Goal: Task Accomplishment & Management: Use online tool/utility

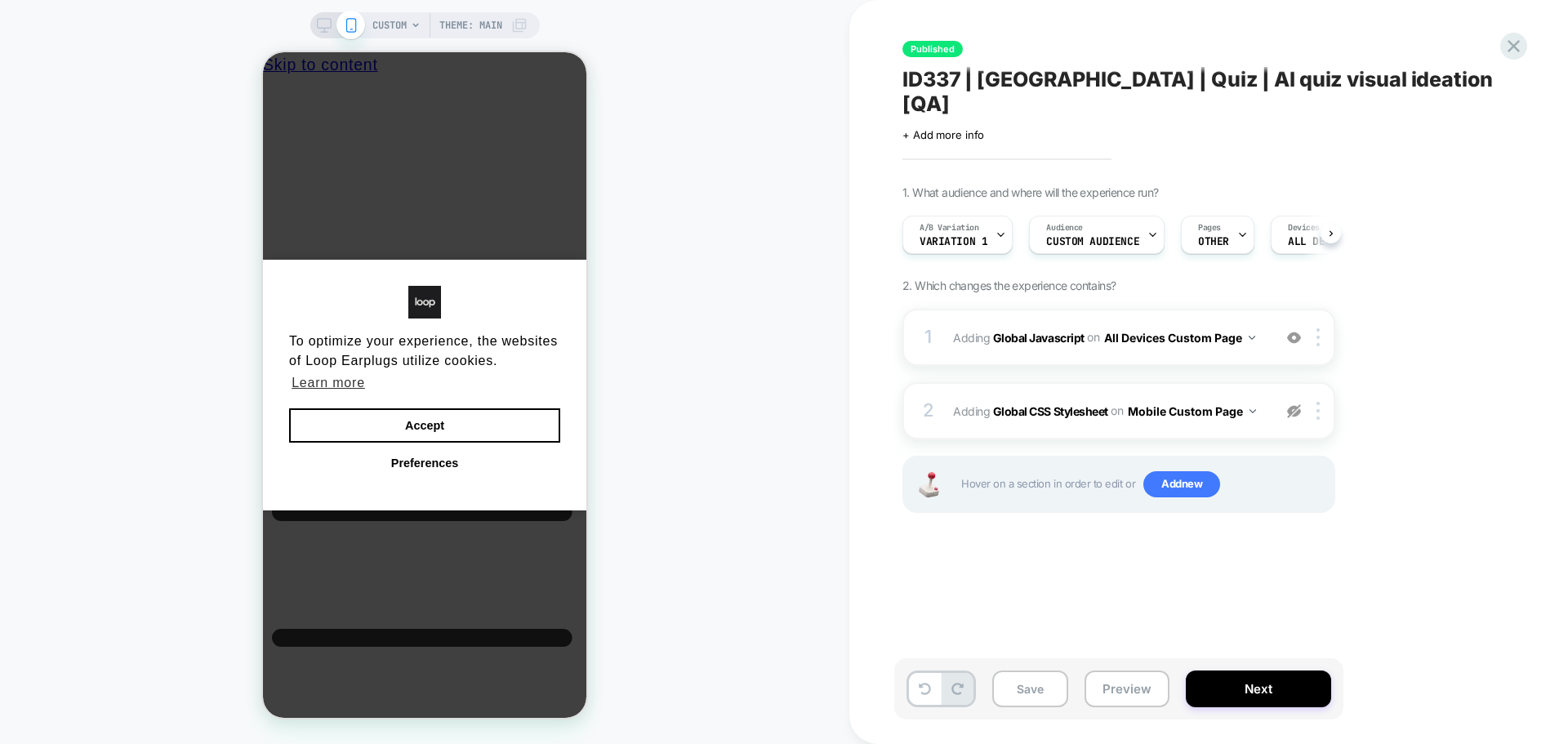
scroll to position [0, 1]
drag, startPoint x: 540, startPoint y: 428, endPoint x: 978, endPoint y: 115, distance: 538.3
click at [540, 428] on button "Accept" at bounding box center [424, 425] width 271 height 35
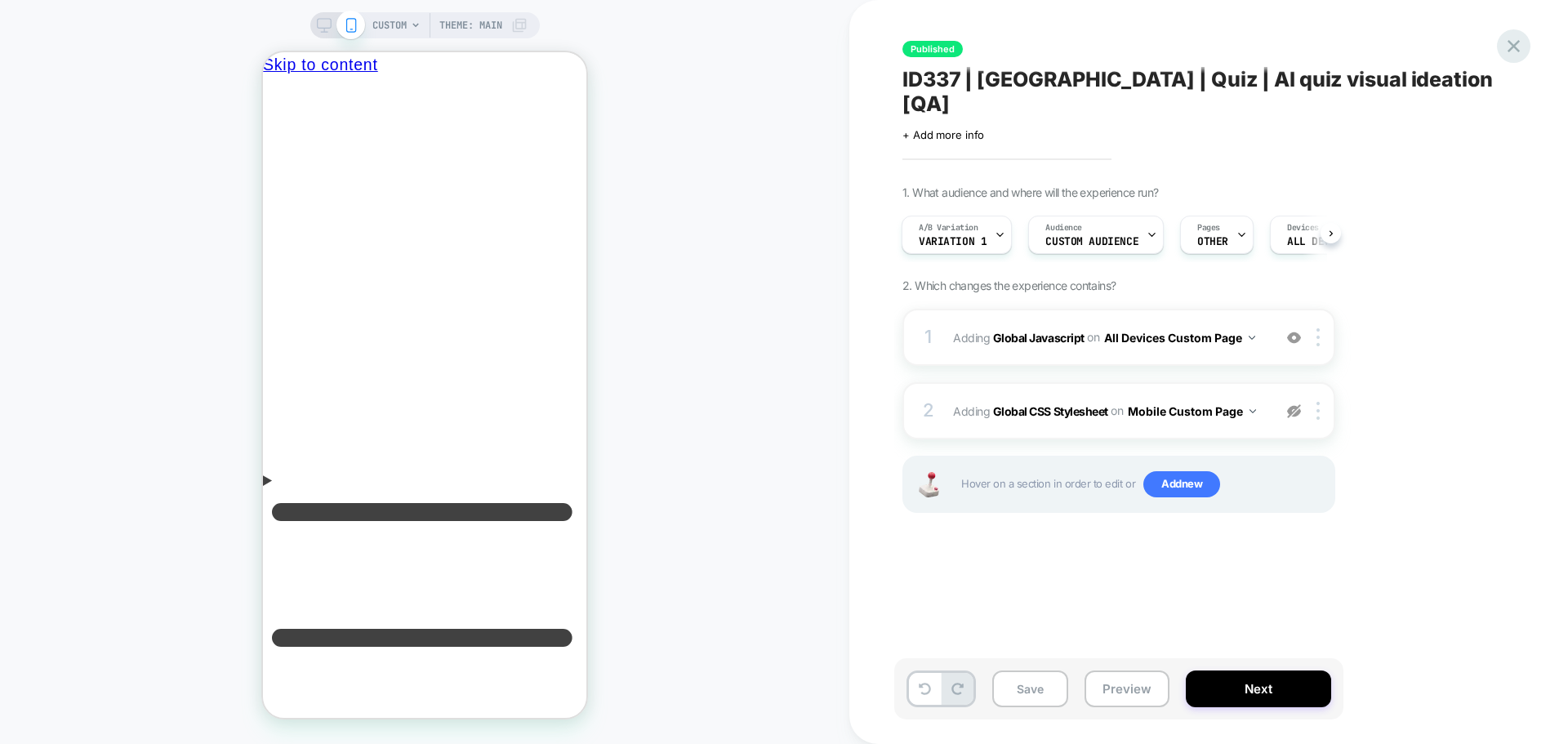
click at [1505, 54] on icon at bounding box center [1514, 47] width 22 height 22
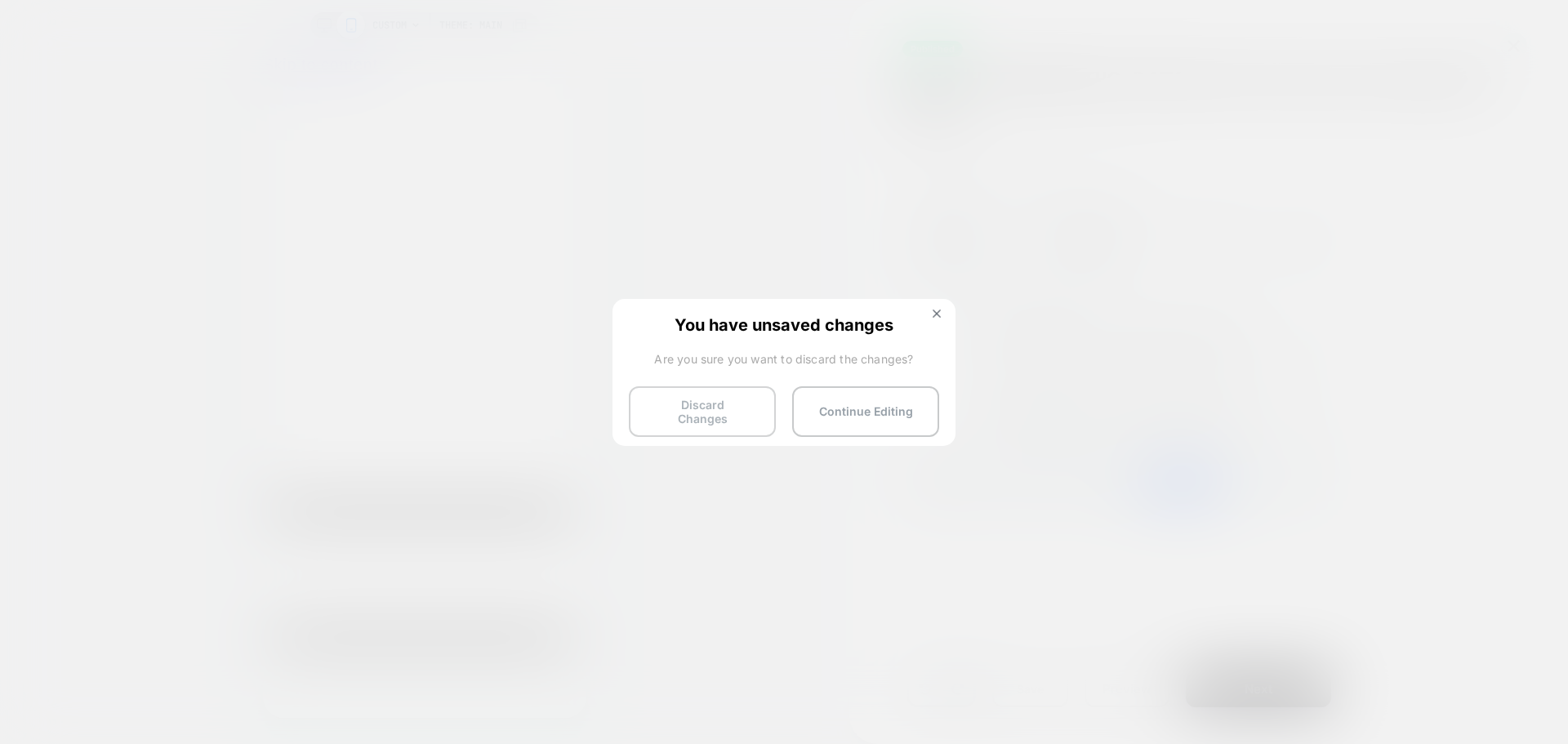
click at [722, 422] on button "Discard Changes" at bounding box center [703, 411] width 147 height 51
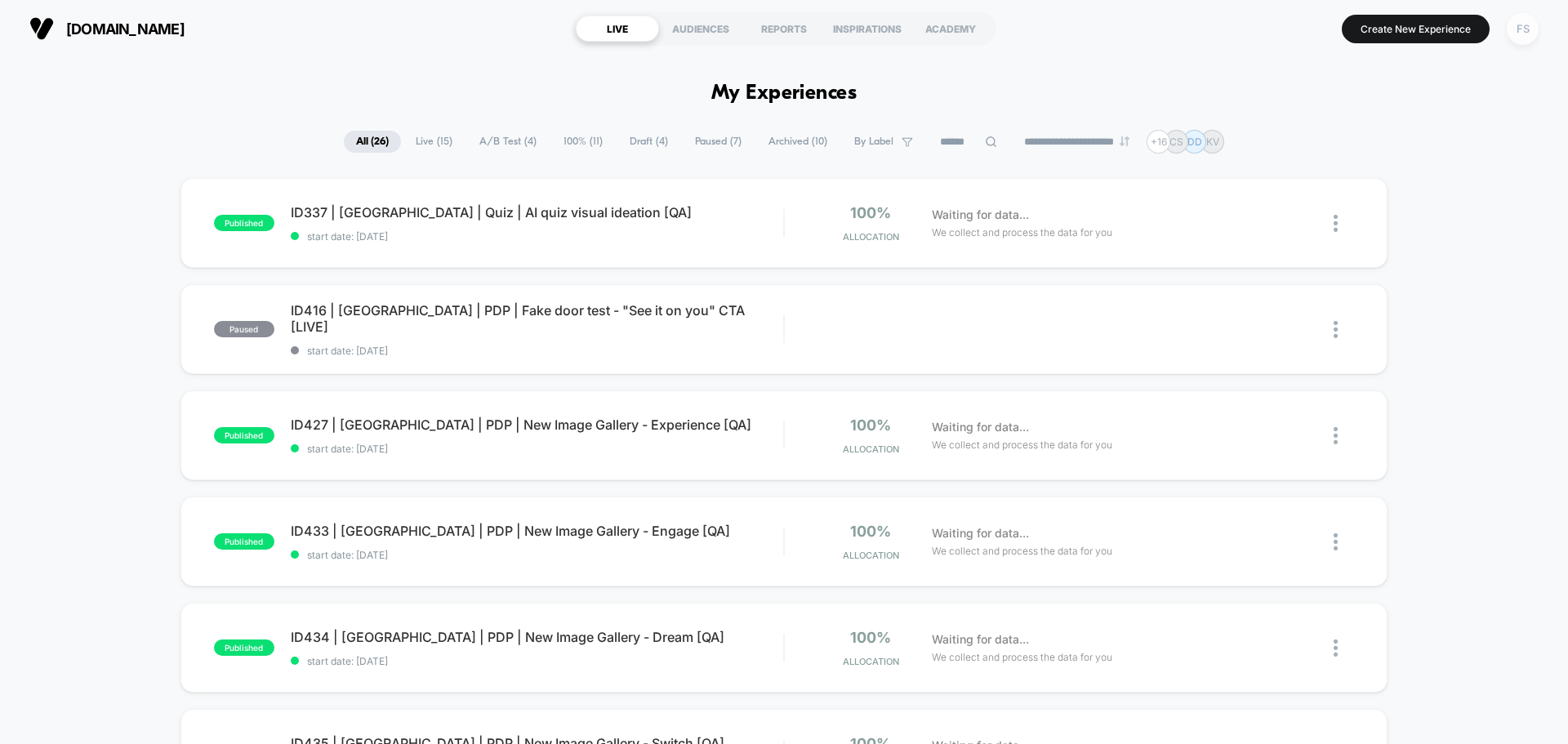
click at [1517, 33] on div "FS" at bounding box center [1522, 29] width 32 height 32
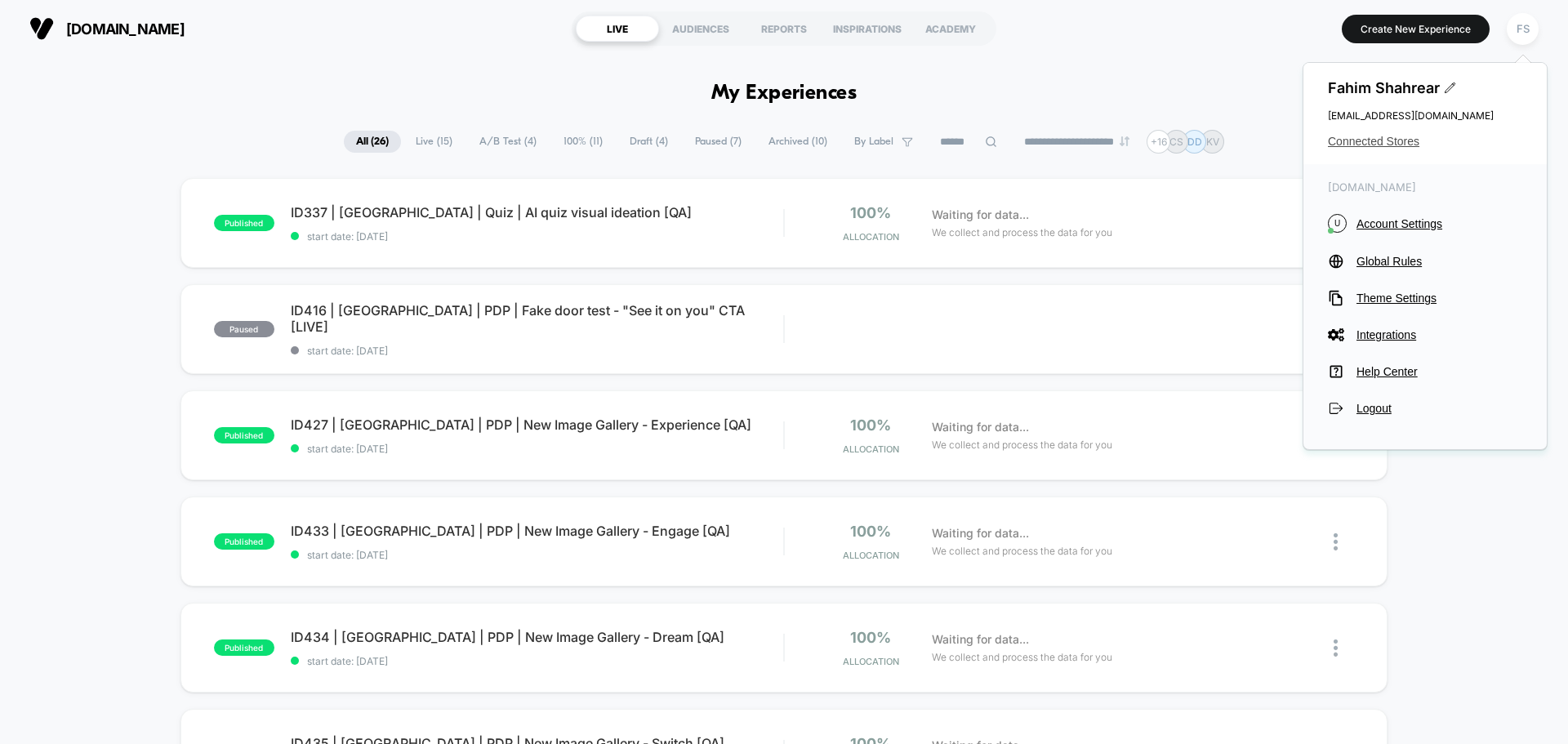
click at [1376, 136] on div "Fahim Shahrear fahim.shahrear@echologyx.com Connected Stores" at bounding box center [1425, 113] width 244 height 101
click at [1378, 145] on span "Connected Stores" at bounding box center [1425, 141] width 194 height 13
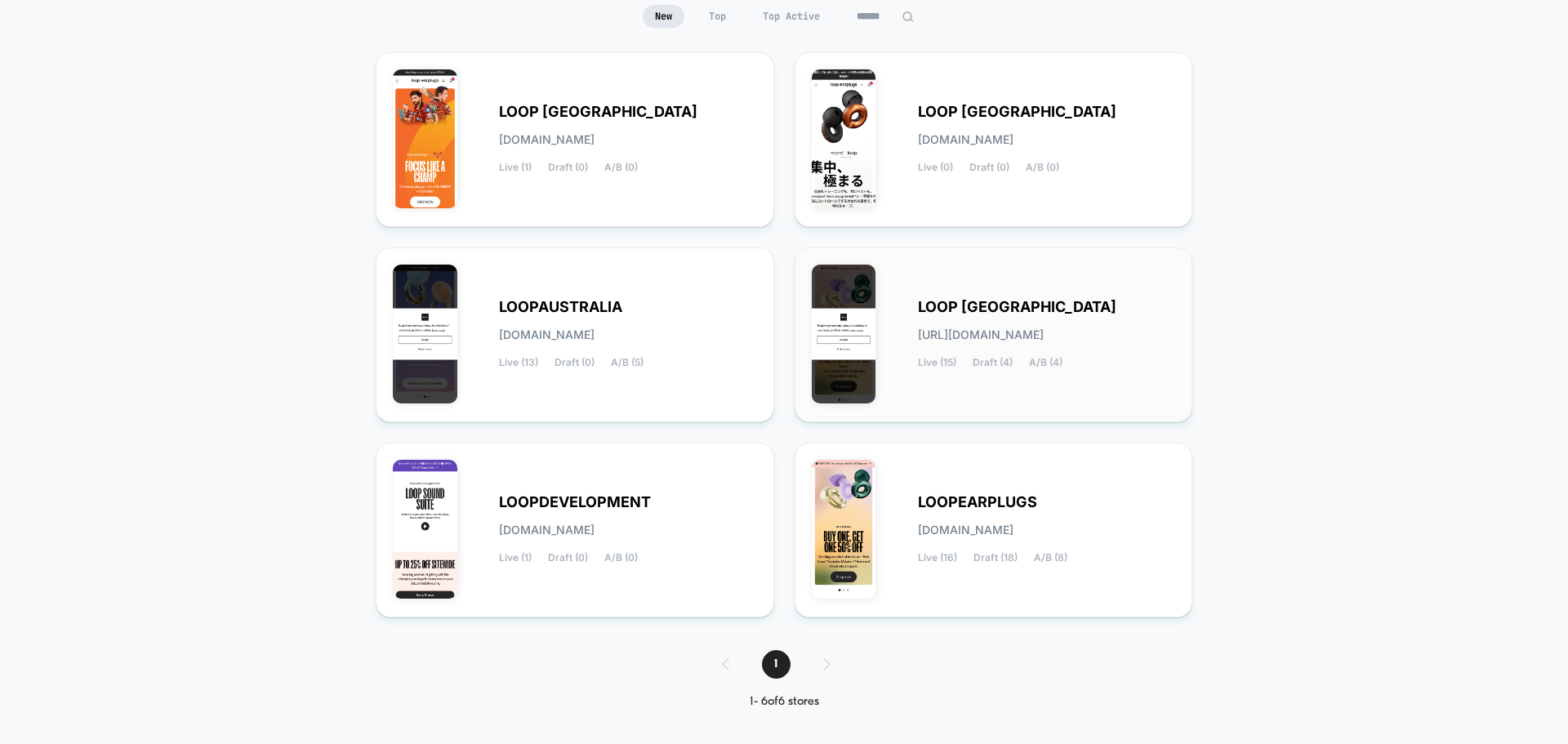
scroll to position [172, 0]
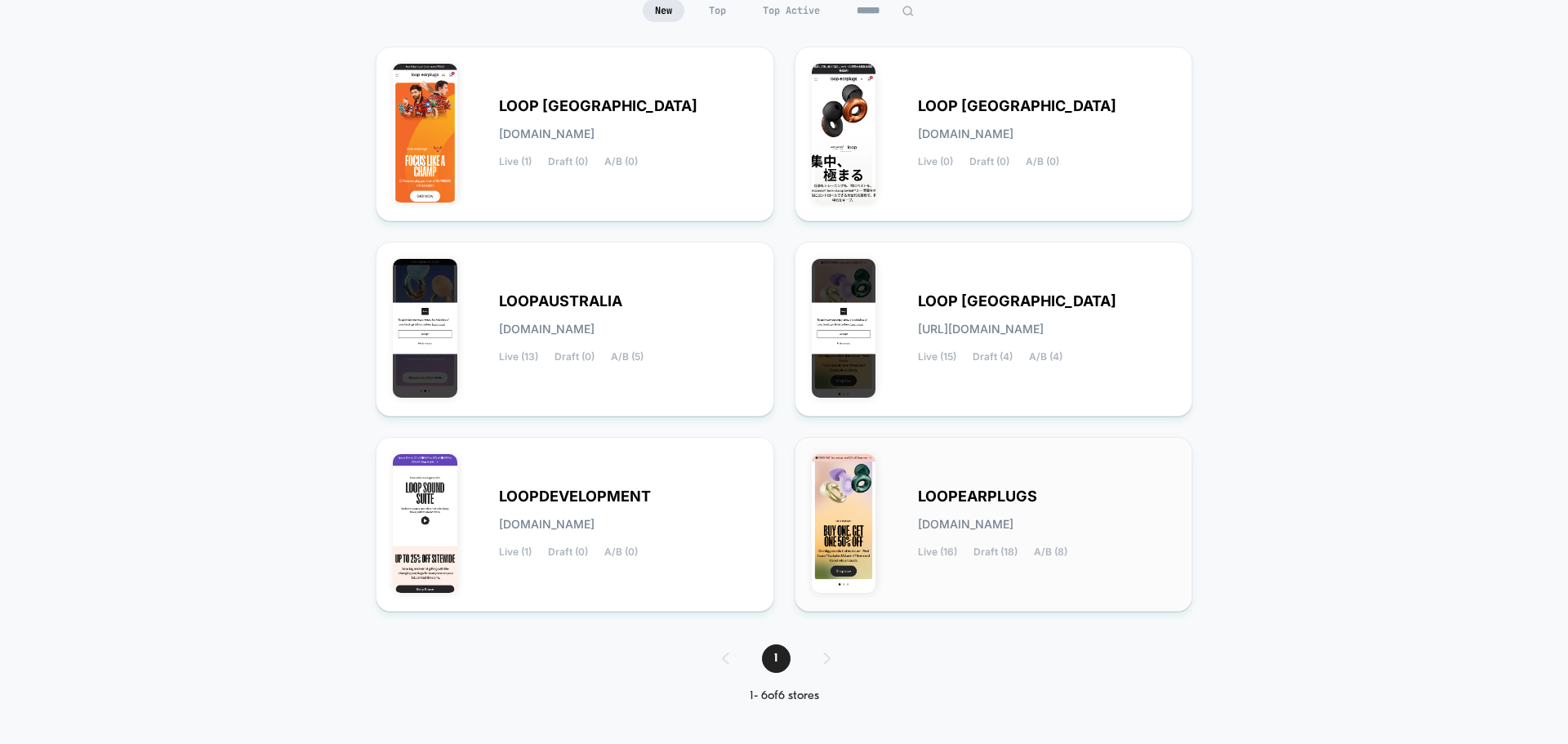
click at [1062, 503] on div "LOOPEARPLUGS [DOMAIN_NAME] Live (16) Draft (18) A/B (8)" at bounding box center [1047, 524] width 258 height 67
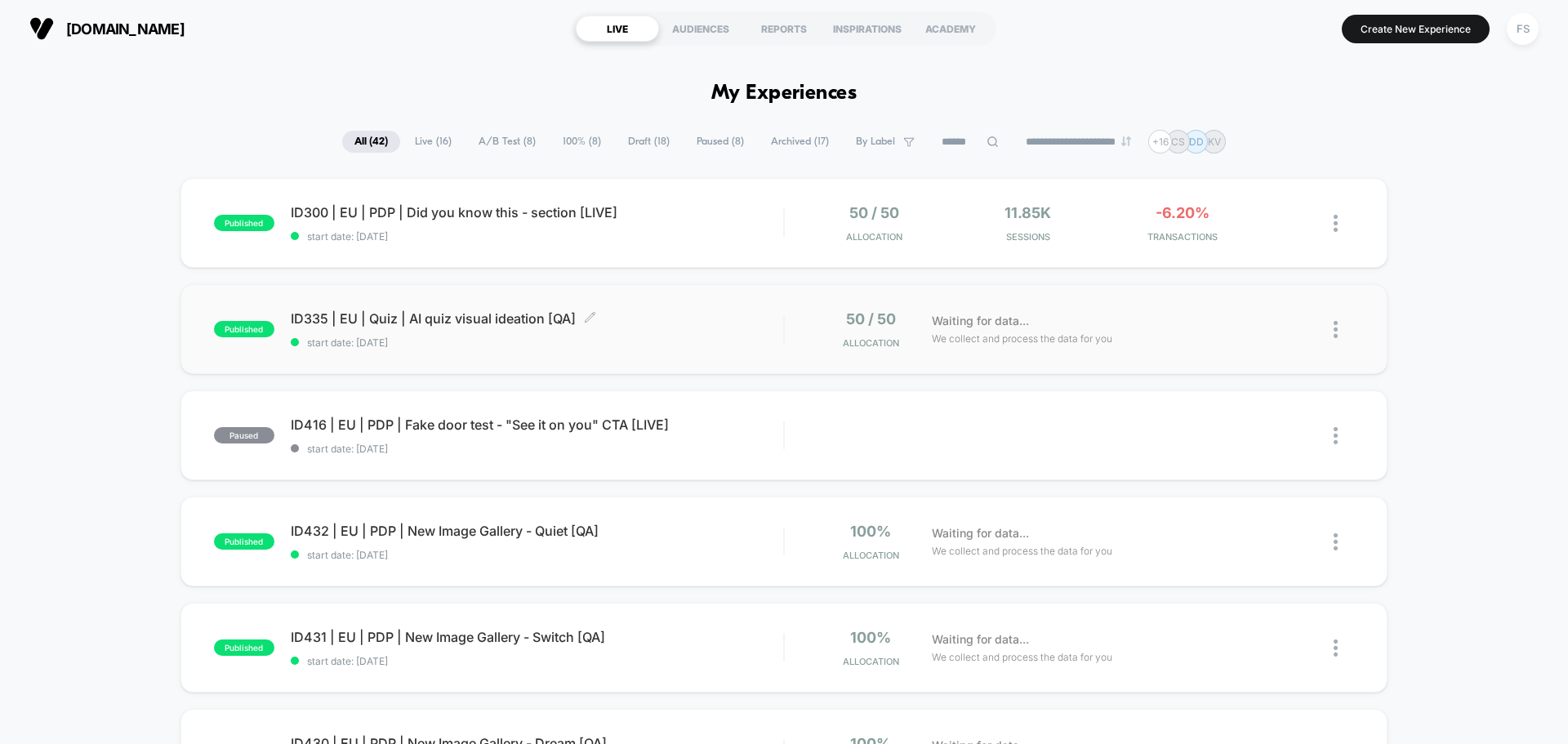
click at [437, 315] on span "ID335 | EU | Quiz | AI quiz visual ideation [QA] Click to edit experience detai…" at bounding box center [537, 318] width 493 height 16
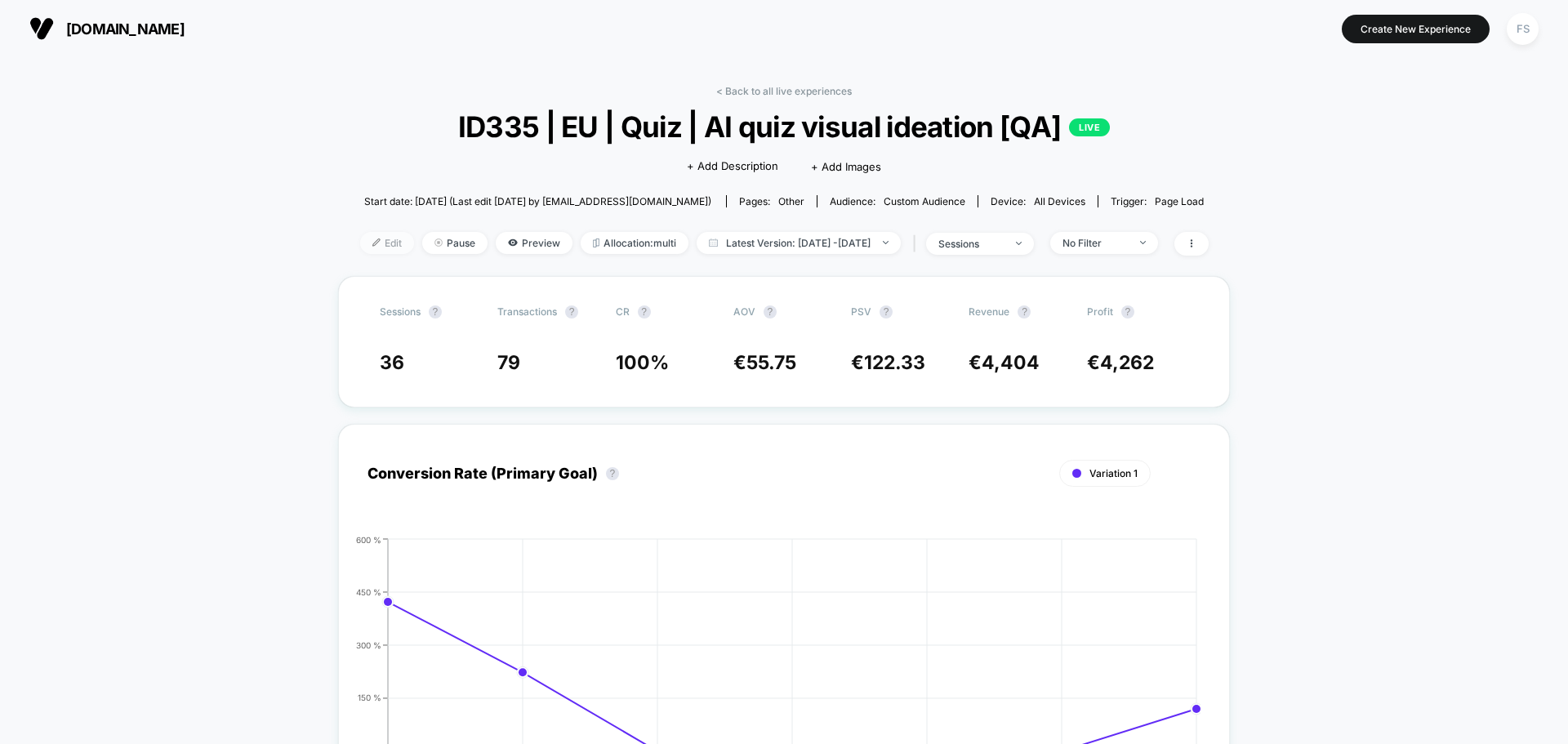
click at [362, 241] on span "Edit" at bounding box center [387, 243] width 54 height 22
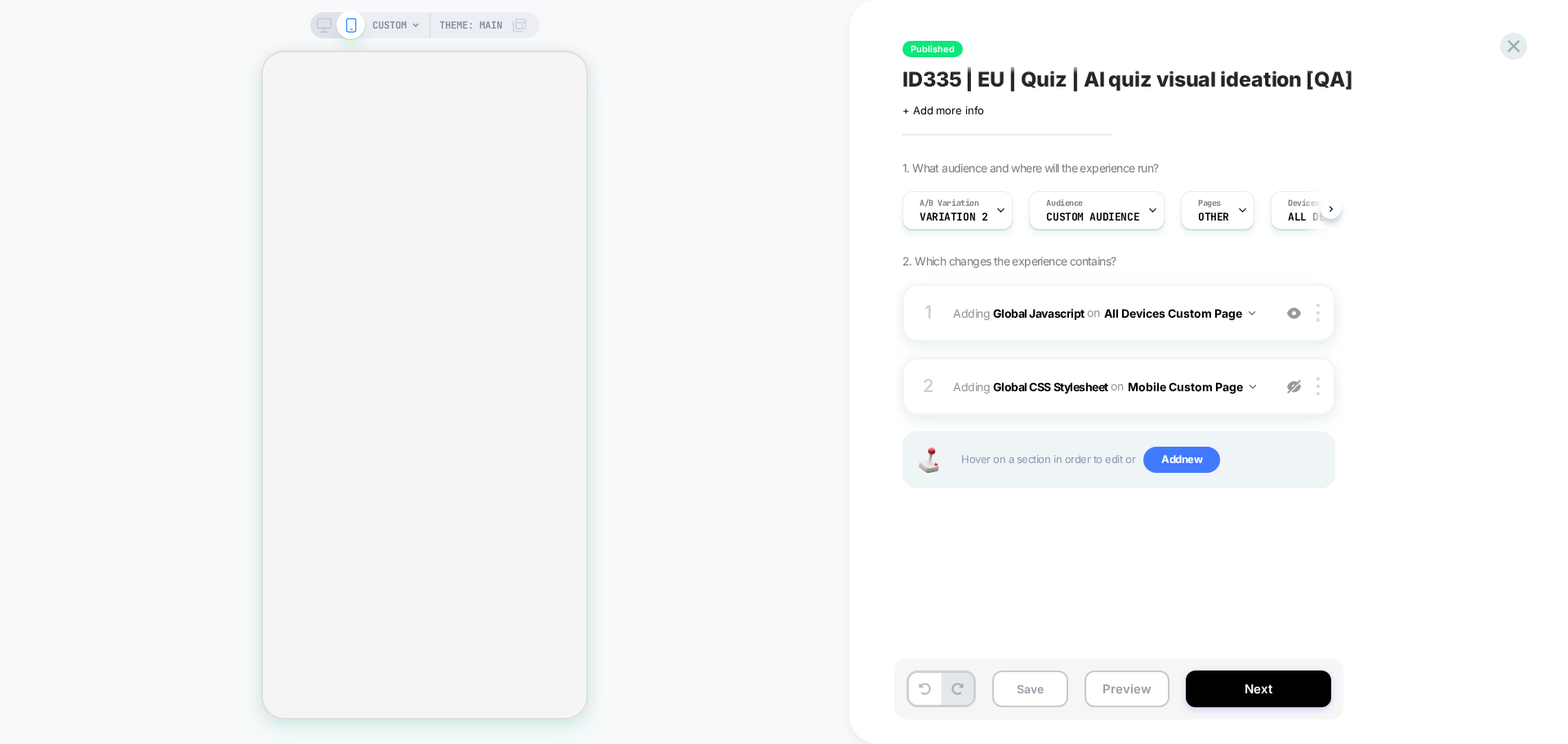
scroll to position [0, 1]
click at [974, 223] on div "A/B Variation Variation 2" at bounding box center [953, 210] width 100 height 37
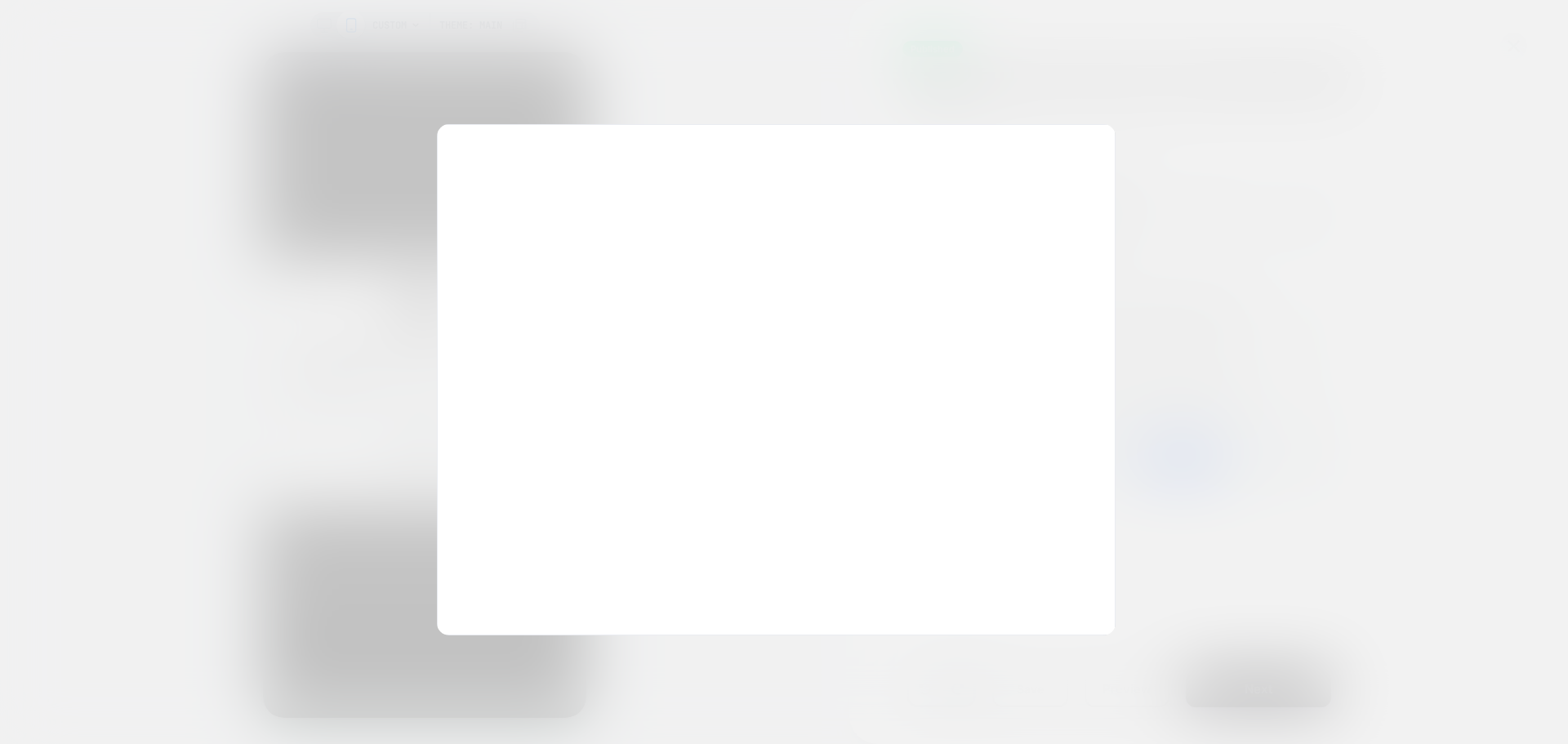
scroll to position [0, 0]
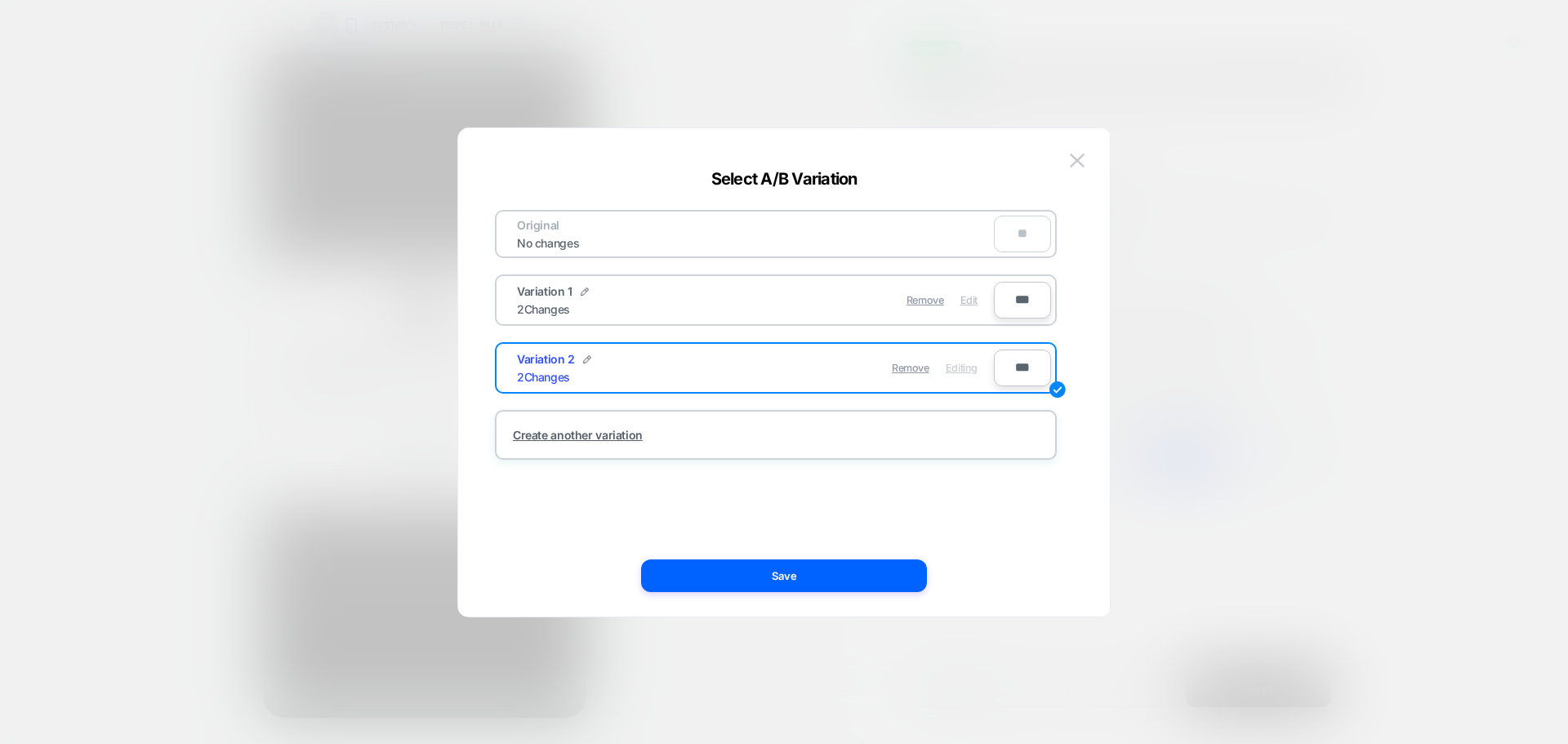
click at [960, 296] on span "Edit" at bounding box center [969, 300] width 17 height 12
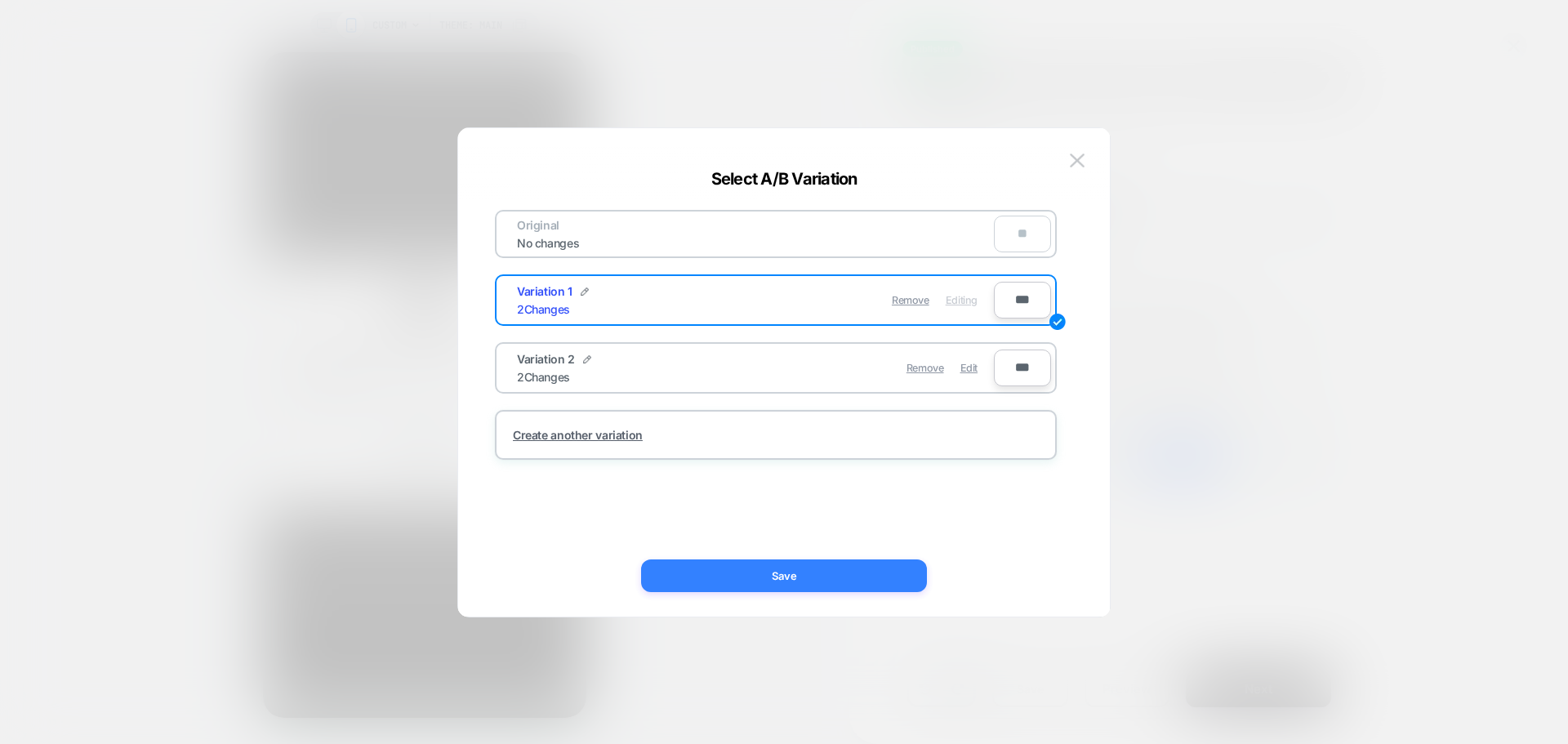
click at [852, 575] on button "Save" at bounding box center [784, 575] width 286 height 33
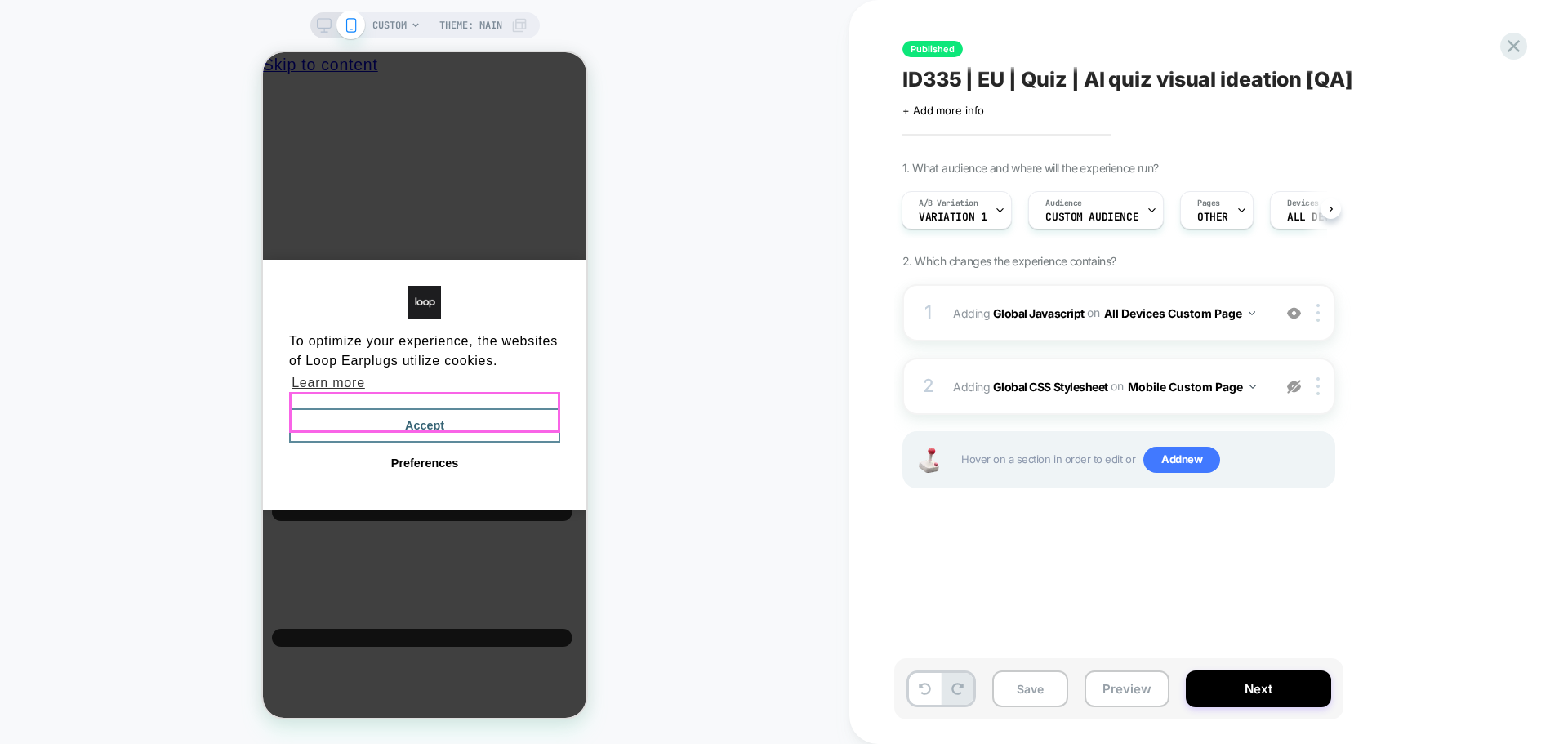
drag, startPoint x: 525, startPoint y: 403, endPoint x: 1299, endPoint y: 372, distance: 774.6
click at [525, 408] on button "Accept" at bounding box center [424, 425] width 271 height 35
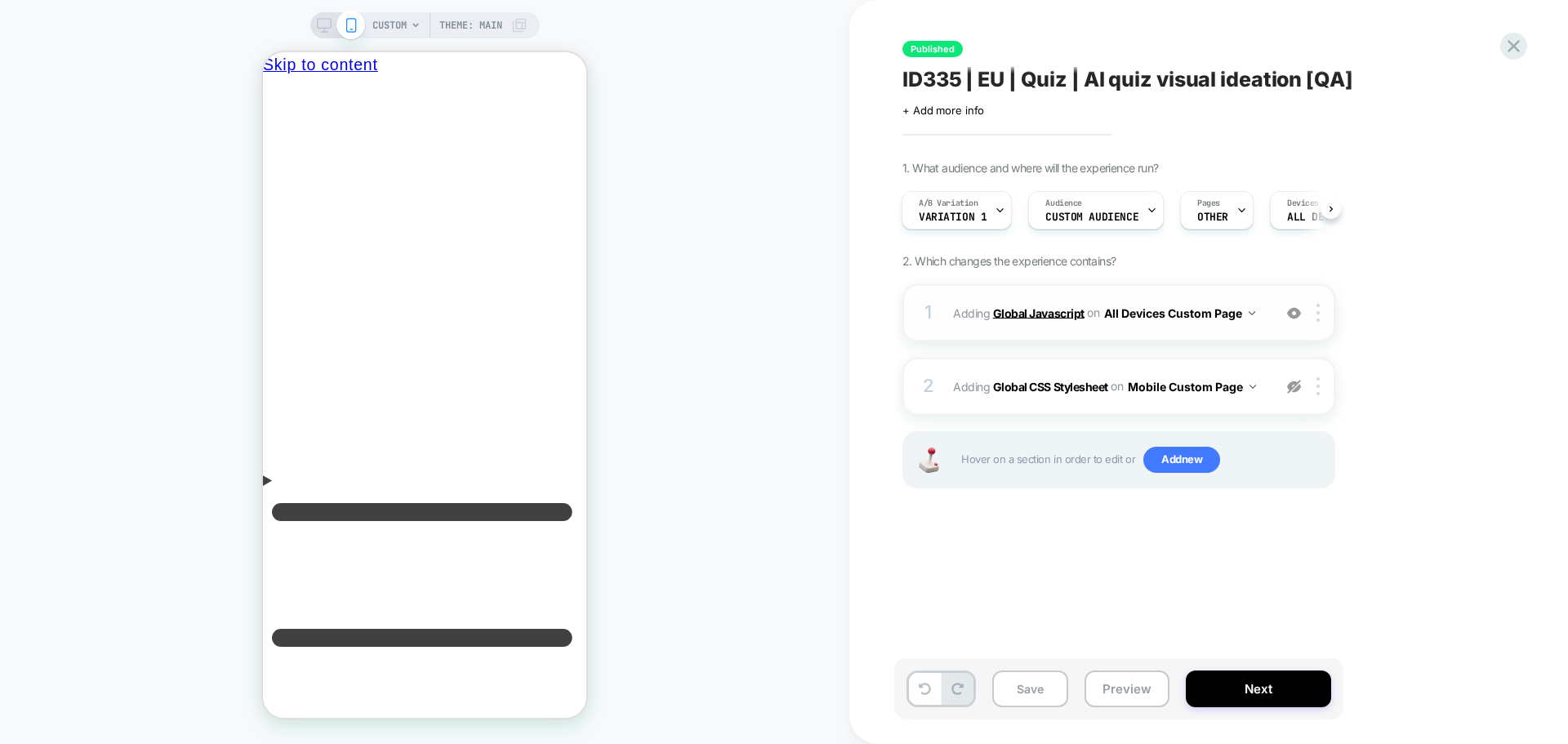
click at [1048, 311] on b "Global Javascript" at bounding box center [1039, 312] width 92 height 14
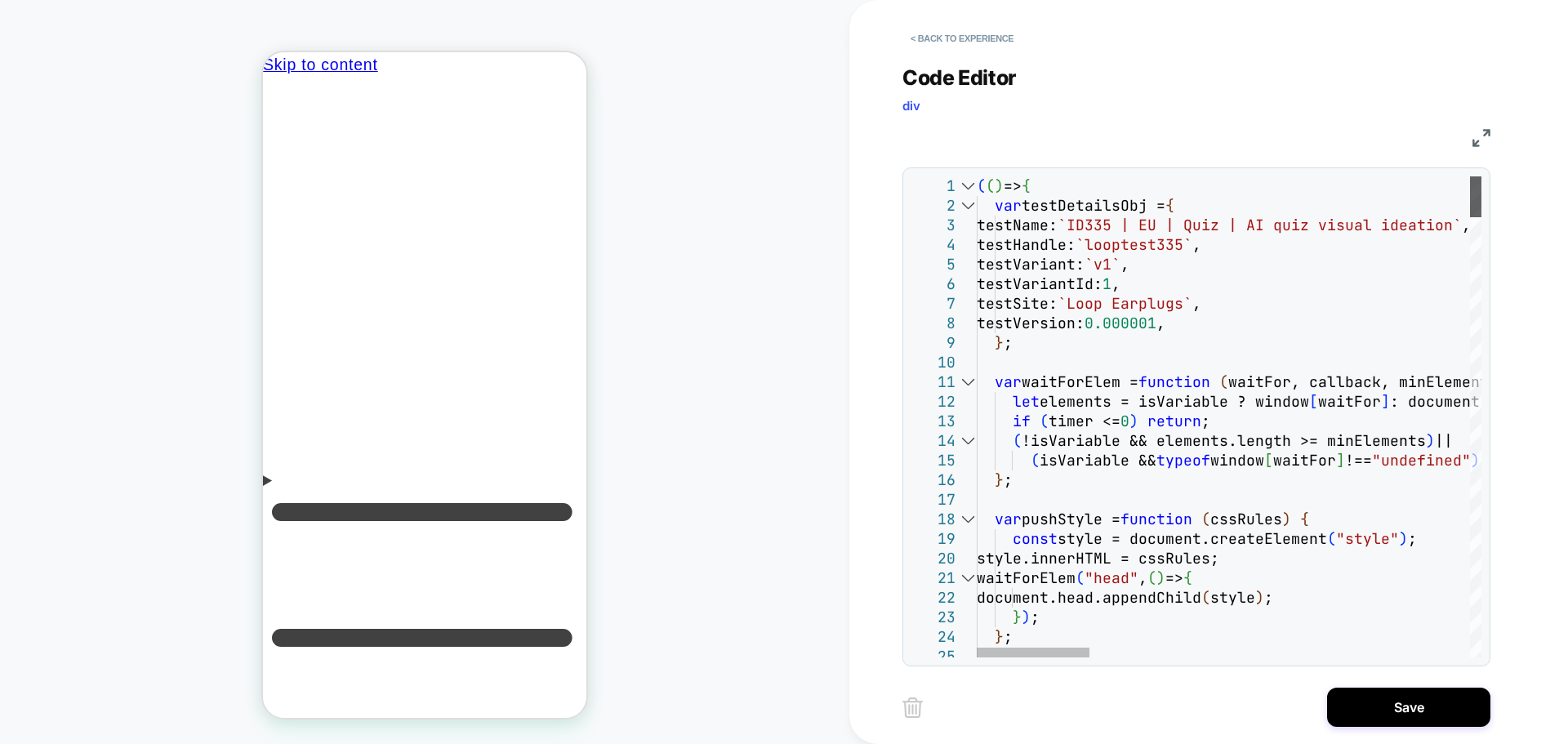
click at [1482, 176] on div at bounding box center [1476, 196] width 11 height 41
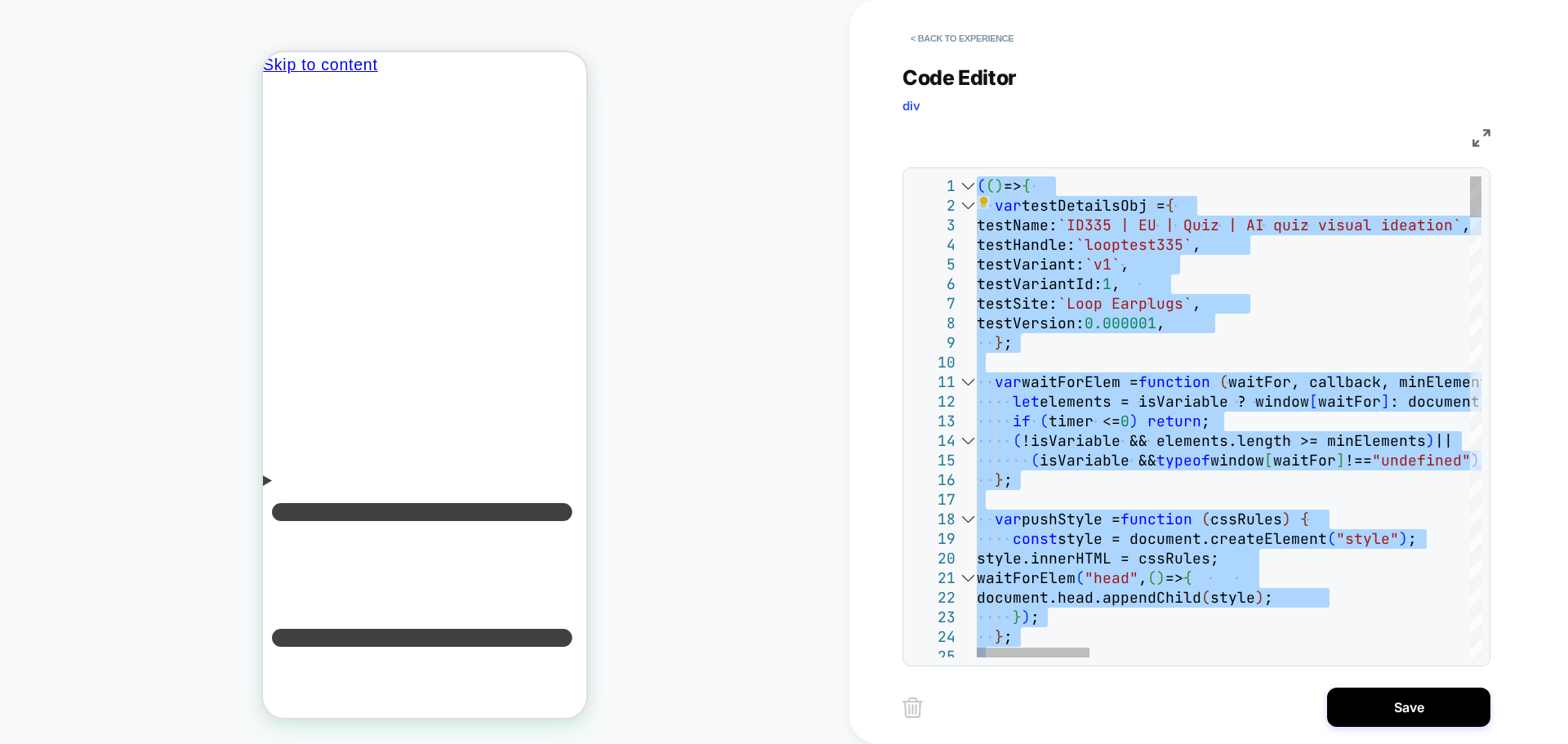
type textarea "**********"
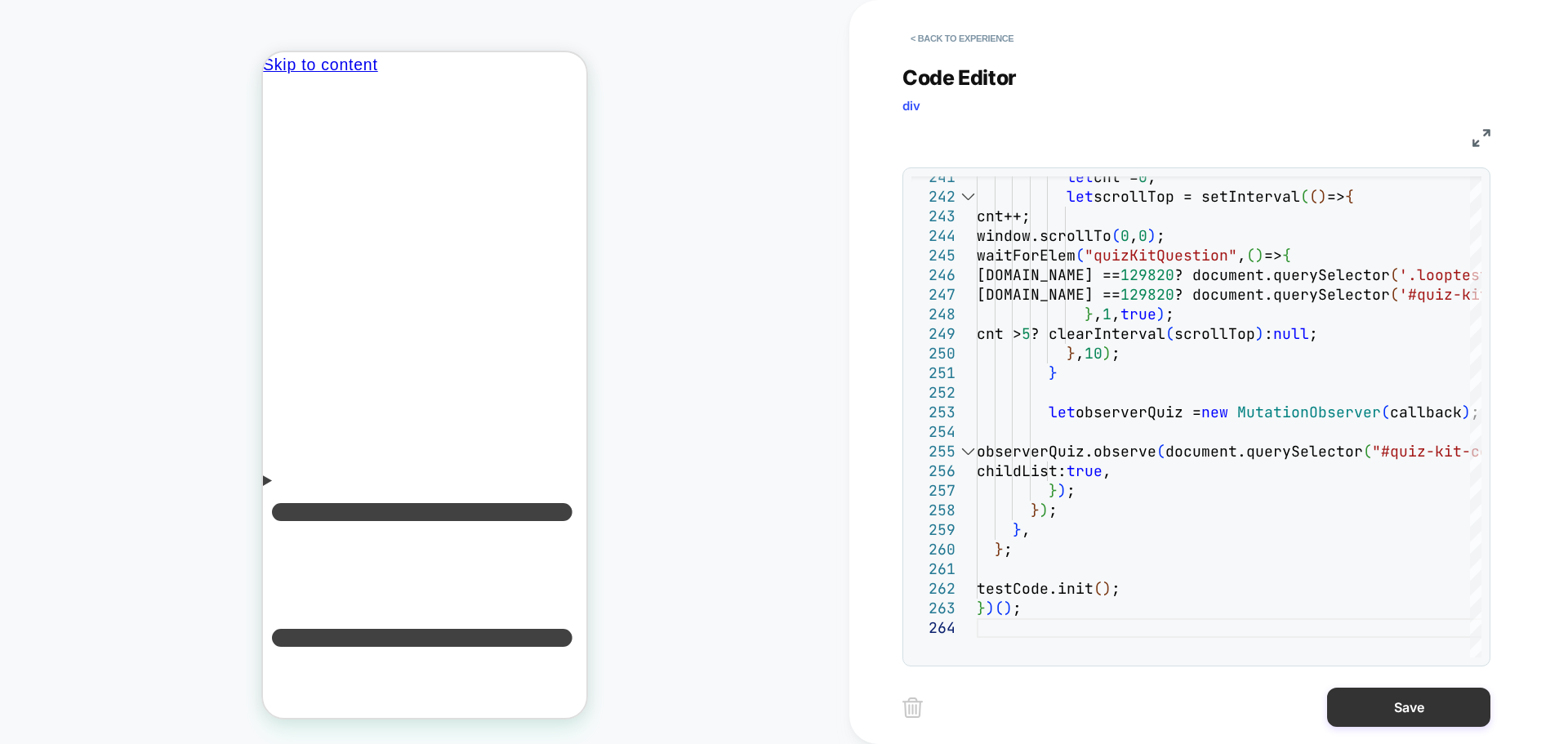
click at [1401, 717] on button "Save" at bounding box center [1408, 707] width 163 height 39
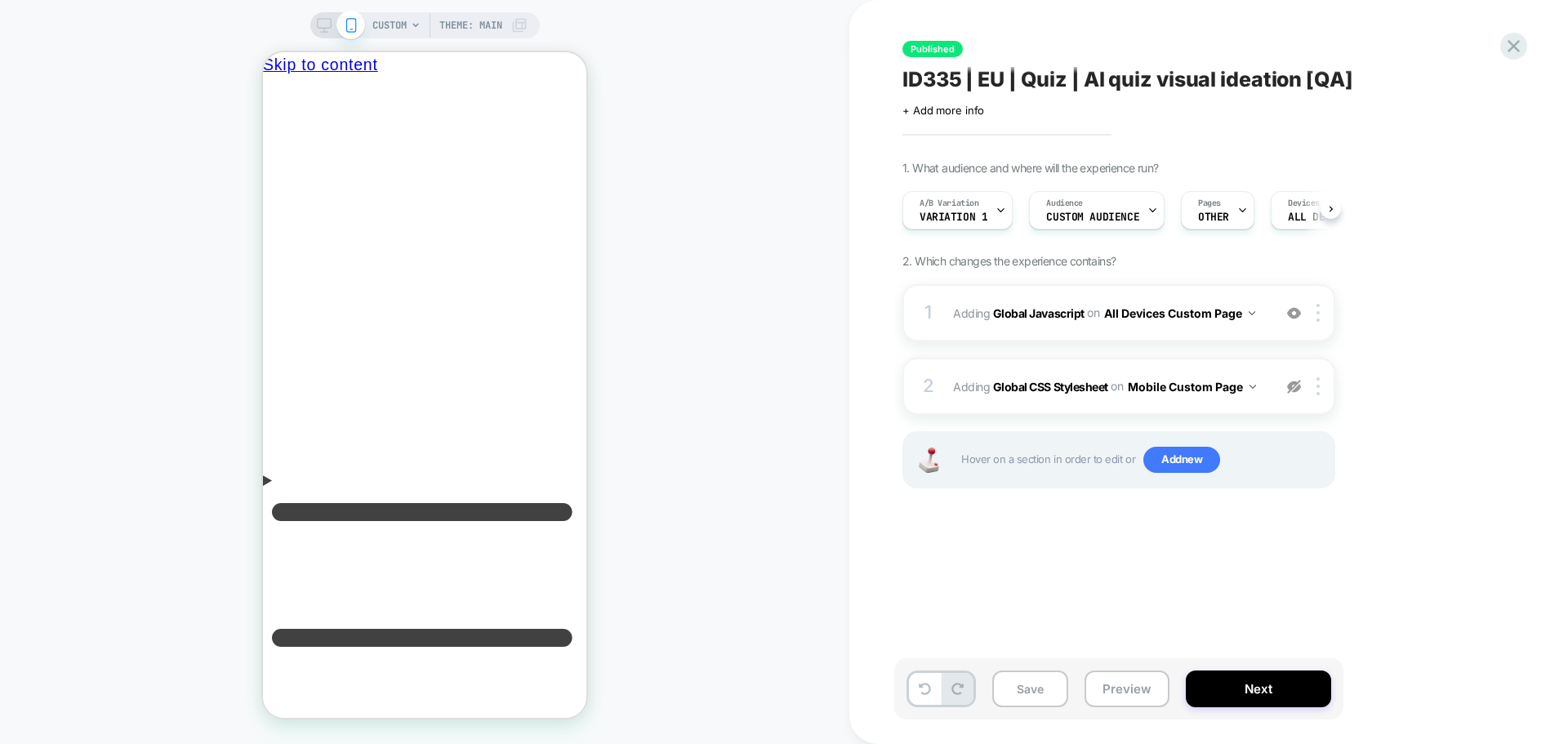
scroll to position [0, 1]
click at [1218, 682] on button "Next" at bounding box center [1259, 689] width 145 height 37
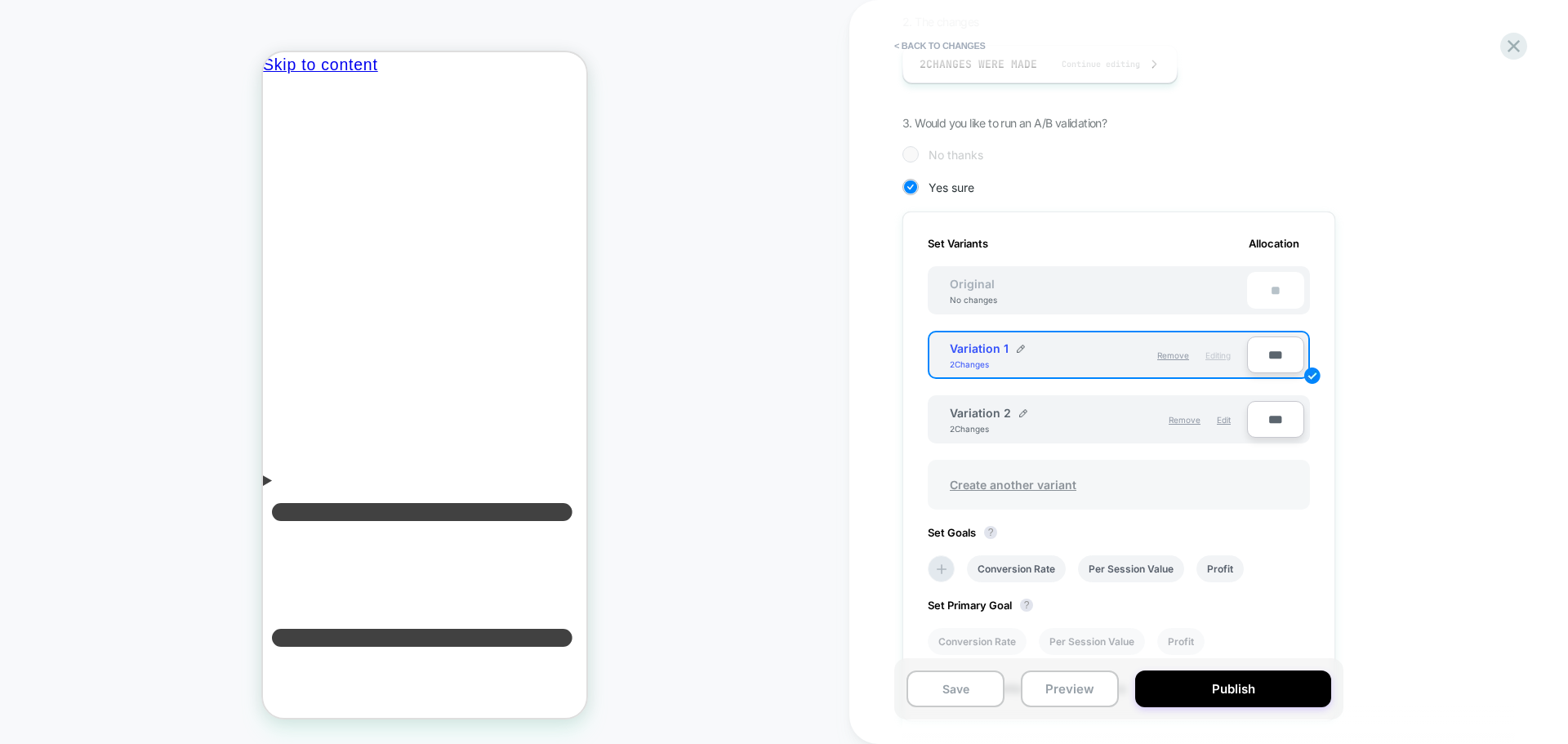
scroll to position [522, 0]
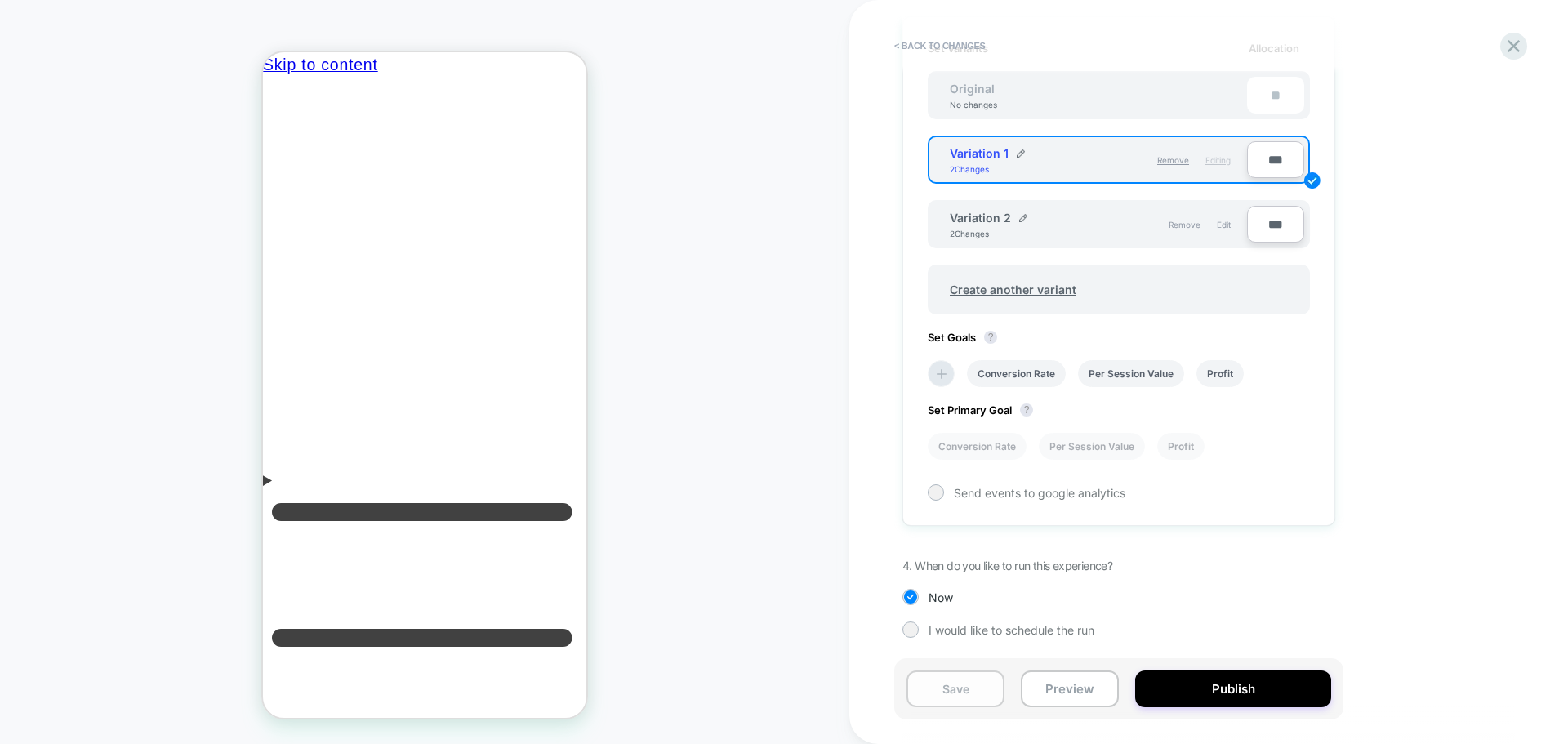
click at [963, 690] on button "Save" at bounding box center [955, 689] width 98 height 37
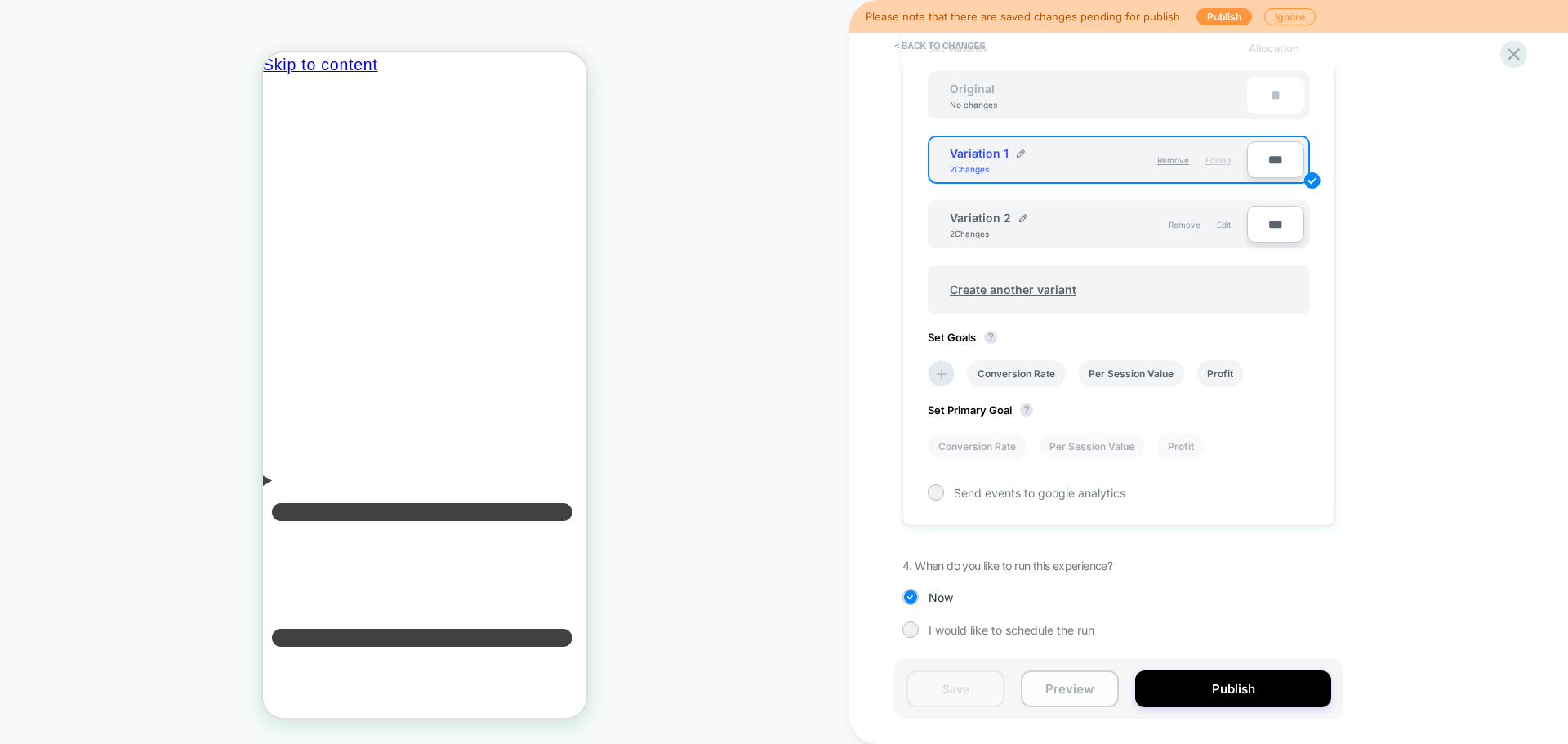
click at [1073, 677] on button "Preview" at bounding box center [1069, 689] width 98 height 37
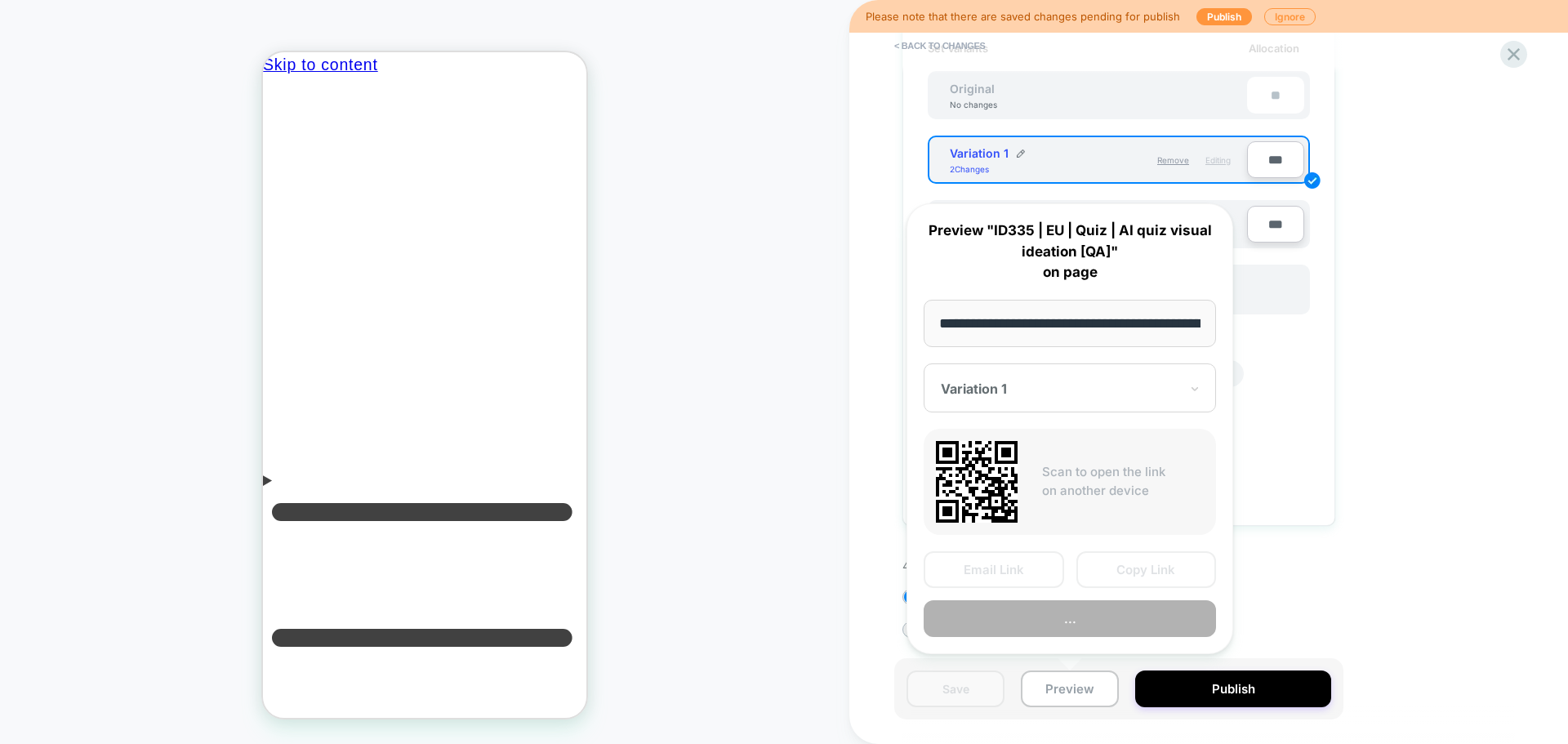
scroll to position [0, 145]
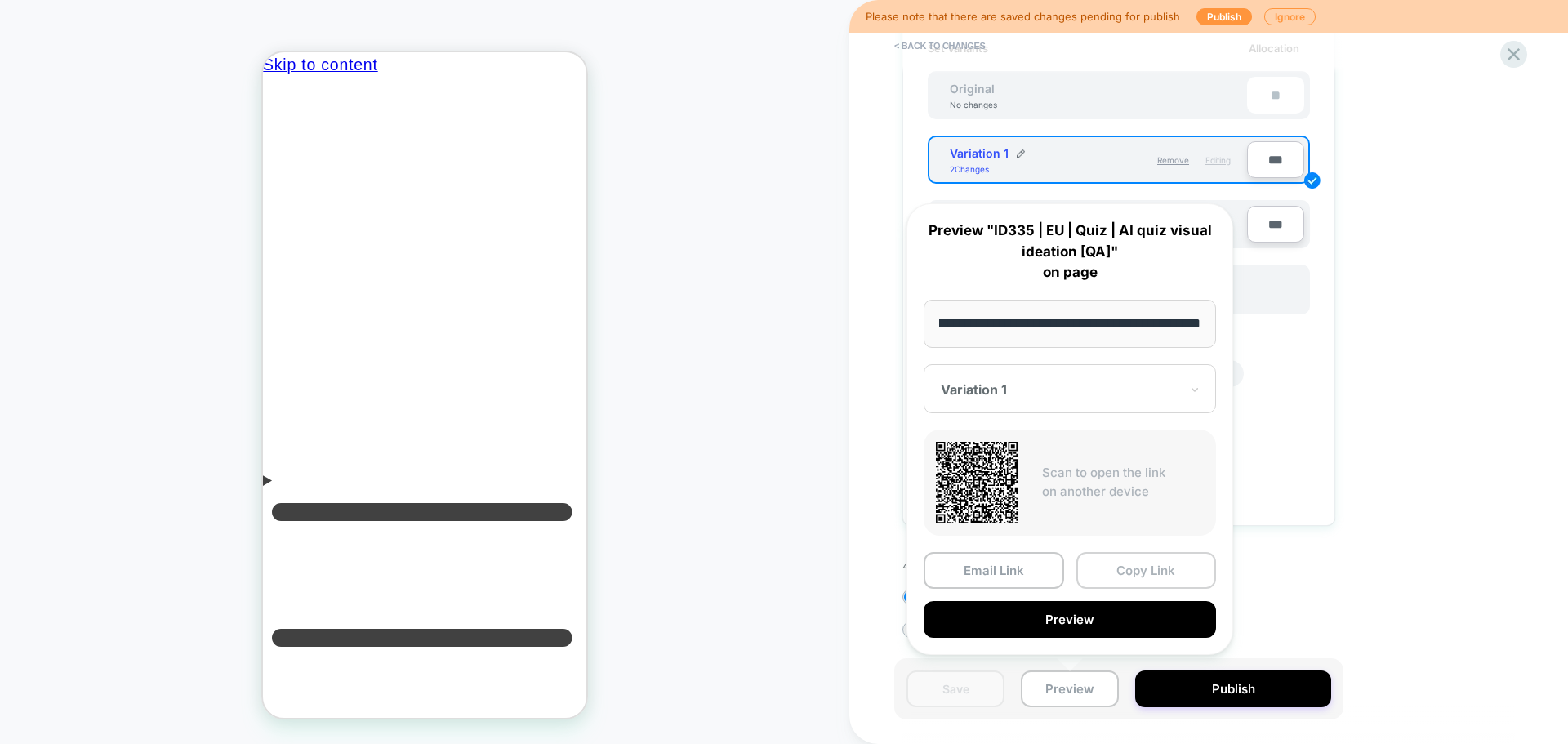
click at [1141, 572] on button "Copy Link" at bounding box center [1146, 570] width 141 height 37
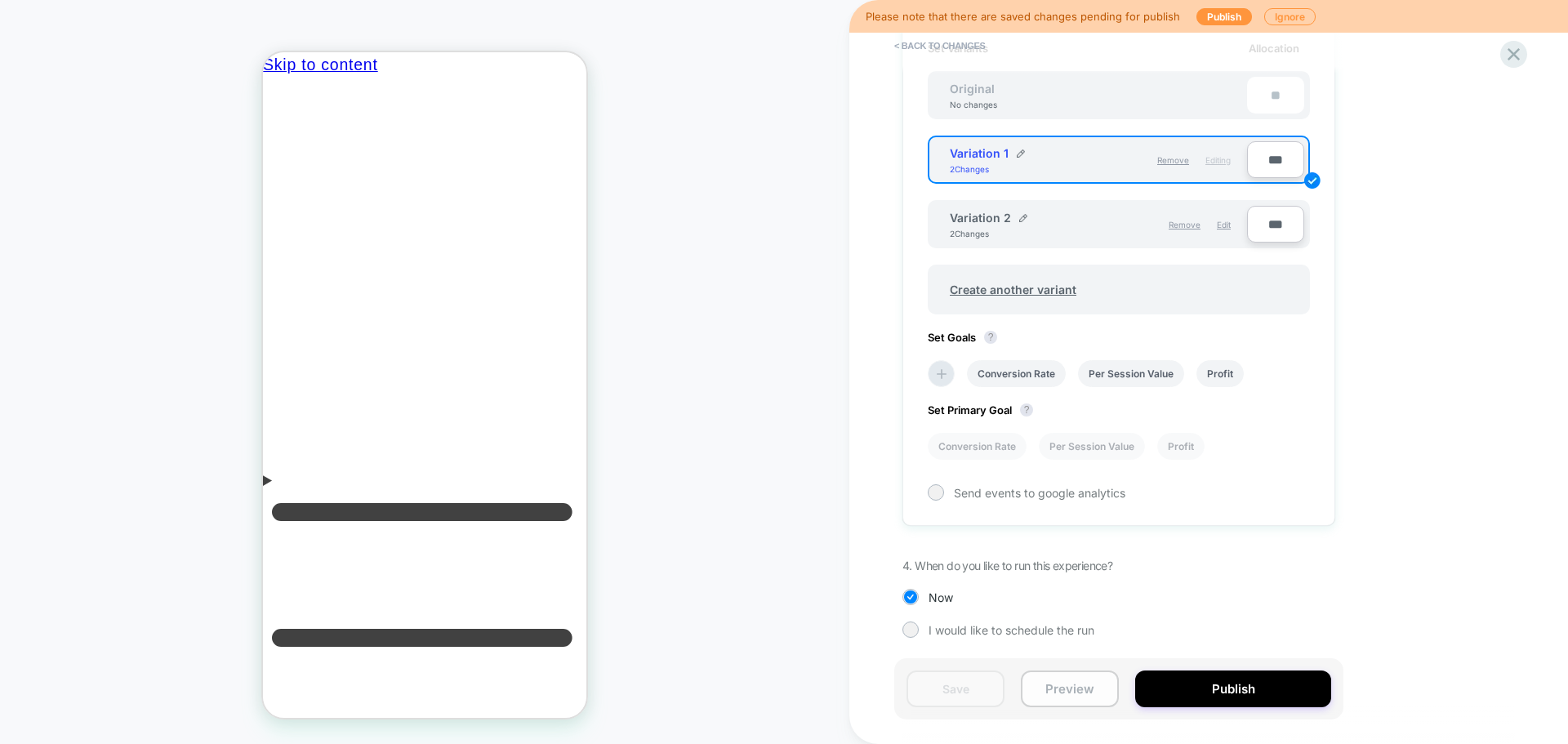
click at [1091, 699] on button "Preview" at bounding box center [1069, 689] width 98 height 37
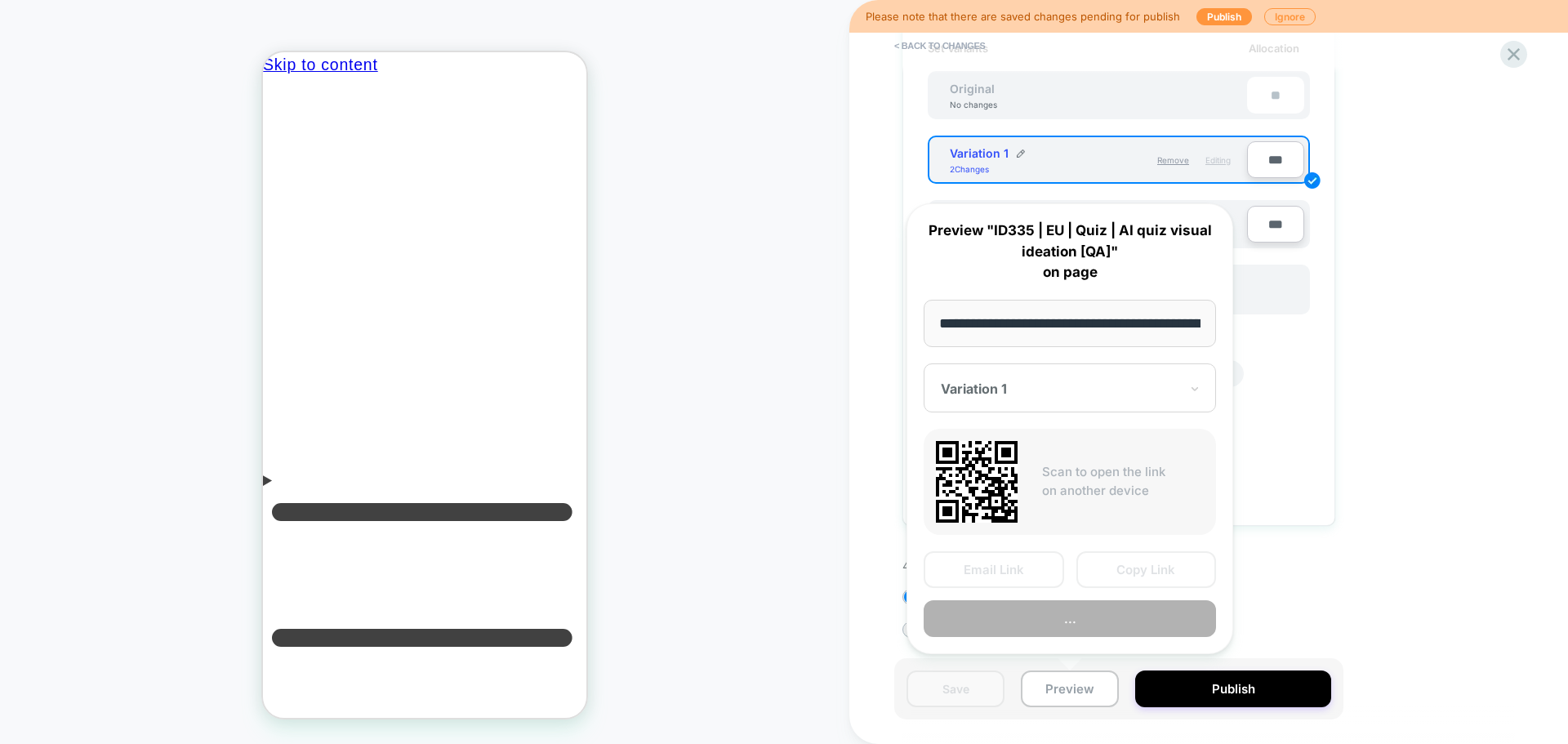
scroll to position [0, 145]
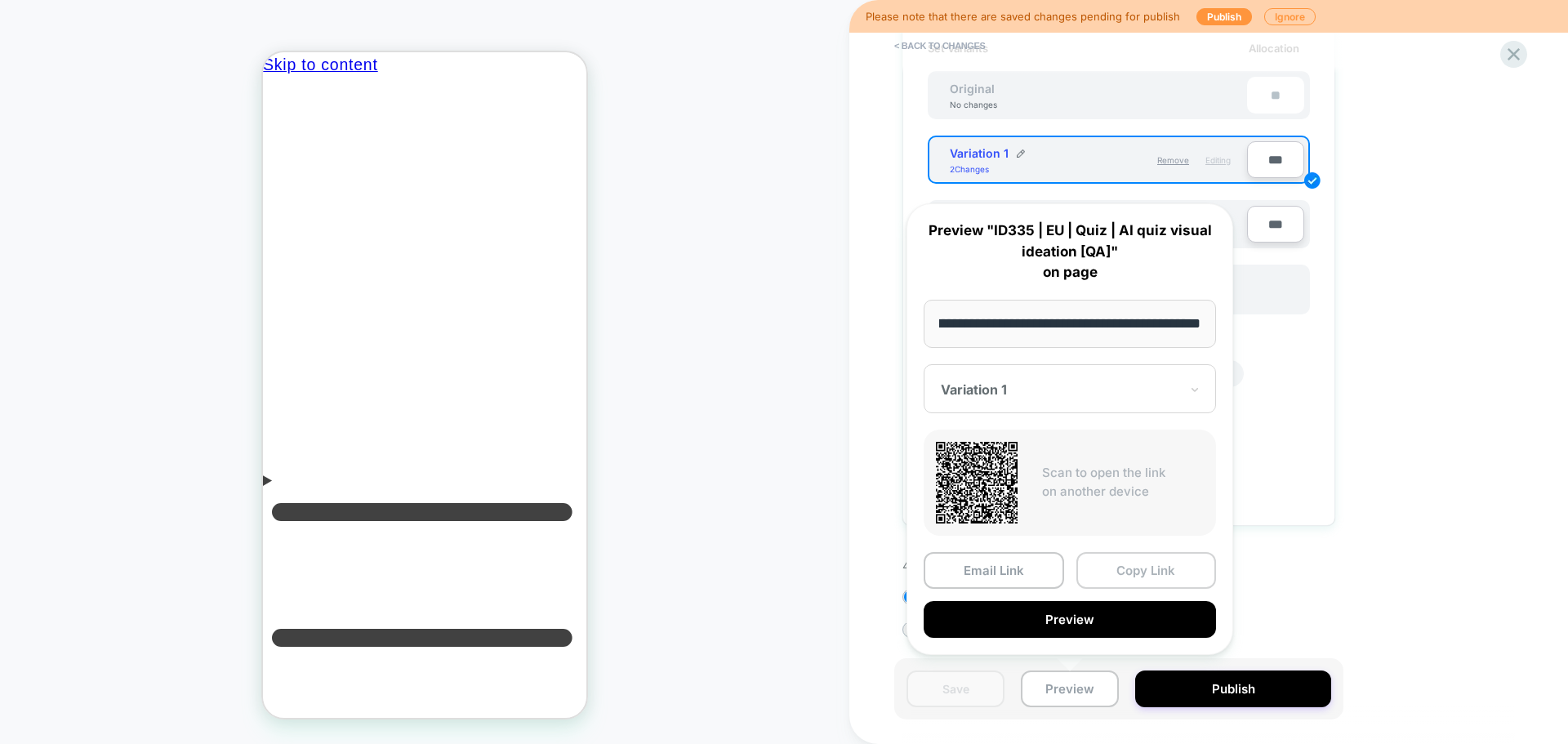
click at [1171, 568] on button "Copy Link" at bounding box center [1146, 570] width 141 height 37
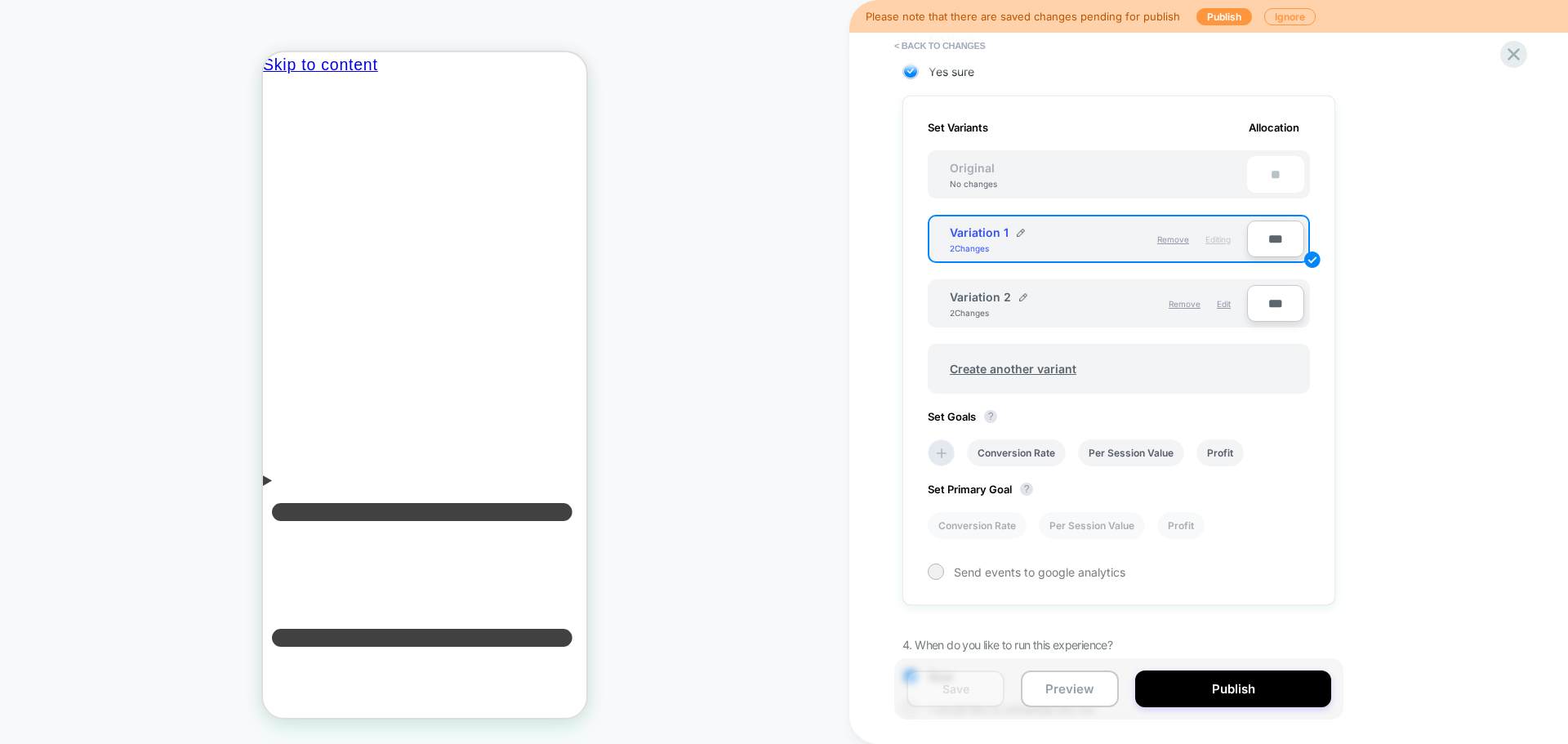
scroll to position [195, 0]
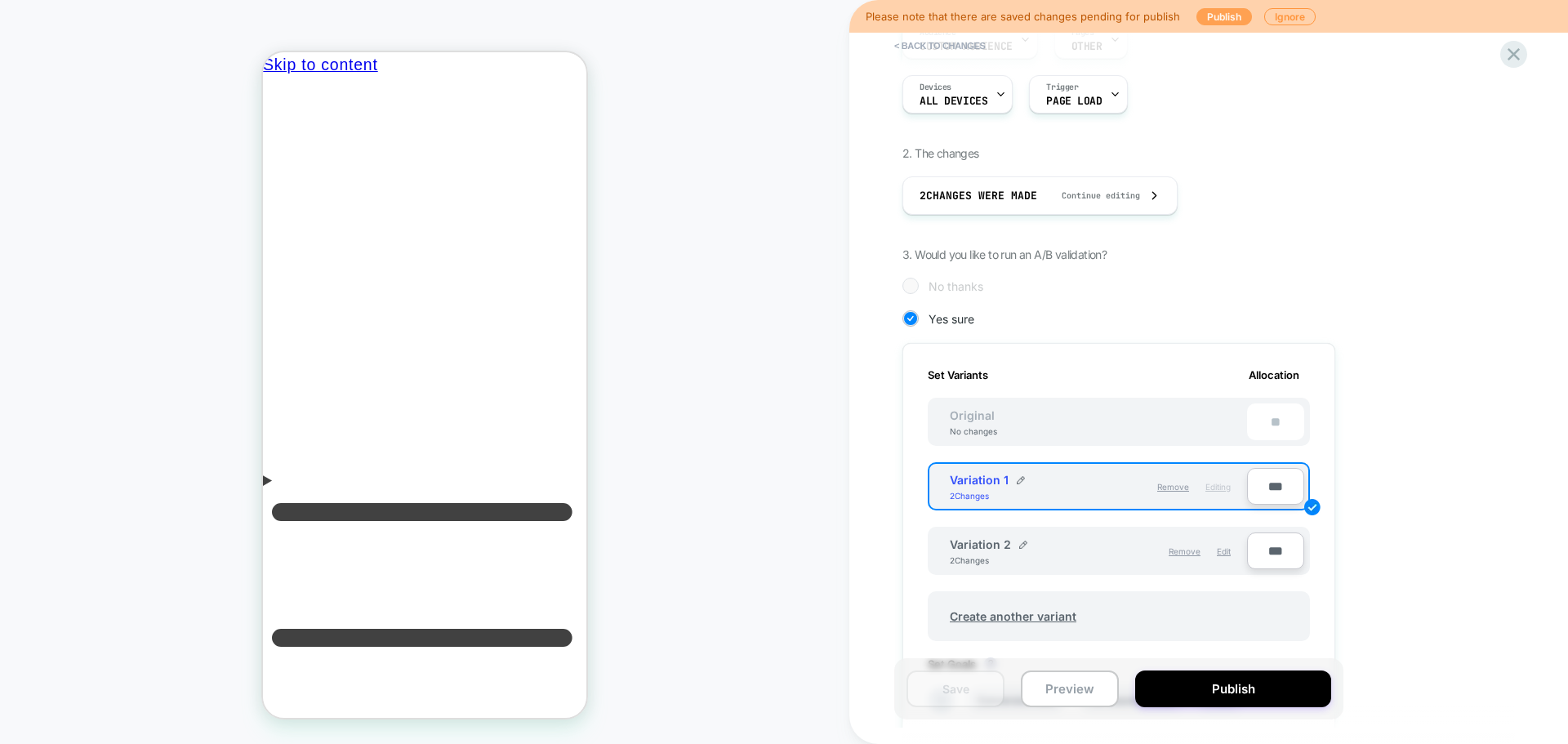
click at [1219, 17] on button "Publish" at bounding box center [1224, 16] width 55 height 17
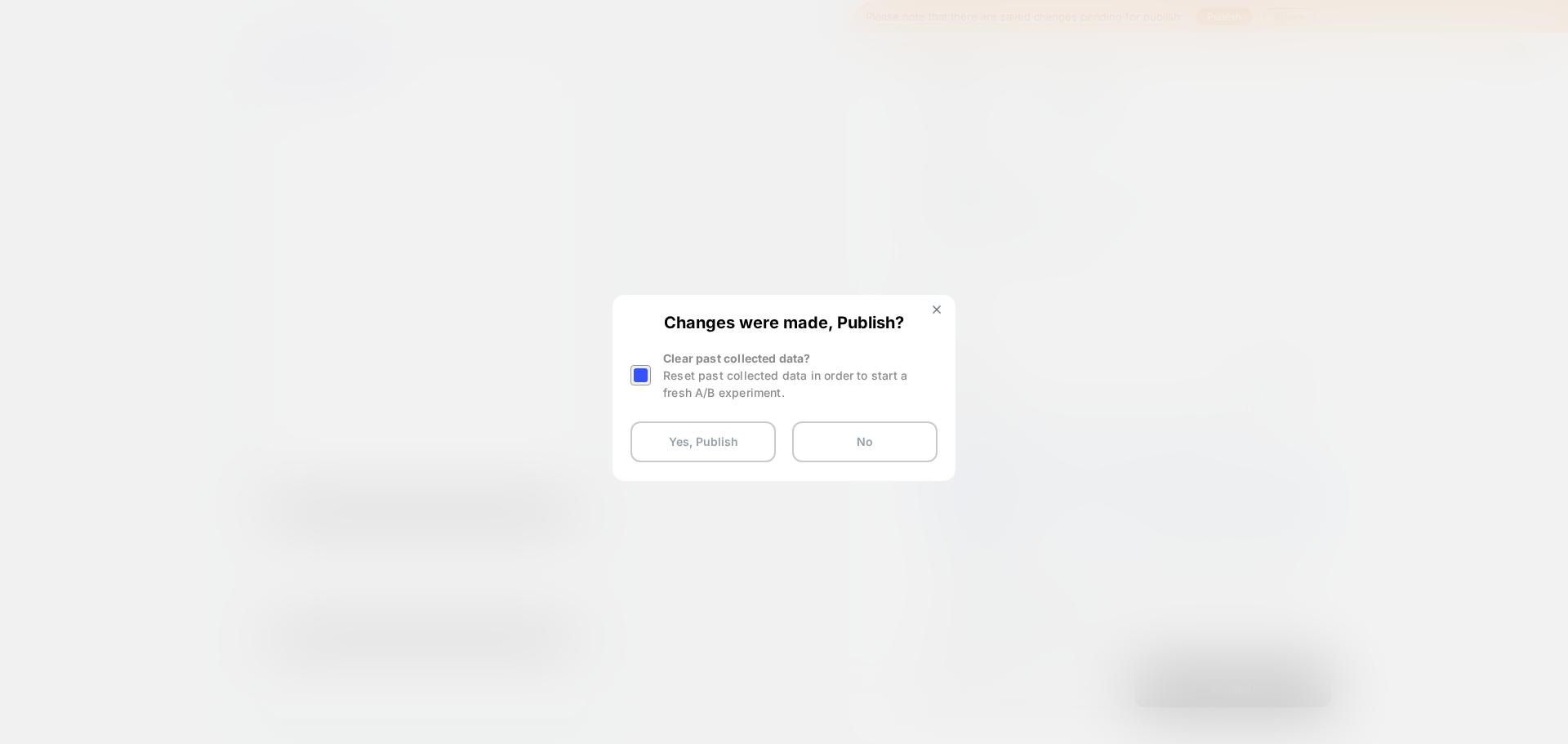
click at [646, 374] on div at bounding box center [641, 375] width 21 height 21
click at [683, 439] on button "Yes, Publish" at bounding box center [703, 442] width 145 height 41
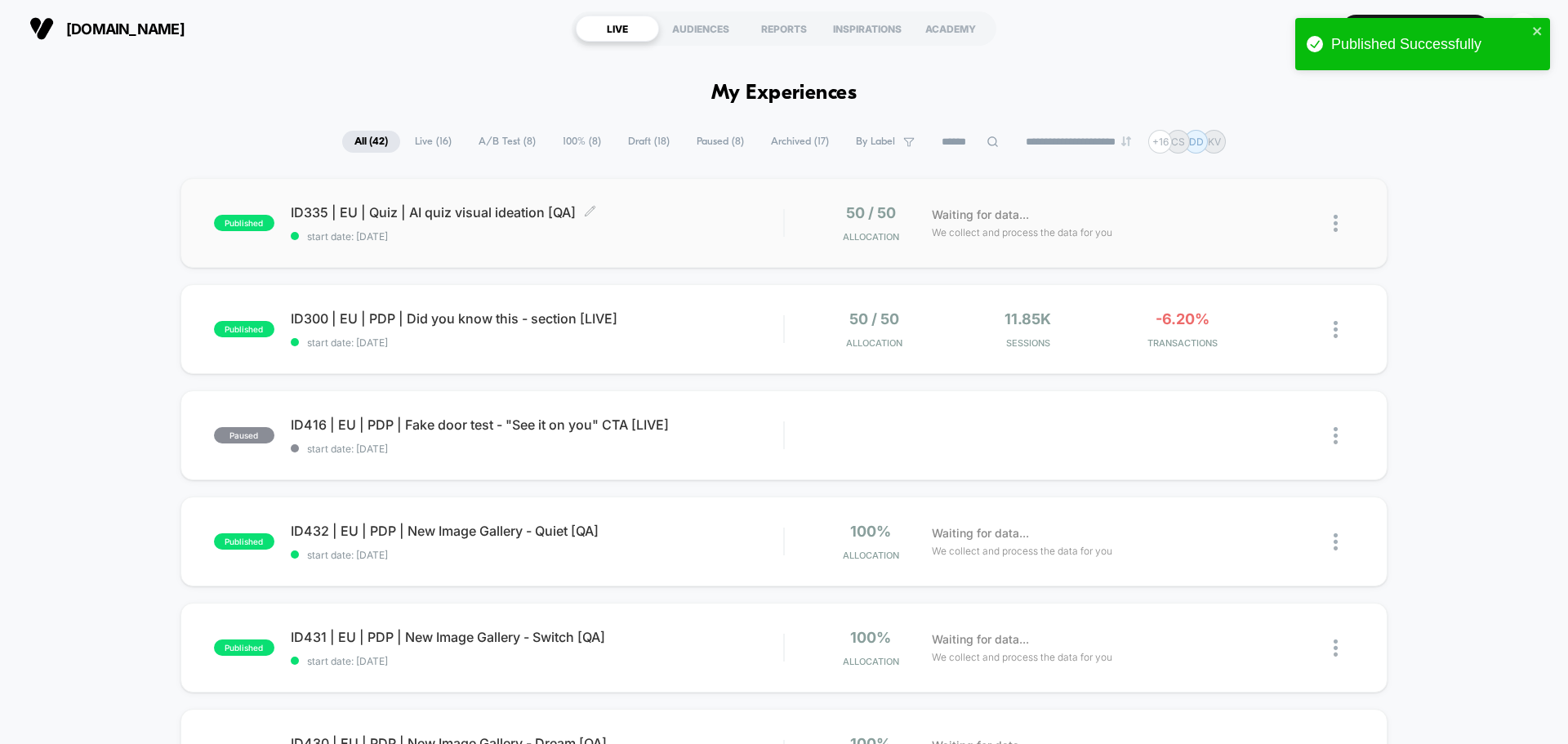
click at [357, 204] on span "ID335 | EU | Quiz | AI quiz visual ideation [QA] Click to edit experience detai…" at bounding box center [537, 212] width 493 height 16
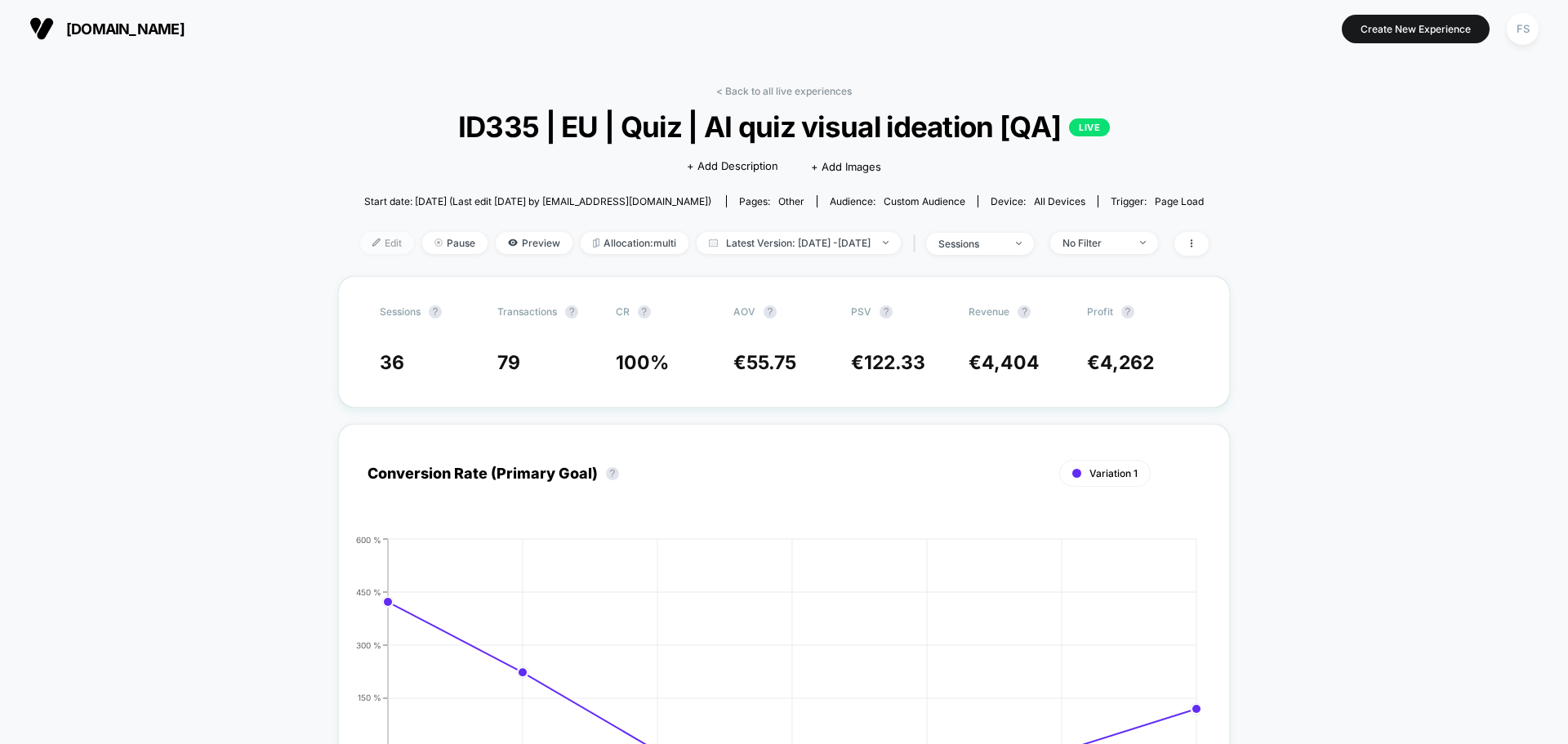
click at [360, 234] on span "Edit" at bounding box center [387, 243] width 54 height 22
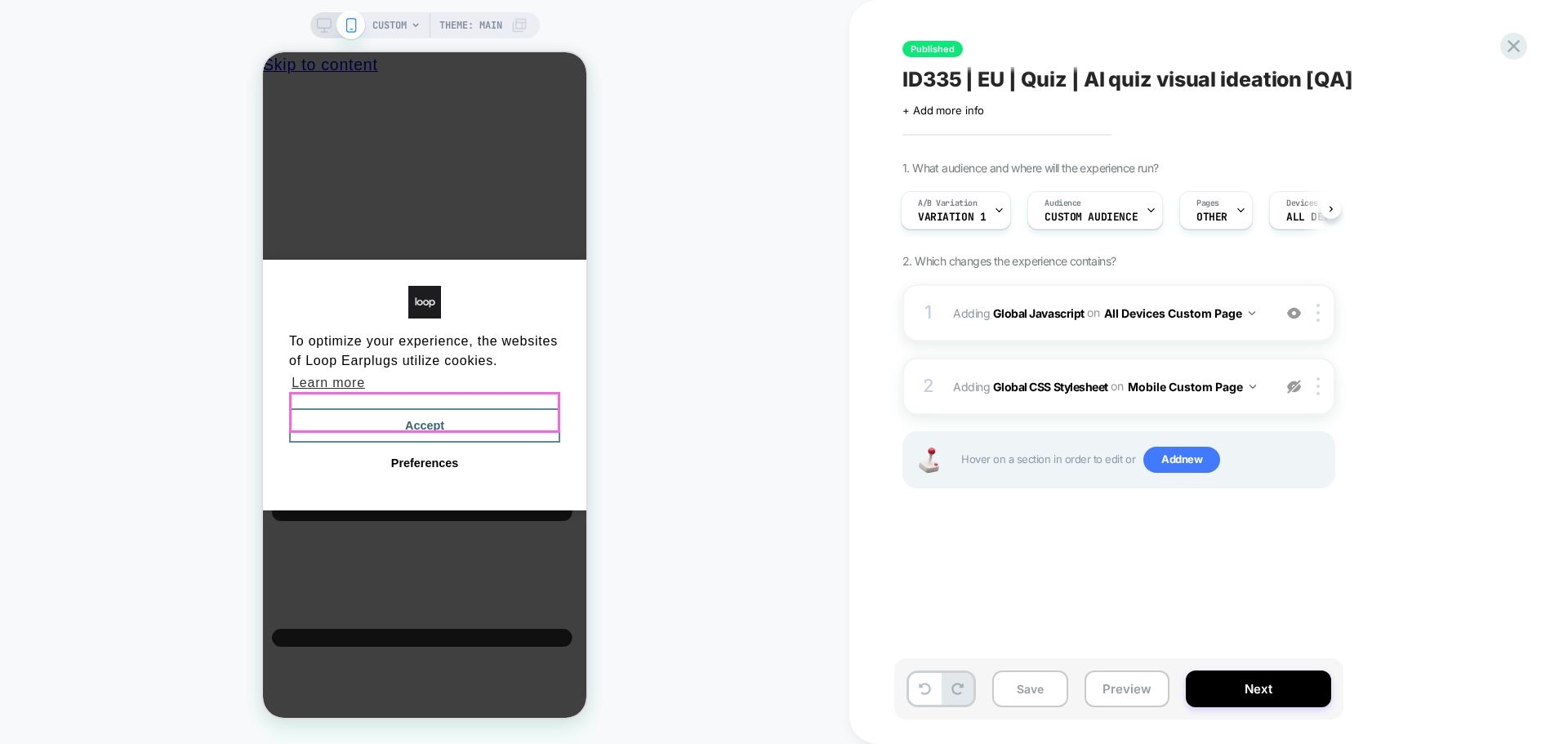
drag, startPoint x: 528, startPoint y: 422, endPoint x: 1041, endPoint y: 513, distance: 521.0
click at [528, 422] on button "Accept" at bounding box center [424, 425] width 271 height 35
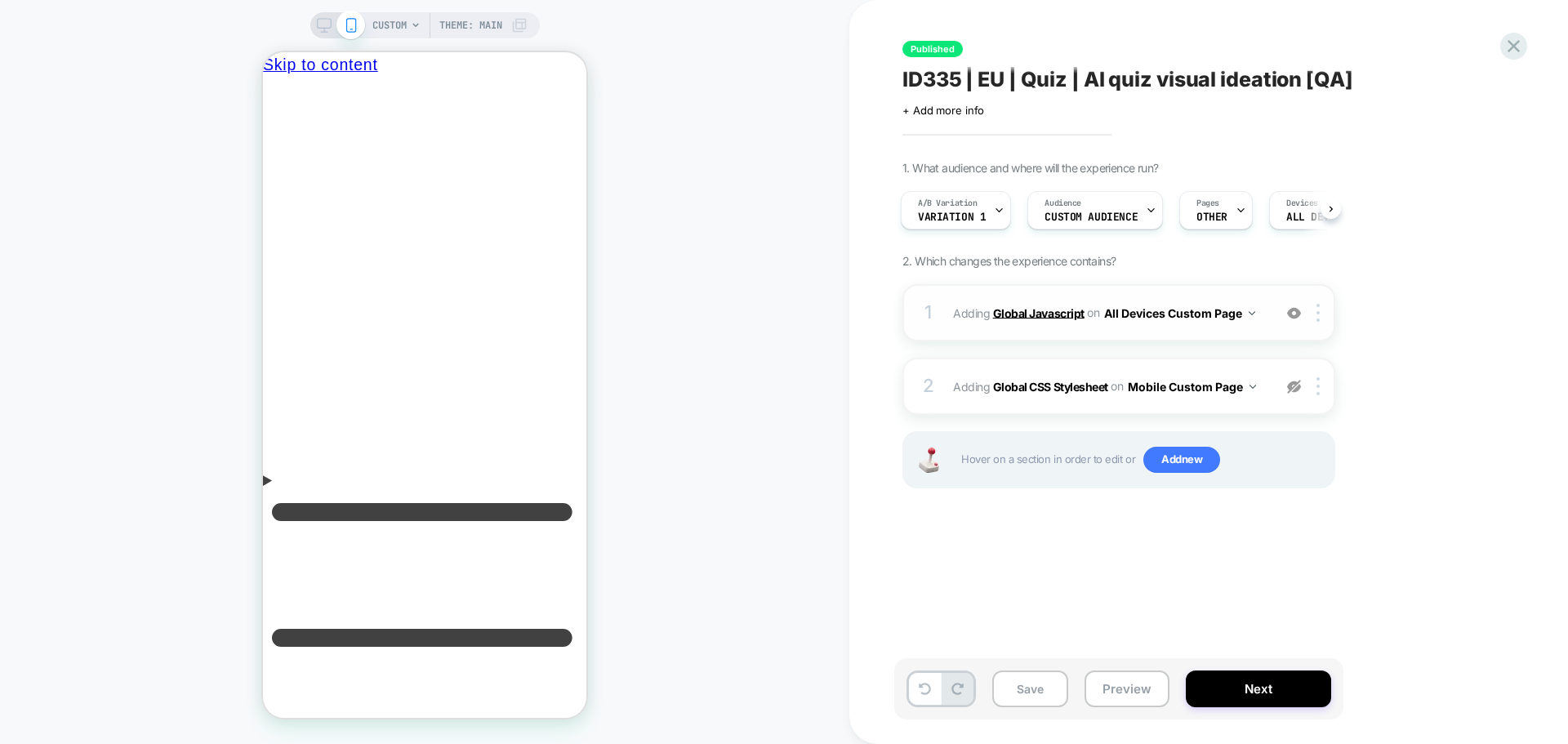
click at [1052, 306] on b "Global Javascript" at bounding box center [1039, 312] width 92 height 14
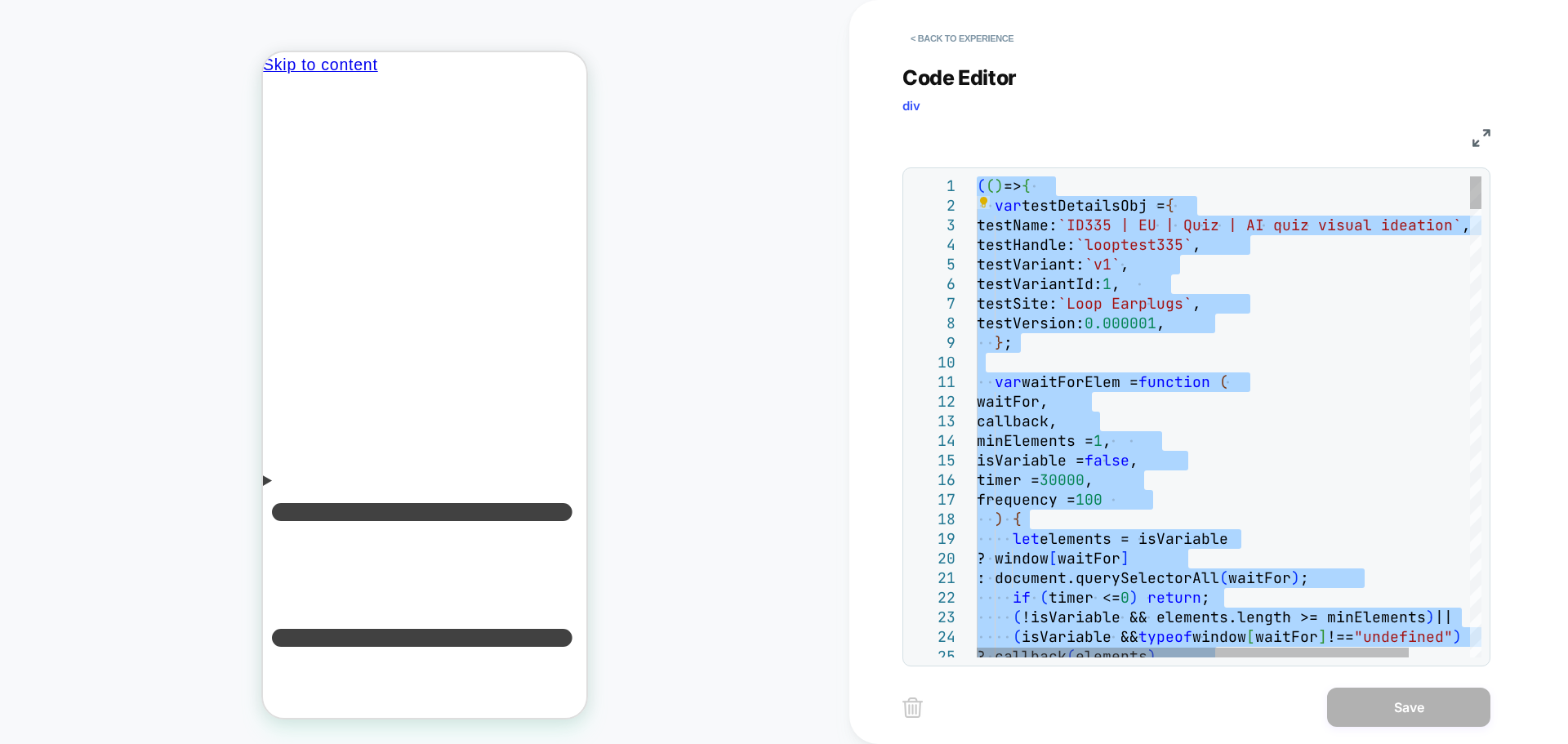
type textarea "**********"
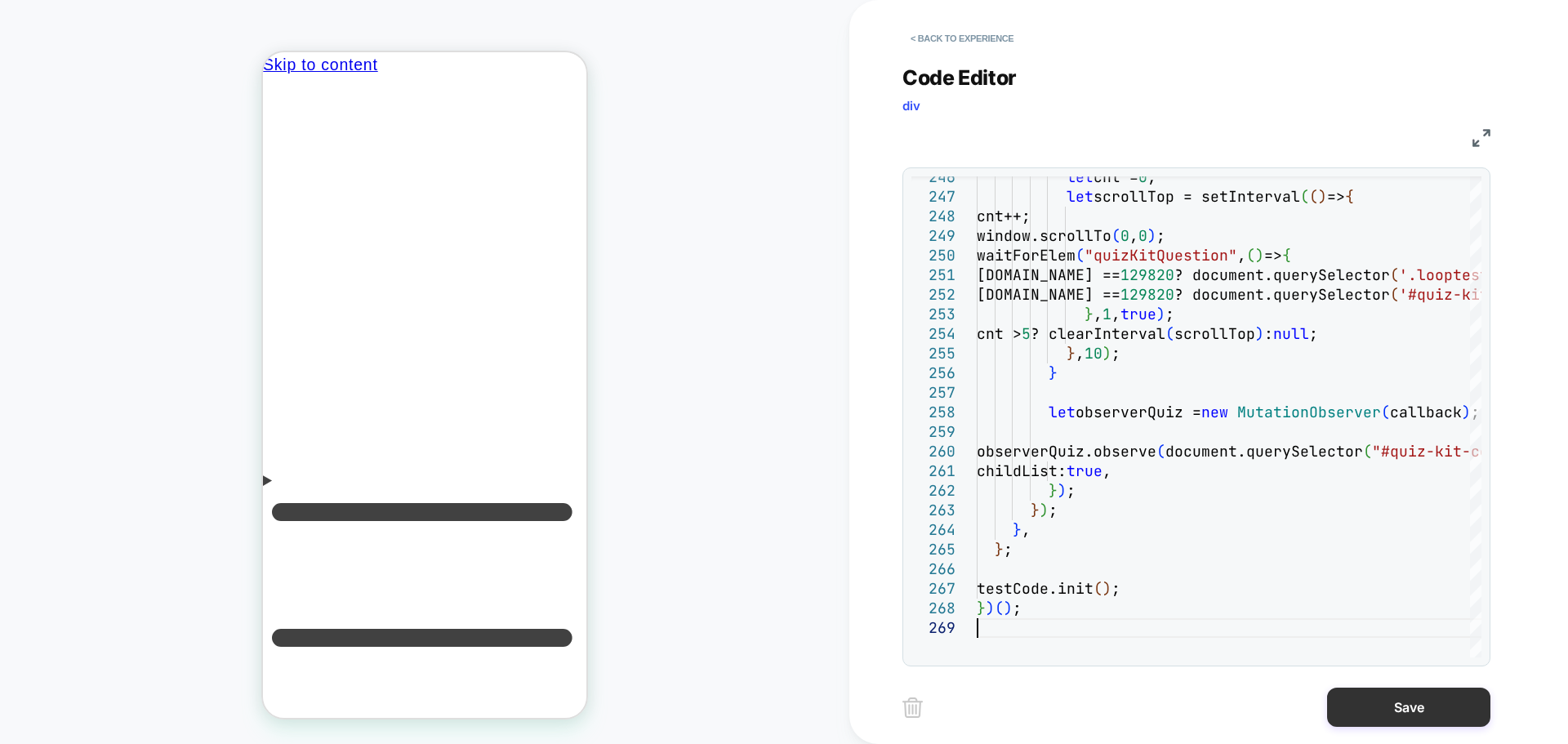
click at [1342, 703] on button "Save" at bounding box center [1408, 707] width 163 height 39
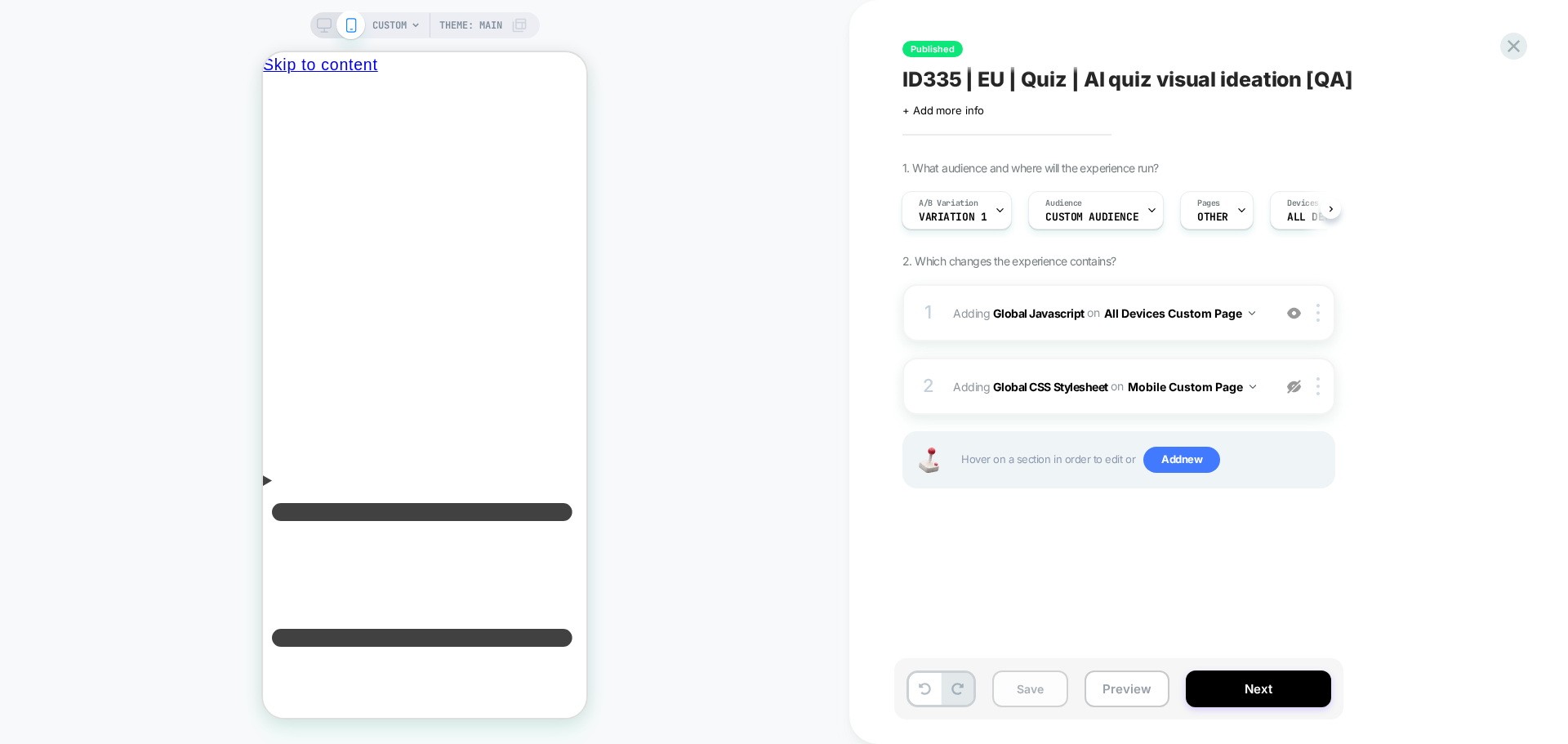
click at [1011, 692] on button "Save" at bounding box center [1030, 689] width 76 height 37
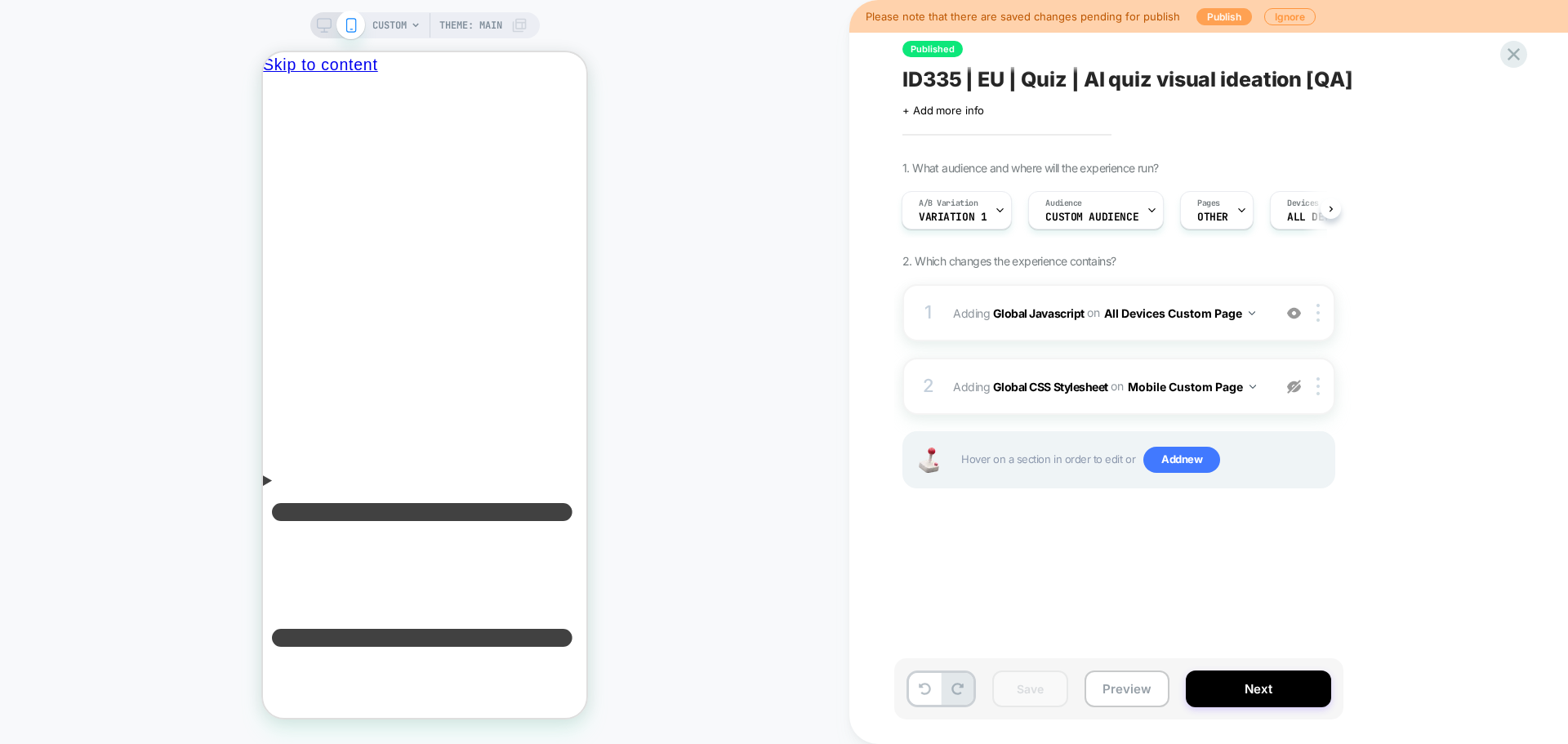
click at [1211, 20] on button "Publish" at bounding box center [1224, 16] width 55 height 17
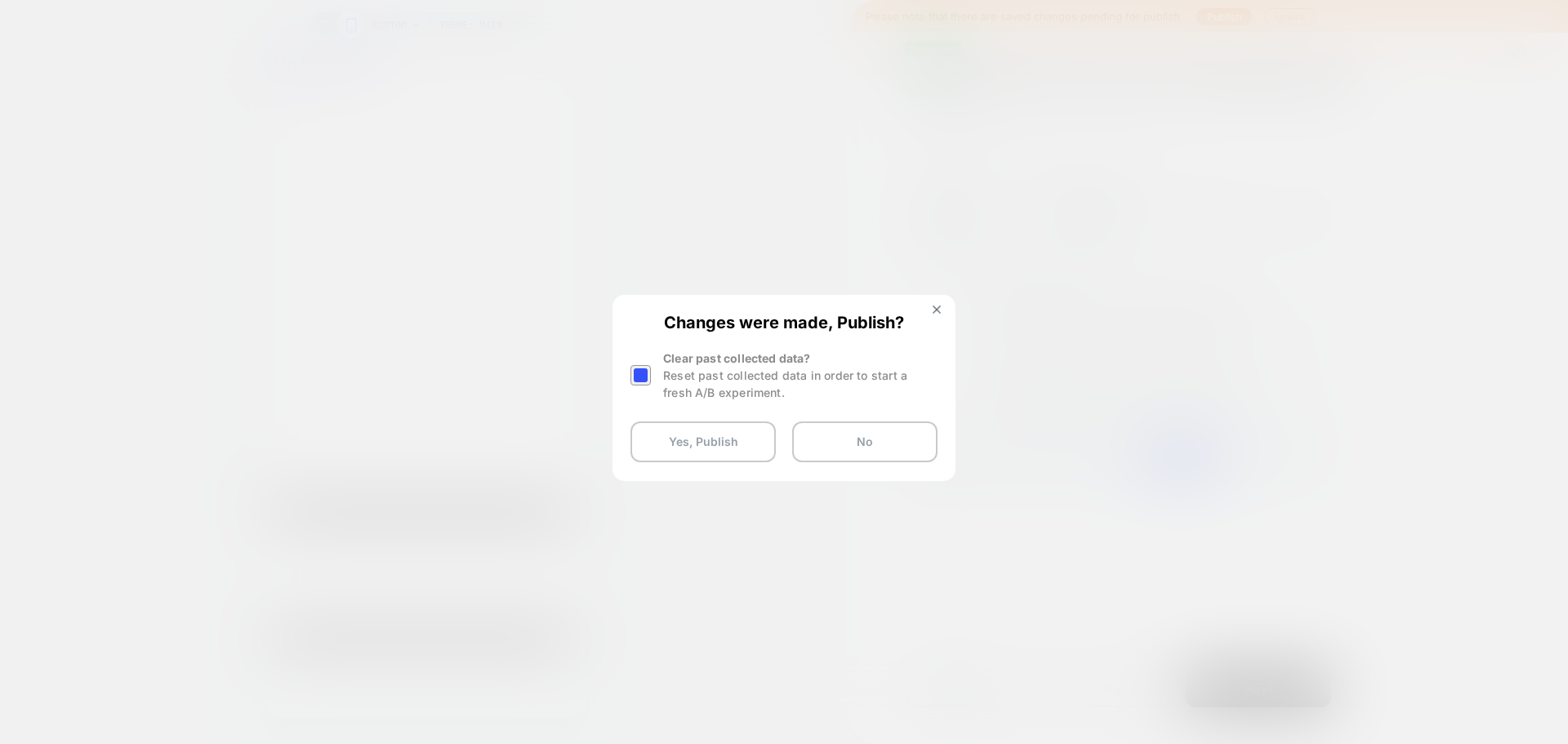
click at [636, 377] on div at bounding box center [641, 375] width 21 height 21
click at [672, 452] on button "Yes, Publish" at bounding box center [703, 442] width 145 height 41
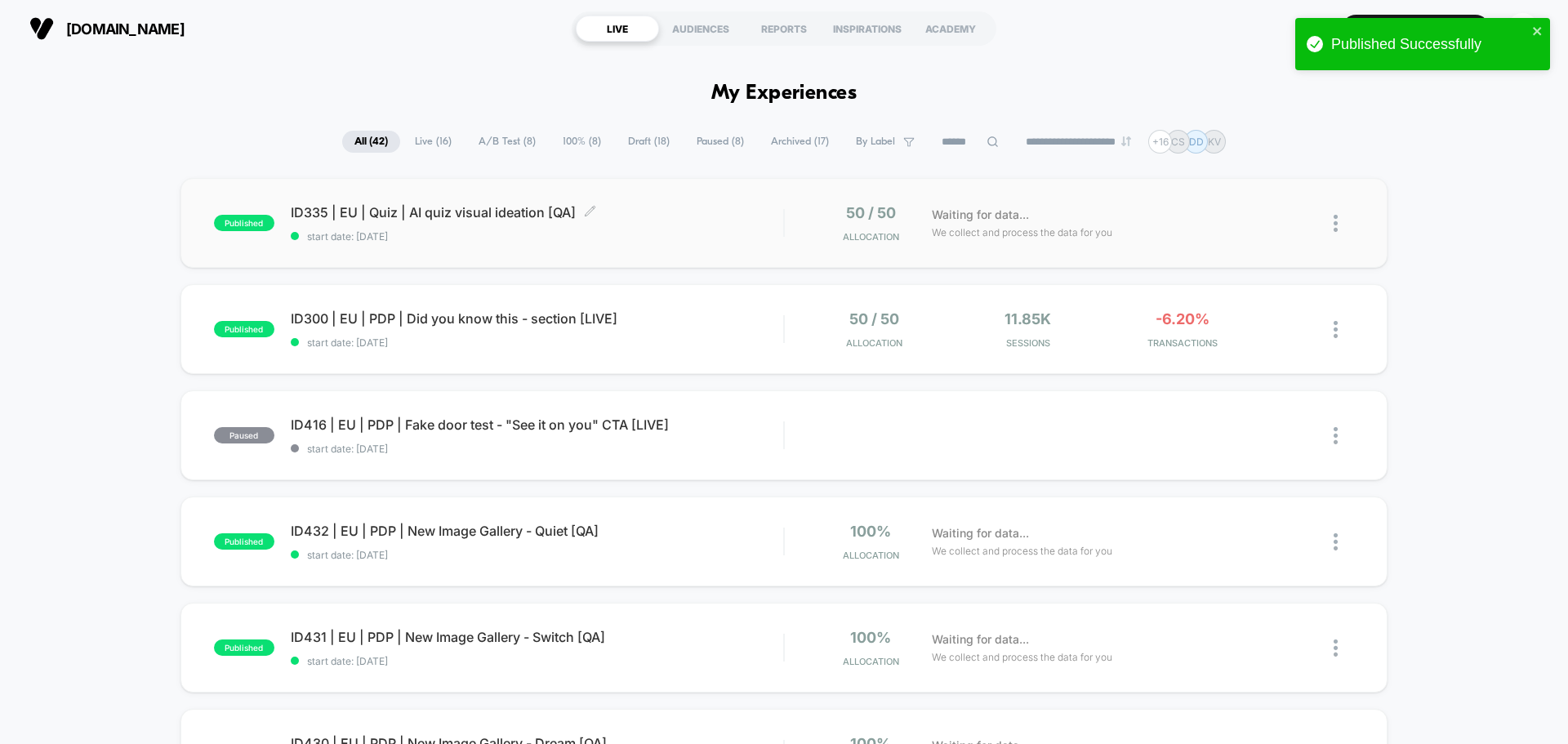
click at [542, 209] on span "ID335 | EU | Quiz | AI quiz visual ideation [QA] Click to edit experience detai…" at bounding box center [537, 212] width 493 height 16
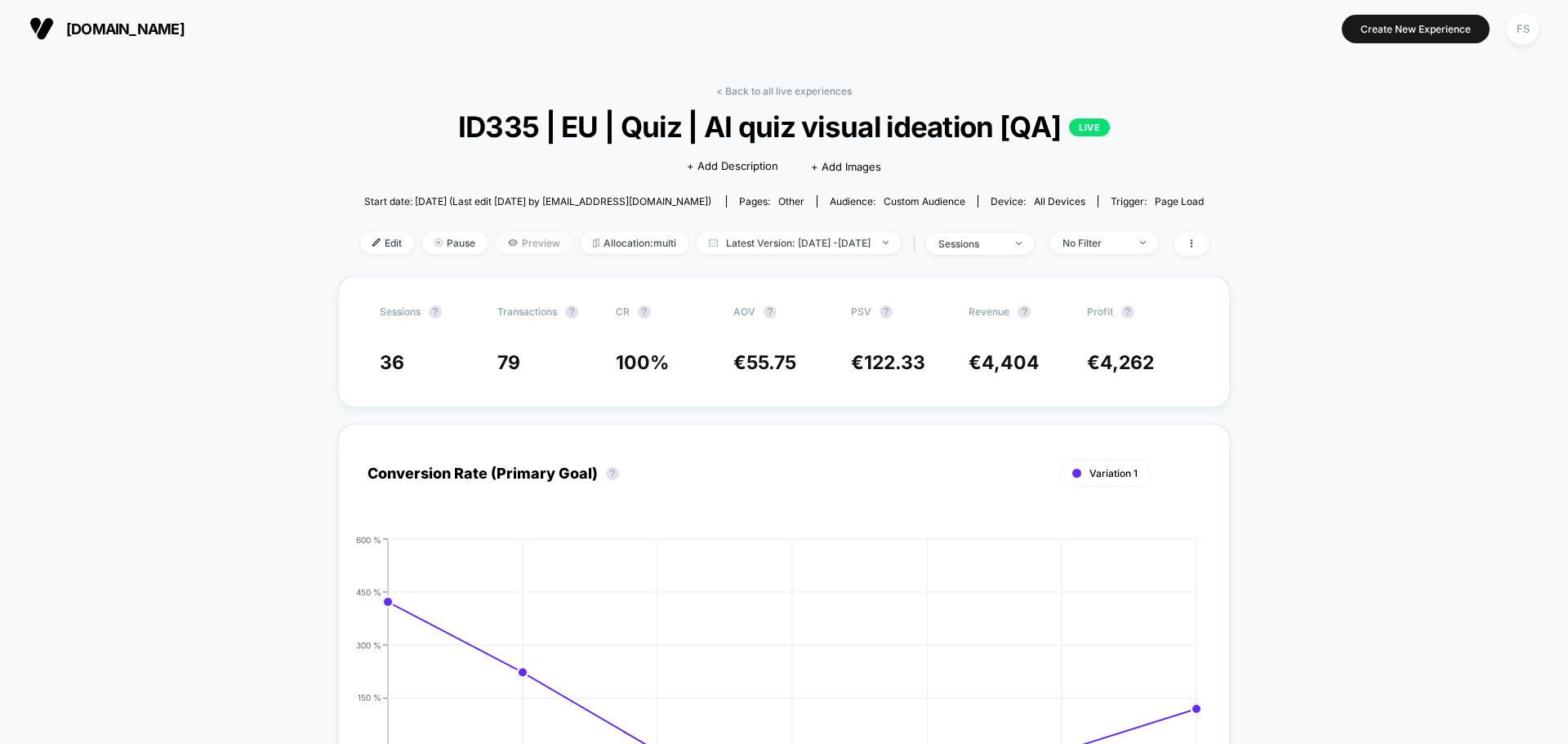
click at [516, 237] on span "Preview" at bounding box center [534, 243] width 77 height 22
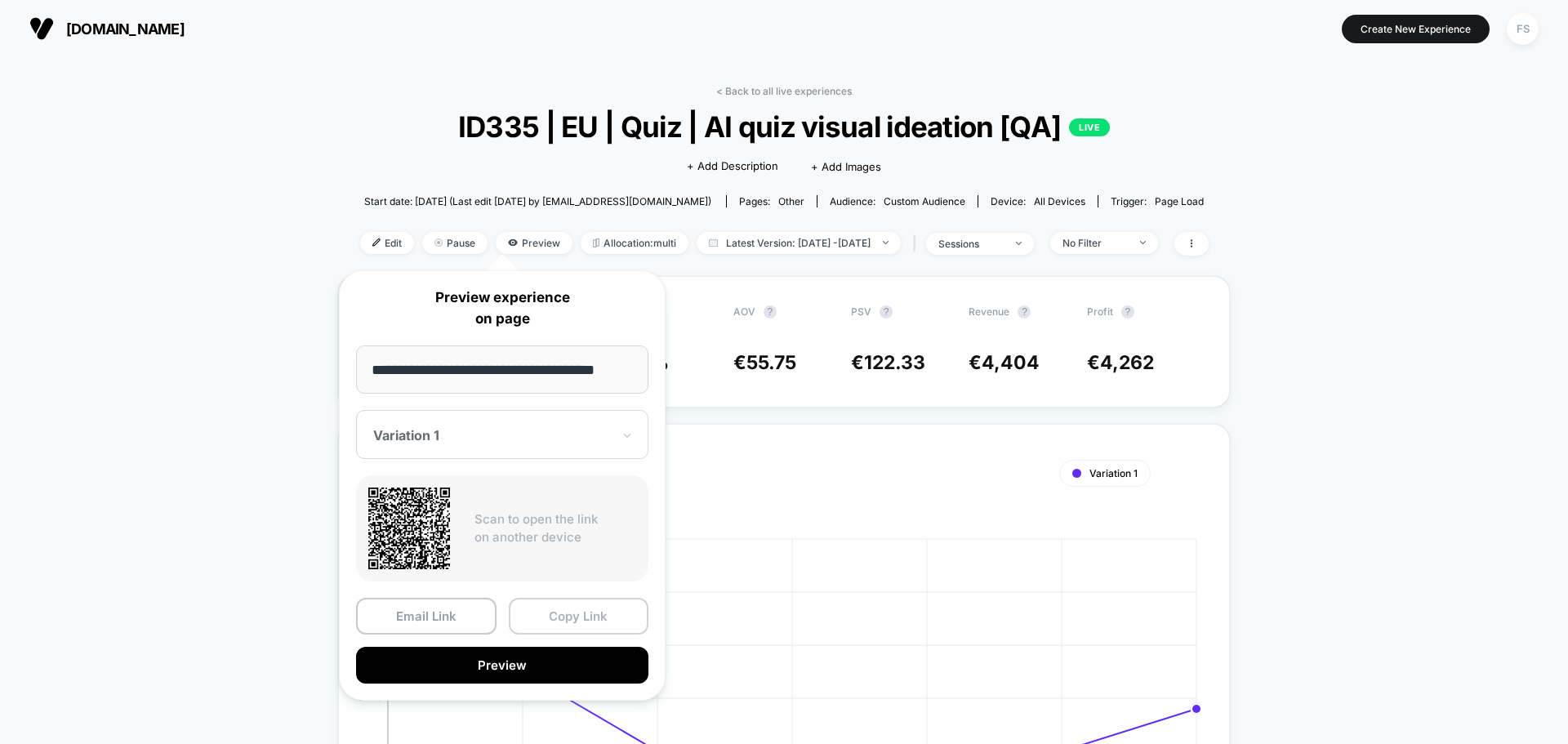
click at [564, 626] on button "Copy Link" at bounding box center [579, 616] width 141 height 37
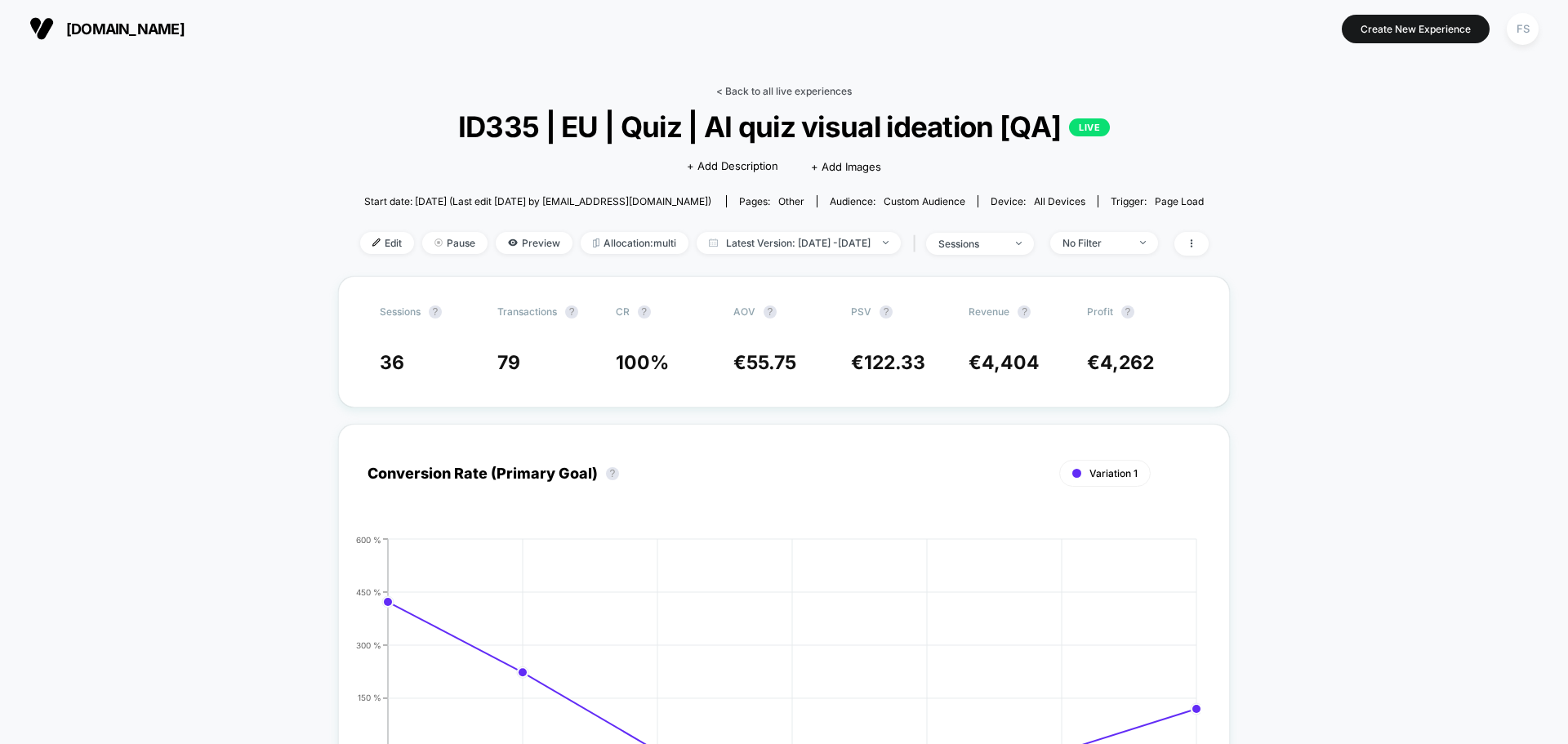
click at [739, 85] on link "< Back to all live experiences" at bounding box center [784, 91] width 136 height 12
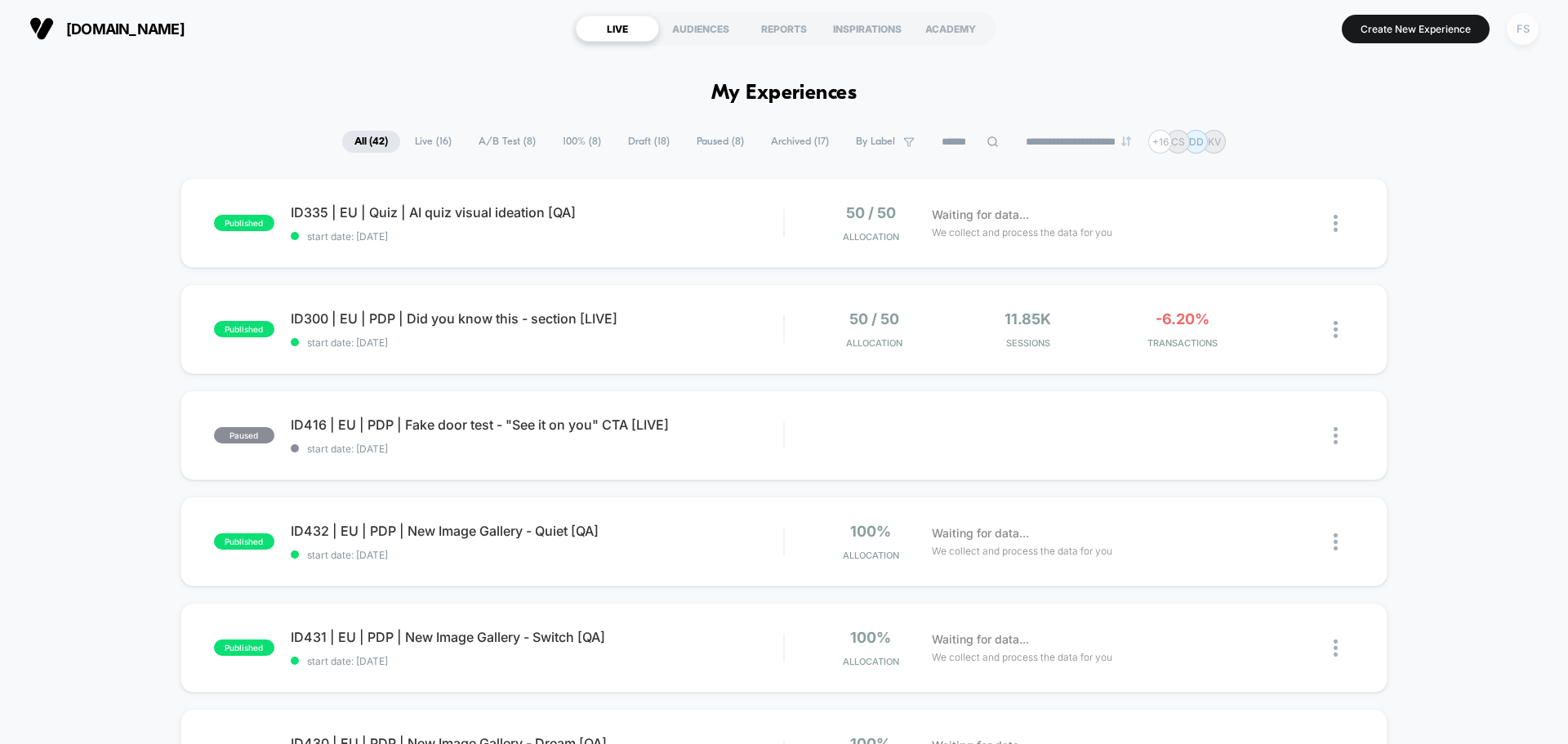
click at [1536, 37] on div "FS" at bounding box center [1522, 29] width 32 height 32
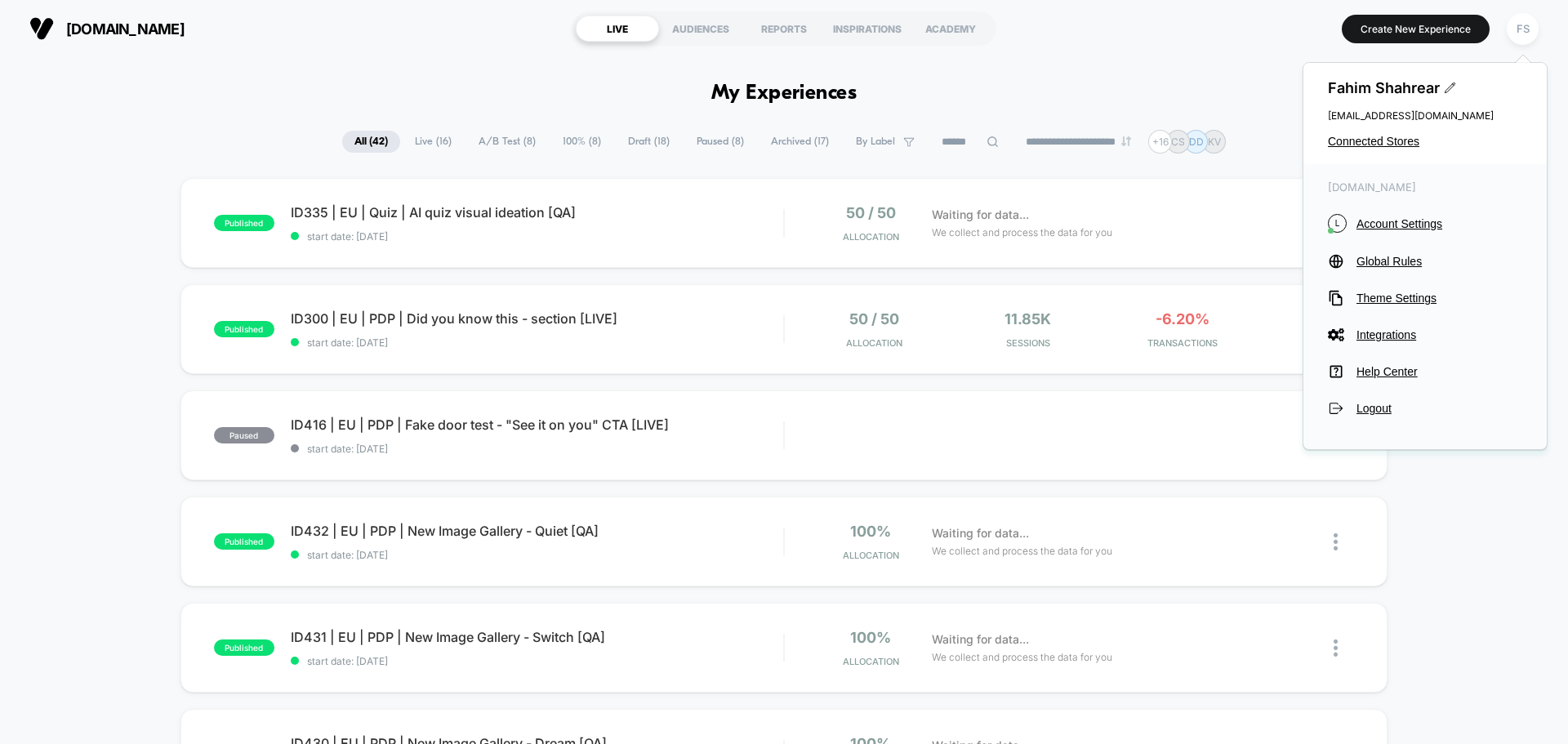
drag, startPoint x: 1367, startPoint y: 161, endPoint x: 1366, endPoint y: 150, distance: 11.0
click at [1367, 161] on div "Fahim Shahrear fahim.shahrear@echologyx.com Connected Stores" at bounding box center [1425, 113] width 244 height 101
click at [1366, 145] on span "Connected Stores" at bounding box center [1425, 141] width 194 height 13
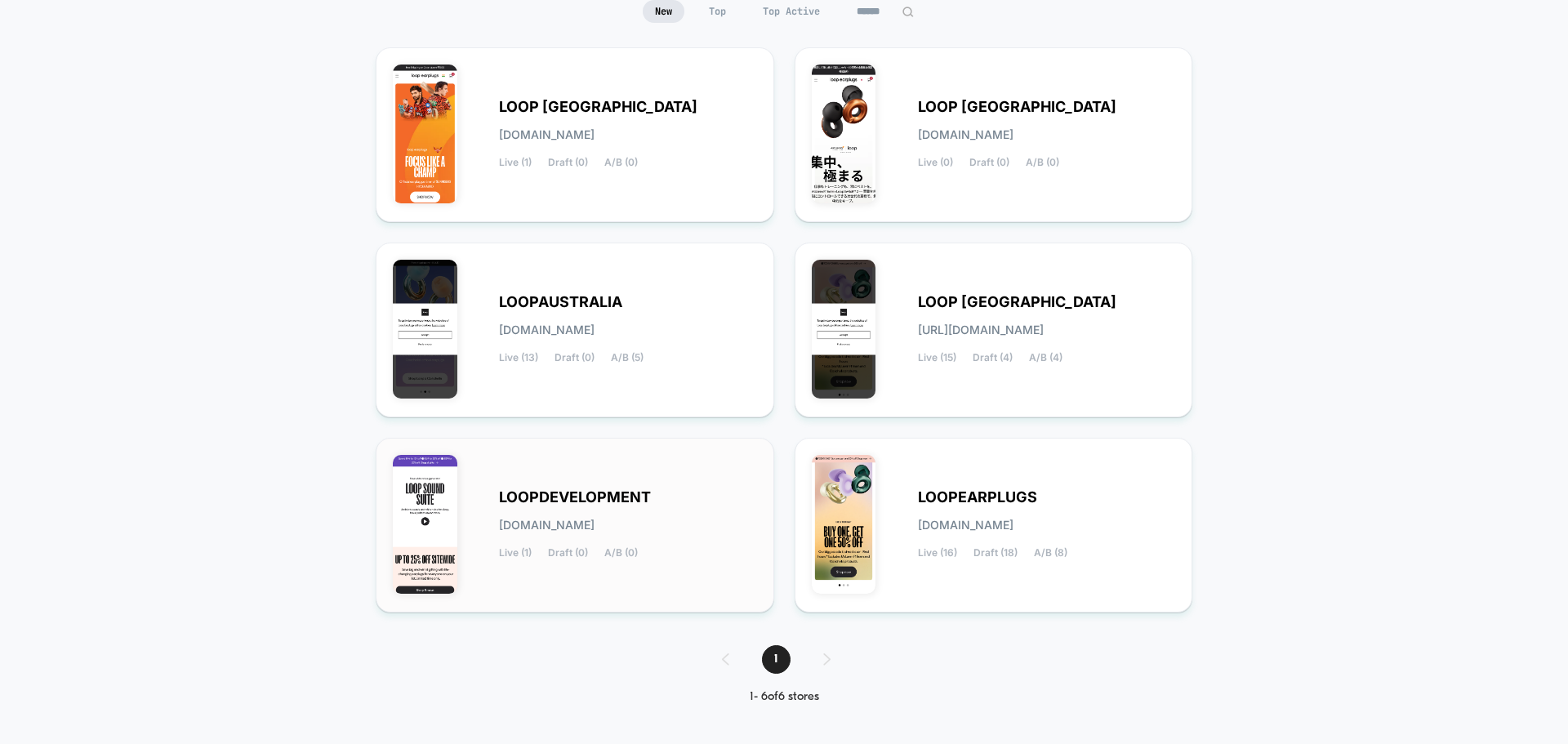
scroll to position [172, 0]
click at [1061, 353] on span "A/B (4)" at bounding box center [1045, 356] width 34 height 11
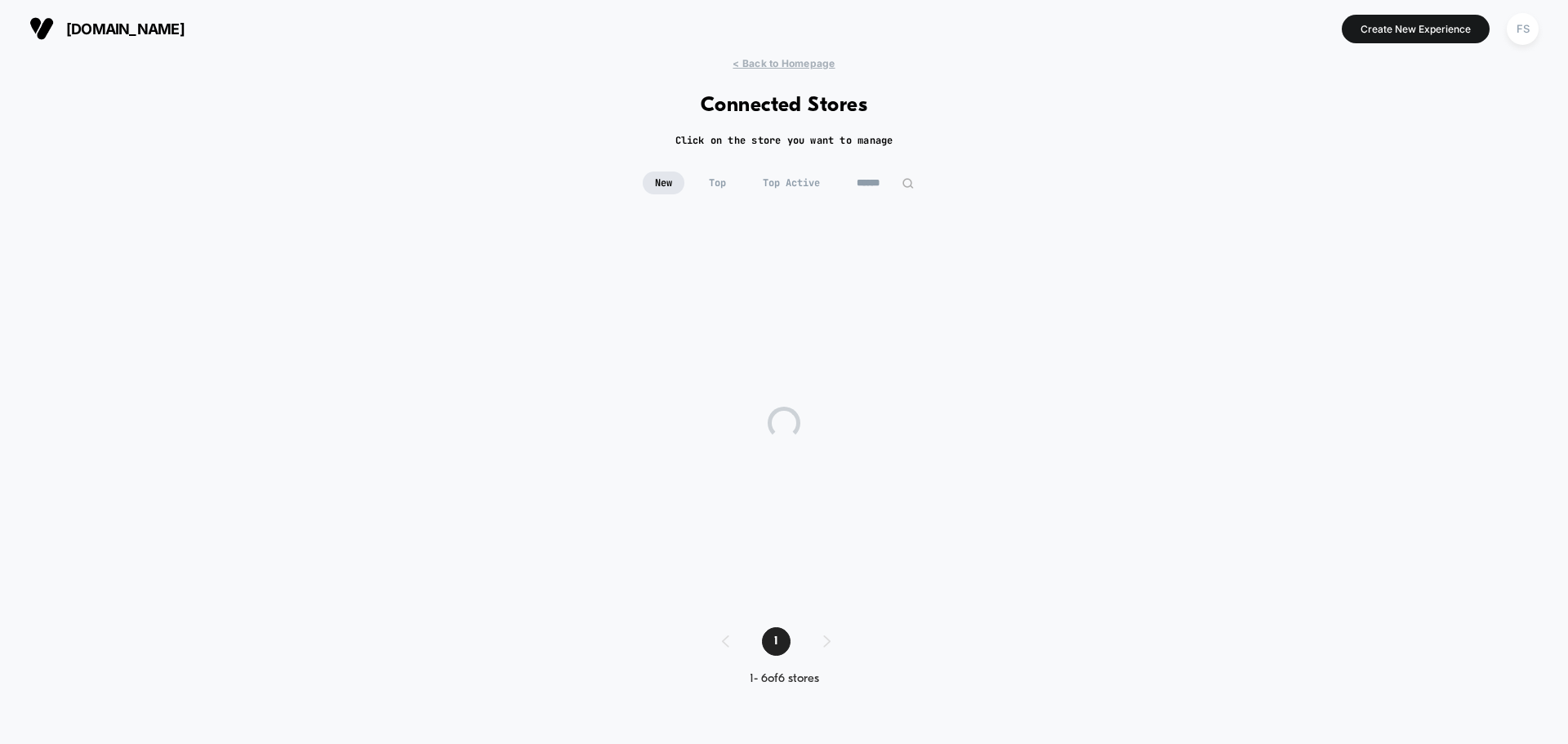
scroll to position [0, 0]
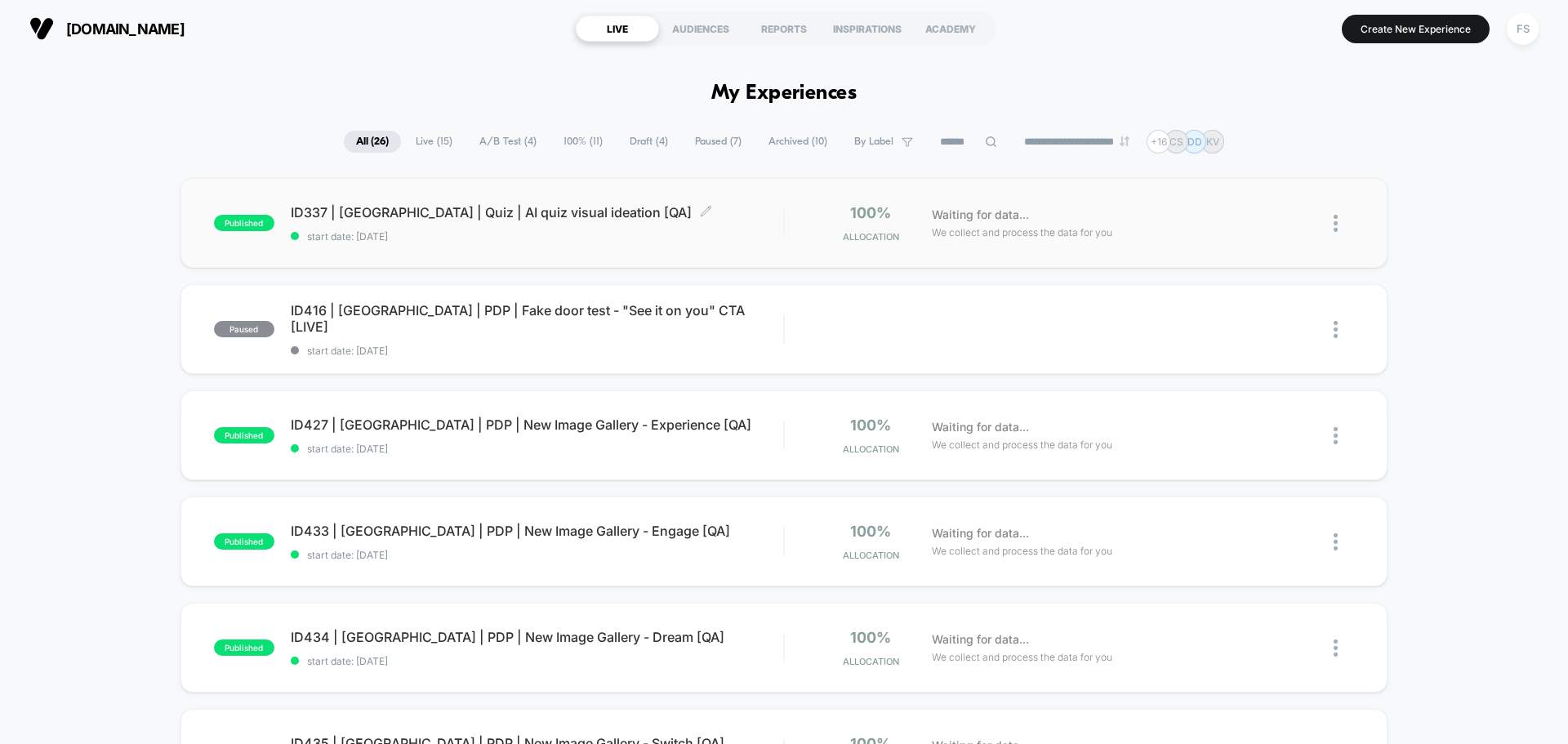
click at [561, 217] on span "ID337 | USA | Quiz | AI quiz visual ideation [QA] Click to edit experience deta…" at bounding box center [537, 212] width 493 height 16
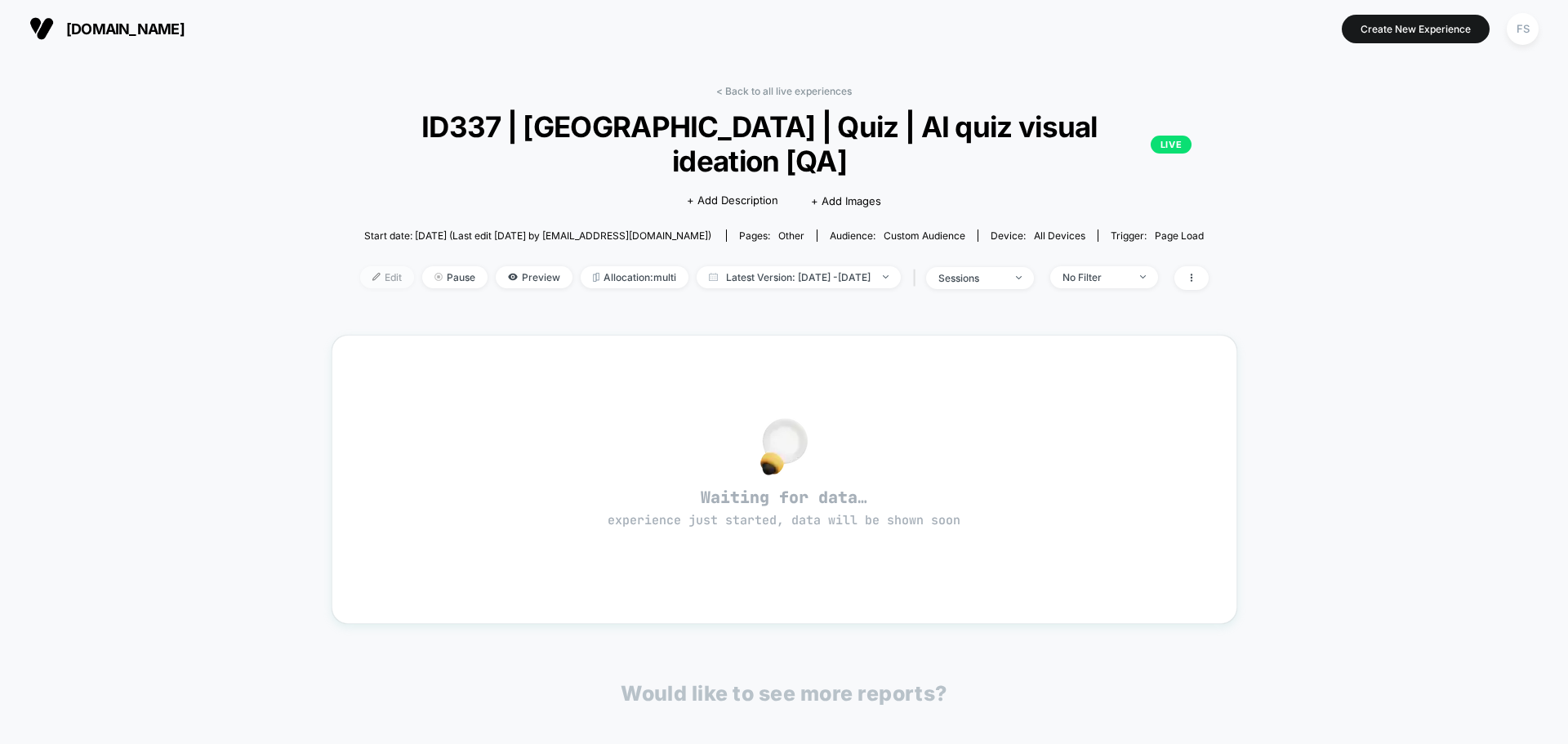
click at [368, 266] on span "Edit" at bounding box center [387, 277] width 54 height 22
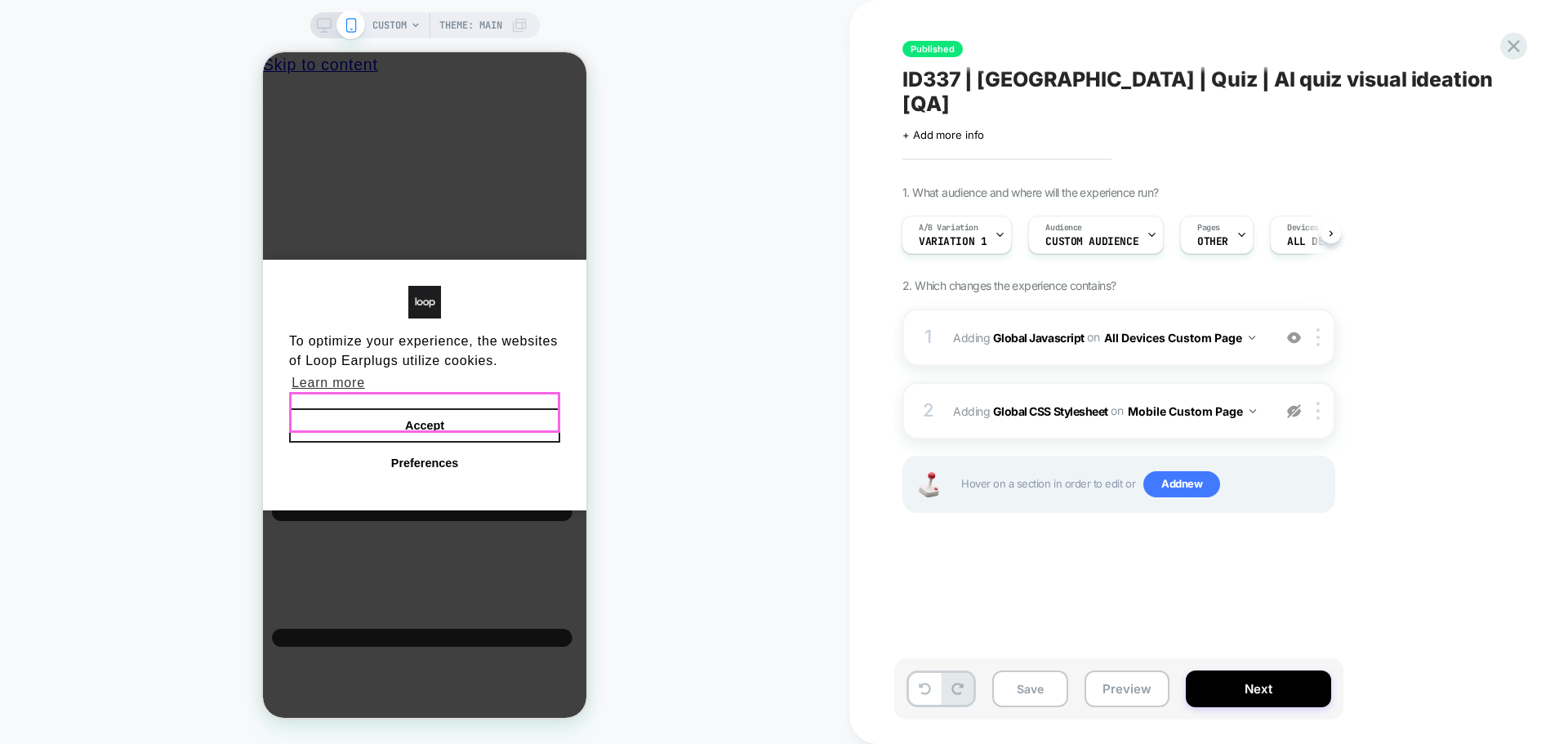
click at [406, 415] on button "Accept" at bounding box center [424, 425] width 271 height 35
click at [418, 419] on button "Accept" at bounding box center [424, 425] width 271 height 35
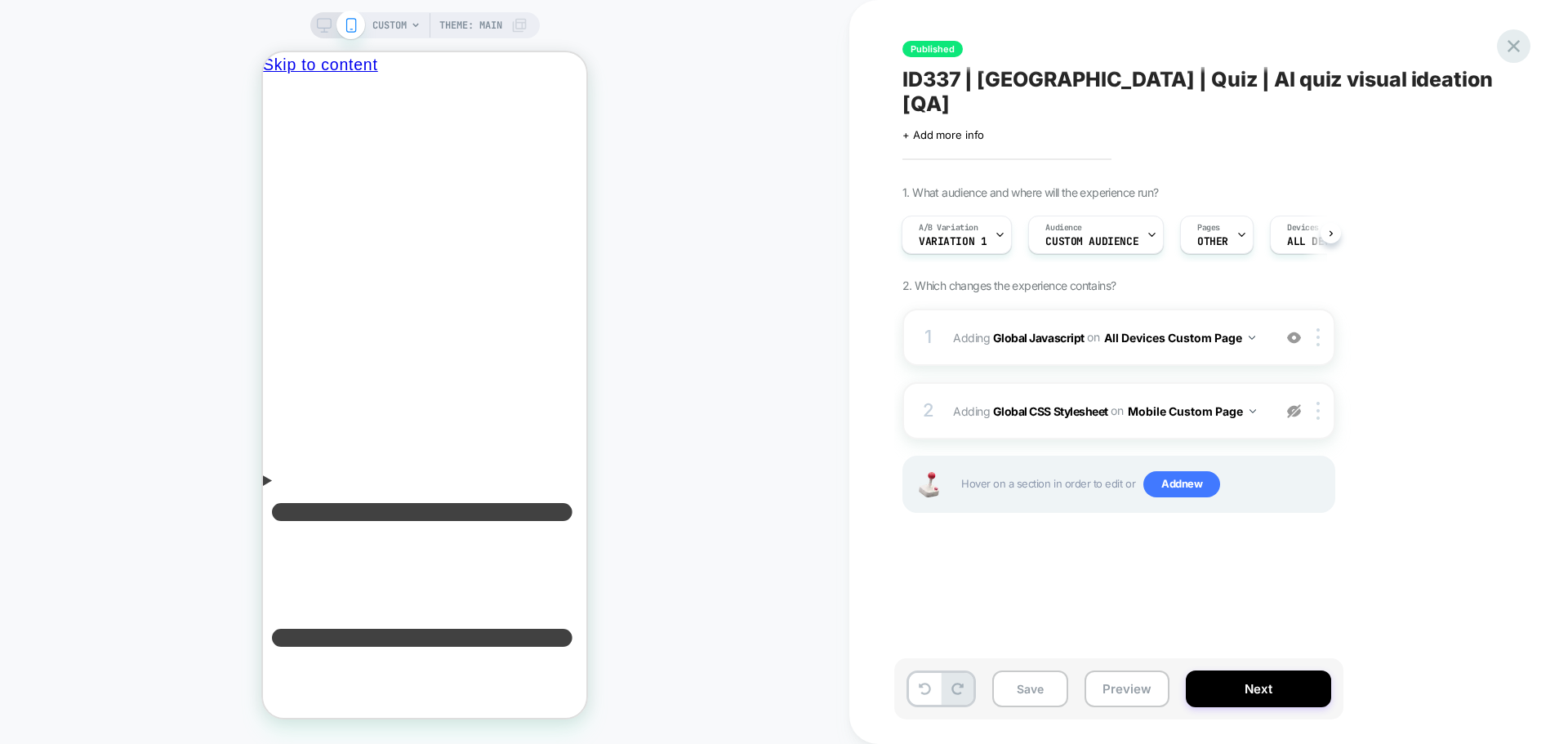
click at [1524, 37] on icon at bounding box center [1514, 47] width 22 height 22
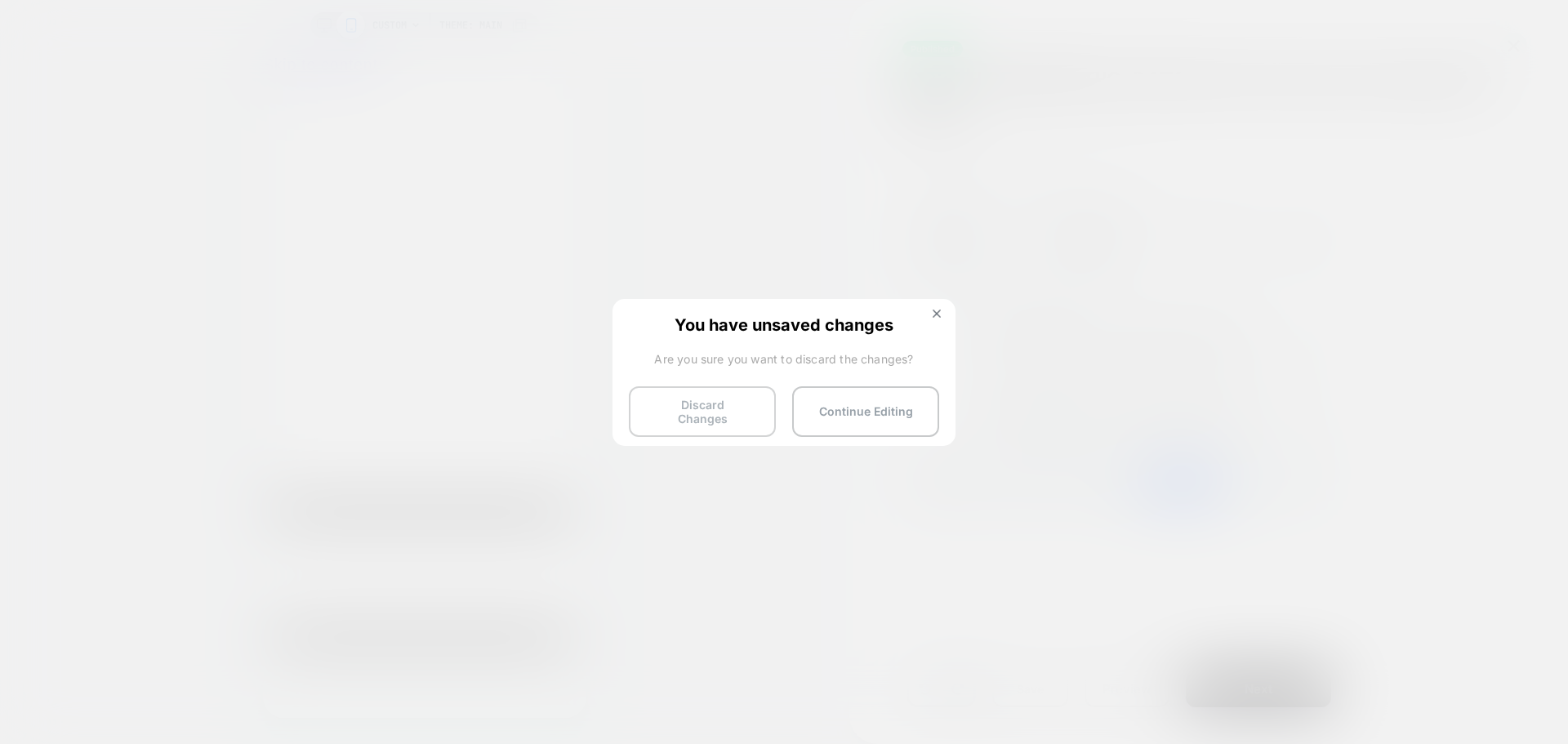
click at [713, 407] on button "Discard Changes" at bounding box center [703, 411] width 147 height 51
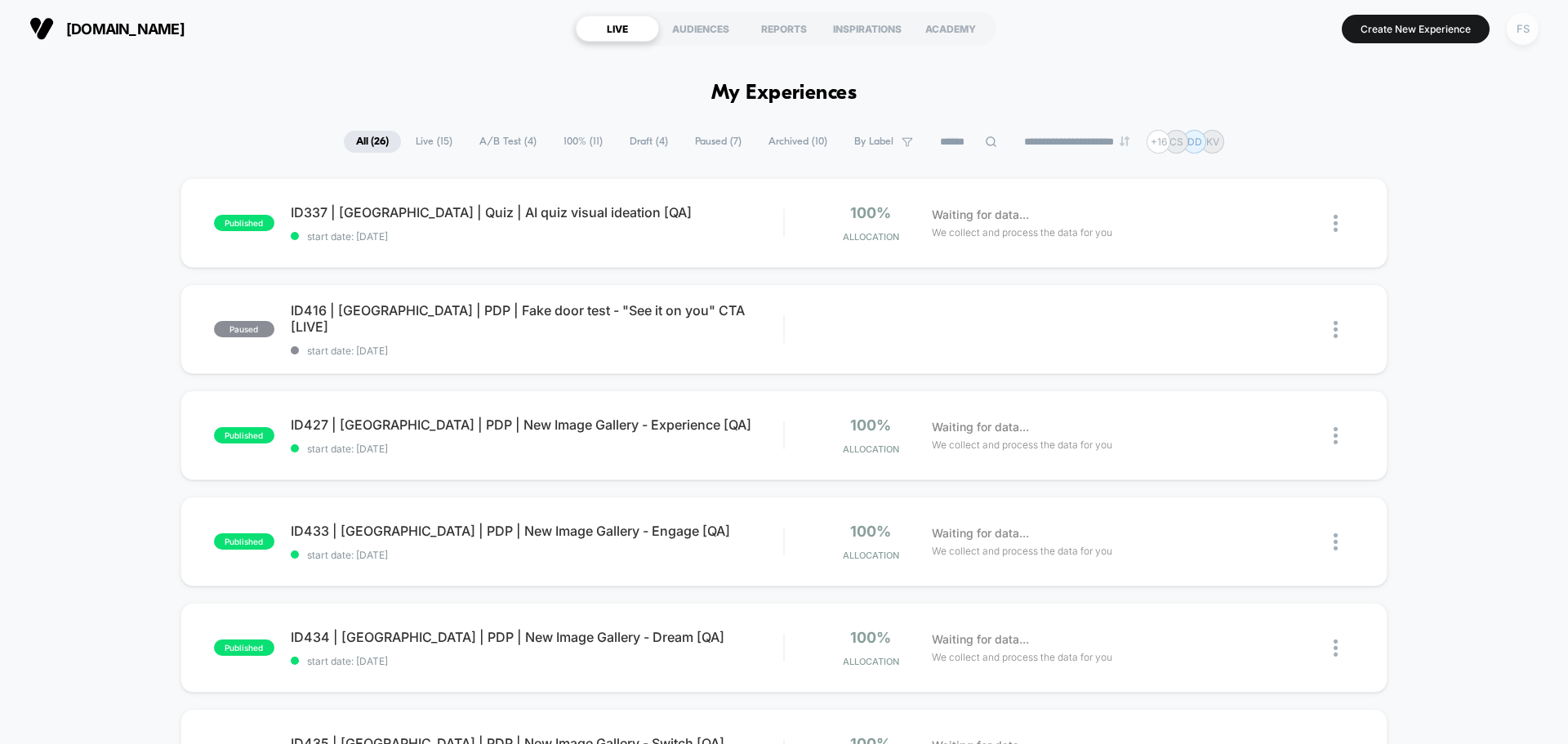
click at [1528, 35] on div "FS" at bounding box center [1522, 29] width 32 height 32
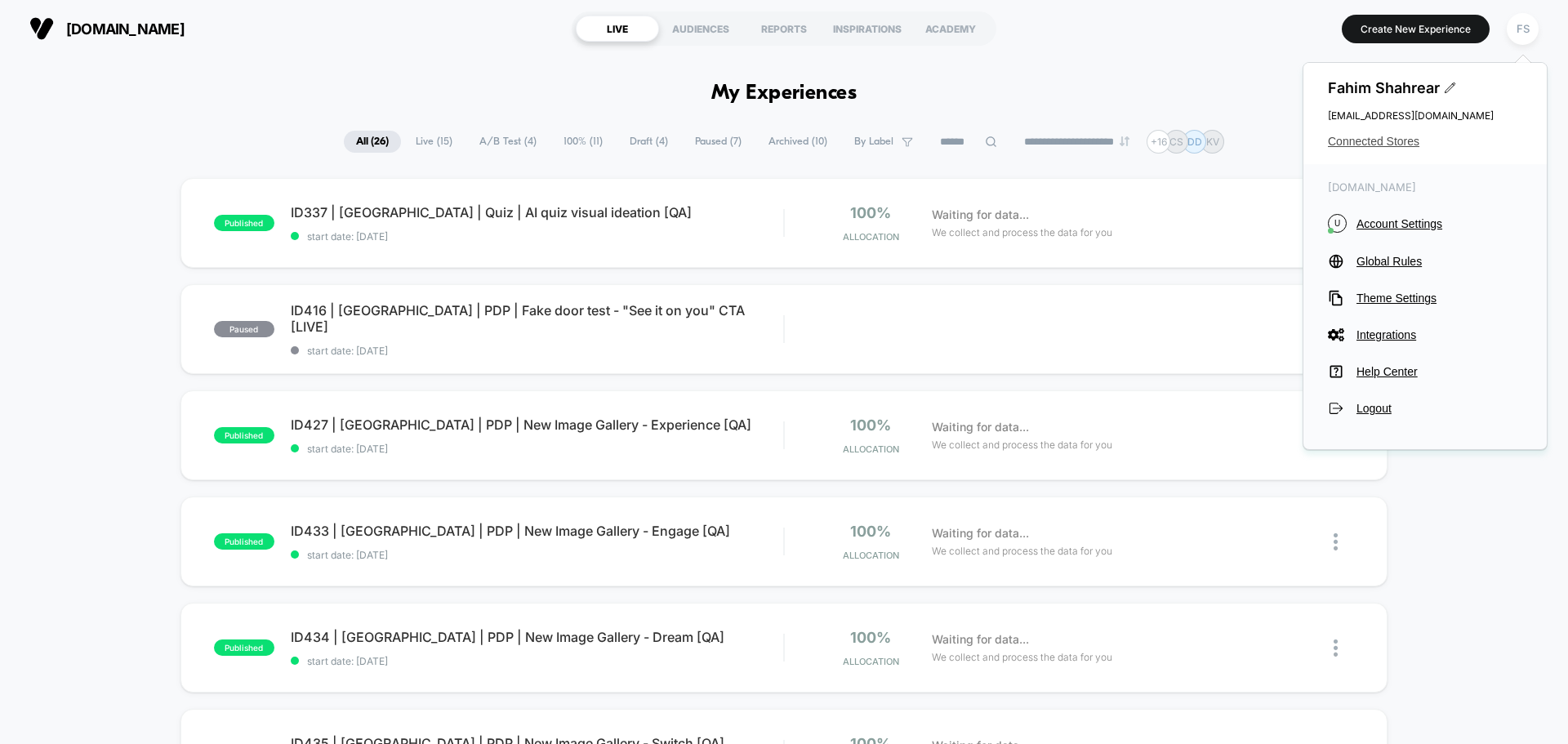
click at [1372, 141] on span "Connected Stores" at bounding box center [1425, 141] width 194 height 13
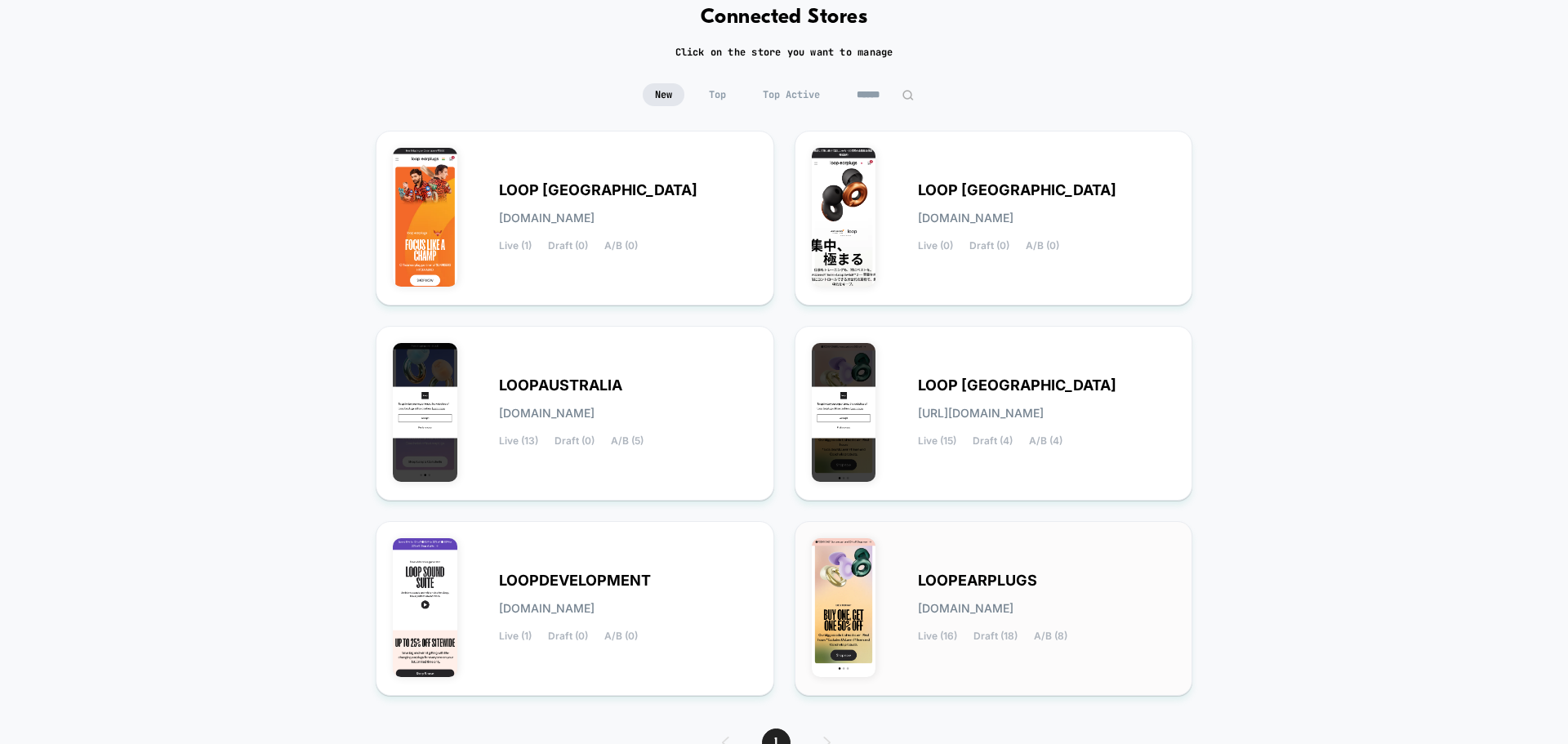
scroll to position [172, 0]
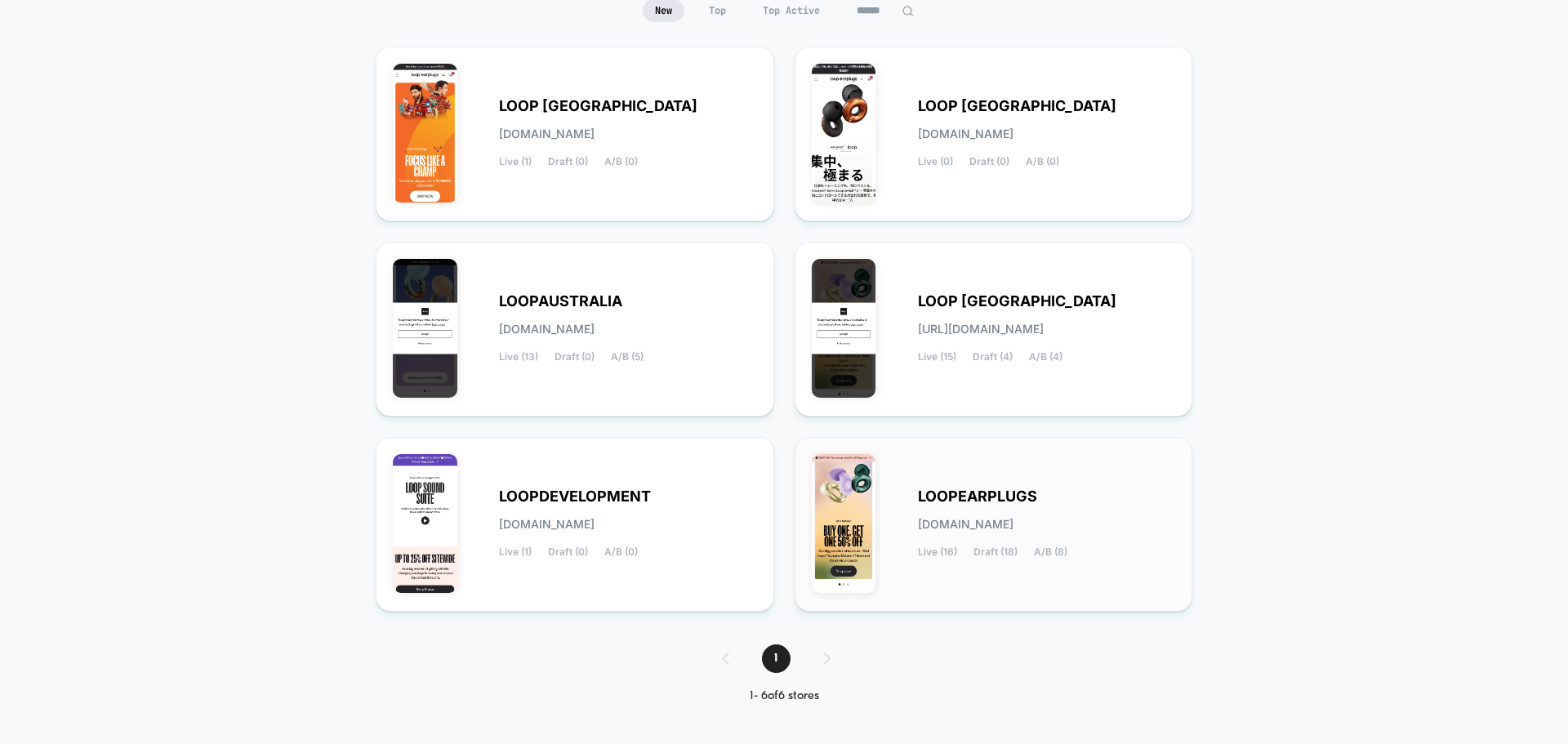
click at [1029, 508] on div "LOOPEARPLUGS [DOMAIN_NAME] Live (16) Draft (18) A/B (8)" at bounding box center [1047, 524] width 258 height 67
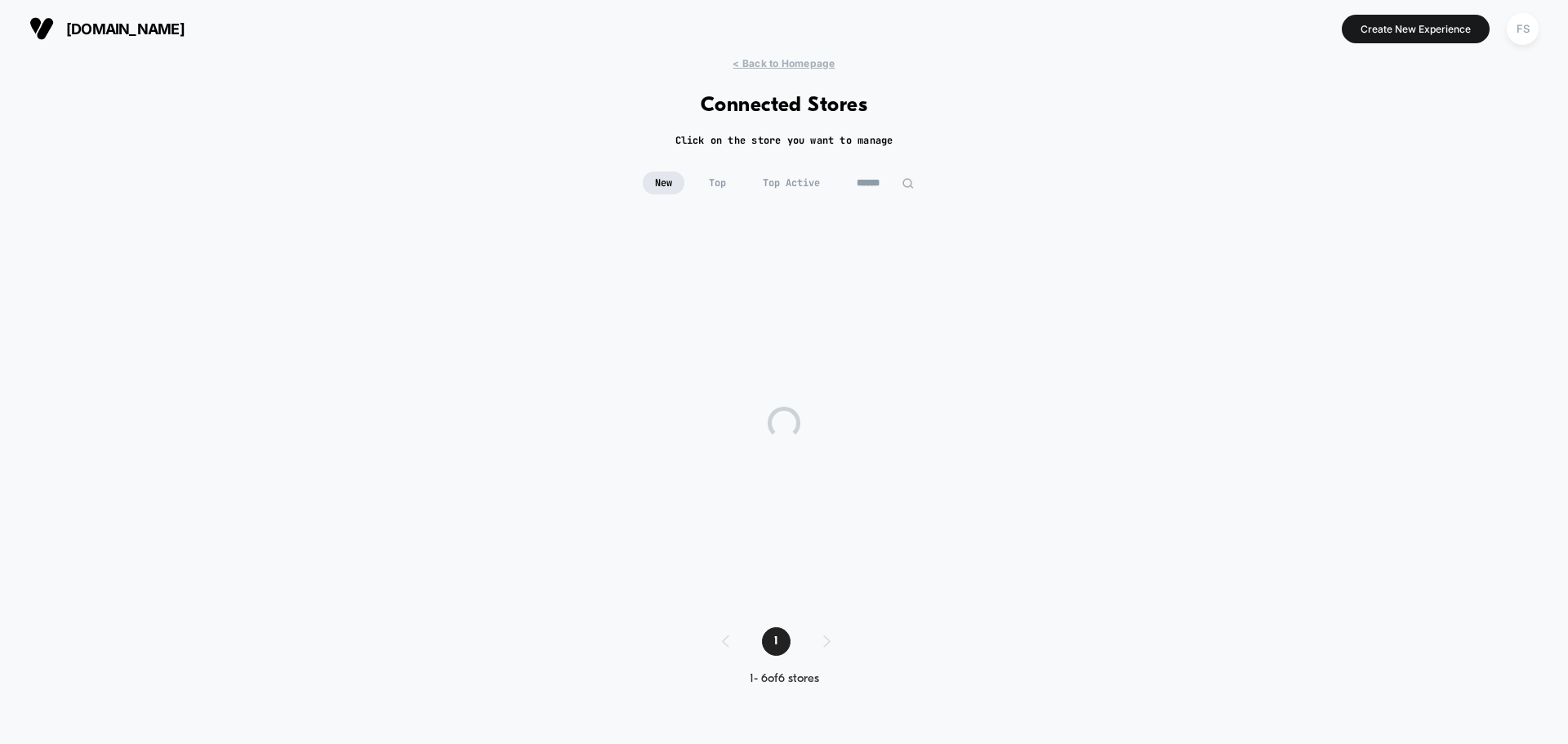
scroll to position [0, 0]
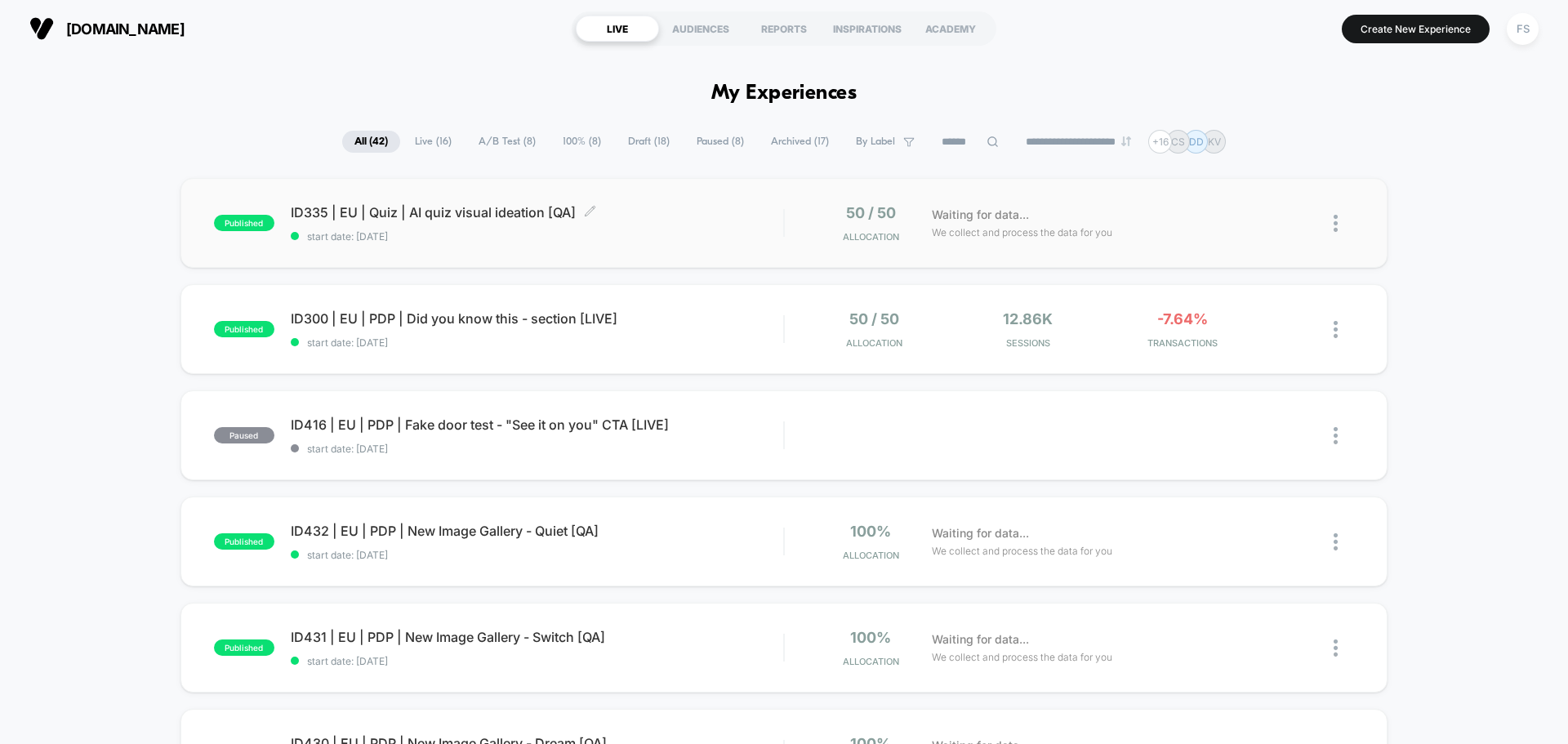
drag, startPoint x: 307, startPoint y: 213, endPoint x: 327, endPoint y: 213, distance: 20.0
click at [306, 213] on span "ID335 | EU | Quiz | AI quiz visual ideation [QA] Click to edit experience detai…" at bounding box center [537, 212] width 493 height 16
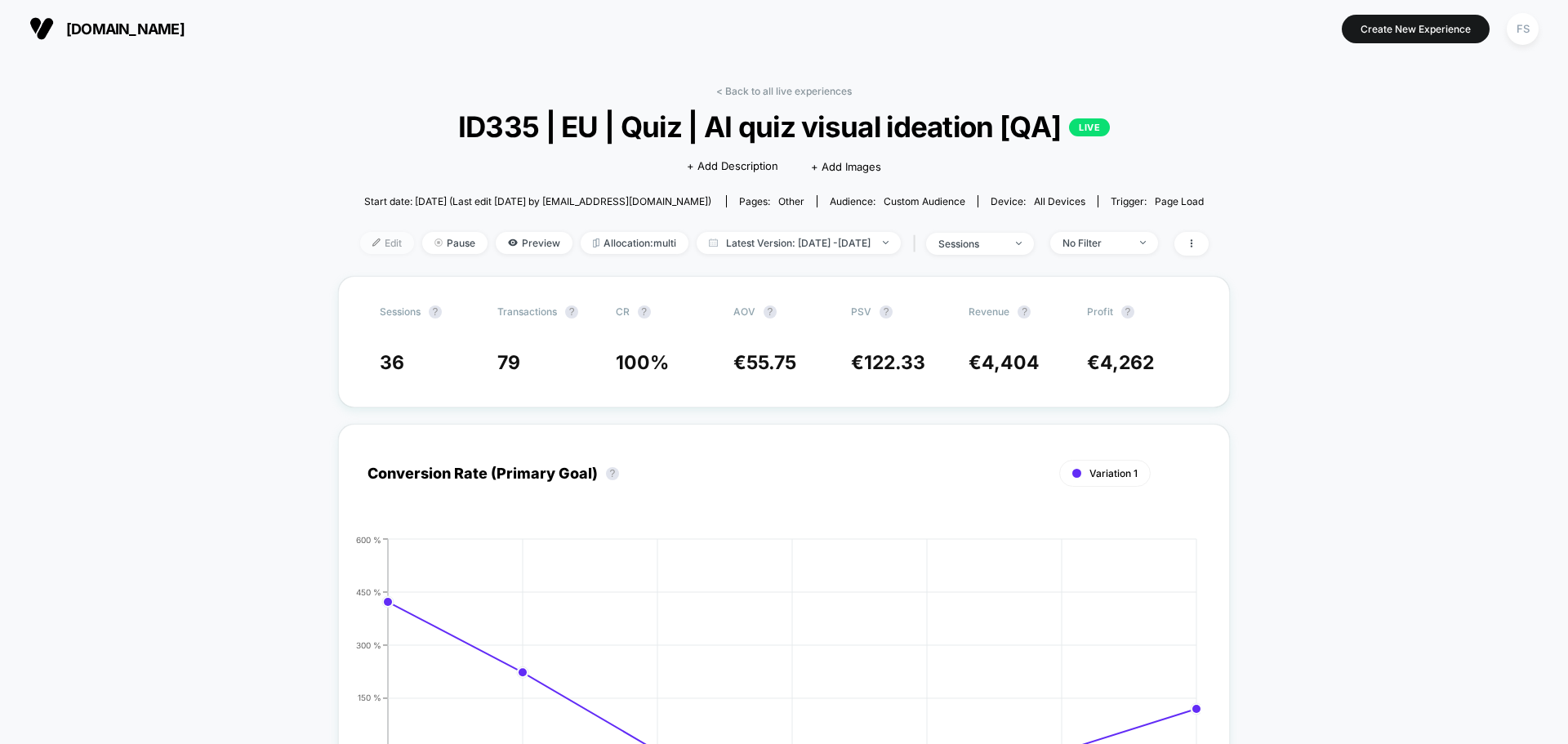
click at [360, 240] on span "Edit" at bounding box center [387, 243] width 54 height 22
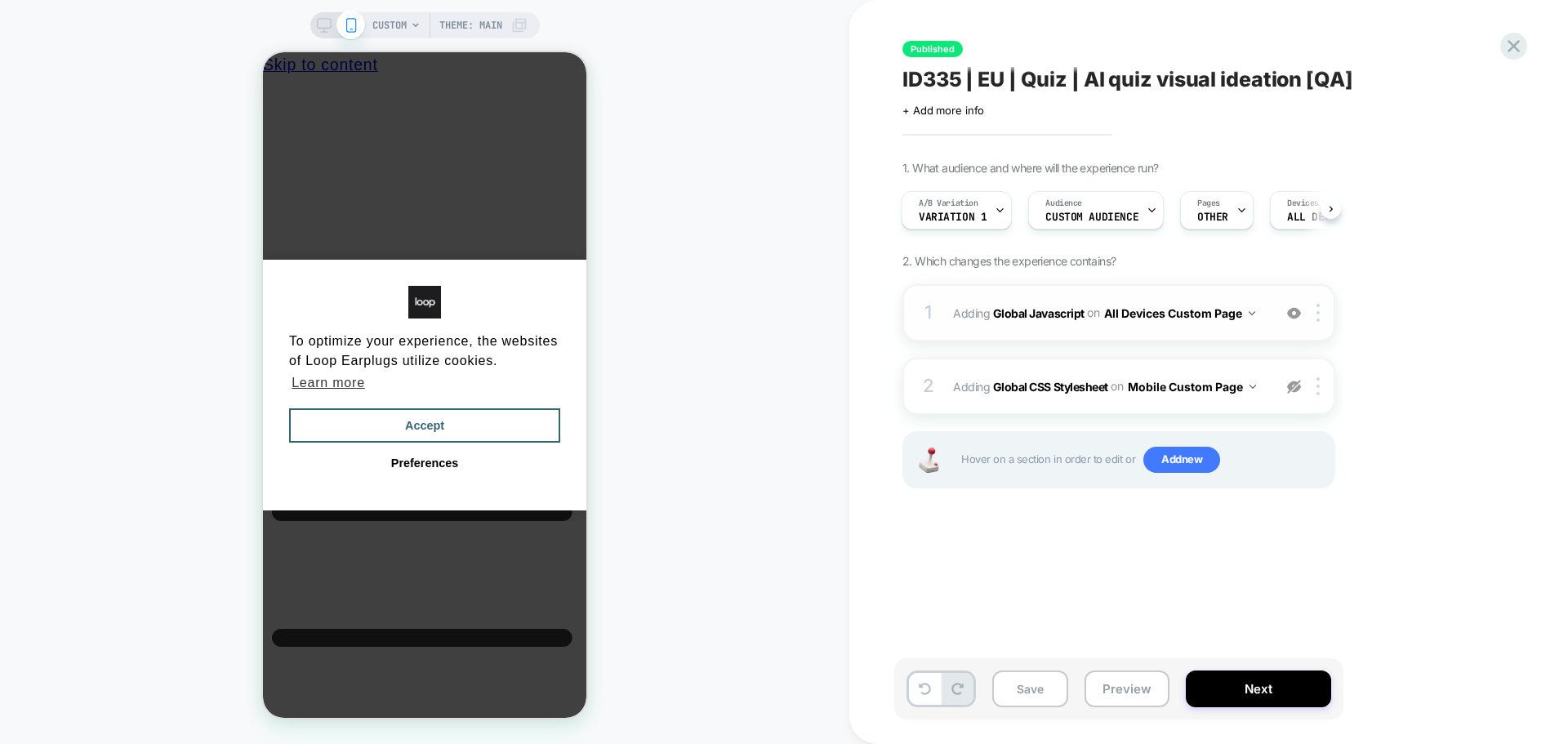
click at [1048, 320] on span "Adding Global Javascript on All Devices Custom Page" at bounding box center [1109, 313] width 311 height 23
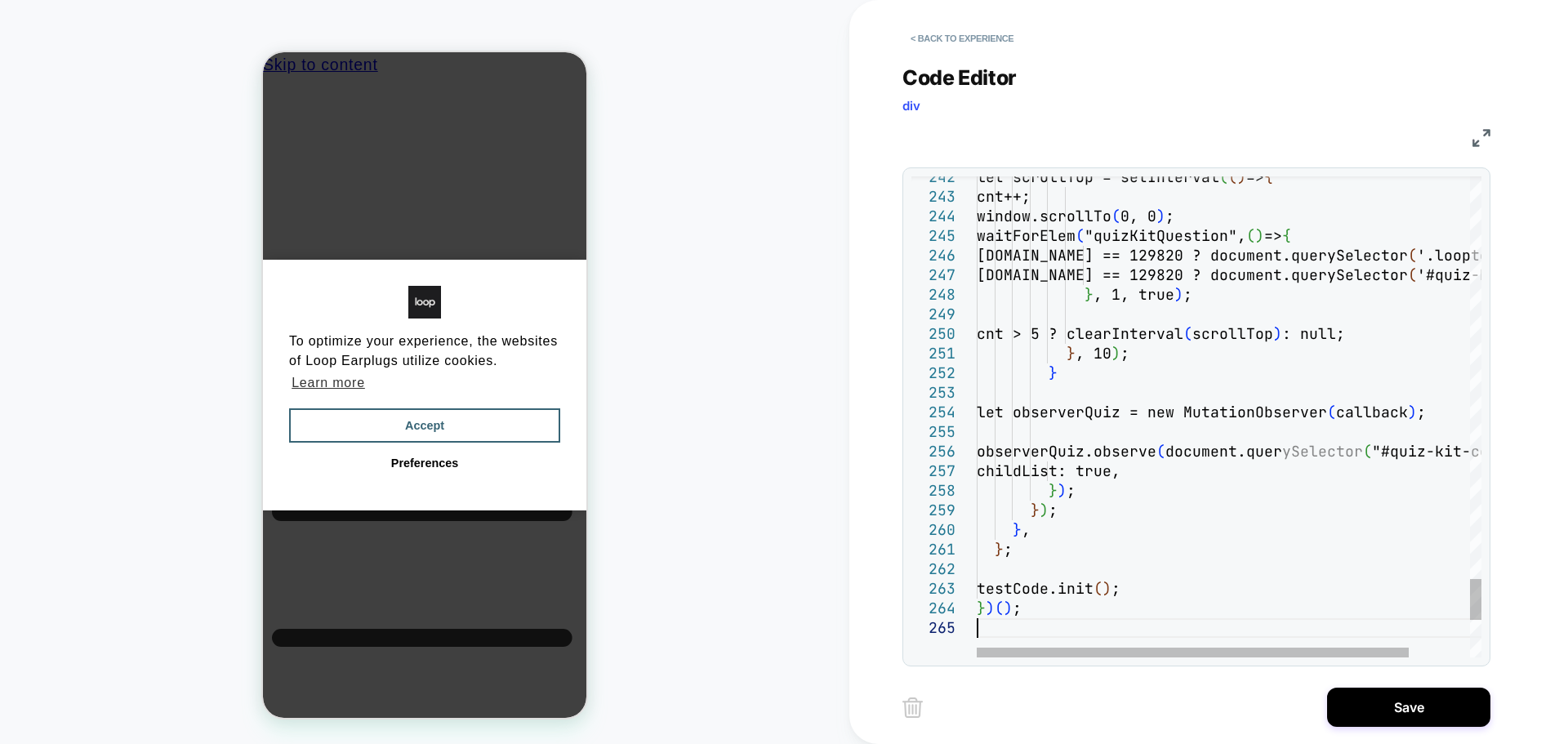
type textarea "**********"
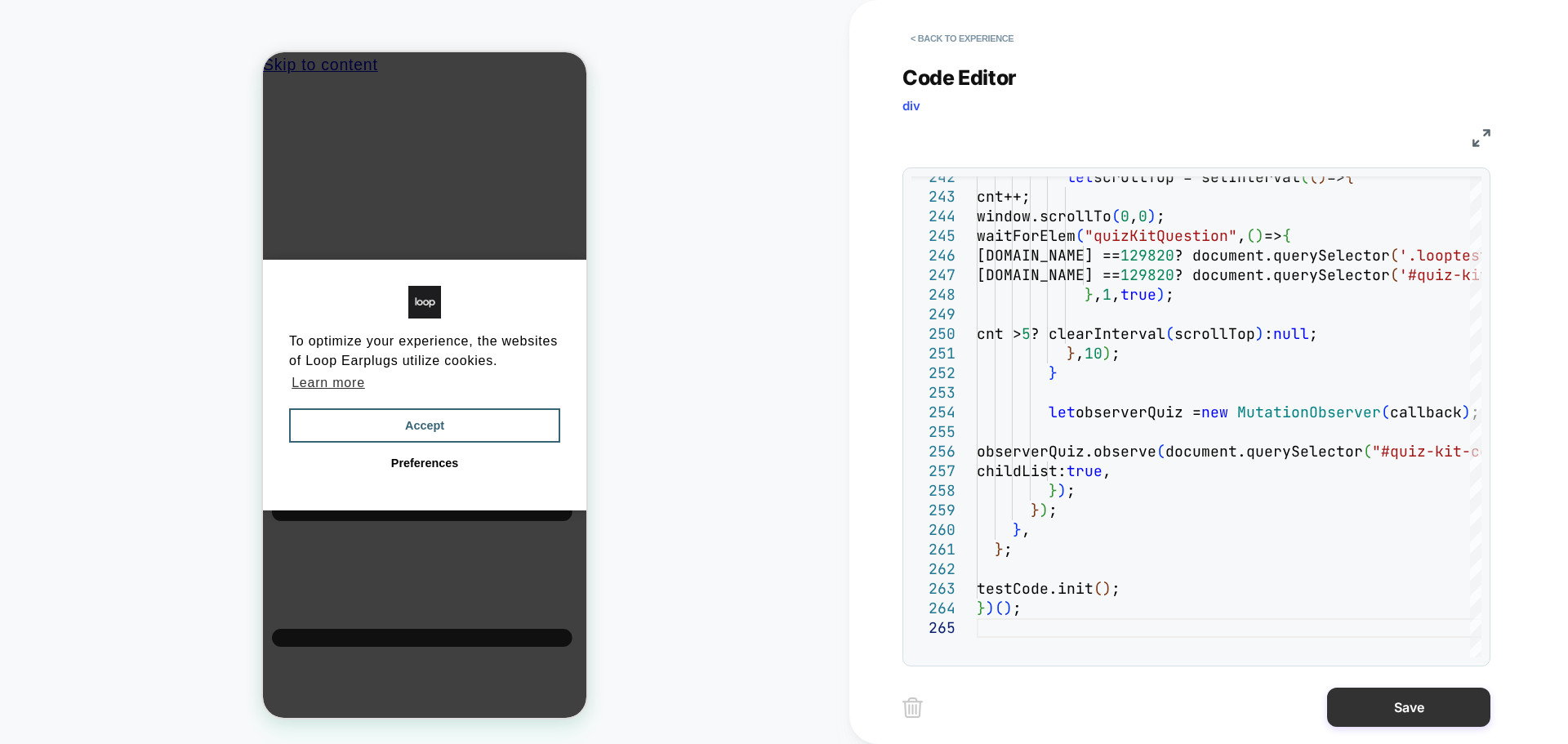
click at [1361, 699] on button "Save" at bounding box center [1408, 707] width 163 height 39
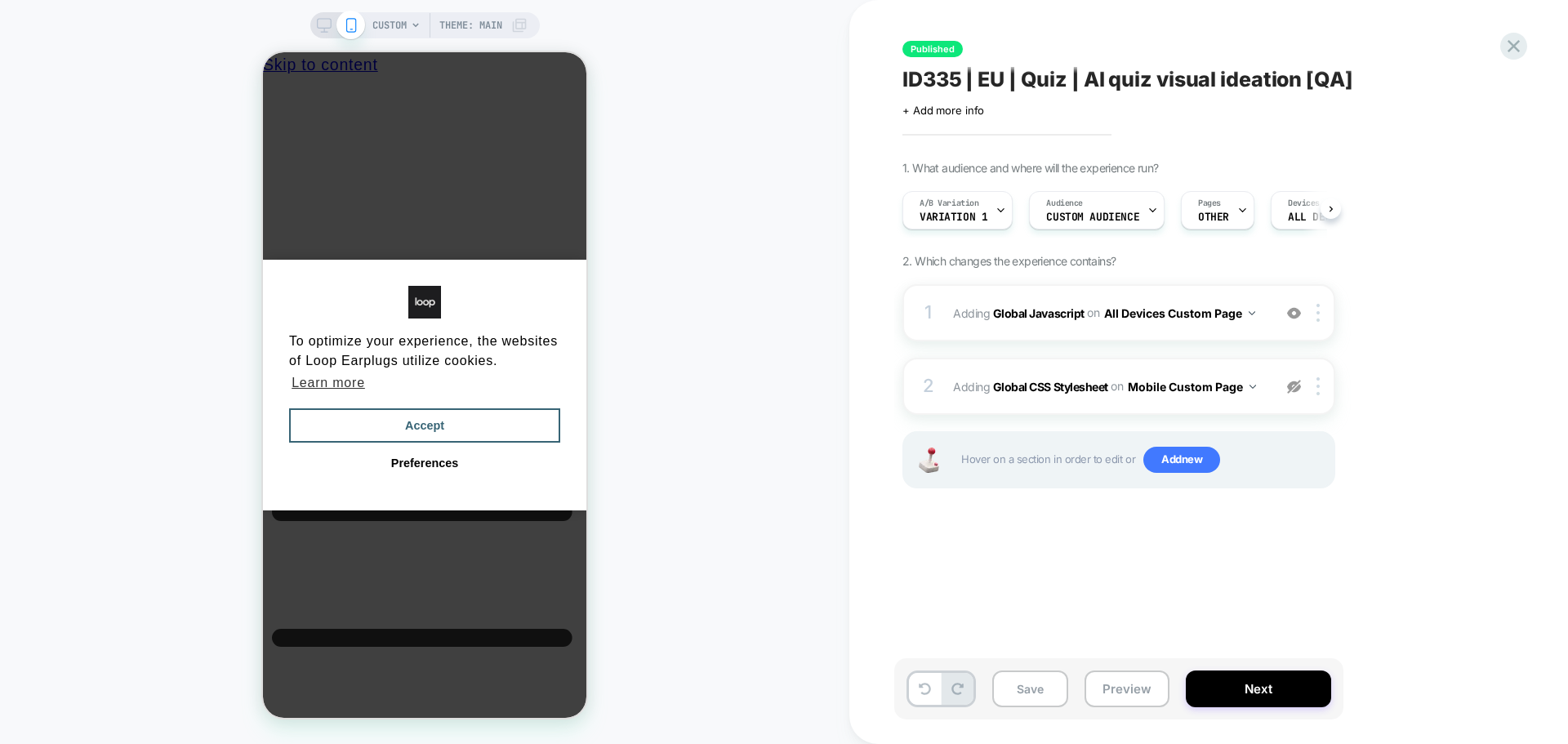
scroll to position [0, 1]
click at [1029, 689] on button "Save" at bounding box center [1030, 689] width 76 height 37
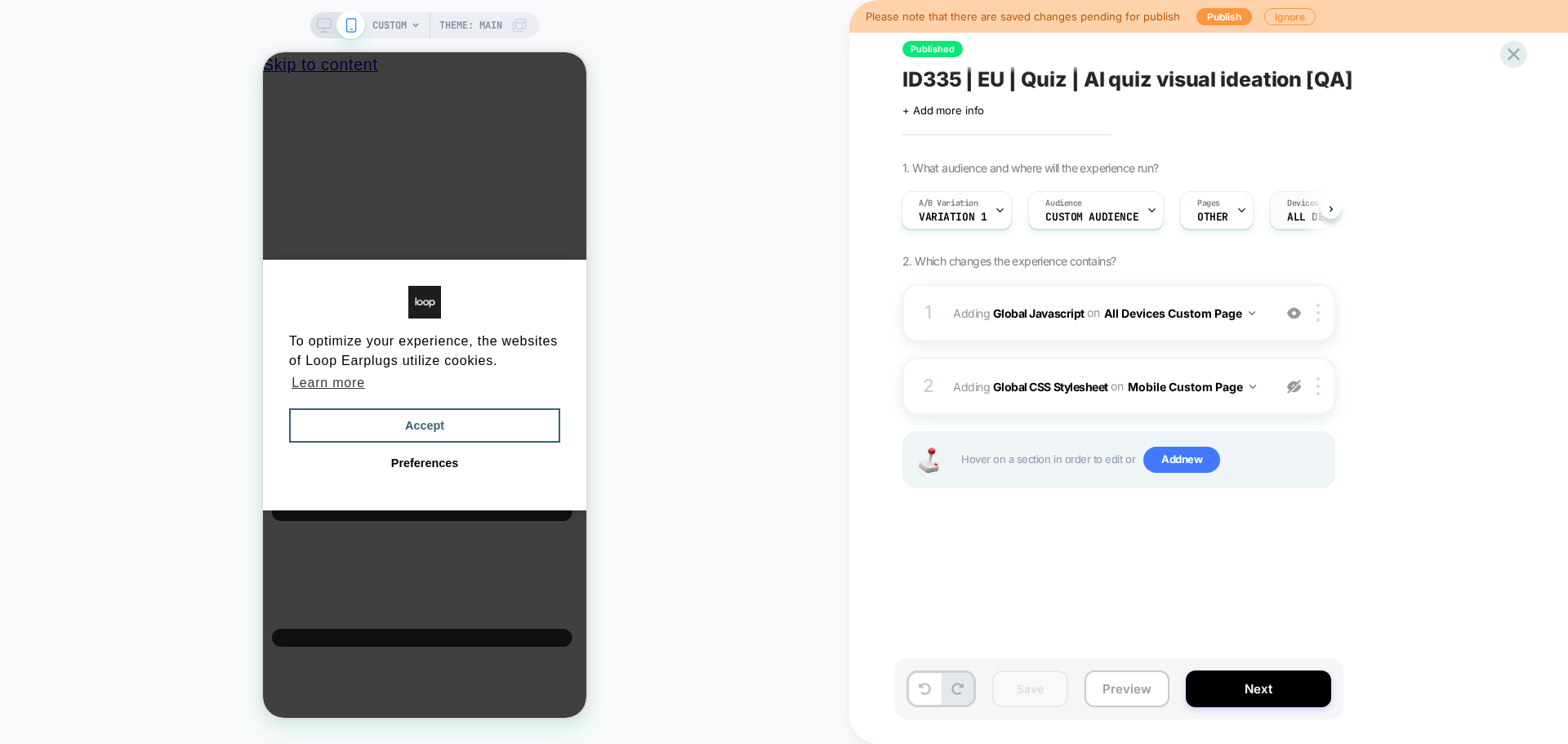
scroll to position [0, 0]
click at [1221, 17] on button "Publish" at bounding box center [1224, 16] width 55 height 17
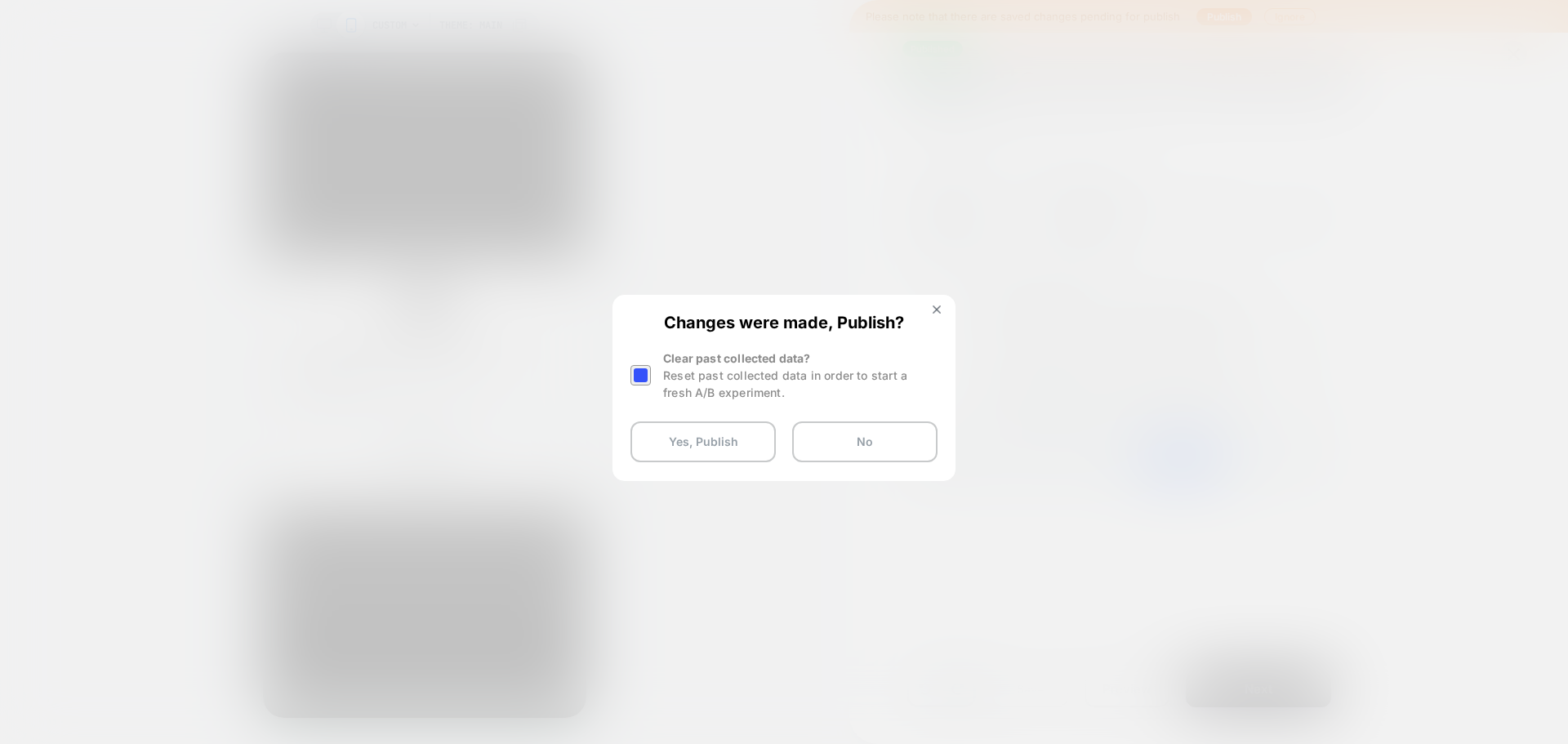
click at [629, 374] on div "Changes were made, Publish? Clear past collected data? Reset past collected dat…" at bounding box center [783, 387] width 340 height 182
click at [636, 361] on div at bounding box center [642, 375] width 24 height 52
click at [639, 371] on div at bounding box center [641, 375] width 21 height 21
click at [690, 442] on button "Yes, Publish" at bounding box center [703, 442] width 145 height 41
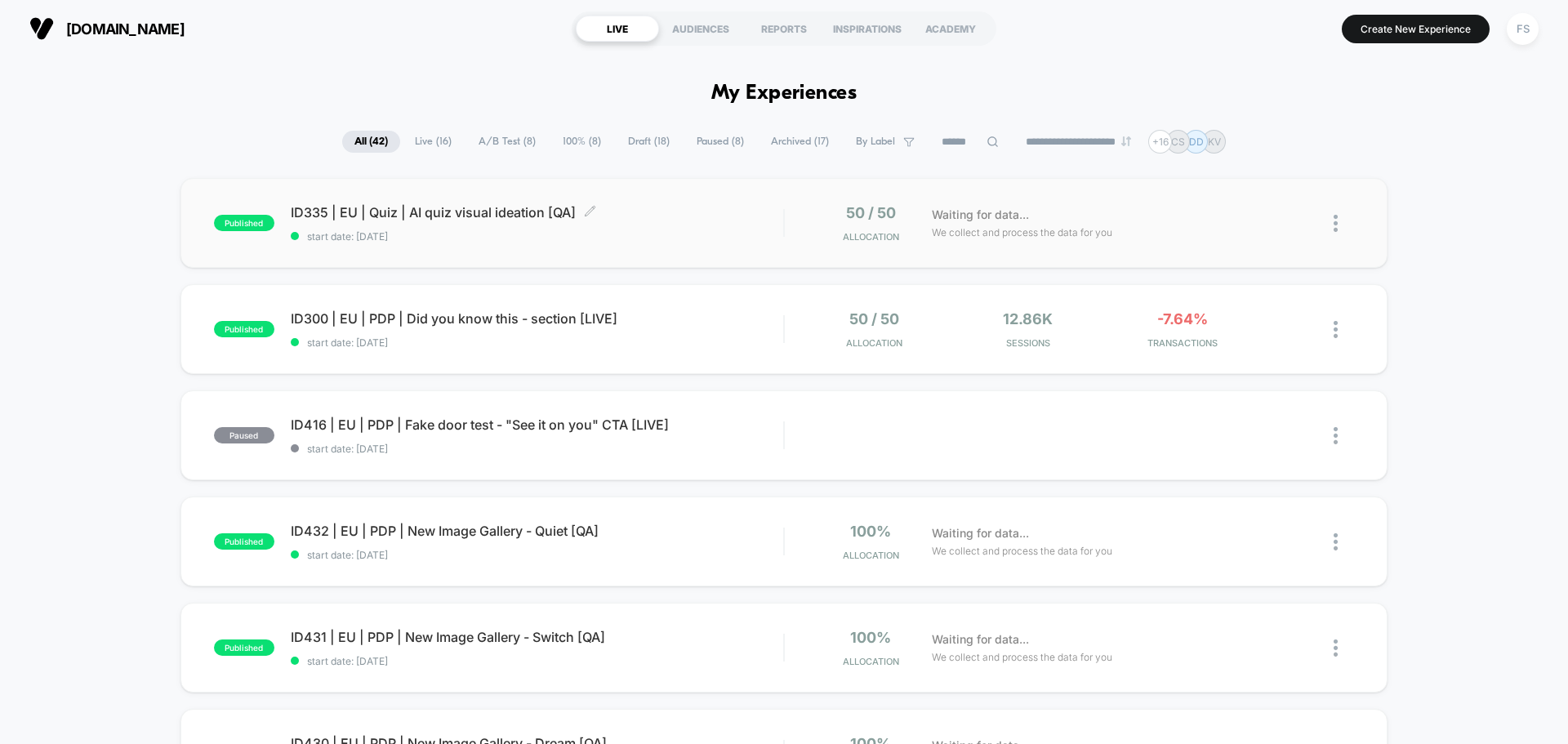
click at [362, 215] on span "ID335 | EU | Quiz | AI quiz visual ideation [QA] Click to edit experience detai…" at bounding box center [537, 212] width 493 height 16
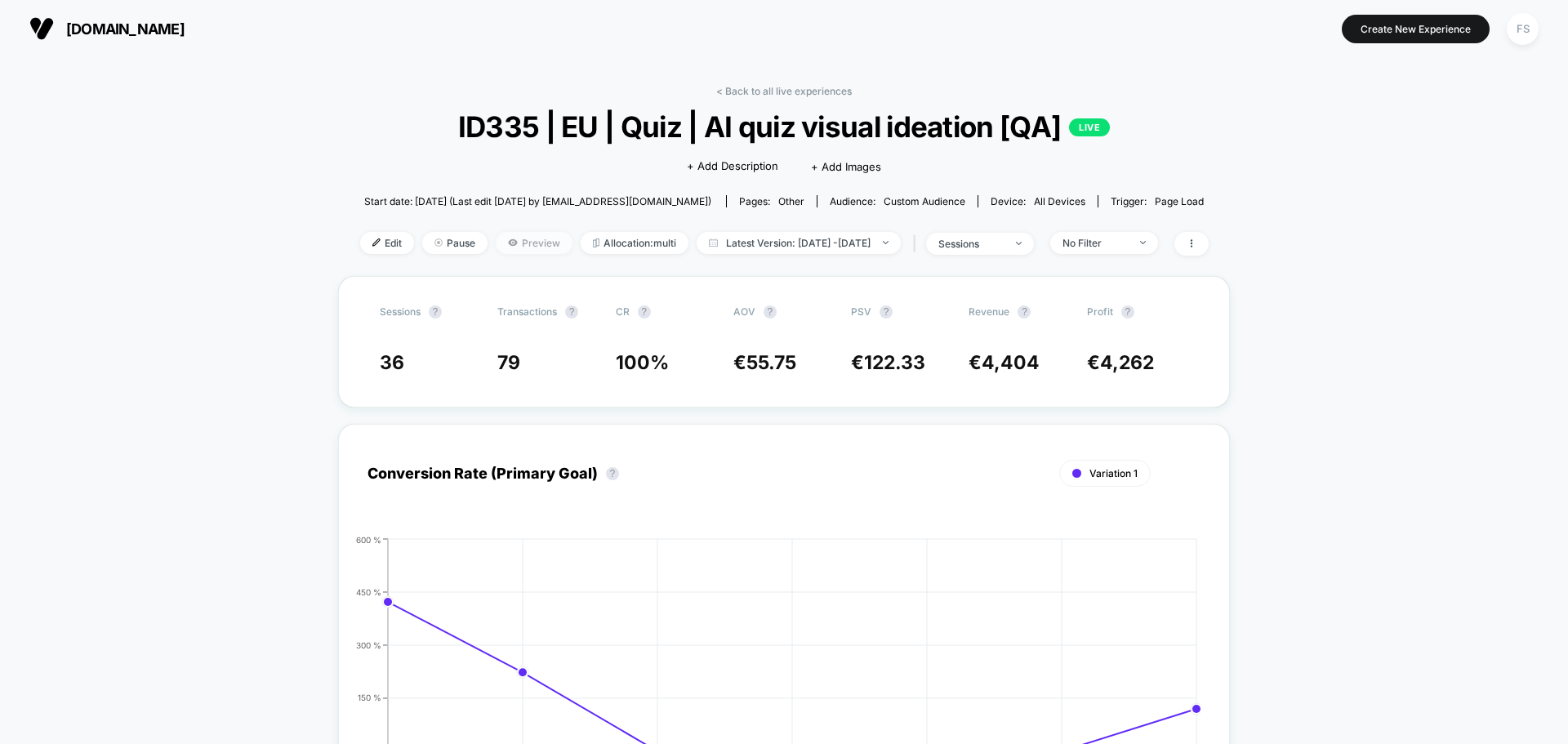
click at [496, 250] on span "Preview" at bounding box center [534, 243] width 77 height 22
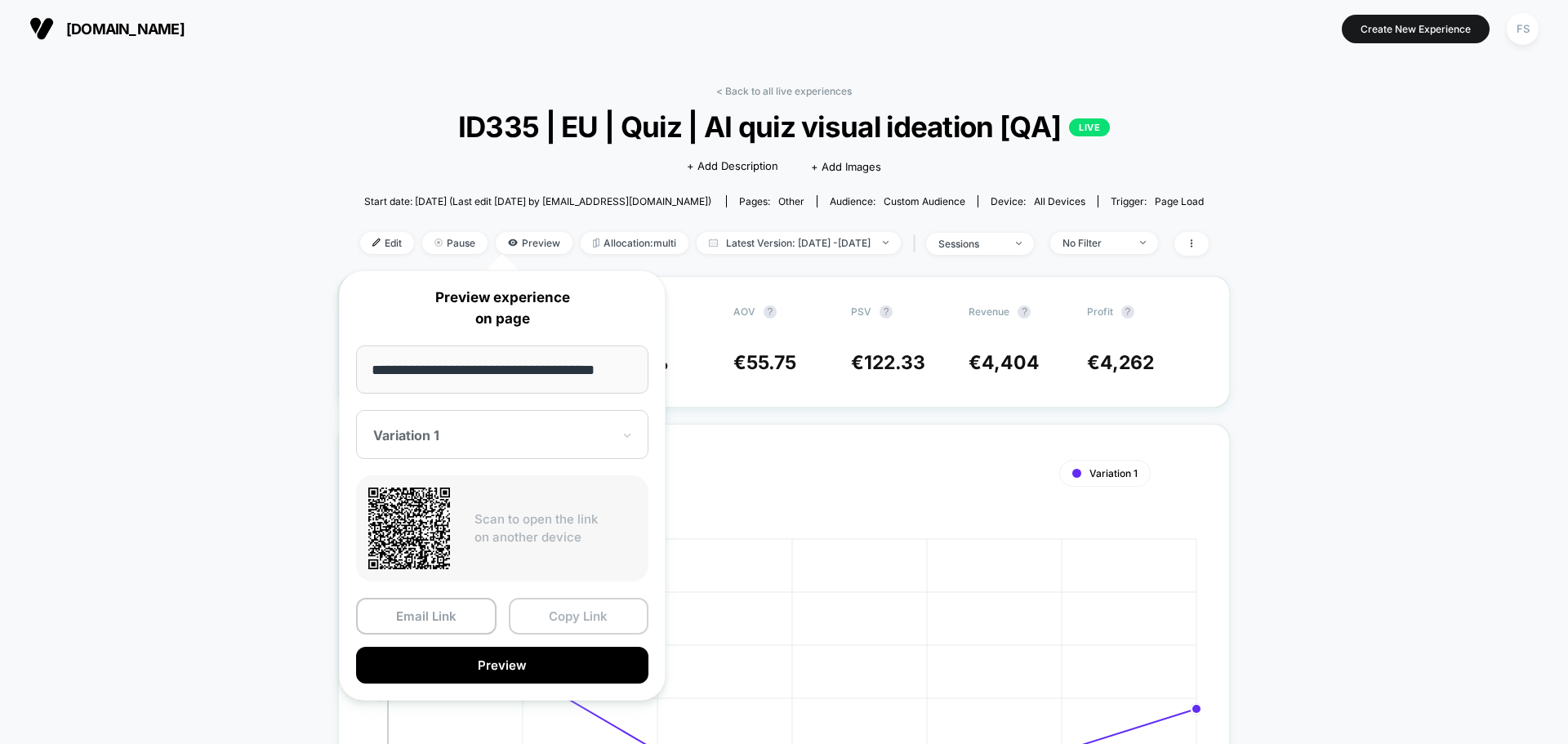
click at [587, 619] on button "Copy Link" at bounding box center [579, 616] width 141 height 37
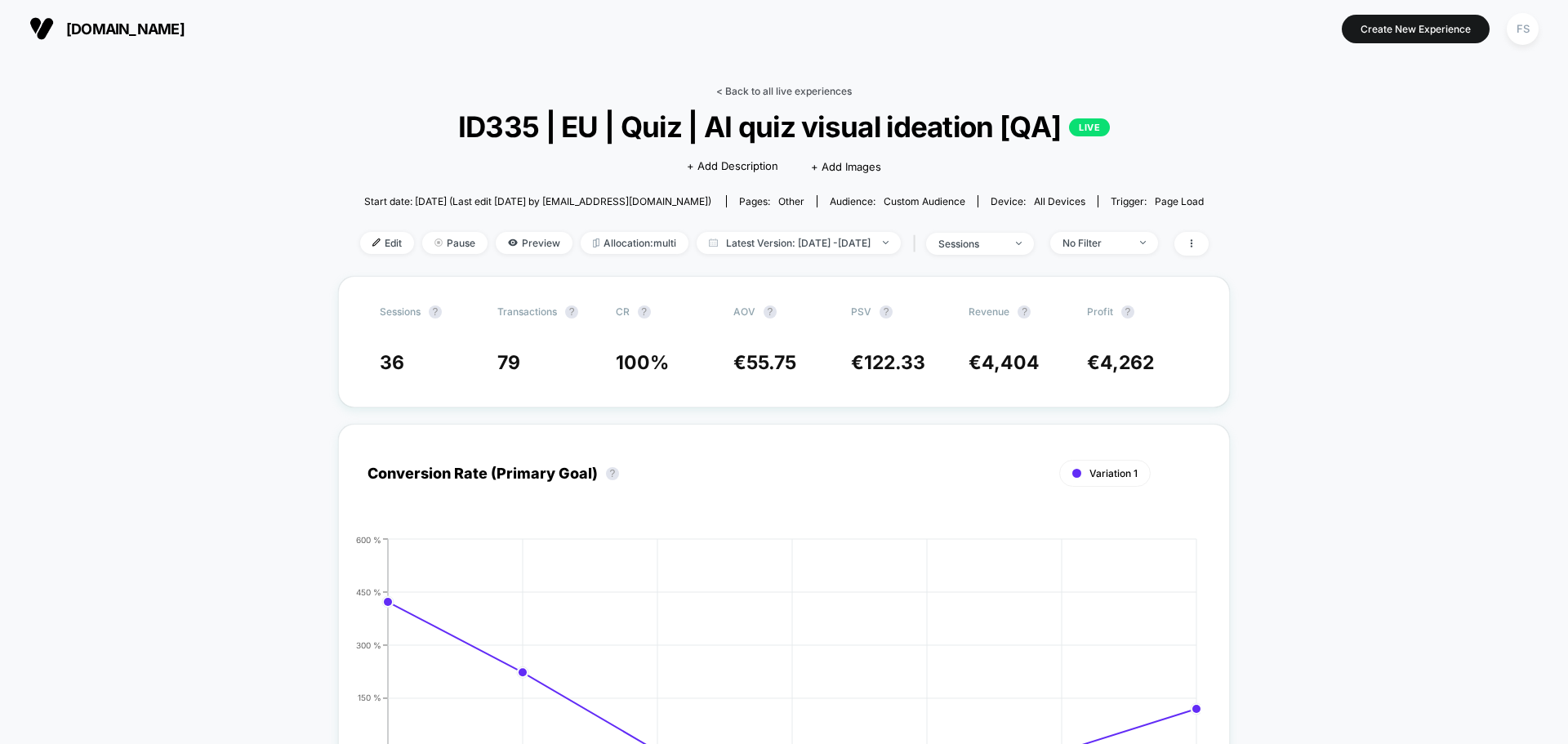
click at [755, 95] on link "< Back to all live experiences" at bounding box center [784, 91] width 136 height 12
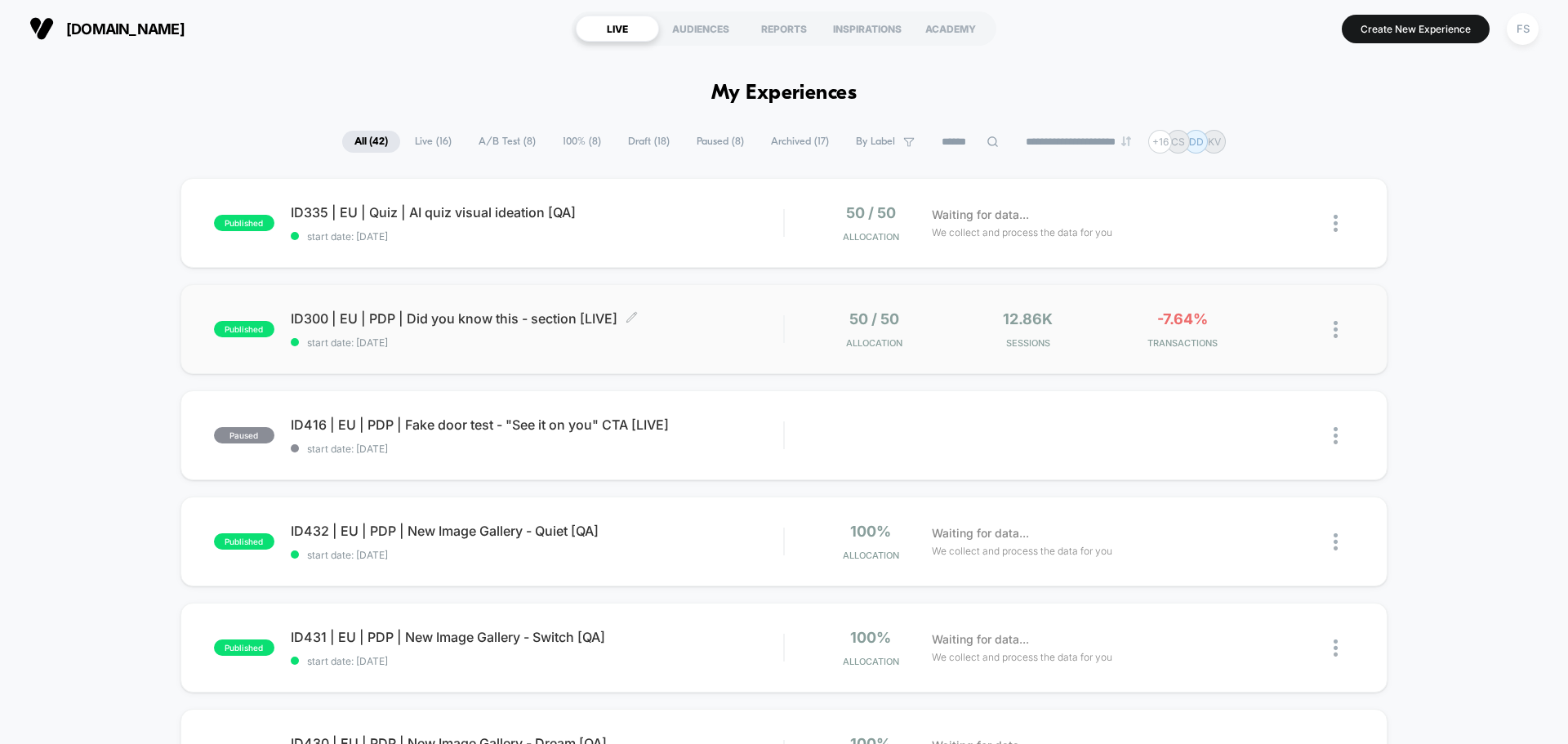
click at [526, 323] on span "ID300 | EU | PDP | Did you know this - section [LIVE] Click to edit experience …" at bounding box center [537, 318] width 493 height 16
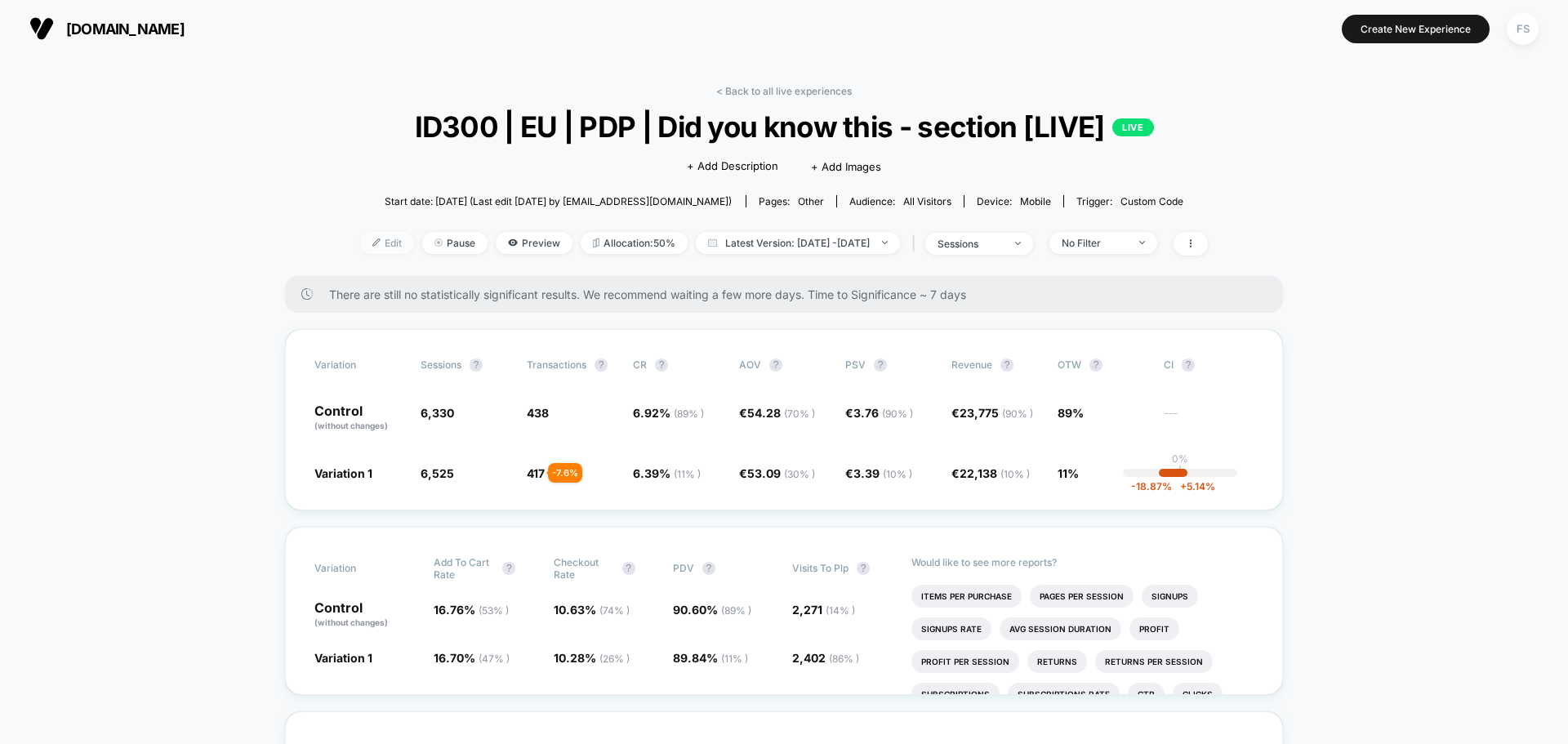
click at [373, 244] on img at bounding box center [376, 242] width 8 height 8
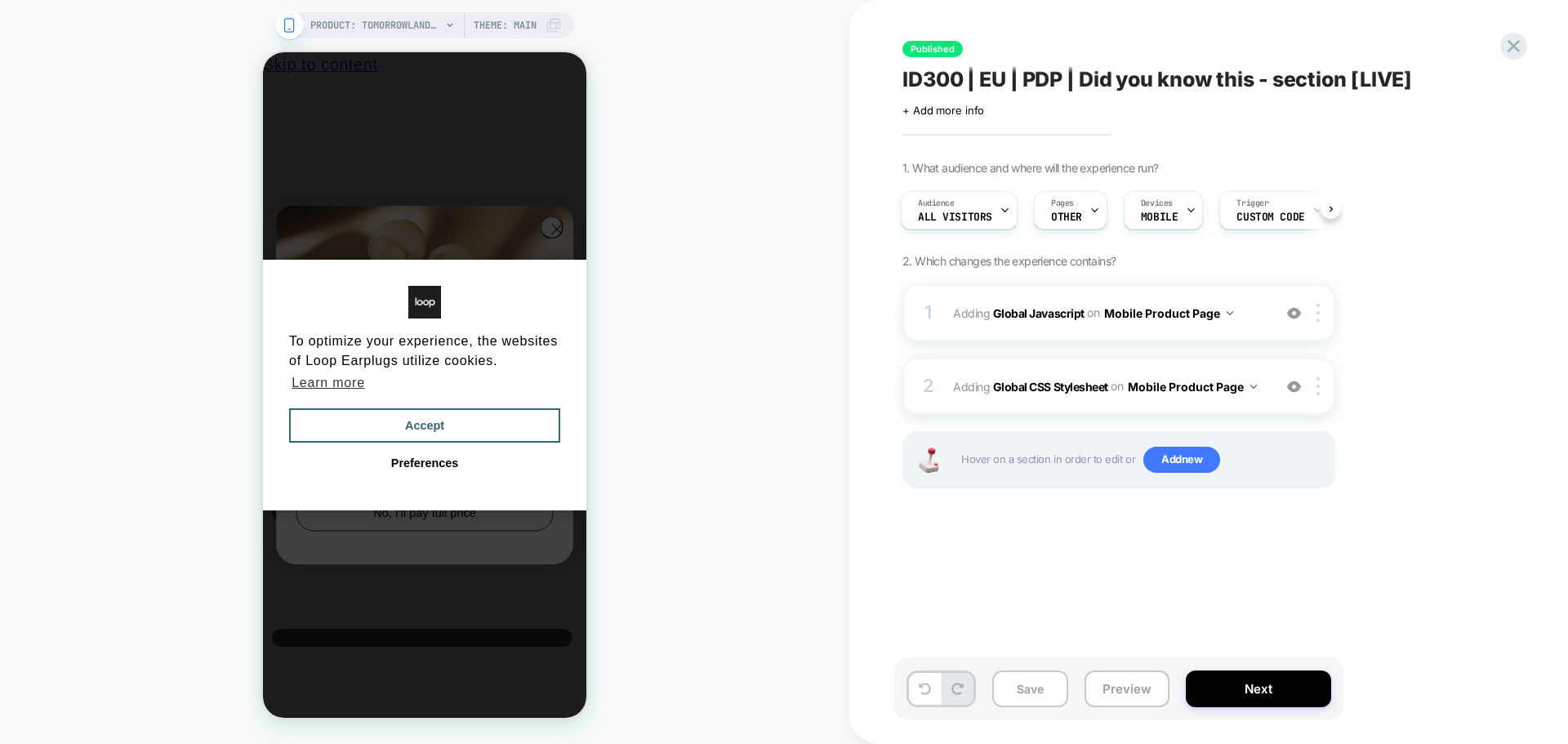
scroll to position [0, 12]
click at [1258, 218] on span "Custom Code" at bounding box center [1270, 217] width 67 height 11
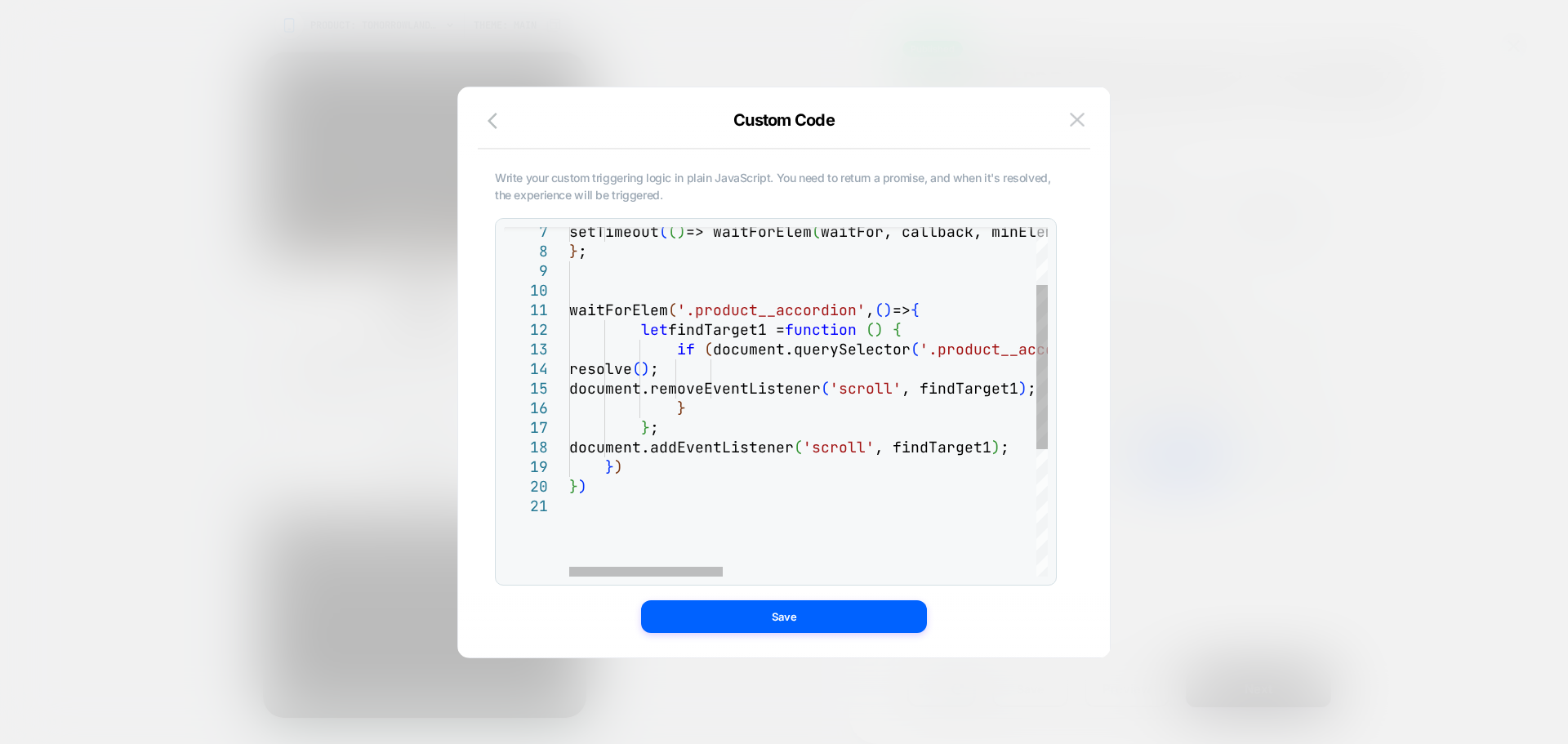
scroll to position [0, 864]
click at [896, 382] on div "setTimeout ( ( ) => waitForElem ( waitFor, callback, minElements, isVariable, (…" at bounding box center [1294, 475] width 1449 height 741
type textarea "**********"
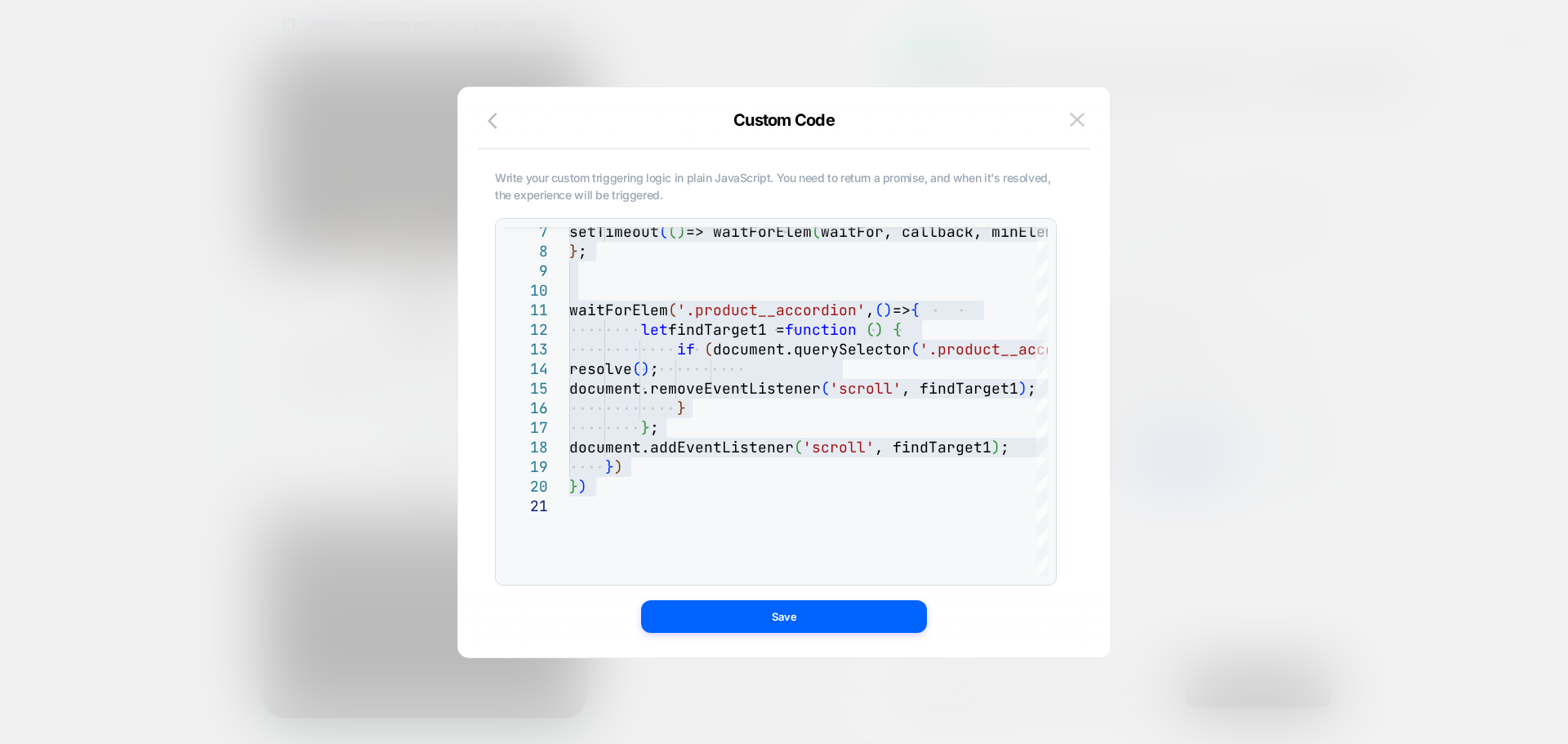
click at [1091, 111] on div "Custom Code" at bounding box center [784, 130] width 652 height 39
click at [1084, 115] on img at bounding box center [1077, 119] width 15 height 14
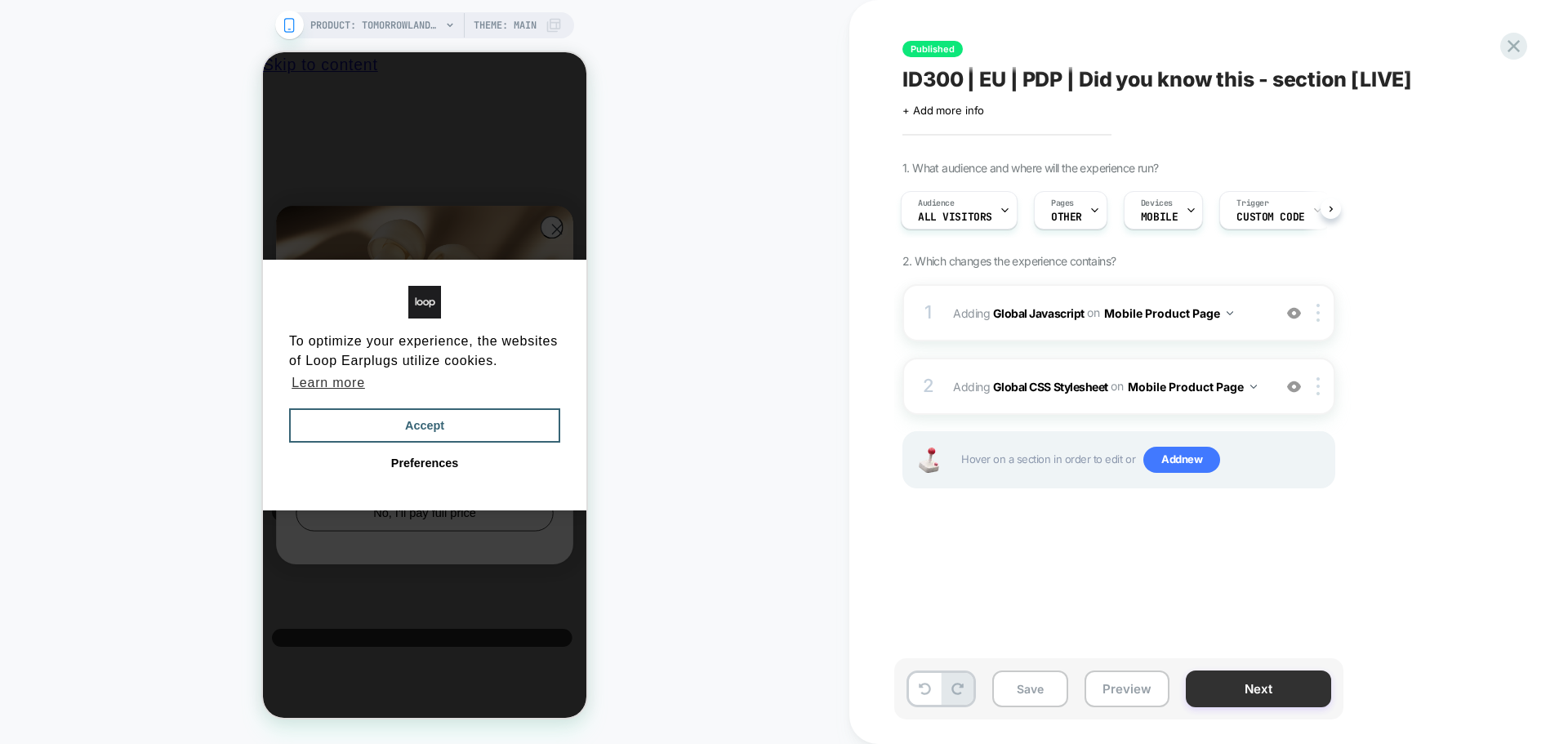
click at [1242, 673] on button "Next" at bounding box center [1259, 689] width 145 height 37
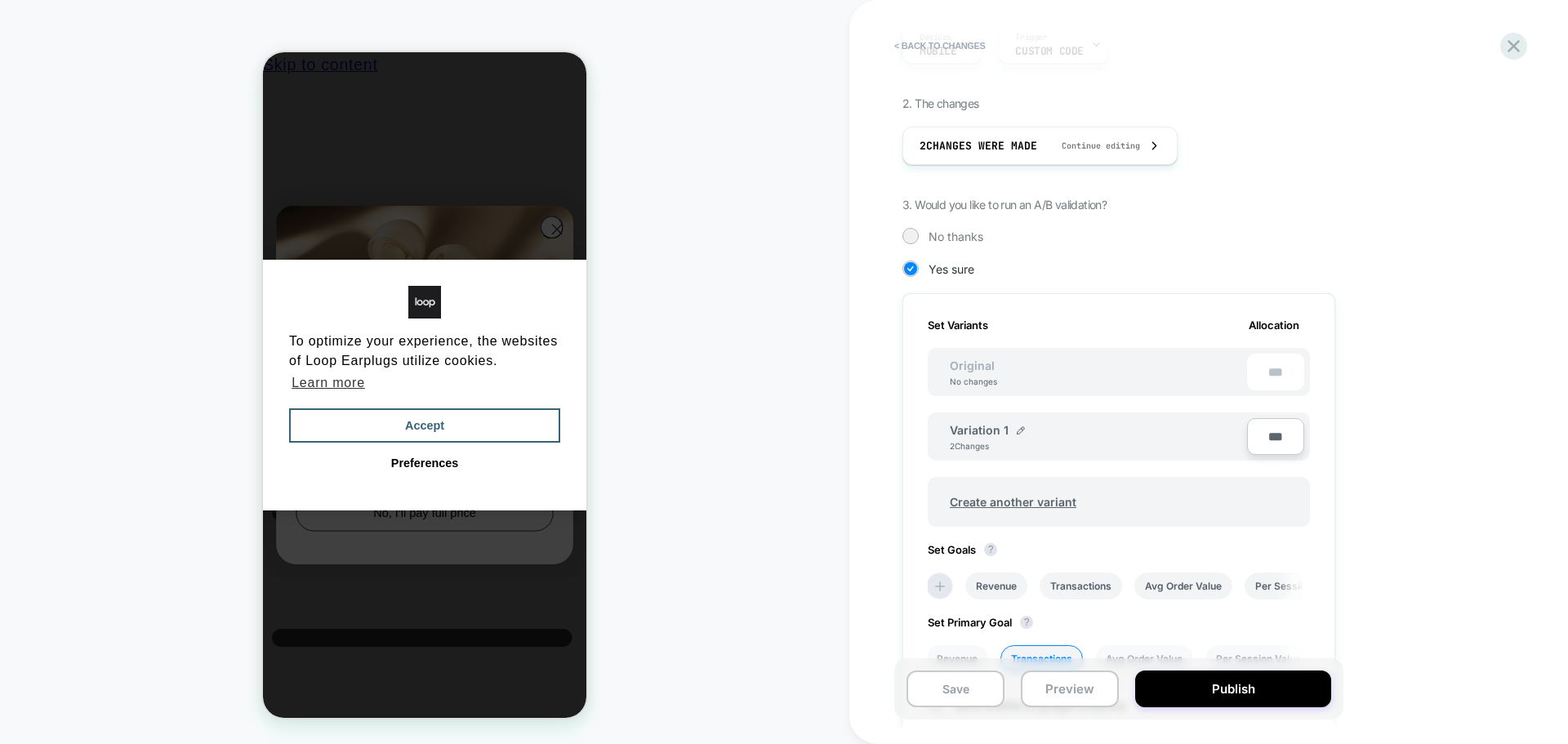
scroll to position [327, 0]
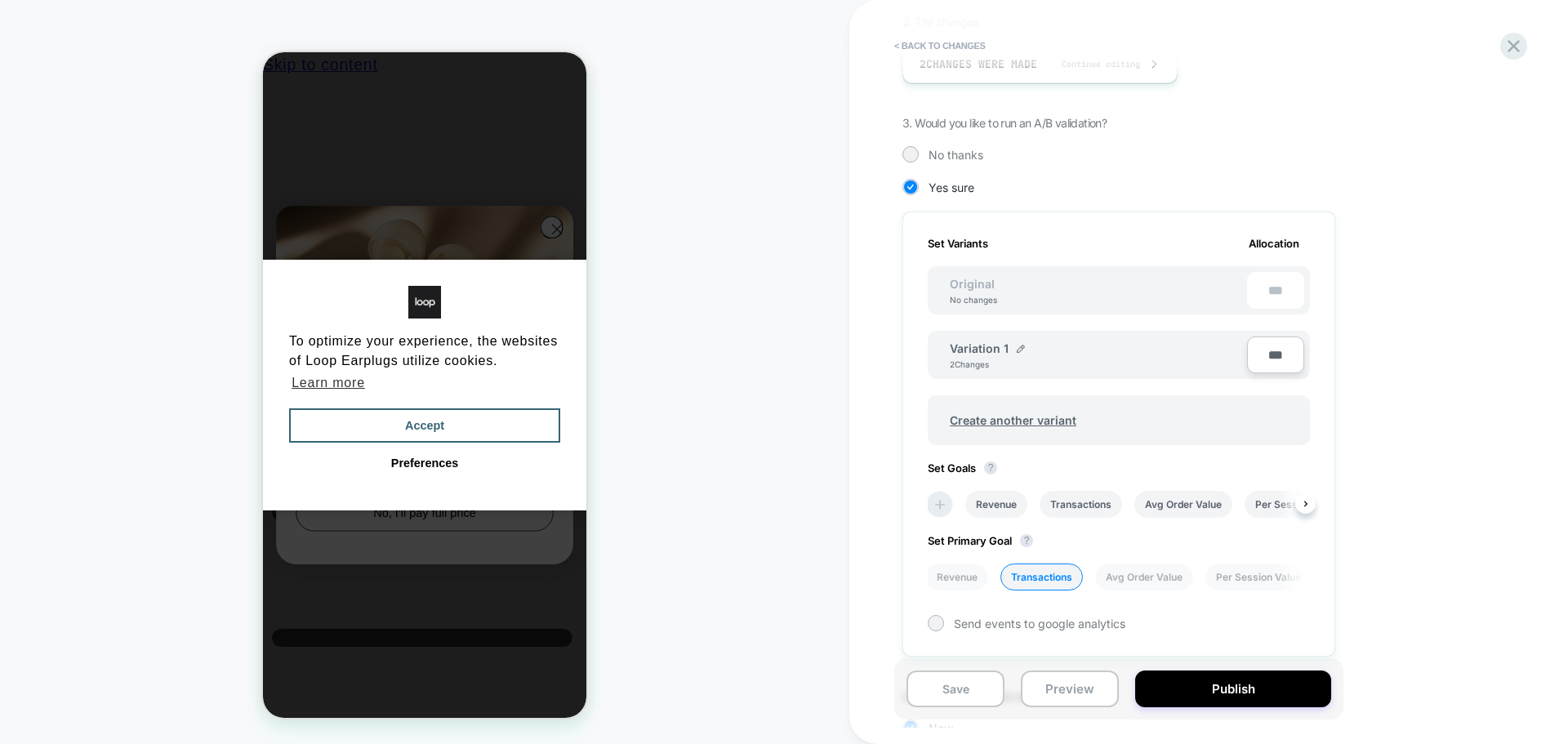
click at [944, 502] on icon at bounding box center [940, 504] width 16 height 16
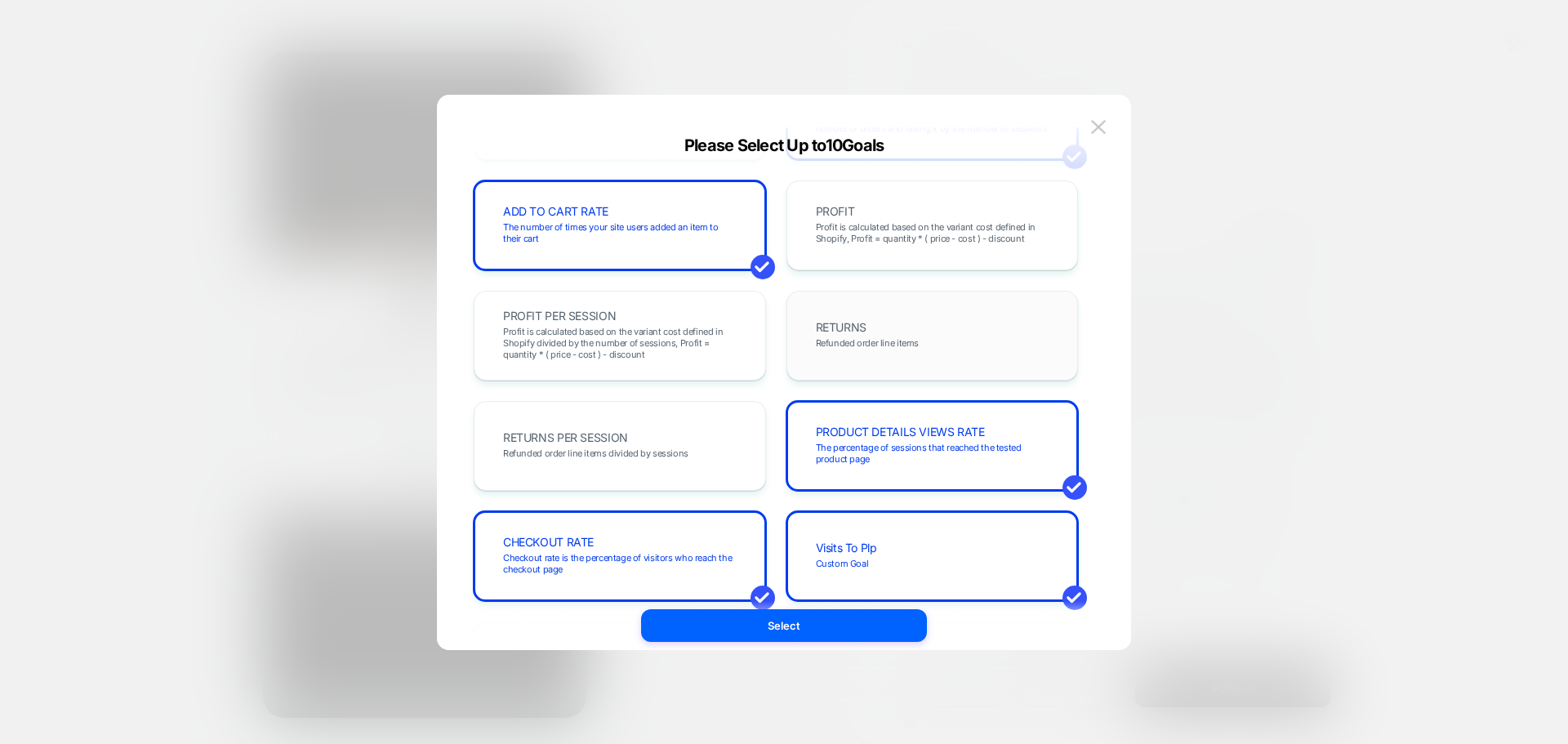
scroll to position [653, 0]
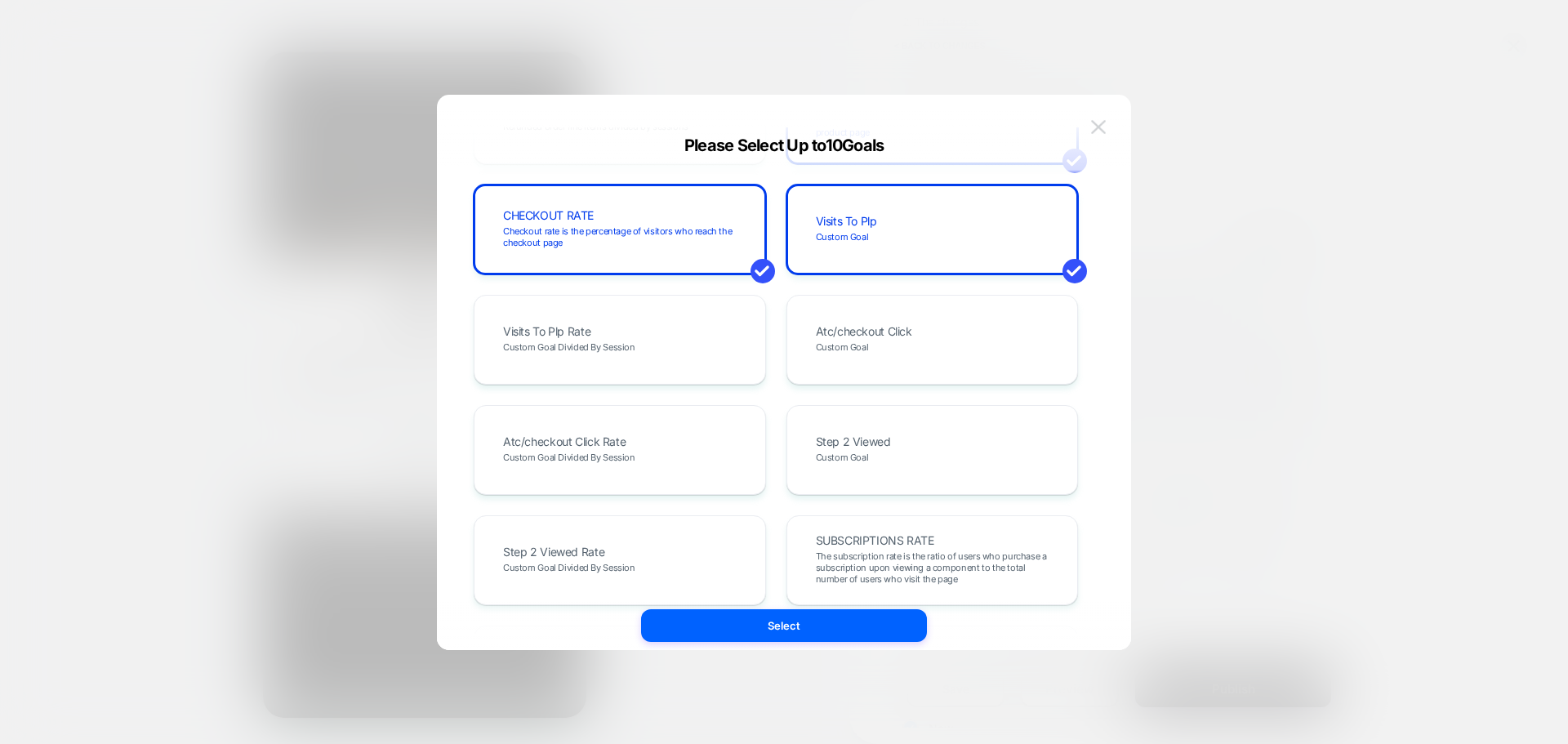
click at [1108, 124] on button at bounding box center [1099, 127] width 24 height 24
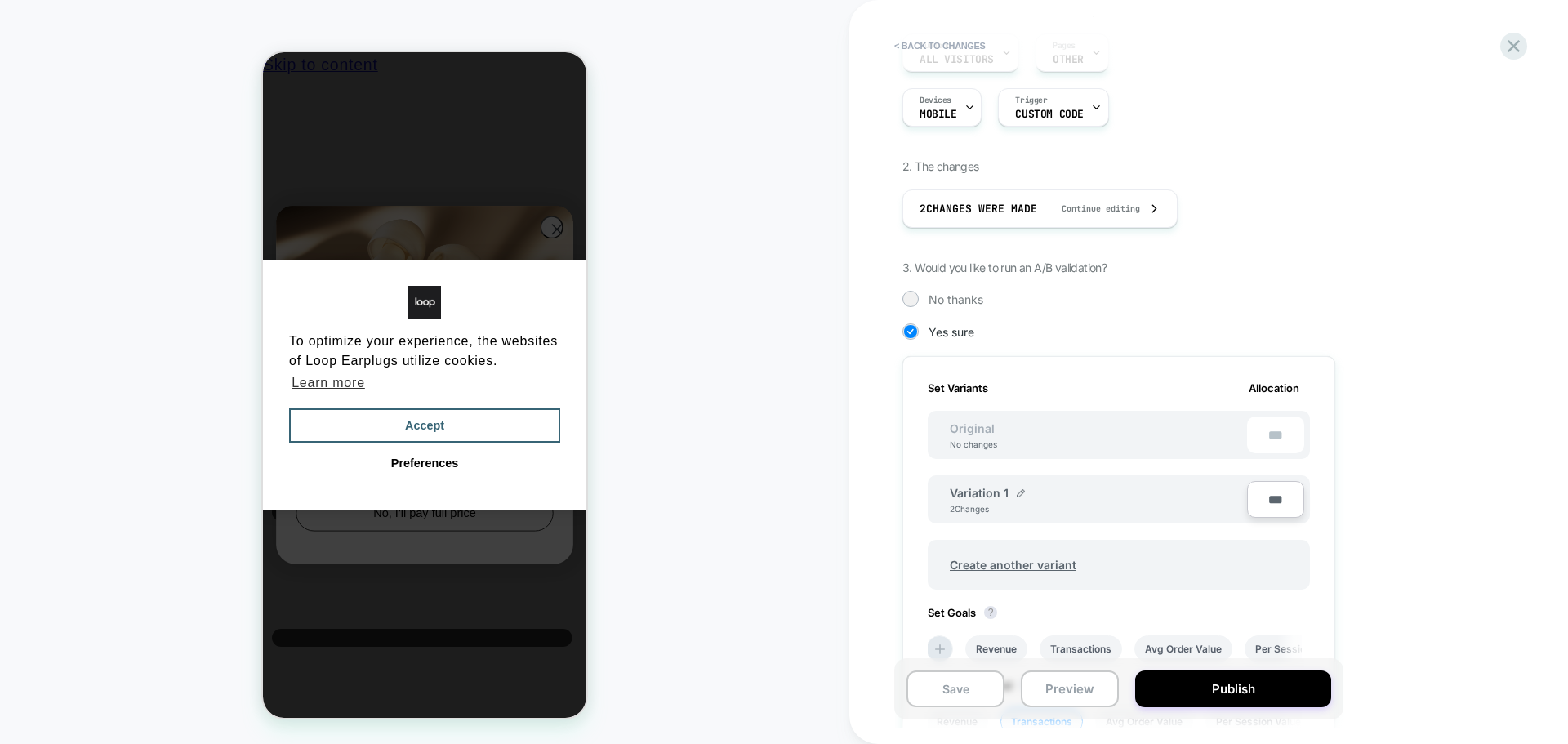
scroll to position [0, 0]
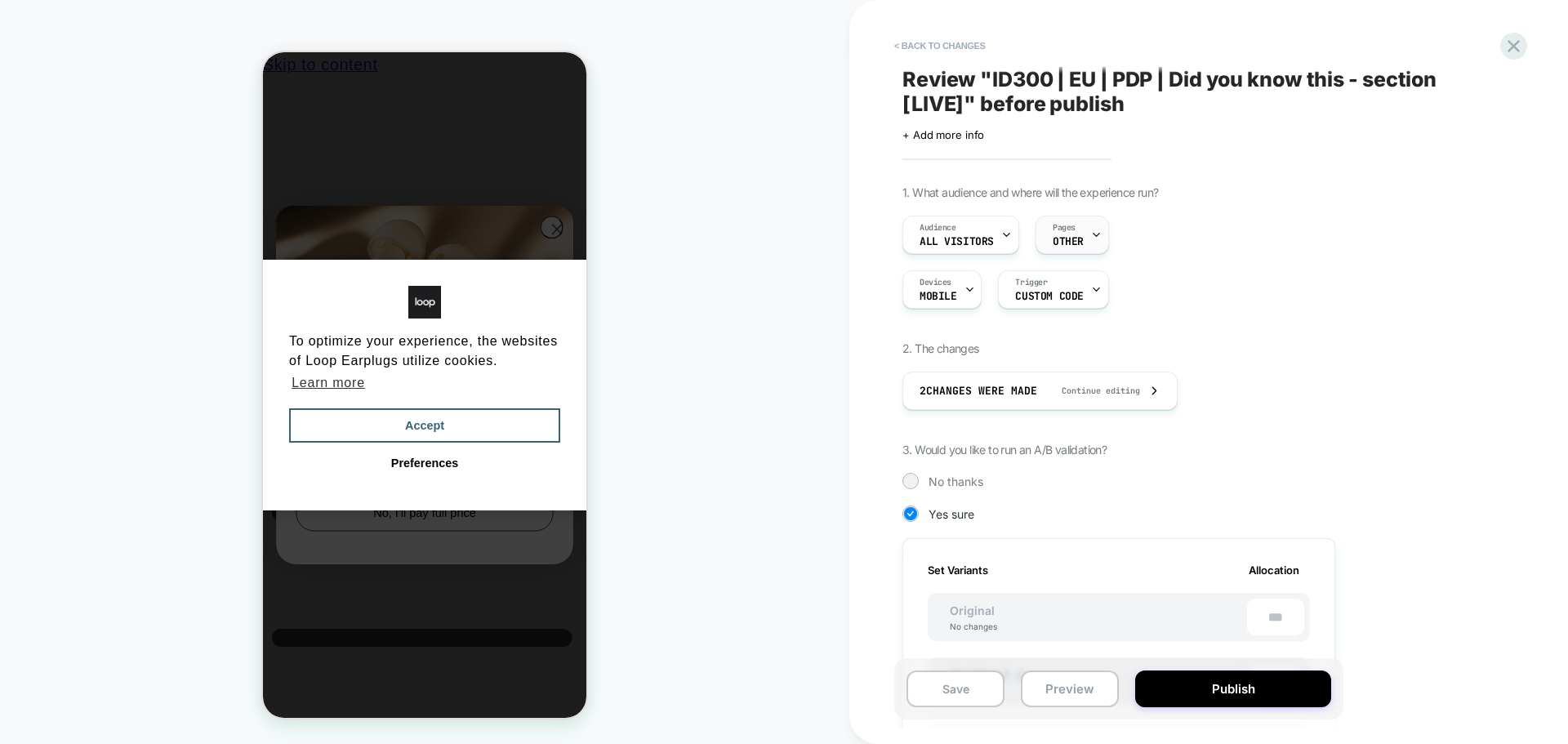
click at [1080, 227] on div "Pages OTHER" at bounding box center [1068, 234] width 64 height 37
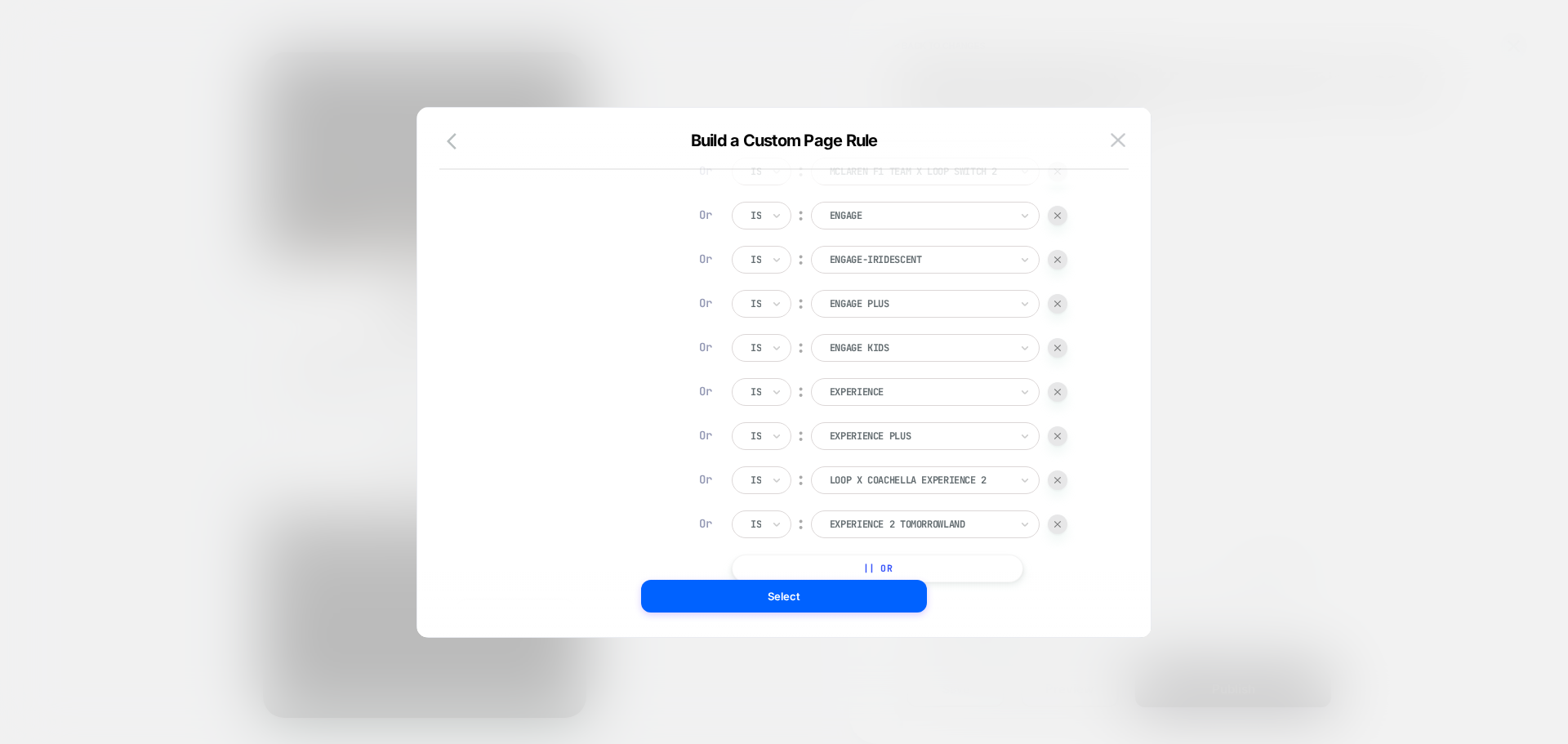
scroll to position [403, 0]
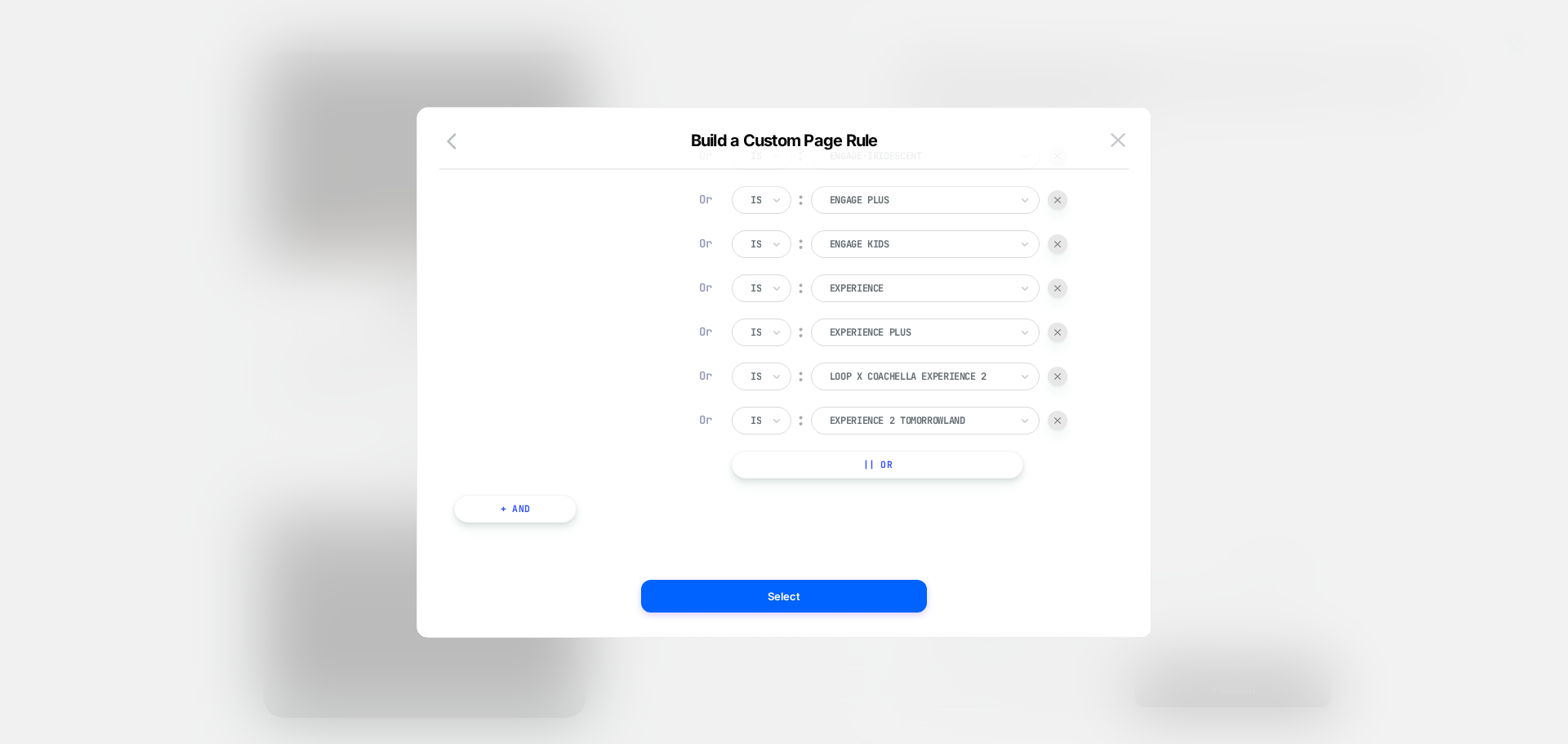
click at [1132, 139] on div "Build a Custom Page Rule" at bounding box center [784, 149] width 733 height 39
click at [1122, 134] on img at bounding box center [1118, 140] width 15 height 14
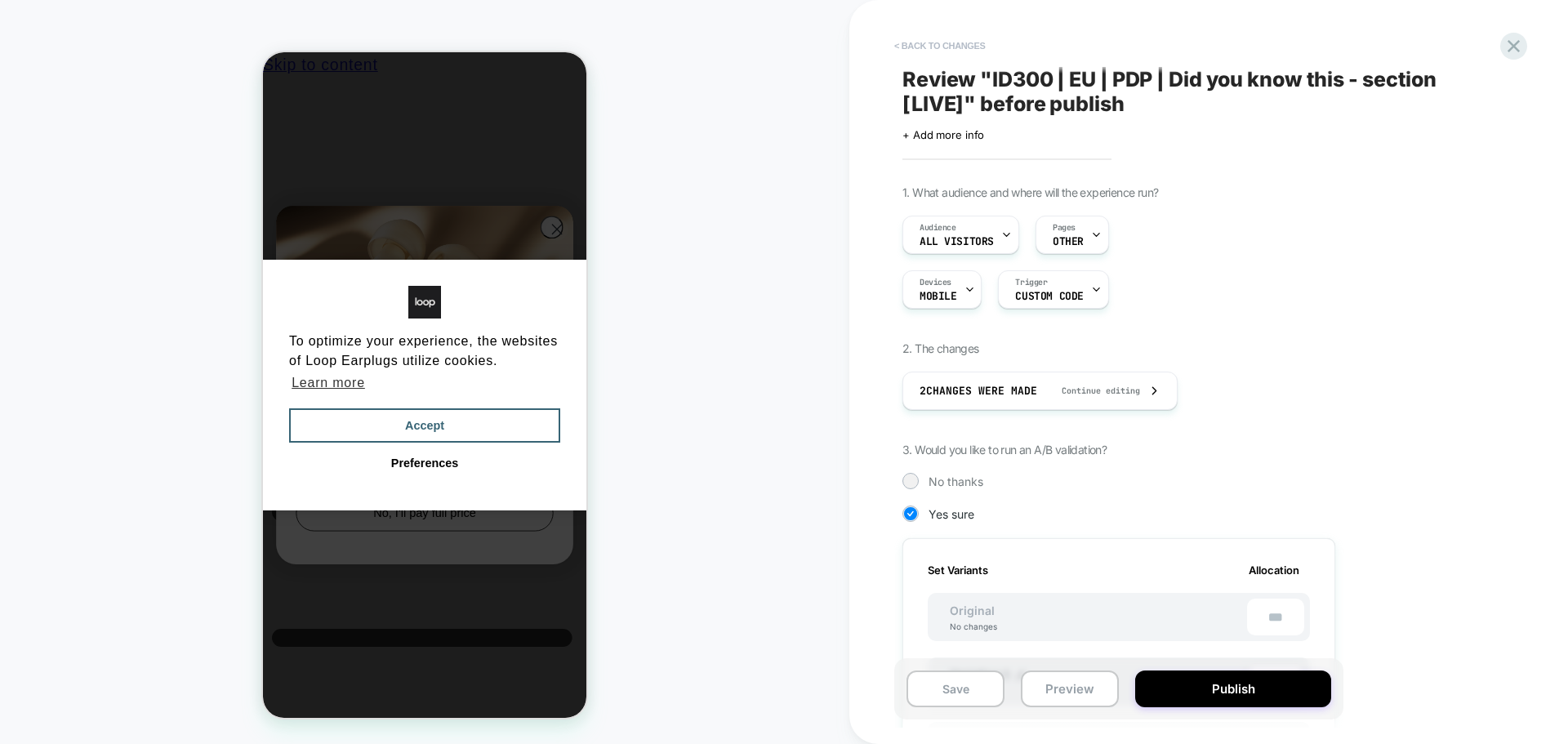
click at [947, 41] on button "< Back to changes" at bounding box center [940, 46] width 108 height 26
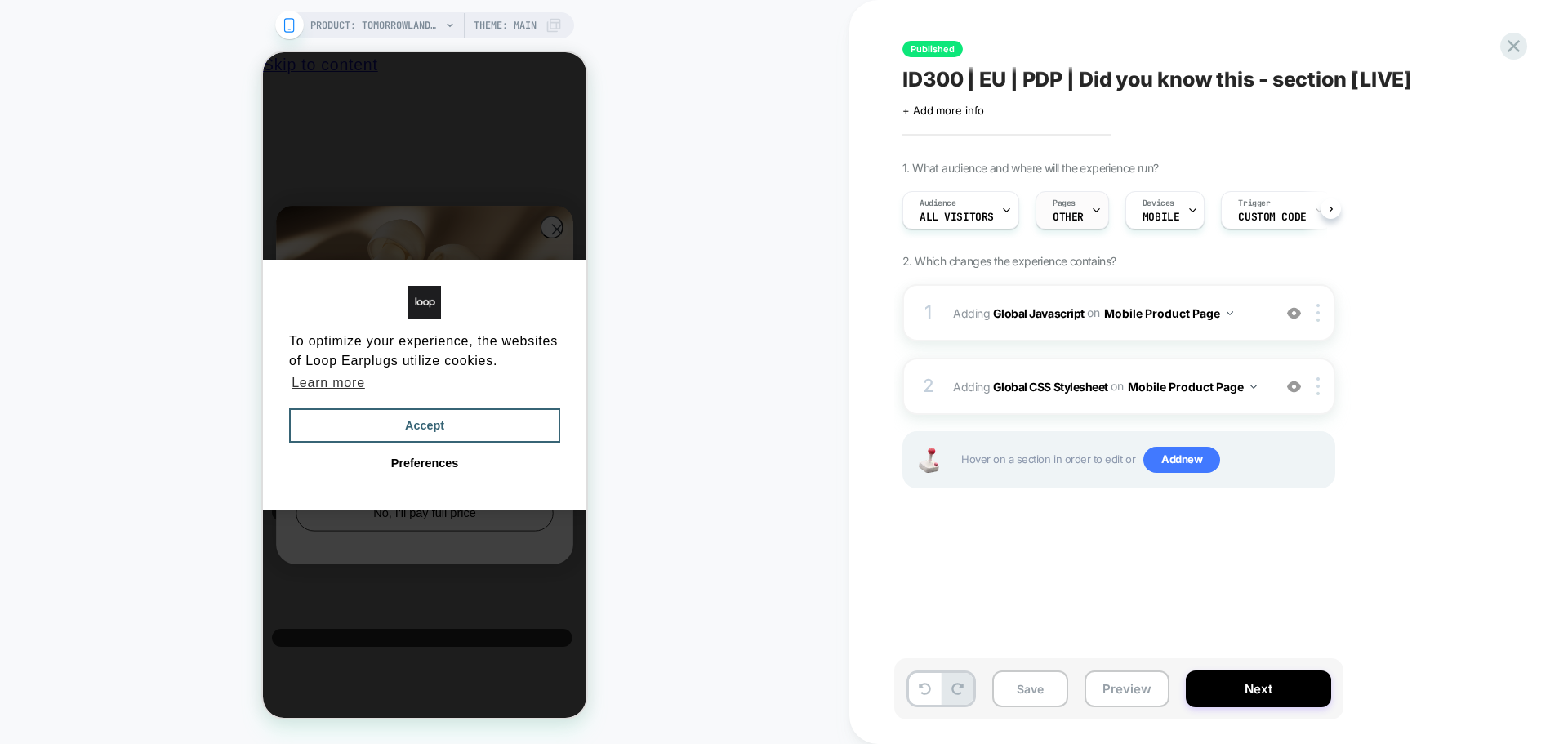
scroll to position [0, 1]
click at [1090, 207] on icon at bounding box center [1095, 210] width 10 height 10
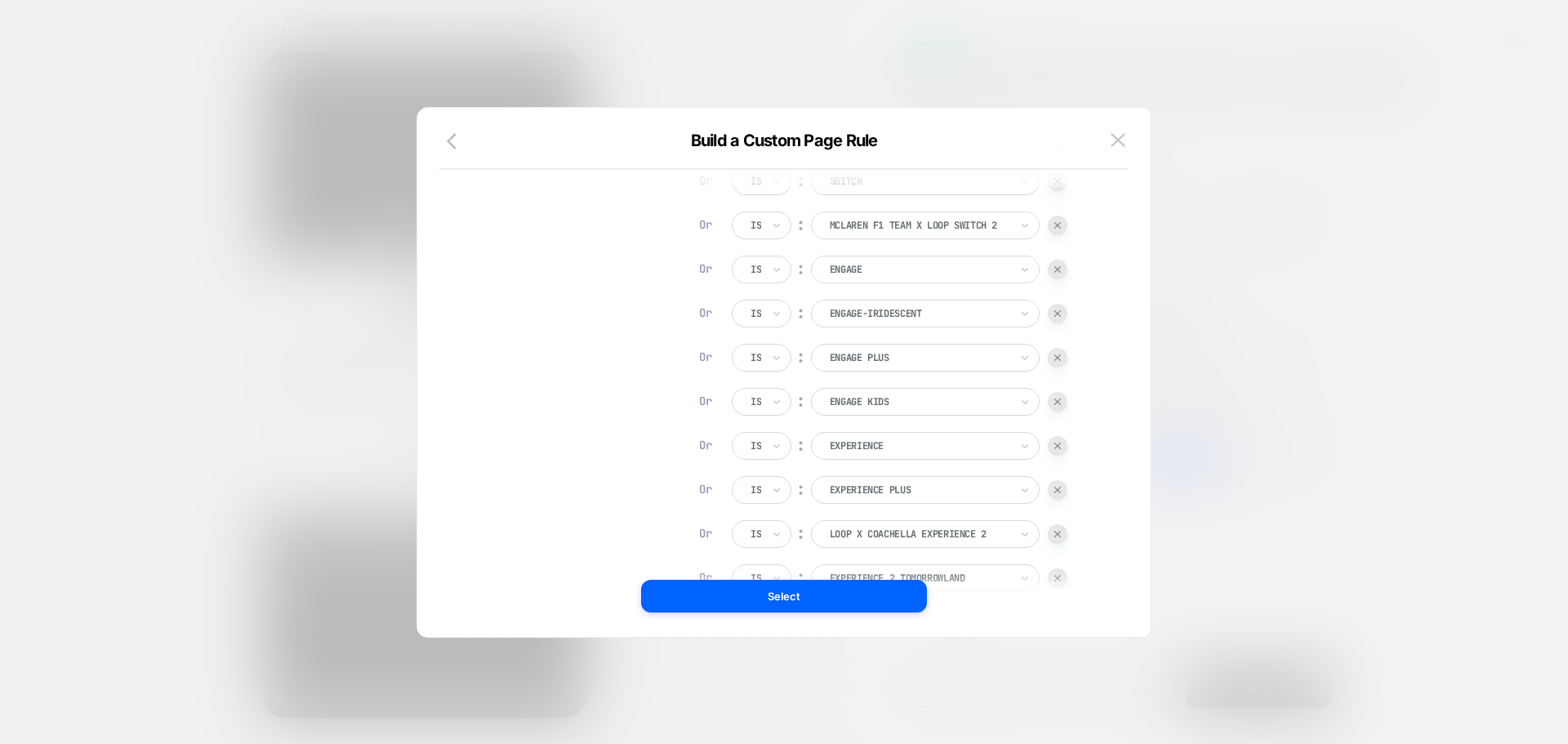
scroll to position [327, 0]
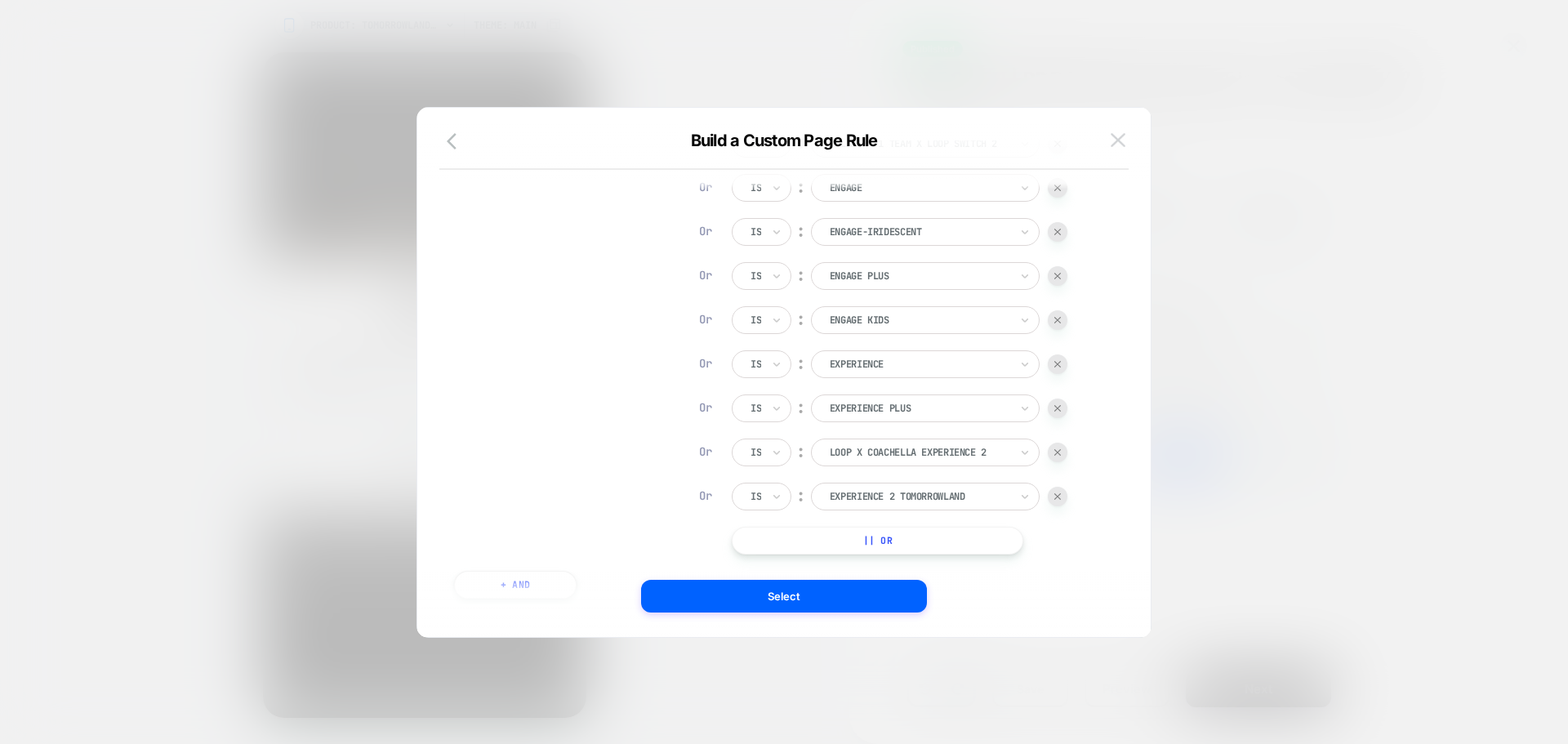
click at [1125, 139] on button at bounding box center [1118, 140] width 24 height 24
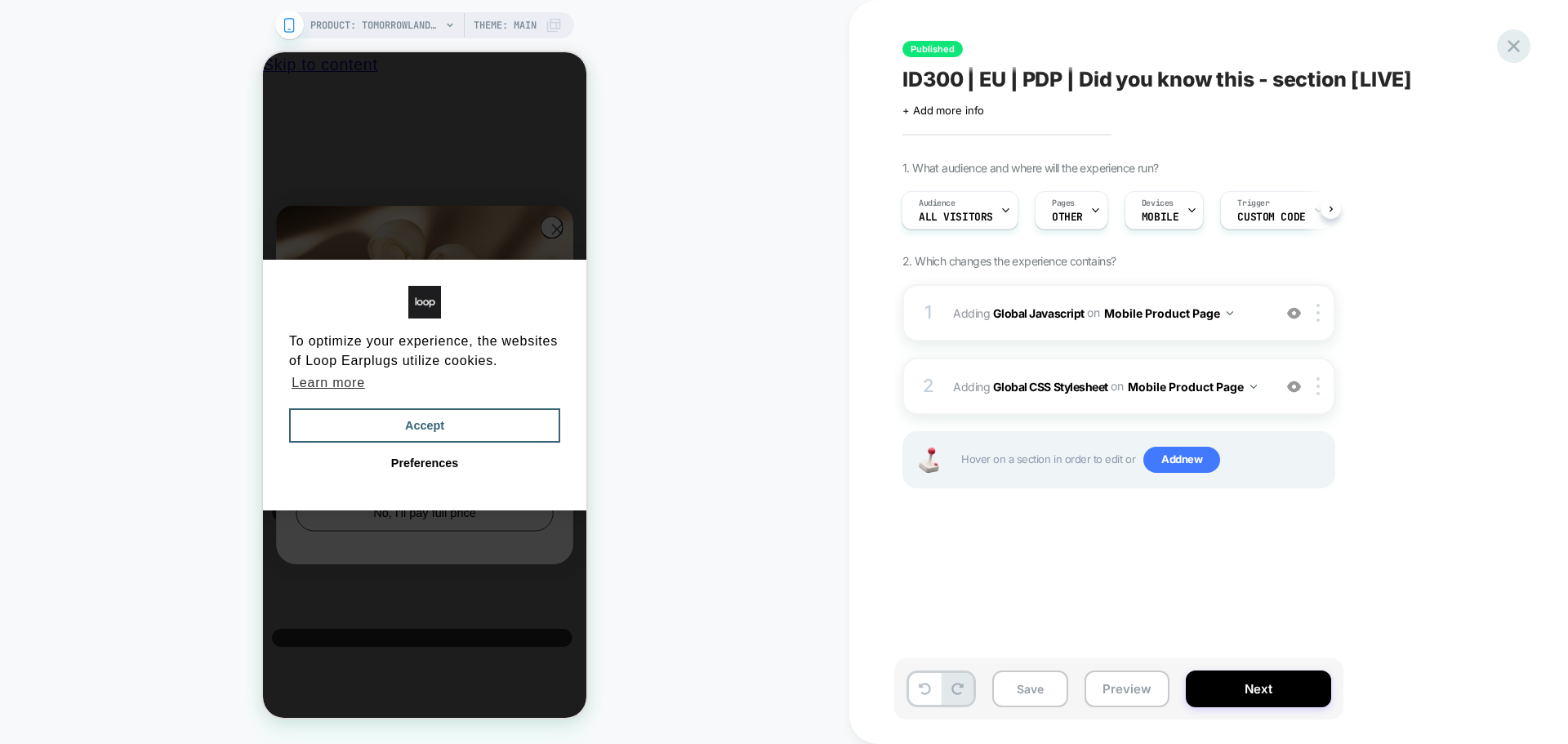
click at [1519, 42] on icon at bounding box center [1514, 47] width 22 height 22
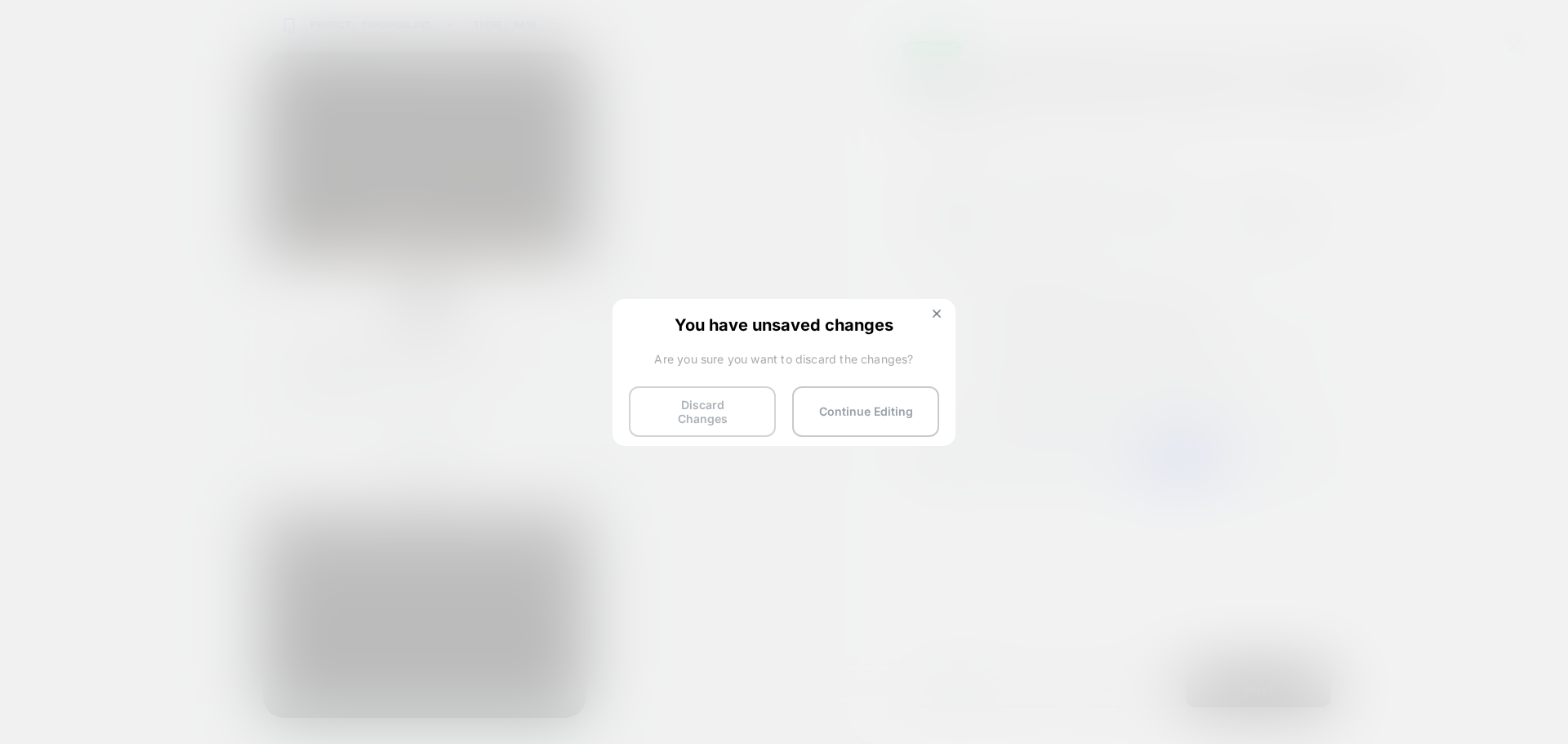
click at [687, 418] on button "Discard Changes" at bounding box center [703, 411] width 147 height 51
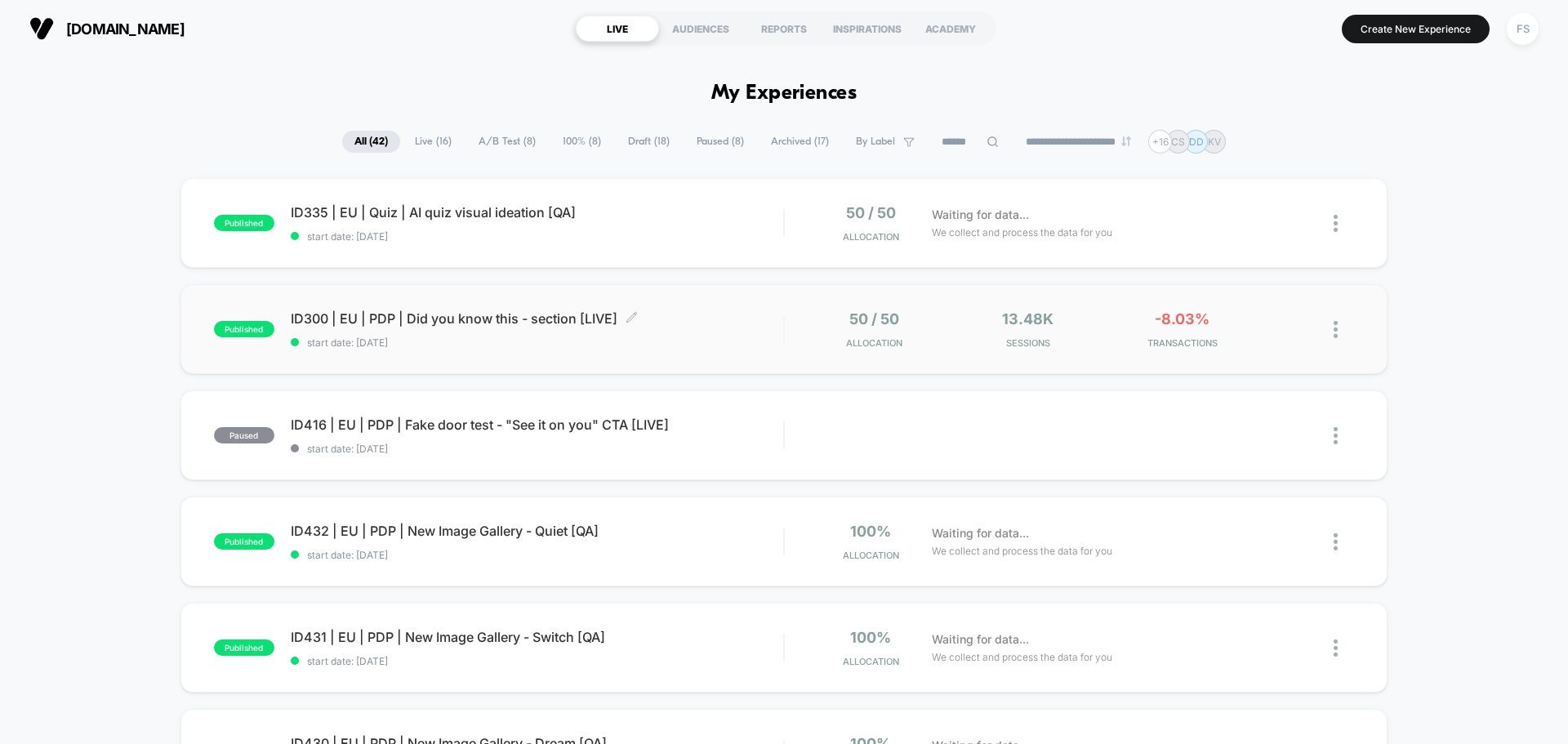
click at [467, 314] on span "ID300 | EU | PDP | Did you know this - section [LIVE] Click to edit experience …" at bounding box center [537, 318] width 493 height 16
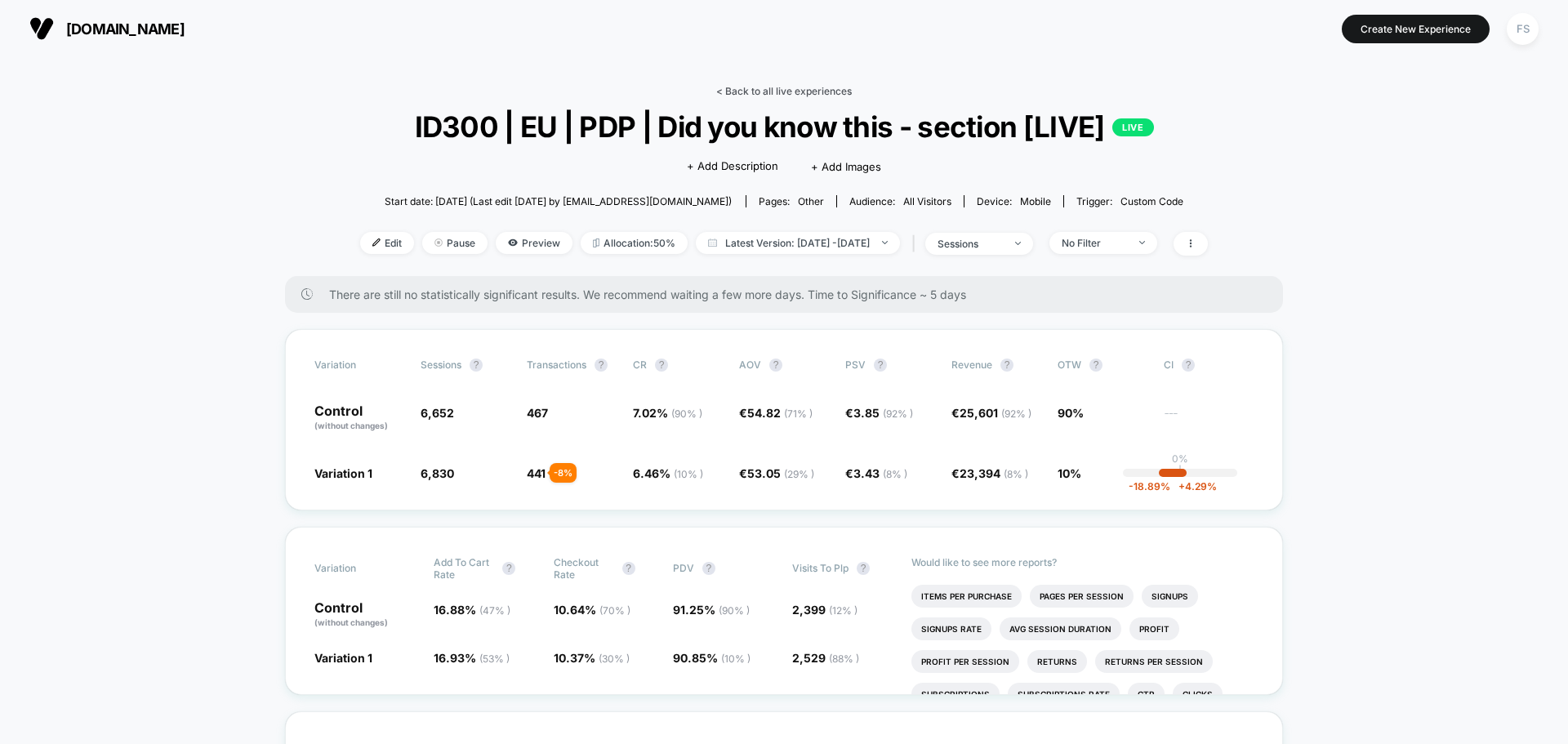
click at [727, 85] on link "< Back to all live experiences" at bounding box center [784, 91] width 136 height 12
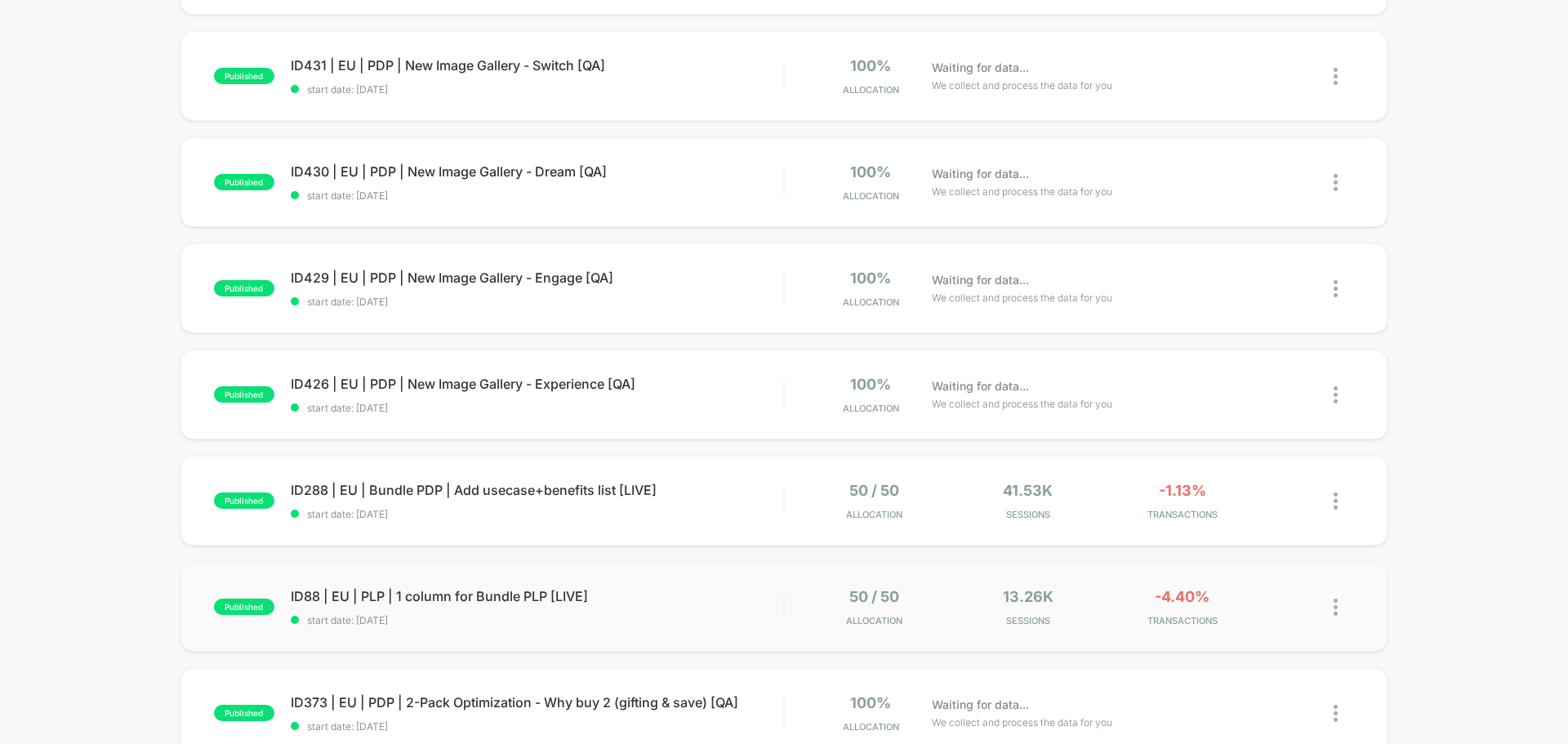
scroll to position [898, 0]
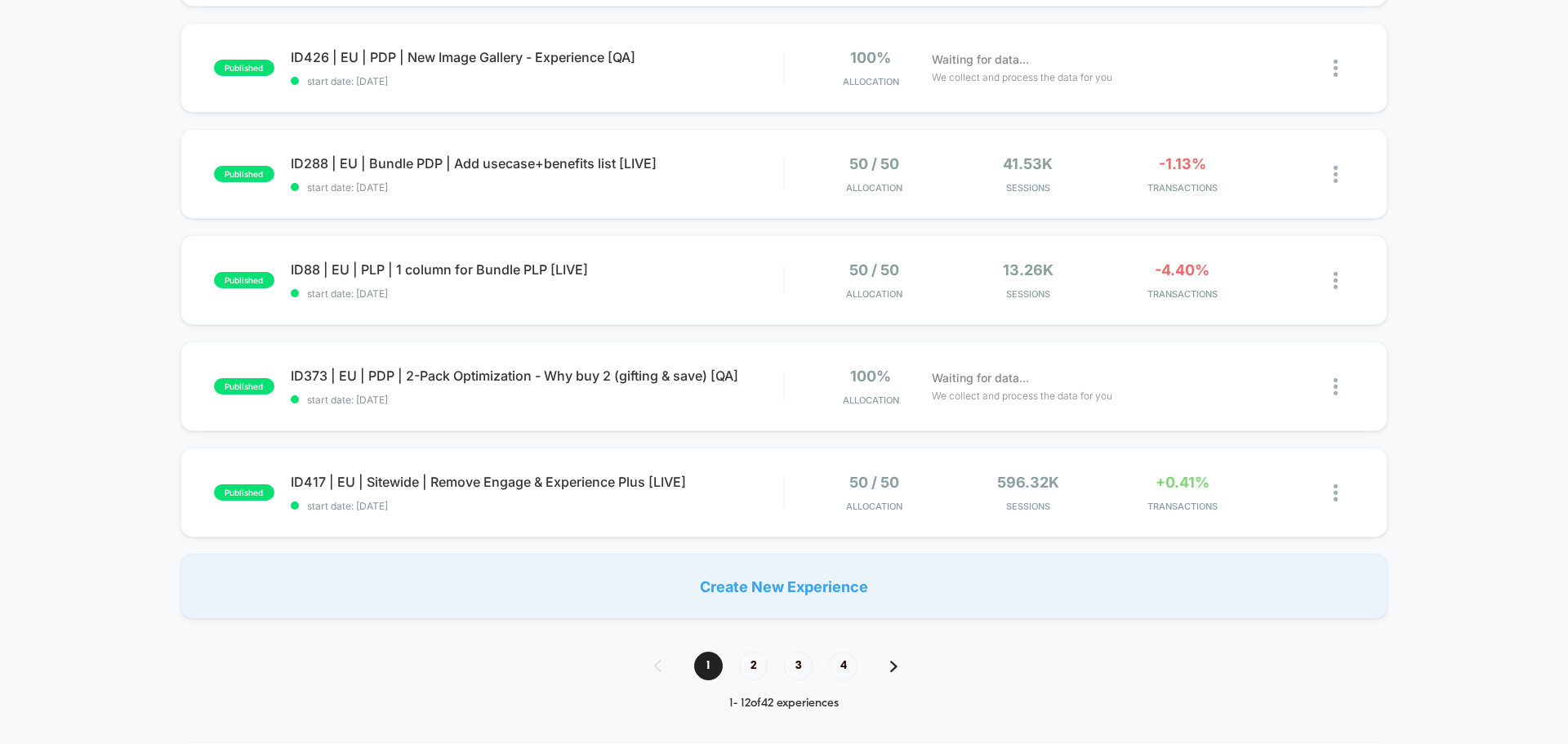
click at [725, 658] on div "1 2 3 4" at bounding box center [784, 665] width 292 height 29
click at [739, 658] on div "1 2 3 4" at bounding box center [784, 665] width 292 height 29
click at [745, 659] on span "2" at bounding box center [753, 665] width 29 height 29
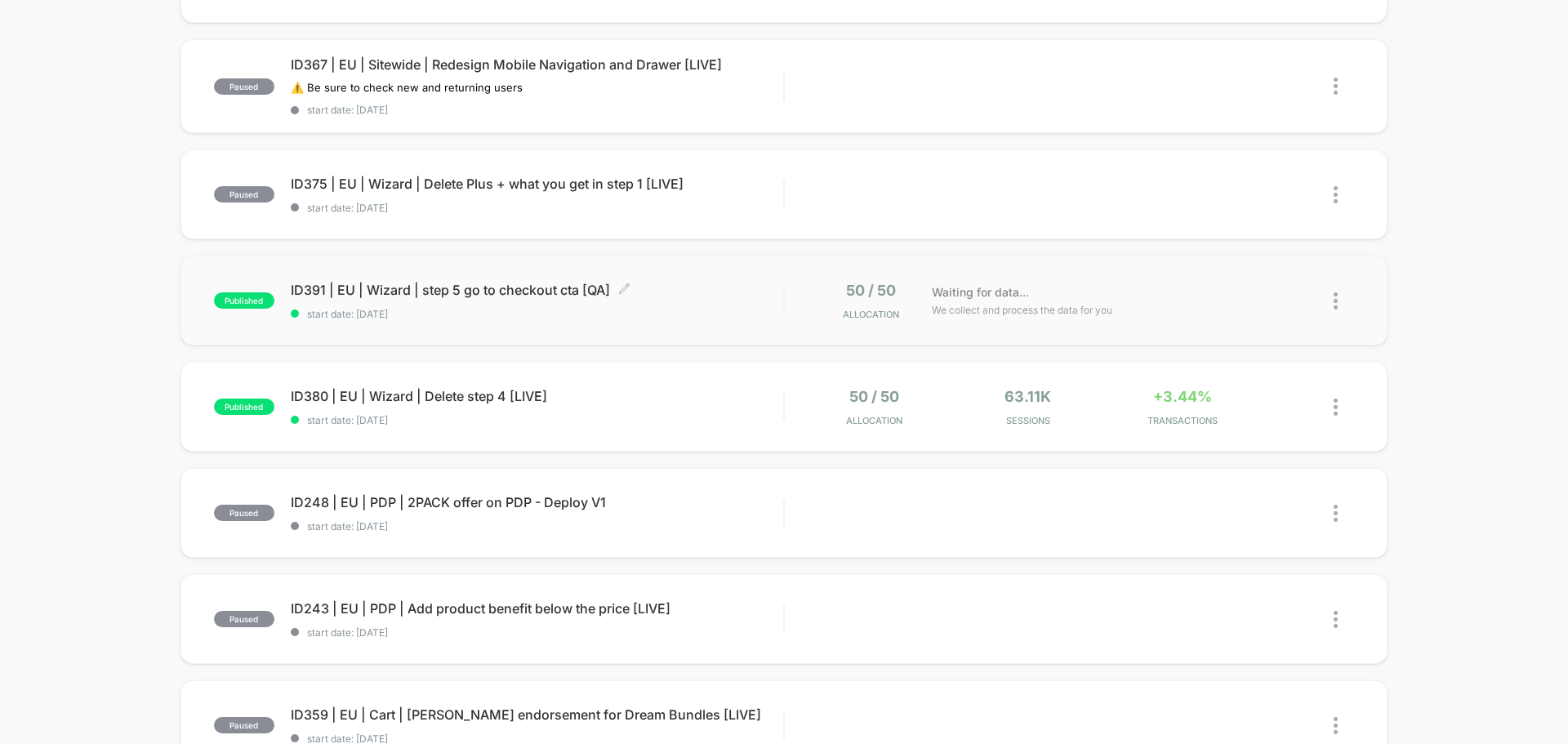
scroll to position [408, 0]
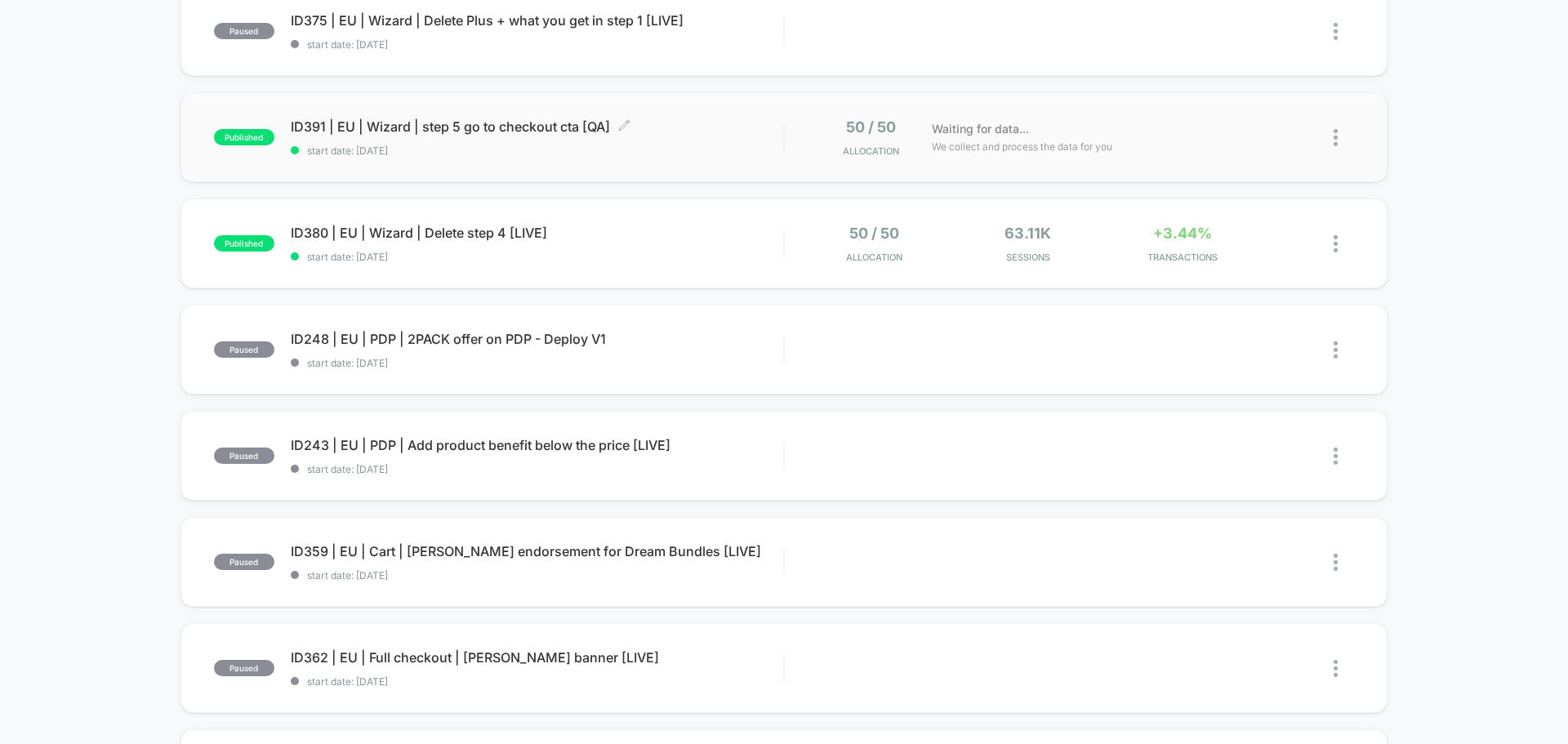
click at [392, 137] on div "ID391 | EU | Wizard | step 5 go to checkout cta [QA] Click to edit experience d…" at bounding box center [537, 137] width 493 height 38
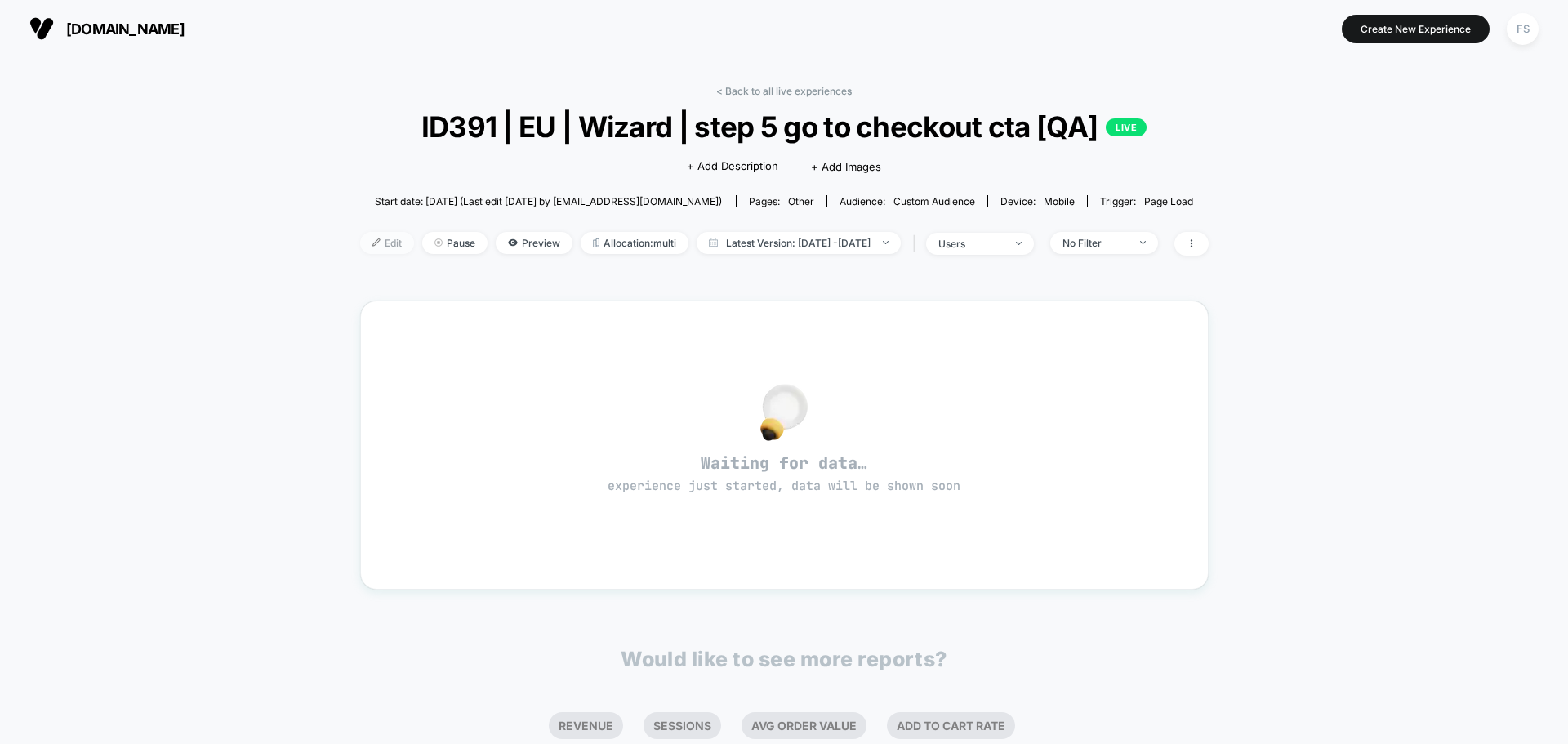
click at [364, 236] on span "Edit" at bounding box center [387, 243] width 54 height 22
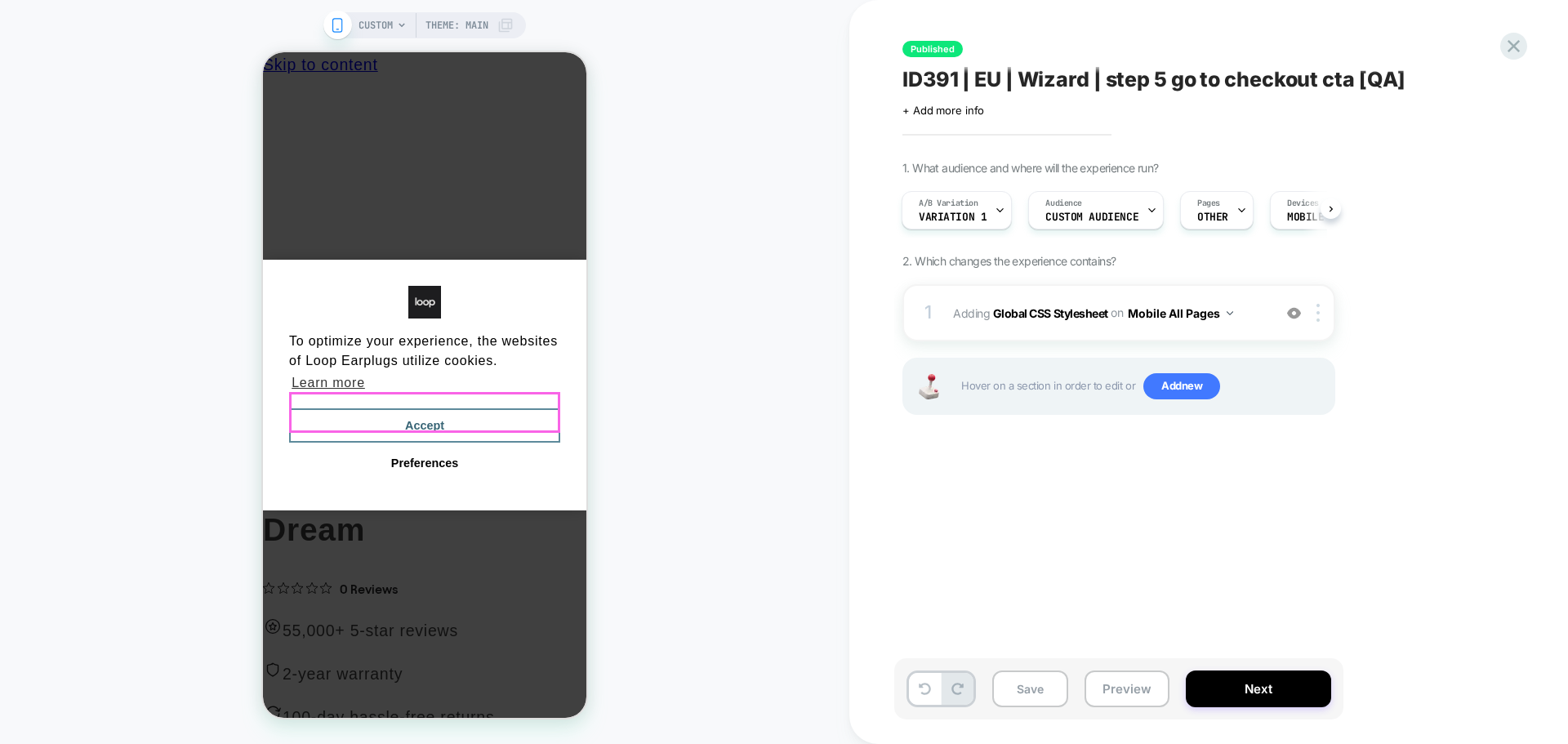
click at [398, 410] on button "Accept" at bounding box center [424, 425] width 271 height 35
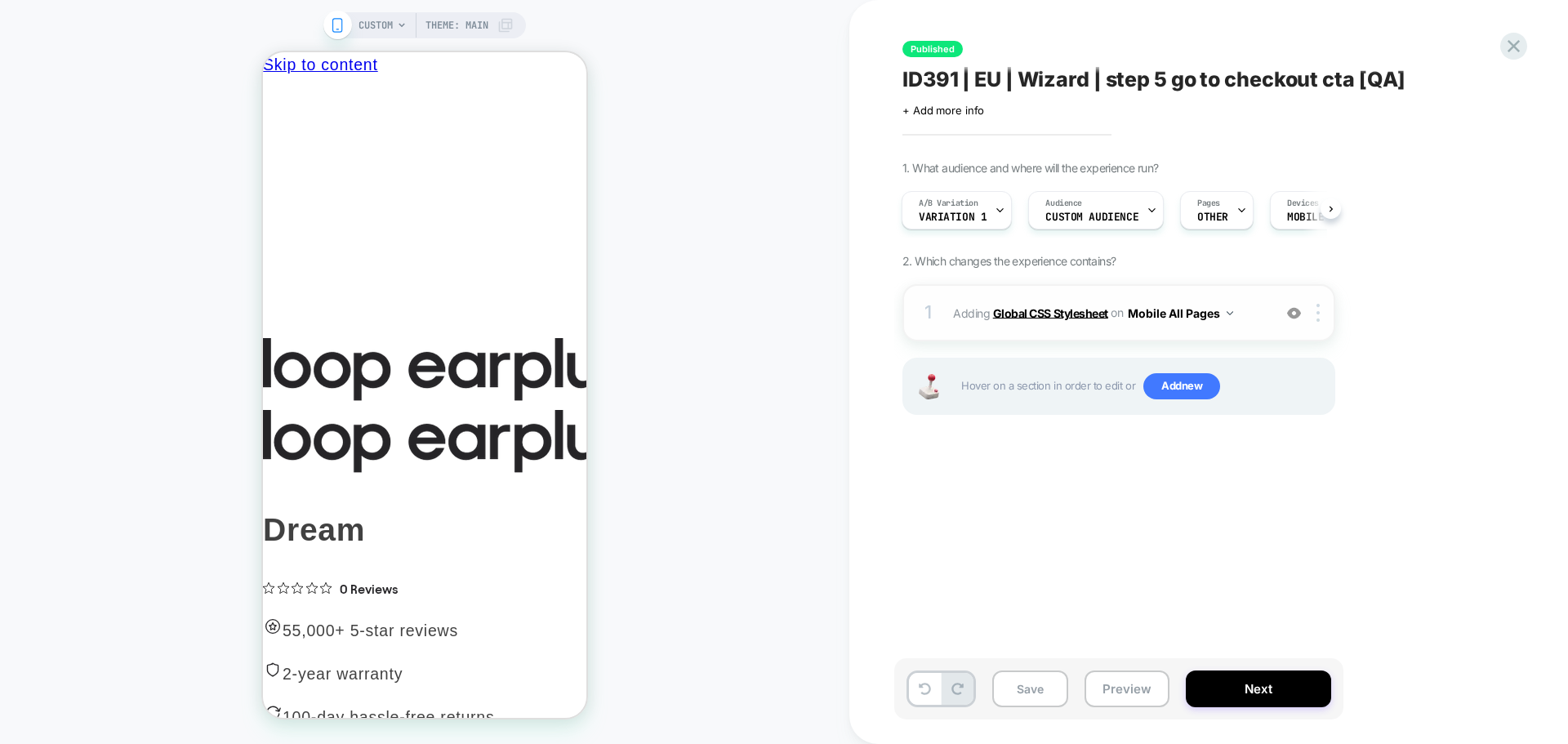
click at [1028, 311] on b "Global CSS Stylesheet" at bounding box center [1050, 312] width 115 height 14
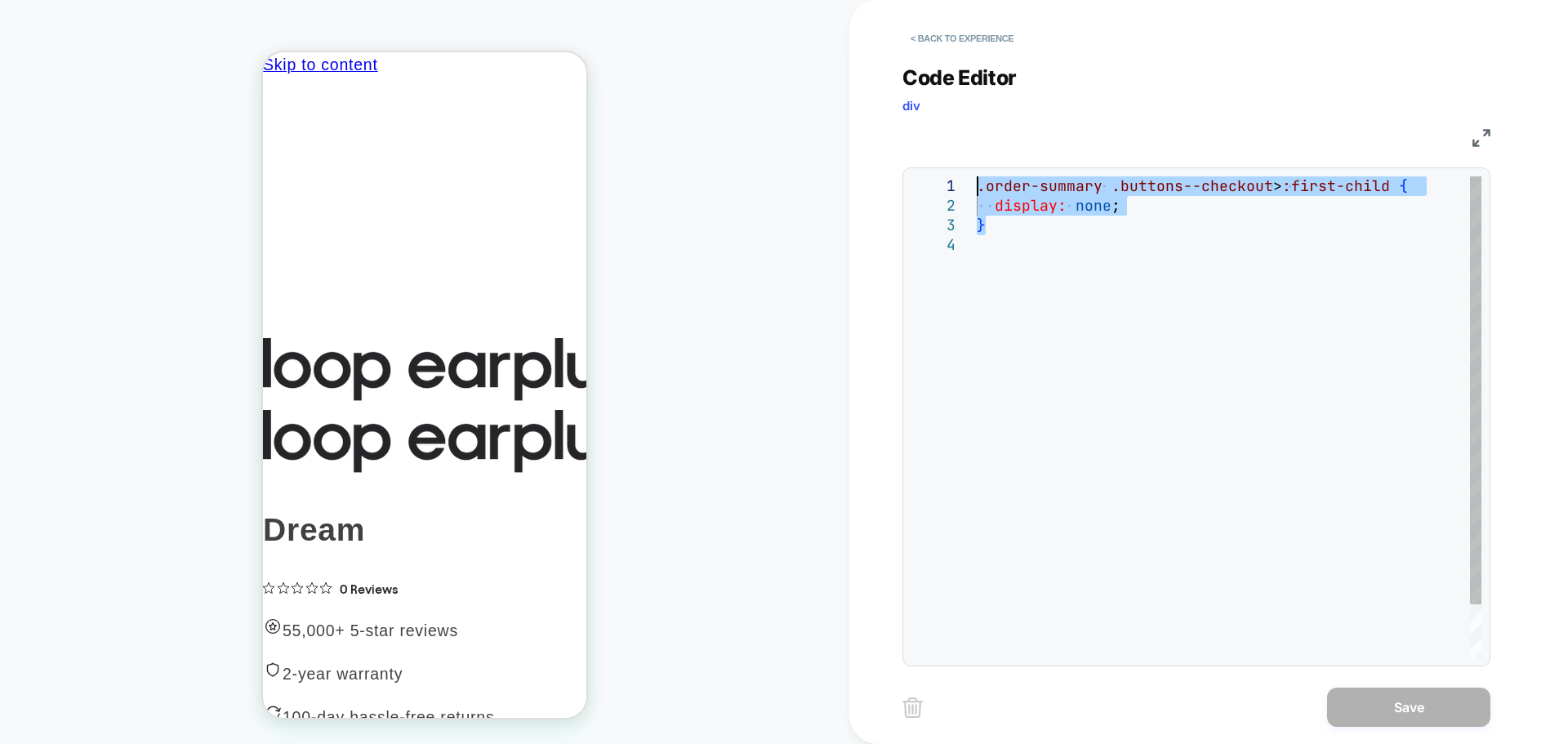
drag, startPoint x: 991, startPoint y: 208, endPoint x: 974, endPoint y: 186, distance: 27.8
click at [977, 186] on div ".order-summary .buttons--checkout > :first-child { display: none ; }" at bounding box center [1229, 446] width 505 height 540
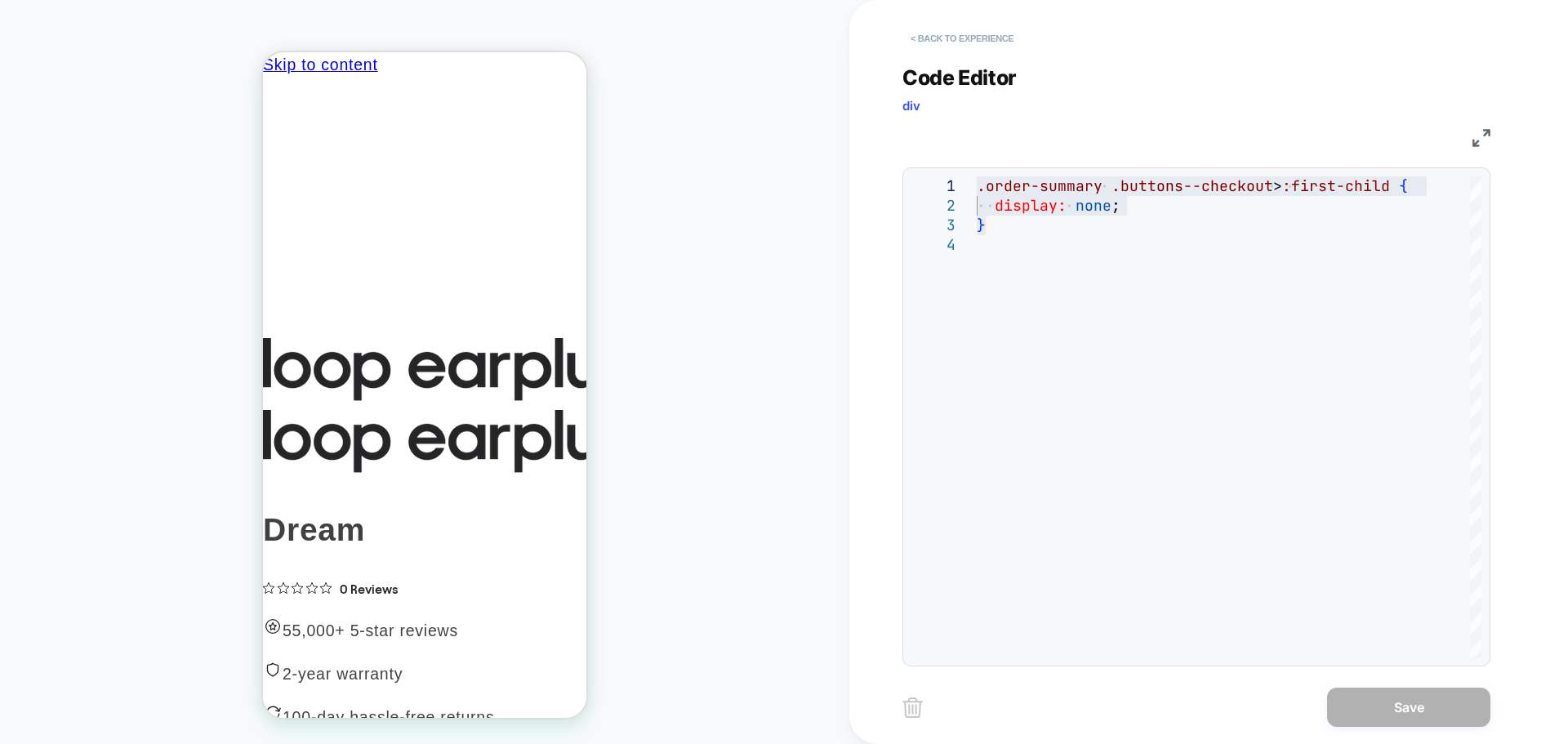
click at [973, 44] on button "< Back to experience" at bounding box center [962, 38] width 119 height 26
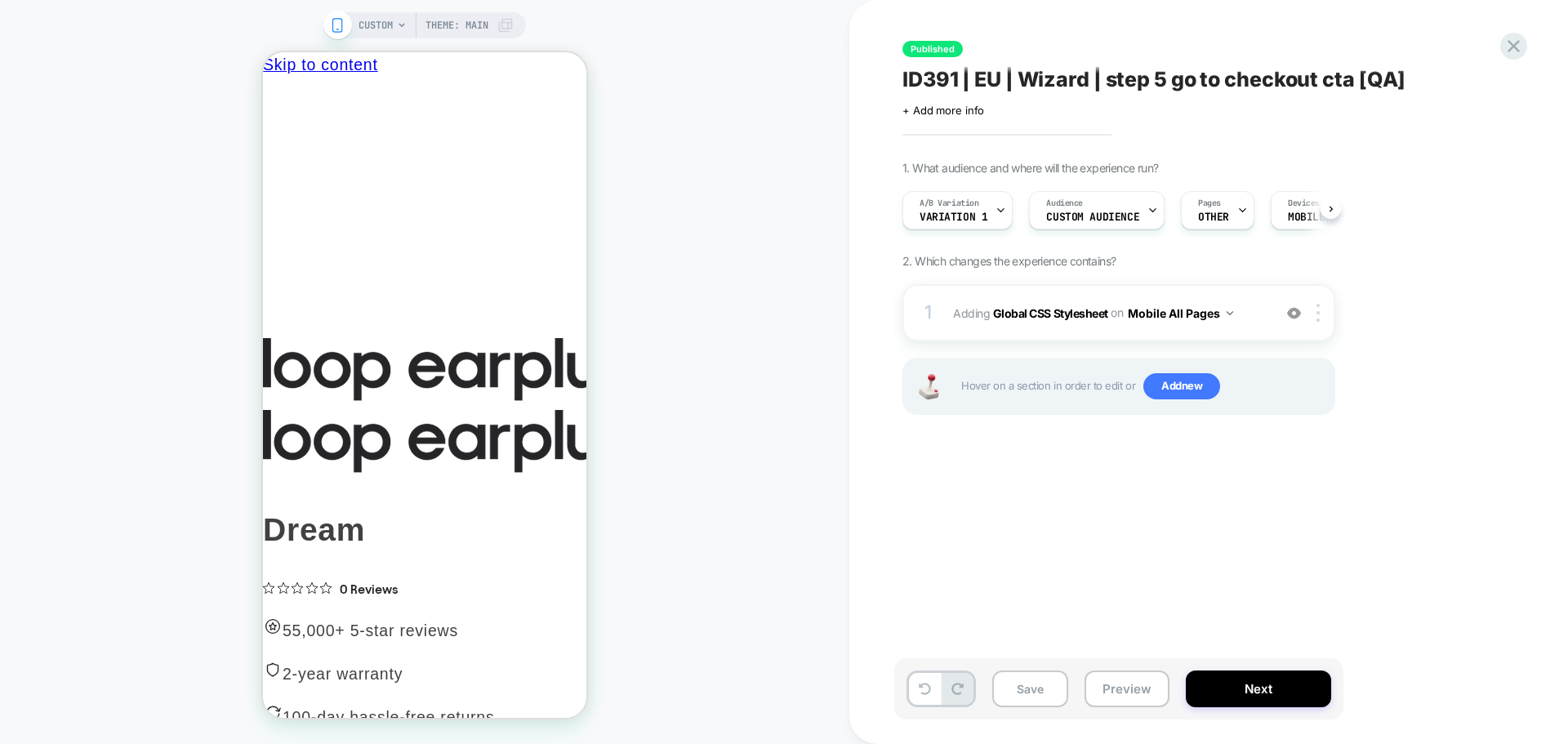
scroll to position [0, 1]
click at [998, 210] on icon at bounding box center [1000, 211] width 6 height 3
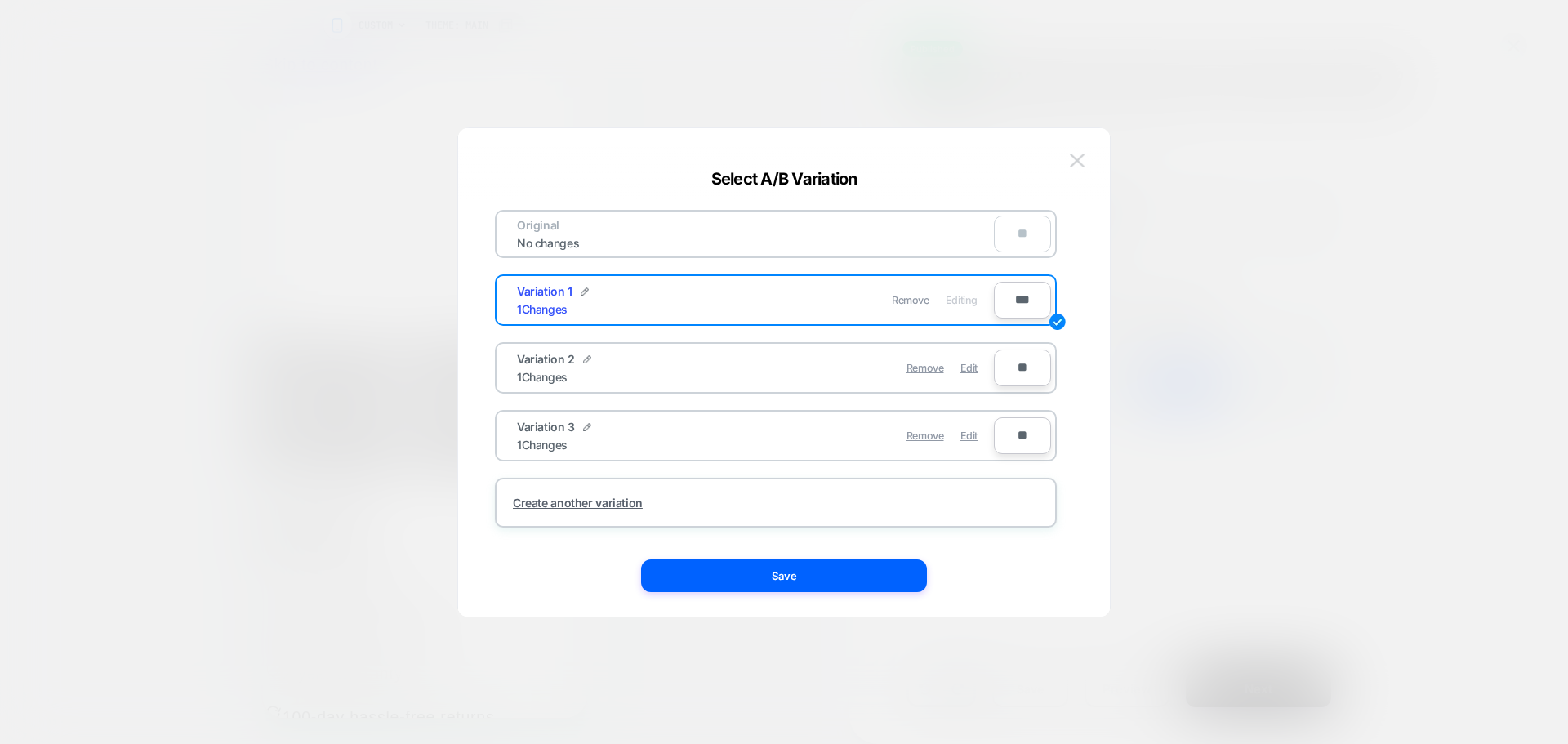
click at [1071, 151] on button at bounding box center [1077, 161] width 24 height 24
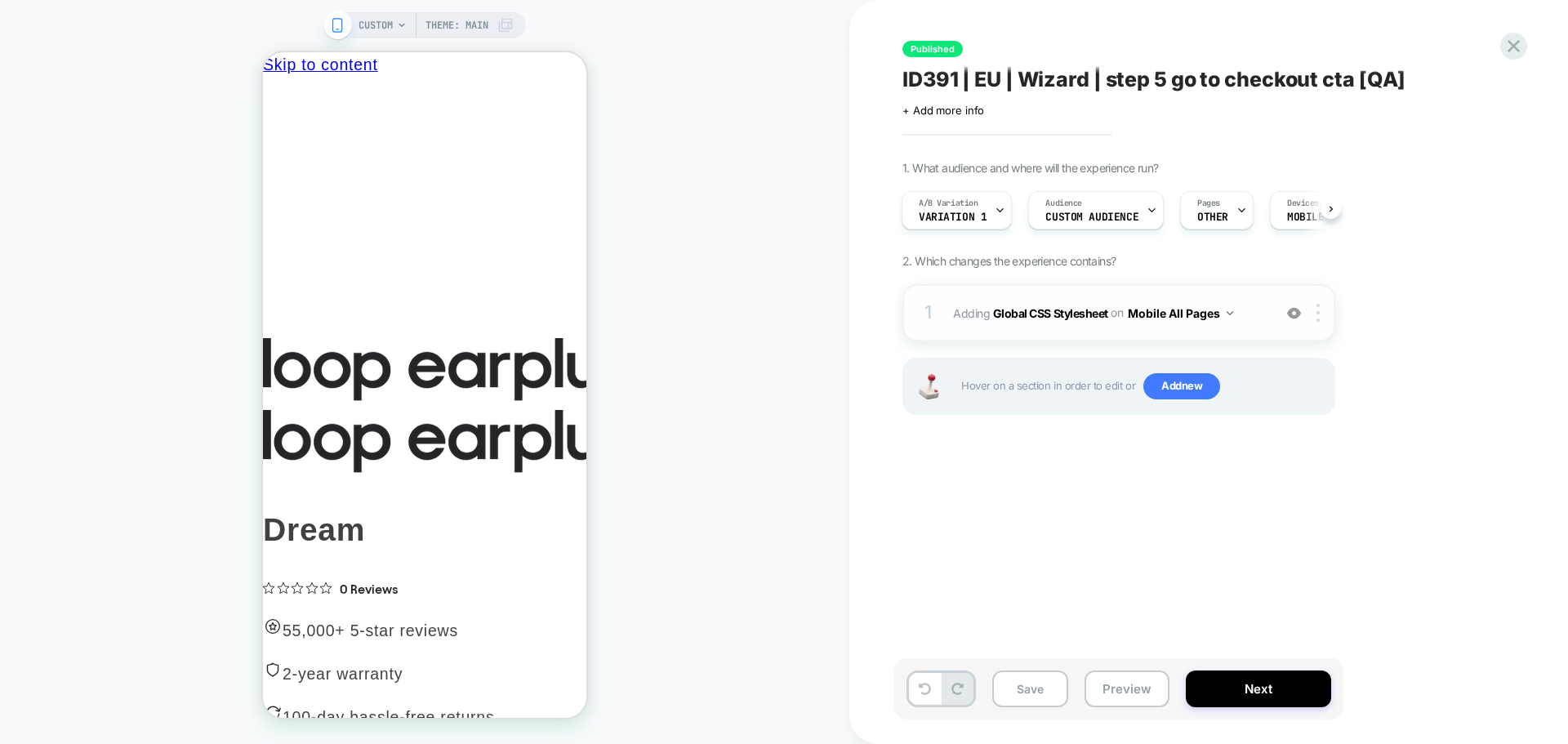
click at [1033, 320] on span "Adding Global CSS Stylesheet on Mobile All Pages" at bounding box center [1109, 313] width 311 height 23
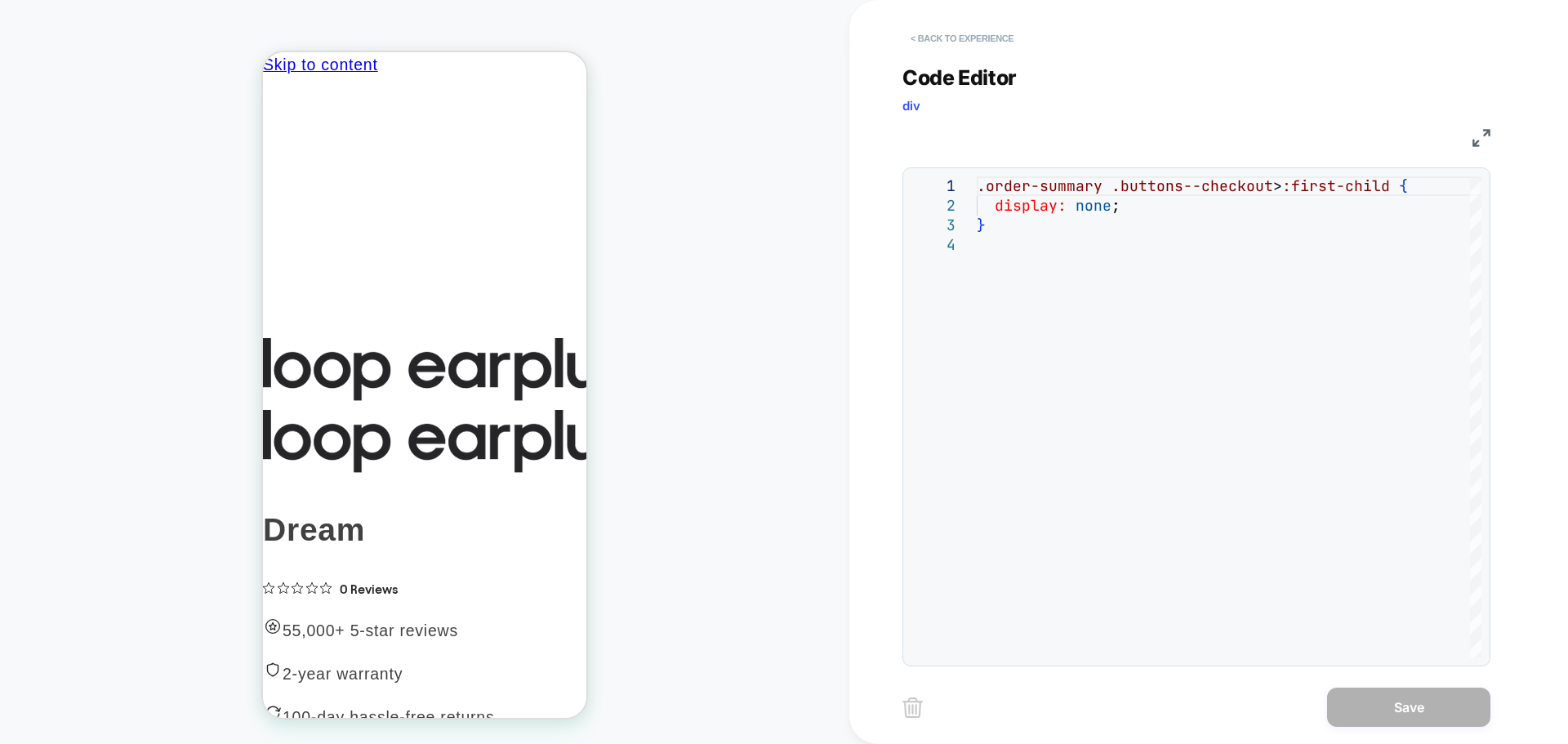
click at [917, 37] on button "< Back to experience" at bounding box center [962, 38] width 119 height 26
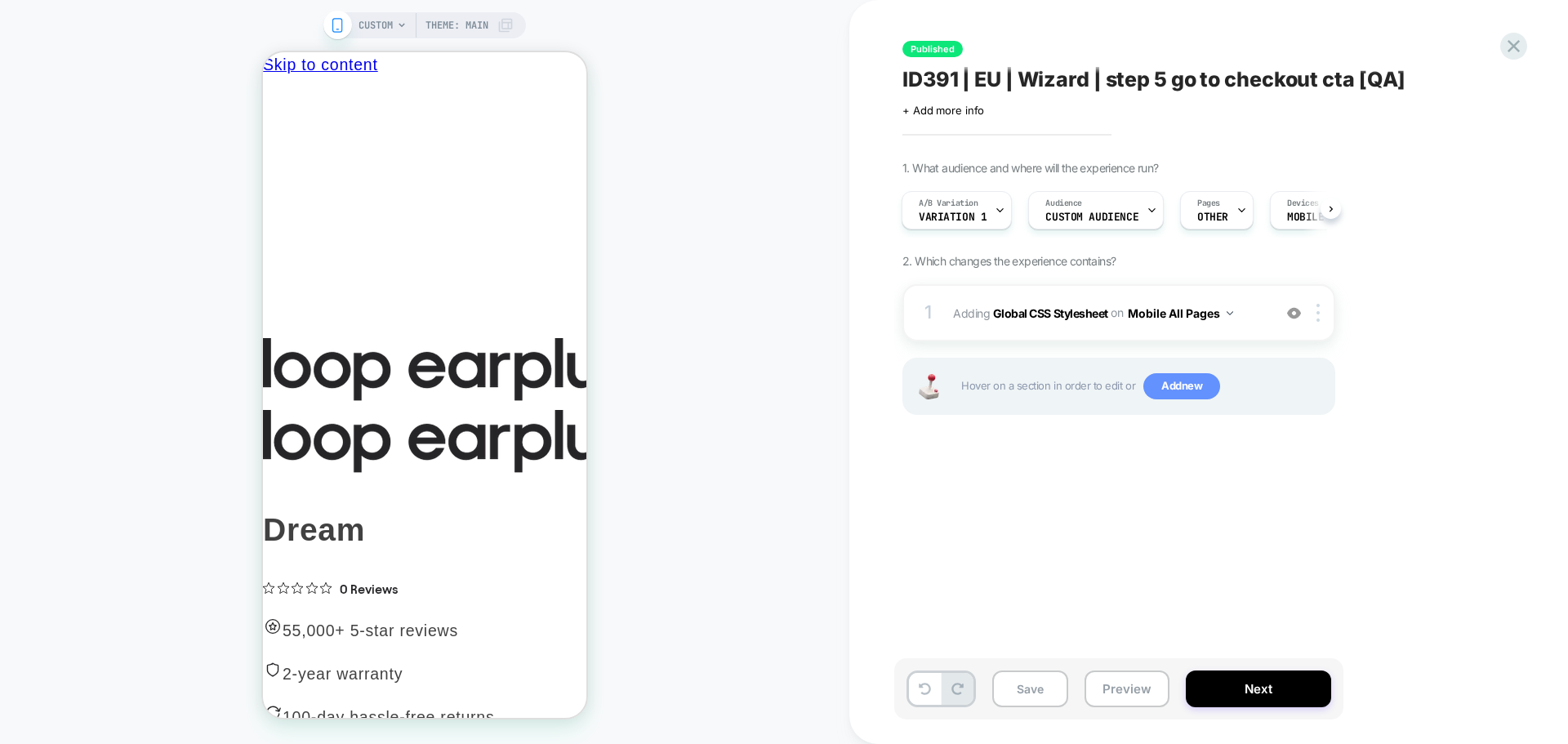
click at [1170, 383] on span "Add new" at bounding box center [1182, 386] width 77 height 26
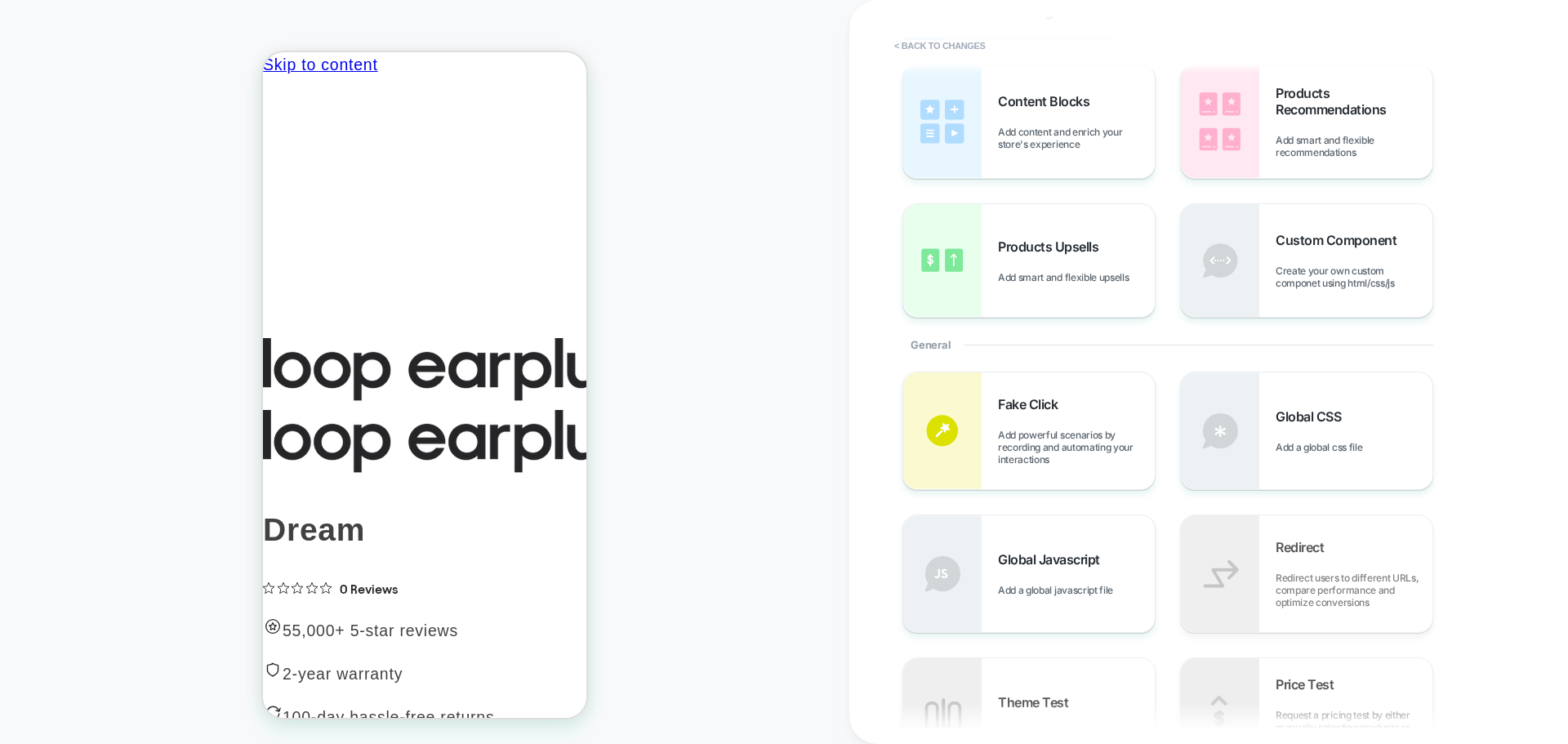
scroll to position [163, 0]
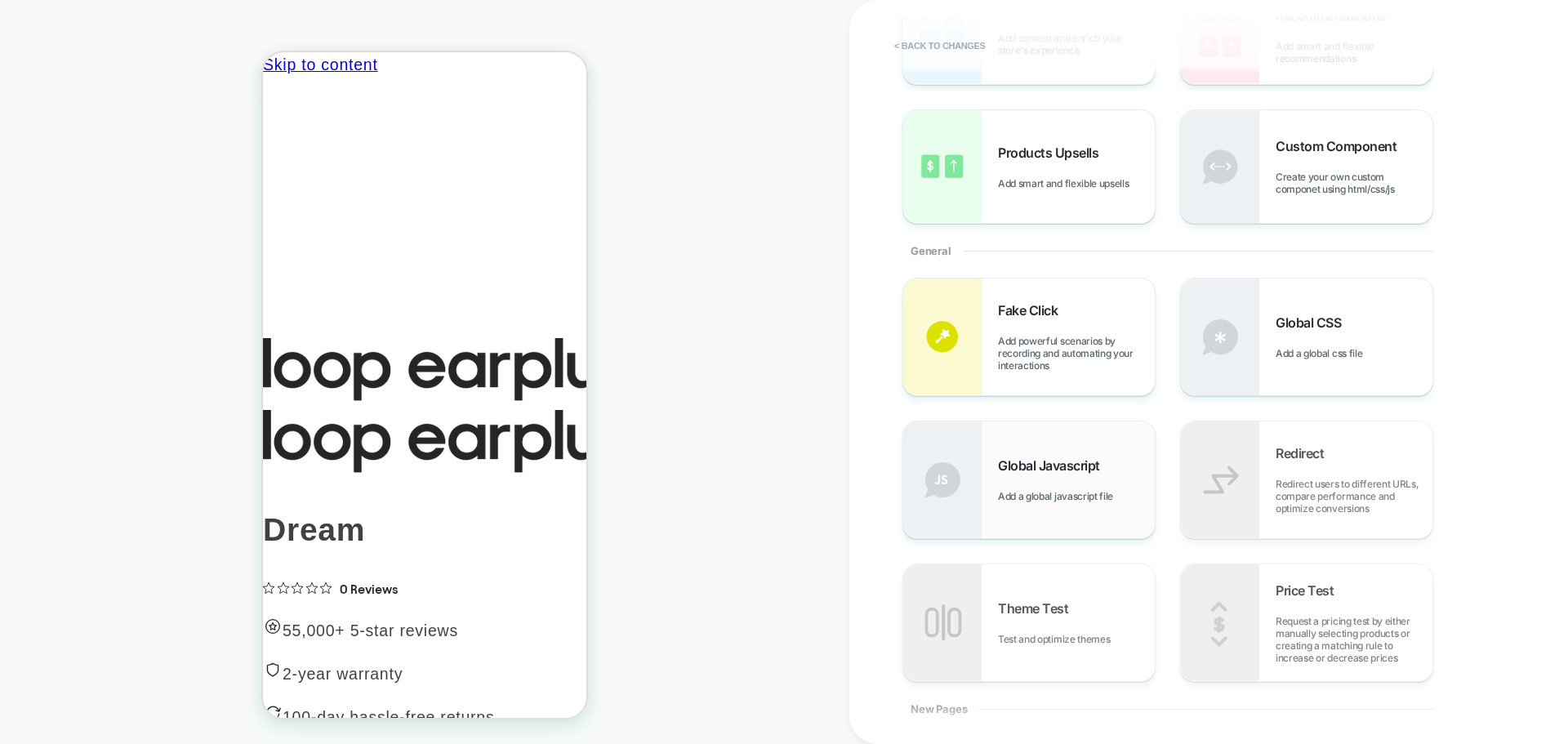
click at [1085, 504] on div "Global Javascript Add a global javascript file" at bounding box center [1029, 480] width 252 height 117
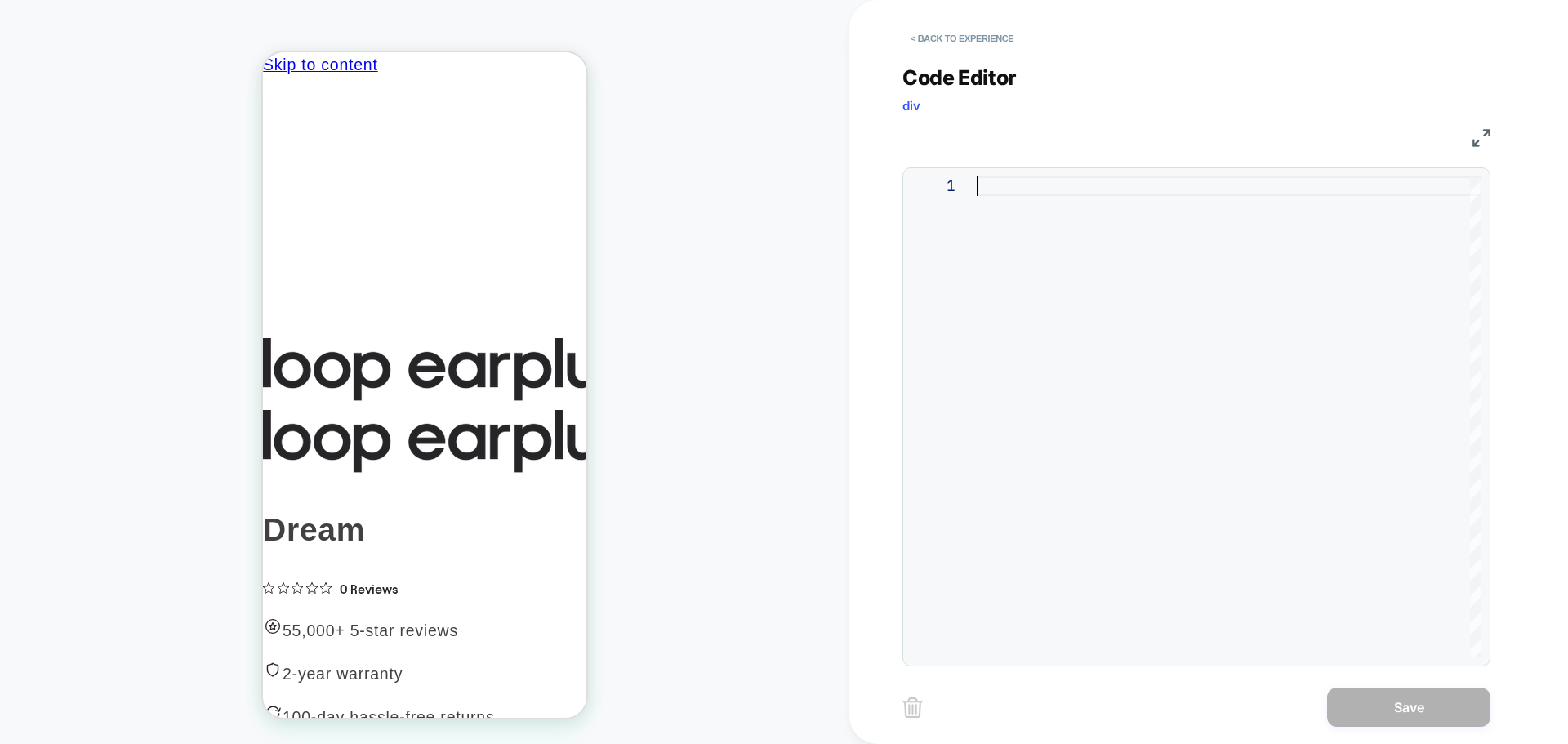
click at [1112, 273] on div at bounding box center [1229, 417] width 505 height 480
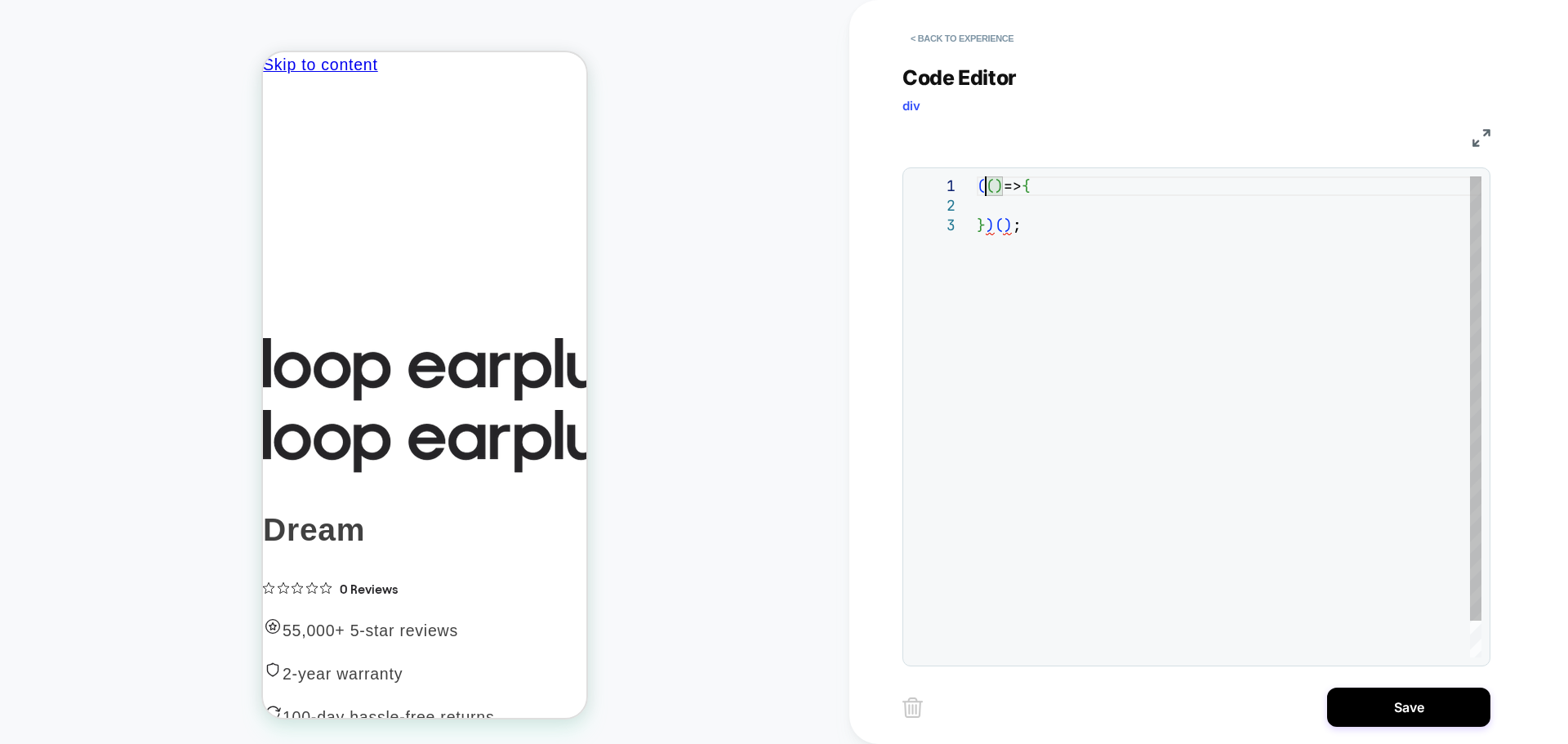
scroll to position [18, 8]
click at [1034, 200] on div "( ( ) => { } ) ( ) ;" at bounding box center [1229, 436] width 505 height 520
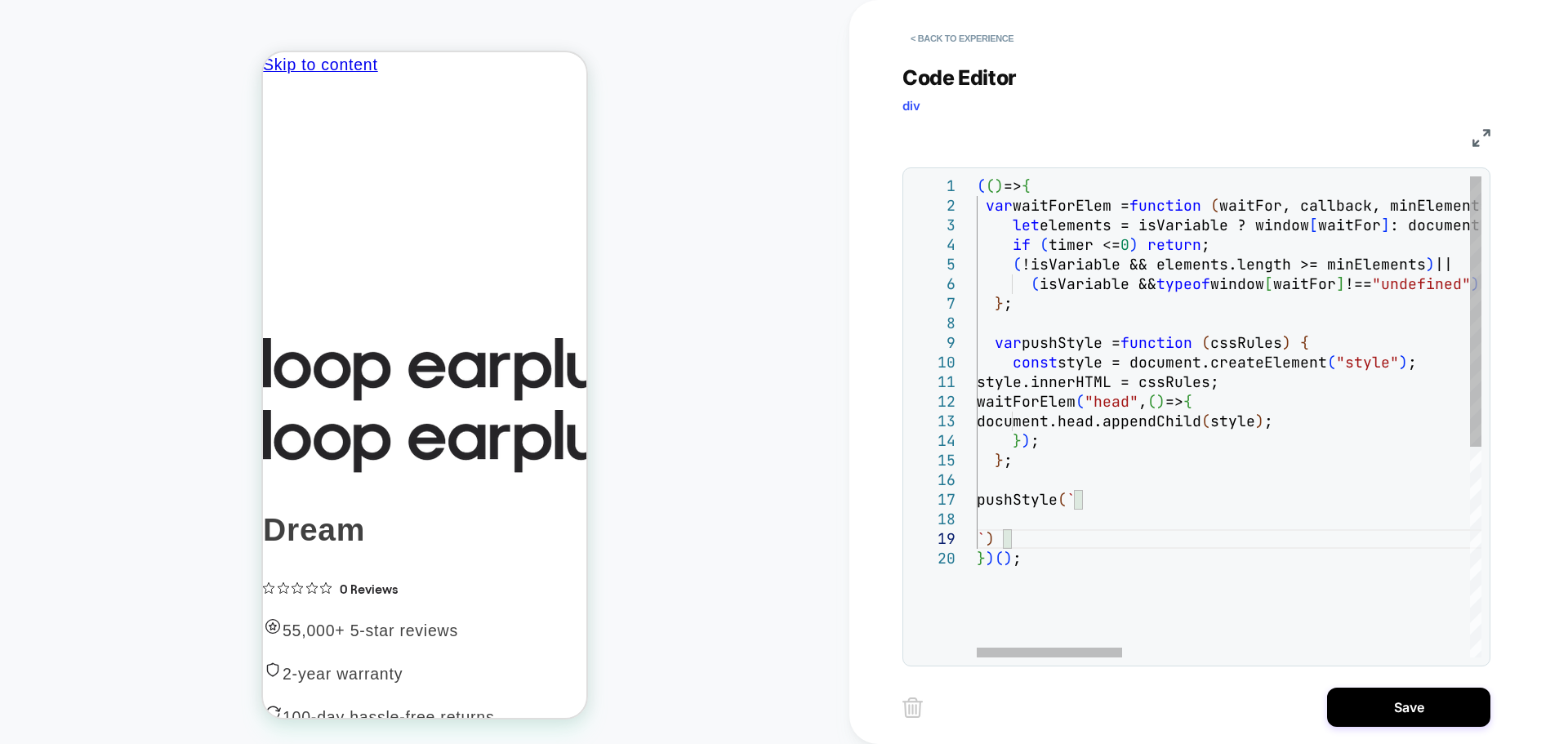
scroll to position [156, 43]
type textarea "**********"
click at [1424, 707] on button "Save" at bounding box center [1408, 707] width 163 height 39
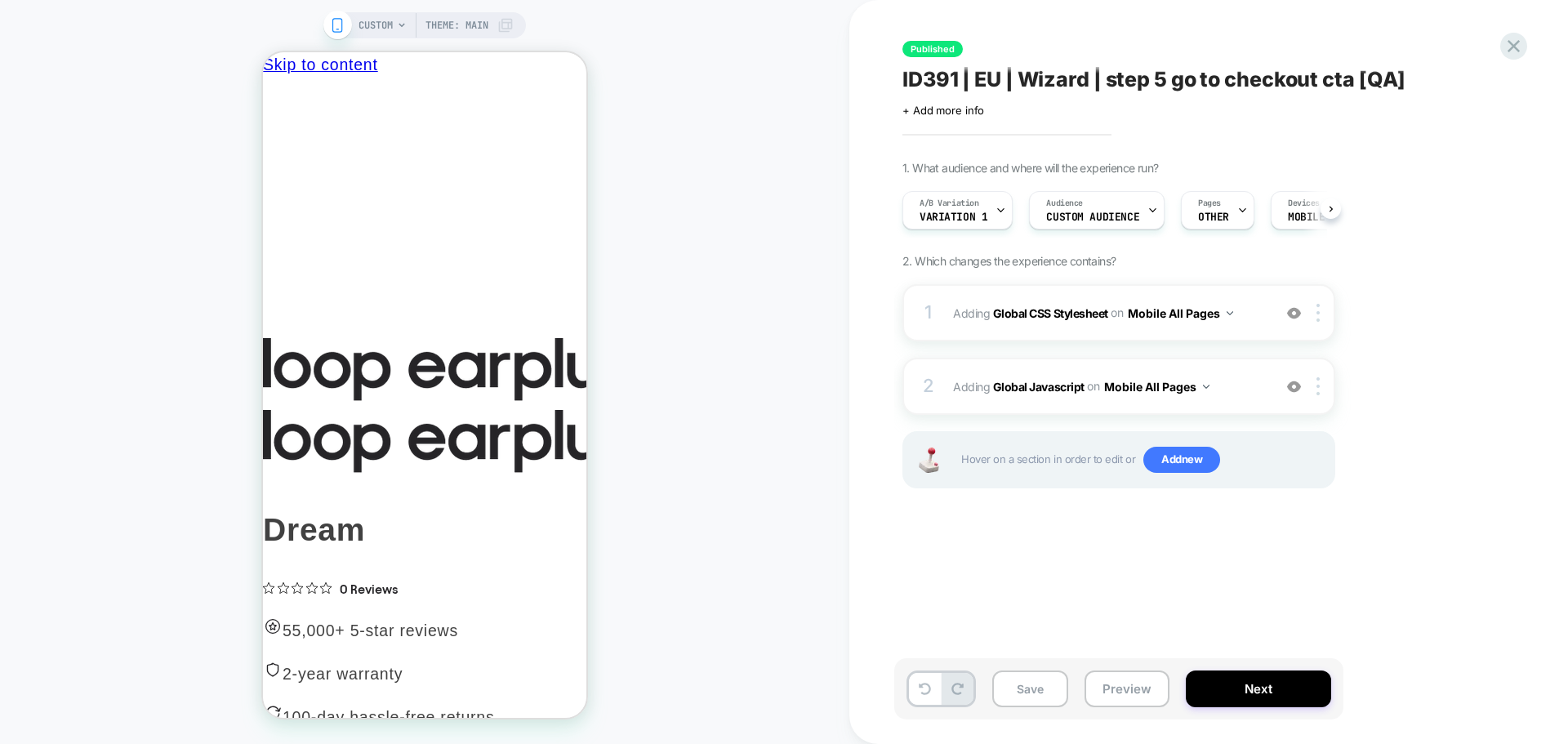
scroll to position [0, 1]
click at [1043, 306] on b "Global CSS Stylesheet" at bounding box center [1050, 312] width 115 height 14
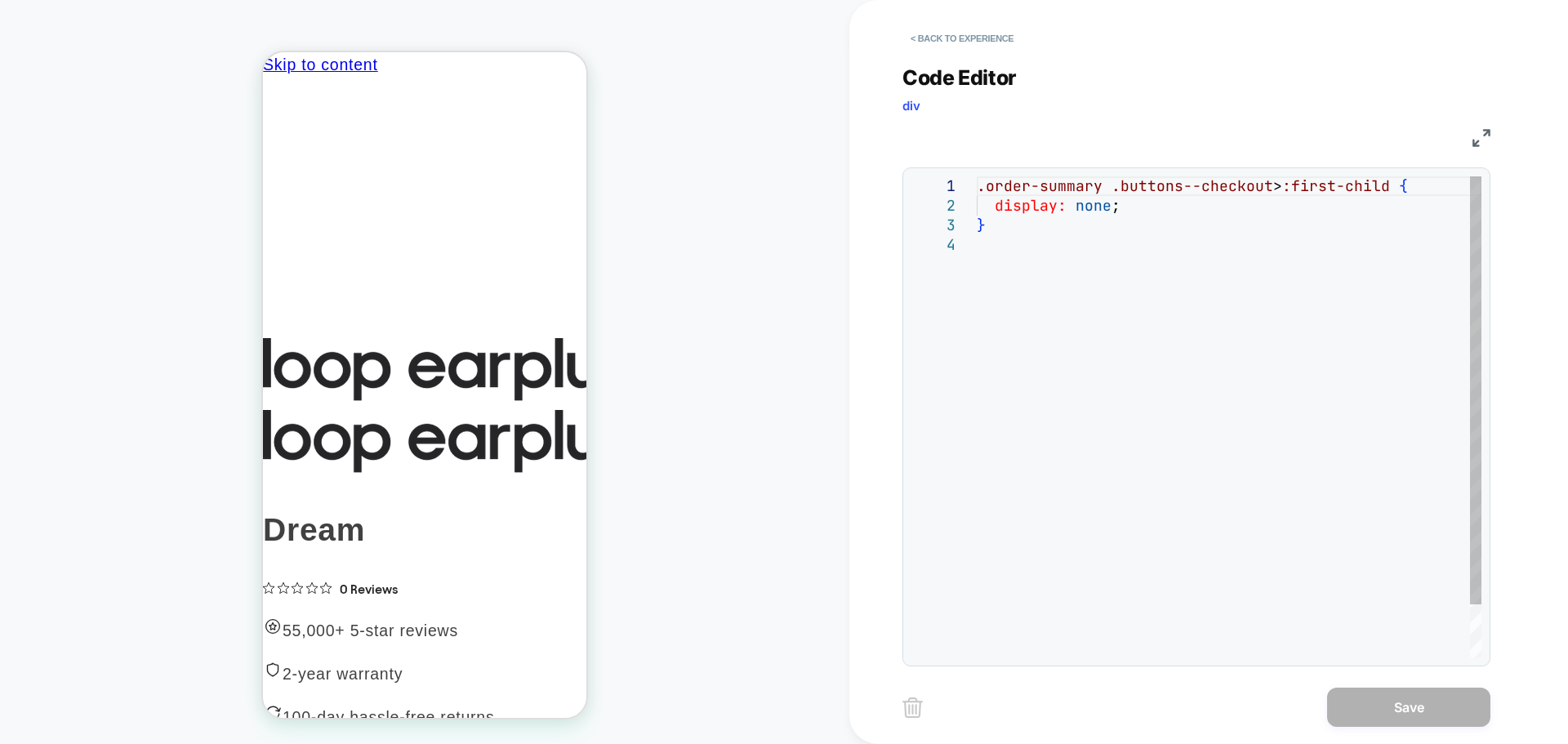
click at [1233, 391] on div ".order-summary .buttons--checkout > :first-child { display: none ; }" at bounding box center [1229, 446] width 505 height 540
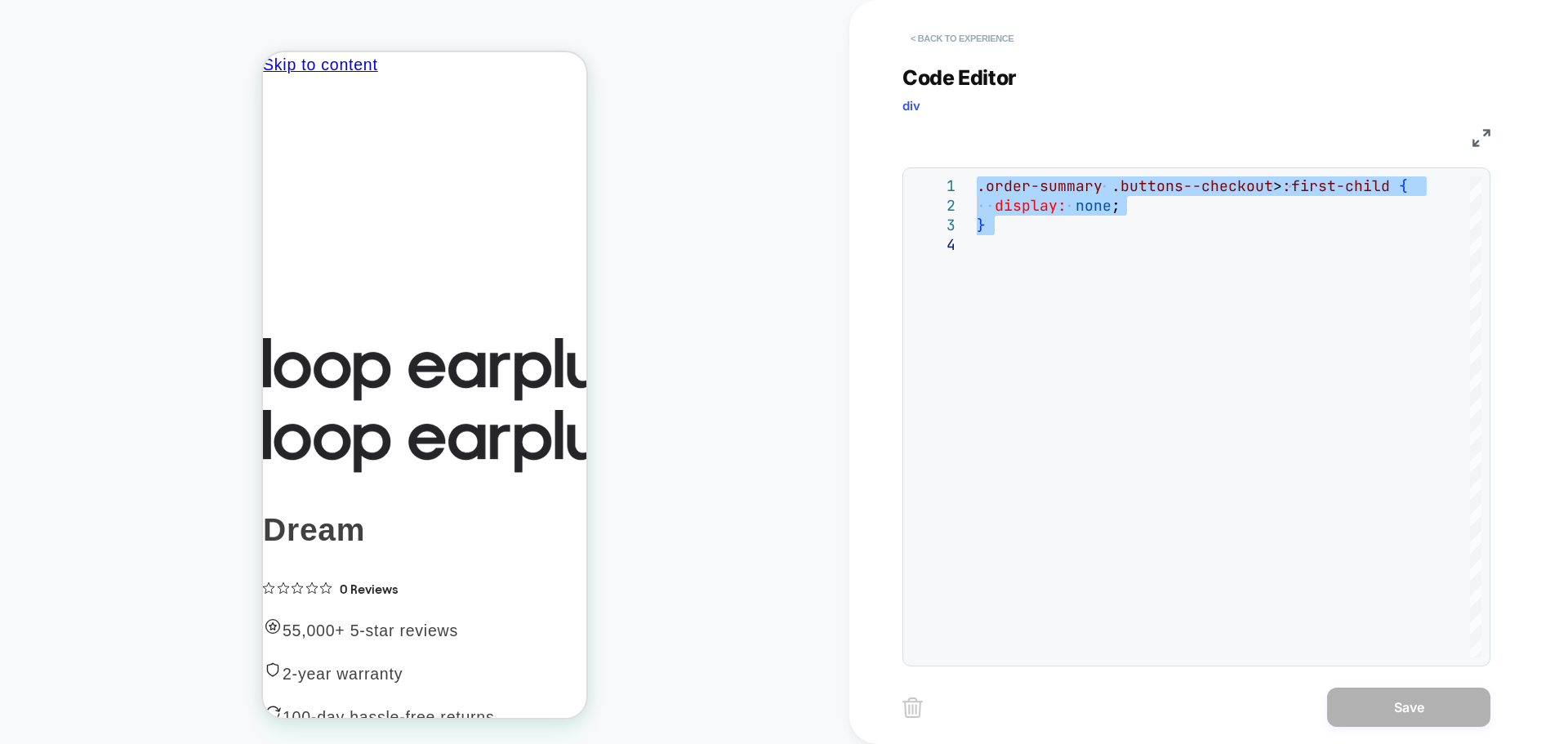
click at [969, 37] on button "< Back to experience" at bounding box center [962, 38] width 119 height 26
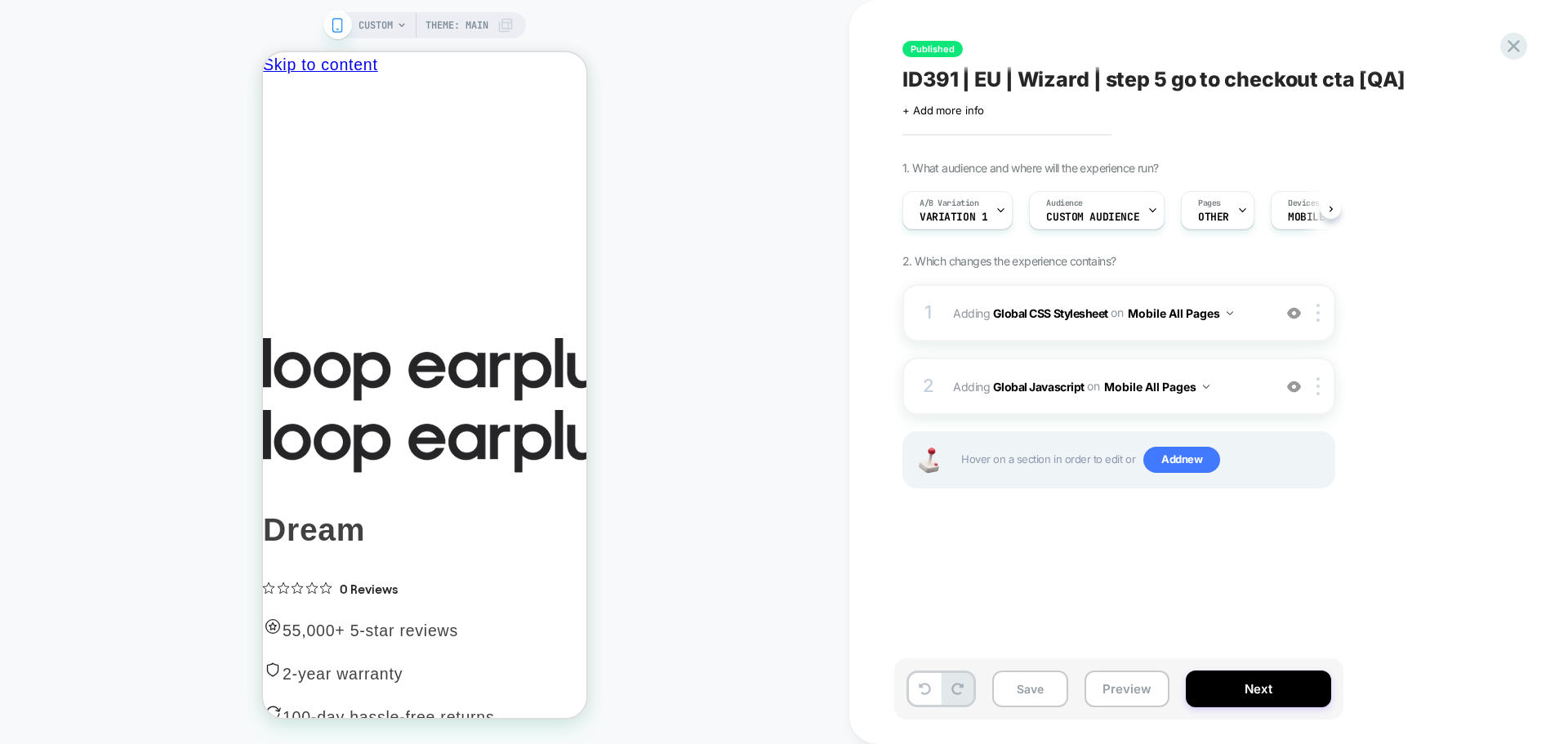
scroll to position [0, 1]
click at [1036, 391] on b "Global Javascript" at bounding box center [1039, 385] width 92 height 14
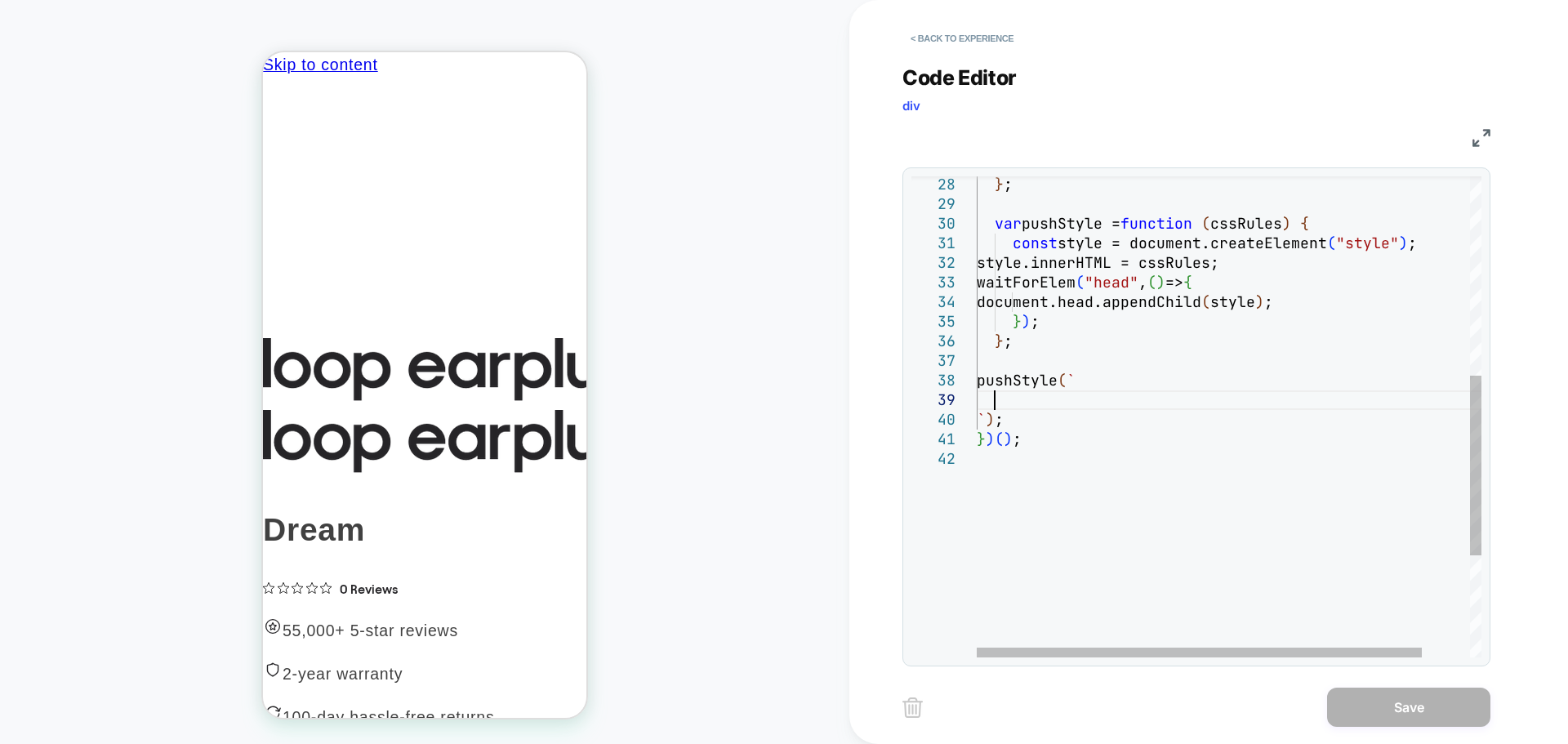
scroll to position [0, 0]
click at [1030, 396] on div "} ; var pushStyle = function ( cssRules ) { const style = document.createElemen…" at bounding box center [1256, 288] width 558 height 1284
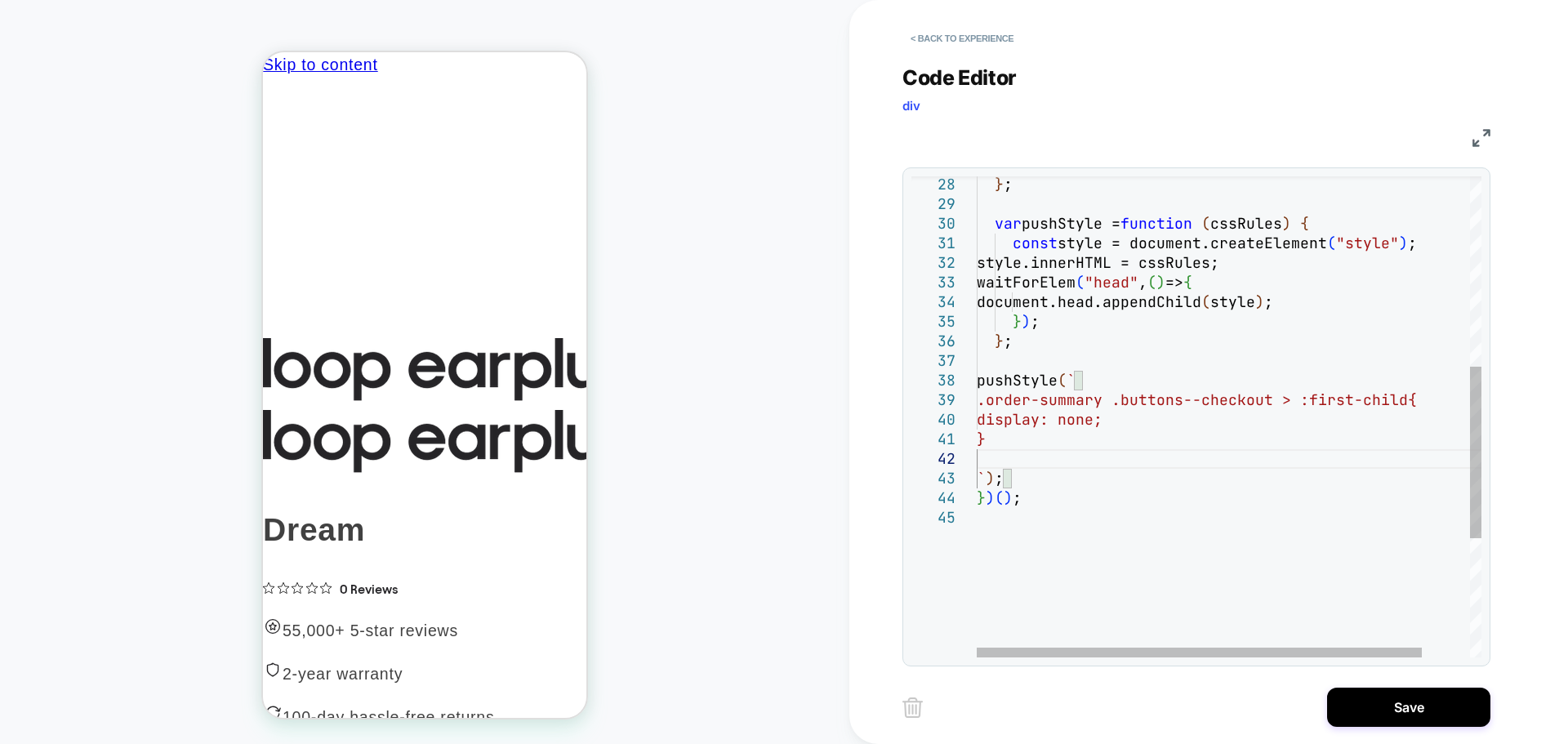
type textarea "* ***** *****"
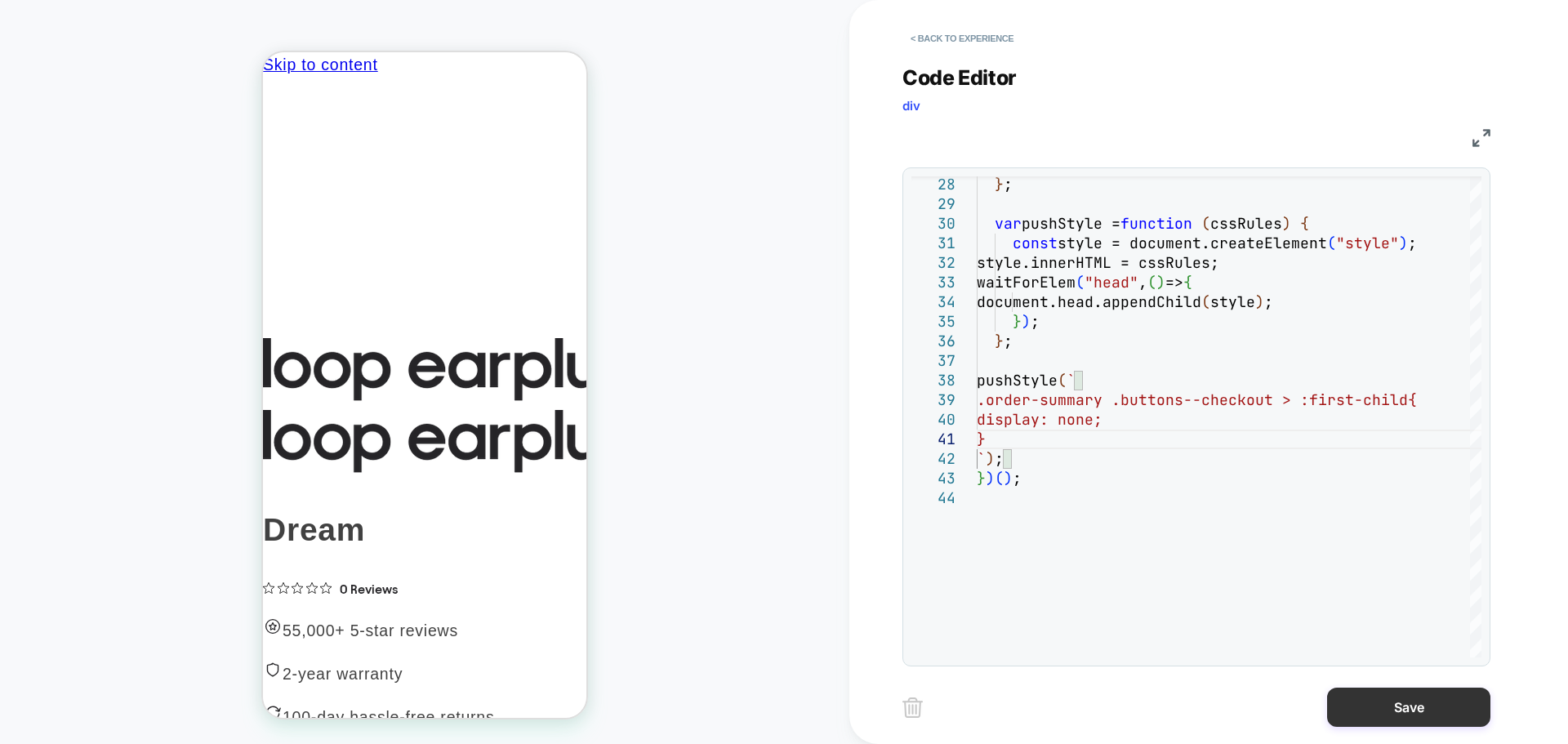
click at [1430, 700] on button "Save" at bounding box center [1408, 707] width 163 height 39
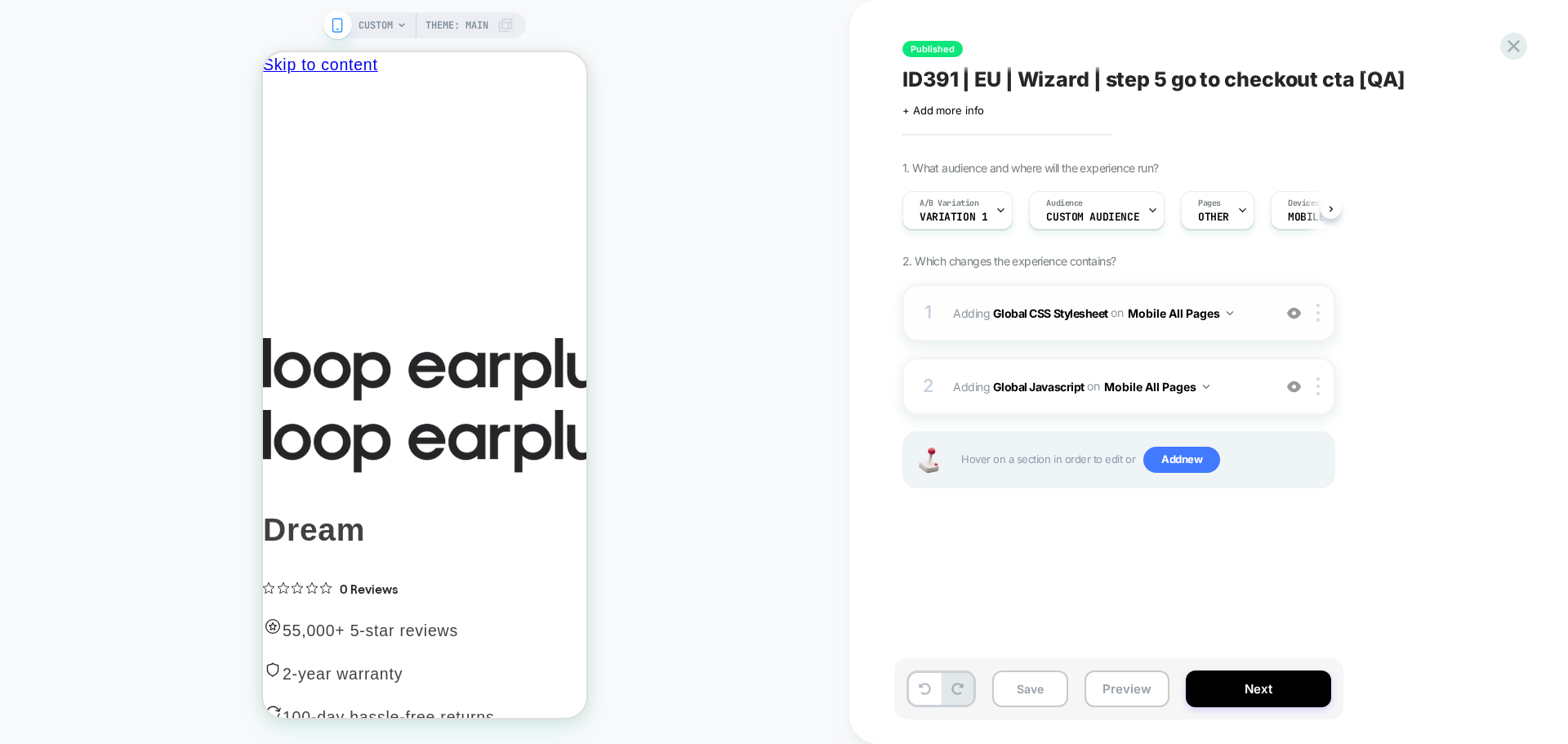
scroll to position [0, 1]
click at [1290, 314] on img at bounding box center [1294, 313] width 14 height 14
click at [1043, 684] on button "Save" at bounding box center [1030, 689] width 76 height 37
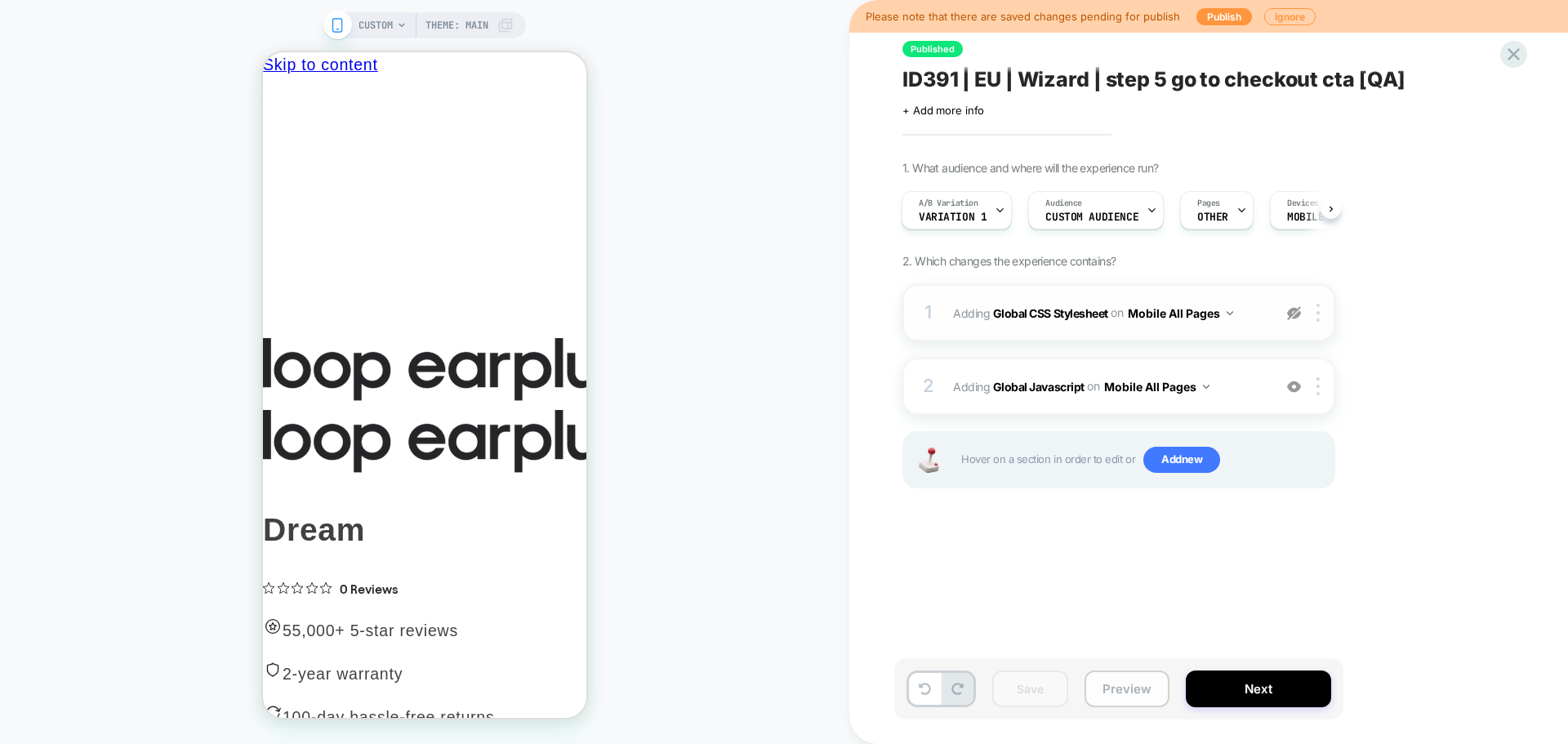
click at [1115, 694] on button "Preview" at bounding box center [1127, 689] width 85 height 37
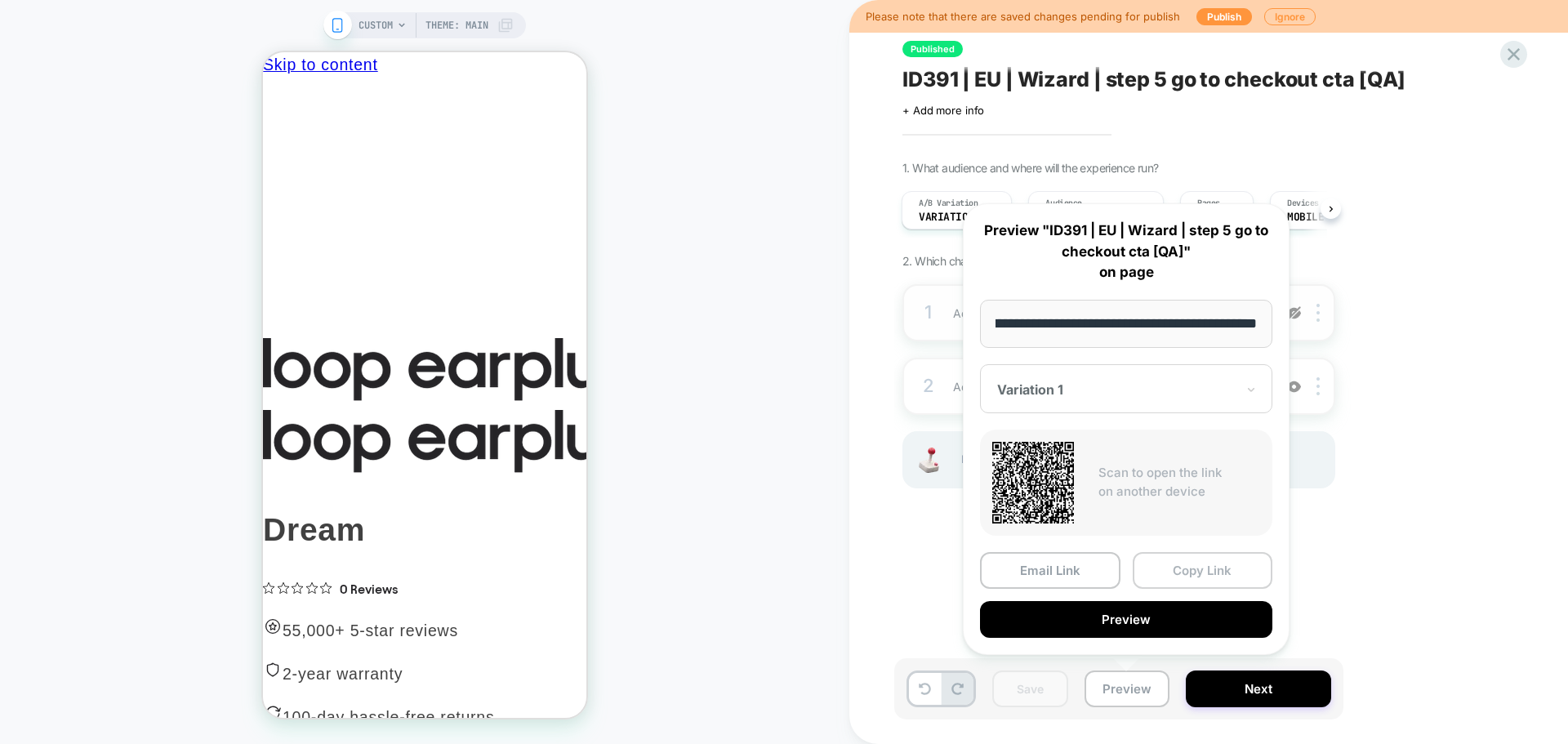
scroll to position [0, 0]
click at [1201, 571] on button "Copy Link" at bounding box center [1202, 570] width 141 height 37
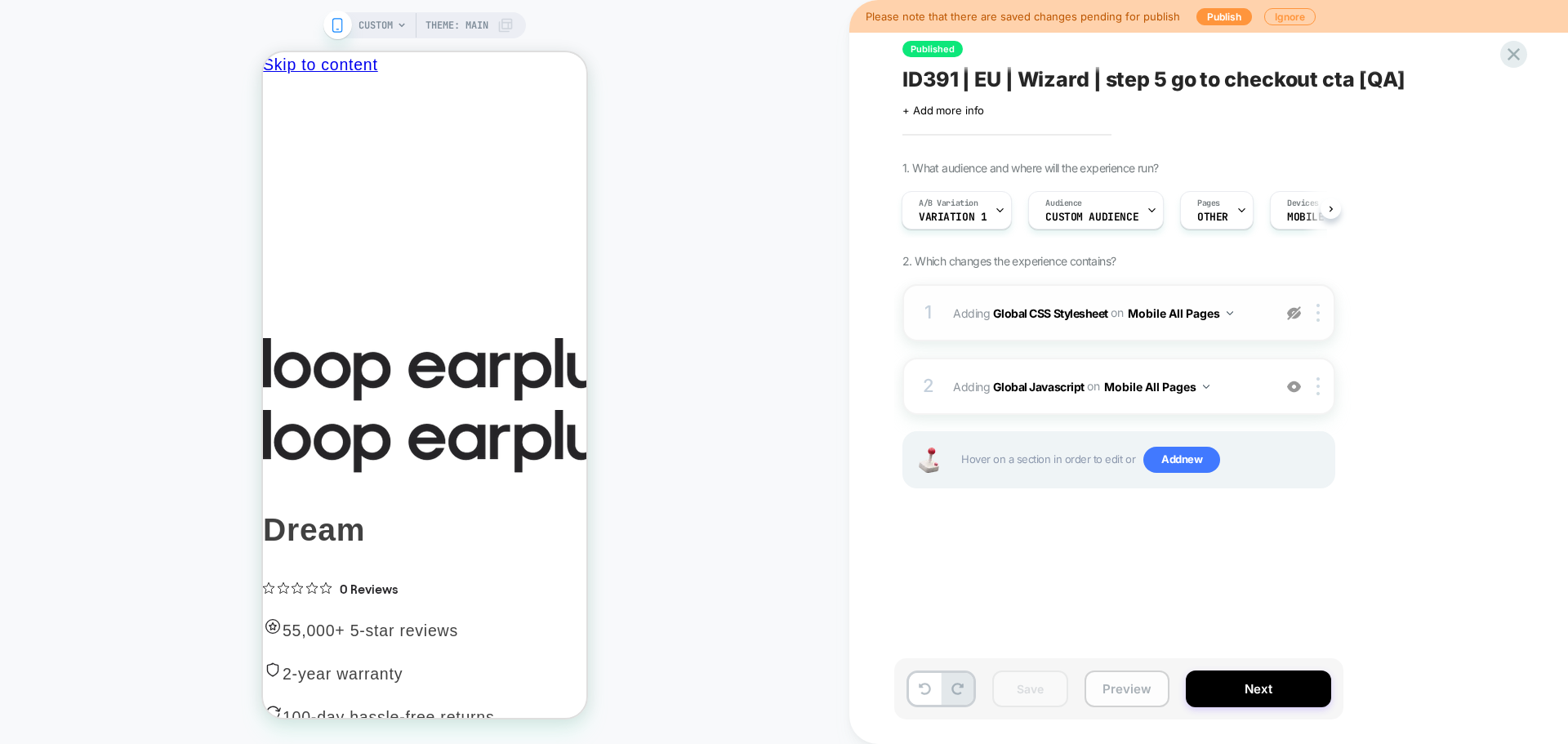
click at [1132, 684] on button "Preview" at bounding box center [1127, 689] width 85 height 37
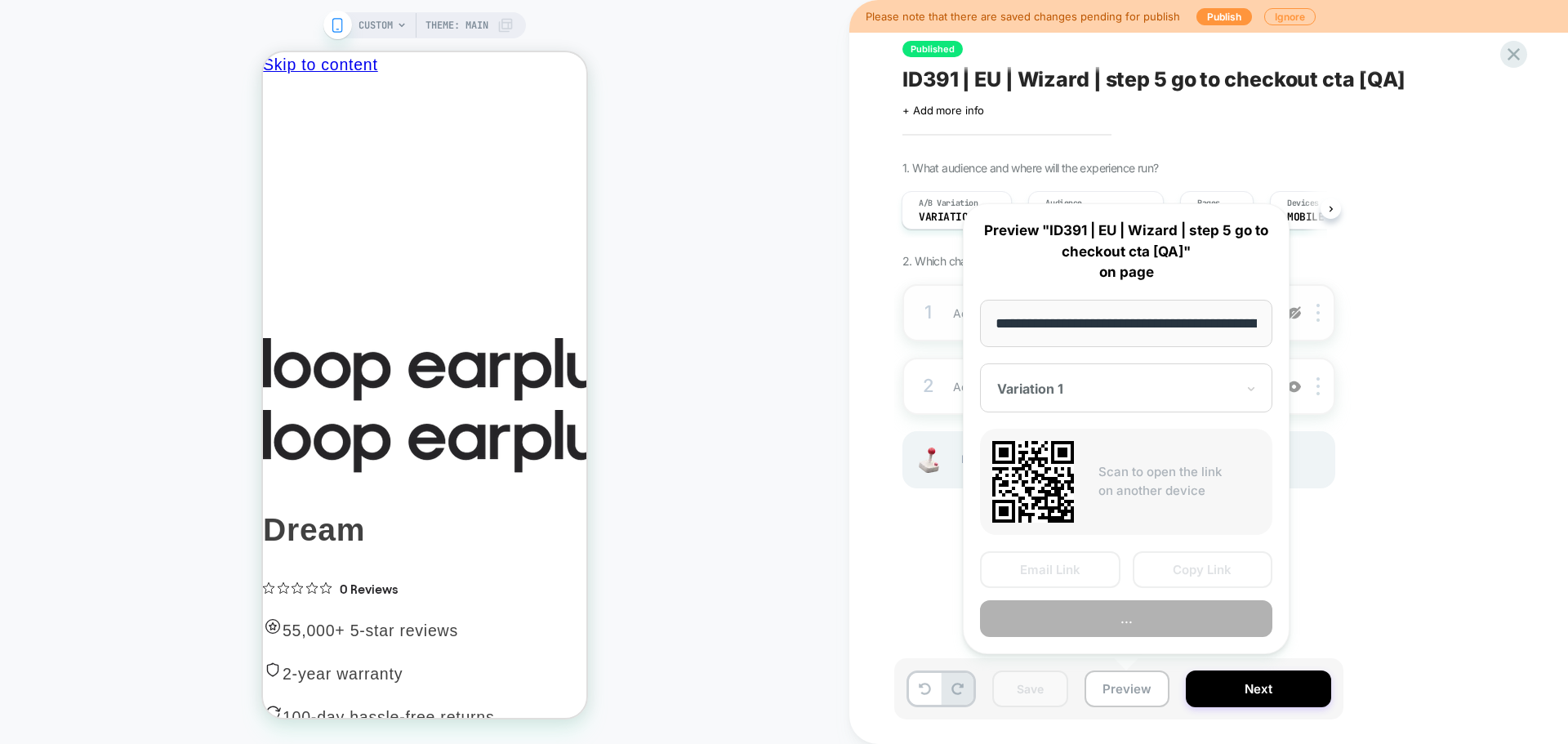
scroll to position [0, 196]
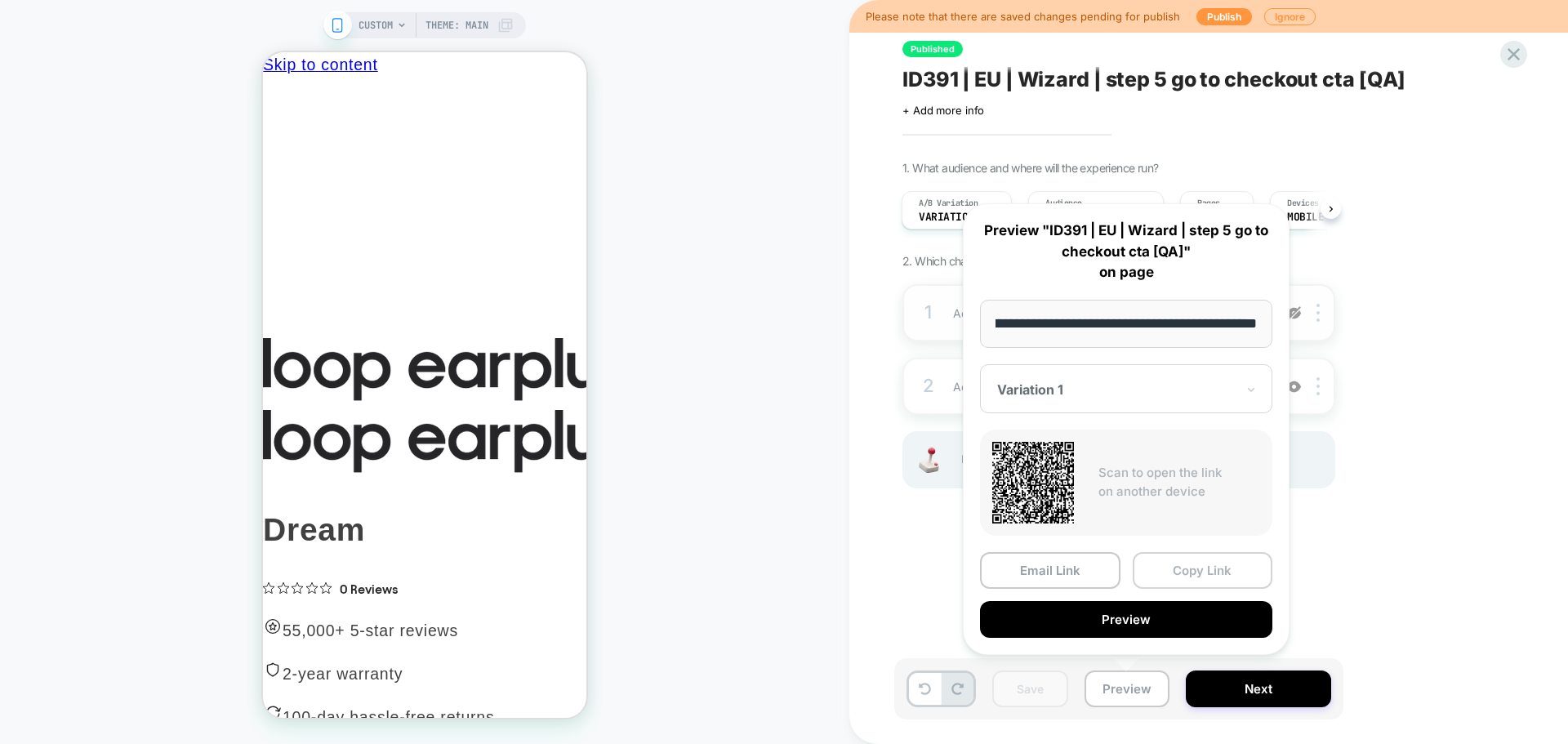
click at [1209, 569] on button "Copy Link" at bounding box center [1202, 570] width 141 height 37
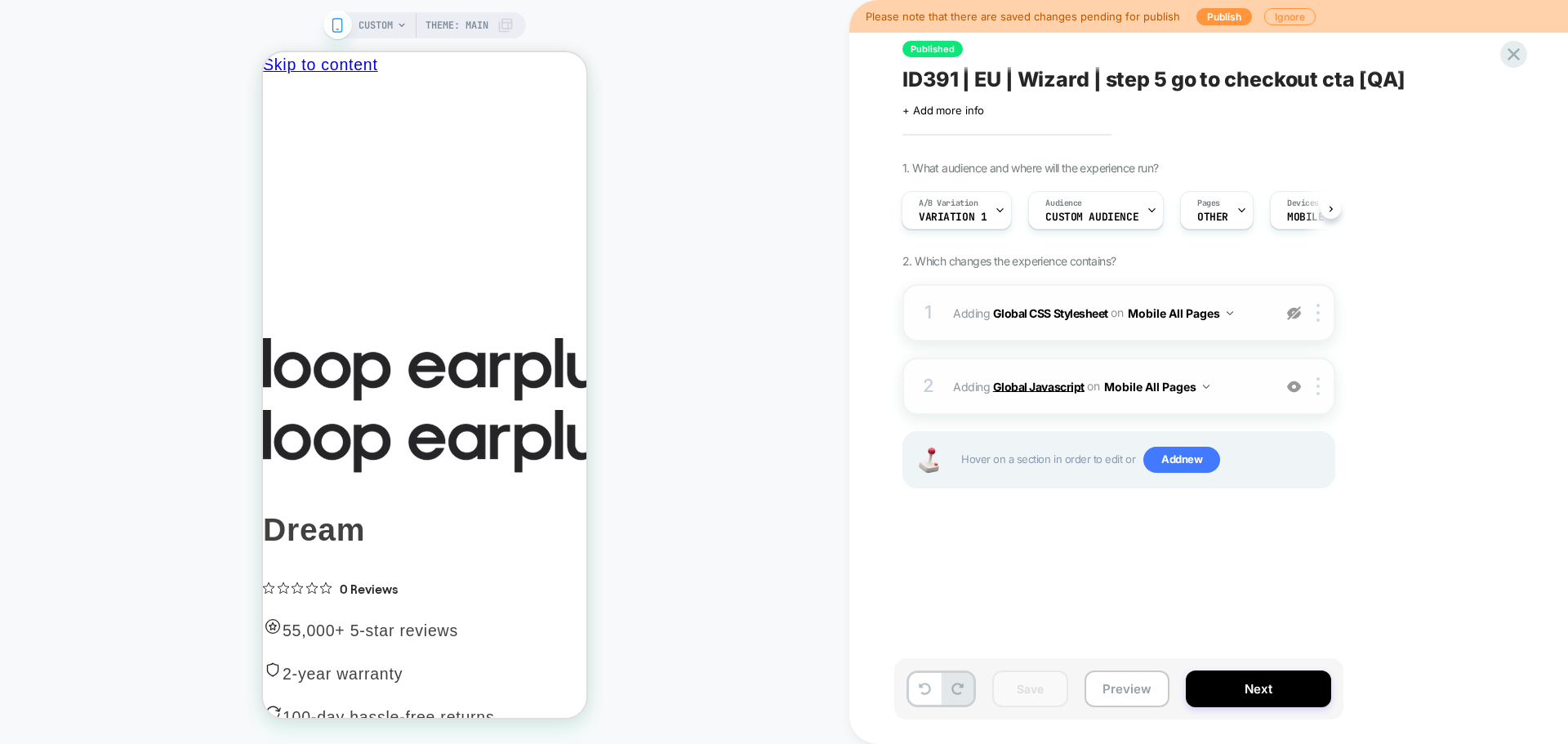
click at [1031, 381] on b "Global Javascript" at bounding box center [1039, 385] width 92 height 14
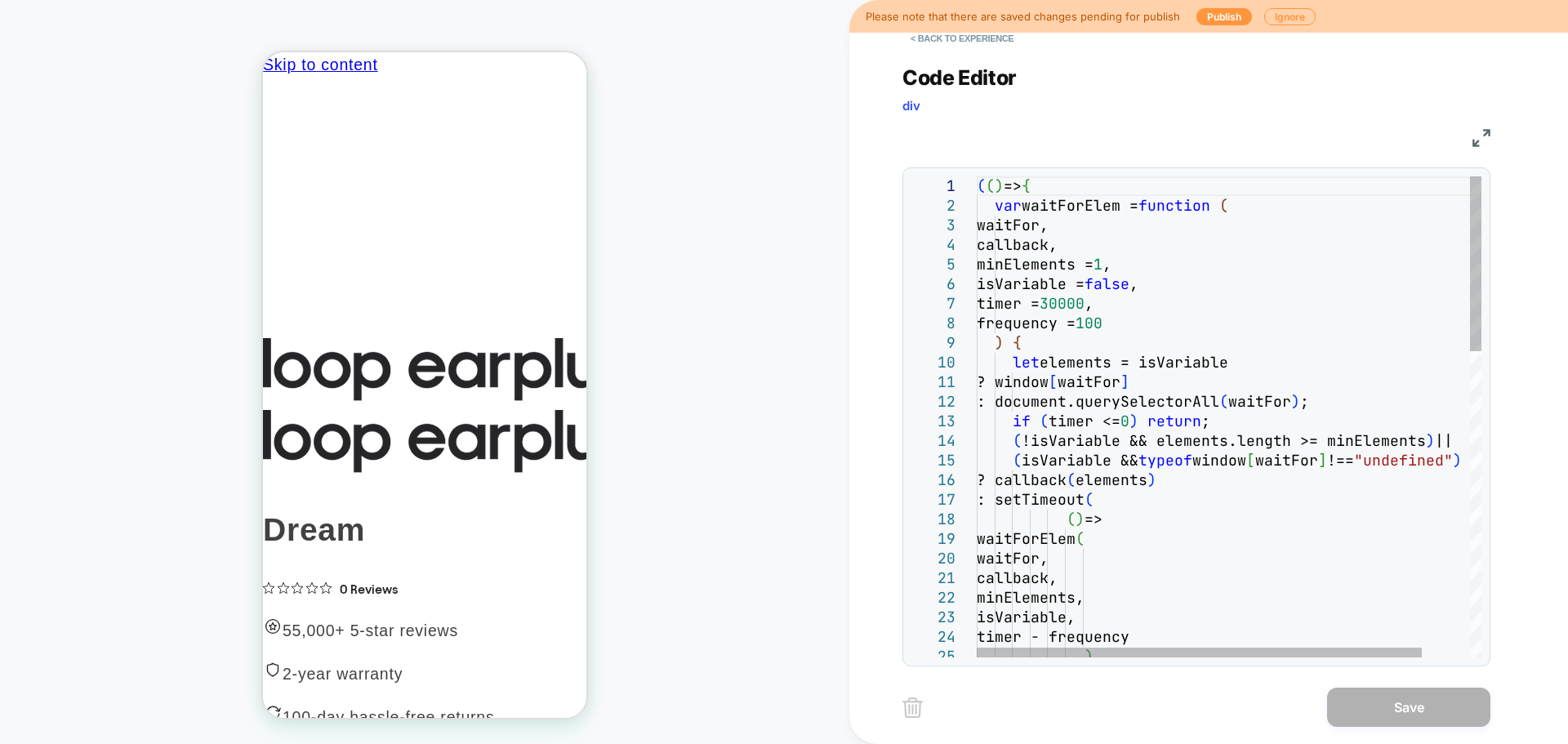
type textarea "**********"
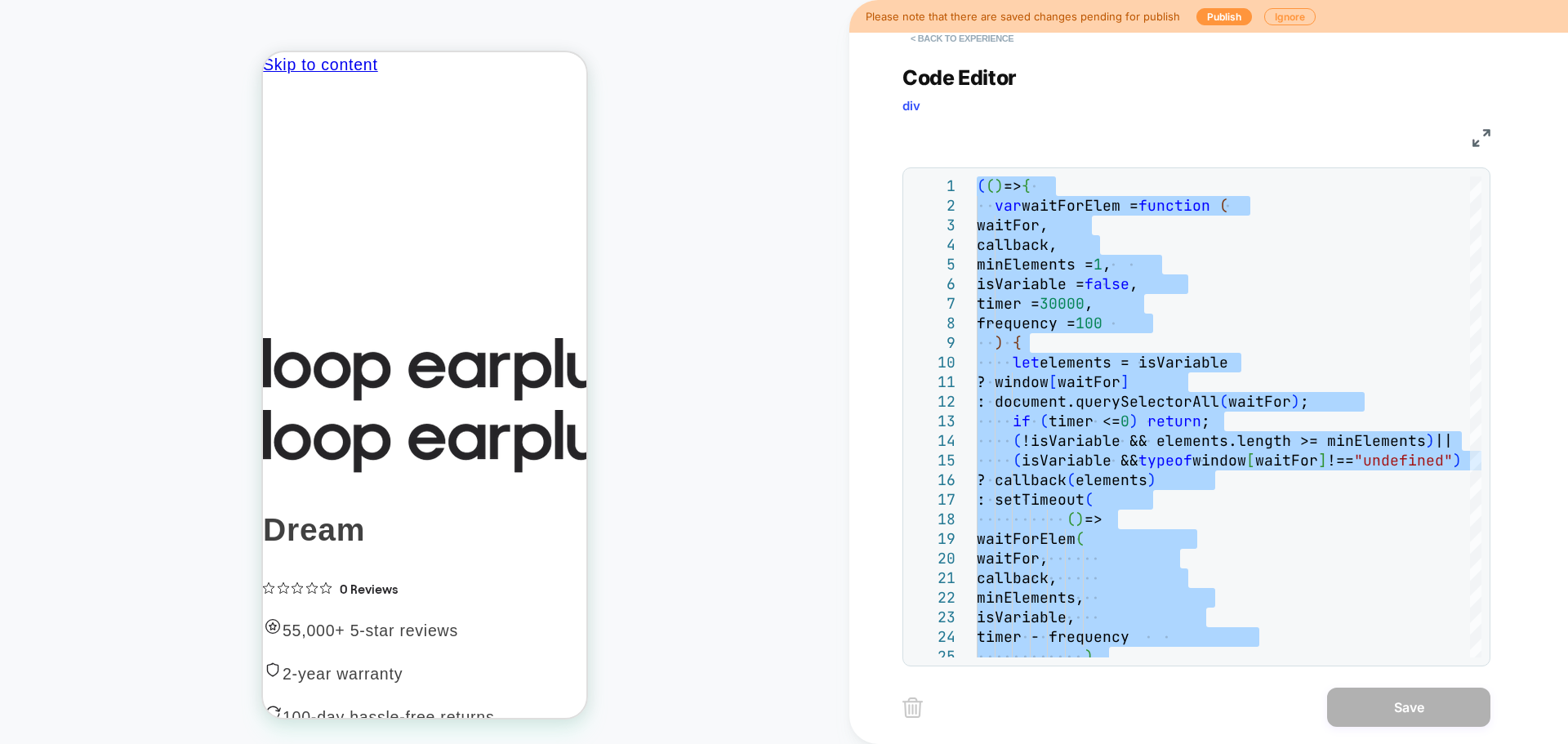
click at [942, 44] on button "< Back to experience" at bounding box center [962, 38] width 119 height 26
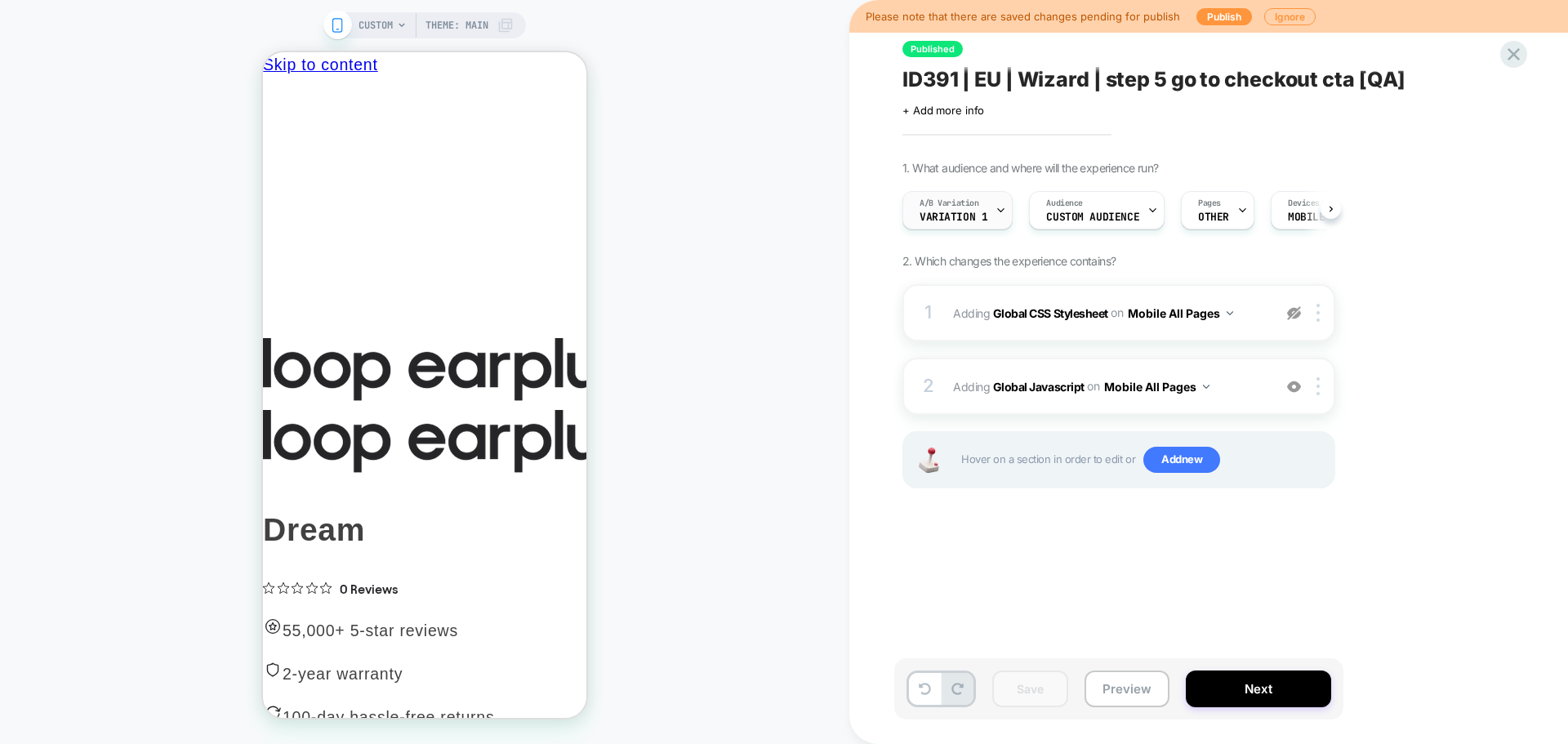
scroll to position [0, 1]
click at [969, 211] on div "A/B Variation Variation 1" at bounding box center [953, 210] width 100 height 37
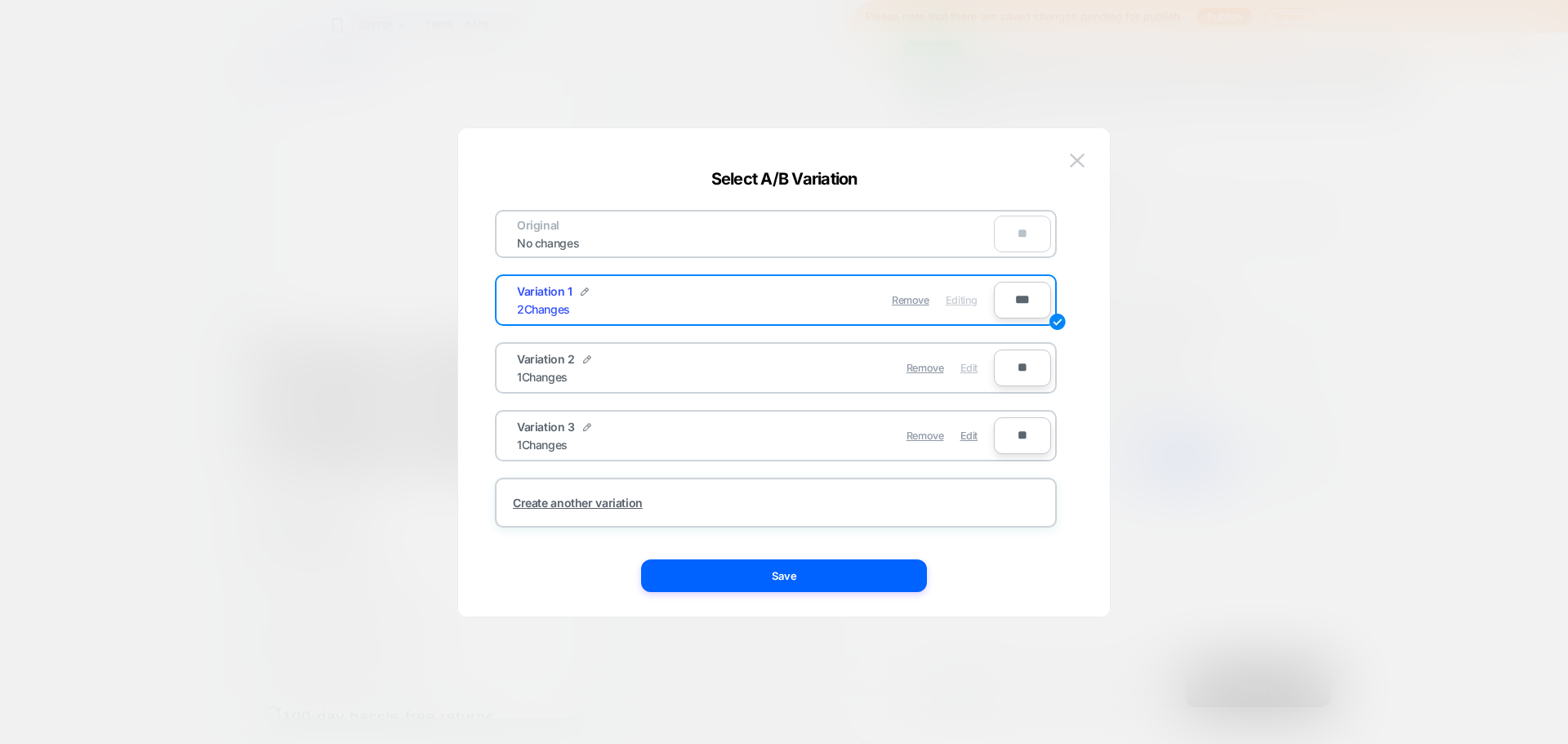
click at [972, 371] on span "Edit" at bounding box center [969, 368] width 17 height 12
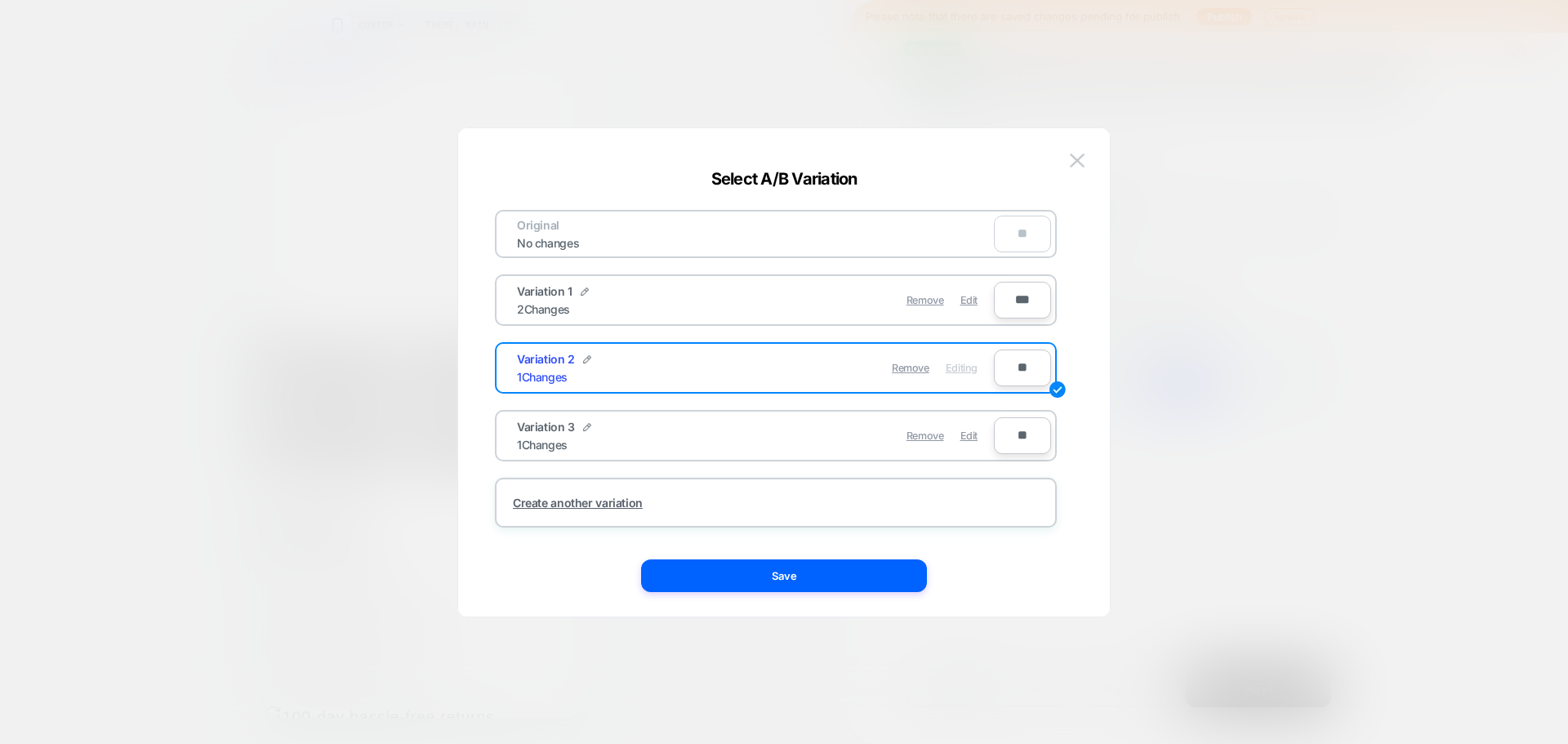
click at [1015, 373] on input "**" at bounding box center [1023, 367] width 57 height 37
click at [1004, 289] on input "***" at bounding box center [1023, 300] width 57 height 37
type input "***"
click at [1008, 373] on input "**" at bounding box center [1023, 367] width 57 height 37
type input "***"
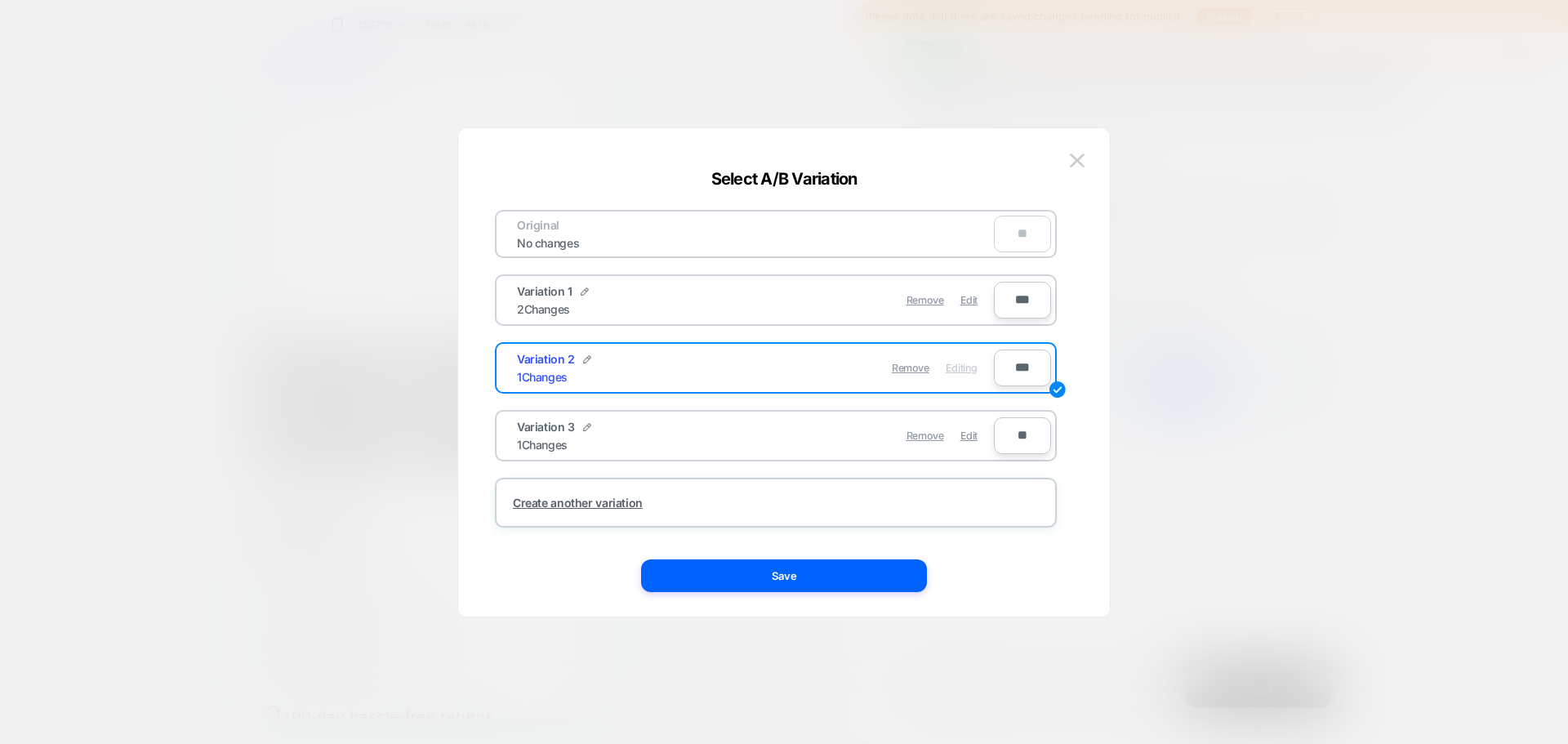
click at [1014, 434] on input "**" at bounding box center [1023, 436] width 57 height 37
type input "***"
type input "**"
type input "***"
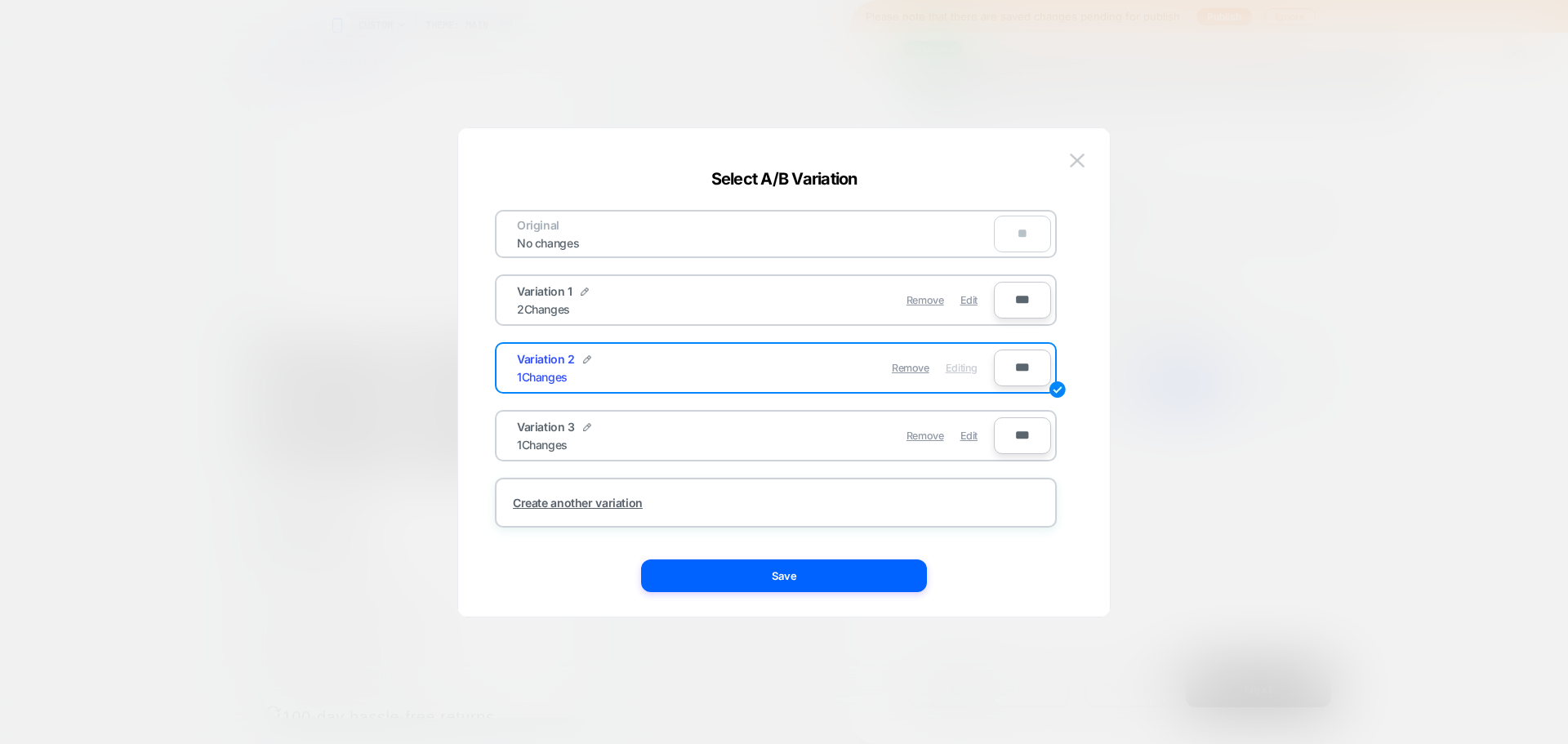
click at [761, 362] on div "Remove Editing" at bounding box center [870, 367] width 230 height 32
click at [1019, 291] on input "***" at bounding box center [1023, 300] width 57 height 37
click at [1025, 306] on input "***" at bounding box center [1023, 300] width 57 height 37
type input "***"
type input "**"
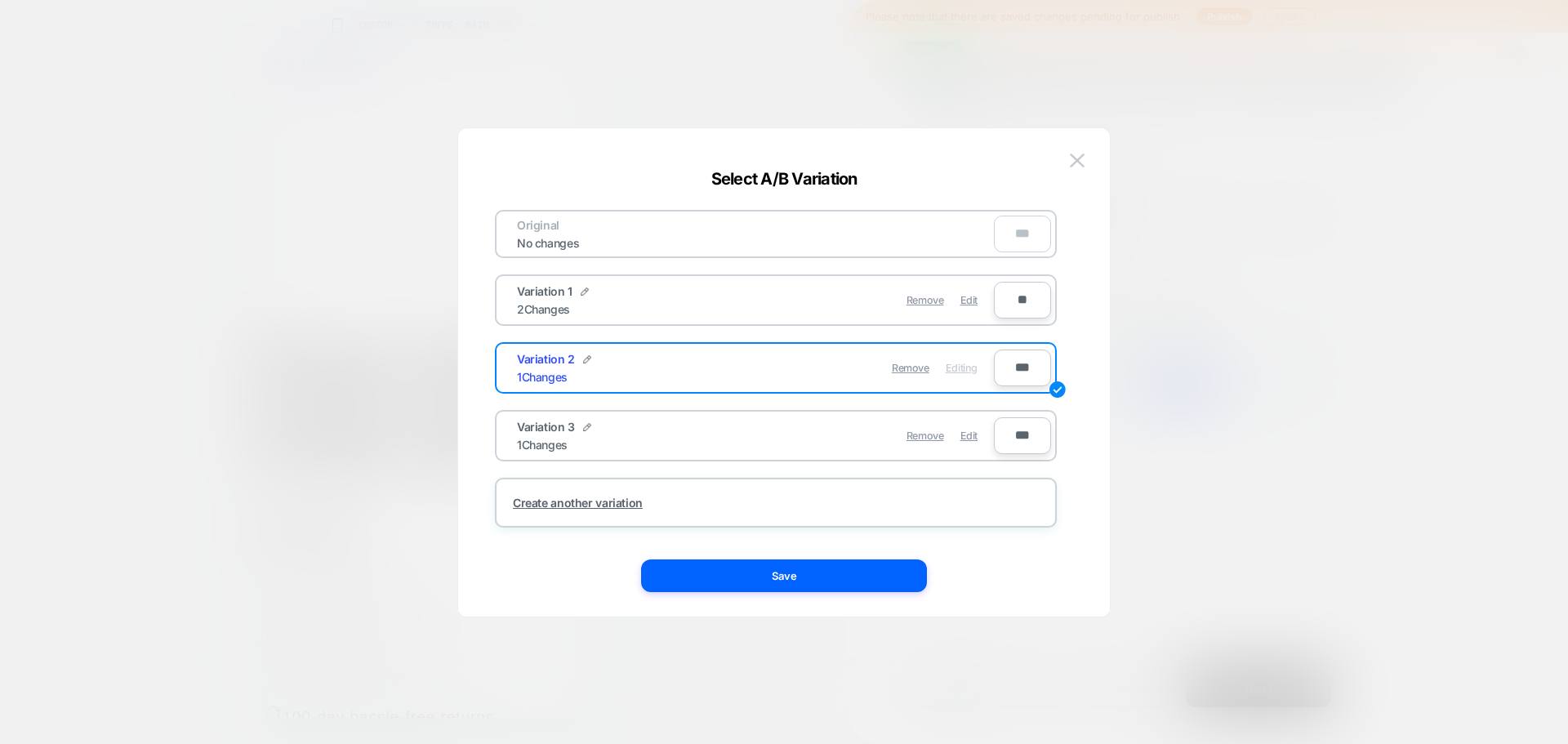
type input "**"
type input "***"
click at [1017, 433] on input "***" at bounding box center [1023, 436] width 57 height 37
click at [1023, 438] on input "***" at bounding box center [1023, 436] width 57 height 37
type input "***"
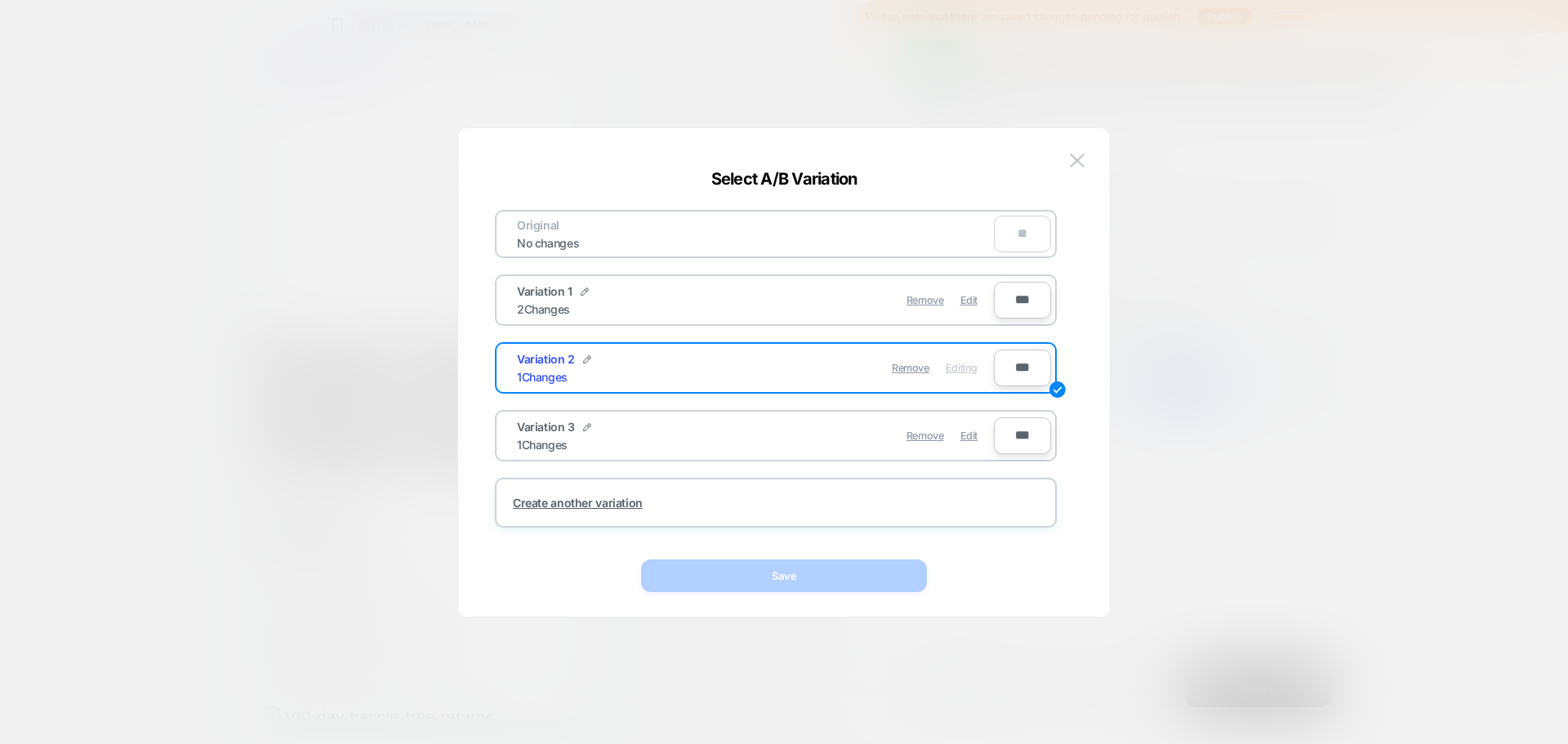
type input "**"
type input "***"
click at [792, 362] on div "Remove Editing" at bounding box center [870, 367] width 230 height 32
click at [777, 582] on button "Save" at bounding box center [784, 575] width 286 height 33
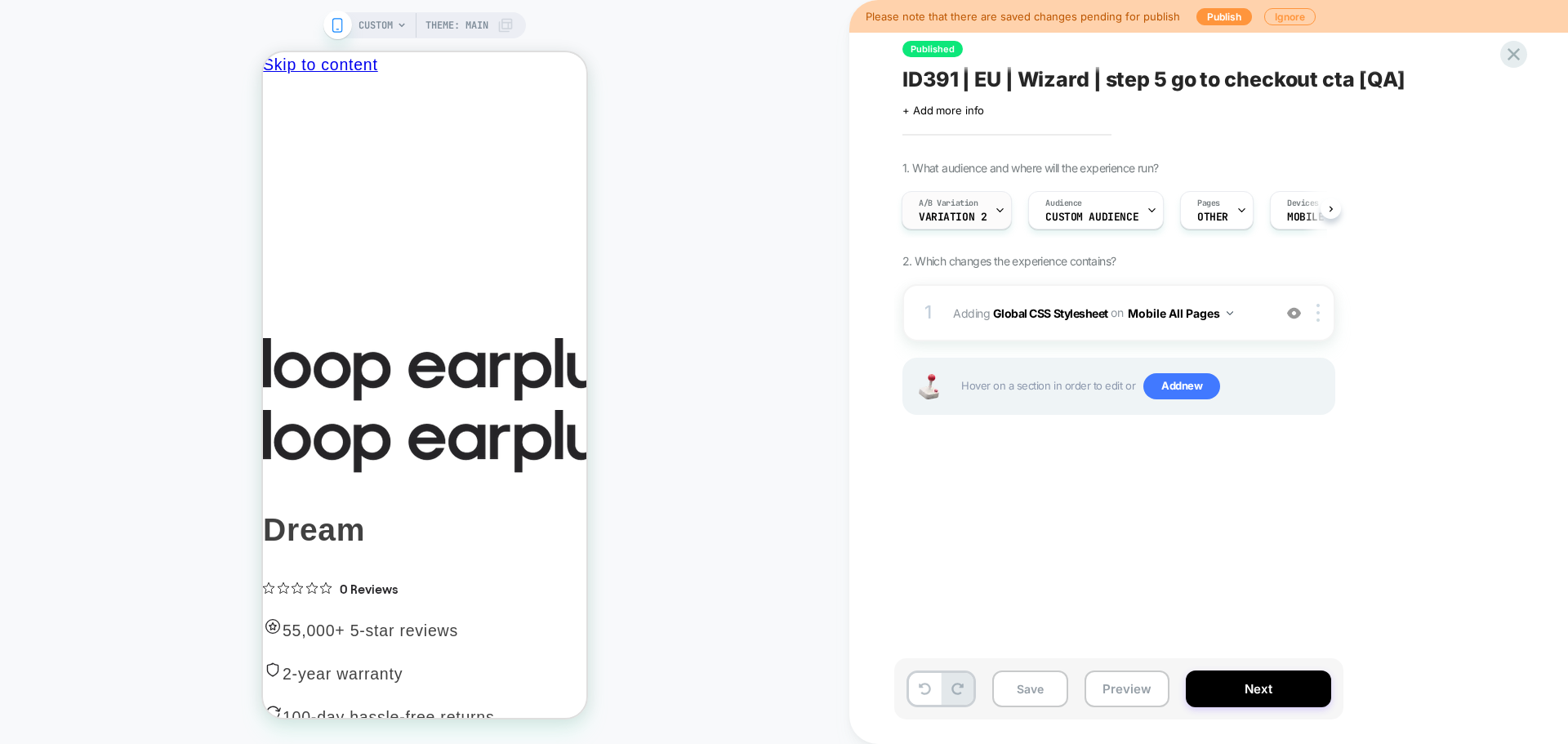
click at [972, 210] on div "A/B Variation Variation 2" at bounding box center [953, 210] width 100 height 37
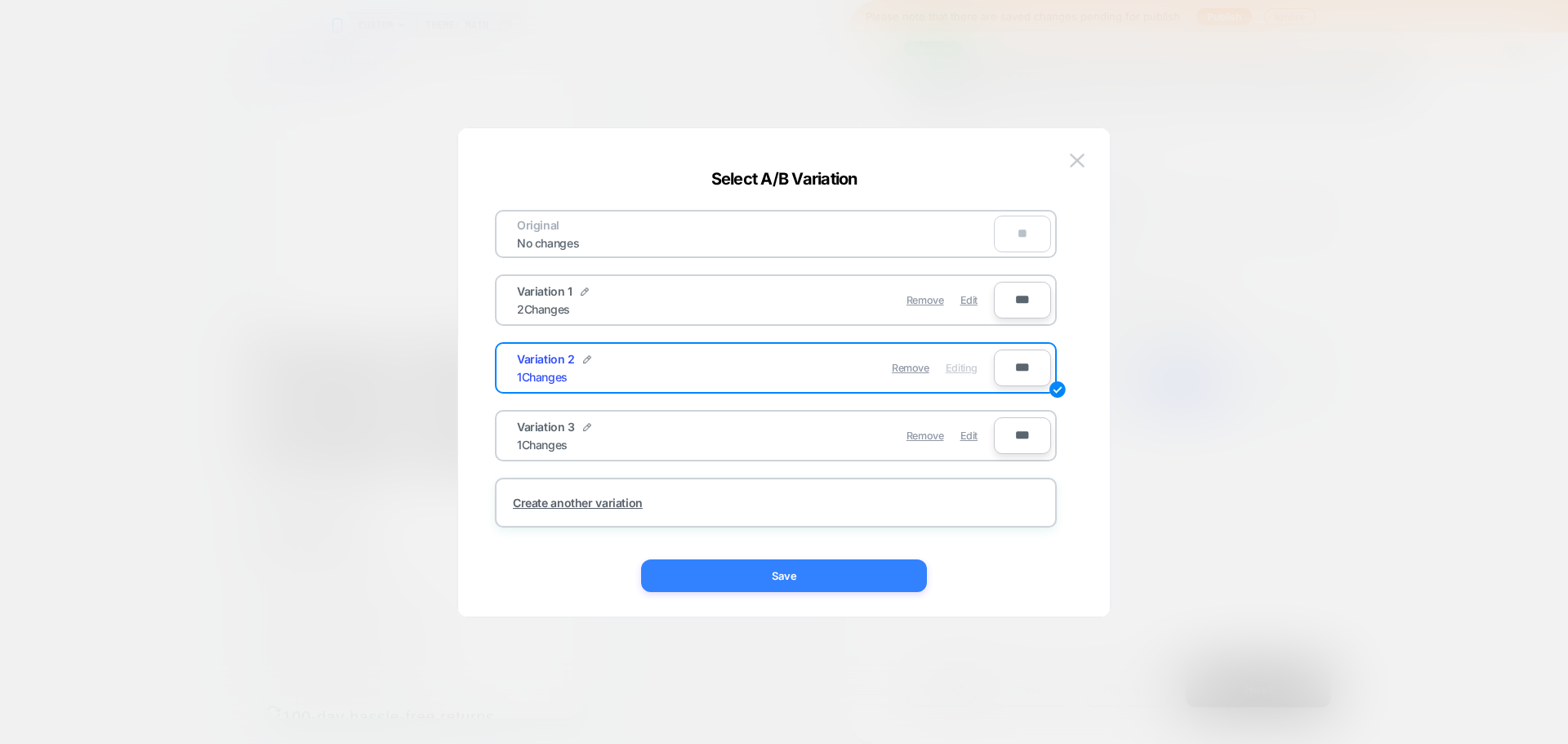
click at [856, 562] on button "Save" at bounding box center [784, 575] width 286 height 33
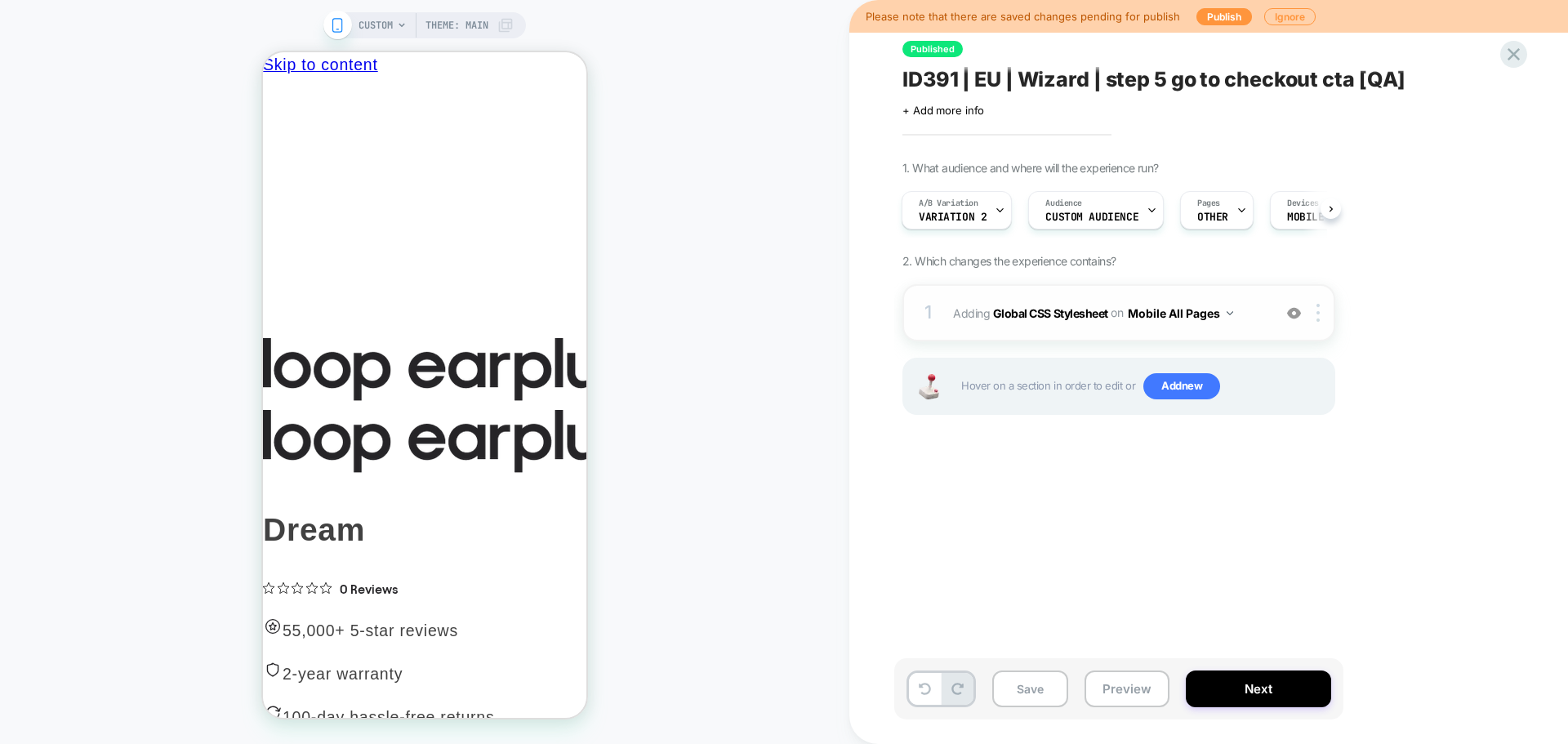
click at [1292, 311] on img at bounding box center [1294, 313] width 14 height 14
click at [1197, 387] on span "Add new" at bounding box center [1182, 386] width 77 height 26
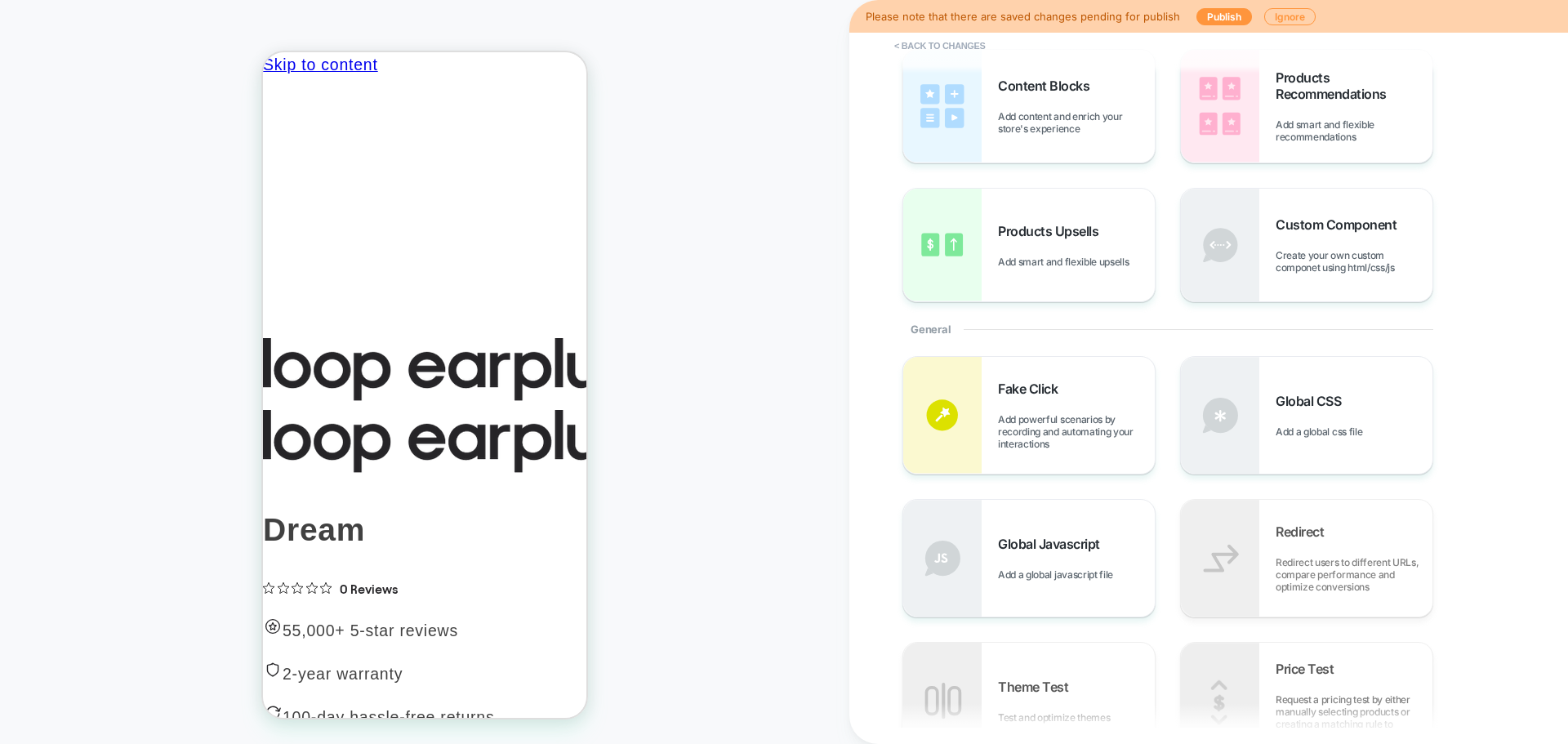
scroll to position [245, 0]
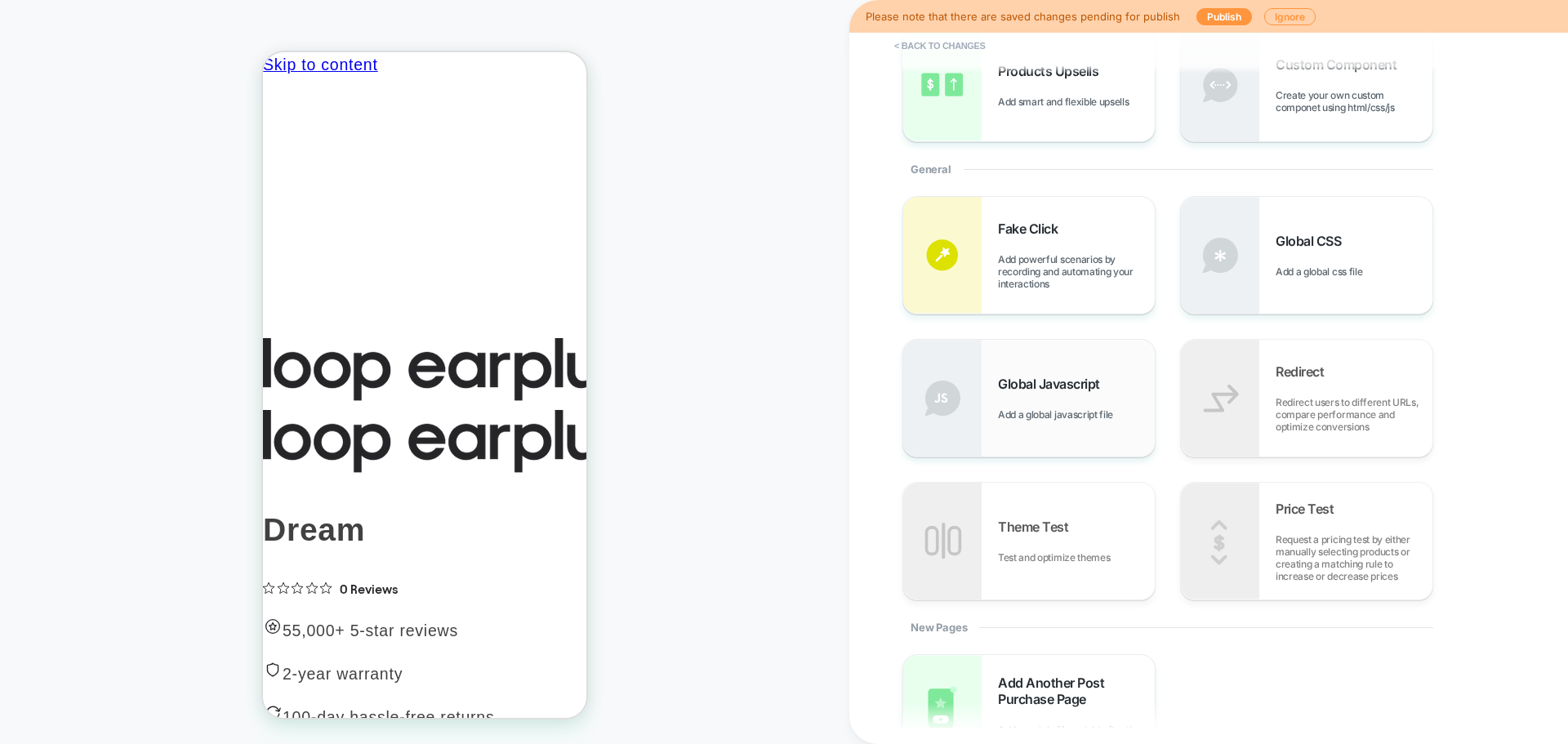
click at [1003, 378] on span "Global Javascript" at bounding box center [1054, 384] width 111 height 16
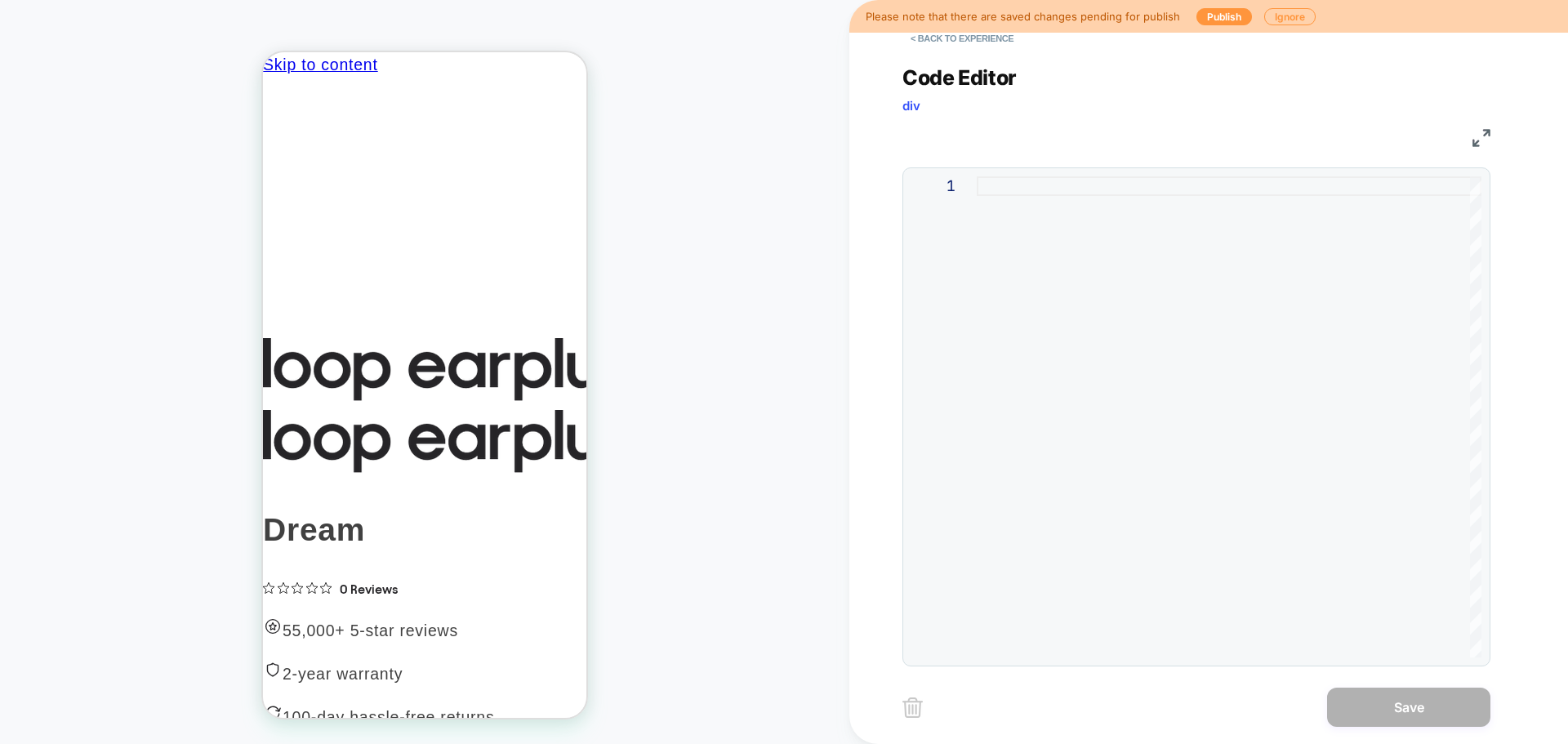
click at [1224, 283] on div at bounding box center [1229, 417] width 505 height 480
type textarea "* ***** *****"
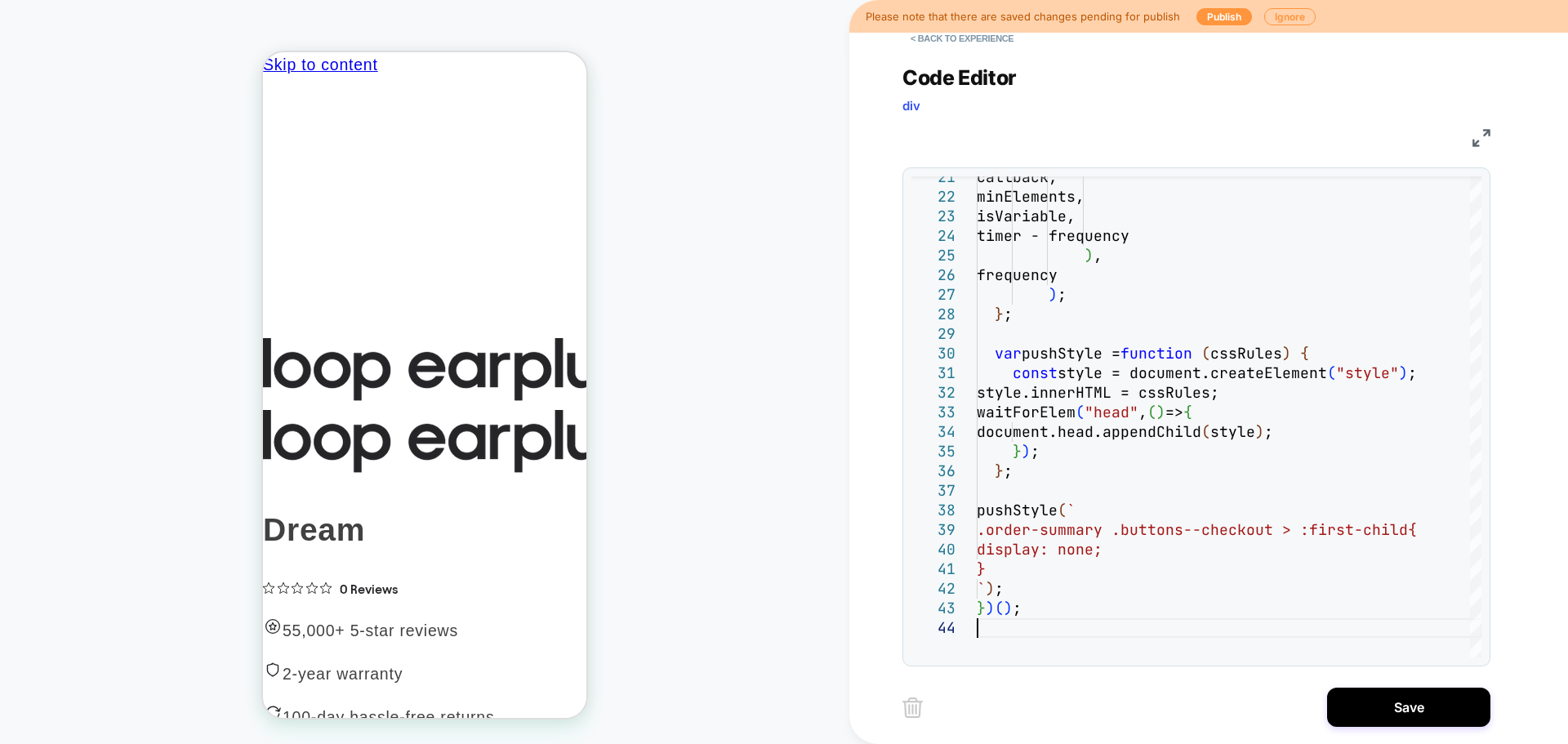
click at [1373, 684] on div "< Back to experience Code Editor div JS 21 22 23 24 25 26 27 28 29 30 31 32 33 …" at bounding box center [1208, 372] width 613 height 744
click at [1387, 702] on button "Save" at bounding box center [1408, 707] width 163 height 39
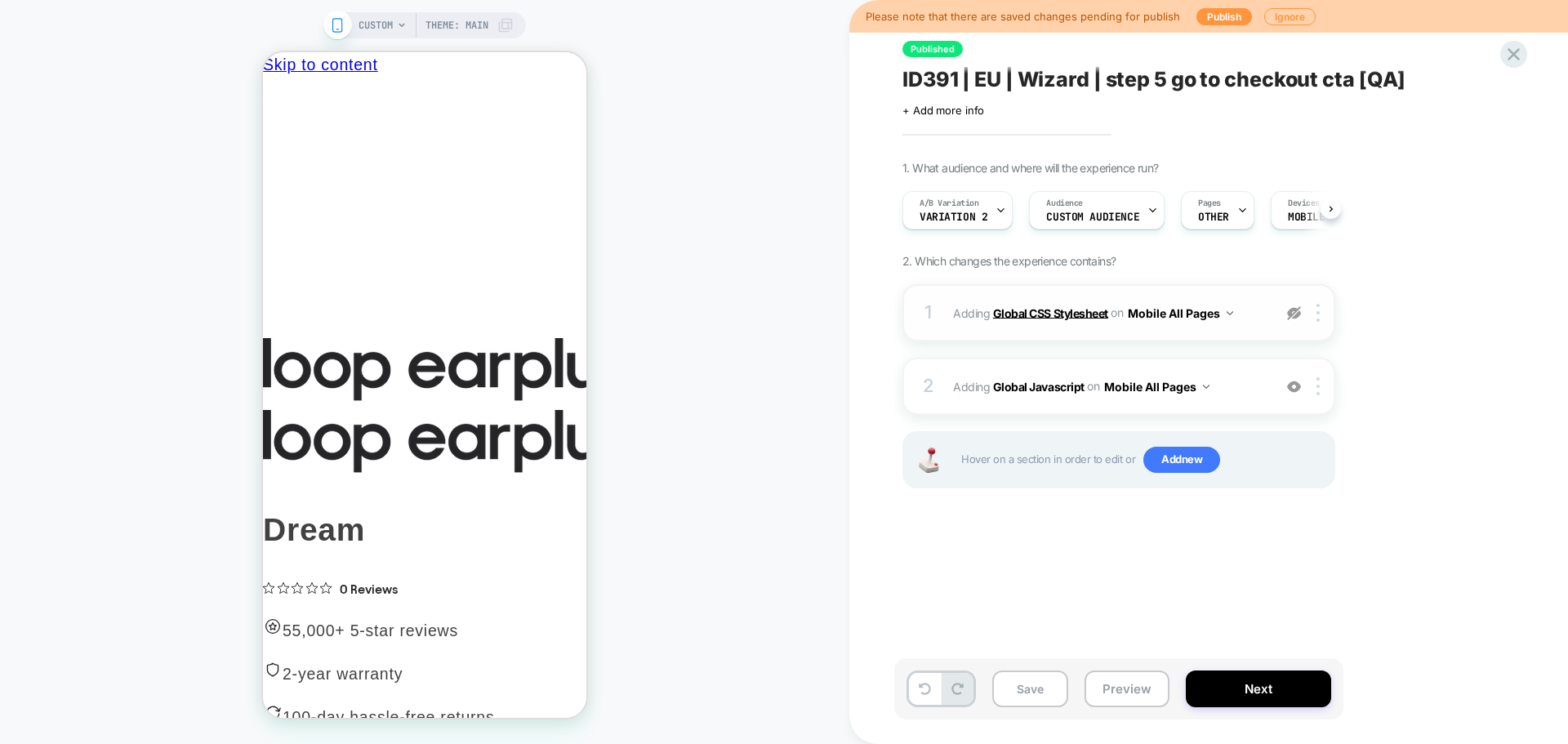
scroll to position [0, 1]
click at [1023, 316] on b "Global CSS Stylesheet" at bounding box center [1050, 312] width 115 height 14
click at [1052, 315] on b "Global CSS Stylesheet" at bounding box center [1050, 312] width 115 height 14
click at [1297, 314] on img at bounding box center [1294, 313] width 14 height 14
click at [1089, 316] on b "Global CSS Stylesheet" at bounding box center [1050, 312] width 115 height 14
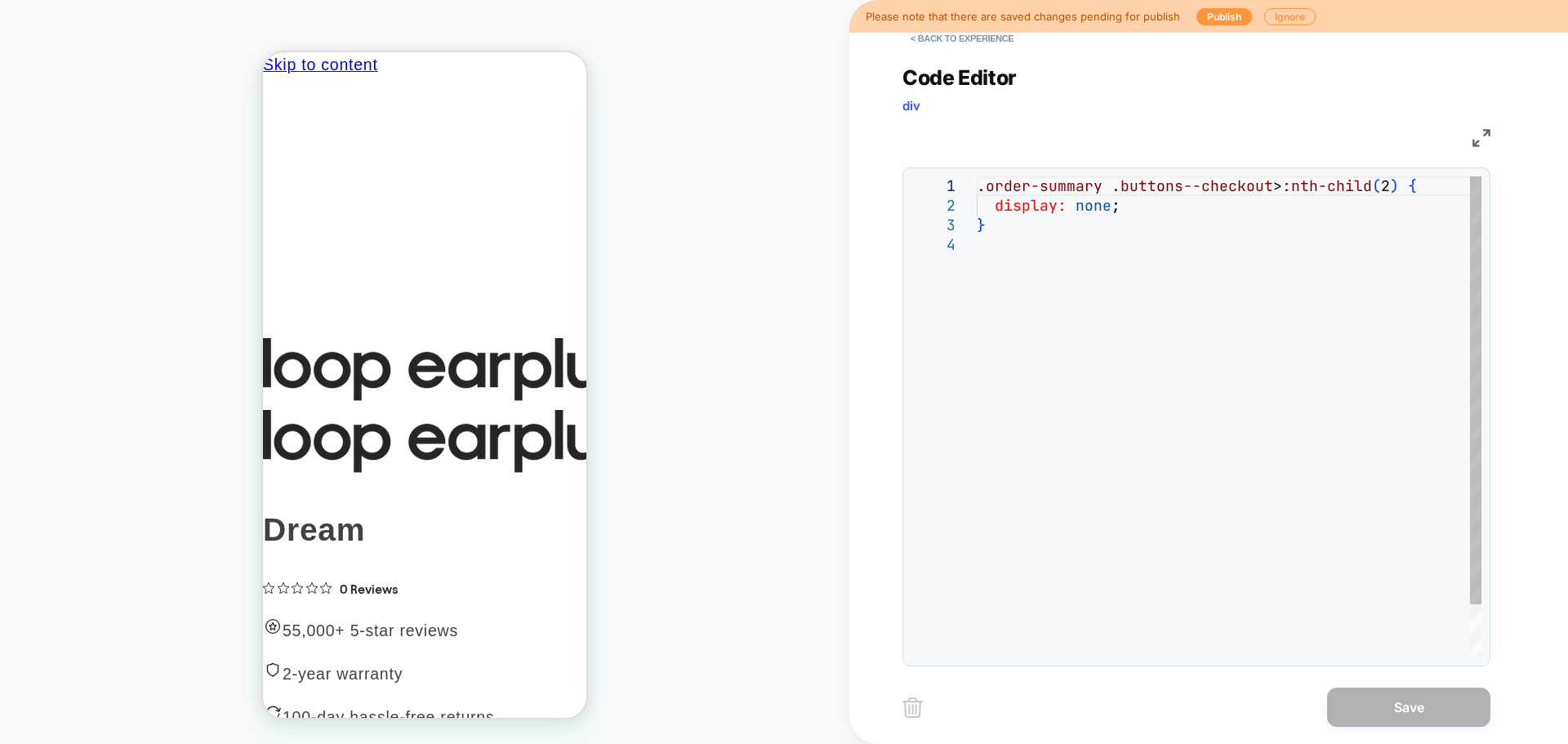
click at [1208, 330] on div ".order-summary .buttons--checkout > :nth-child ( 2 ) { display: none ; }" at bounding box center [1229, 446] width 505 height 540
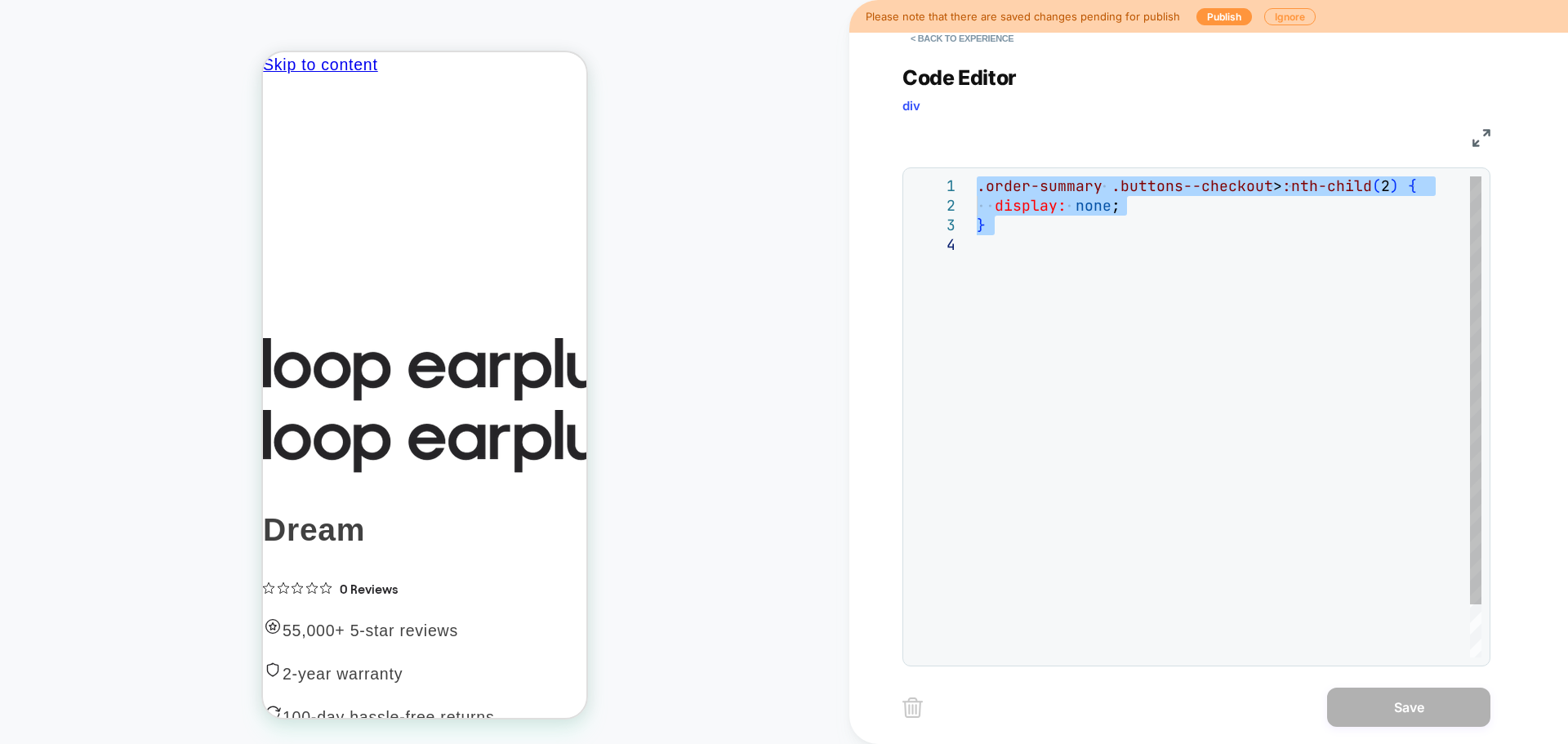
click at [1258, 259] on div ".order-summary .buttons--checkout > :nth-child ( 2 ) { display: none ; }" at bounding box center [1229, 446] width 505 height 540
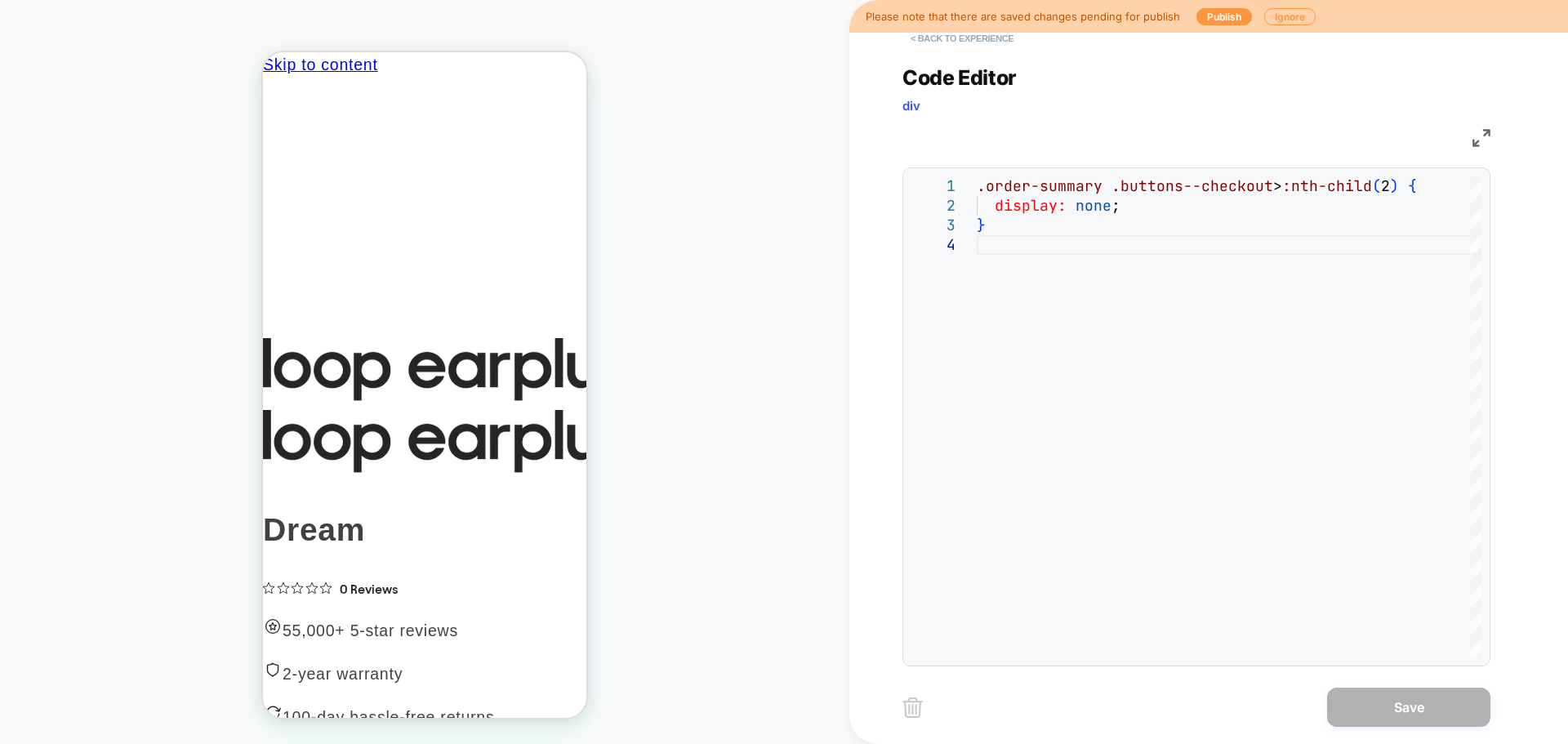
click at [921, 43] on button "< Back to experience" at bounding box center [962, 38] width 119 height 26
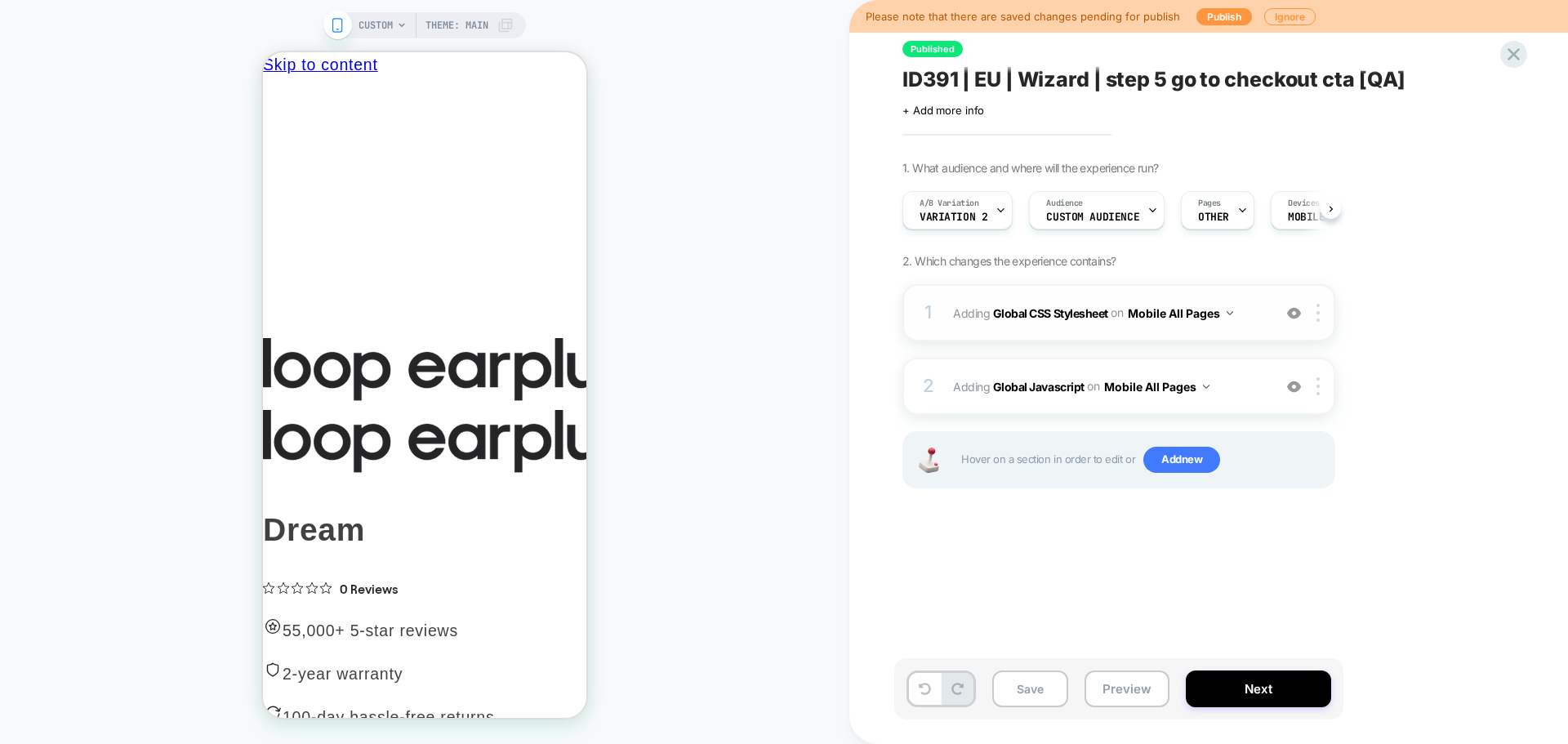
scroll to position [0, 1]
click at [1297, 314] on img at bounding box center [1294, 313] width 14 height 14
click at [1049, 388] on b "Global Javascript" at bounding box center [1039, 385] width 92 height 14
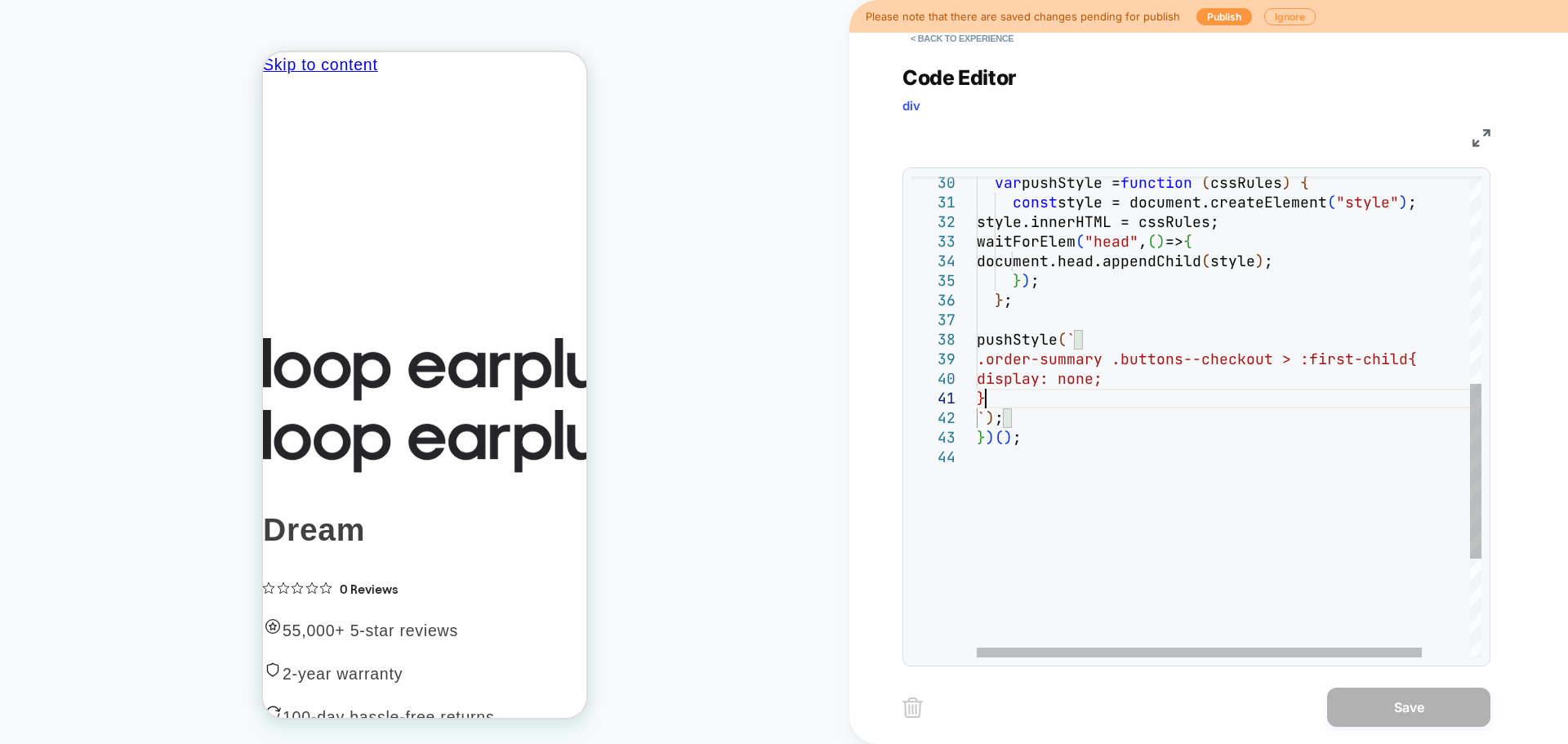
scroll to position [0, 0]
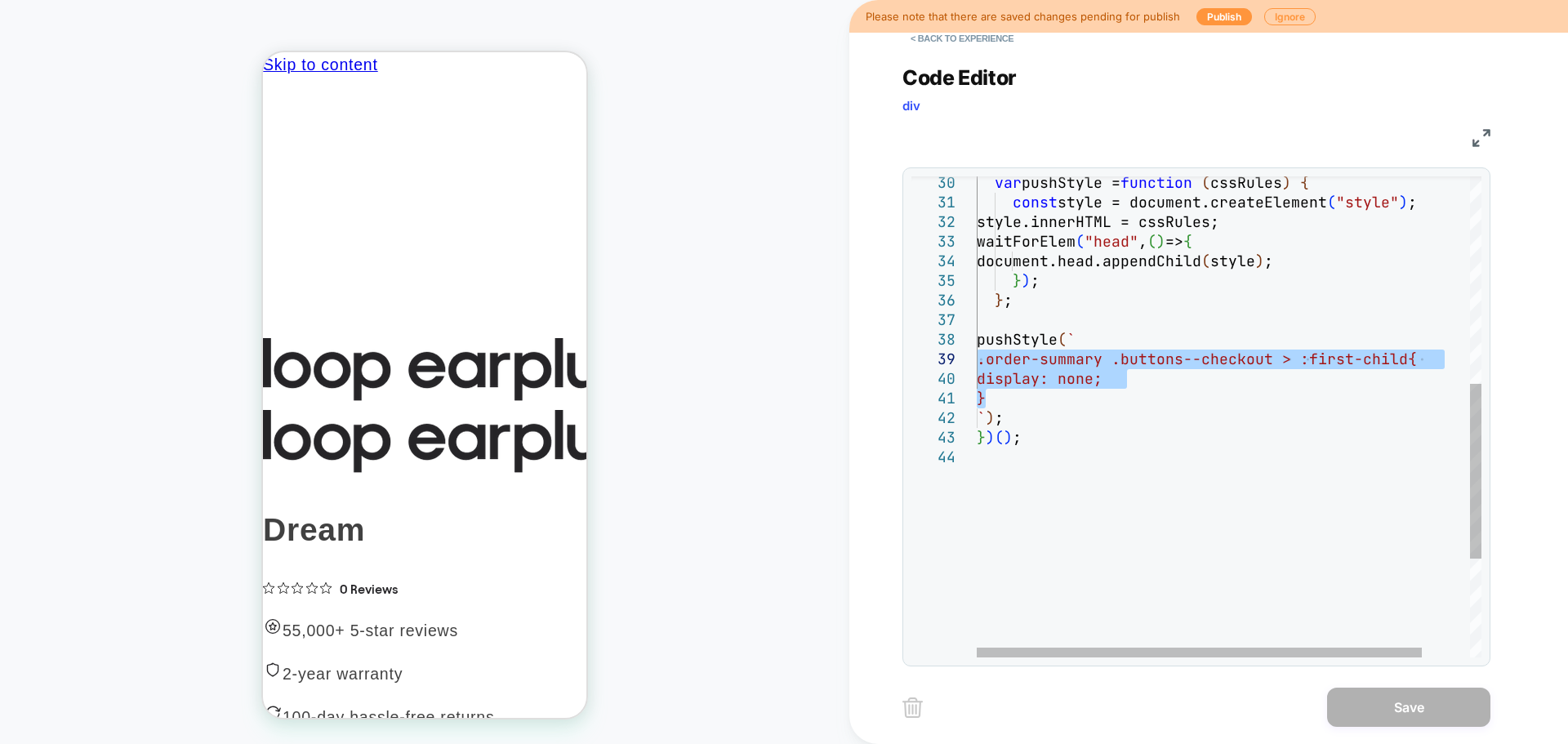
drag, startPoint x: 998, startPoint y: 391, endPoint x: 909, endPoint y: 363, distance: 93.3
click at [977, 363] on div "} ; pushStyle ( ` .order-summary .buttons--checkout > :first-child { display: n…" at bounding box center [1256, 267] width 558 height 1324
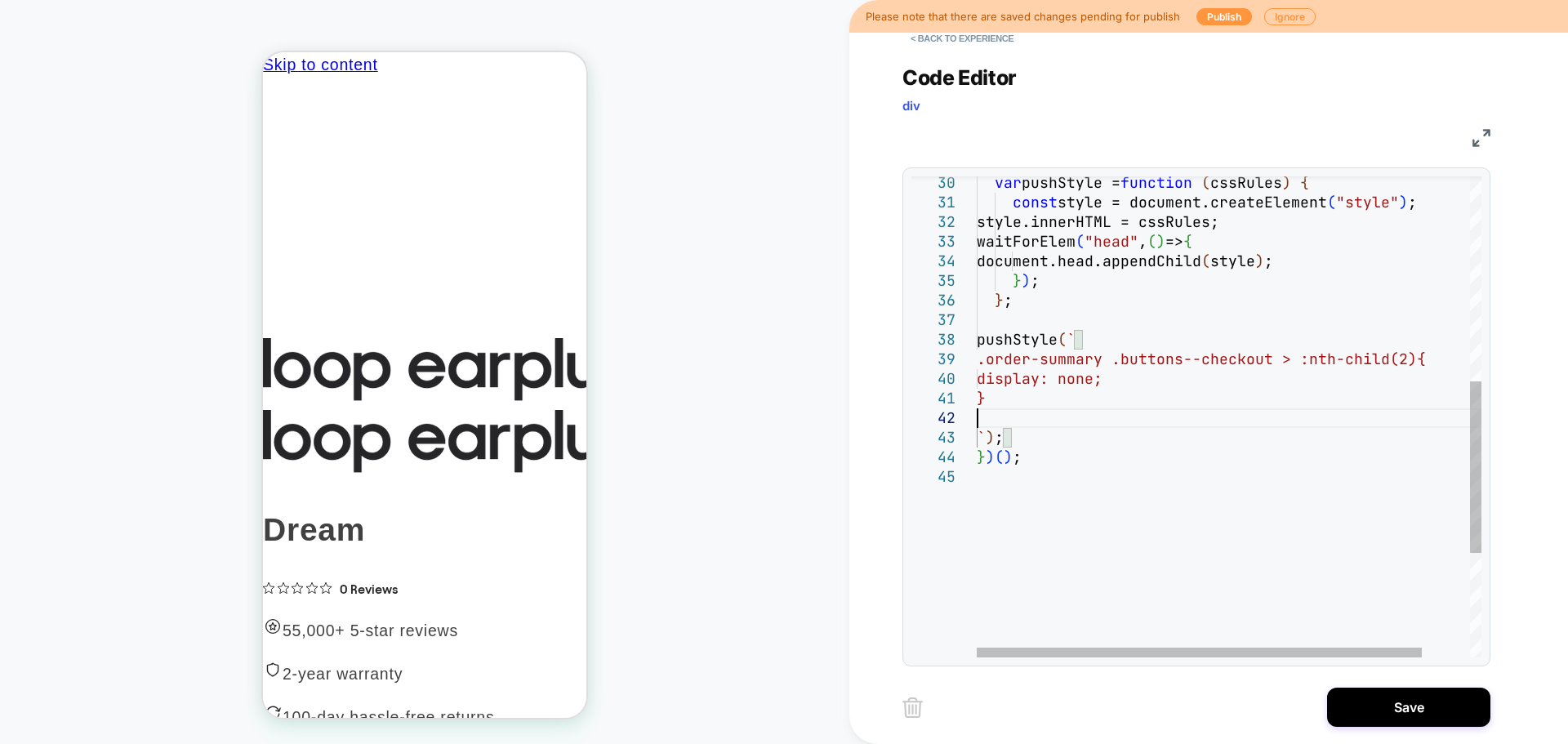
type textarea "* ***** *****"
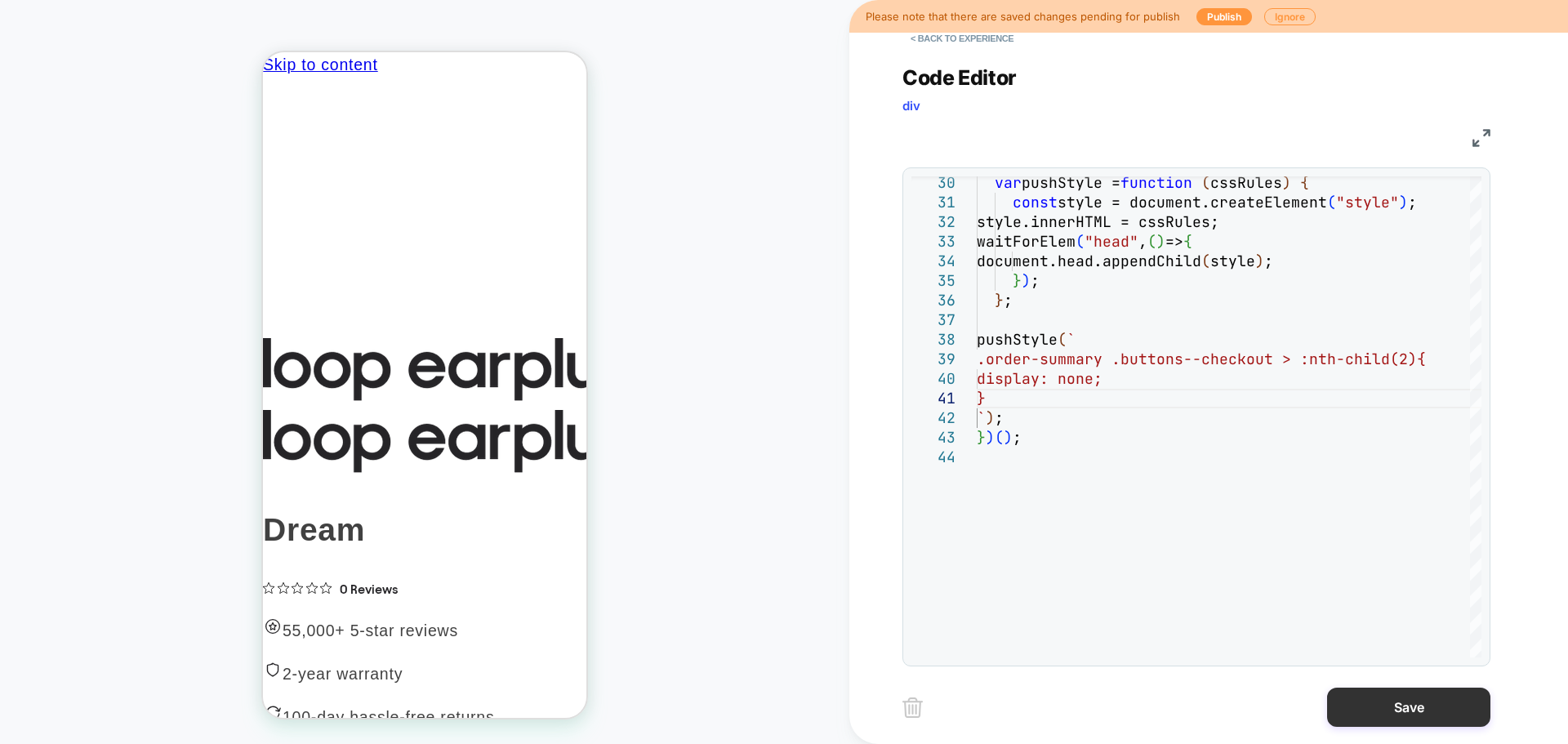
click at [1417, 709] on button "Save" at bounding box center [1408, 707] width 163 height 39
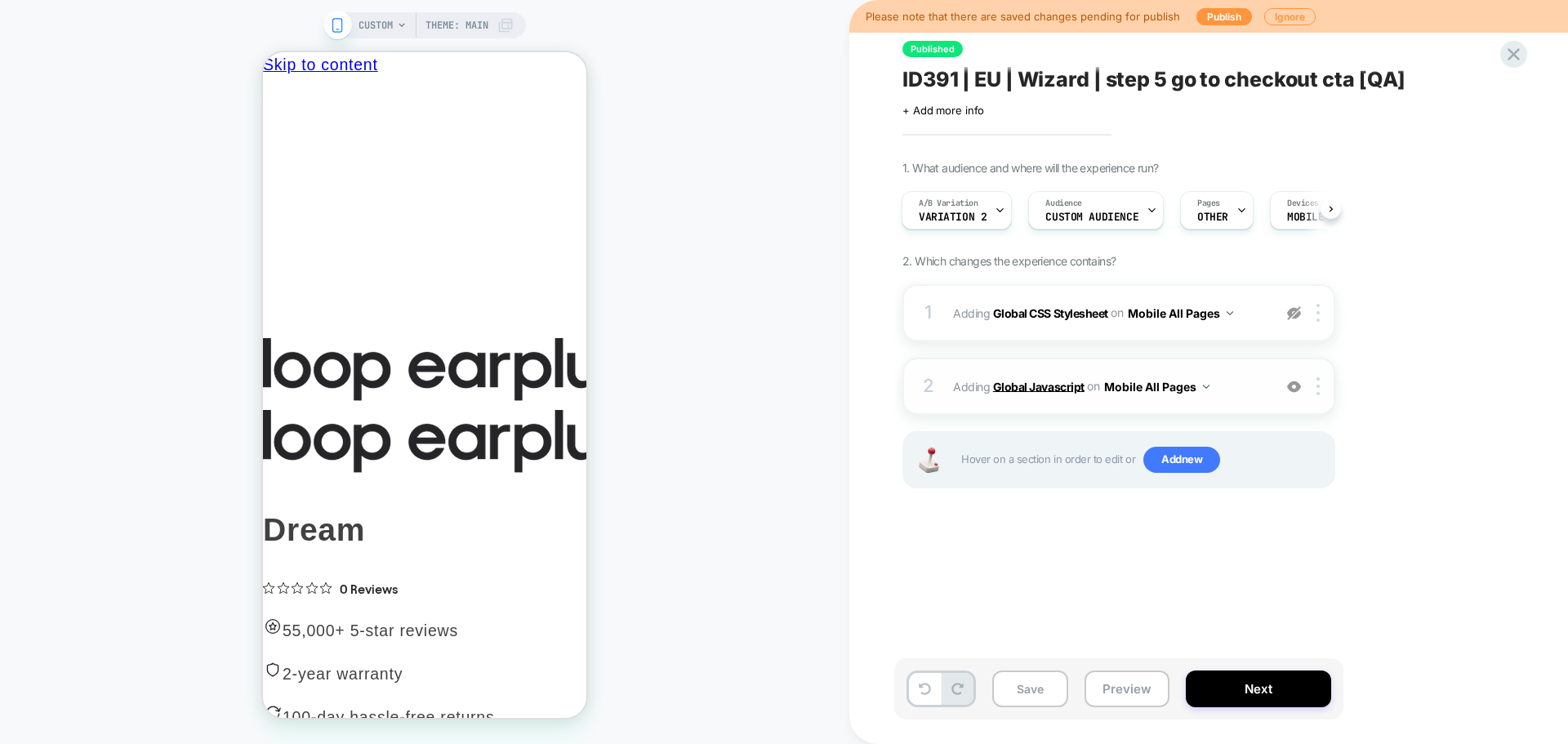
click at [1040, 378] on b "Global Javascript" at bounding box center [1039, 385] width 92 height 14
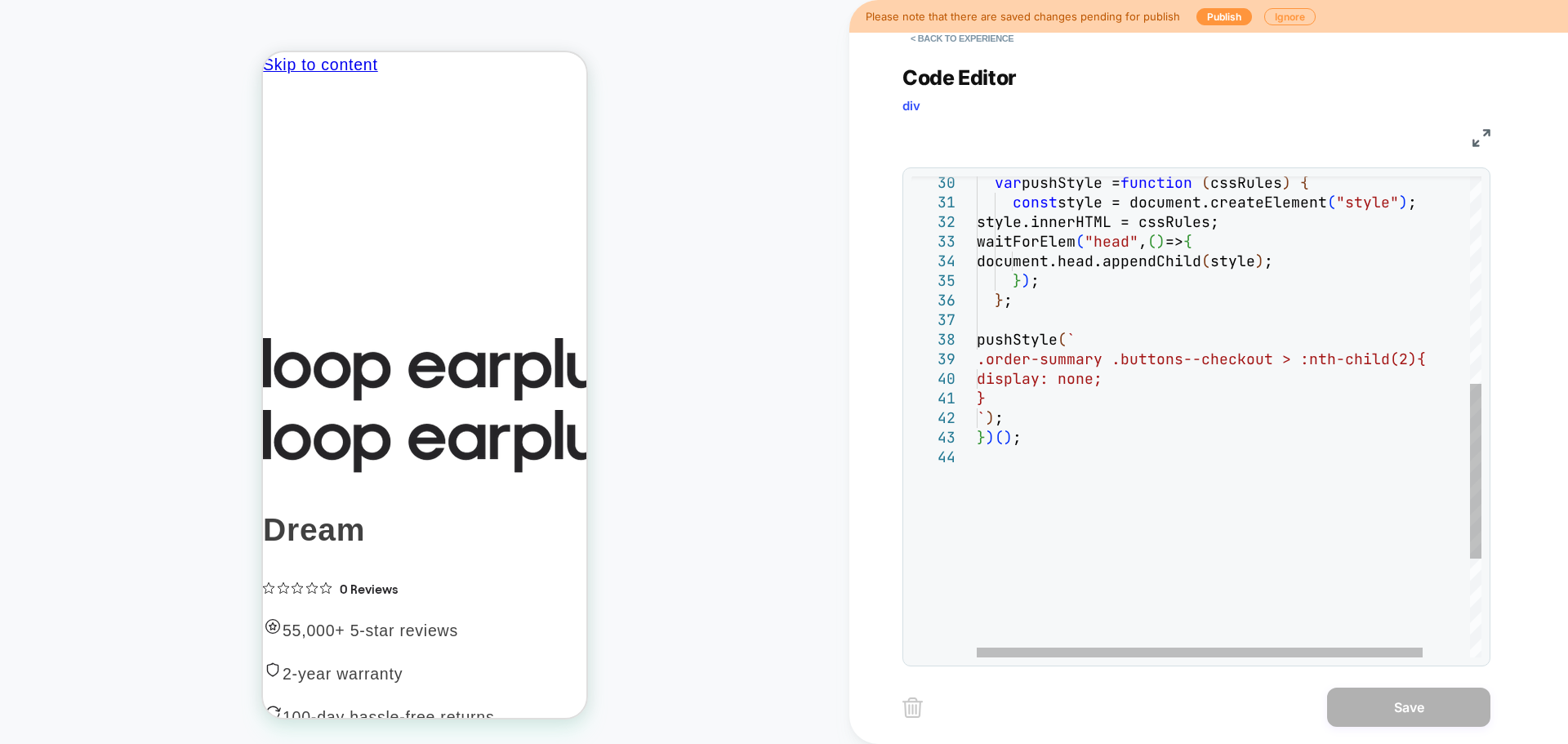
click at [1322, 362] on div "var pushStyle = function ( cssRules ) { const style = document.createElement ( …" at bounding box center [1255, 267] width 558 height 1324
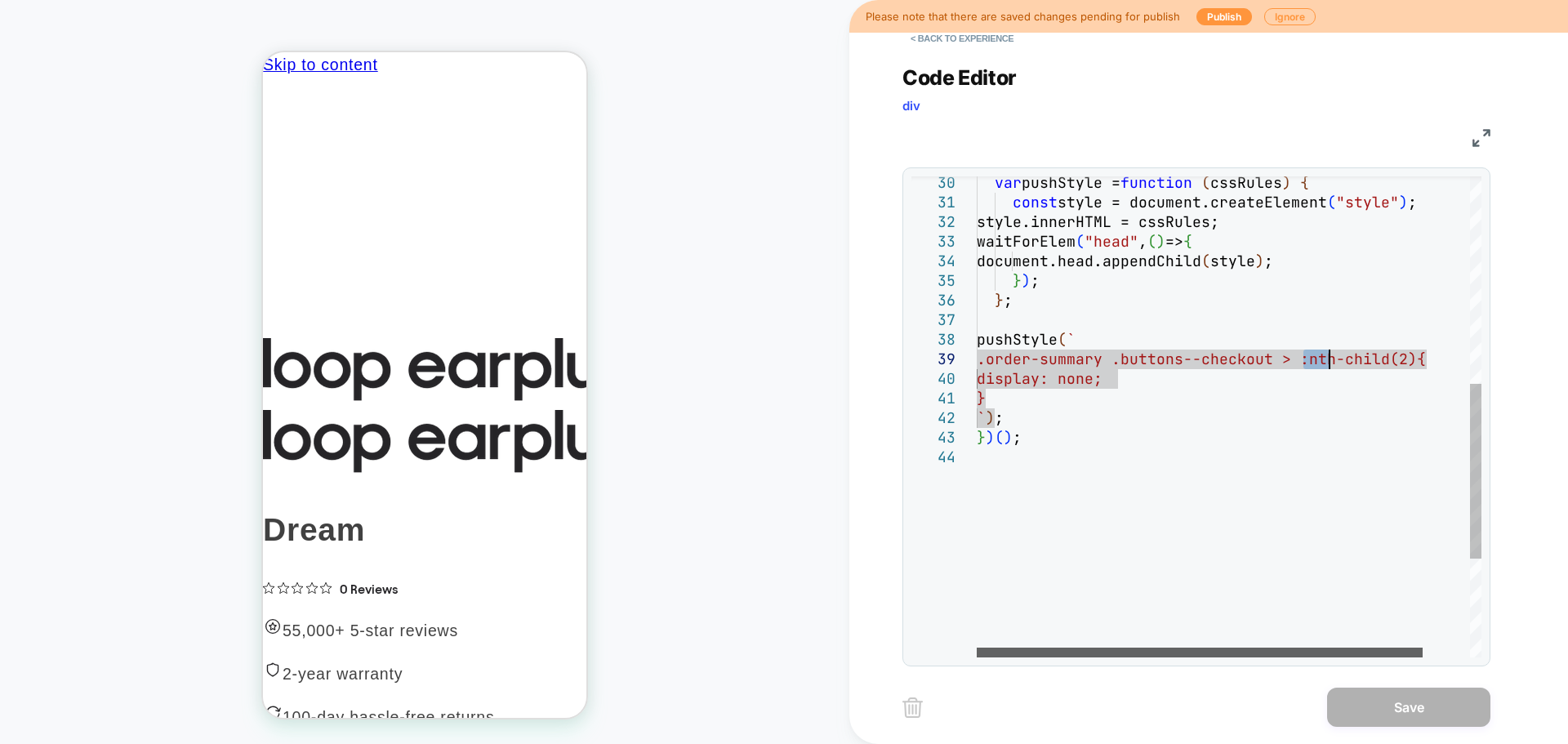
click at [1036, 650] on div at bounding box center [1200, 652] width 446 height 10
click at [977, 652] on div at bounding box center [1200, 652] width 446 height 10
click at [977, 647] on div at bounding box center [1200, 652] width 446 height 10
type textarea "* ***** *****"
click at [1038, 399] on div "var pushStyle = function ( cssRules ) { const style = document.createElement ( …" at bounding box center [1255, 267] width 558 height 1324
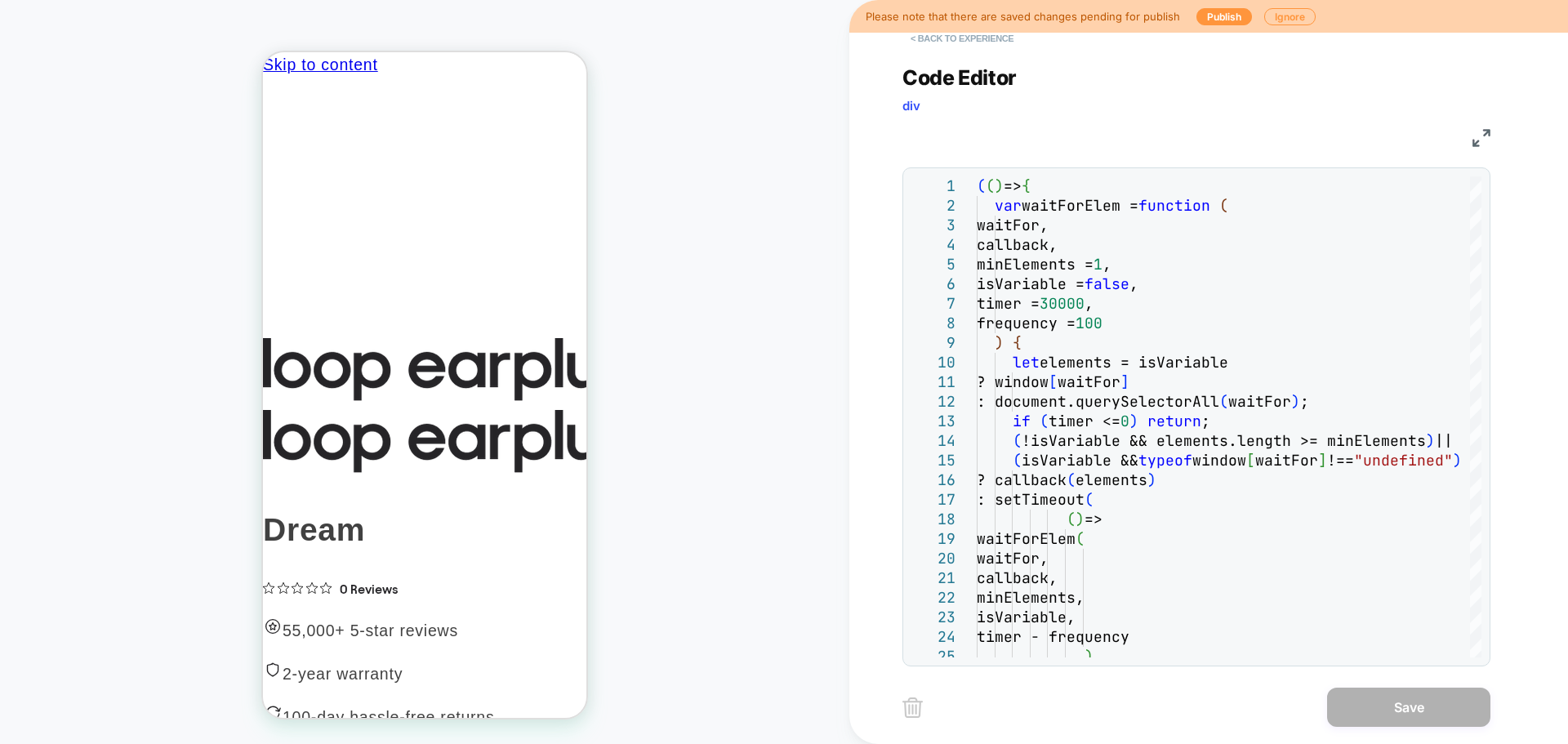
click at [983, 44] on button "< Back to experience" at bounding box center [962, 38] width 119 height 26
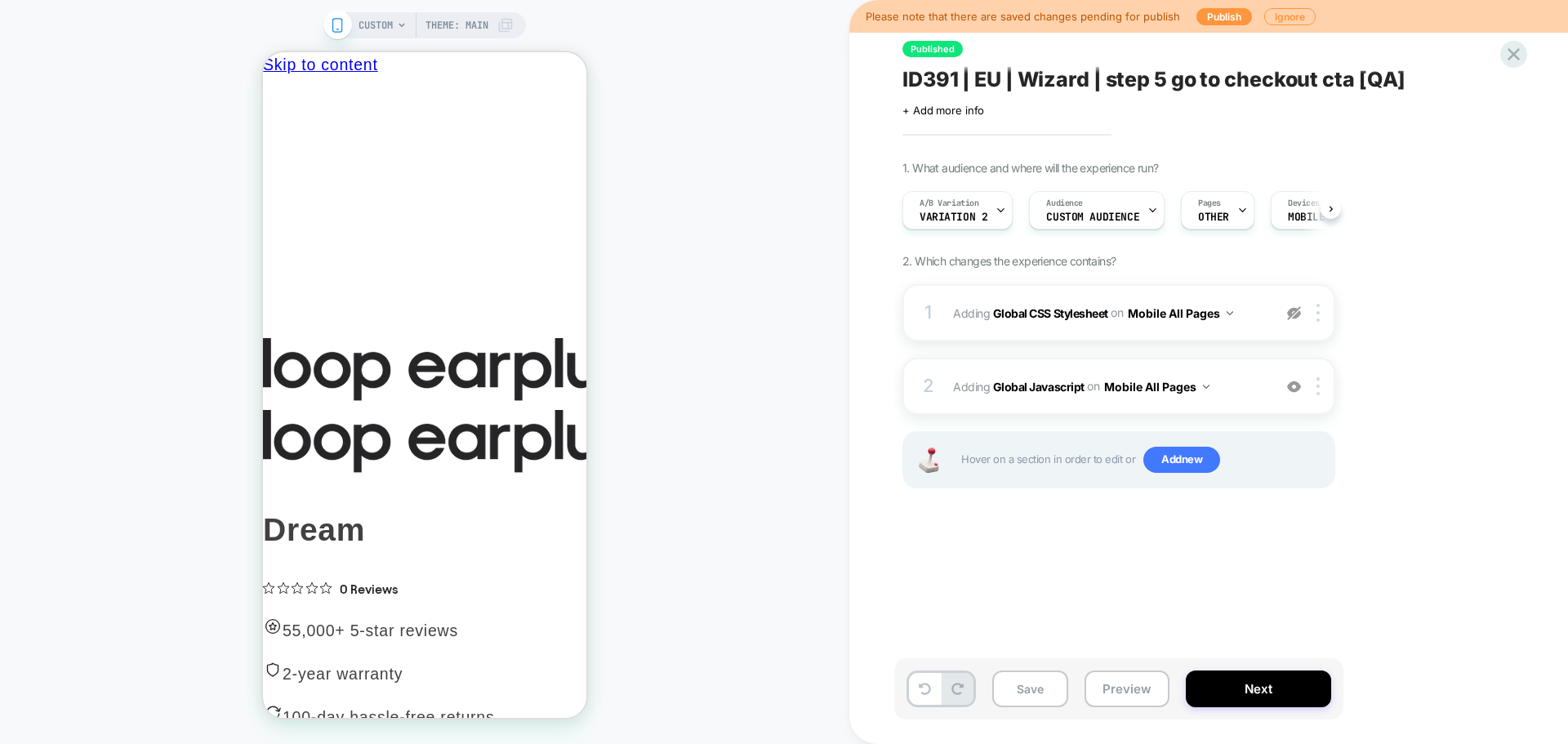
scroll to position [0, 1]
click at [1037, 691] on button "Save" at bounding box center [1030, 689] width 76 height 37
click at [1144, 678] on button "Preview" at bounding box center [1127, 689] width 85 height 37
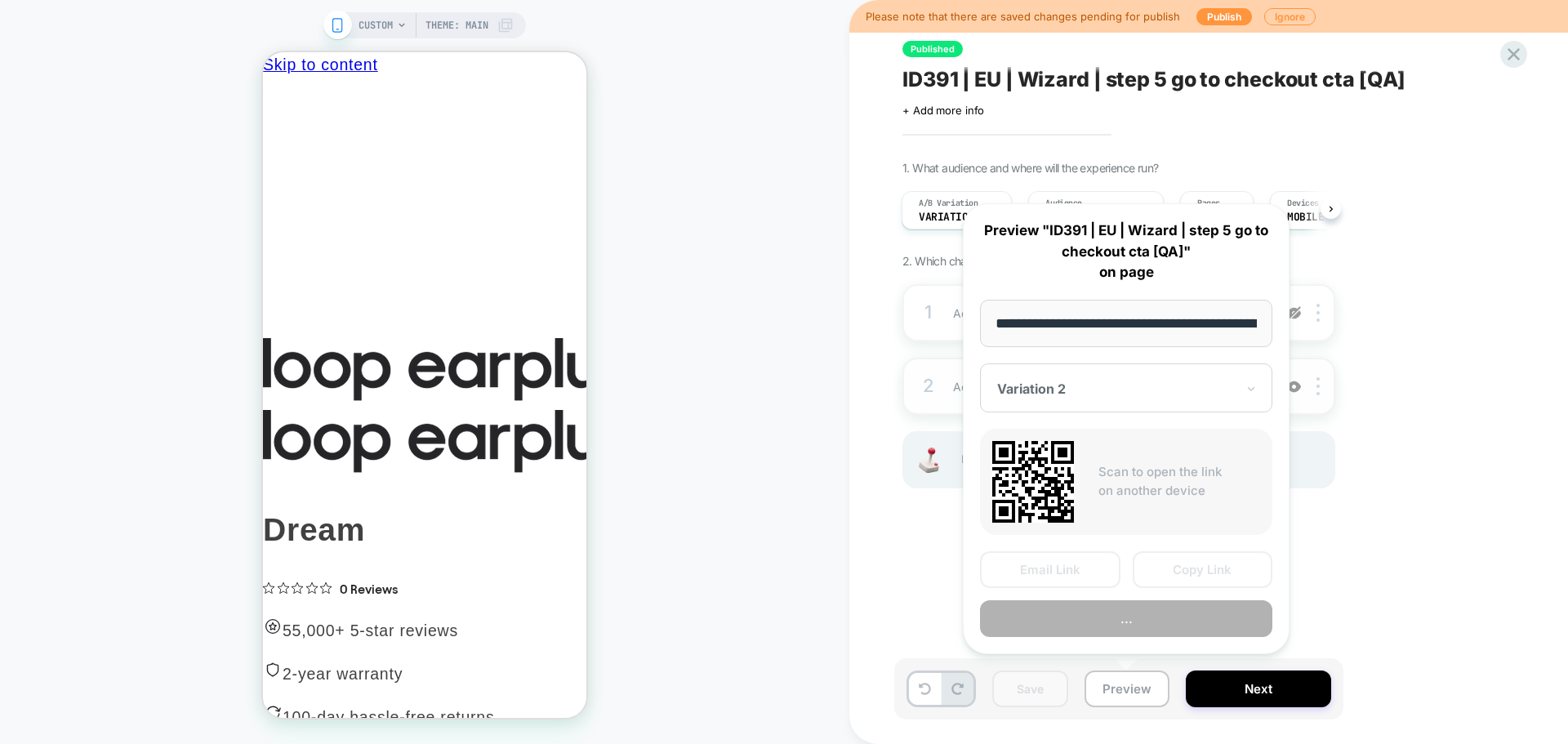
scroll to position [0, 196]
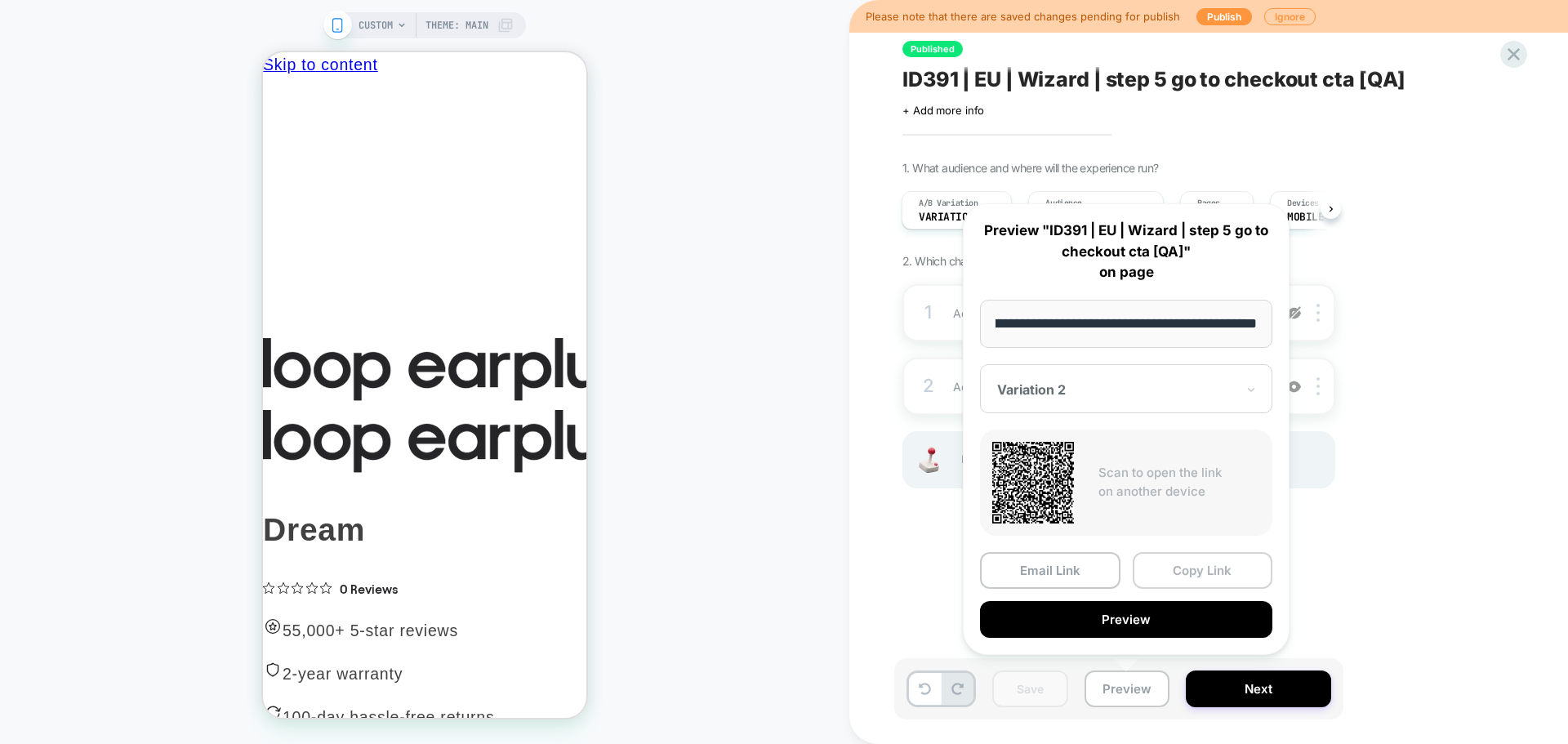
click at [1197, 562] on button "Copy Link" at bounding box center [1202, 570] width 141 height 37
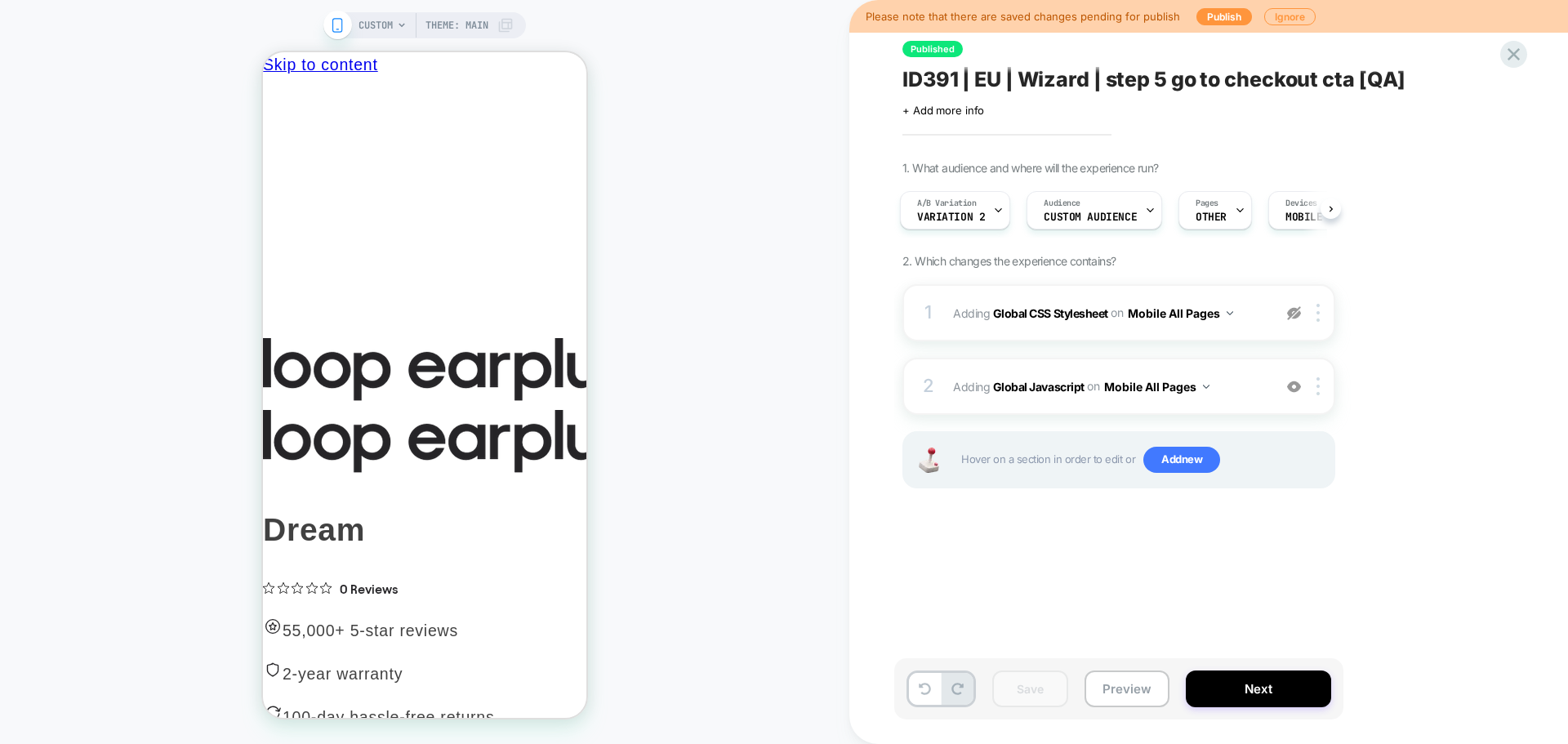
scroll to position [0, 6]
click at [984, 222] on div "A/B Variation Variation 2" at bounding box center [947, 210] width 100 height 37
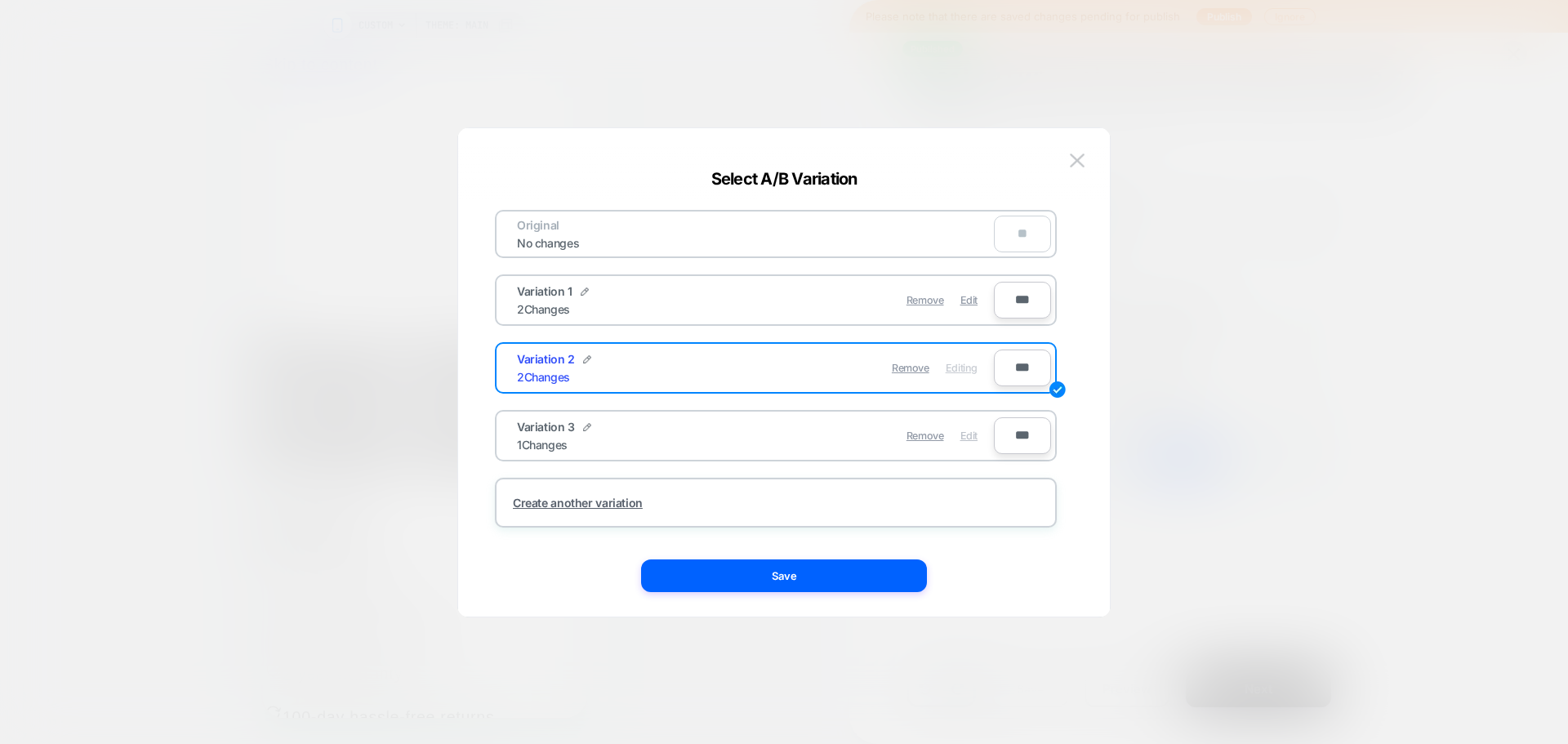
click at [974, 436] on span "Edit" at bounding box center [969, 436] width 17 height 12
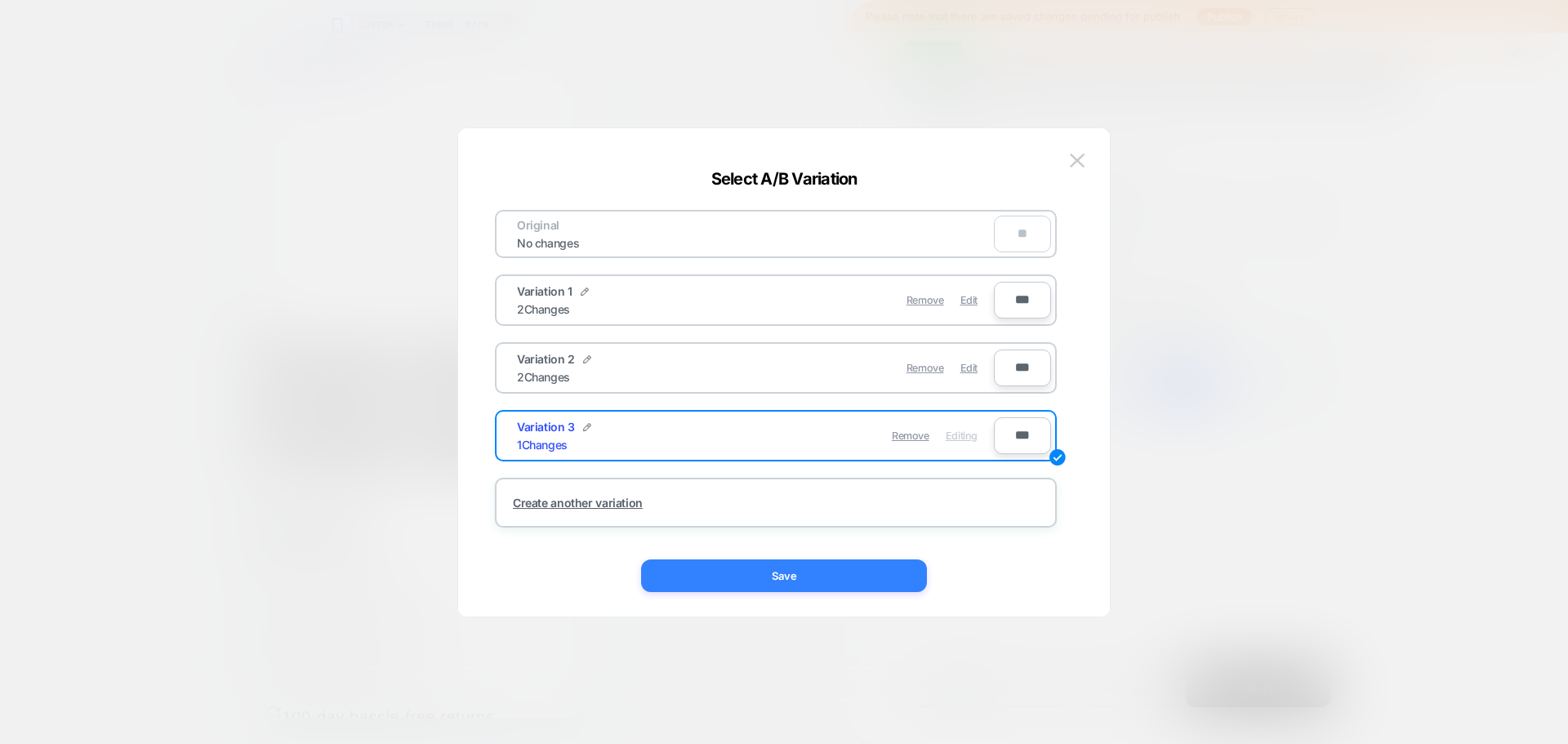
click at [894, 563] on button "Save" at bounding box center [784, 575] width 286 height 33
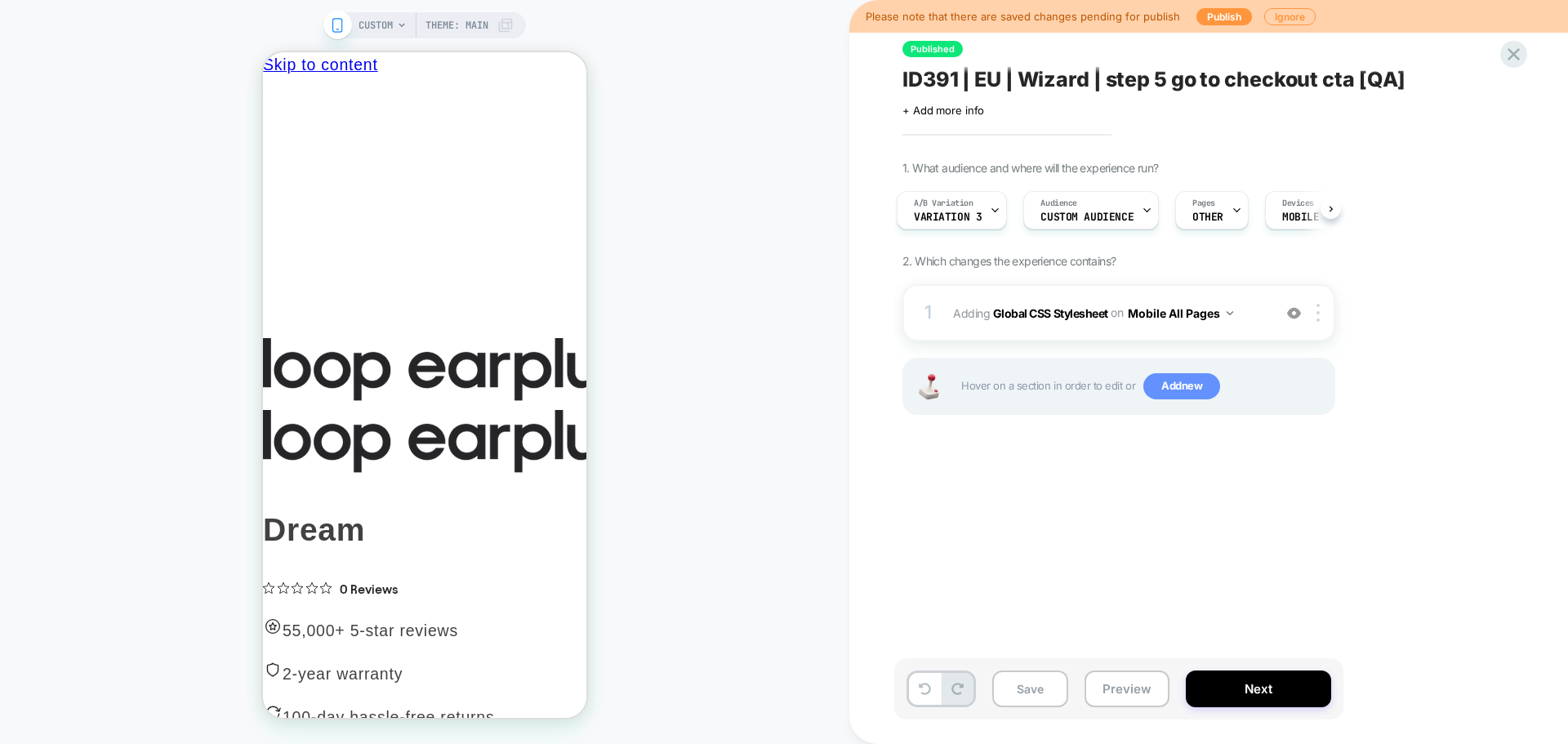
click at [1163, 386] on span "Add new" at bounding box center [1182, 386] width 77 height 26
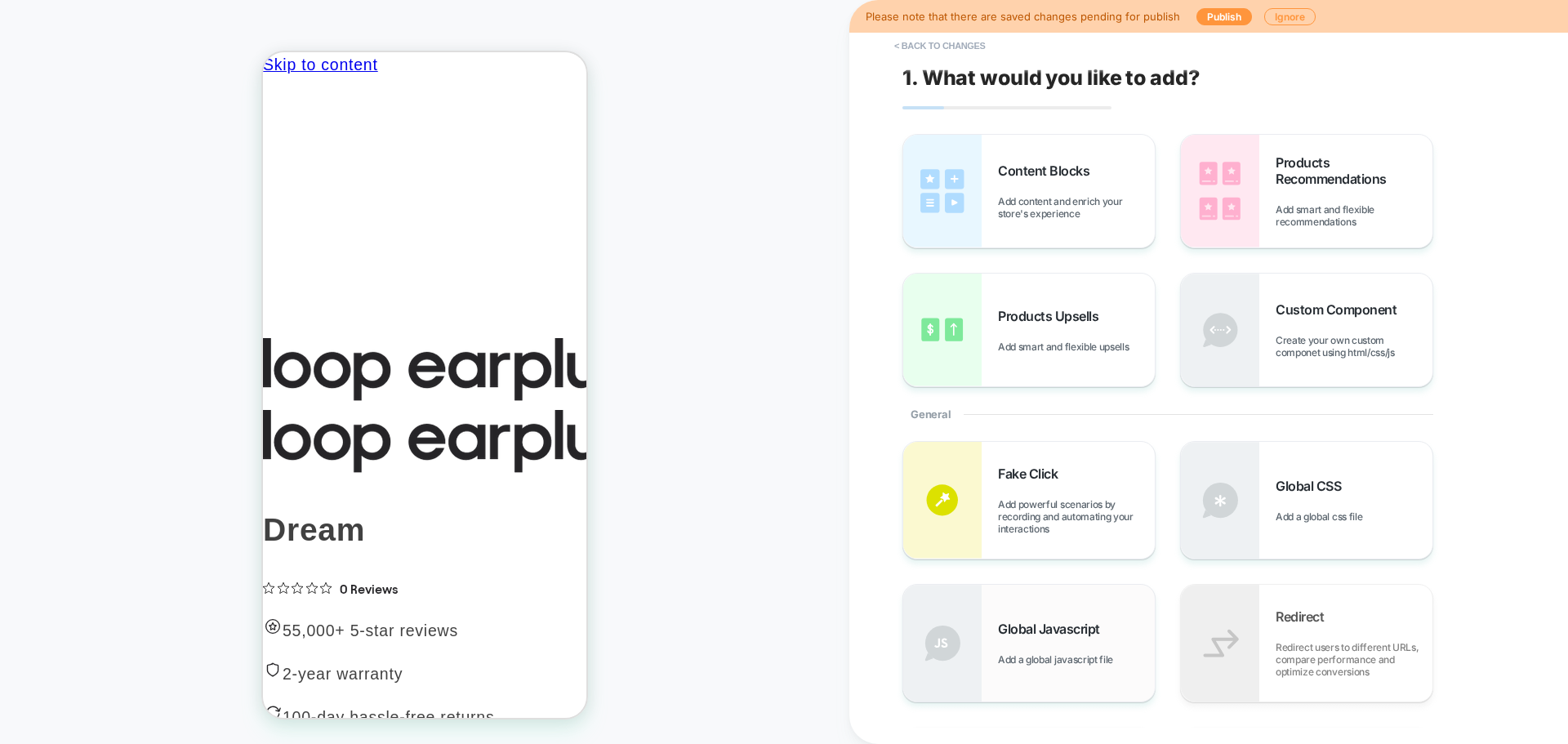
click at [1043, 652] on div "Global Javascript Add a global javascript file" at bounding box center [1076, 643] width 156 height 45
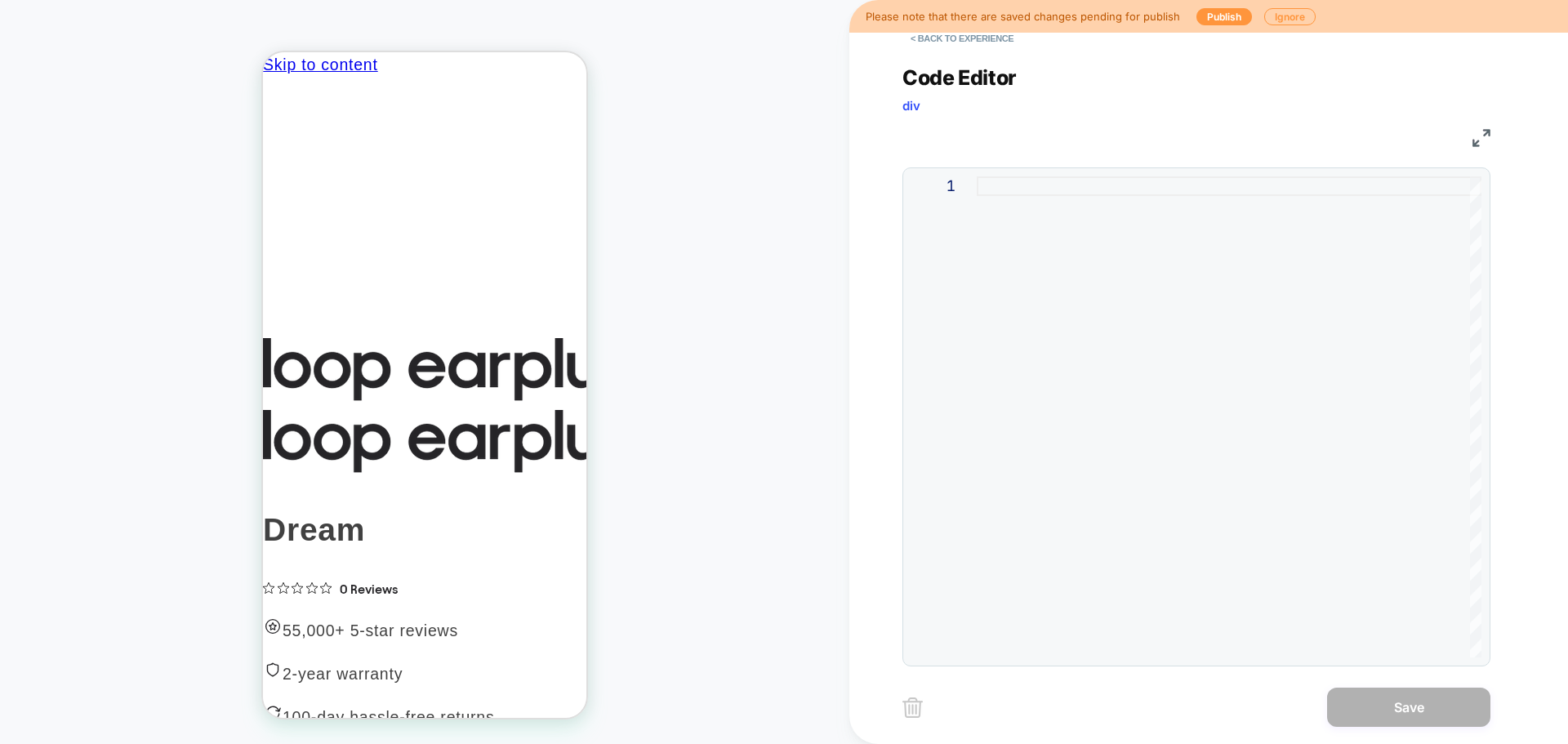
click at [1055, 236] on div at bounding box center [1229, 417] width 505 height 480
type textarea "* ***** *****"
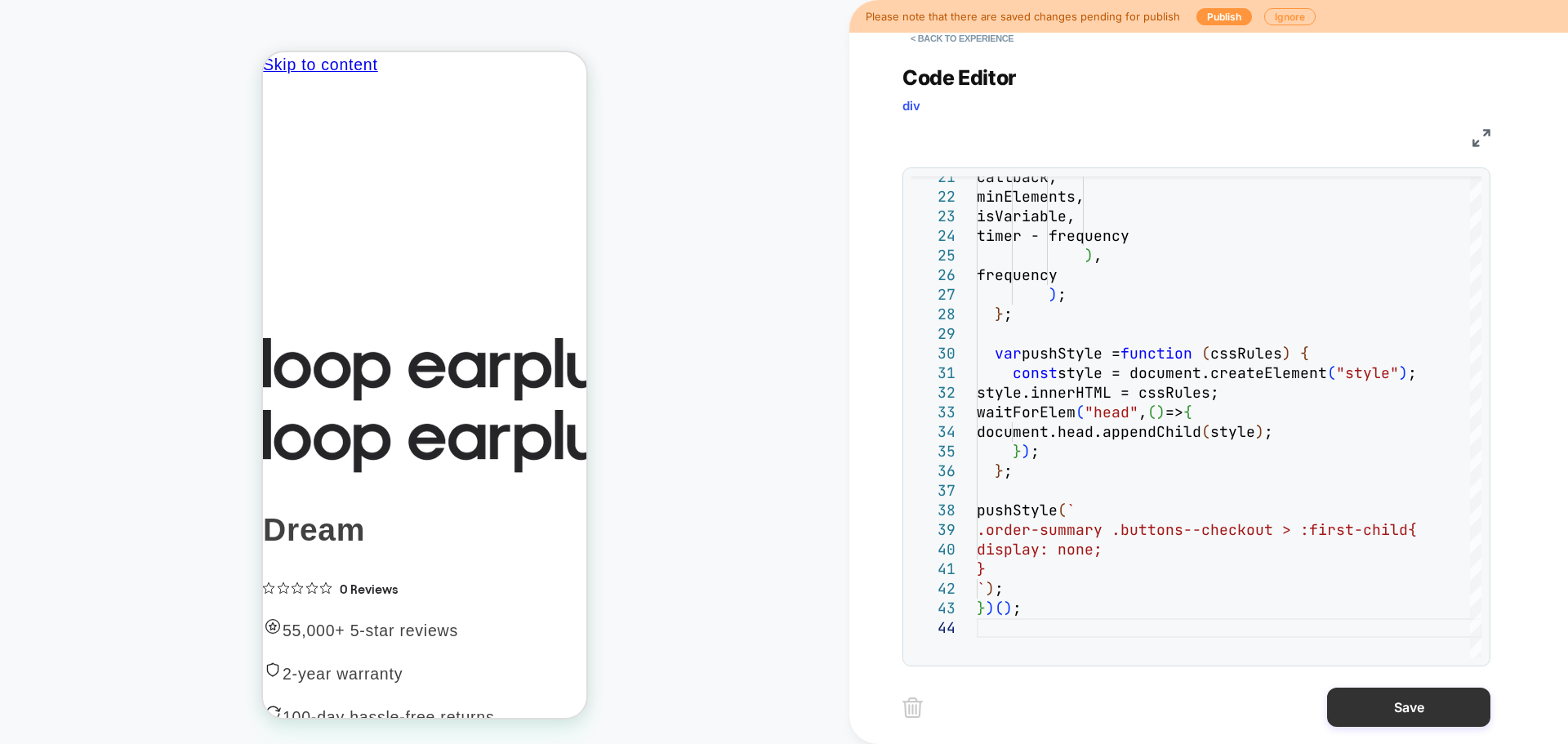
click at [1424, 724] on button "Save" at bounding box center [1408, 707] width 163 height 39
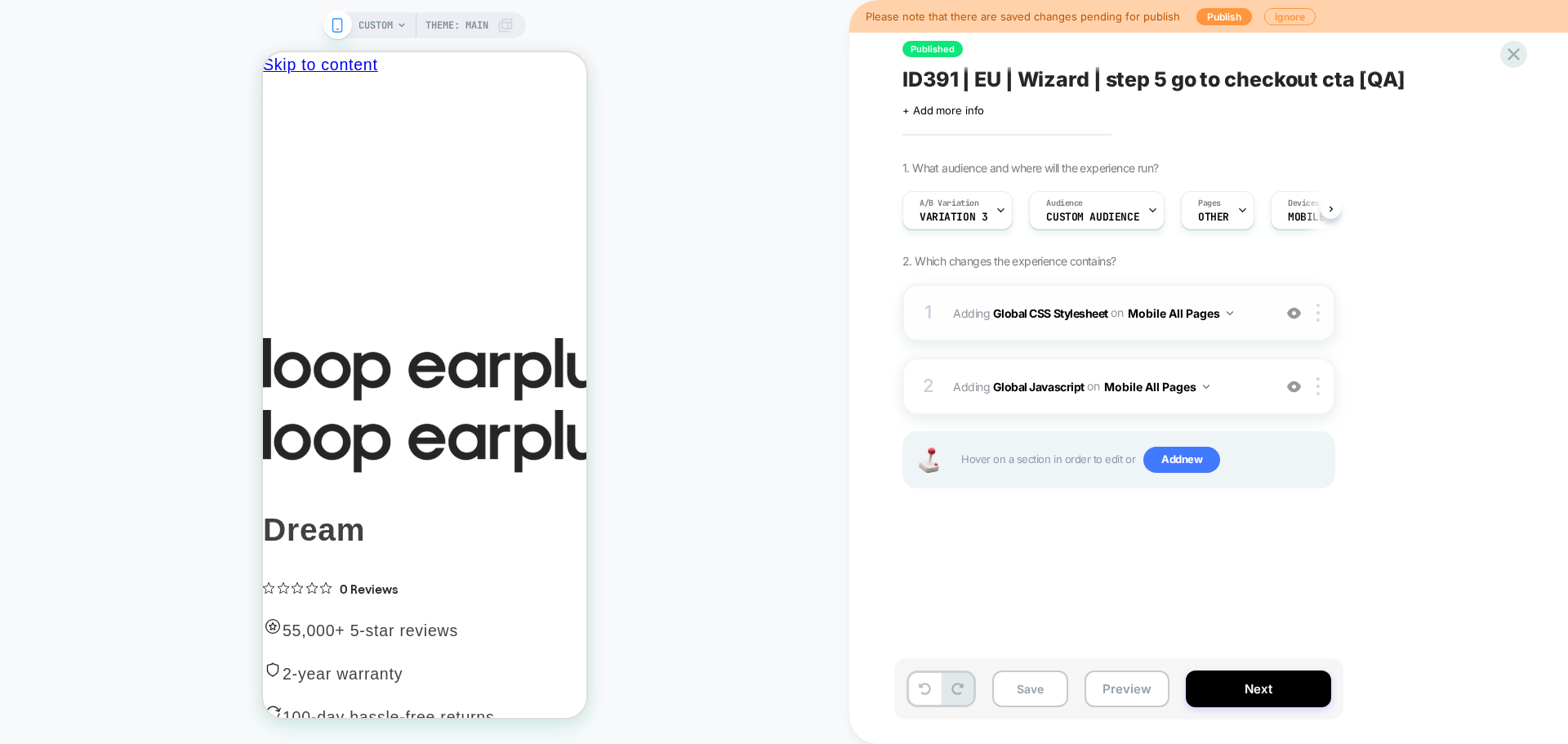
scroll to position [0, 1]
click at [1053, 315] on b "Global CSS Stylesheet" at bounding box center [1050, 312] width 115 height 14
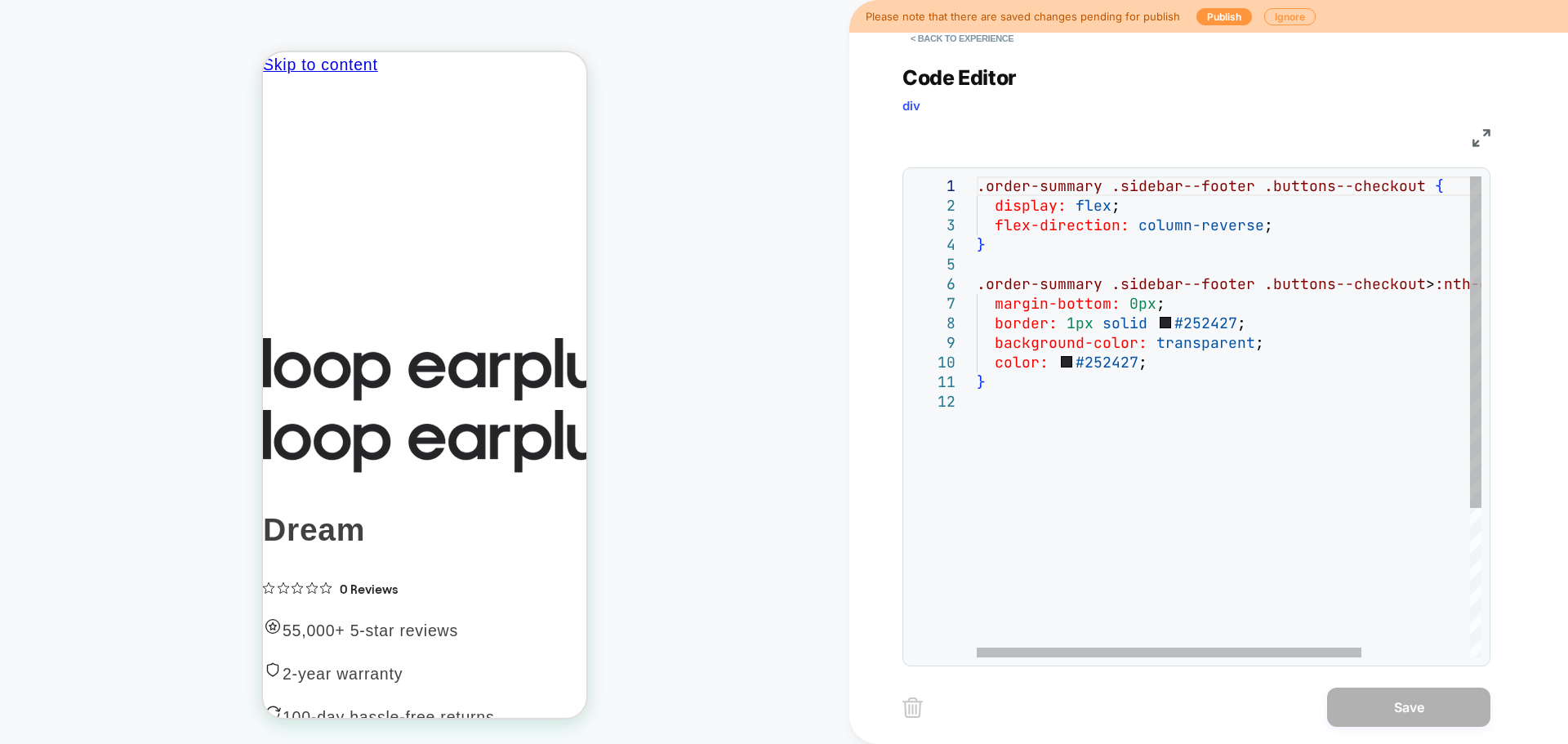
type textarea "**********"
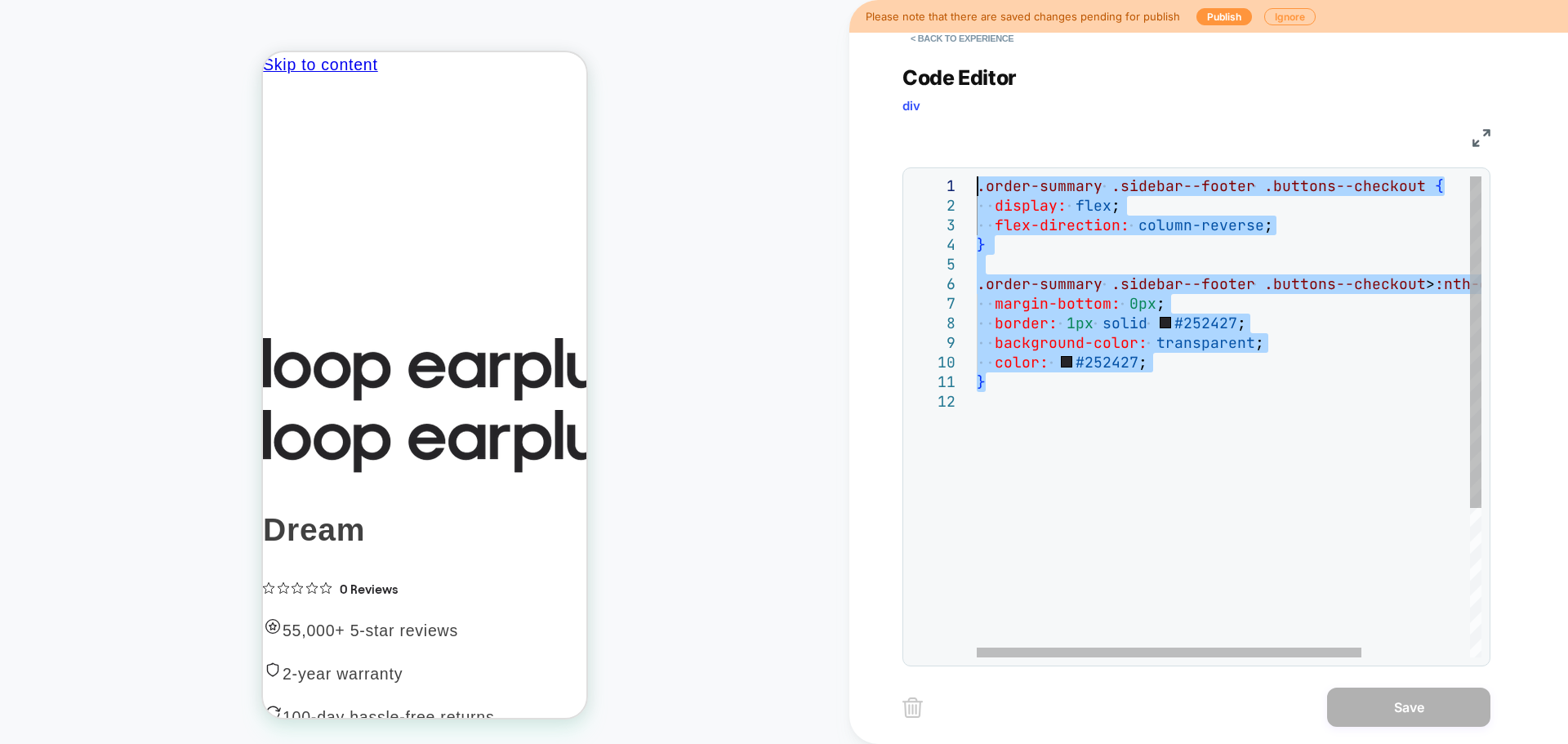
drag, startPoint x: 991, startPoint y: 378, endPoint x: 936, endPoint y: 188, distance: 197.8
click at [977, 188] on div ".order-summary .sidebar--footer .buttons--checkout { display: flex ; flex-direc…" at bounding box center [1300, 525] width 647 height 696
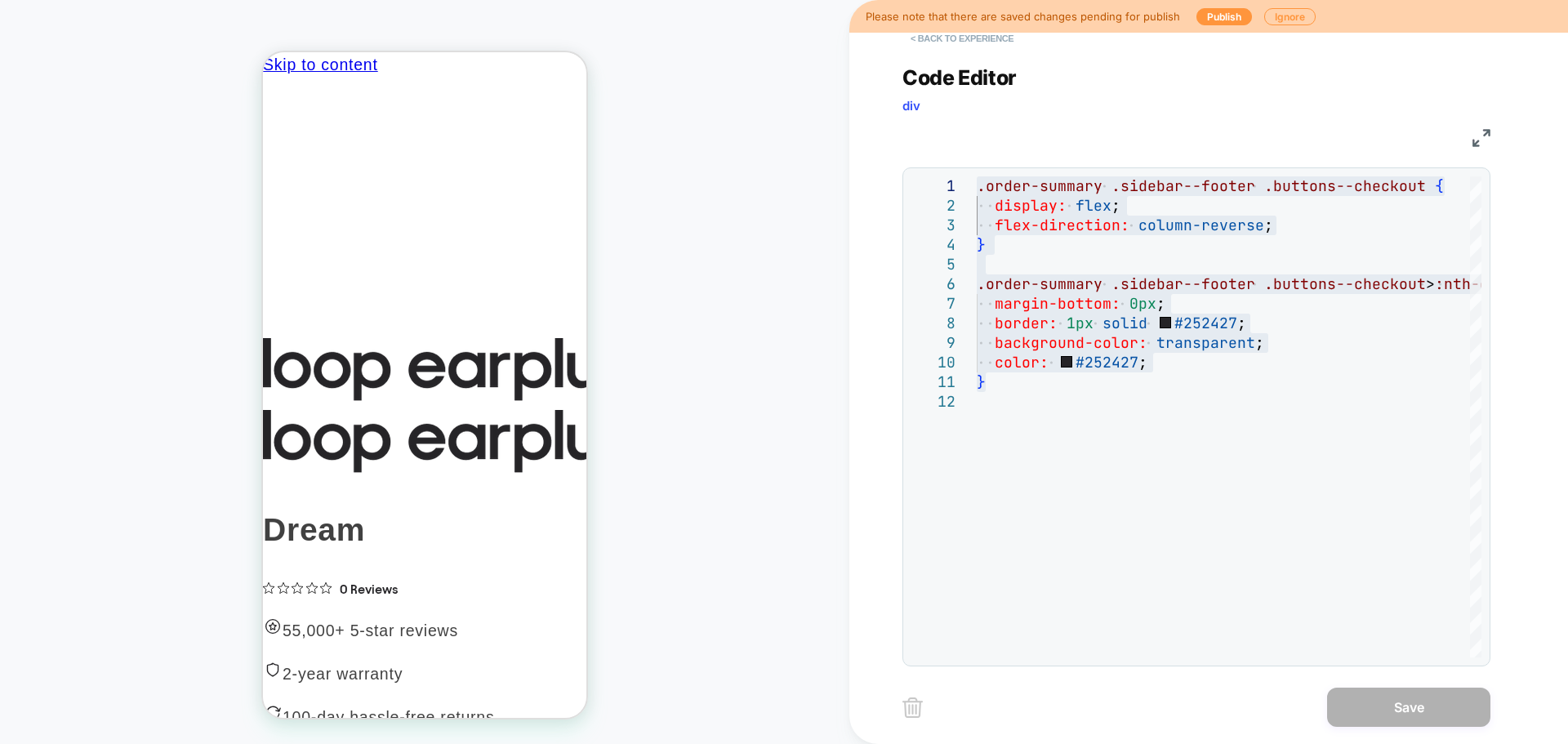
click at [993, 42] on button "< Back to experience" at bounding box center [962, 38] width 119 height 26
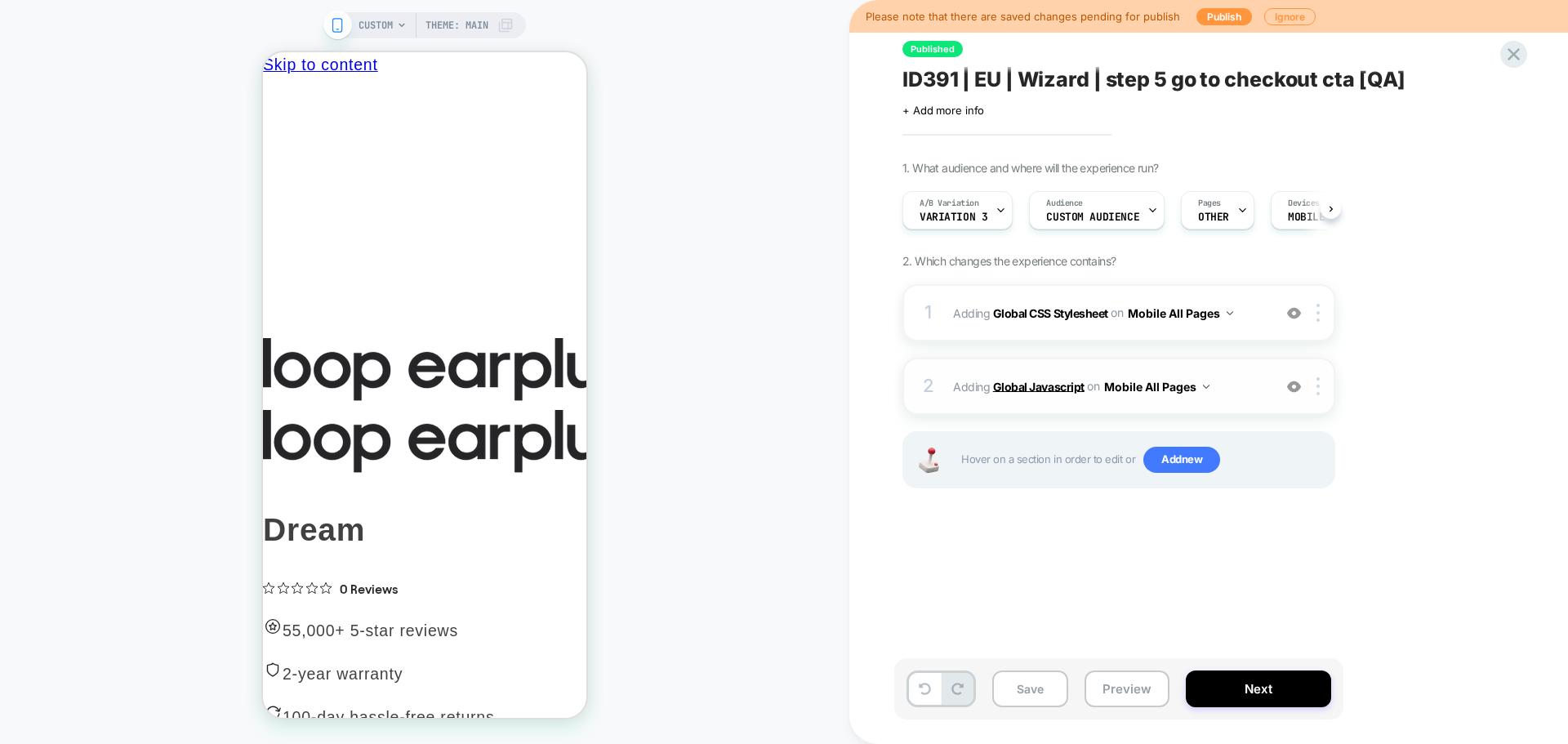
scroll to position [0, 1]
click at [1291, 315] on img at bounding box center [1294, 313] width 14 height 14
click at [1069, 382] on b "Global Javascript" at bounding box center [1039, 385] width 92 height 14
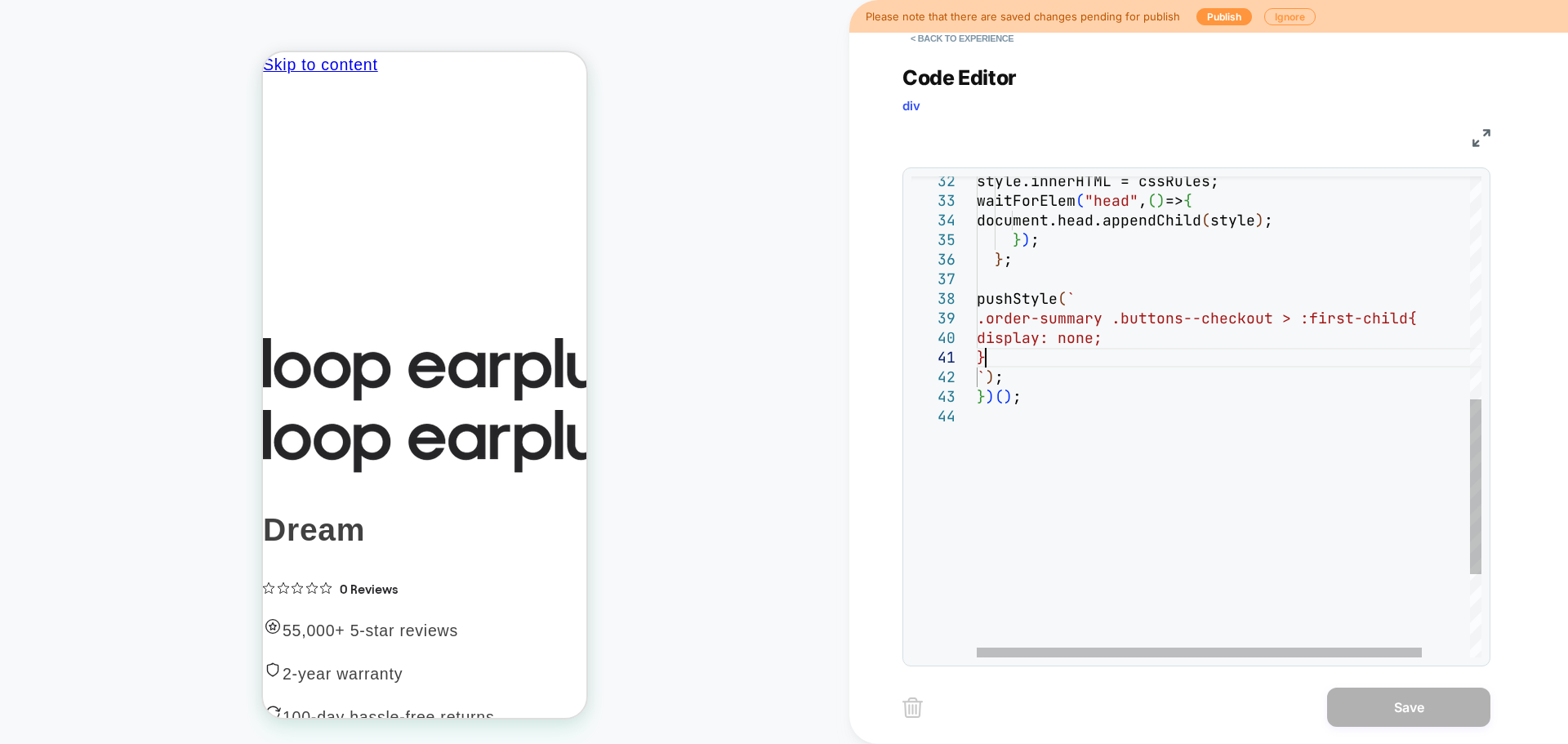
scroll to position [0, 0]
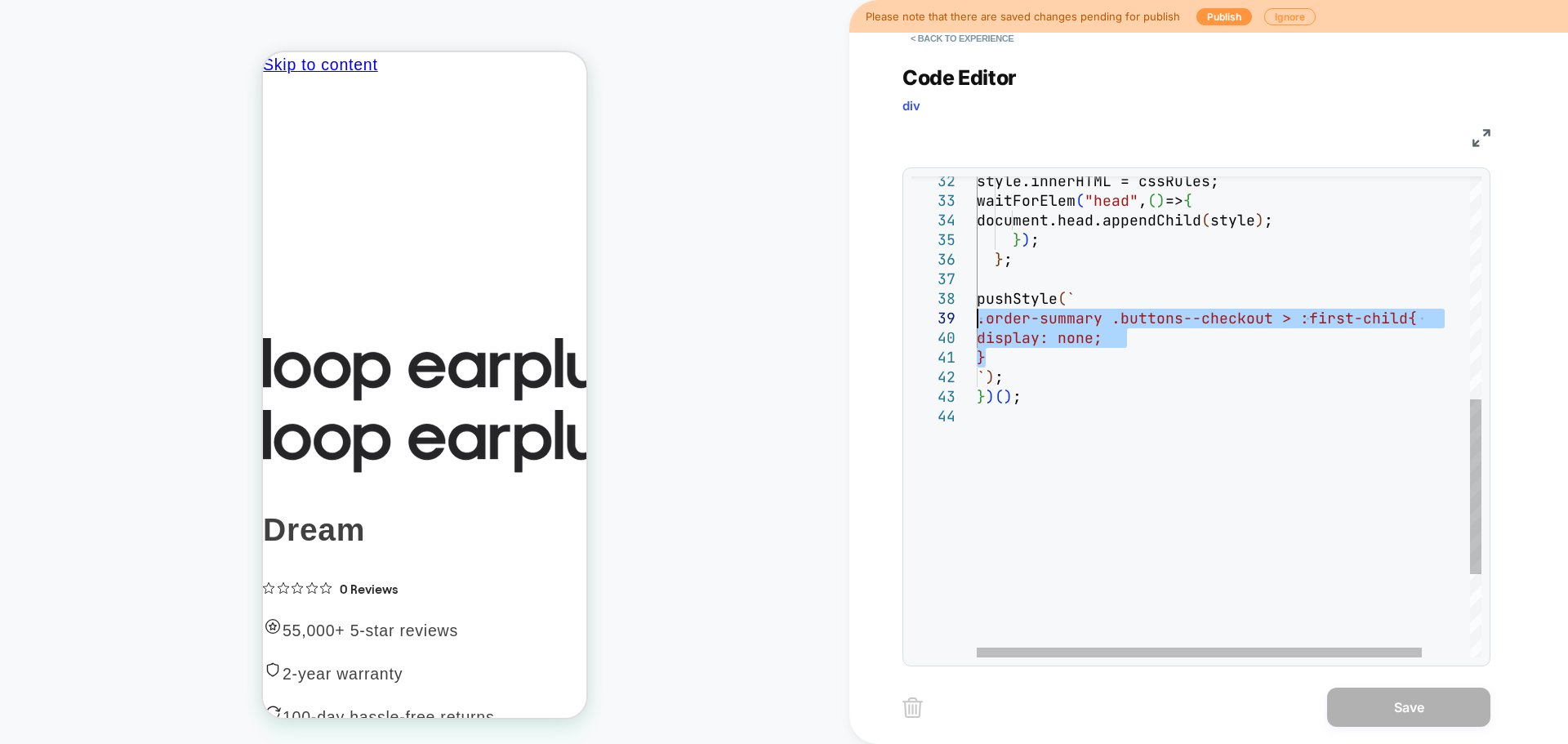
drag, startPoint x: 1000, startPoint y: 353, endPoint x: 957, endPoint y: 321, distance: 53.6
click at [977, 321] on div "pushStyle ( ` .order-summary .buttons--checkout > :first-child { display: none;…" at bounding box center [1256, 226] width 558 height 1324
type textarea "**********"
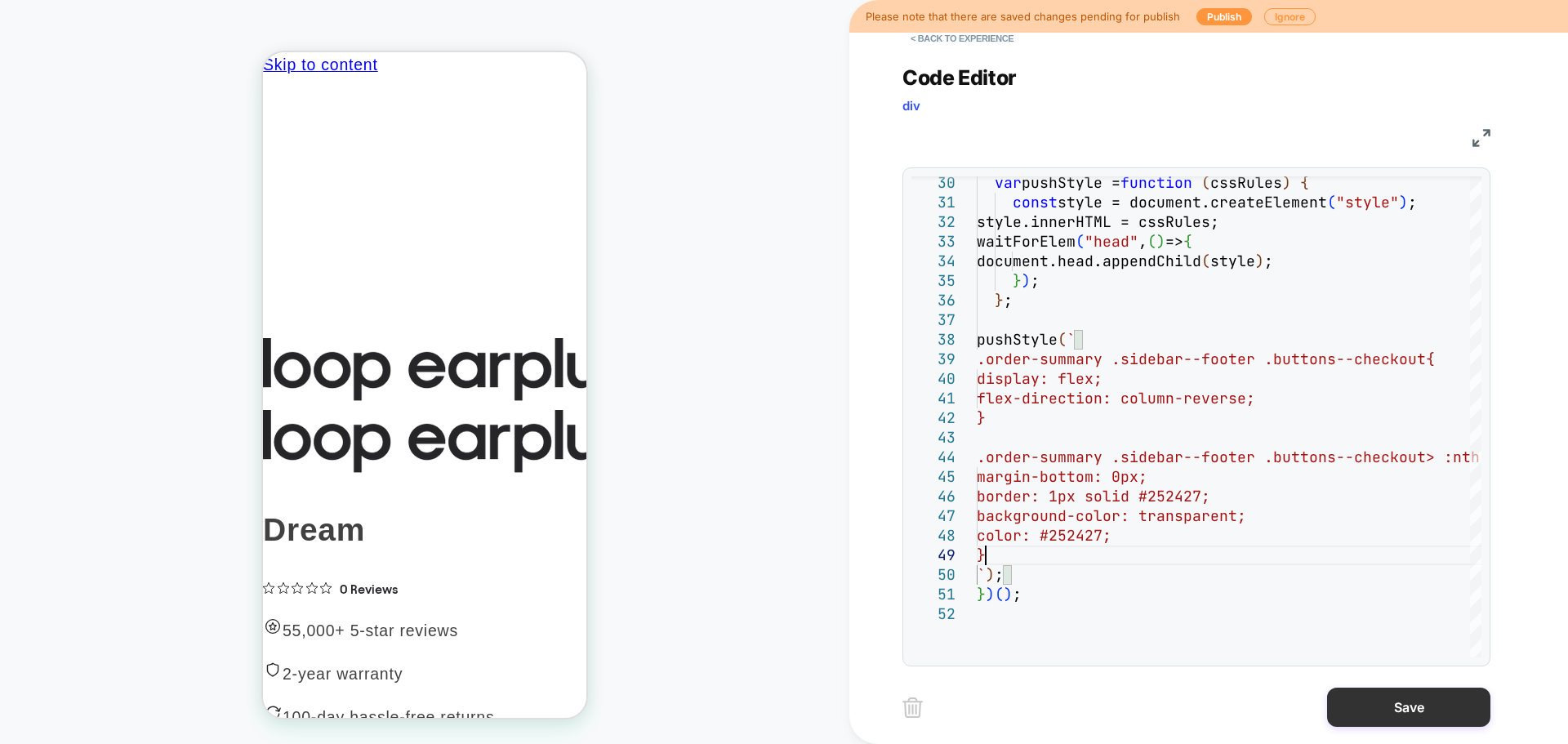
click at [1416, 711] on button "Save" at bounding box center [1408, 707] width 163 height 39
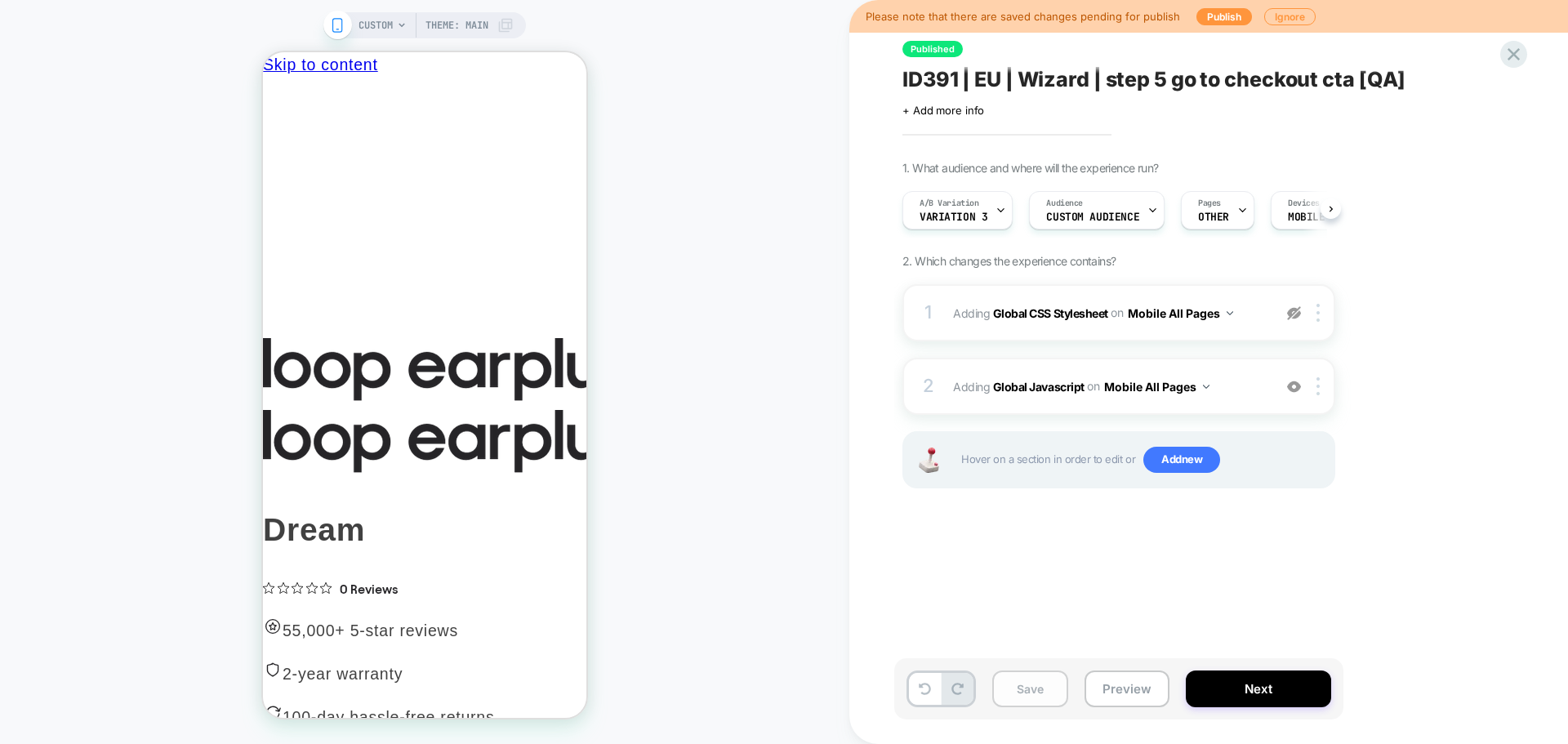
scroll to position [0, 1]
click at [1035, 694] on button "Save" at bounding box center [1030, 689] width 76 height 37
click at [1209, 18] on button "Publish" at bounding box center [1224, 16] width 55 height 17
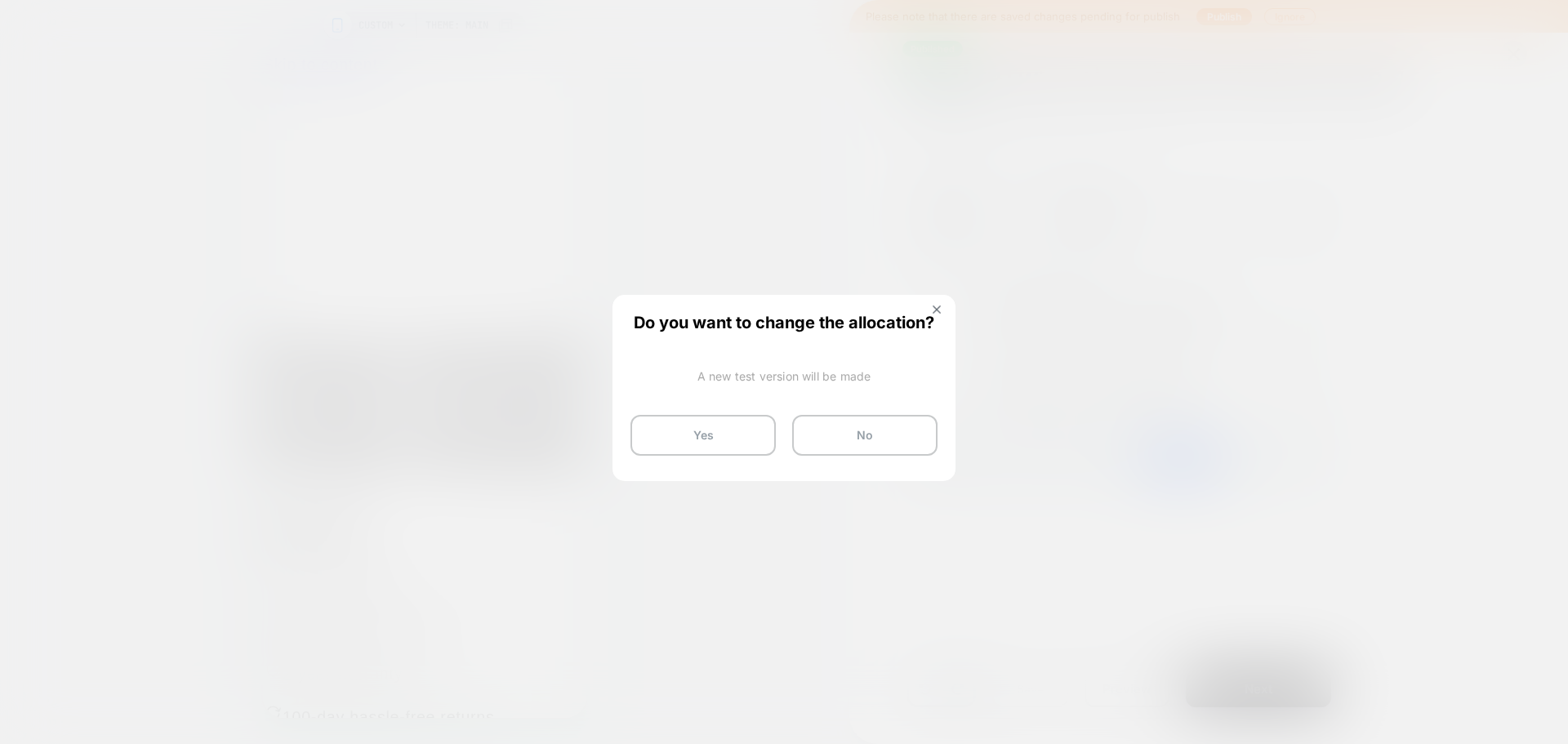
drag, startPoint x: 643, startPoint y: 429, endPoint x: 953, endPoint y: 327, distance: 326.3
click at [957, 334] on div "Do you want to change the allocation? A new test version will be made Yes No Pl…" at bounding box center [1208, 372] width 718 height 744
click at [931, 309] on button at bounding box center [936, 311] width 18 height 14
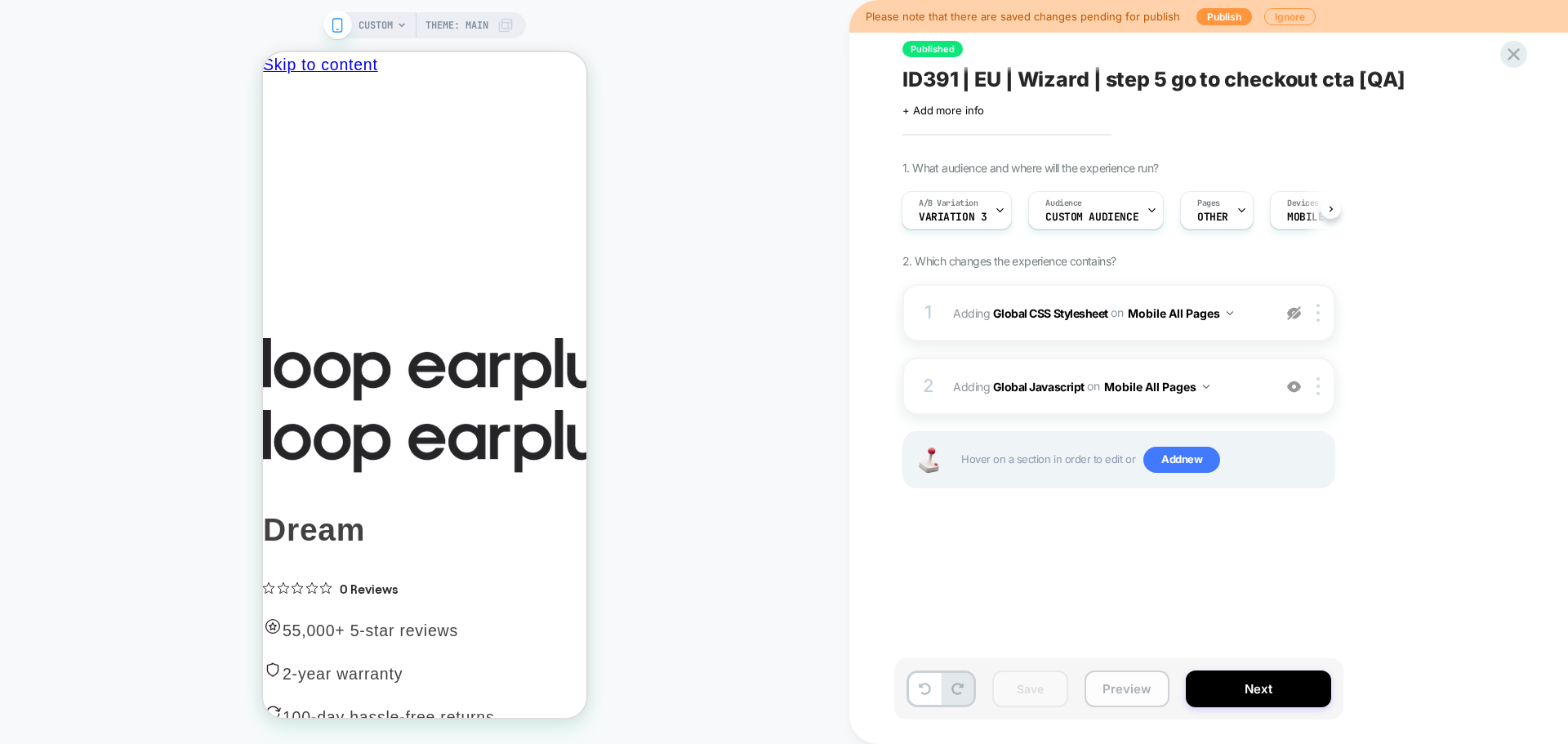
click at [1131, 683] on button "Preview" at bounding box center [1127, 689] width 85 height 37
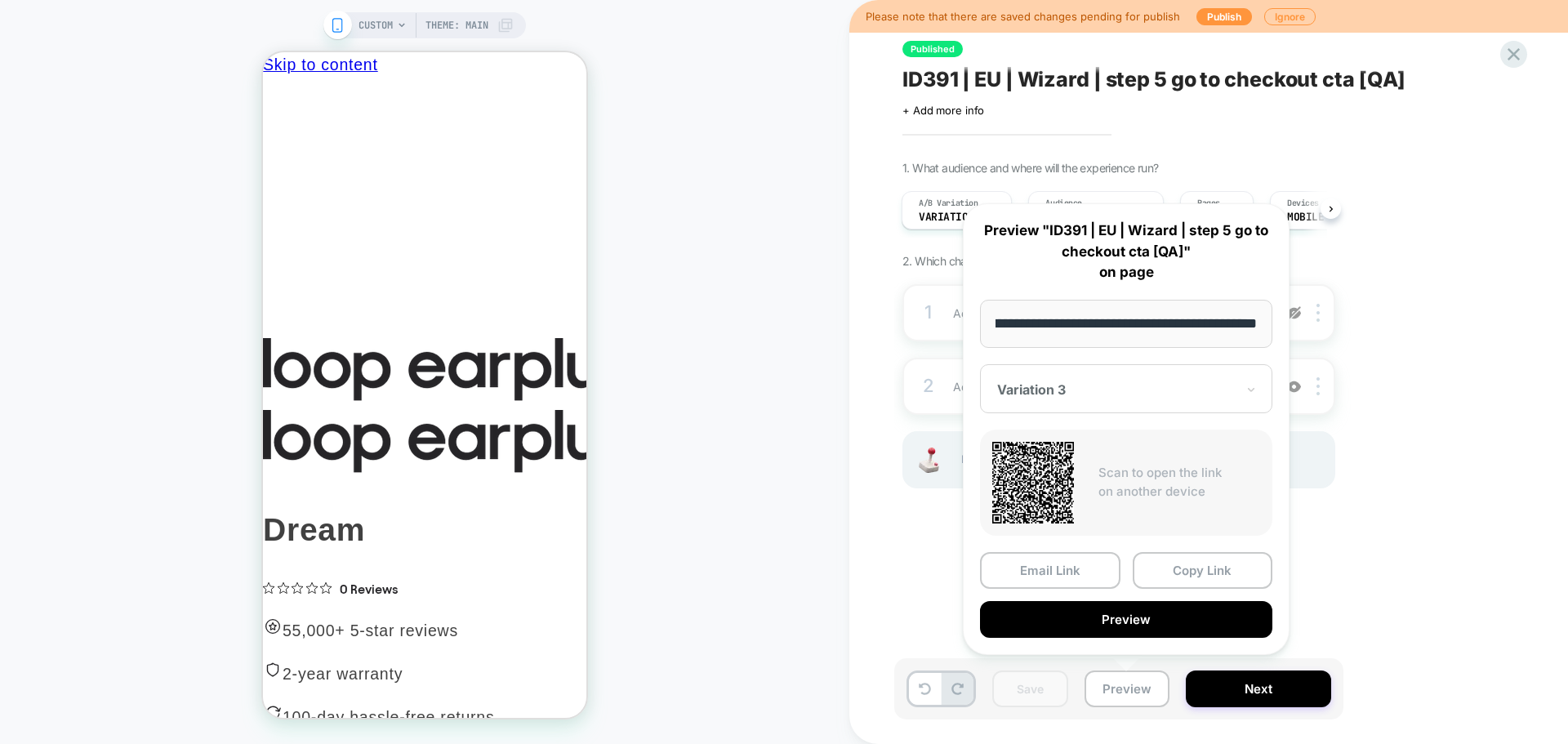
scroll to position [0, 0]
click at [1182, 544] on div "**********" at bounding box center [1126, 429] width 327 height 451
click at [1189, 574] on button "Copy Link" at bounding box center [1202, 570] width 141 height 37
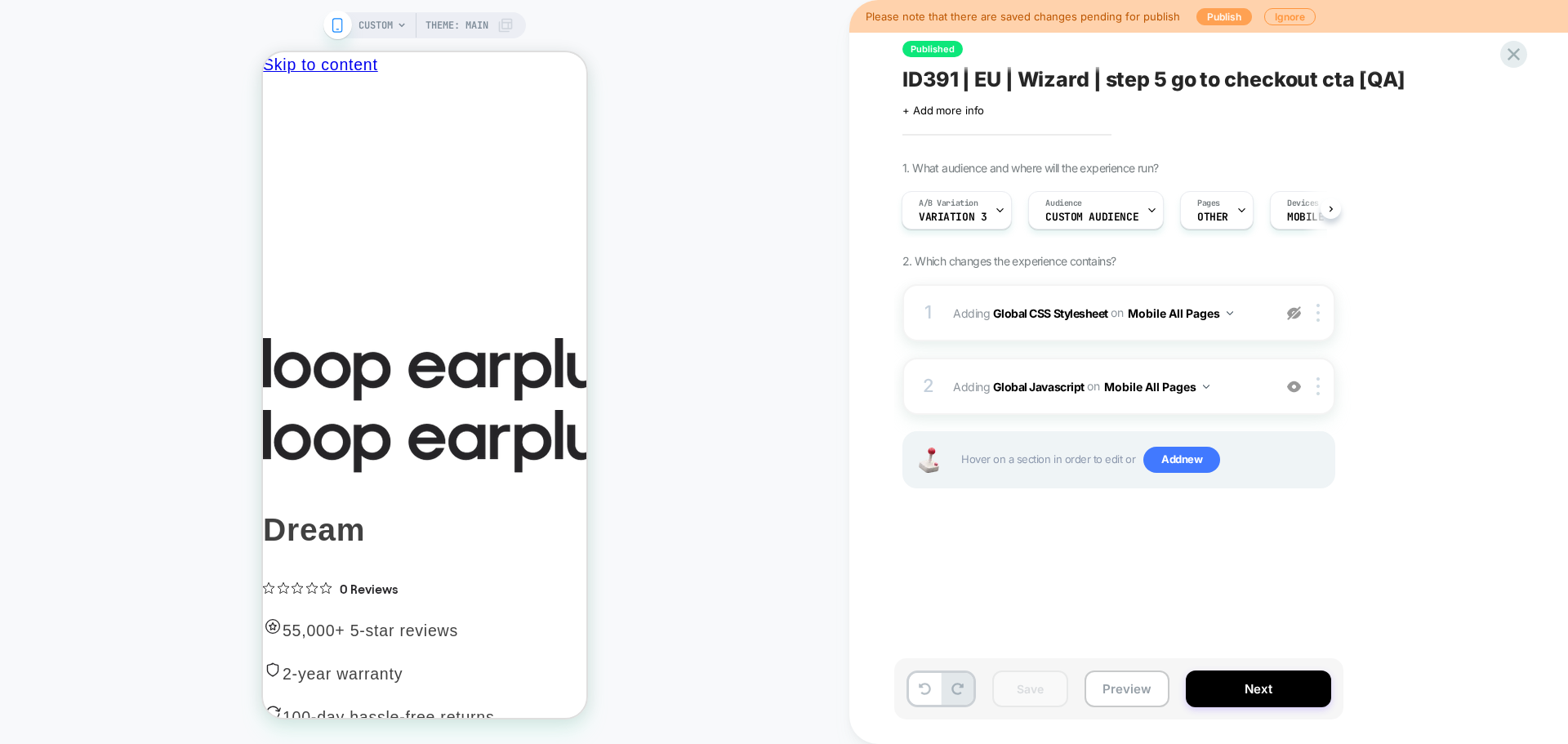
click at [1214, 13] on button "Publish" at bounding box center [1224, 16] width 55 height 17
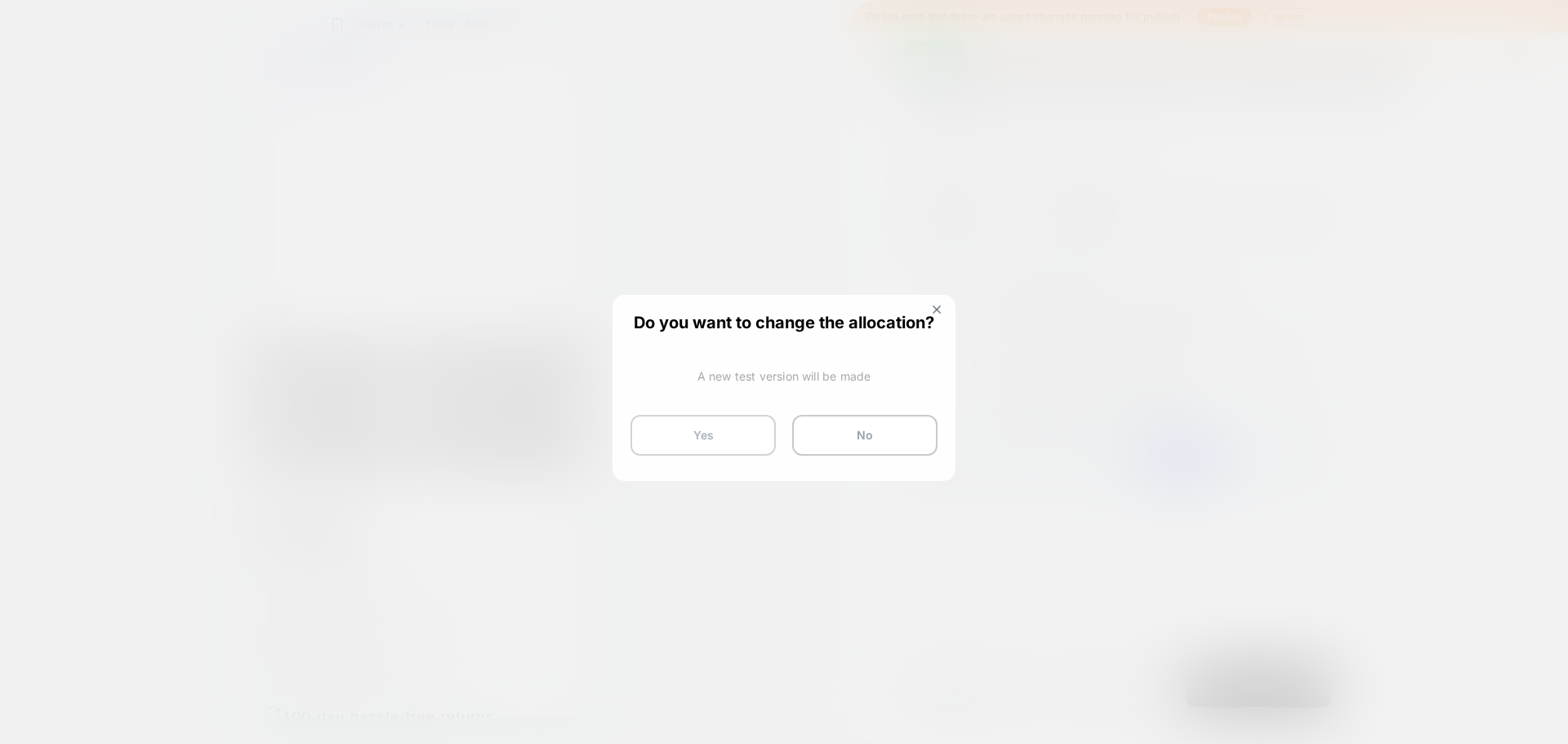
click at [654, 442] on button "Yes" at bounding box center [703, 435] width 145 height 41
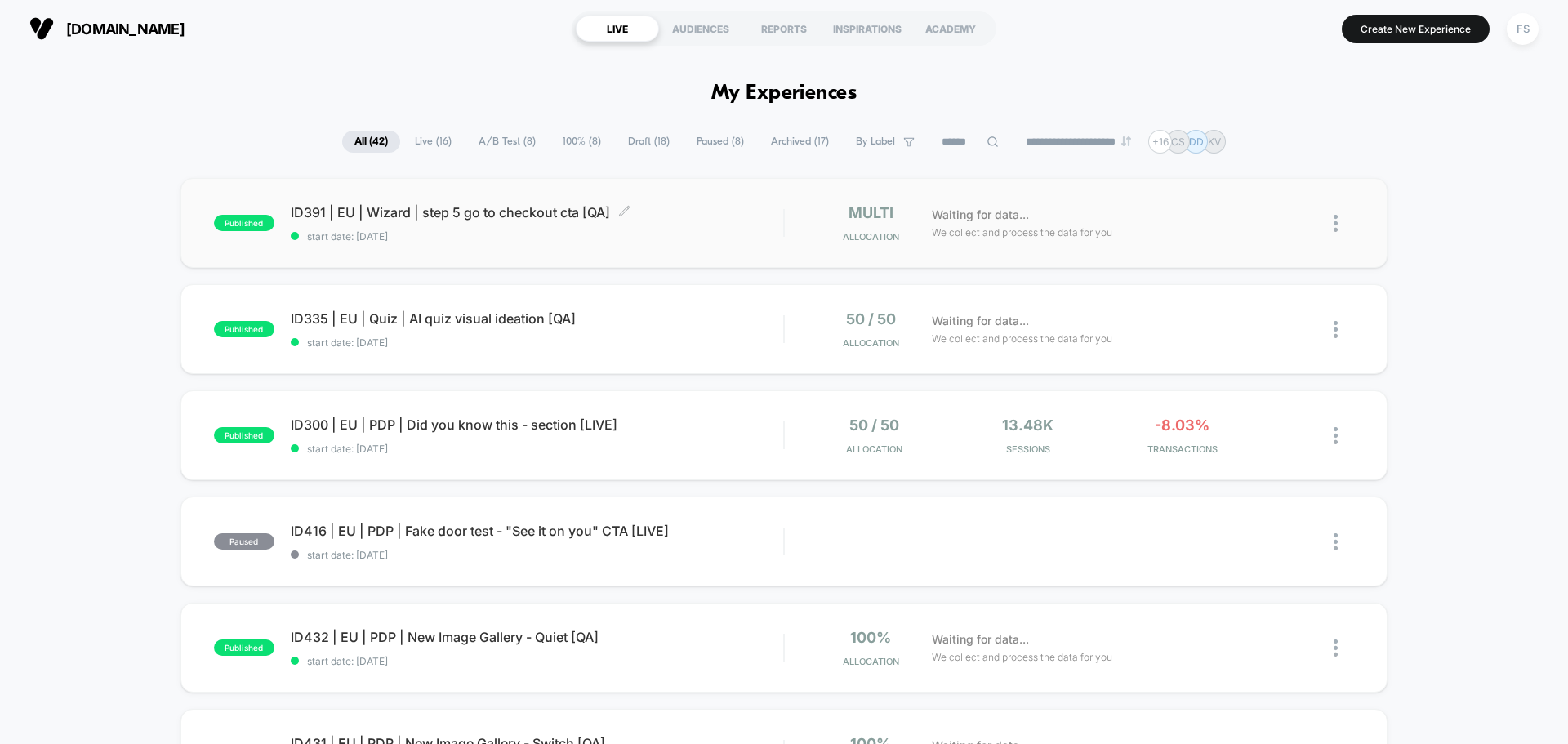
click at [471, 221] on div "ID391 | EU | Wizard | step 5 go to checkout cta [QA] Click to edit experience d…" at bounding box center [537, 223] width 493 height 38
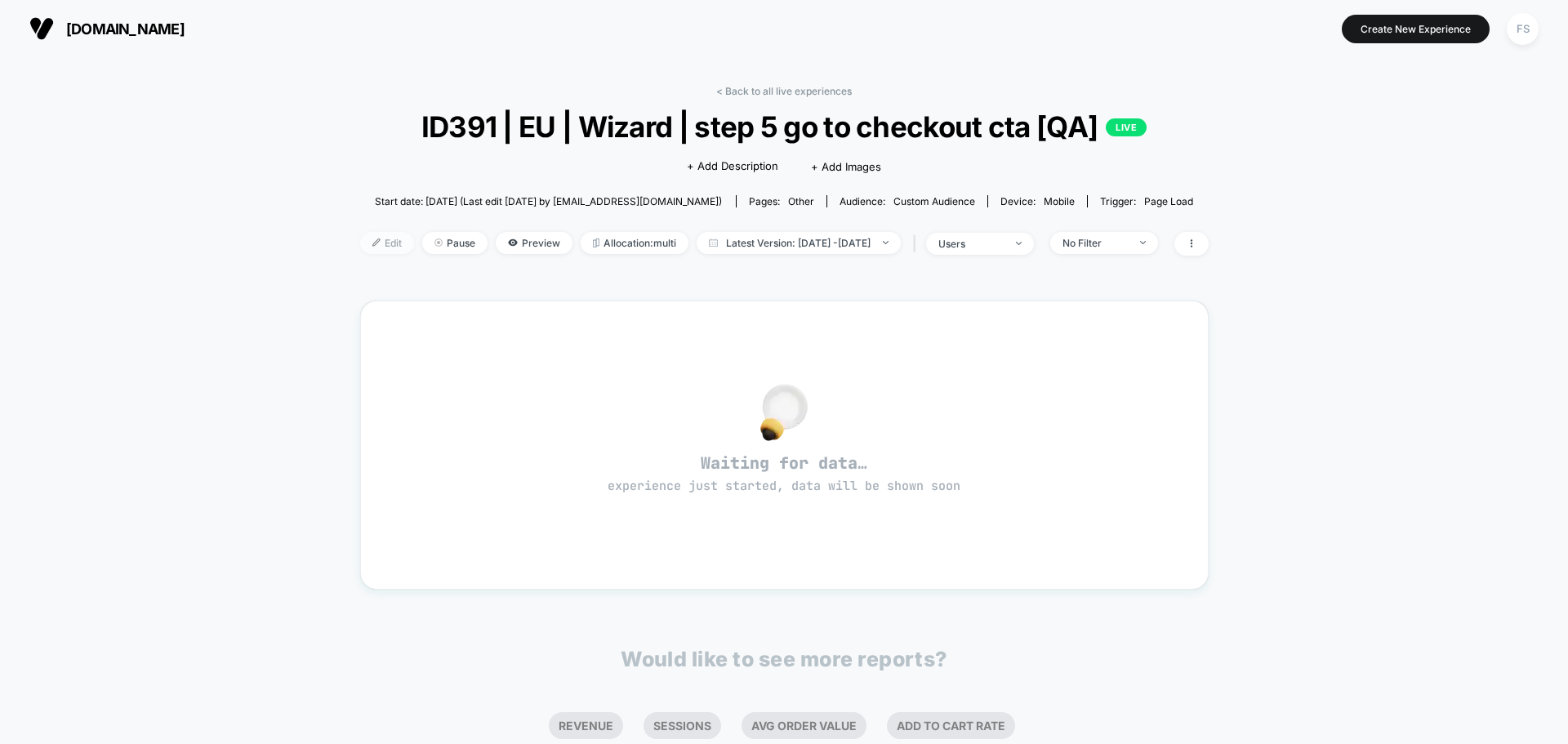
click at [373, 240] on span "Edit" at bounding box center [387, 243] width 54 height 22
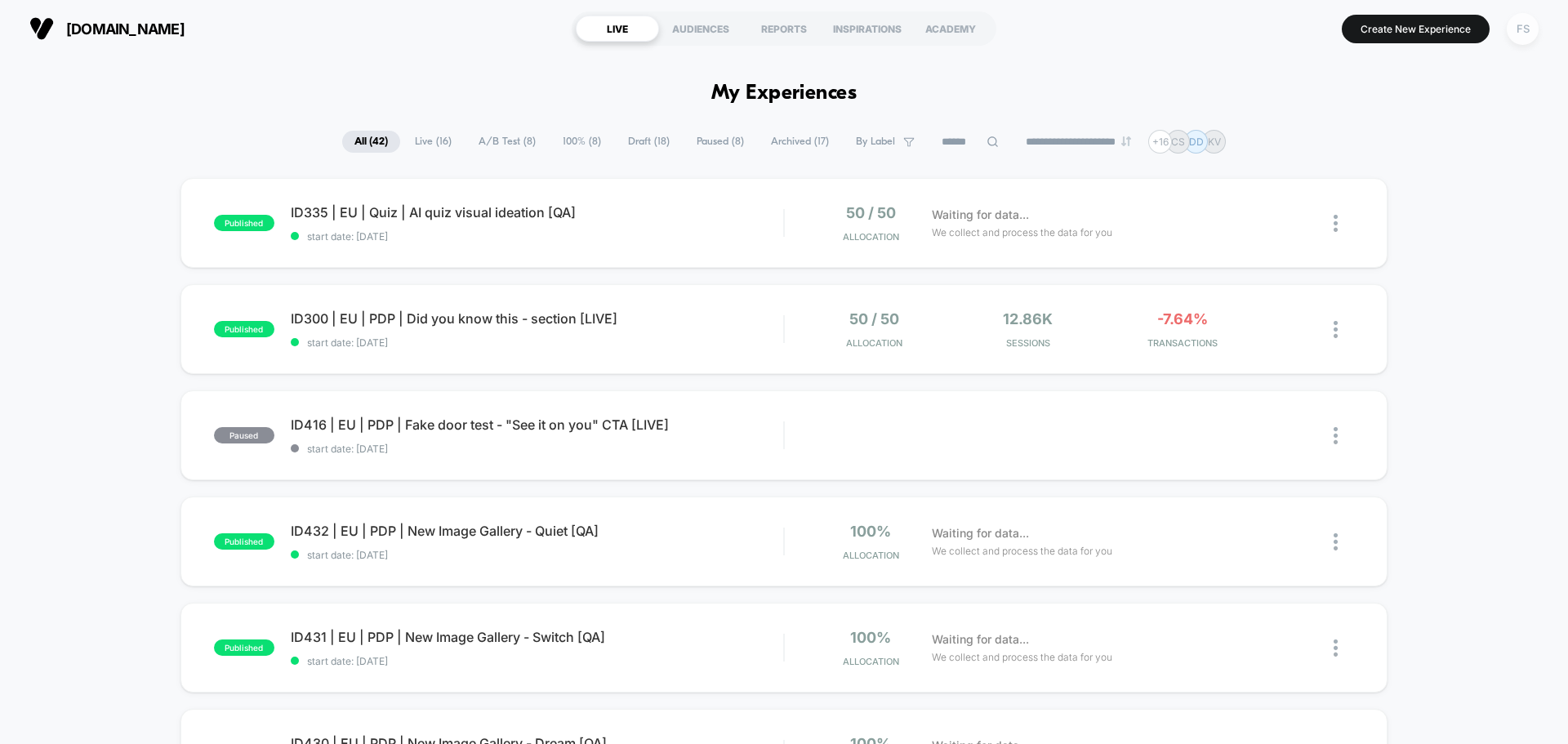
click at [1518, 36] on div "FS" at bounding box center [1522, 29] width 32 height 32
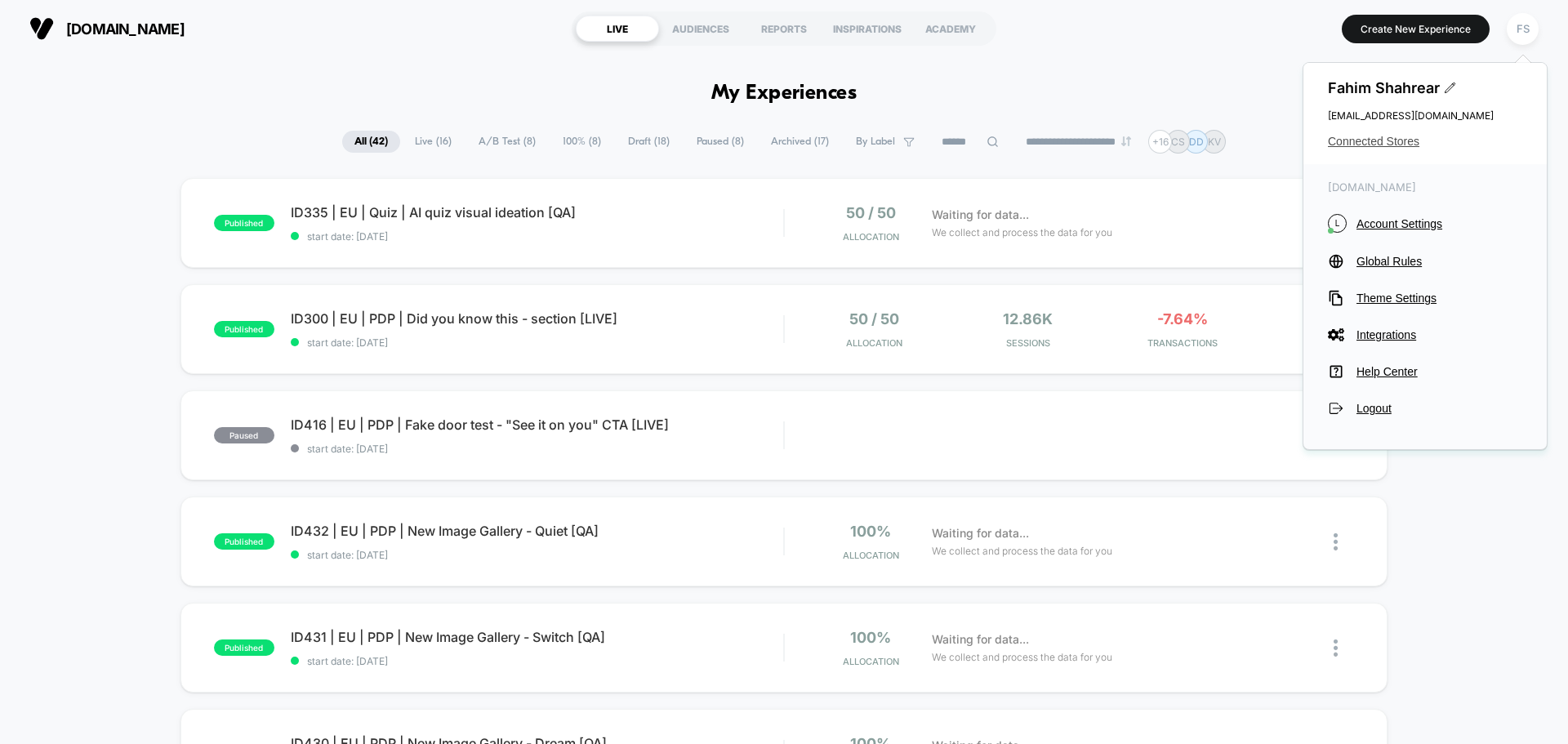
click at [1390, 143] on span "Connected Stores" at bounding box center [1425, 141] width 194 height 13
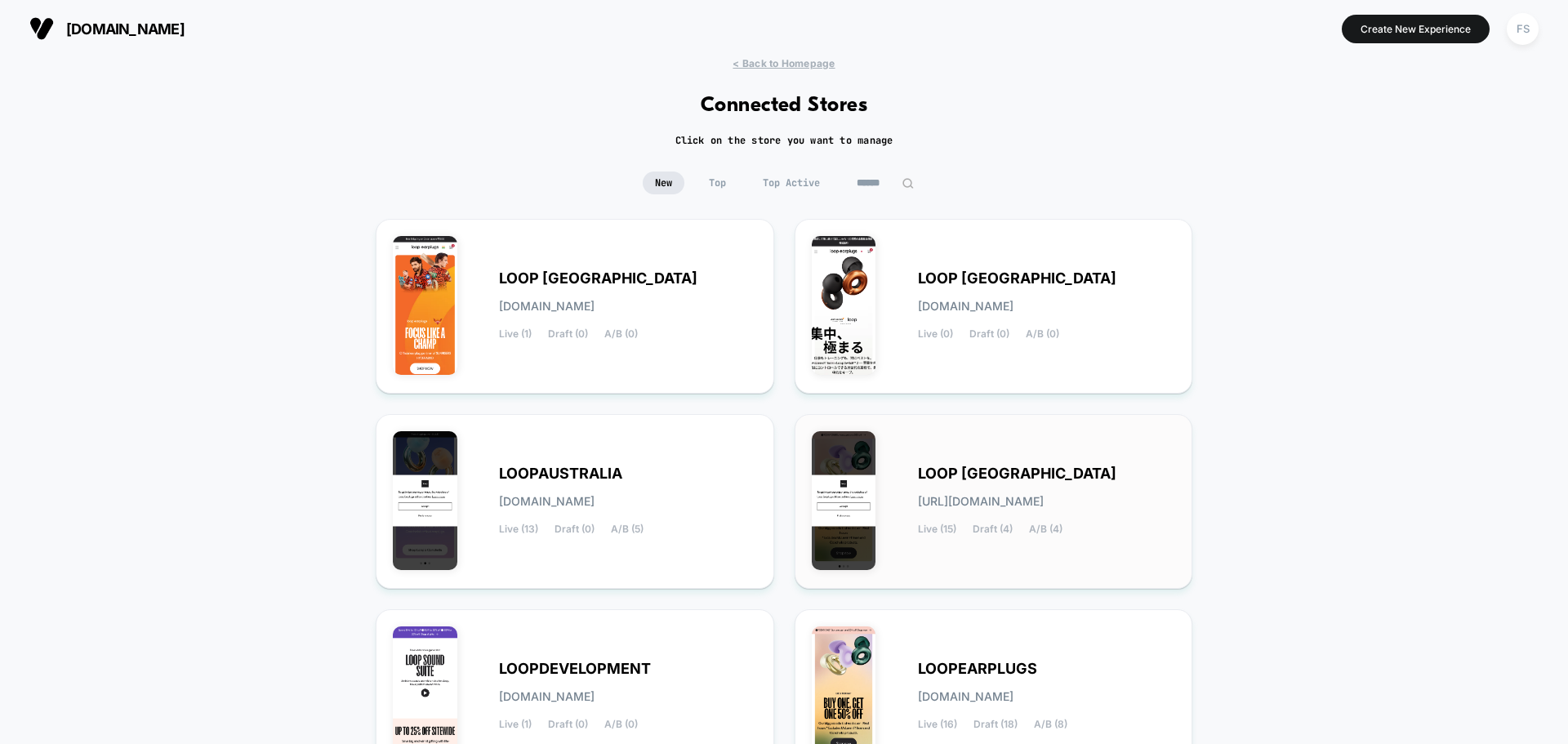
click at [976, 453] on div "LOOP UNITED STATES loop-united_states.myshopify.com Live (15) Draft (4) A/B (4)" at bounding box center [993, 501] width 364 height 141
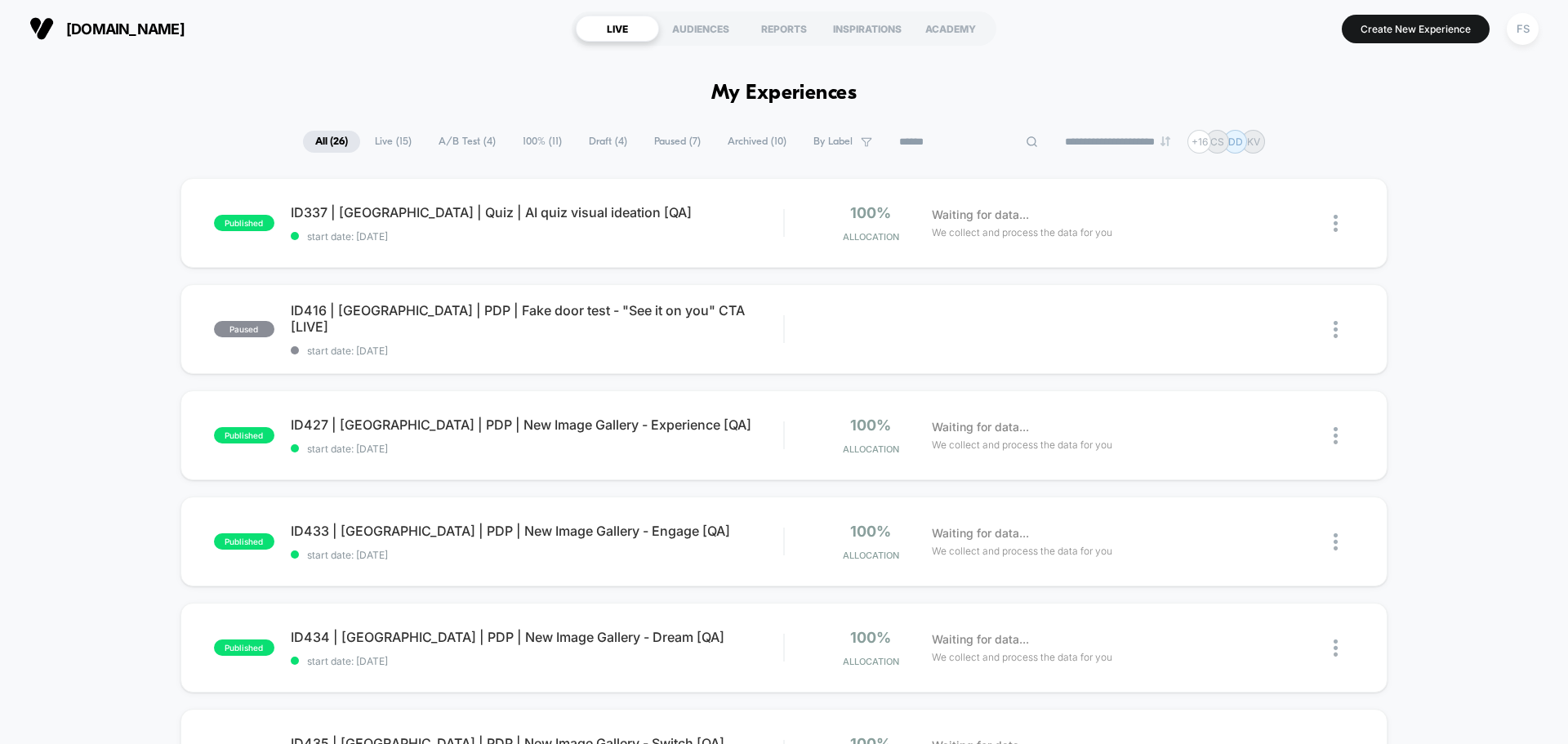
click at [967, 141] on input at bounding box center [968, 142] width 163 height 20
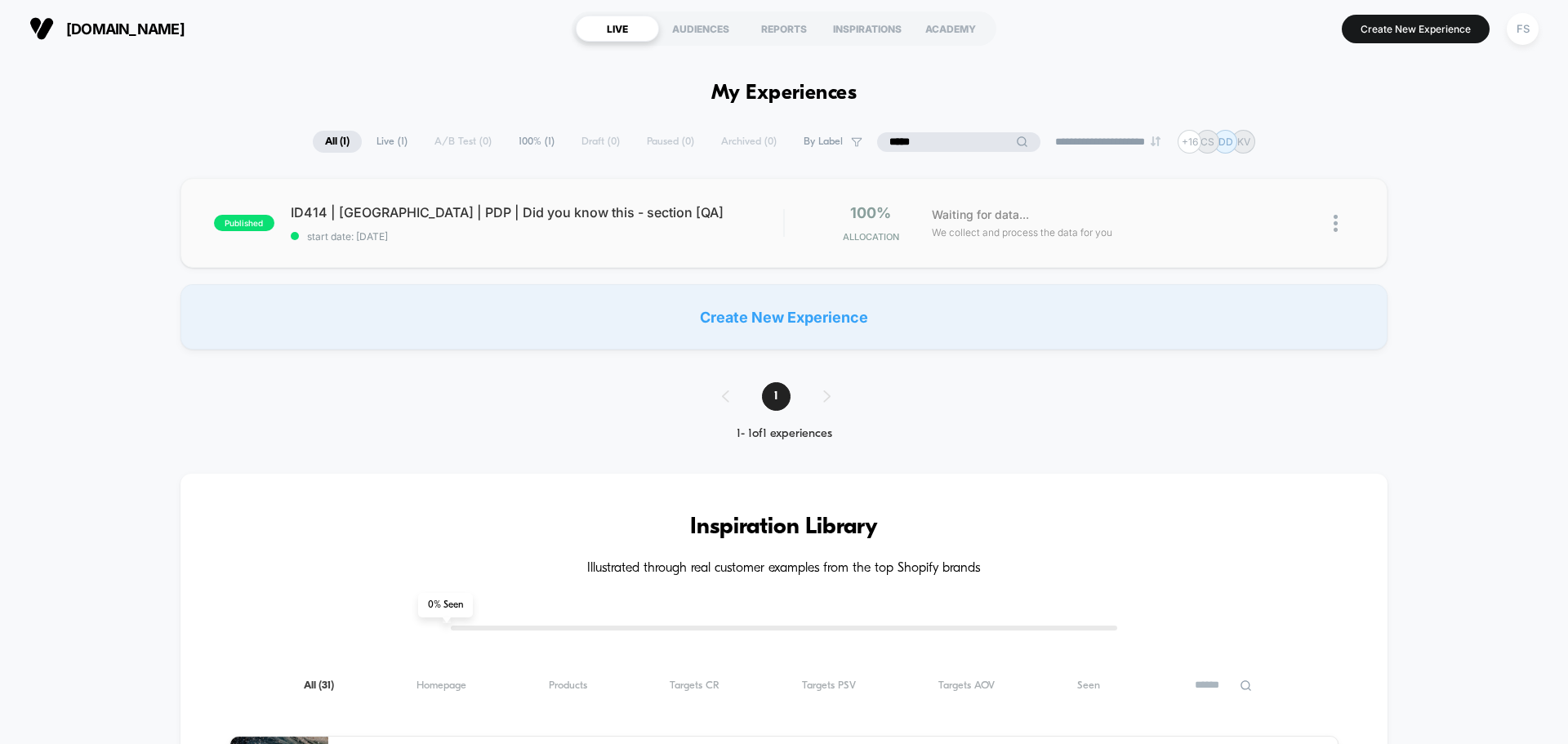
type input "*****"
click at [544, 233] on span "start date: [DATE]" at bounding box center [537, 236] width 493 height 12
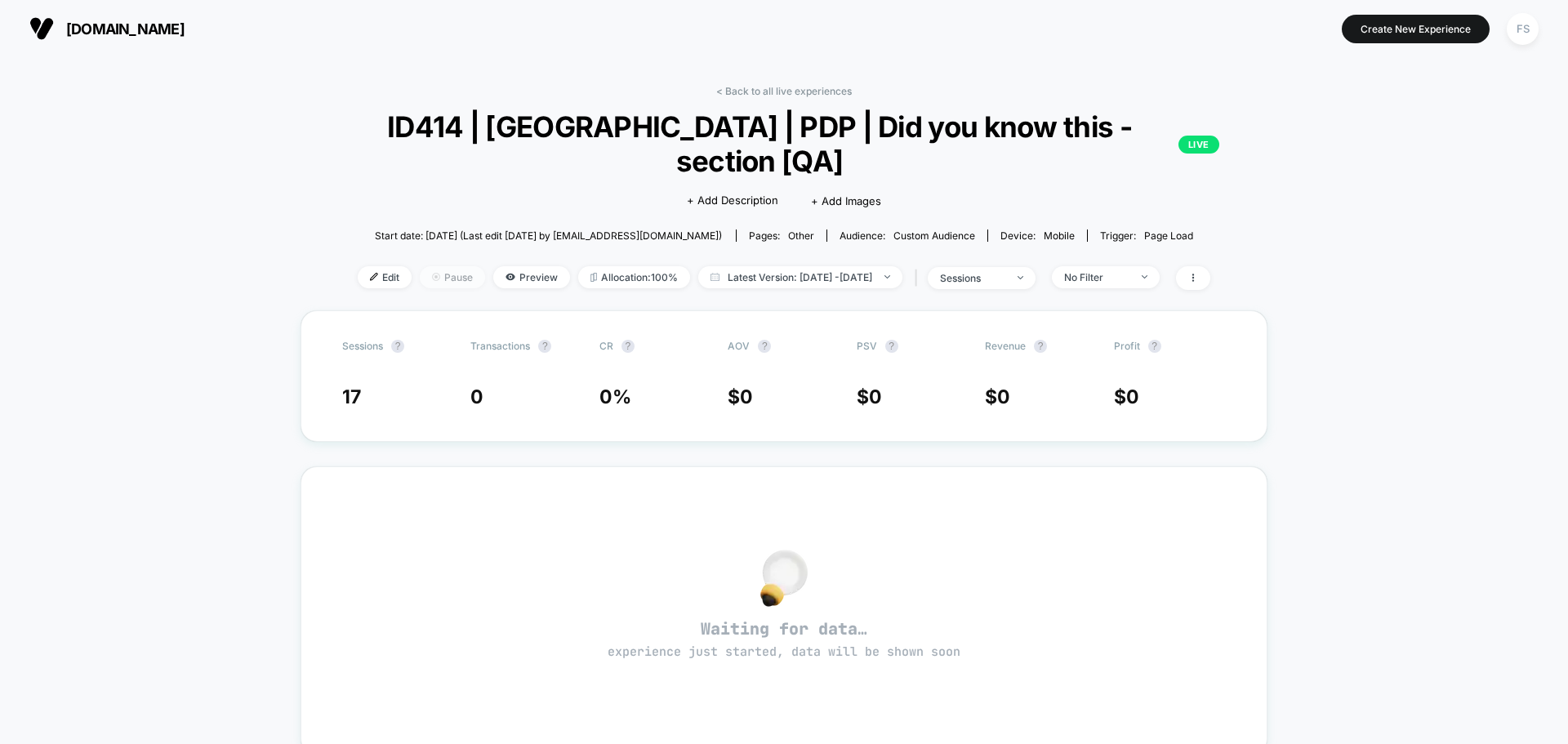
click at [422, 266] on span "Pause" at bounding box center [453, 277] width 66 height 22
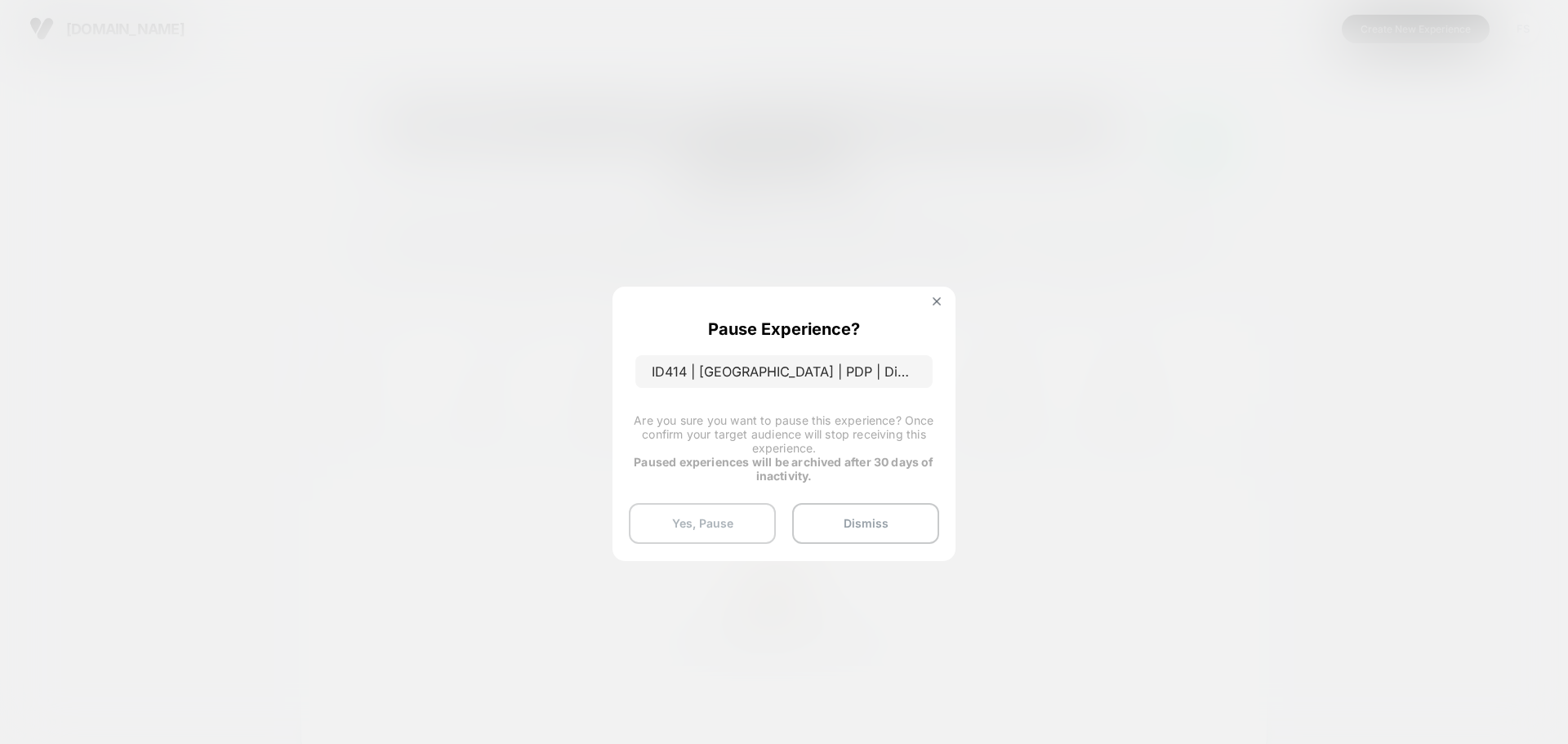
click at [716, 532] on button "Yes, Pause" at bounding box center [703, 523] width 147 height 41
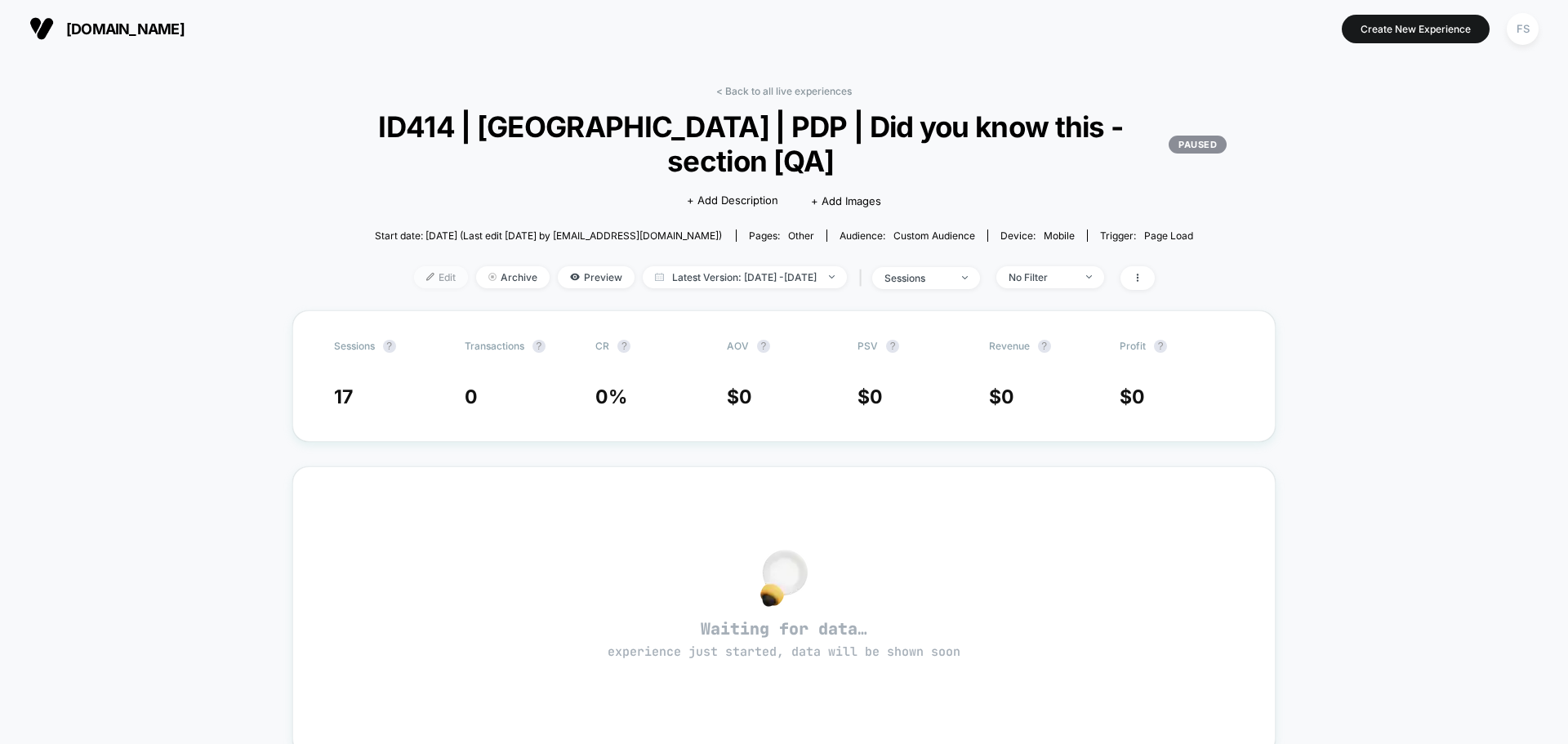
click at [419, 278] on span "Edit" at bounding box center [441, 277] width 54 height 22
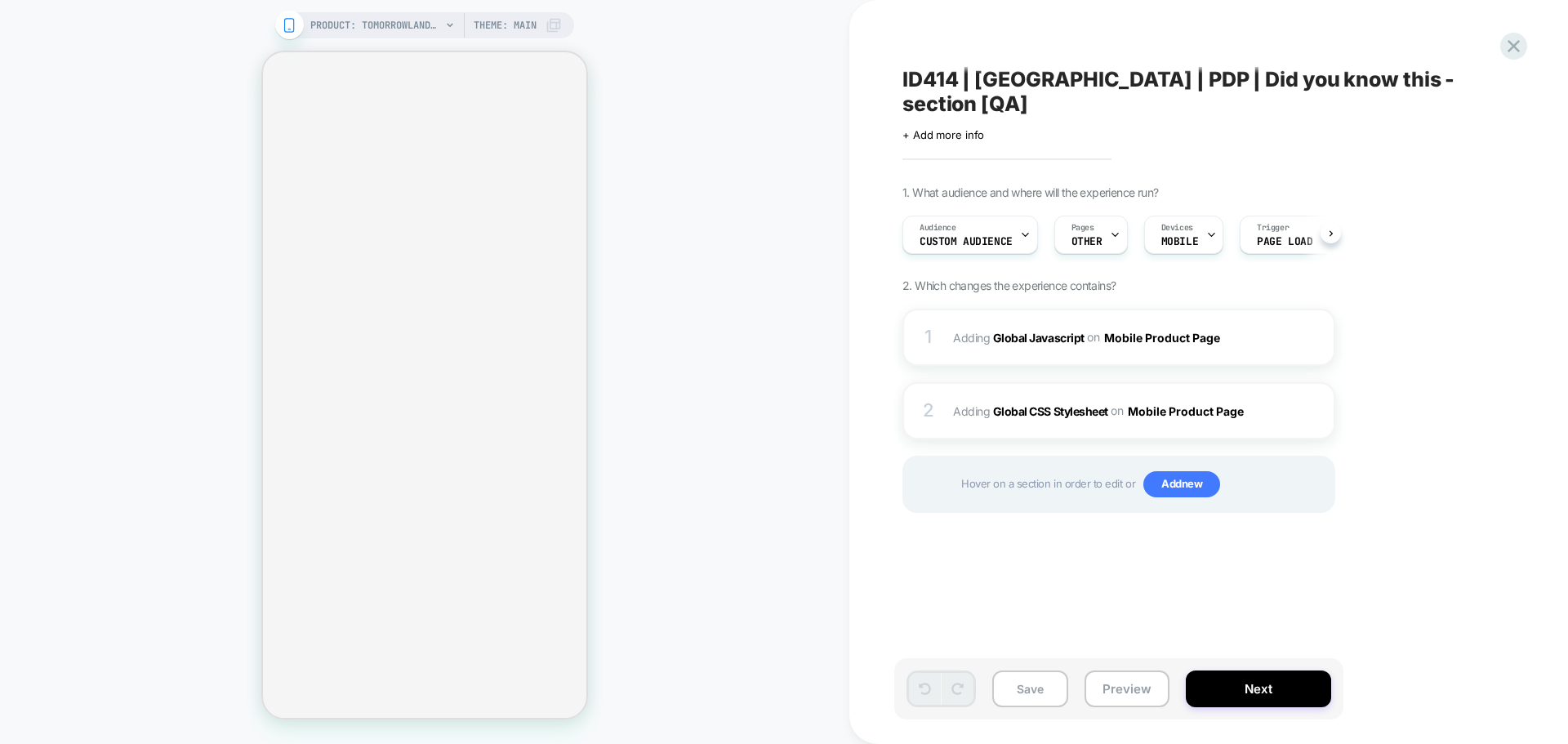
scroll to position [0, 1]
click at [944, 128] on span "+ Add more info" at bounding box center [943, 134] width 81 height 13
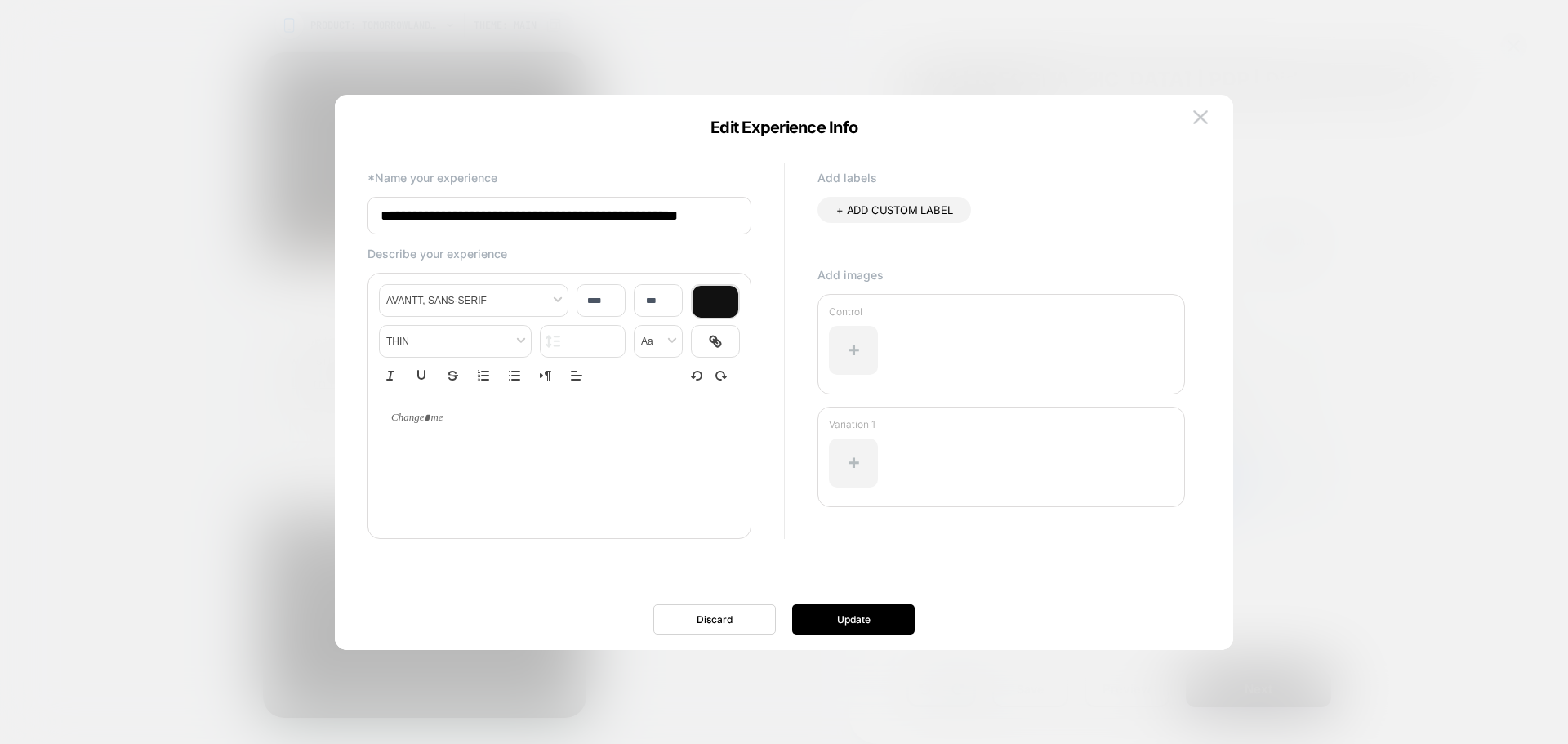
scroll to position [0, 0]
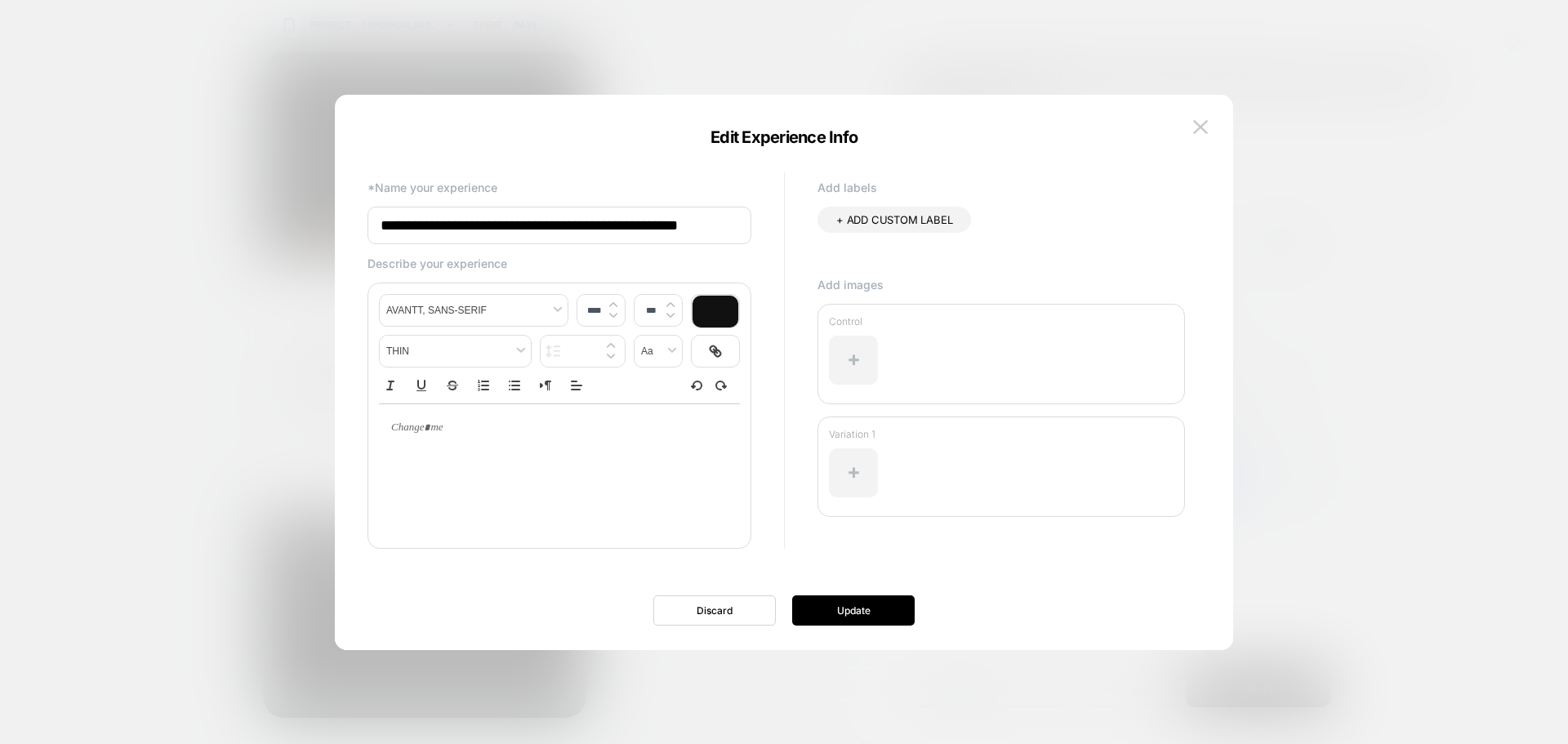
click at [723, 221] on input "**********" at bounding box center [559, 225] width 384 height 37
type input "**********"
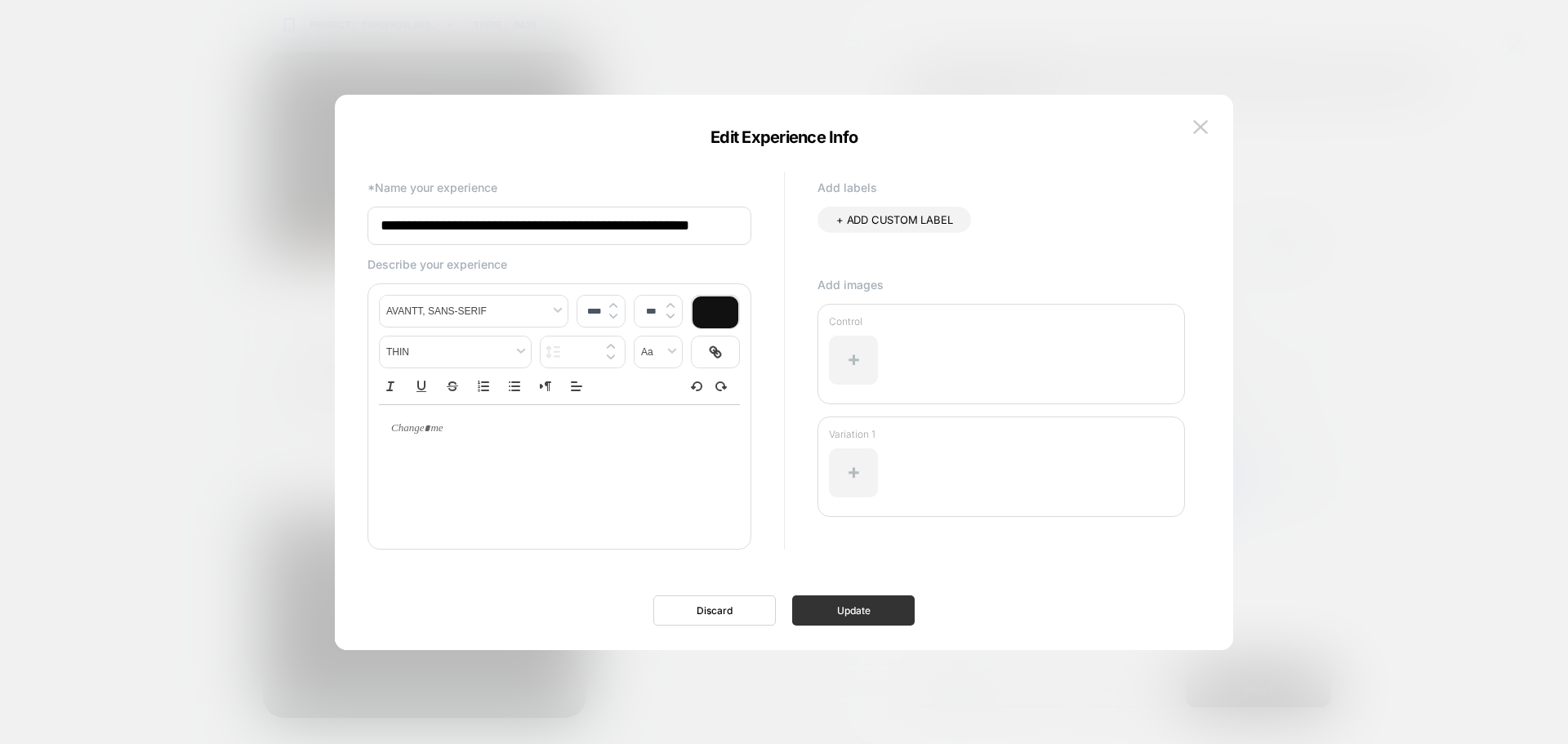
click at [885, 610] on button "Update" at bounding box center [853, 610] width 123 height 30
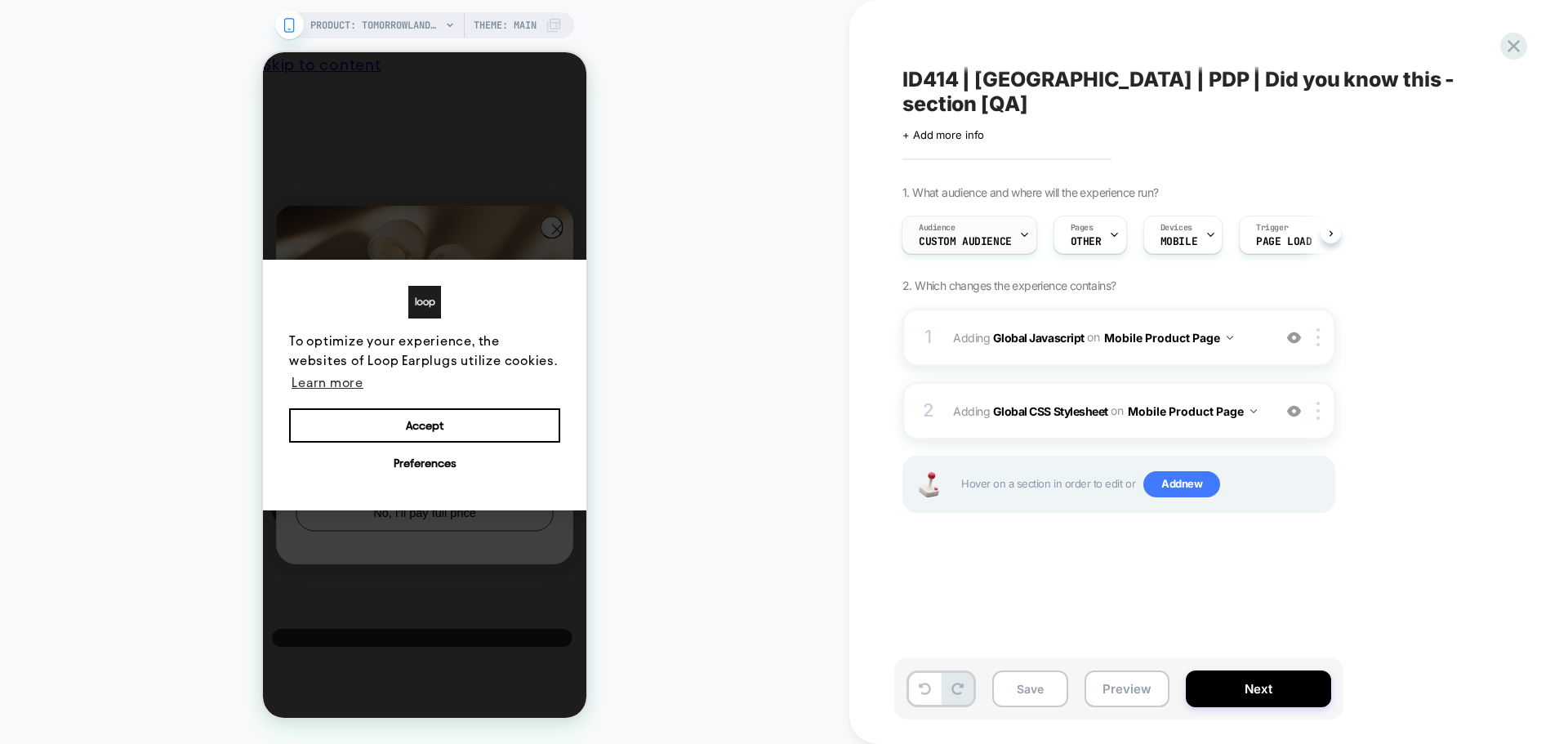
scroll to position [0, 3]
click at [976, 216] on div "Audience Custom Audience" at bounding box center [964, 234] width 126 height 37
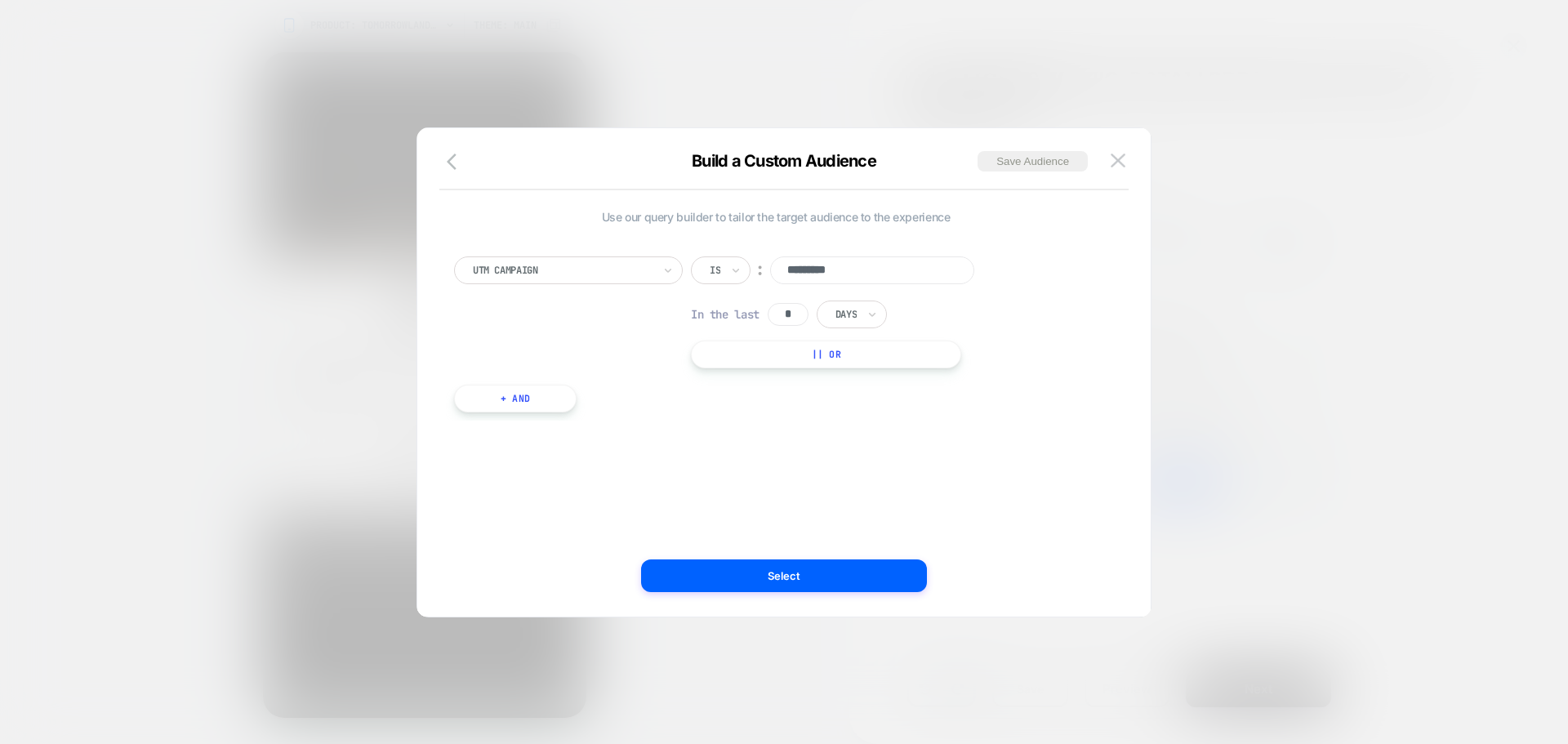
click at [447, 162] on icon "button" at bounding box center [456, 162] width 20 height 20
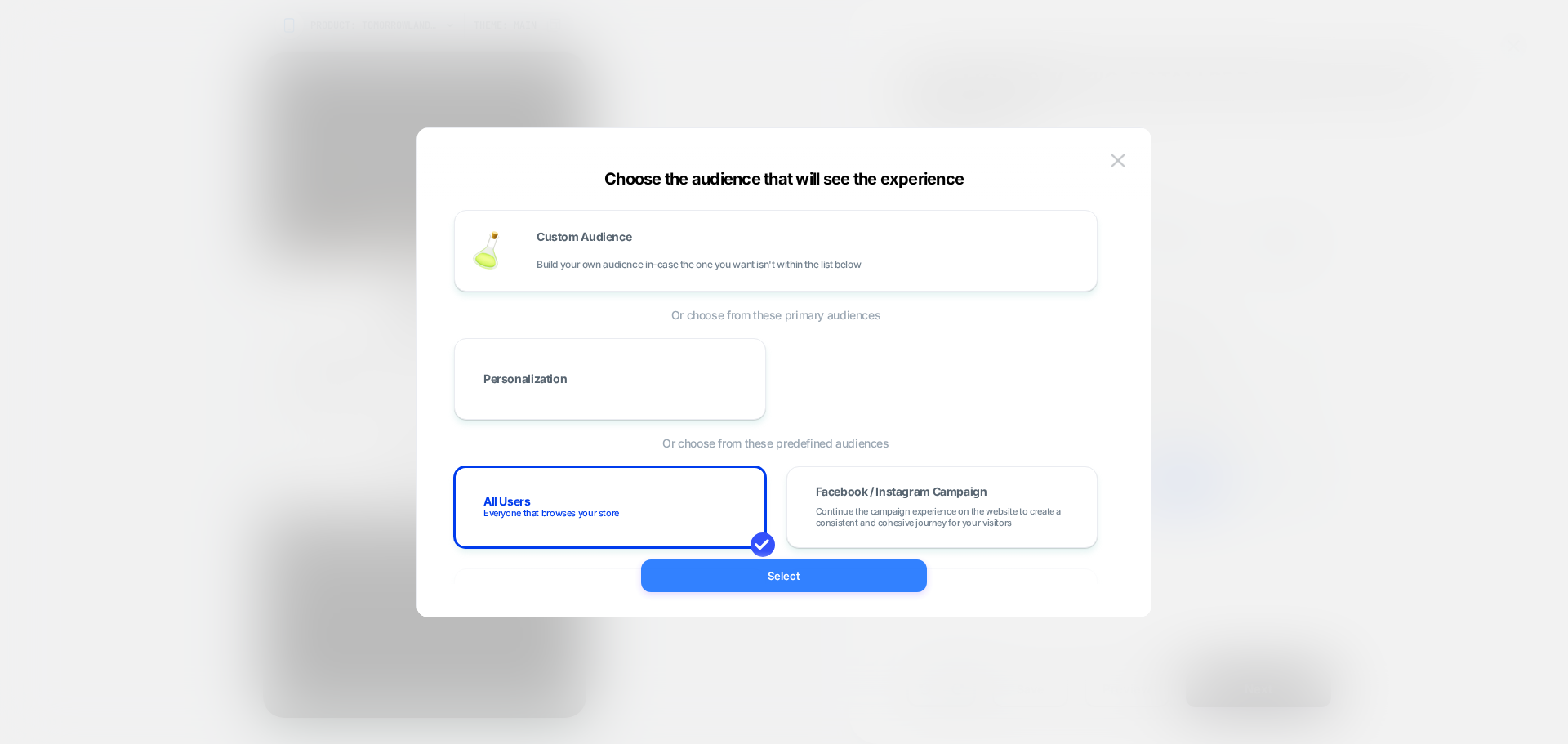
click at [755, 575] on button "Select" at bounding box center [784, 575] width 286 height 33
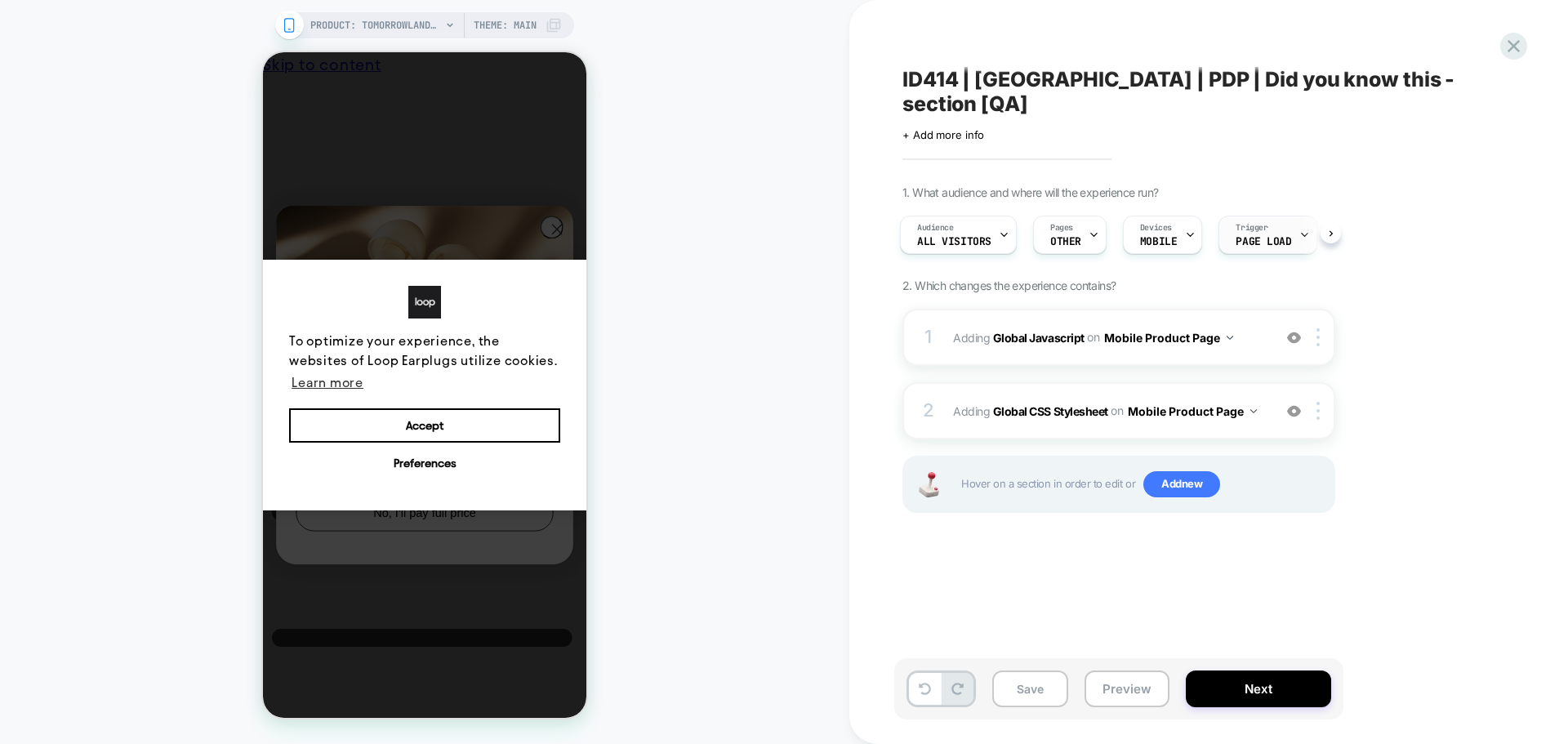
click at [1277, 216] on div "Trigger Page Load" at bounding box center [1264, 234] width 88 height 37
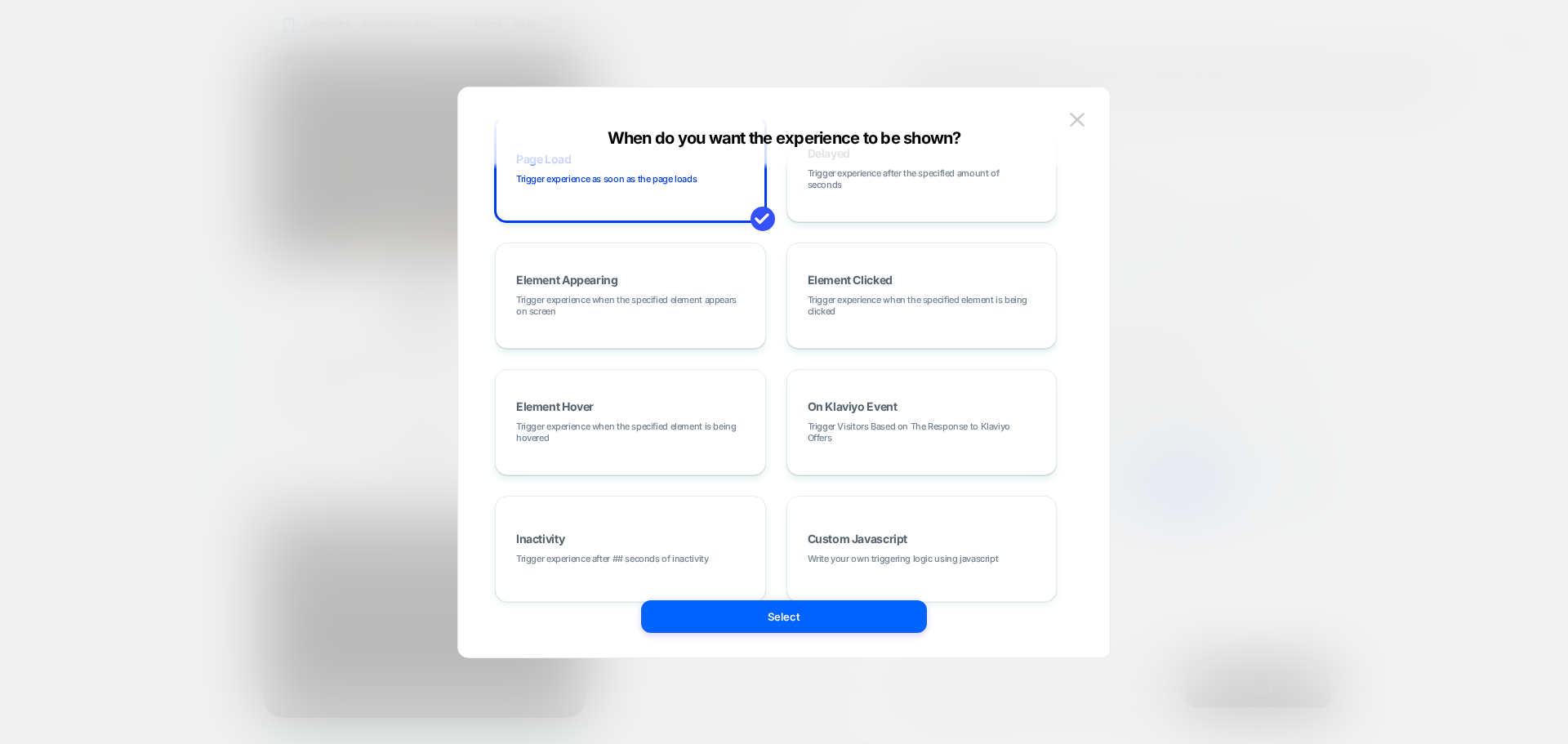
scroll to position [79, 0]
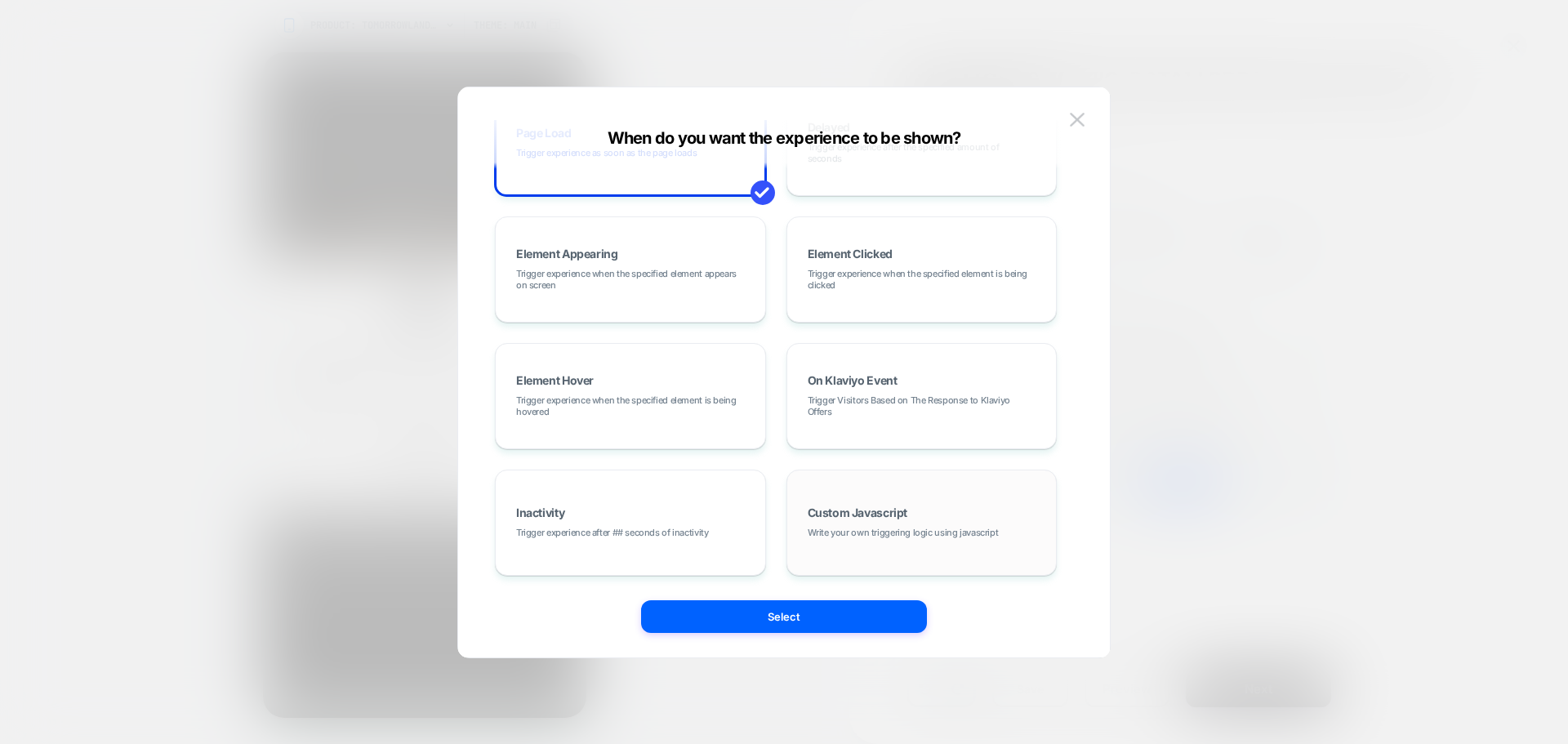
click at [917, 550] on div "Custom Javascript Write your own triggering logic using javascript" at bounding box center [921, 523] width 253 height 88
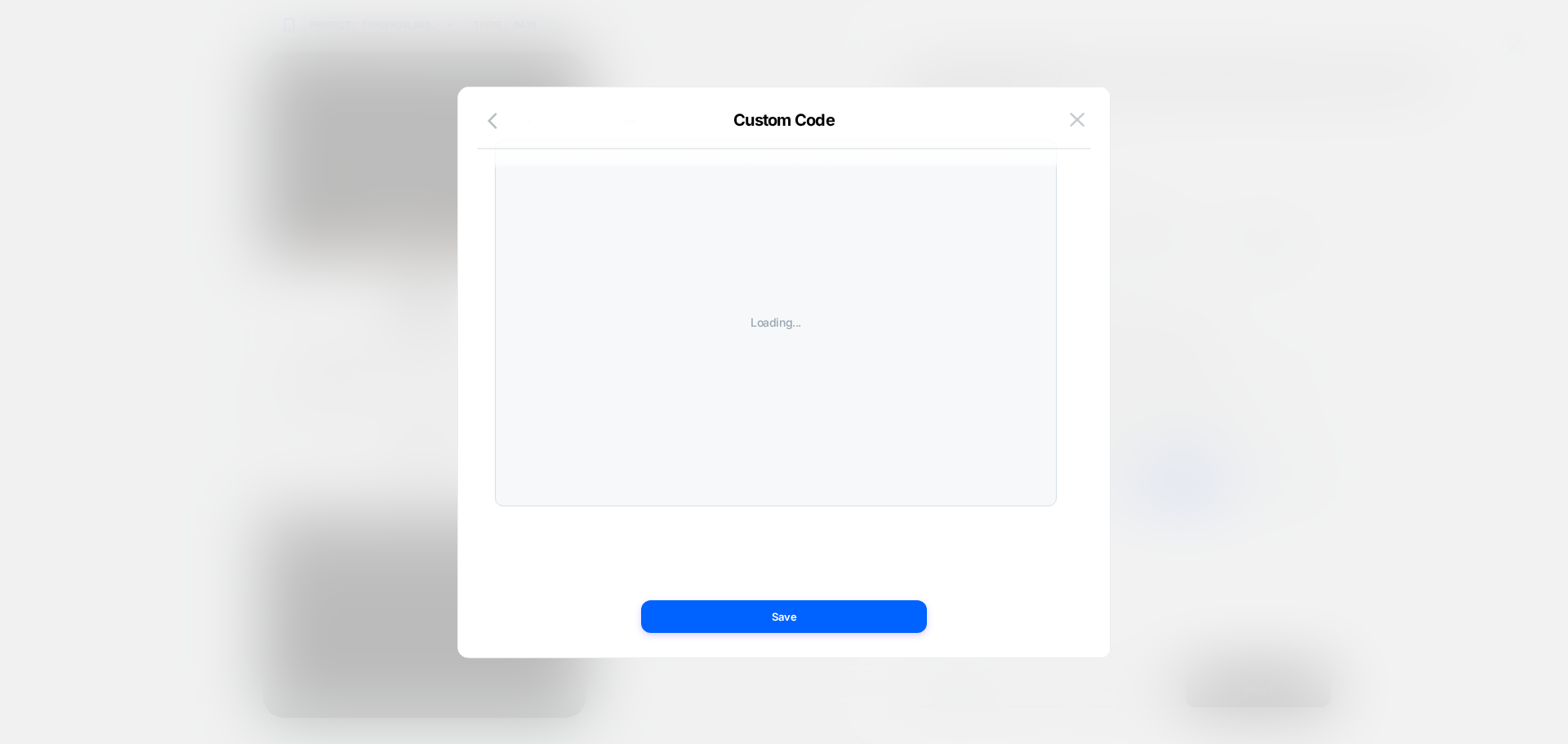
scroll to position [0, 0]
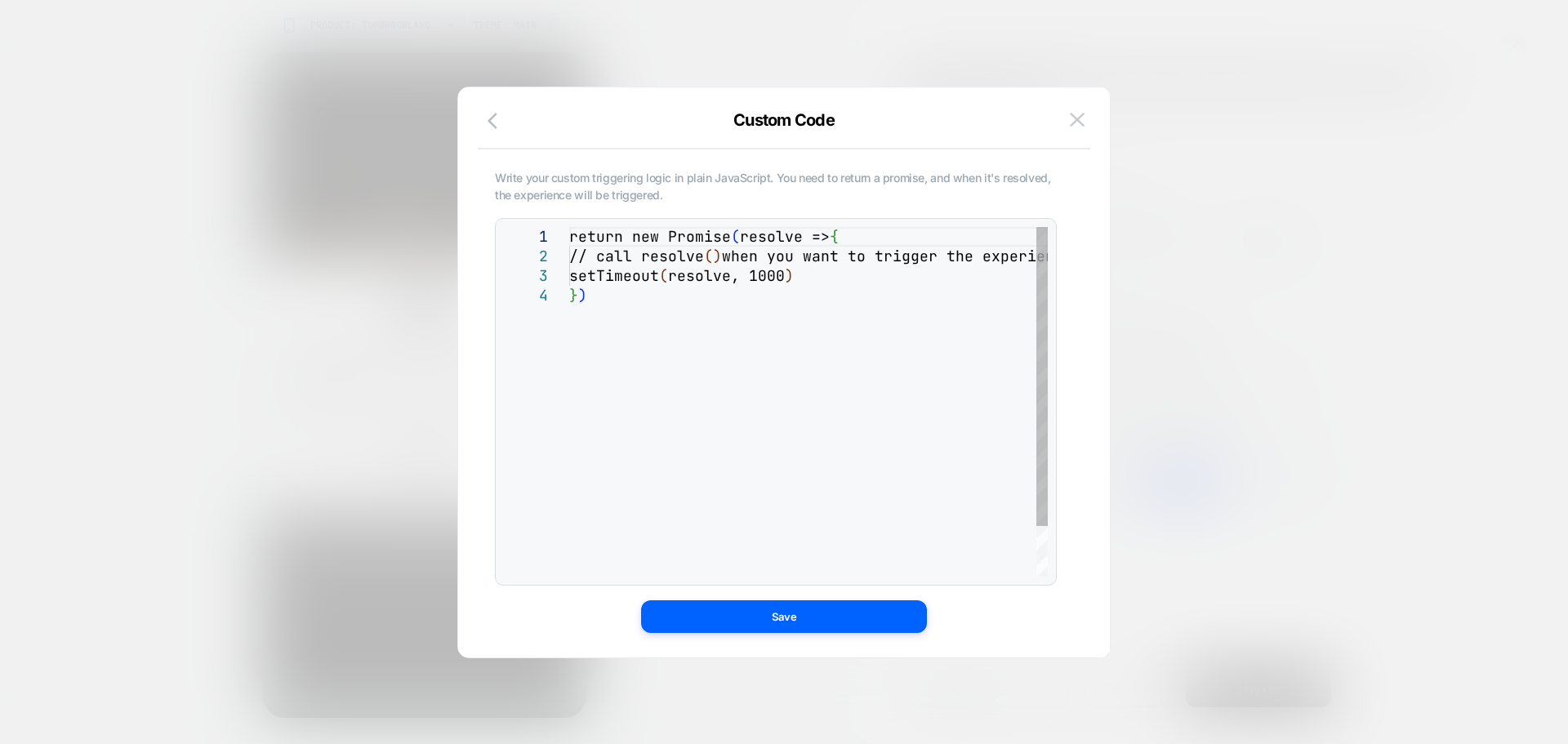
click at [818, 379] on div "return new Promise ( resolve => { // call resolve ( ) when you want to trigger …" at bounding box center [809, 431] width 479 height 408
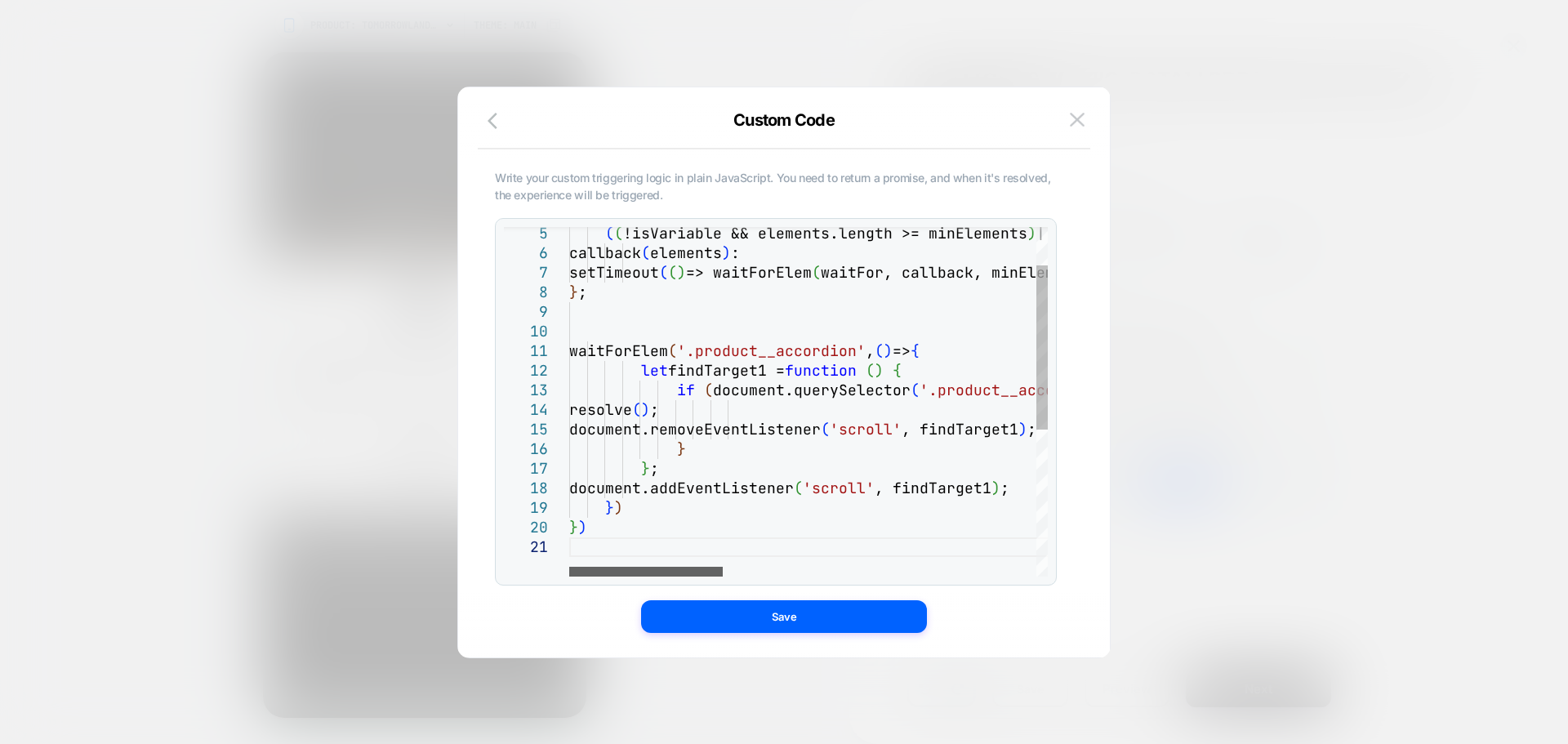
click at [570, 567] on div at bounding box center [647, 571] width 154 height 10
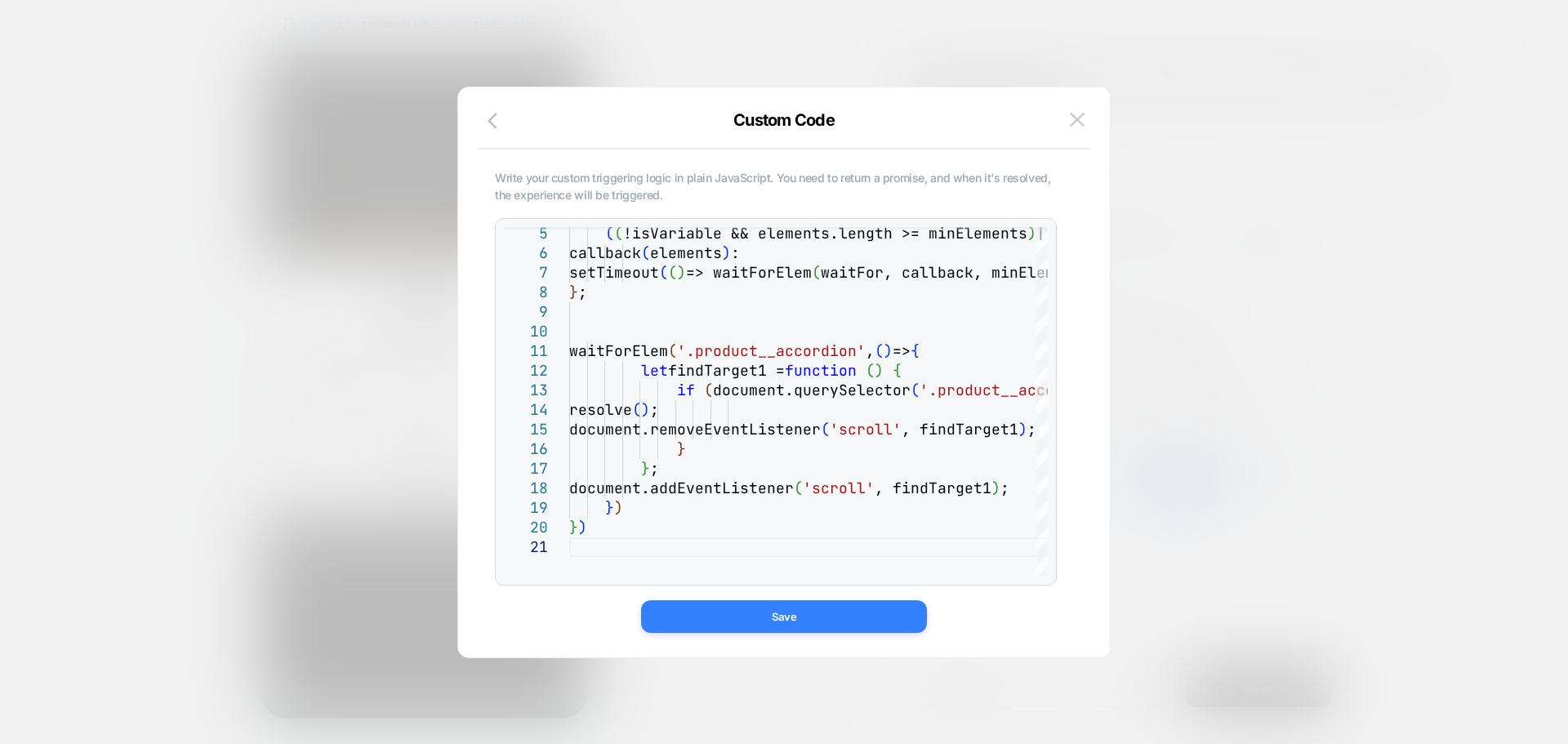
click at [758, 602] on button "Save" at bounding box center [784, 616] width 286 height 33
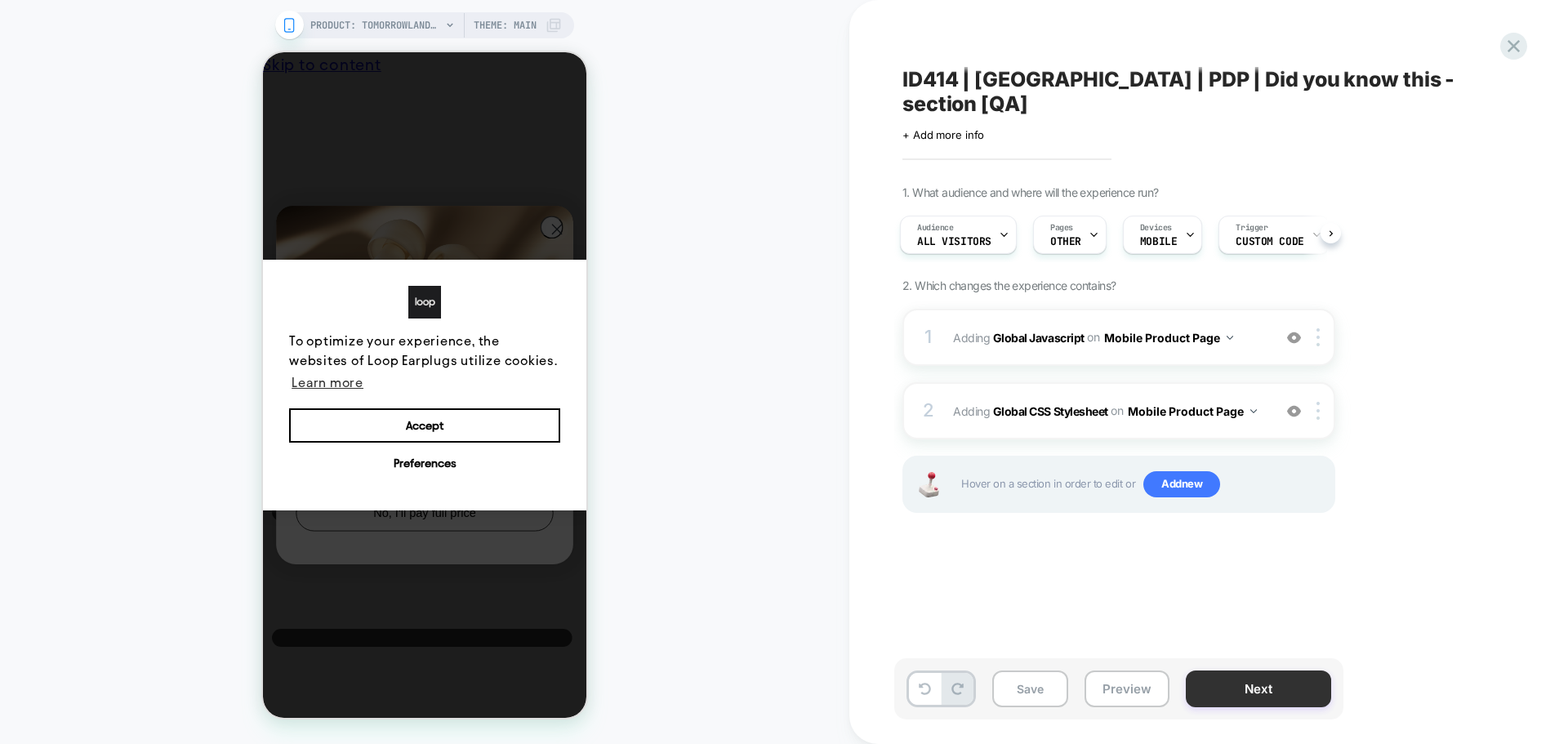
click at [1285, 689] on button "Next" at bounding box center [1259, 689] width 145 height 37
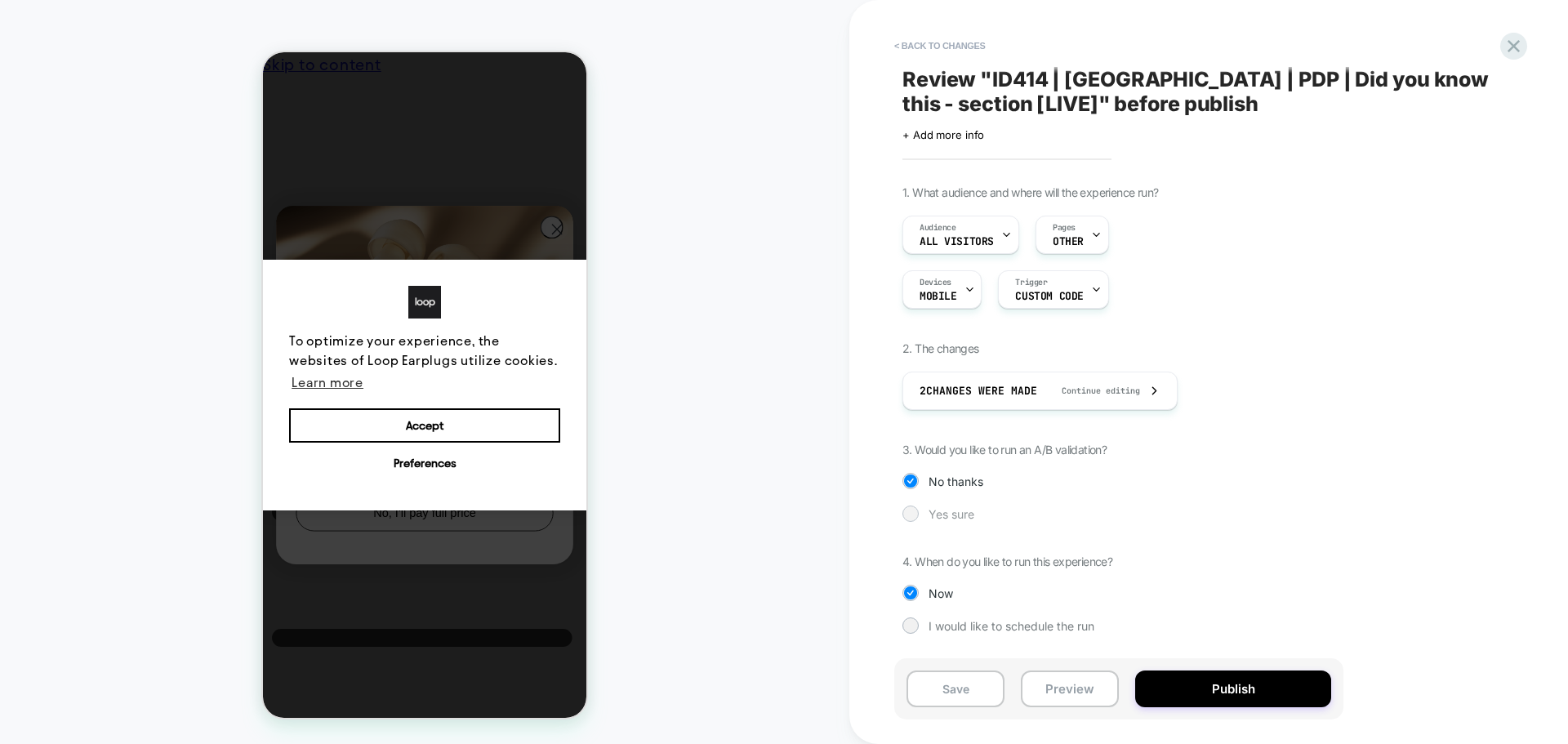
click at [940, 513] on span "Yes sure" at bounding box center [951, 514] width 46 height 14
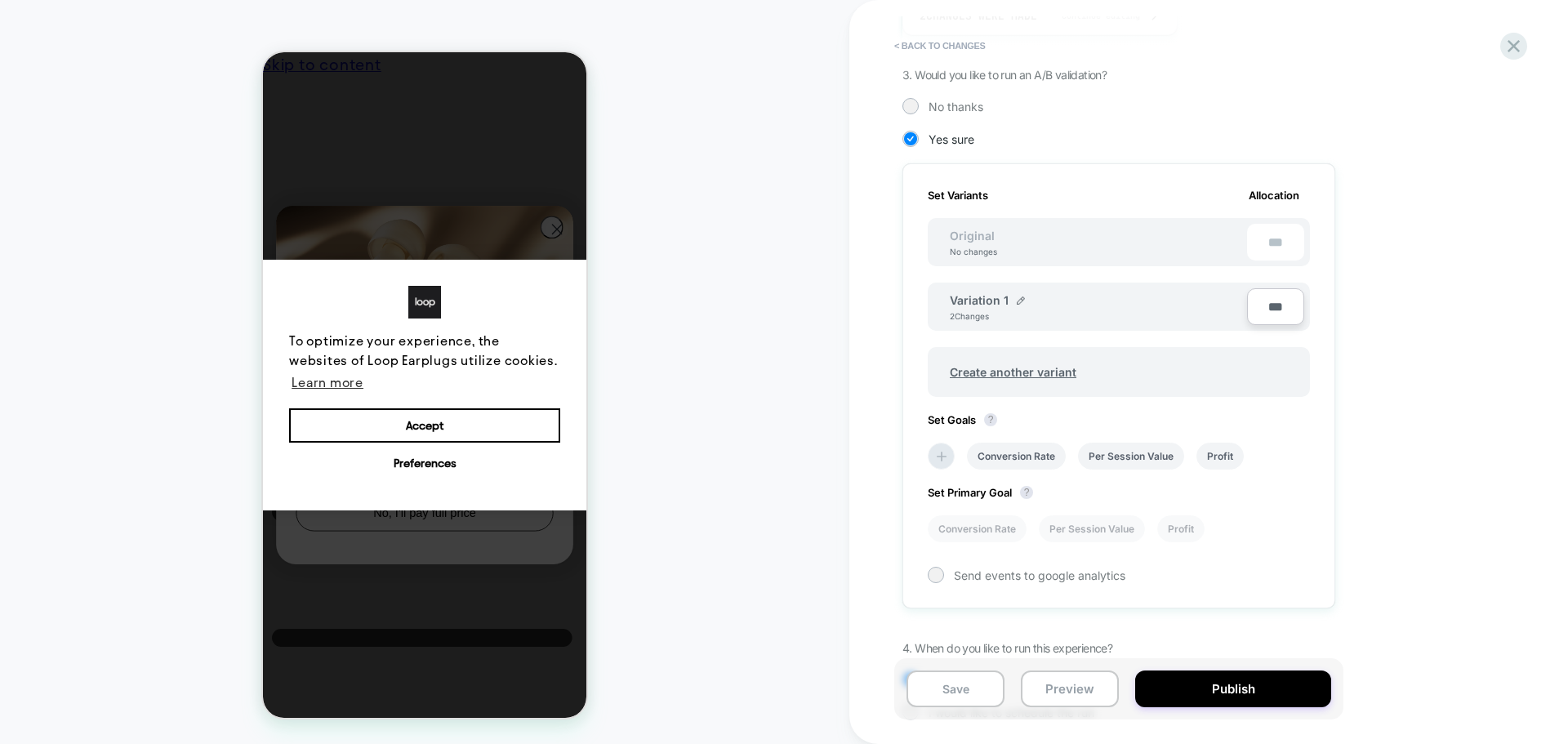
scroll to position [408, 0]
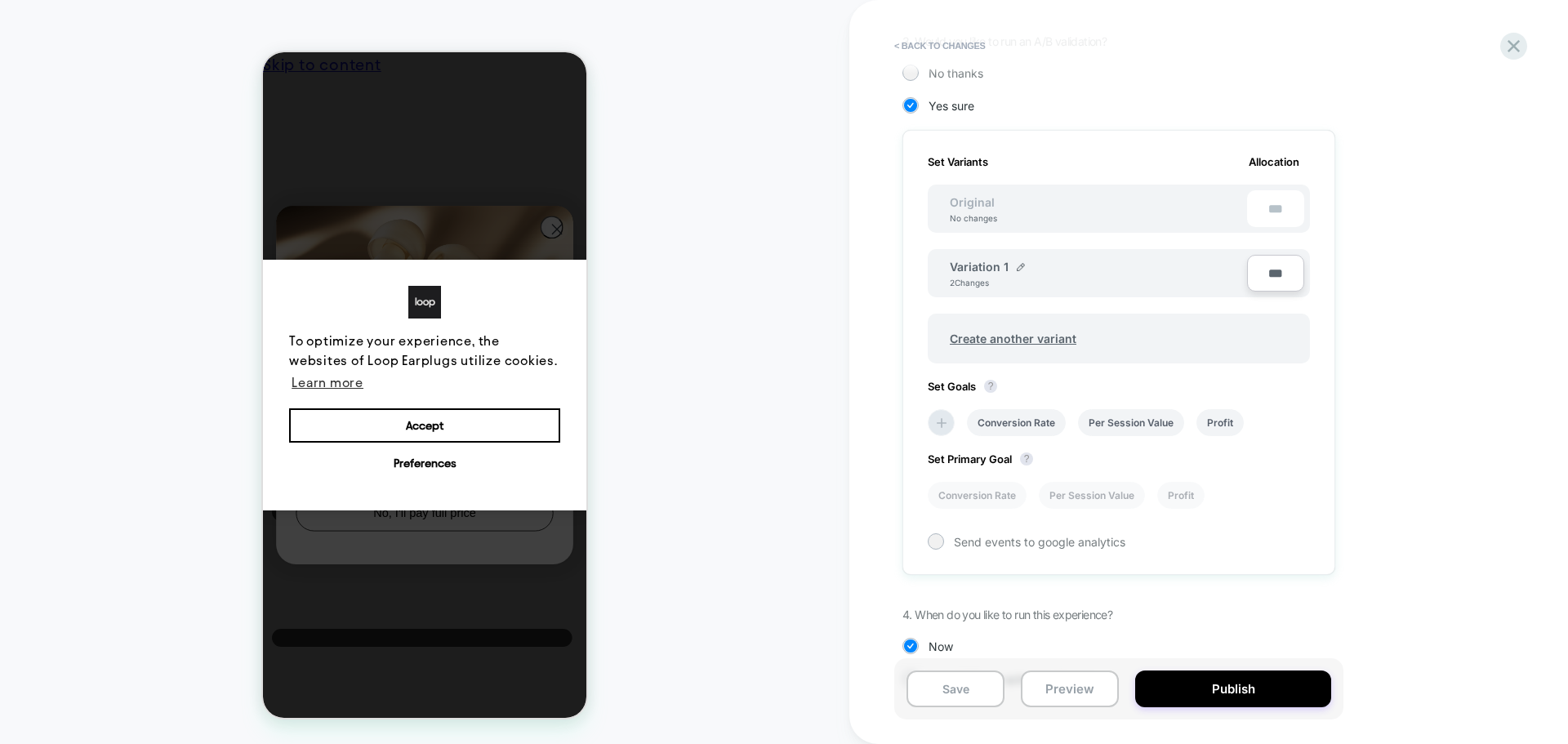
click at [958, 413] on div "Conversion Rate Per Session Value Profit" at bounding box center [1111, 423] width 382 height 43
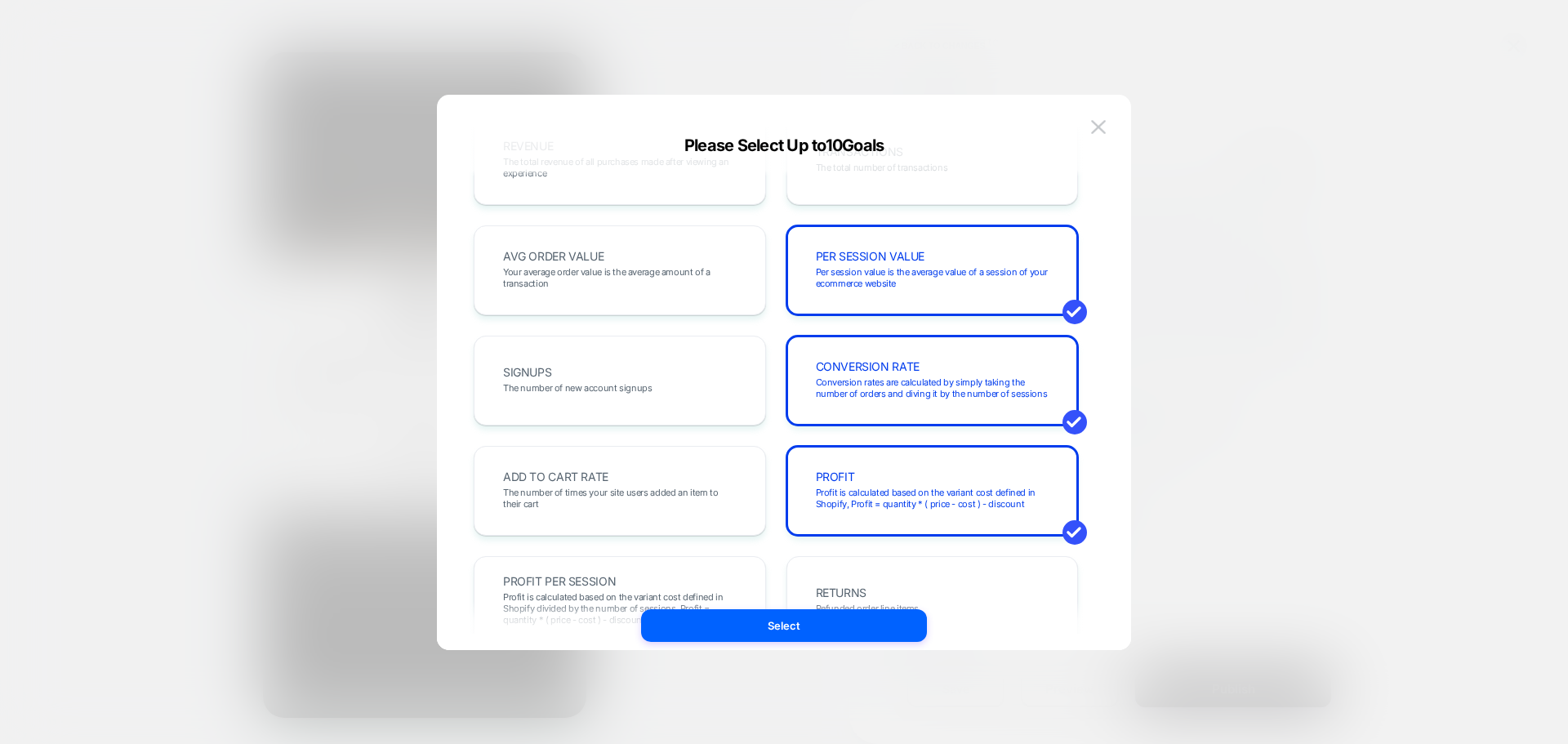
scroll to position [0, 0]
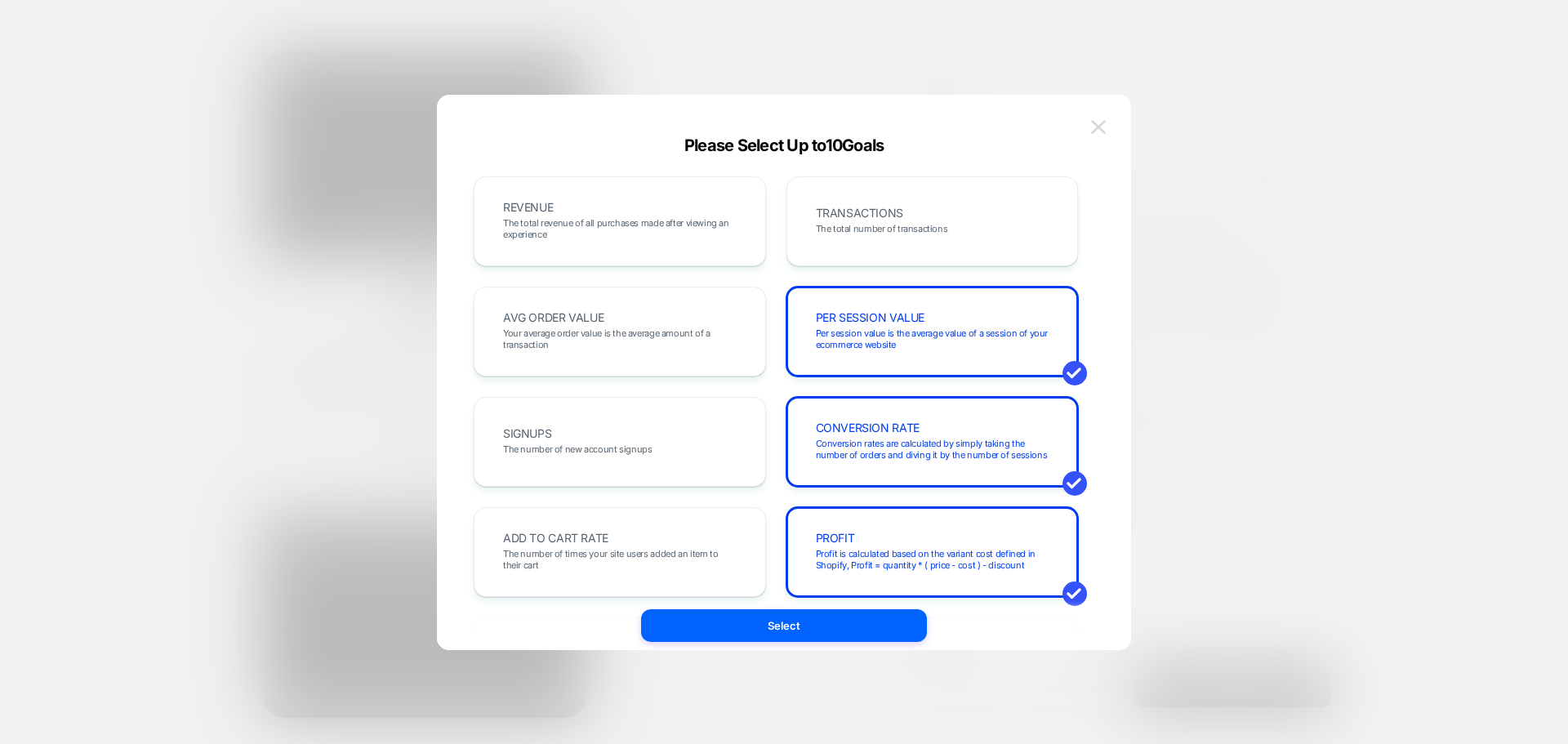
click at [1093, 125] on img at bounding box center [1098, 127] width 15 height 14
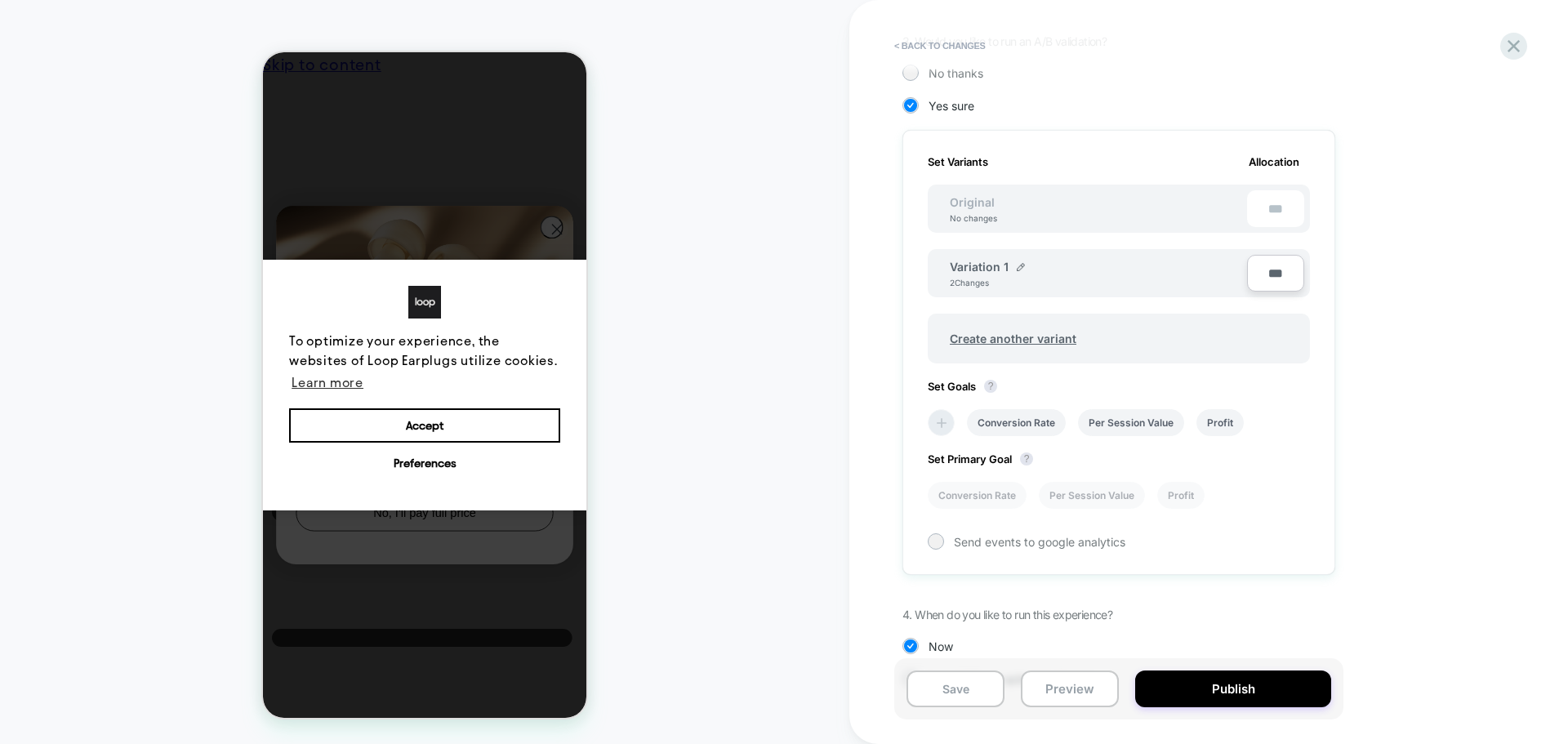
click at [935, 422] on icon at bounding box center [941, 423] width 16 height 16
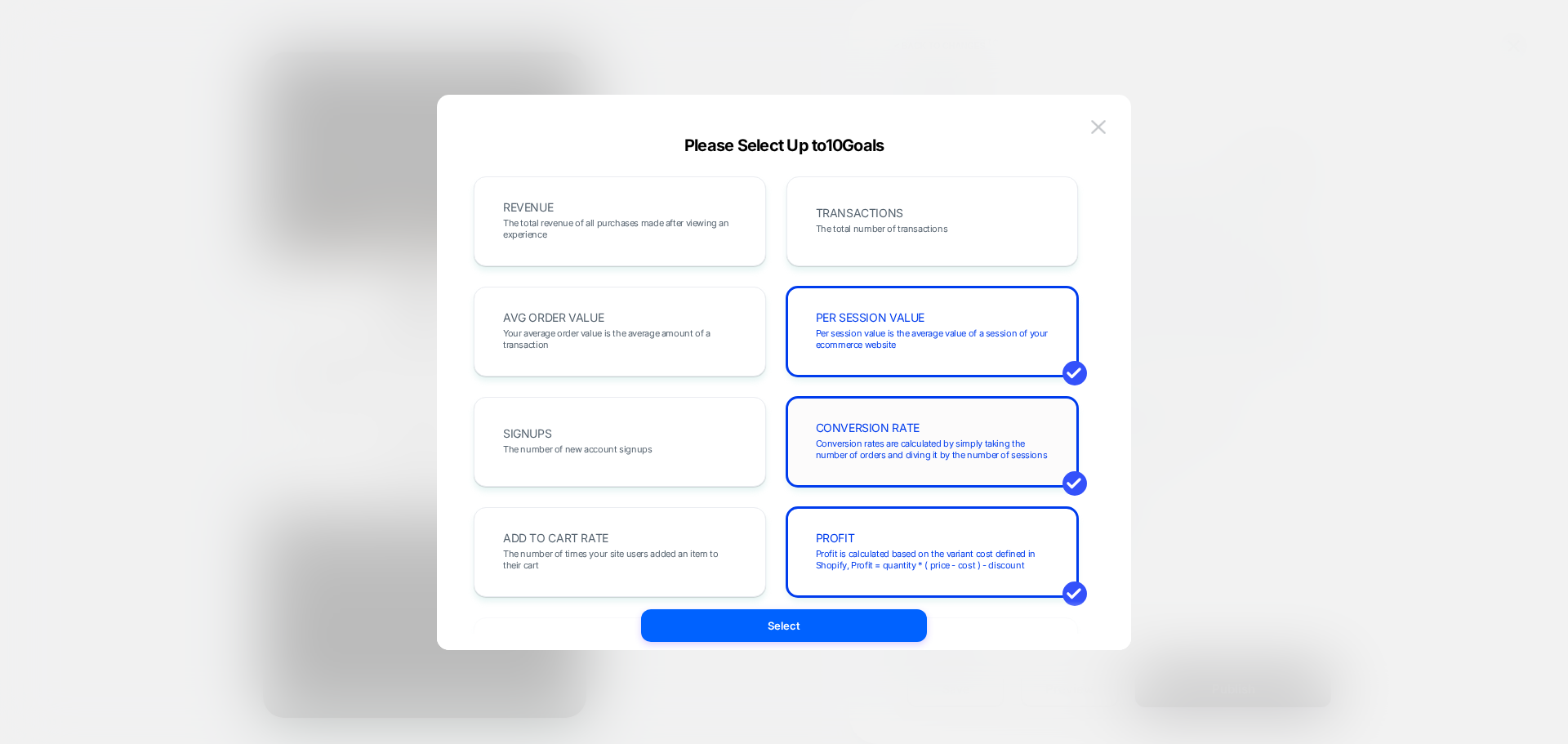
click at [924, 426] on div "CONVERSION RATE Conversion rates are calculated by simply taking the number of …" at bounding box center [933, 442] width 258 height 55
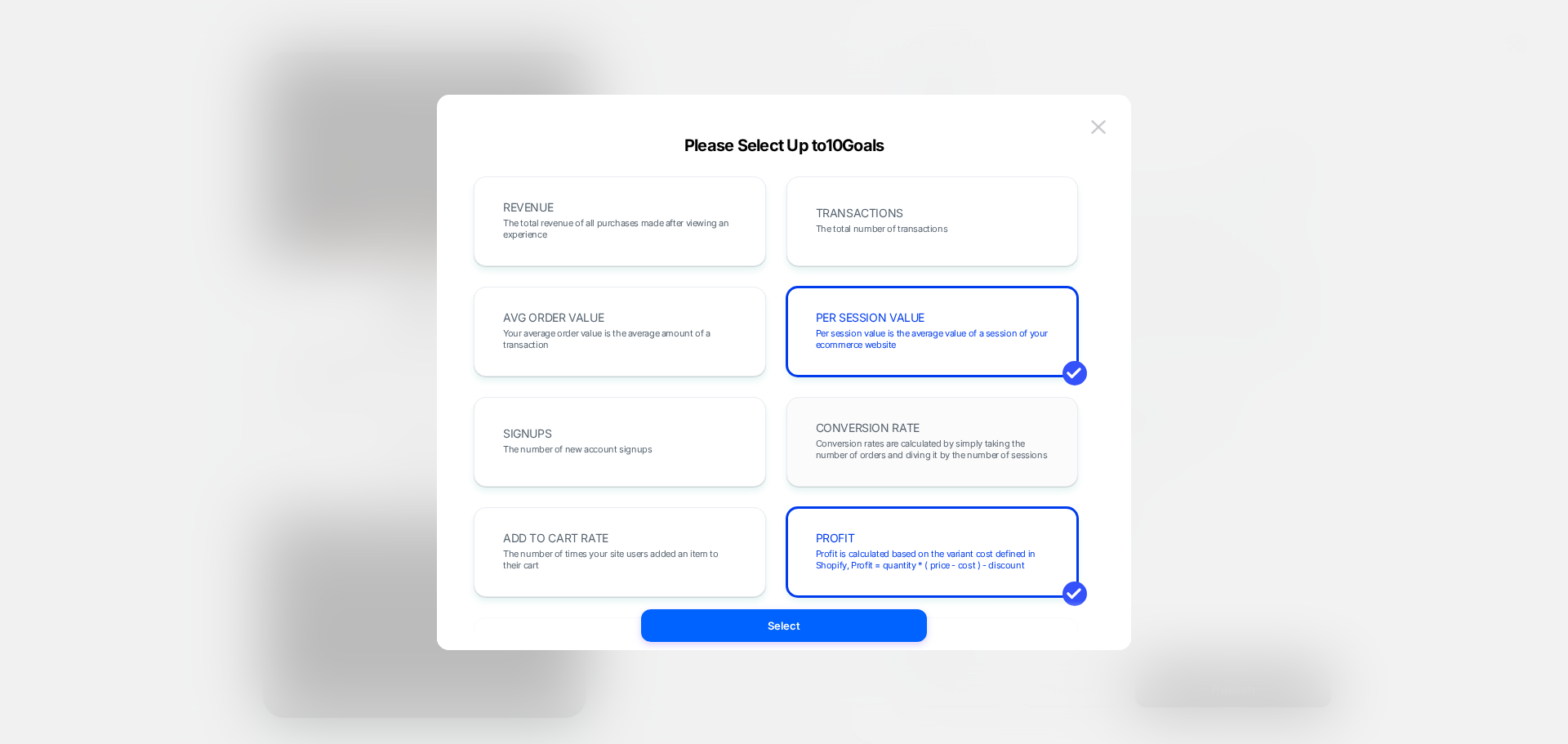
drag, startPoint x: 910, startPoint y: 357, endPoint x: 930, endPoint y: 483, distance: 127.6
click at [910, 356] on div "PER SESSION VALUE Per session value is the average value of a session of your e…" at bounding box center [933, 331] width 258 height 55
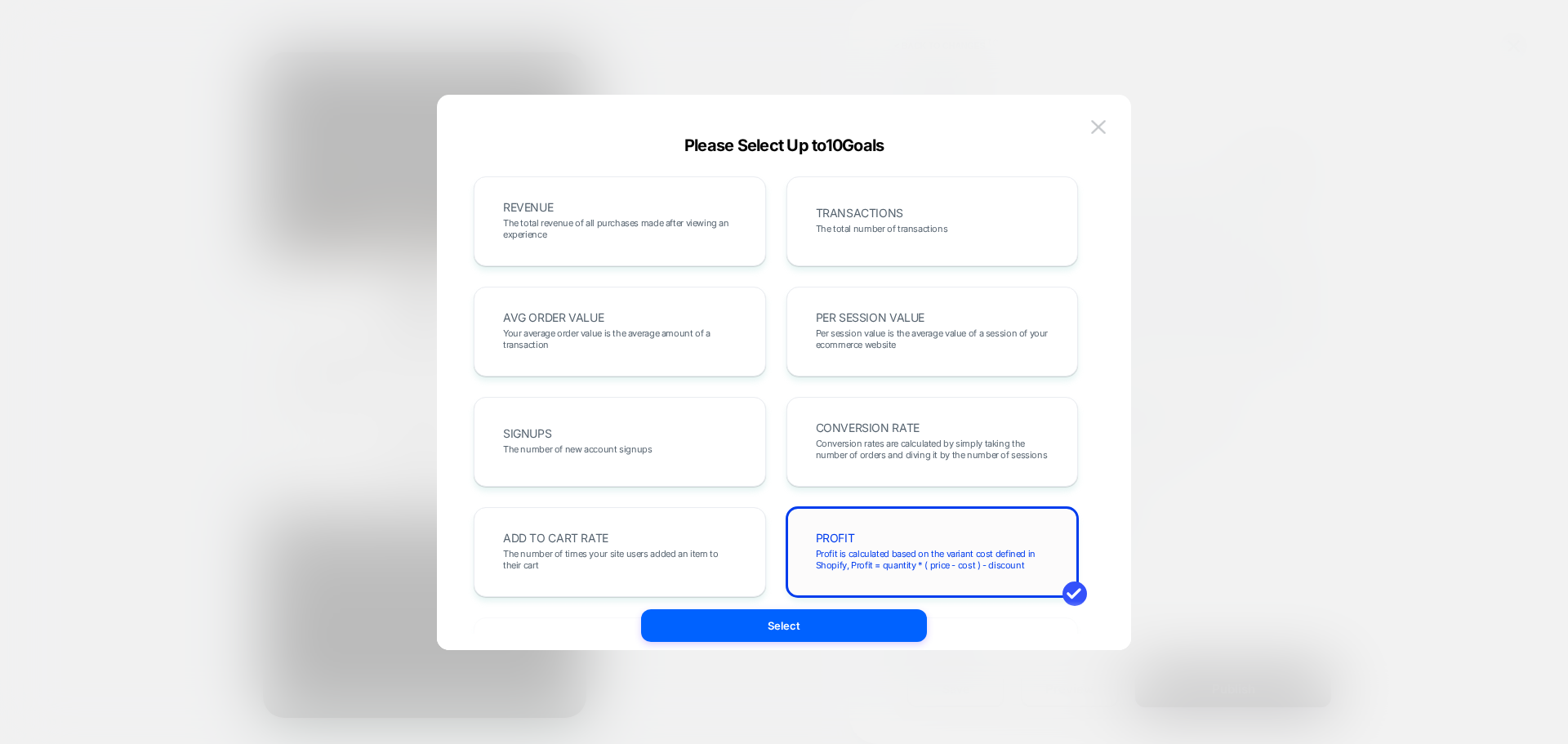
click at [932, 556] on span "Profit is calculated based on the variant cost defined in Shopify, Profit = qua…" at bounding box center [933, 559] width 233 height 22
click at [922, 245] on div "TRANSACTIONS The total number of transactions" at bounding box center [933, 221] width 258 height 55
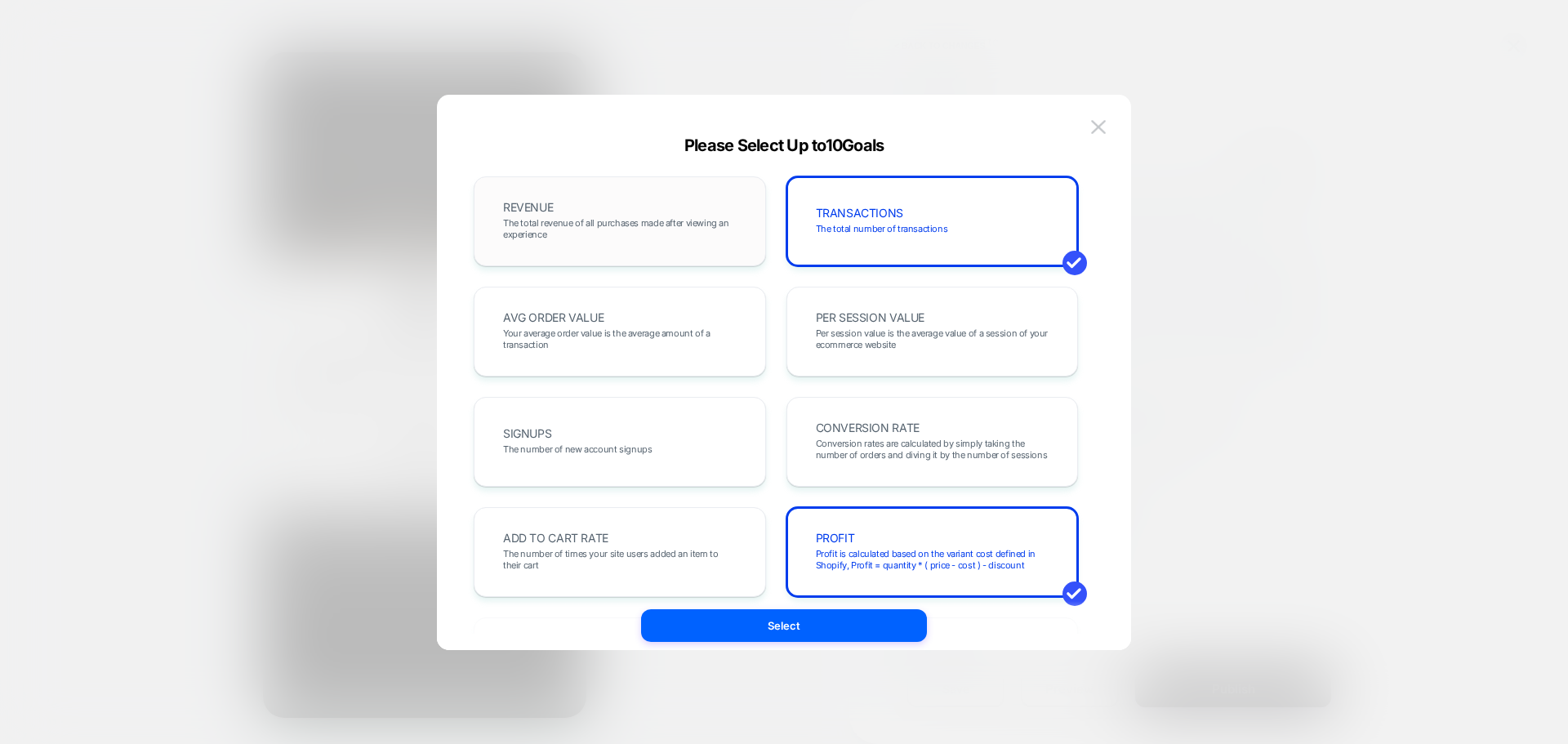
click at [676, 184] on div "REVENUE The total revenue of all purchases made after viewing an experience" at bounding box center [620, 221] width 292 height 90
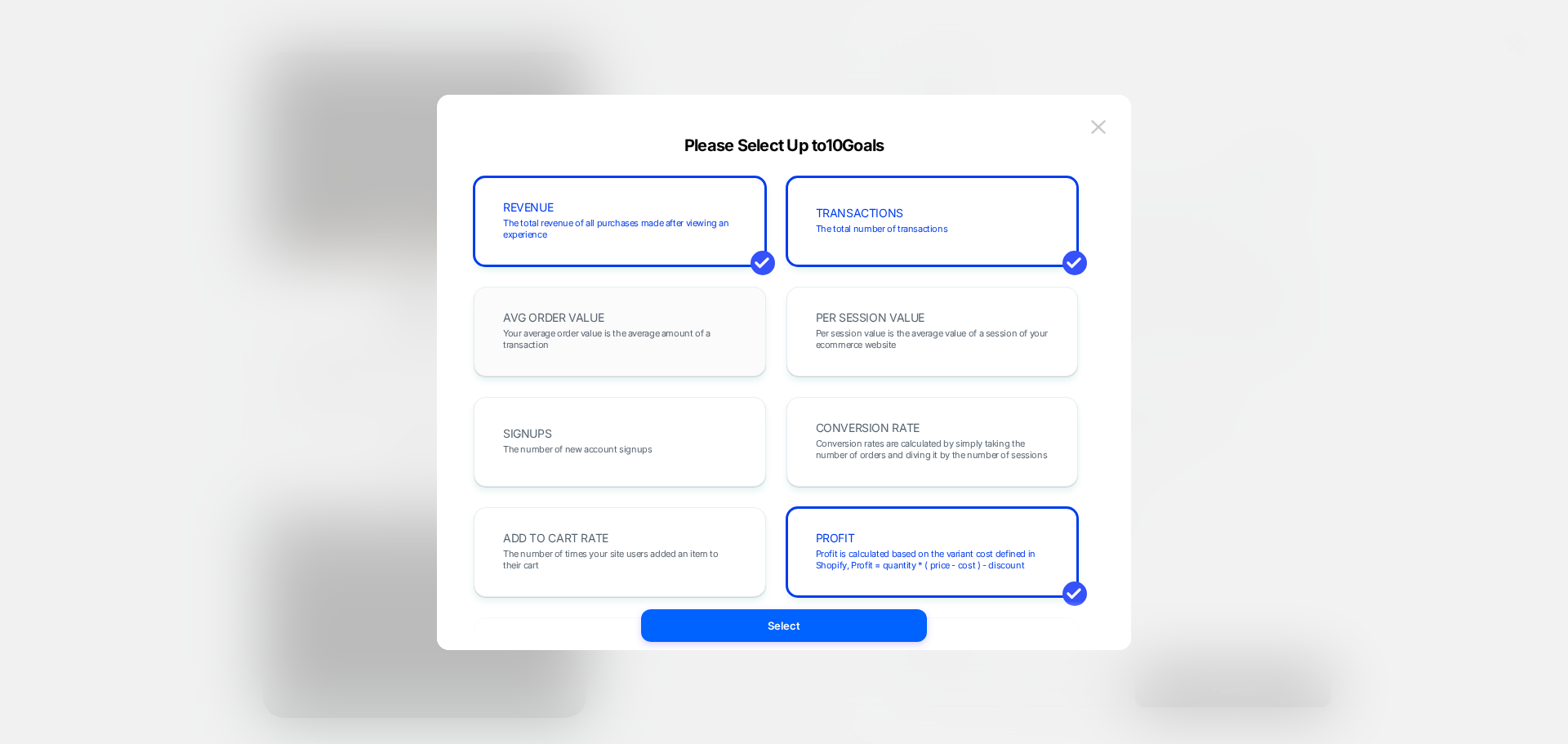
click at [749, 307] on div "AVG ORDER VALUE Your average order value is the average amount of a transaction" at bounding box center [620, 332] width 292 height 90
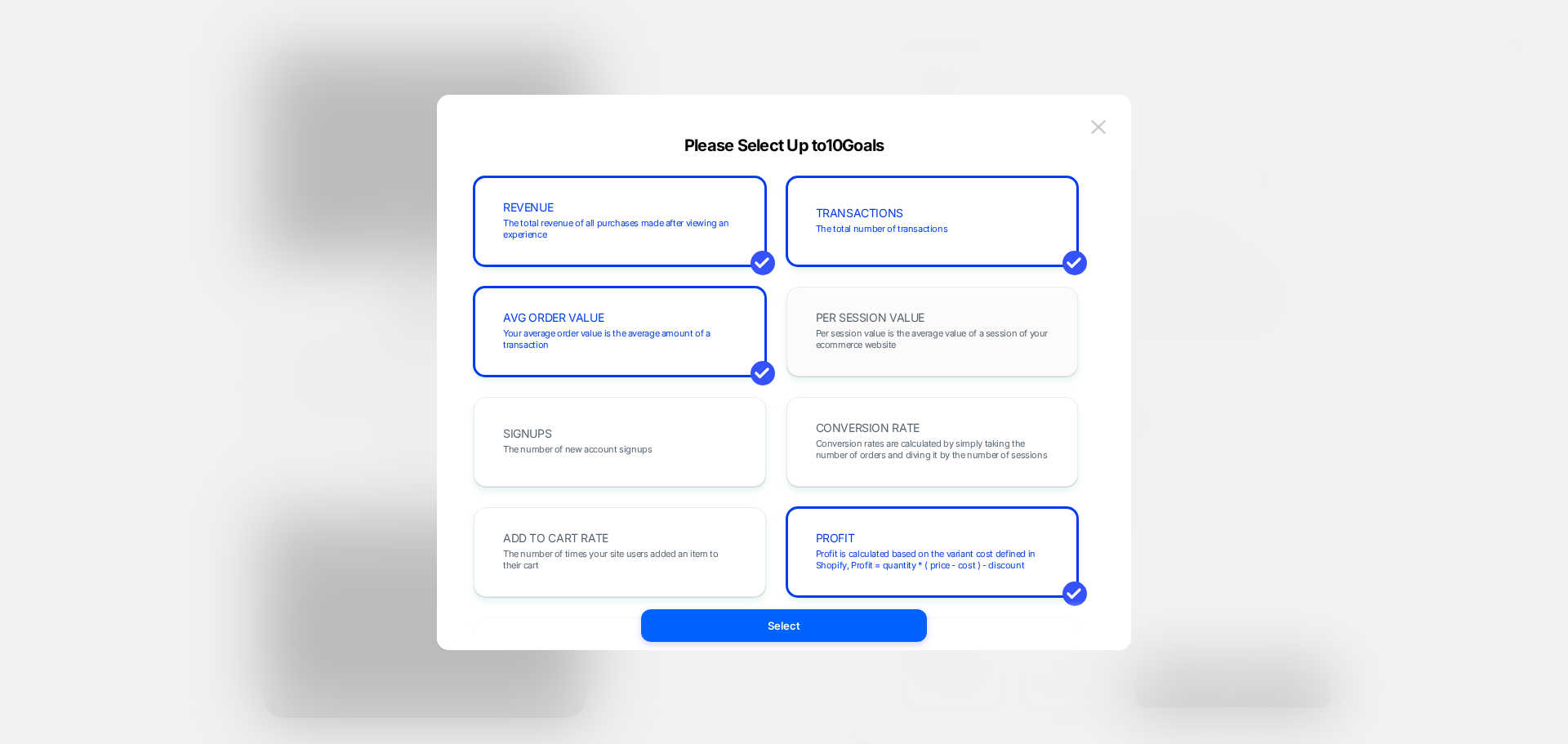
click at [851, 321] on span "PER SESSION VALUE" at bounding box center [870, 317] width 110 height 11
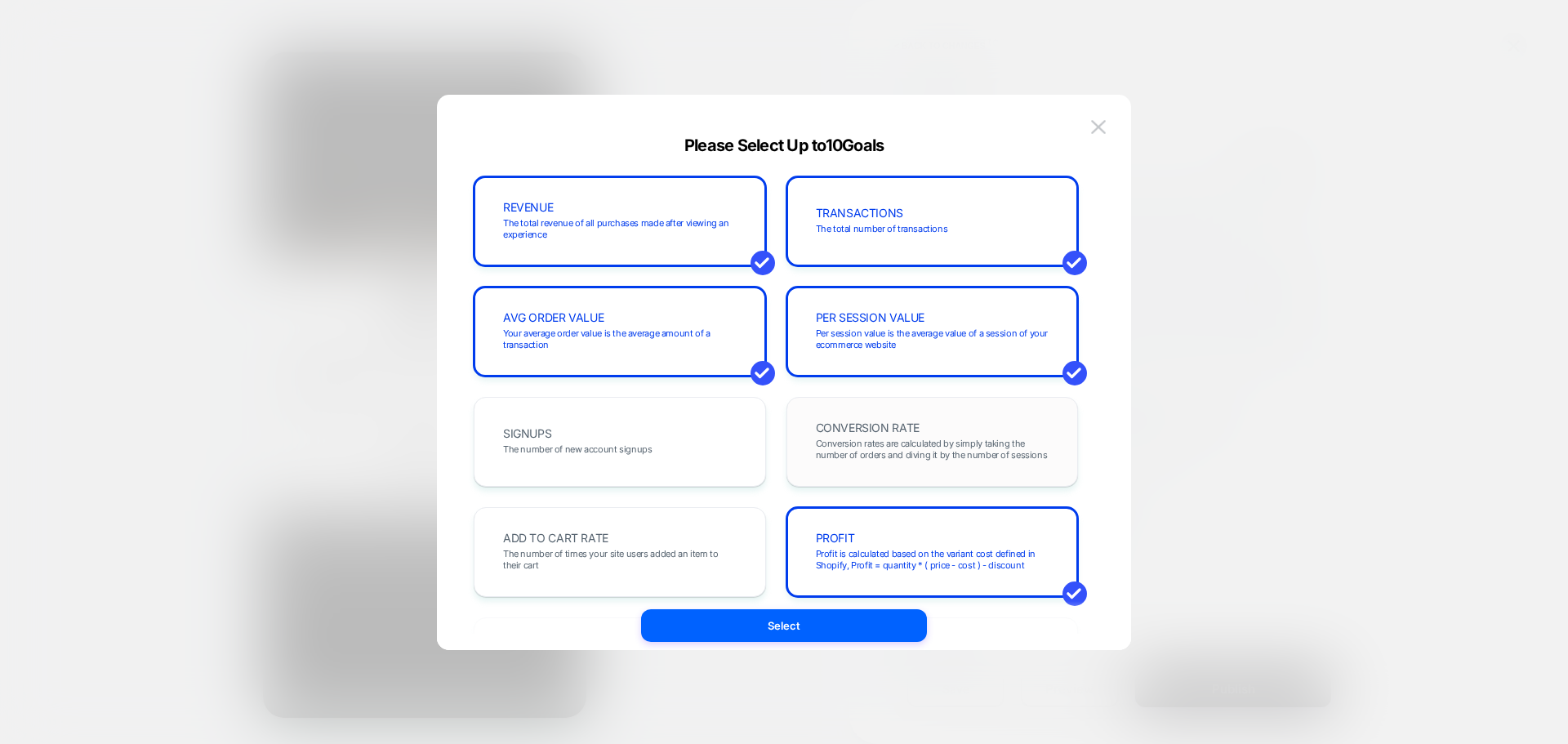
click at [845, 436] on div "CONVERSION RATE Conversion rates are calculated by simply taking the number of …" at bounding box center [933, 442] width 258 height 55
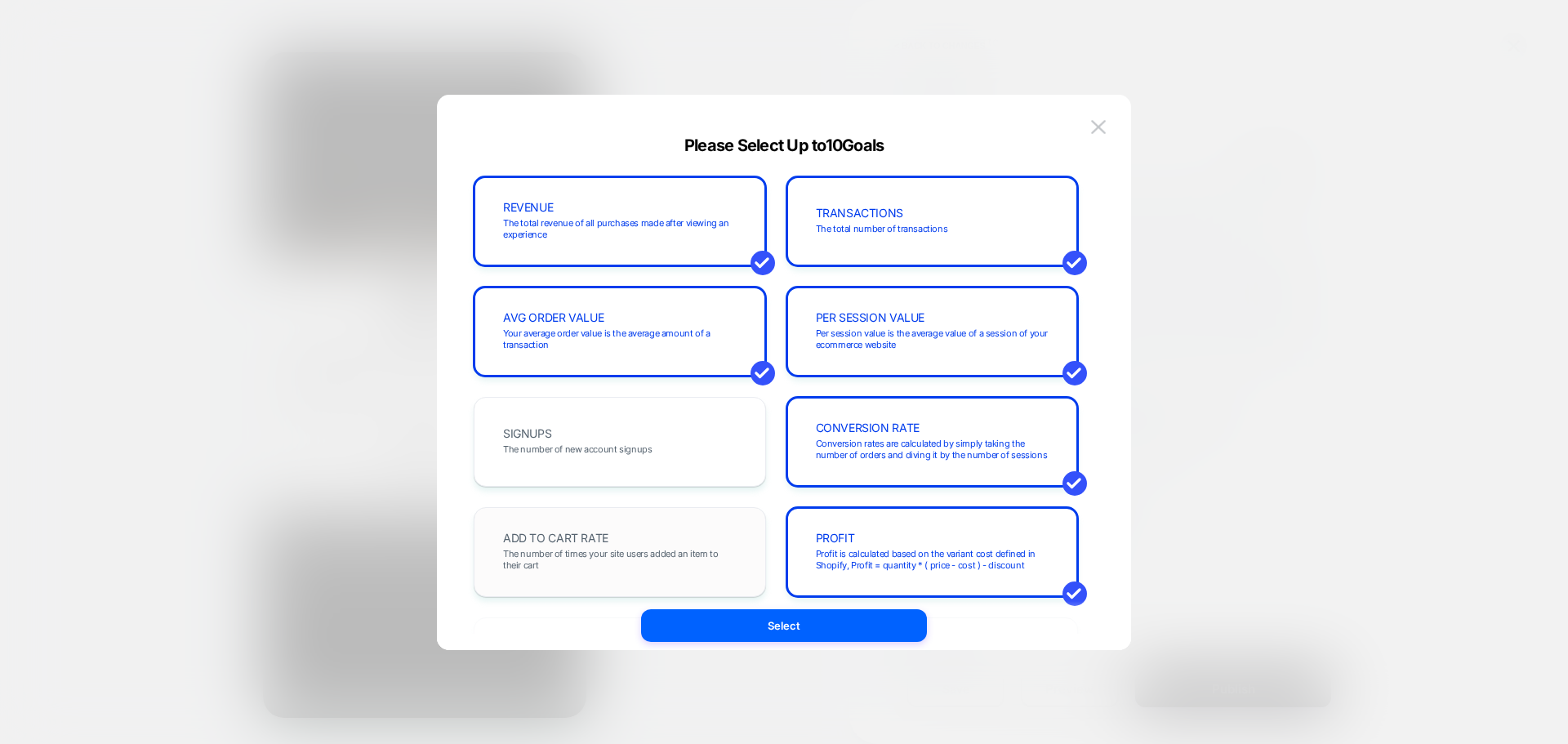
click at [715, 544] on div "ADD TO CART RATE The number of times your site users added an item to their cart" at bounding box center [620, 552] width 258 height 55
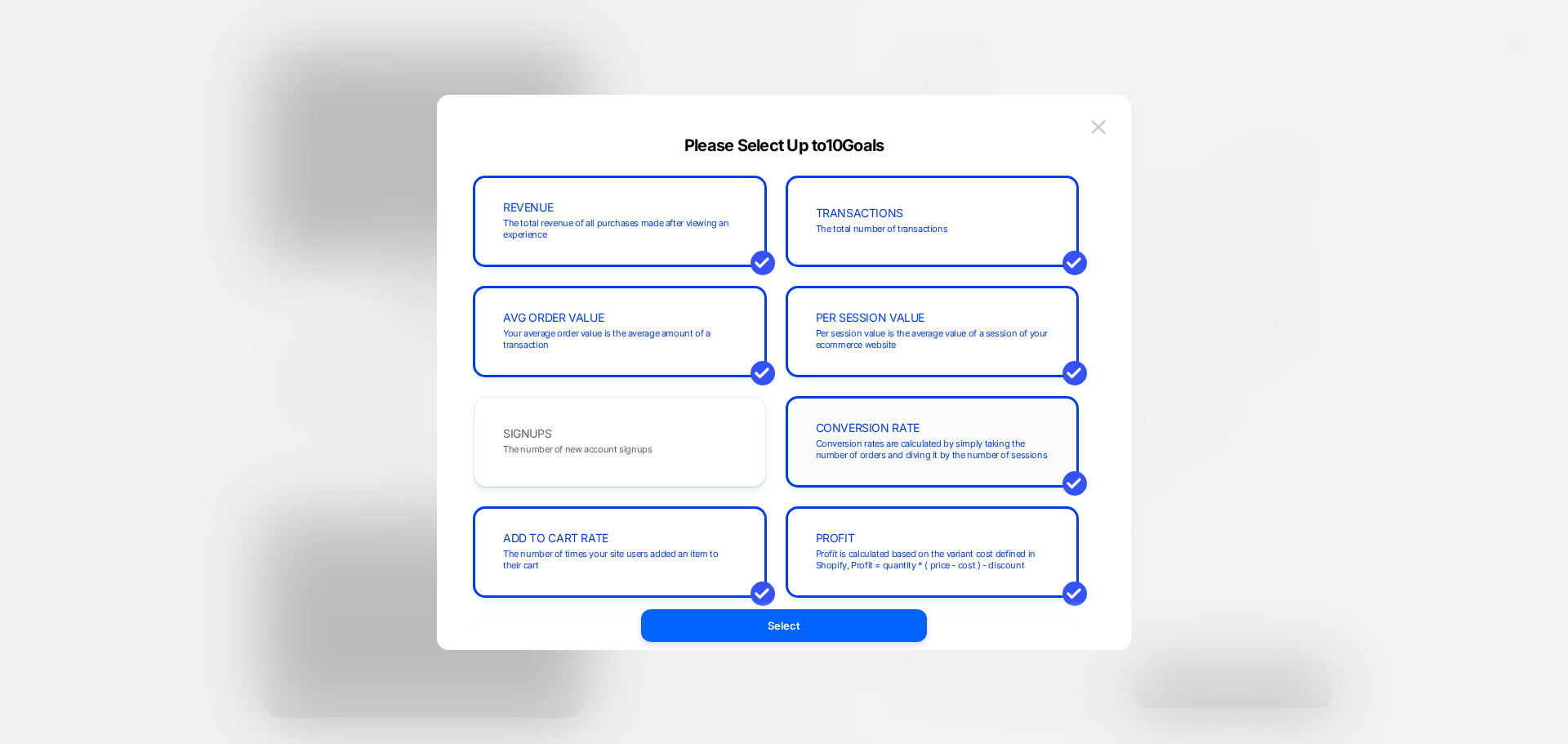
scroll to position [163, 0]
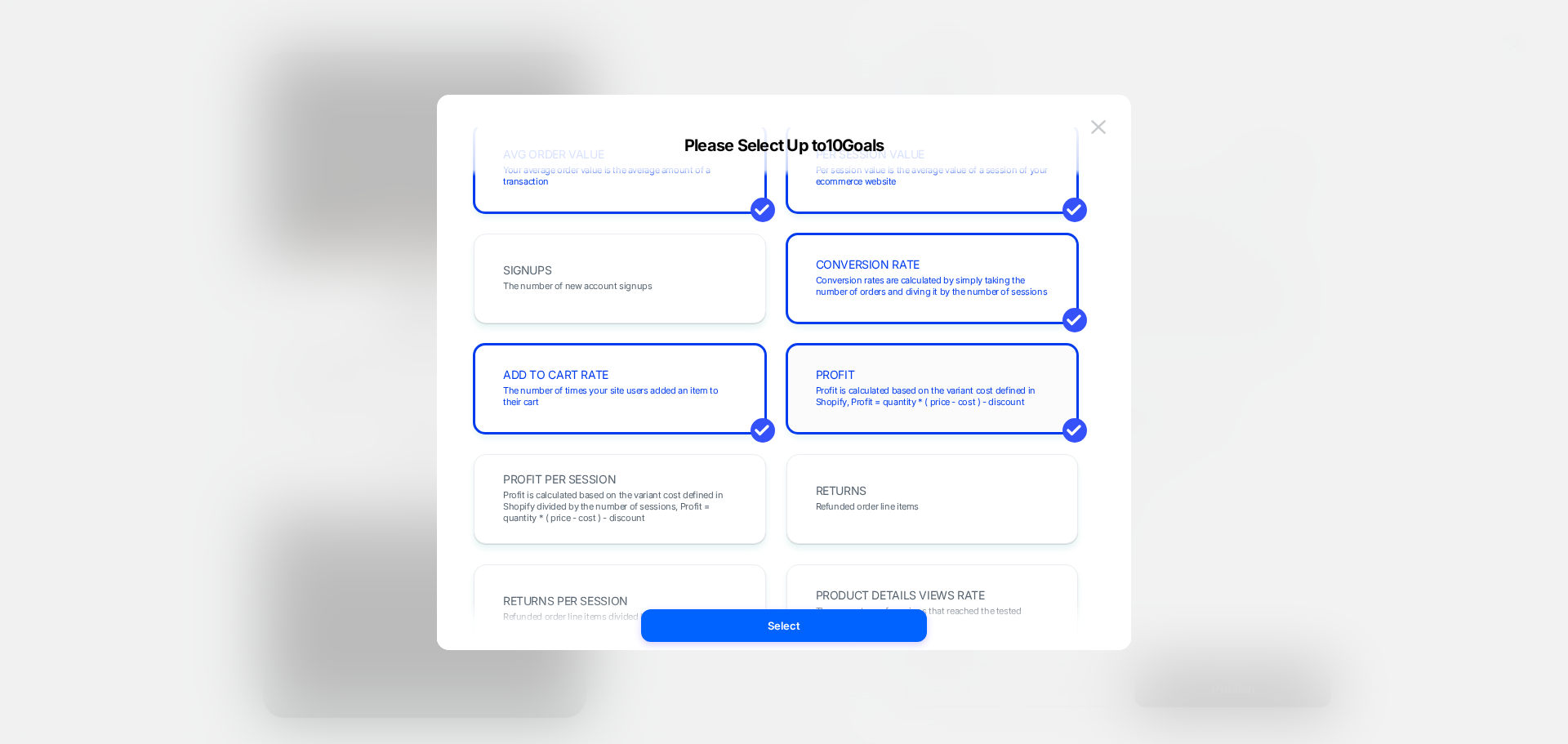
click at [839, 384] on div "PROFIT Profit is calculated based on the variant cost defined in Shopify, Profi…" at bounding box center [933, 389] width 258 height 55
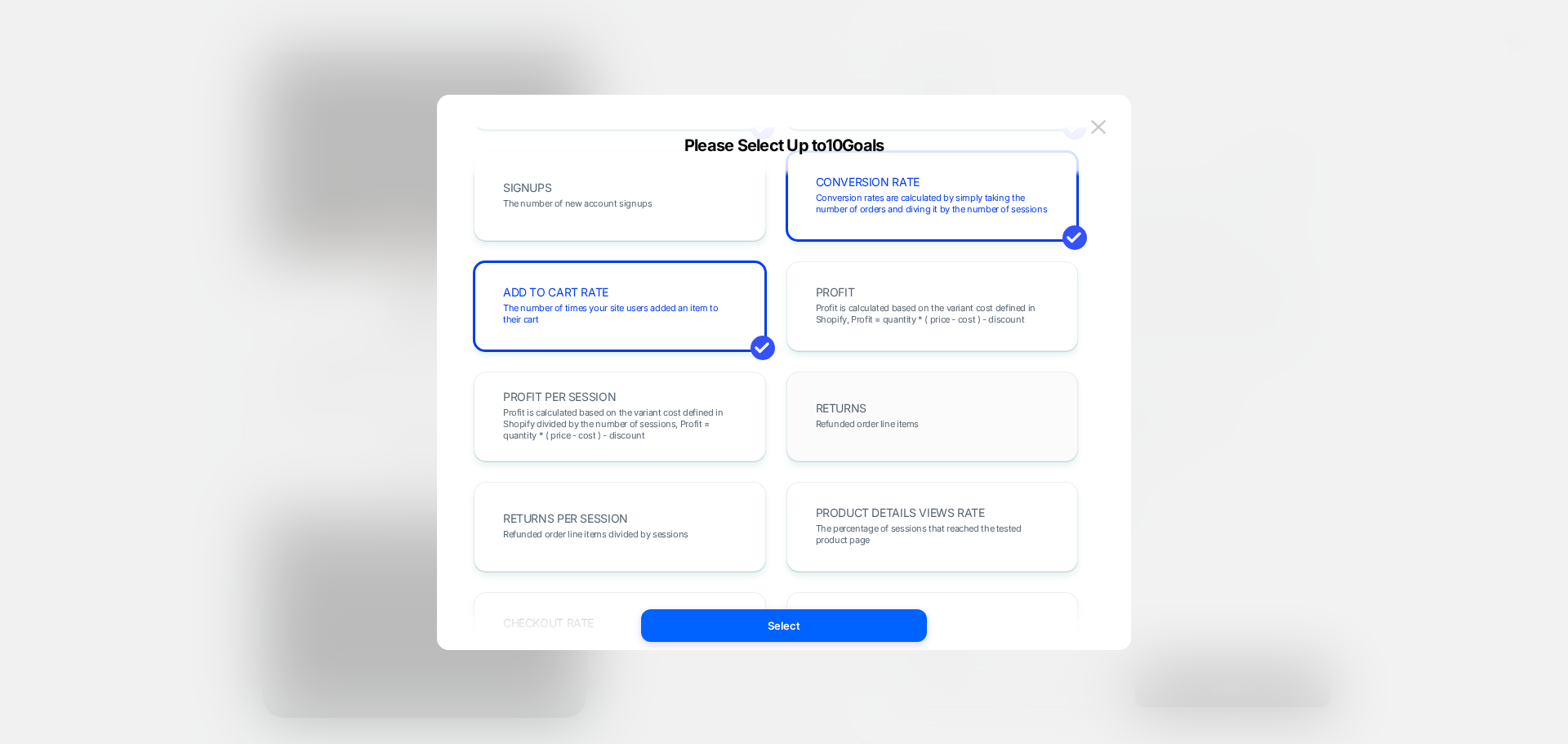
scroll to position [490, 0]
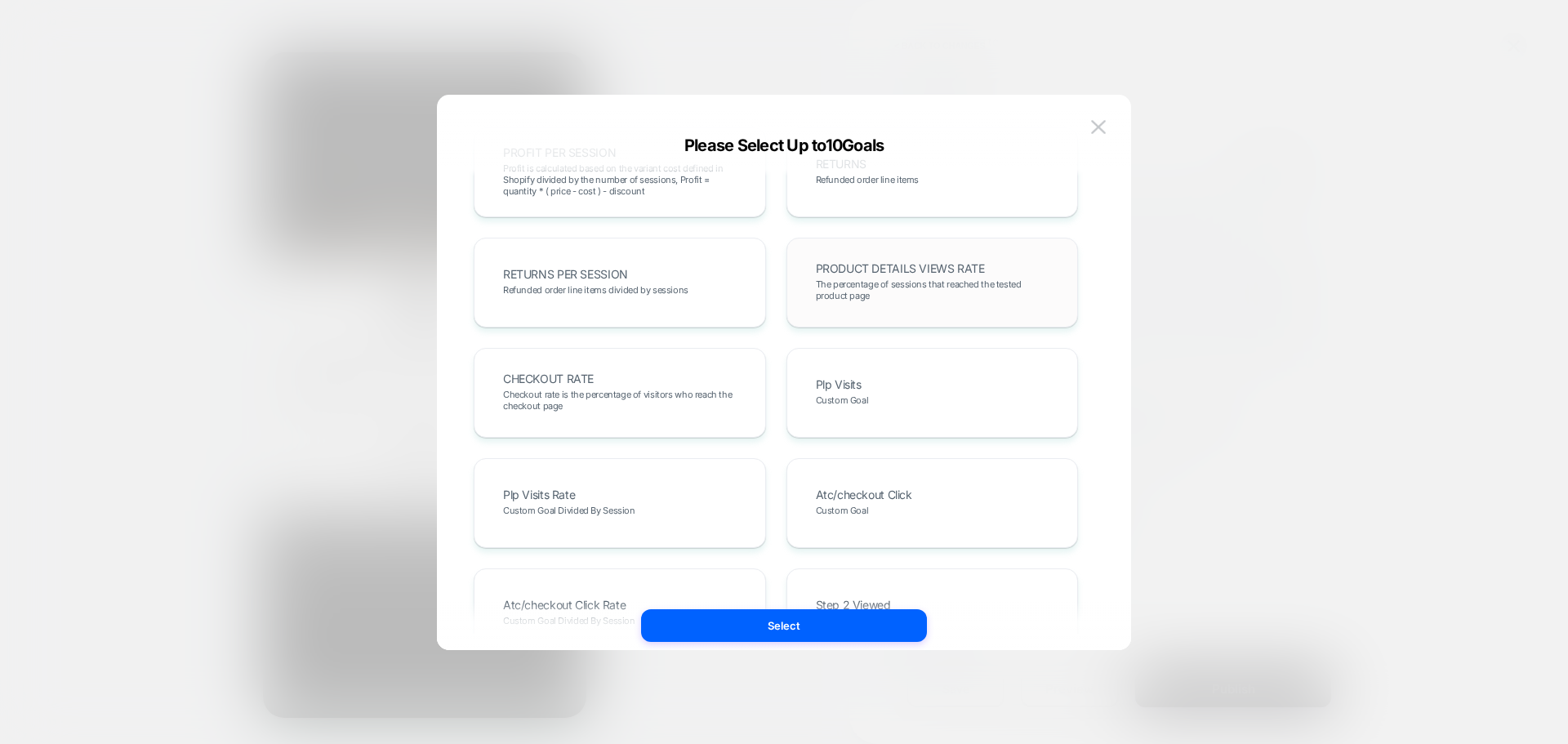
click at [868, 298] on span "The percentage of sessions that reached the tested product page" at bounding box center [933, 289] width 233 height 22
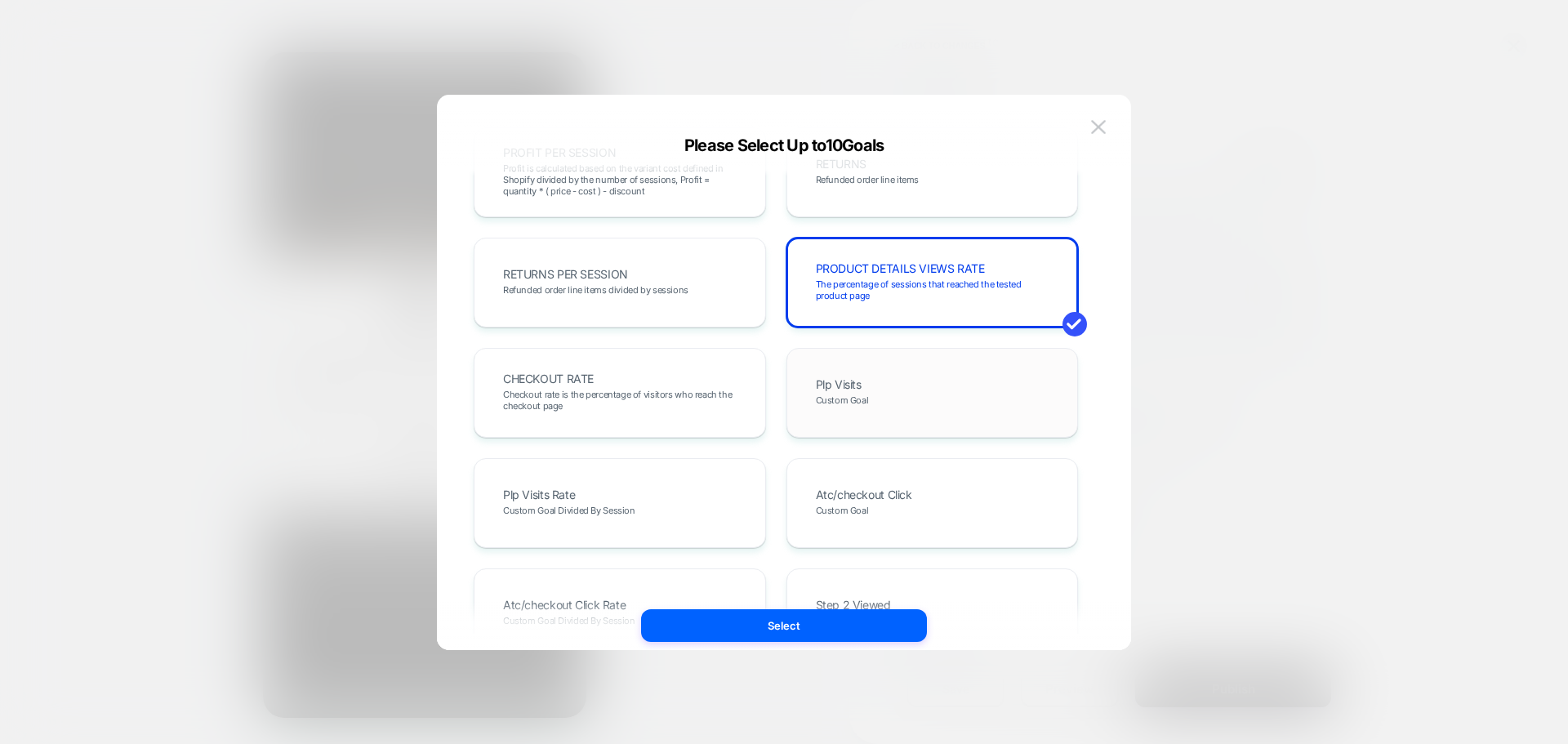
drag, startPoint x: 687, startPoint y: 376, endPoint x: 871, endPoint y: 391, distance: 184.6
click at [688, 376] on div "CHECKOUT RATE Checkout rate is the percentage of visitors who reach the checkou…" at bounding box center [620, 392] width 258 height 55
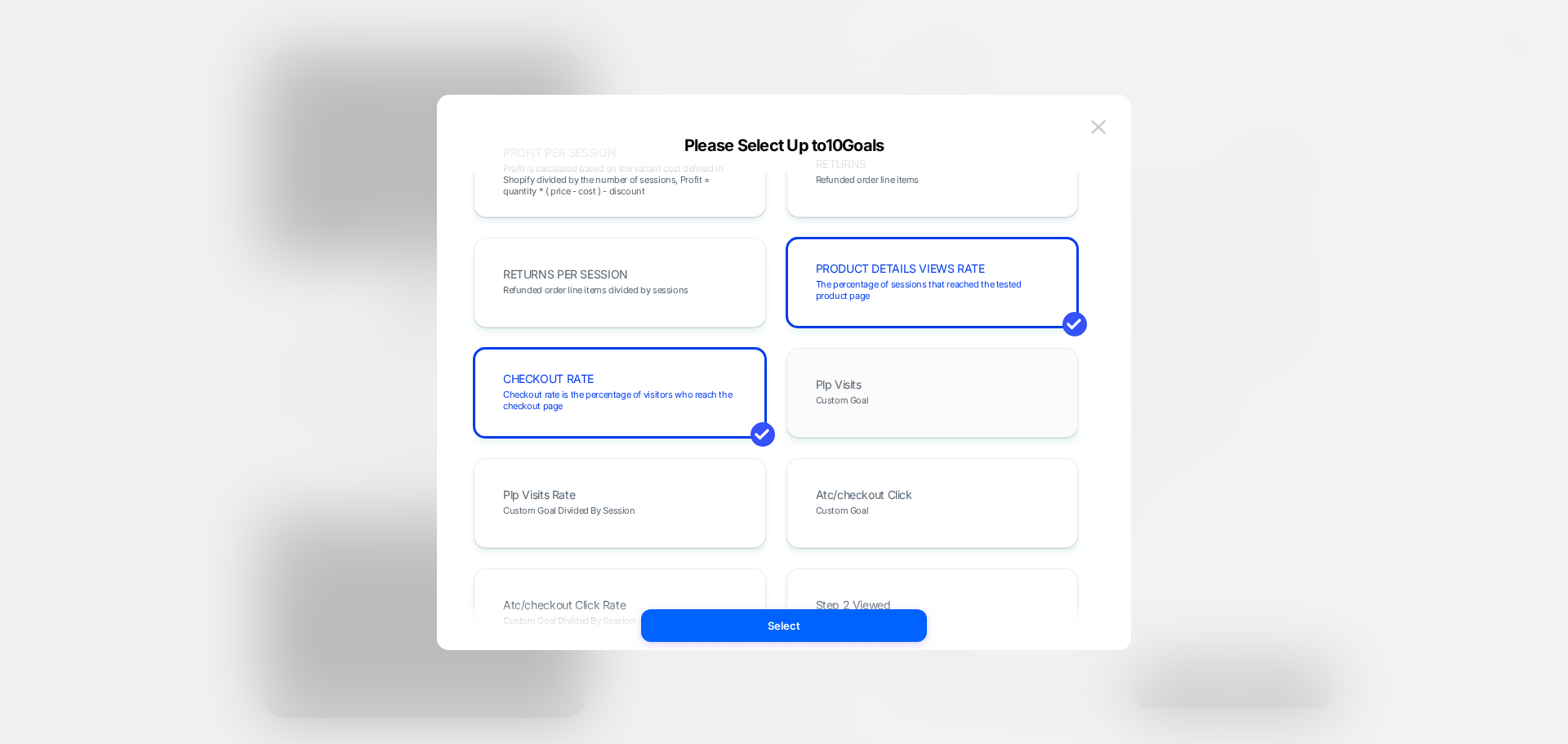
click at [871, 391] on div "Plp Visits Custom Goal" at bounding box center [933, 392] width 258 height 55
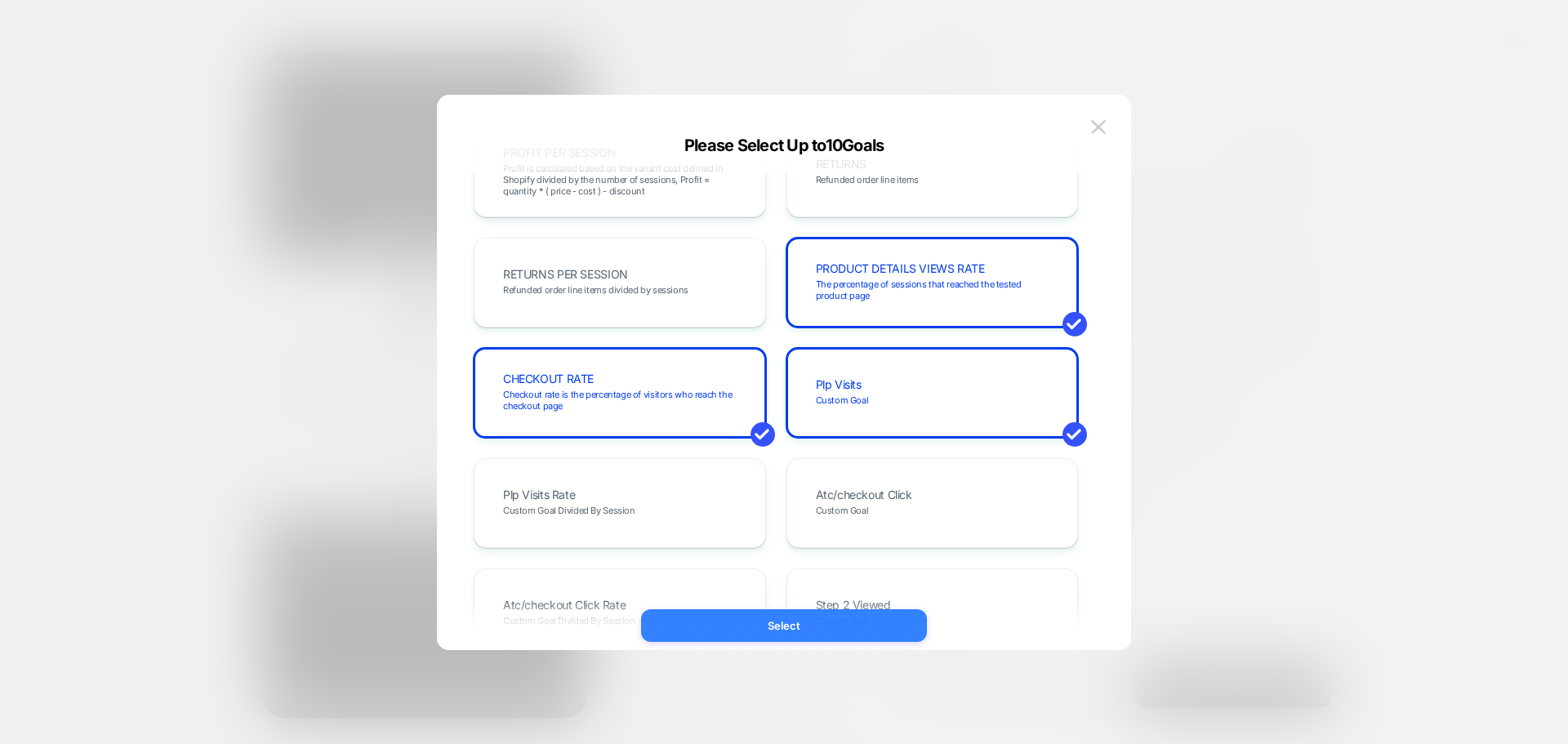
click at [839, 624] on button "Select" at bounding box center [784, 626] width 286 height 33
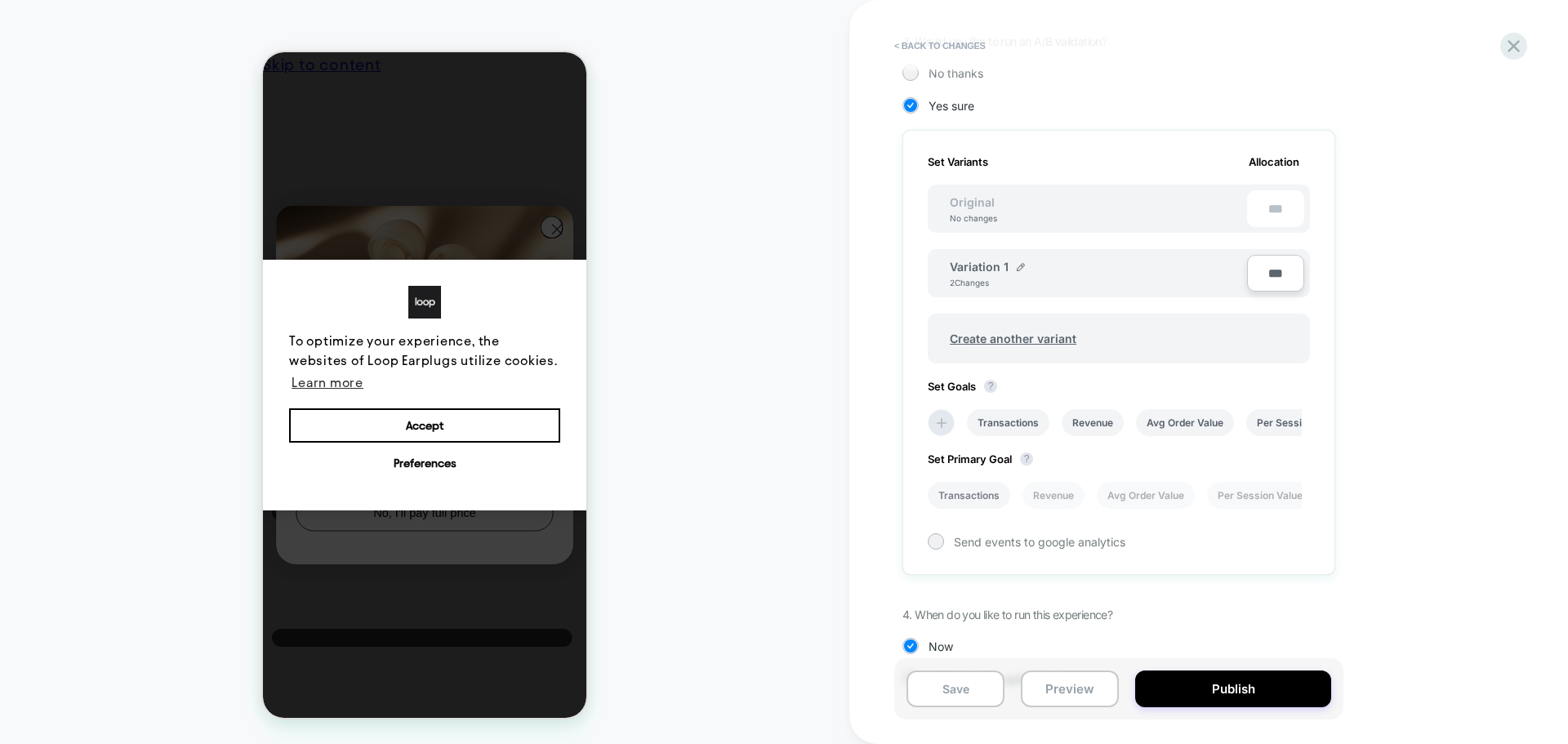
click at [1000, 492] on li "Transactions" at bounding box center [968, 494] width 82 height 27
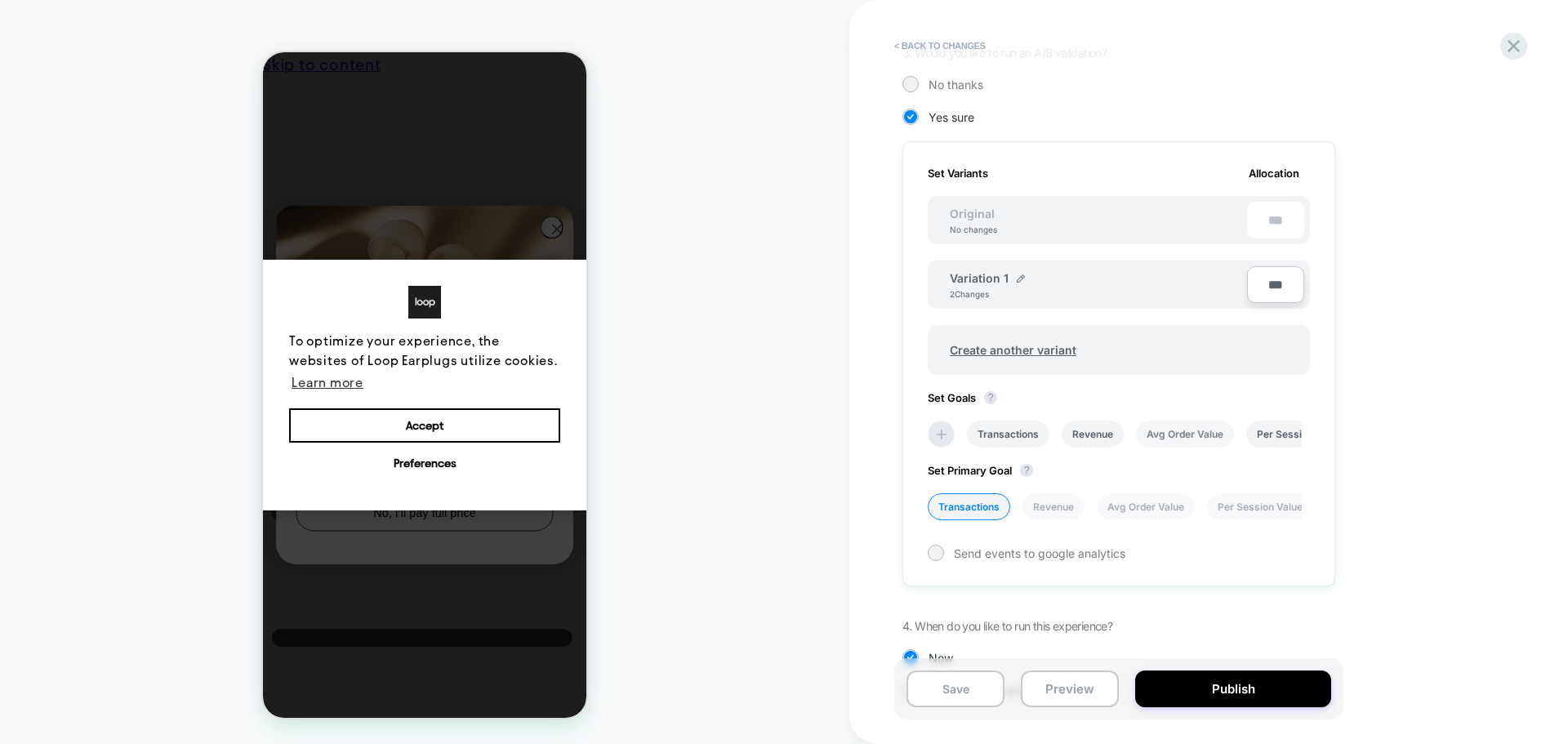
scroll to position [457, 0]
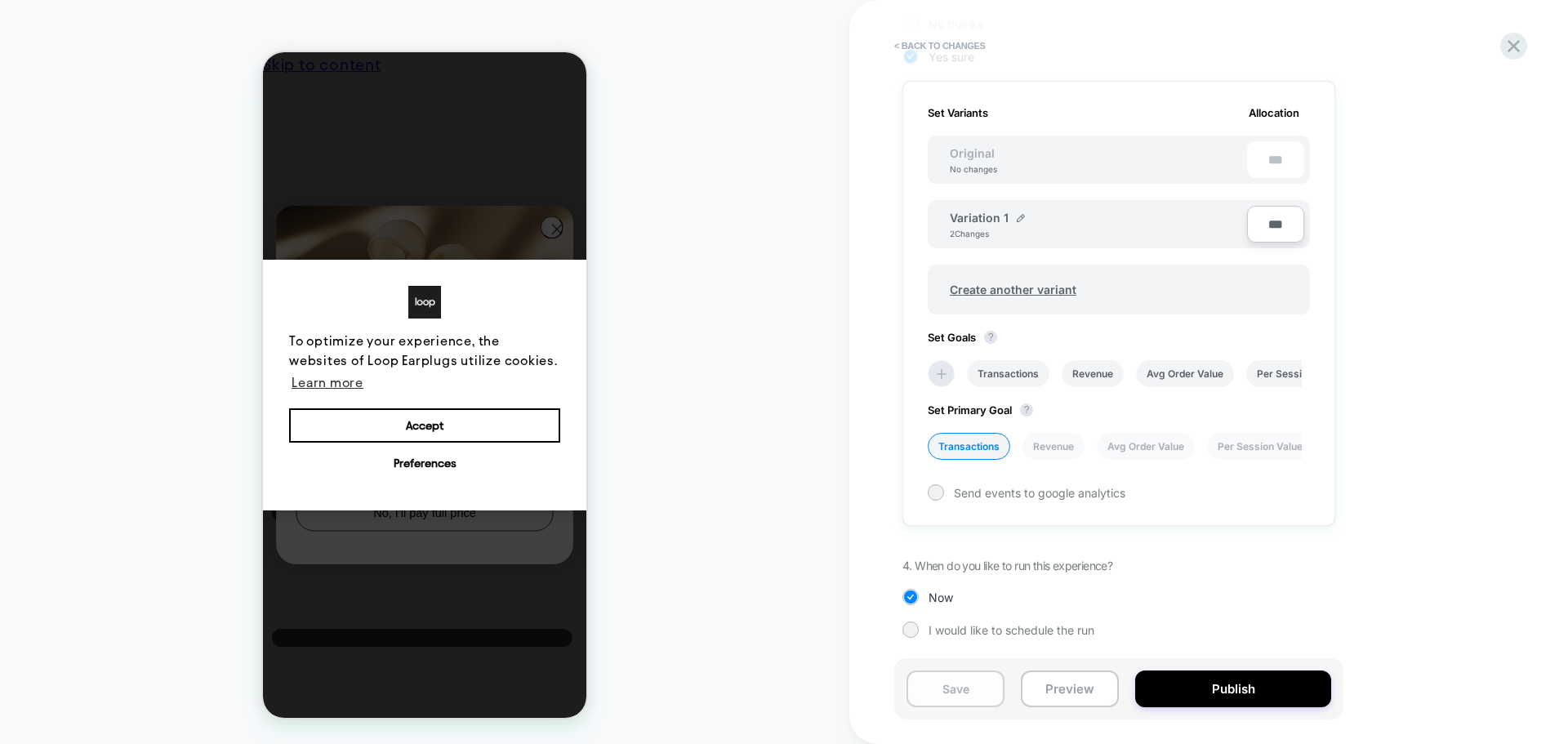
click at [984, 687] on button "Save" at bounding box center [955, 689] width 98 height 37
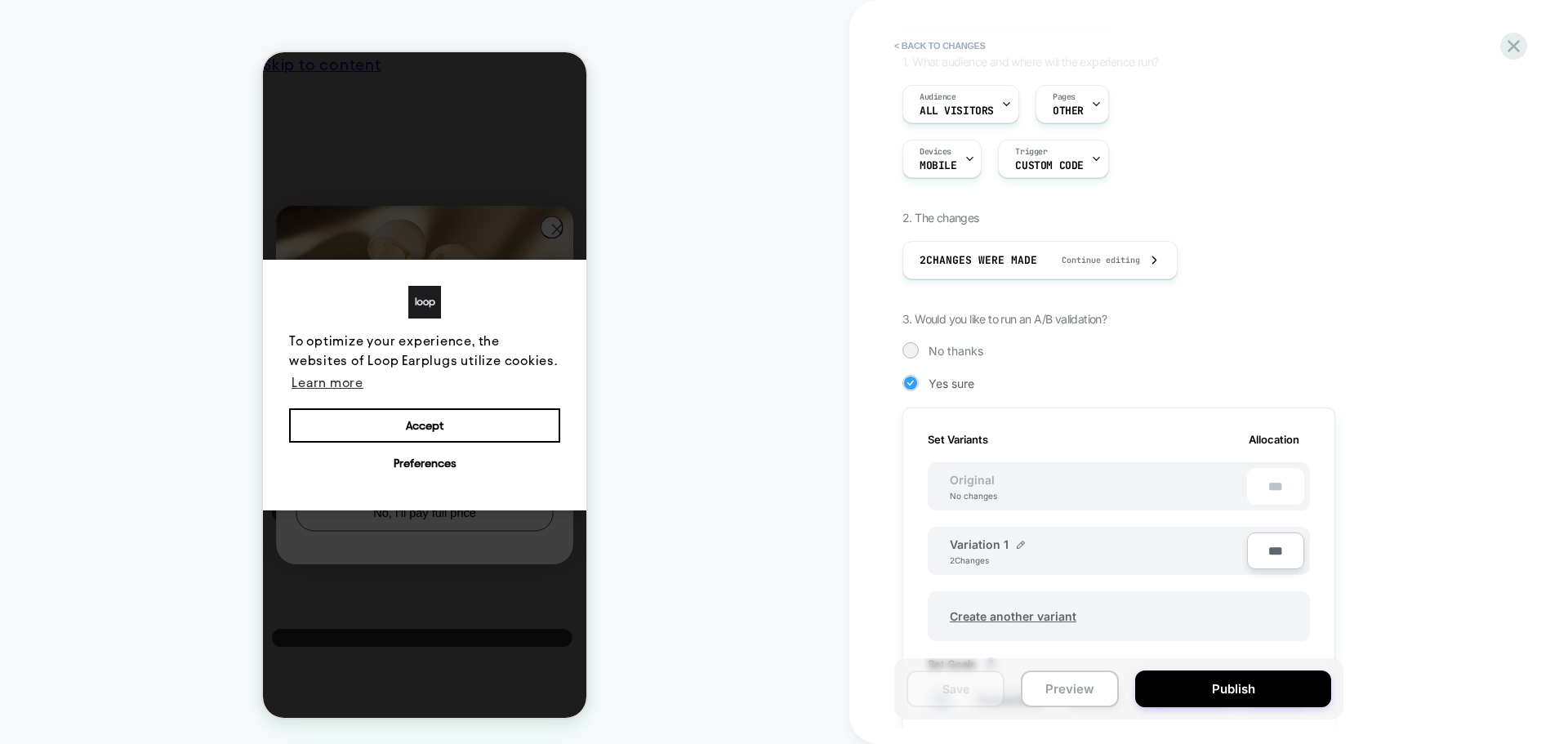
scroll to position [0, 0]
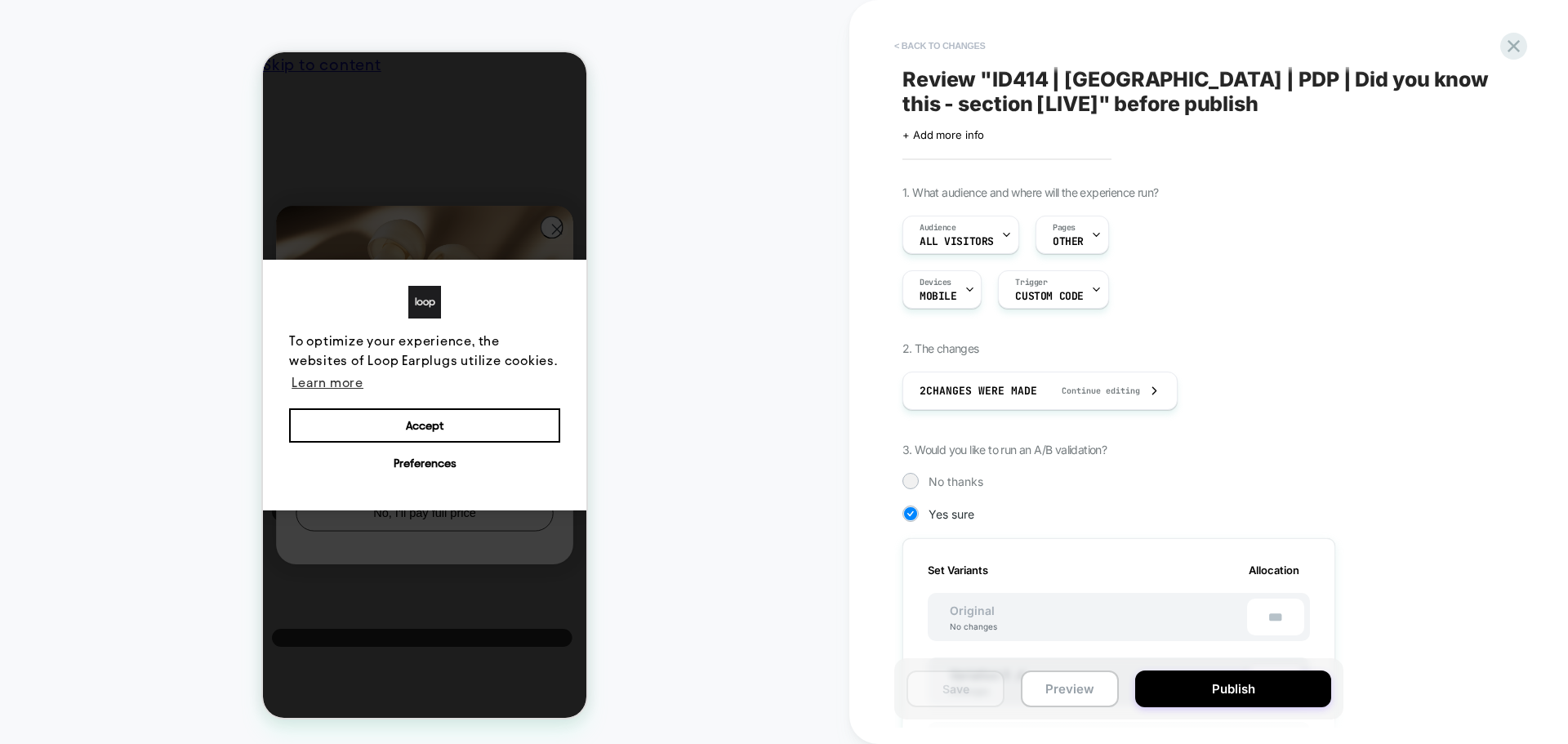
click at [910, 35] on button "< Back to changes" at bounding box center [940, 46] width 108 height 26
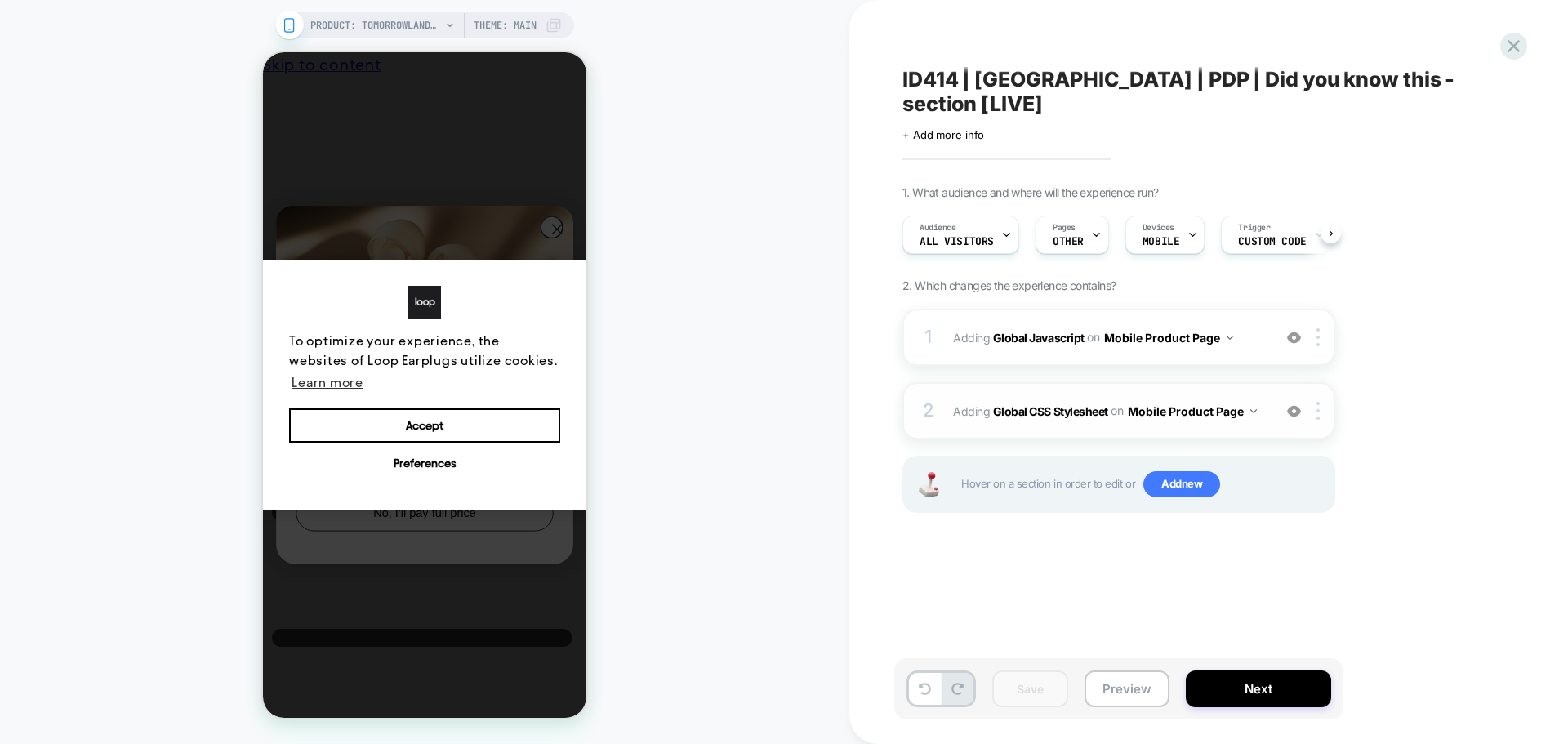
scroll to position [0, 1]
click at [1058, 330] on b "Global Javascript" at bounding box center [1039, 337] width 92 height 14
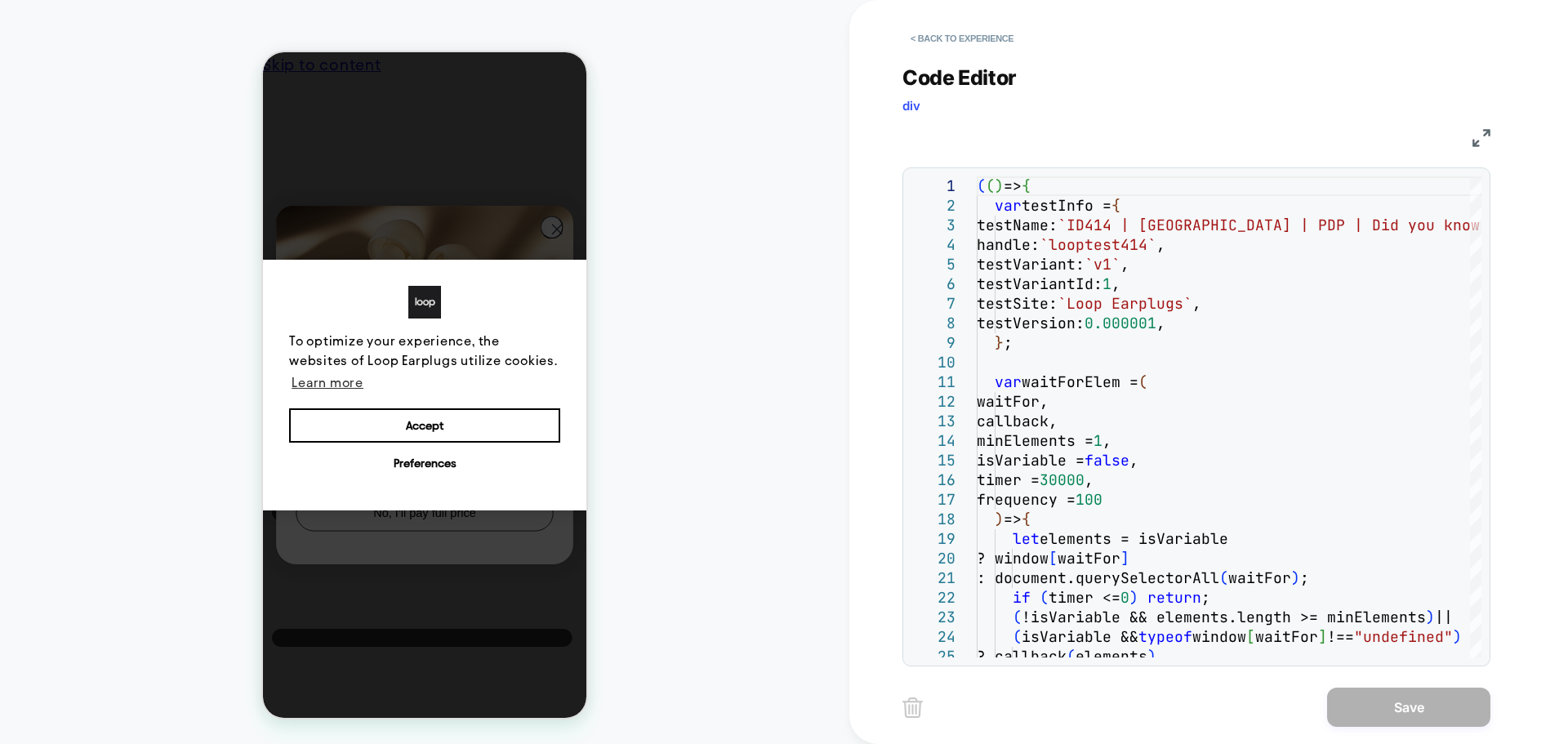
click at [1482, 132] on img at bounding box center [1481, 137] width 18 height 18
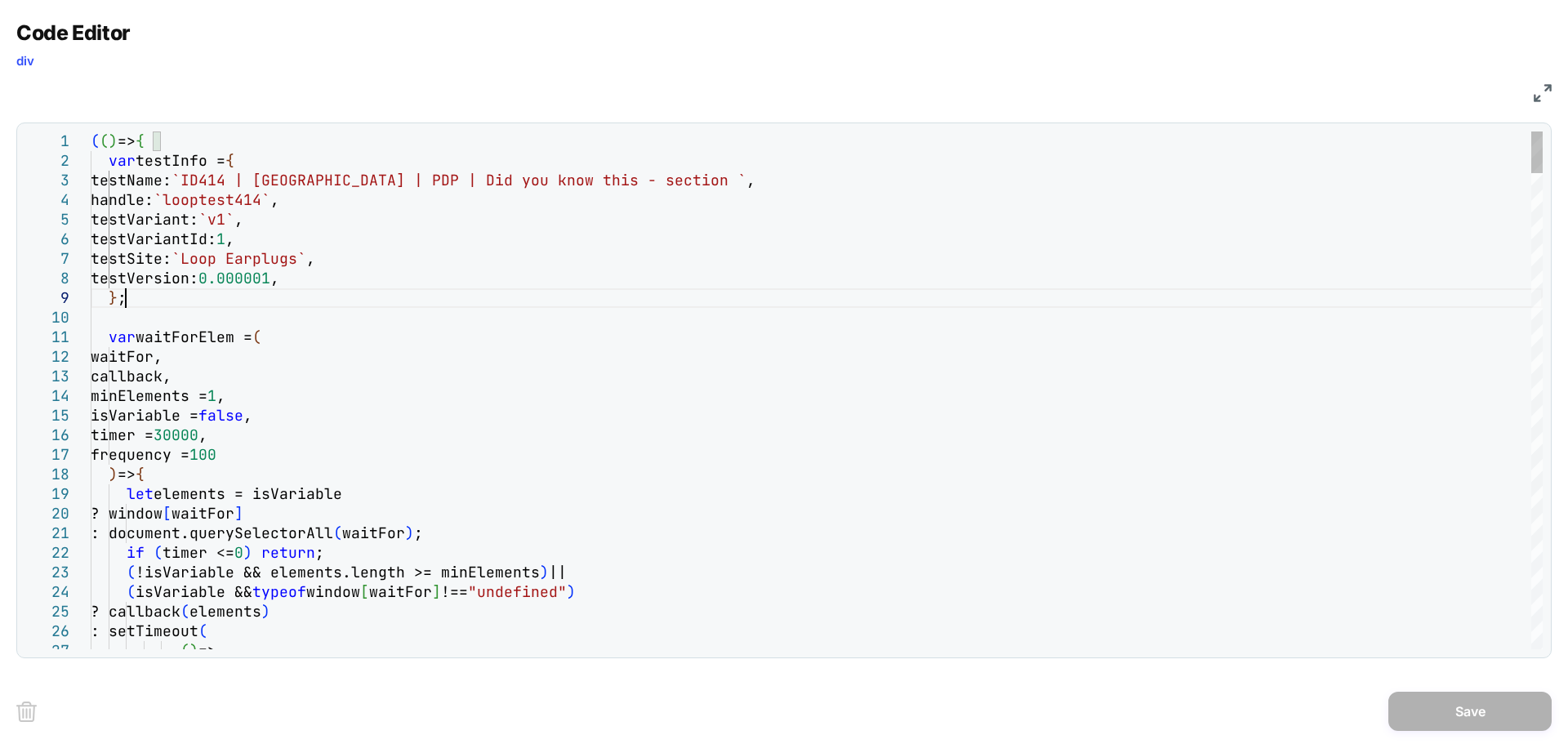
type textarea "**********"
type textarea "*"
type textarea "**********"
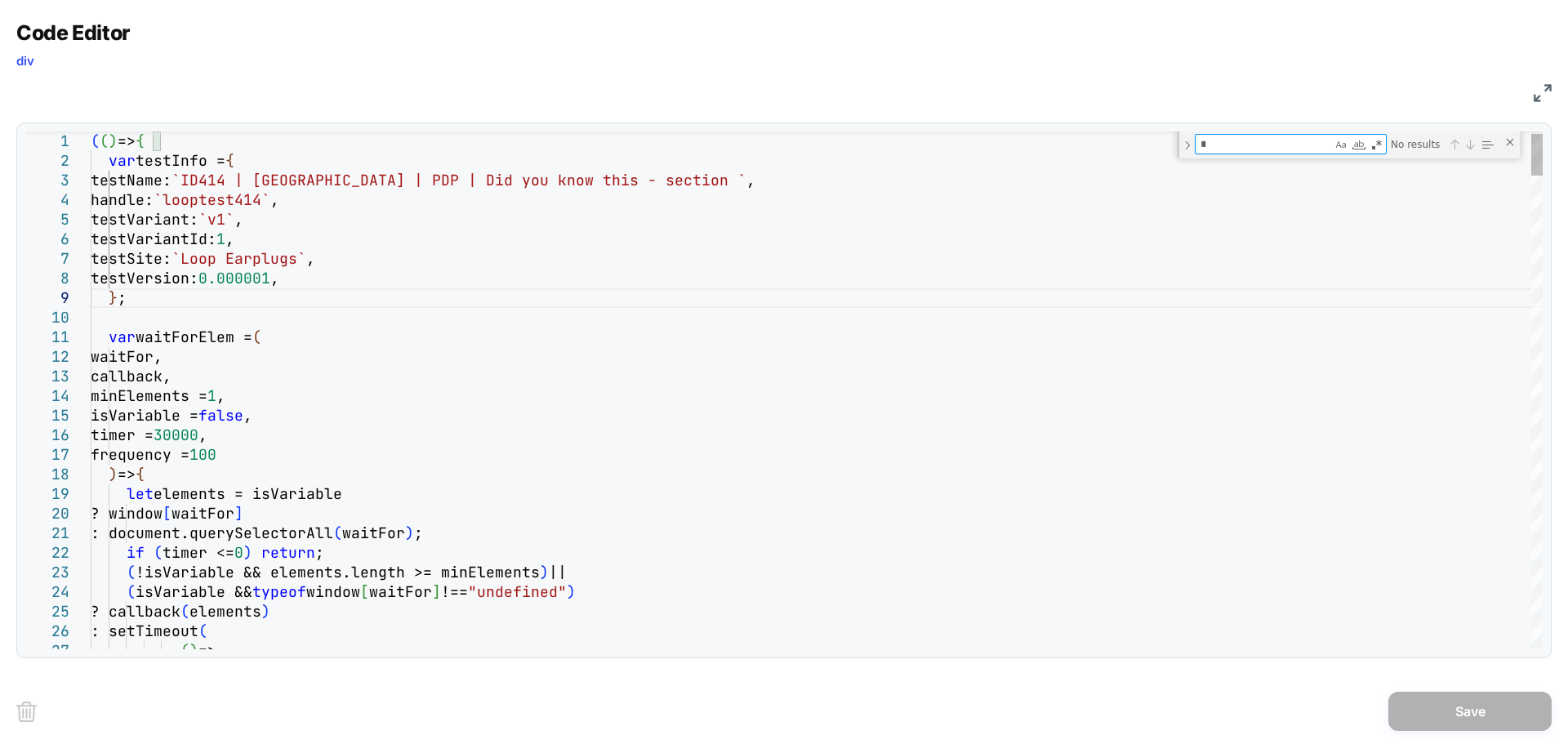
type textarea "**"
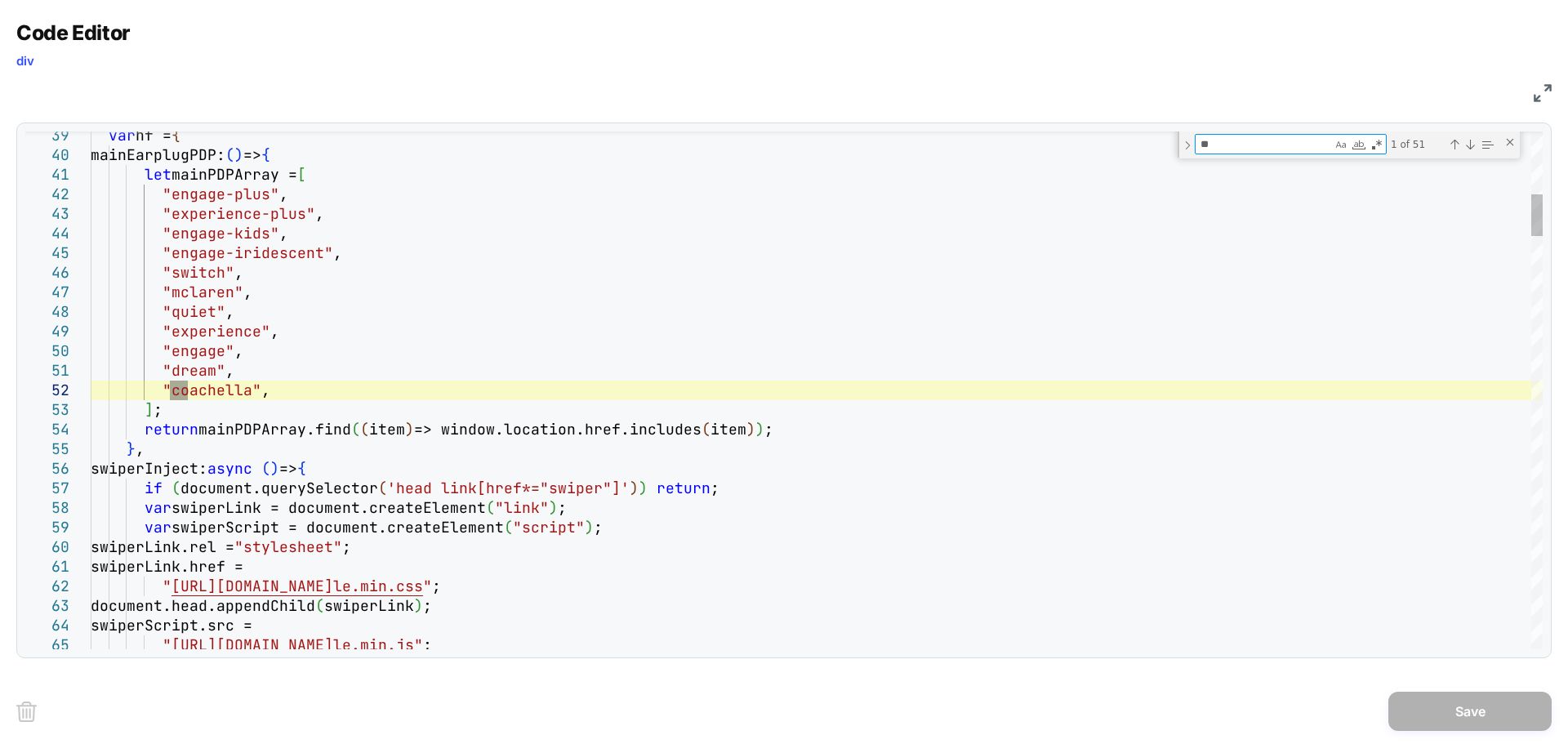
type textarea "**********"
type textarea "****"
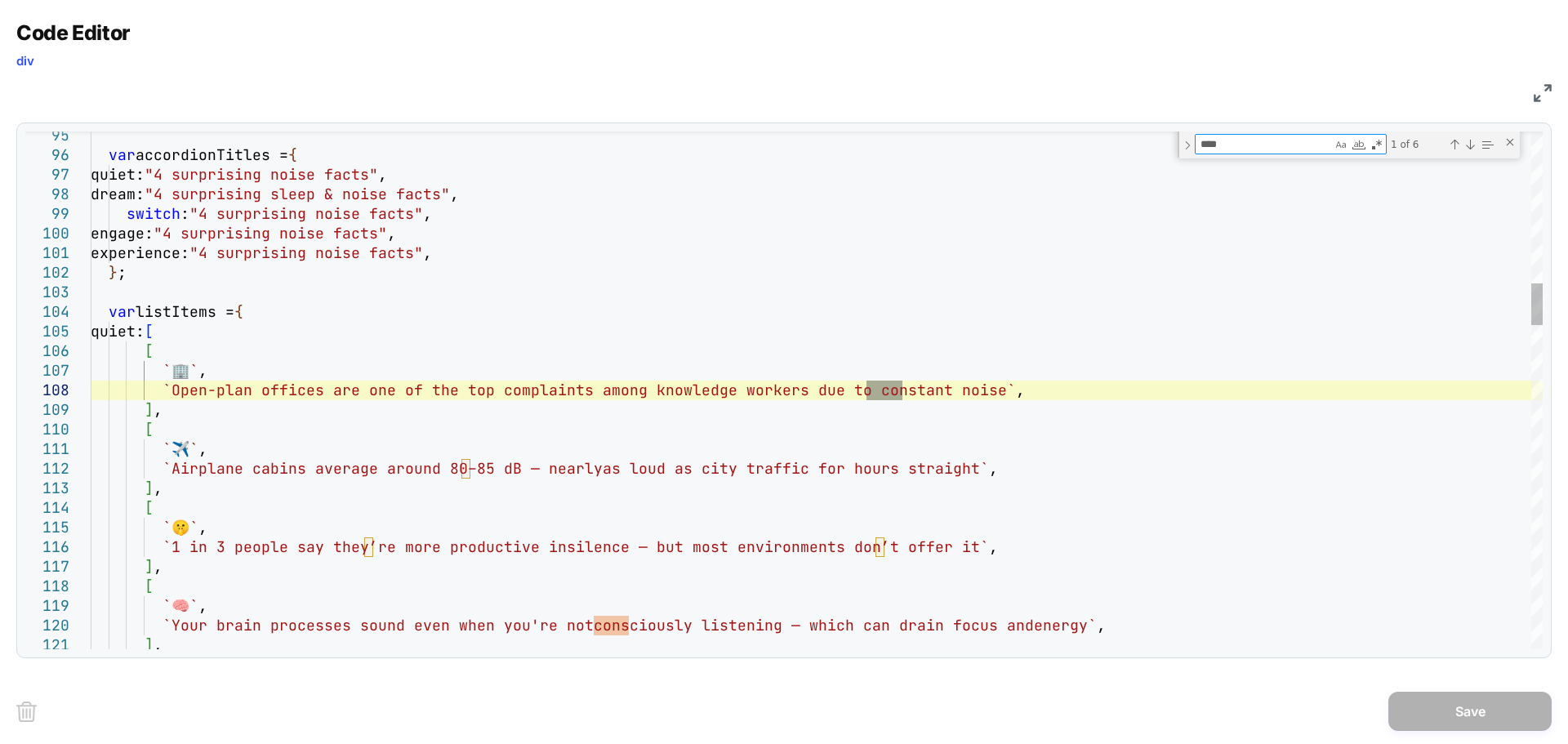
type textarea "**********"
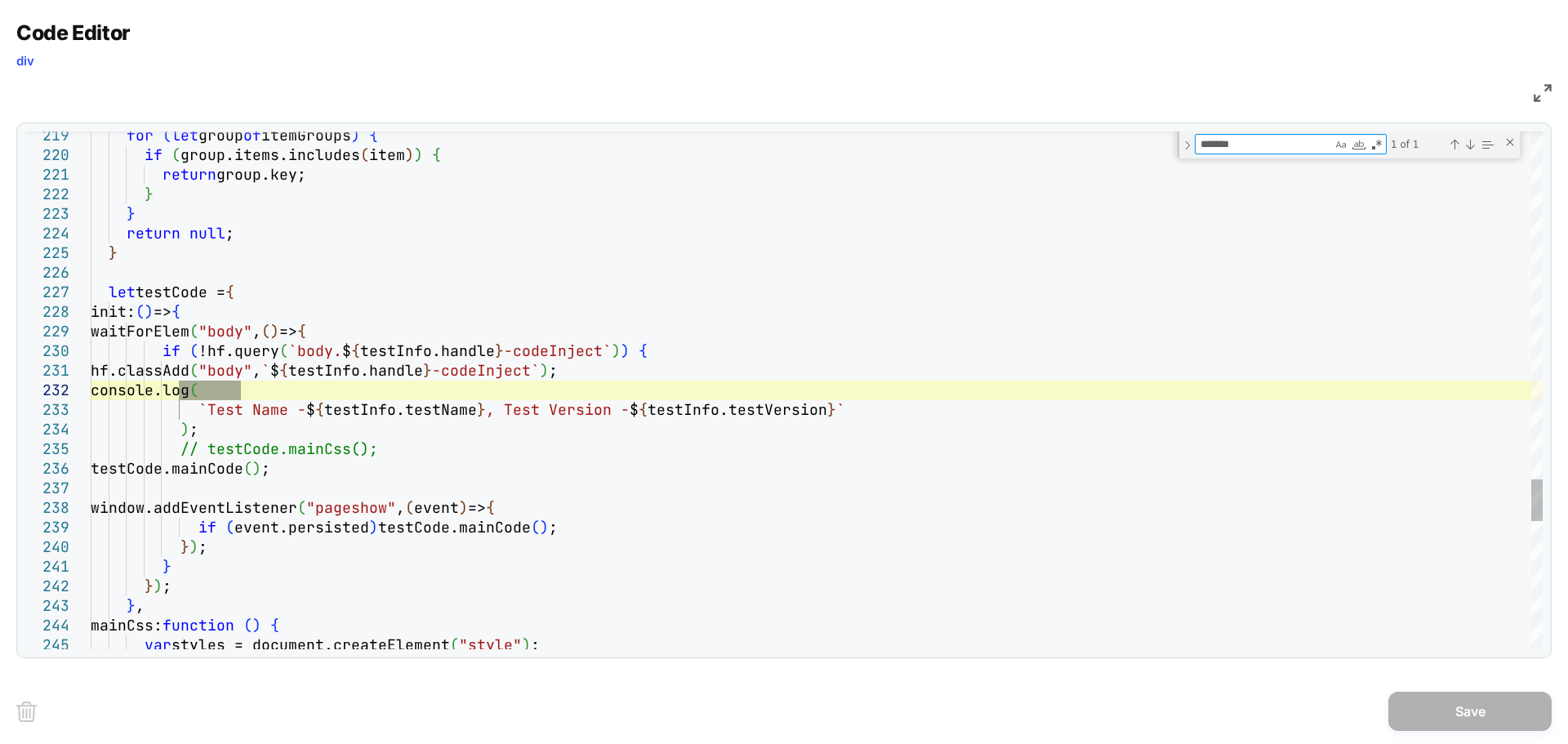
type textarea "*******"
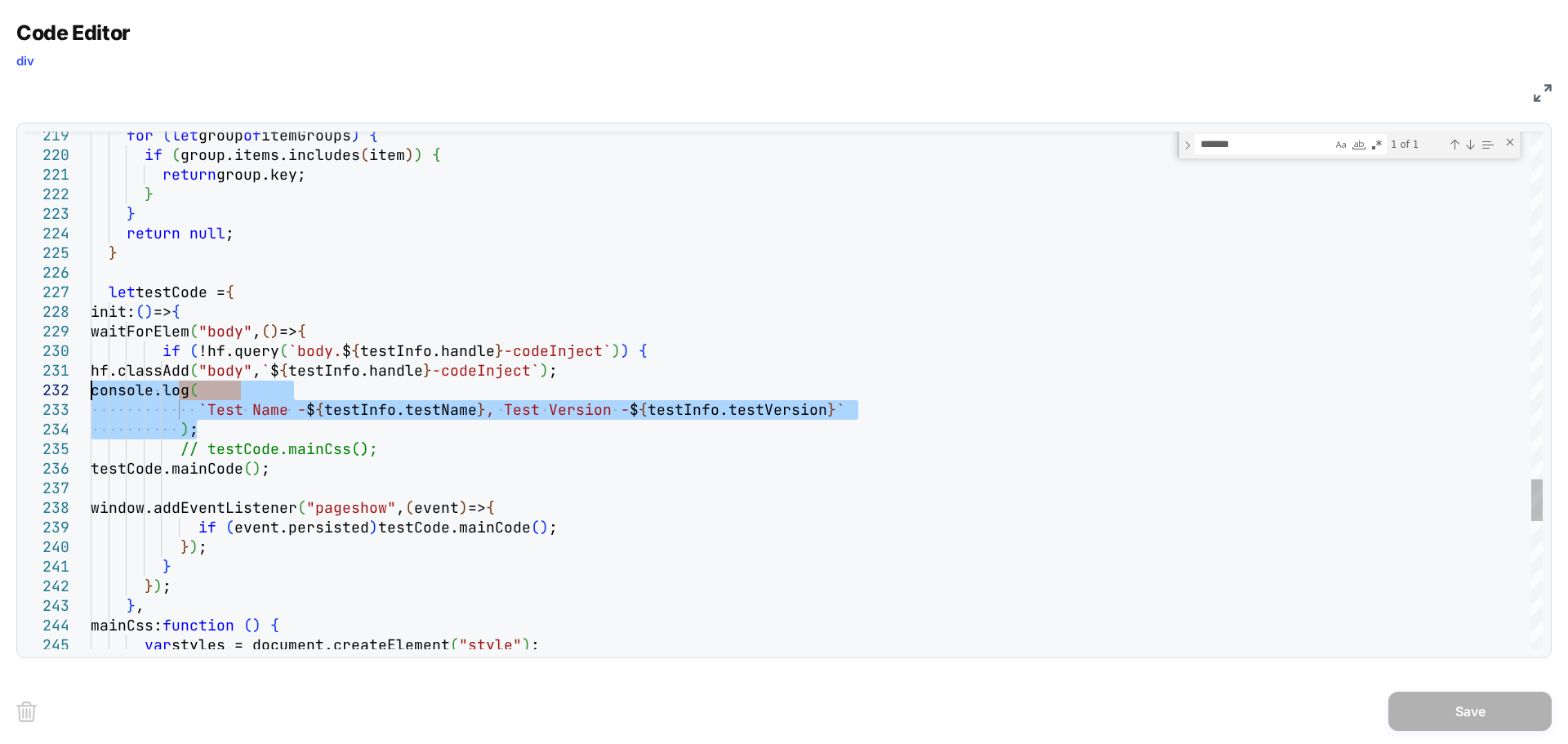
drag, startPoint x: 121, startPoint y: 410, endPoint x: 56, endPoint y: 394, distance: 66.9
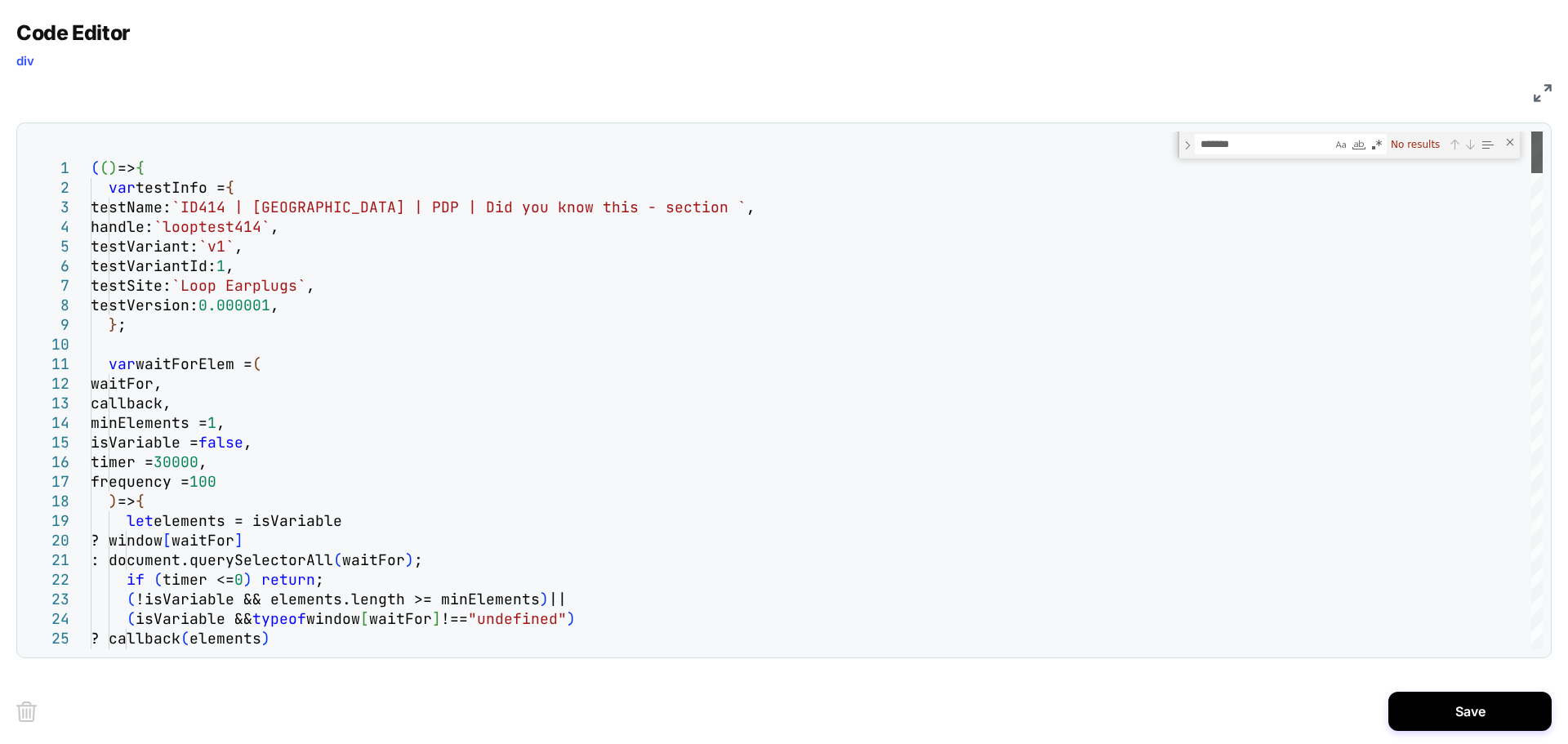
click at [1532, 135] on div at bounding box center [1537, 152] width 11 height 41
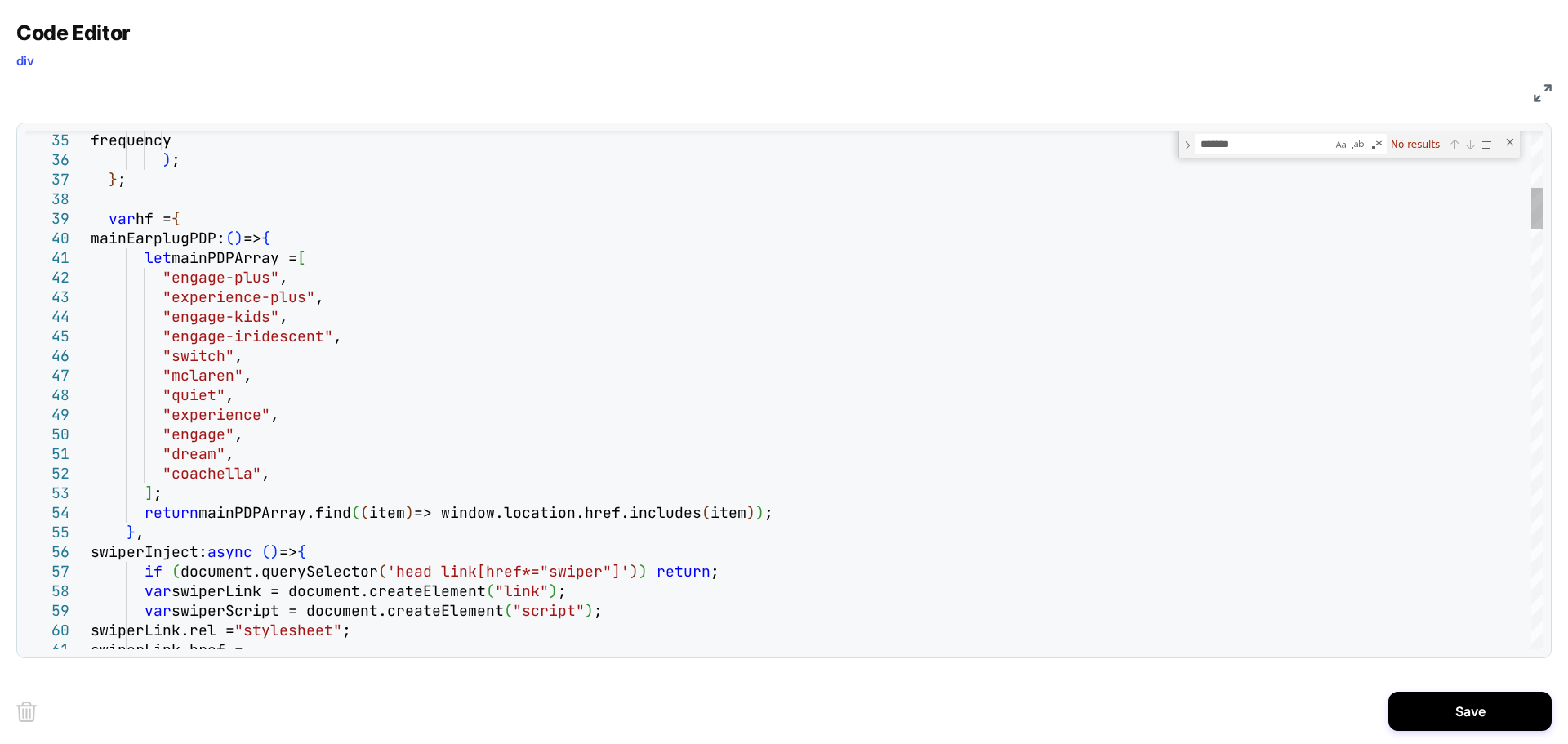
type textarea "**********"
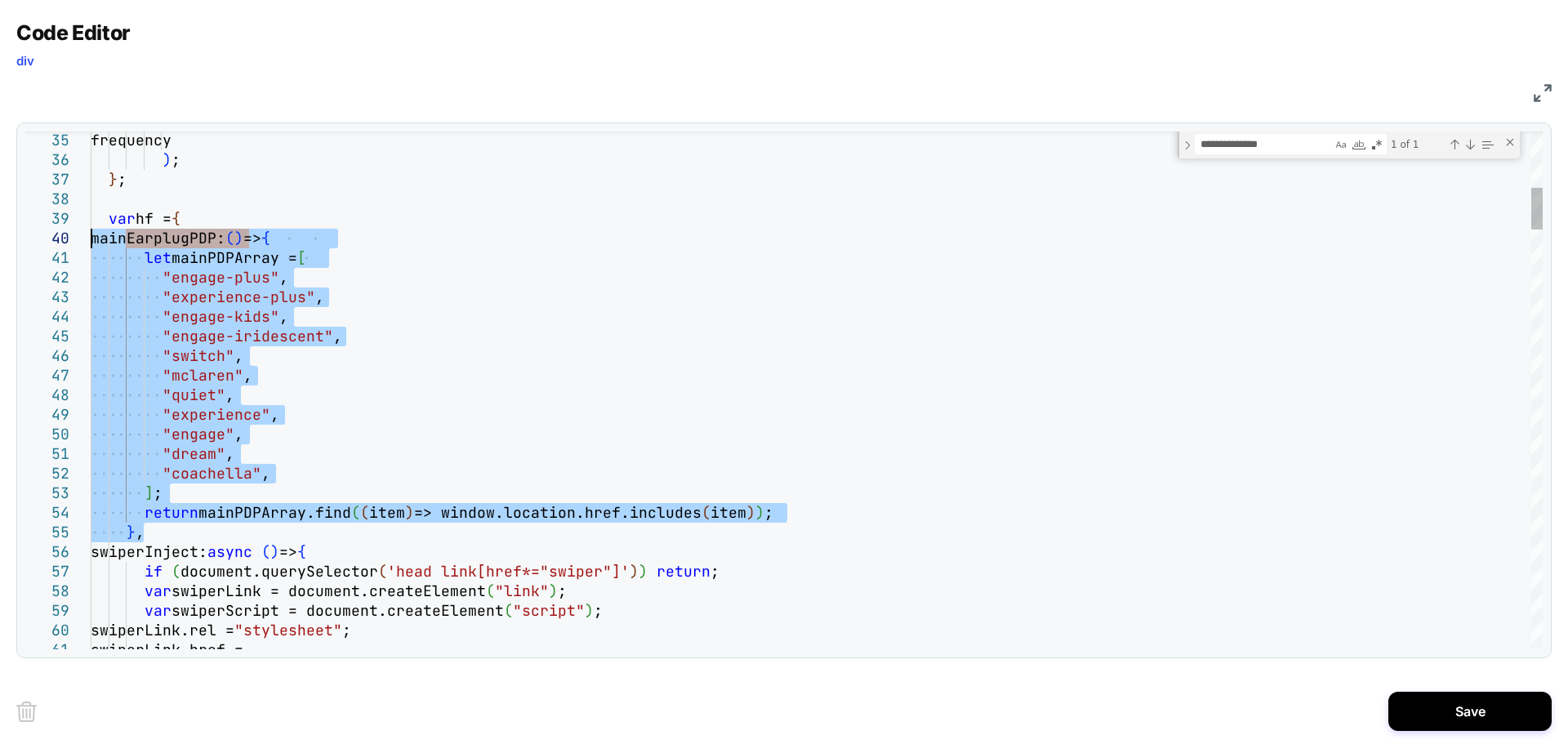
drag, startPoint x: 185, startPoint y: 531, endPoint x: 38, endPoint y: 238, distance: 327.8
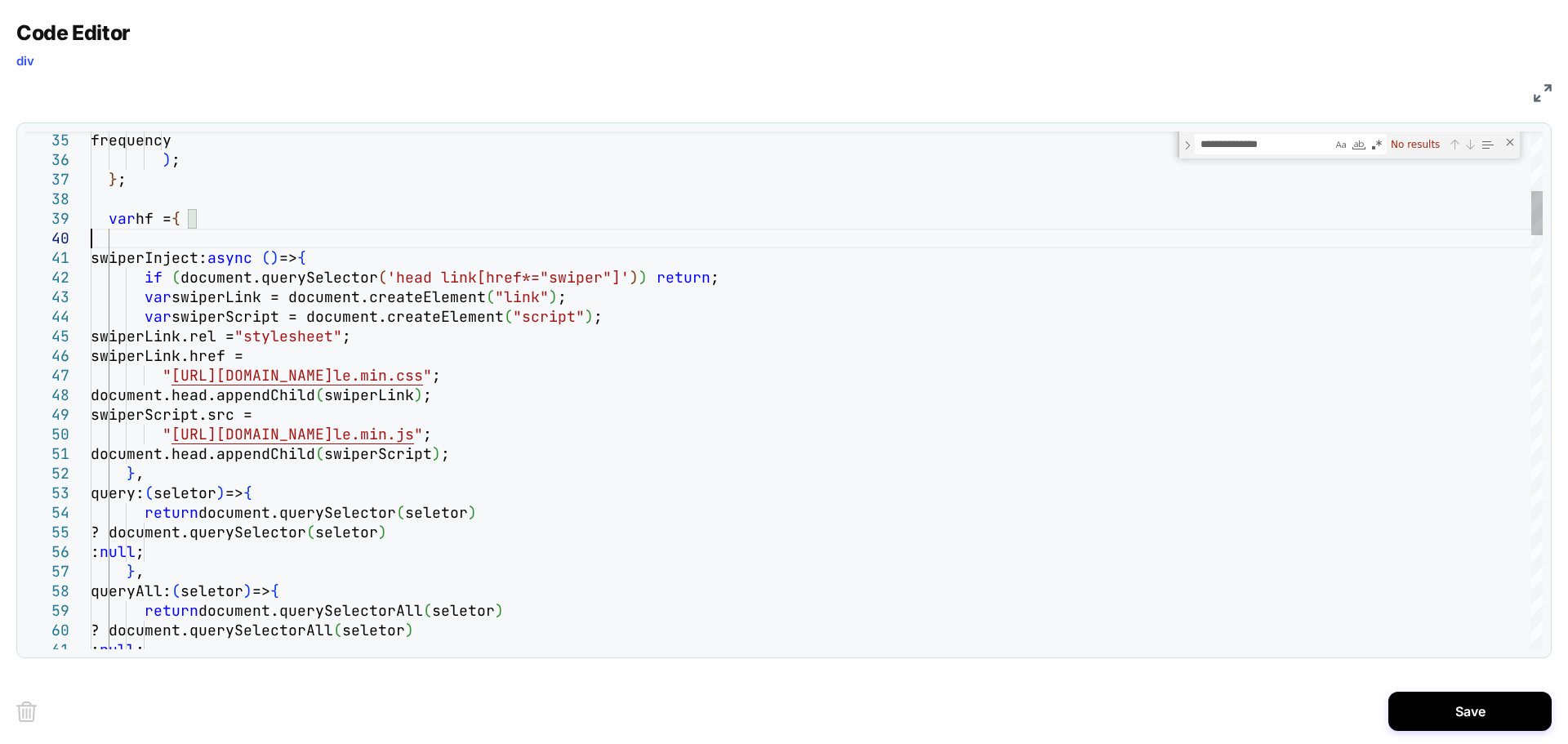
type textarea "**********"
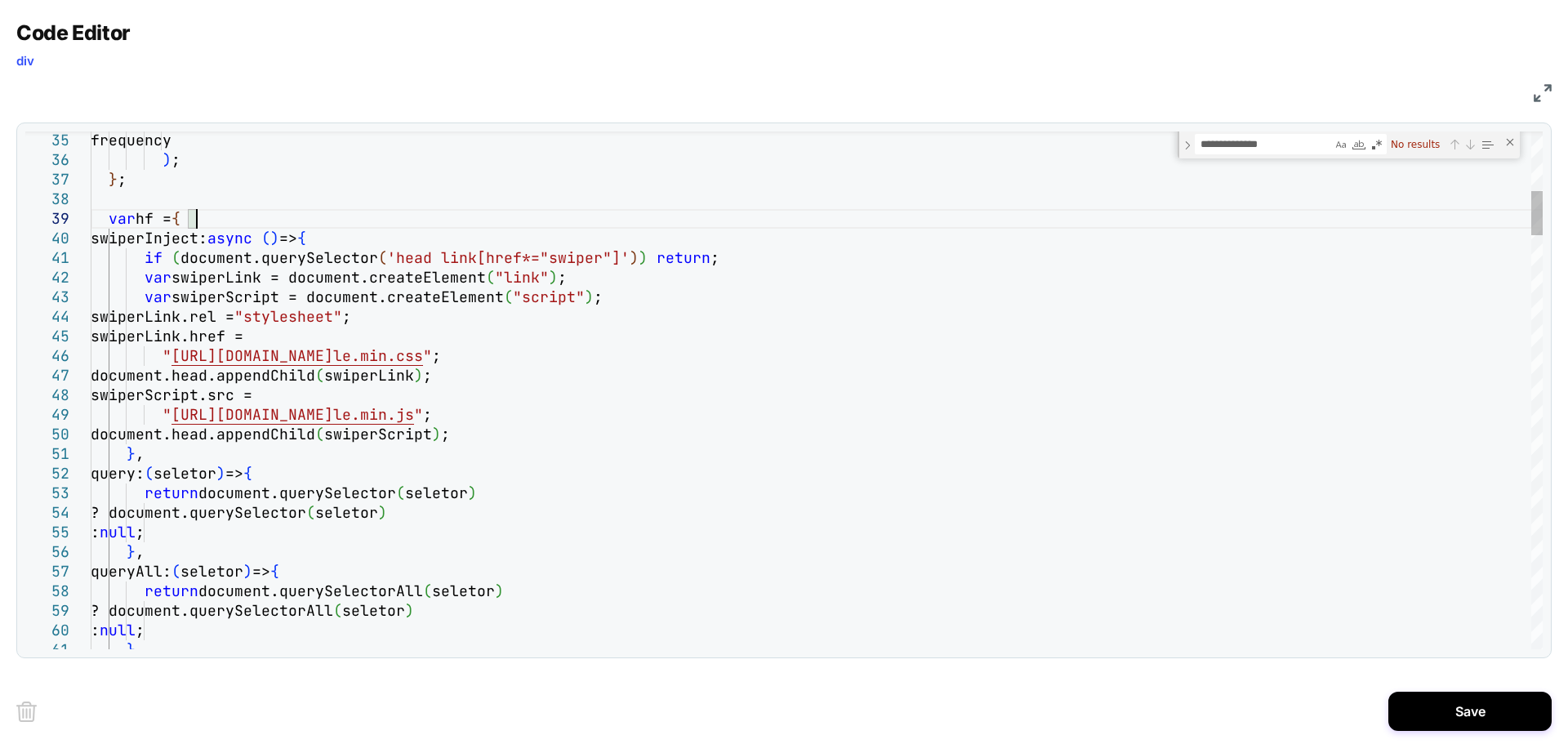
type textarea "**********"
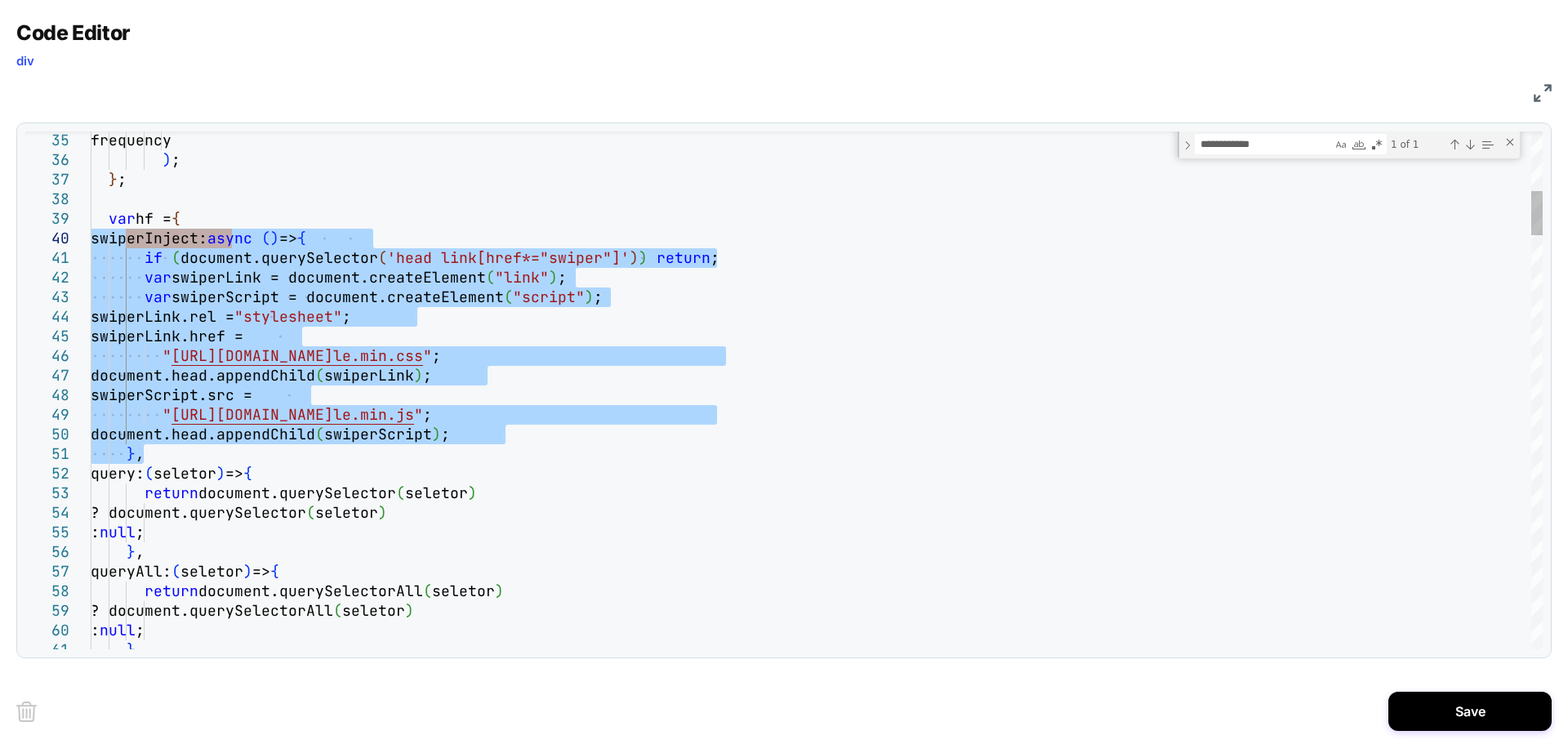
drag, startPoint x: 154, startPoint y: 455, endPoint x: 71, endPoint y: 233, distance: 237.0
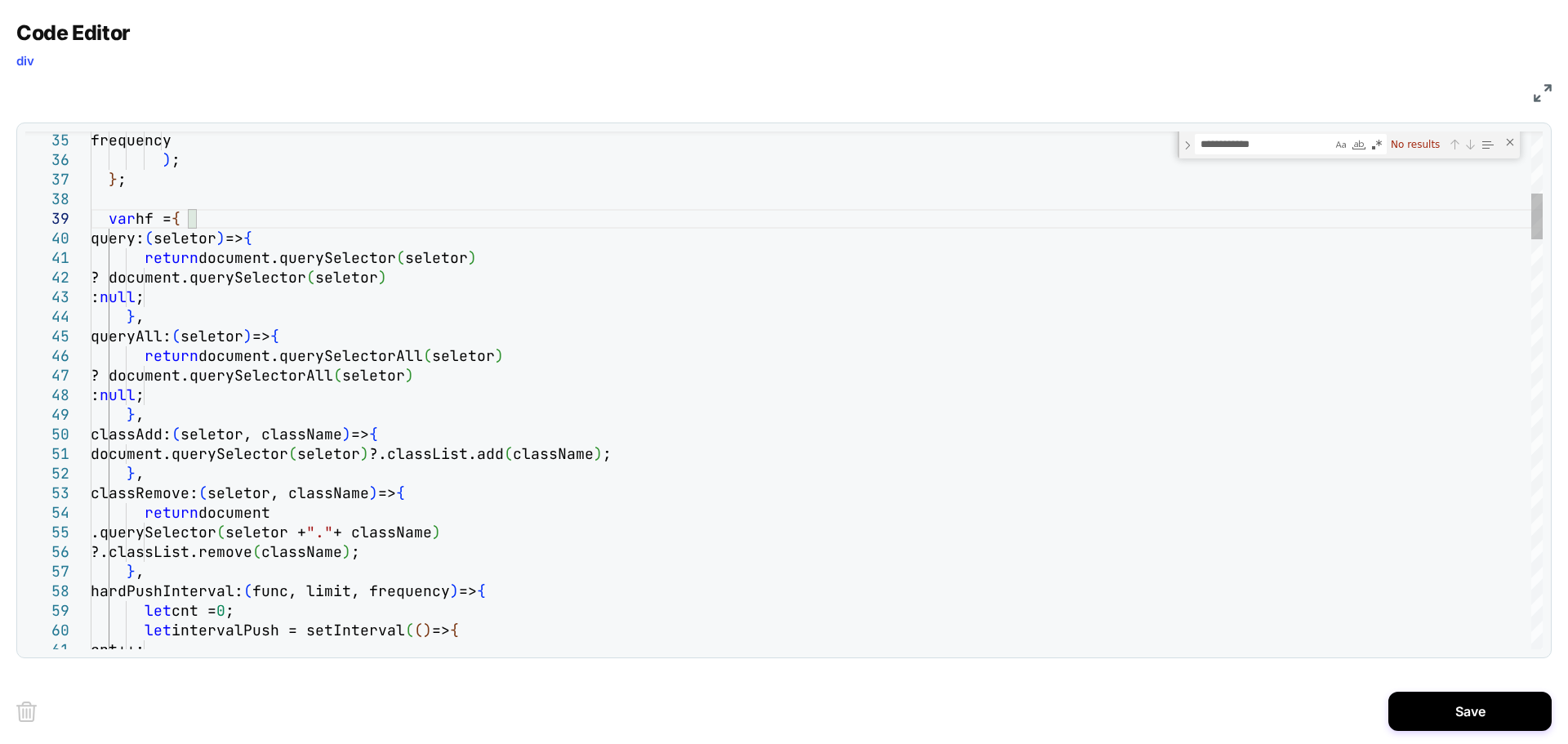
type textarea "**********"
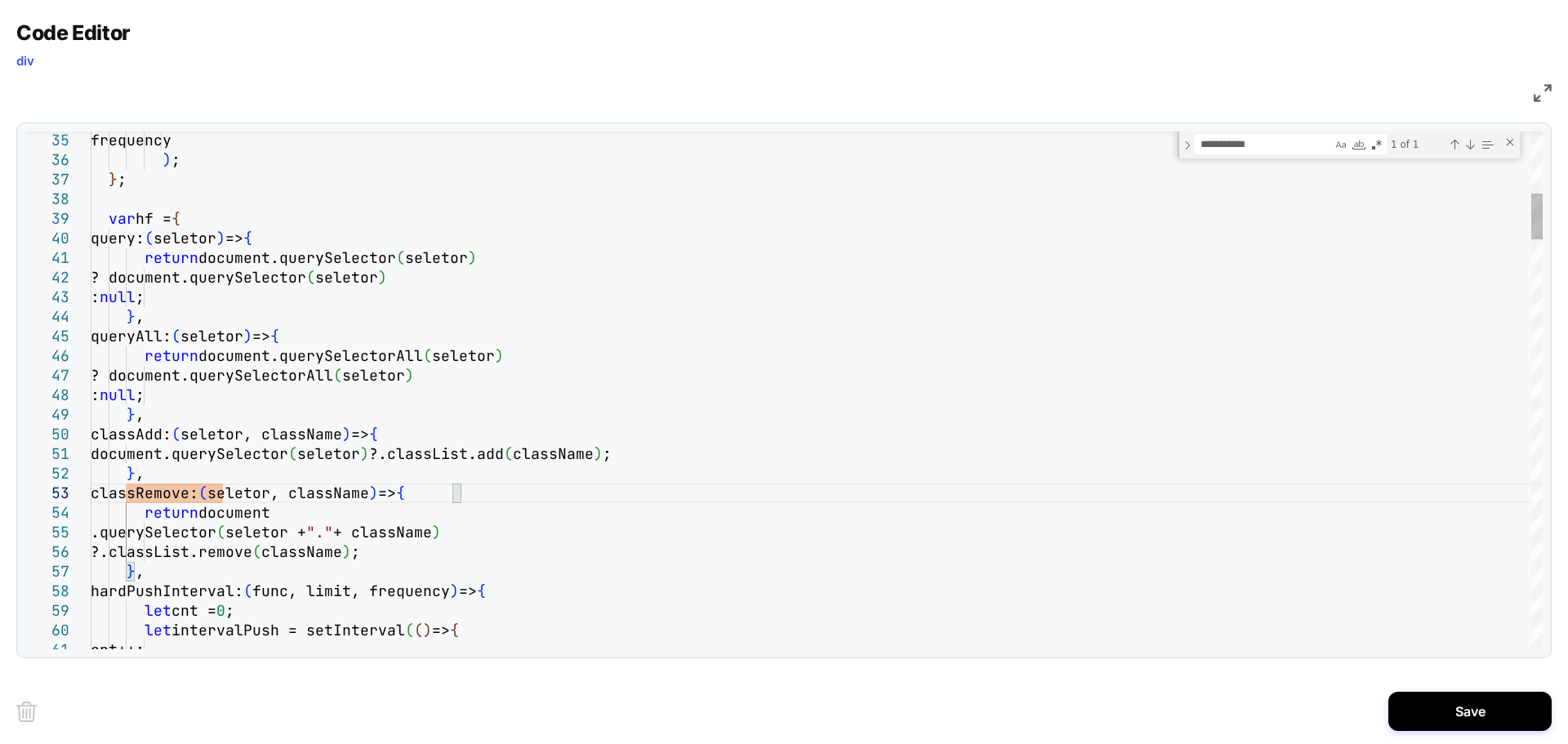
type textarea "**********"
type textarea "********"
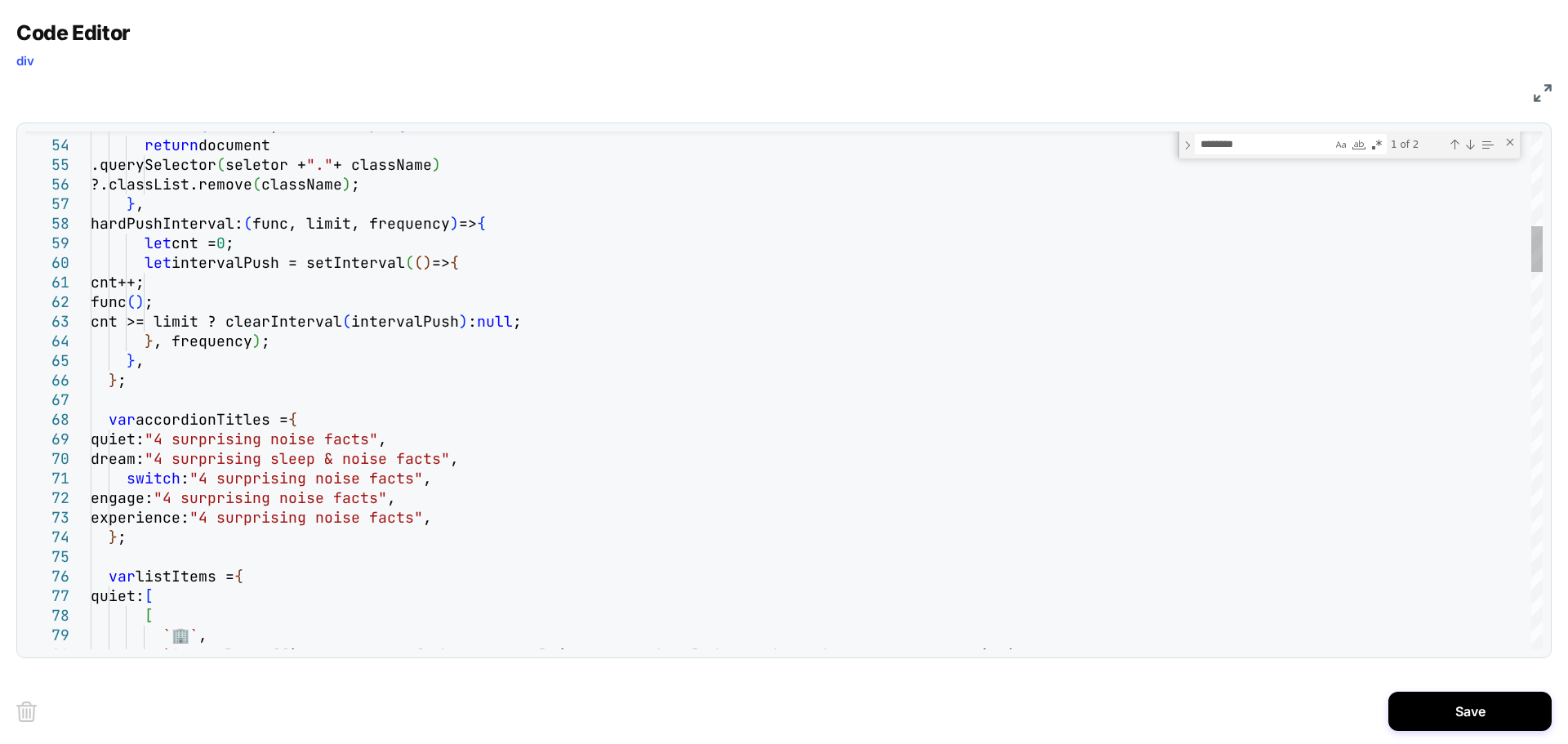
type textarea "**********"
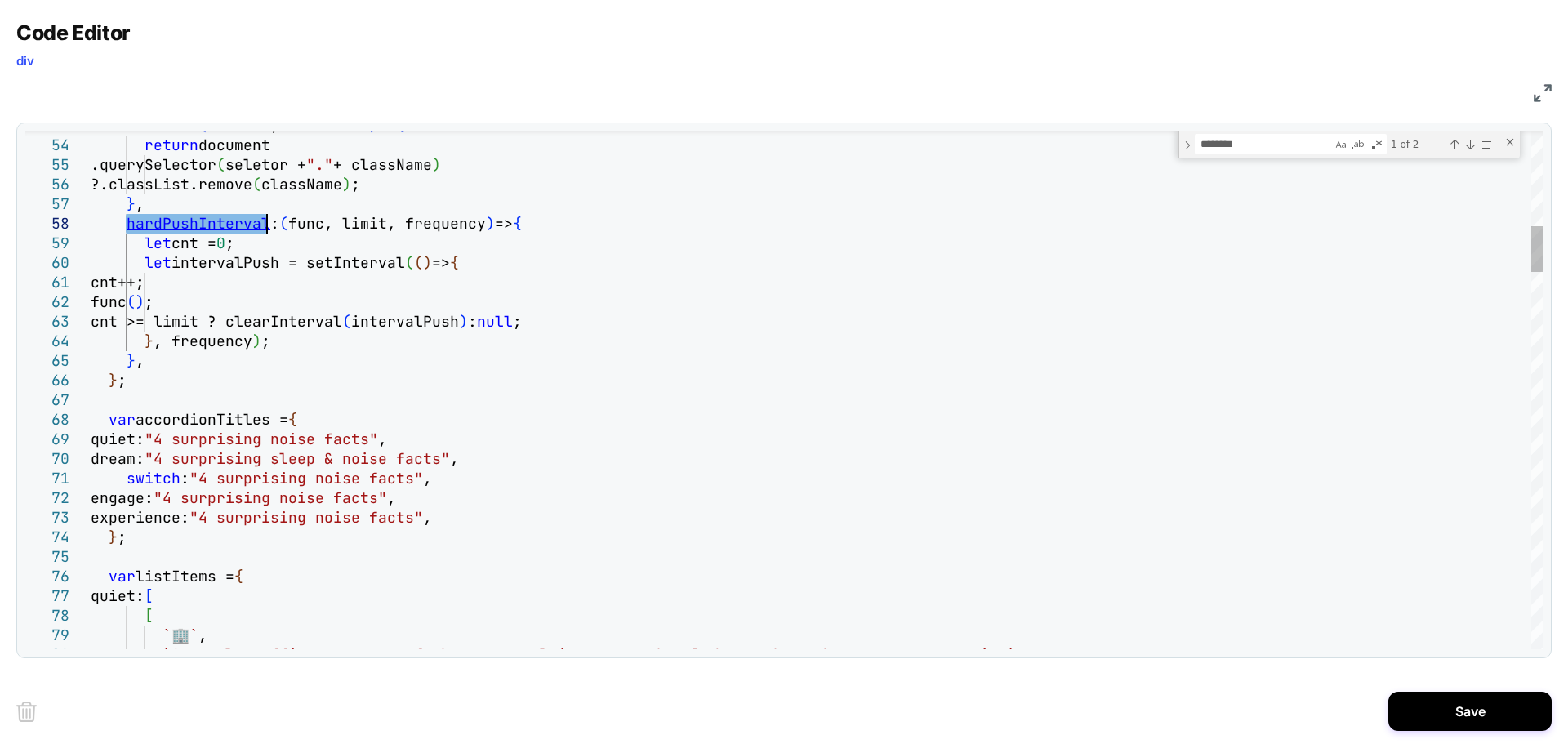
type textarea "**********"
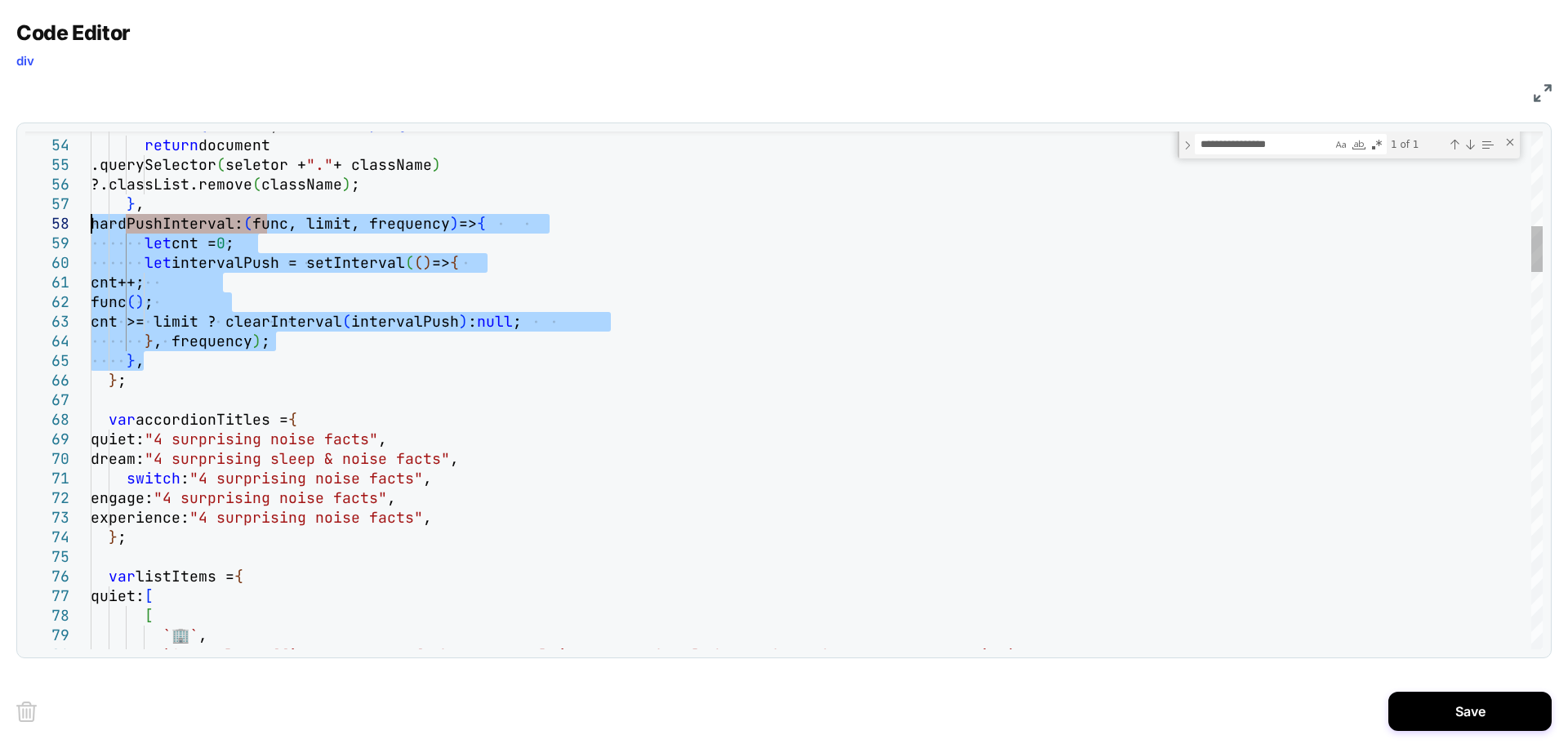
drag, startPoint x: 143, startPoint y: 352, endPoint x: 69, endPoint y: 231, distance: 141.8
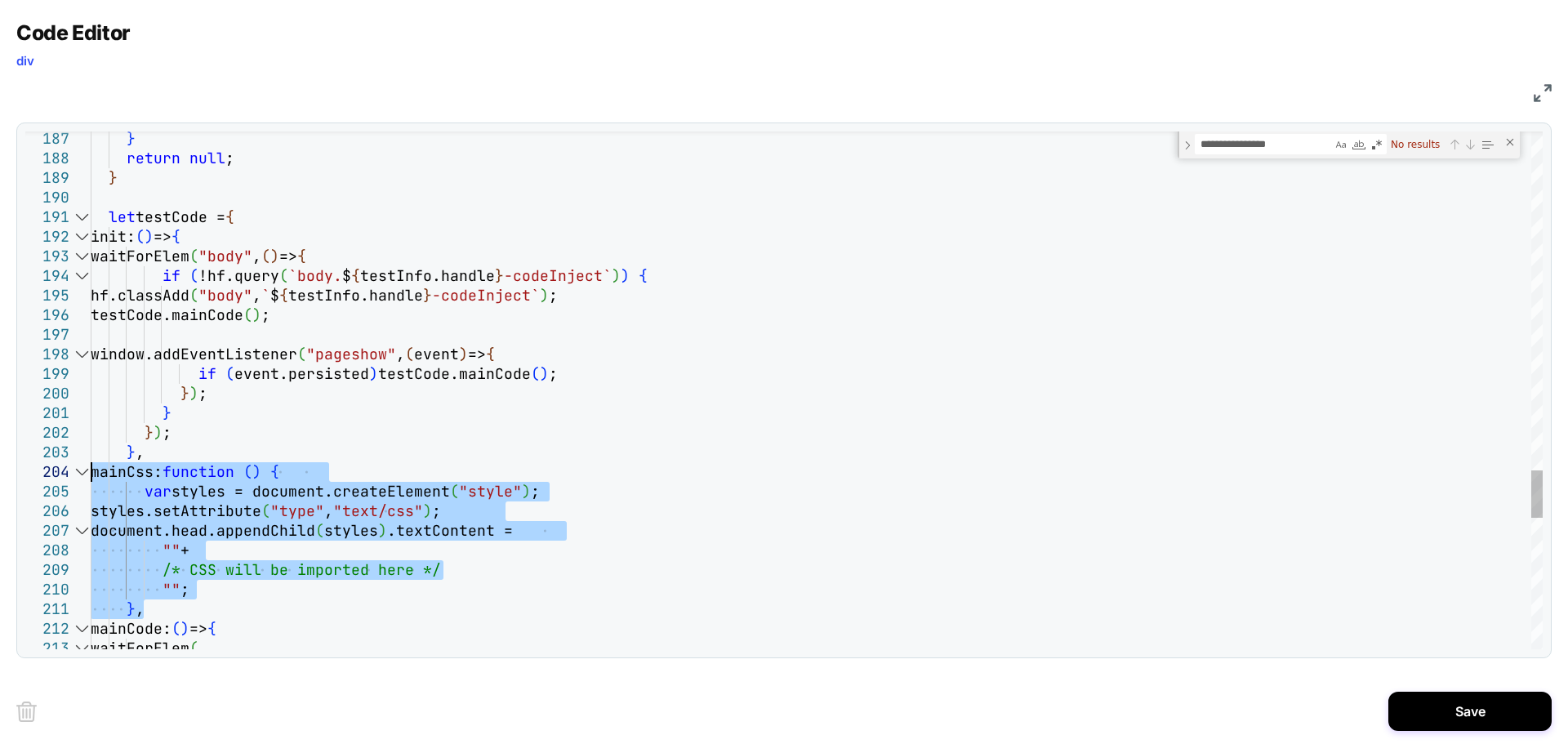
drag, startPoint x: 122, startPoint y: 573, endPoint x: 12, endPoint y: 465, distance: 154.2
type textarea "**********"
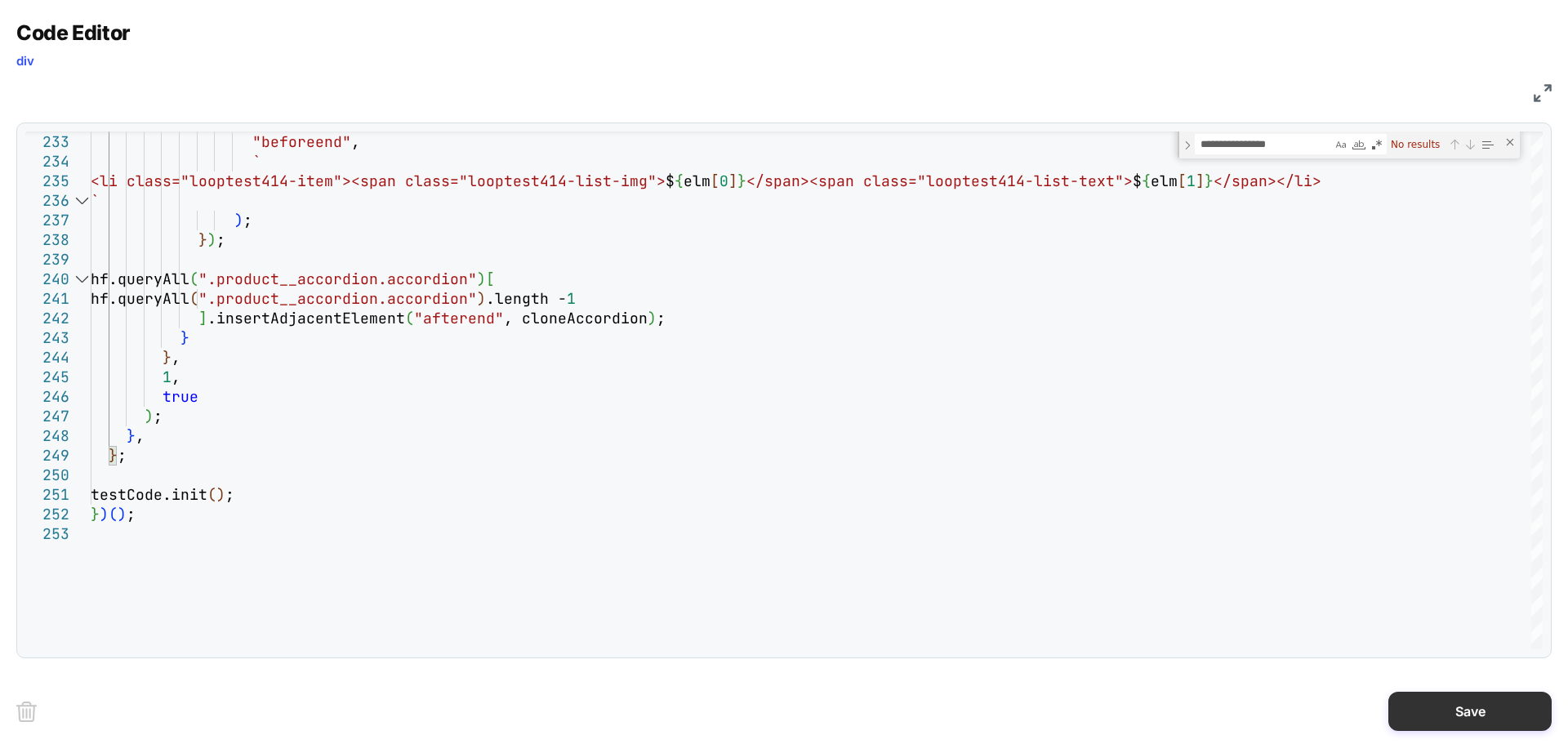
click at [1455, 701] on button "Save" at bounding box center [1469, 710] width 163 height 39
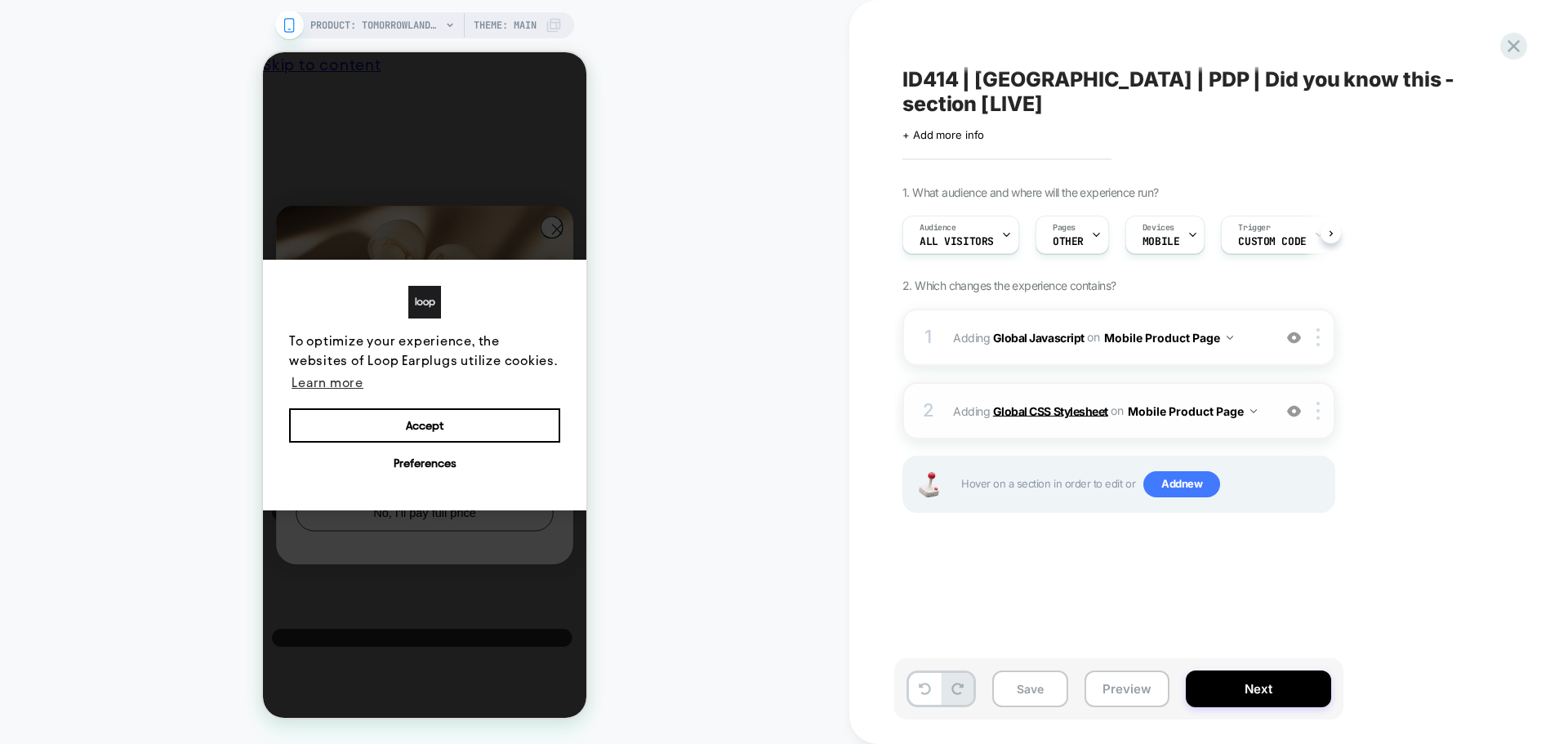
scroll to position [0, 1]
click at [1029, 330] on b "Global Javascript" at bounding box center [1039, 337] width 92 height 14
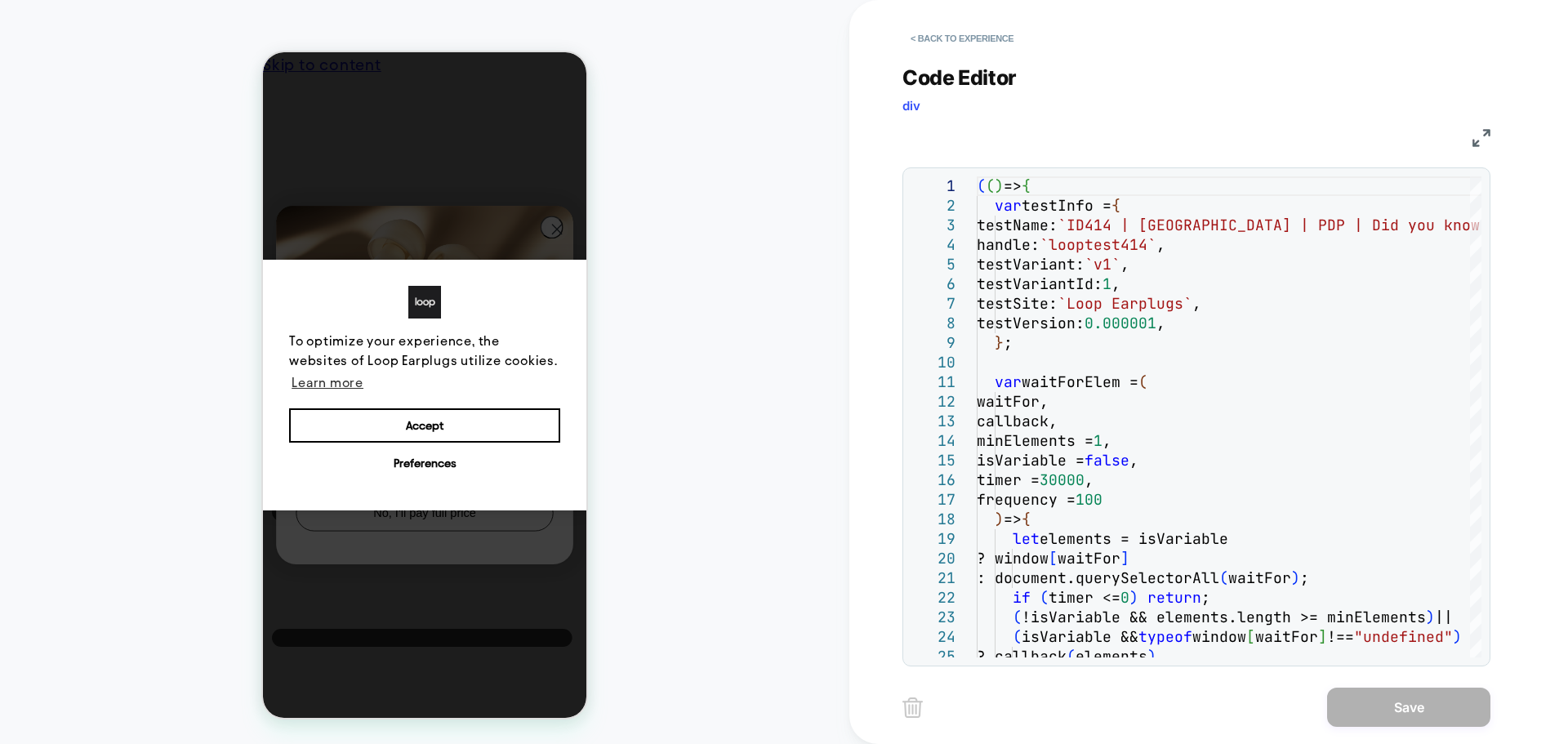
click at [1484, 145] on img at bounding box center [1481, 137] width 18 height 18
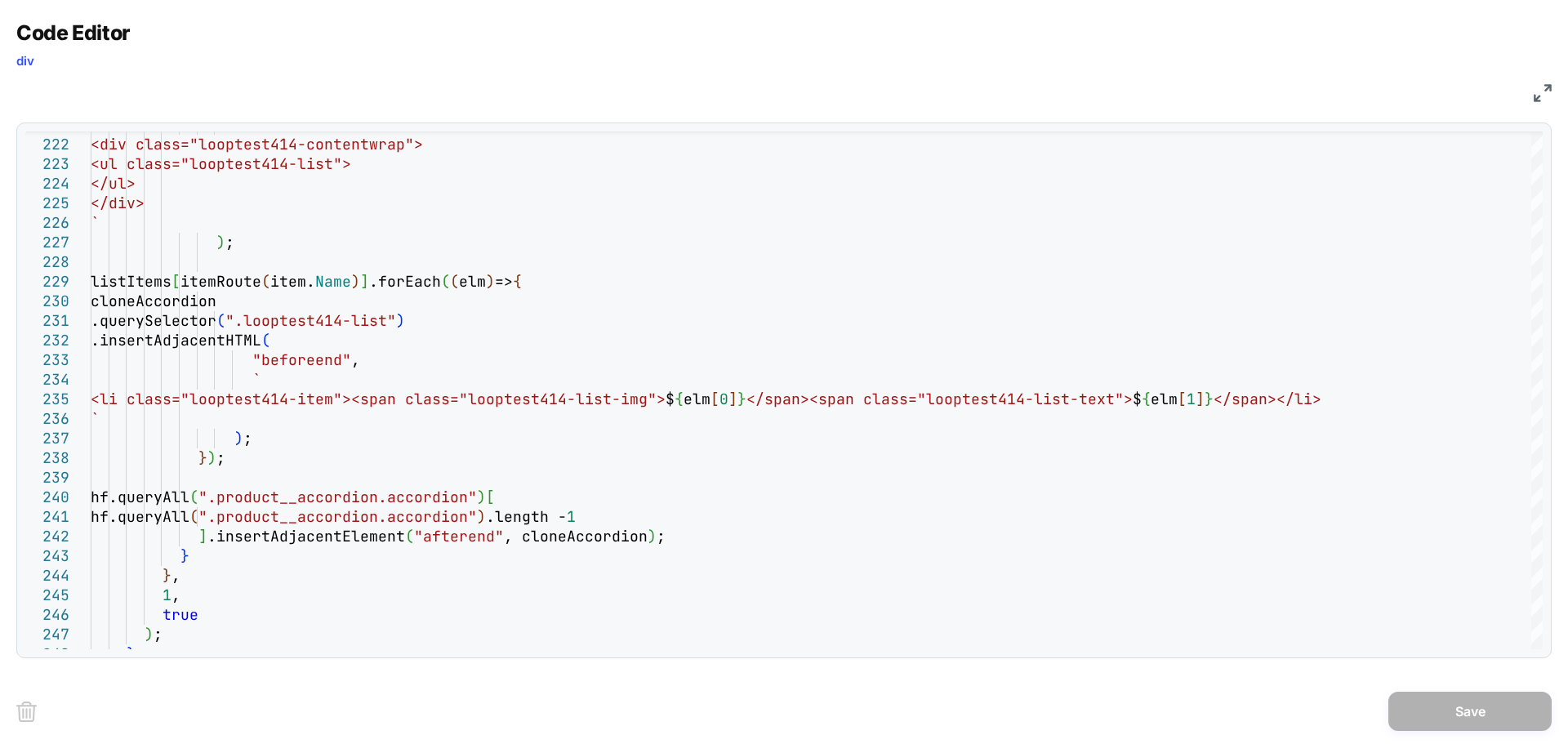
click at [1536, 91] on img at bounding box center [1542, 92] width 18 height 18
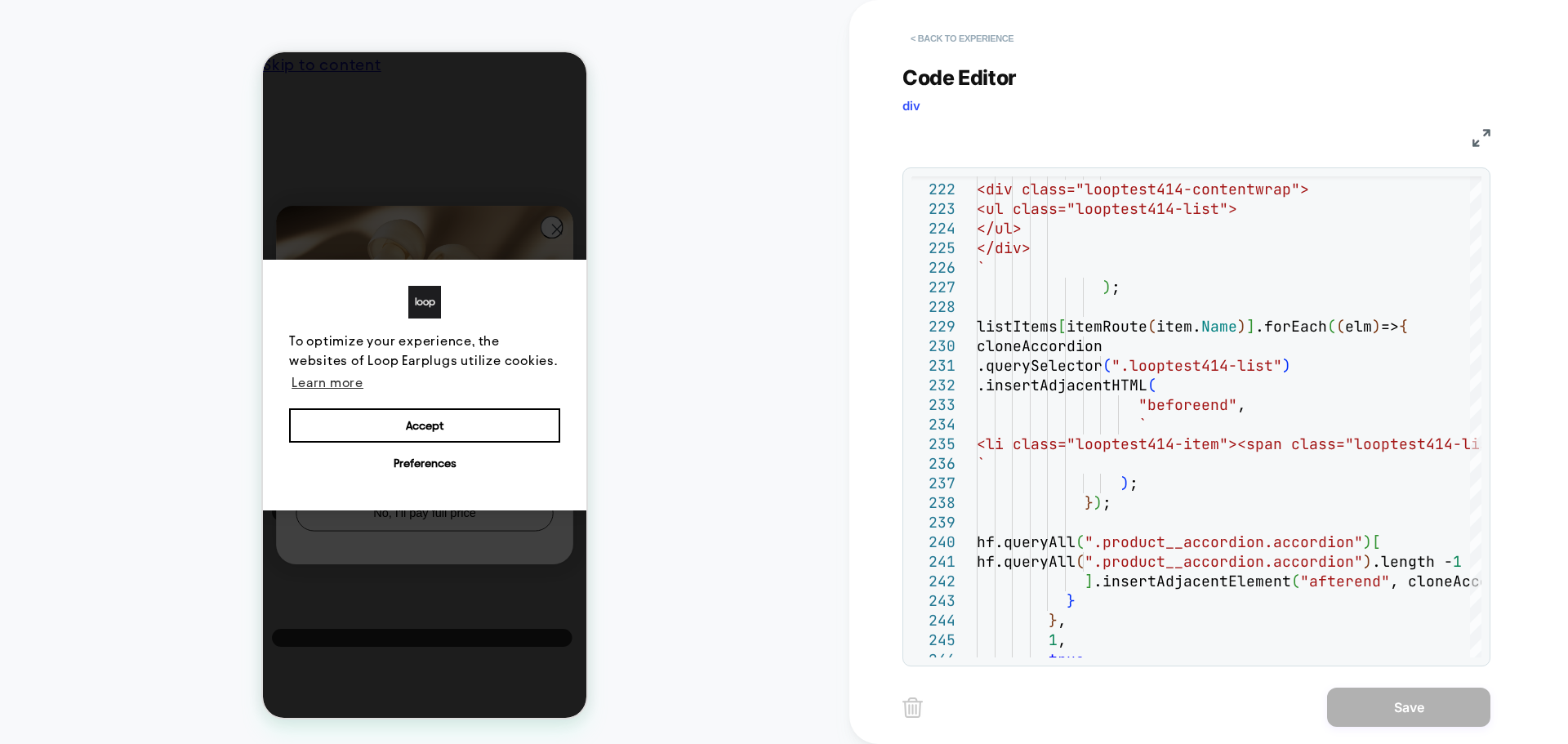
click at [954, 42] on button "< Back to experience" at bounding box center [962, 38] width 119 height 26
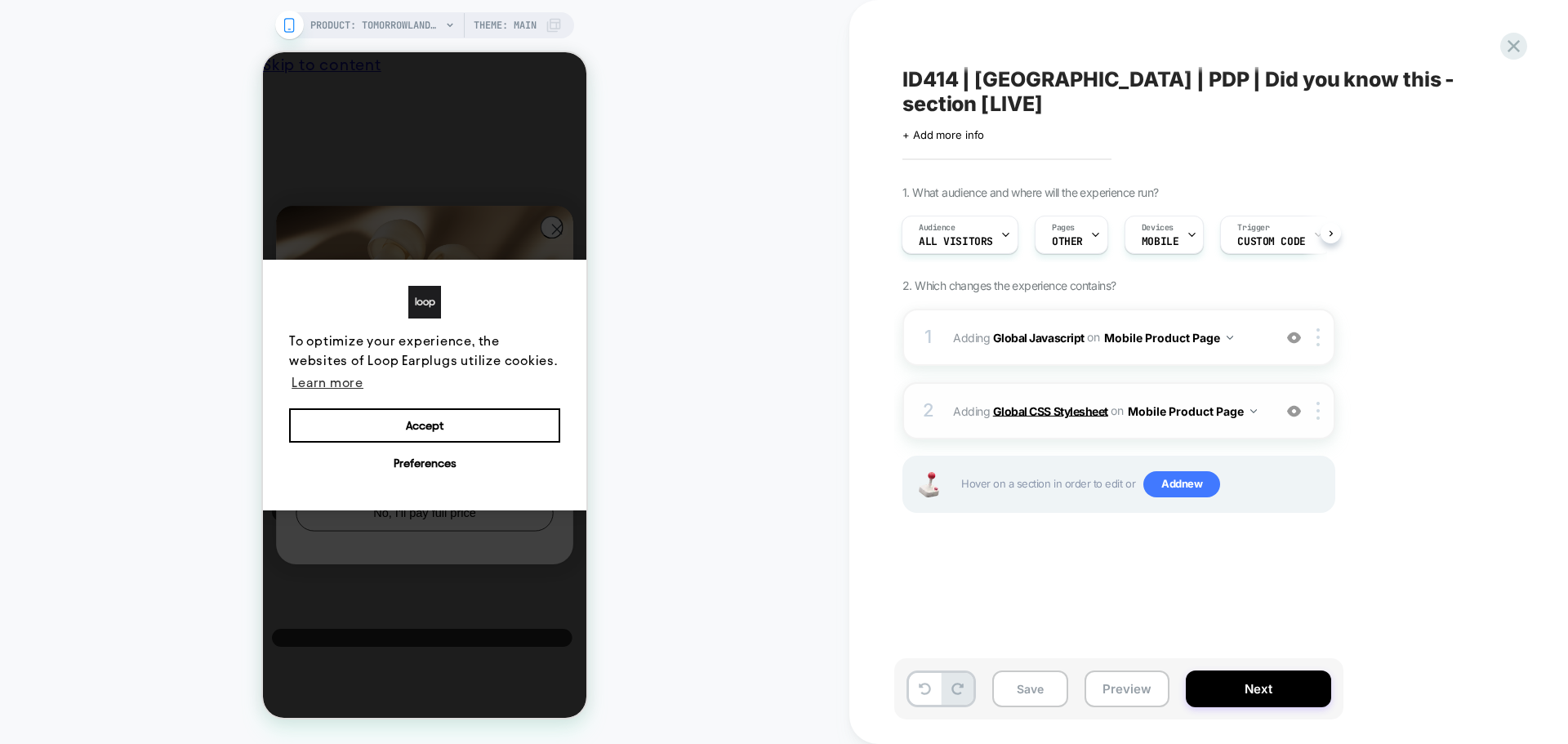
click at [1049, 404] on b "Global CSS Stylesheet" at bounding box center [1050, 410] width 115 height 14
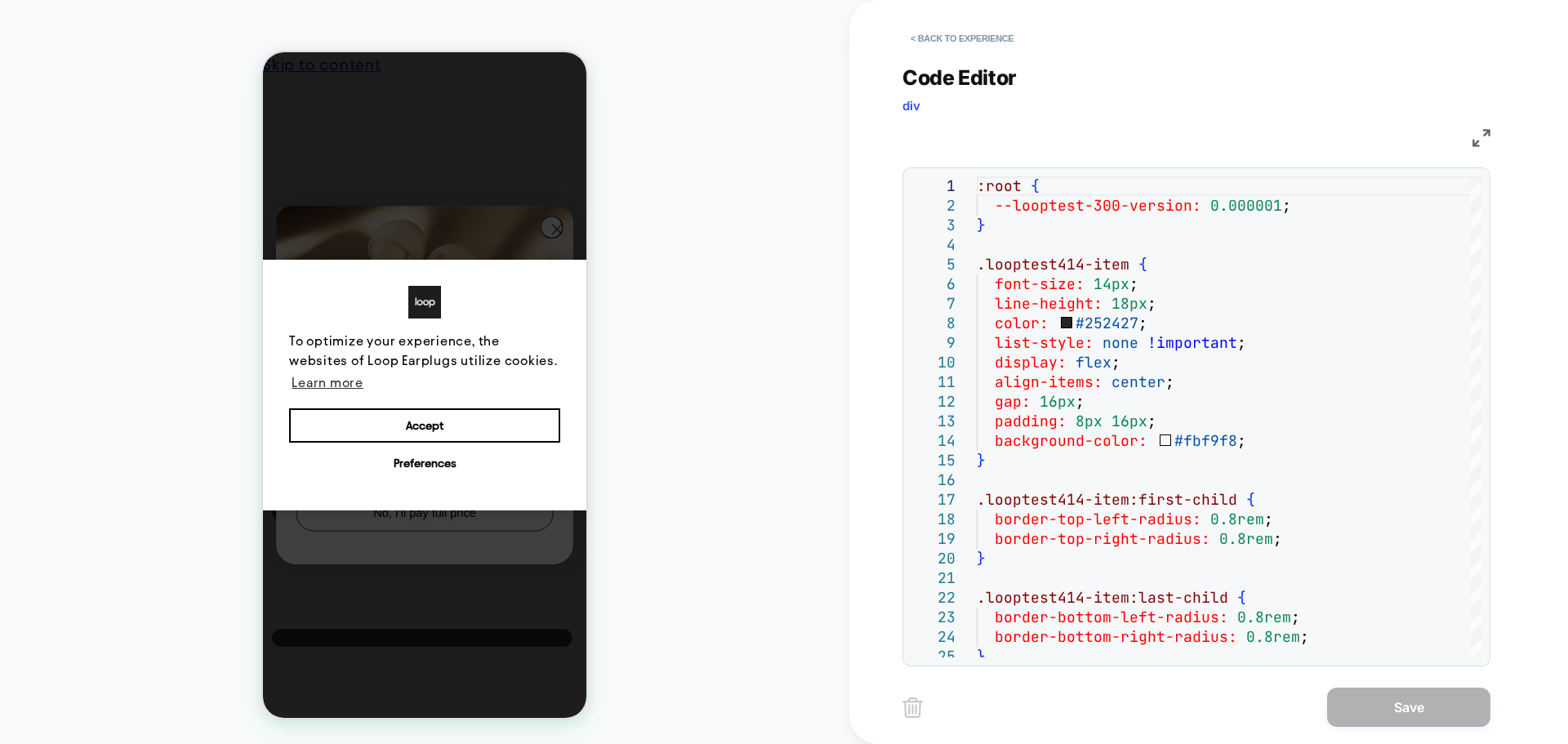
click at [1475, 141] on img at bounding box center [1481, 137] width 18 height 18
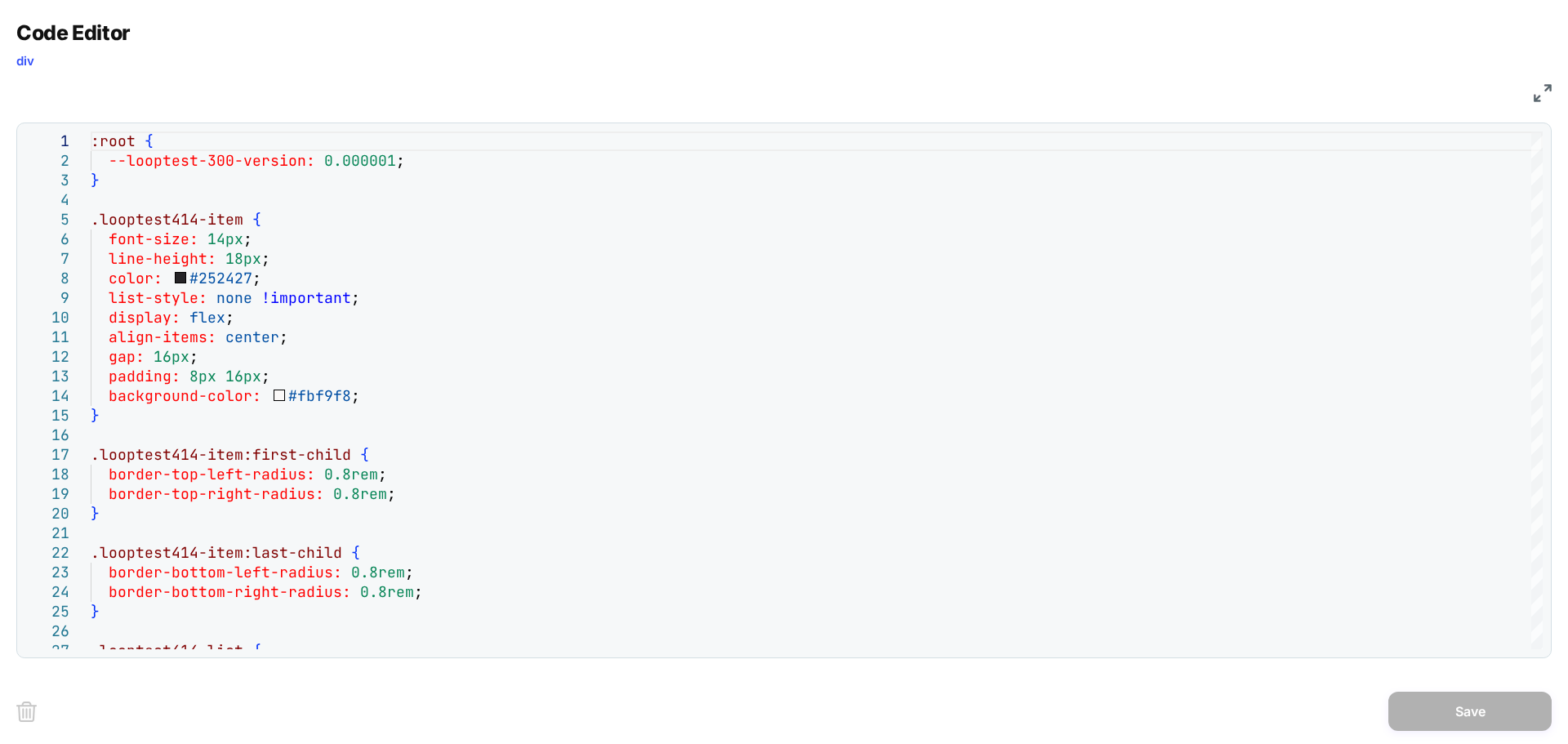
click at [1542, 93] on img at bounding box center [1542, 92] width 18 height 18
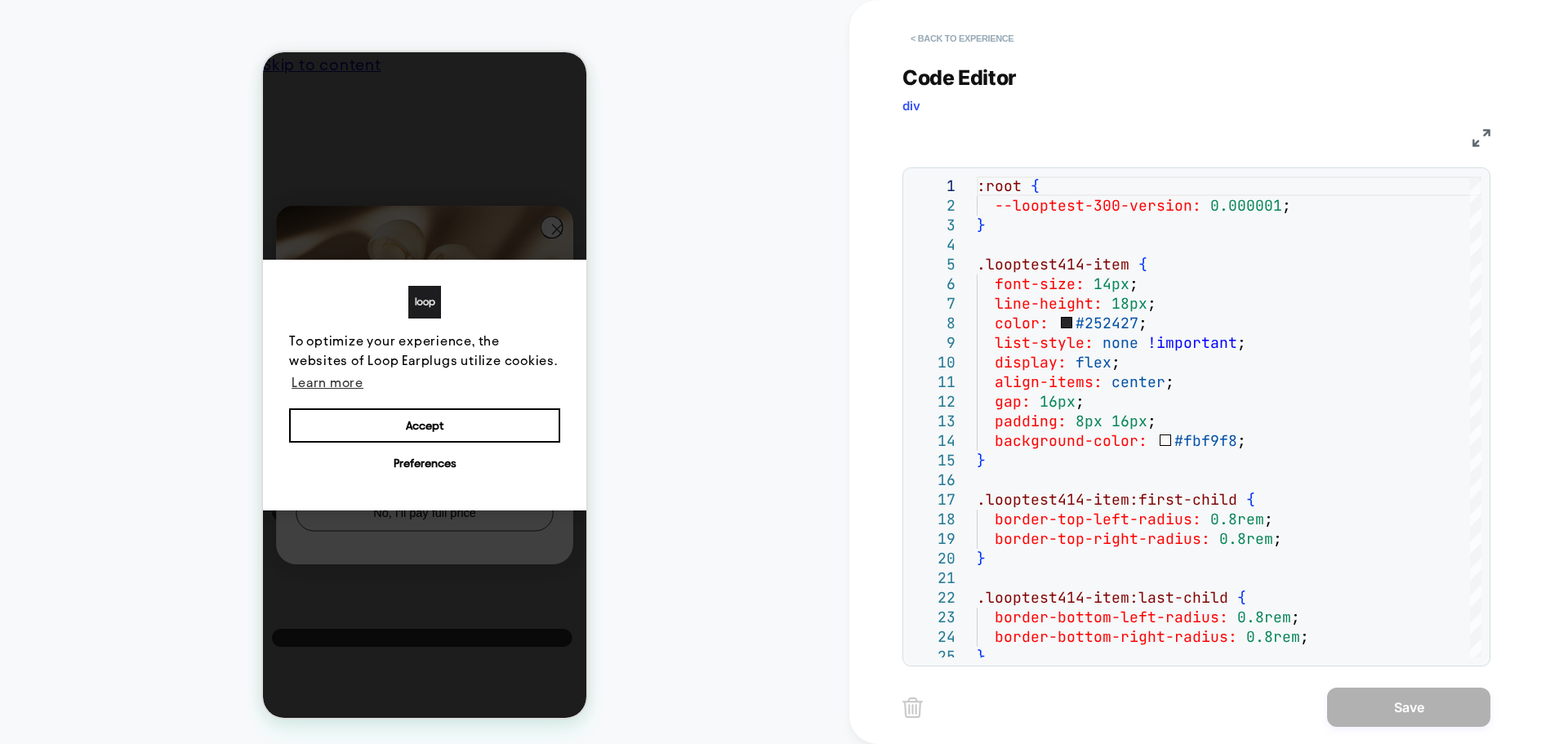
click at [990, 29] on button "< Back to experience" at bounding box center [962, 38] width 119 height 26
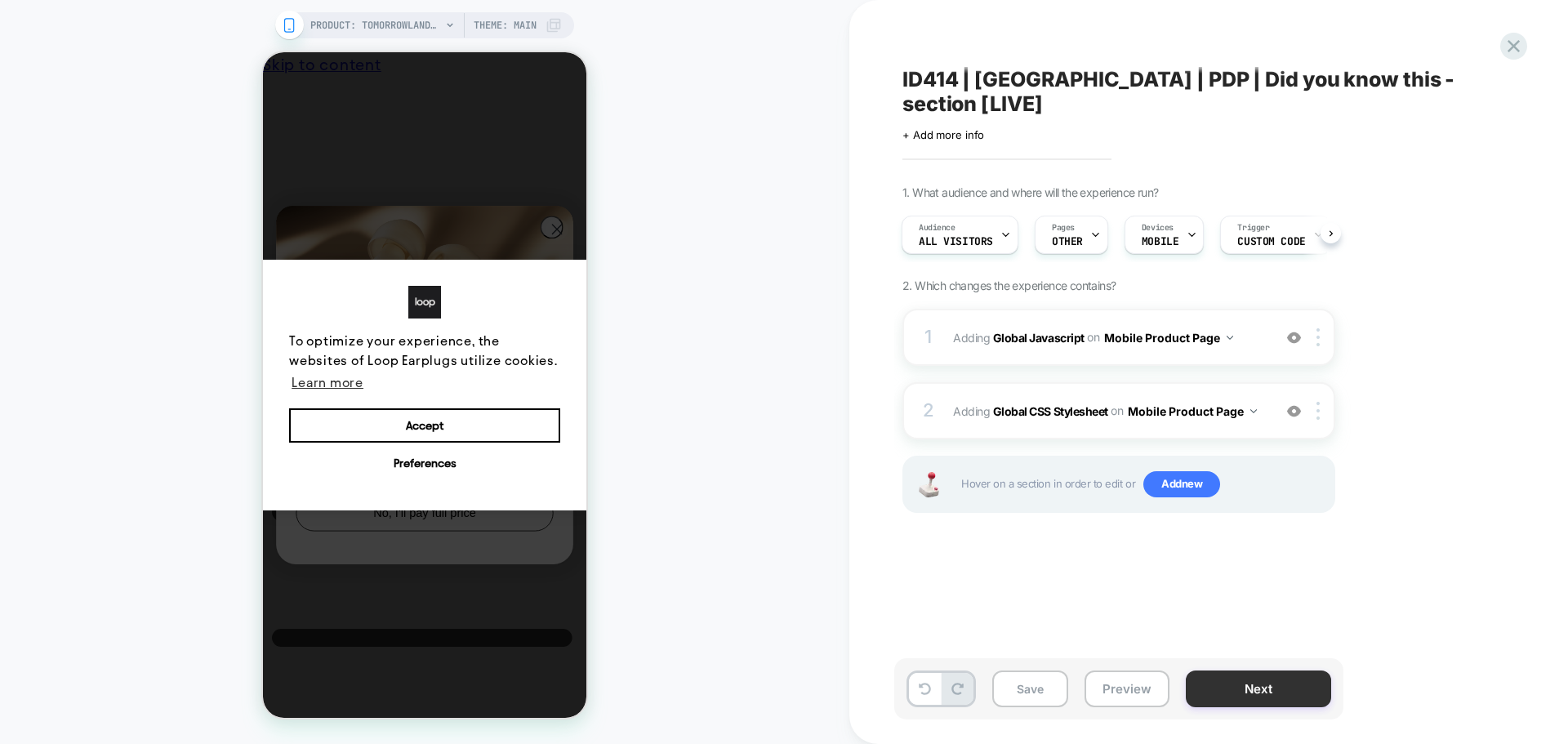
click at [1223, 687] on button "Next" at bounding box center [1259, 689] width 145 height 37
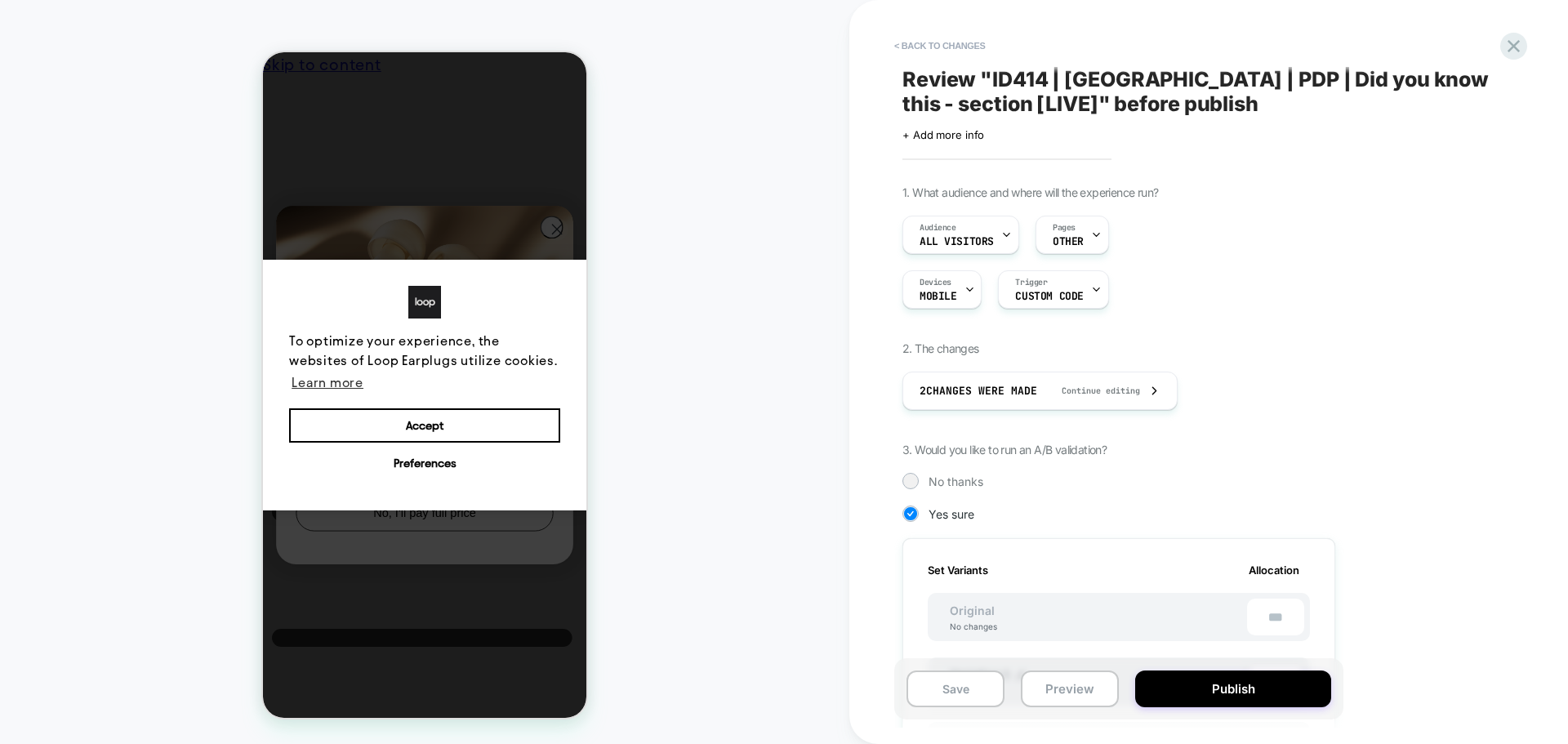
scroll to position [0, 2]
click at [1223, 687] on button "Publish" at bounding box center [1233, 689] width 196 height 37
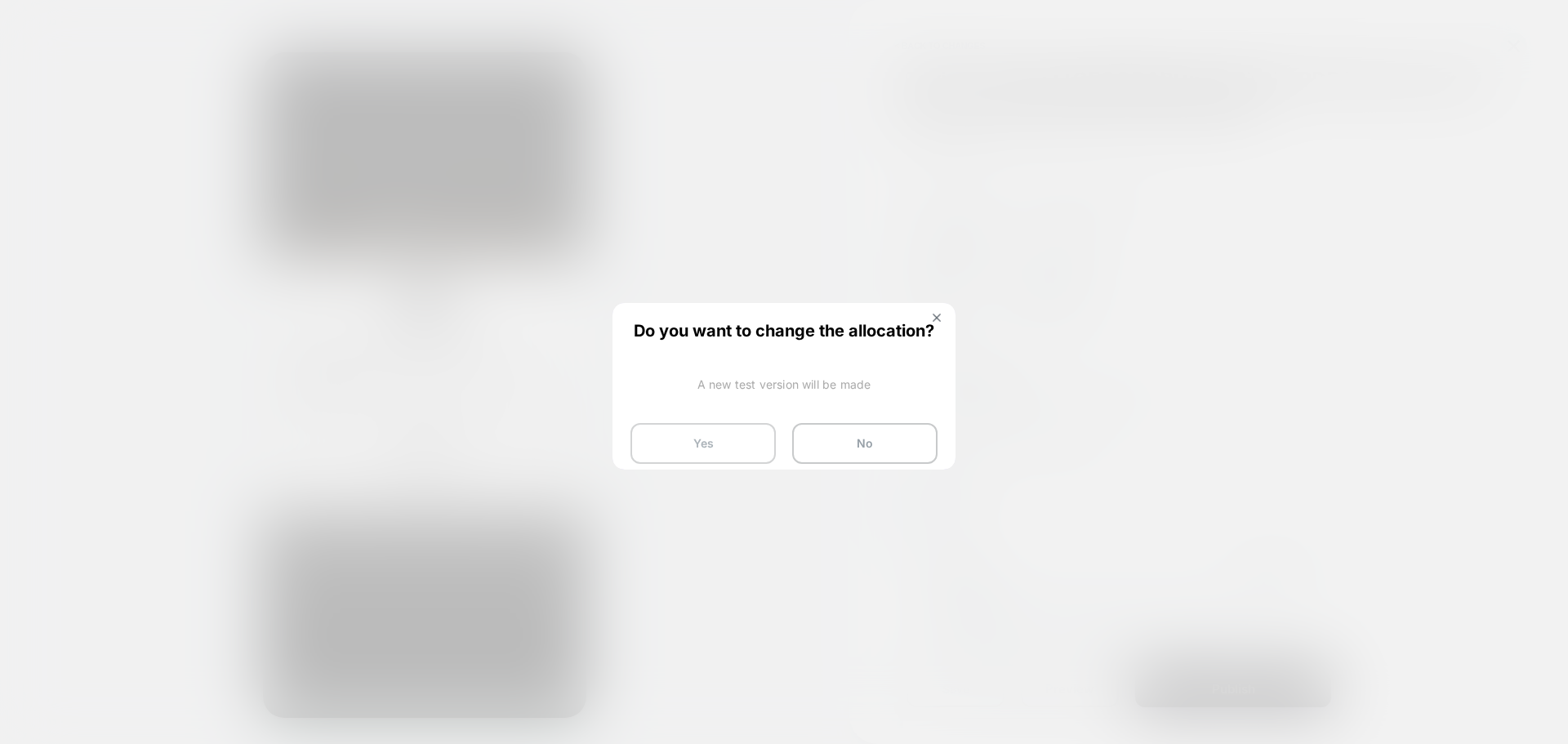
click at [768, 440] on button "Yes" at bounding box center [703, 442] width 145 height 41
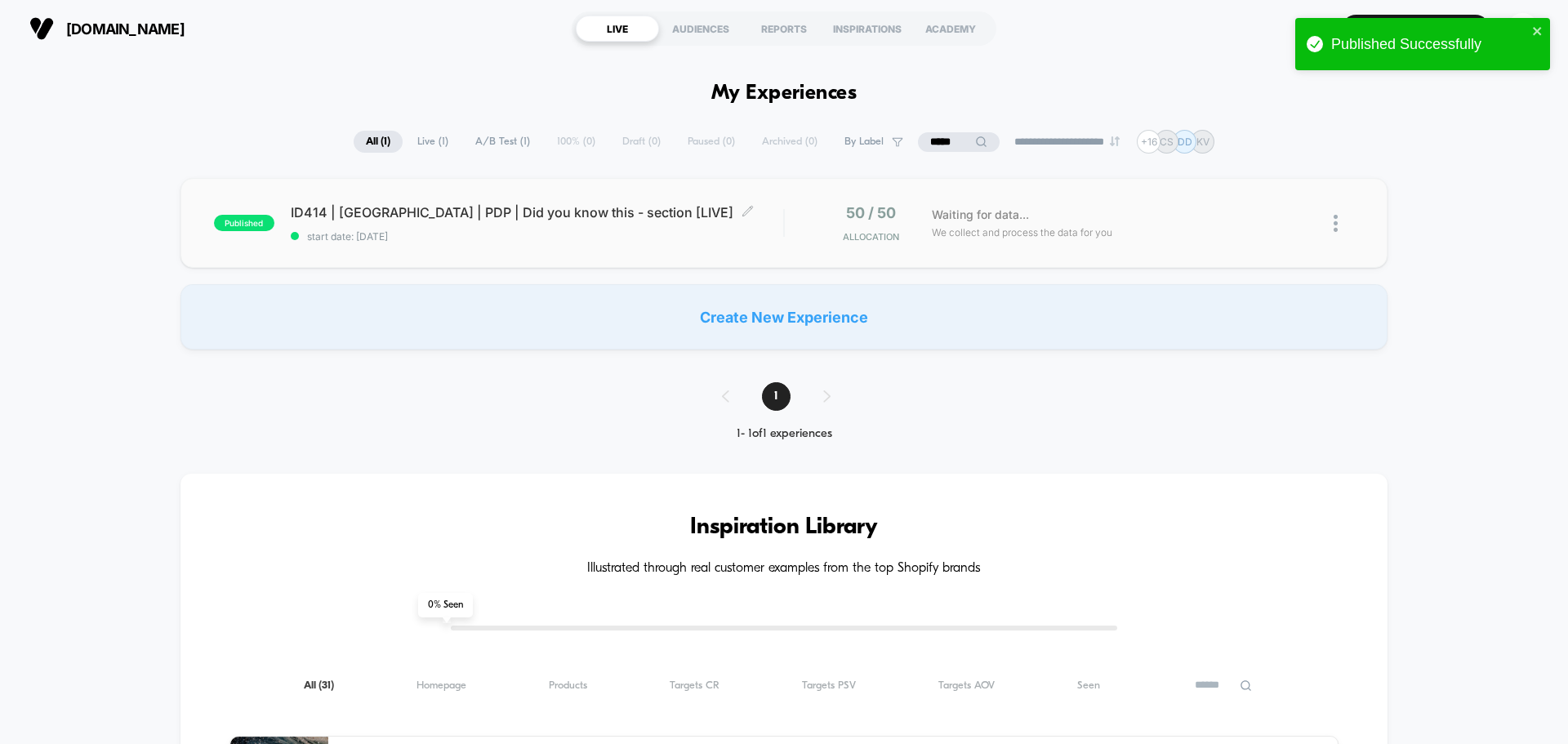
click at [536, 234] on span "start date: [DATE]" at bounding box center [537, 236] width 493 height 12
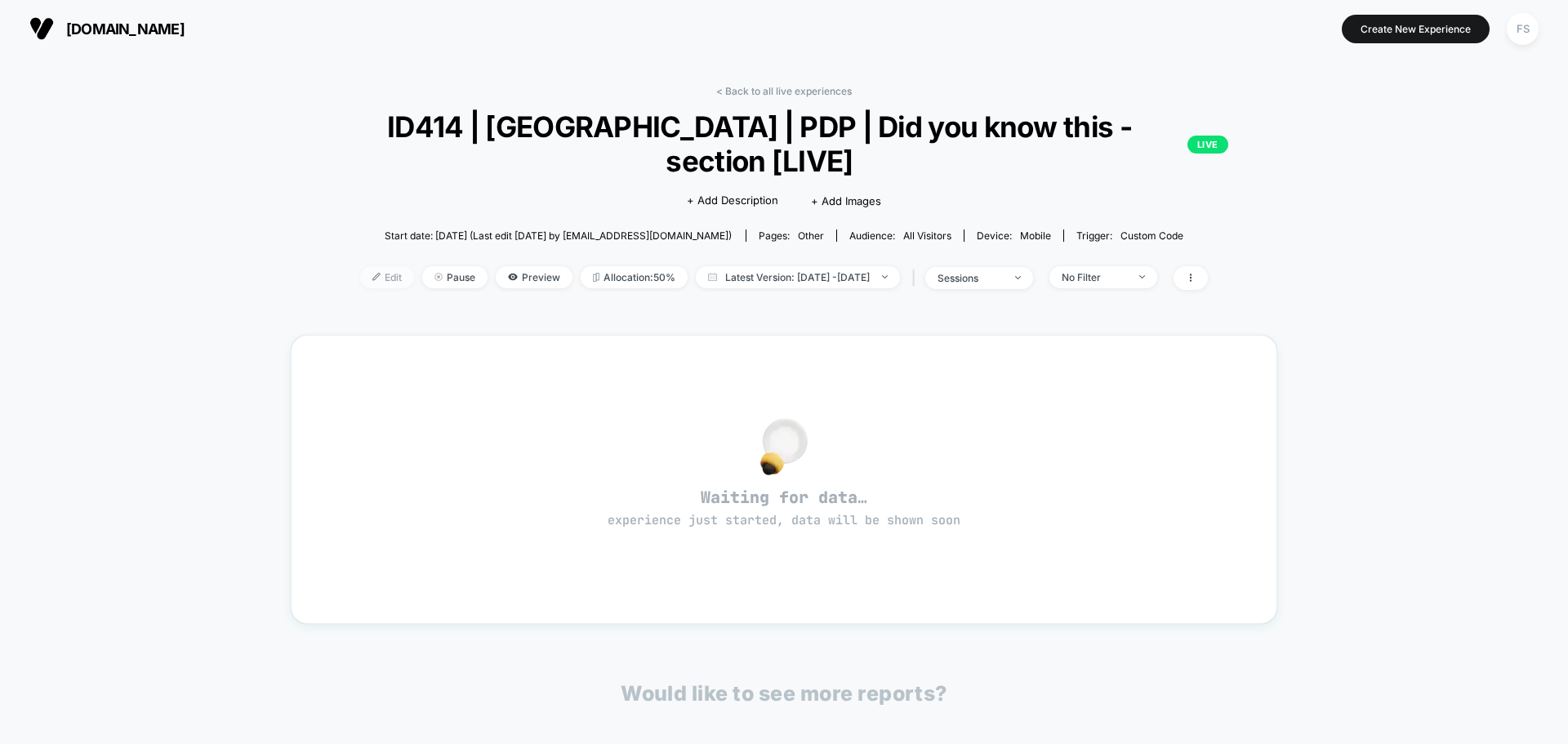
click at [360, 266] on span "Edit" at bounding box center [387, 277] width 54 height 22
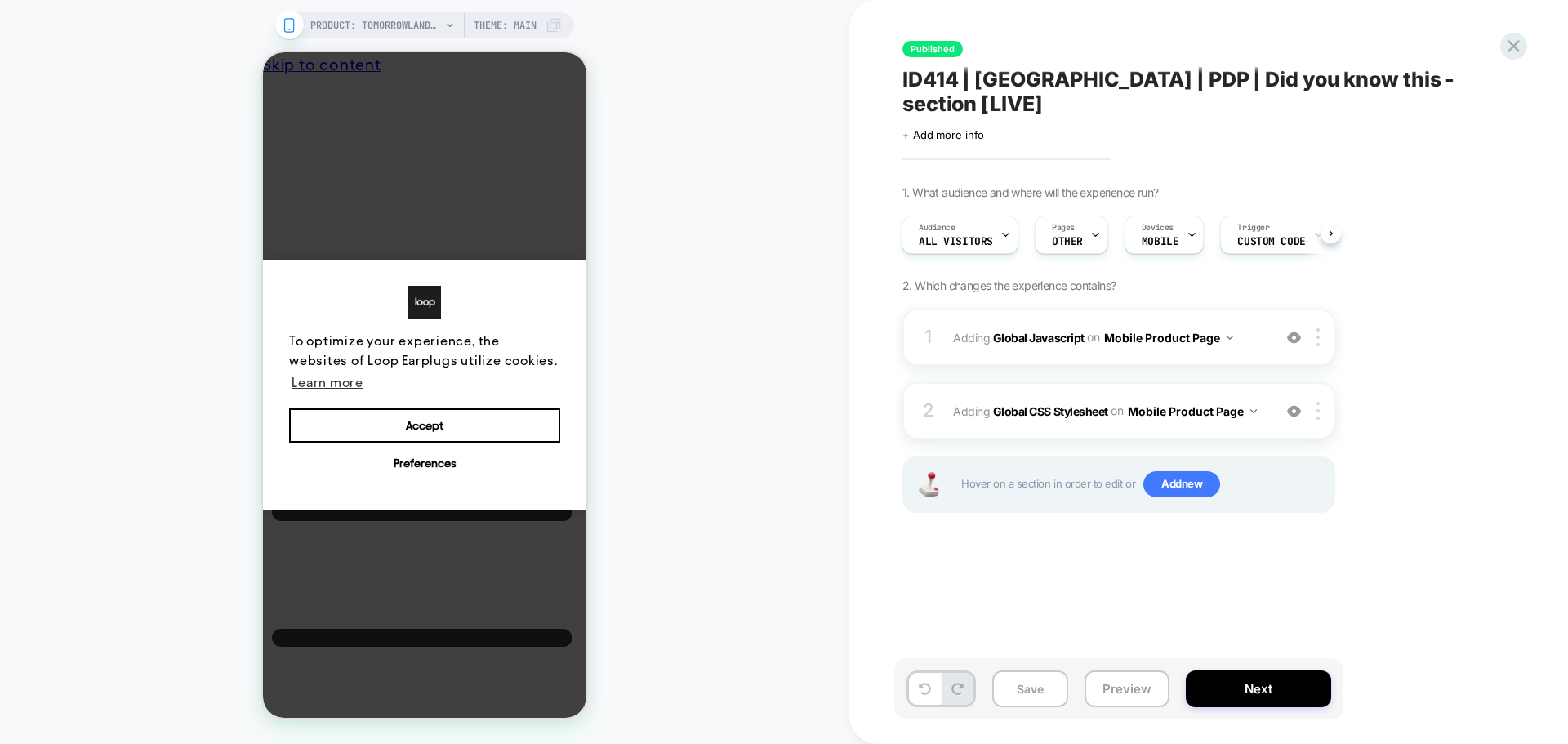
scroll to position [0, 12]
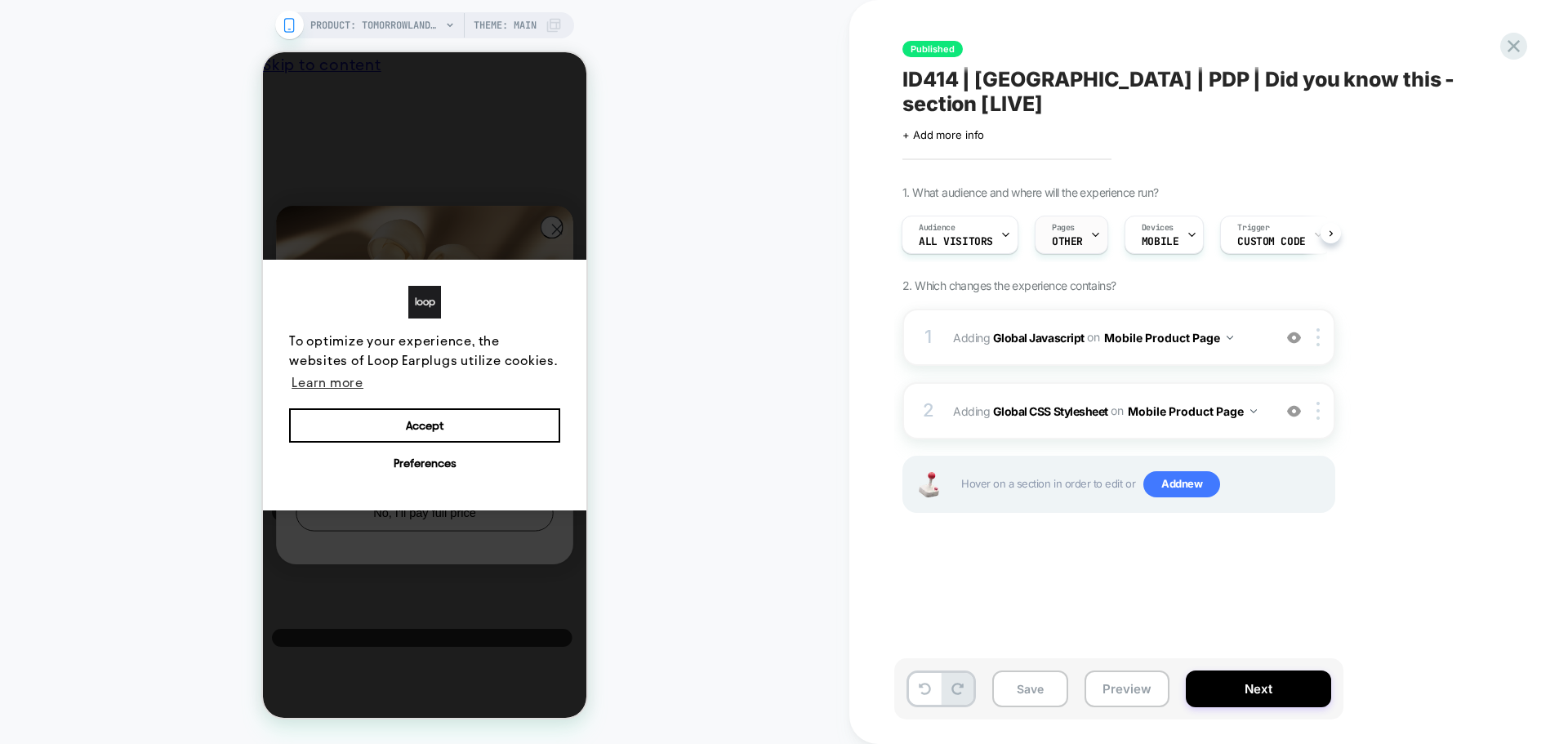
click at [1047, 216] on div "Pages OTHER" at bounding box center [1068, 234] width 64 height 37
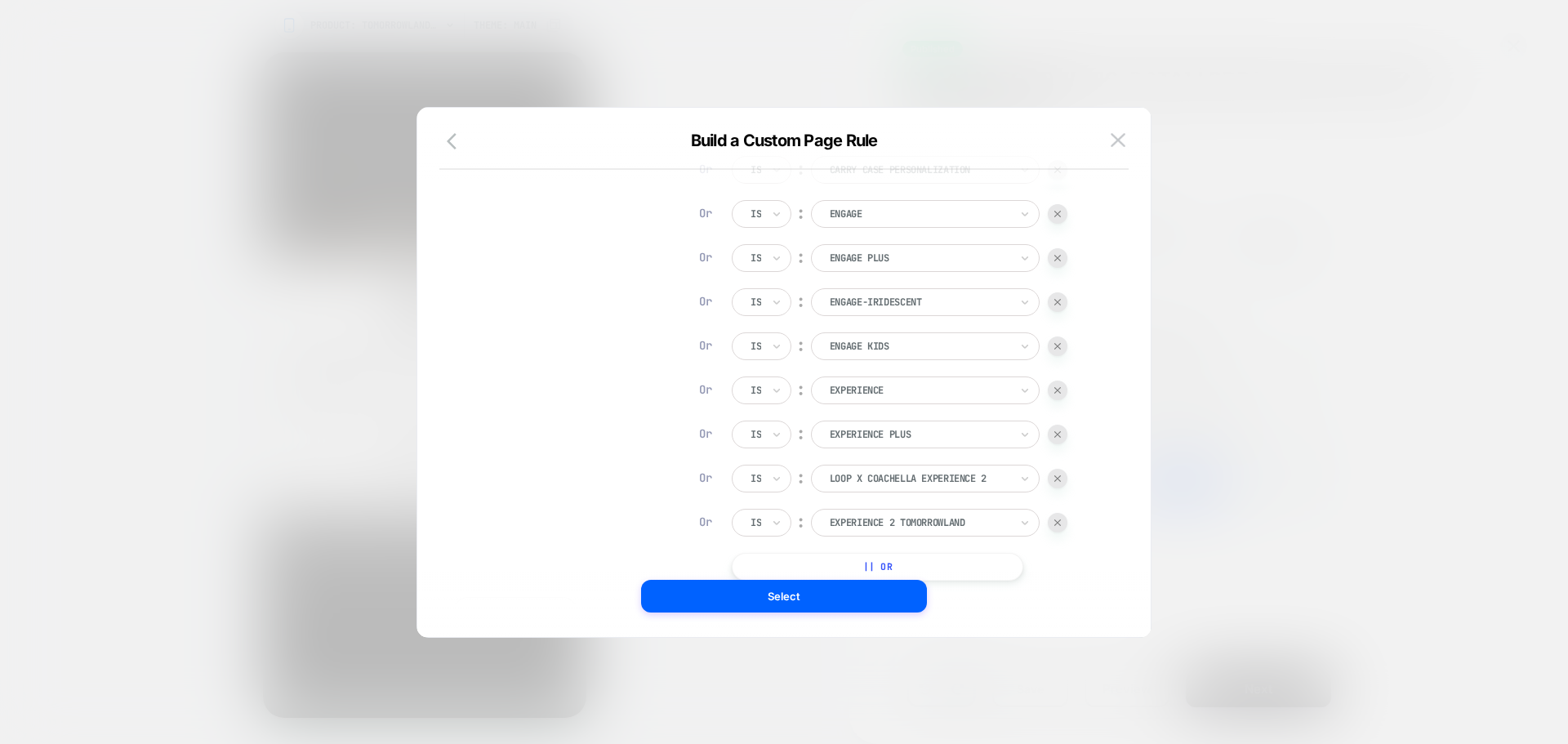
scroll to position [163, 0]
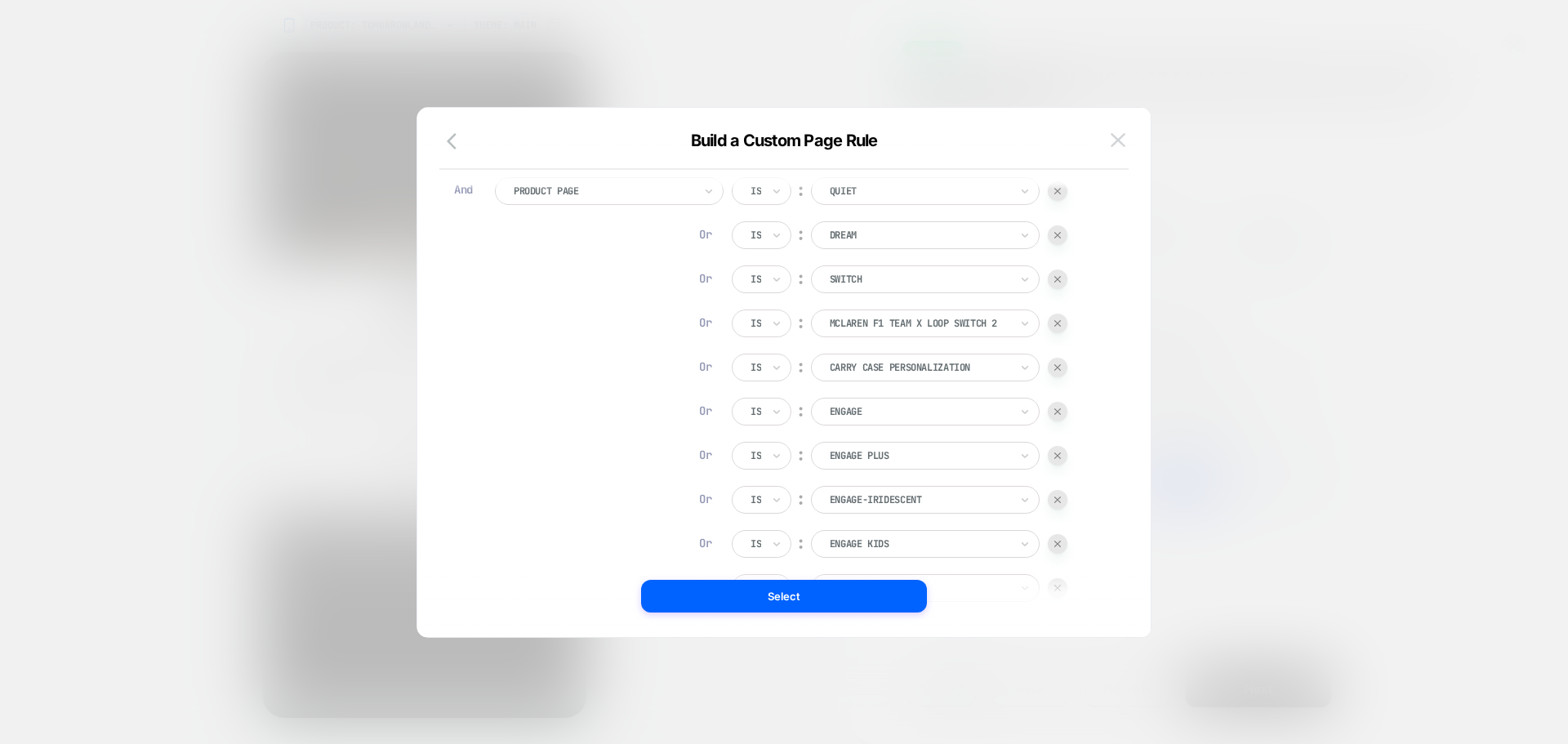
click at [1118, 136] on img at bounding box center [1118, 140] width 15 height 14
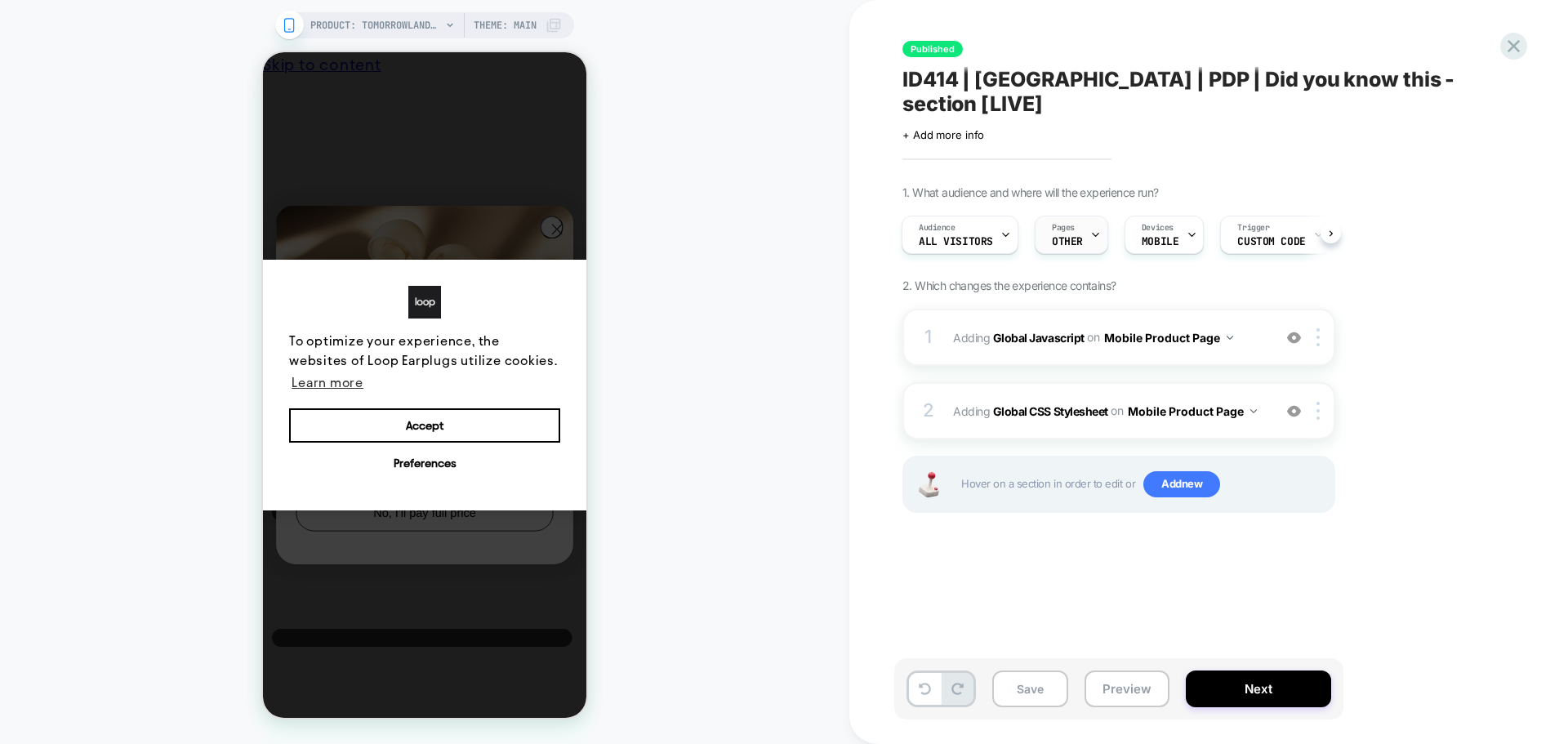
click at [1093, 229] on icon at bounding box center [1095, 234] width 10 height 10
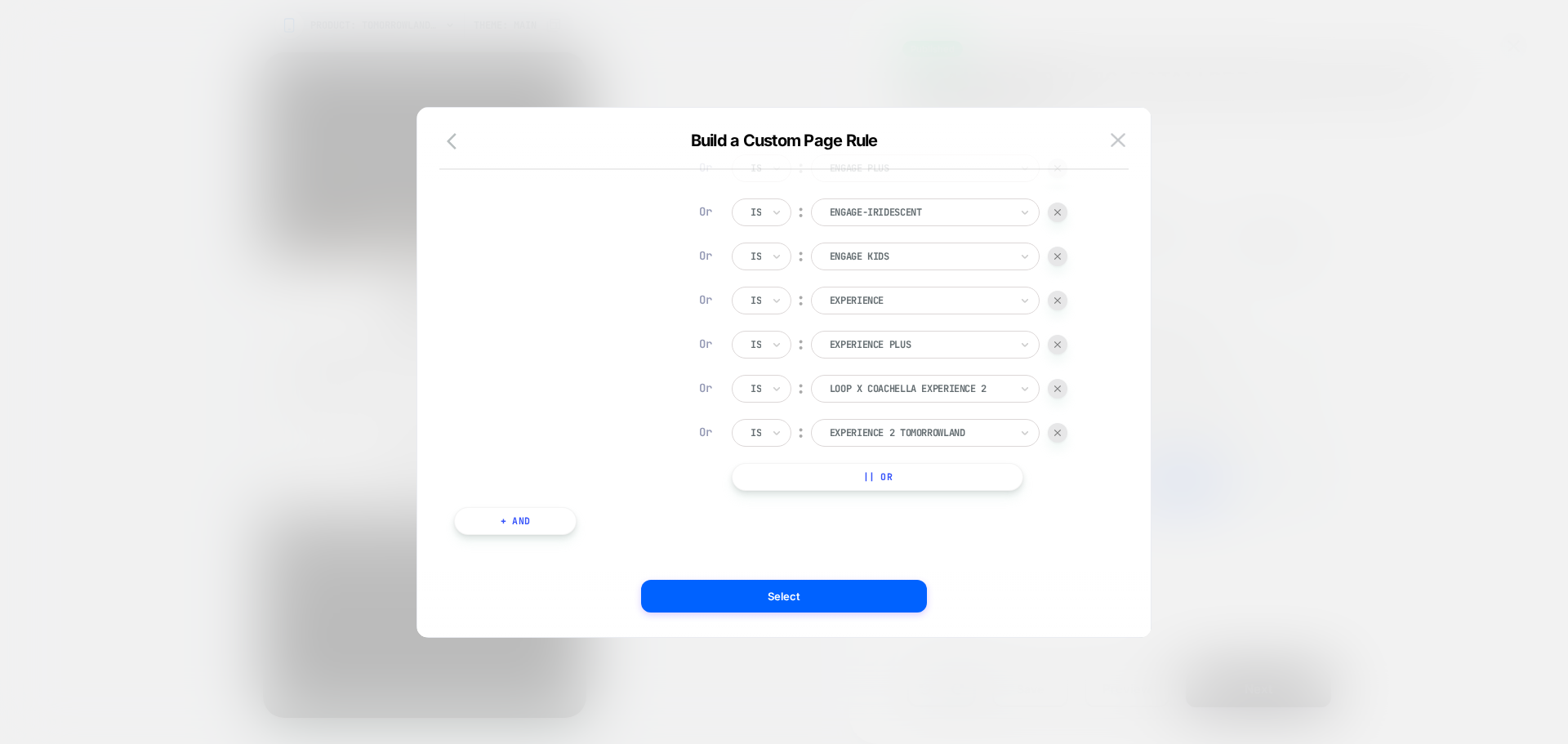
scroll to position [447, 0]
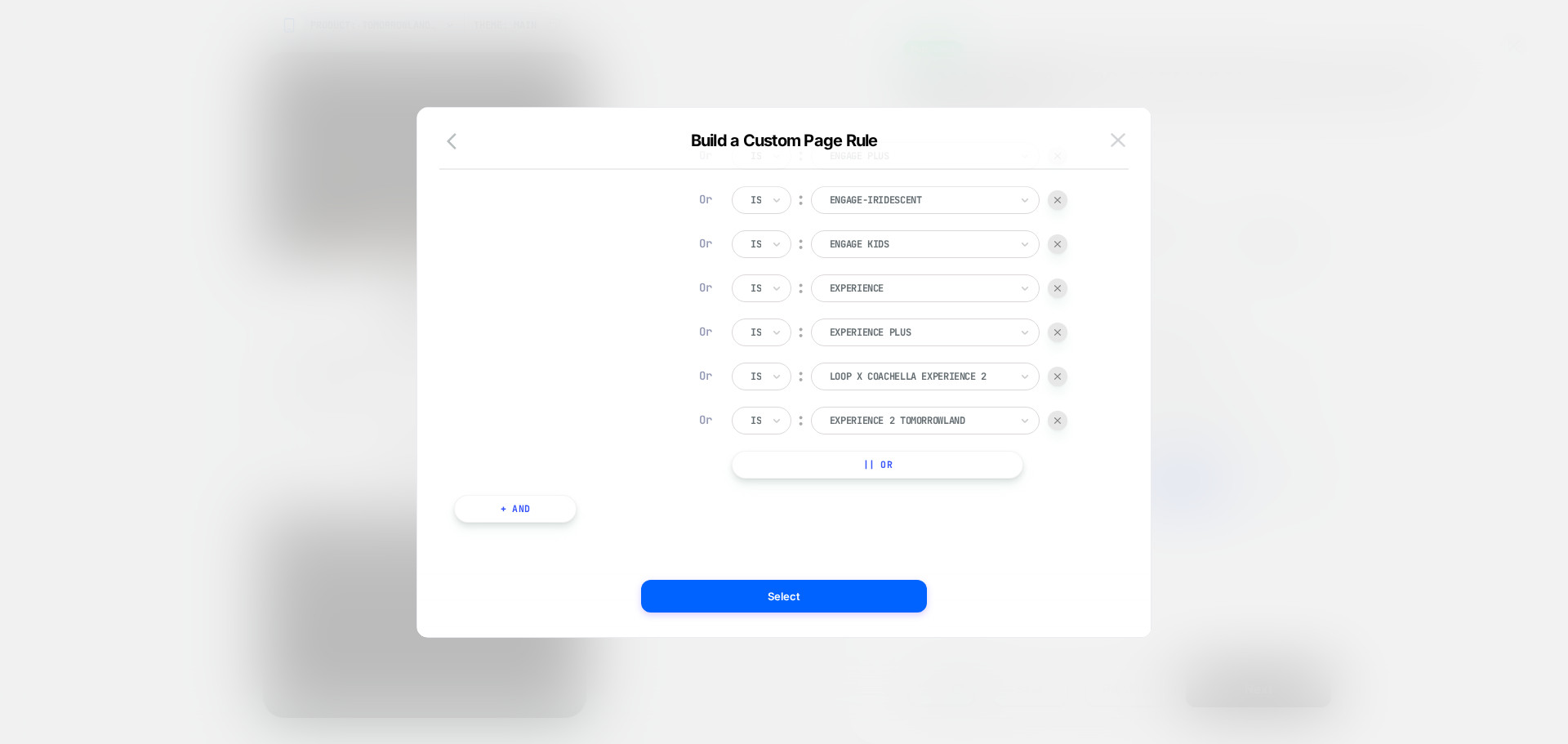
click at [1118, 151] on button at bounding box center [1118, 140] width 24 height 24
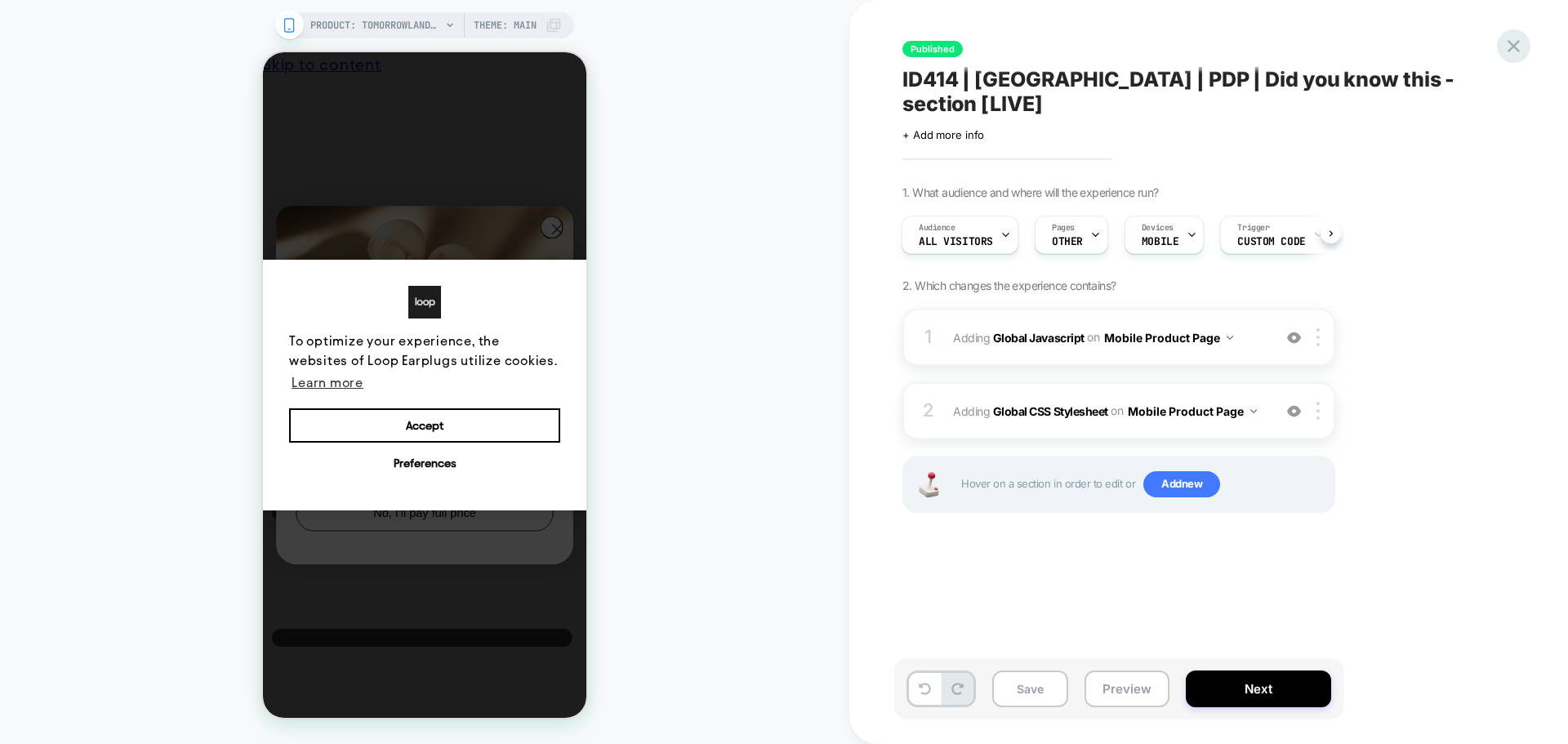
click at [1514, 38] on icon at bounding box center [1514, 47] width 22 height 22
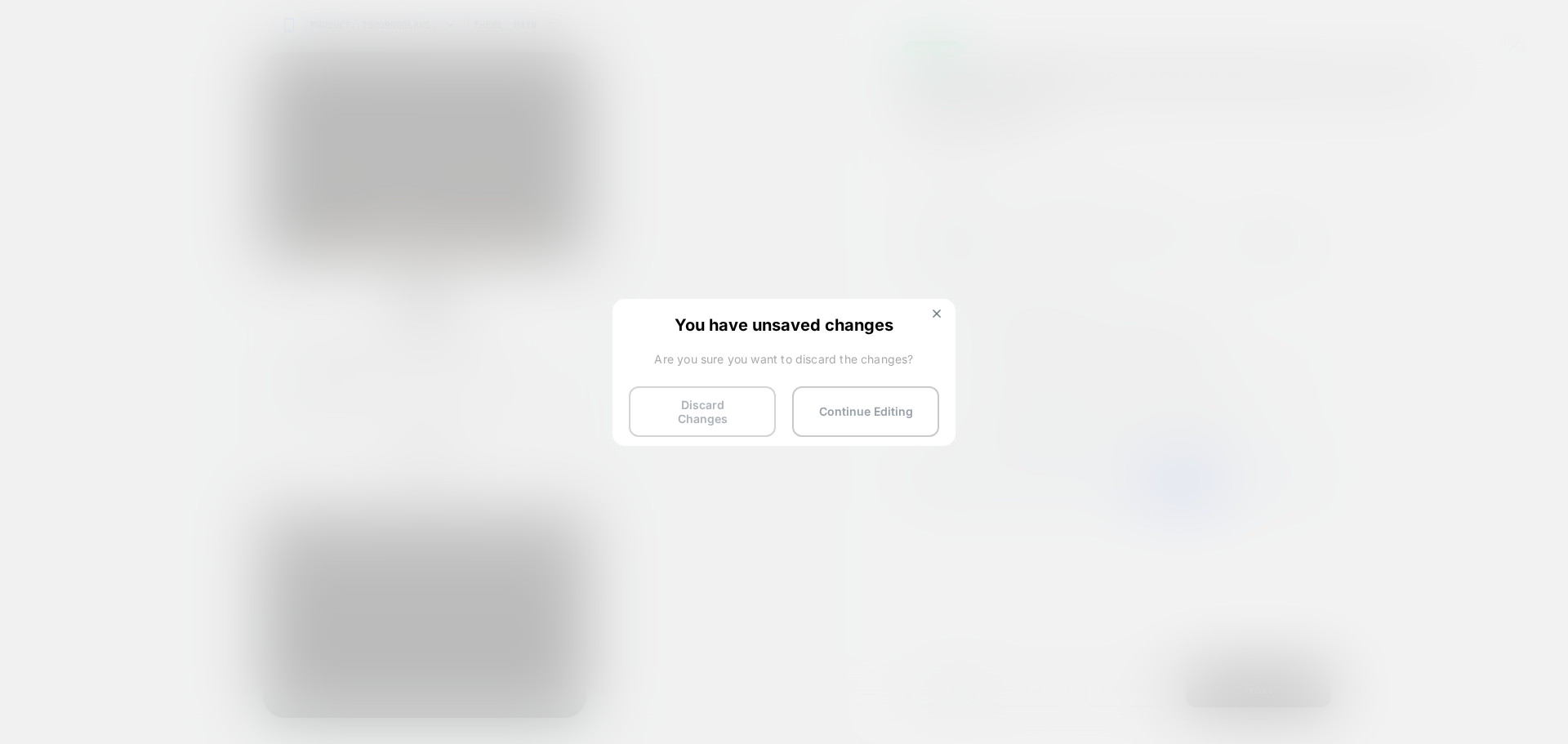
click at [715, 399] on button "Discard Changes" at bounding box center [703, 411] width 147 height 51
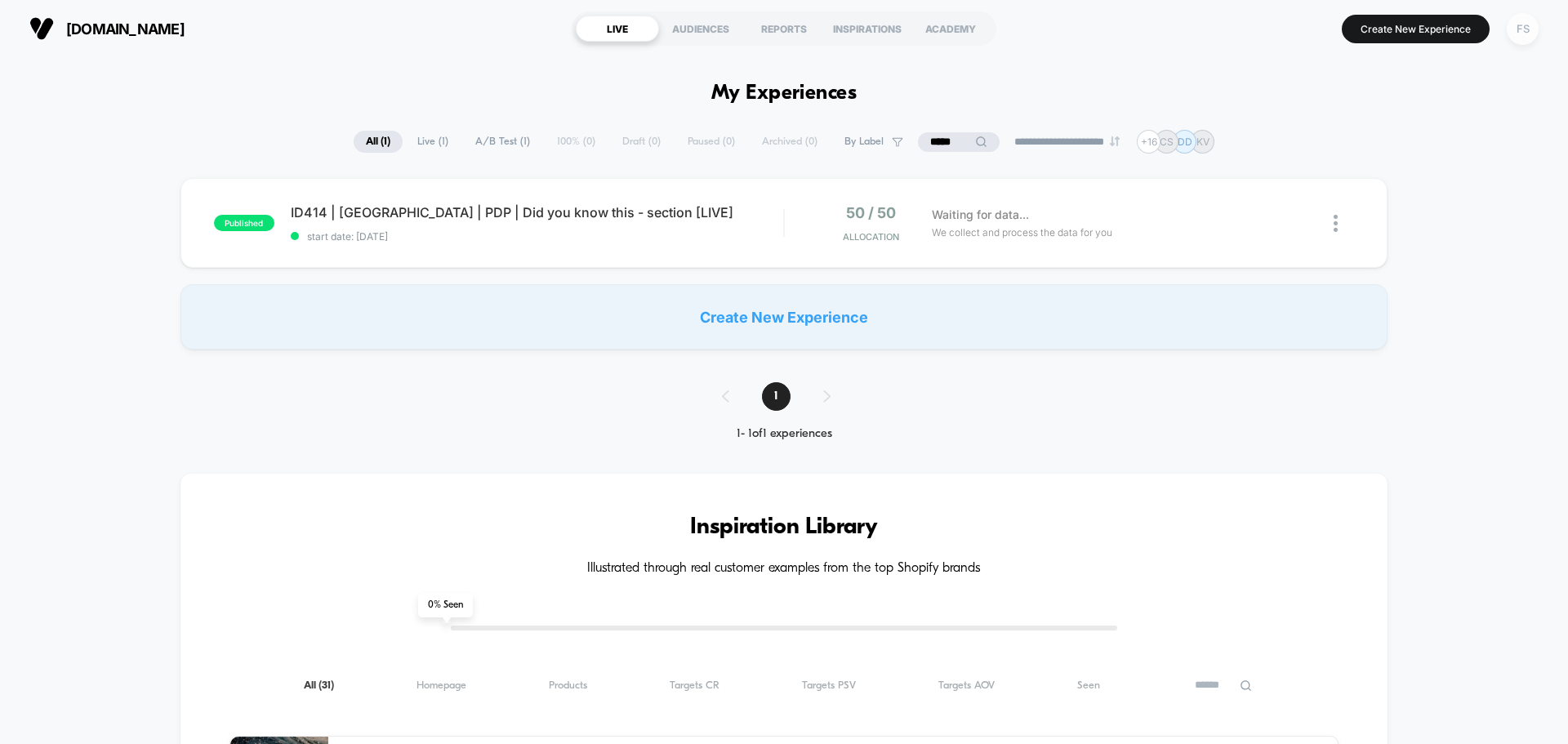
click at [1533, 31] on div "FS" at bounding box center [1522, 29] width 32 height 32
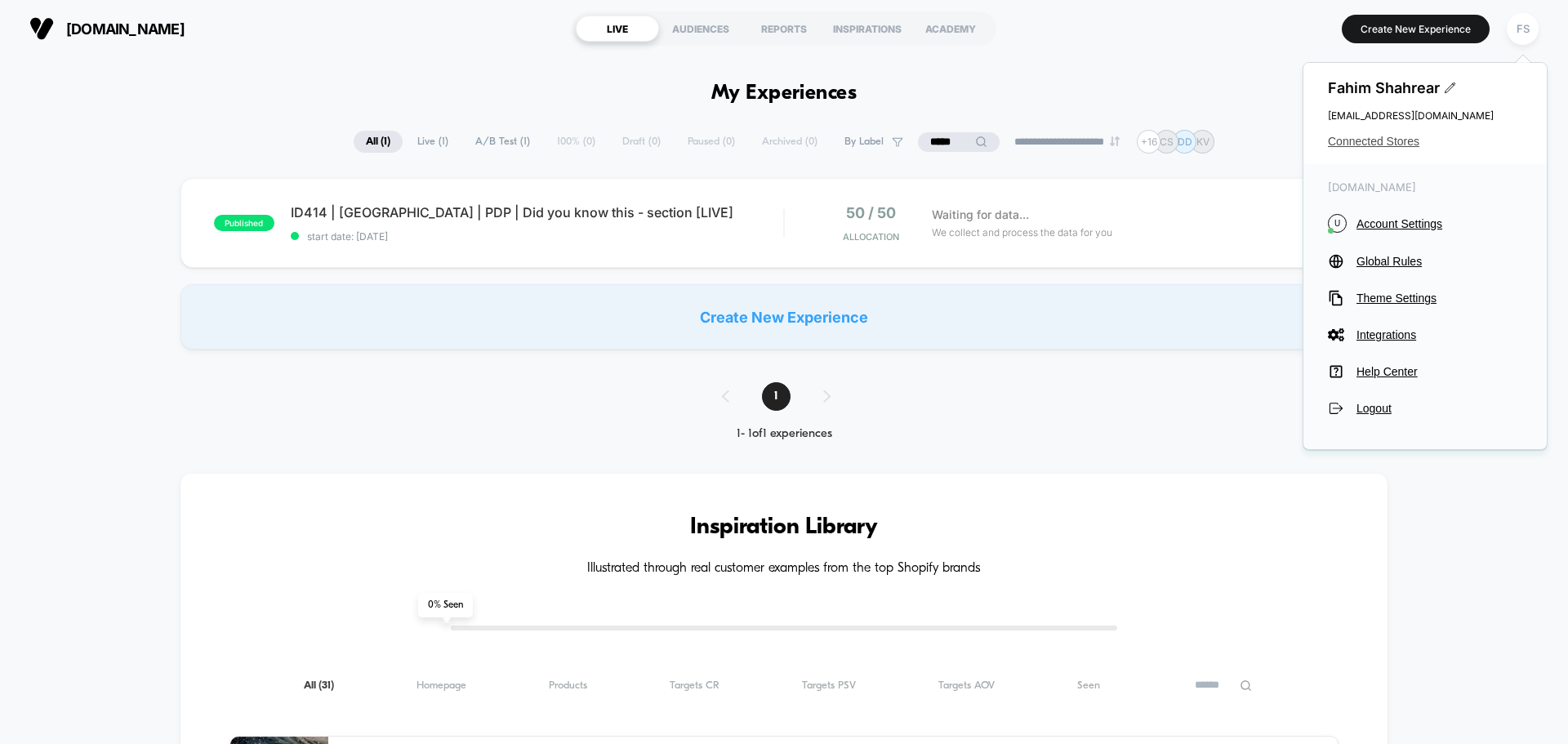
click at [1399, 141] on span "Connected Stores" at bounding box center [1425, 141] width 194 height 13
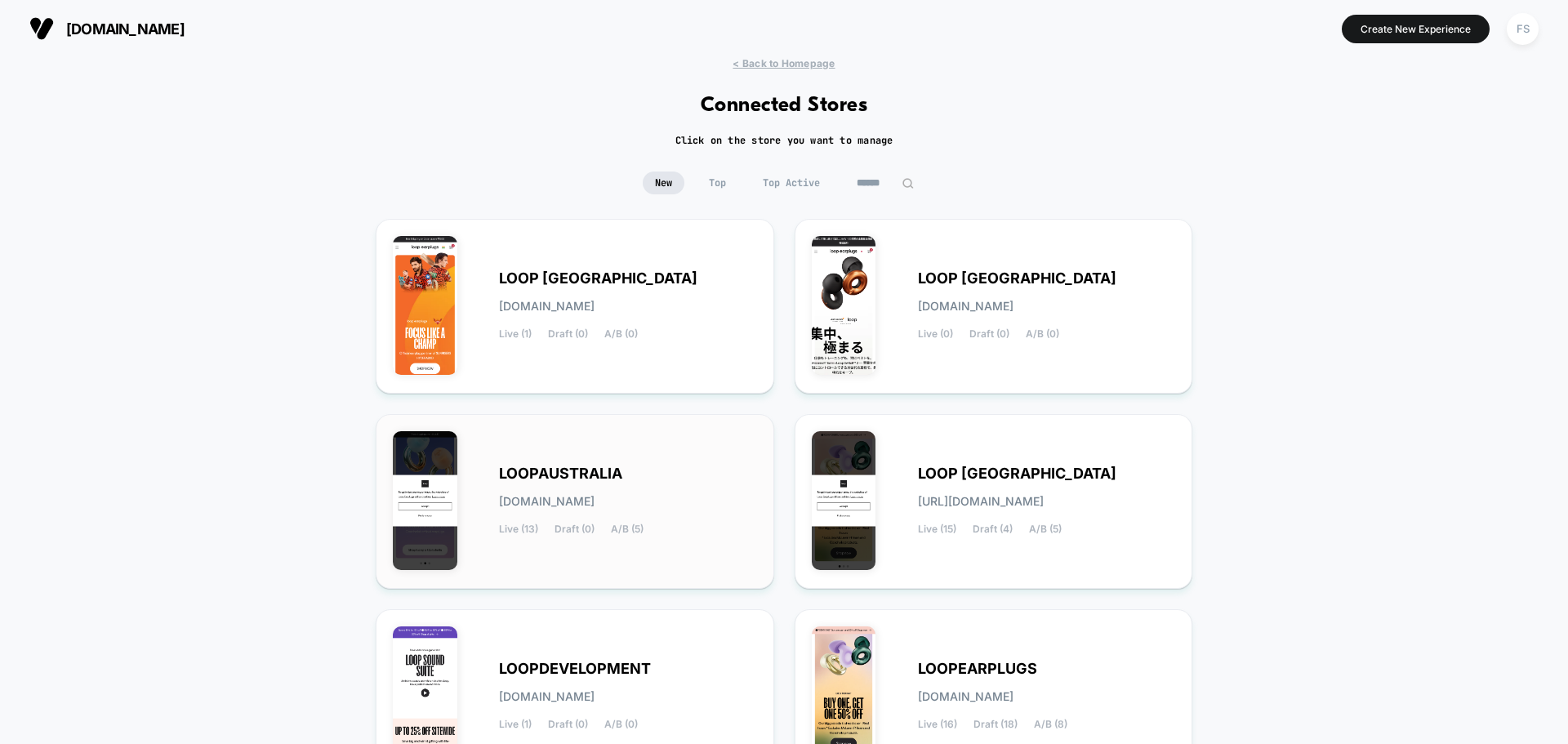
click at [717, 499] on div "LOOPAUSTRALIA loopaustralia.myshopify.com Live (13) Draft (0) A/B (5)" at bounding box center [628, 500] width 258 height 67
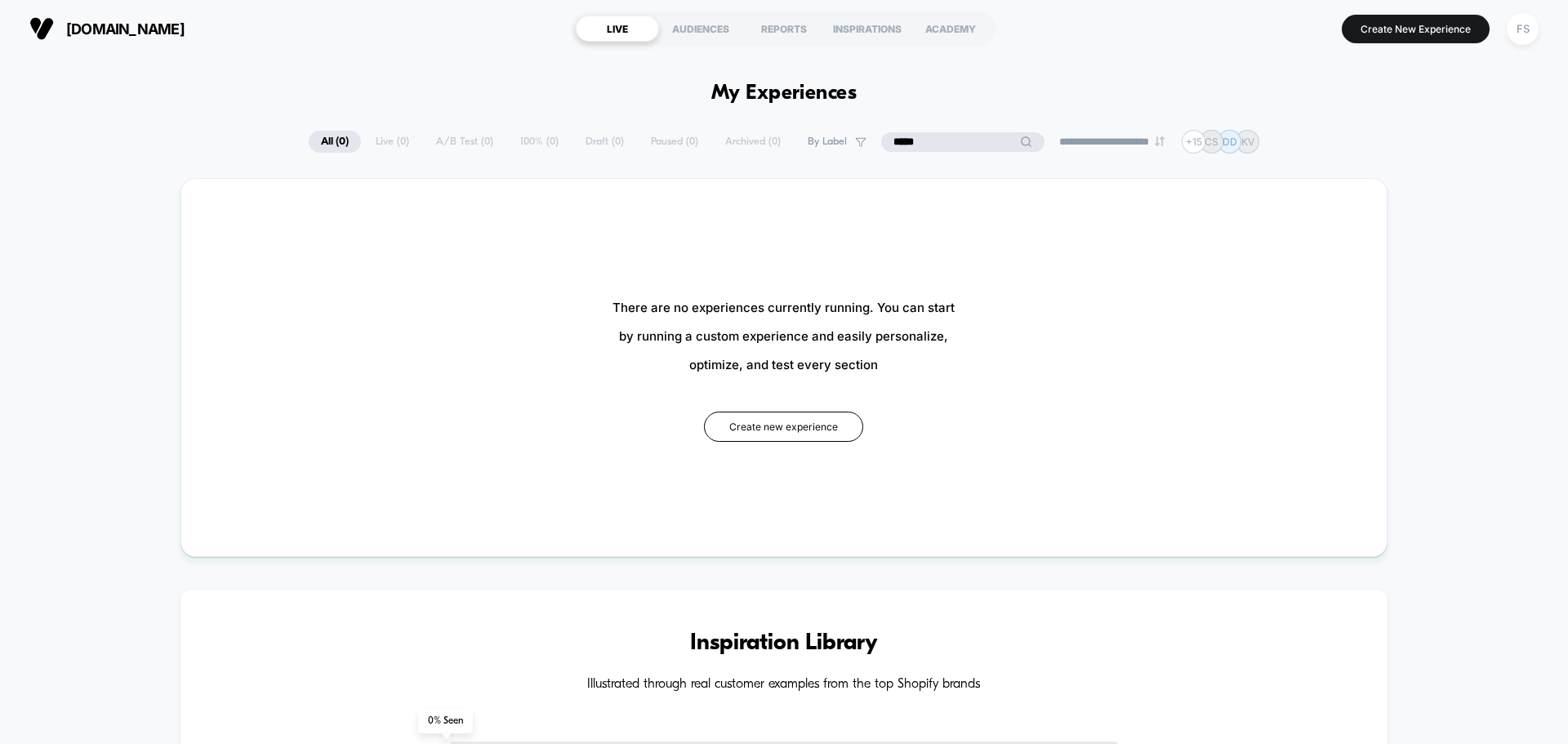
click at [949, 140] on input "*****" at bounding box center [962, 142] width 163 height 20
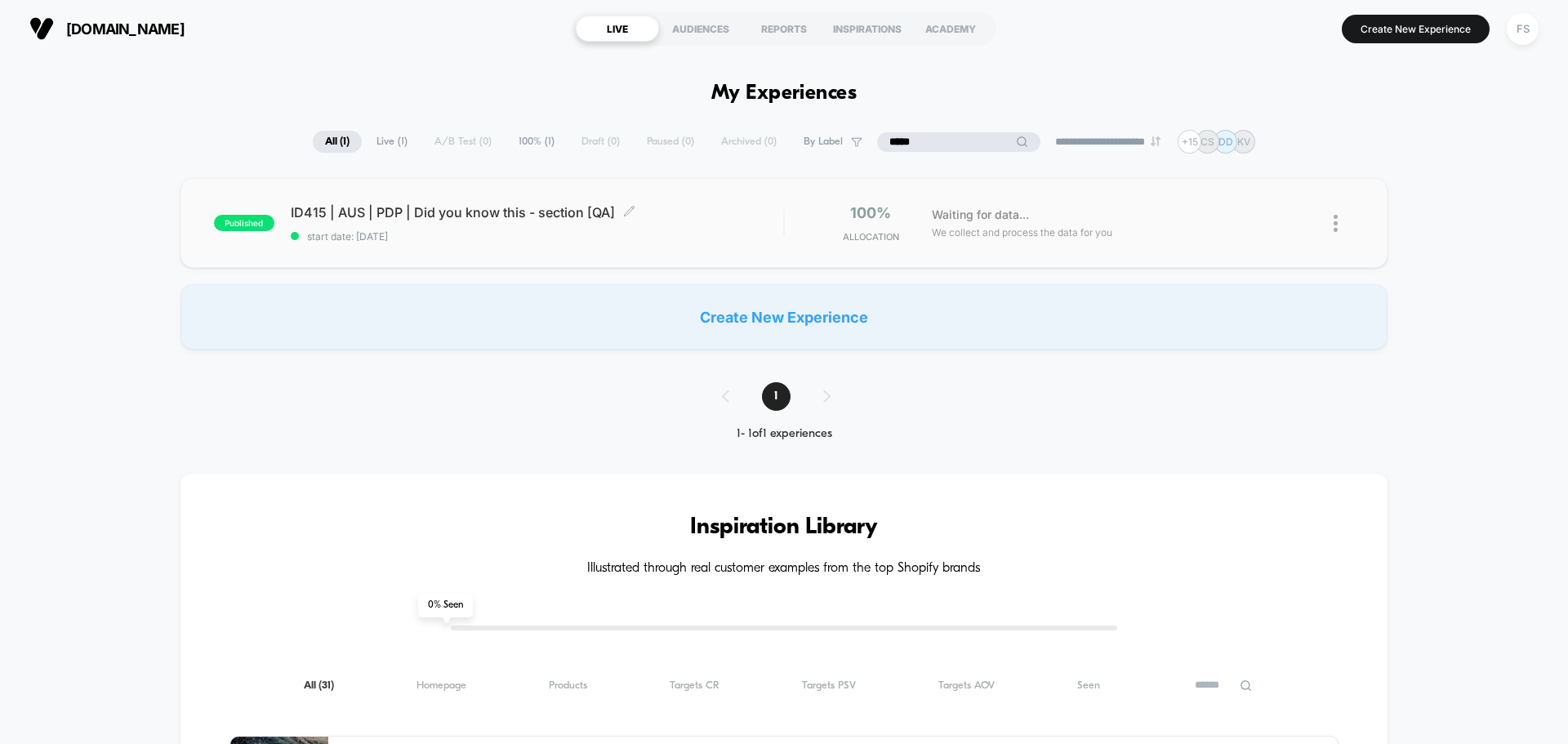
type input "*****"
click at [768, 221] on div "ID415 | AUS | PDP | Did you know this - section [QA] Click to edit experience d…" at bounding box center [537, 223] width 493 height 38
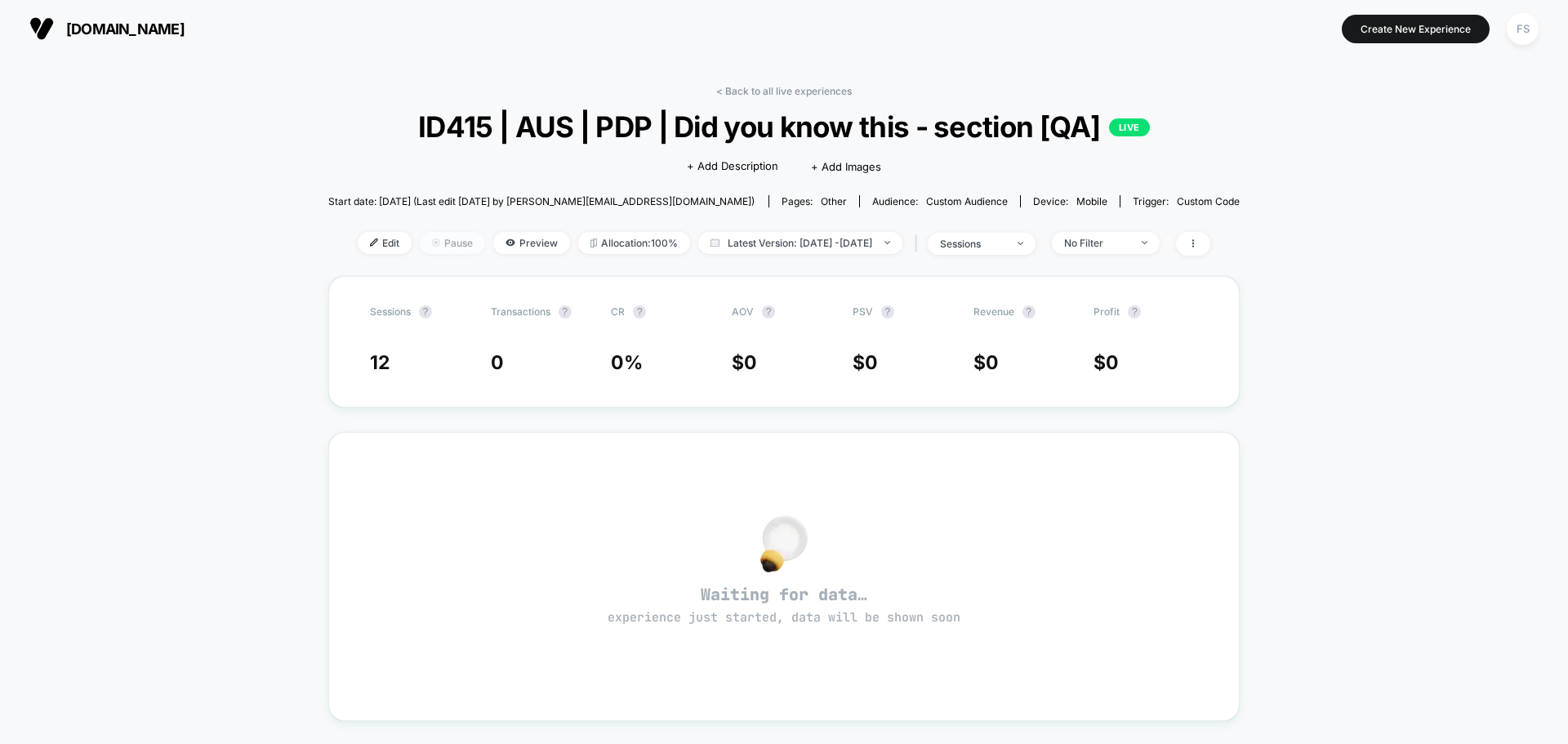
click at [432, 239] on img at bounding box center [436, 242] width 8 height 8
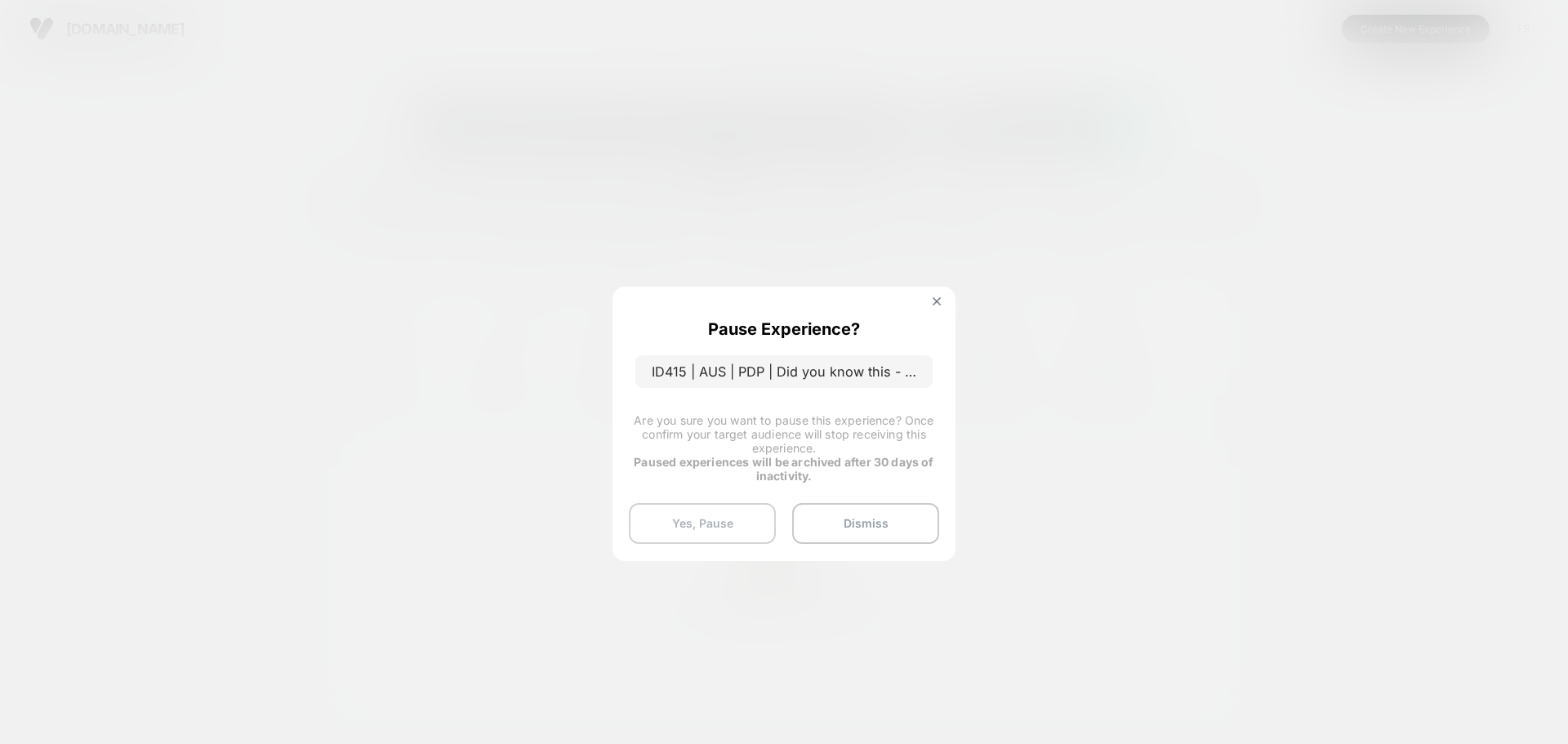
click at [675, 527] on button "Yes, Pause" at bounding box center [703, 523] width 147 height 41
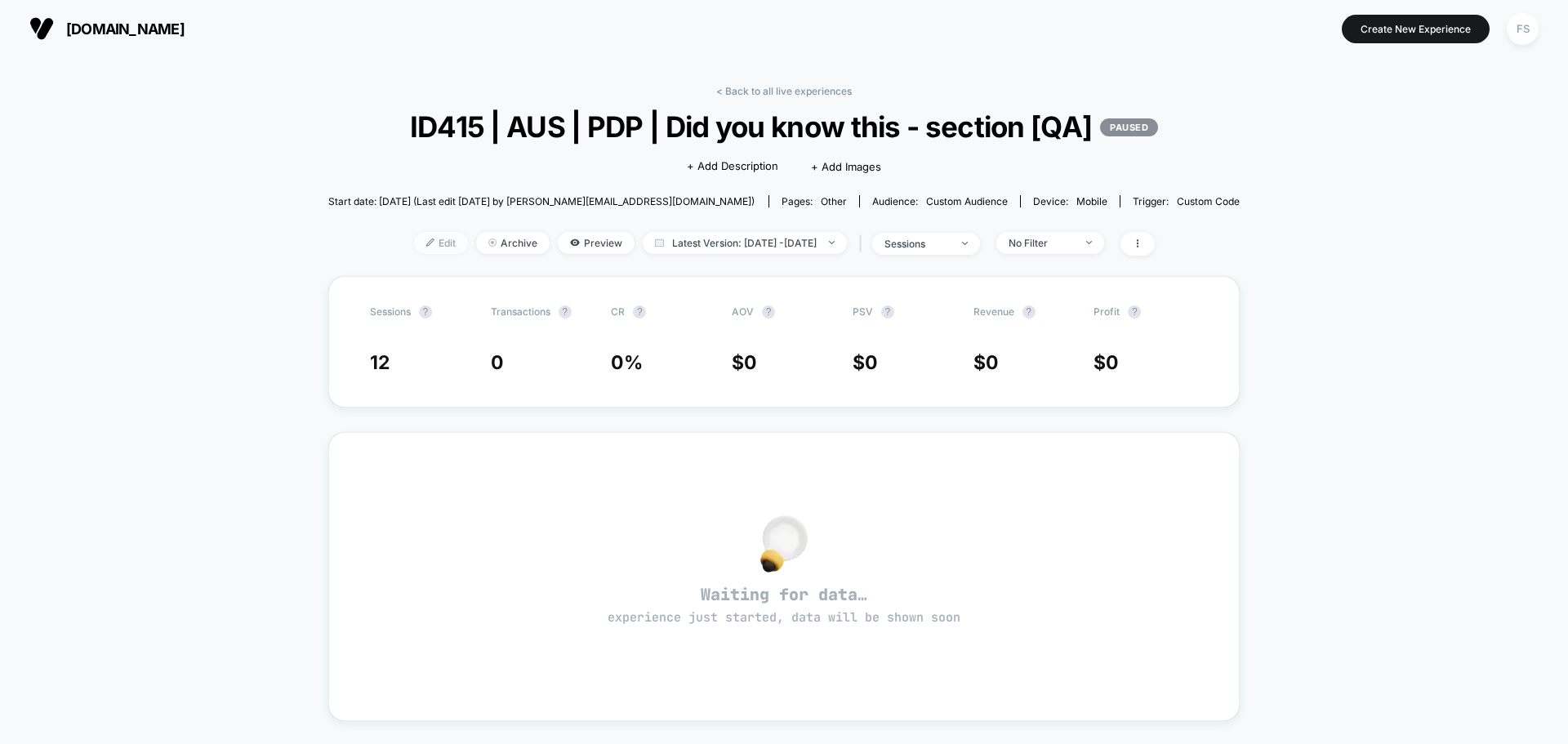
click at [415, 236] on span "Edit" at bounding box center [441, 243] width 54 height 22
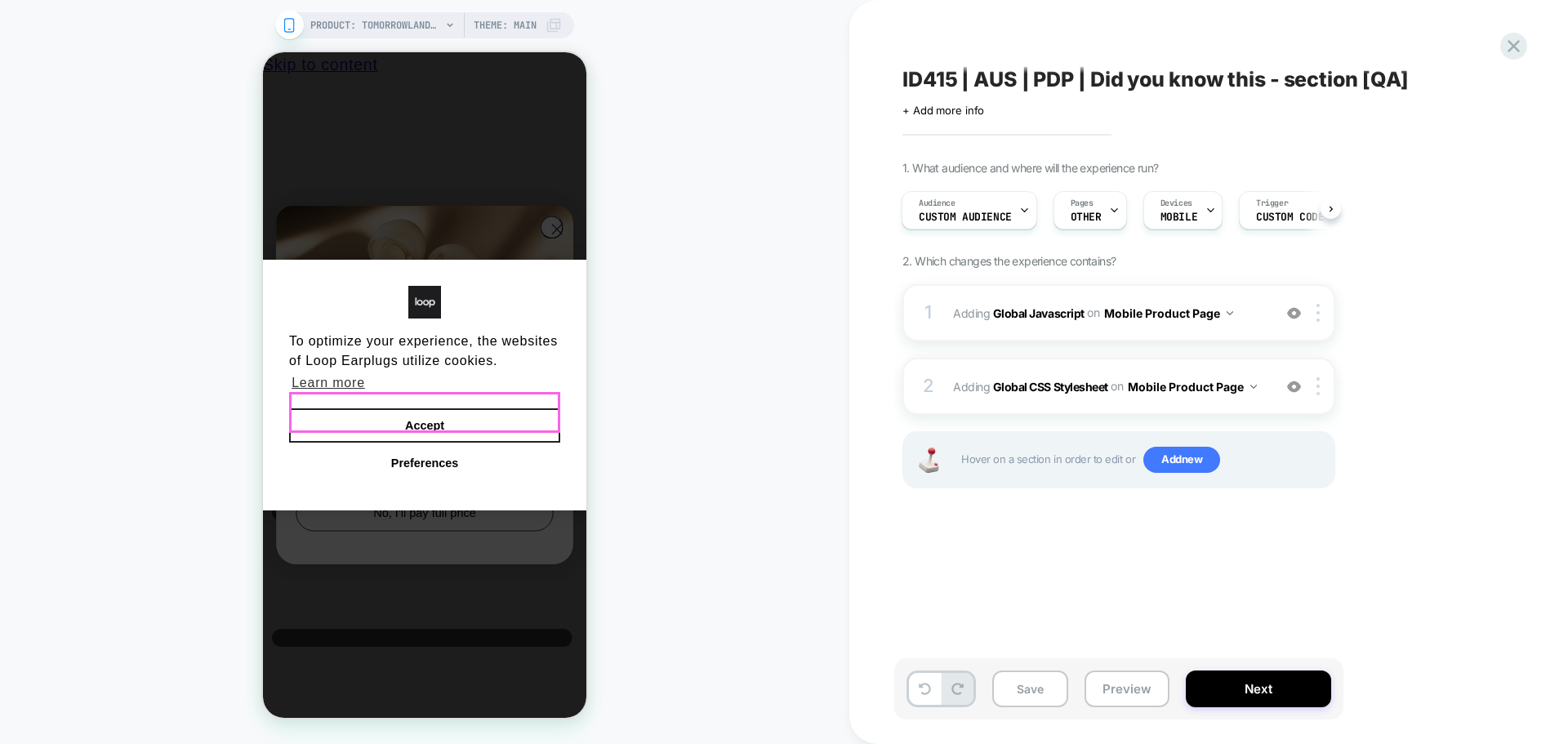
click at [528, 417] on button "Accept" at bounding box center [424, 425] width 271 height 35
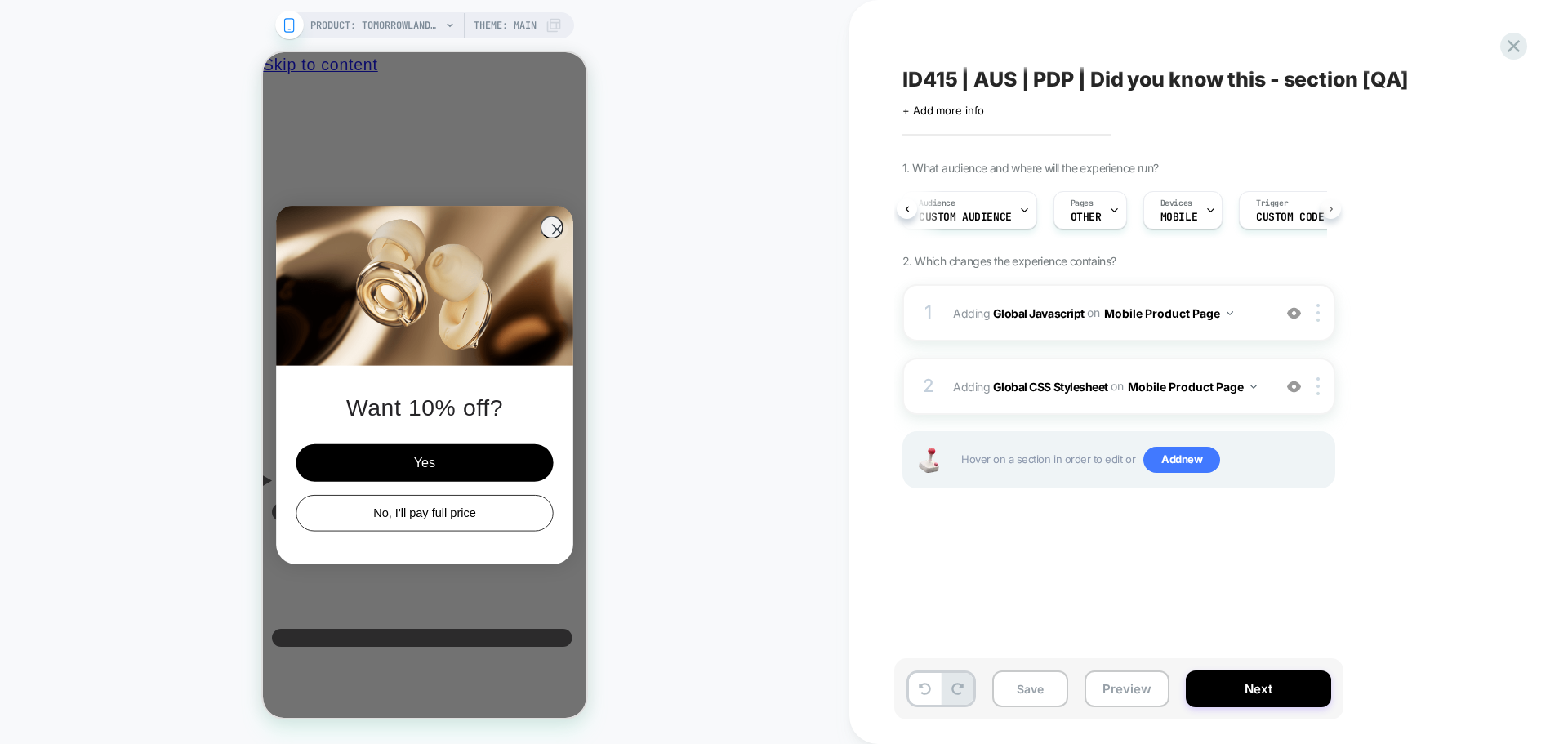
scroll to position [0, 74]
click at [1212, 214] on span "Custom Code" at bounding box center [1216, 217] width 67 height 11
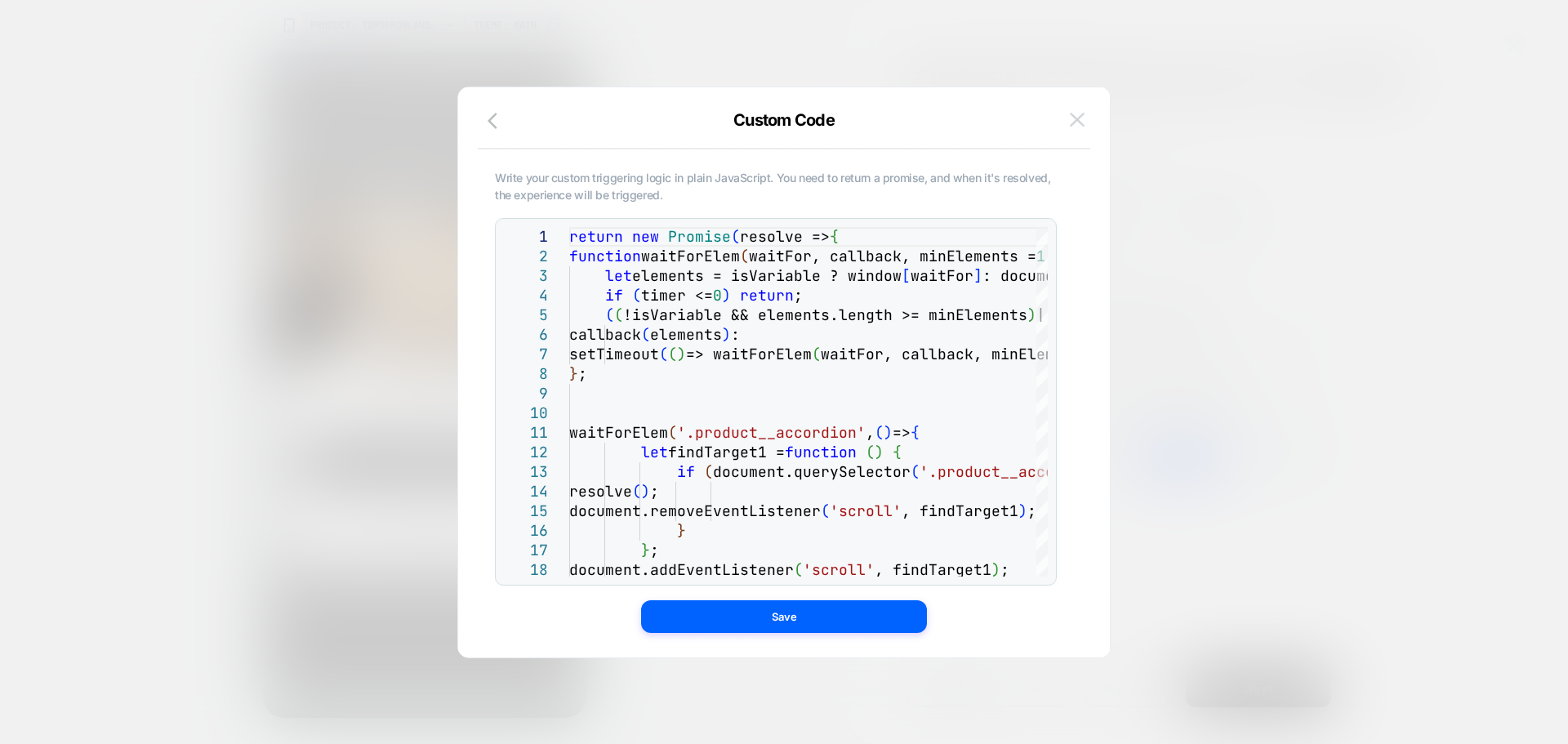
click at [1077, 125] on img at bounding box center [1077, 119] width 15 height 14
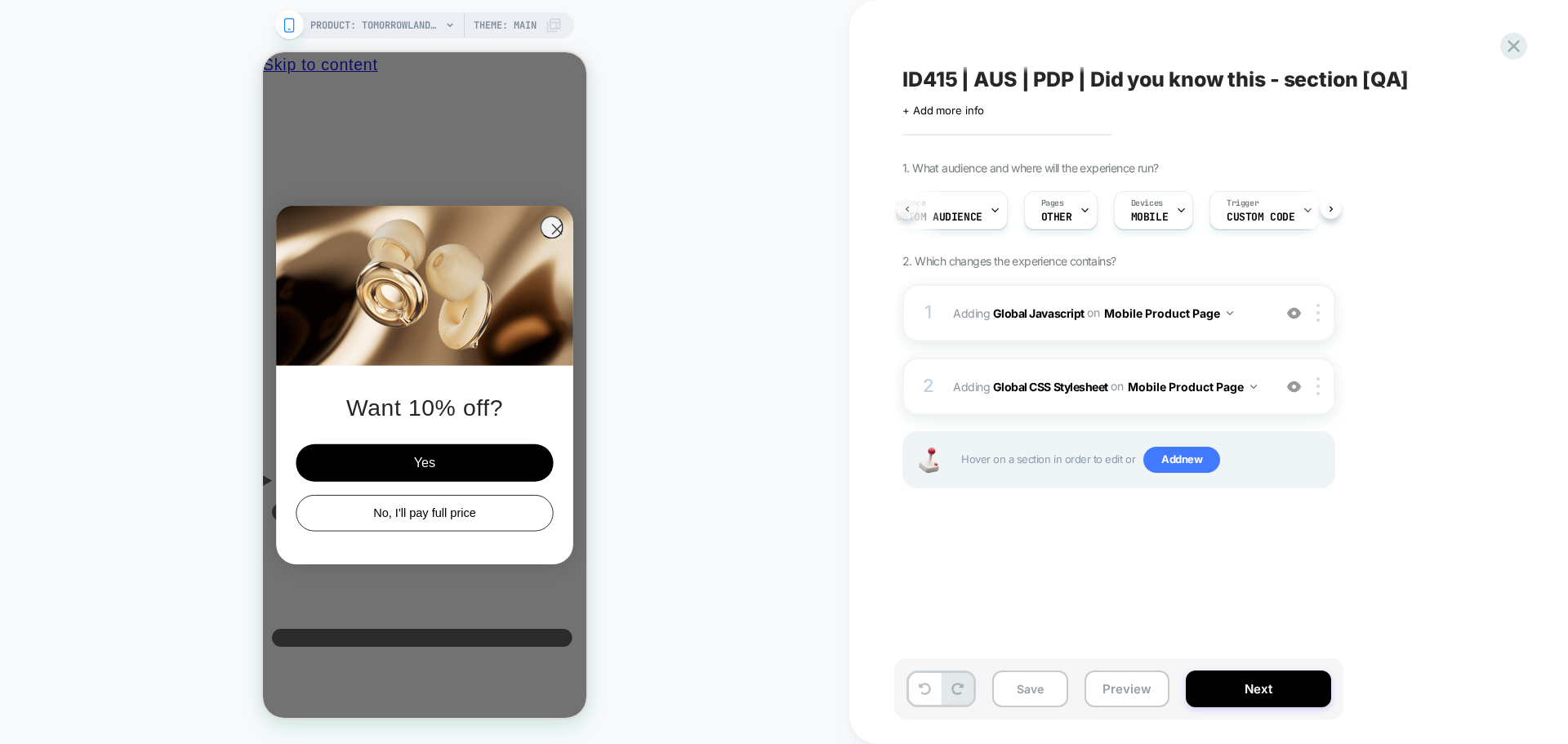
scroll to position [0, 4]
click at [1054, 307] on b "Global Javascript" at bounding box center [1039, 312] width 92 height 14
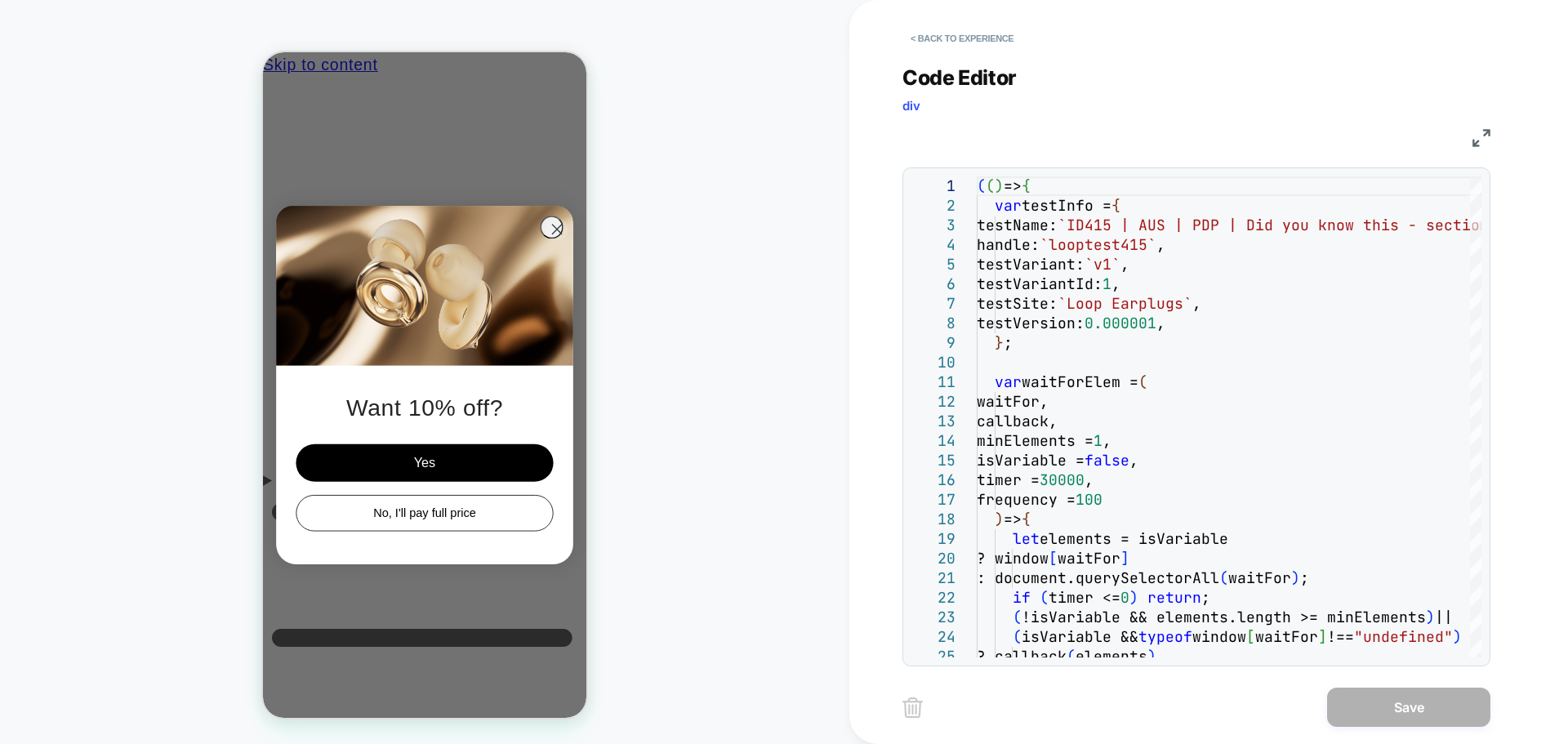
click at [1484, 131] on img at bounding box center [1481, 137] width 18 height 18
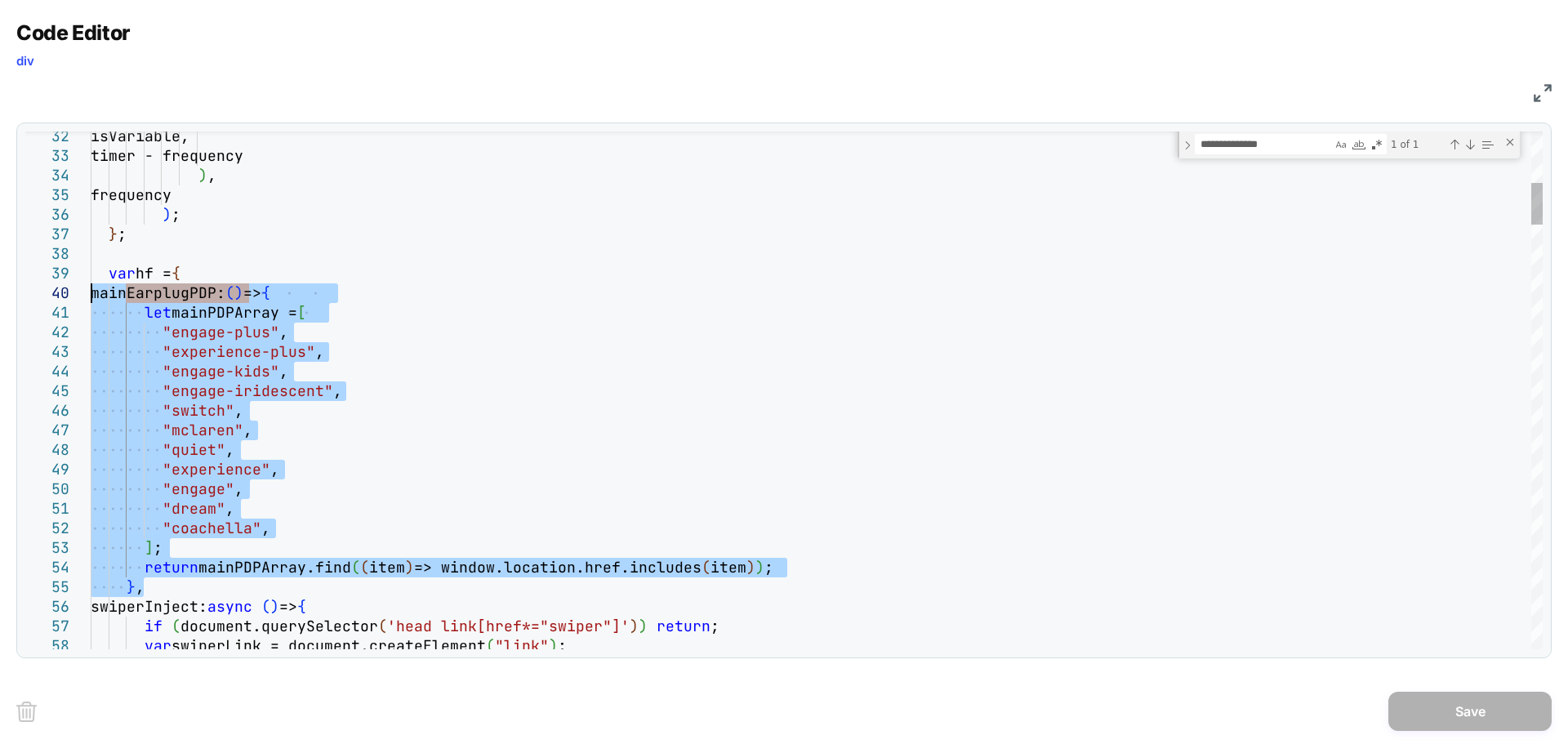
drag, startPoint x: 150, startPoint y: 581, endPoint x: 40, endPoint y: 289, distance: 312.0
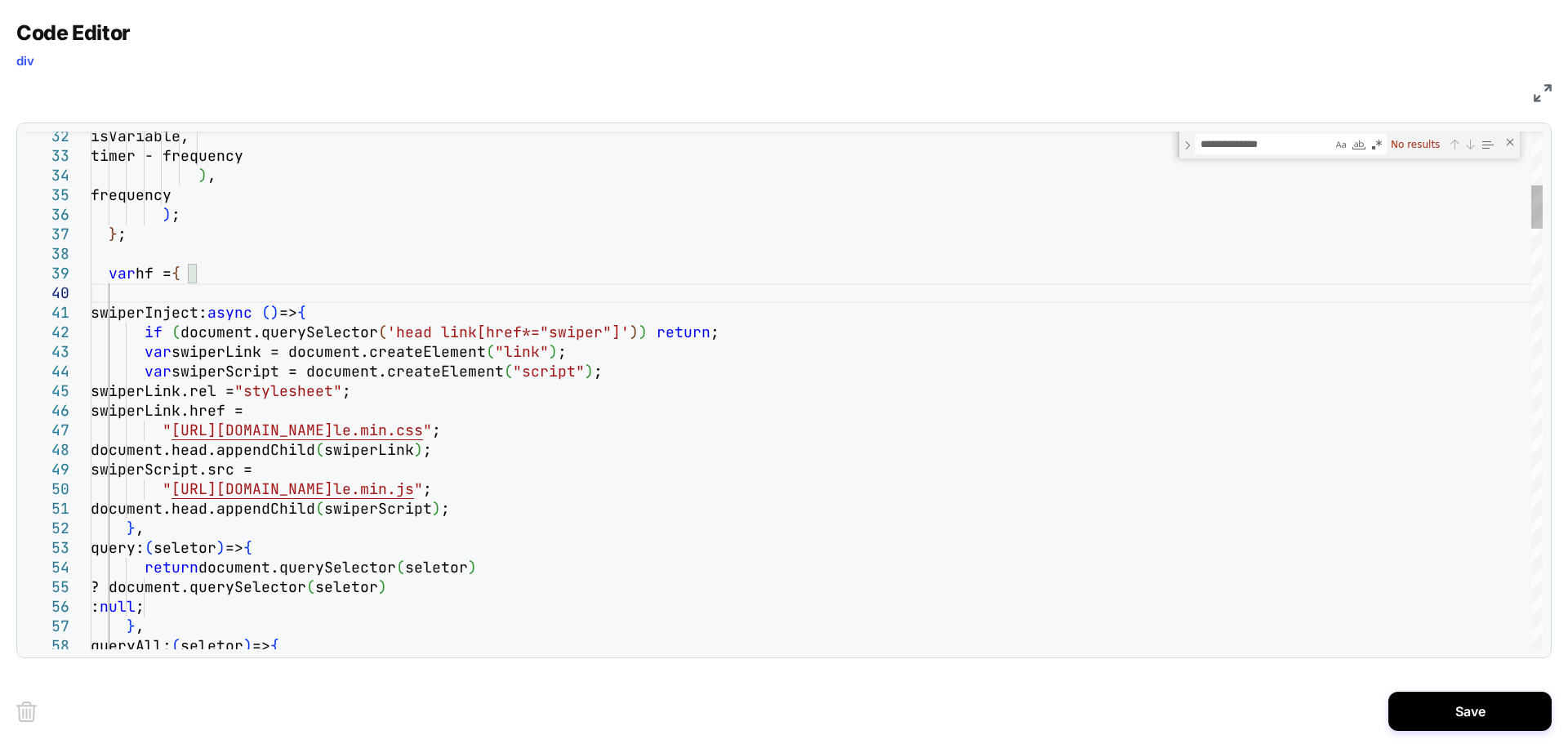
type textarea "**********"
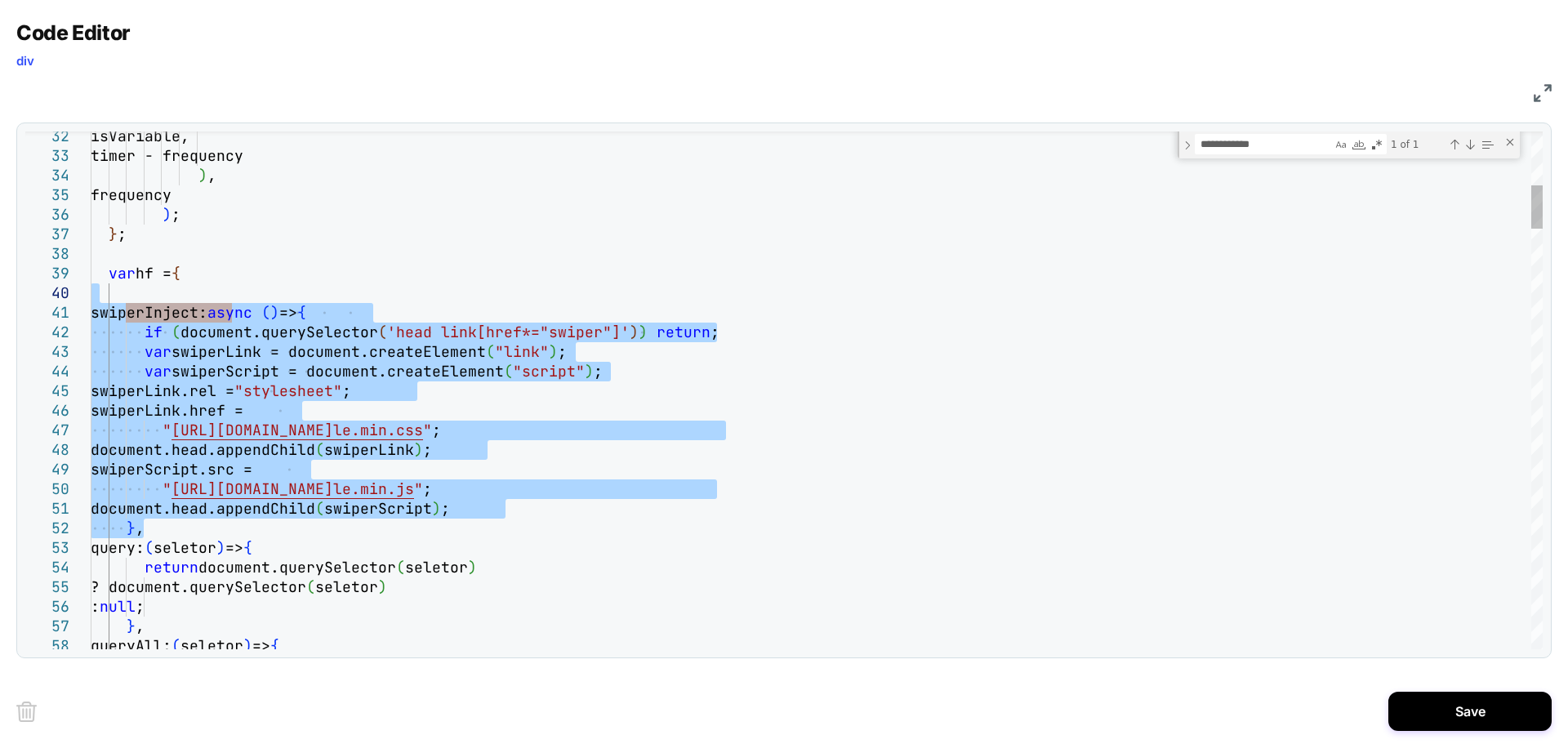
drag, startPoint x: 192, startPoint y: 525, endPoint x: 50, endPoint y: 286, distance: 278.0
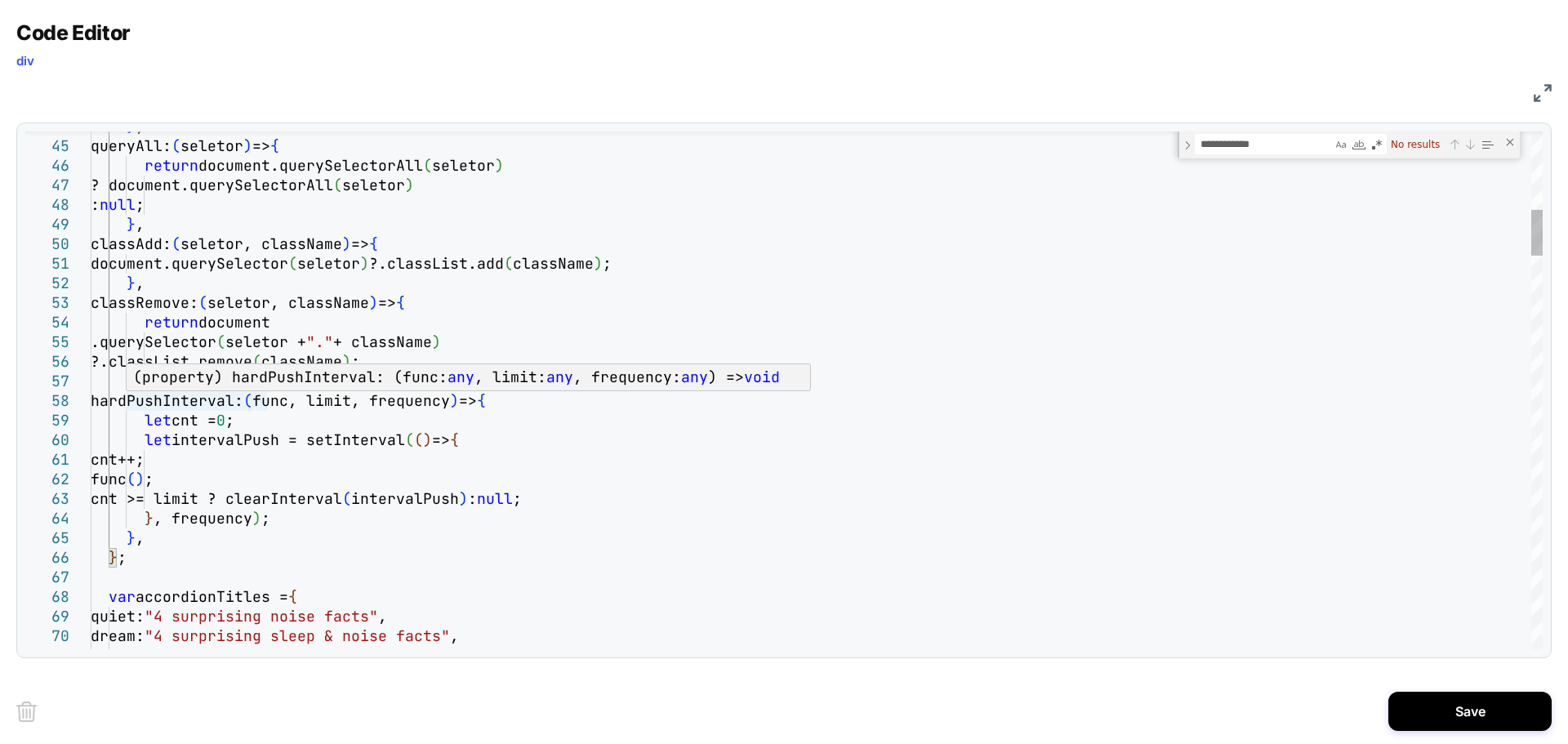
type textarea "**********"
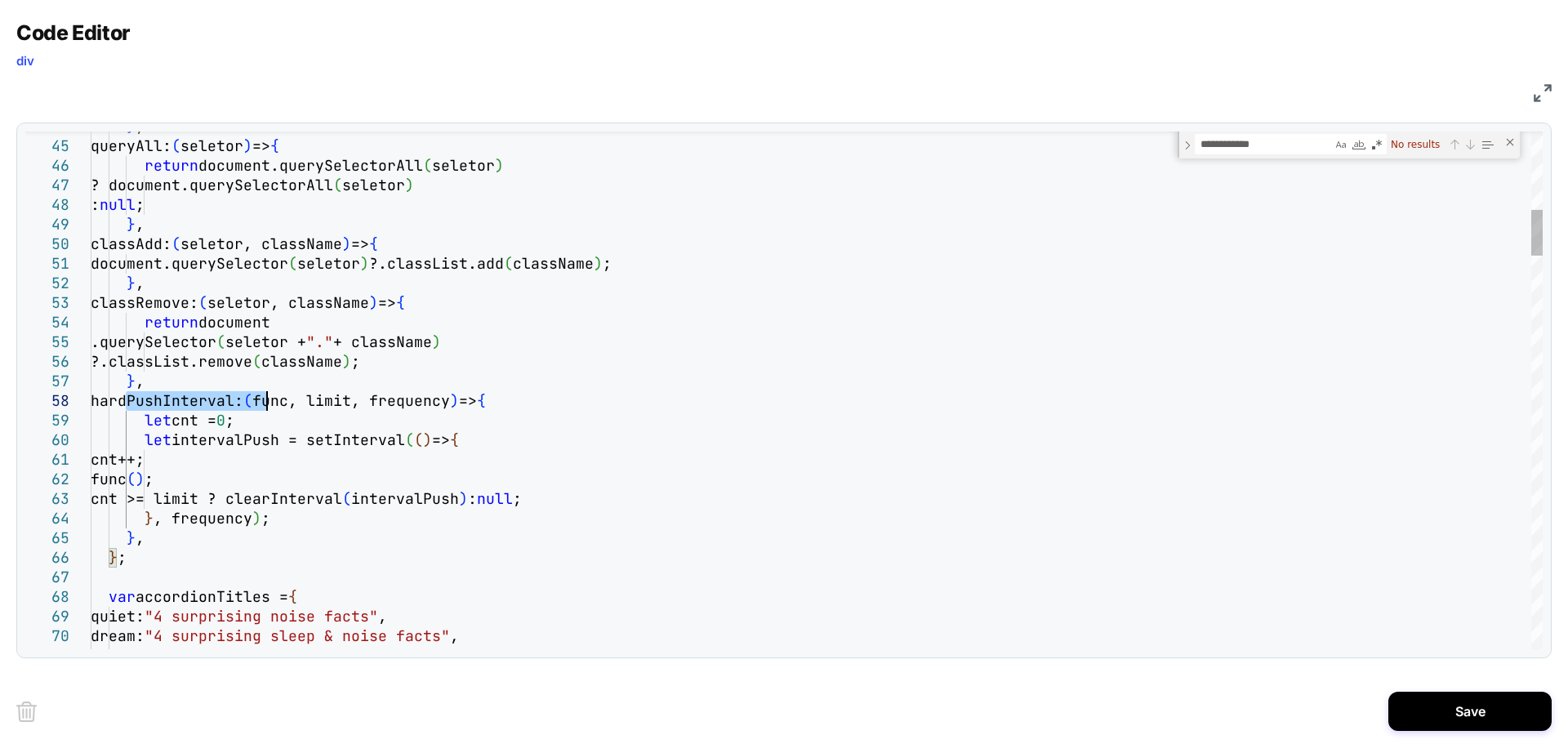
type textarea "**********"
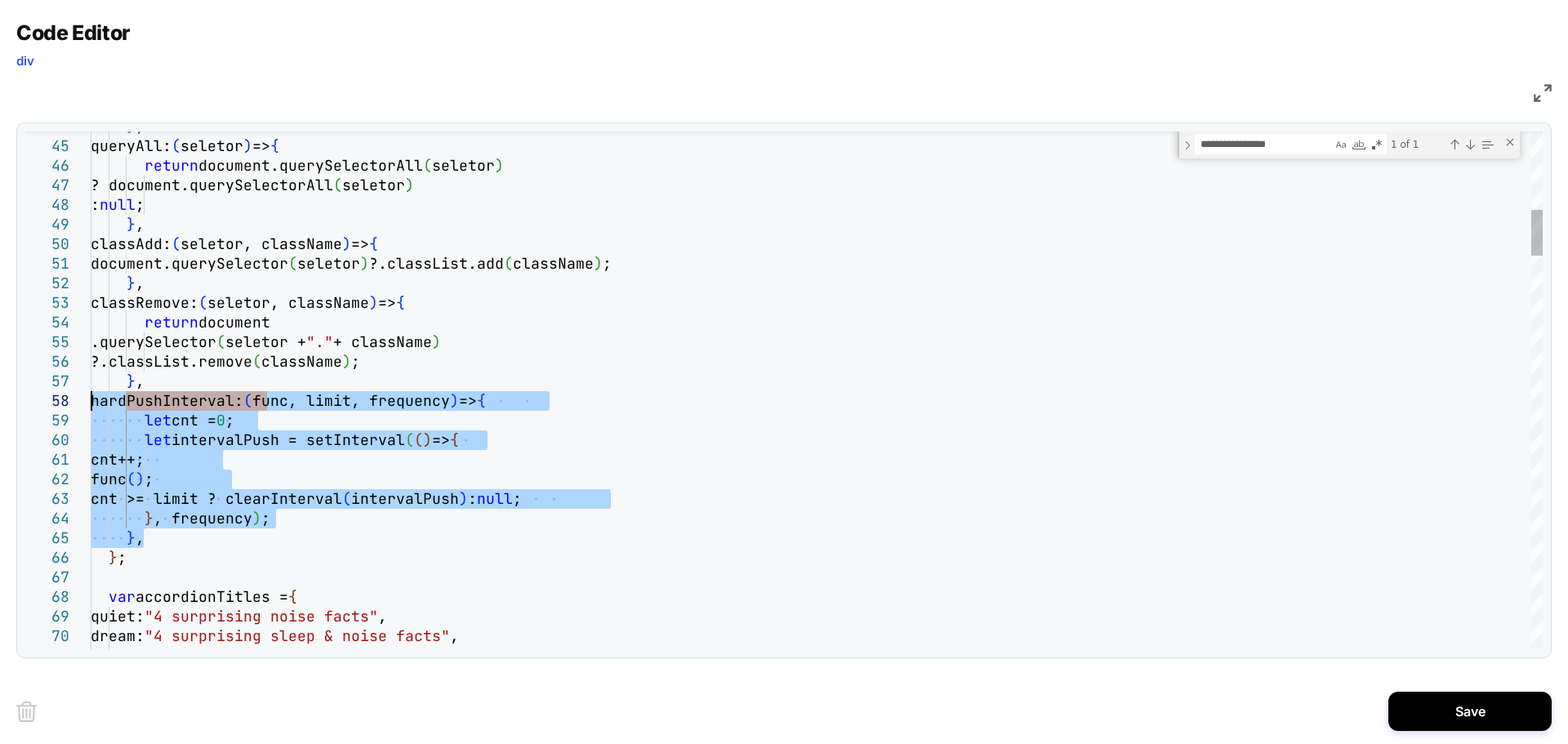
drag, startPoint x: 155, startPoint y: 539, endPoint x: 78, endPoint y: 392, distance: 165.9
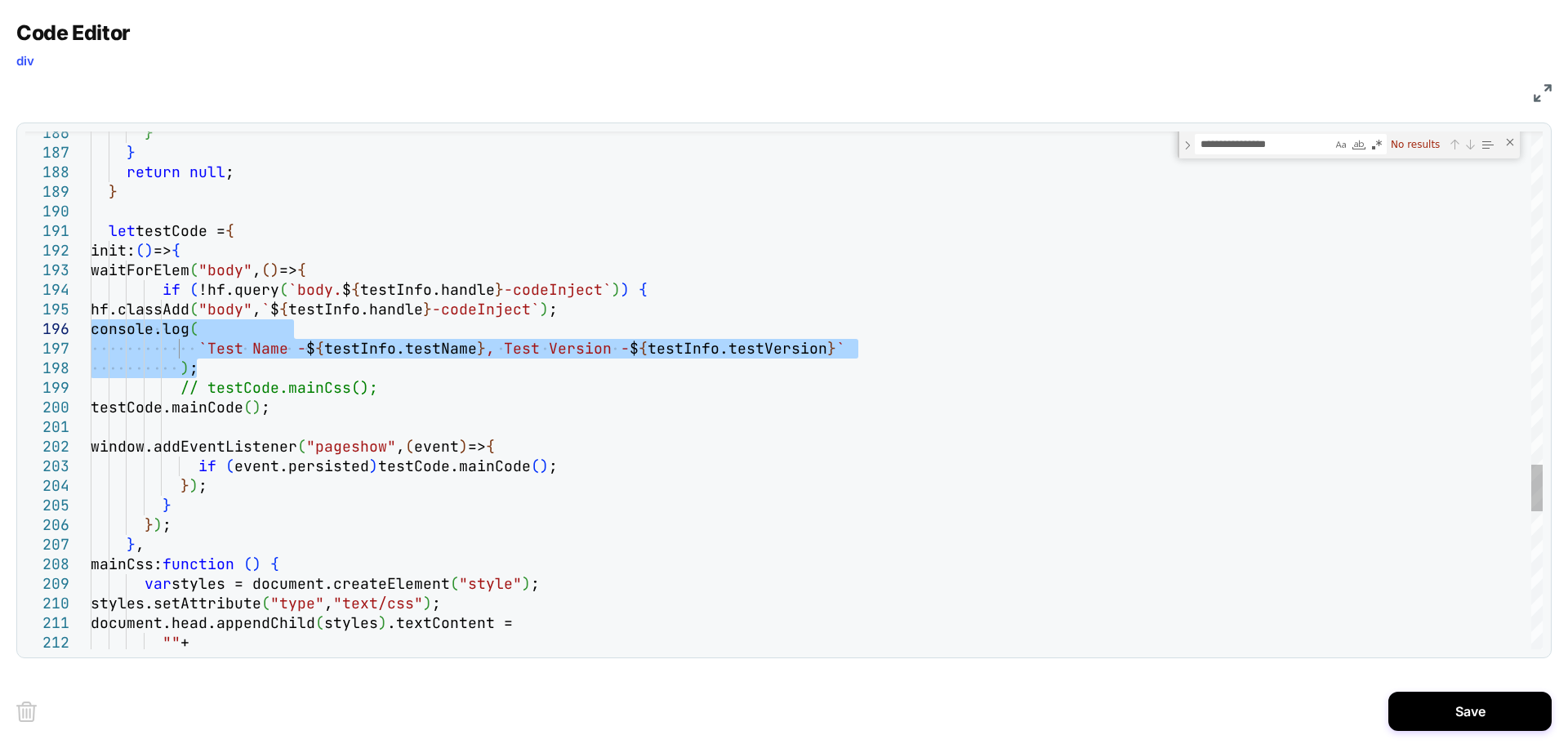
drag, startPoint x: 216, startPoint y: 359, endPoint x: 69, endPoint y: 330, distance: 149.8
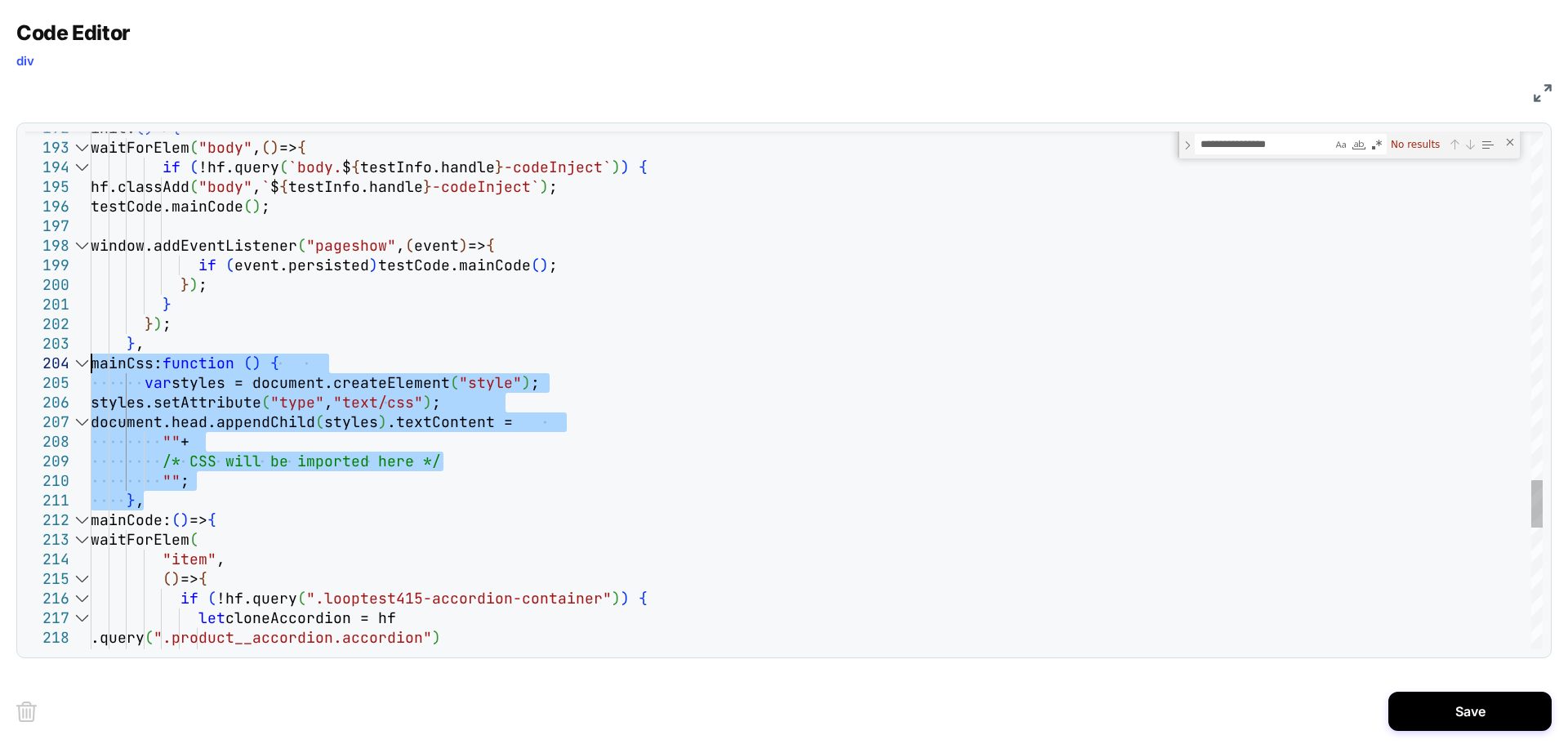
drag, startPoint x: 158, startPoint y: 504, endPoint x: 44, endPoint y: 372, distance: 174.4
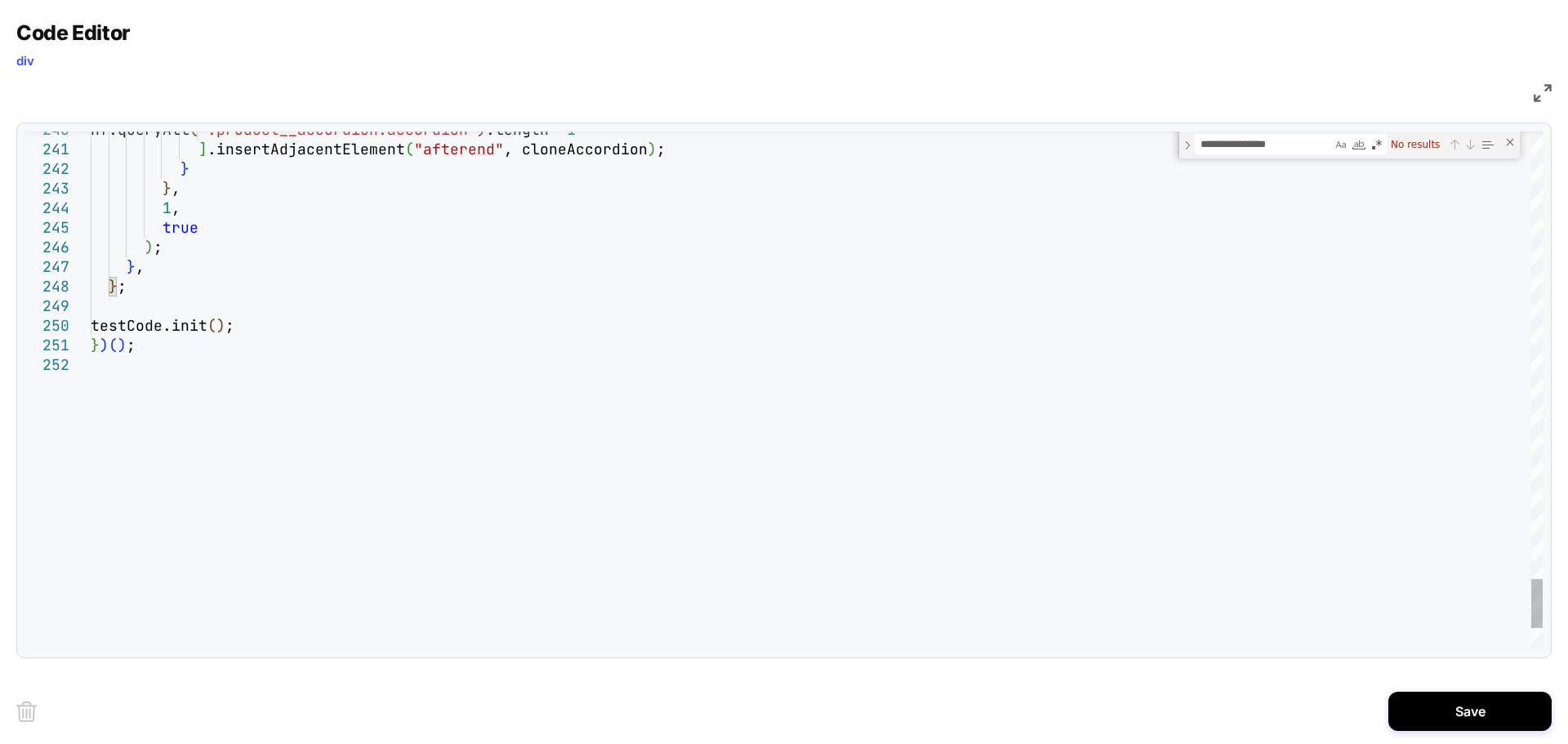
type textarea "**********"
click at [1229, 153] on textarea "**********" at bounding box center [1264, 144] width 137 height 19
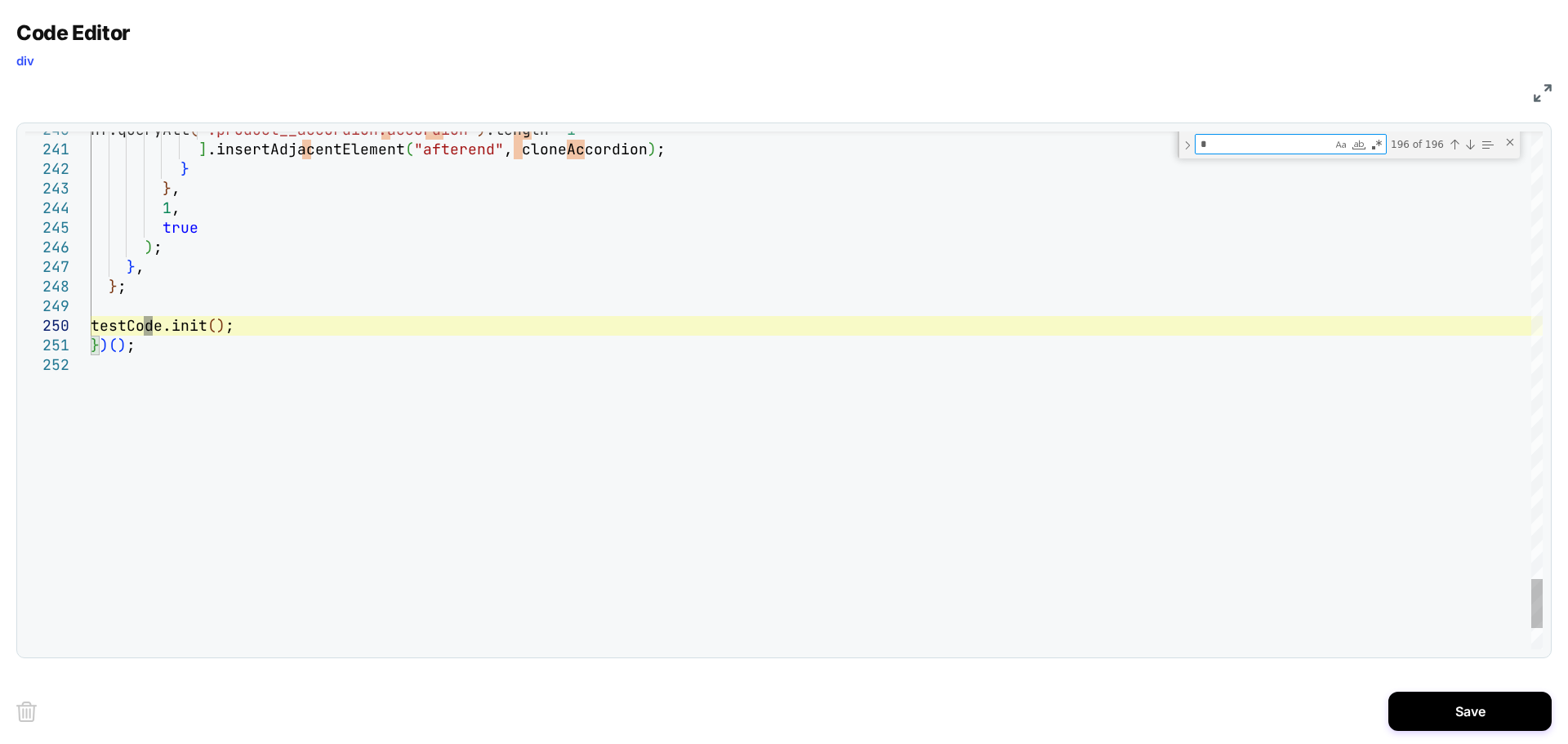
type textarea "**"
type textarea "**********"
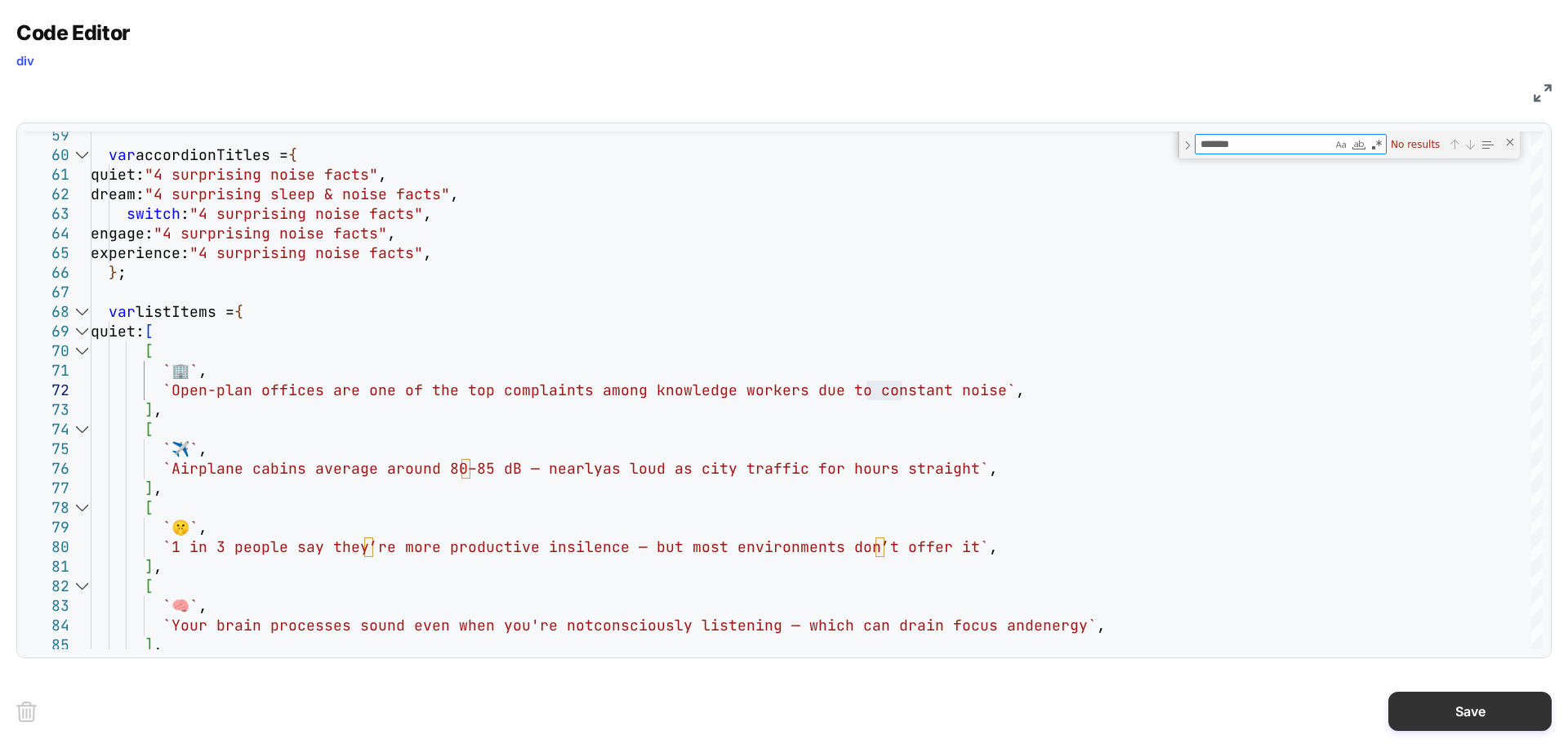
type textarea "*******"
click at [1484, 699] on button "Save" at bounding box center [1469, 710] width 163 height 39
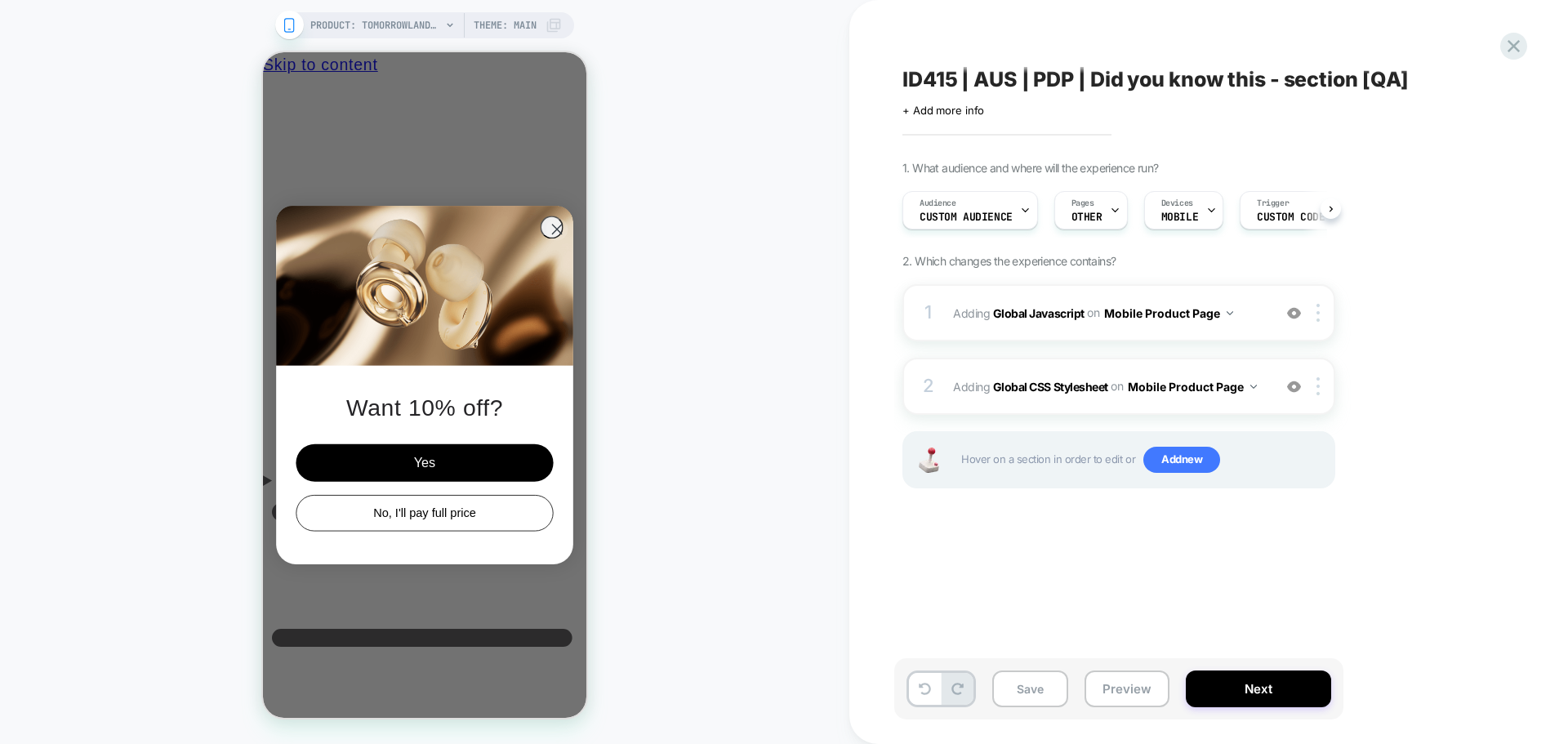
scroll to position [0, 1]
click at [1075, 391] on b "Global CSS Stylesheet" at bounding box center [1050, 385] width 115 height 14
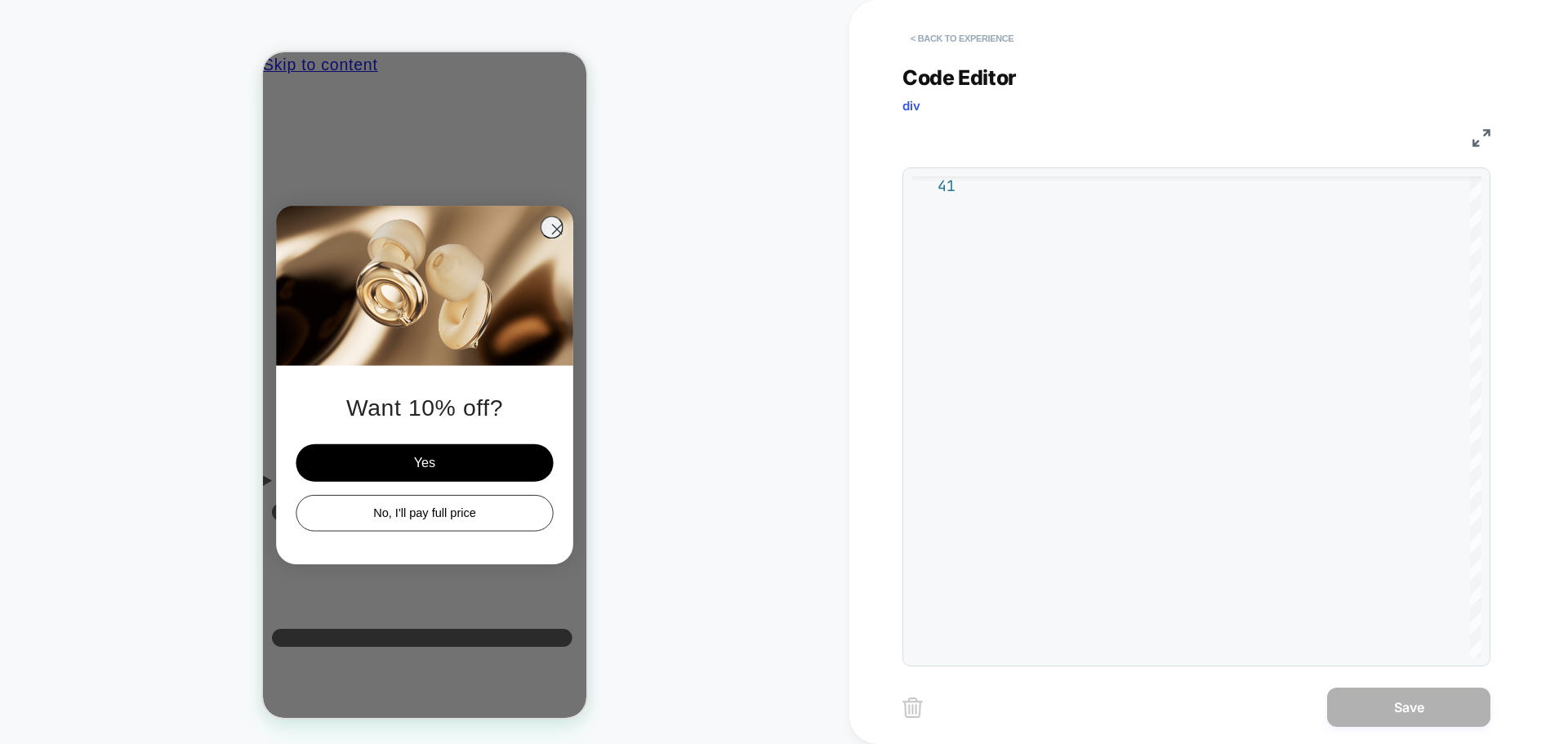
click at [963, 42] on button "< Back to experience" at bounding box center [962, 38] width 119 height 26
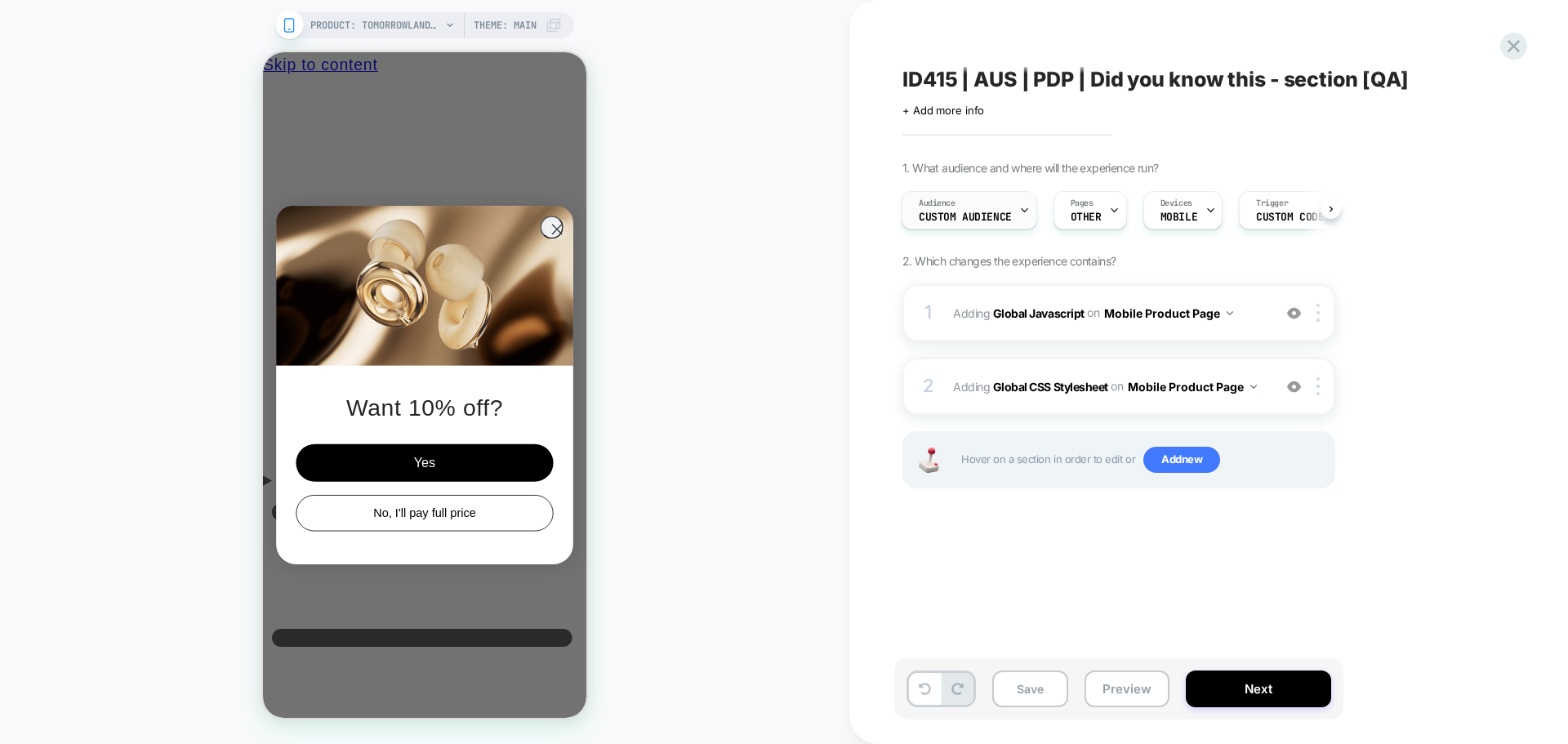
click at [988, 203] on div "Audience Custom Audience" at bounding box center [966, 210] width 126 height 37
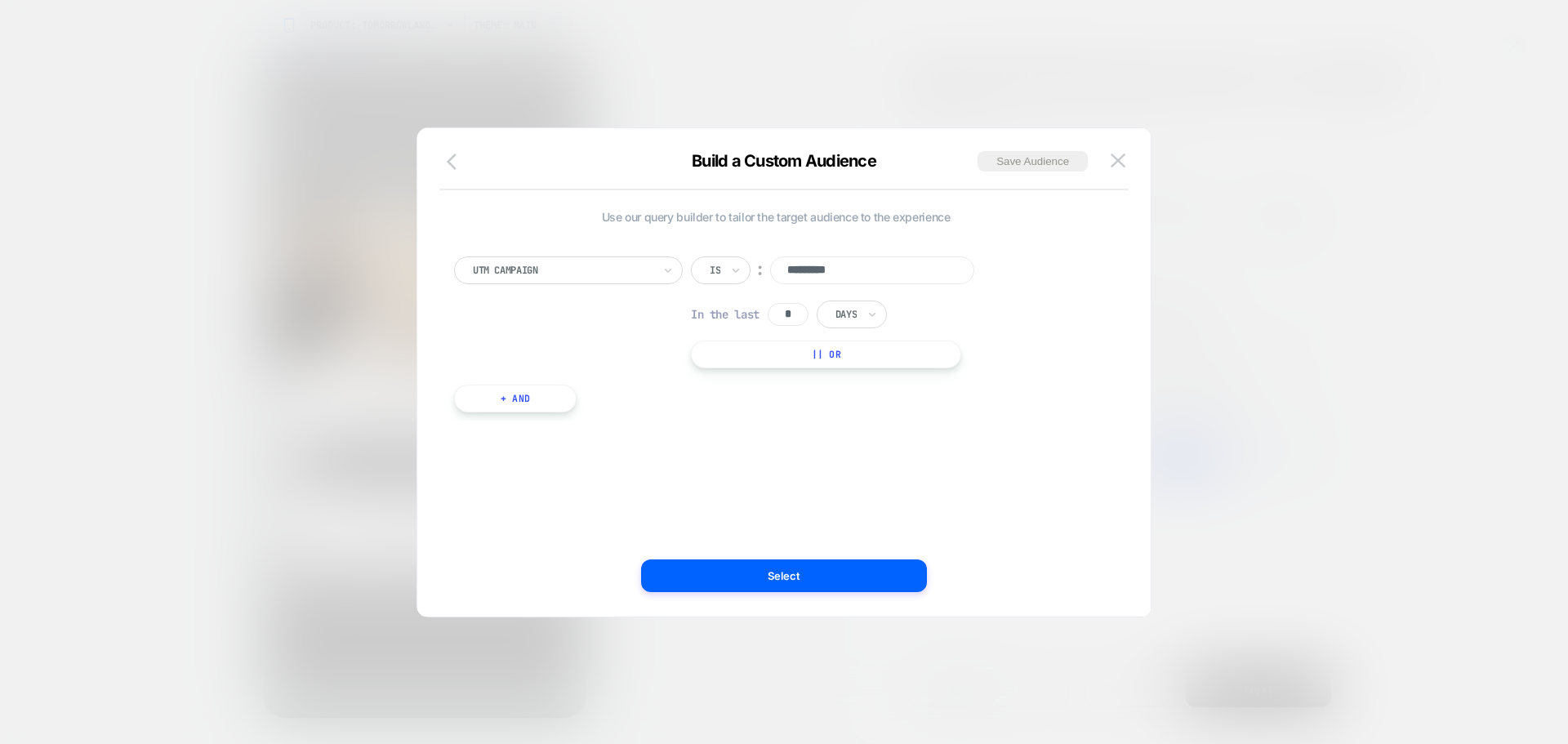
click at [470, 169] on button "button" at bounding box center [456, 162] width 29 height 23
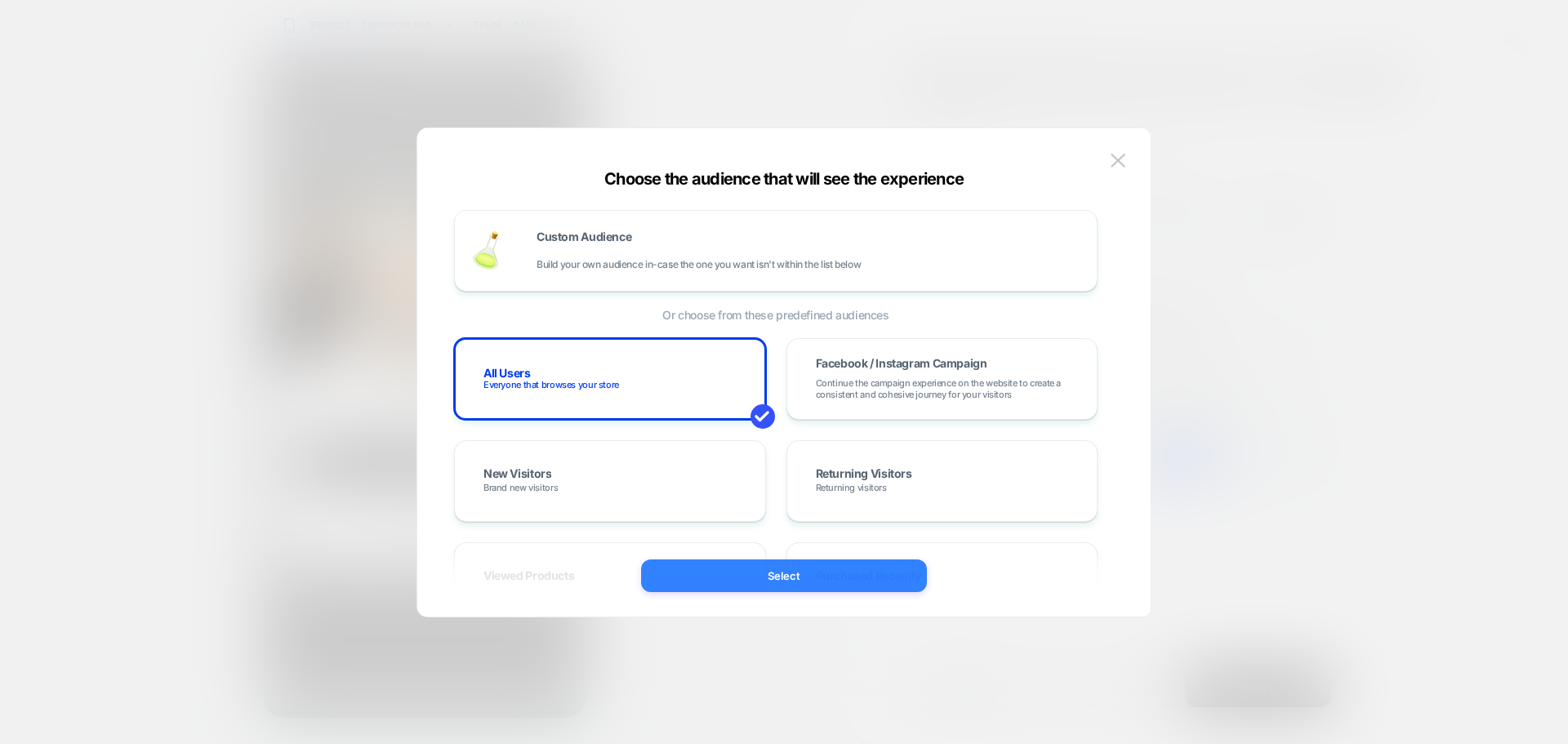
click at [784, 569] on button "Select" at bounding box center [784, 575] width 286 height 33
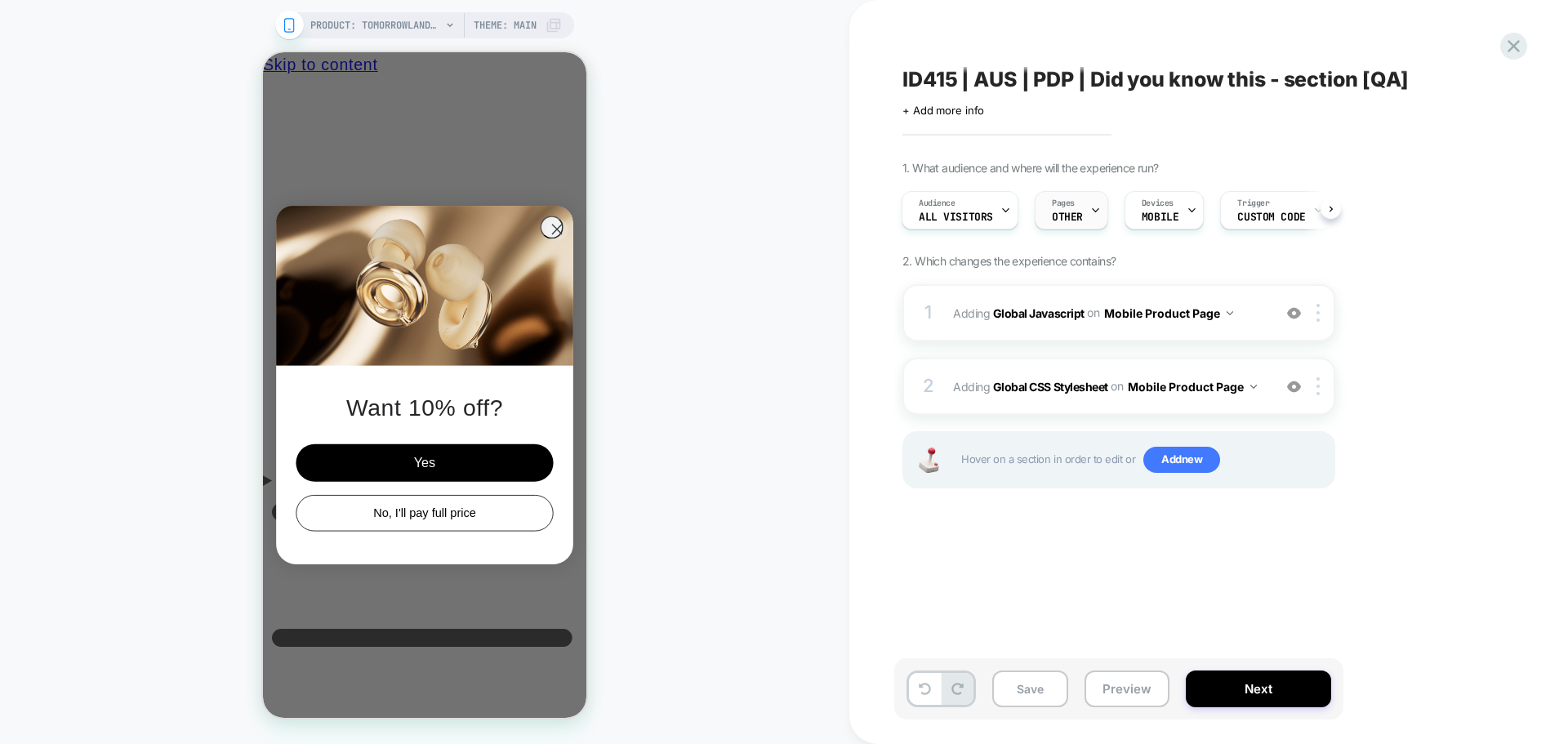
click at [1100, 209] on div "Pages OTHER" at bounding box center [1071, 210] width 73 height 38
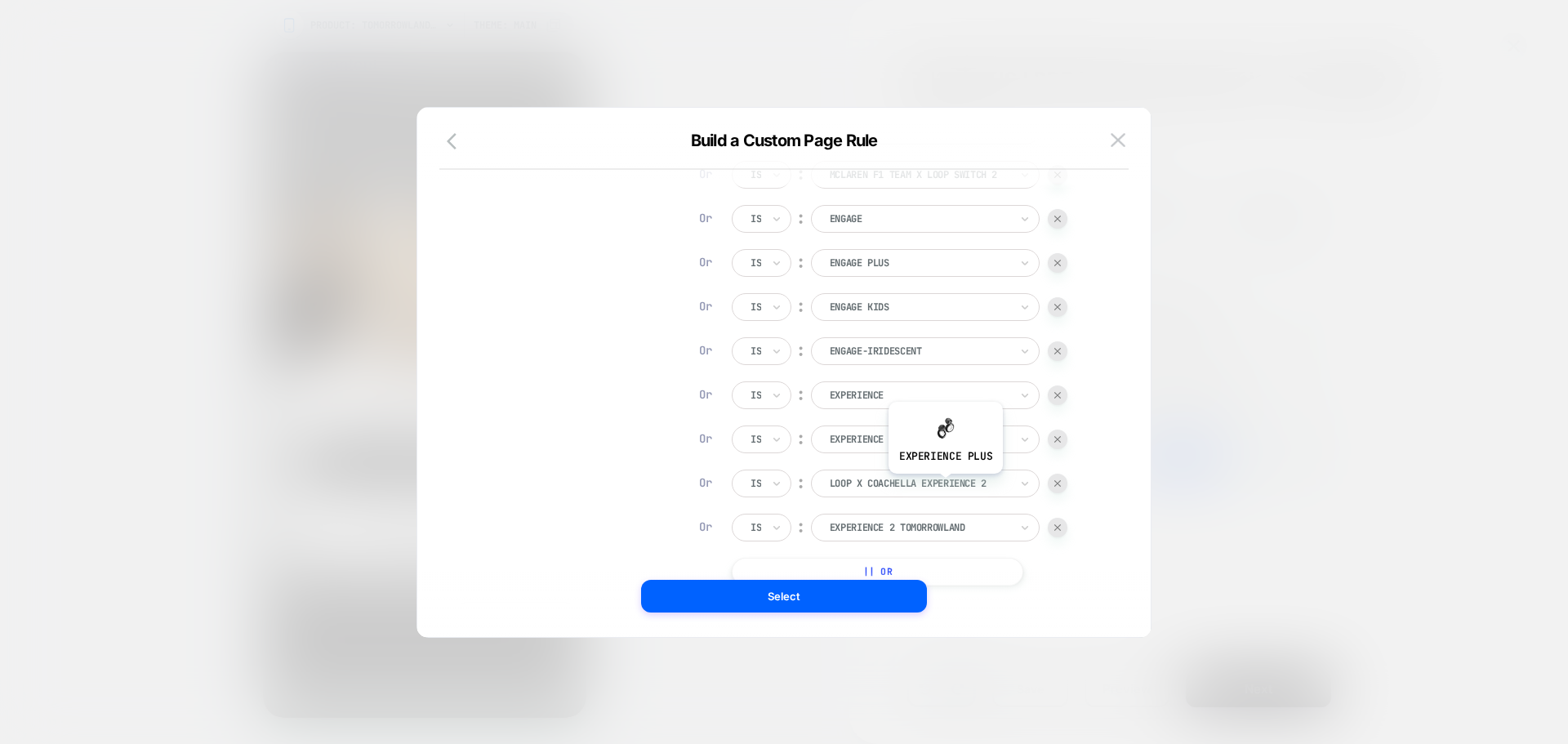
scroll to position [321, 0]
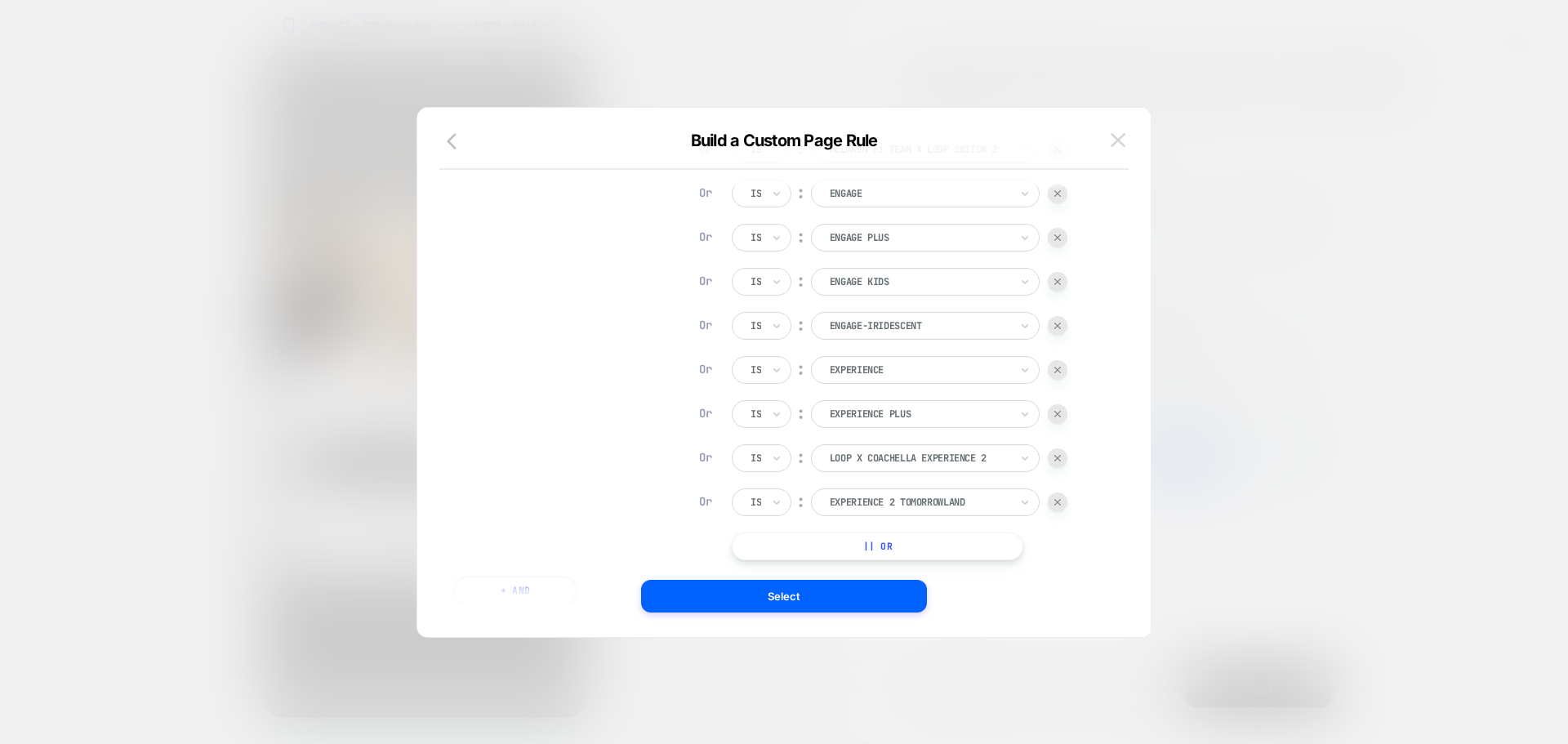
click at [1113, 145] on img at bounding box center [1118, 140] width 15 height 14
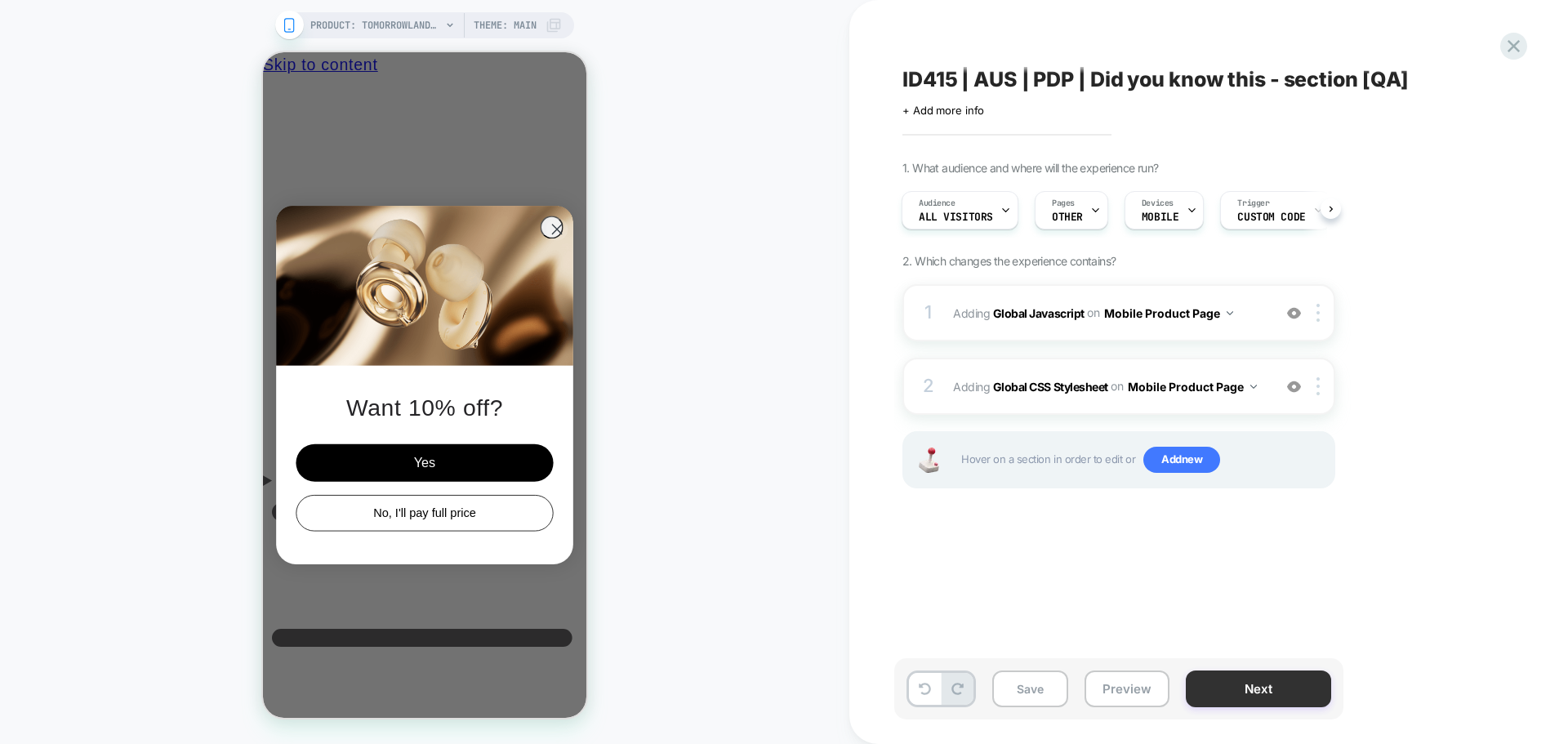
click at [1301, 690] on button "Next" at bounding box center [1259, 689] width 145 height 37
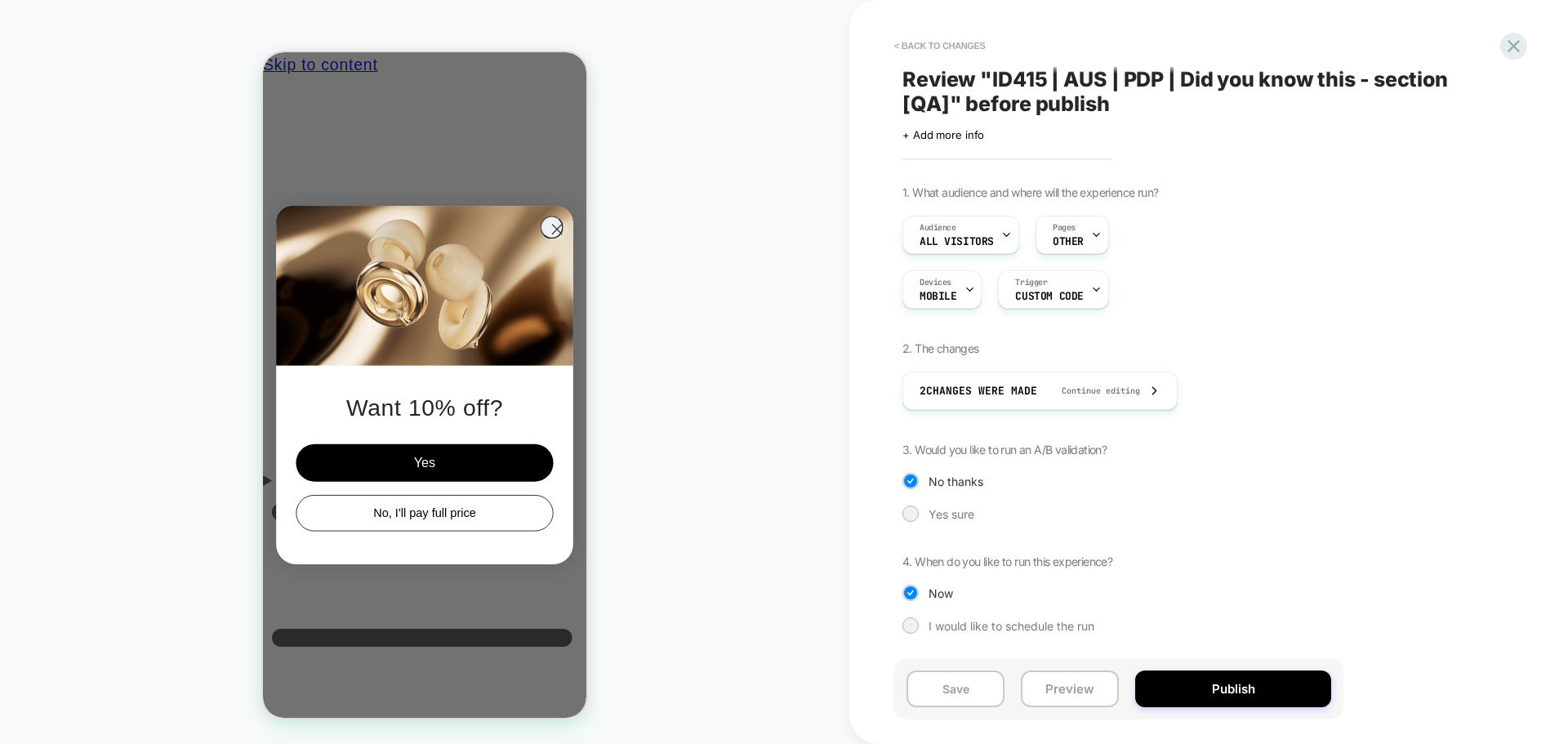
click at [955, 489] on div "1. What audience and where will the experience run? Audience All Visitors Pages…" at bounding box center [1201, 421] width 596 height 473
click at [947, 512] on span "Yes sure" at bounding box center [951, 514] width 46 height 14
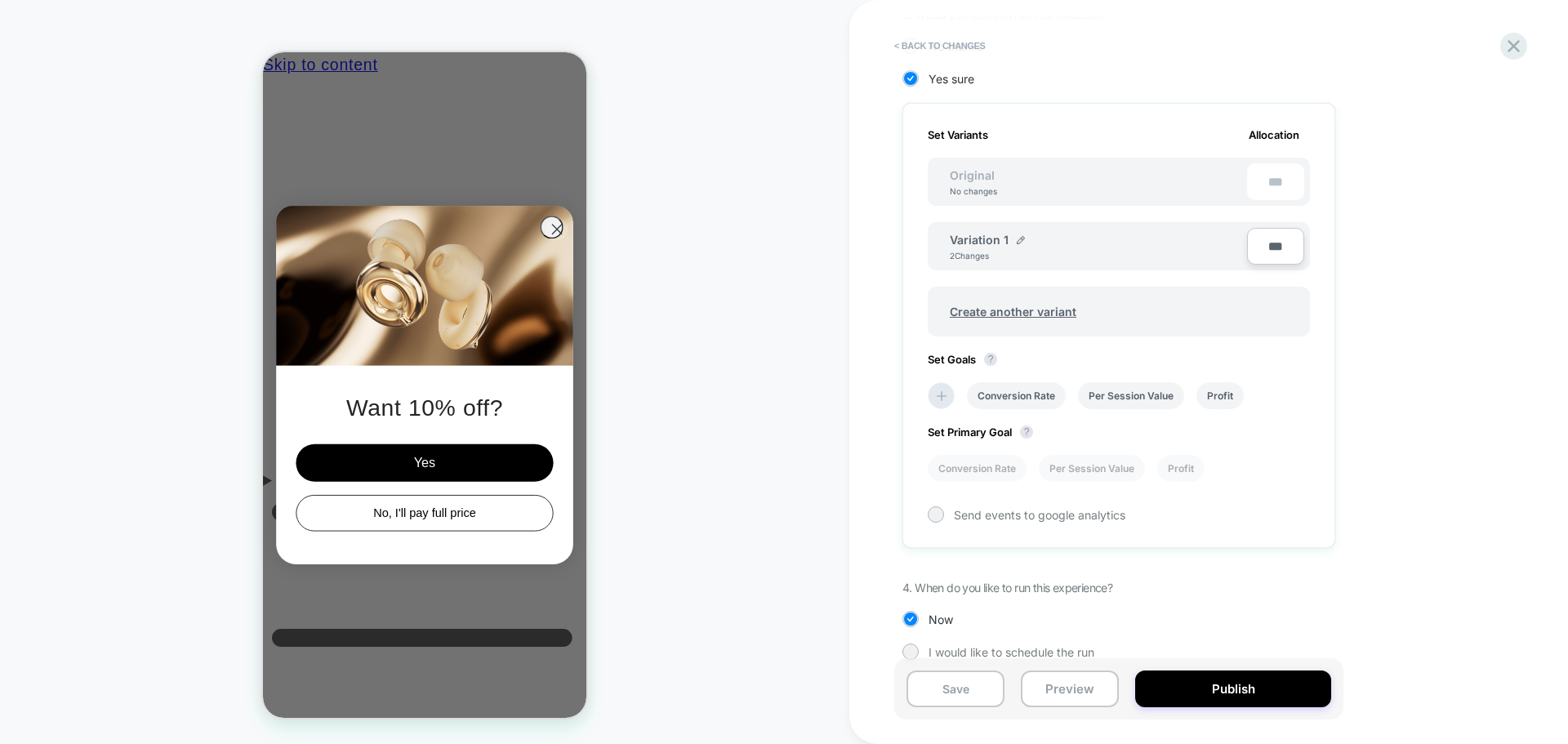
scroll to position [413, 0]
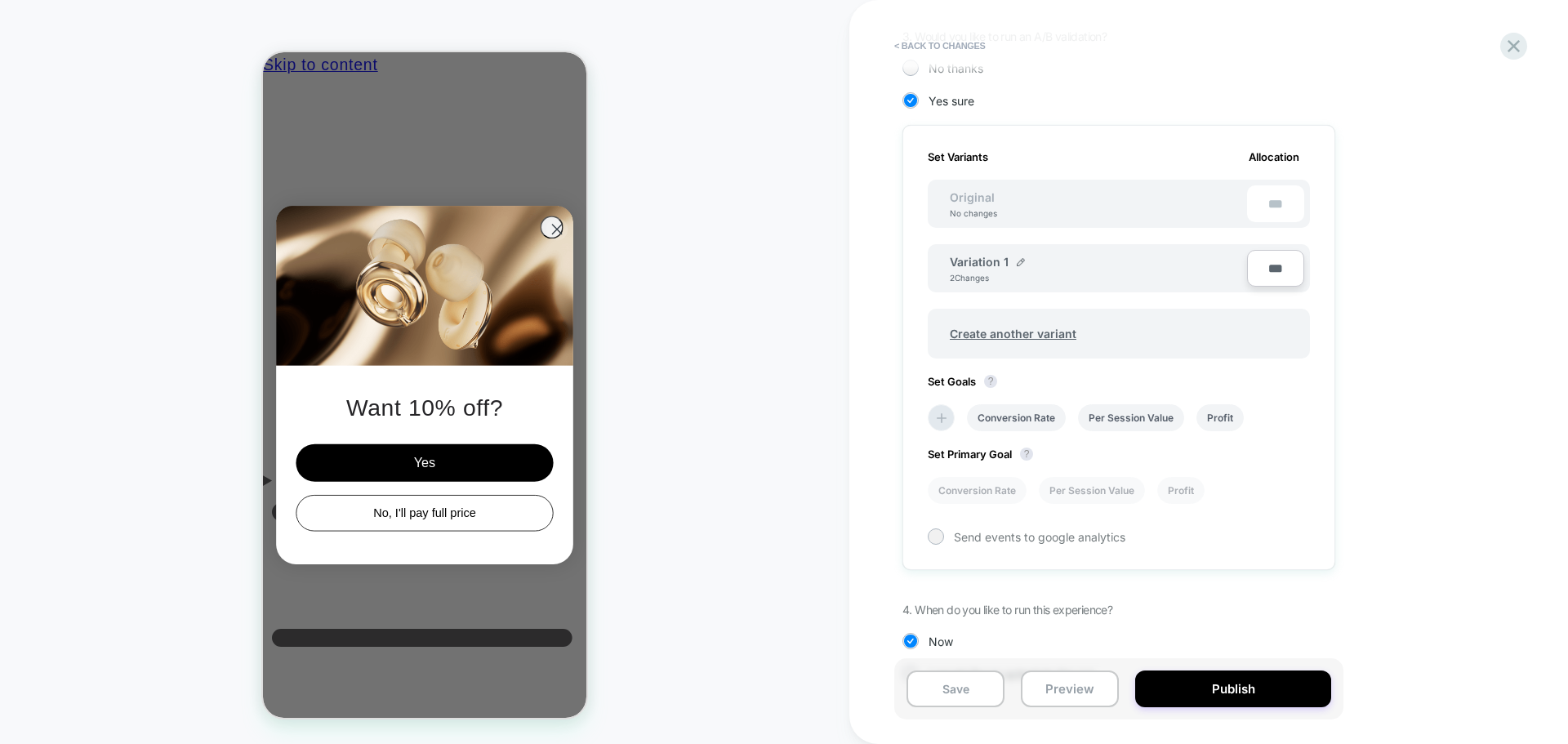
click at [953, 407] on div "Conversion Rate Per Session Value Profit" at bounding box center [1111, 417] width 382 height 43
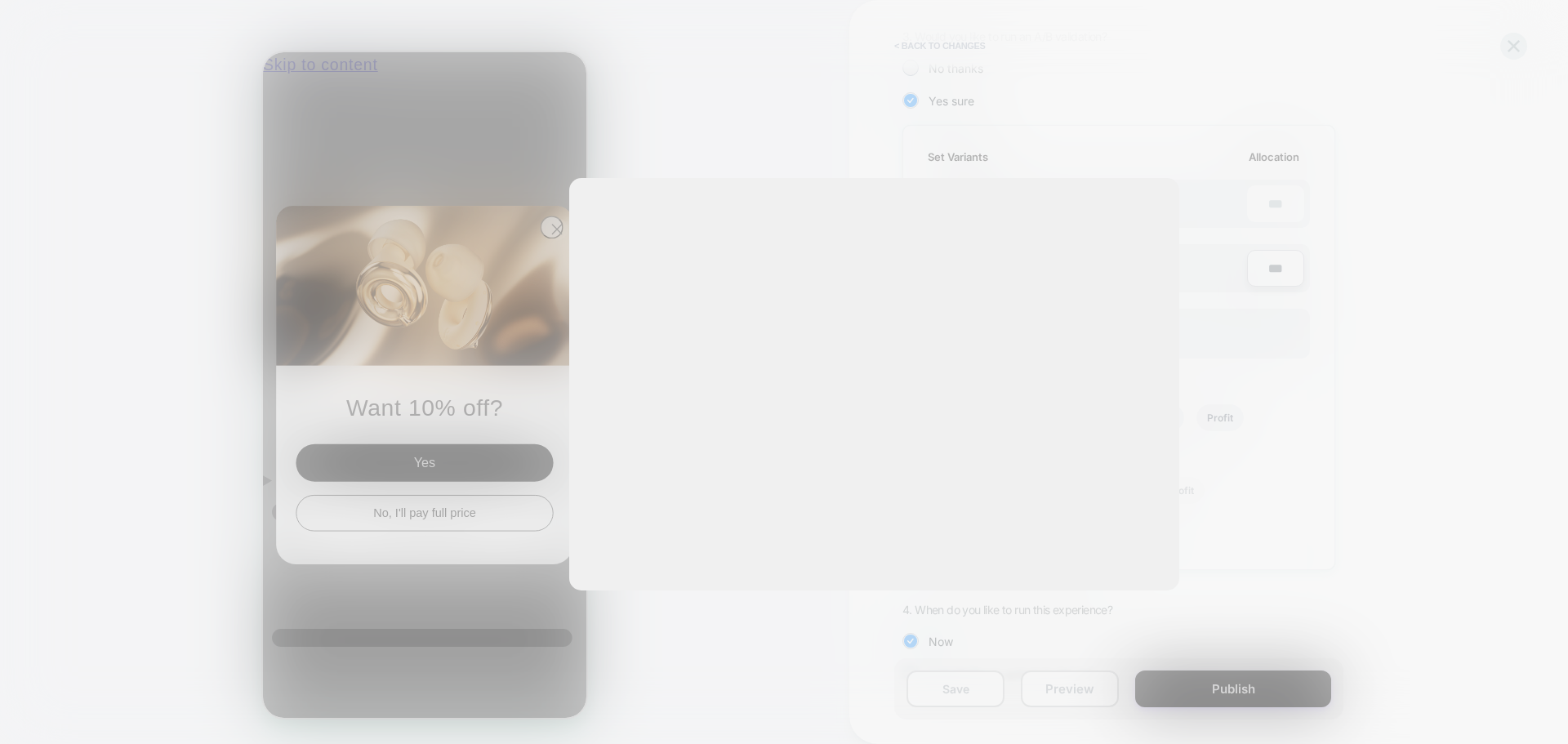
click at [940, 417] on div "Please Select Up to 10 Goals REVENUE The total revenue of all purchases made af…" at bounding box center [875, 392] width 610 height 429
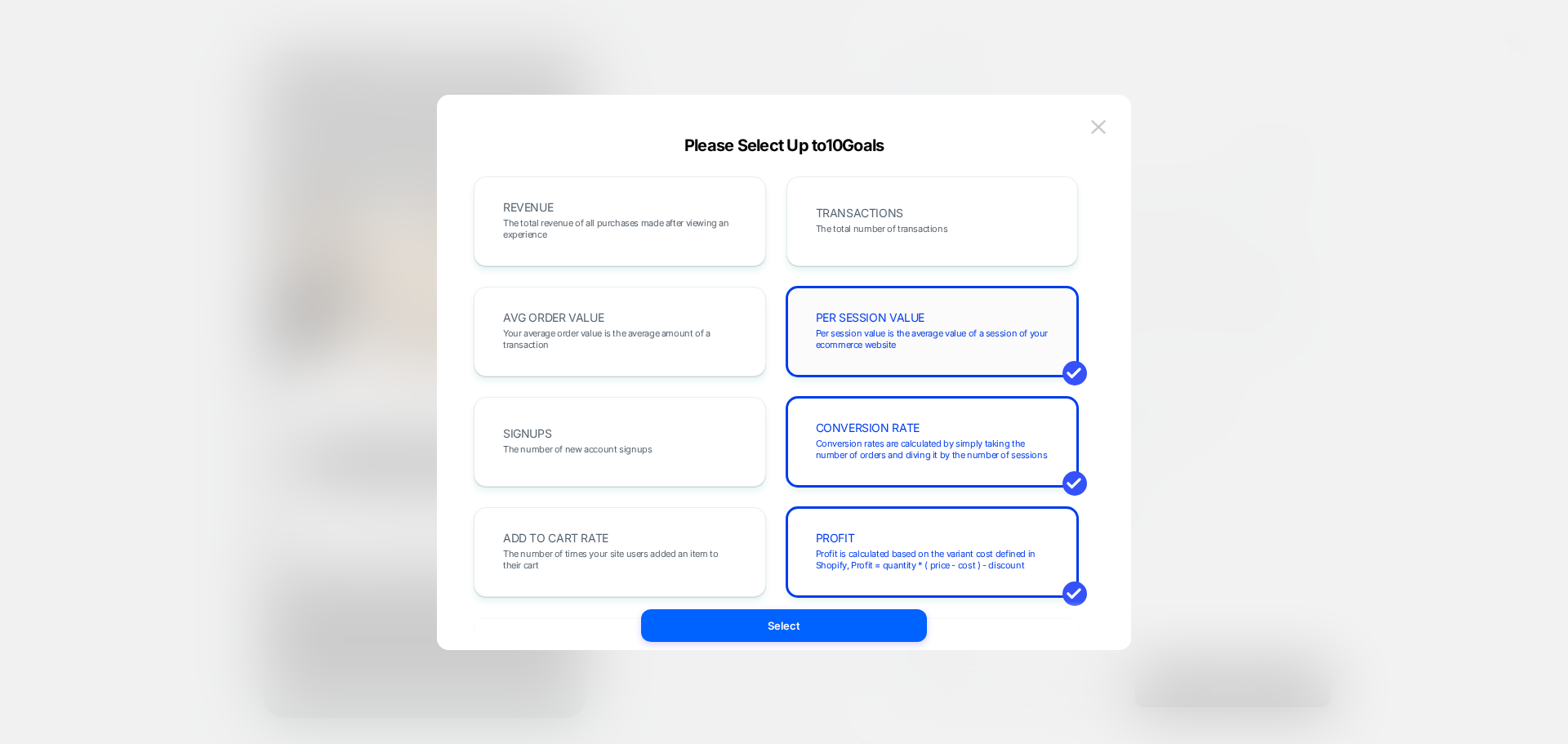
click at [940, 354] on div "PER SESSION VALUE Per session value is the average value of a session of your e…" at bounding box center [933, 331] width 258 height 55
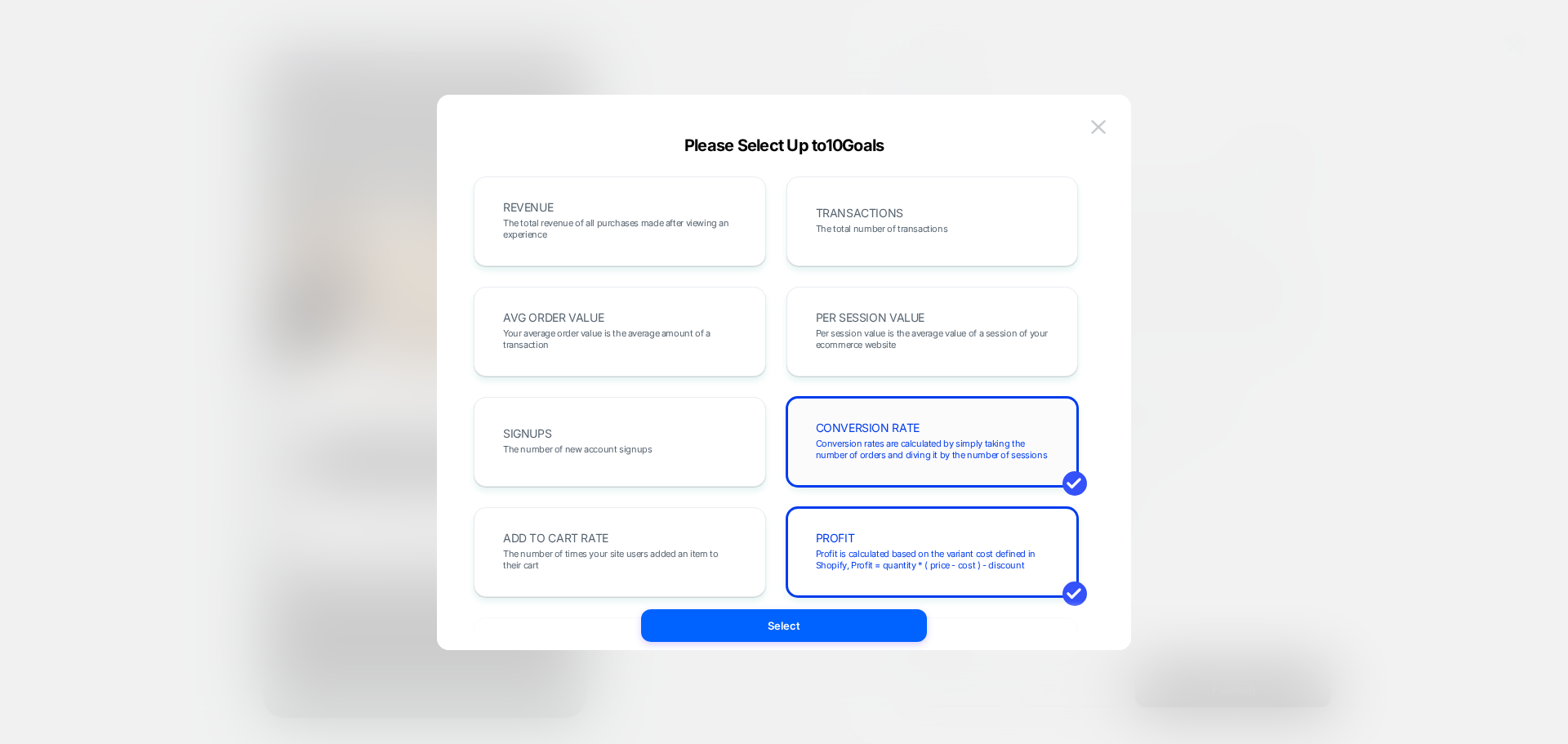
click at [951, 454] on span "Conversion rates are calculated by simply taking the number of orders and divin…" at bounding box center [933, 448] width 233 height 22
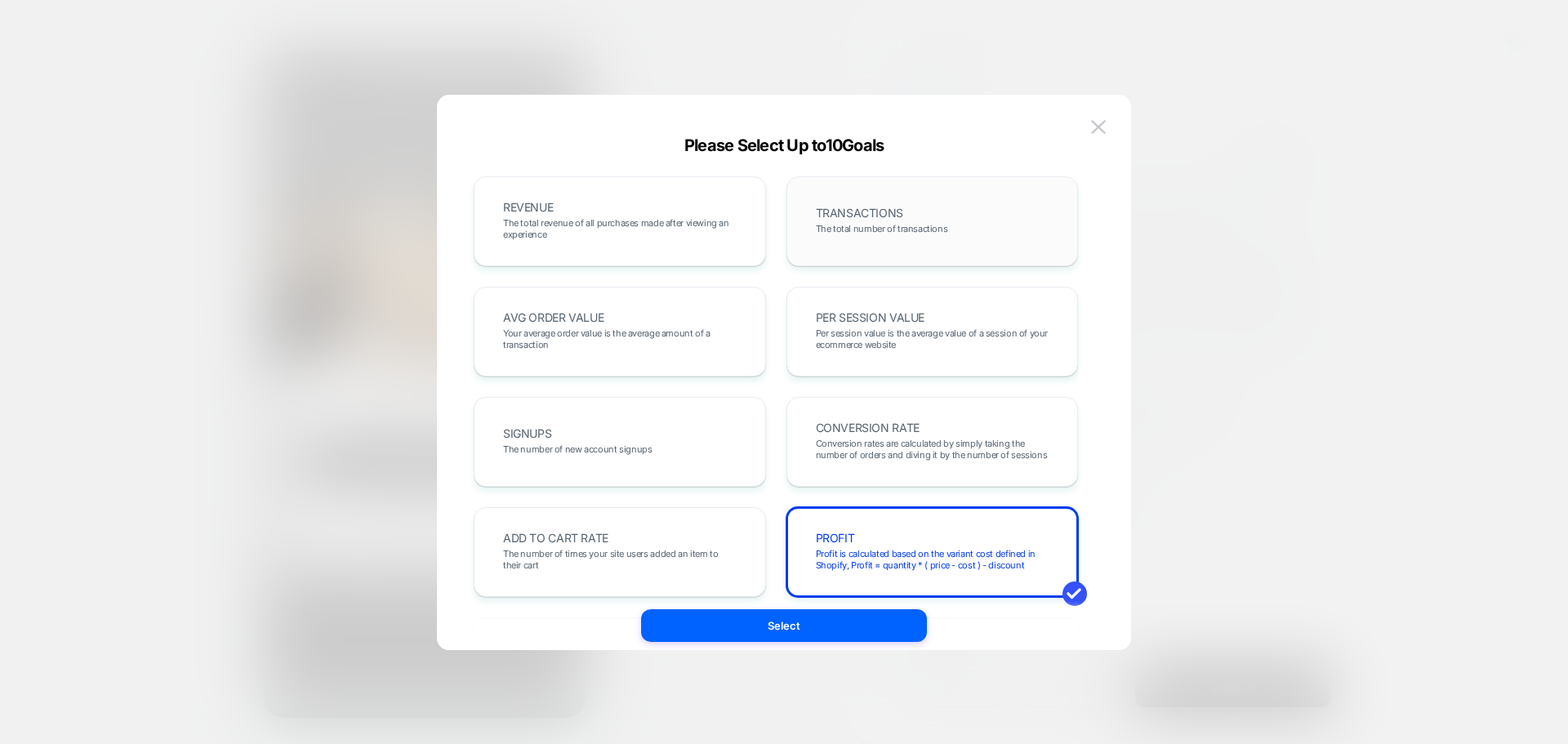
click at [991, 219] on div "TRANSACTIONS The total number of transactions" at bounding box center [933, 221] width 258 height 55
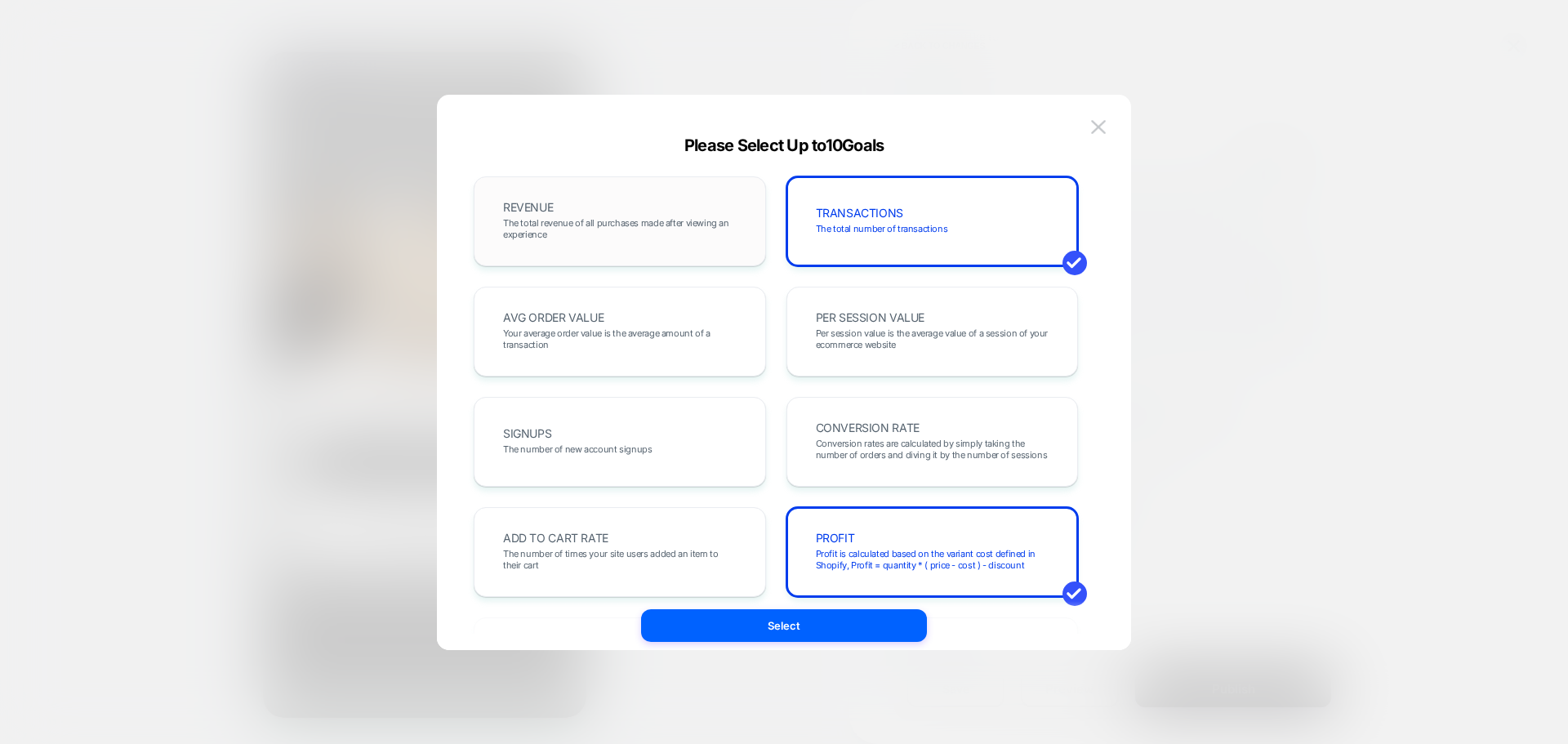
click at [700, 223] on span "The total revenue of all purchases made after viewing an experience" at bounding box center [620, 228] width 233 height 22
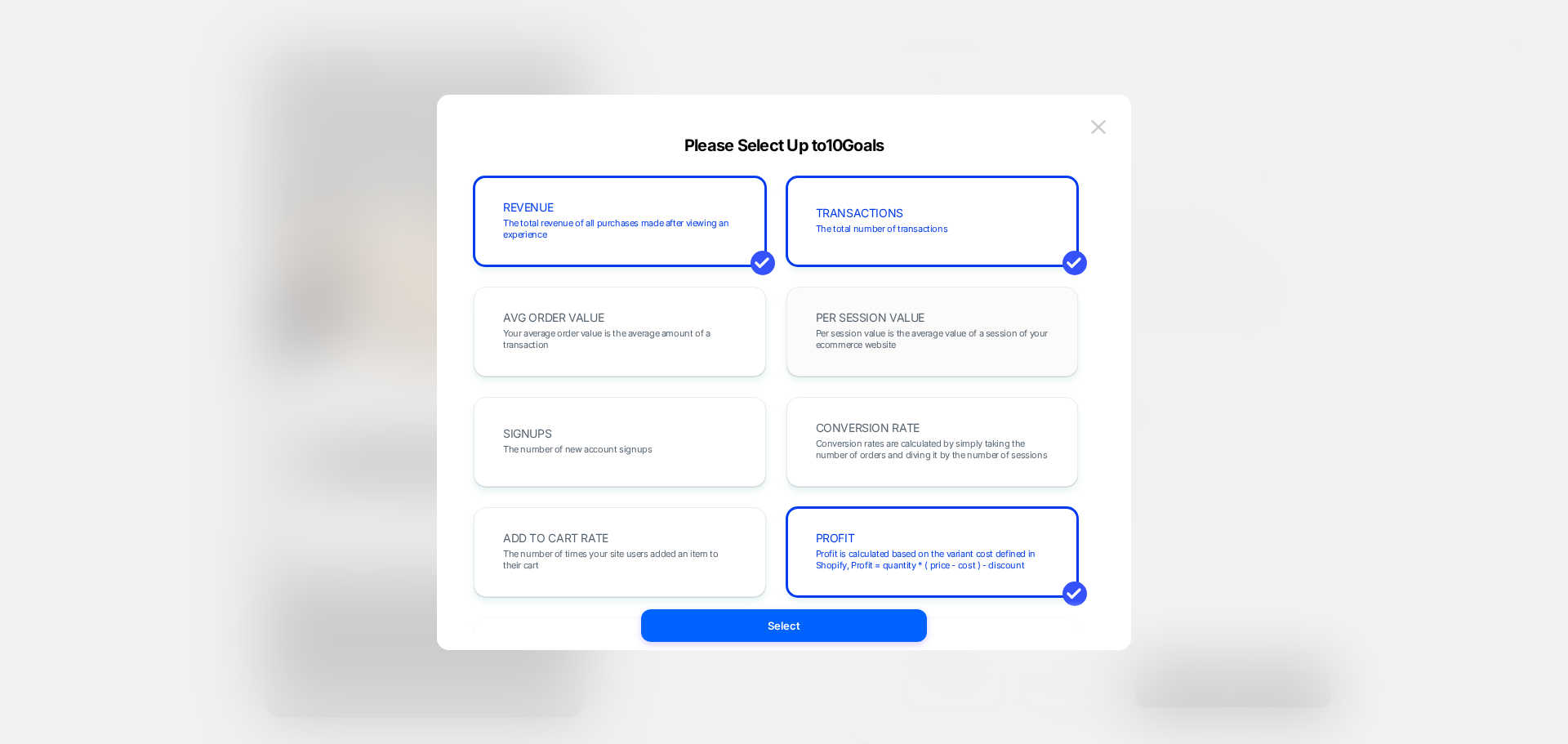
click at [812, 306] on div "PER SESSION VALUE Per session value is the average value of a session of your e…" at bounding box center [933, 331] width 258 height 55
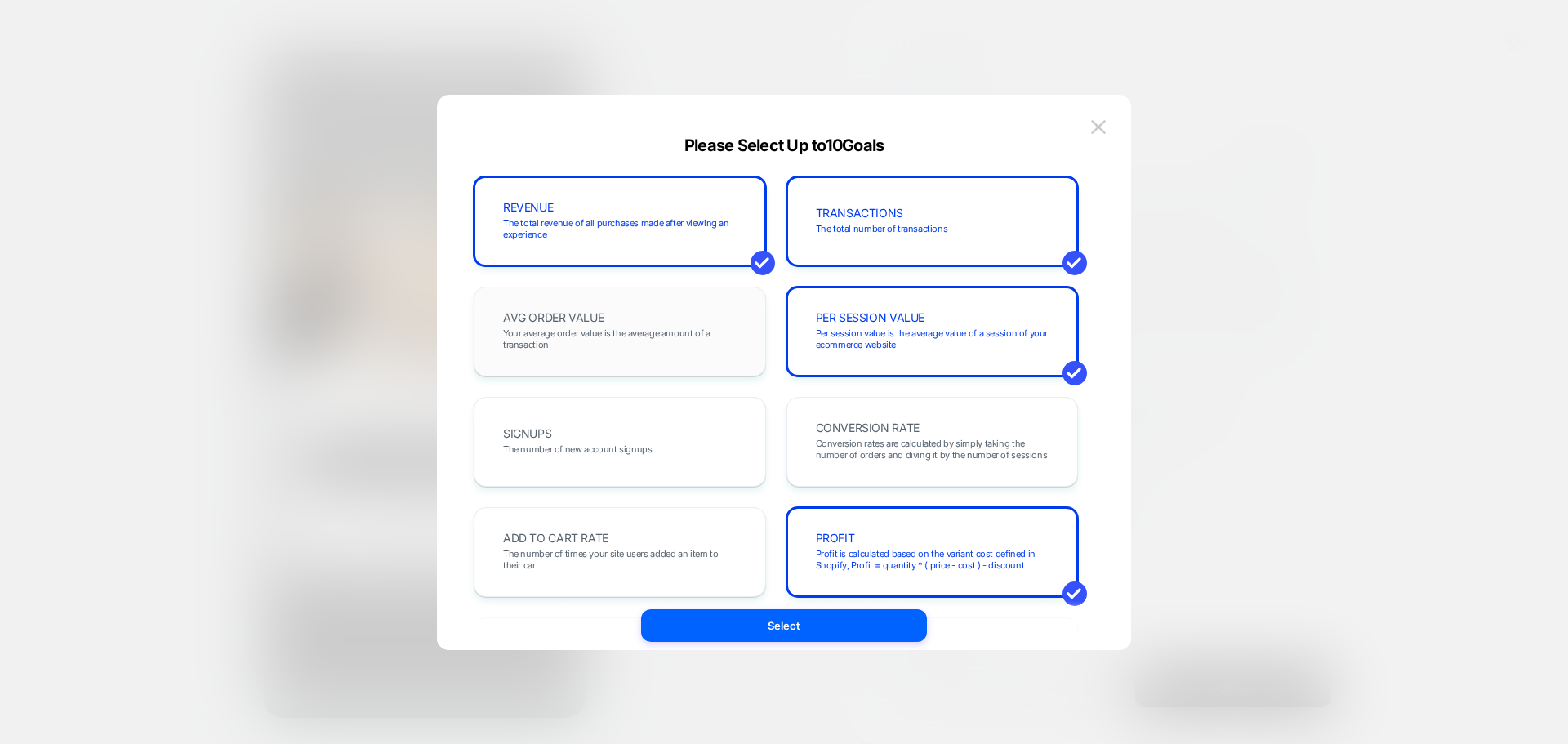
click at [616, 312] on div "AVG ORDER VALUE Your average order value is the average amount of a transaction" at bounding box center [620, 331] width 258 height 55
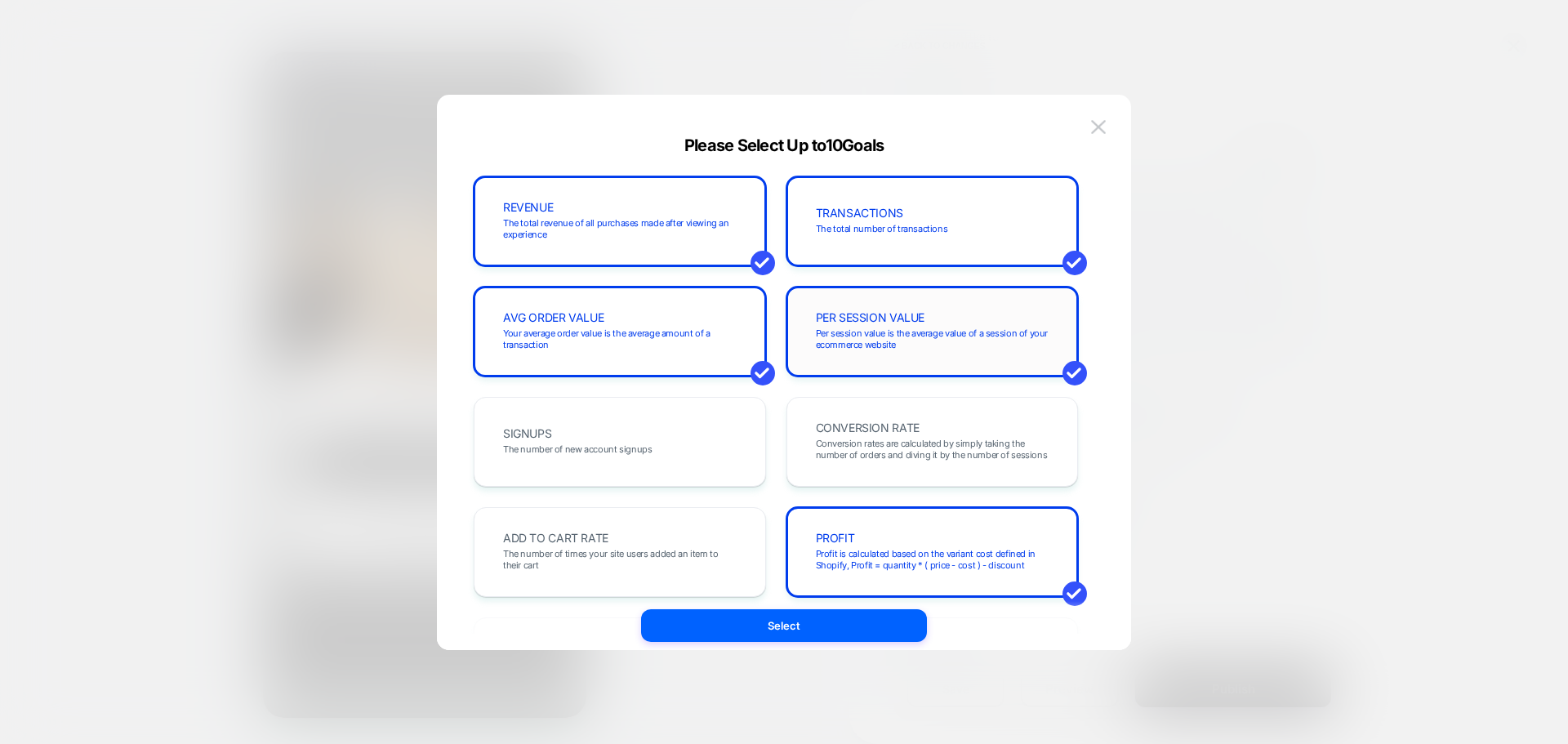
scroll to position [81, 0]
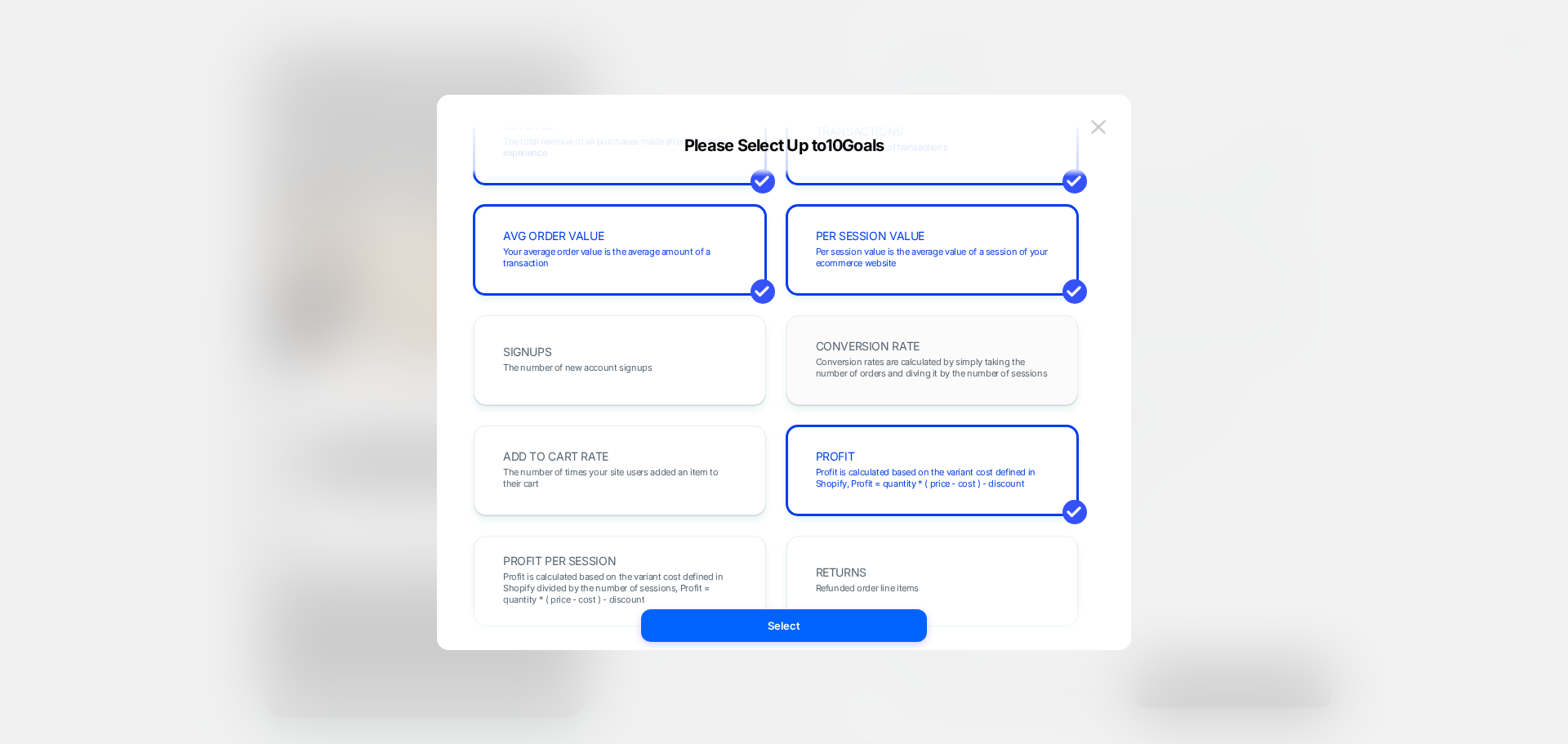
click at [827, 345] on span "CONVERSION RATE" at bounding box center [868, 346] width 104 height 11
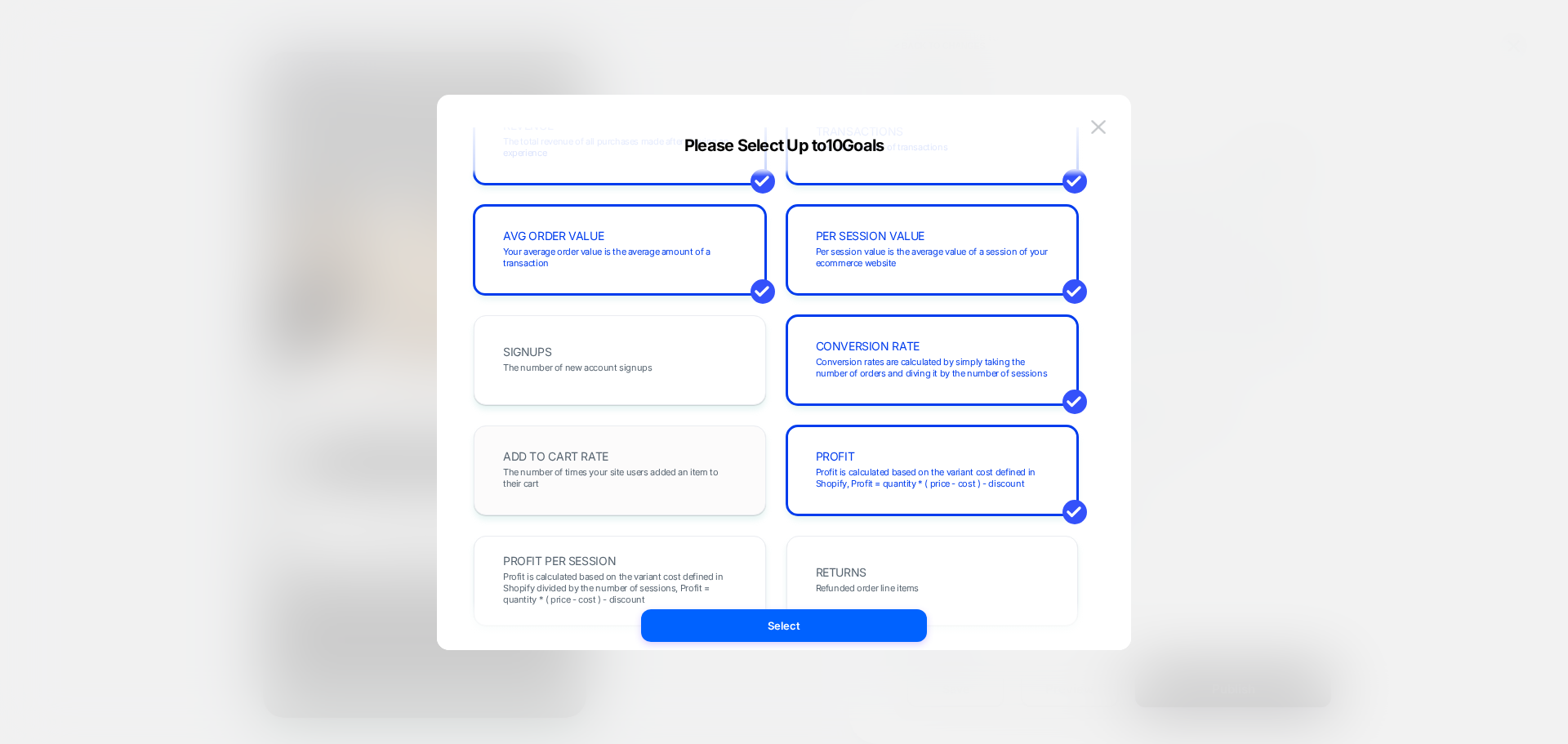
click at [648, 467] on span "The number of times your site users added an item to their cart" at bounding box center [620, 477] width 233 height 22
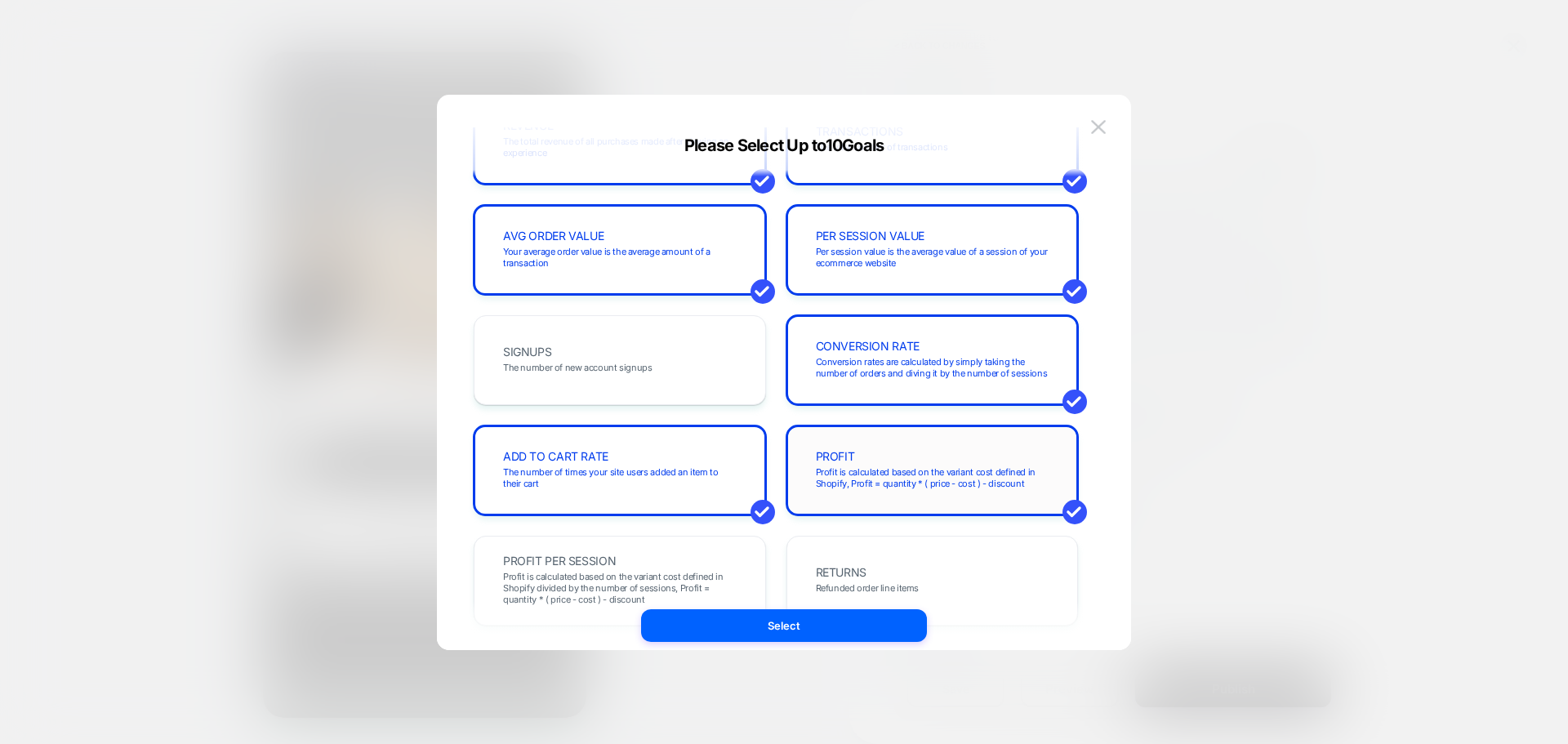
click at [859, 463] on div "PROFIT Profit is calculated based on the variant cost defined in Shopify, Profi…" at bounding box center [933, 470] width 258 height 55
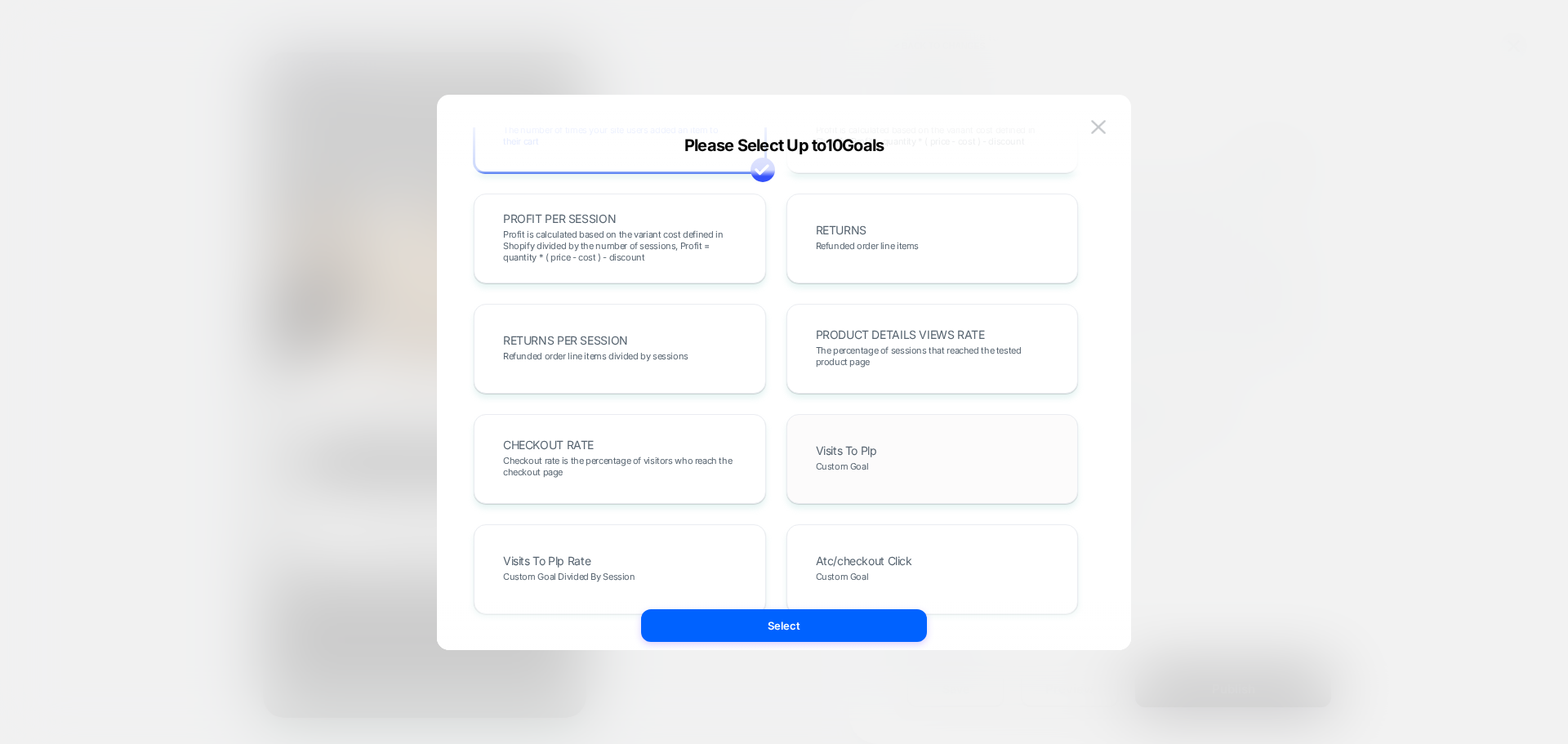
scroll to position [571, 0]
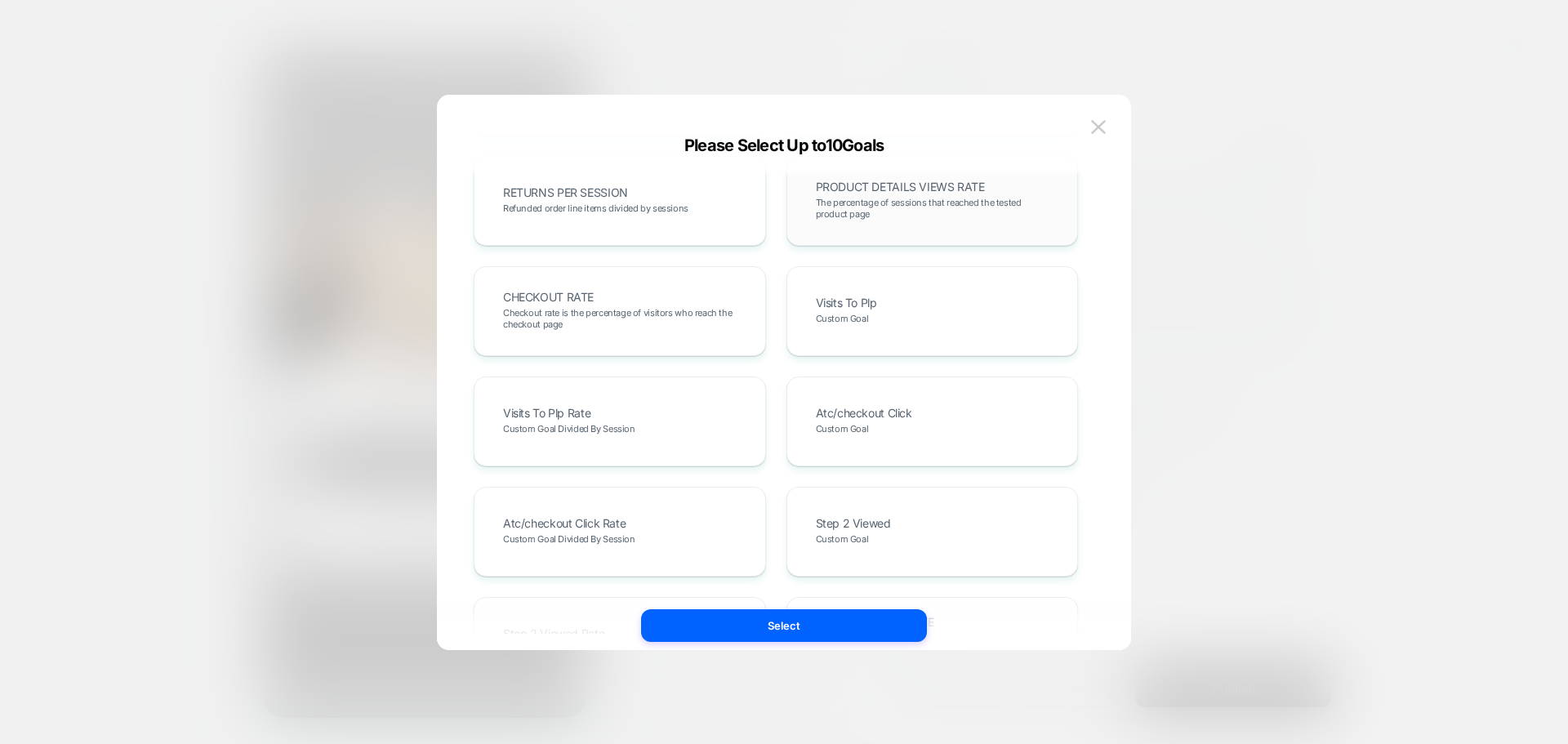
click at [878, 213] on span "The percentage of sessions that reached the tested product page" at bounding box center [933, 208] width 233 height 22
click at [842, 322] on span "Custom Goal" at bounding box center [842, 318] width 53 height 11
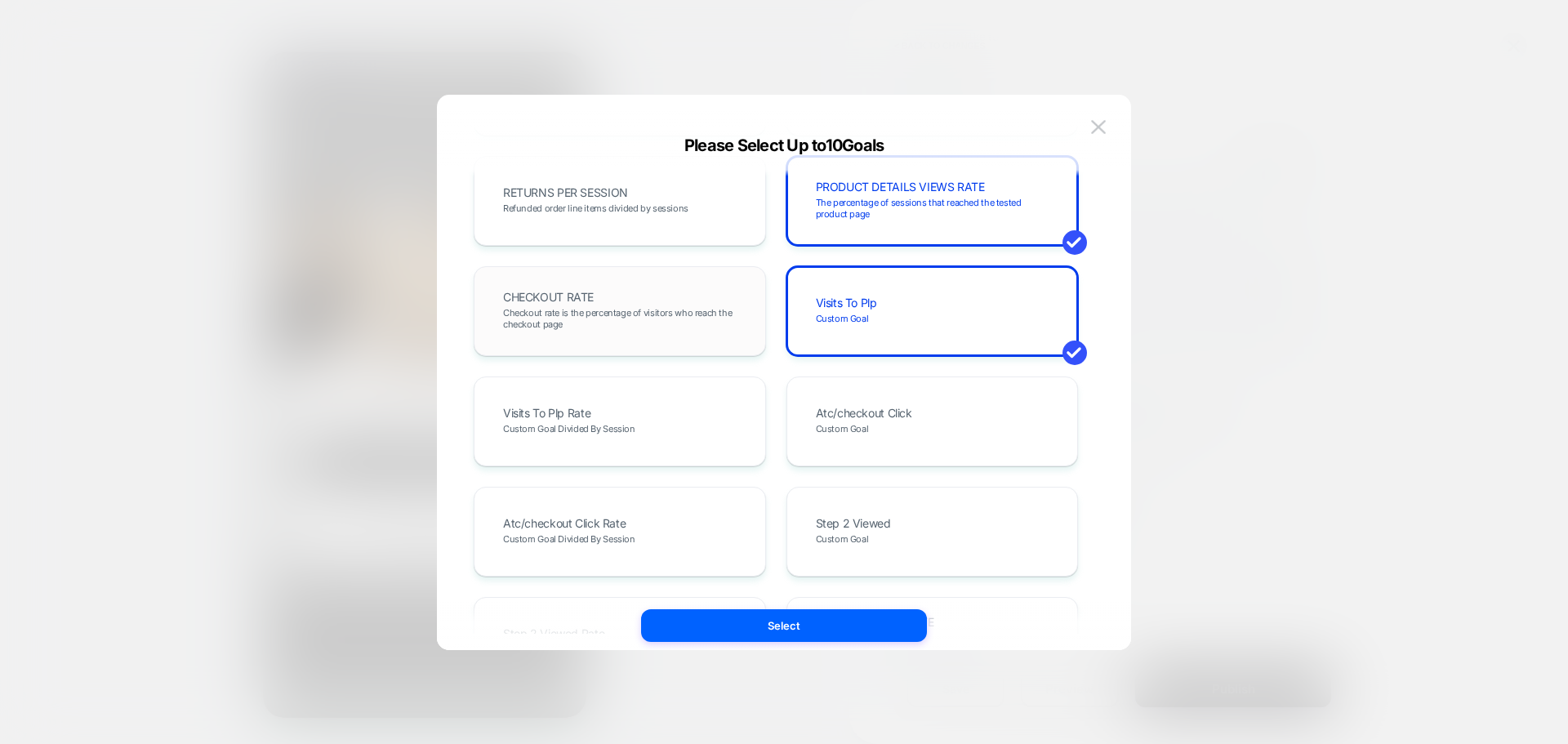
click at [518, 304] on div "CHECKOUT RATE Checkout rate is the percentage of visitors who reach the checkou…" at bounding box center [620, 311] width 258 height 55
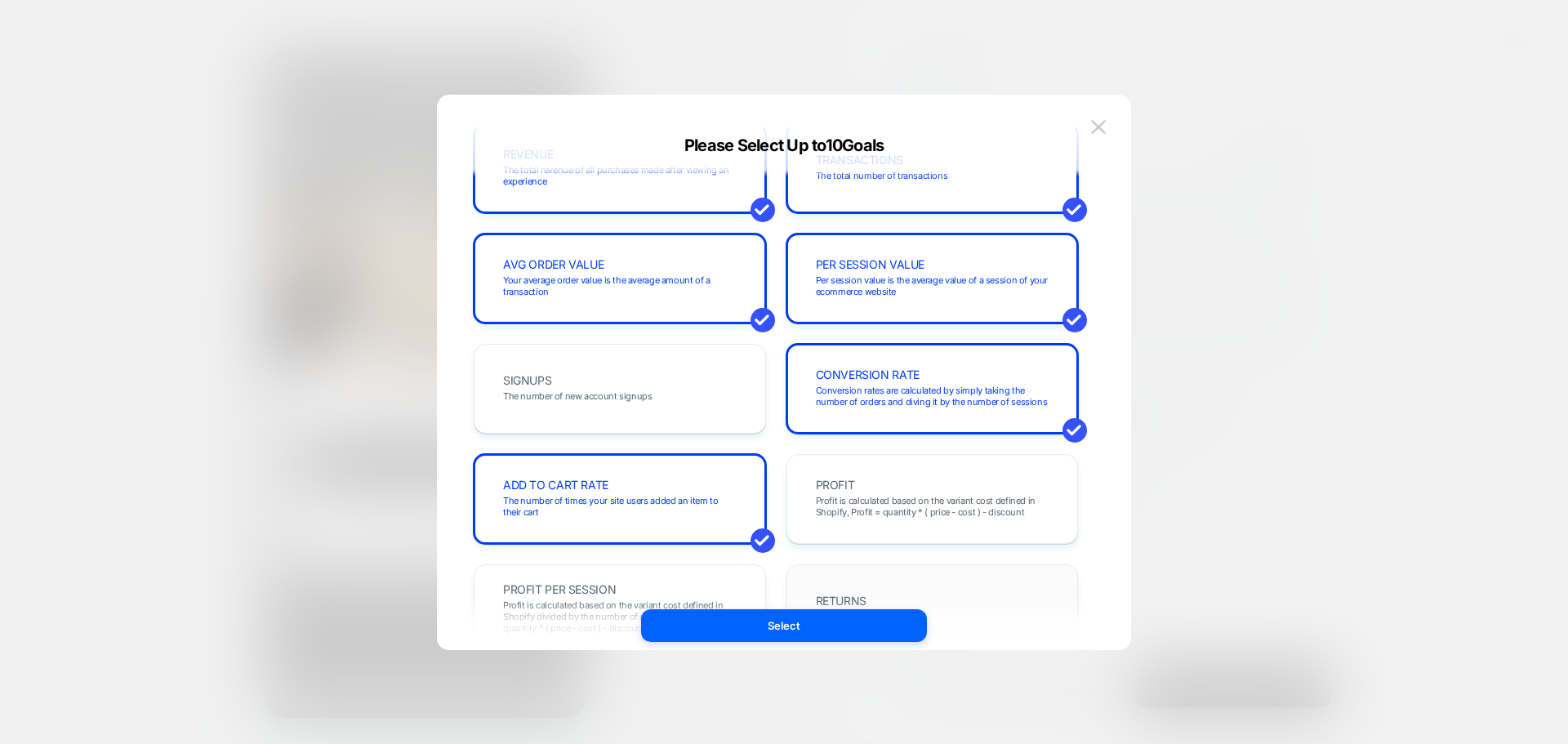
scroll to position [81, 0]
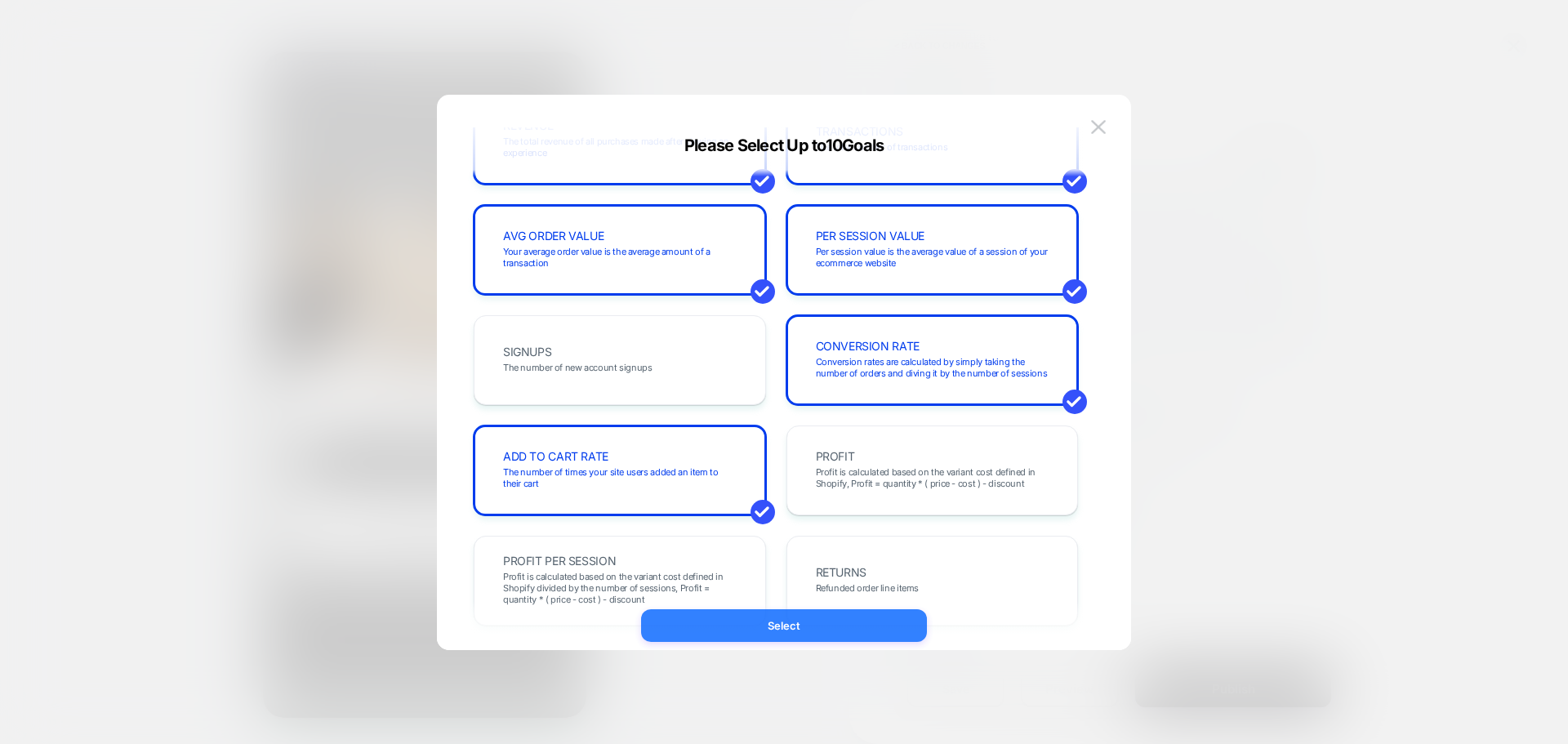
click at [807, 615] on button "Select" at bounding box center [784, 626] width 286 height 33
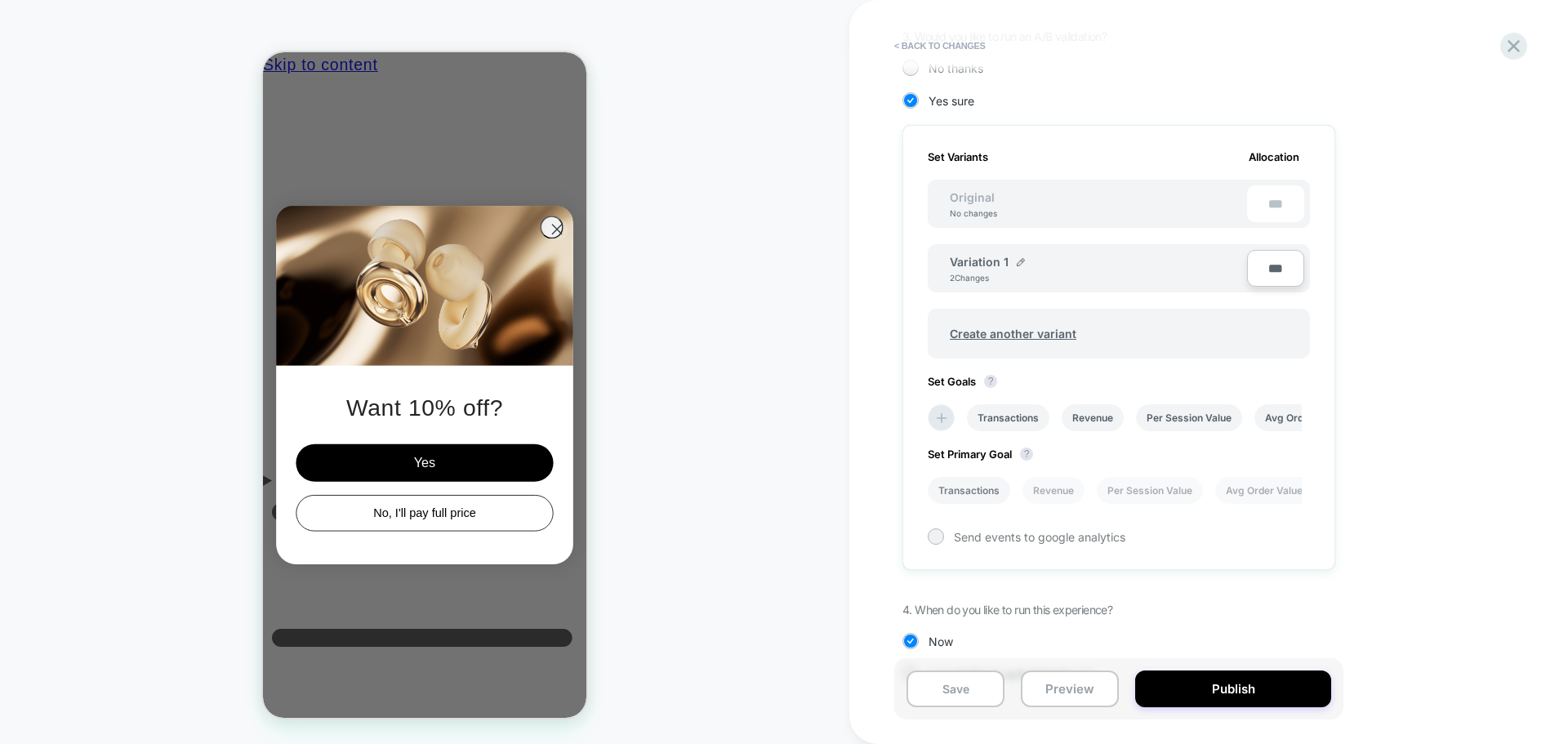
click at [993, 482] on li "Transactions" at bounding box center [968, 490] width 82 height 27
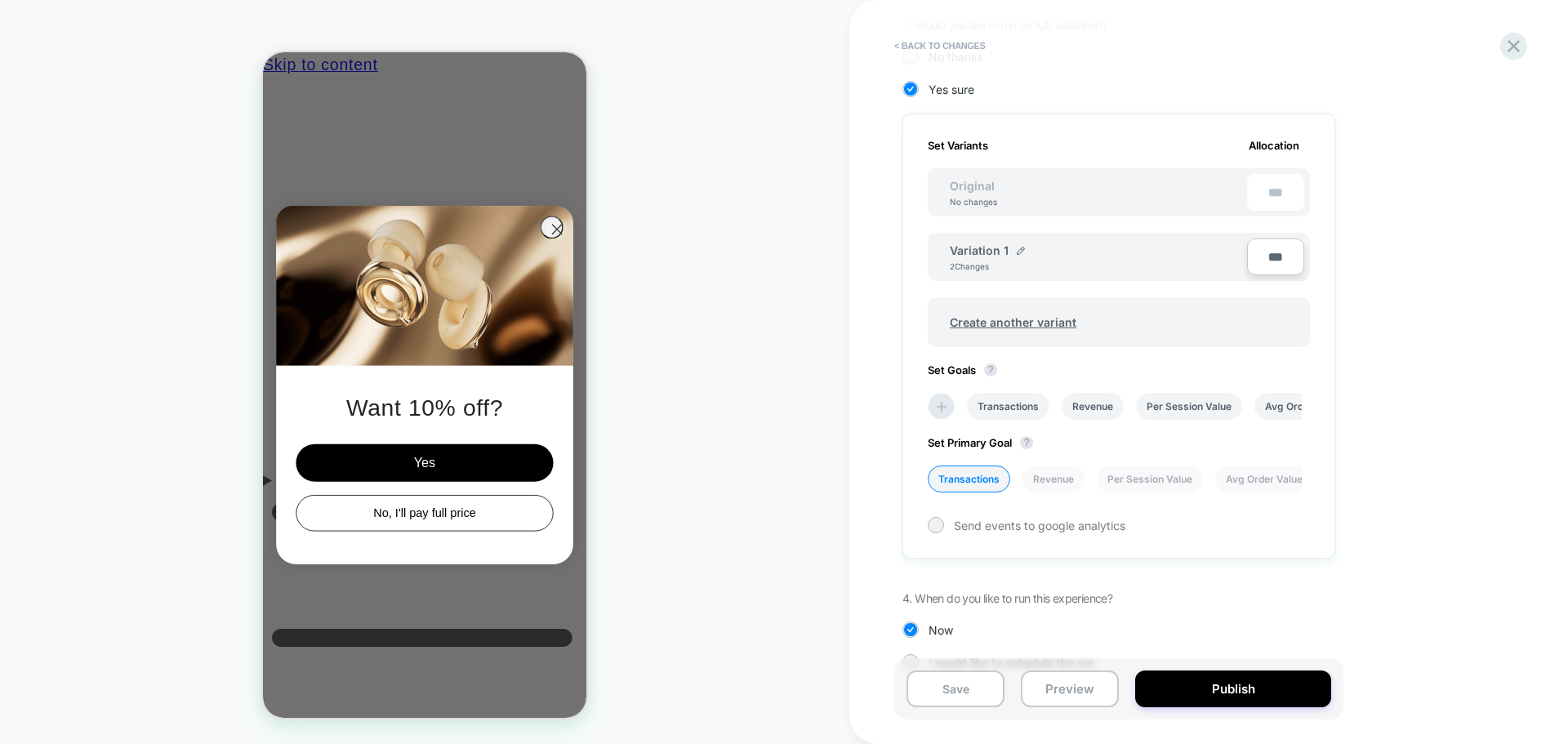
scroll to position [457, 0]
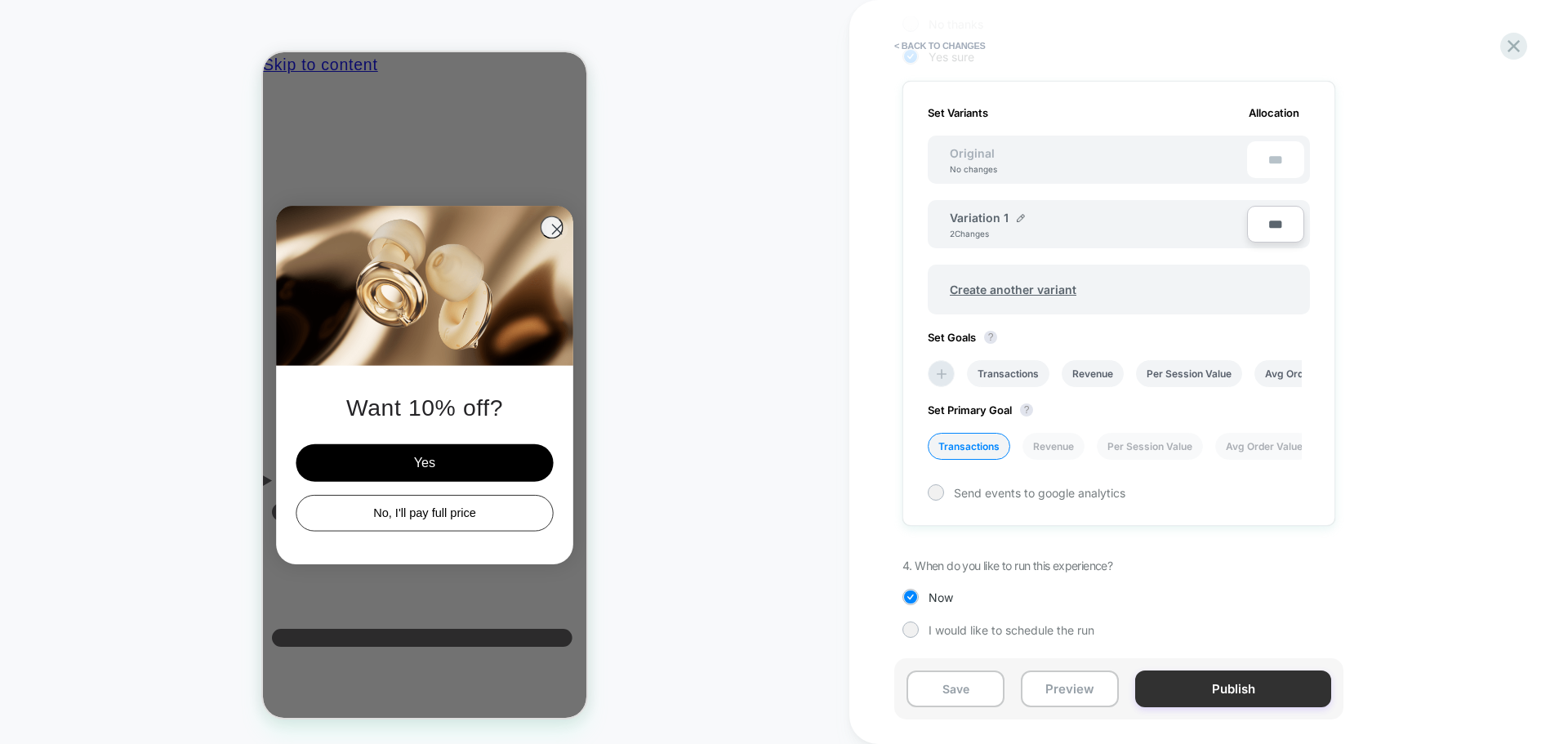
click at [1254, 675] on button "Publish" at bounding box center [1233, 689] width 196 height 37
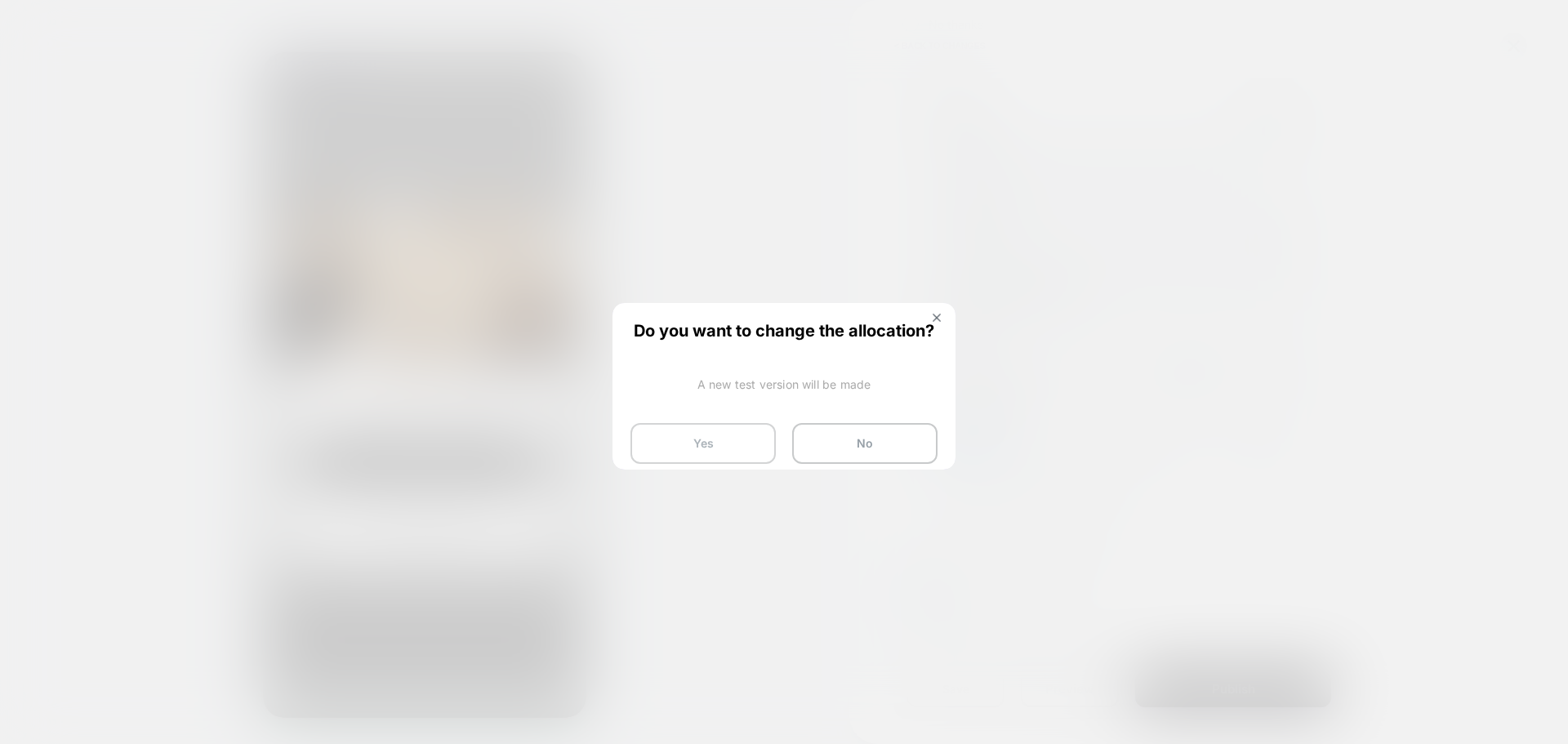
click at [663, 441] on button "Yes" at bounding box center [703, 442] width 145 height 41
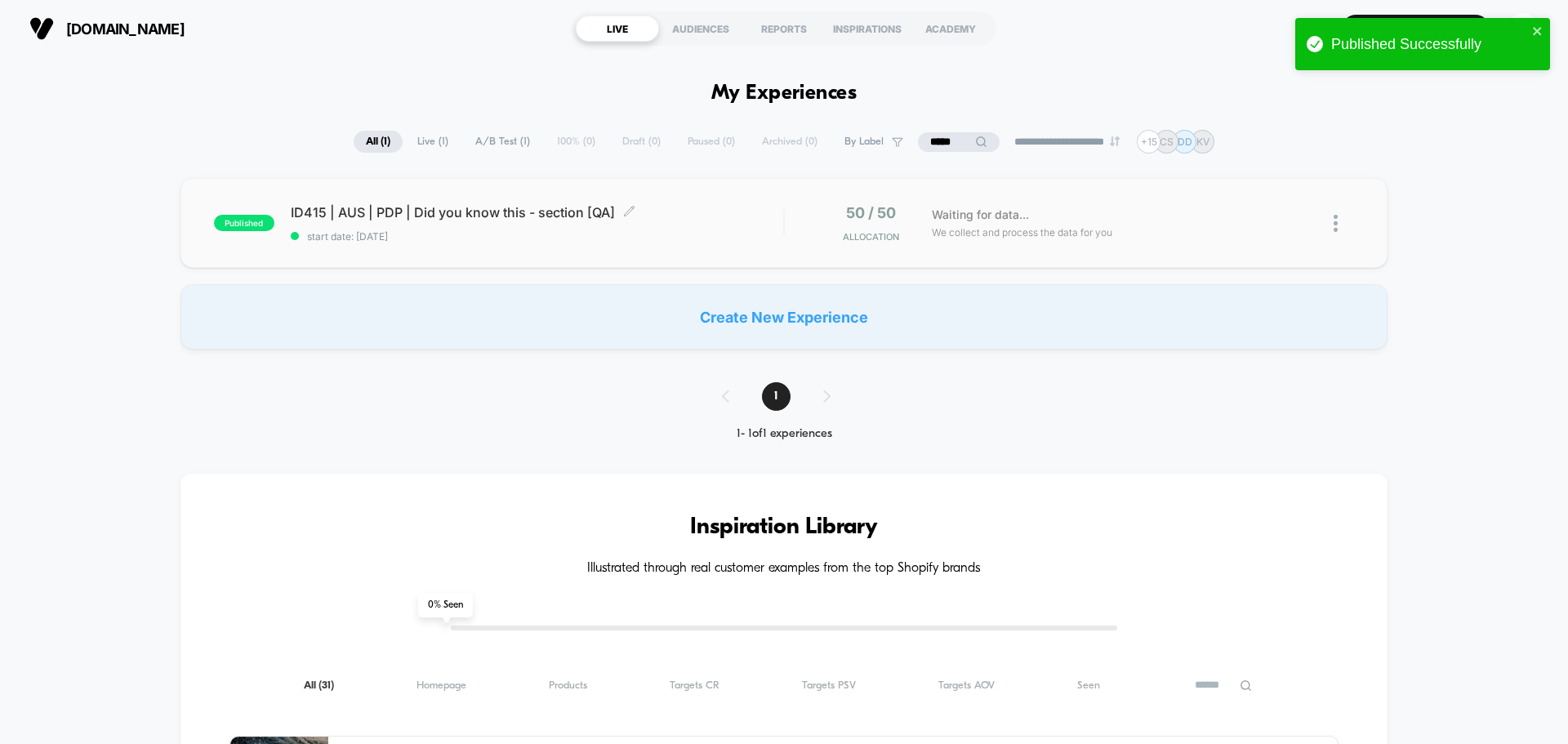
click at [425, 222] on div "ID415 | AUS | PDP | Did you know this - section [QA] Click to edit experience d…" at bounding box center [537, 223] width 493 height 38
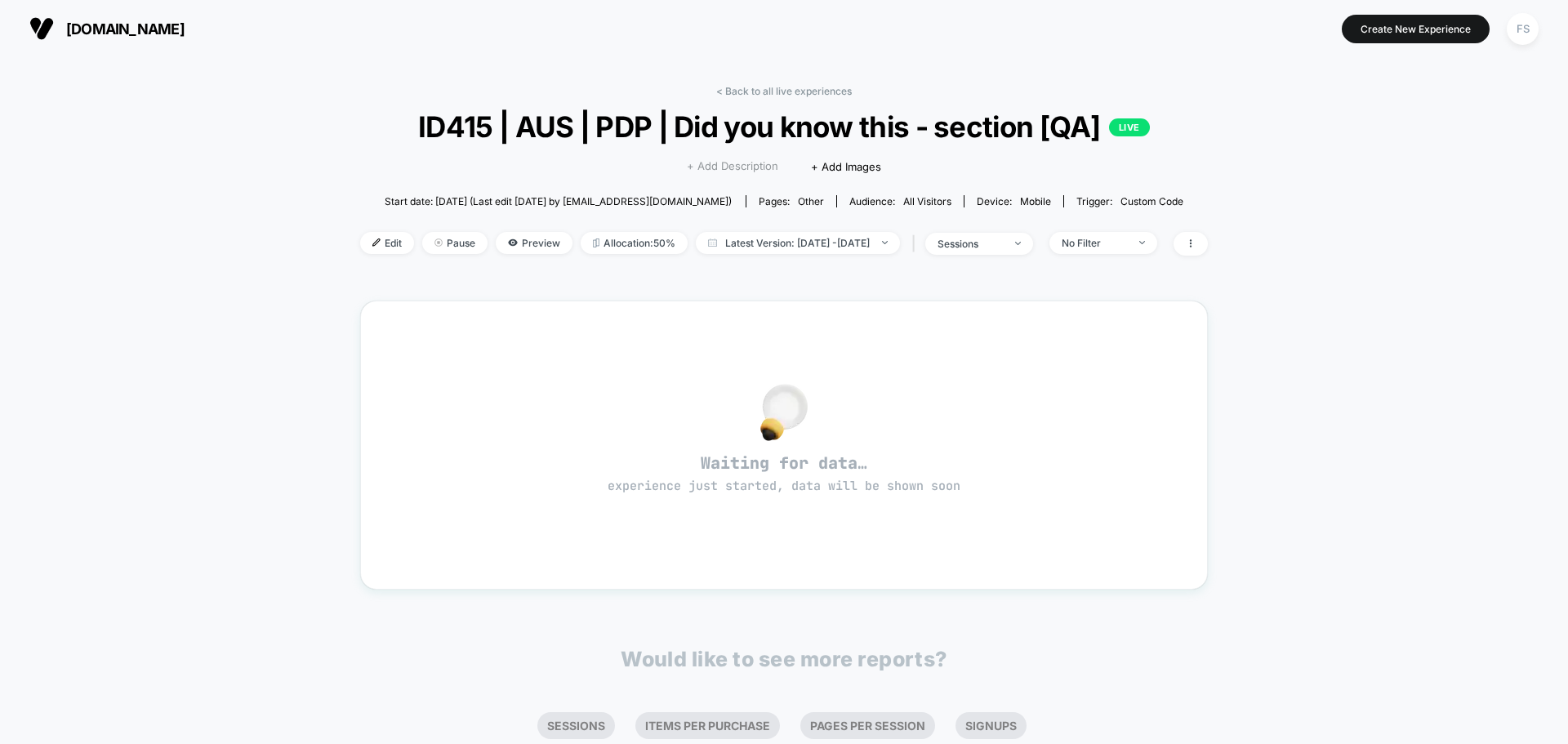
click at [756, 163] on span "+ Add Description" at bounding box center [733, 166] width 92 height 16
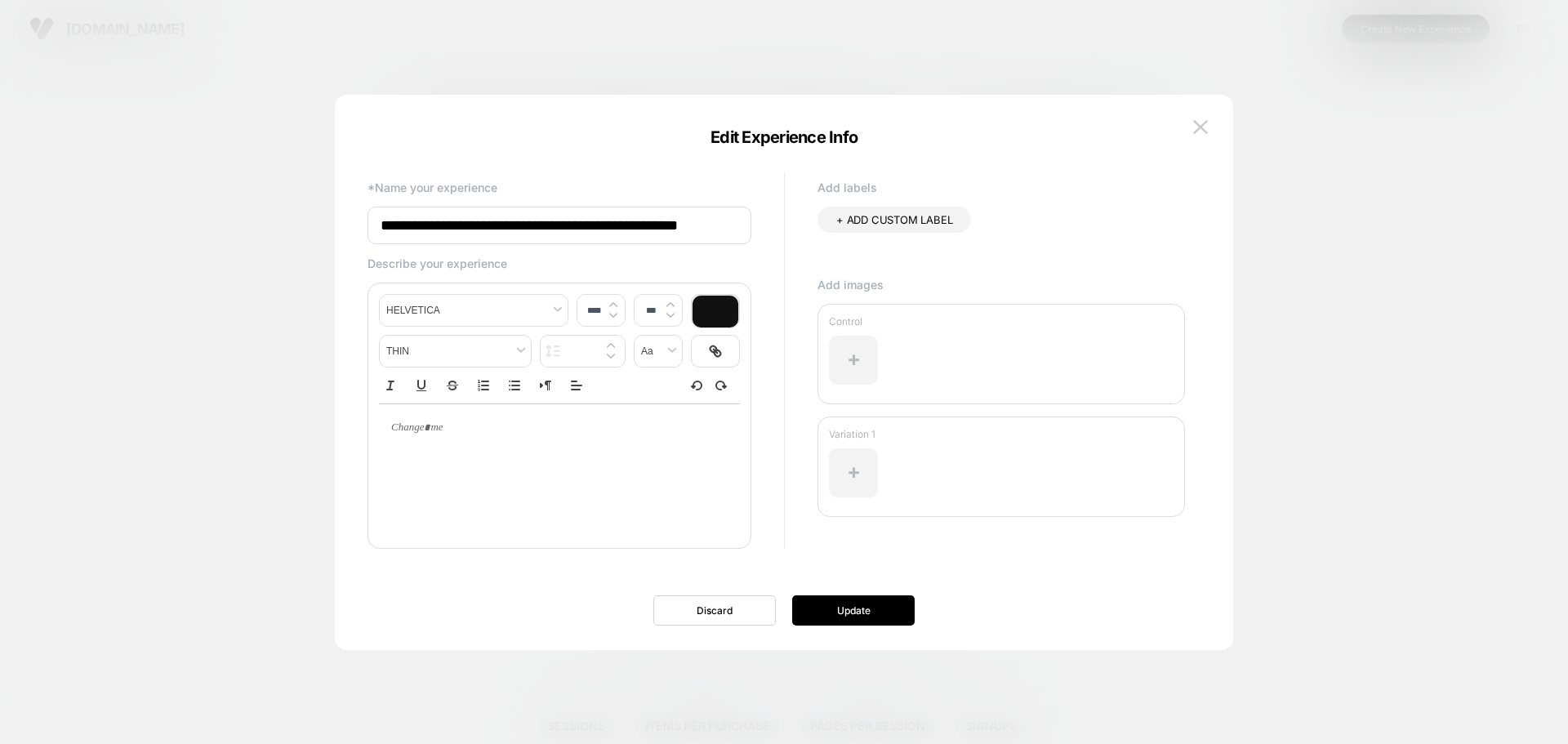
click at [720, 227] on input "**********" at bounding box center [559, 225] width 384 height 37
type input "**********"
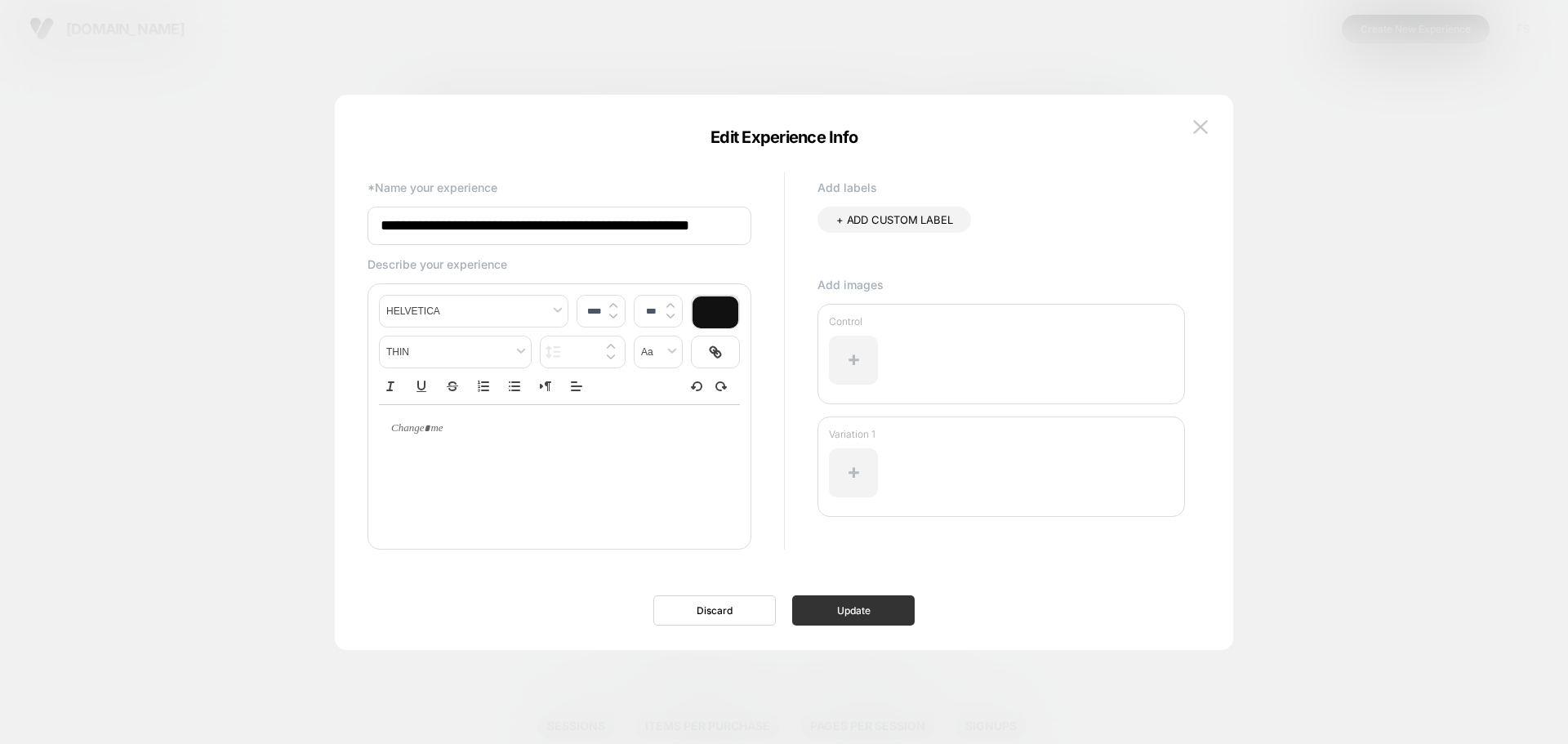
click at [889, 610] on button "Update" at bounding box center [853, 610] width 123 height 30
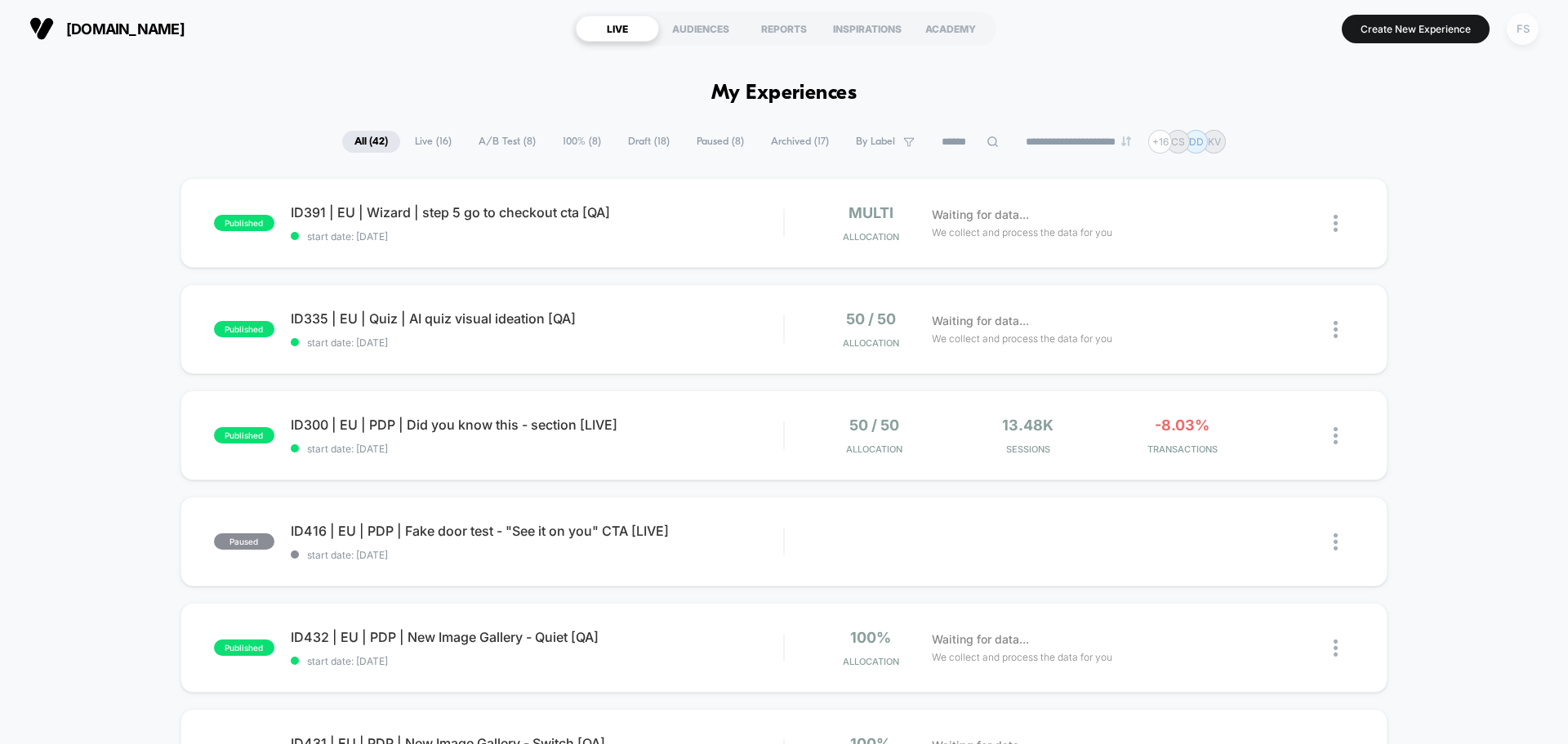
click at [1520, 27] on div "FS" at bounding box center [1522, 29] width 32 height 32
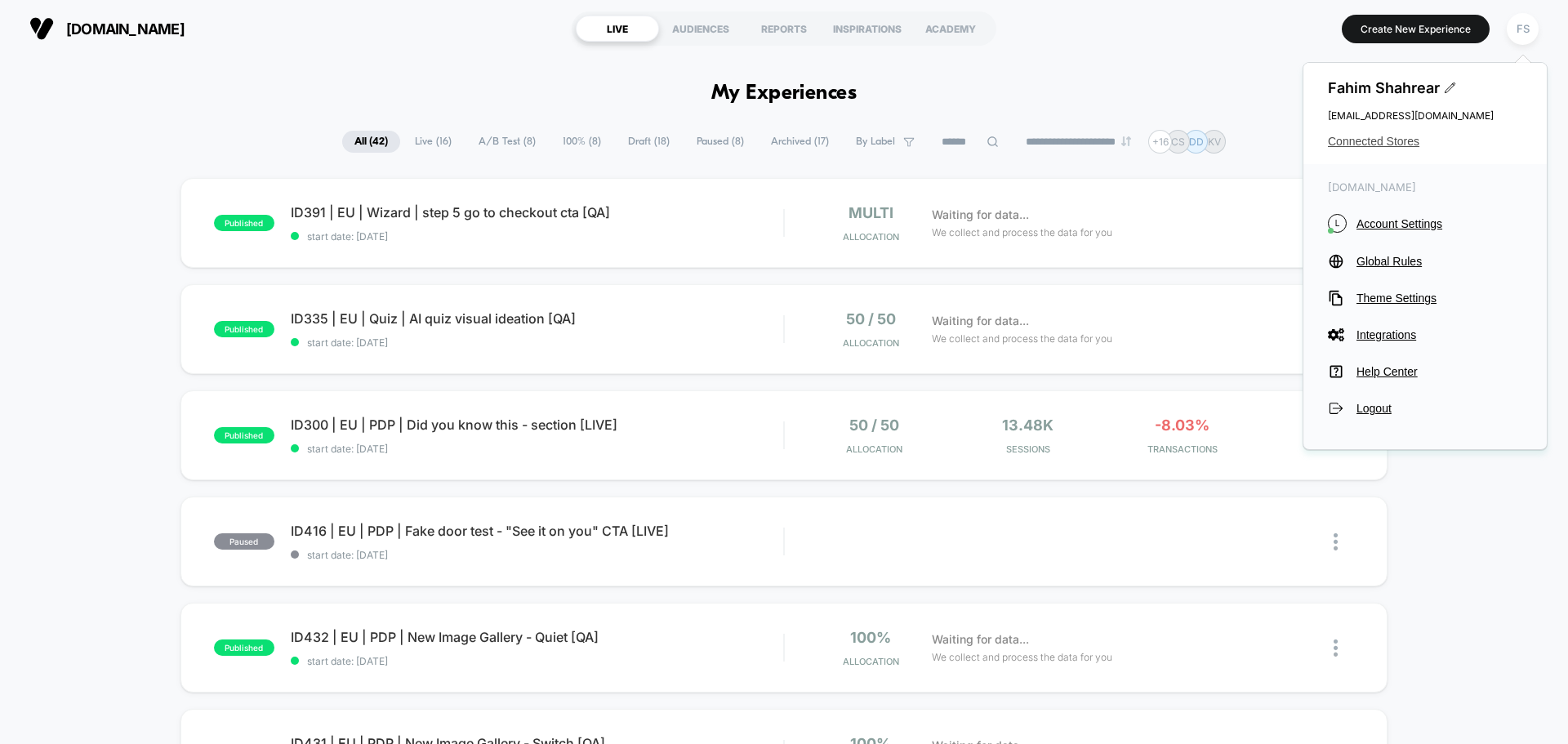
click at [1380, 137] on span "Connected Stores" at bounding box center [1425, 141] width 194 height 13
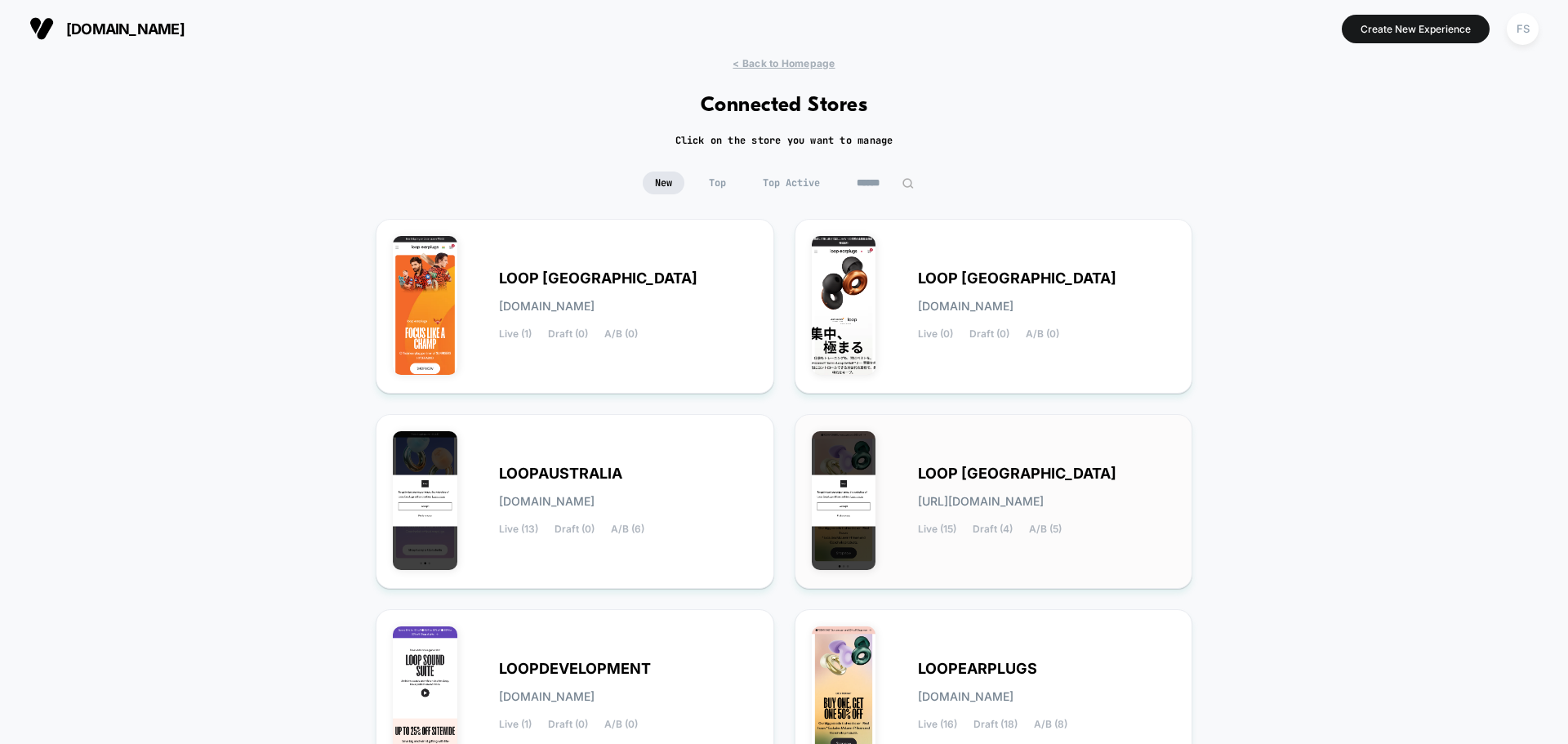
click at [902, 431] on div "LOOP UNITED STATES loop-united_states.myshopify.com Live (15) Draft (4) A/B (5)" at bounding box center [993, 501] width 364 height 141
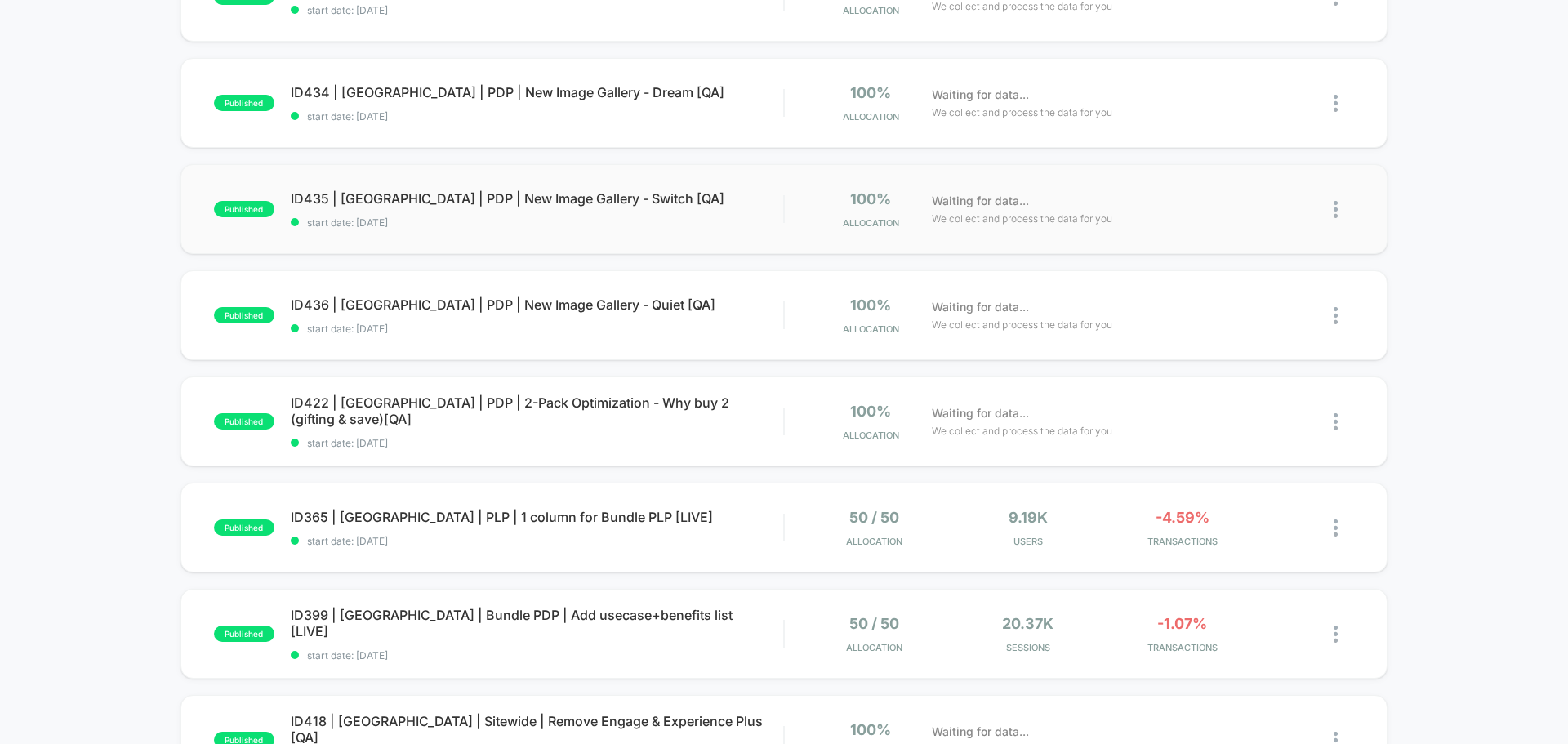
scroll to position [653, 0]
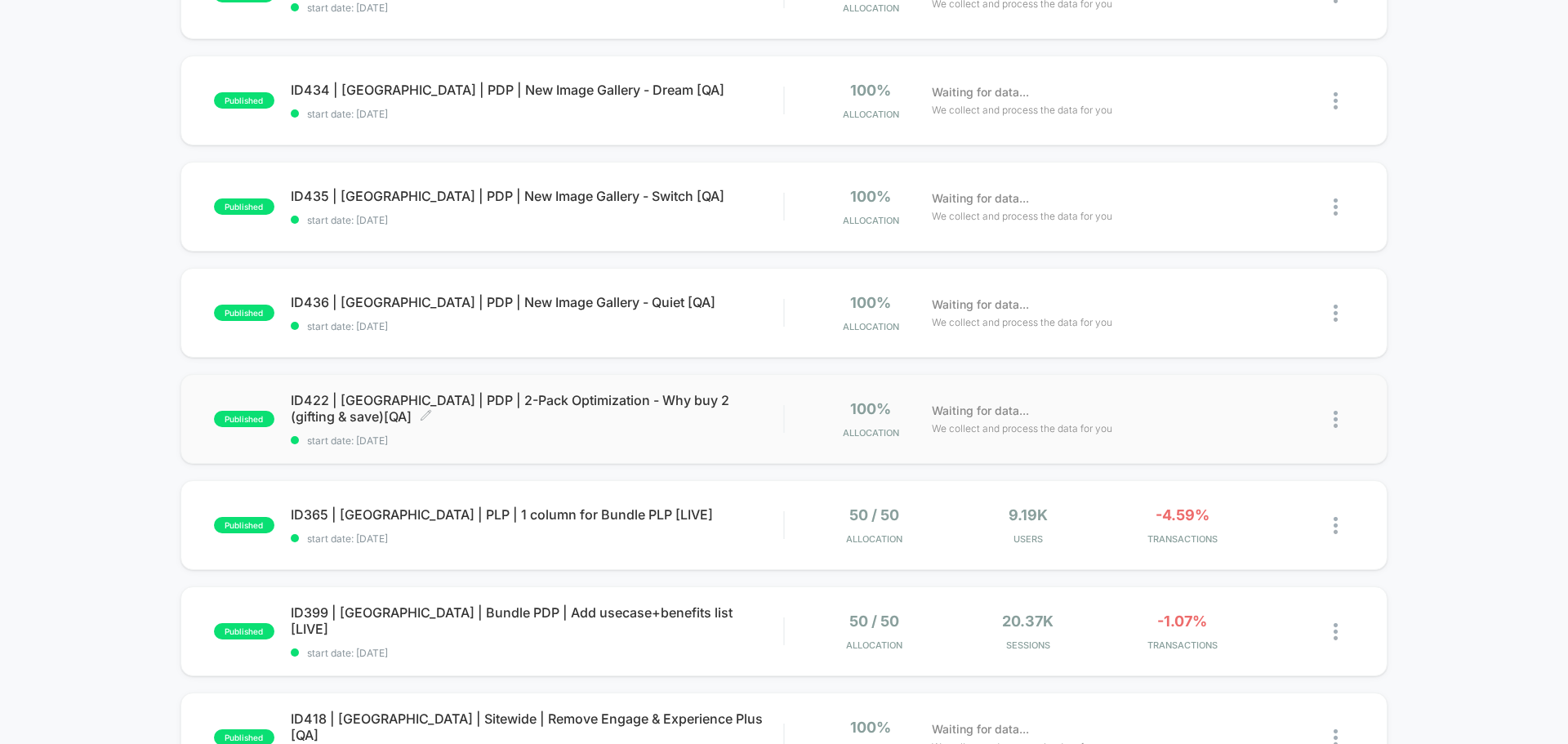
click at [396, 391] on div "published ID422 | USA | PDP | 2-Pack Optimization - Why buy 2 (gifting & save)[…" at bounding box center [784, 419] width 1207 height 90
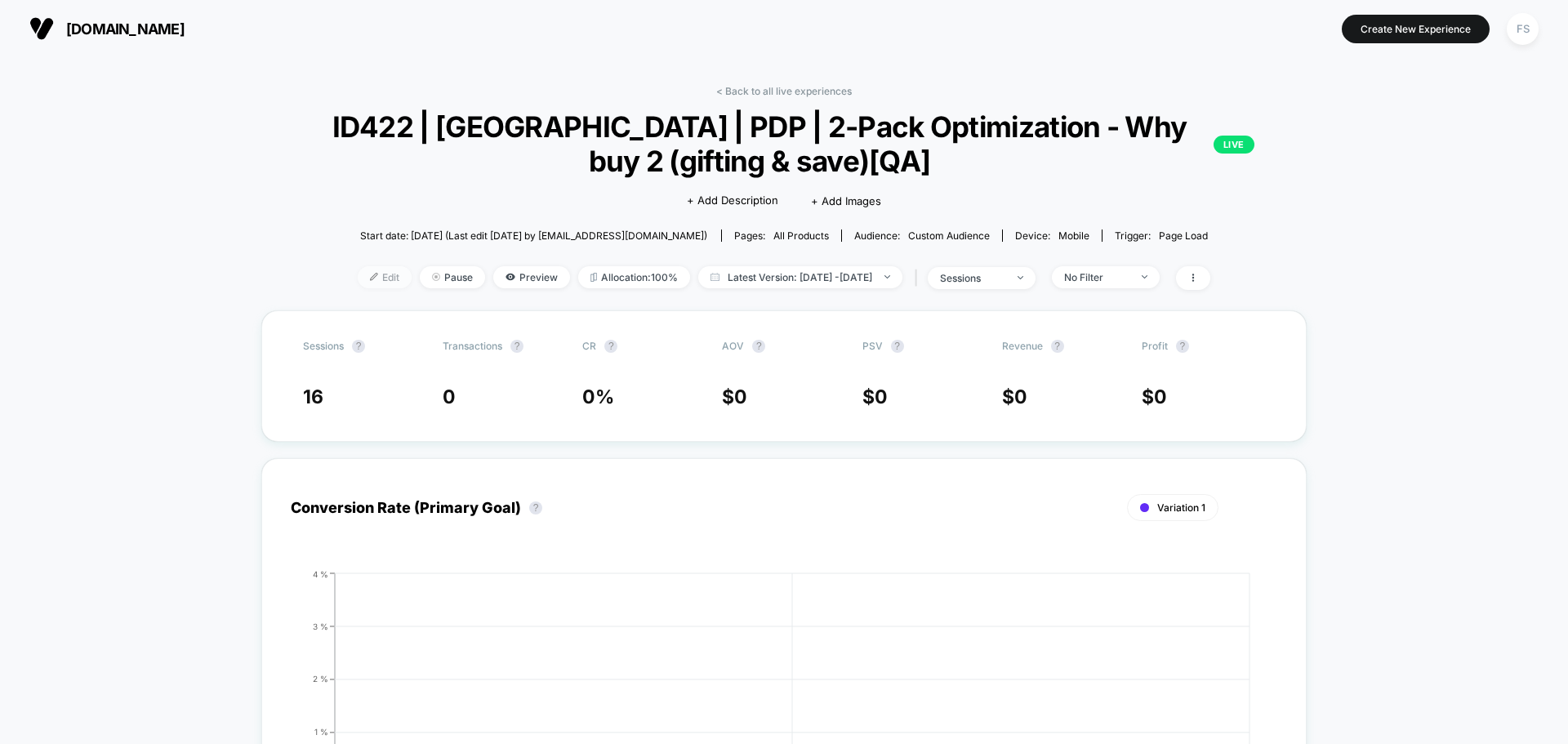
click at [364, 276] on span "Edit" at bounding box center [385, 277] width 54 height 22
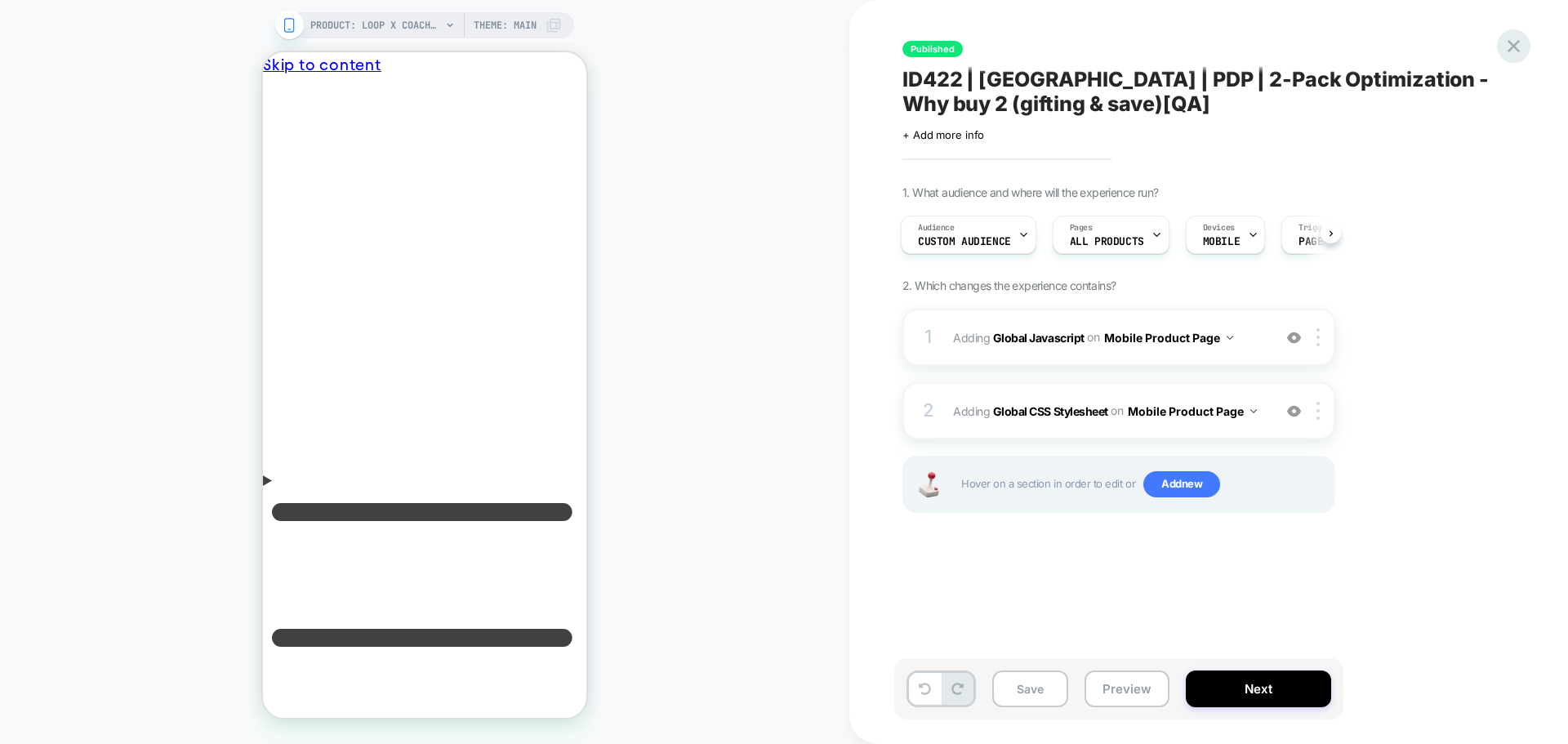
click at [1519, 37] on icon at bounding box center [1514, 47] width 22 height 22
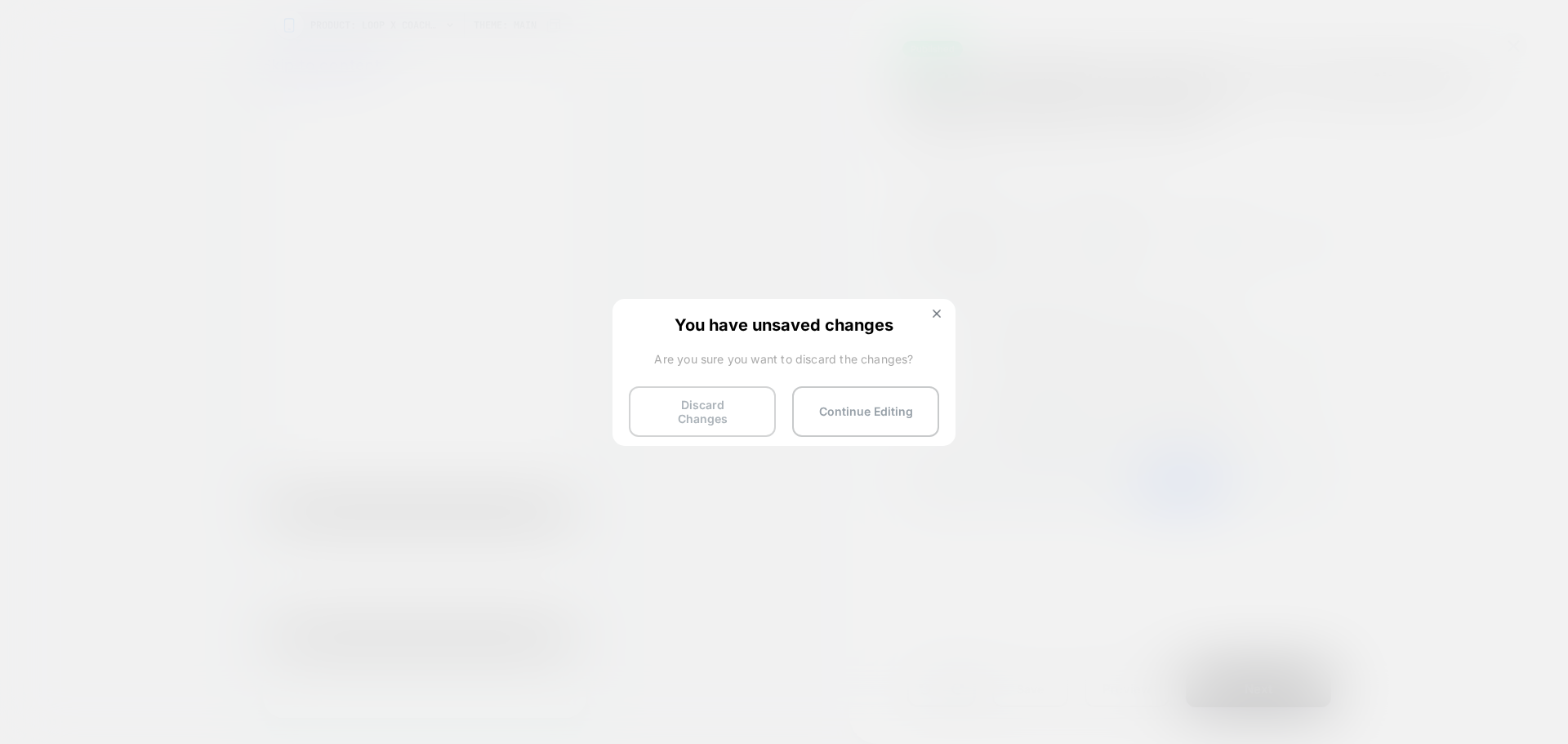
click at [749, 410] on button "Discard Changes" at bounding box center [703, 411] width 147 height 51
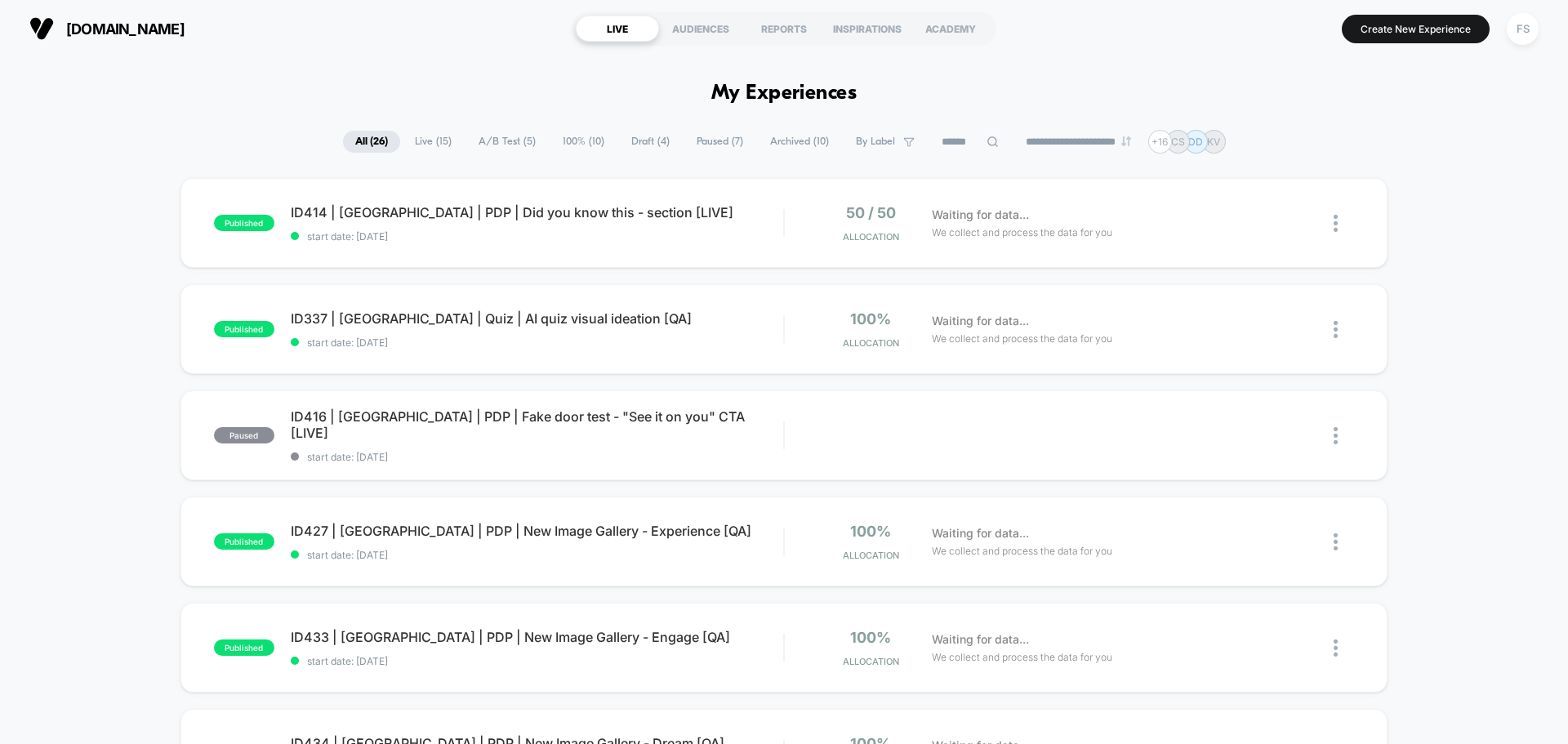
click at [966, 143] on input at bounding box center [970, 142] width 81 height 20
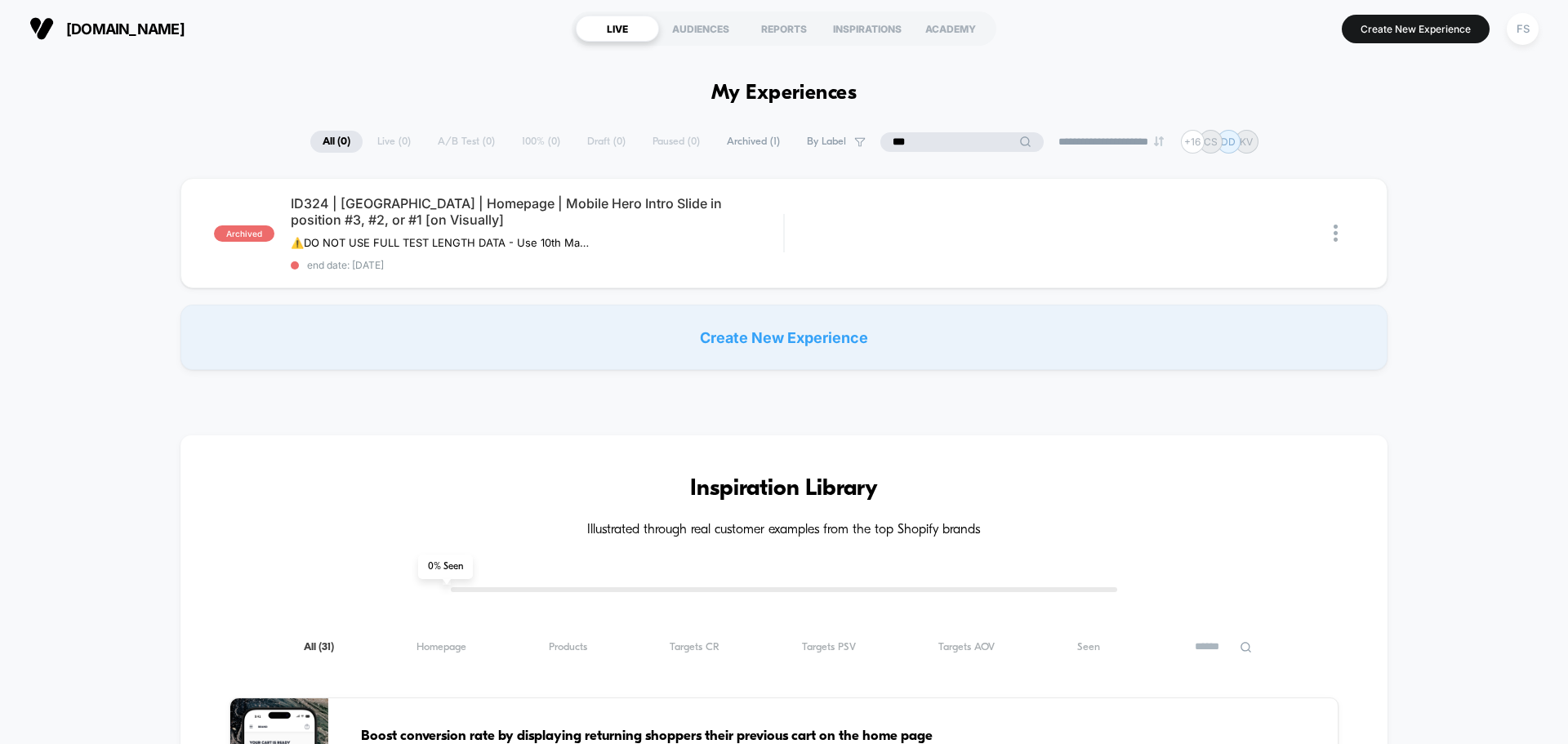
click at [884, 142] on input "***" at bounding box center [962, 142] width 163 height 20
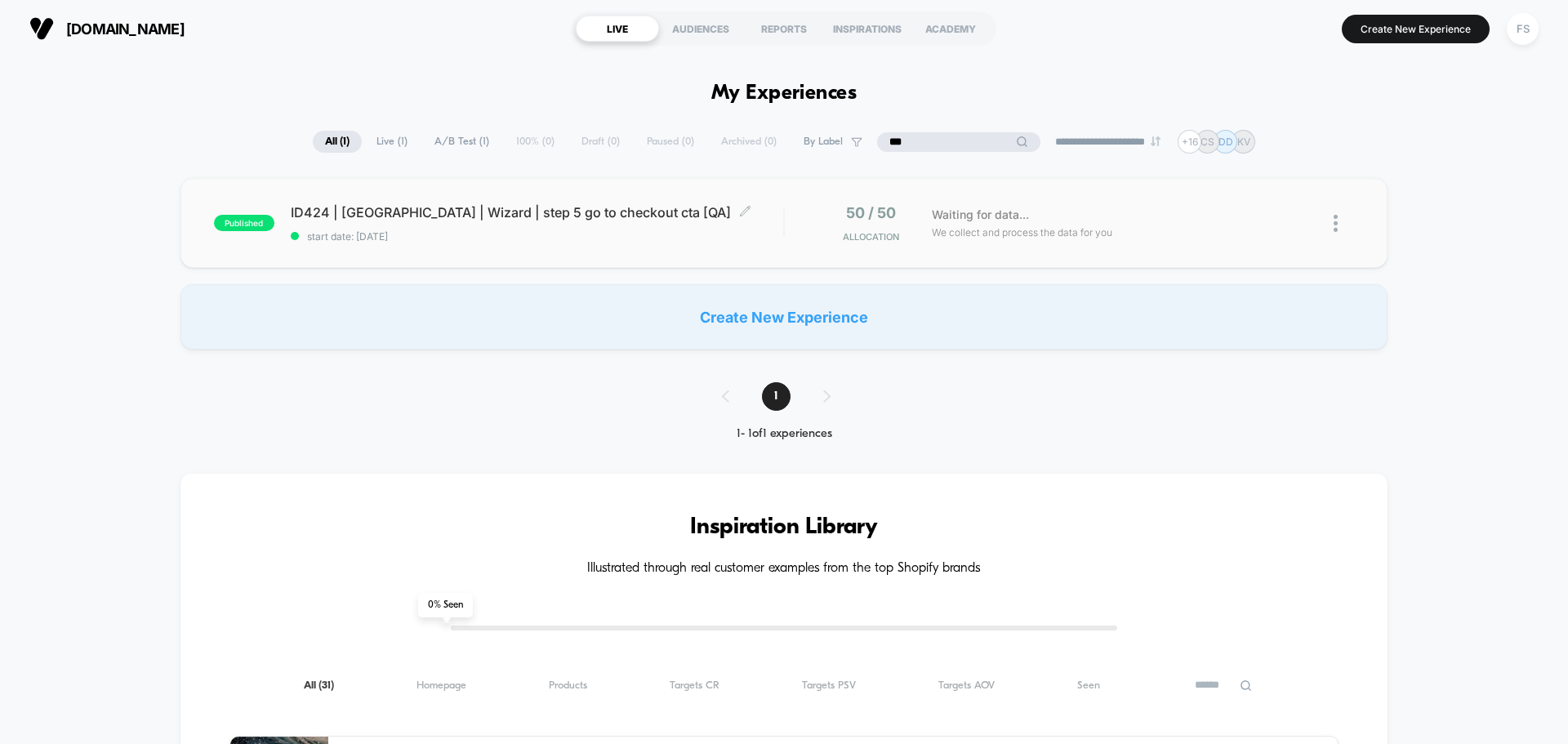
type input "***"
click at [620, 211] on span "ID424 | USA | Wizard | step 5 go to checkout cta [QA] Click to edit experience …" at bounding box center [537, 212] width 493 height 16
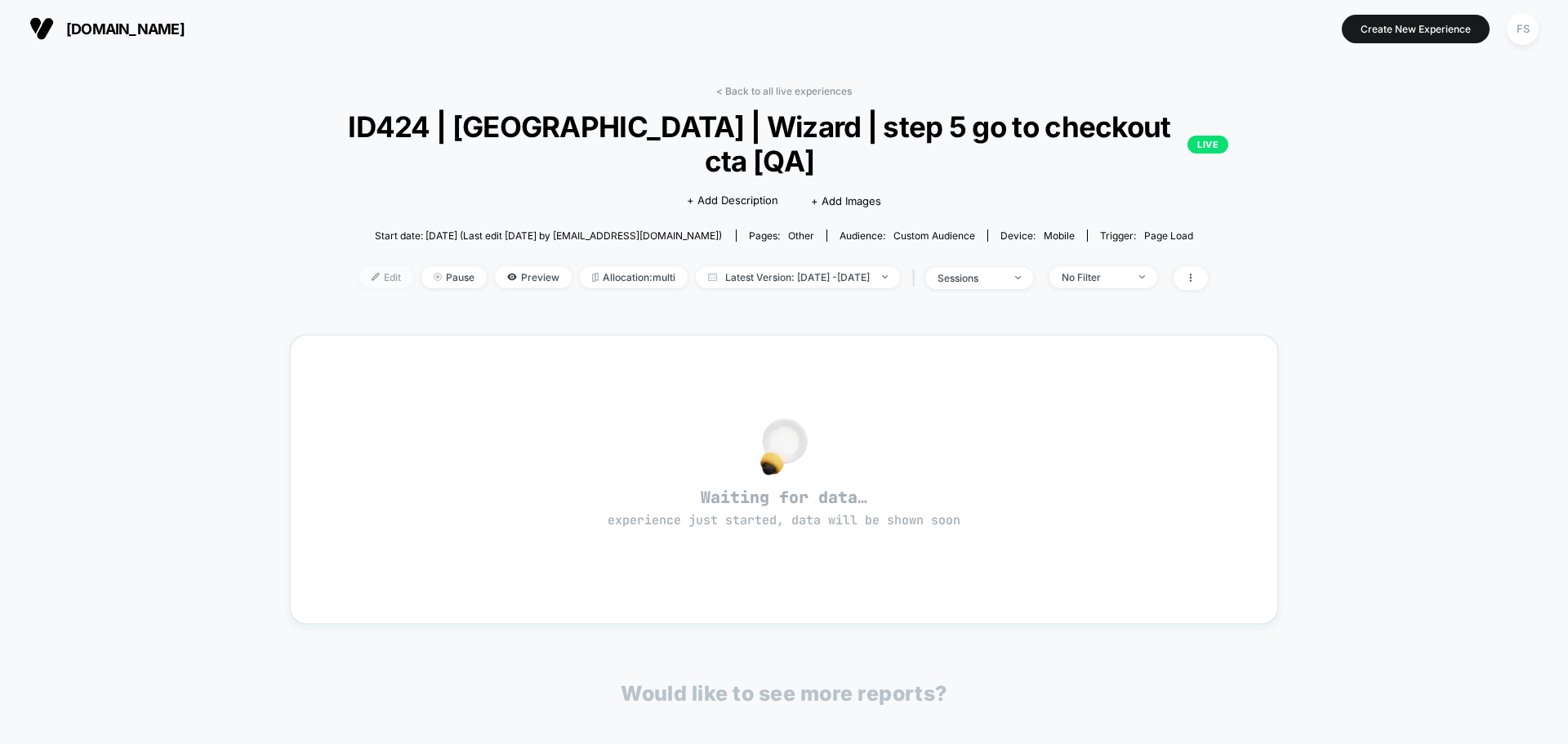
click at [371, 266] on span "Edit" at bounding box center [386, 277] width 54 height 22
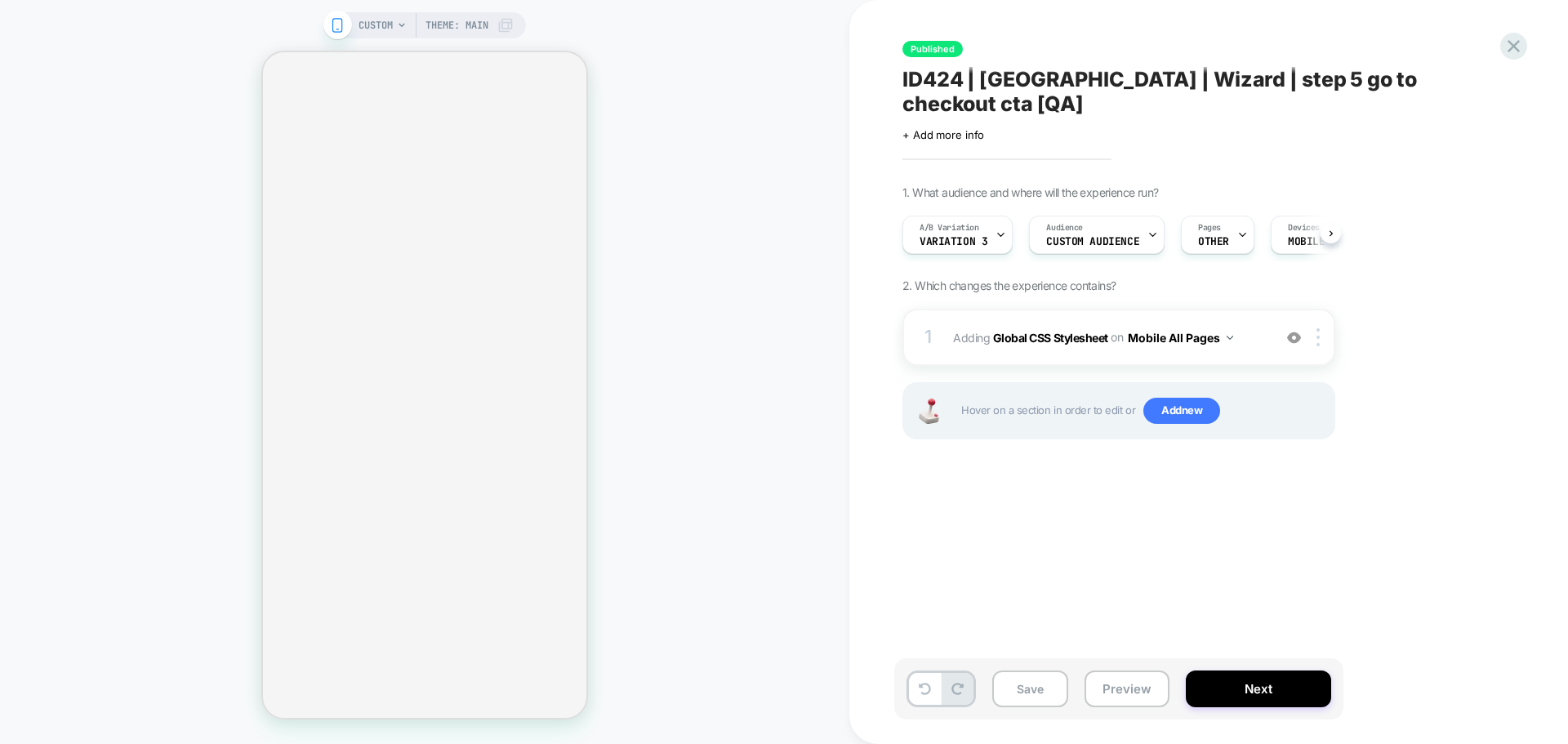
scroll to position [0, 1]
click at [1060, 330] on b "Global CSS Stylesheet" at bounding box center [1050, 337] width 115 height 14
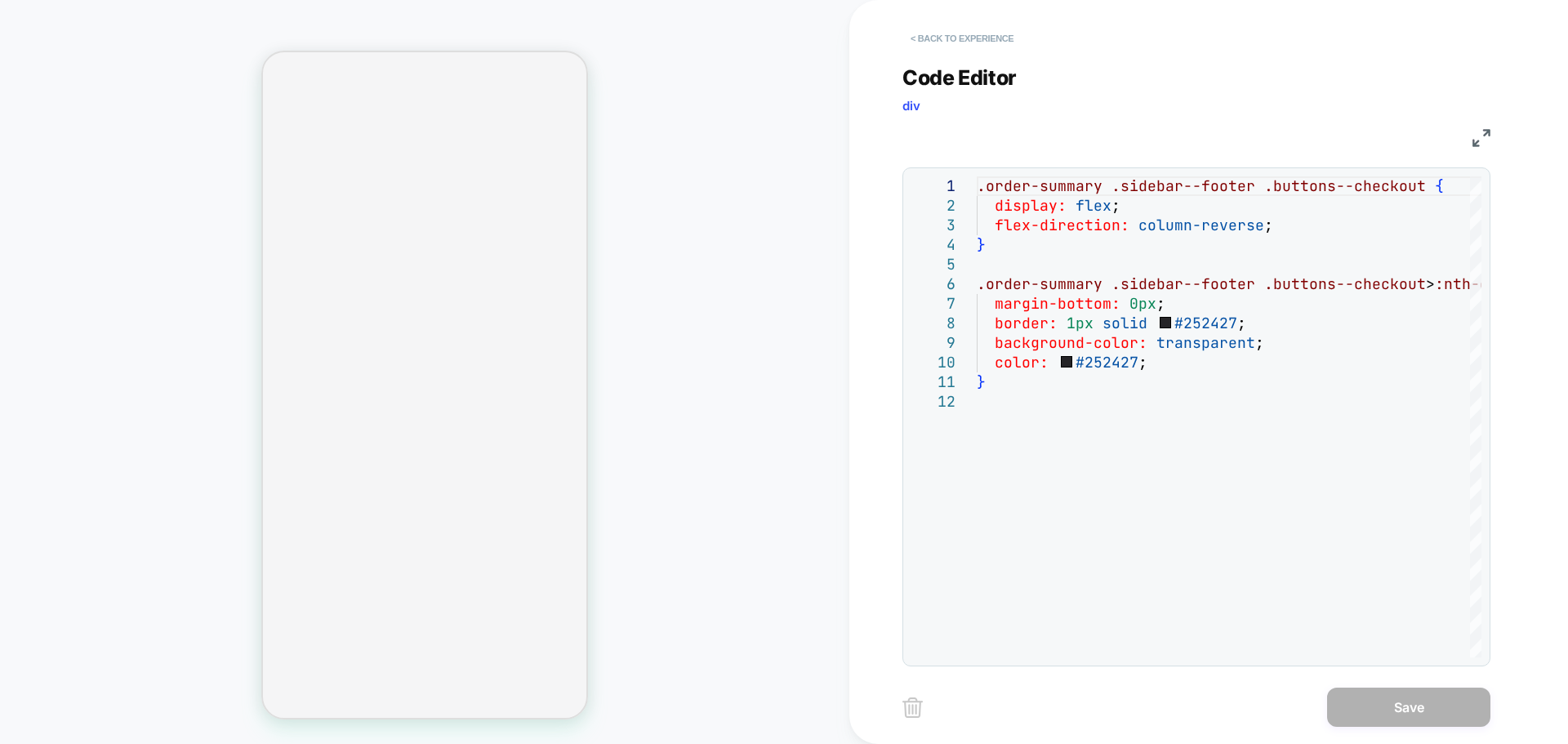
click at [954, 36] on button "< Back to experience" at bounding box center [962, 38] width 119 height 26
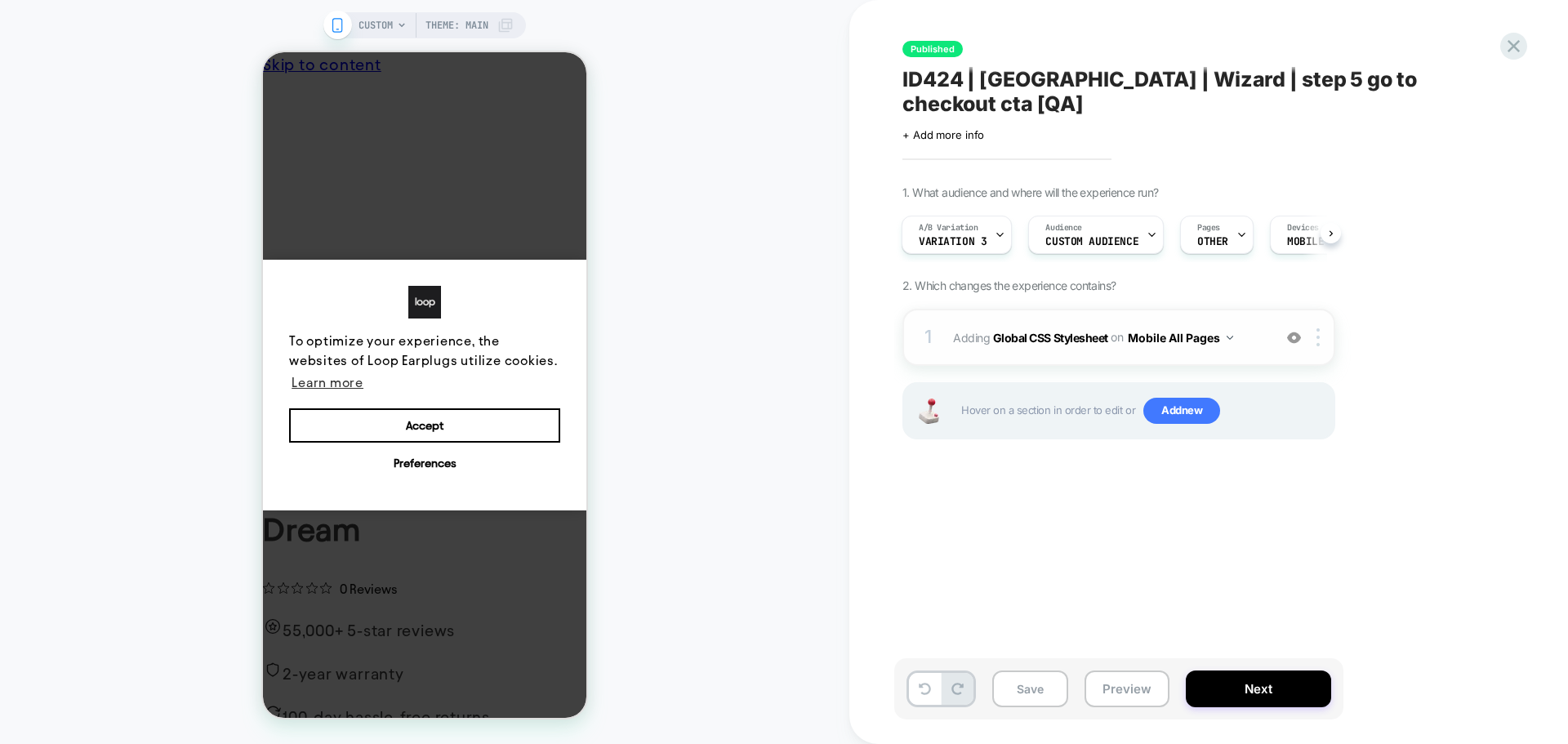
click at [1290, 331] on img at bounding box center [1294, 338] width 14 height 14
click at [1184, 397] on span "Add new" at bounding box center [1182, 410] width 77 height 26
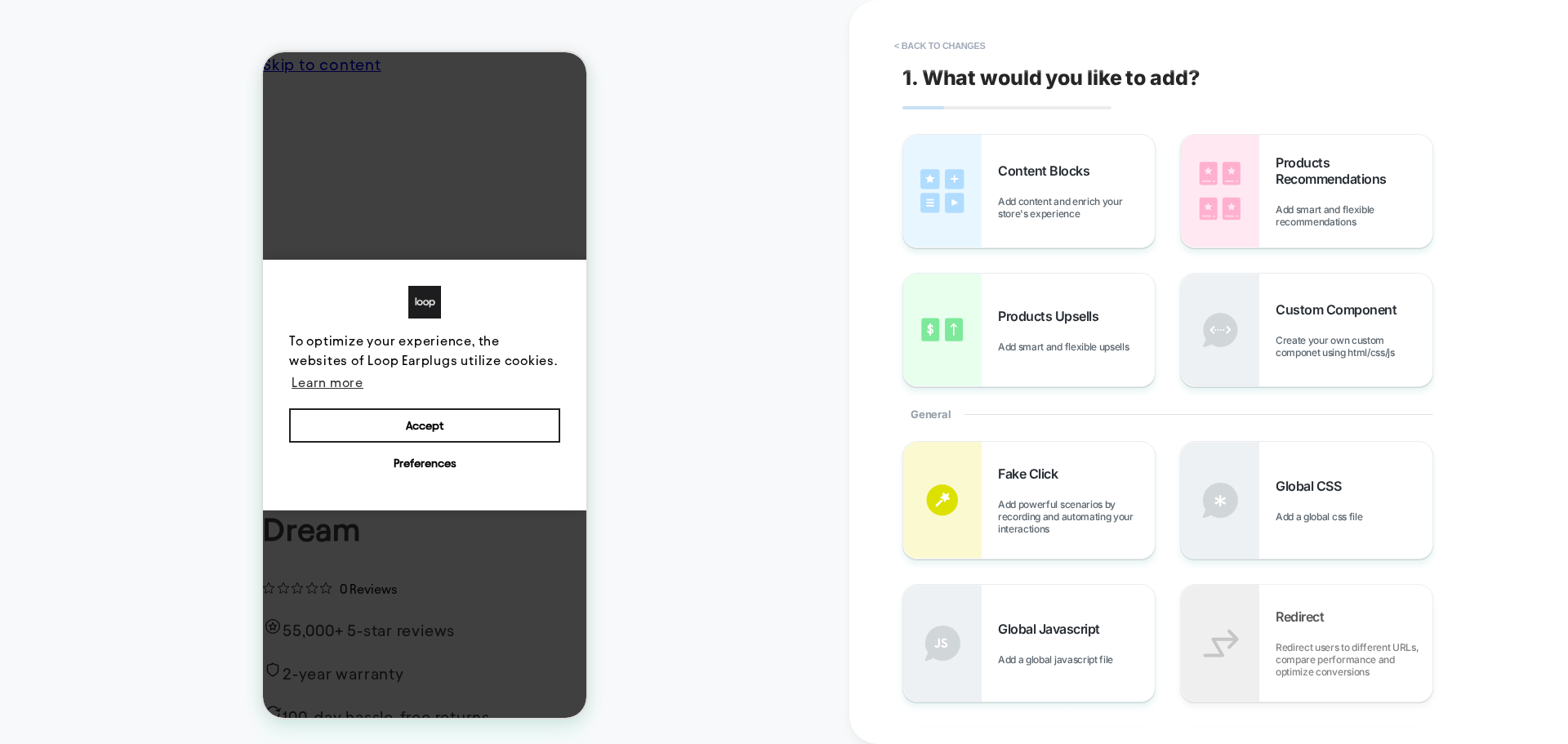
click at [448, 417] on button "Accept" at bounding box center [424, 425] width 271 height 35
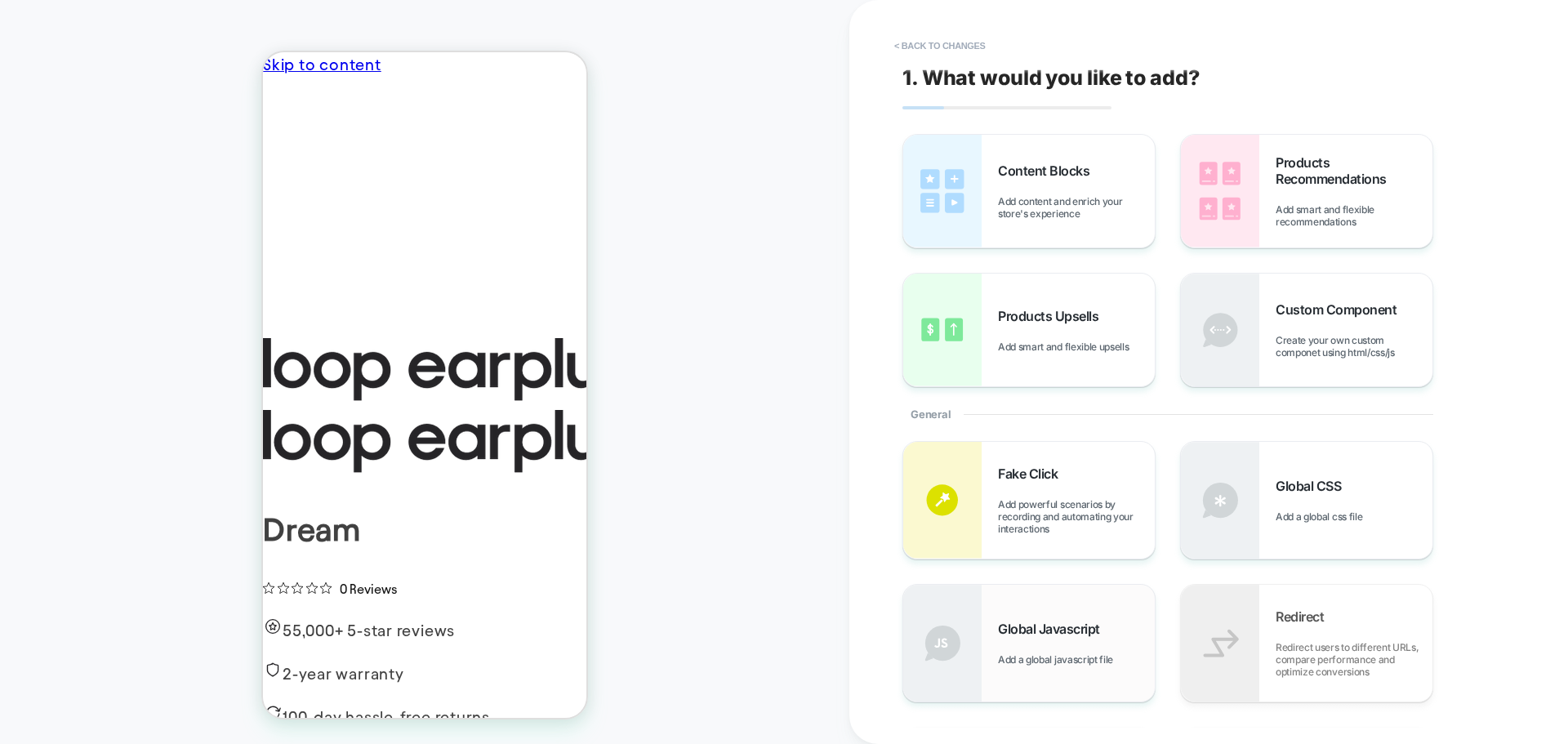
click at [1067, 650] on div "Global Javascript Add a global javascript file" at bounding box center [1076, 643] width 156 height 45
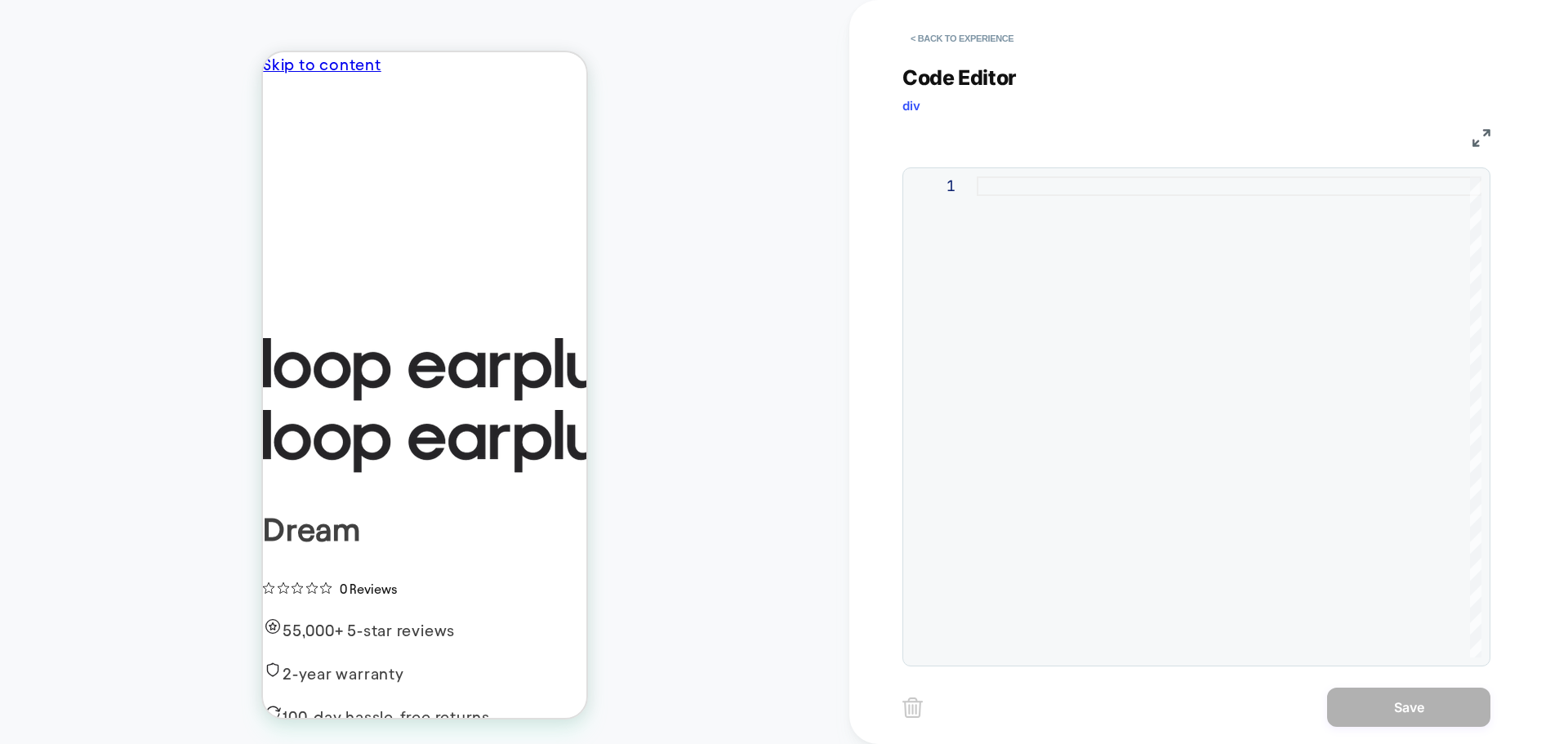
click at [1126, 436] on div at bounding box center [1229, 417] width 505 height 480
type textarea "*****"
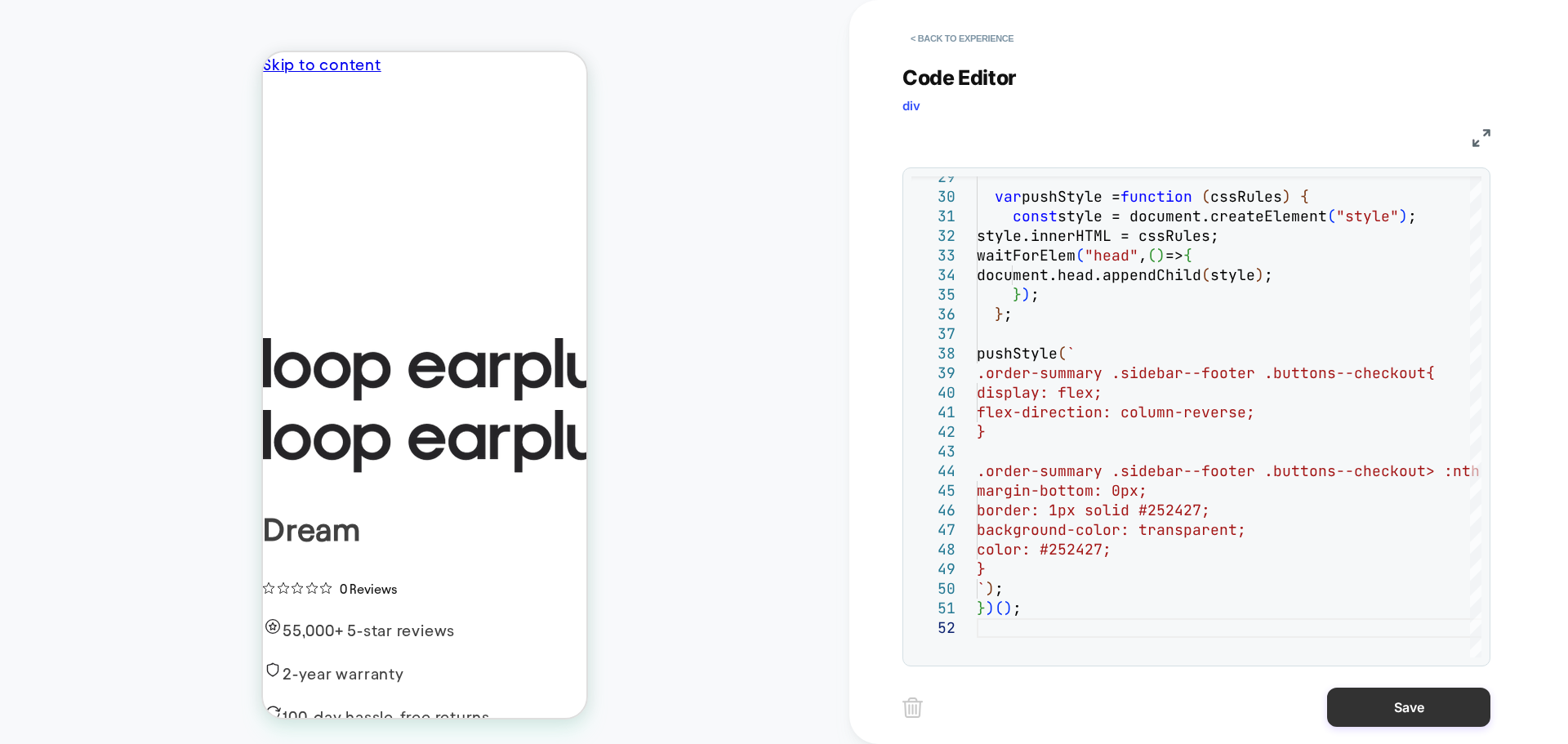
click at [1389, 696] on button "Save" at bounding box center [1408, 707] width 163 height 39
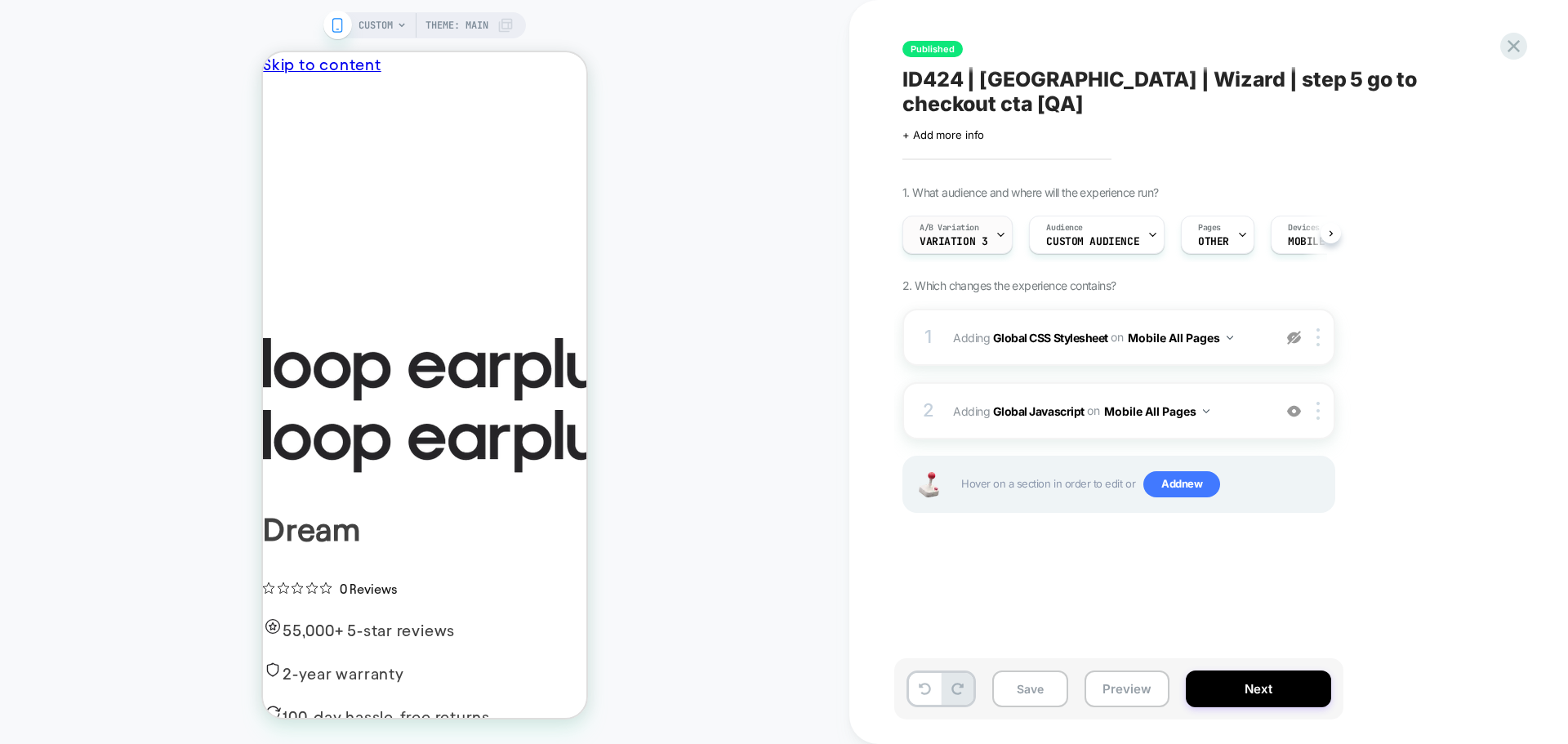
scroll to position [0, 1]
click at [998, 226] on div at bounding box center [1000, 234] width 10 height 37
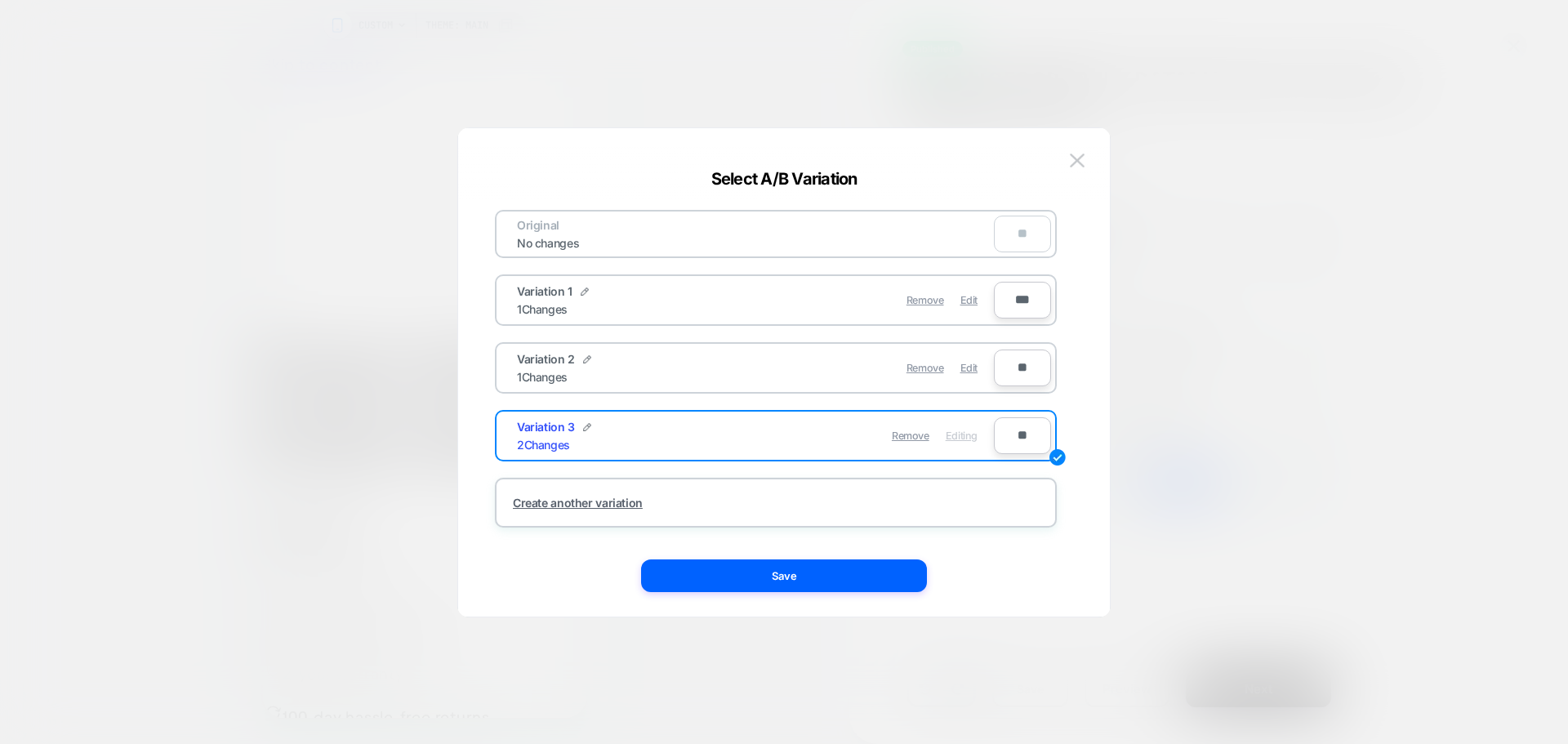
click at [1032, 297] on input "***" at bounding box center [1023, 300] width 57 height 37
type input "***"
click at [1001, 370] on input "**" at bounding box center [1023, 367] width 57 height 37
type input "***"
click at [1008, 429] on input "**" at bounding box center [1023, 436] width 57 height 37
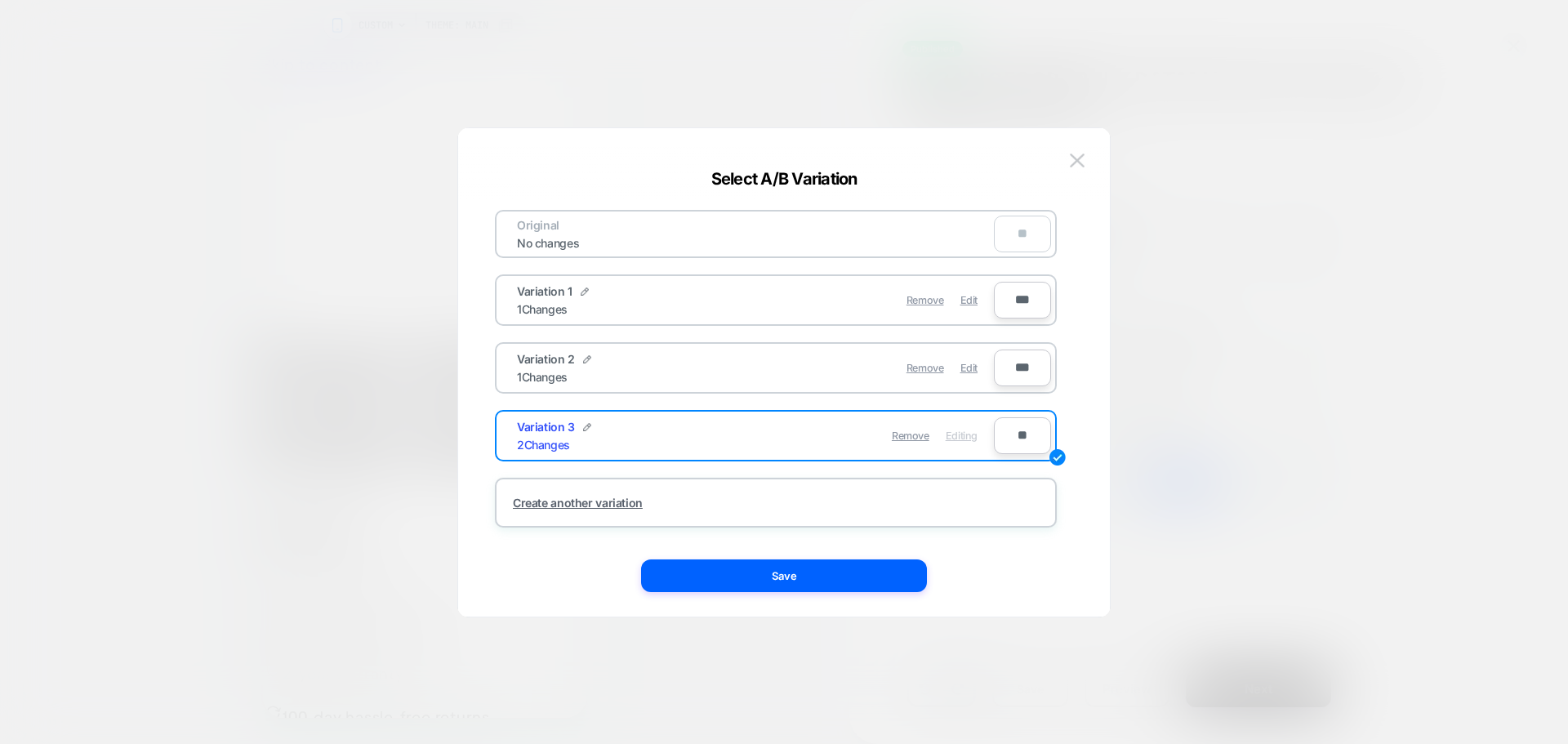
type input "***"
type input "**"
type input "***"
click at [1029, 300] on input "***" at bounding box center [1023, 300] width 57 height 37
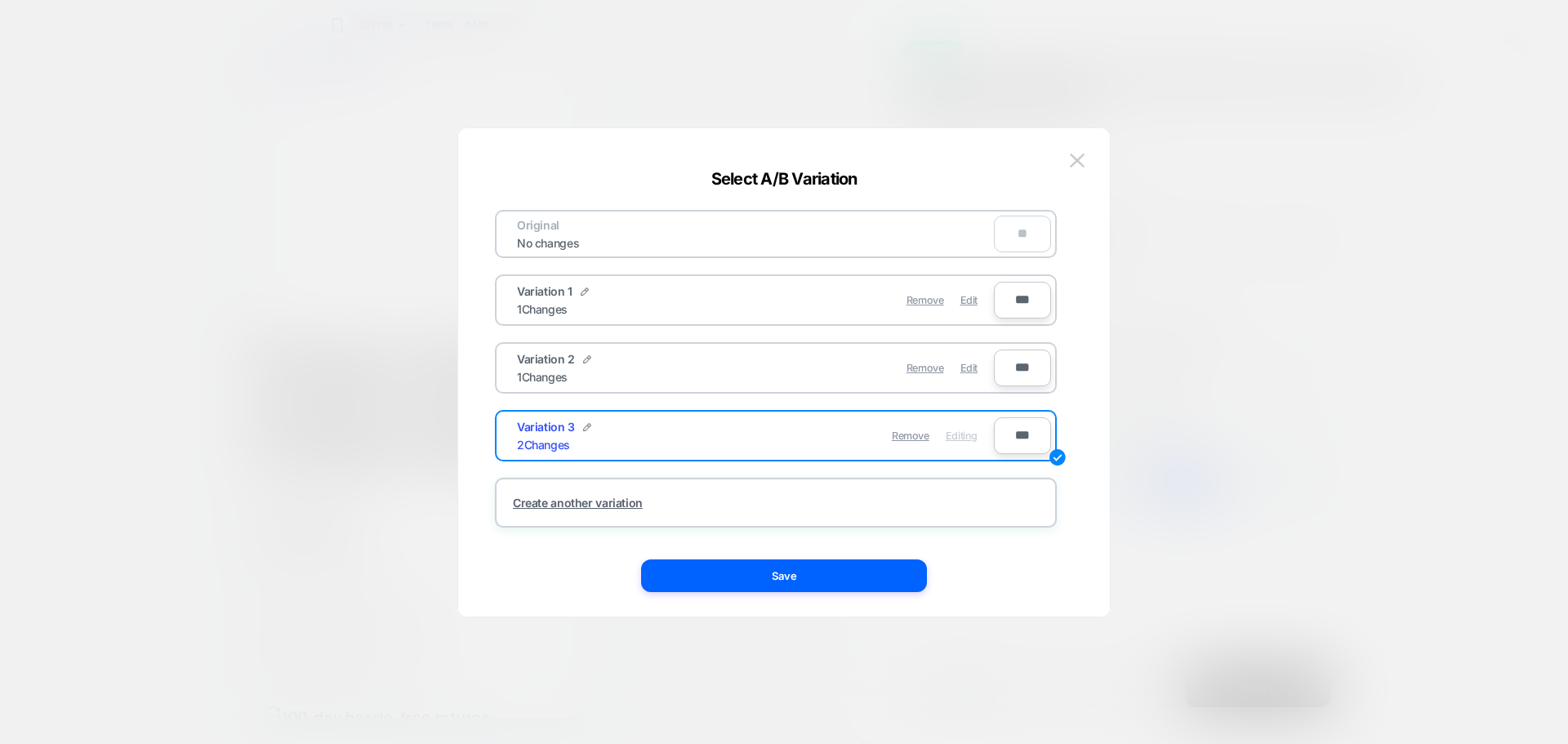
type input "***"
type input "**"
type input "***"
click at [937, 325] on div "Variation 1 1 Changes Remove Edit ***" at bounding box center [776, 300] width 562 height 52
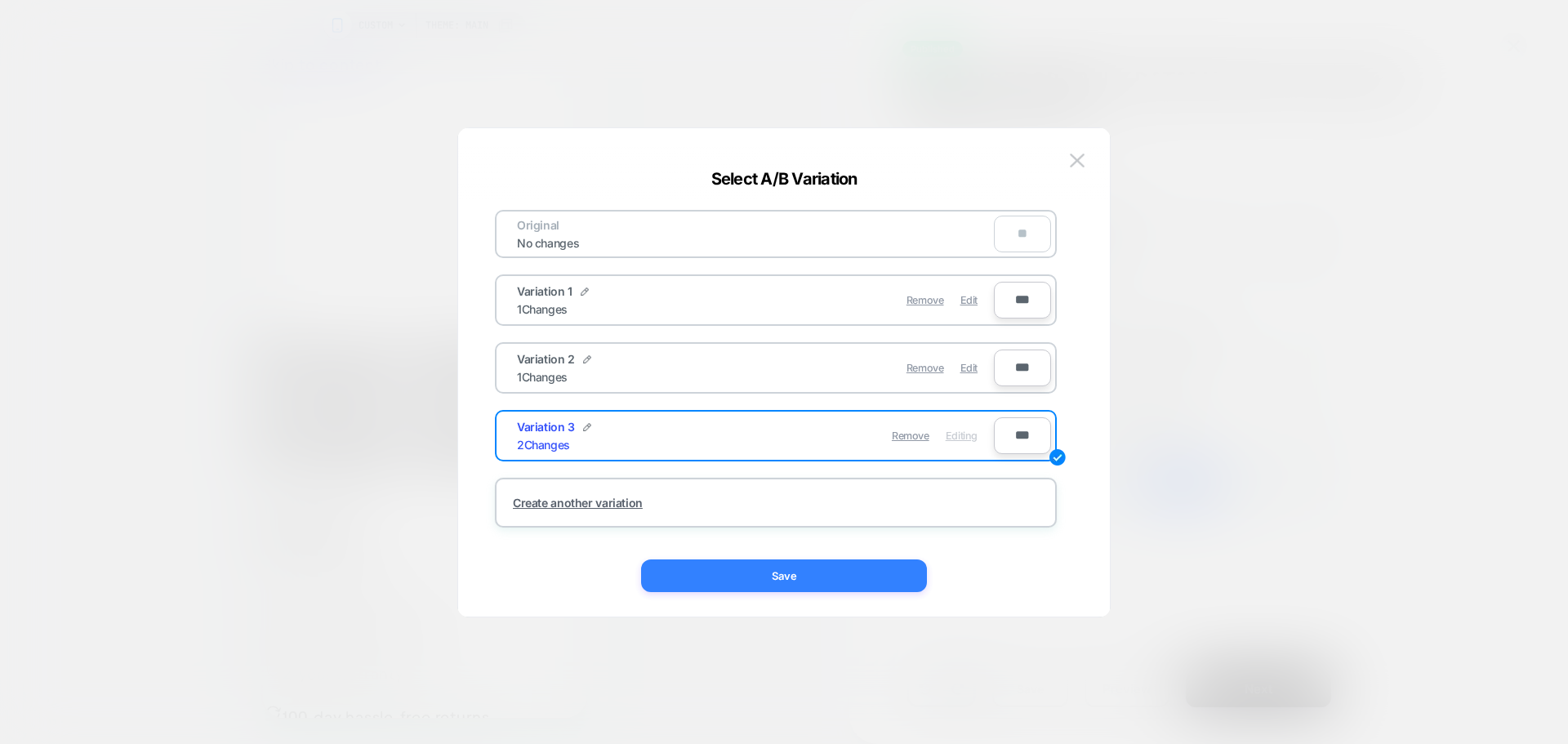
click at [849, 581] on button "Save" at bounding box center [784, 575] width 286 height 33
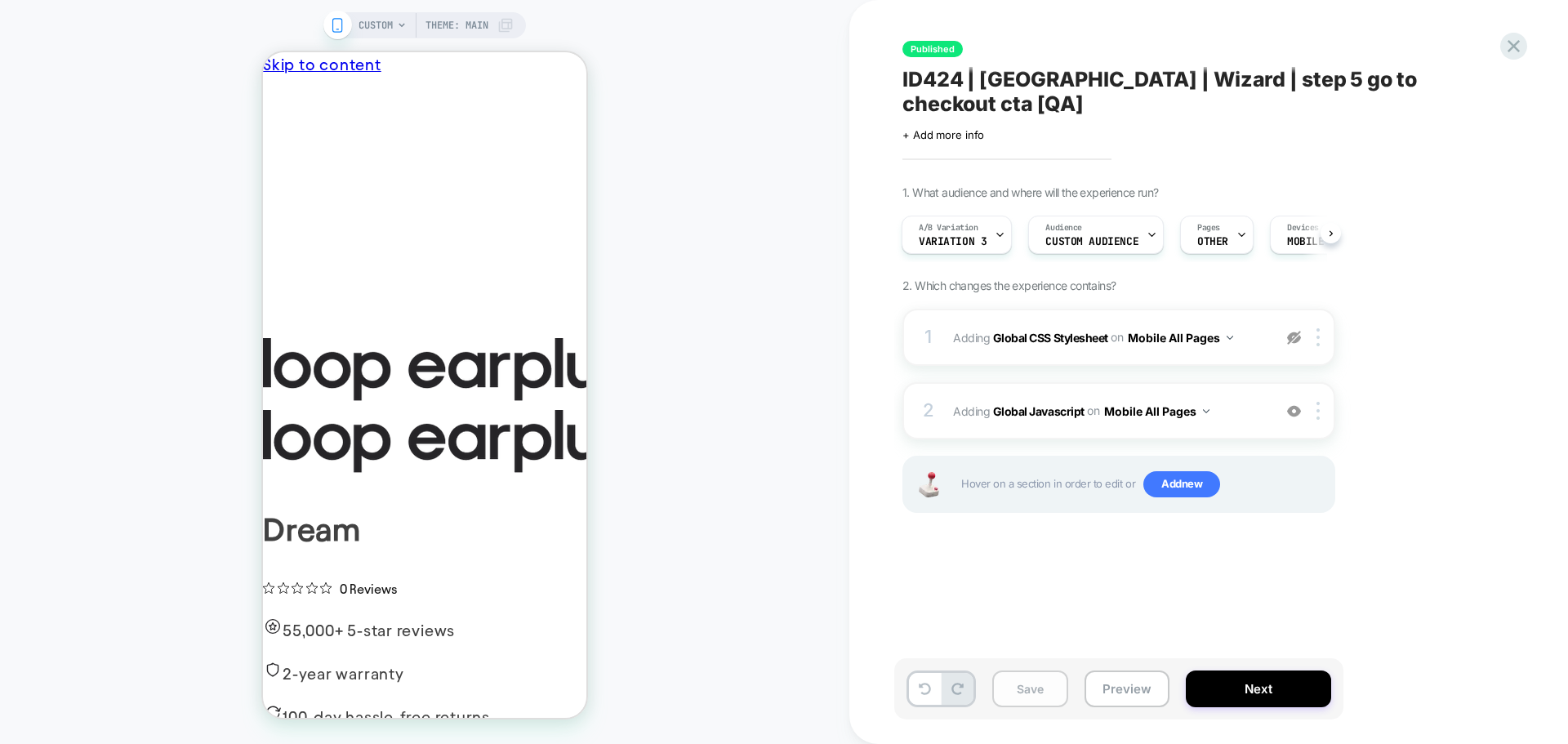
click at [1042, 676] on button "Save" at bounding box center [1030, 689] width 76 height 37
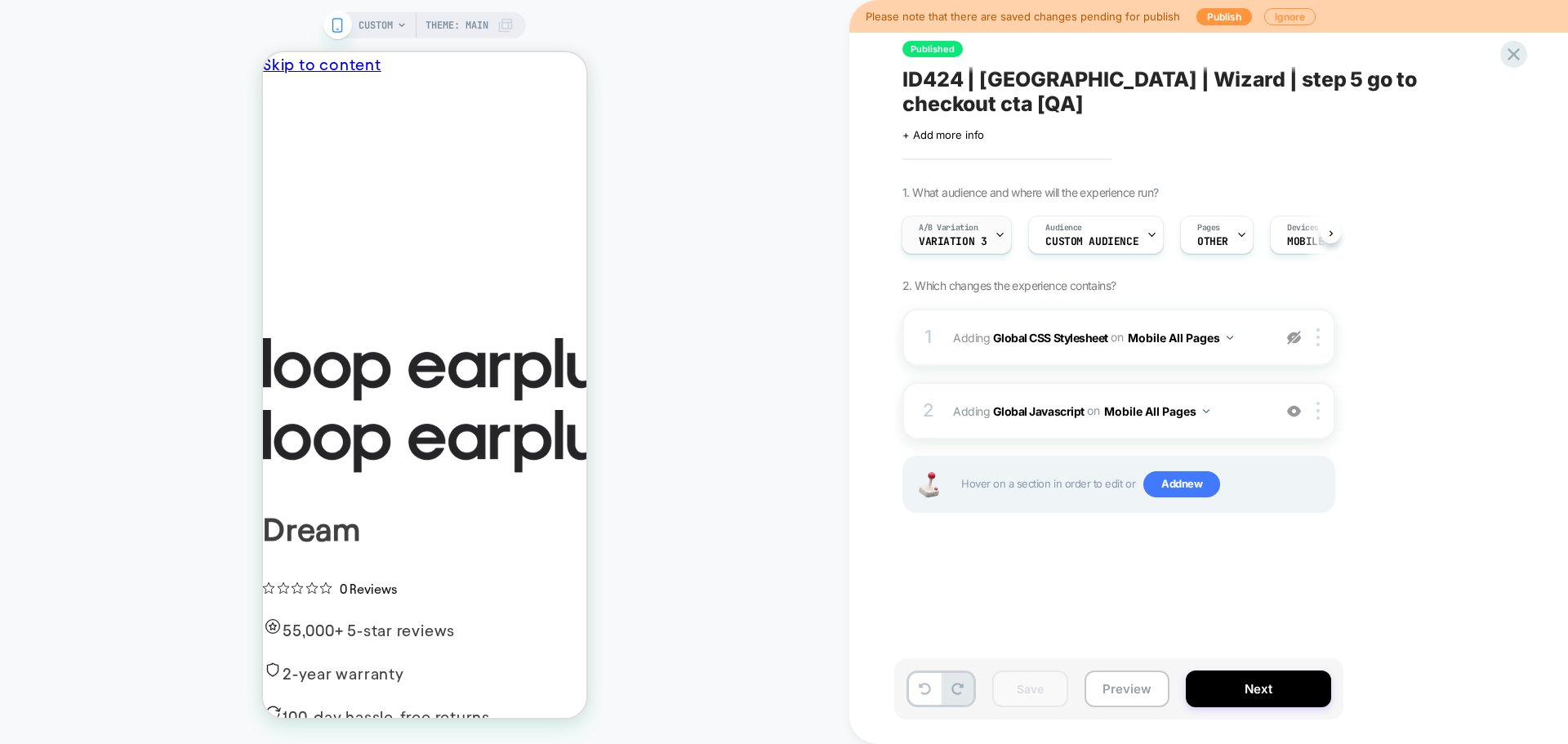
click at [999, 217] on div at bounding box center [1000, 234] width 10 height 37
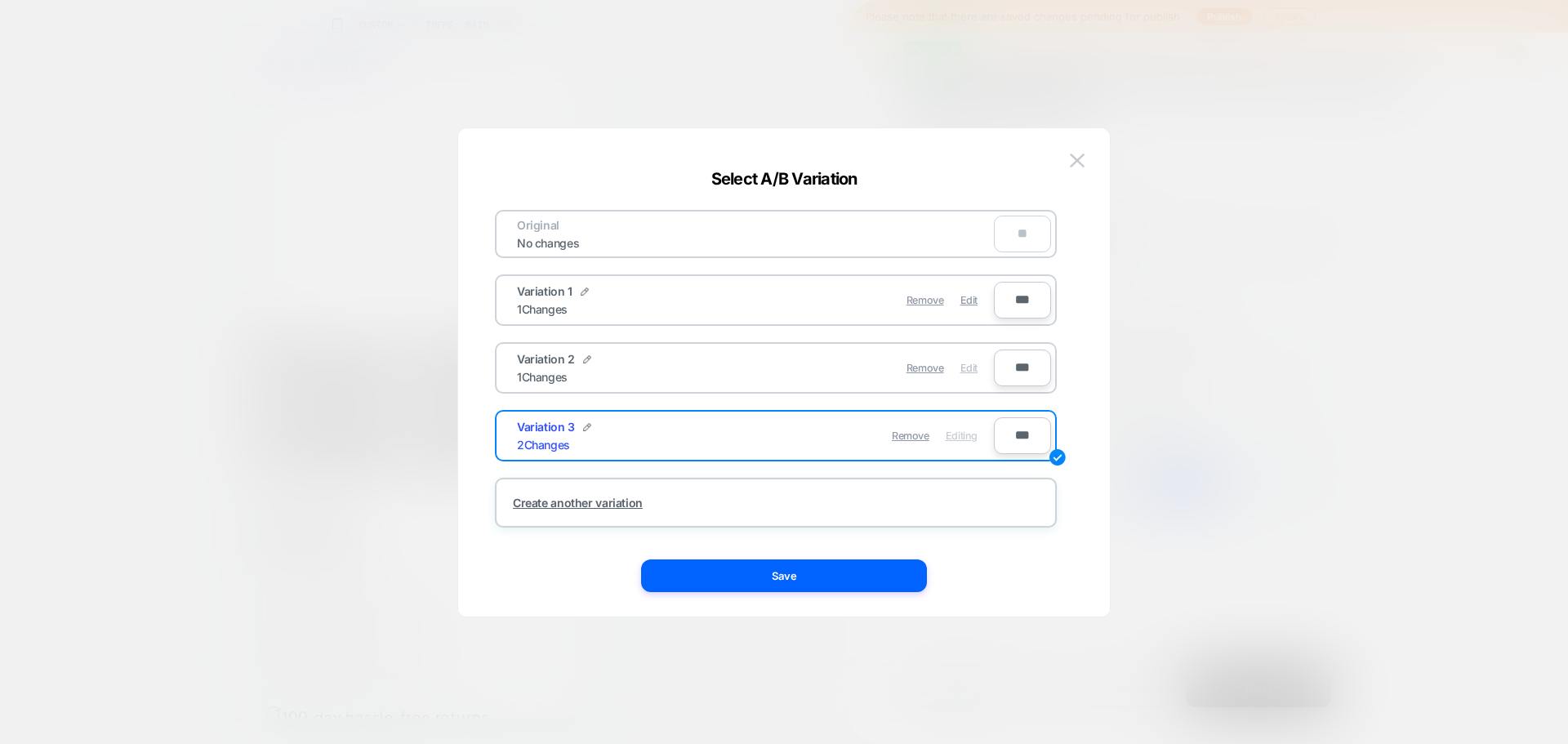
click at [965, 369] on span "Edit" at bounding box center [969, 368] width 17 height 12
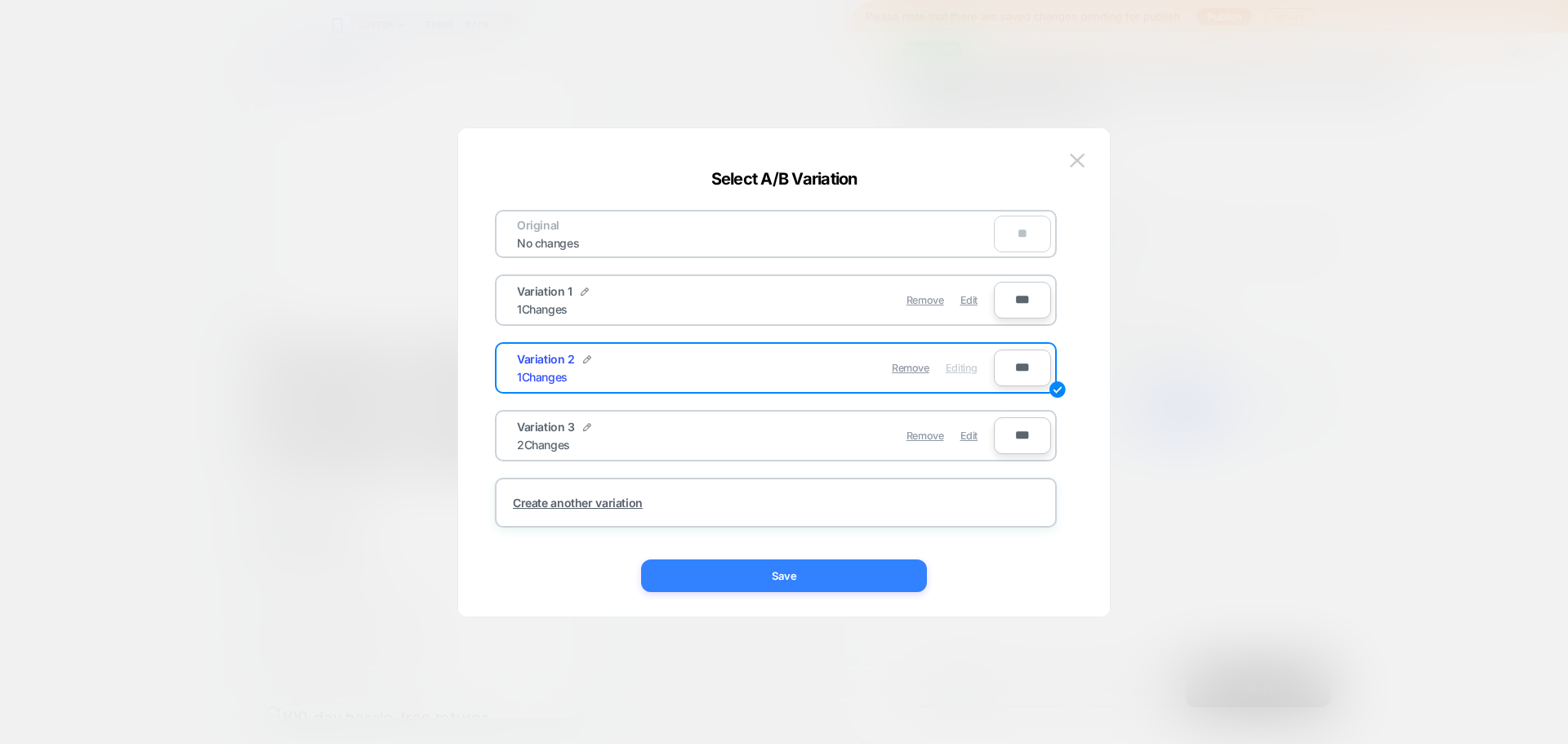
click at [862, 575] on button "Save" at bounding box center [784, 575] width 286 height 33
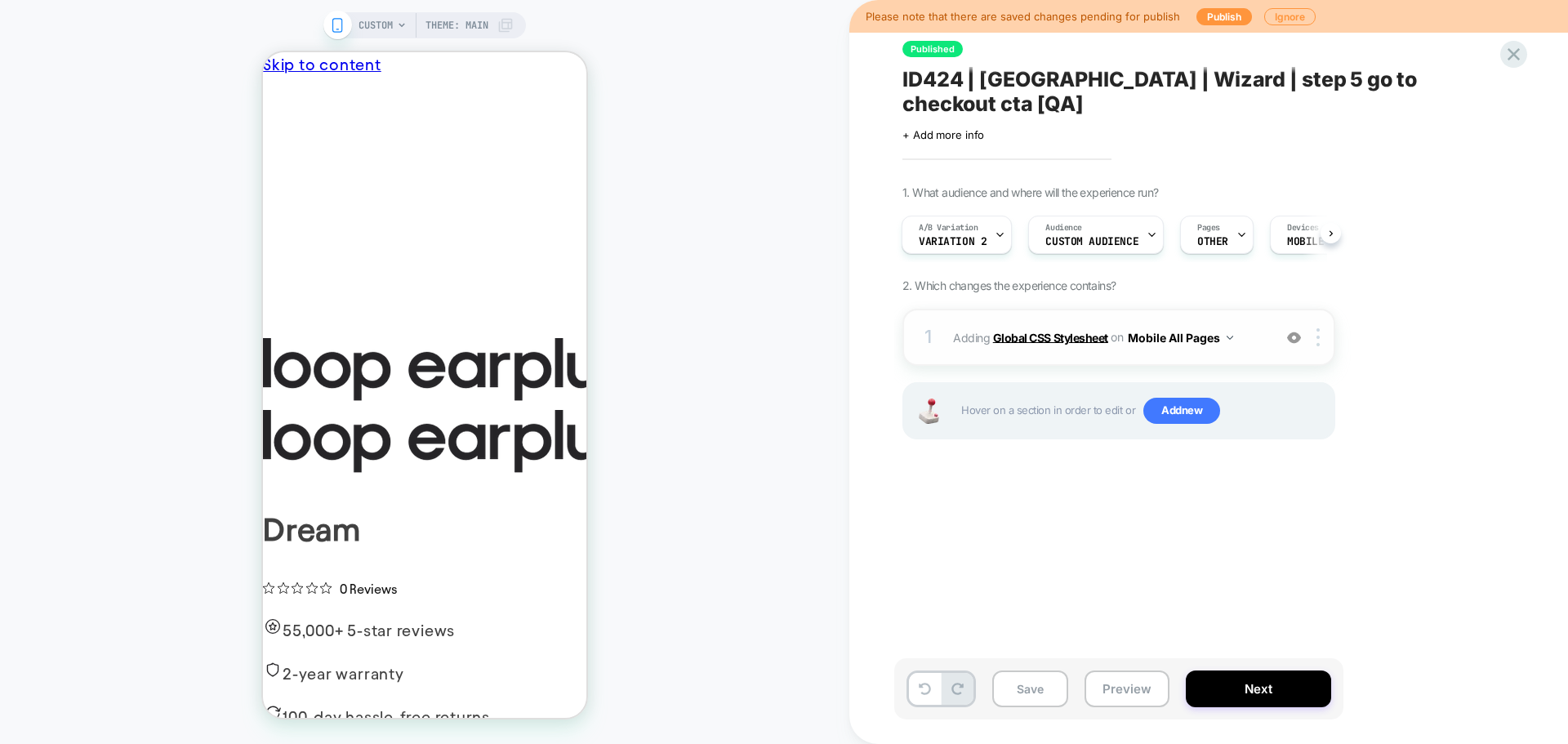
click at [1047, 330] on b "Global CSS Stylesheet" at bounding box center [1050, 337] width 115 height 14
click at [1042, 330] on b "Global CSS Stylesheet" at bounding box center [1050, 337] width 115 height 14
click at [1165, 397] on span "Add new" at bounding box center [1182, 410] width 77 height 26
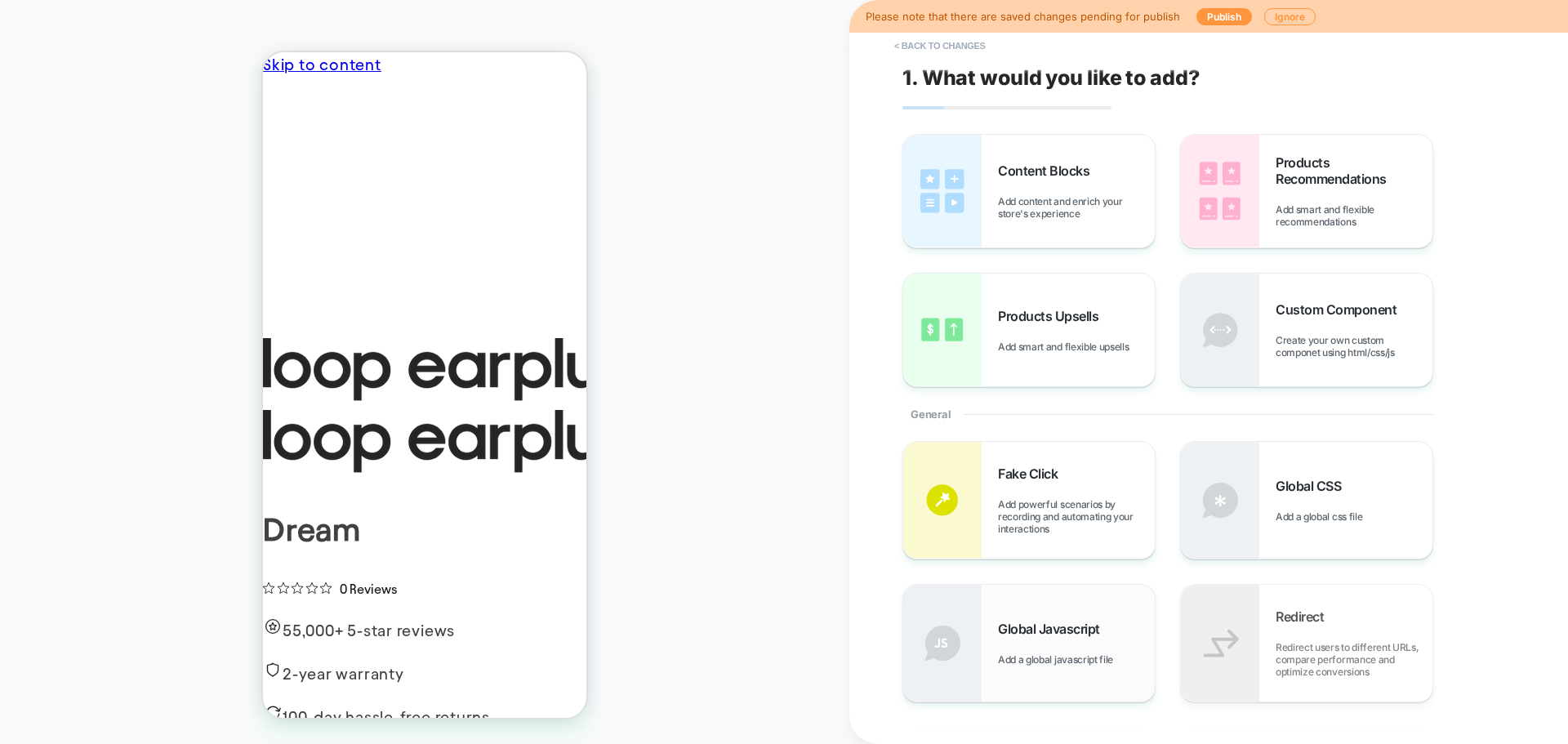
click at [1008, 644] on div "Global Javascript Add a global javascript file" at bounding box center [1076, 643] width 156 height 45
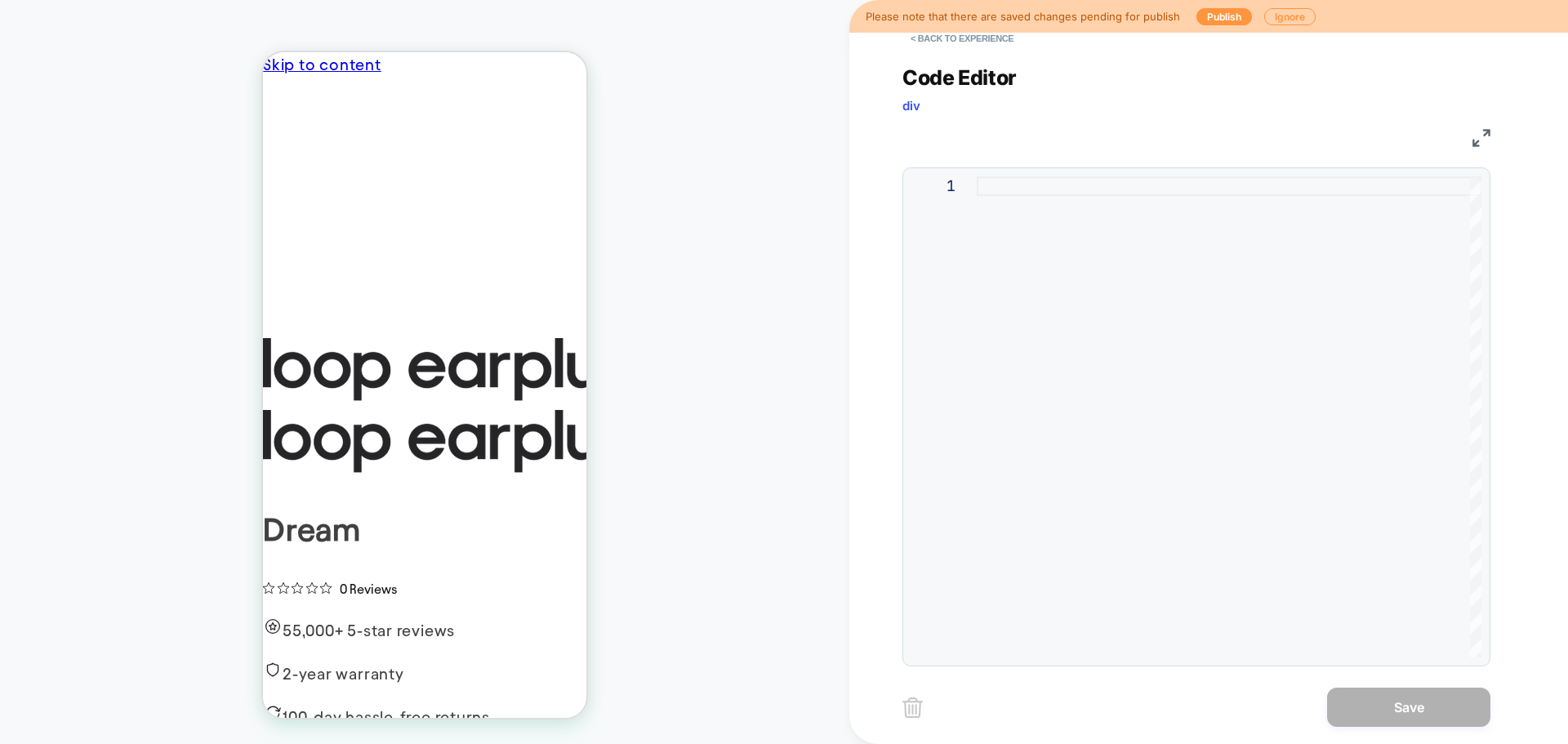
click at [1136, 295] on div at bounding box center [1229, 417] width 505 height 480
type textarea "* ***** *****"
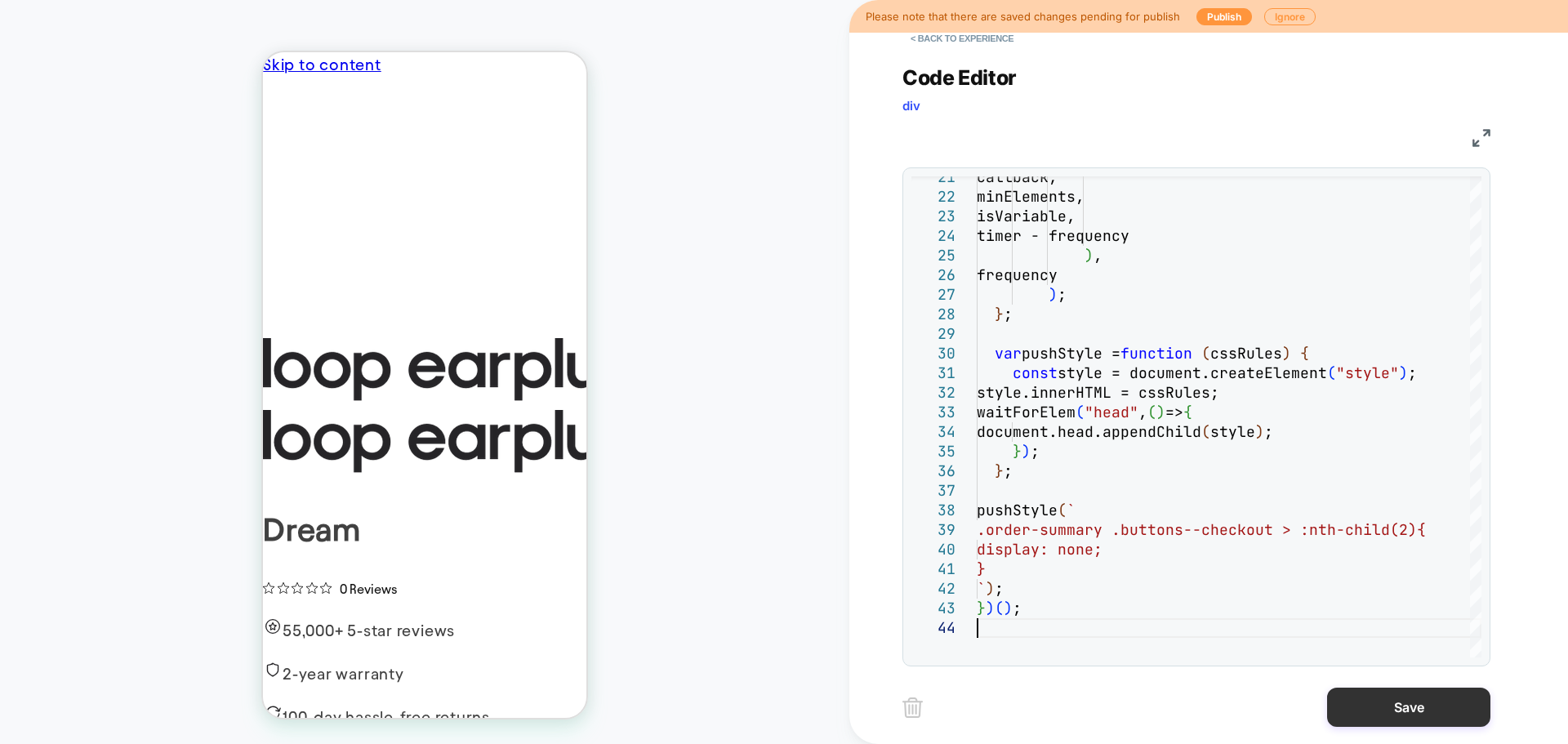
click at [1359, 703] on button "Save" at bounding box center [1408, 707] width 163 height 39
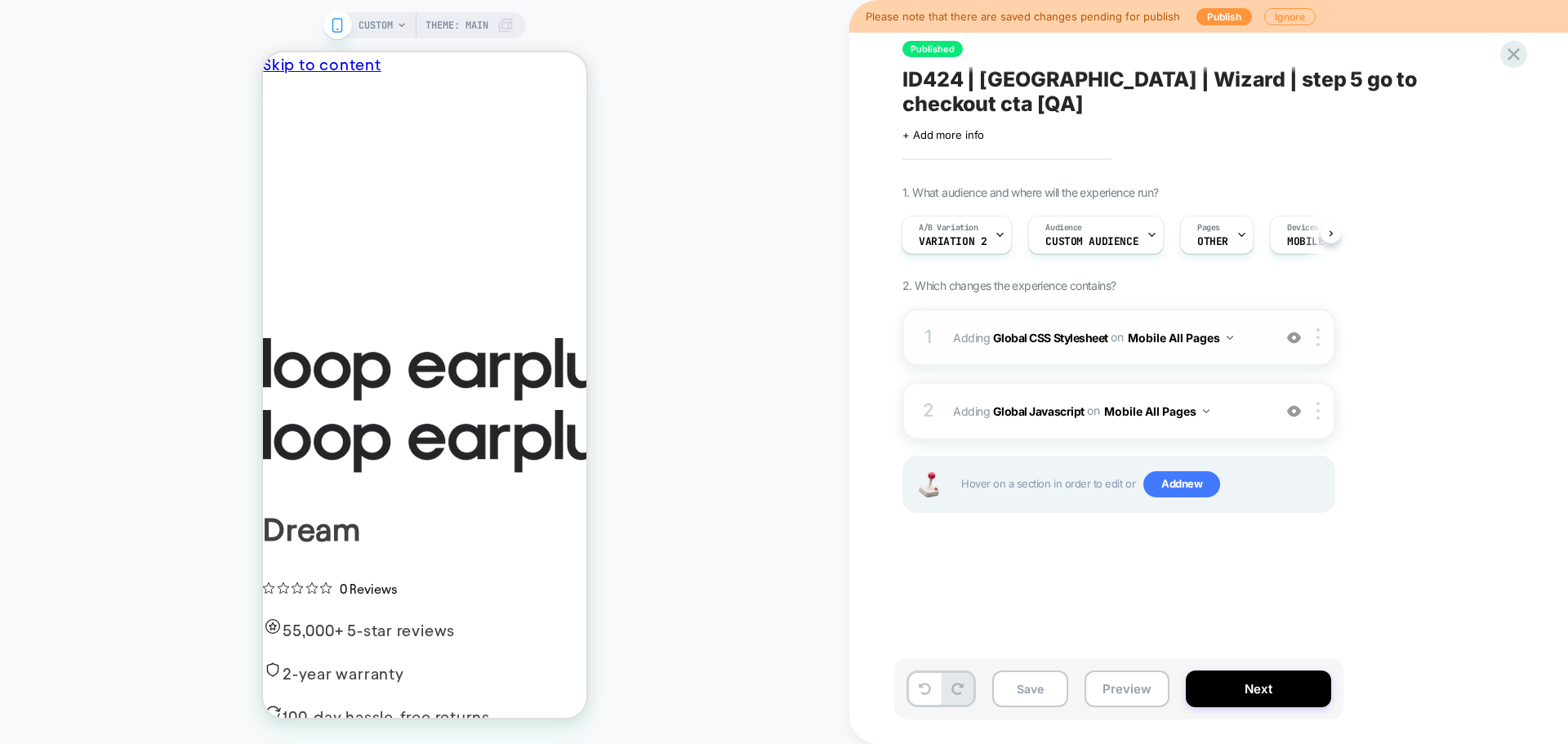
click at [1291, 331] on img at bounding box center [1294, 338] width 14 height 14
click at [1023, 697] on button "Save" at bounding box center [1030, 689] width 76 height 37
click at [970, 222] on span "A/B Variation" at bounding box center [948, 227] width 60 height 11
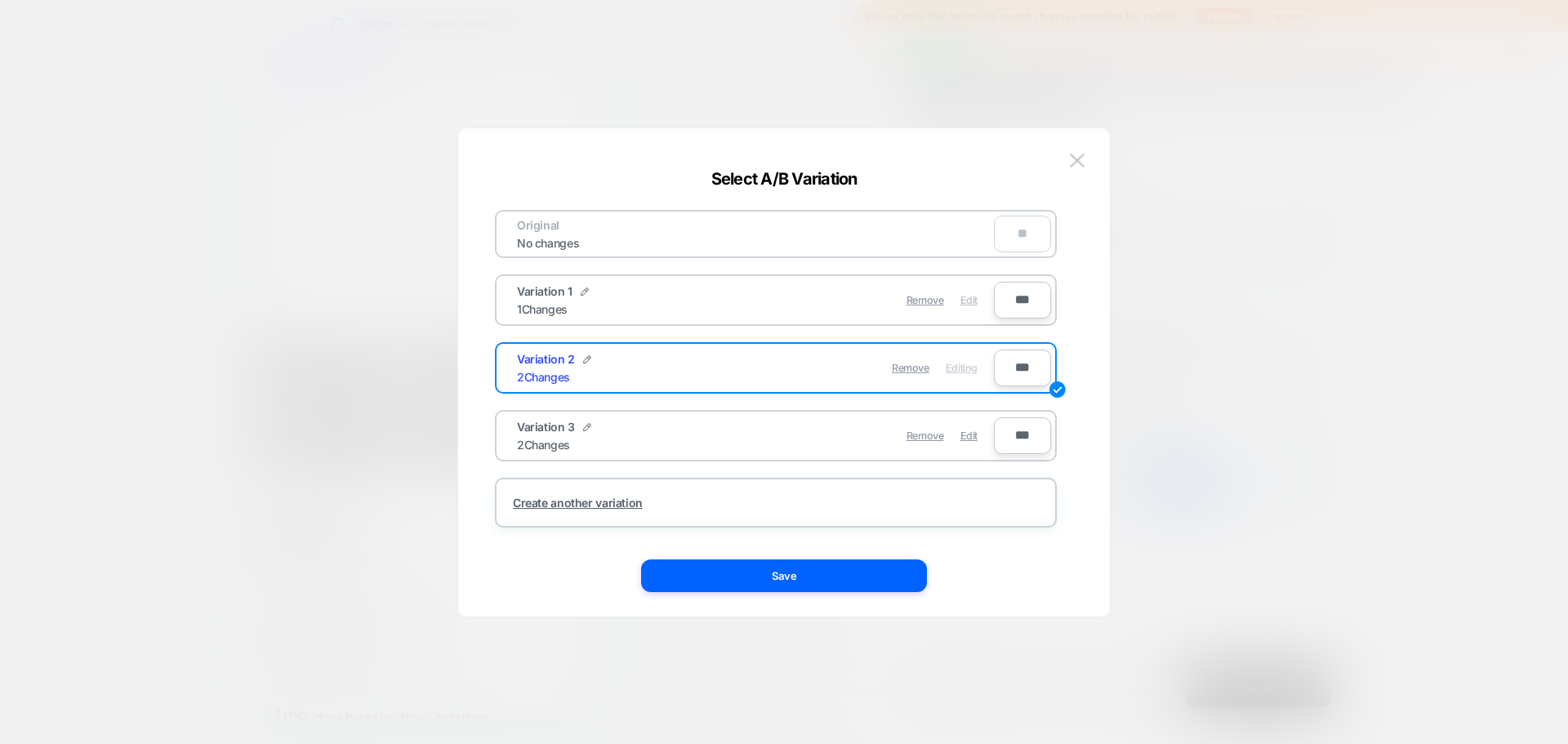
click at [966, 302] on span "Edit" at bounding box center [969, 300] width 17 height 12
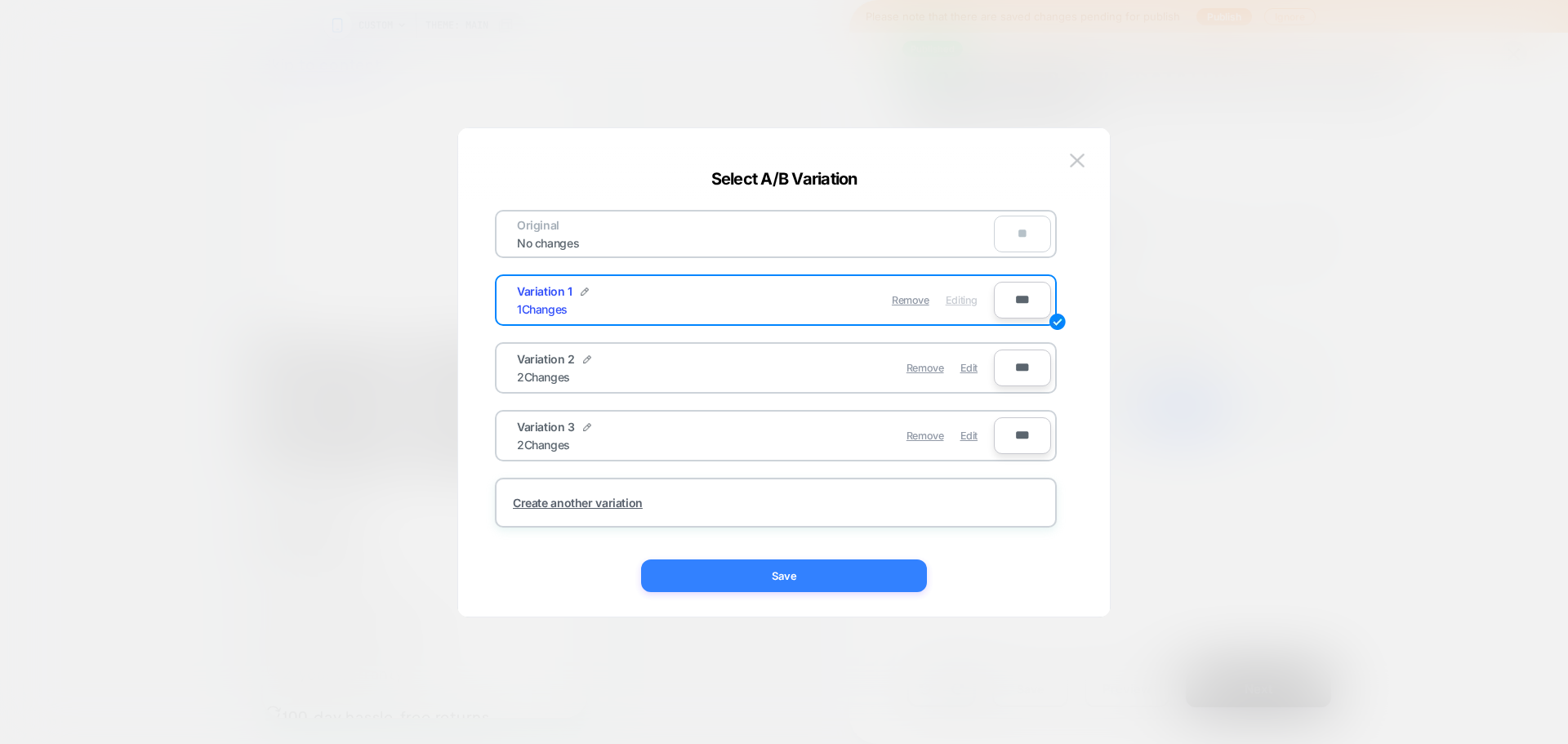
click at [825, 588] on button "Save" at bounding box center [784, 575] width 286 height 33
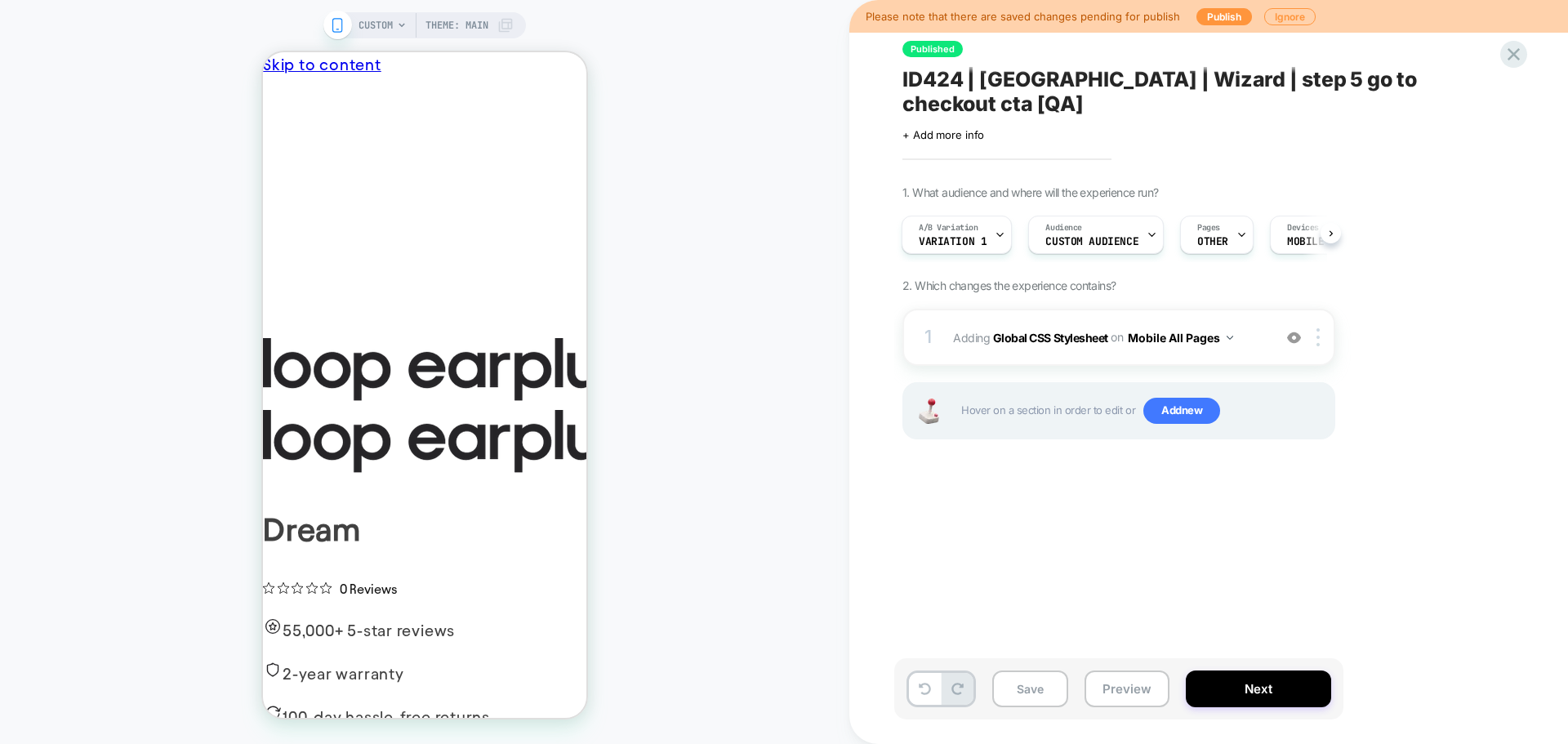
drag, startPoint x: 1069, startPoint y: 314, endPoint x: 1174, endPoint y: 468, distance: 186.4
click at [1163, 475] on div "Published ID424 | USA | Wizard | step 5 go to checkout cta [QA] Click to edit e…" at bounding box center [1201, 372] width 613 height 711
click at [1290, 331] on img at bounding box center [1294, 338] width 14 height 14
click at [1165, 397] on span "Add new" at bounding box center [1182, 410] width 77 height 26
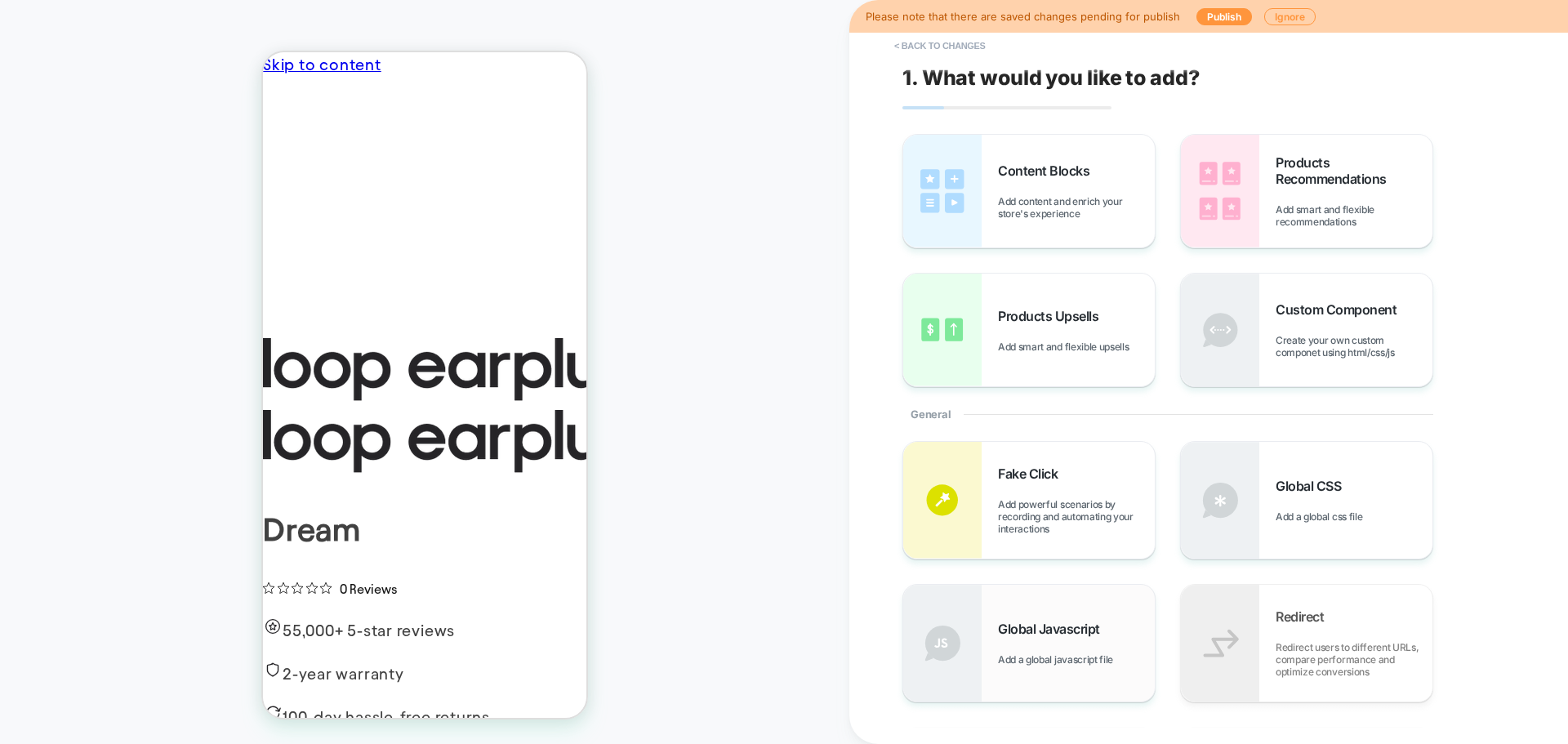
click at [1001, 639] on div "Global Javascript Add a global javascript file" at bounding box center [1076, 643] width 156 height 45
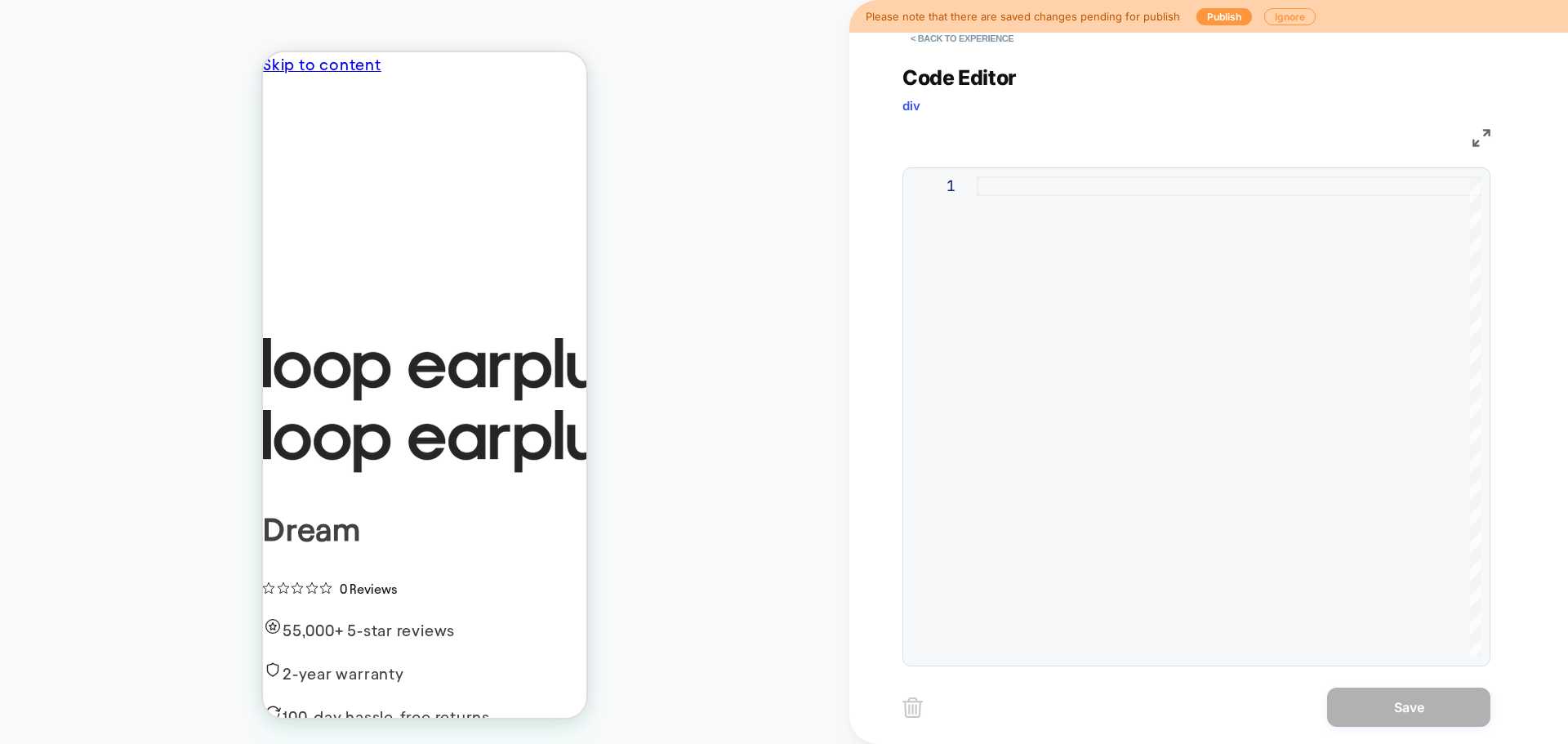
click at [1312, 388] on div at bounding box center [1229, 417] width 505 height 480
type textarea "* ***** *****"
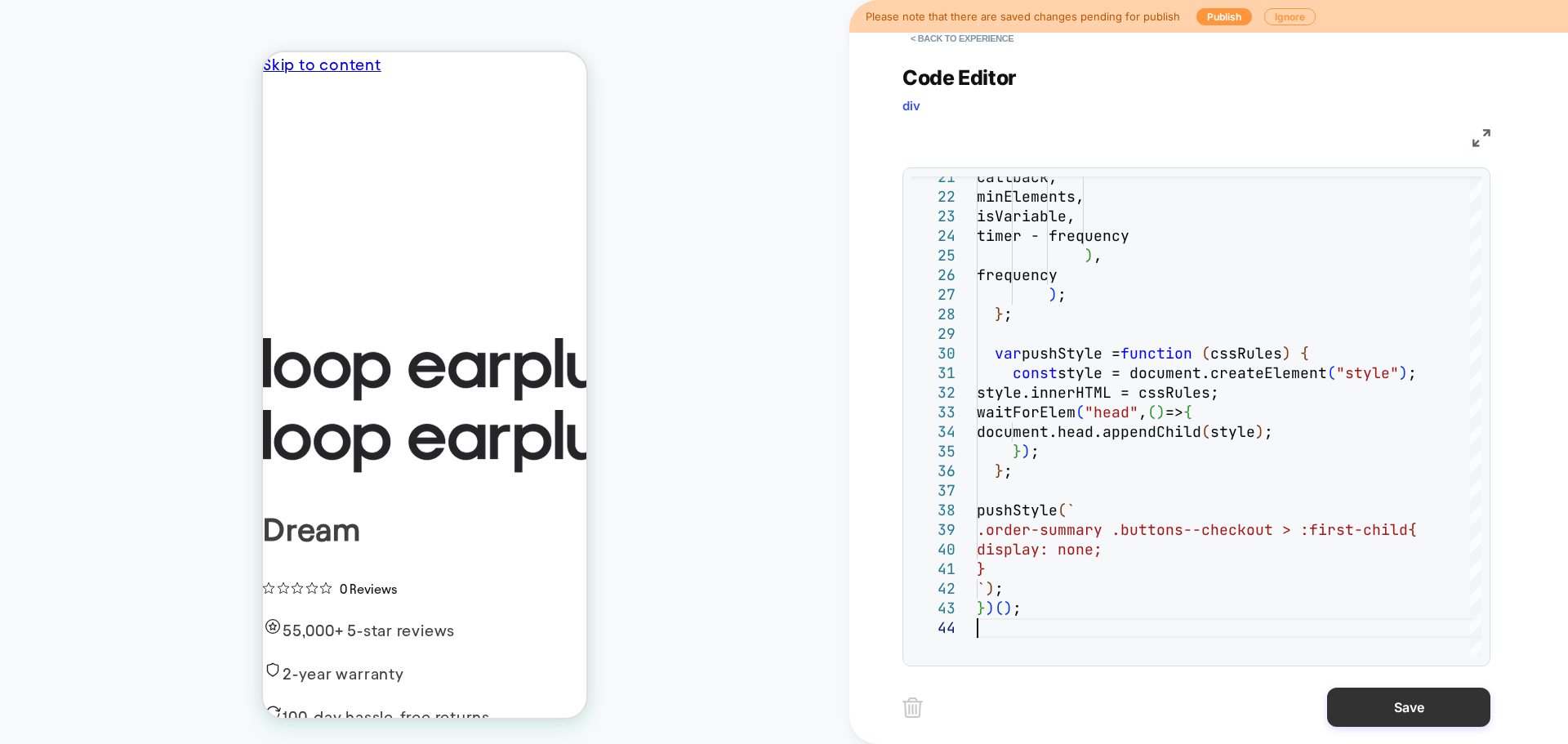
click at [1352, 713] on button "Save" at bounding box center [1408, 707] width 163 height 39
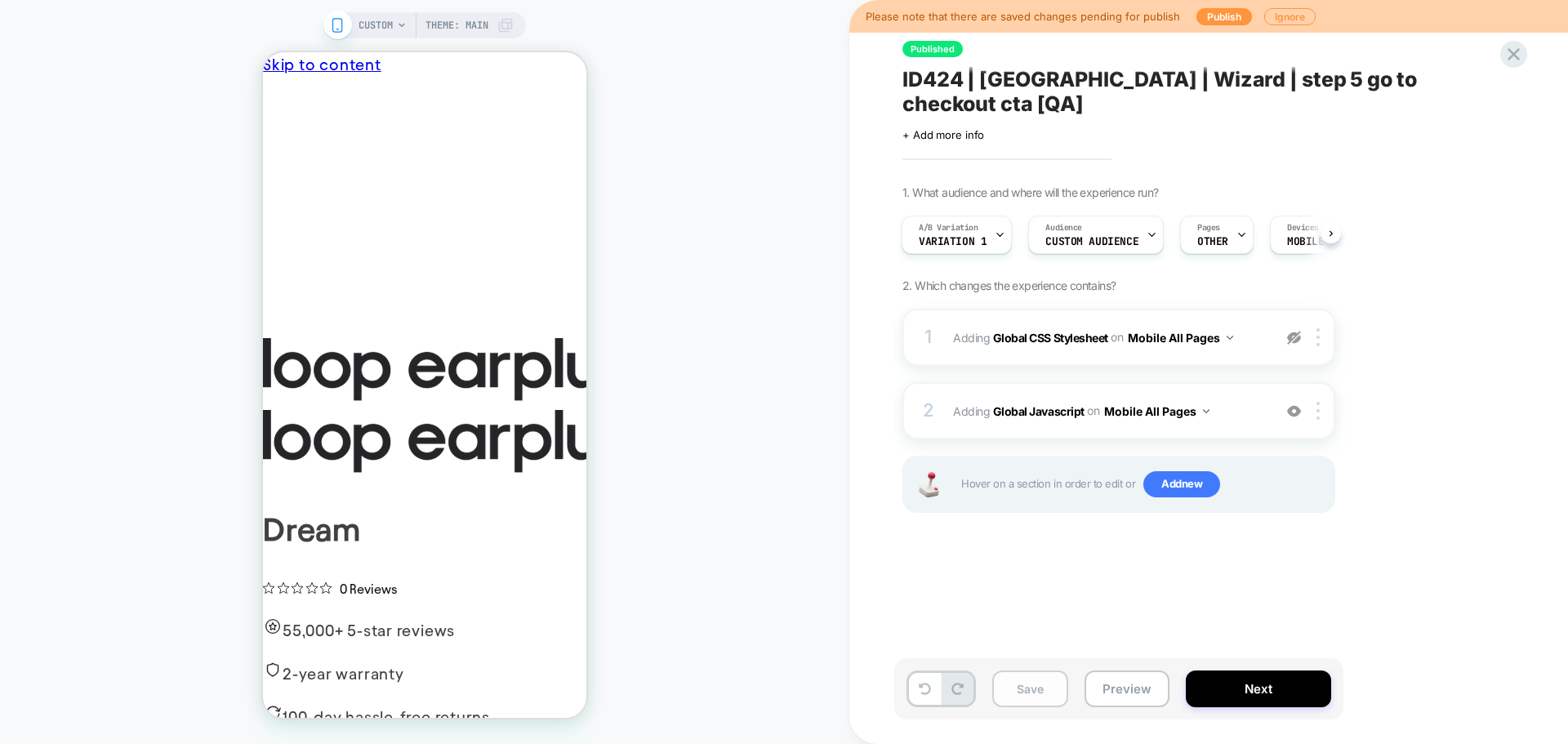
click at [1056, 677] on button "Save" at bounding box center [1030, 689] width 76 height 37
click at [1227, 20] on button "Publish" at bounding box center [1224, 16] width 55 height 17
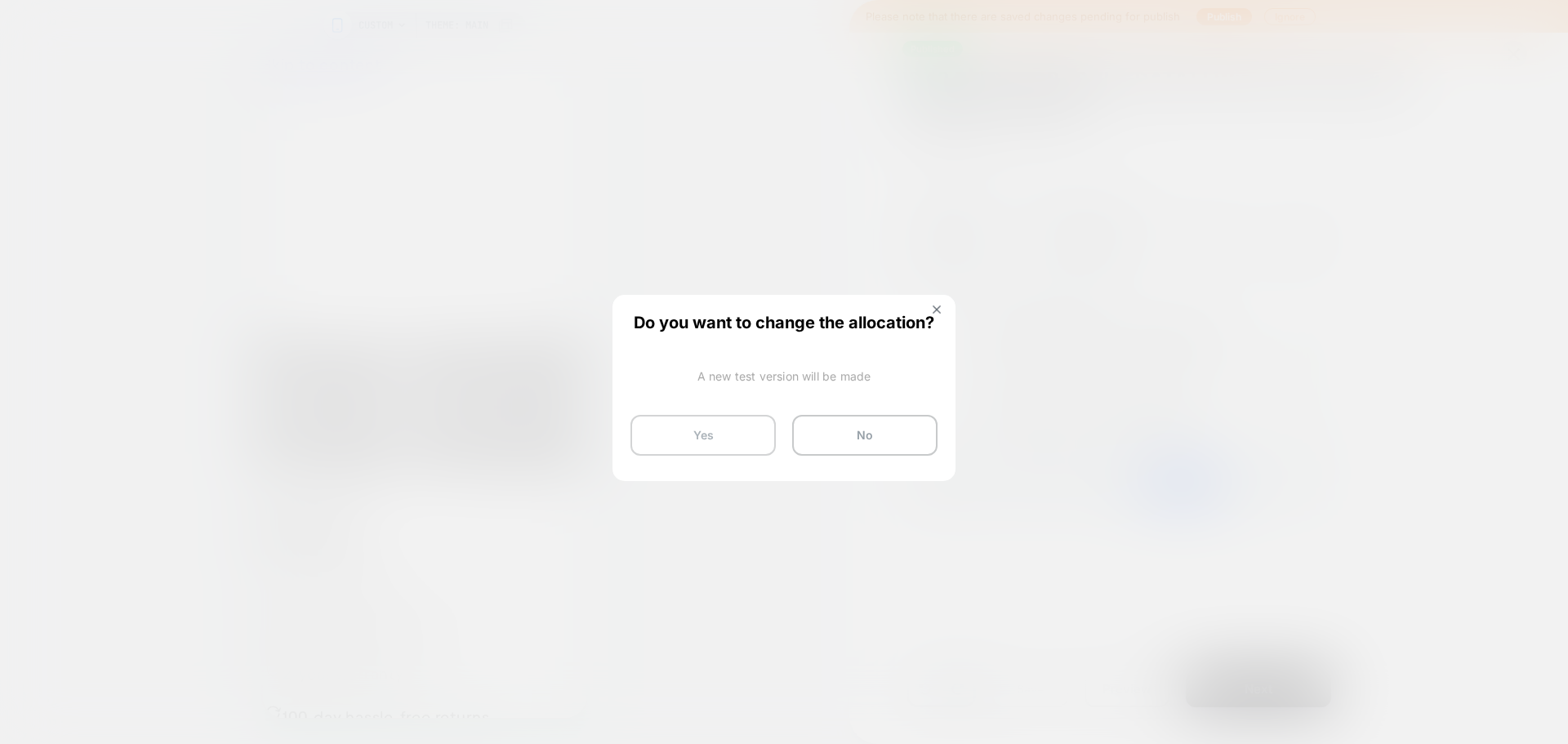
click at [653, 426] on button "Yes" at bounding box center [703, 435] width 145 height 41
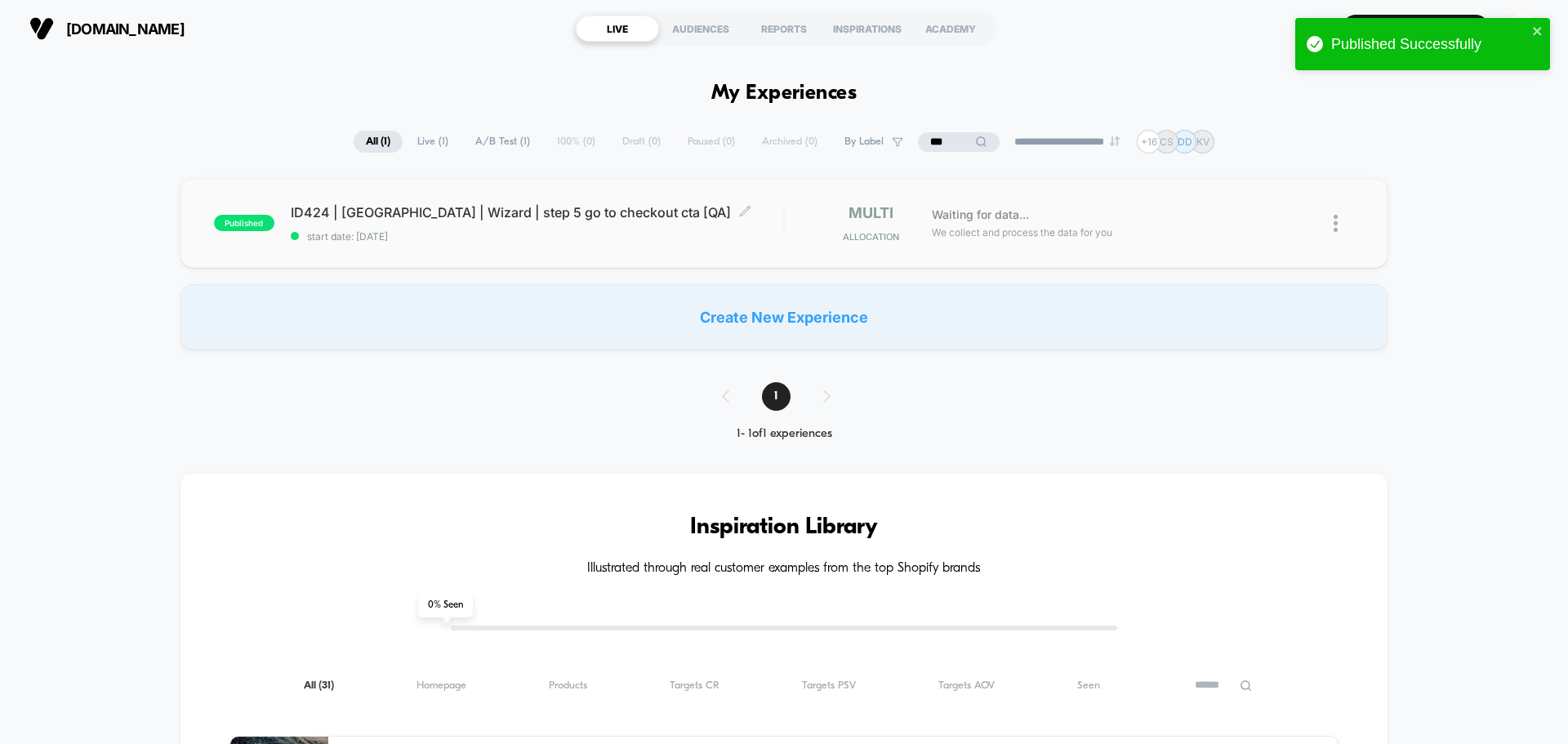
click at [318, 209] on span "ID424 | USA | Wizard | step 5 go to checkout cta [QA] Click to edit experience …" at bounding box center [537, 212] width 493 height 16
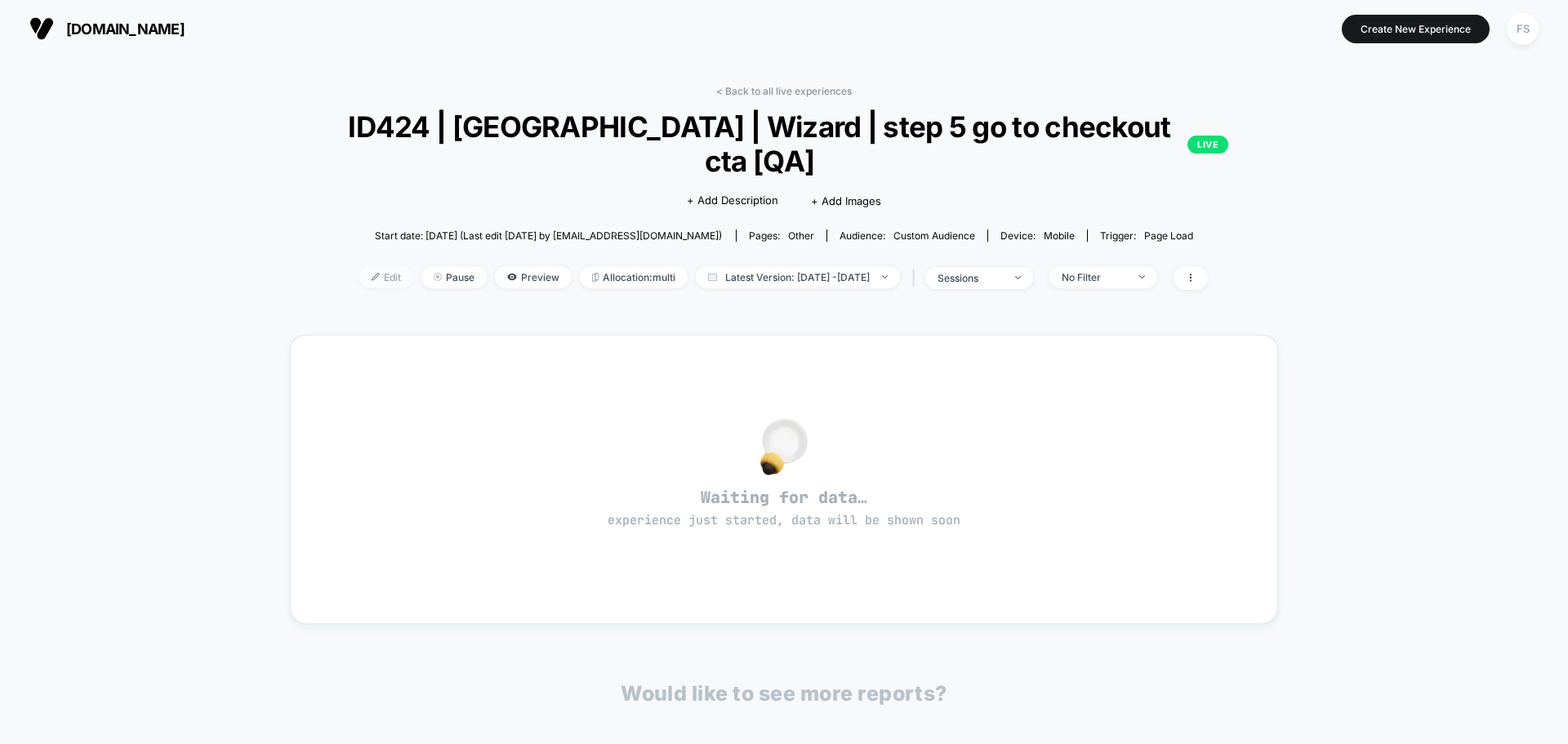
click at [370, 266] on span "Edit" at bounding box center [386, 277] width 54 height 22
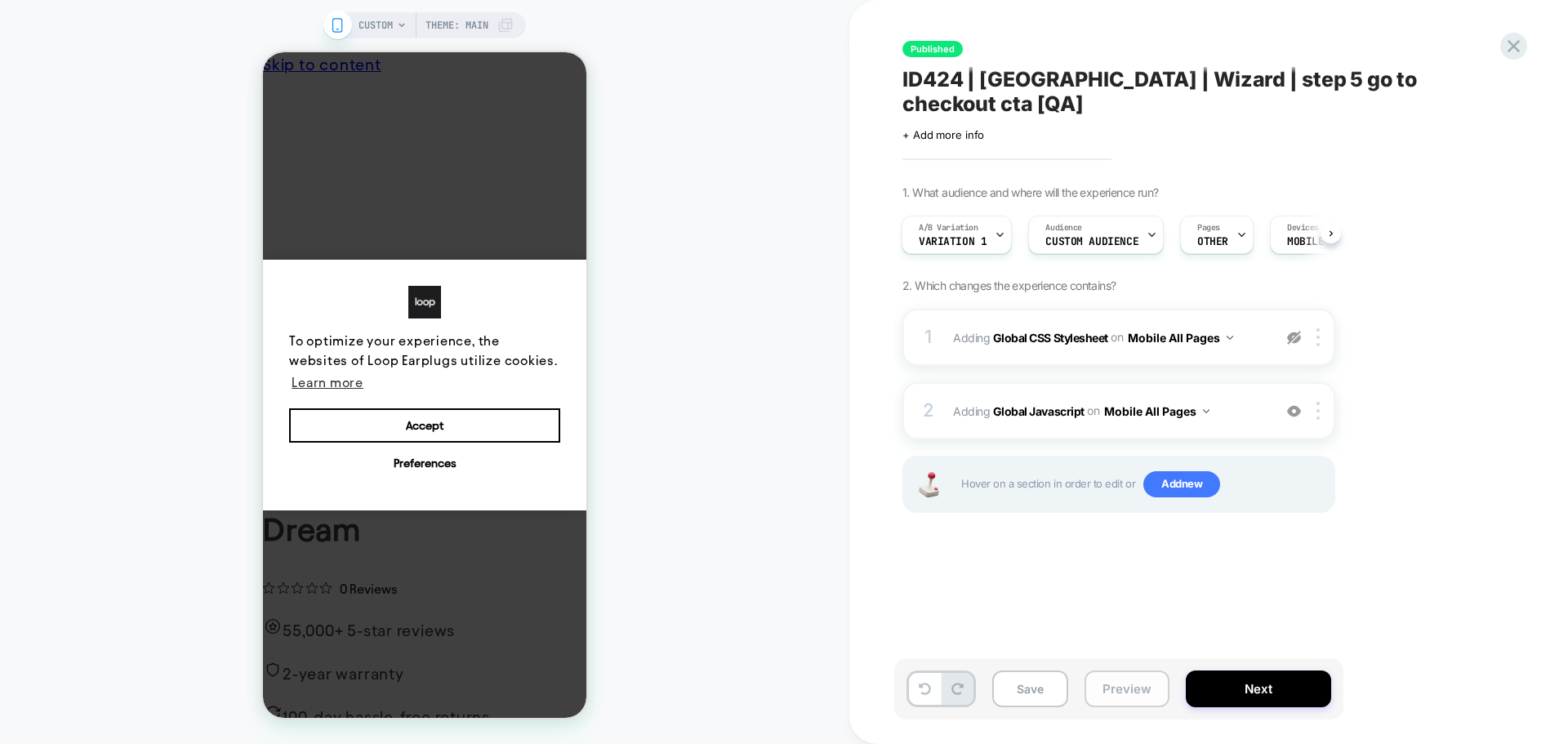
click at [1125, 690] on button "Preview" at bounding box center [1127, 689] width 85 height 37
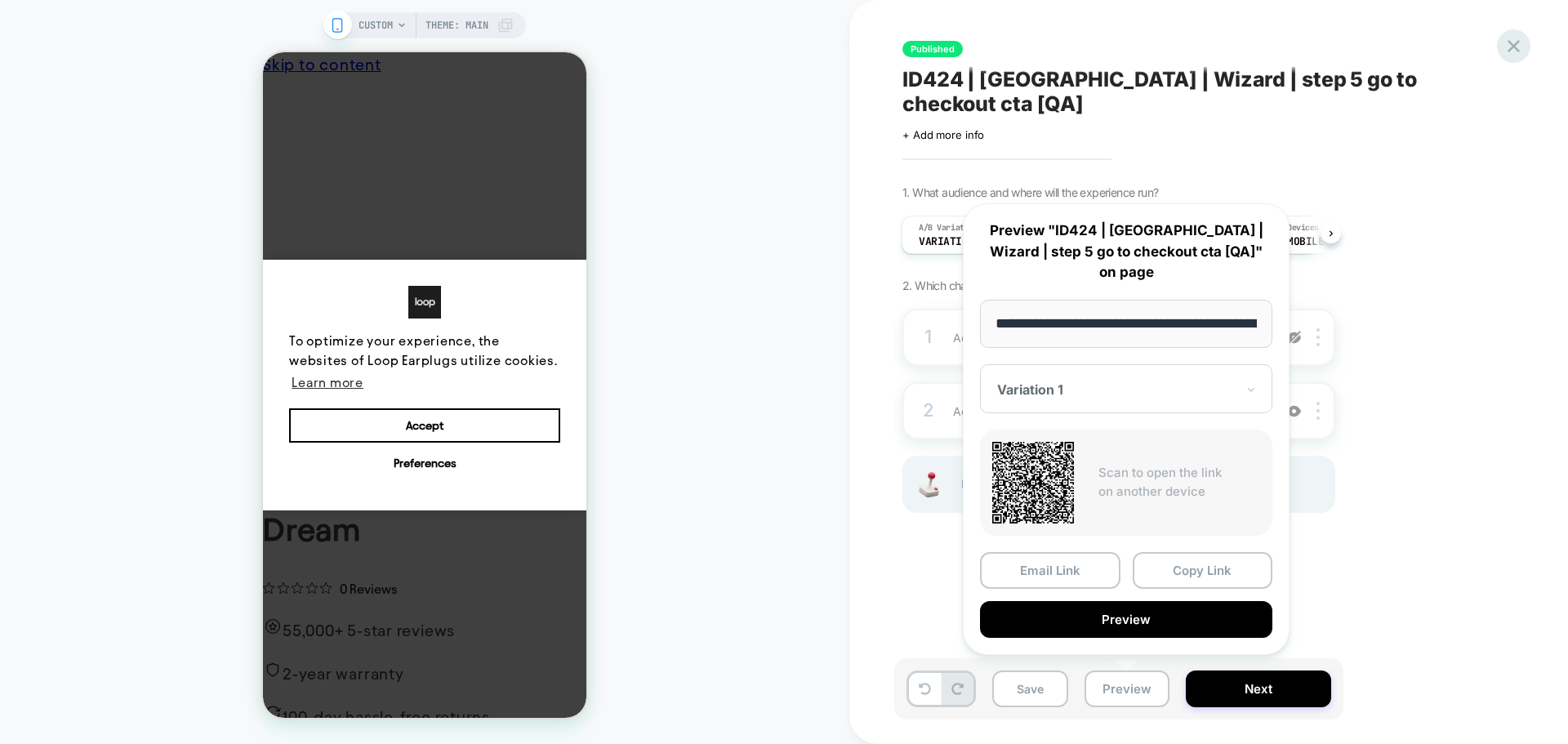
click at [1516, 45] on icon at bounding box center [1514, 46] width 12 height 12
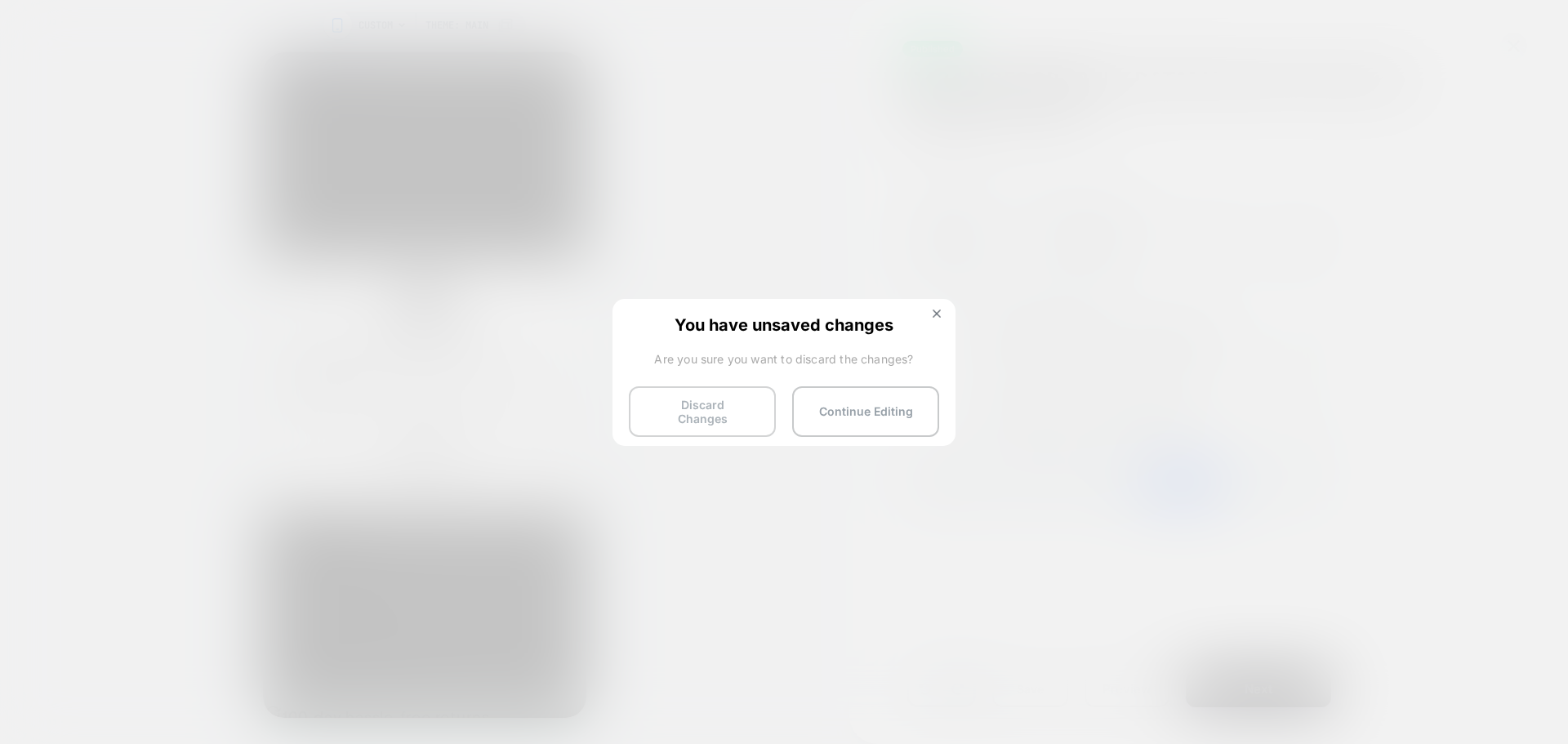
click at [722, 417] on button "Discard Changes" at bounding box center [703, 411] width 147 height 51
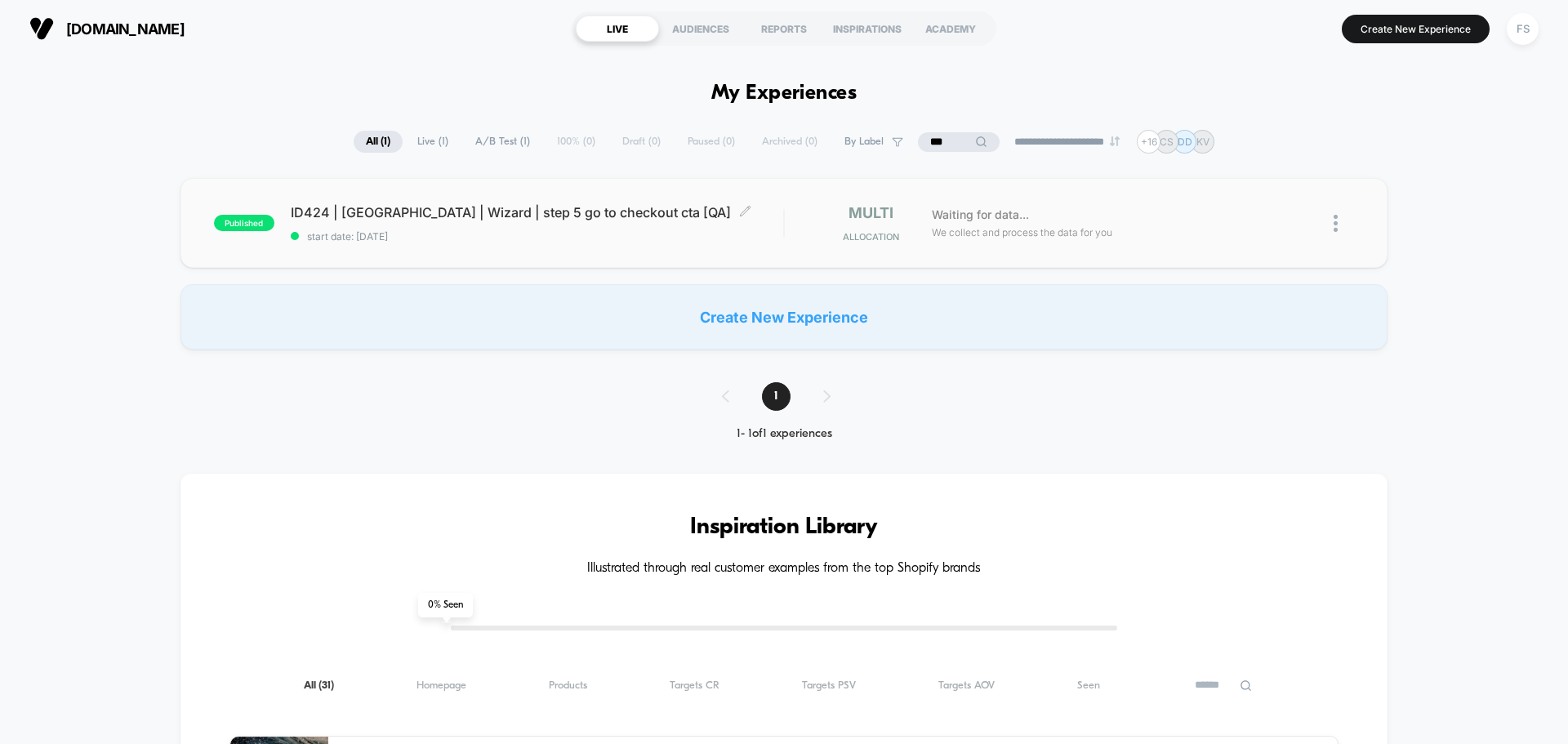
click at [322, 219] on span "ID424 | USA | Wizard | step 5 go to checkout cta [QA] Click to edit experience …" at bounding box center [537, 212] width 493 height 16
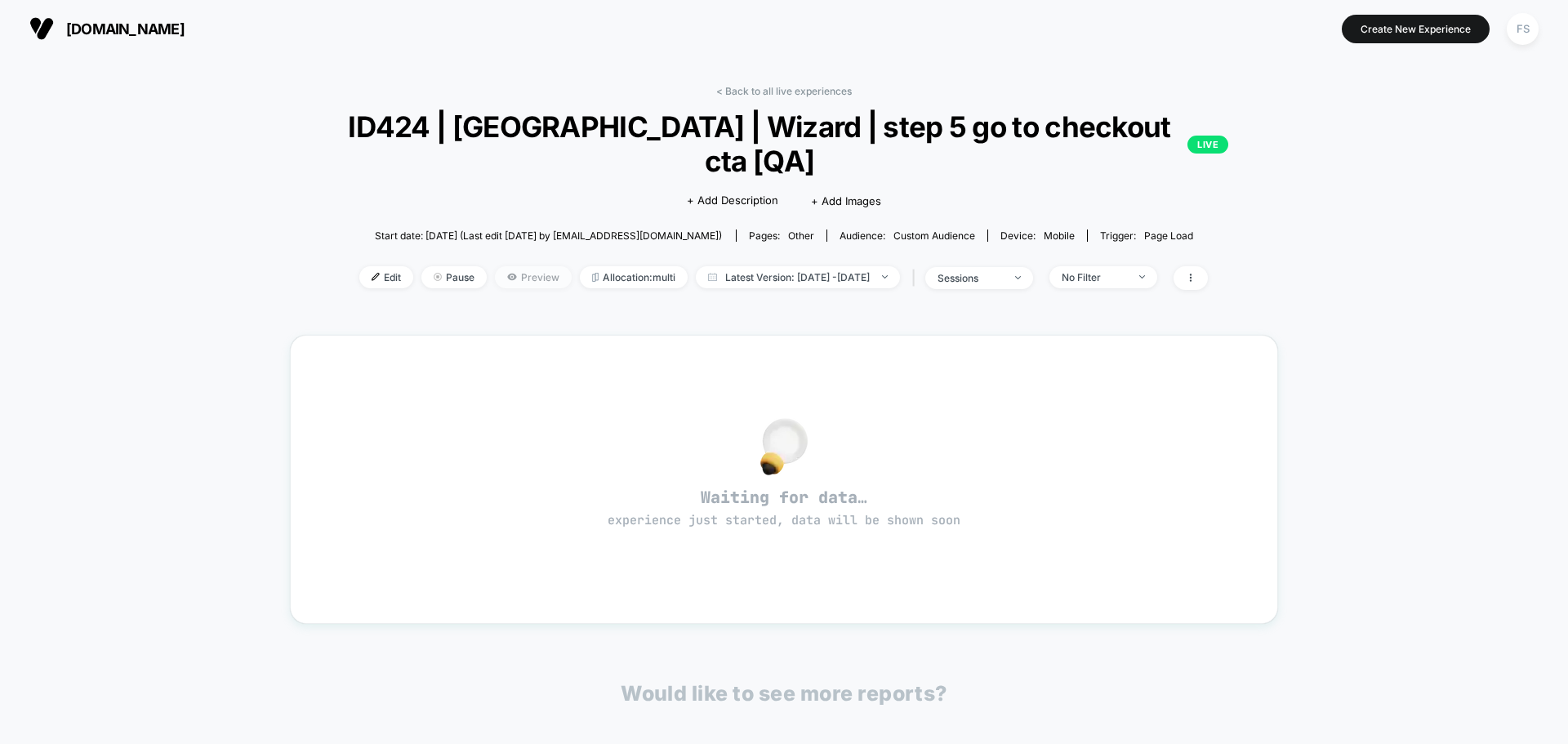
click at [498, 266] on span "Preview" at bounding box center [533, 277] width 77 height 22
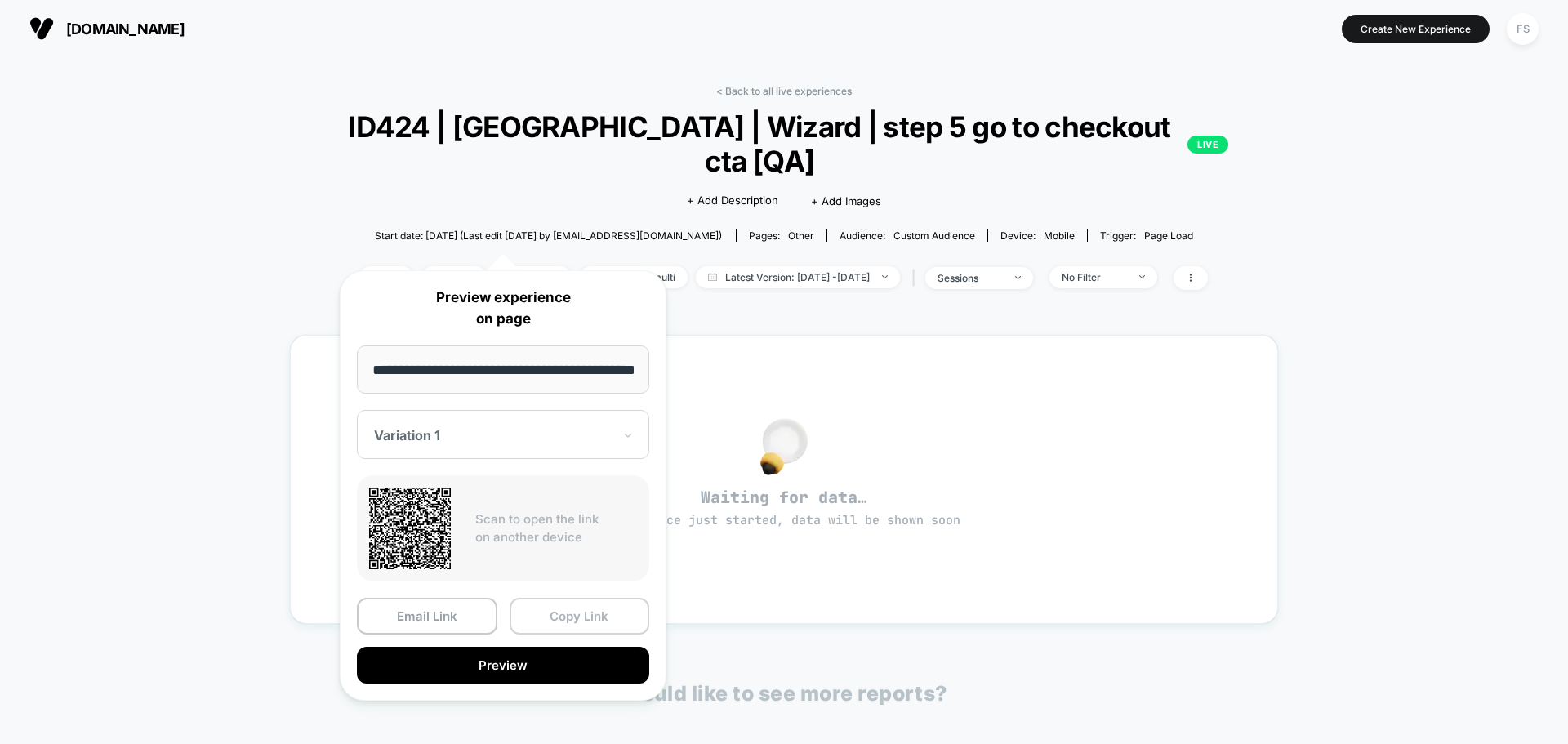
click at [577, 616] on button "Copy Link" at bounding box center [580, 616] width 141 height 37
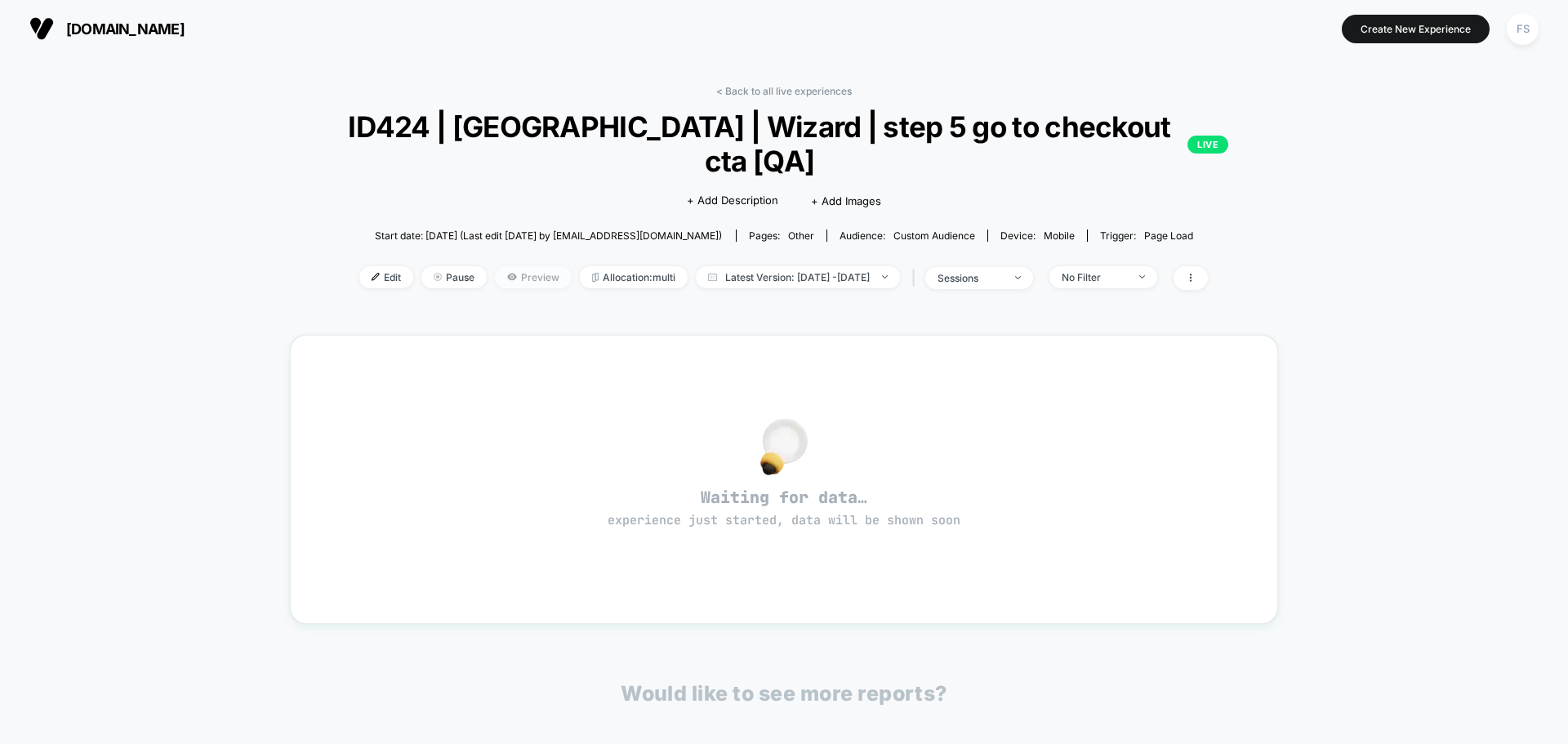
click at [511, 266] on span "Preview" at bounding box center [533, 277] width 77 height 22
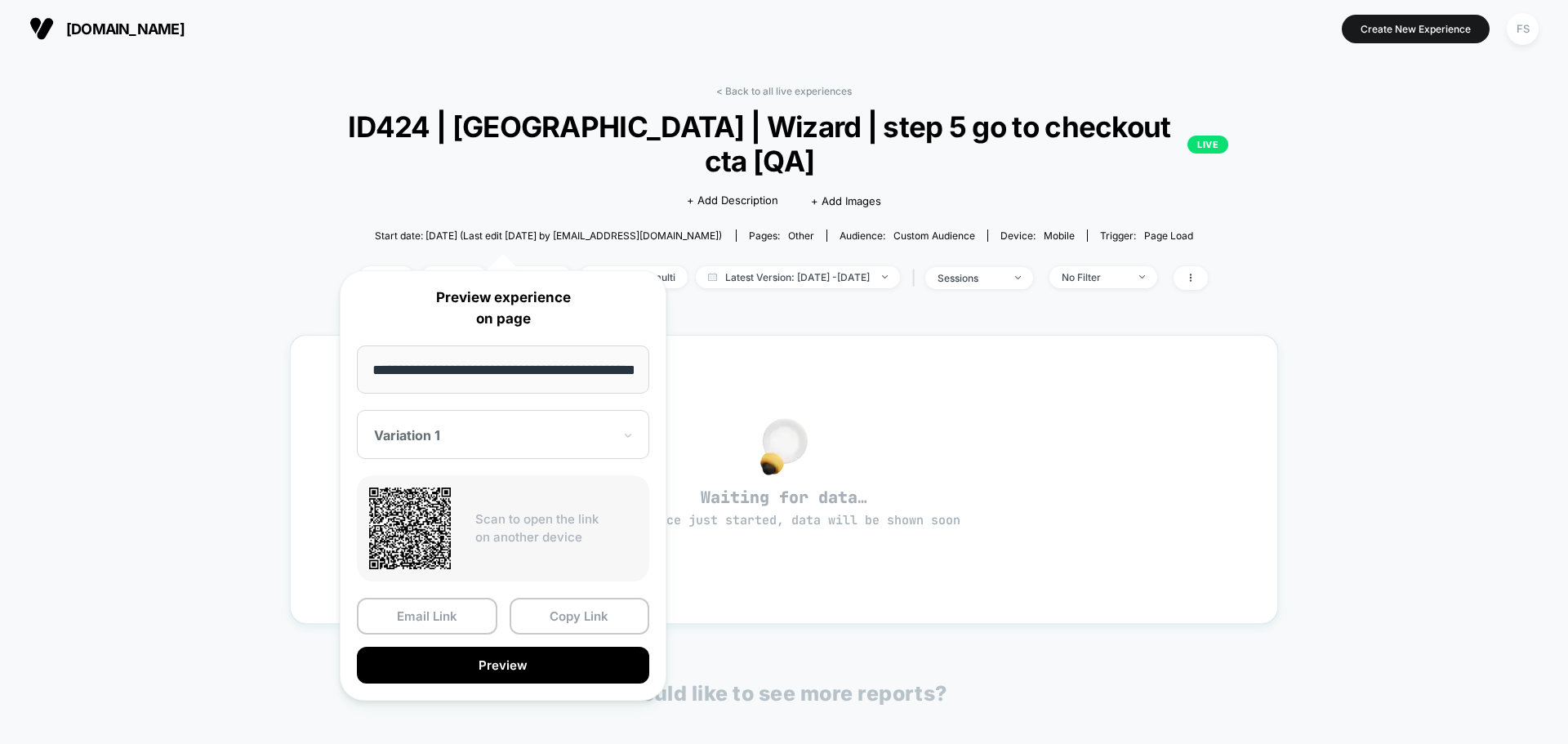
click at [539, 436] on div at bounding box center [494, 435] width 239 height 16
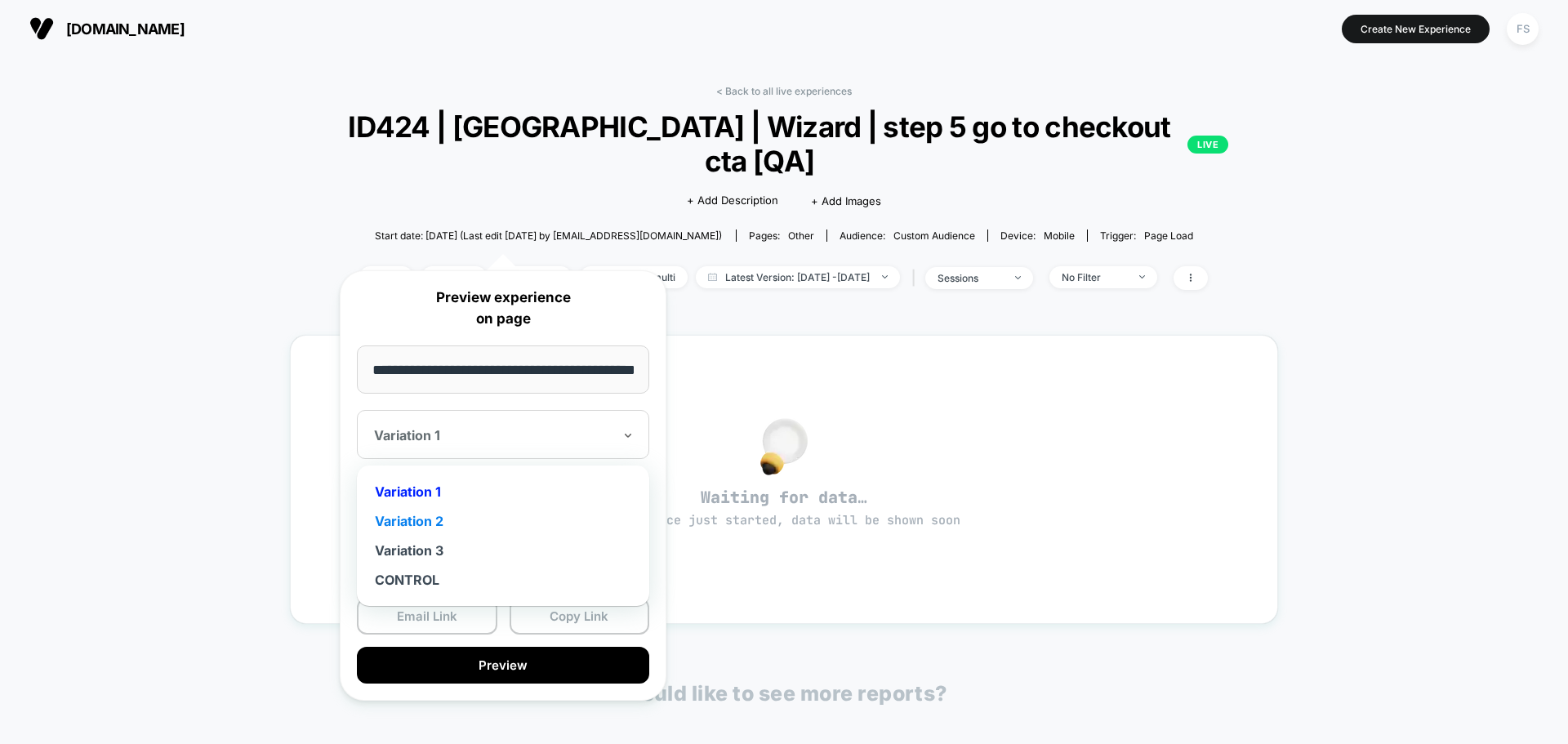
click at [508, 528] on div "Variation 2" at bounding box center [502, 521] width 276 height 29
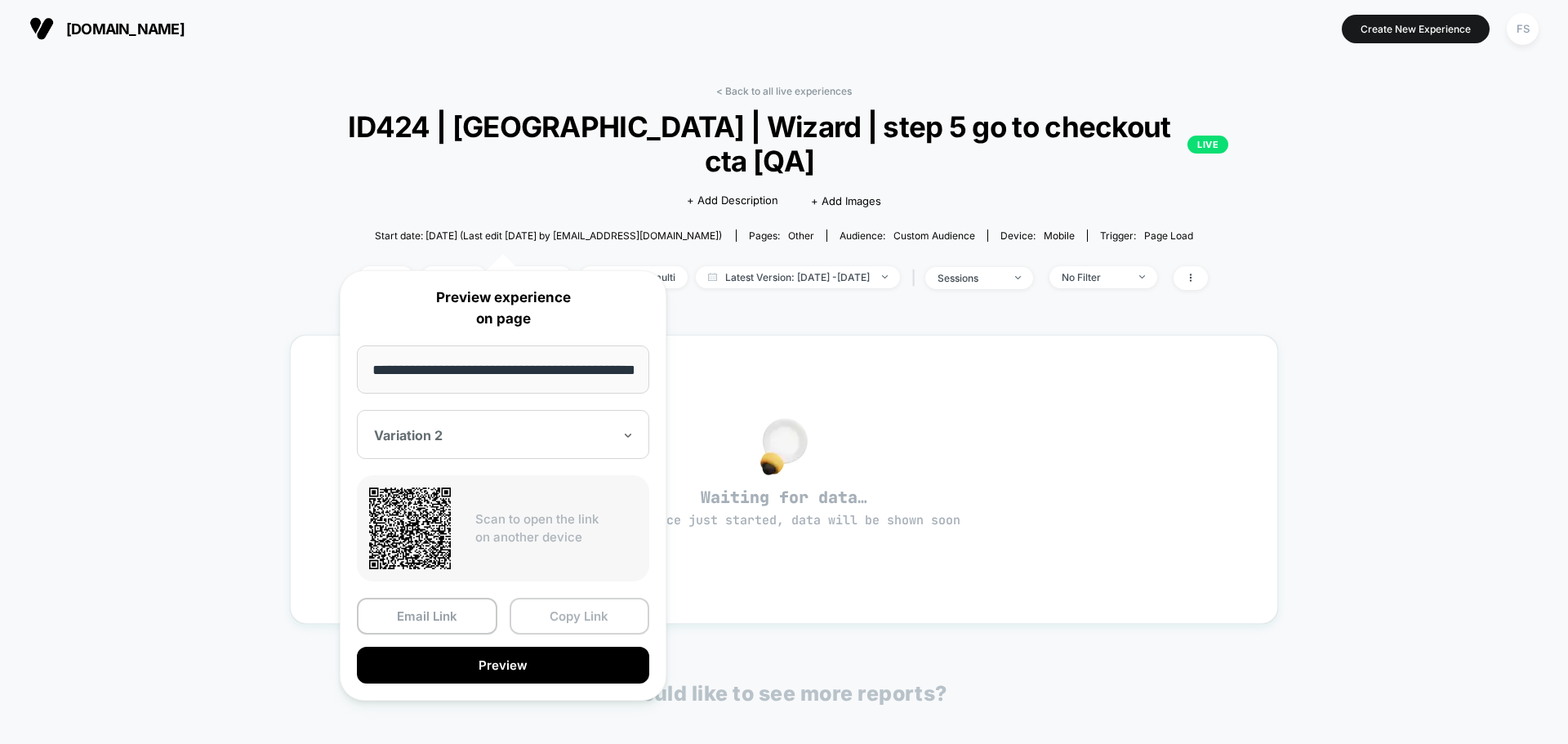
click at [551, 610] on button "Copy Link" at bounding box center [580, 616] width 141 height 37
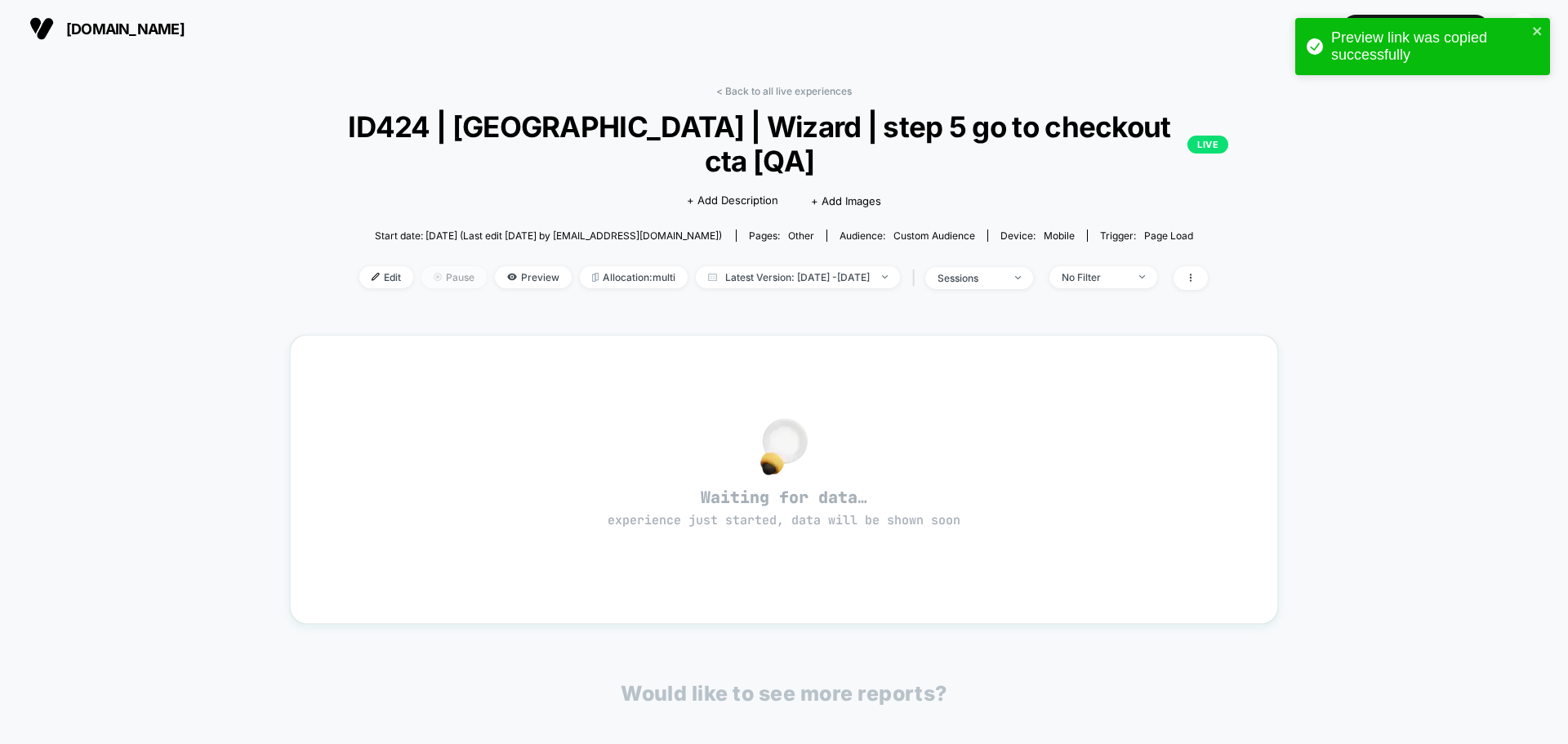
click at [443, 266] on span "Pause" at bounding box center [455, 277] width 66 height 22
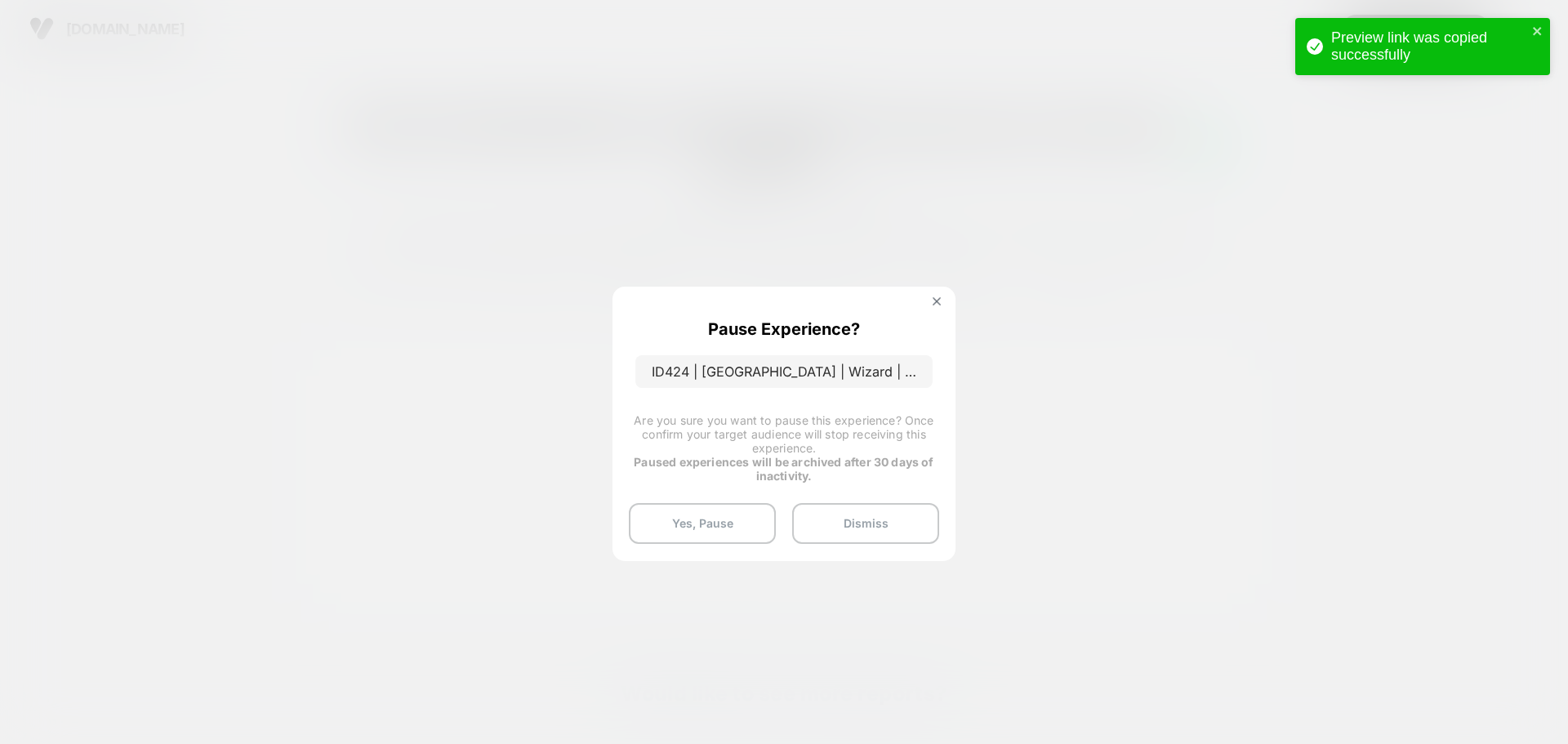
click at [934, 303] on button at bounding box center [936, 303] width 18 height 14
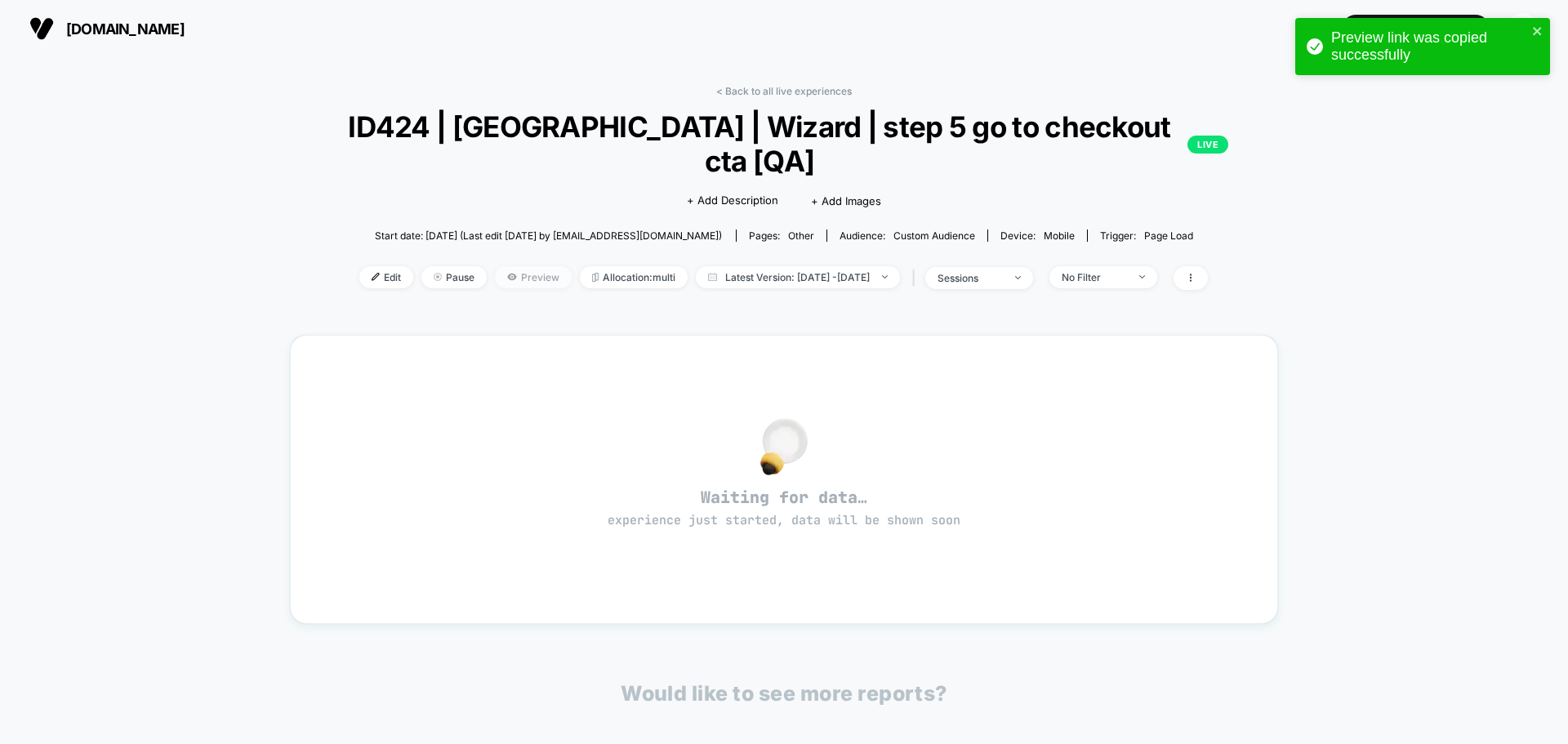
click at [495, 266] on span "Preview" at bounding box center [533, 277] width 77 height 22
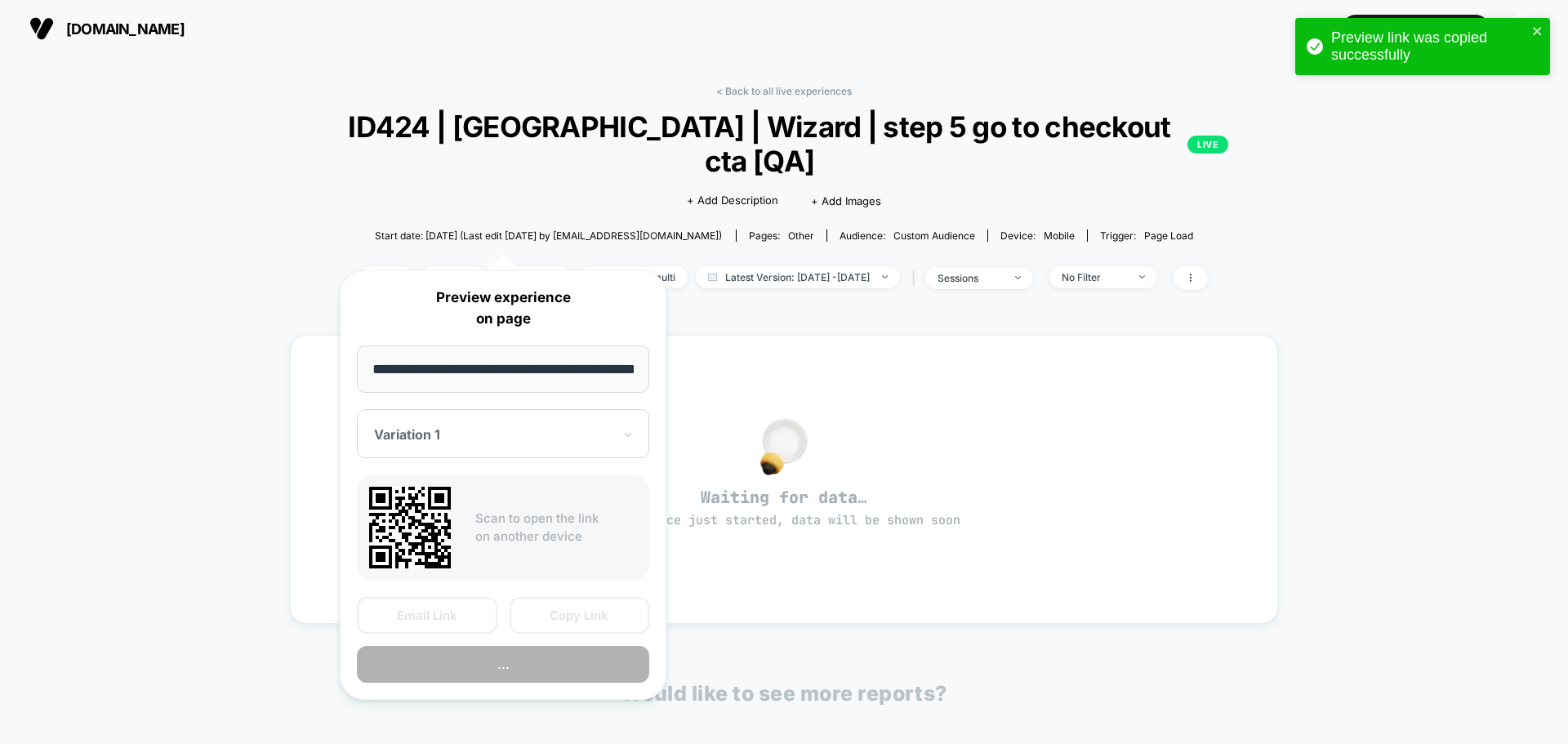
scroll to position [0, 44]
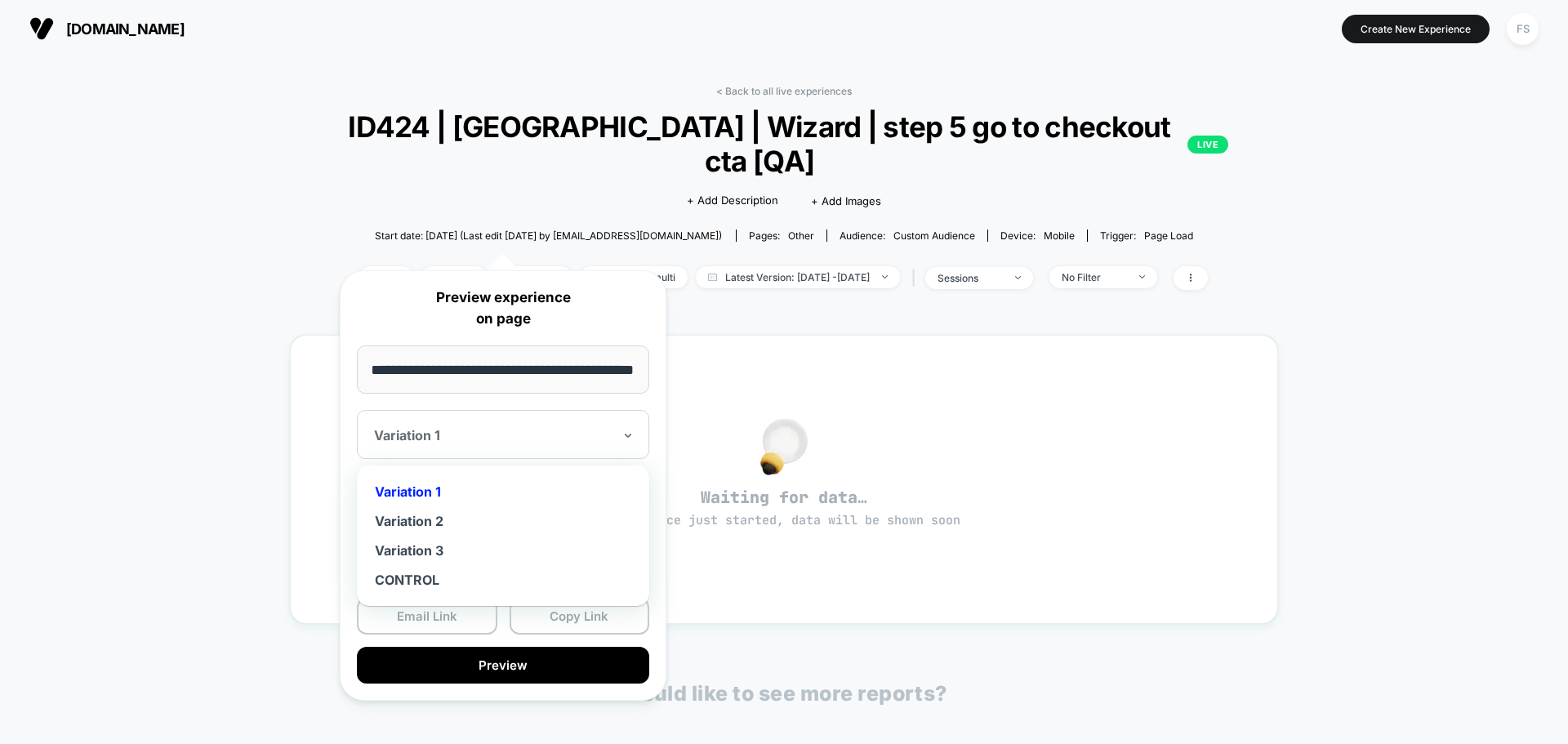
click at [460, 436] on div at bounding box center [494, 435] width 239 height 16
click at [458, 552] on div "Variation 3" at bounding box center [502, 550] width 276 height 29
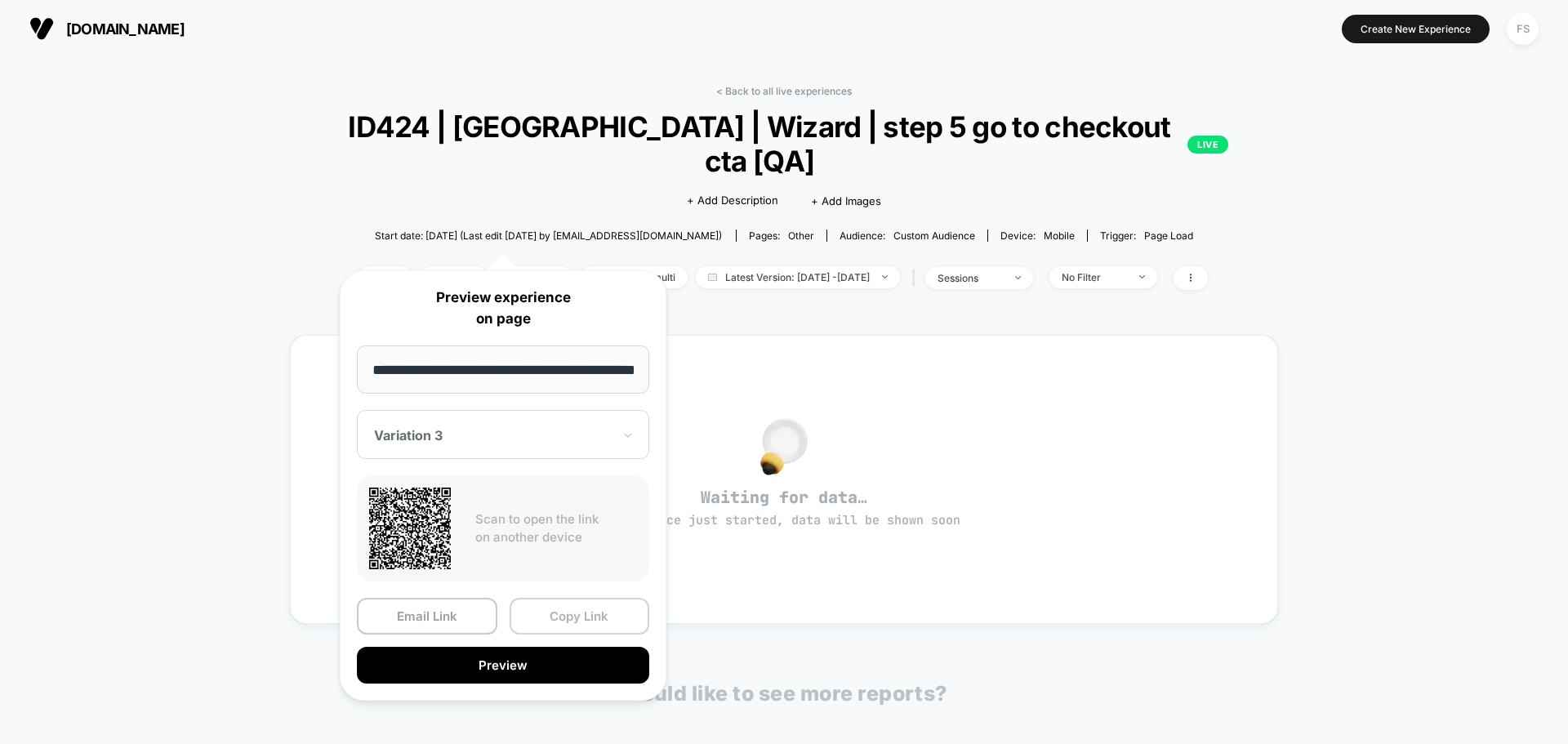
click at [614, 616] on button "Copy Link" at bounding box center [580, 616] width 141 height 37
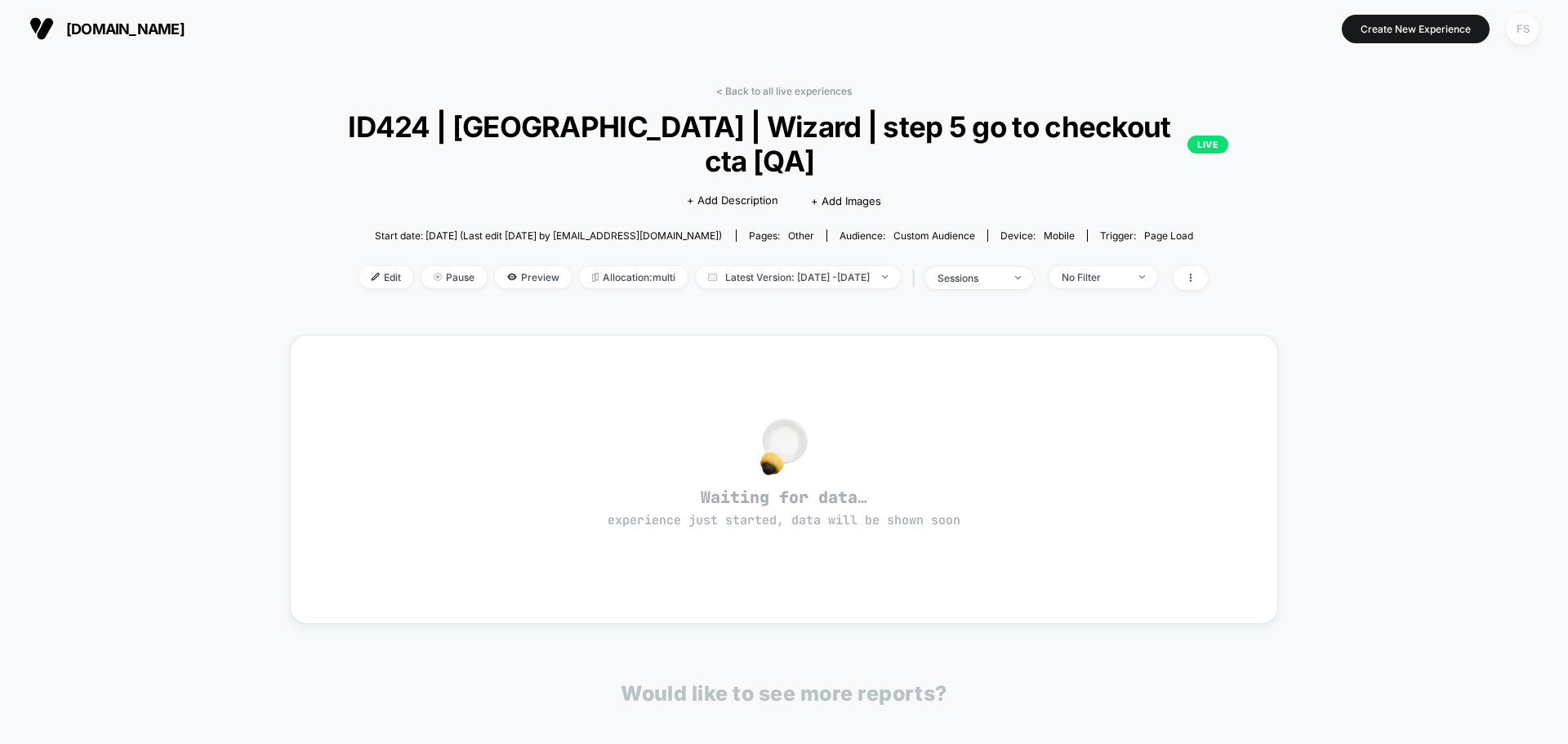
click at [1524, 43] on div "FS" at bounding box center [1522, 29] width 32 height 32
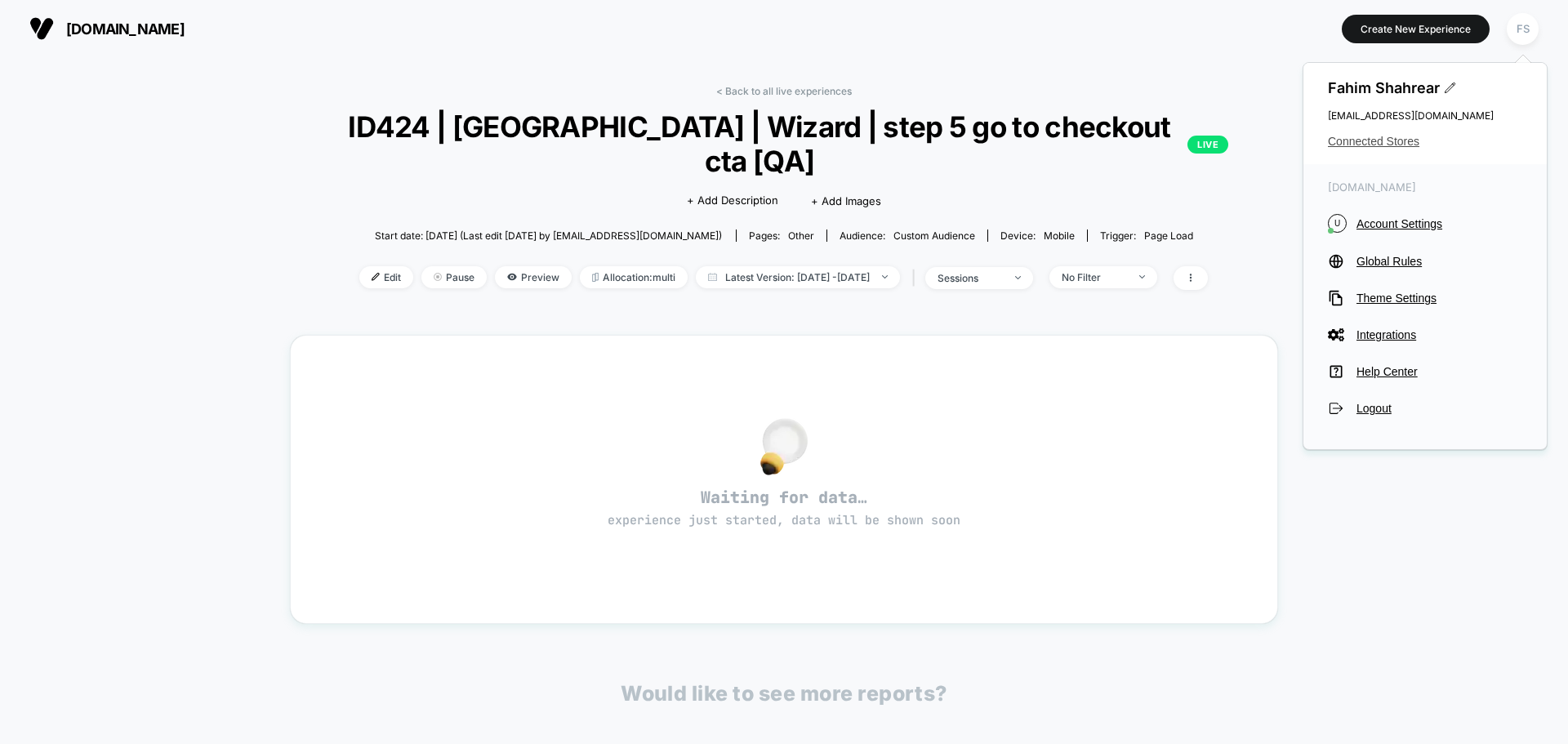
click at [1354, 143] on span "Connected Stores" at bounding box center [1425, 141] width 194 height 13
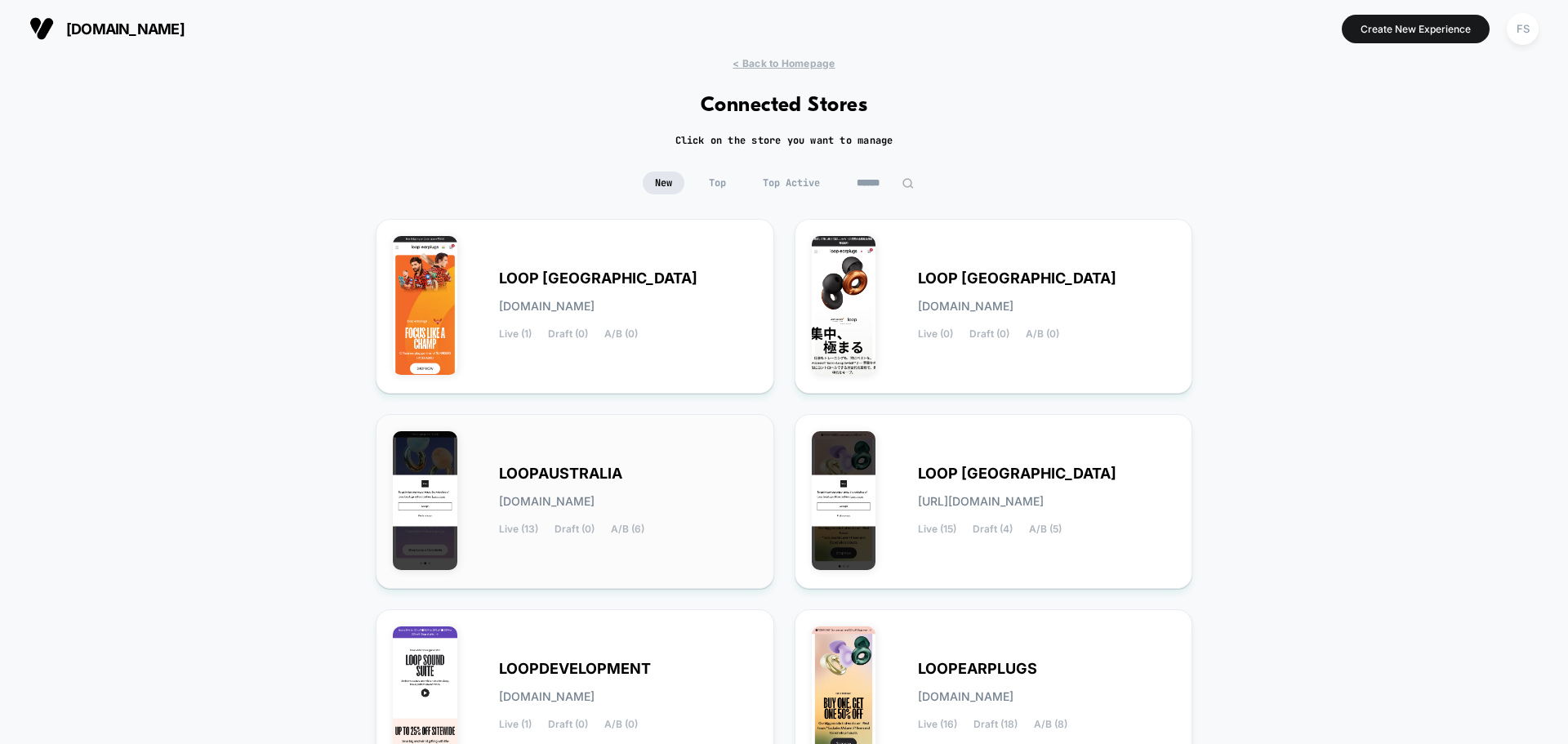
click at [619, 447] on div "LOOPAUSTRALIA loopaustralia.myshopify.com Live (13) Draft (0) A/B (6)" at bounding box center [574, 501] width 364 height 141
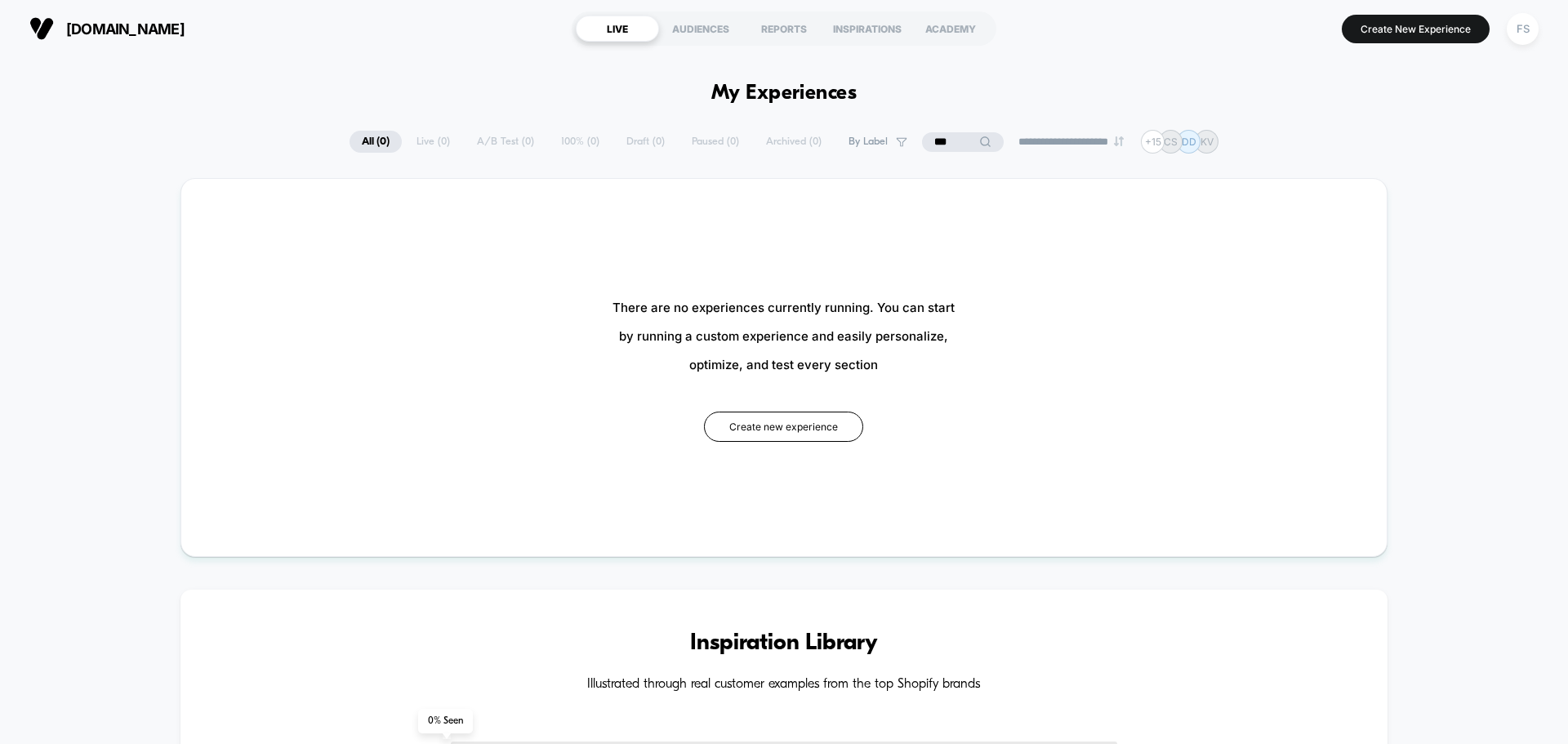
click at [953, 132] on input "***" at bounding box center [963, 142] width 81 height 20
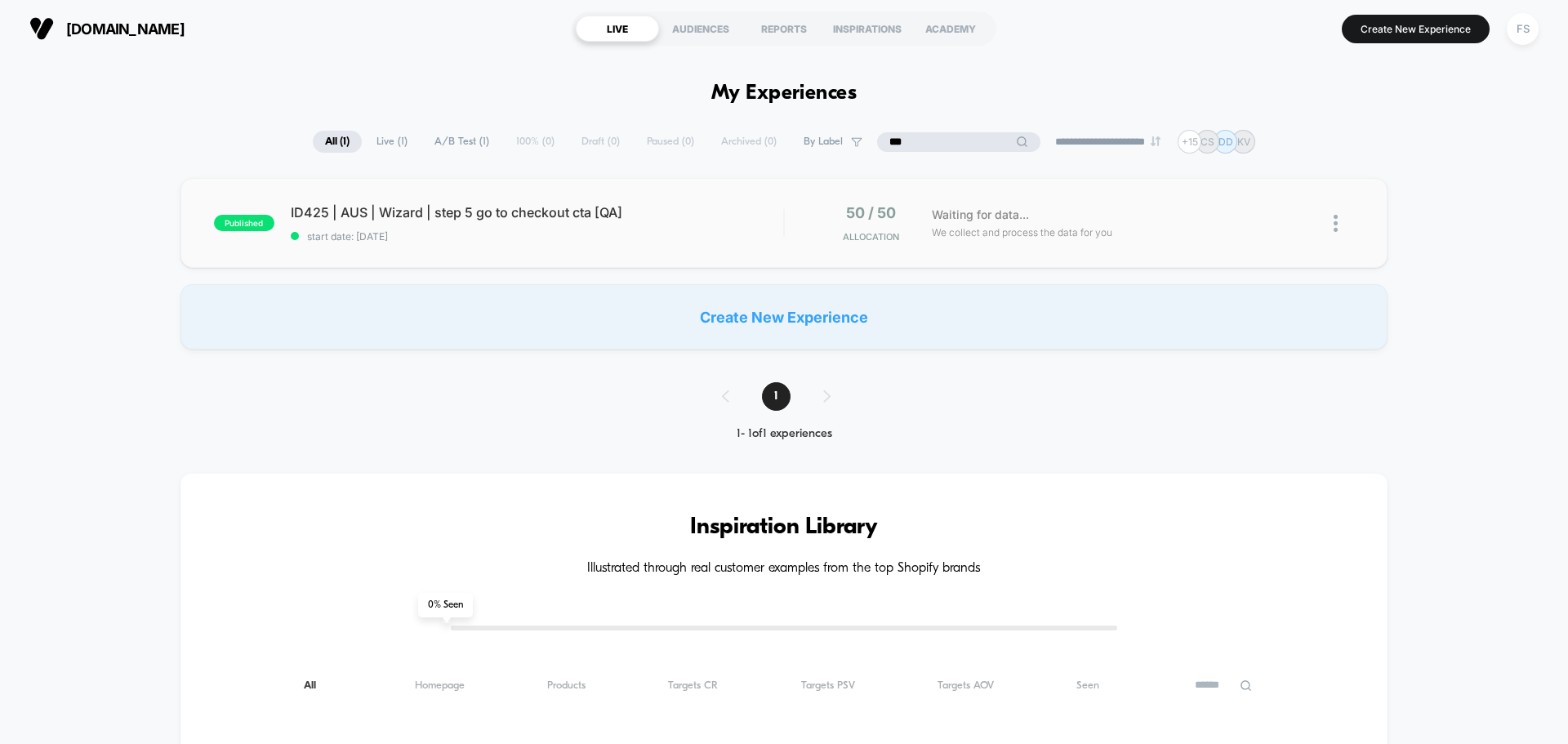
type input "***"
click at [613, 251] on div "published ID425 | AUS | Wizard | step 5 go to checkout cta [QA] start date: 8/1…" at bounding box center [784, 223] width 1207 height 90
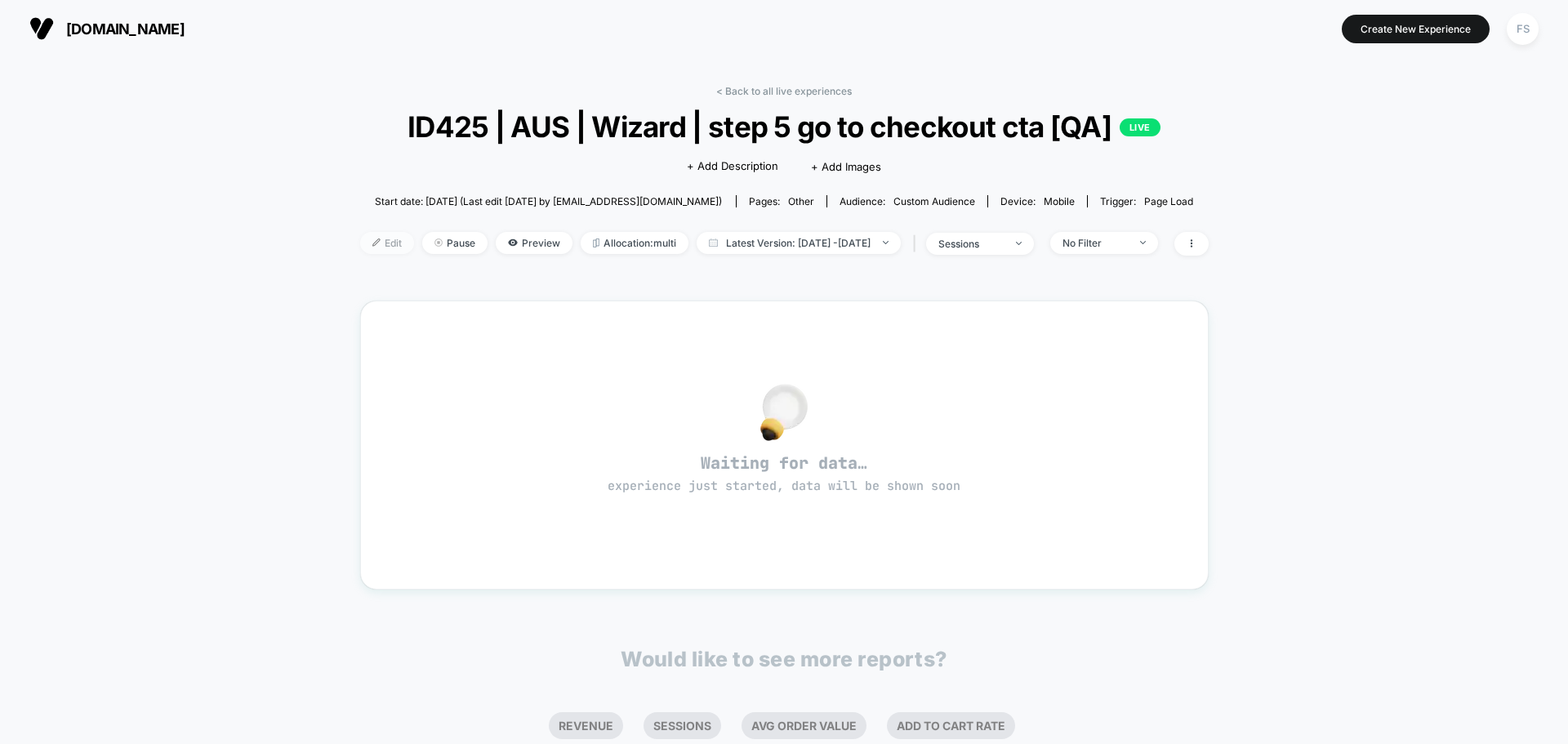
click at [372, 233] on span "Edit" at bounding box center [387, 243] width 54 height 22
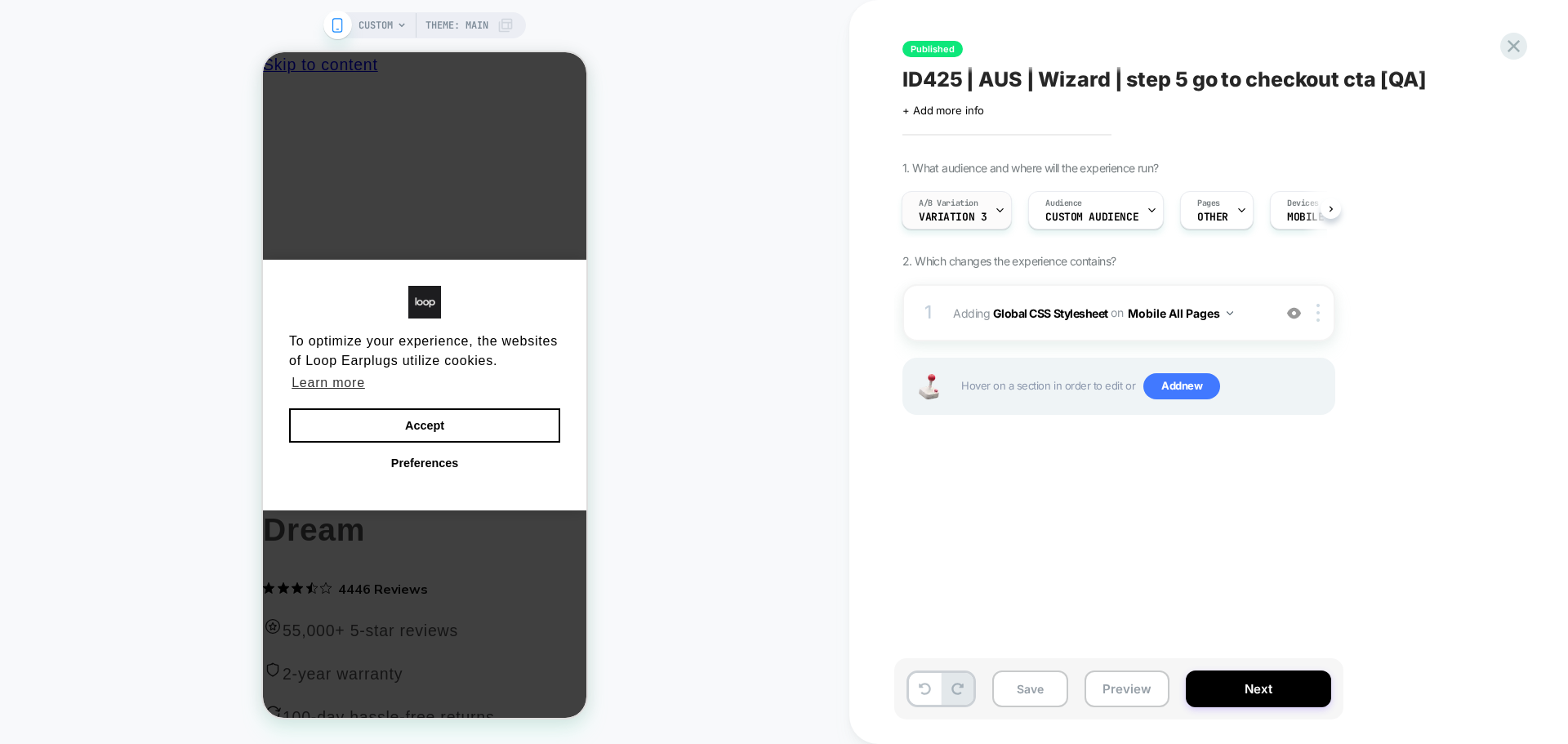
click at [955, 214] on span "Variation 3" at bounding box center [953, 217] width 67 height 11
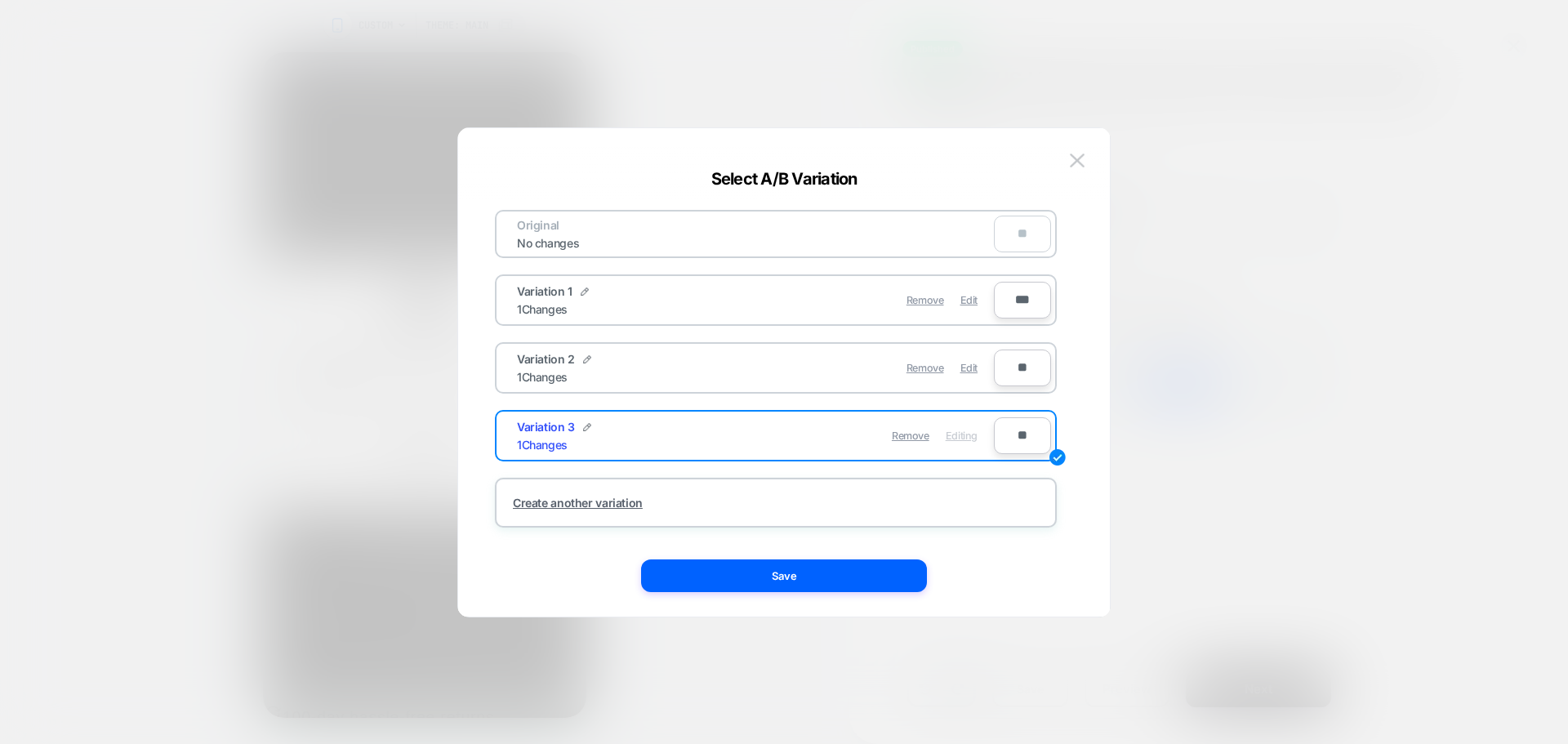
click at [1019, 299] on input "***" at bounding box center [1023, 300] width 57 height 37
type input "***"
click at [1017, 372] on input "**" at bounding box center [1023, 367] width 57 height 37
type input "***"
click at [1022, 443] on input "**" at bounding box center [1023, 436] width 57 height 37
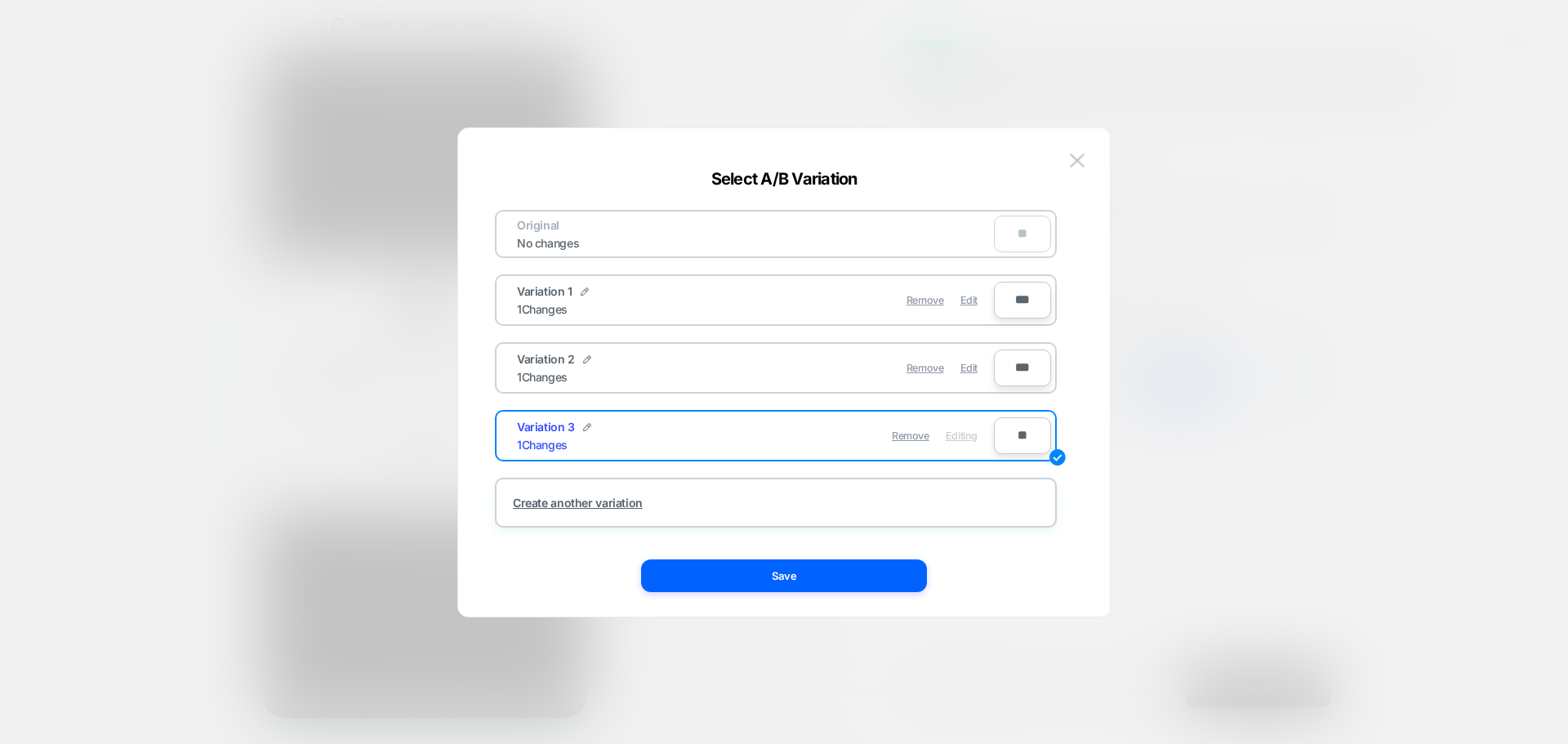
click at [1022, 443] on input "**" at bounding box center [1023, 436] width 57 height 37
type input "***"
type input "**"
type input "***"
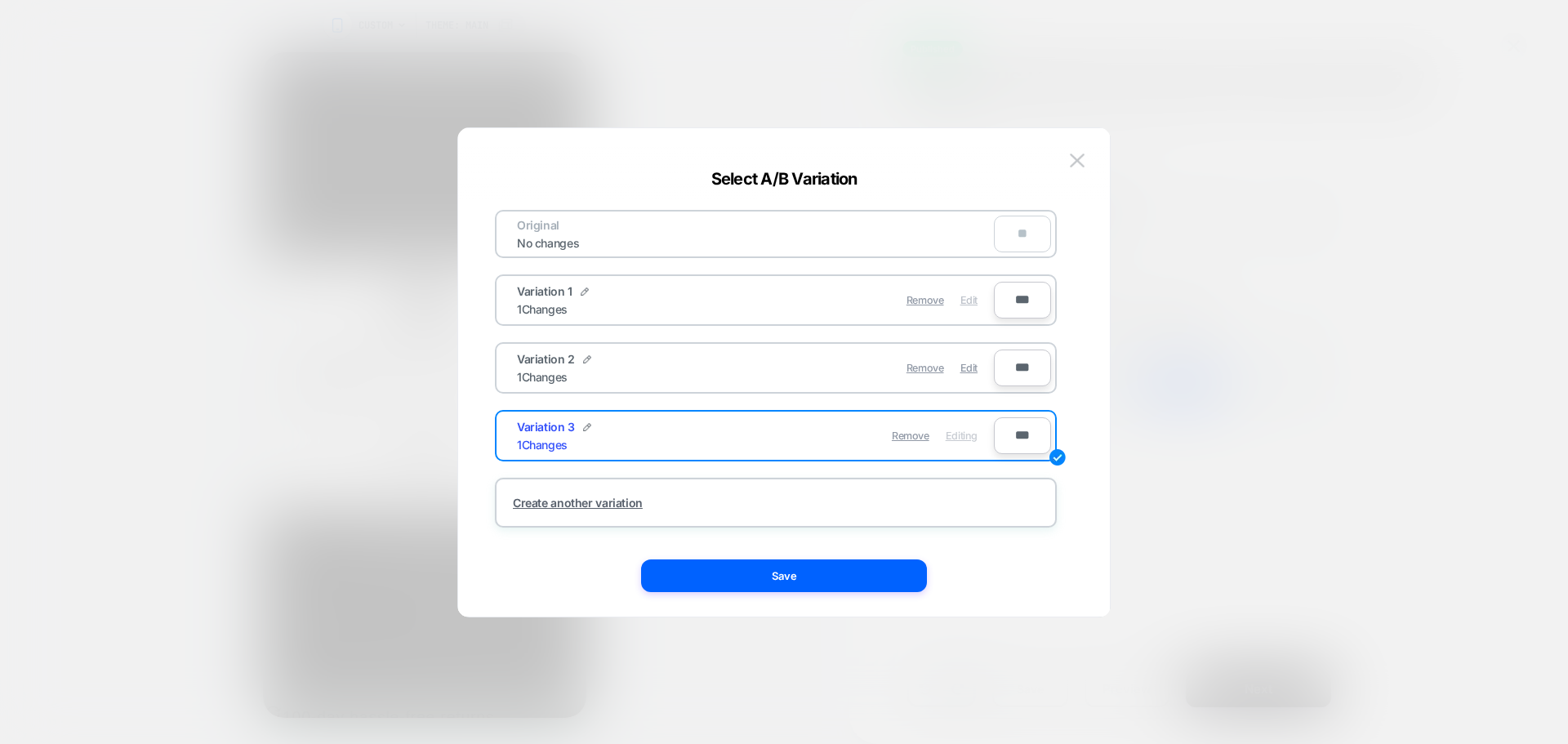
click at [965, 303] on span "Edit" at bounding box center [969, 300] width 17 height 12
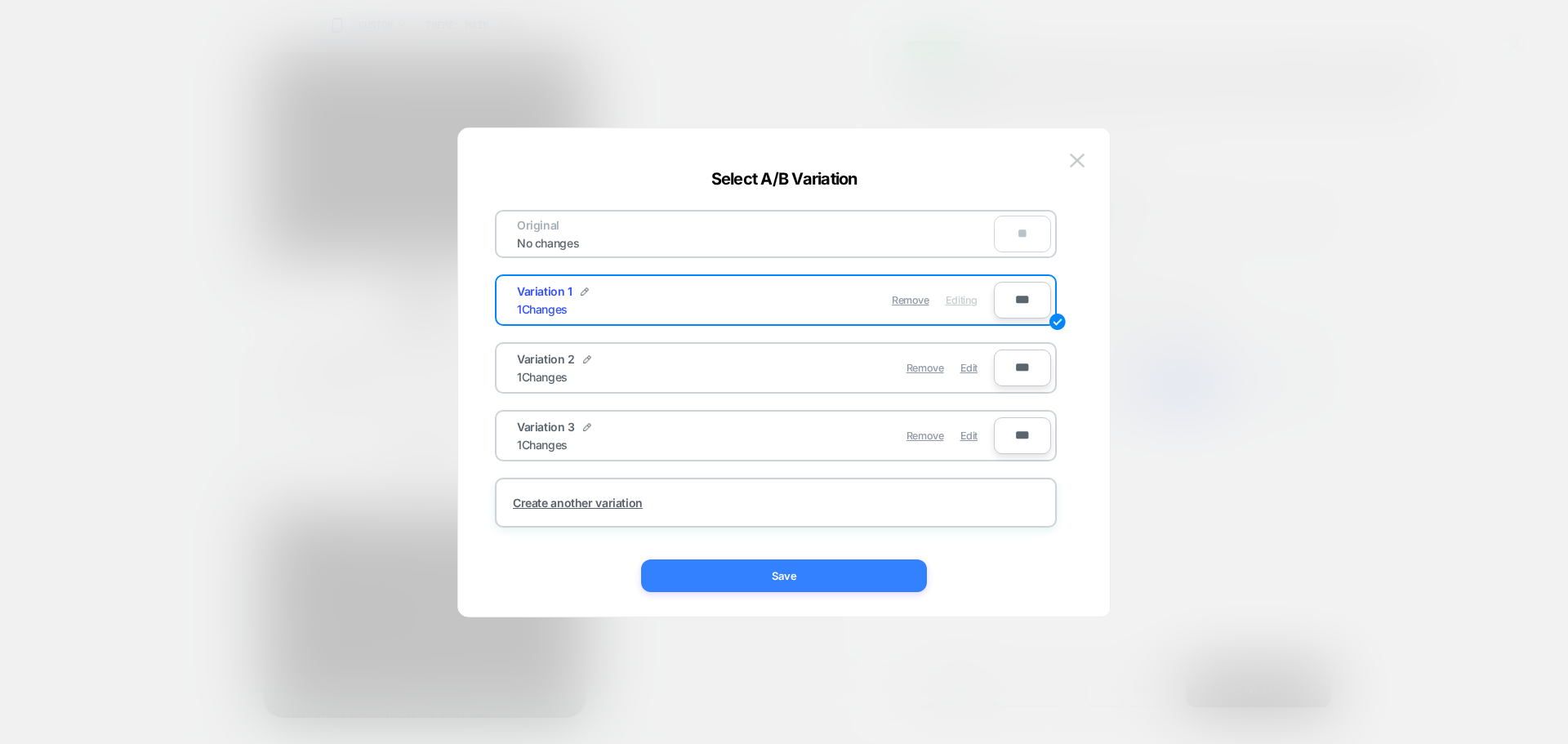
click at [830, 564] on button "Save" at bounding box center [784, 575] width 286 height 33
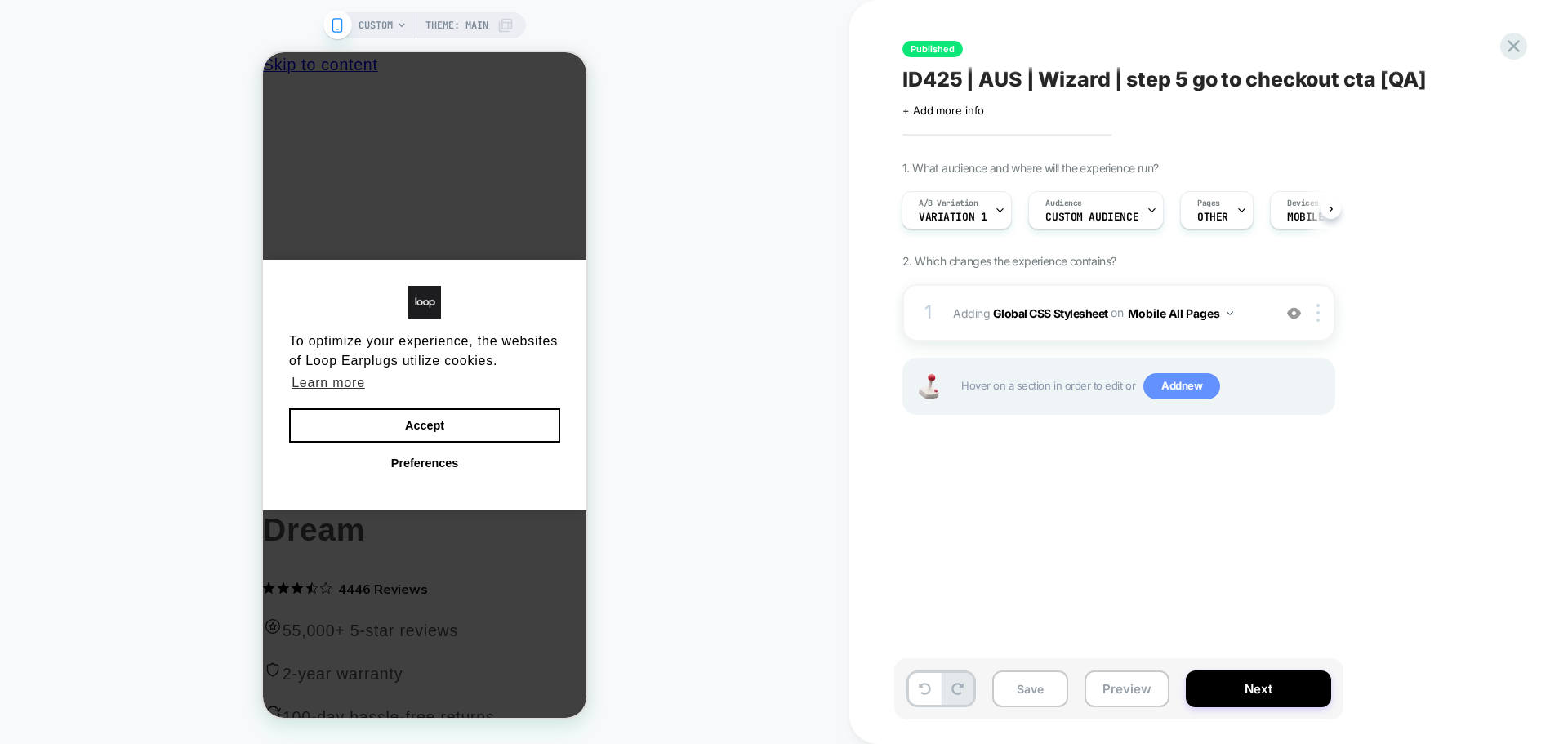
click at [1164, 383] on span "Add new" at bounding box center [1182, 386] width 77 height 26
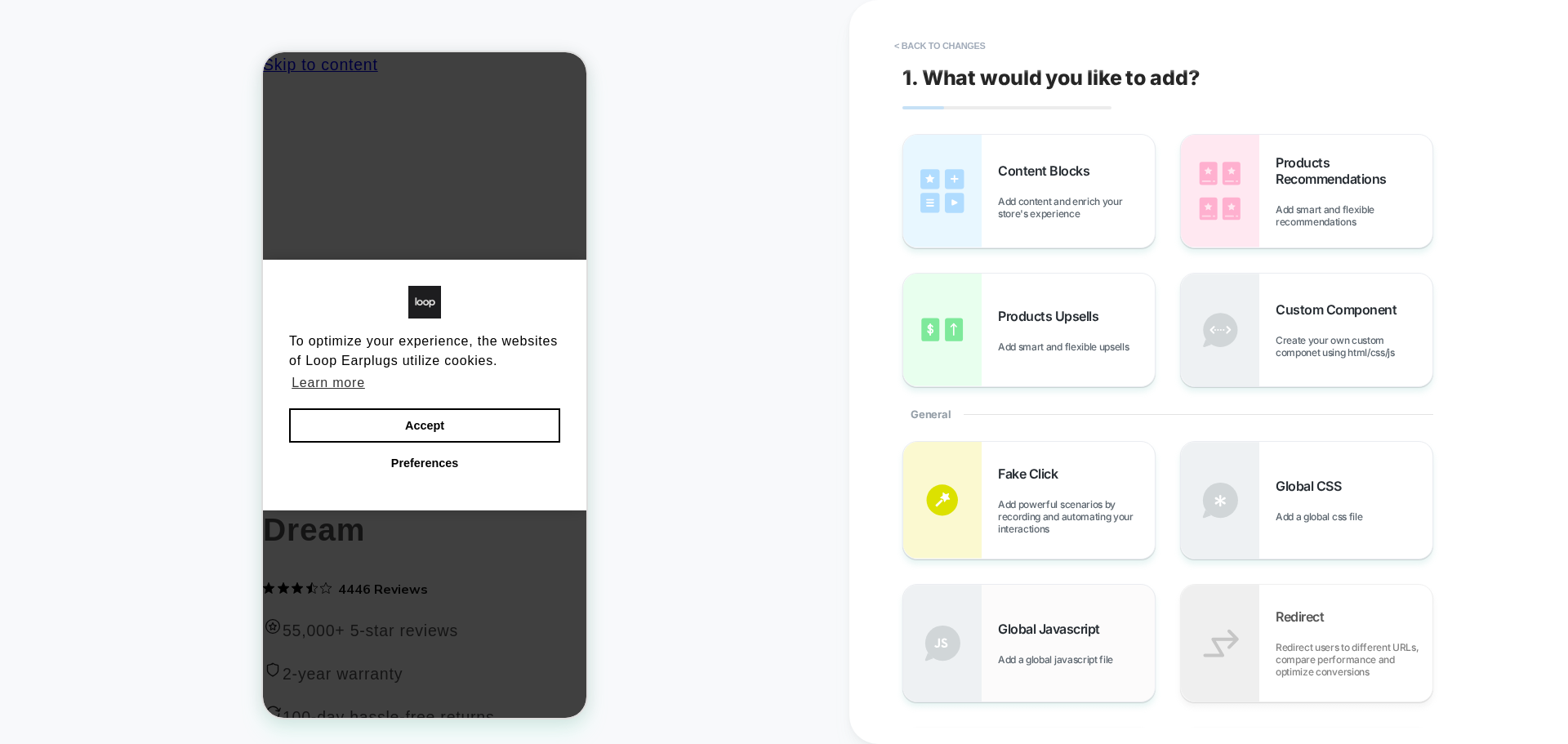
click at [1049, 614] on div "Global Javascript Add a global javascript file" at bounding box center [1029, 642] width 252 height 117
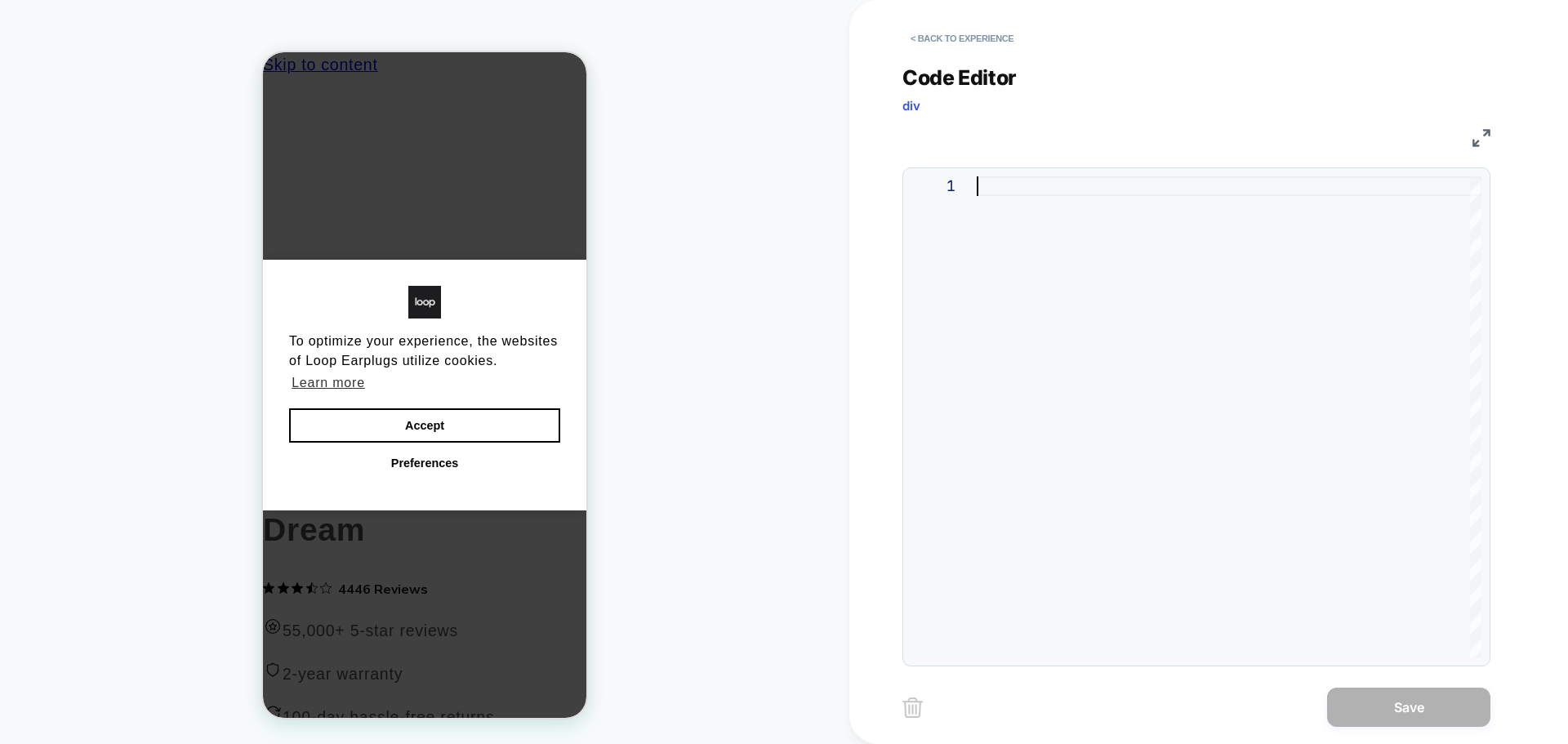
click at [1122, 349] on div at bounding box center [1229, 417] width 505 height 480
type textarea "* ***** *****"
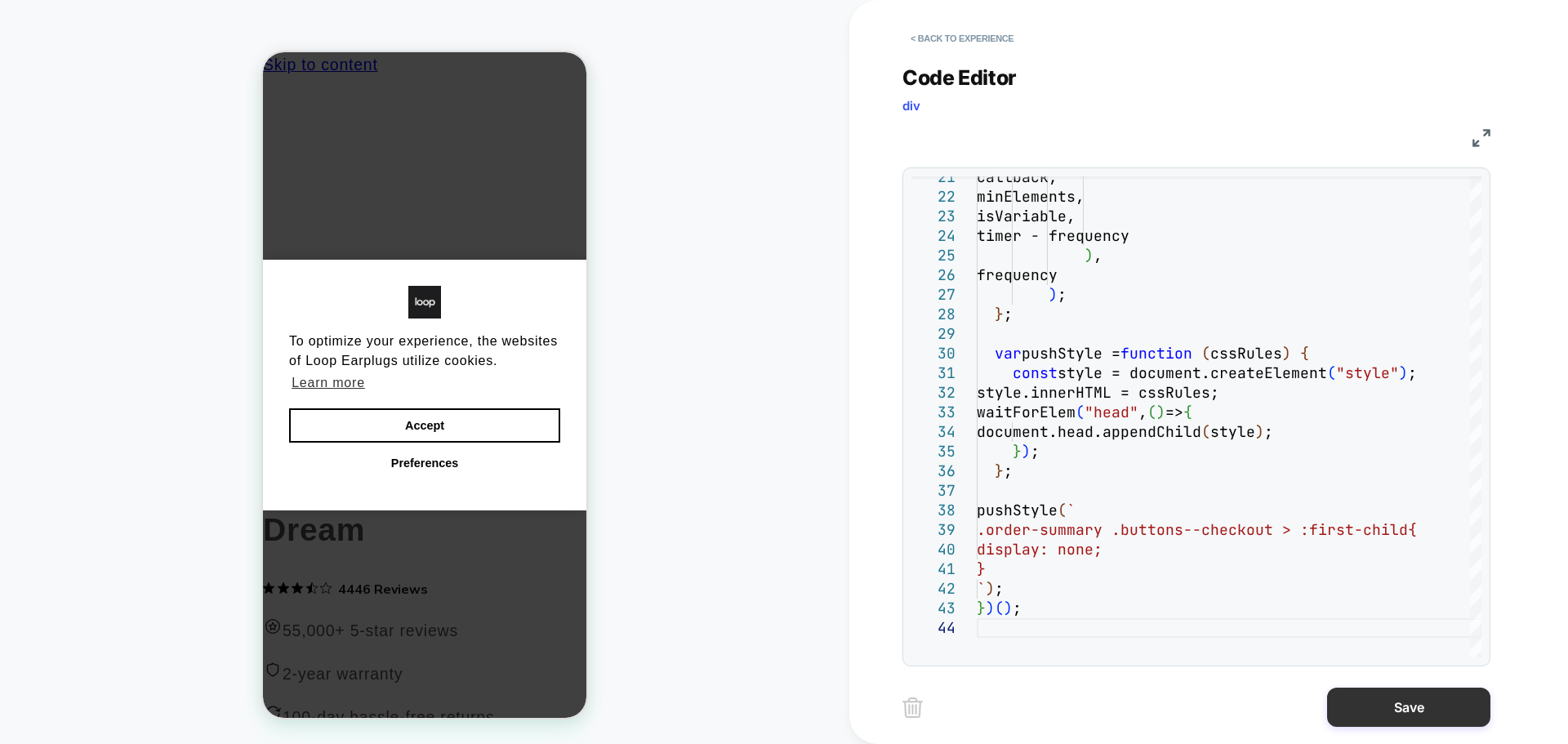
click at [1408, 703] on button "Save" at bounding box center [1408, 707] width 163 height 39
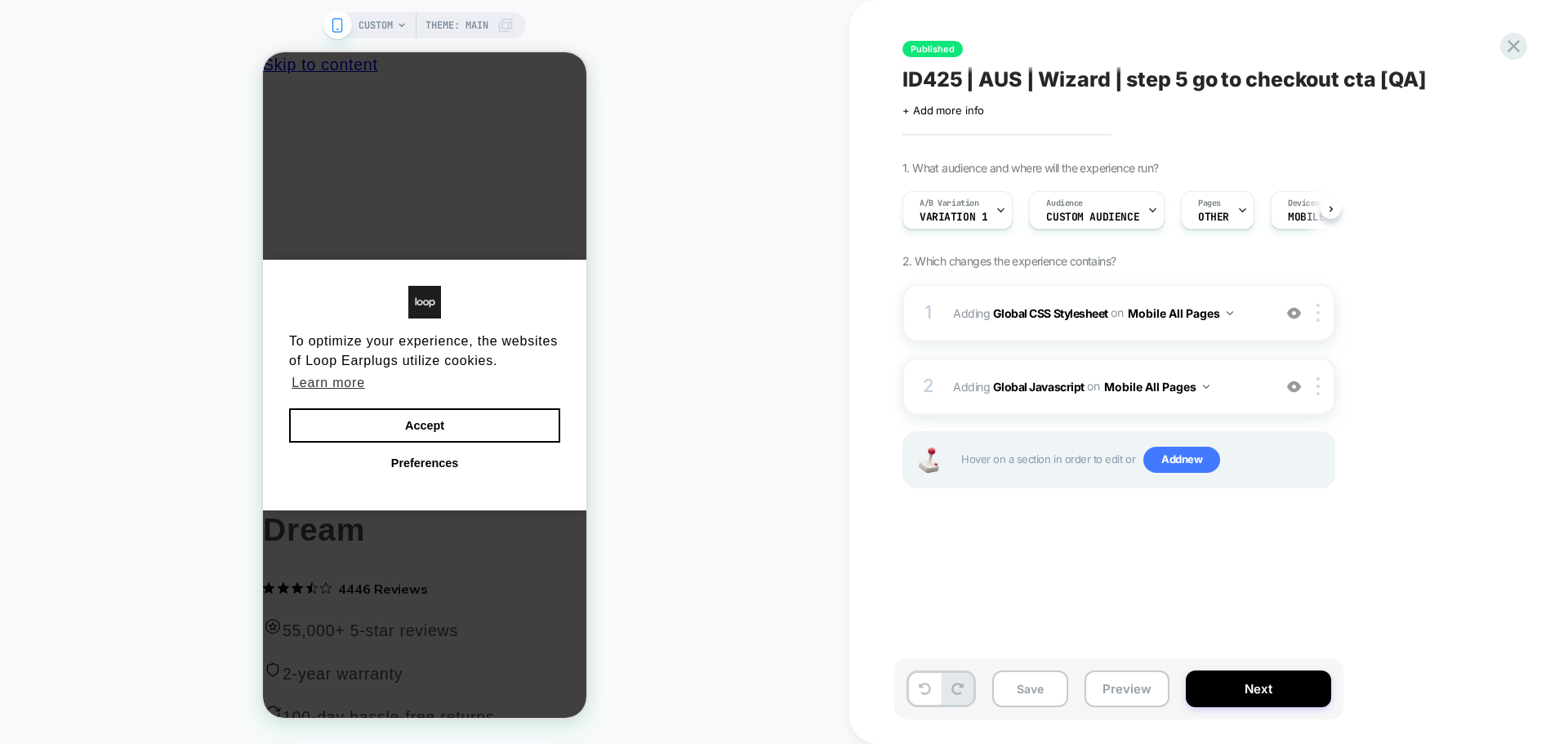
scroll to position [0, 1]
click at [512, 420] on button "Accept" at bounding box center [424, 425] width 271 height 35
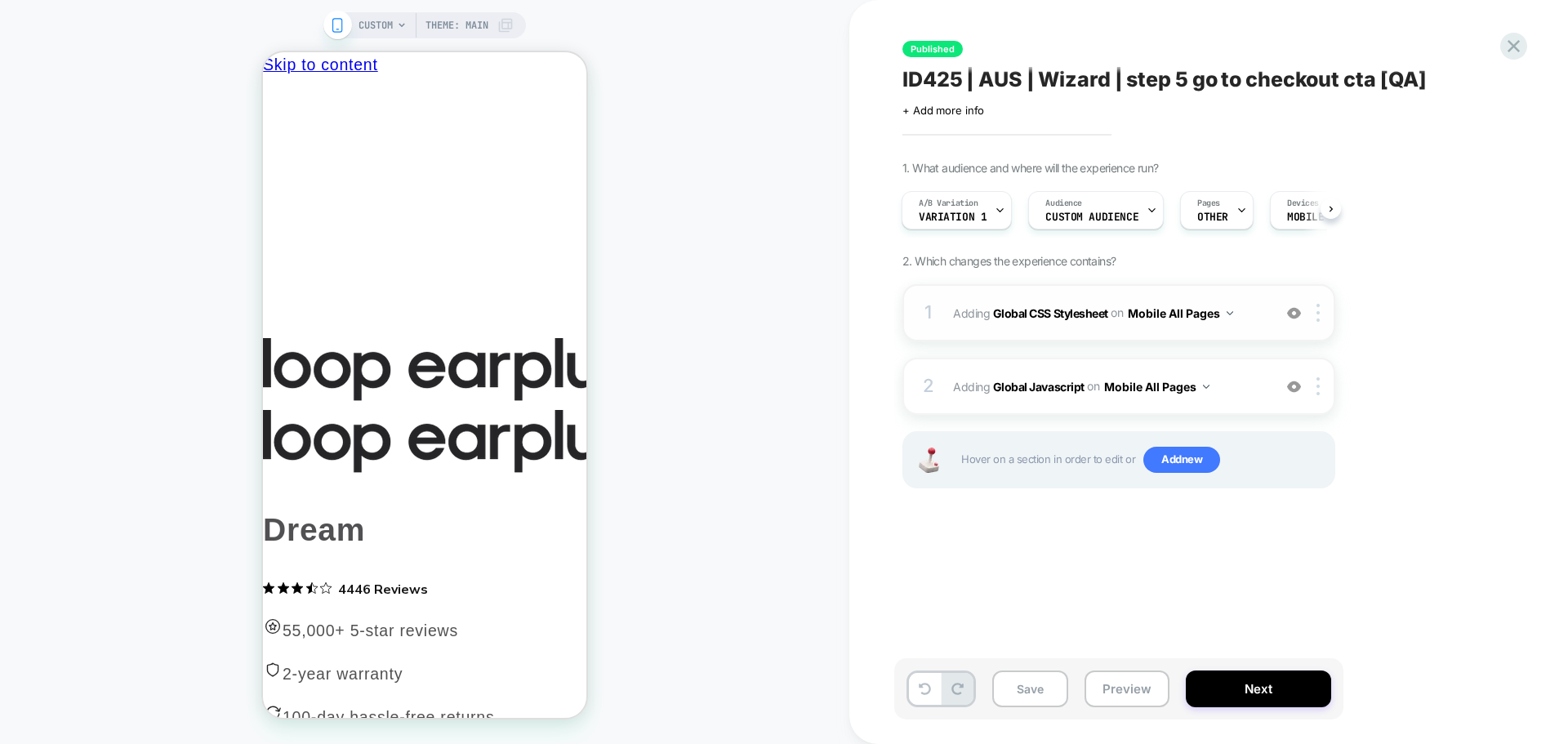
click at [1290, 309] on img at bounding box center [1294, 313] width 14 height 14
click at [995, 200] on div at bounding box center [1000, 210] width 10 height 37
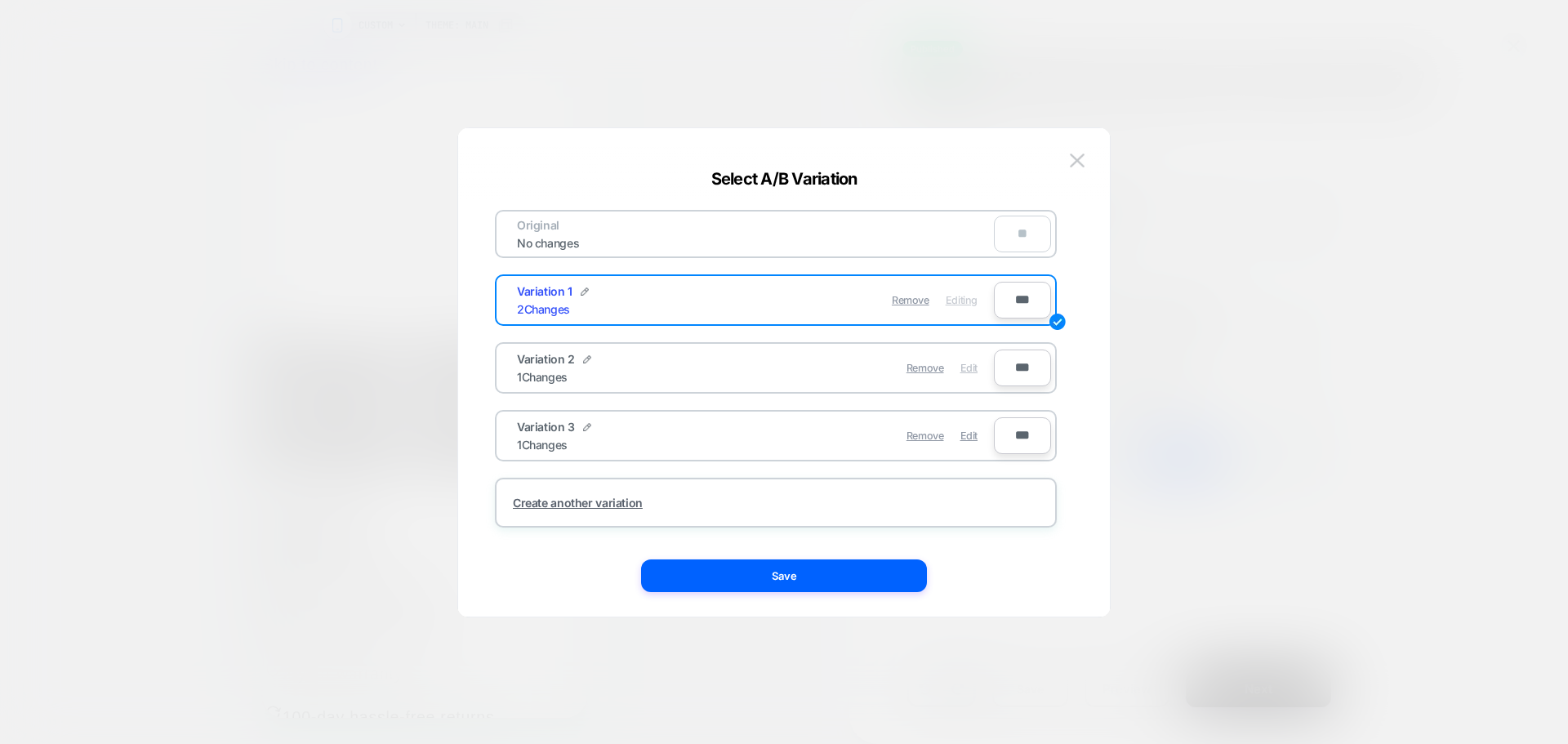
click at [964, 369] on span "Edit" at bounding box center [969, 368] width 17 height 12
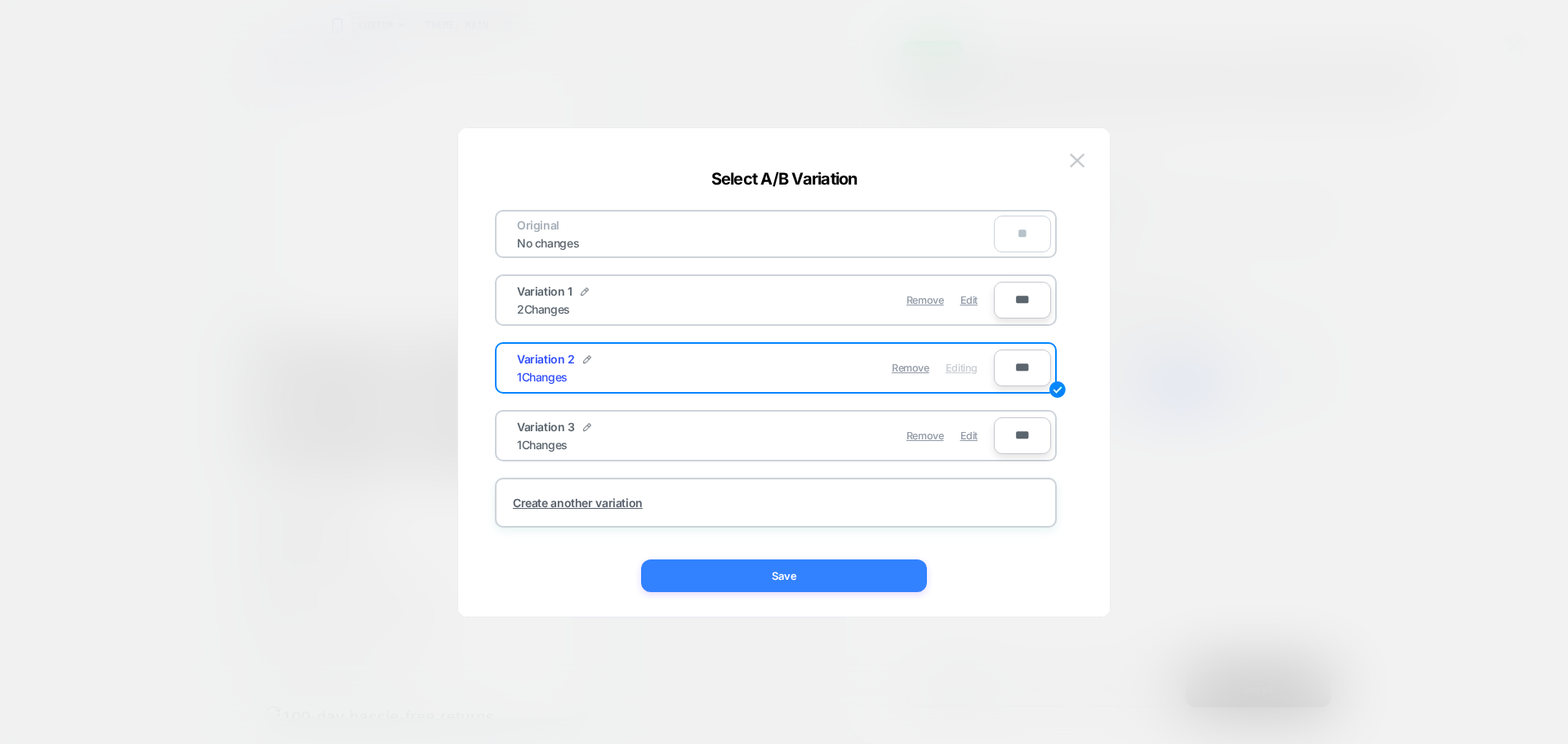
click at [881, 575] on button "Save" at bounding box center [784, 575] width 286 height 33
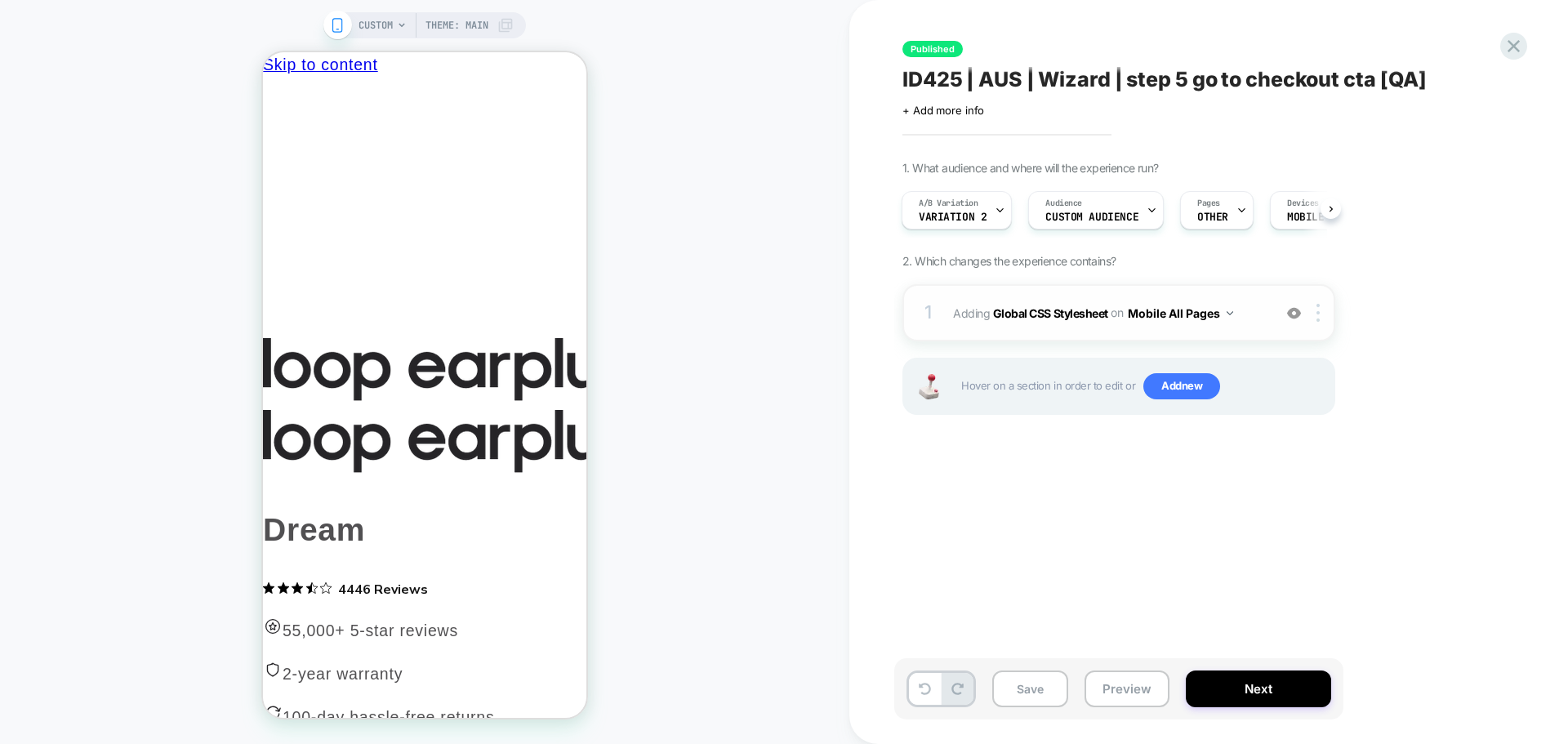
drag, startPoint x: 1048, startPoint y: 305, endPoint x: 1133, endPoint y: 303, distance: 85.0
click at [1097, 306] on b "Global CSS Stylesheet" at bounding box center [1050, 312] width 115 height 14
click at [1157, 384] on span "Add new" at bounding box center [1182, 386] width 77 height 26
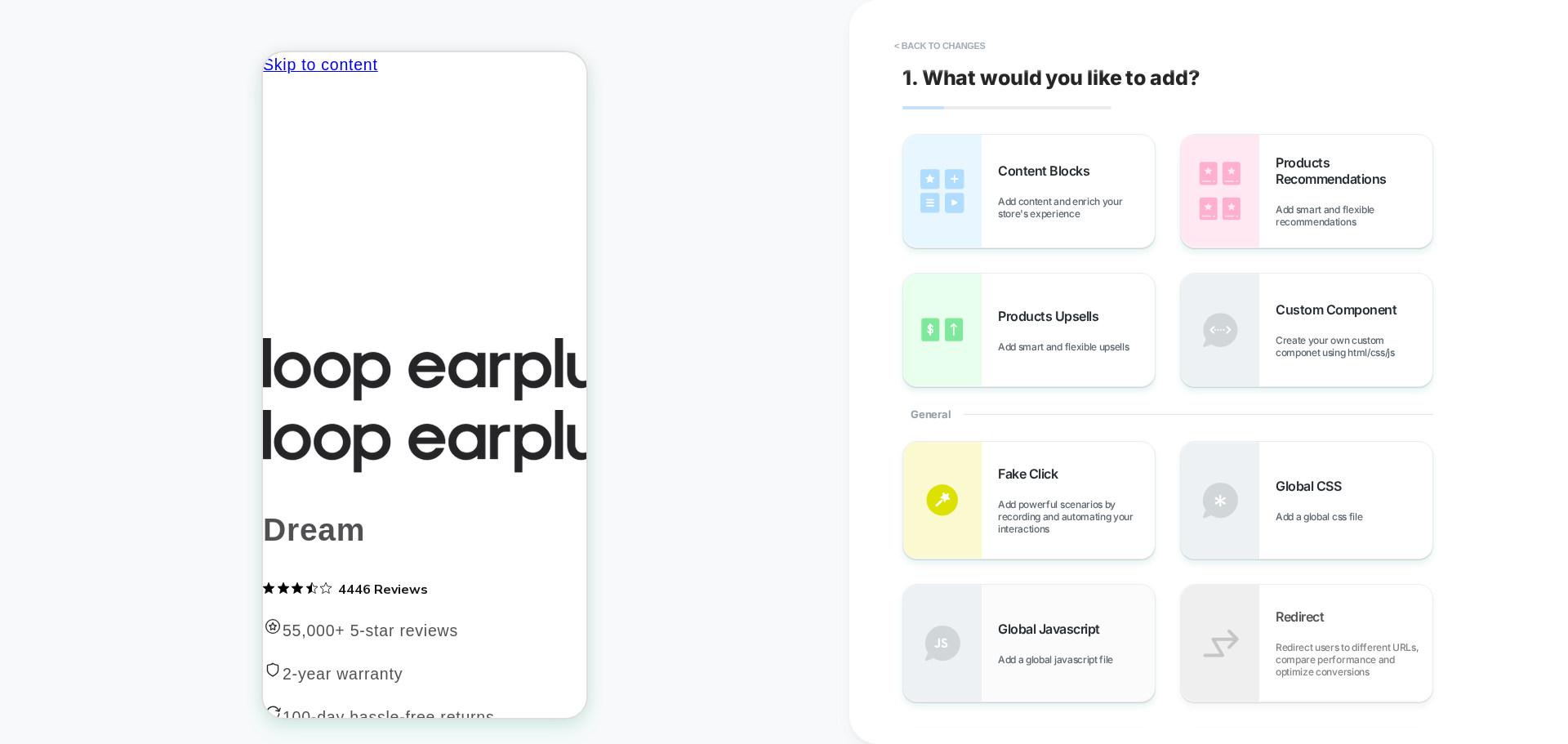
click at [1037, 617] on div "Global Javascript Add a global javascript file" at bounding box center [1029, 642] width 252 height 117
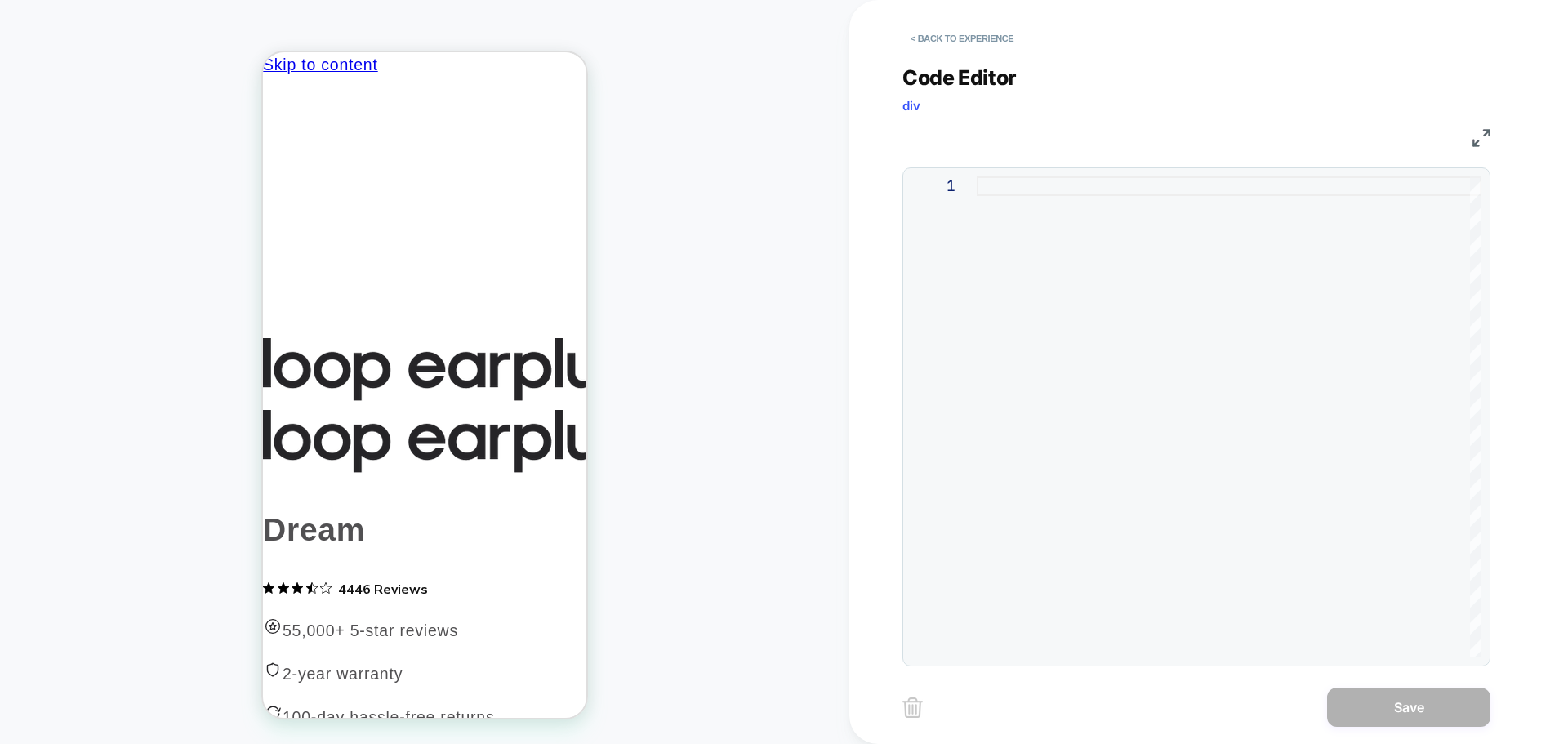
click at [1201, 392] on div at bounding box center [1229, 417] width 505 height 480
type textarea "* ***** *****"
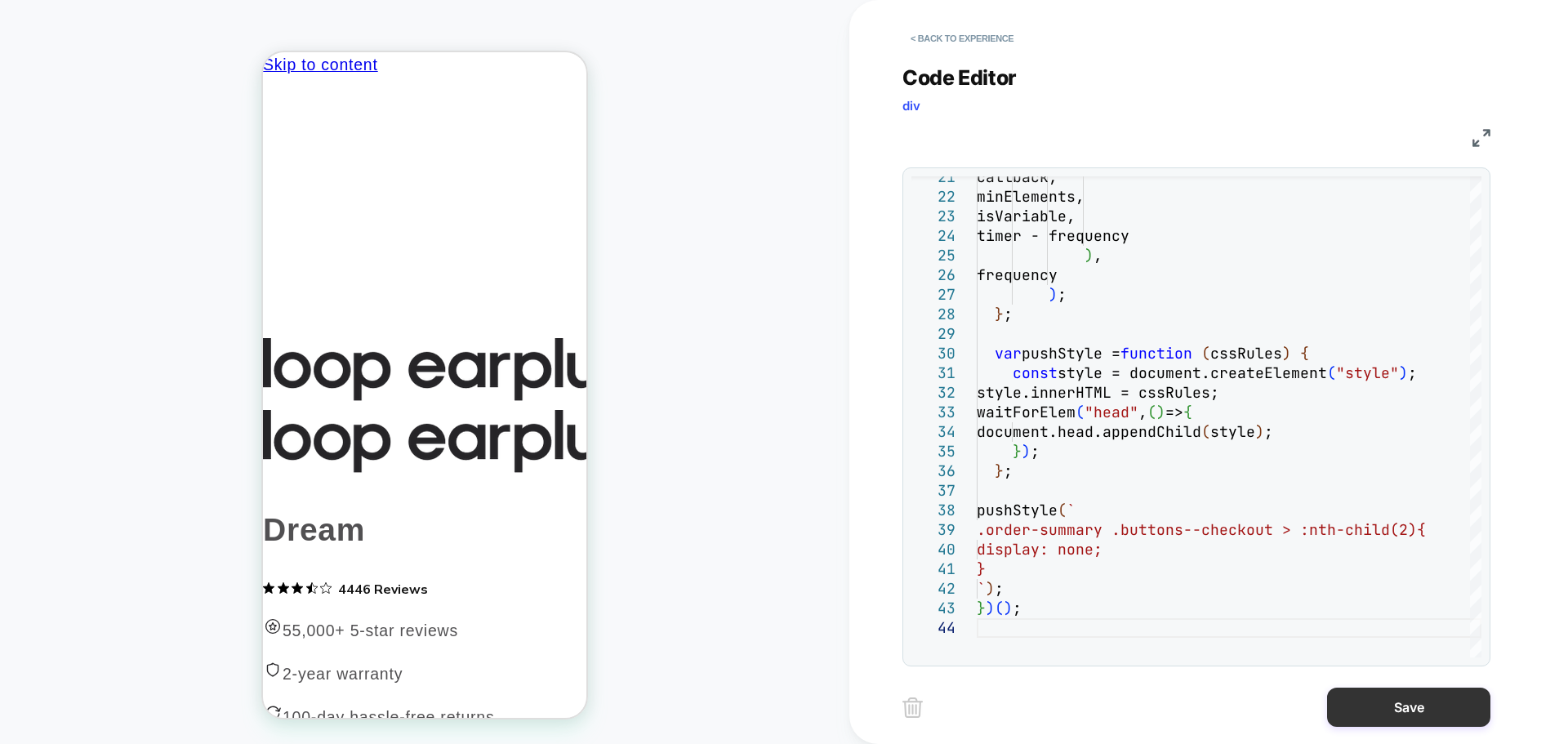
click at [1356, 698] on button "Save" at bounding box center [1408, 707] width 163 height 39
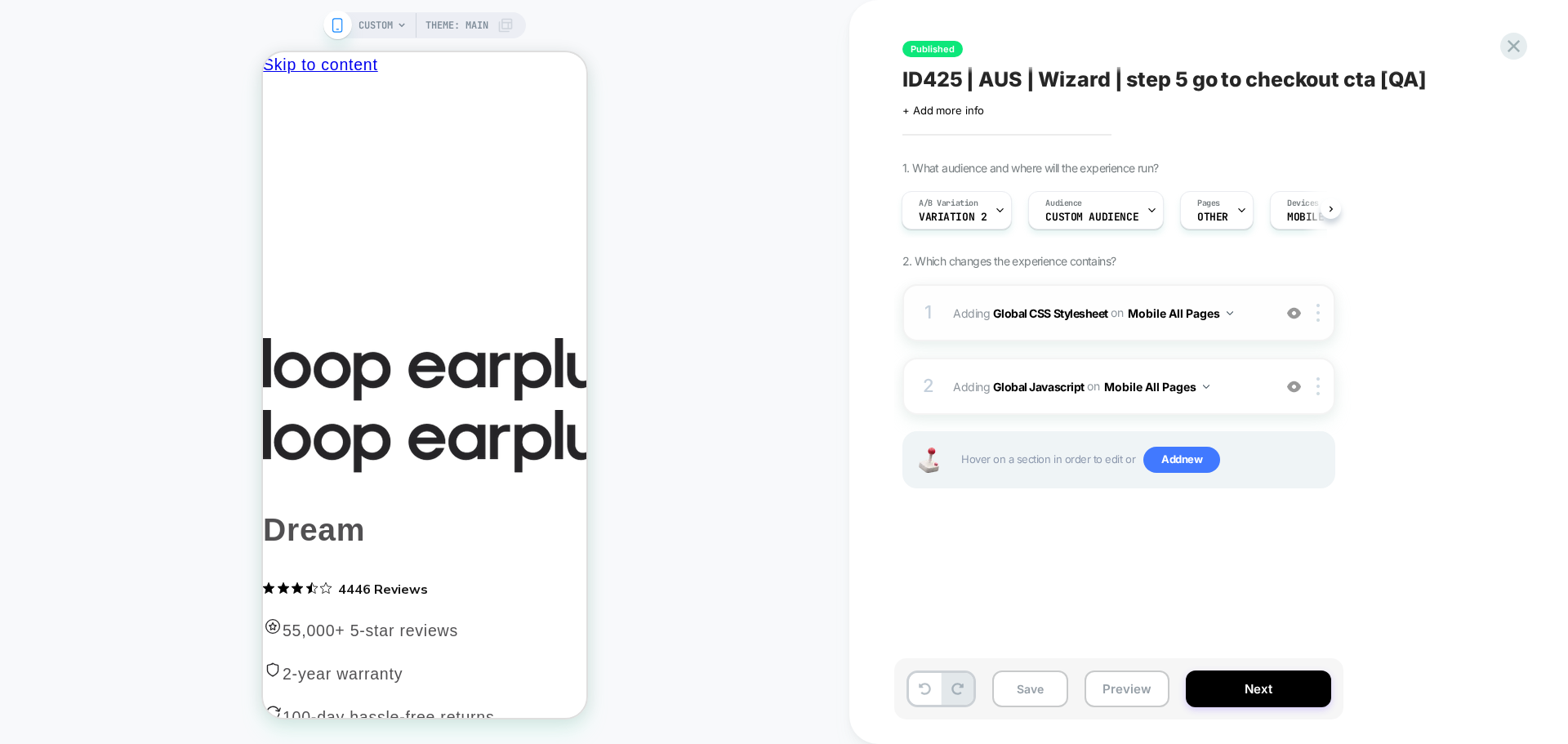
click at [1296, 312] on img at bounding box center [1294, 313] width 14 height 14
click at [976, 213] on span "Variation 2" at bounding box center [953, 217] width 67 height 11
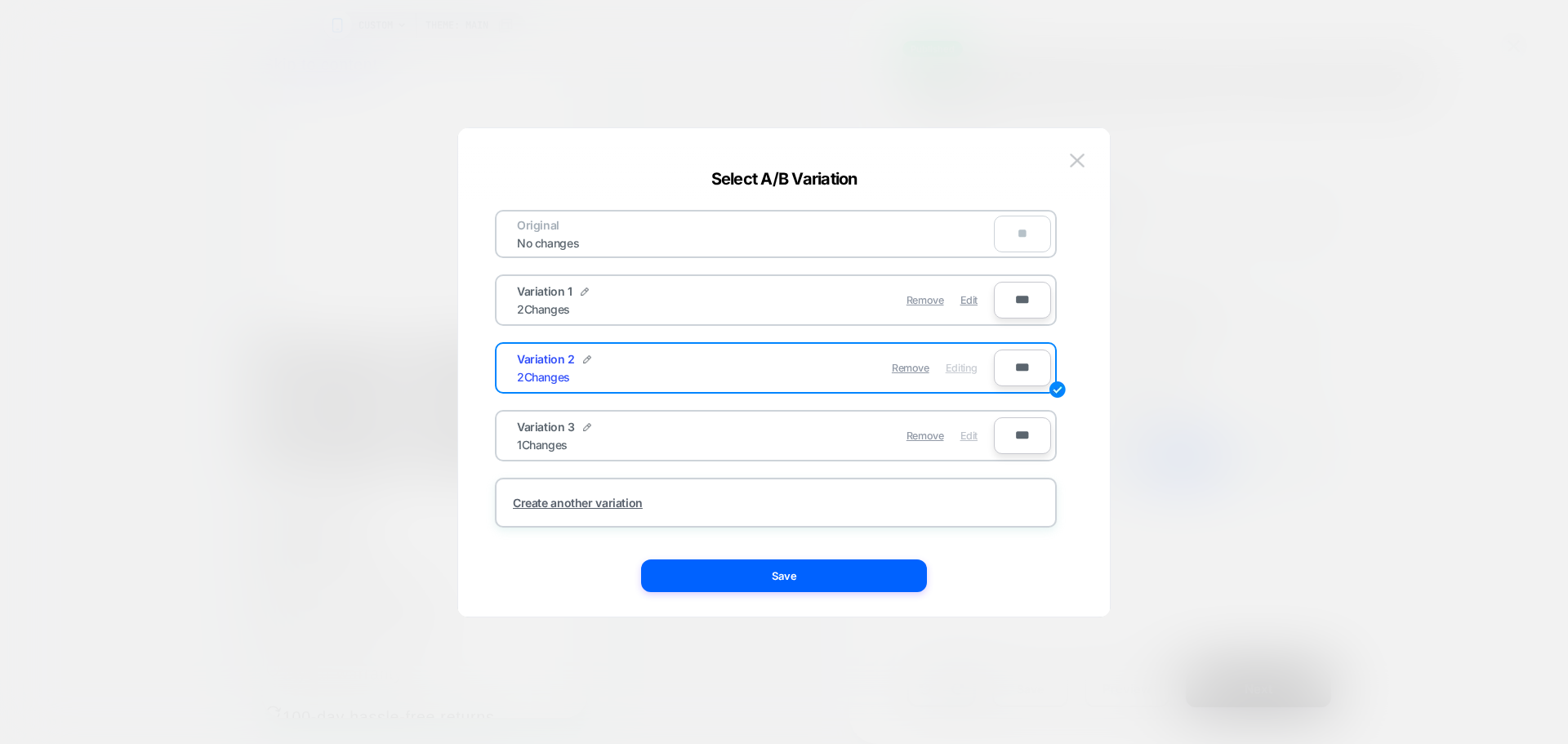
click at [963, 433] on span "Edit" at bounding box center [969, 436] width 17 height 12
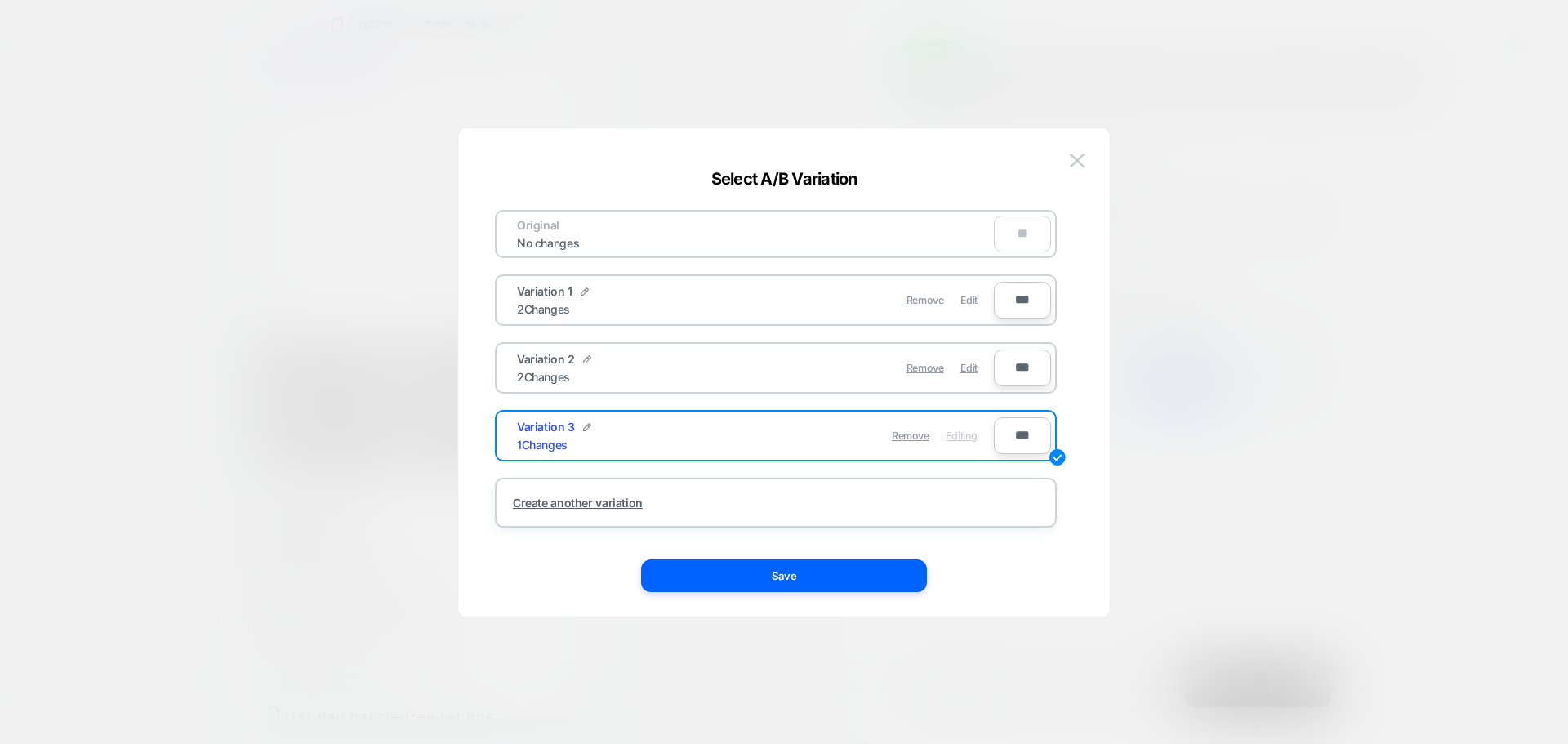
click at [915, 555] on div "Original No changes ** Variation 1 2 Changes Remove Edit *** Variation 2 2 Chan…" at bounding box center [775, 372] width 602 height 423
click at [911, 570] on button "Save" at bounding box center [784, 575] width 286 height 33
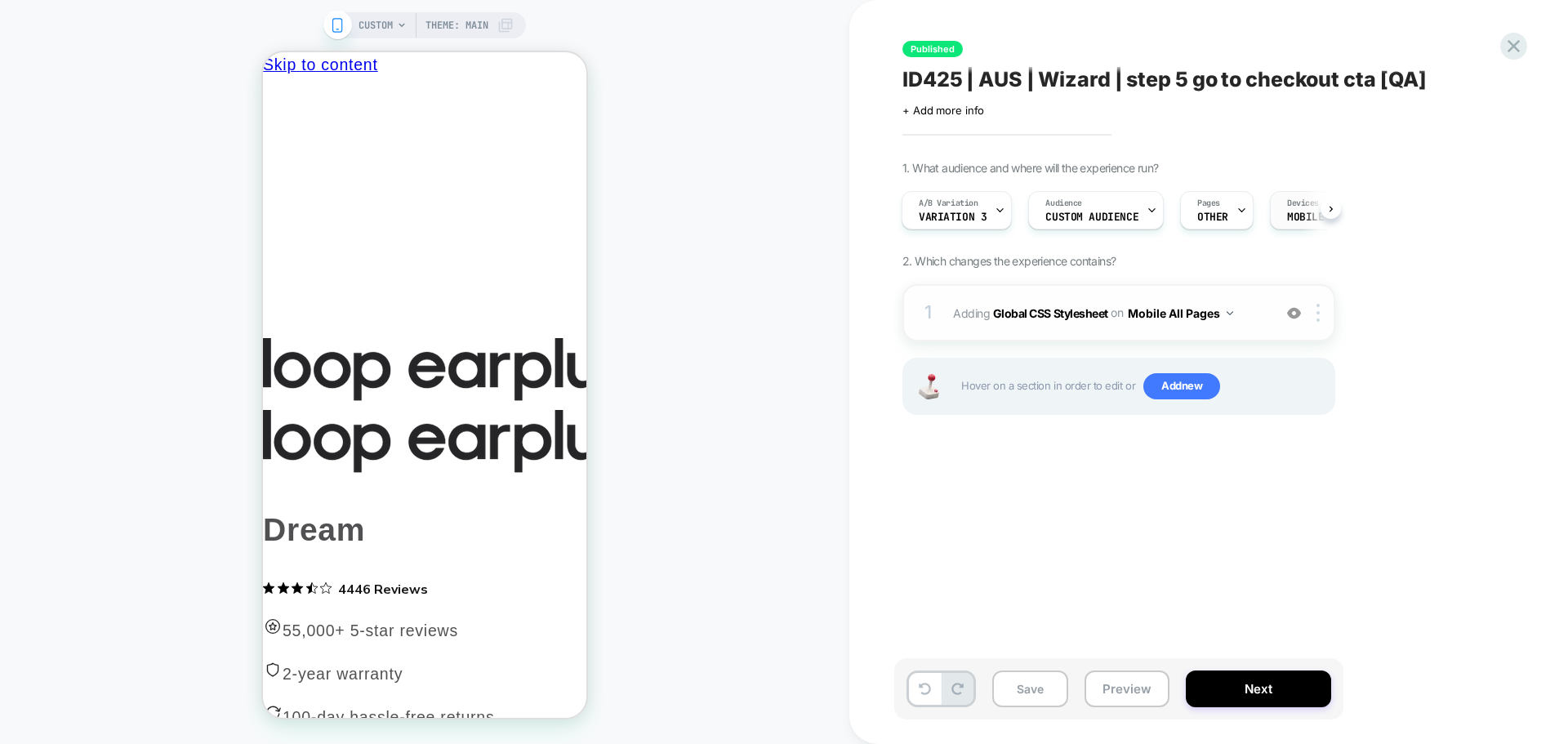
scroll to position [0, 4]
click at [1293, 308] on img at bounding box center [1294, 313] width 14 height 14
click at [1185, 382] on span "Add new" at bounding box center [1182, 386] width 77 height 26
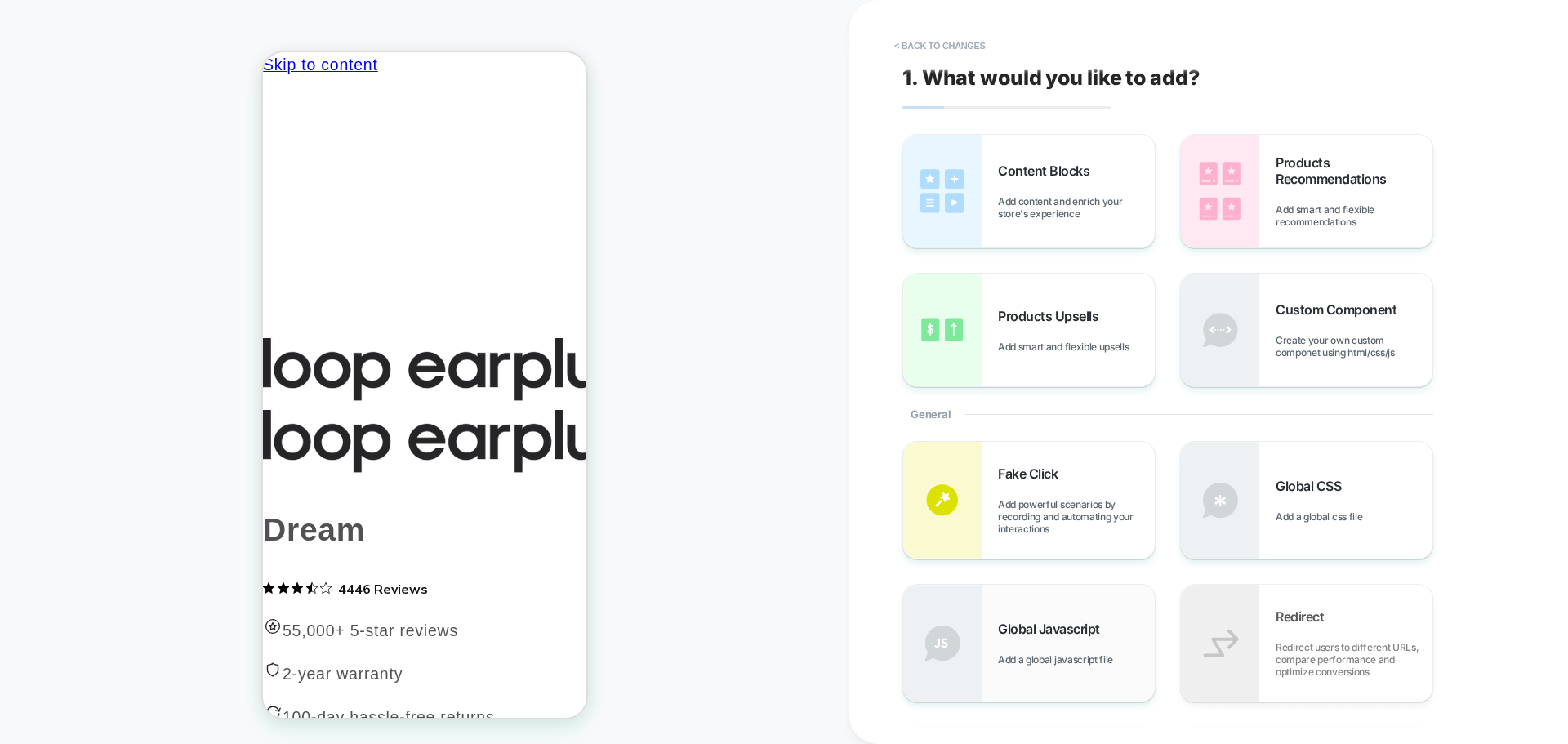
click at [1041, 633] on span "Global Javascript" at bounding box center [1054, 628] width 111 height 16
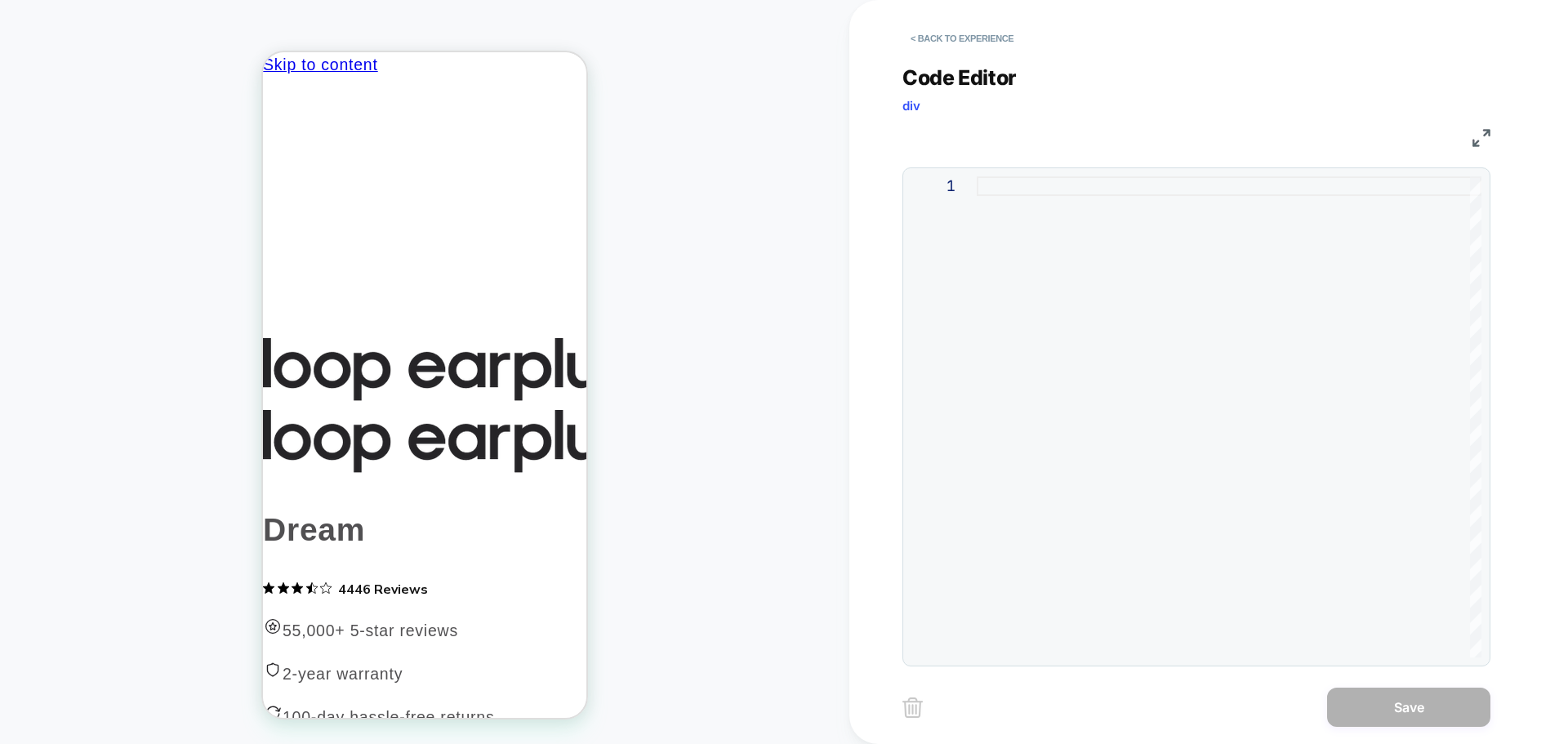
click at [1151, 387] on div at bounding box center [1229, 417] width 505 height 480
type textarea "*****"
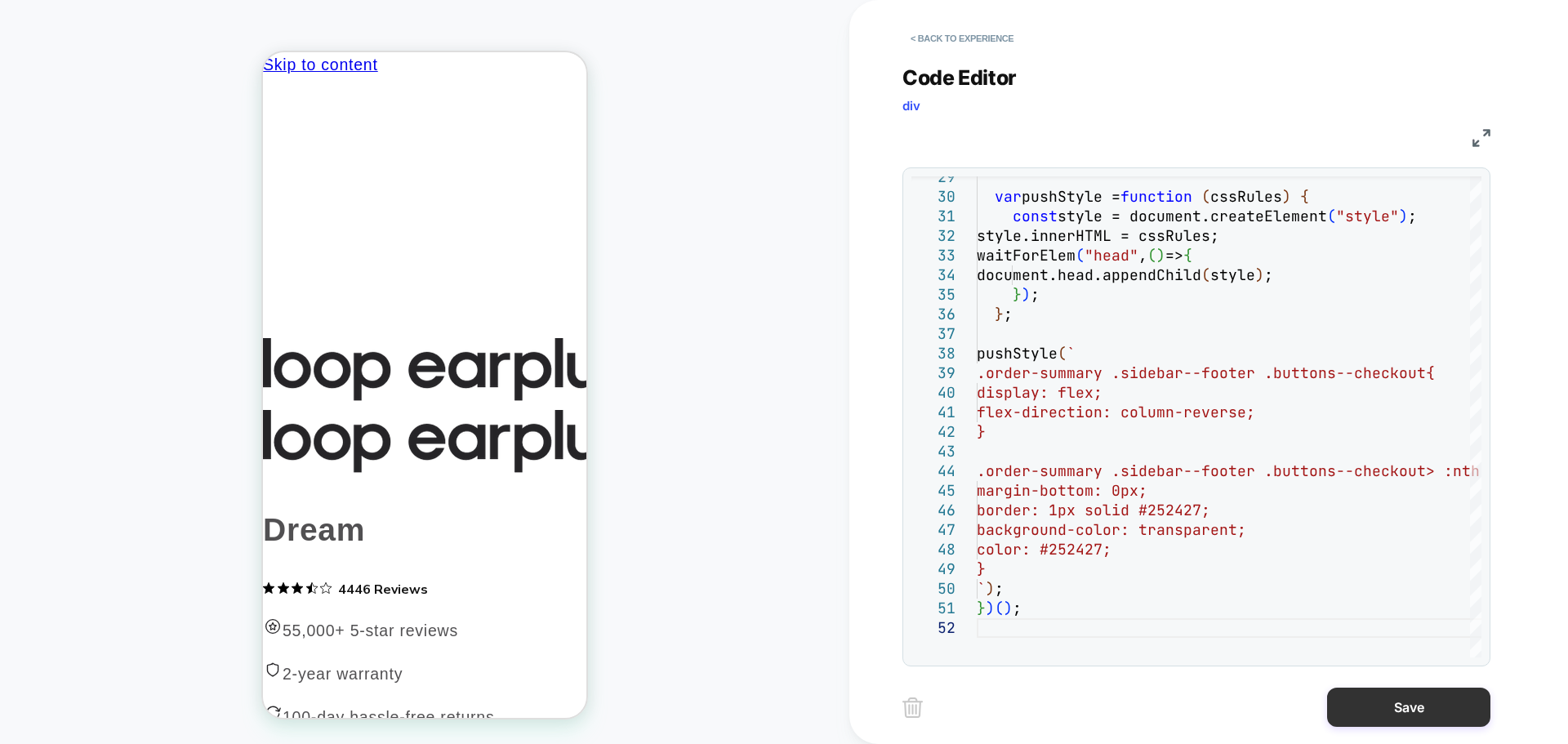
click at [1363, 703] on button "Save" at bounding box center [1408, 707] width 163 height 39
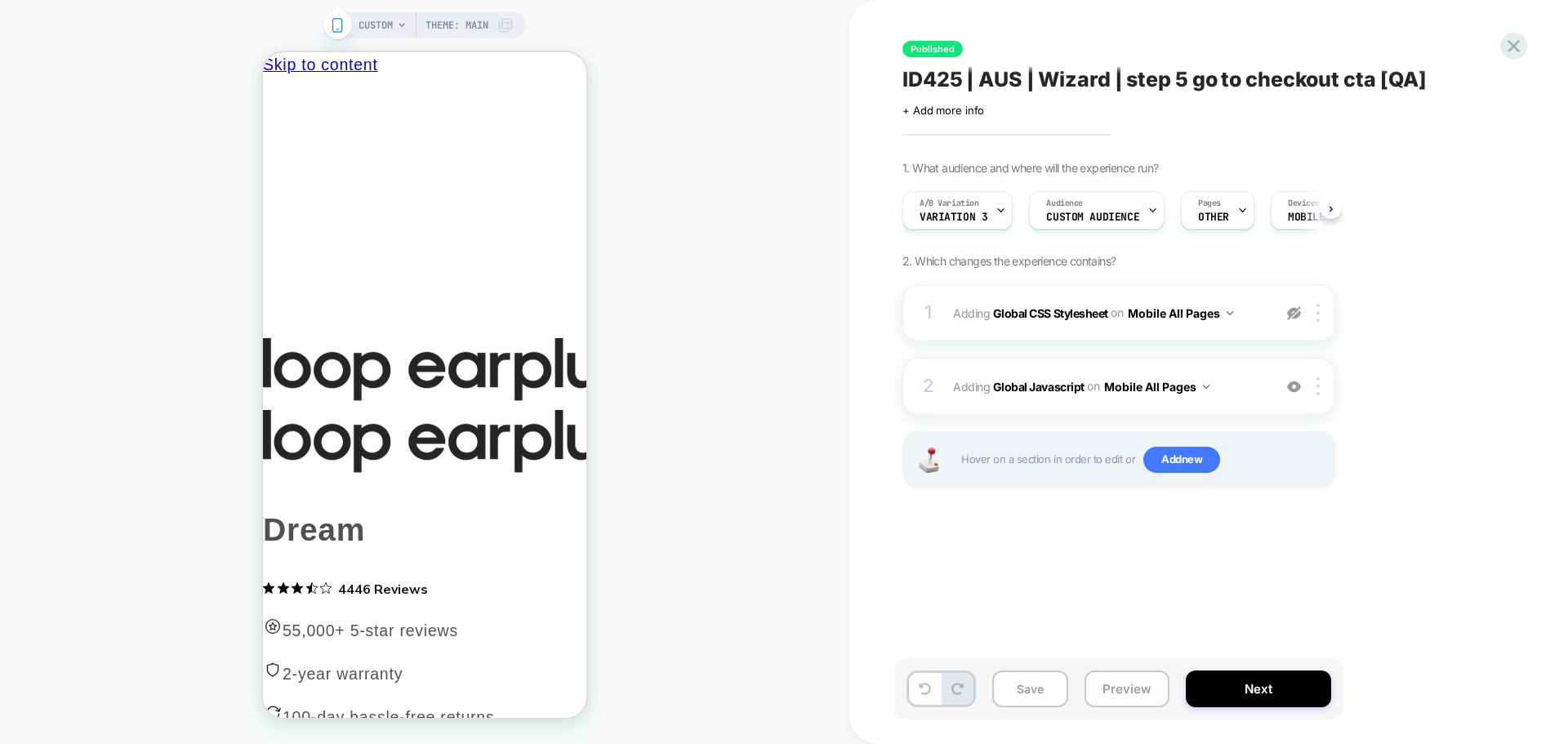
scroll to position [0, 1]
click at [996, 367] on div "2 Adding Global Javascript on Mobile All Pages Add Before Add After Copy to Des…" at bounding box center [1119, 386] width 433 height 57
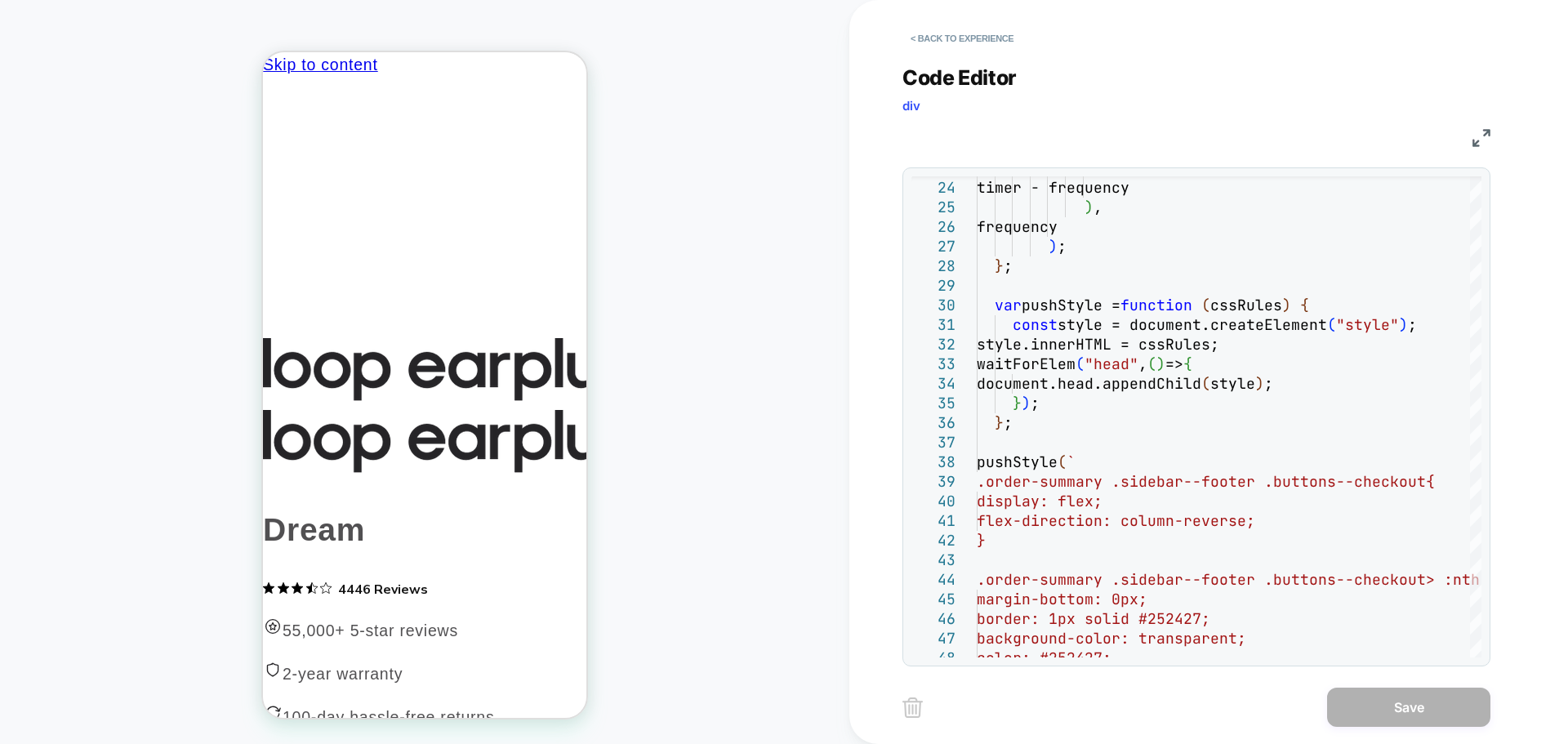
click at [968, 22] on div "< Back to experience" at bounding box center [1261, 24] width 718 height 49
click at [965, 36] on button "< Back to experience" at bounding box center [962, 38] width 119 height 26
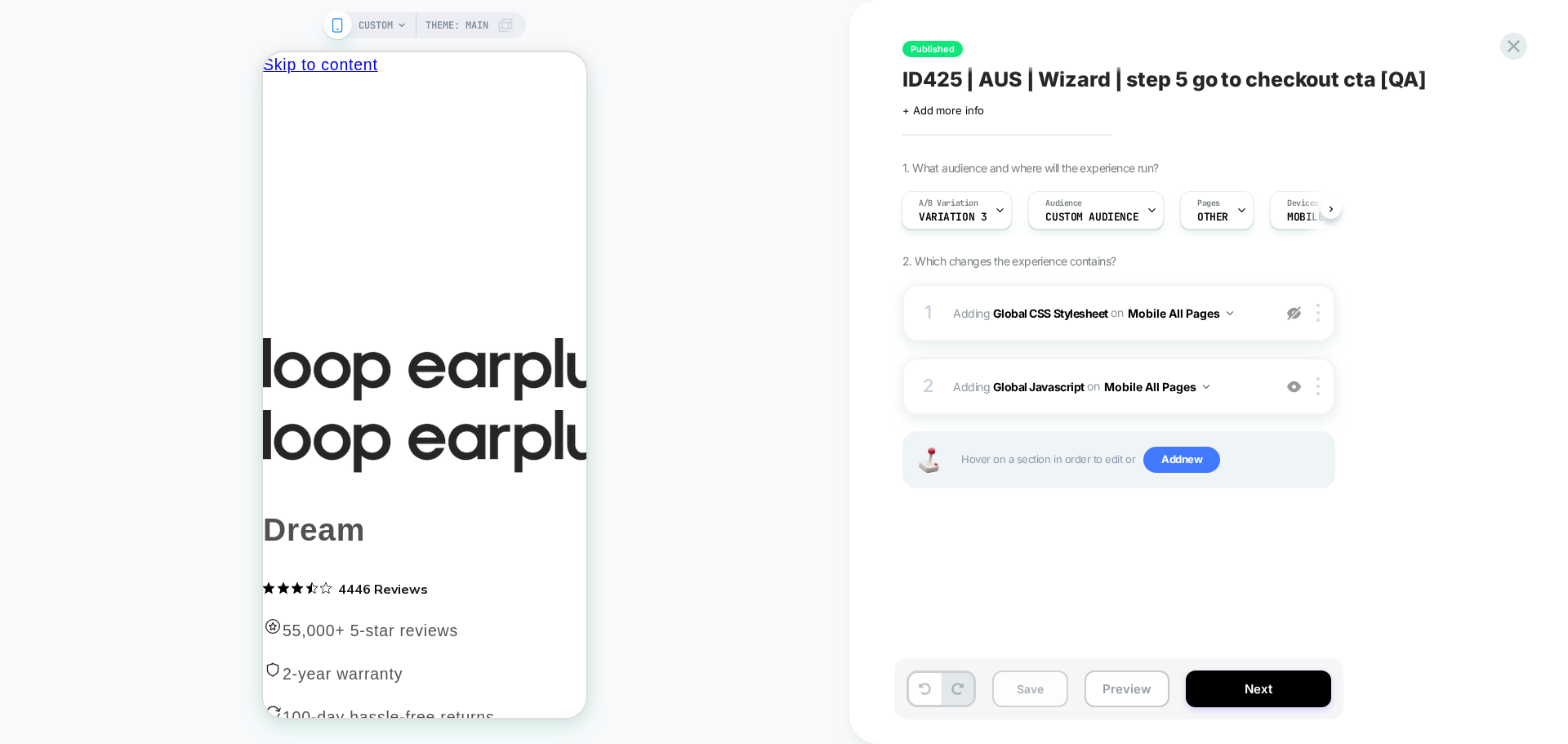
click at [1044, 686] on button "Save" at bounding box center [1030, 689] width 76 height 37
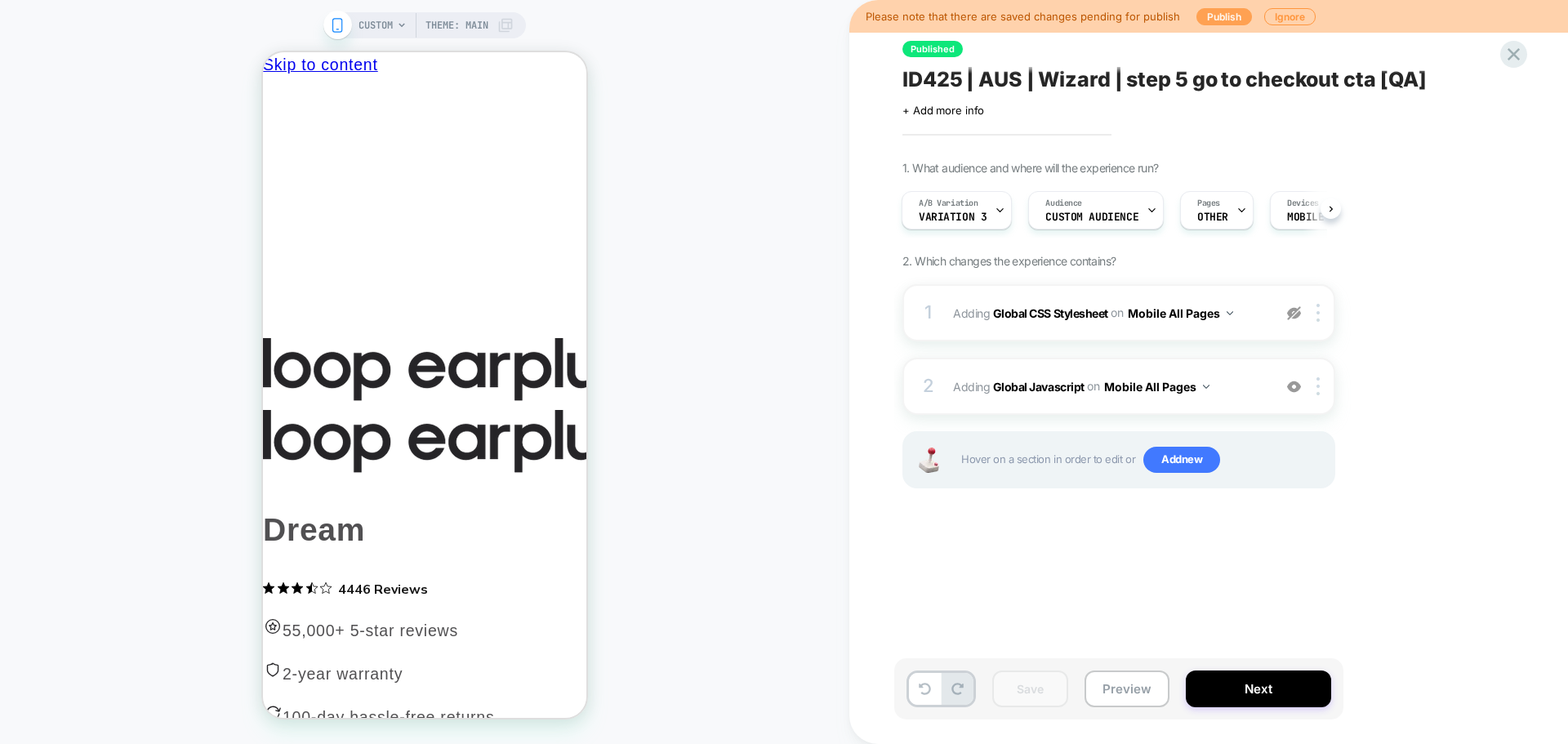
click at [1196, 22] on div "Please note that there are saved changes pending for publish Publish Ignore" at bounding box center [1208, 16] width 718 height 33
click at [1196, 21] on button "Publish" at bounding box center [1224, 16] width 55 height 17
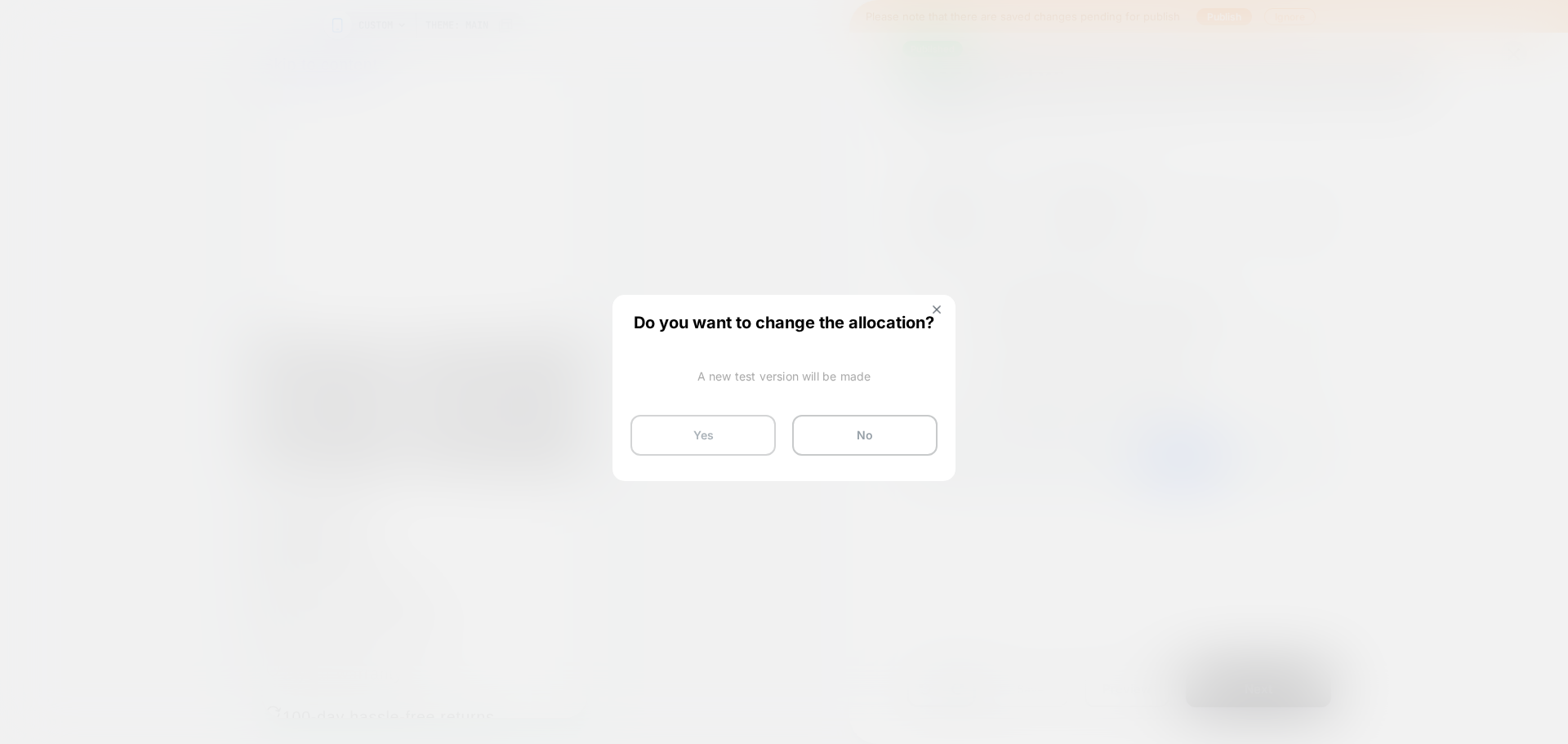
click at [684, 441] on button "Yes" at bounding box center [703, 435] width 145 height 41
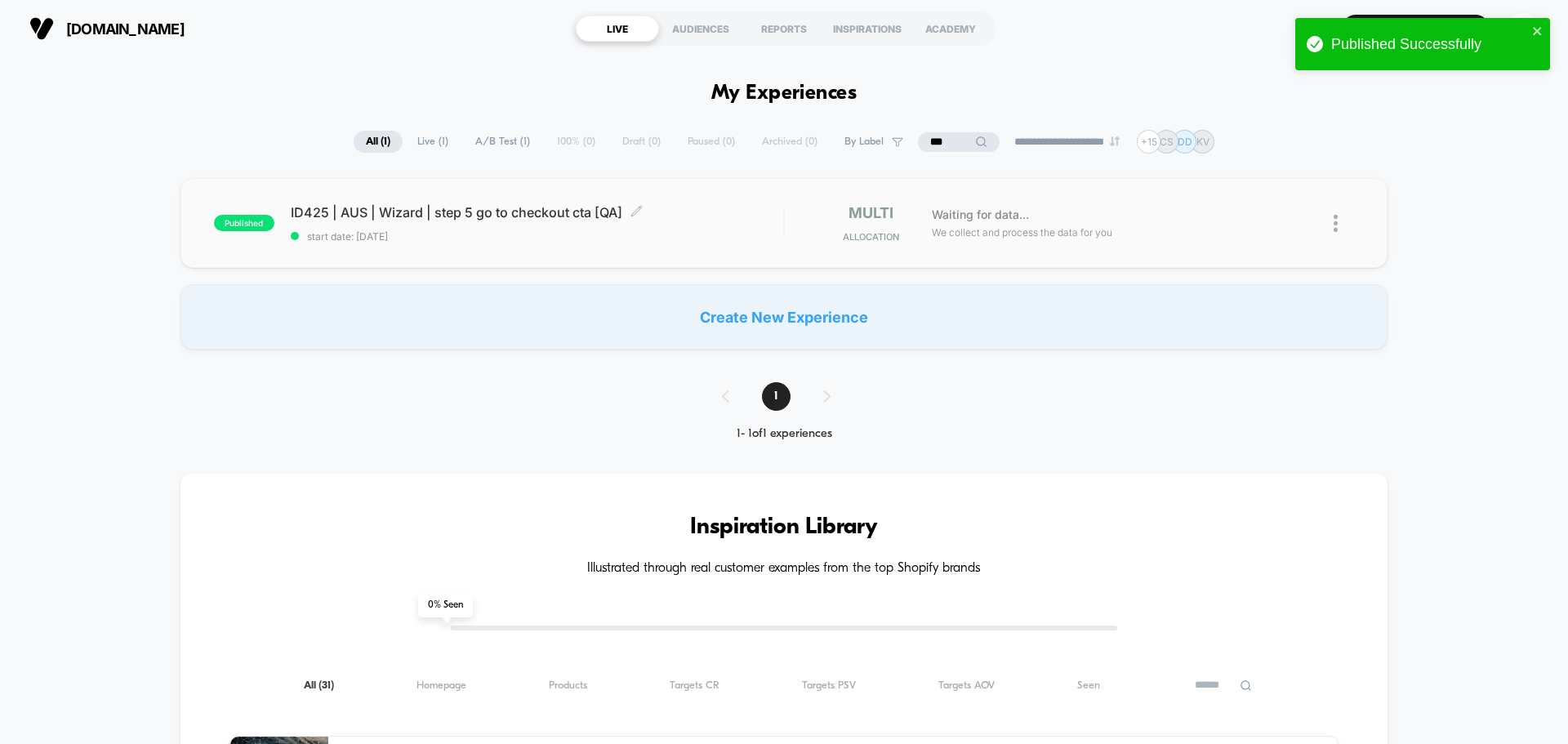
click at [587, 233] on span "start date: [DATE]" at bounding box center [537, 236] width 493 height 12
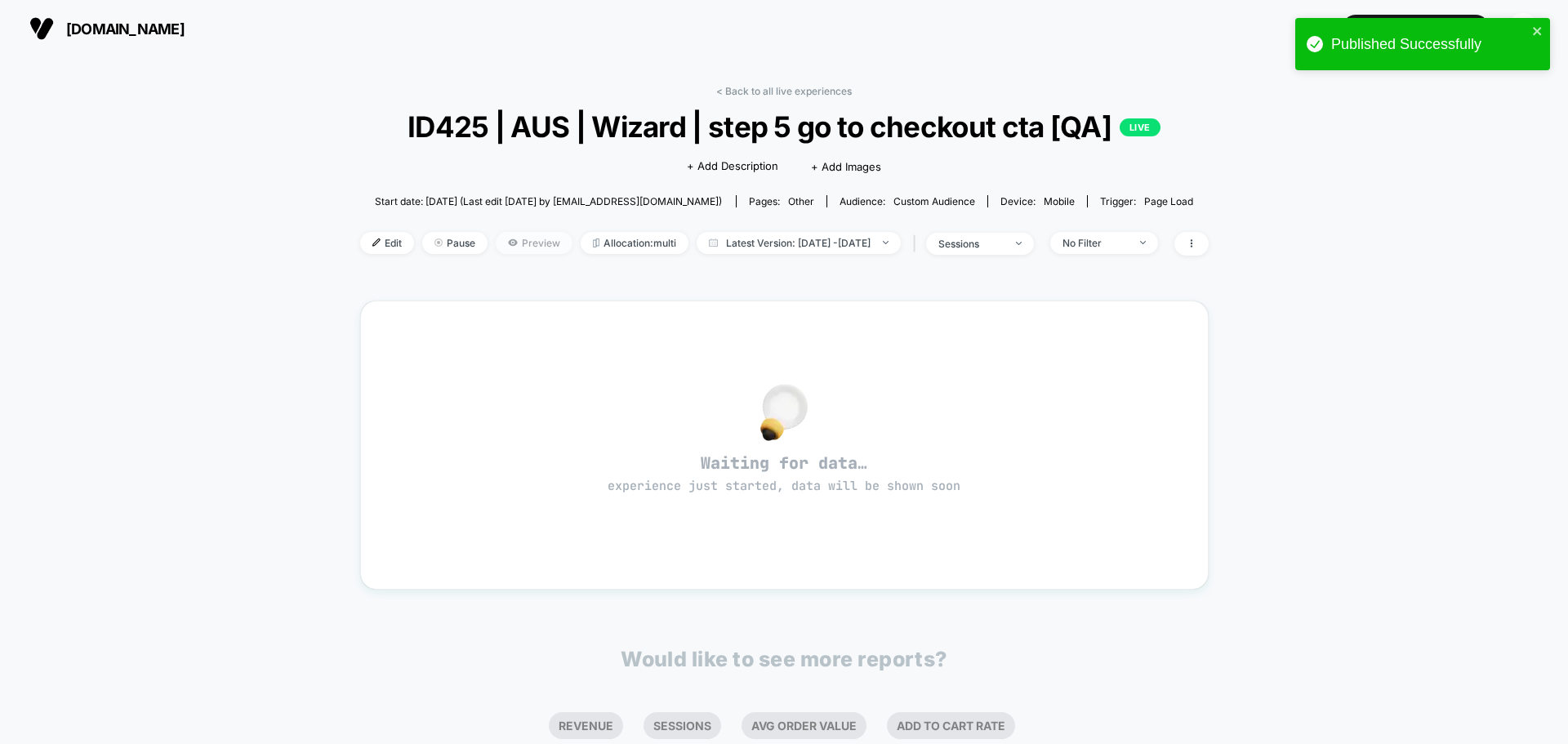
click at [499, 241] on span "Preview" at bounding box center [534, 243] width 77 height 22
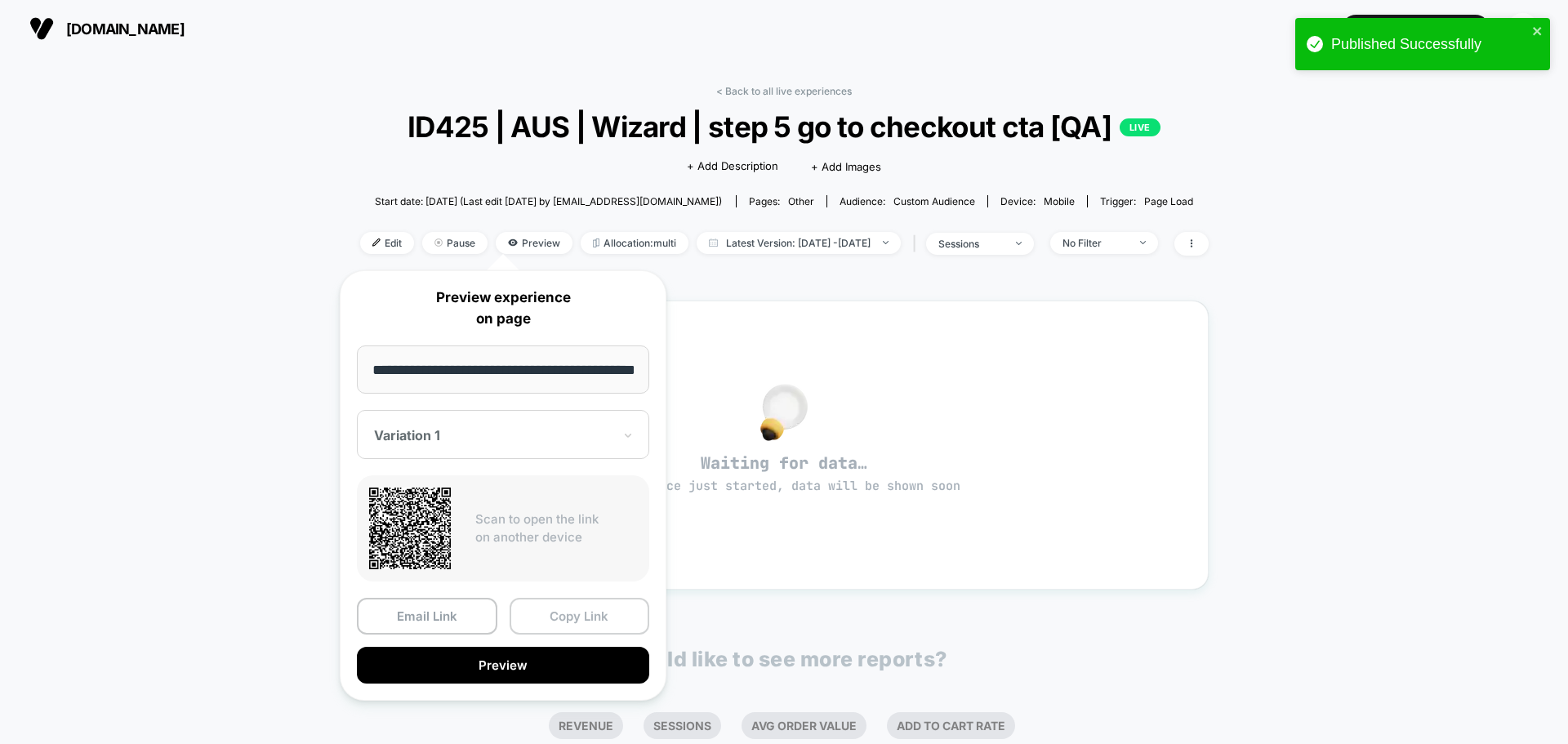
click at [567, 612] on button "Copy Link" at bounding box center [580, 616] width 141 height 37
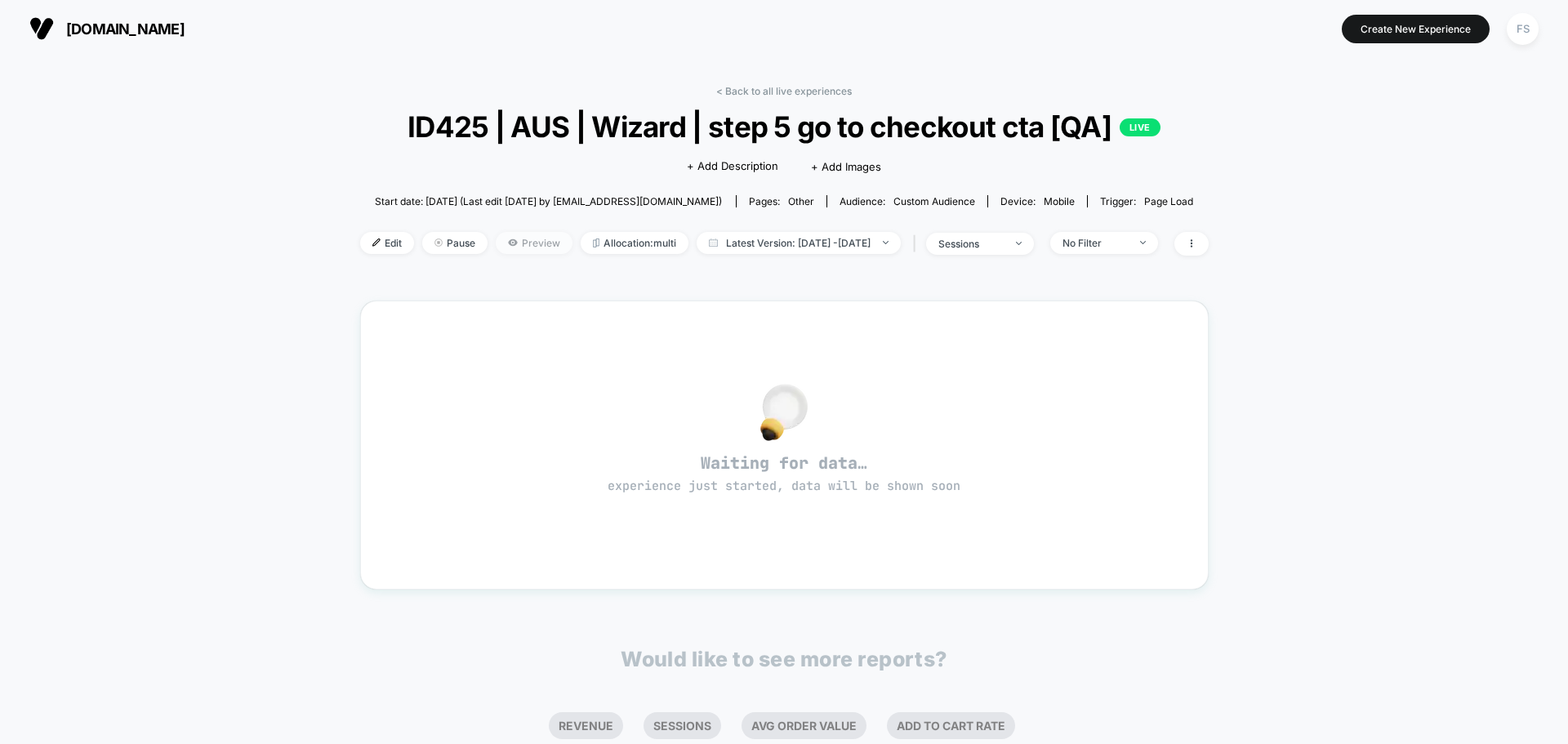
click at [505, 244] on span "Preview" at bounding box center [534, 243] width 77 height 22
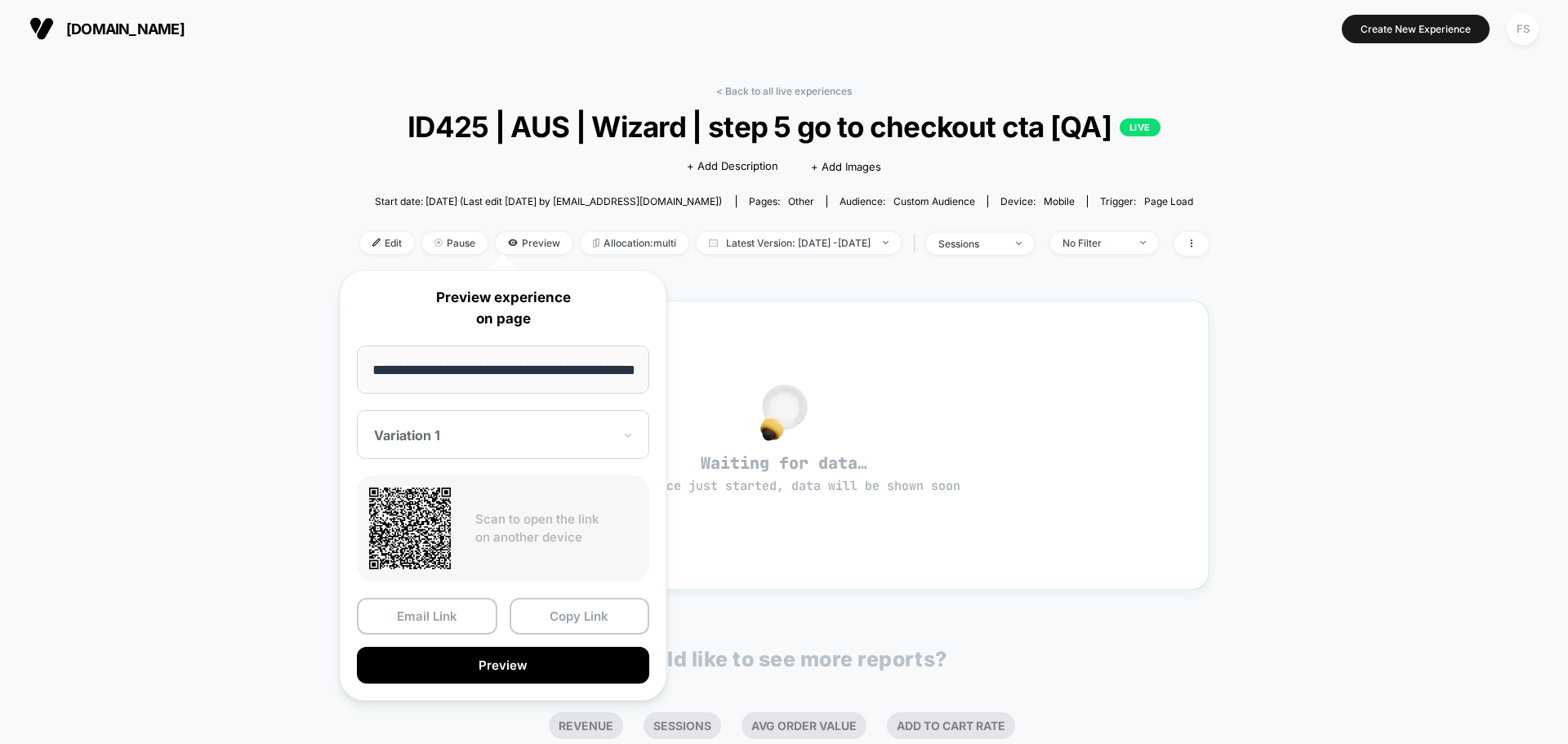
click at [603, 437] on div at bounding box center [494, 435] width 239 height 16
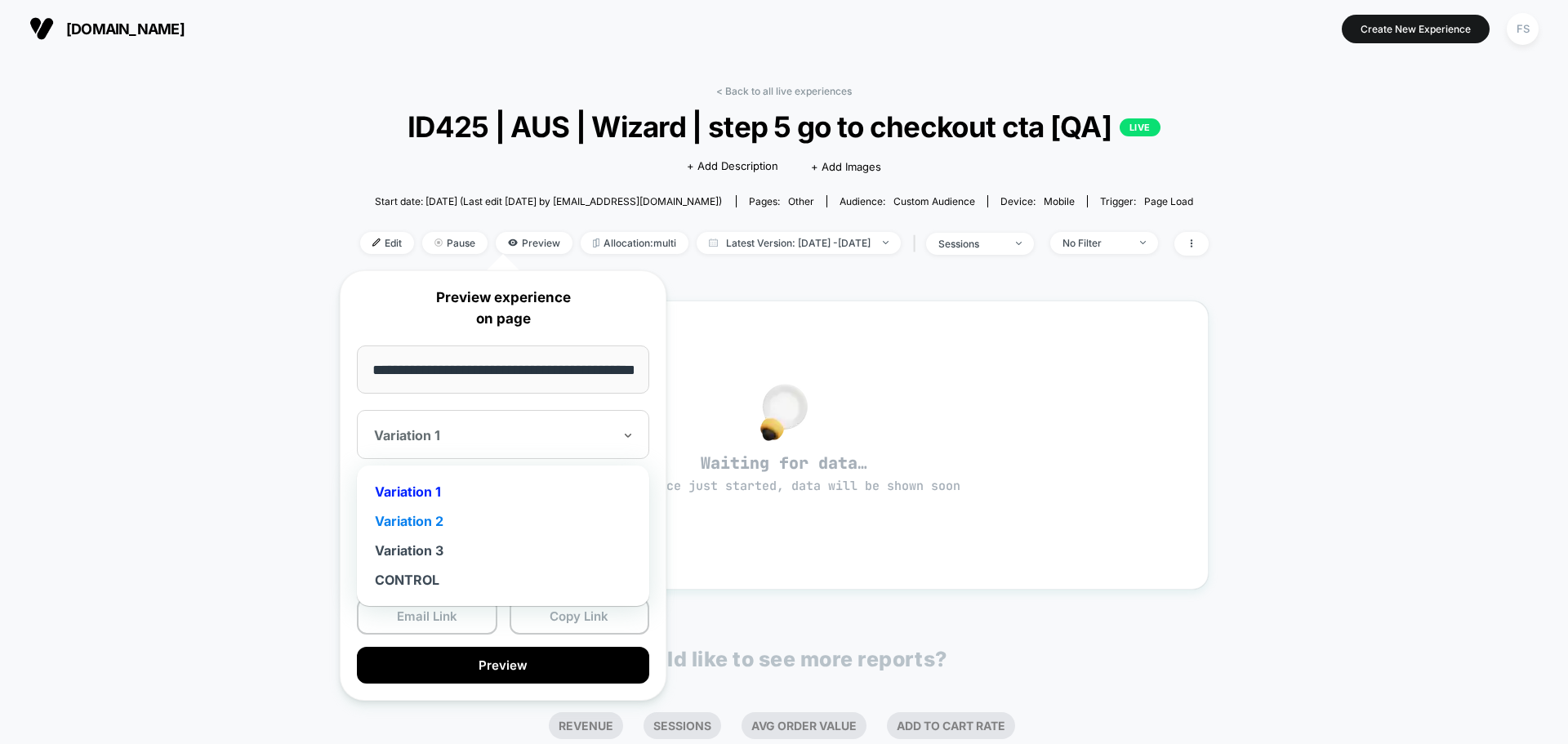
click at [515, 517] on div "Variation 2" at bounding box center [502, 521] width 276 height 29
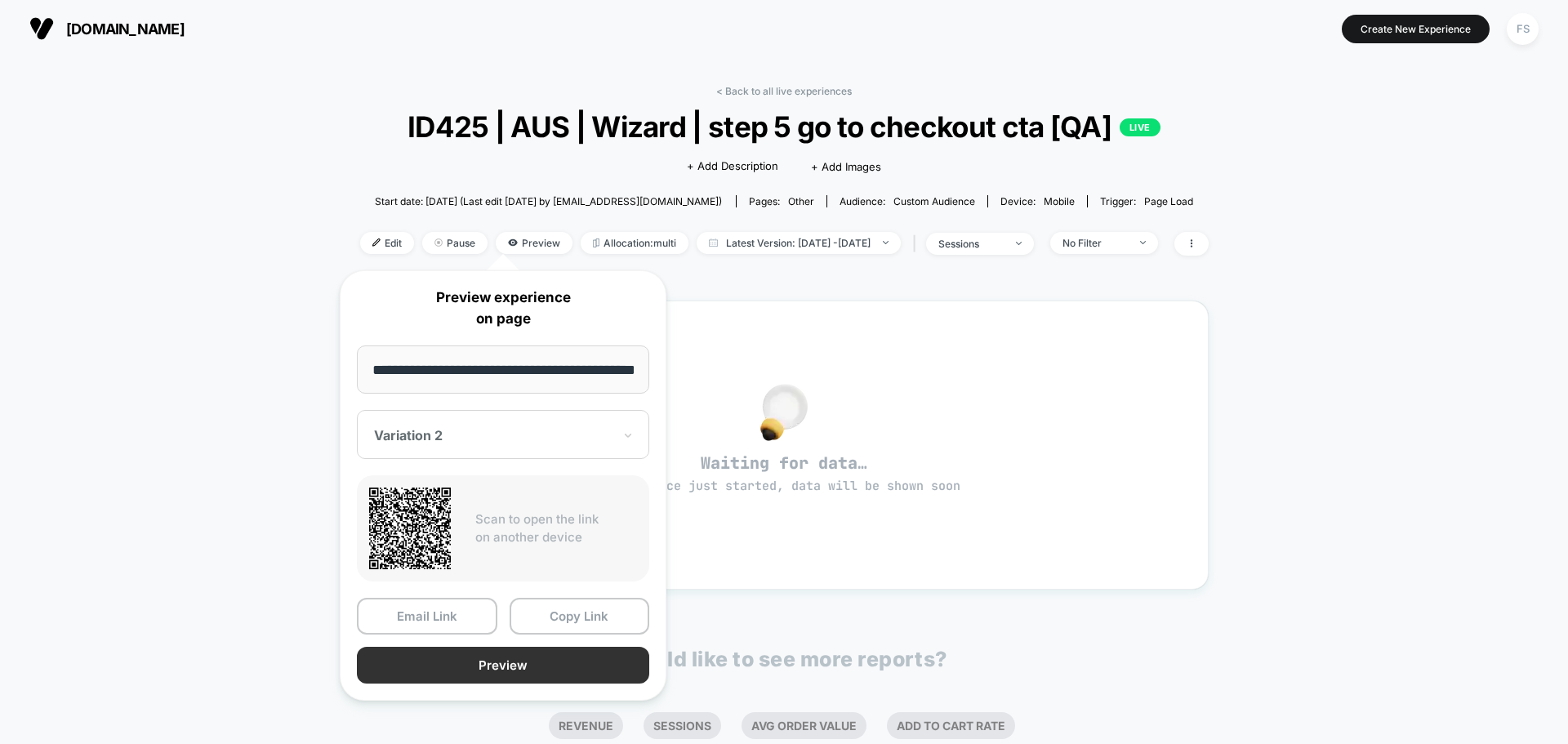
click at [514, 669] on button "Preview" at bounding box center [503, 665] width 292 height 37
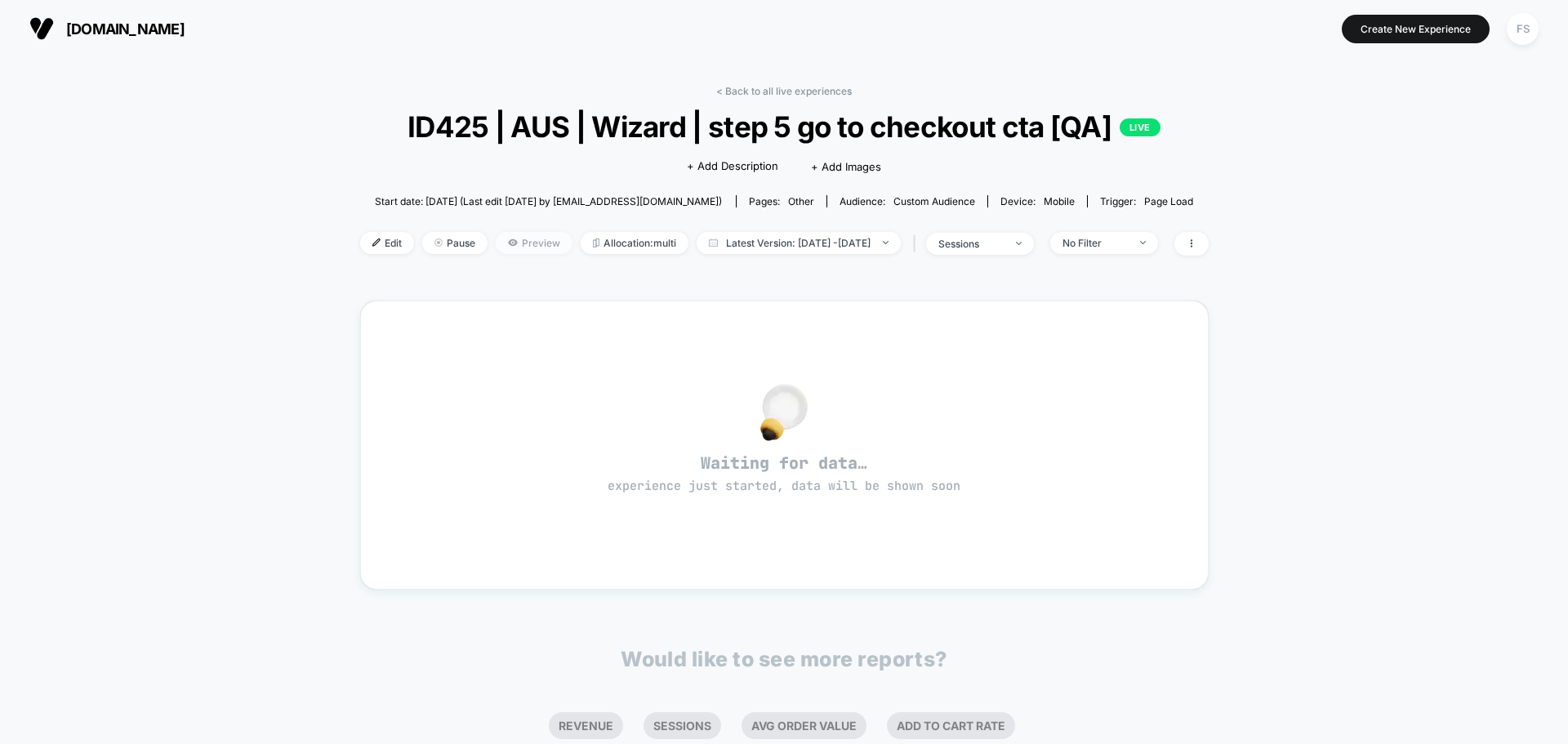
click at [503, 235] on span "Preview" at bounding box center [534, 243] width 77 height 22
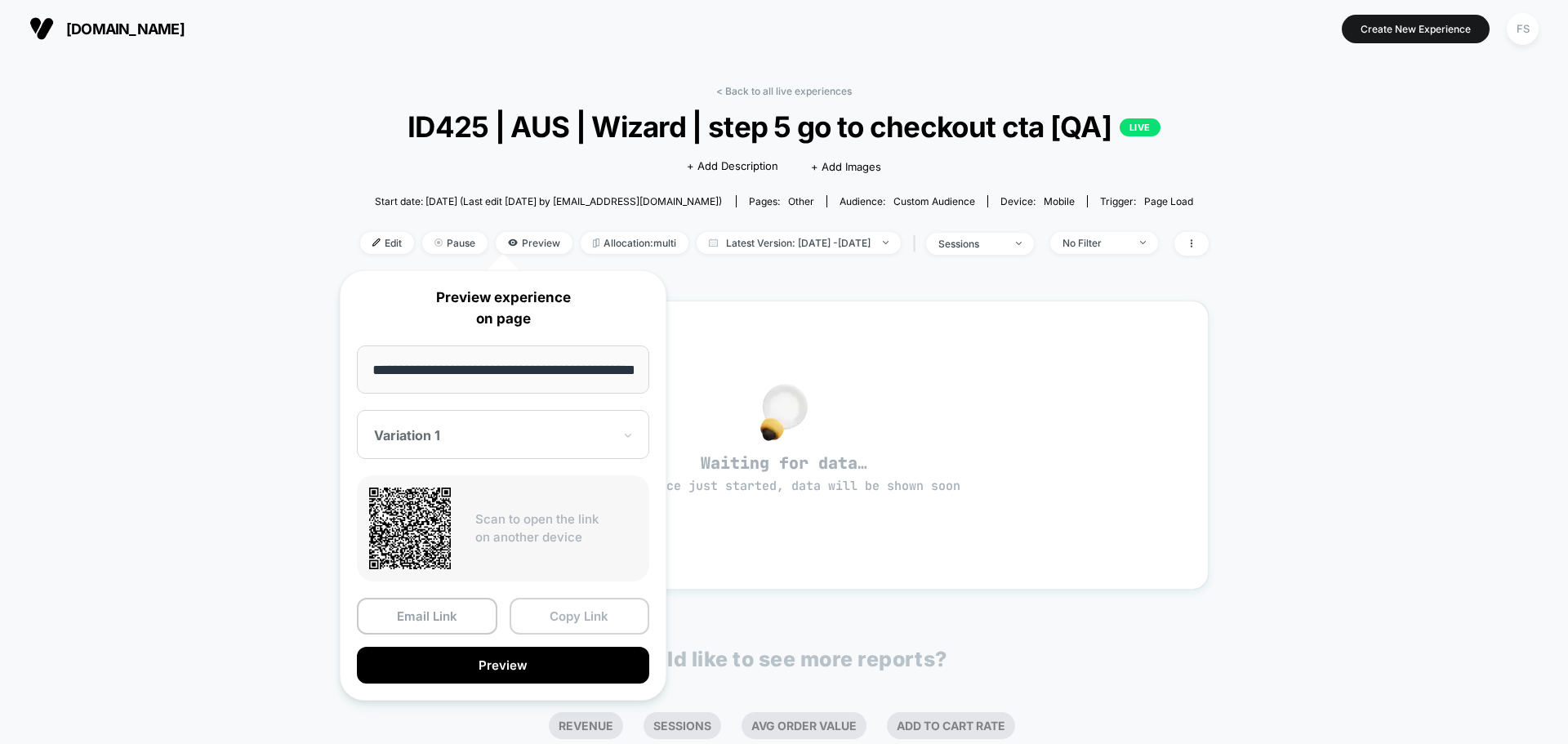
click at [572, 616] on button "Copy Link" at bounding box center [580, 616] width 141 height 37
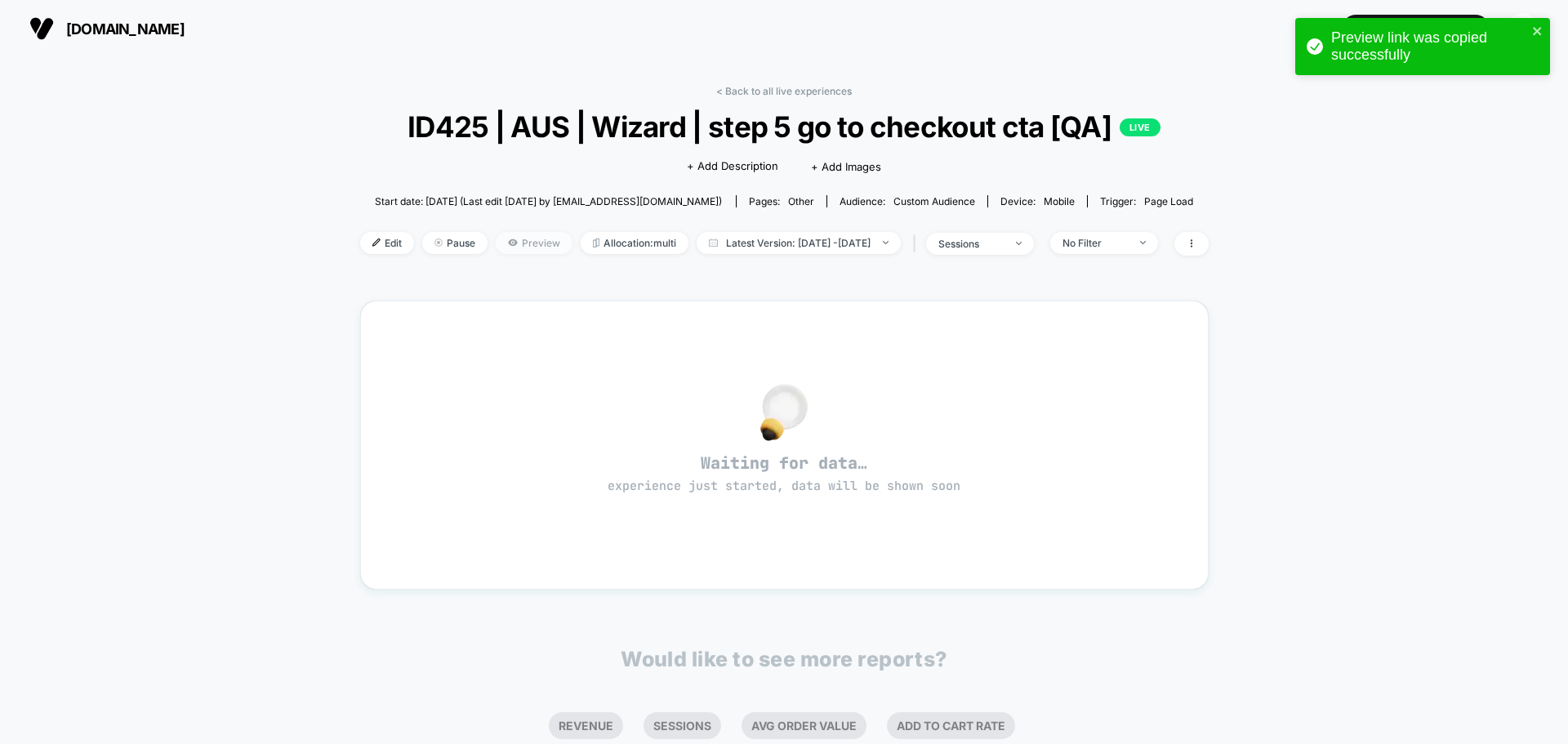
click at [508, 239] on icon at bounding box center [513, 242] width 10 height 10
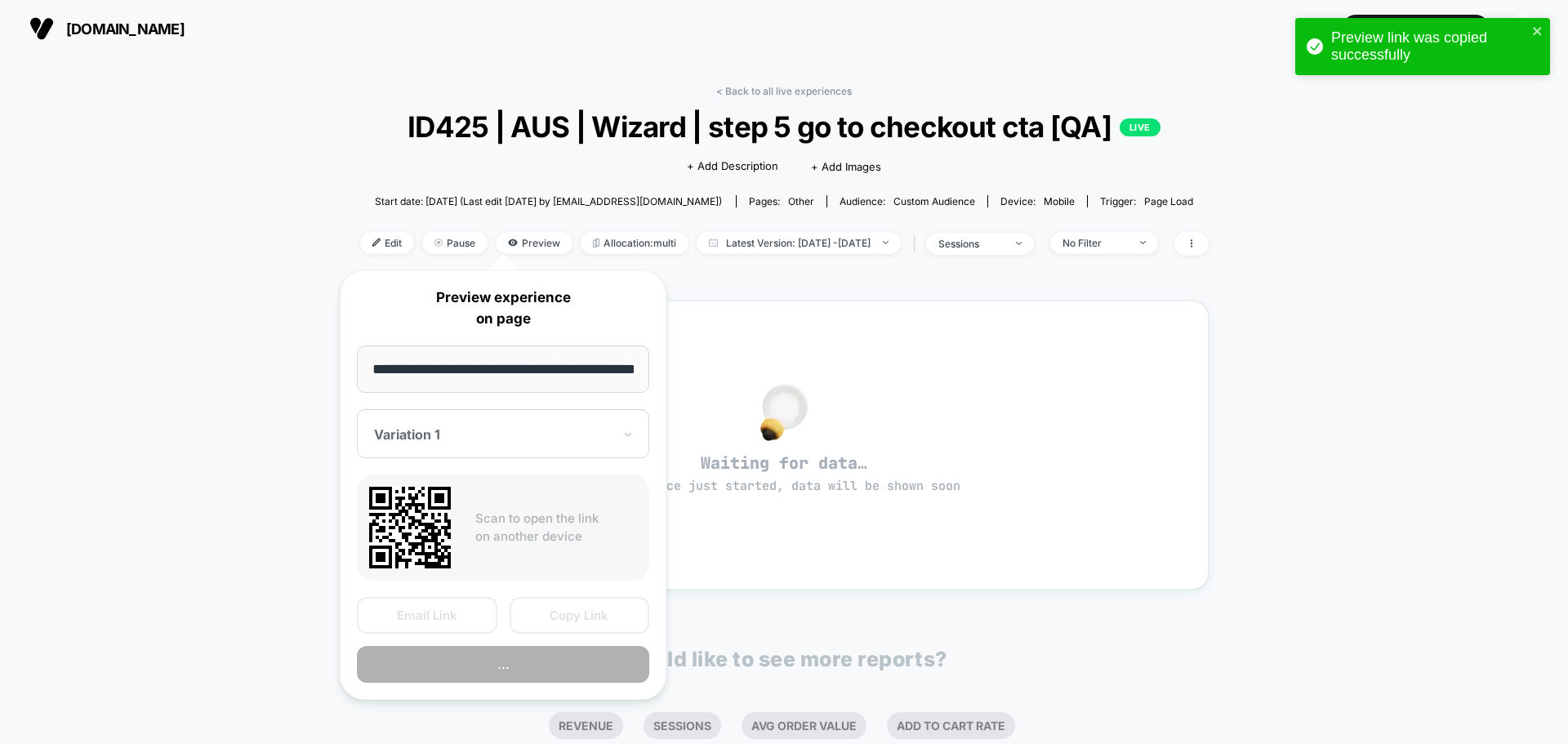
scroll to position [0, 45]
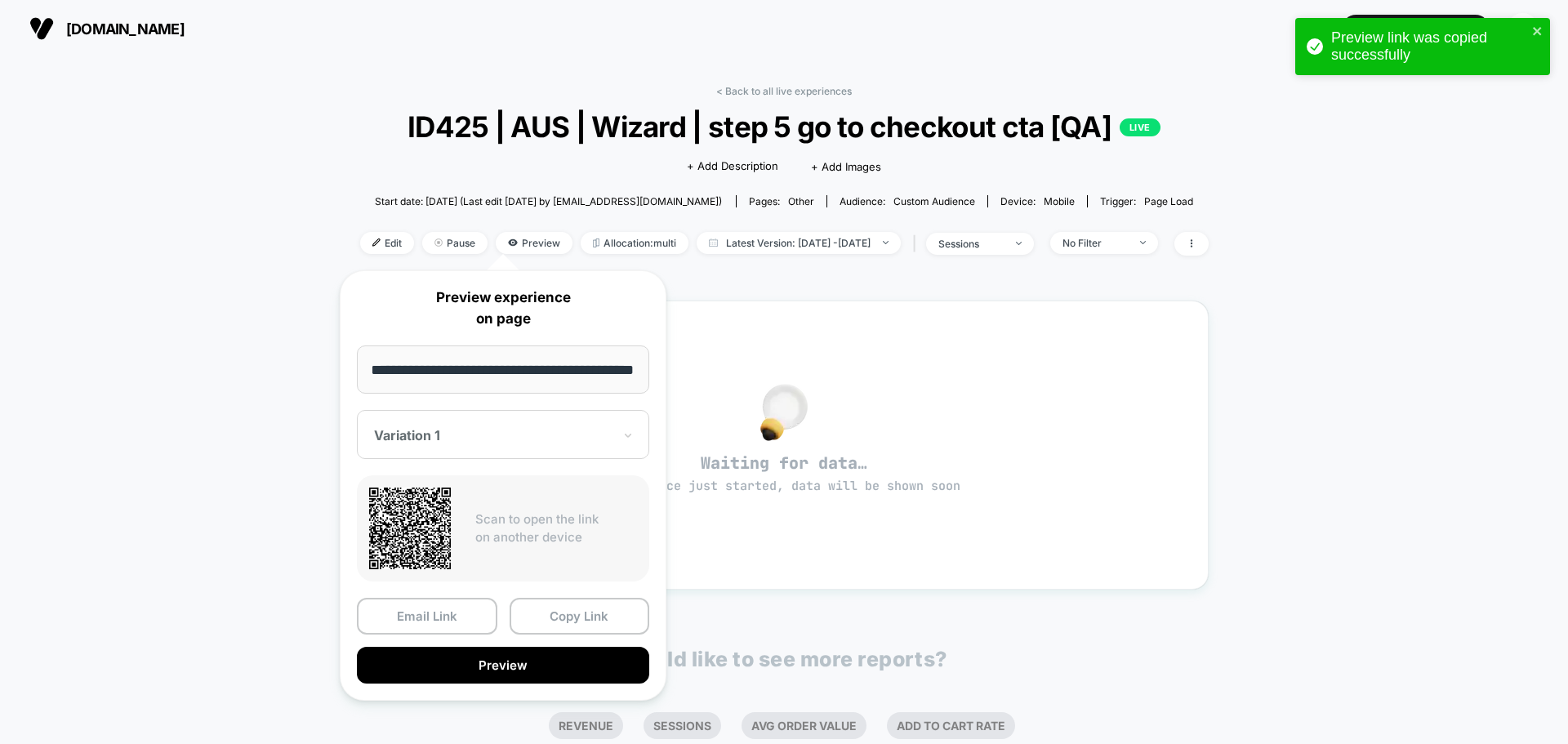
click at [500, 432] on div at bounding box center [494, 435] width 239 height 16
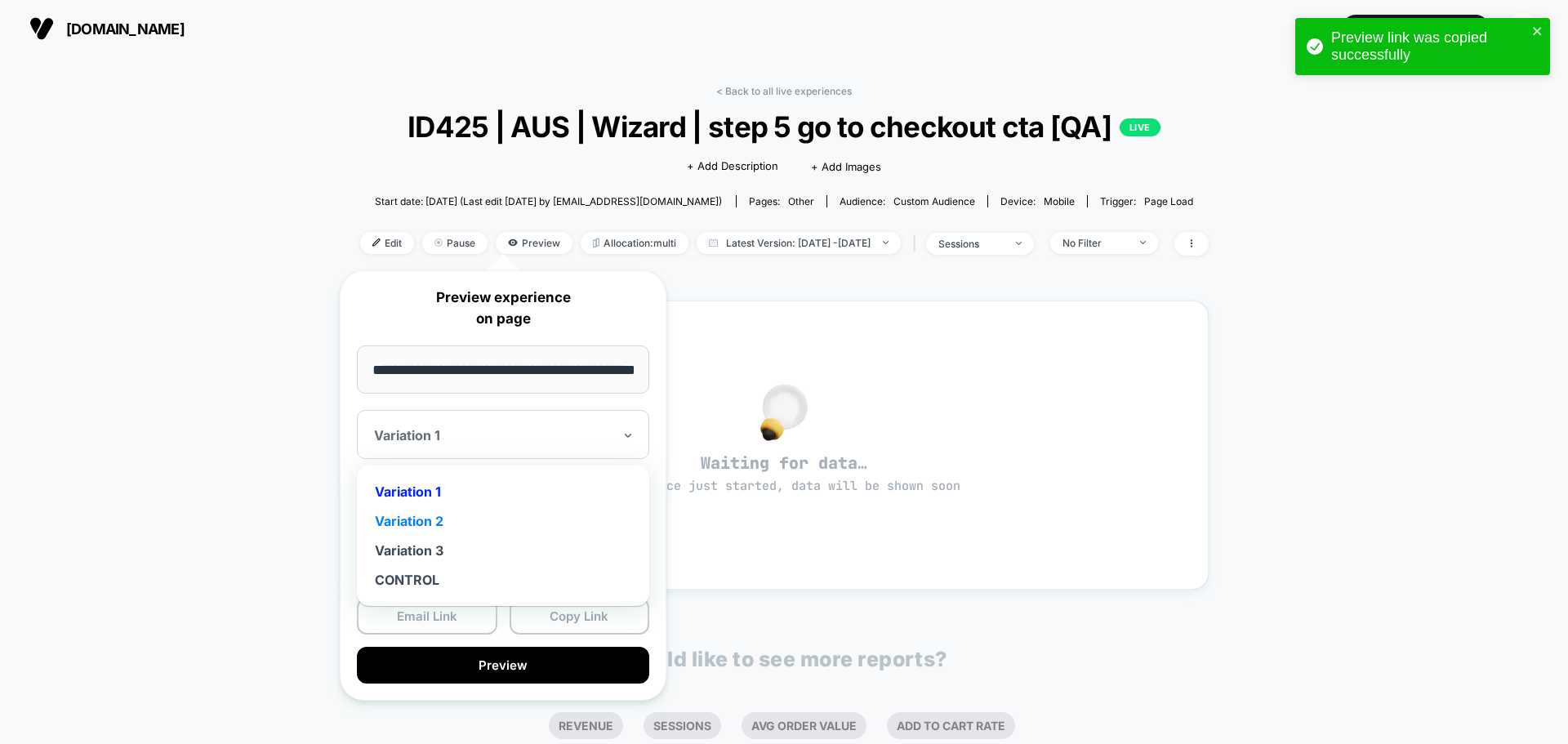
click at [510, 527] on div "Variation 2" at bounding box center [502, 521] width 276 height 29
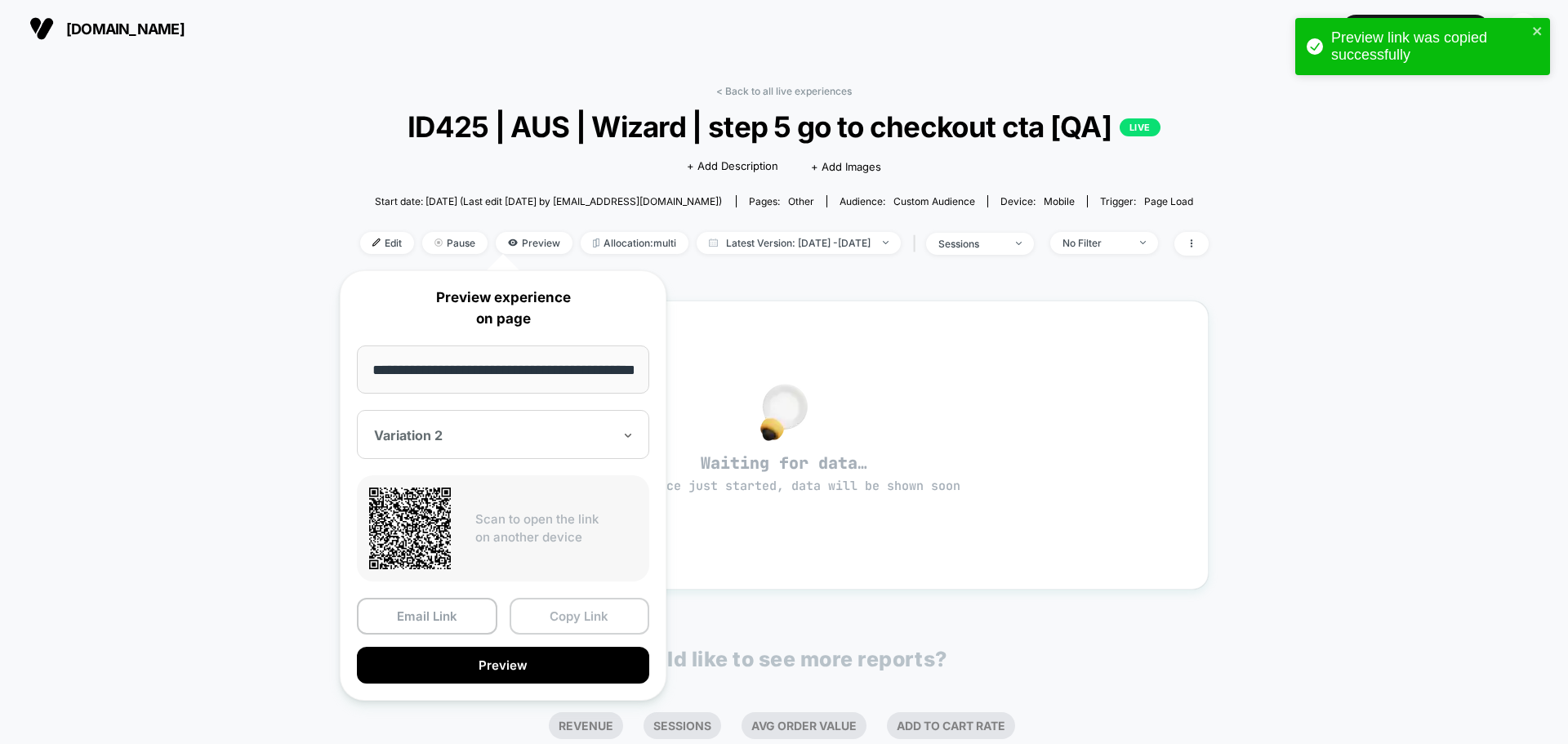
click at [593, 617] on button "Copy Link" at bounding box center [580, 616] width 141 height 37
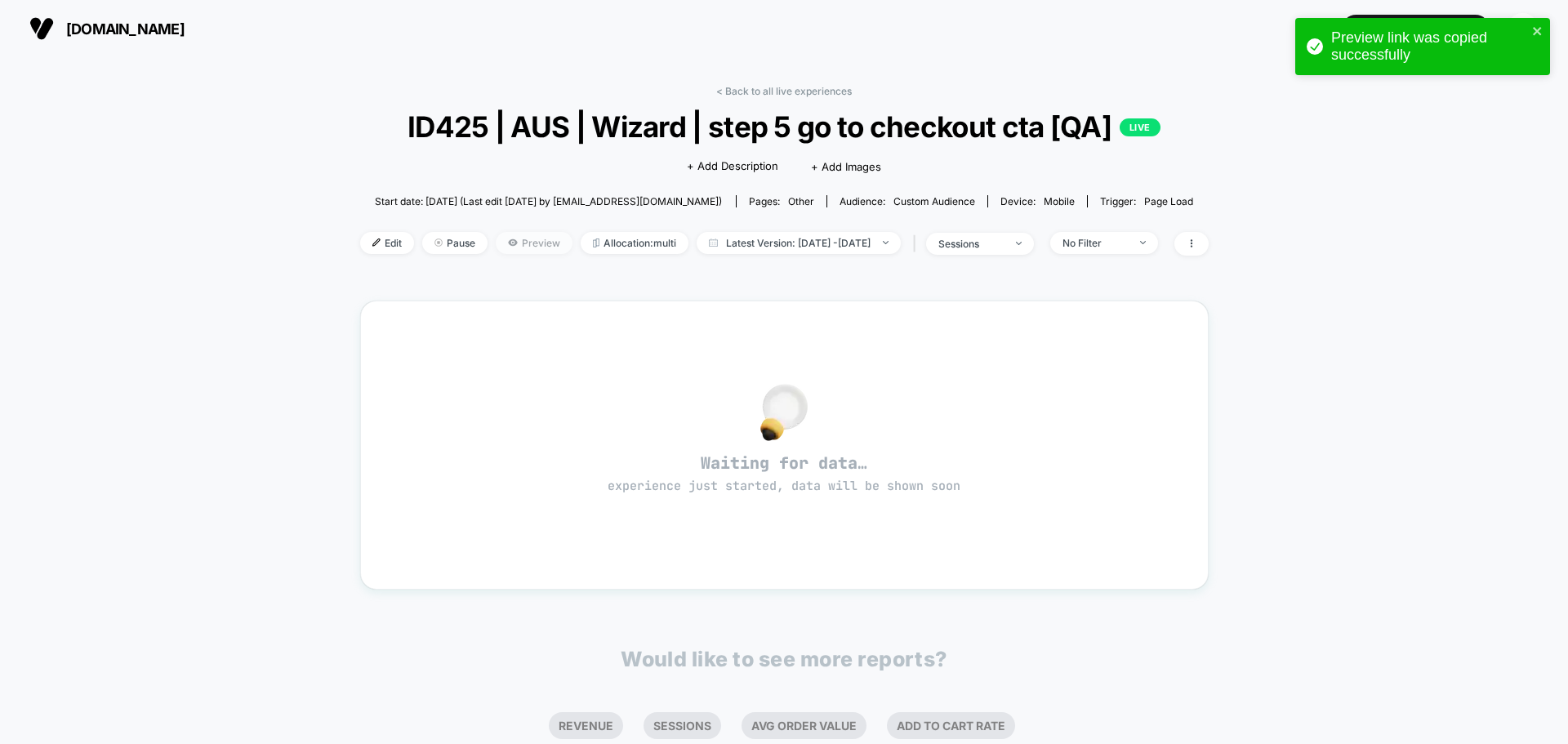
click at [508, 244] on icon at bounding box center [513, 242] width 10 height 10
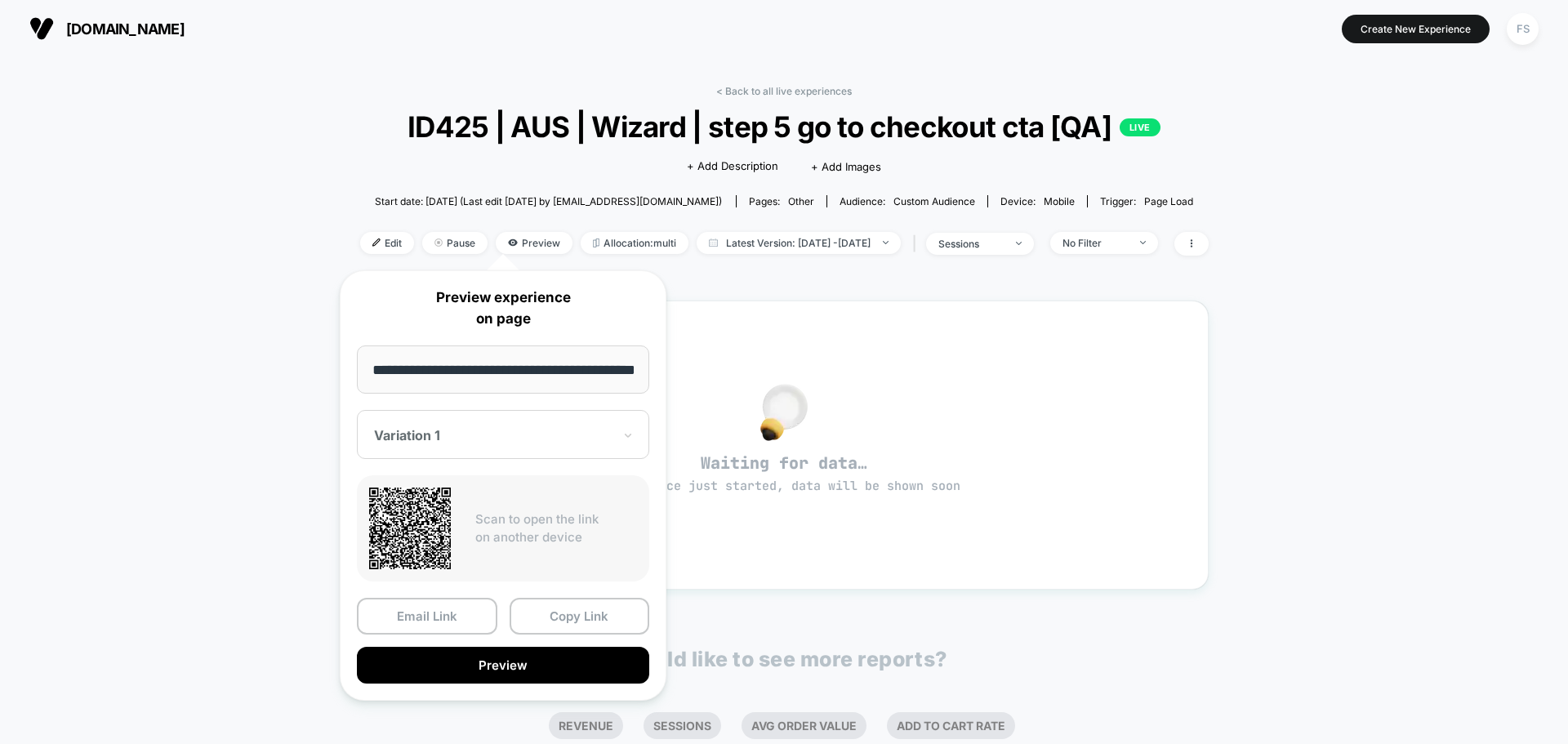
click at [552, 437] on div at bounding box center [494, 435] width 239 height 16
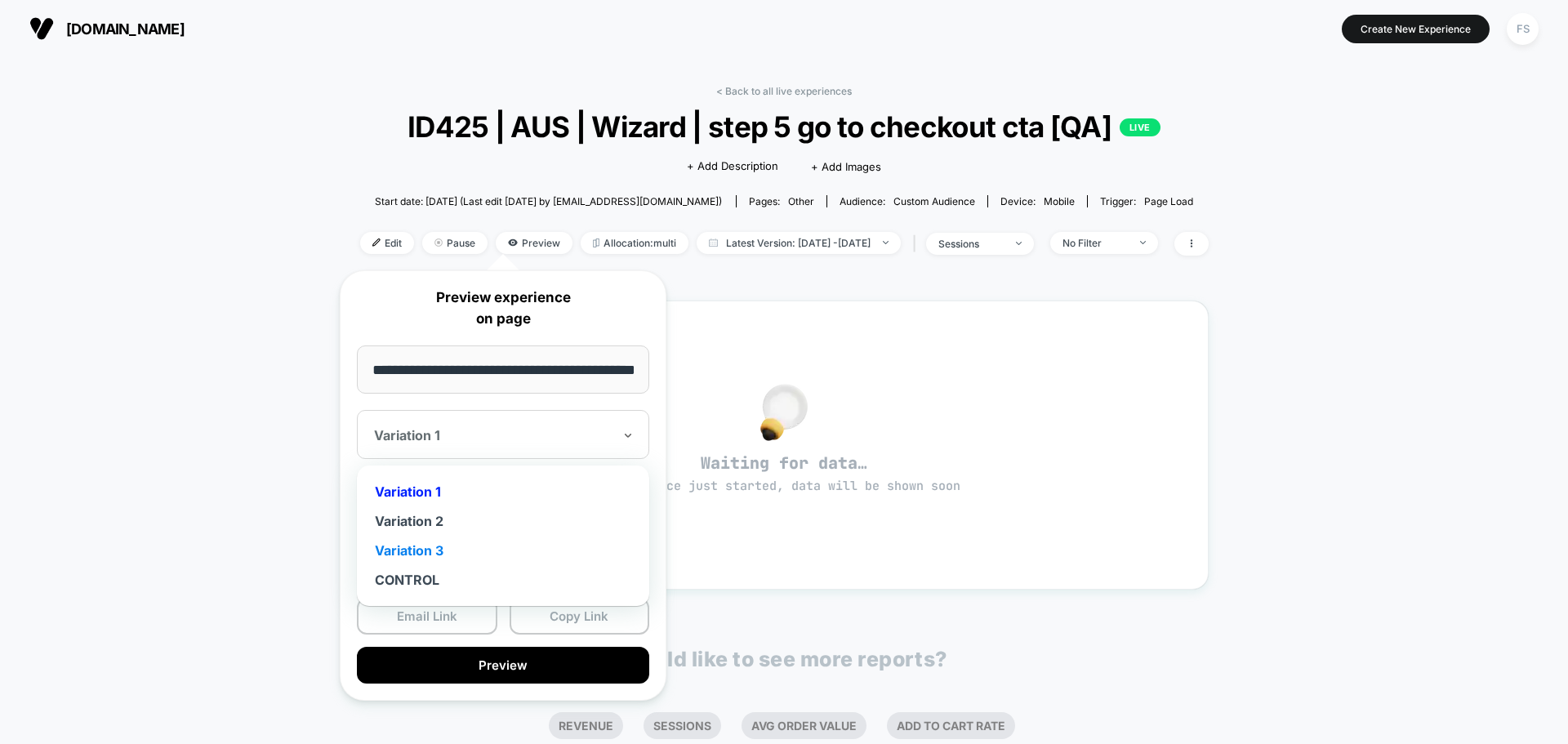
click at [459, 555] on div "Variation 3" at bounding box center [502, 550] width 276 height 29
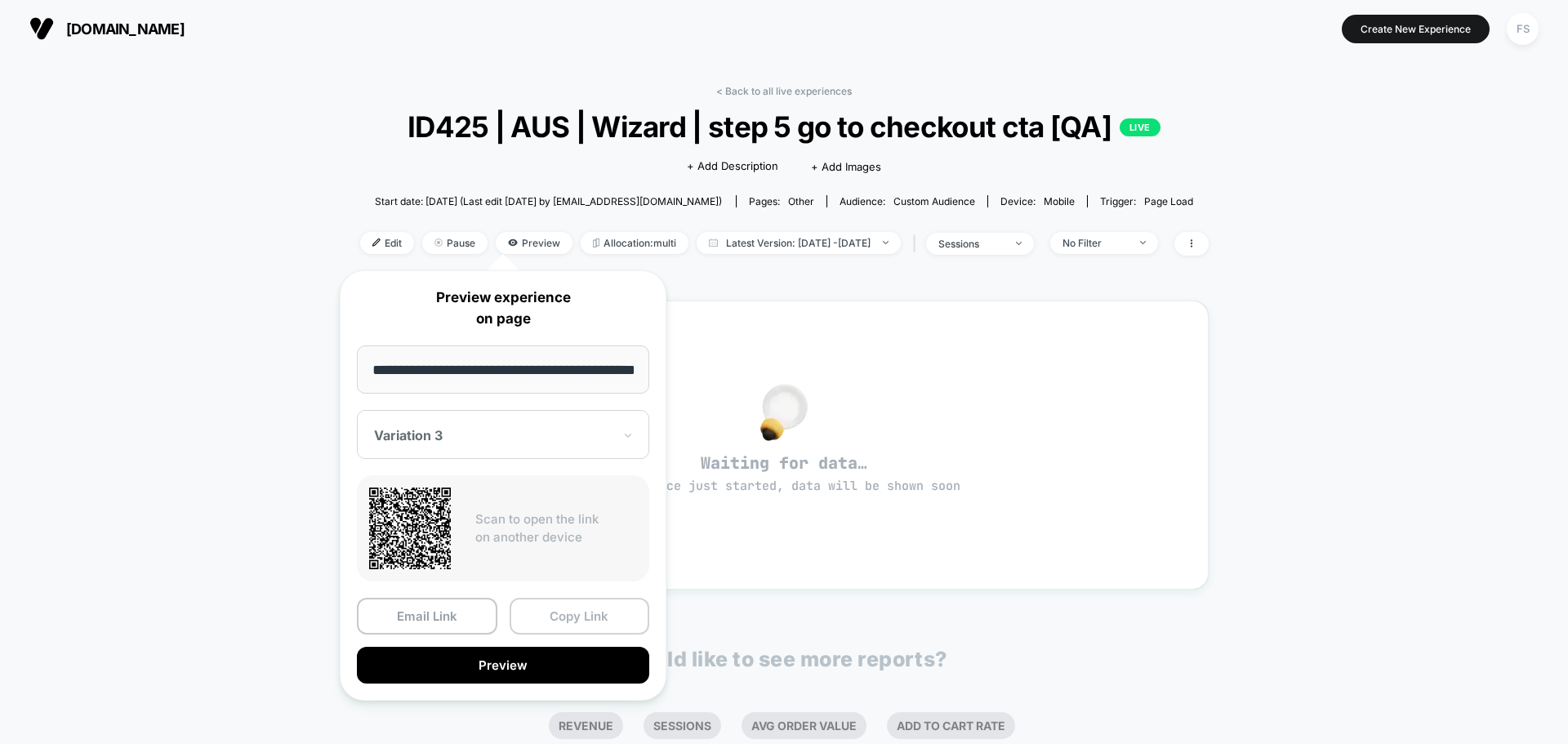
click at [577, 614] on button "Copy Link" at bounding box center [580, 616] width 141 height 37
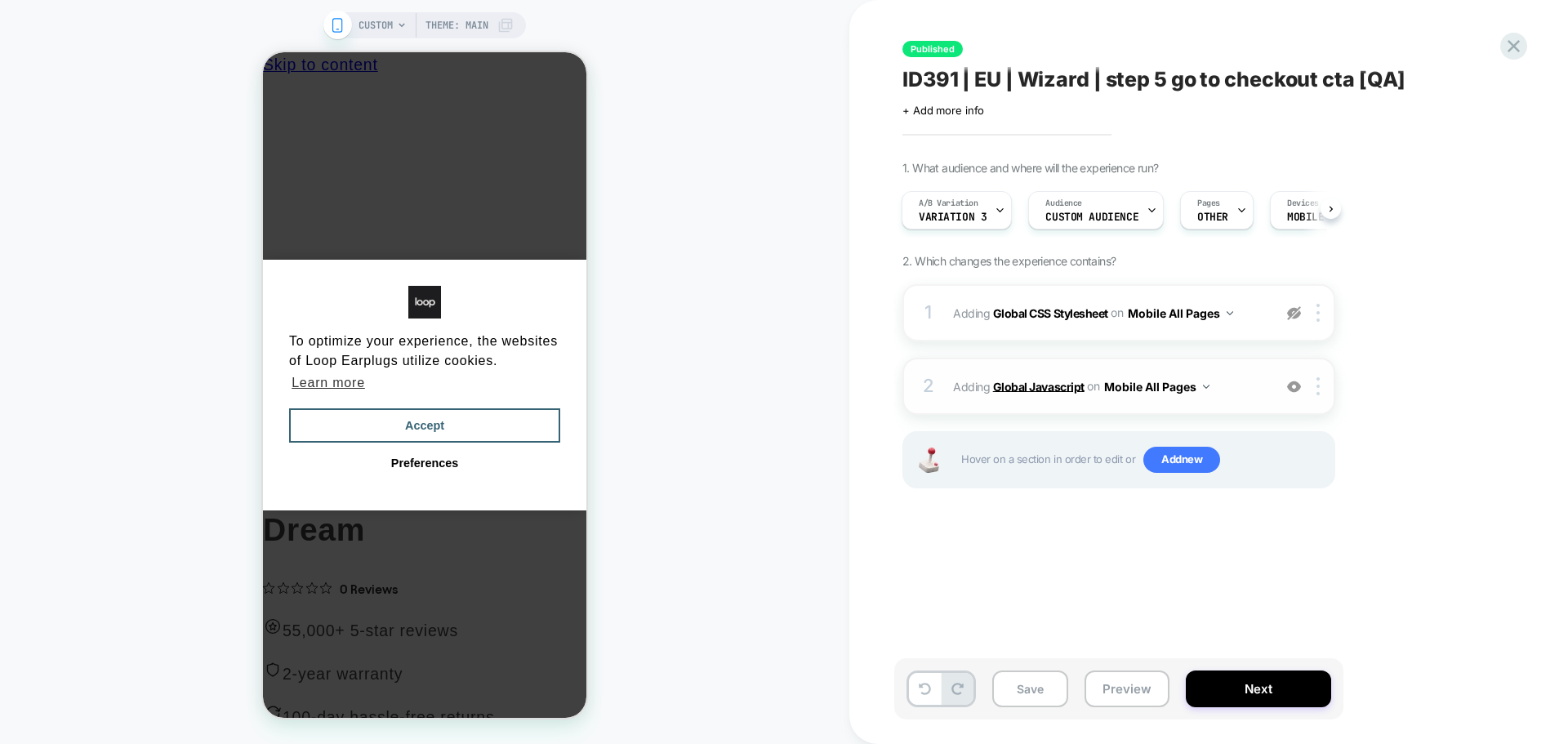
click at [1072, 384] on b "Global Javascript" at bounding box center [1039, 385] width 92 height 14
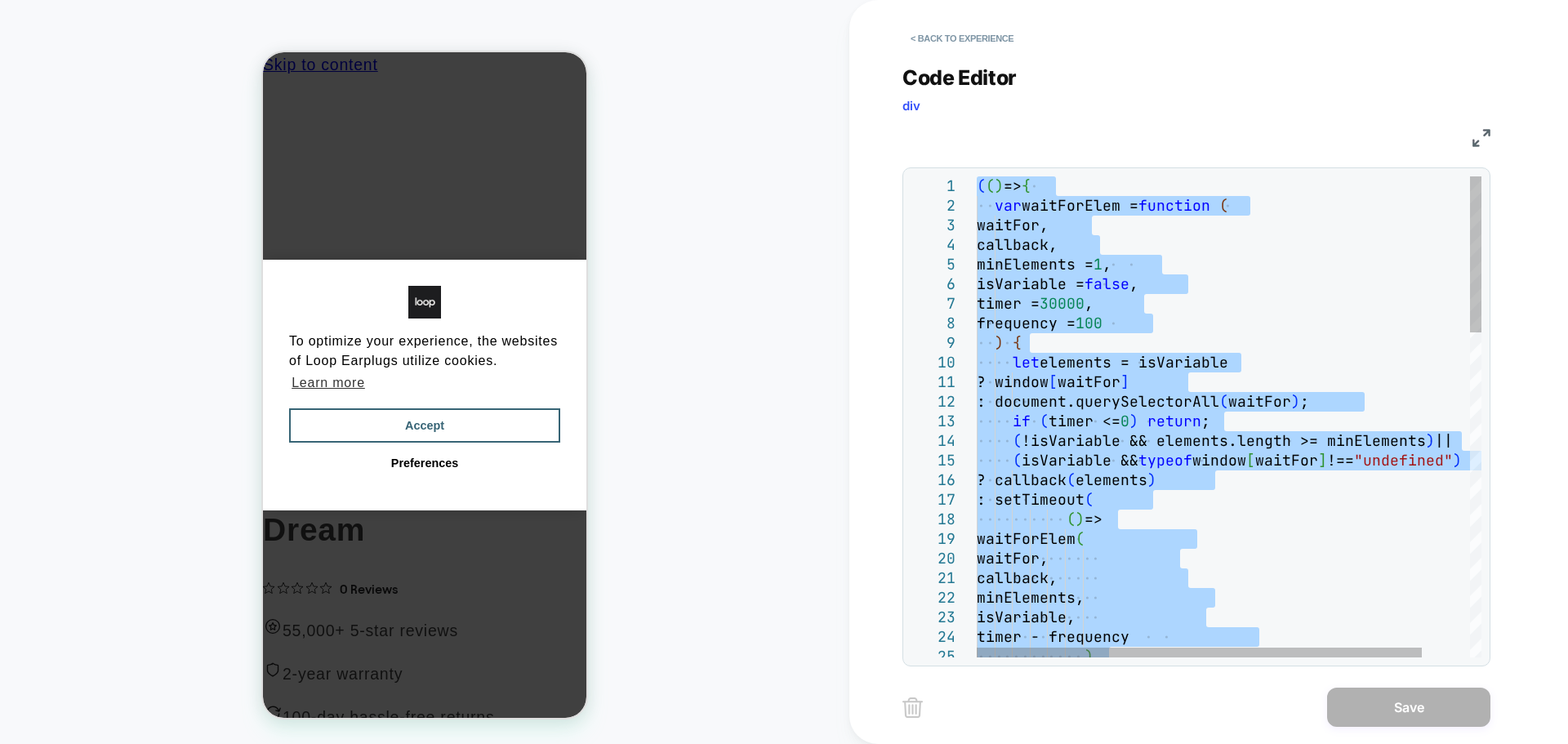
type textarea "**********"
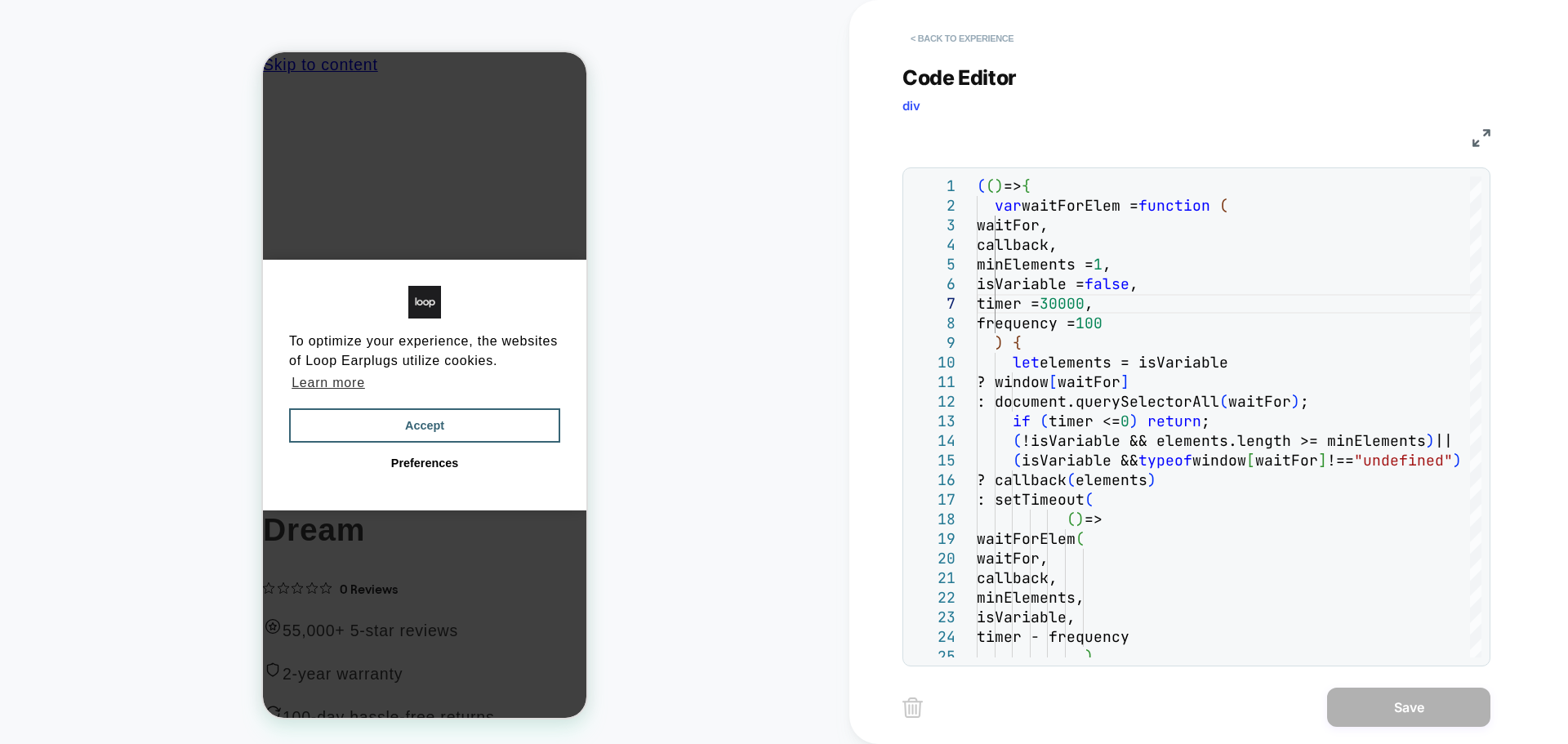
click at [934, 30] on button "< Back to experience" at bounding box center [962, 38] width 119 height 26
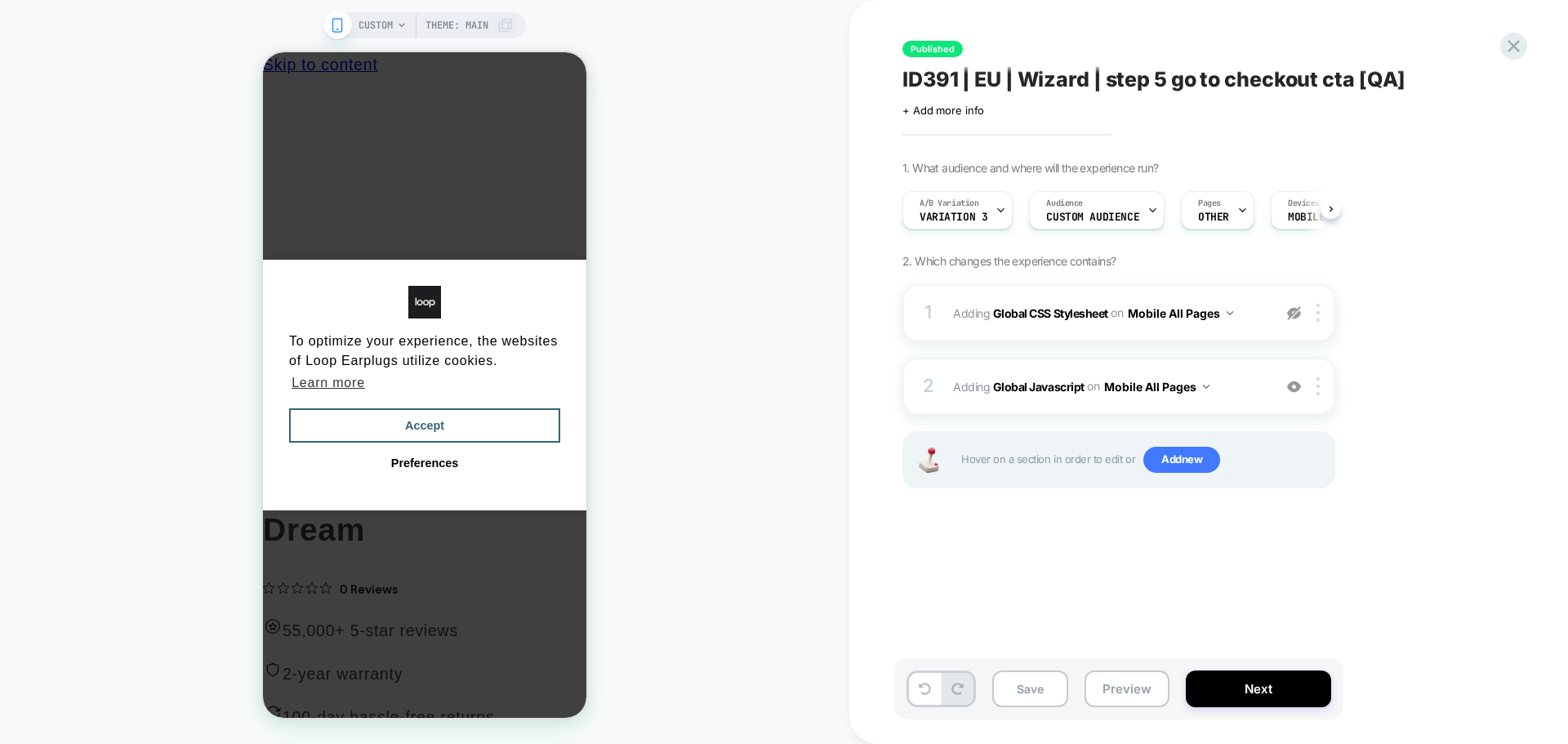
scroll to position [0, 1]
click at [1004, 209] on div "A/B Variation Variation 3" at bounding box center [957, 210] width 111 height 38
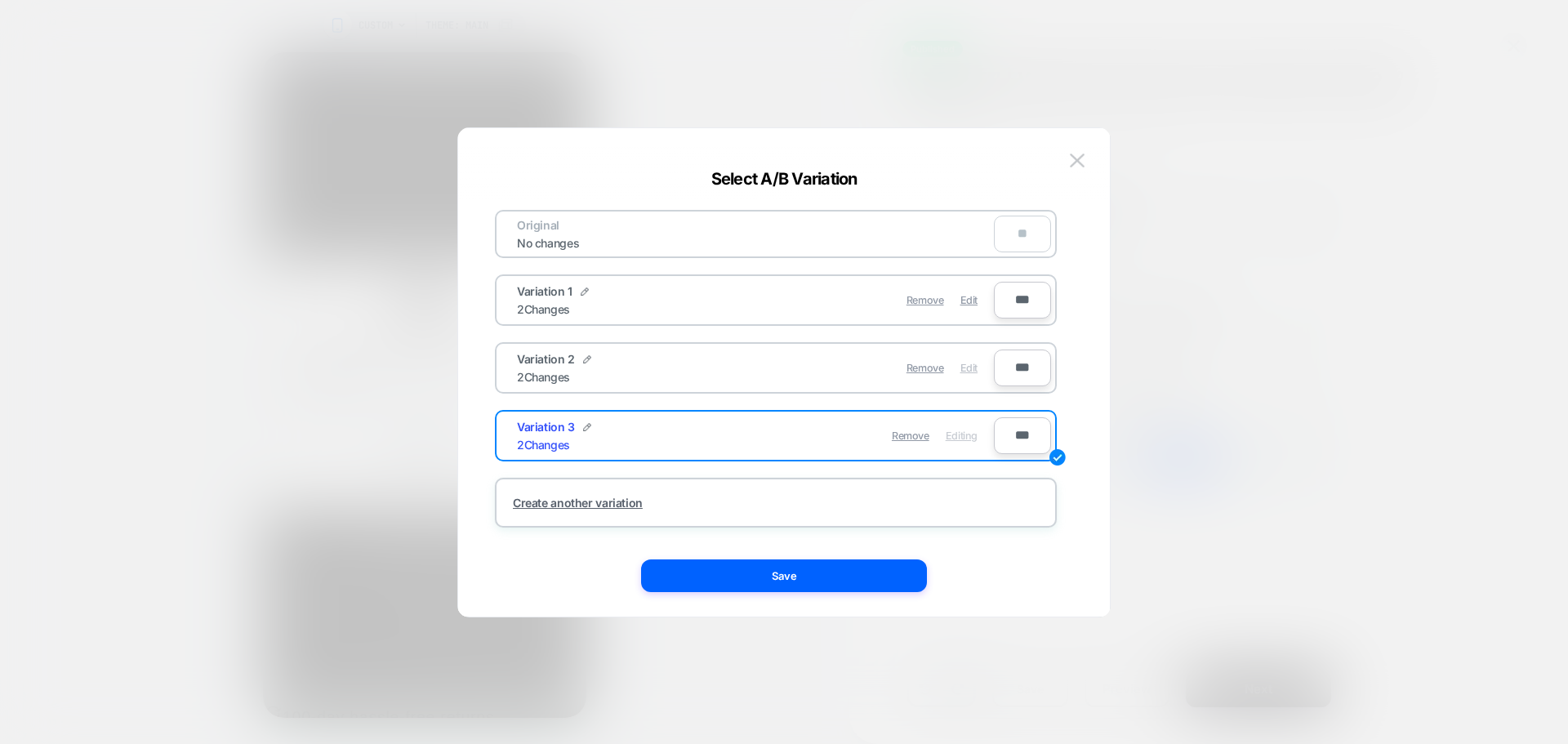
click at [968, 366] on span "Edit" at bounding box center [969, 368] width 17 height 12
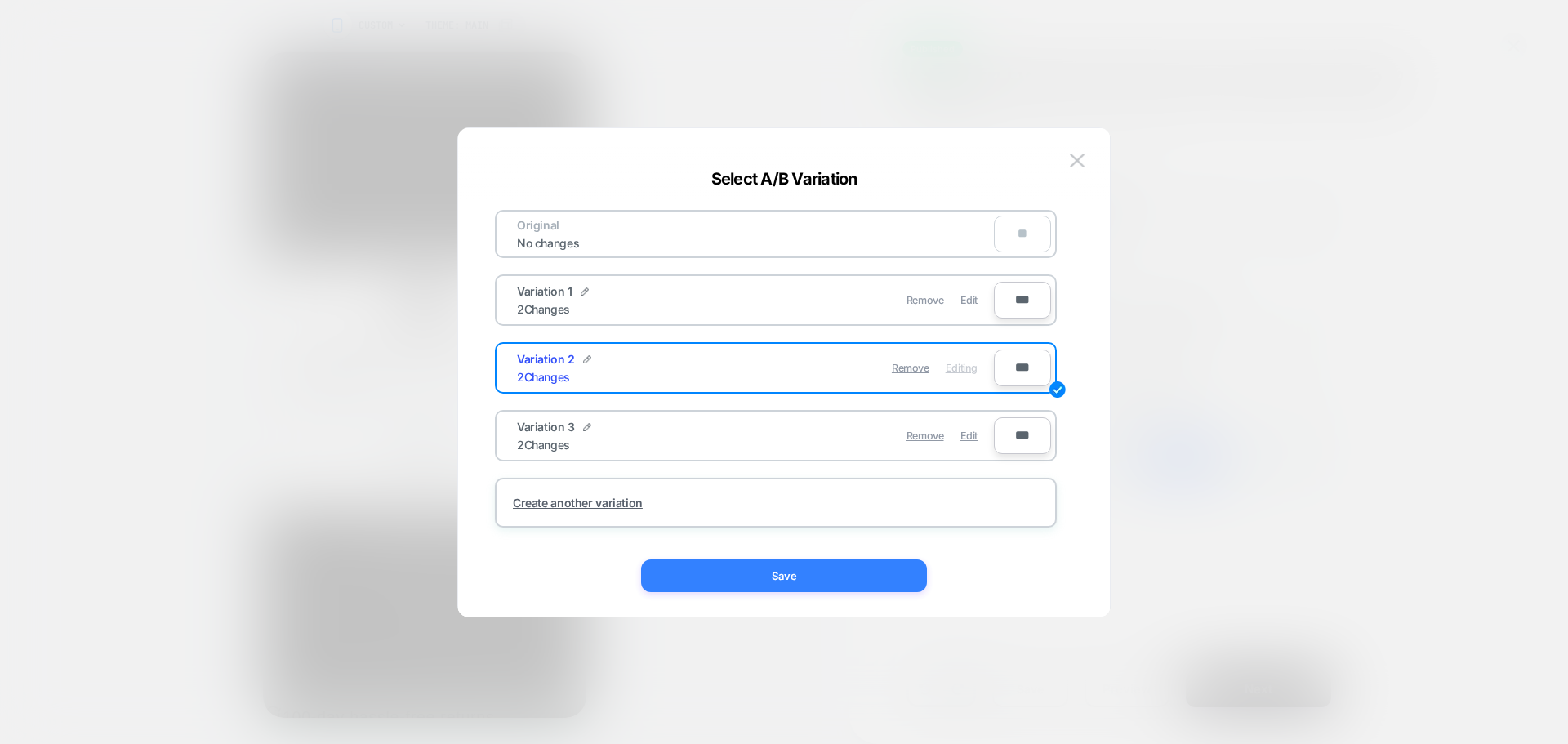
click at [842, 584] on button "Save" at bounding box center [784, 575] width 286 height 33
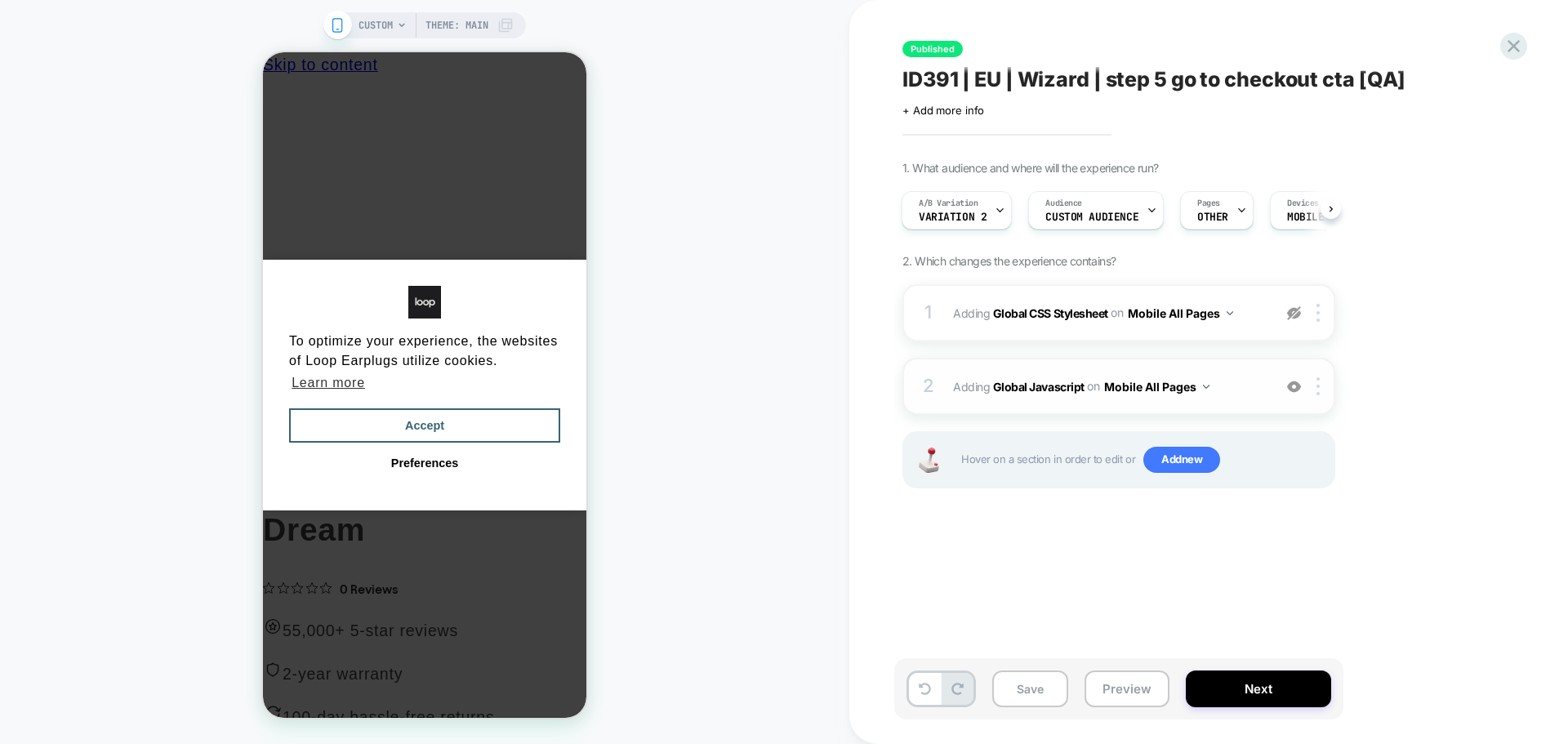
click at [1064, 376] on span "Adding Global Javascript on Mobile All Pages" at bounding box center [1109, 386] width 311 height 23
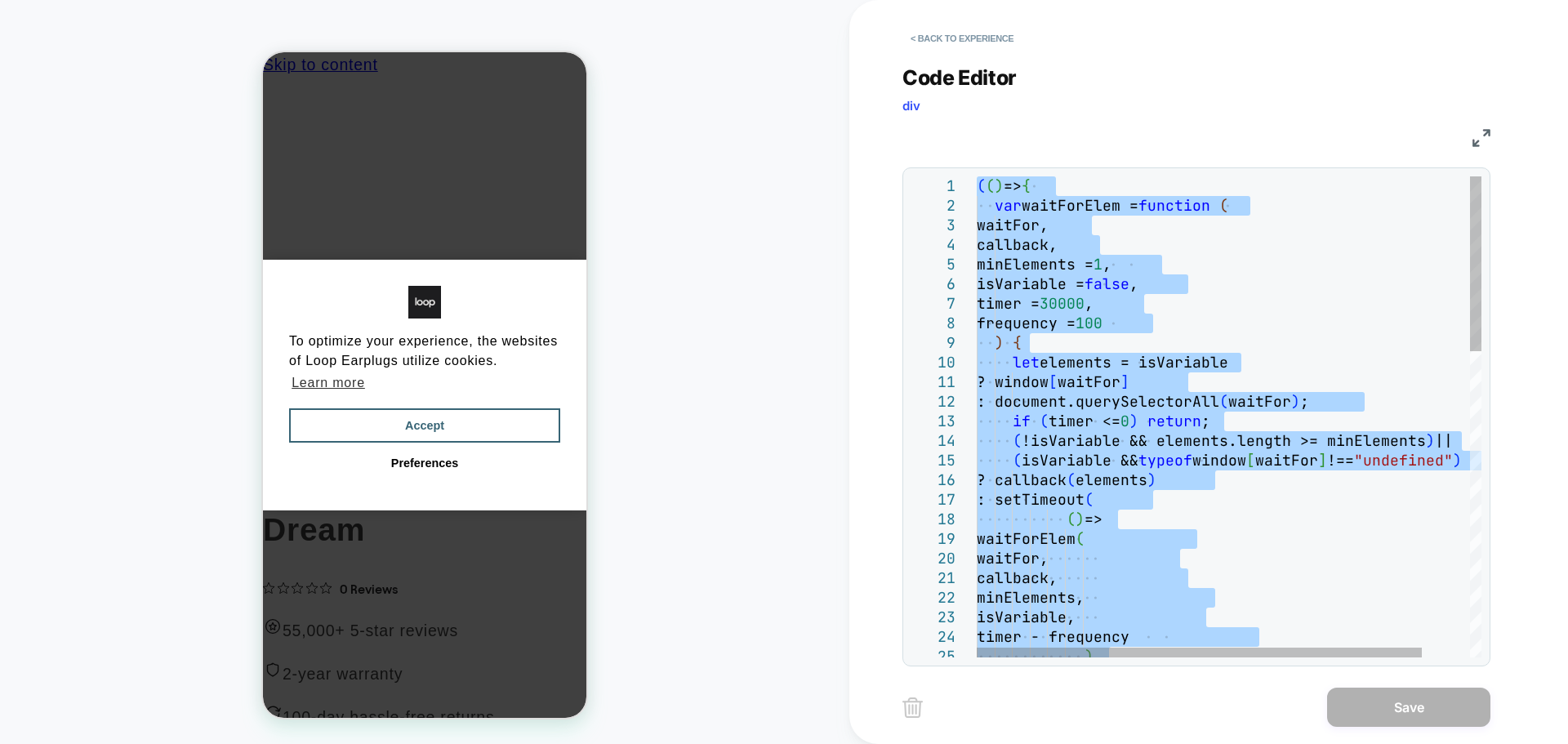
type textarea "**********"
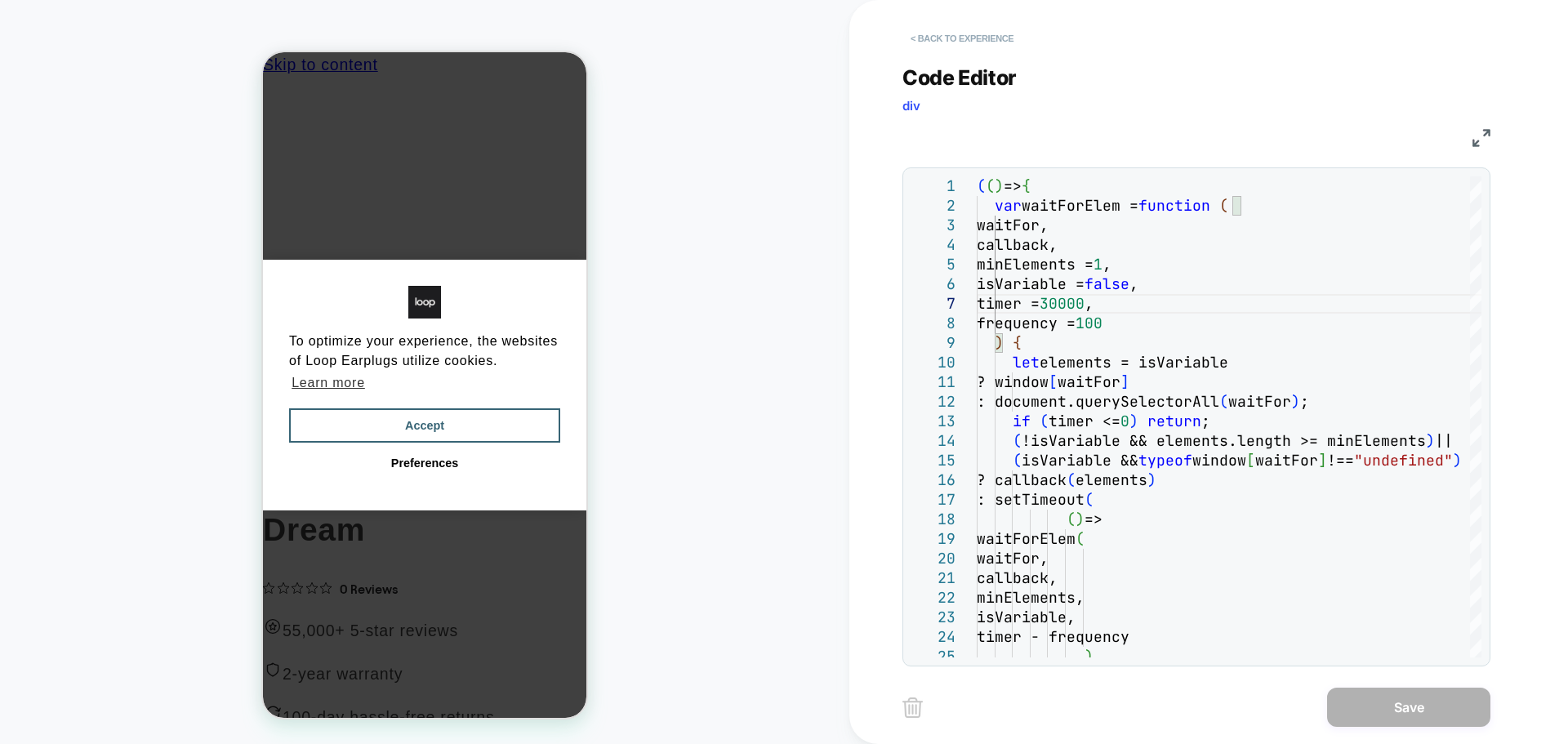
click at [954, 37] on button "< Back to experience" at bounding box center [962, 38] width 119 height 26
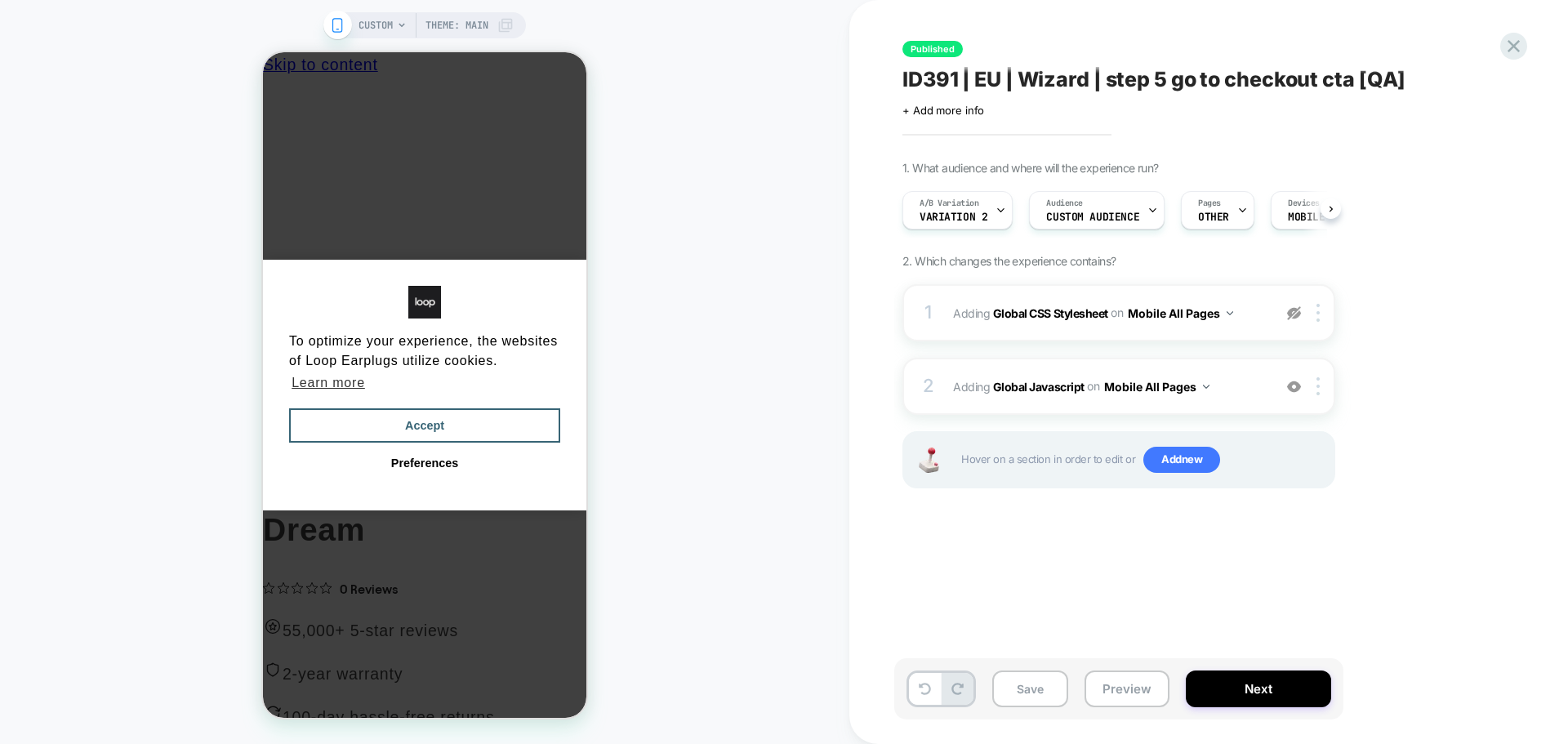
scroll to position [0, 1]
click at [984, 199] on div "A/B Variation Variation 2" at bounding box center [953, 210] width 100 height 37
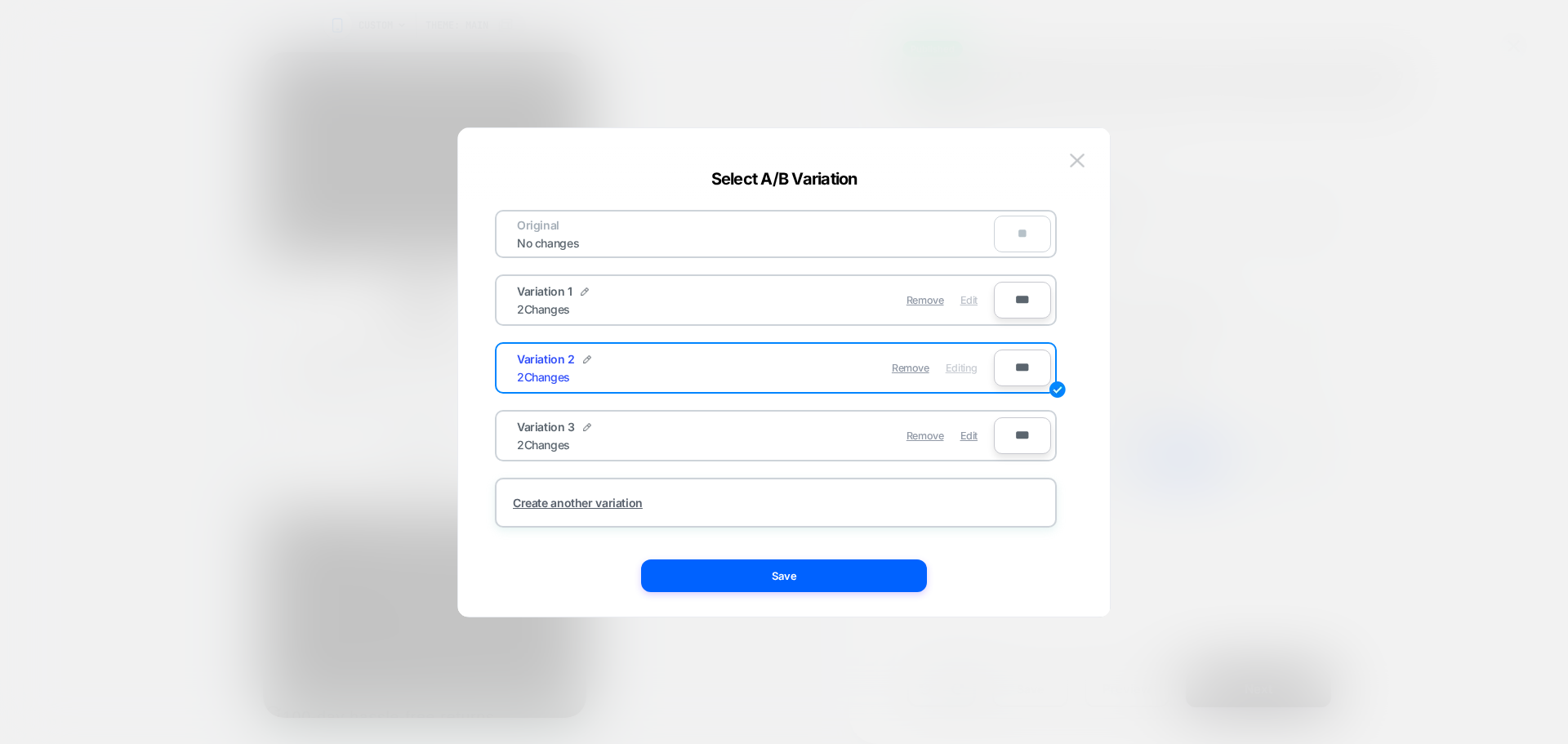
click at [974, 302] on span "Edit" at bounding box center [969, 300] width 17 height 12
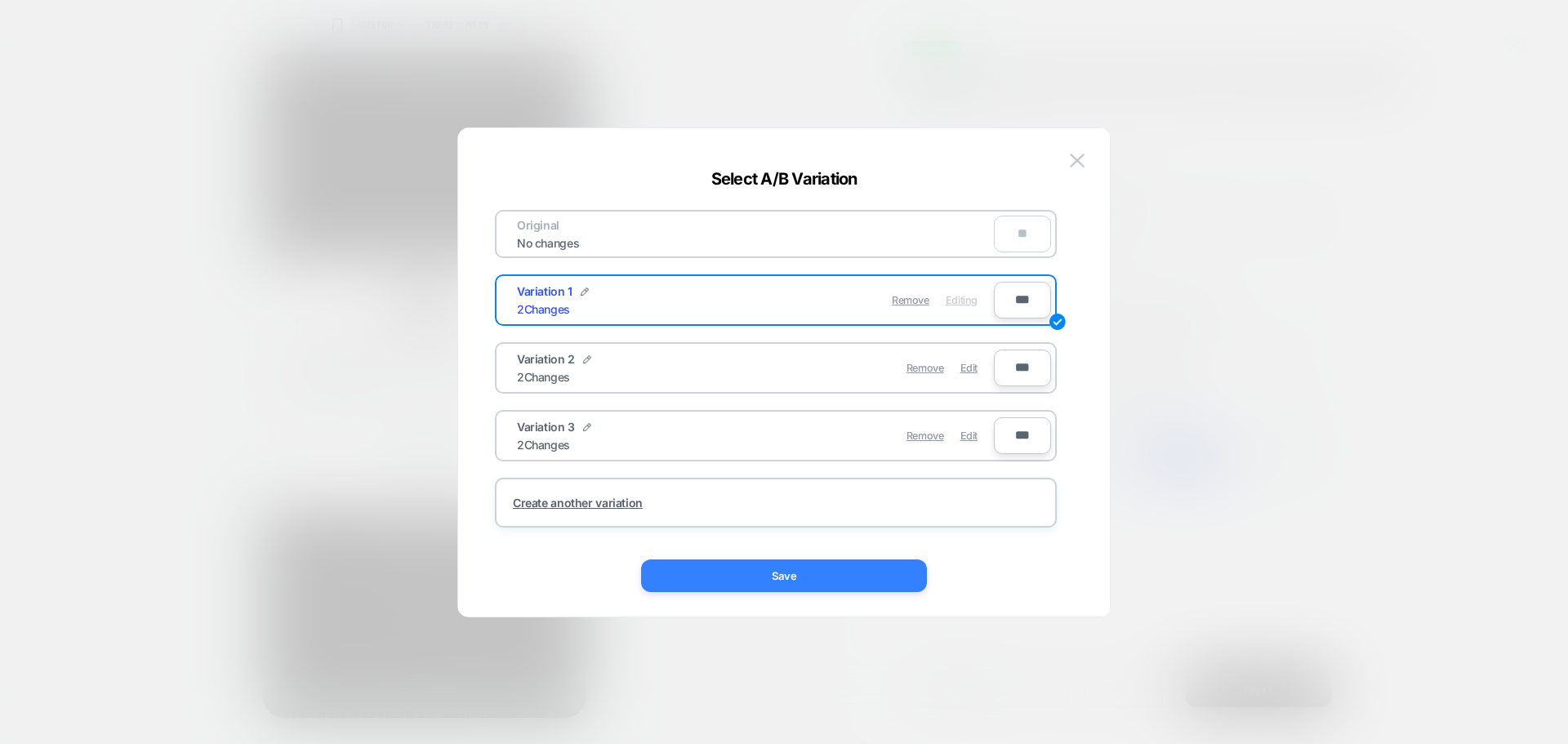
click at [879, 565] on button "Save" at bounding box center [784, 575] width 286 height 33
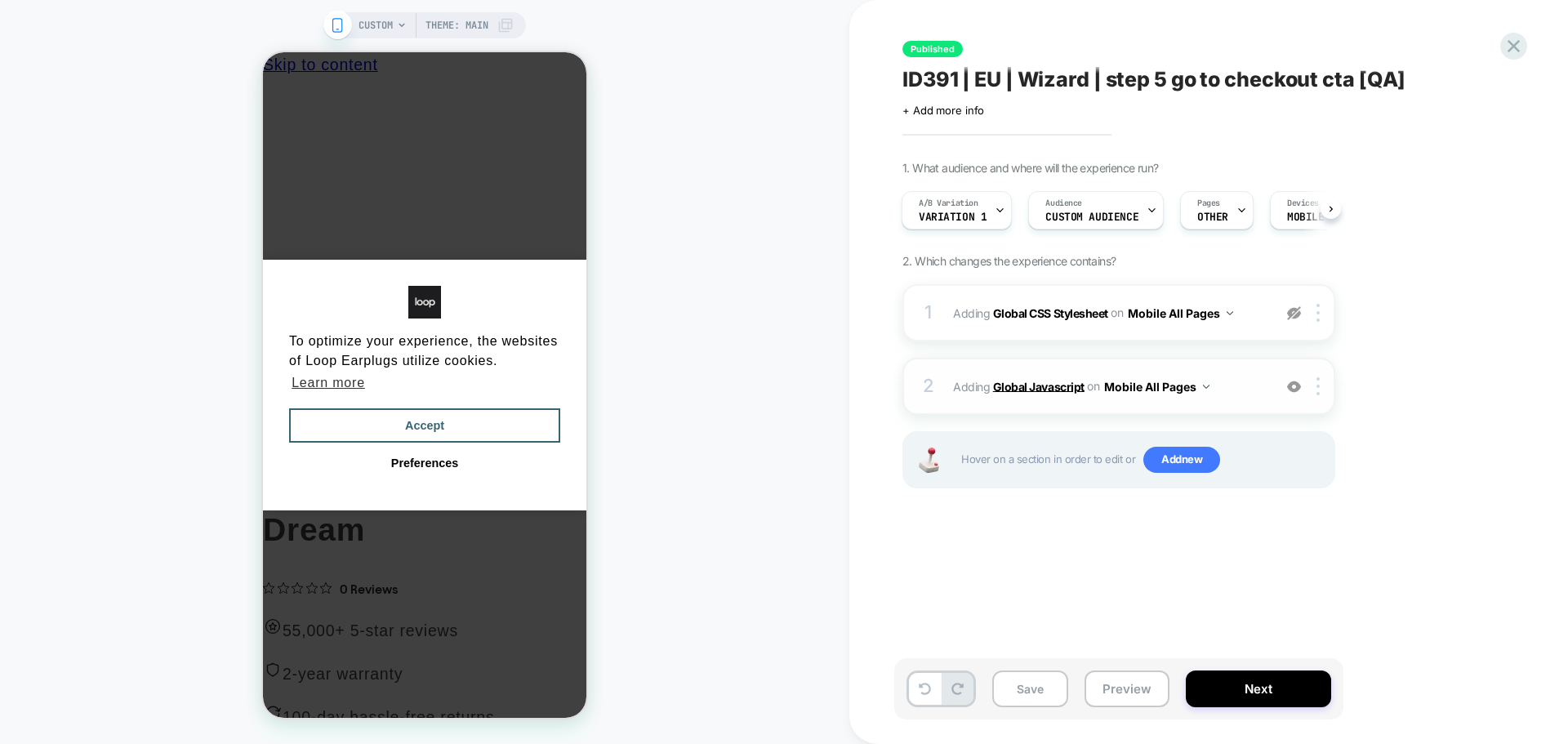
click at [1061, 382] on b "Global Javascript" at bounding box center [1039, 385] width 92 height 14
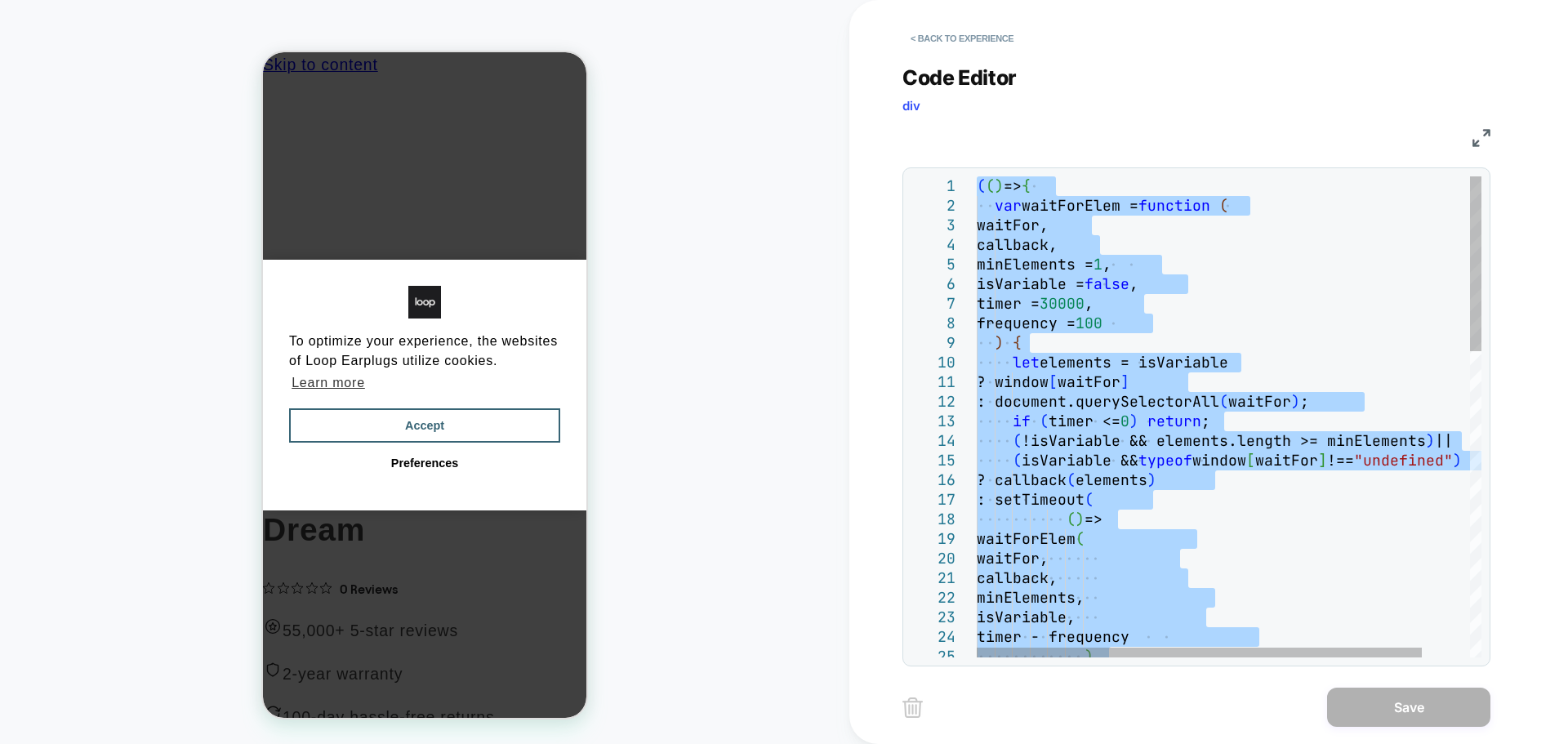
type textarea "**********"
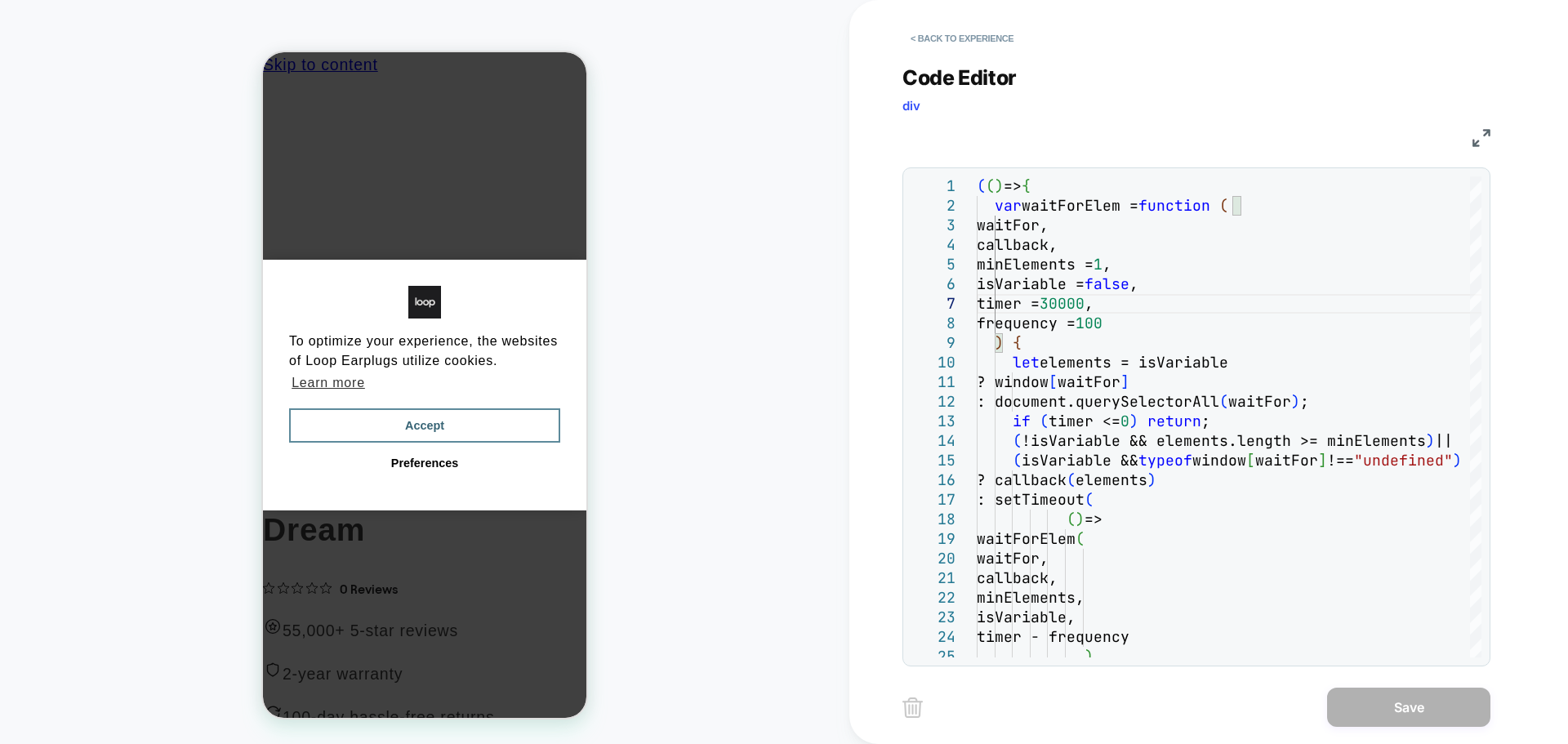
click at [493, 408] on button "Accept" at bounding box center [424, 425] width 271 height 35
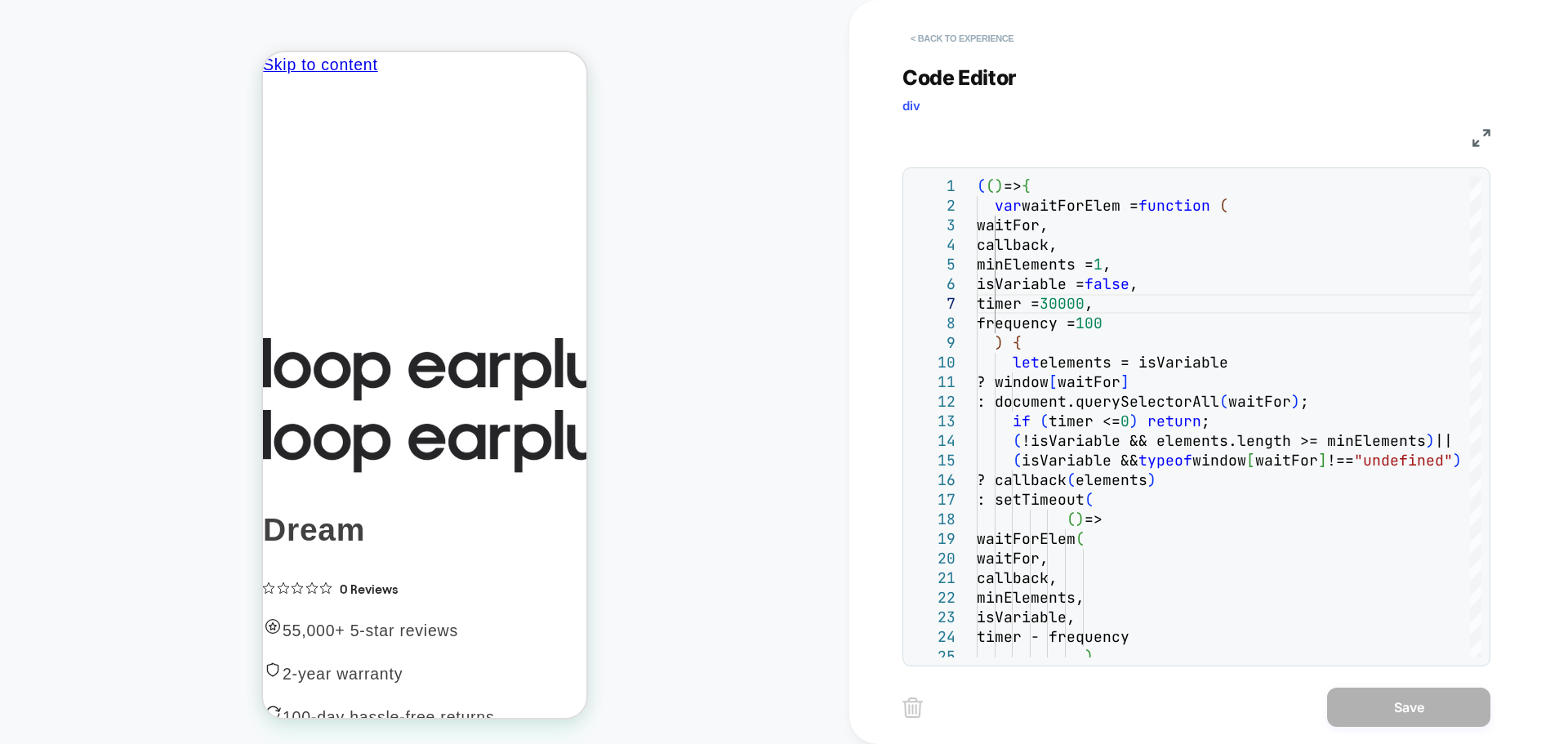
click at [957, 37] on button "< Back to experience" at bounding box center [962, 38] width 119 height 26
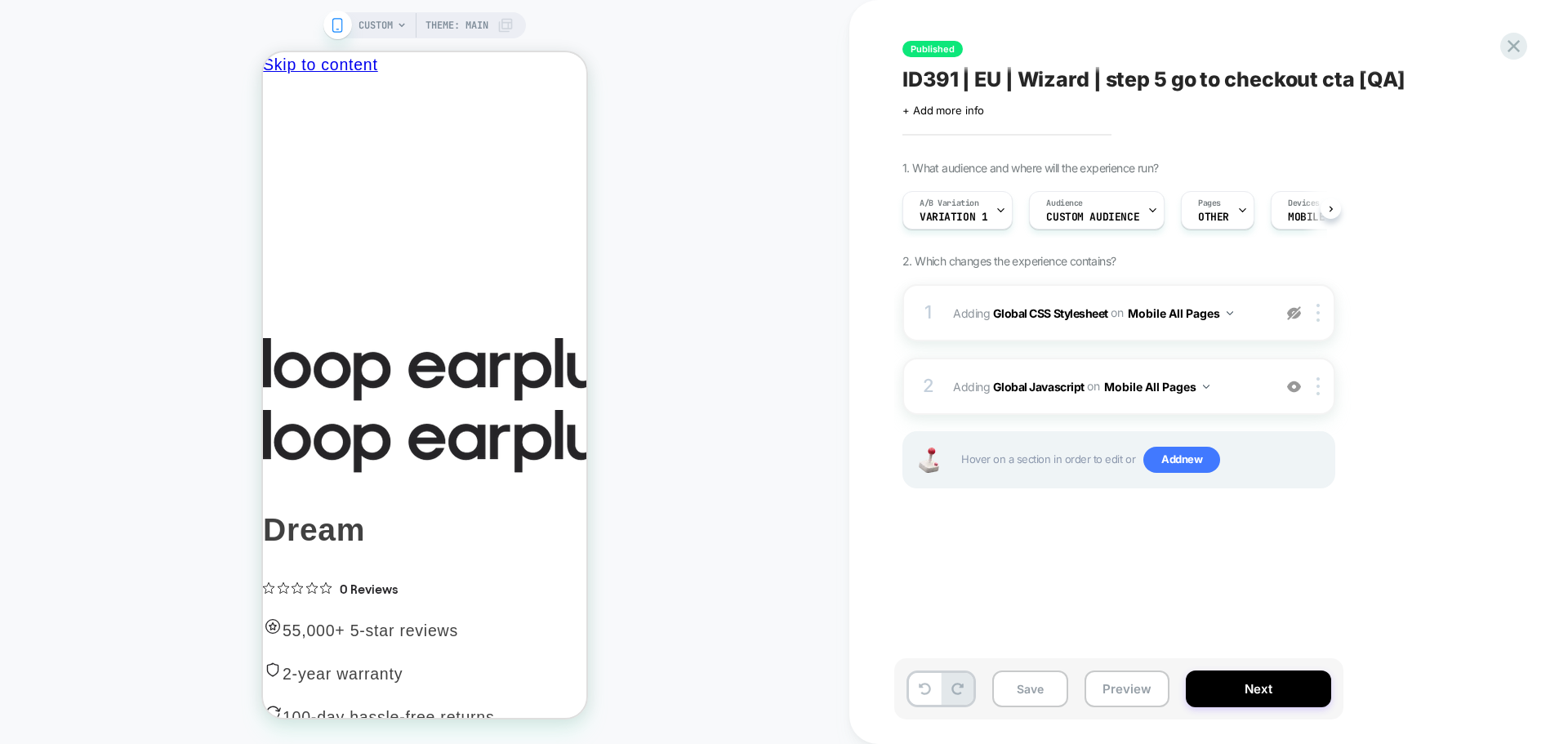
scroll to position [0, 1]
drag, startPoint x: 1065, startPoint y: 313, endPoint x: 1066, endPoint y: 362, distance: 49.0
click at [1066, 362] on div "1 Adding Global CSS Stylesheet on Mobile All Pages Copy to Desktop Target All D…" at bounding box center [1119, 406] width 433 height 245
click at [1058, 390] on b "Global Javascript" at bounding box center [1039, 385] width 92 height 14
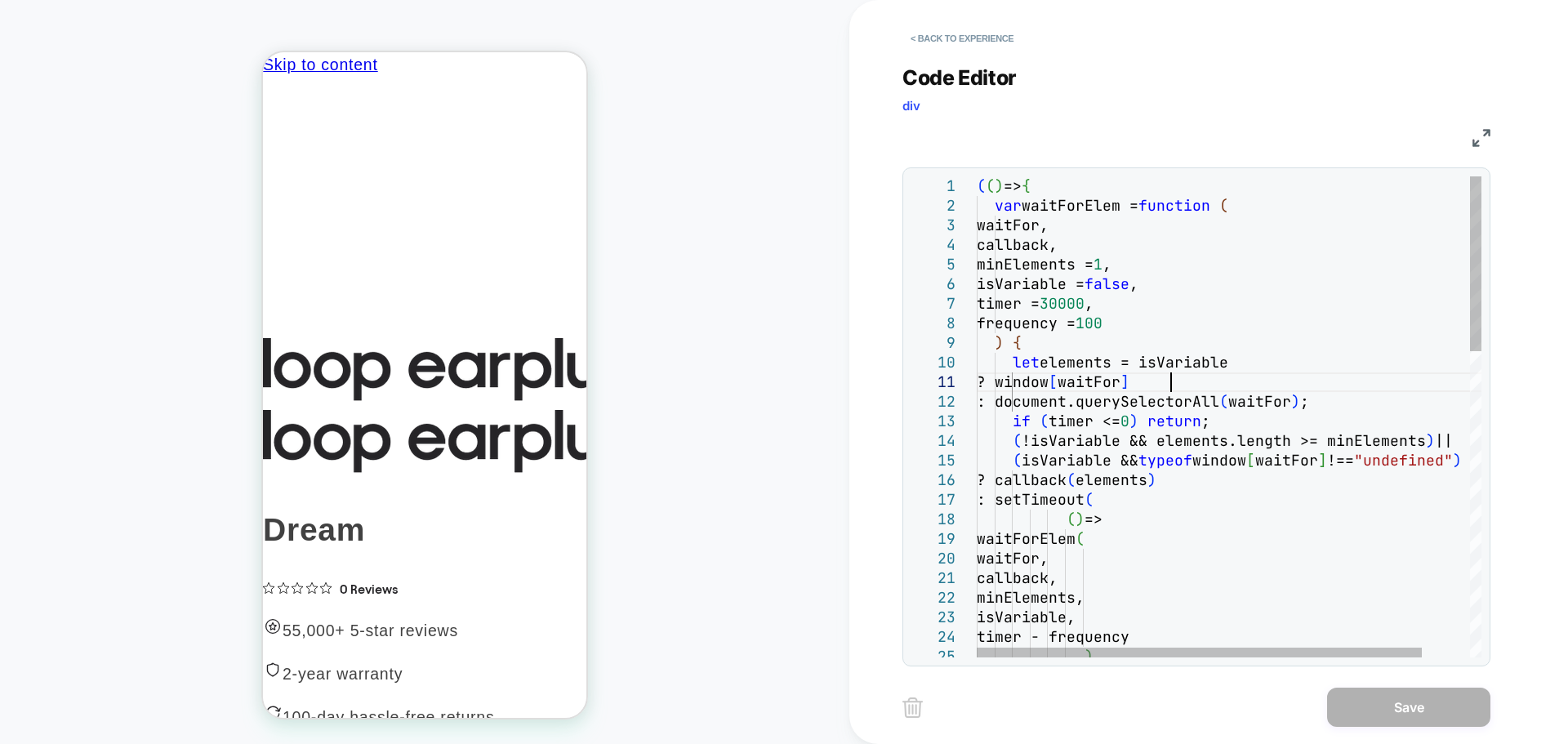
scroll to position [0, 0]
type textarea "**********"
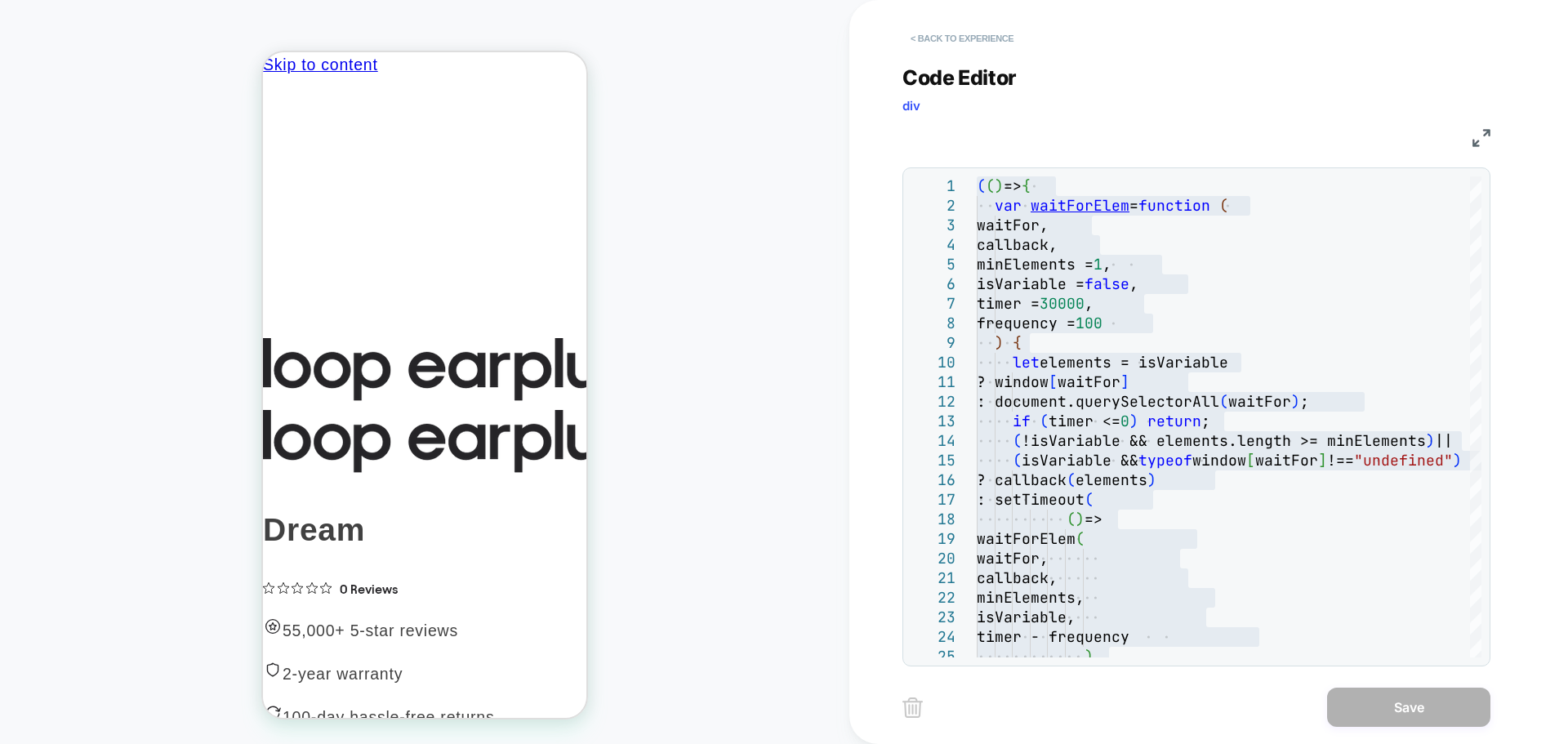
click at [964, 32] on button "< Back to experience" at bounding box center [962, 38] width 119 height 26
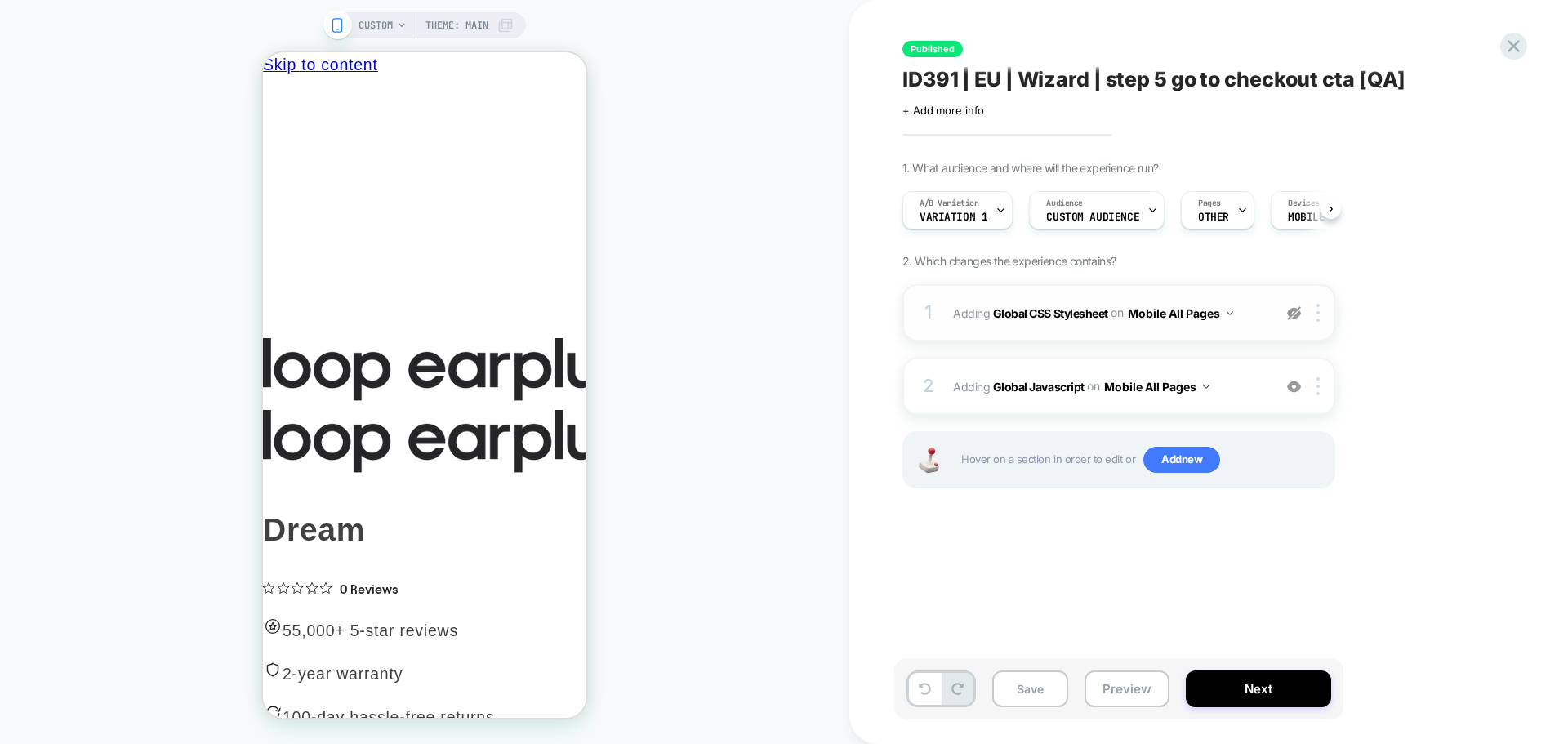
scroll to position [0, 1]
click at [969, 200] on span "A/B Variation" at bounding box center [948, 203] width 60 height 11
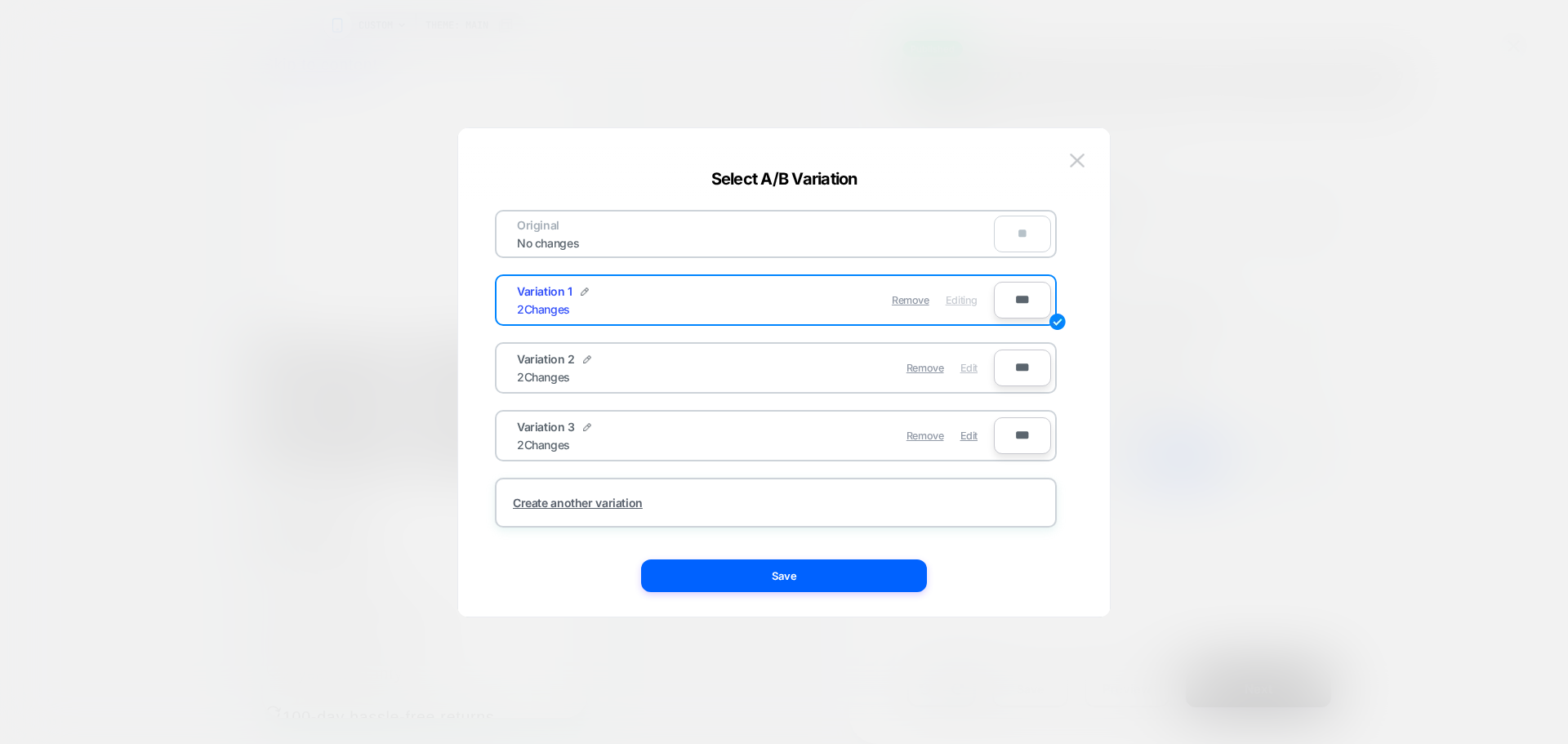
click at [970, 369] on span "Edit" at bounding box center [969, 368] width 17 height 12
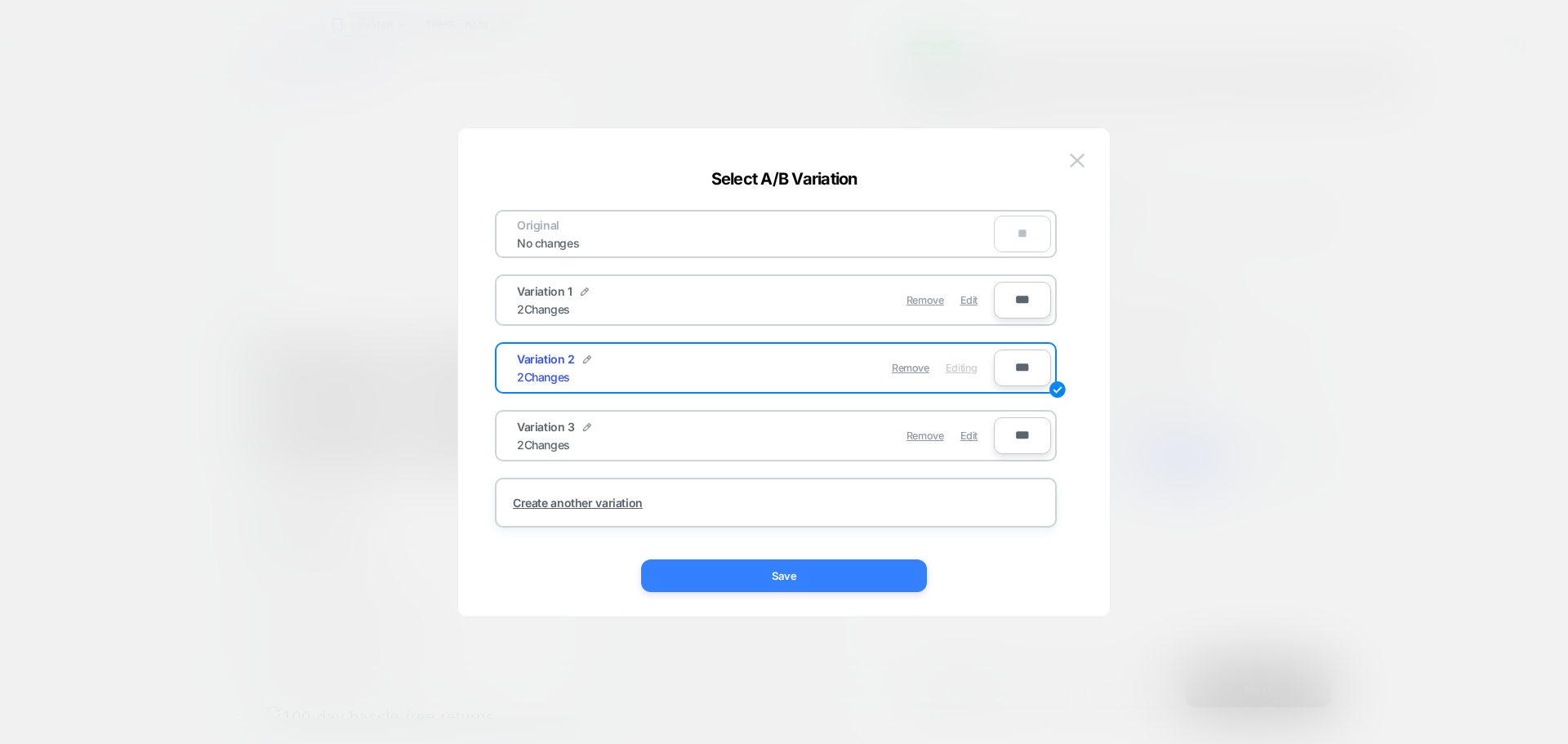
click at [867, 577] on button "Save" at bounding box center [784, 575] width 286 height 33
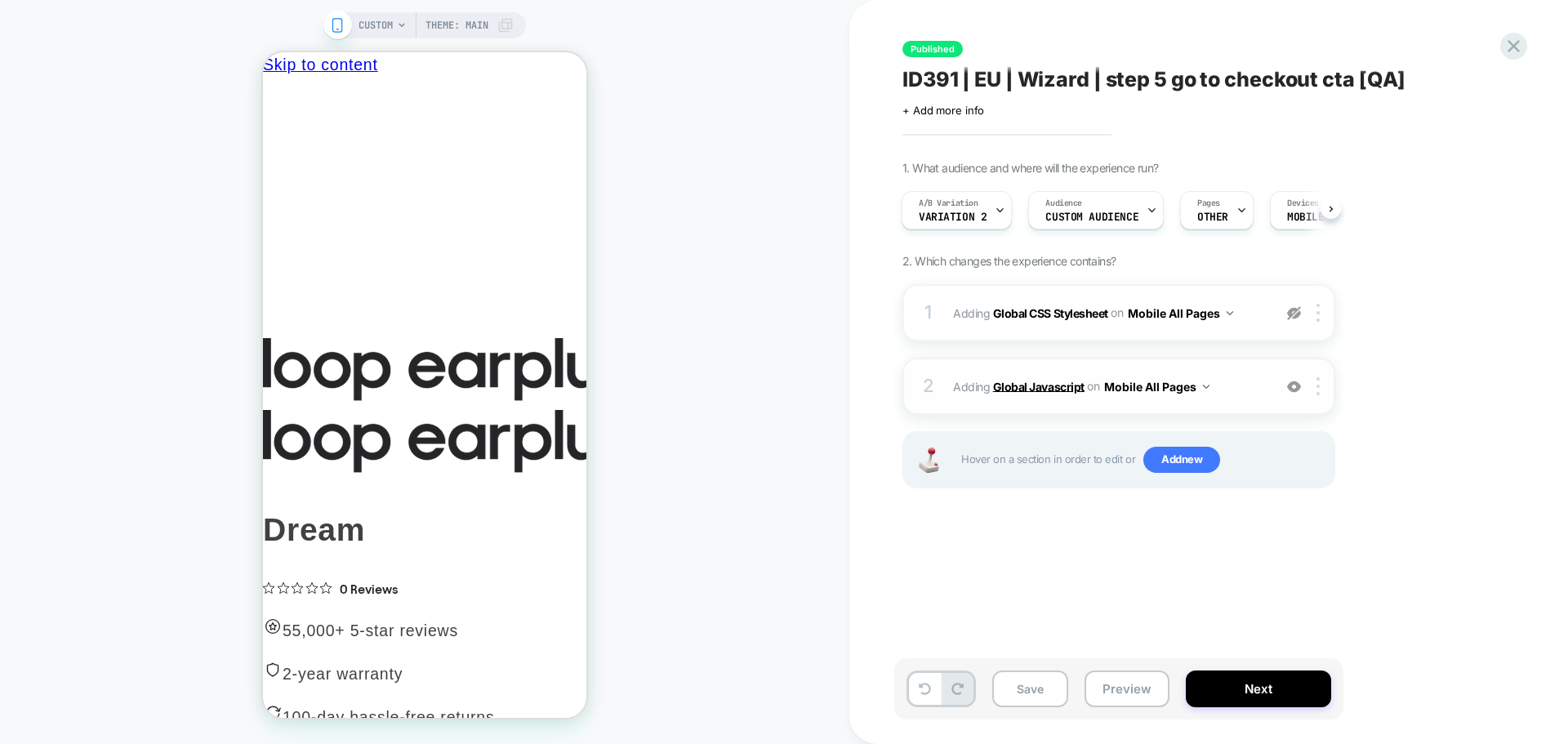
click at [1043, 392] on b "Global Javascript" at bounding box center [1039, 385] width 92 height 14
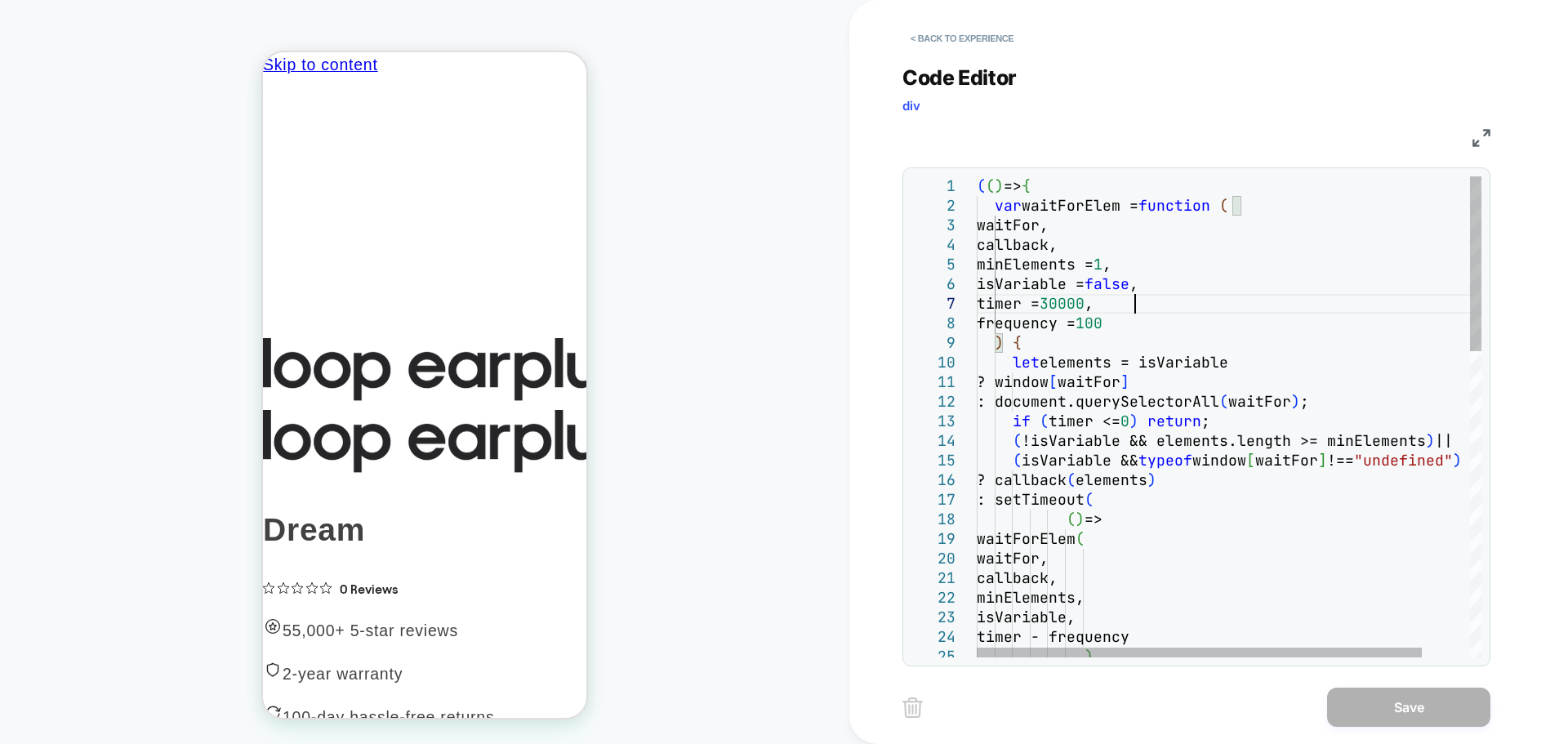
scroll to position [0, 0]
type textarea "**********"
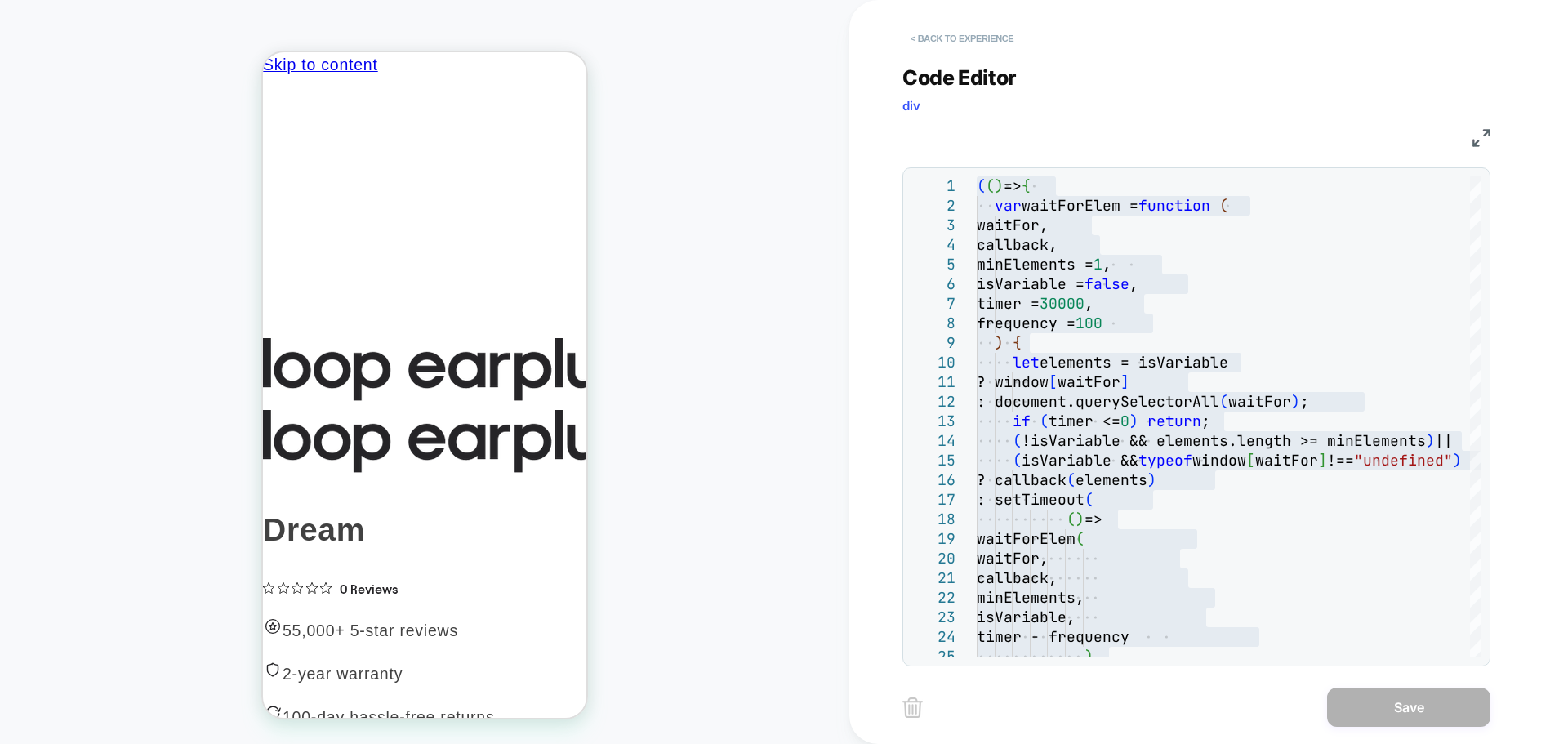
click at [984, 41] on button "< Back to experience" at bounding box center [962, 38] width 119 height 26
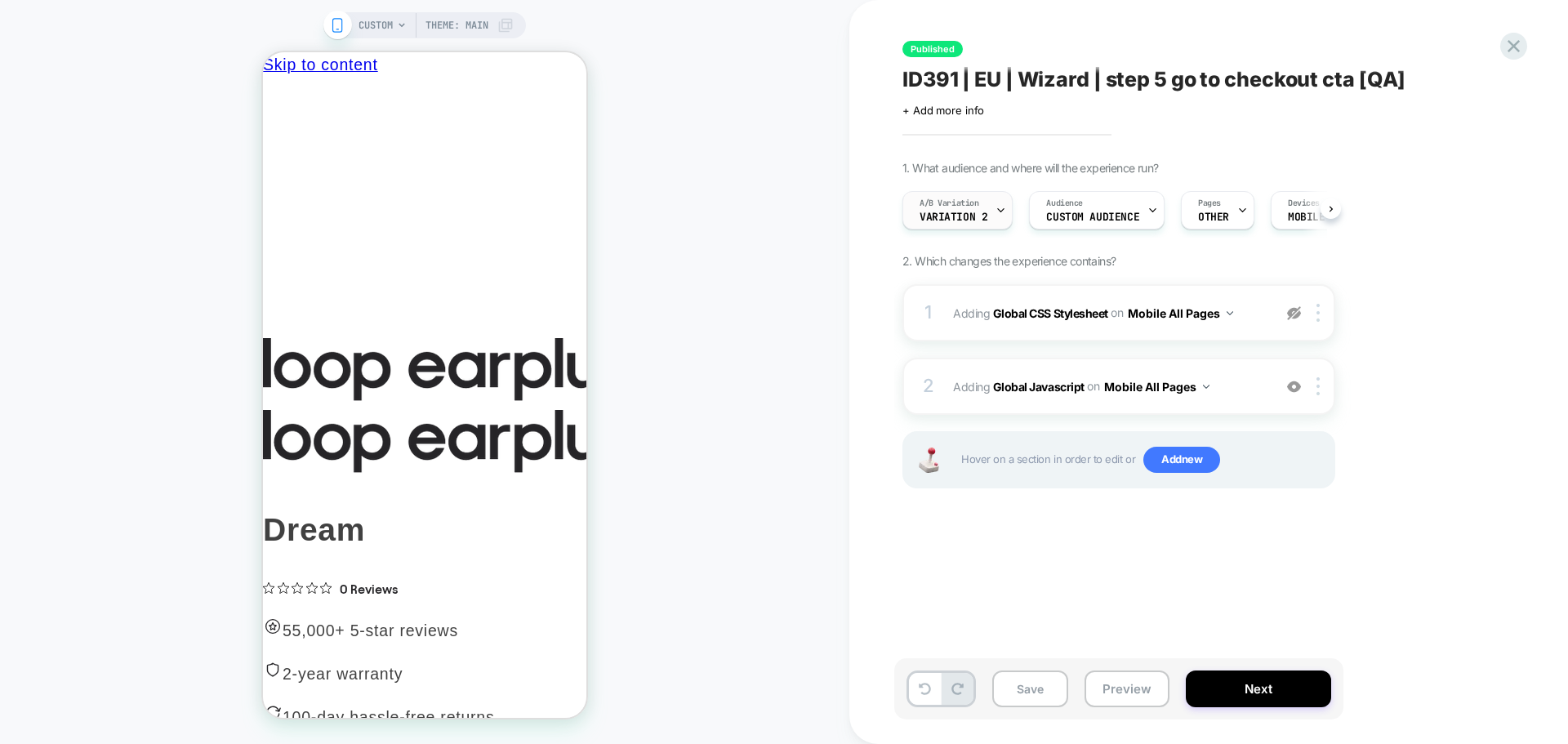
scroll to position [0, 1]
click at [989, 207] on div "A/B Variation Variation 2" at bounding box center [953, 210] width 100 height 37
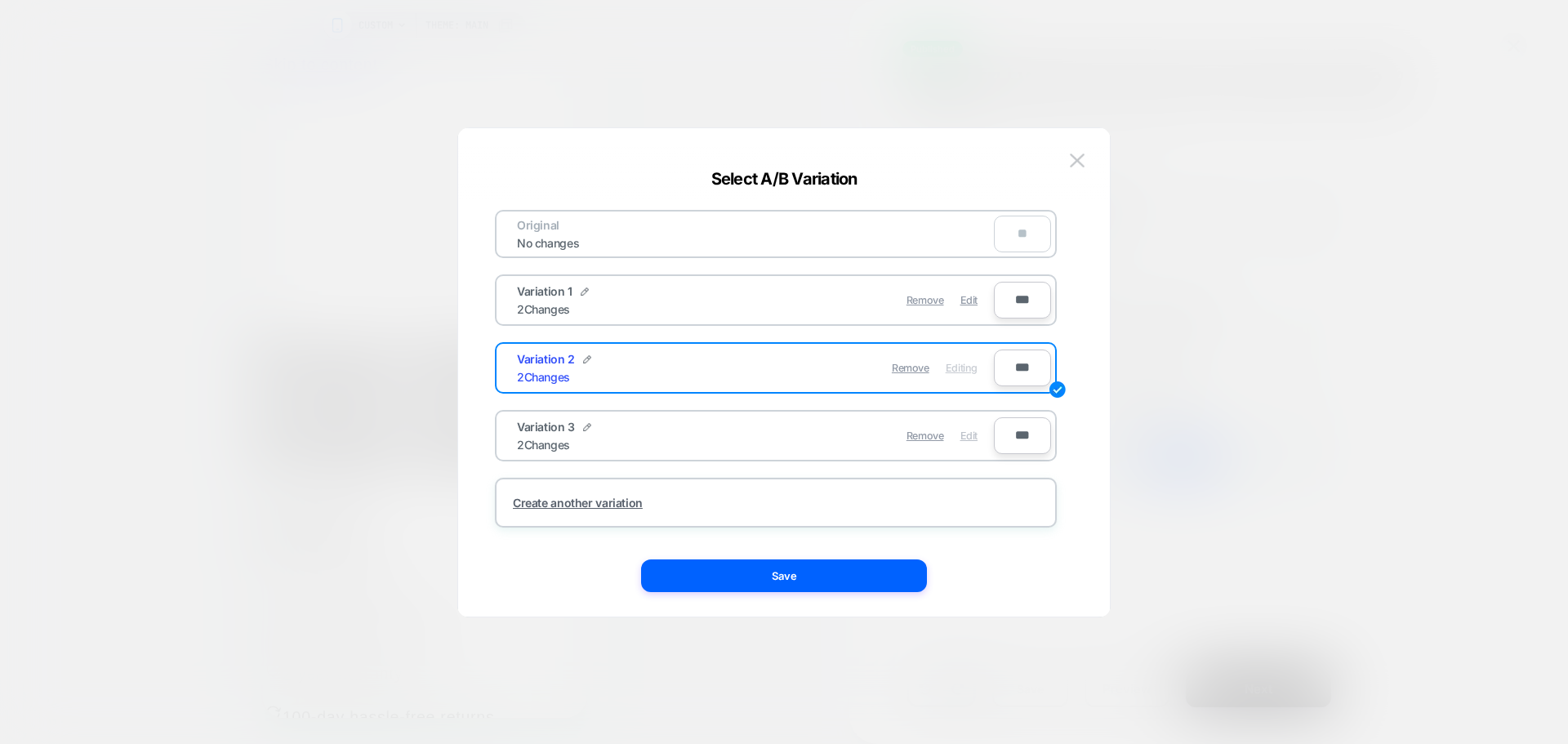
click at [964, 438] on span "Edit" at bounding box center [969, 436] width 17 height 12
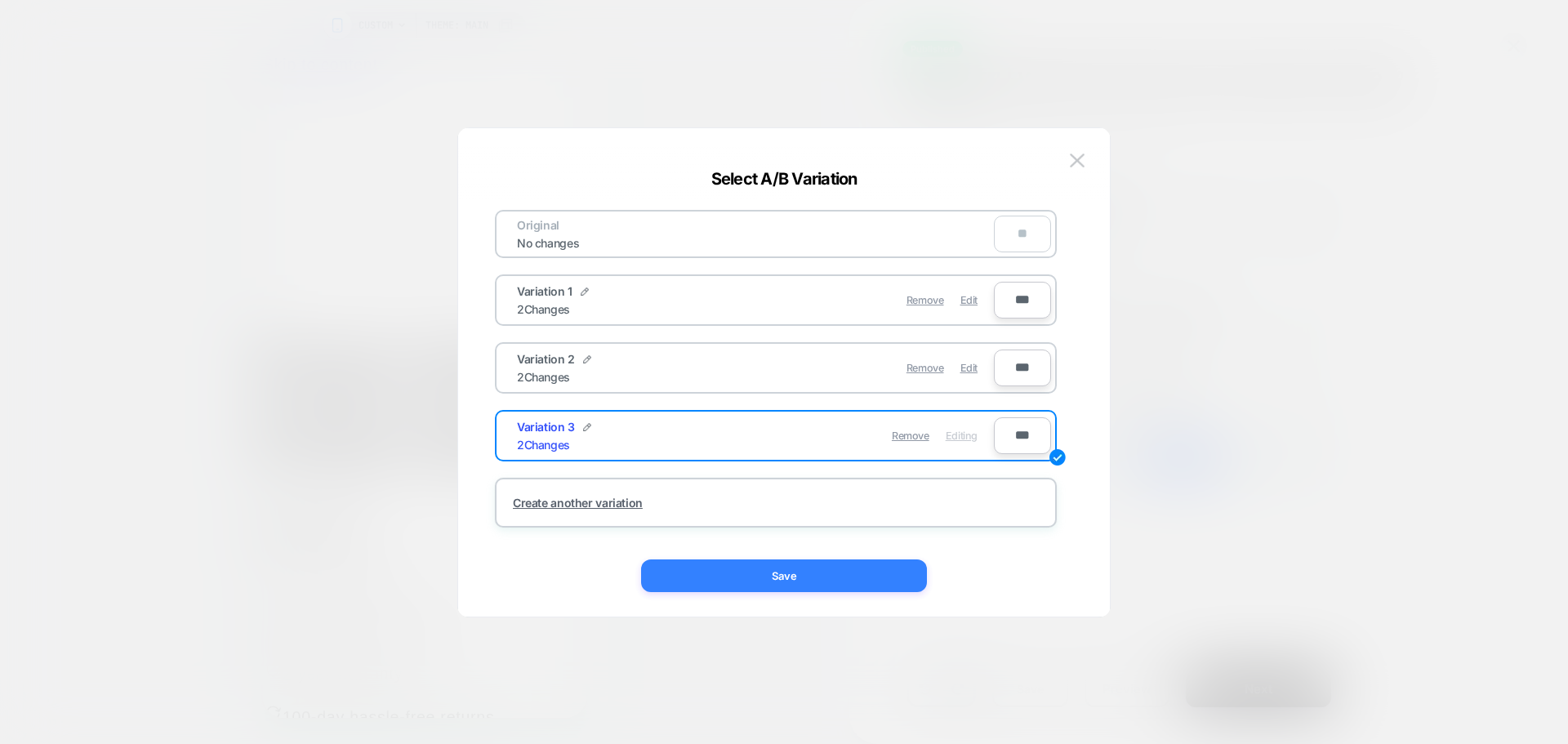
click at [836, 589] on button "Save" at bounding box center [784, 575] width 286 height 33
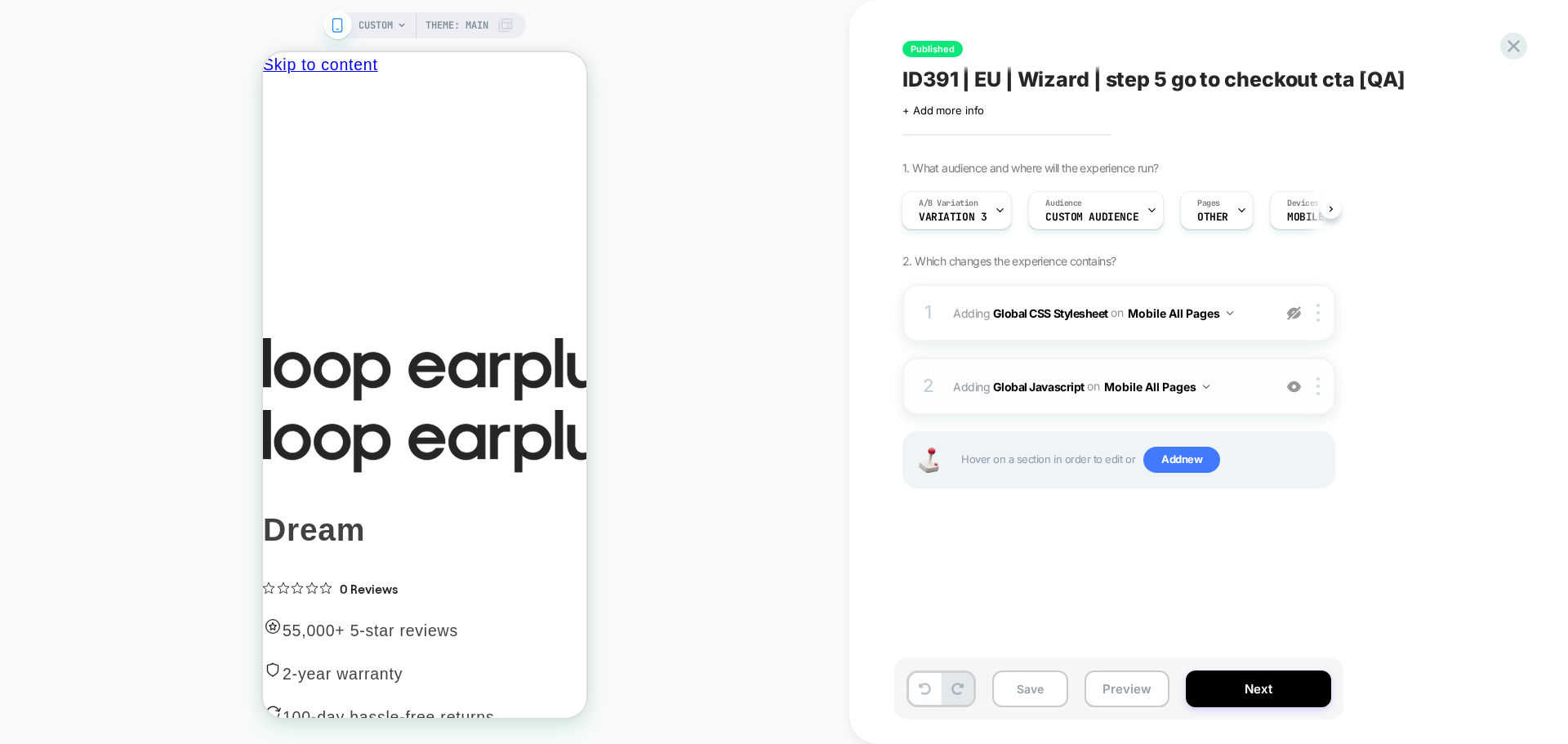
click at [1049, 394] on span "Adding Global Javascript on Mobile All Pages" at bounding box center [1109, 386] width 311 height 23
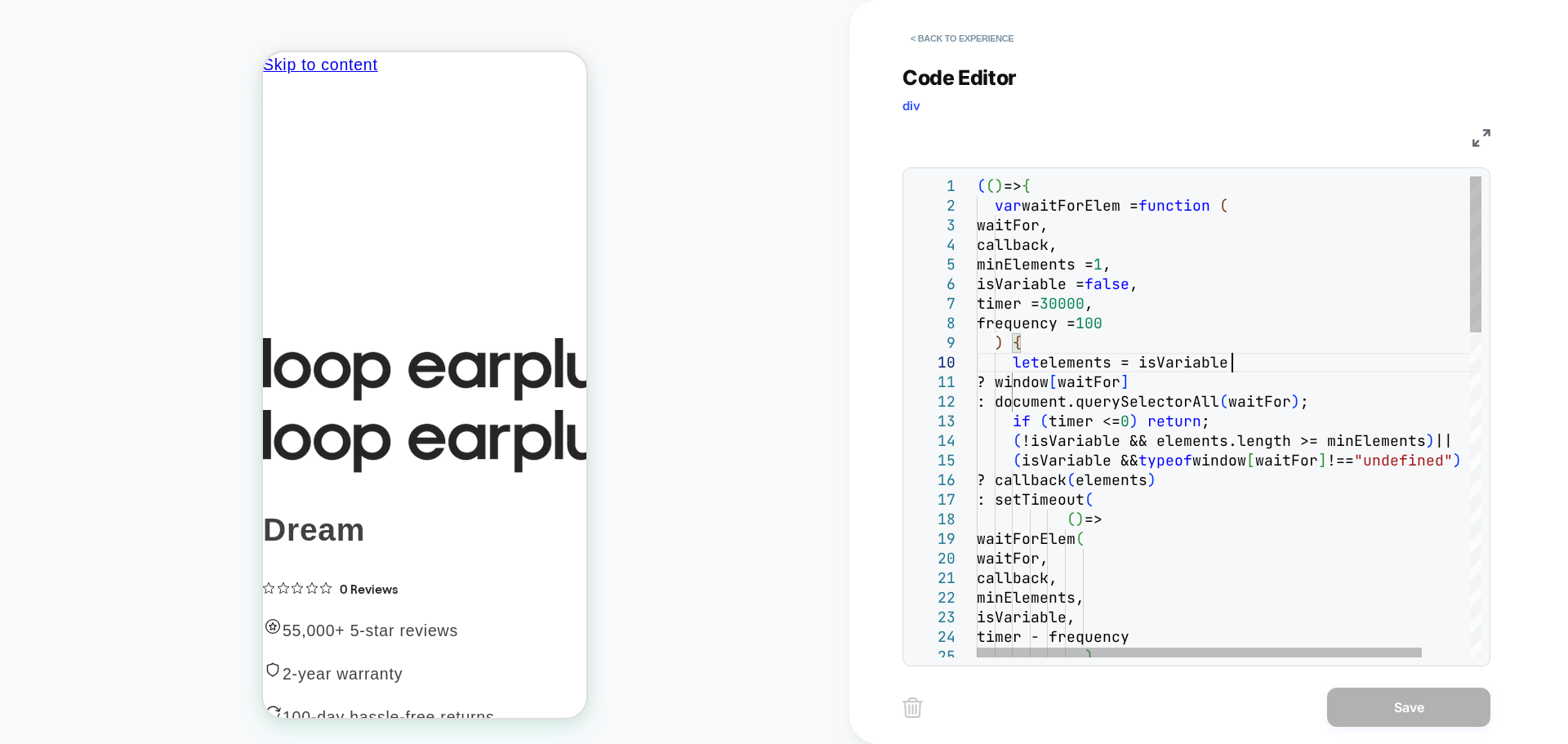
scroll to position [0, 0]
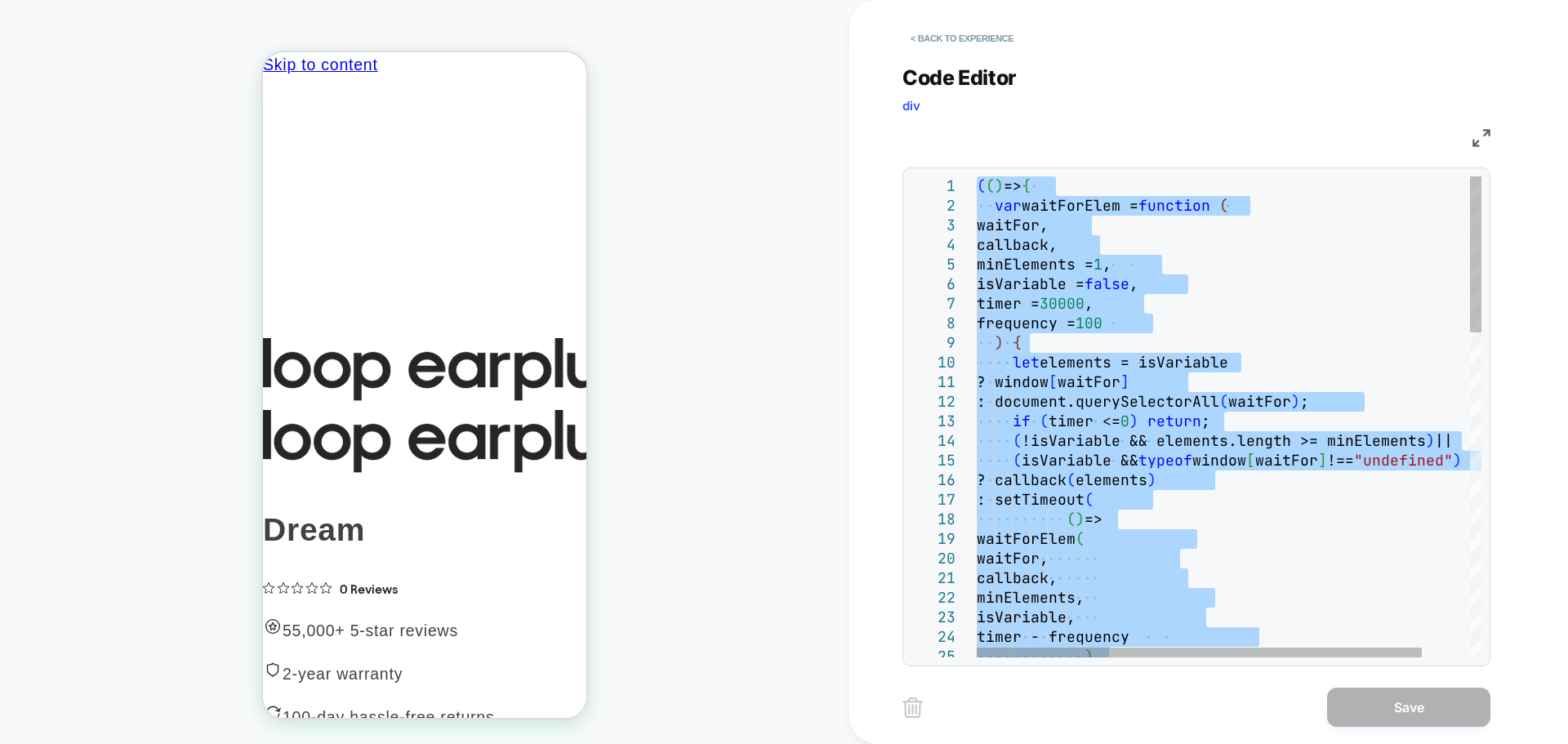
type textarea "**********"
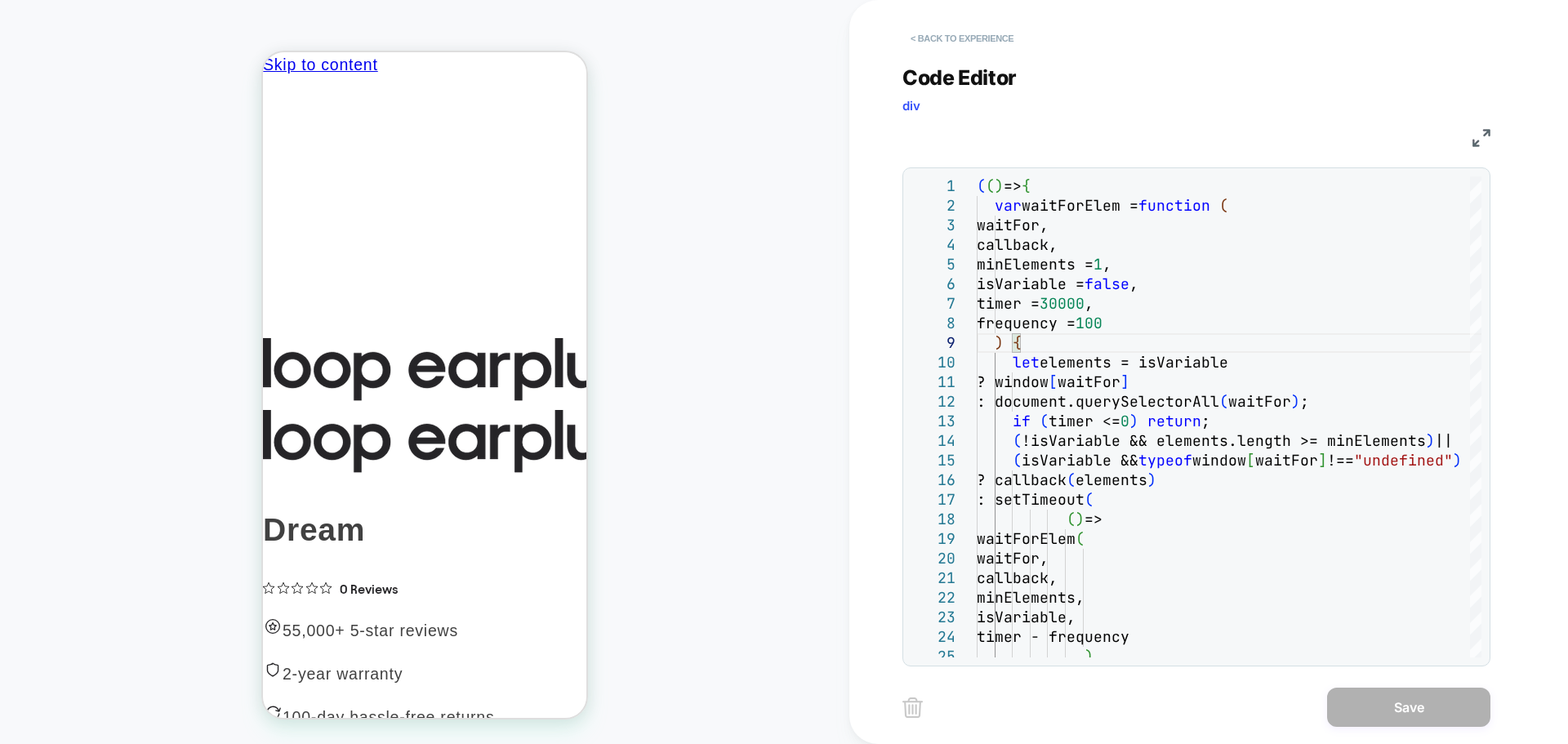
click at [959, 28] on button "< Back to experience" at bounding box center [962, 38] width 119 height 26
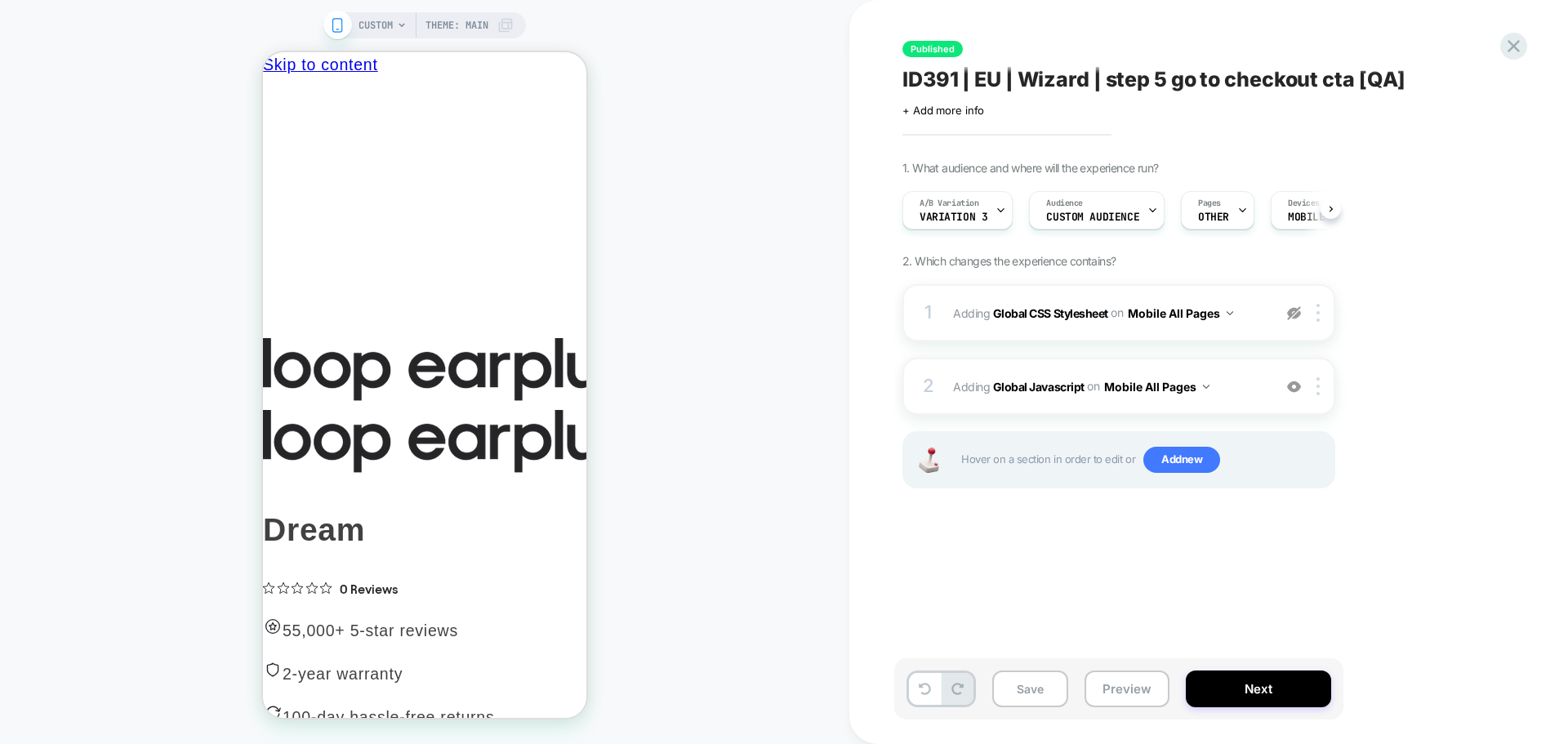
scroll to position [0, 1]
click at [1072, 383] on b "Global Javascript" at bounding box center [1039, 385] width 92 height 14
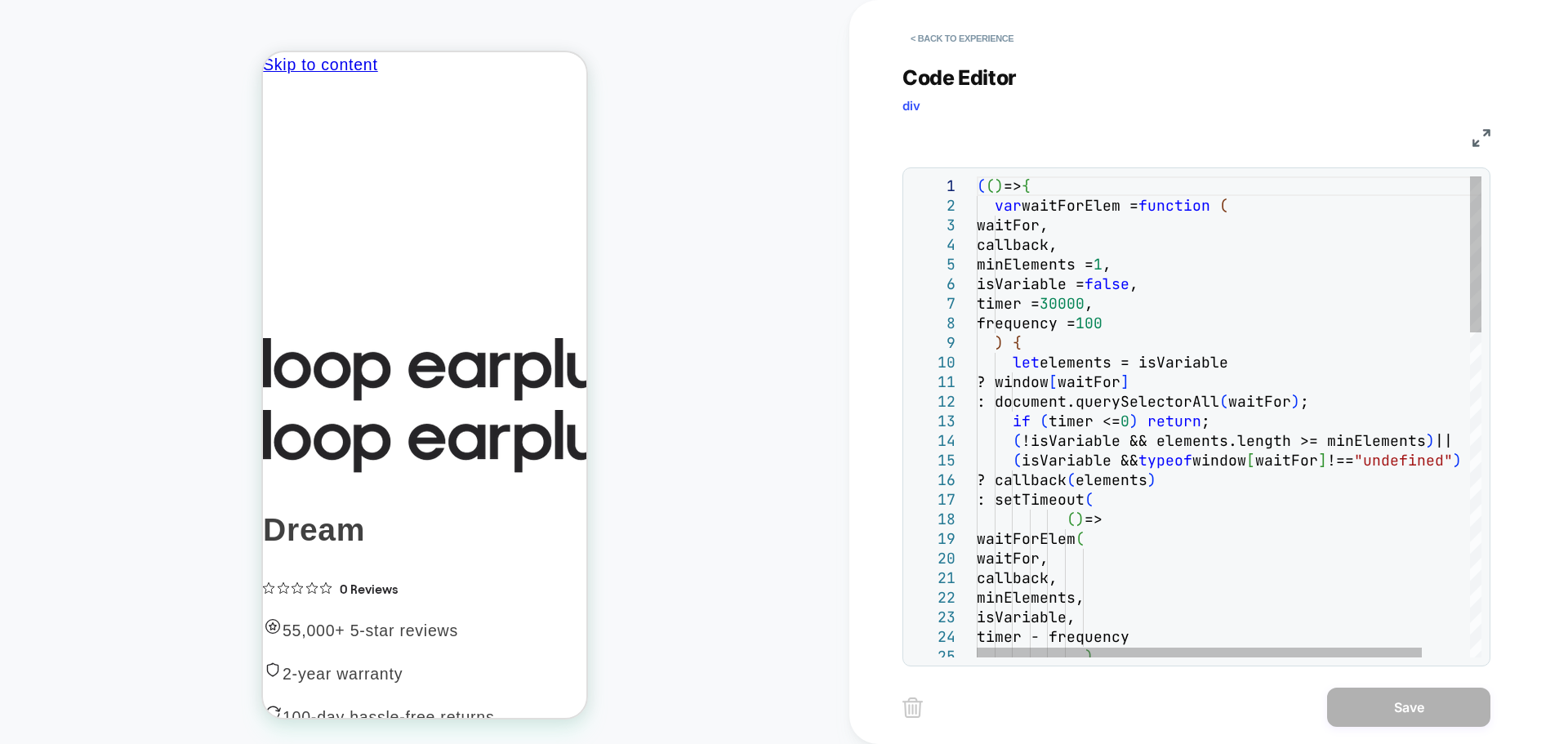
scroll to position [0, 0]
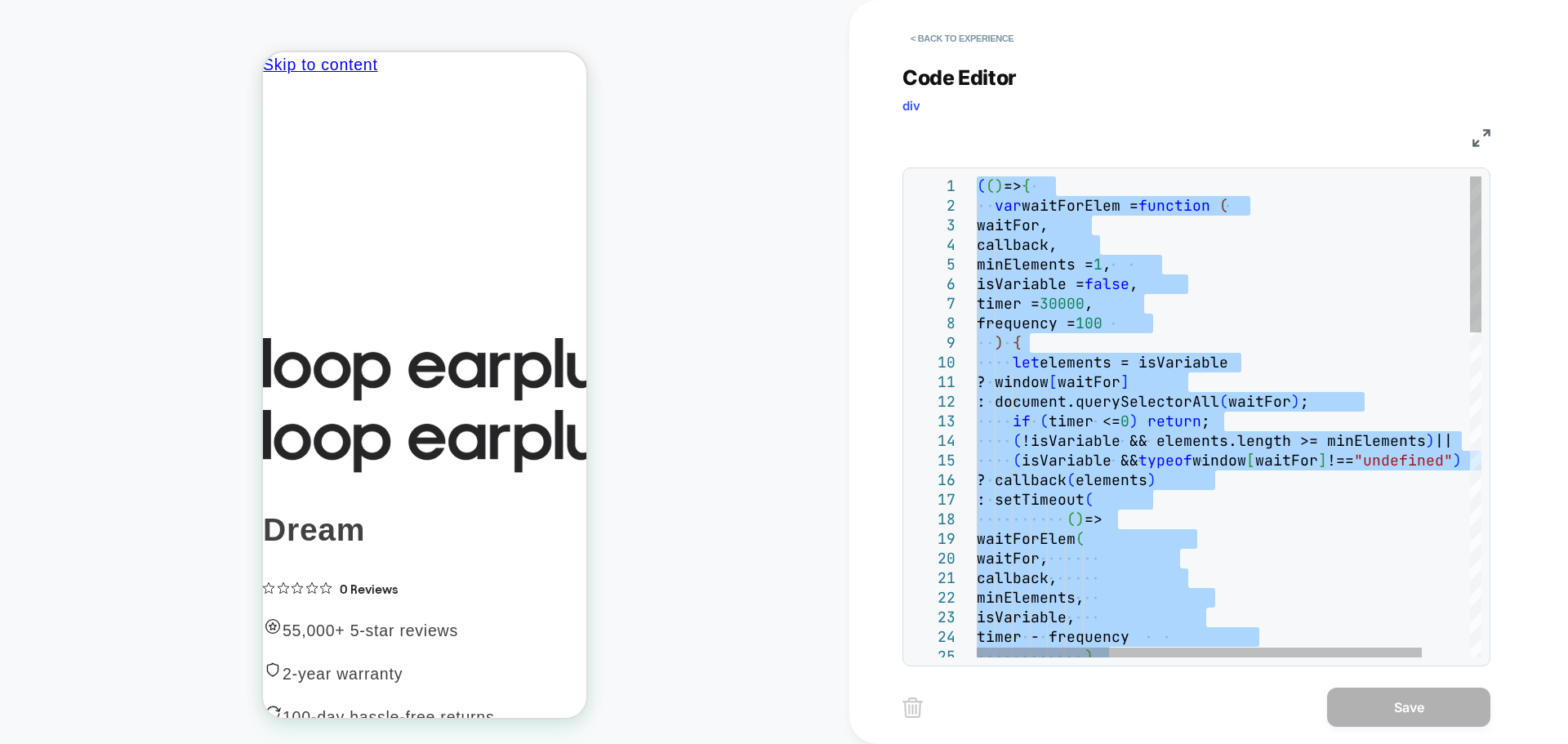
type textarea "*****"
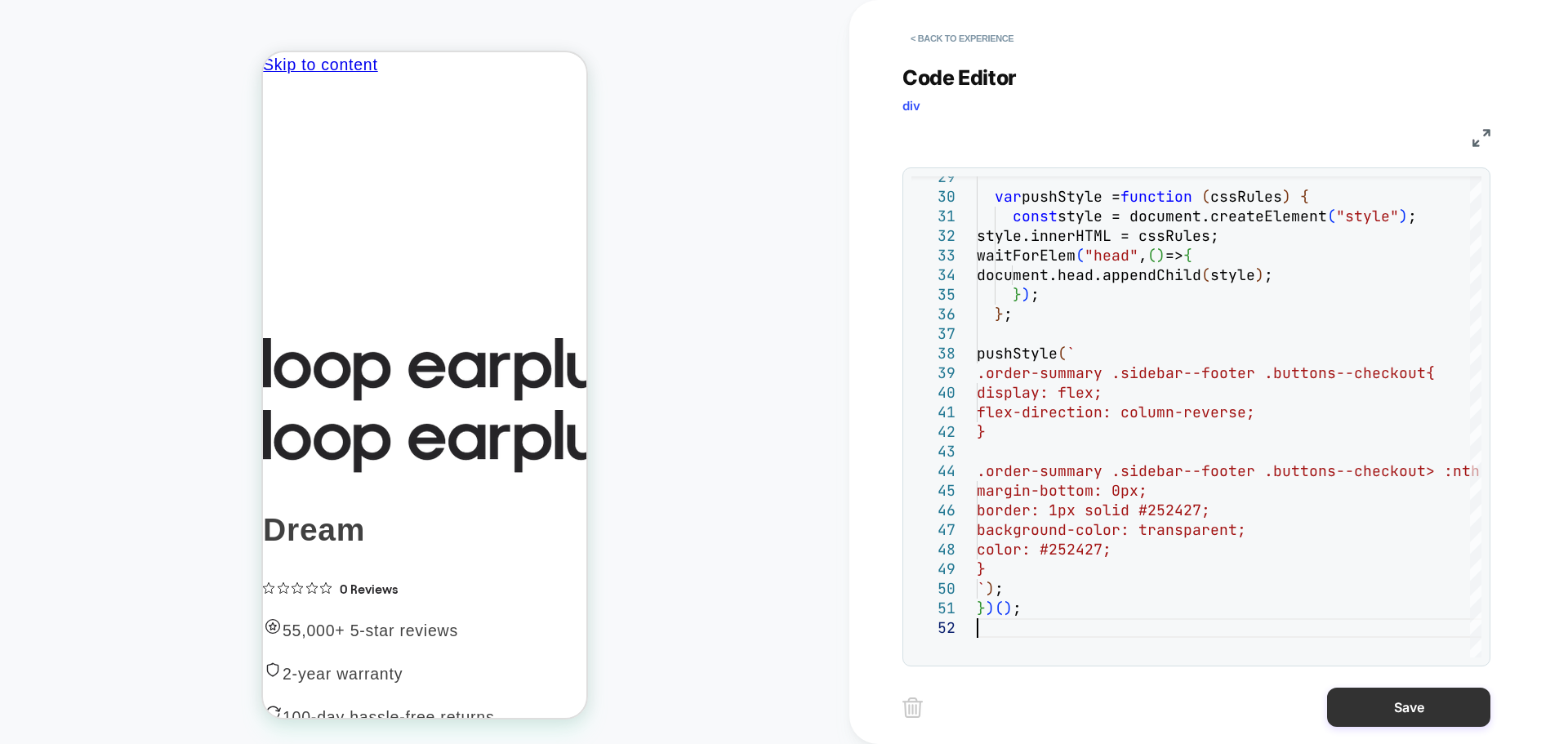
click at [1364, 703] on button "Save" at bounding box center [1408, 707] width 163 height 39
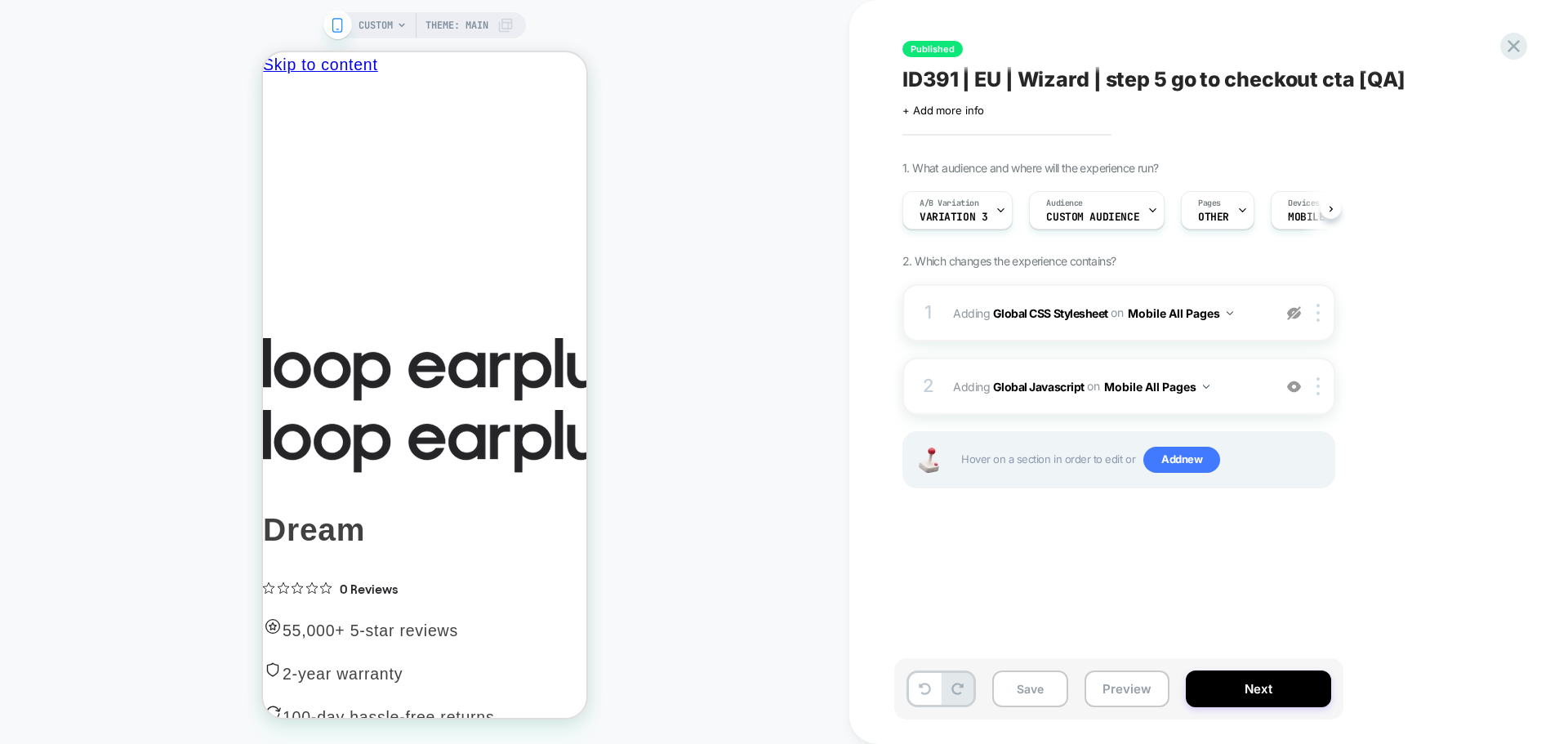
scroll to position [0, 1]
click at [1029, 665] on div "Save Preview Next" at bounding box center [1119, 689] width 449 height 61
click at [1038, 682] on button "Save" at bounding box center [1030, 689] width 76 height 37
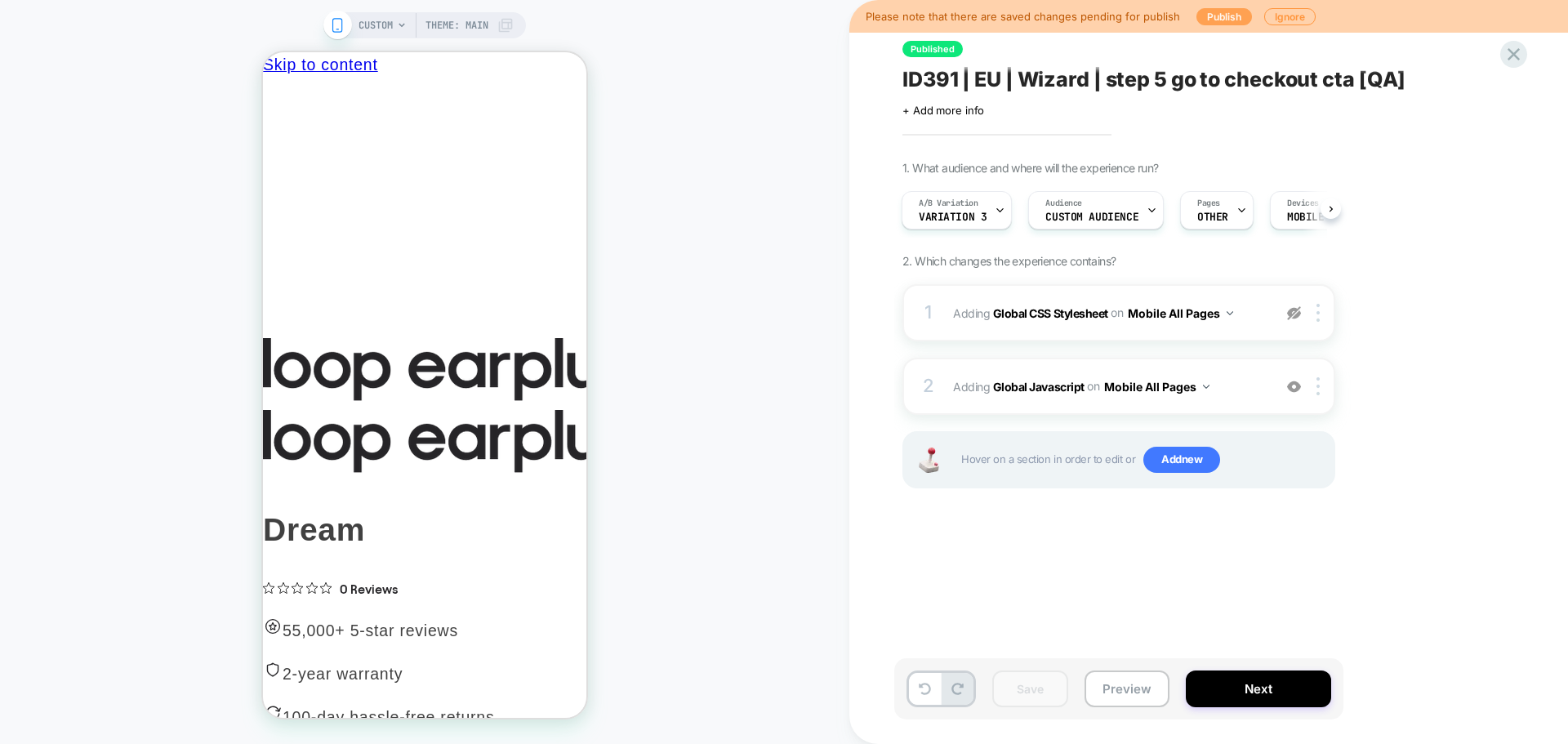
click at [1210, 23] on button "Publish" at bounding box center [1224, 16] width 55 height 17
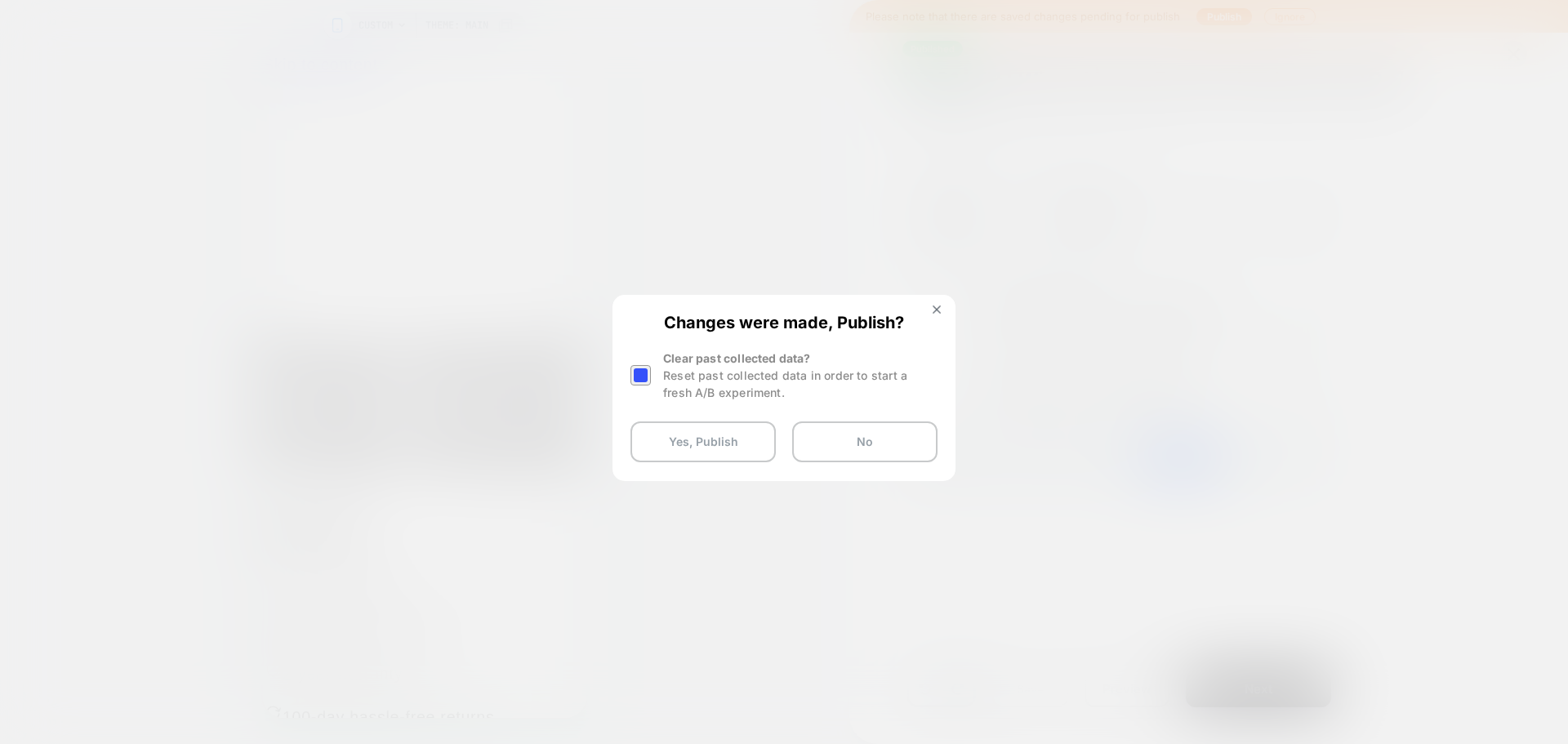
click at [635, 379] on div at bounding box center [641, 375] width 21 height 21
click at [697, 455] on button "Yes, Publish" at bounding box center [703, 442] width 145 height 41
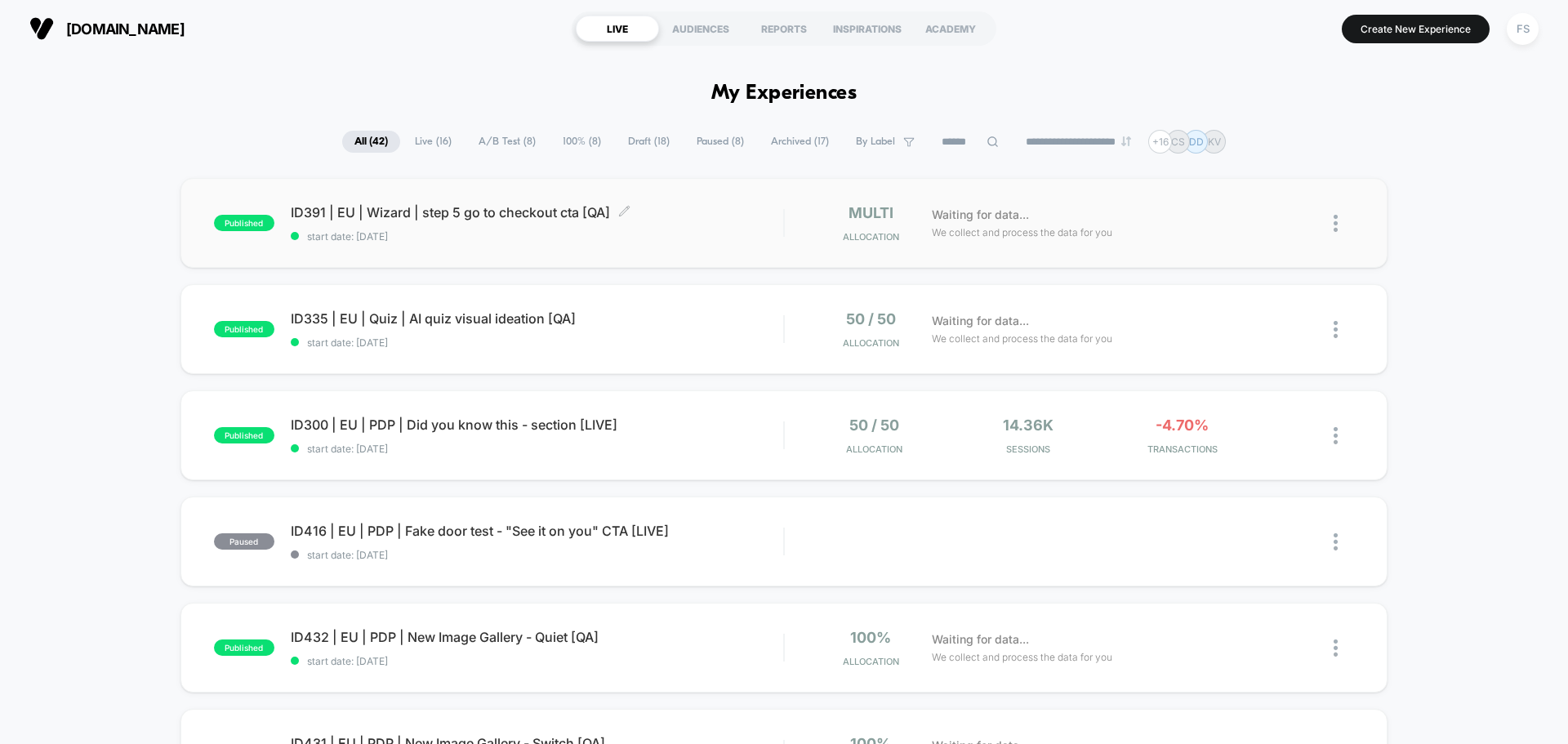
click at [428, 216] on span "ID391 | EU | Wizard | step 5 go to checkout cta [QA] Click to edit experience d…" at bounding box center [537, 212] width 493 height 16
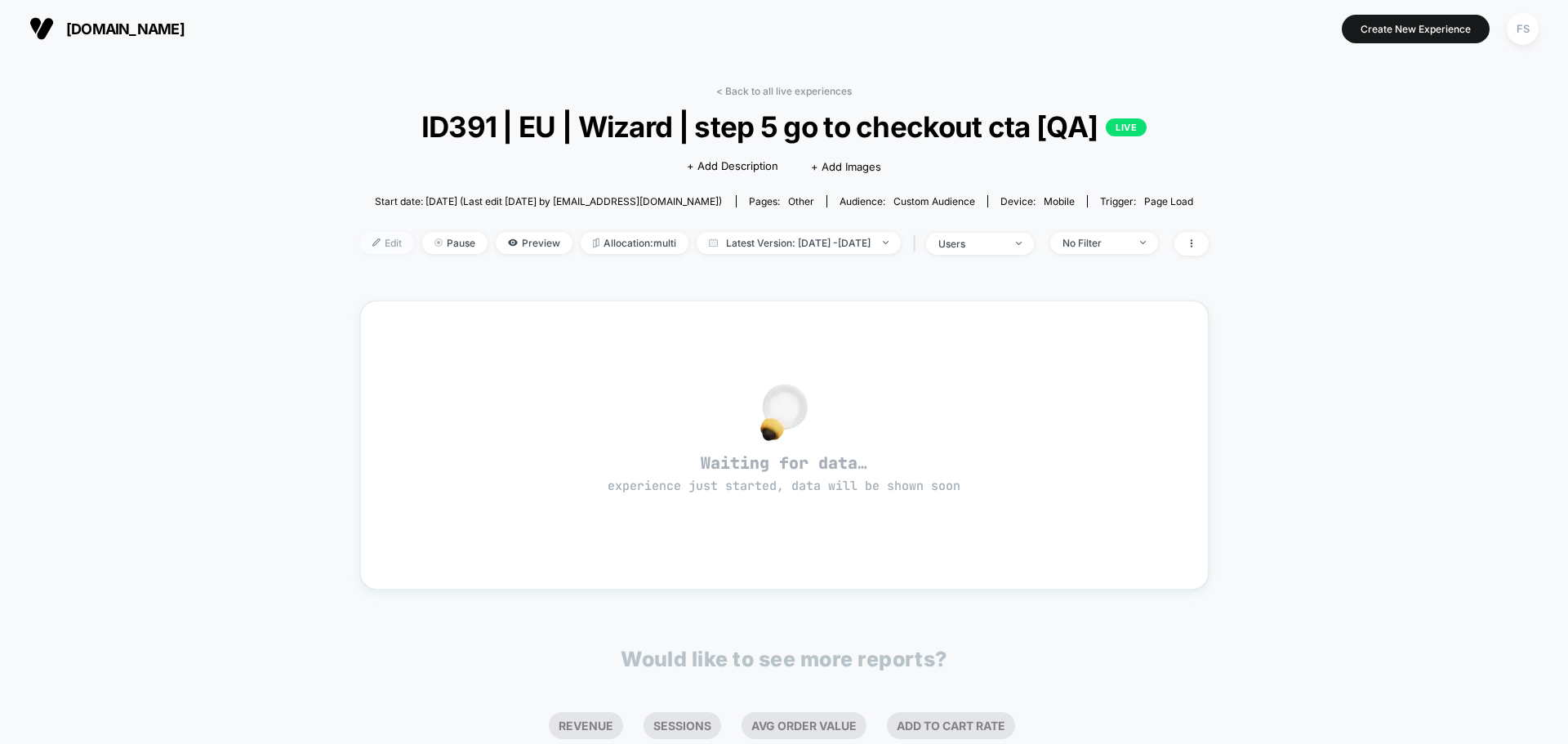
click at [366, 249] on span "Edit" at bounding box center [387, 243] width 54 height 22
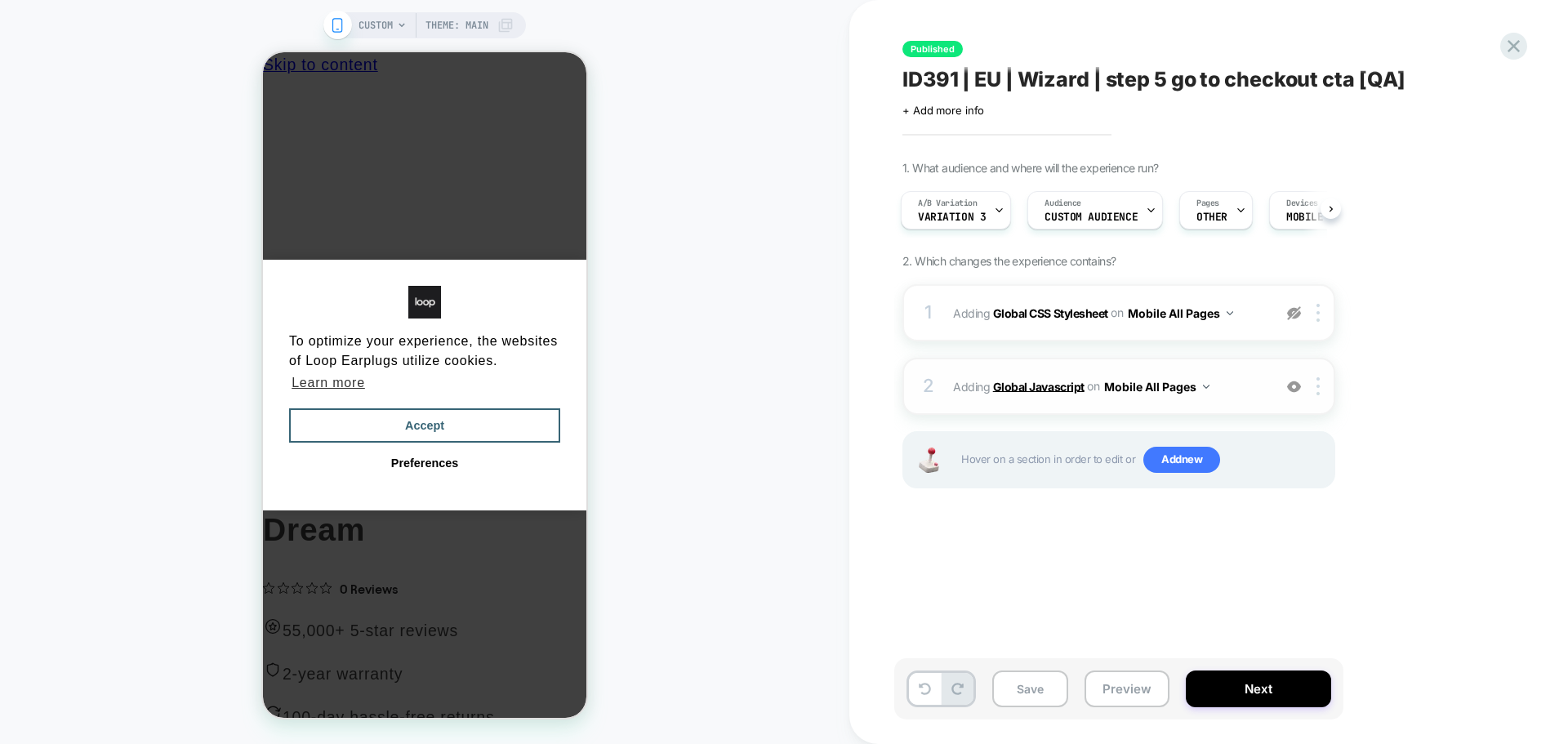
click at [1043, 392] on b "Global Javascript" at bounding box center [1039, 385] width 92 height 14
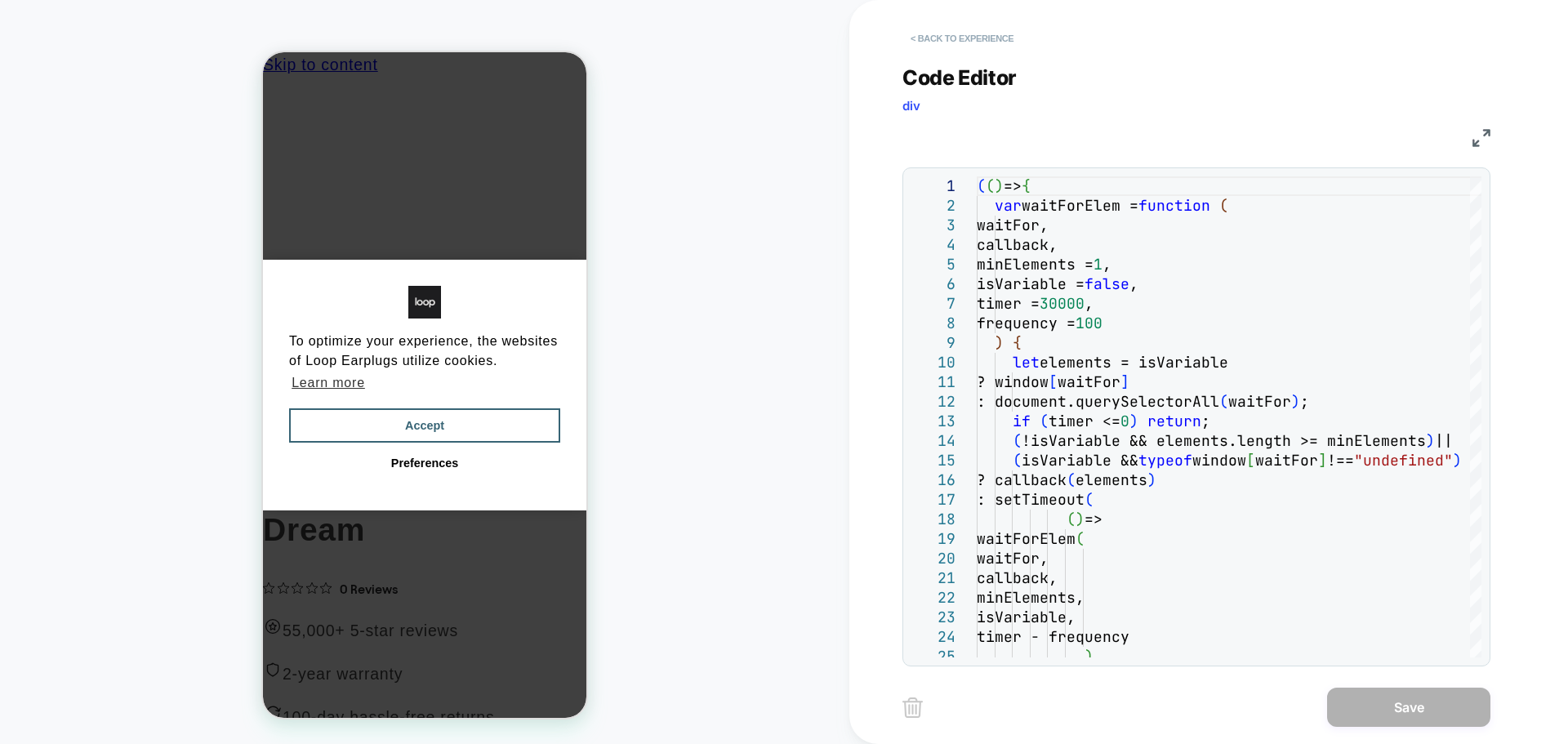
click at [935, 29] on button "< Back to experience" at bounding box center [962, 38] width 119 height 26
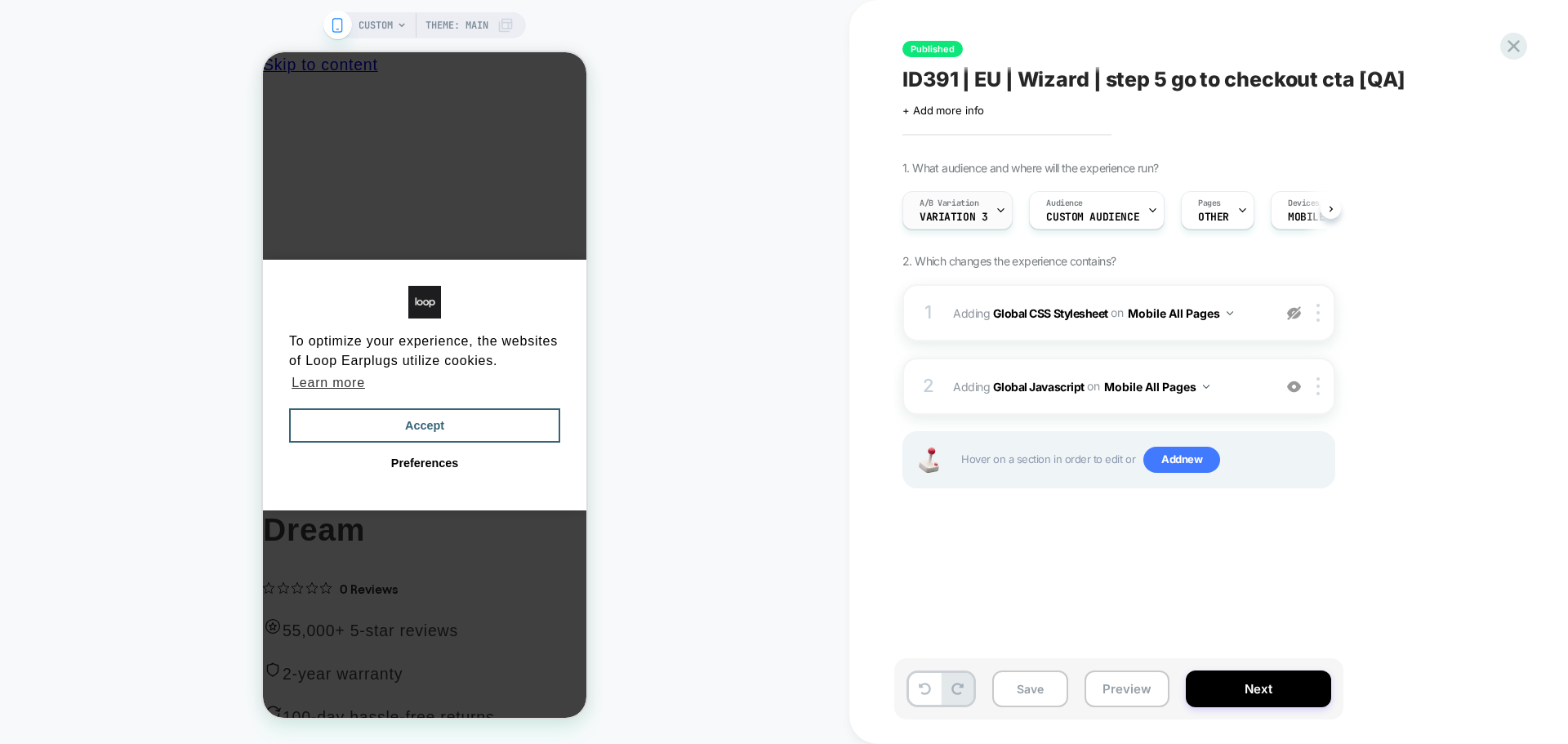
scroll to position [0, 1]
click at [965, 200] on span "A/B Variation" at bounding box center [948, 203] width 60 height 11
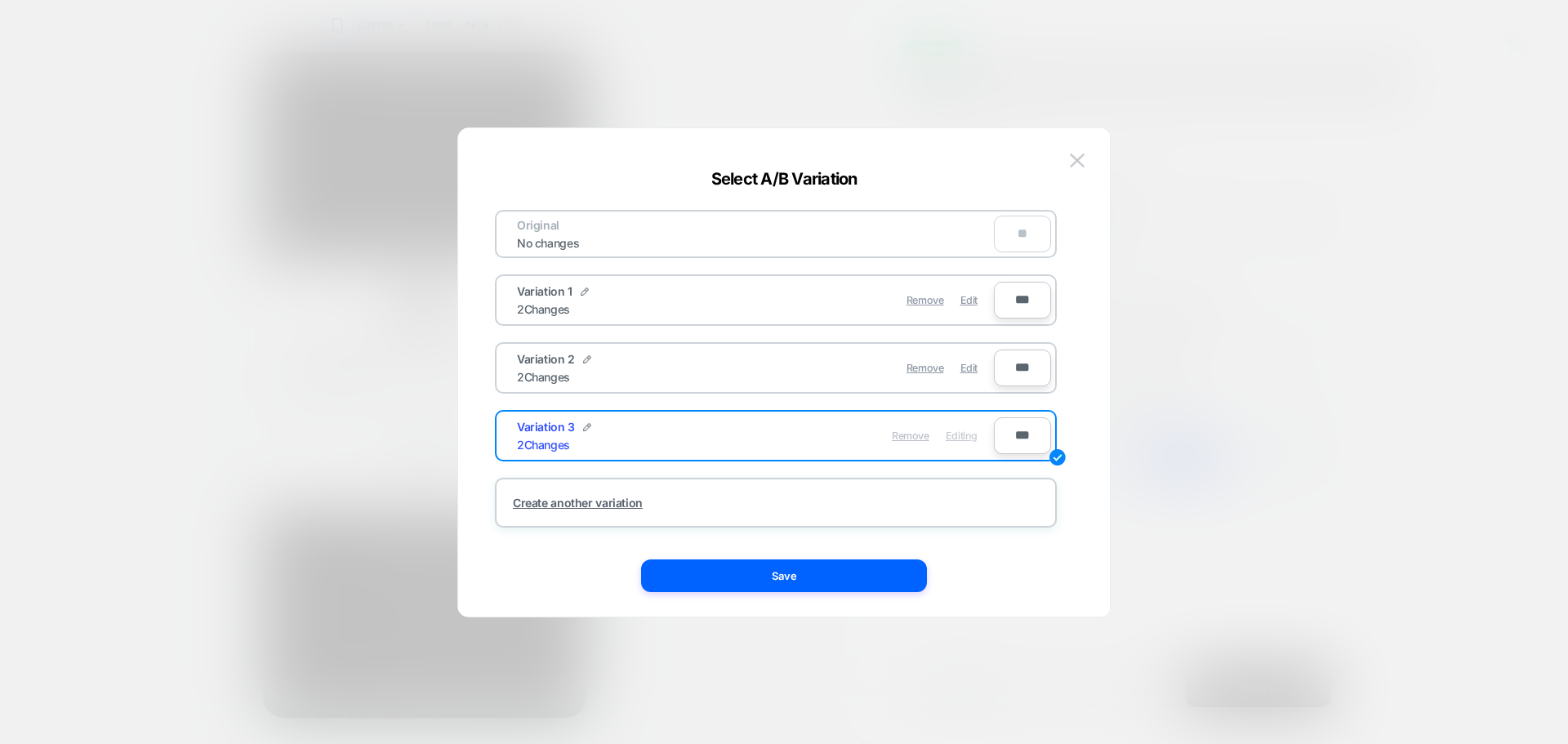
drag, startPoint x: 972, startPoint y: 371, endPoint x: 929, endPoint y: 439, distance: 80.5
click at [971, 370] on span "Edit" at bounding box center [969, 368] width 17 height 12
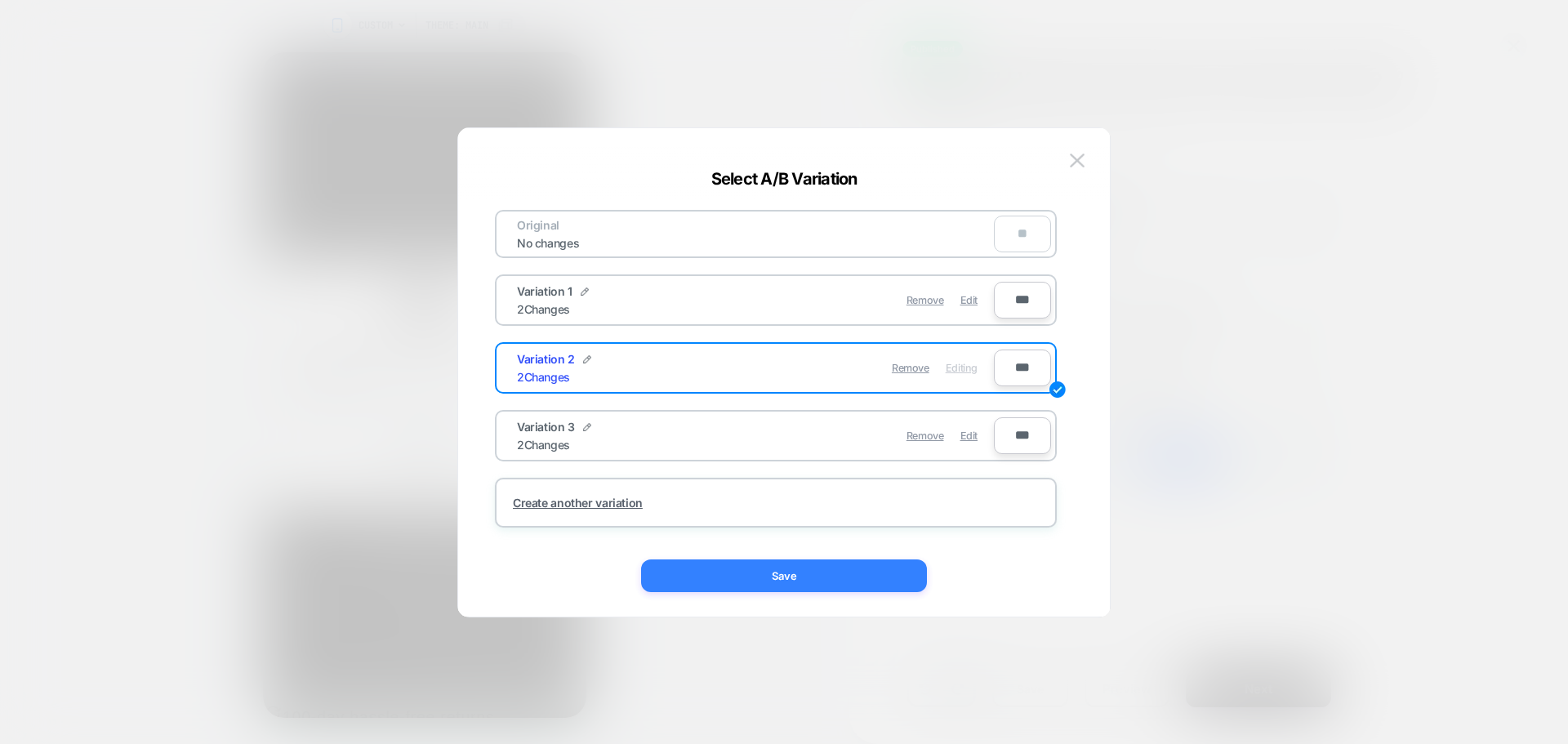
click at [896, 563] on button "Save" at bounding box center [784, 575] width 286 height 33
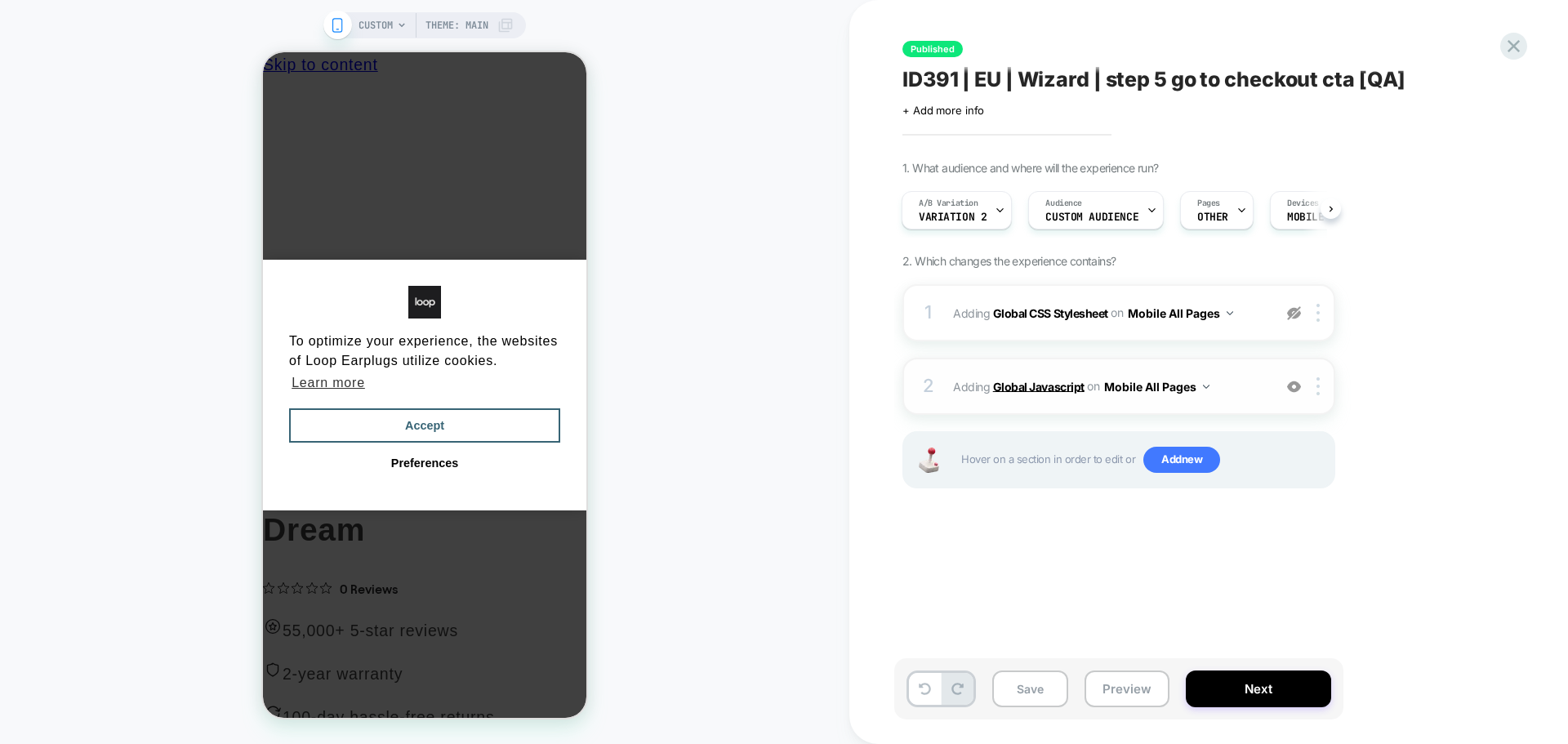
click at [1048, 381] on b "Global Javascript" at bounding box center [1039, 385] width 92 height 14
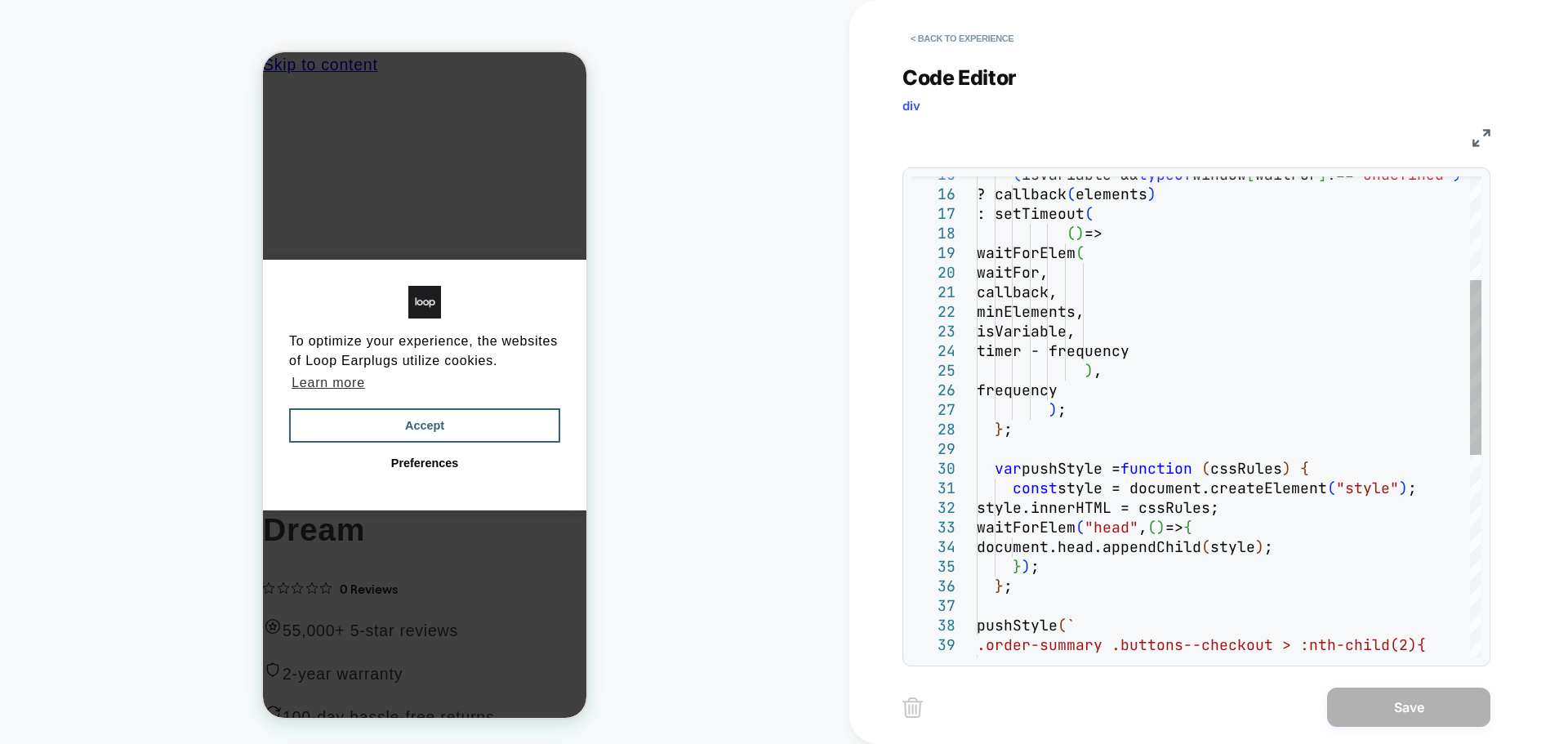
scroll to position [0, 0]
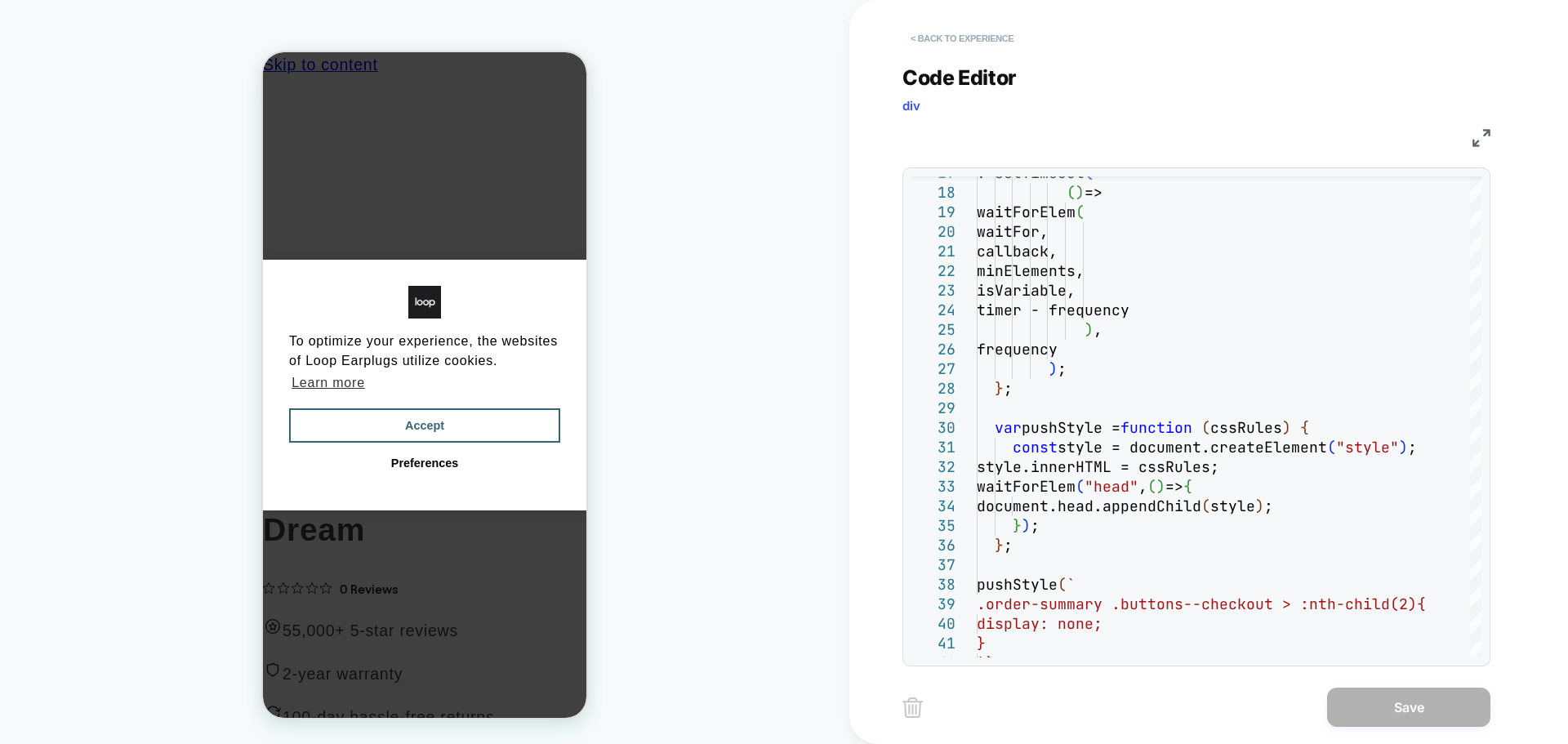
click at [946, 45] on button "< Back to experience" at bounding box center [962, 38] width 119 height 26
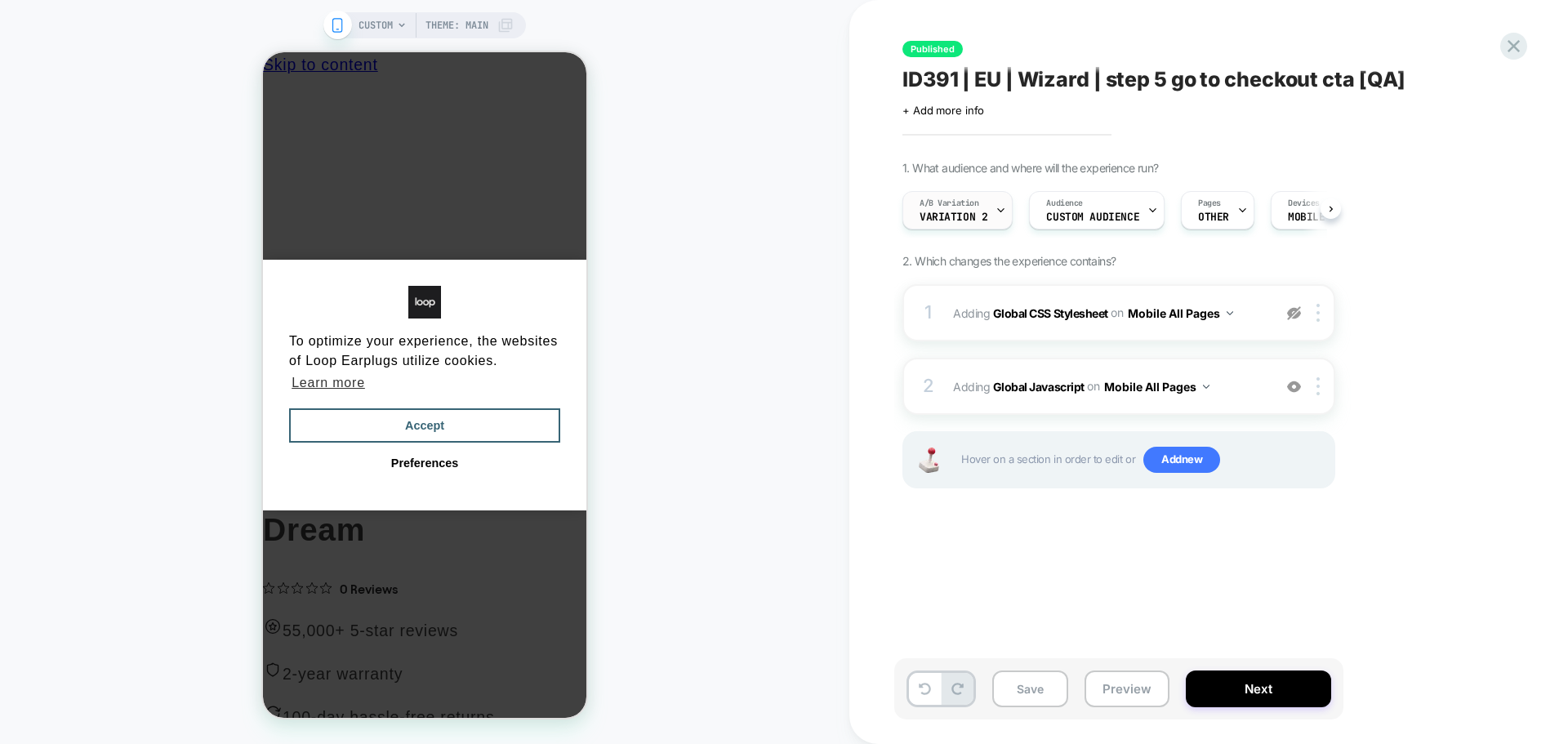
scroll to position [0, 1]
click at [967, 200] on span "A/B Variation" at bounding box center [948, 203] width 60 height 11
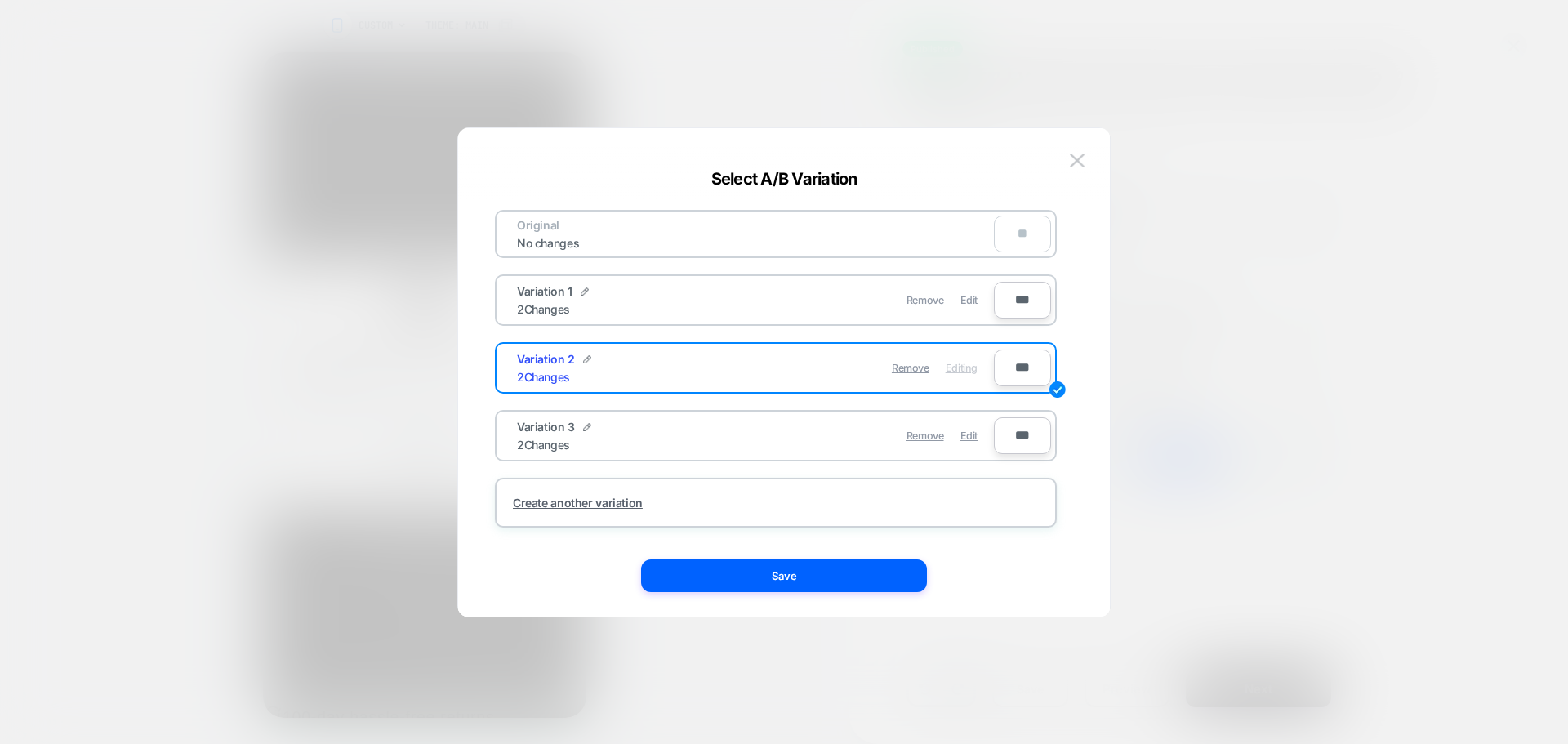
click at [984, 295] on div "Remove Edit" at bounding box center [870, 300] width 230 height 32
click at [974, 301] on span "Edit" at bounding box center [969, 300] width 17 height 12
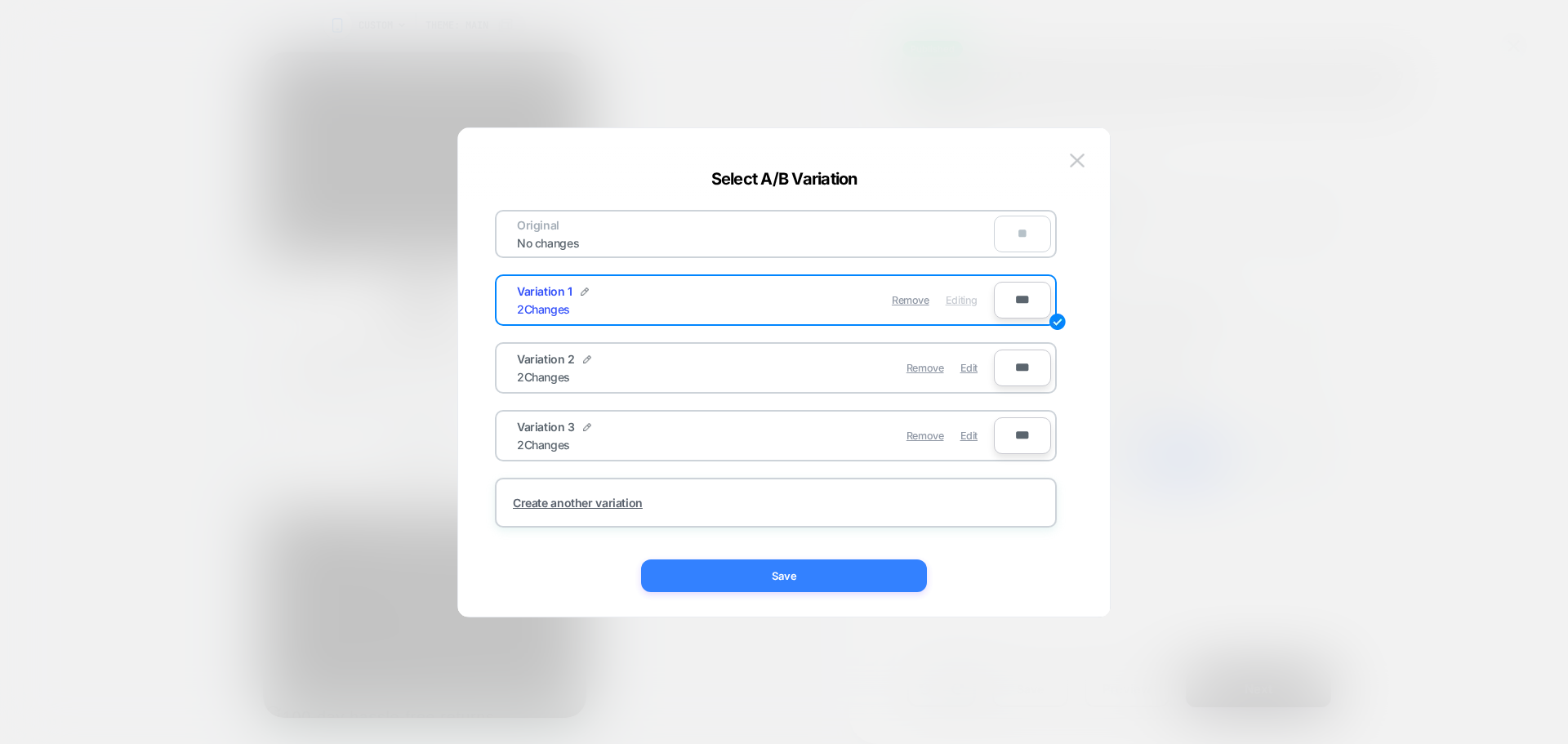
click at [886, 570] on button "Save" at bounding box center [784, 575] width 286 height 33
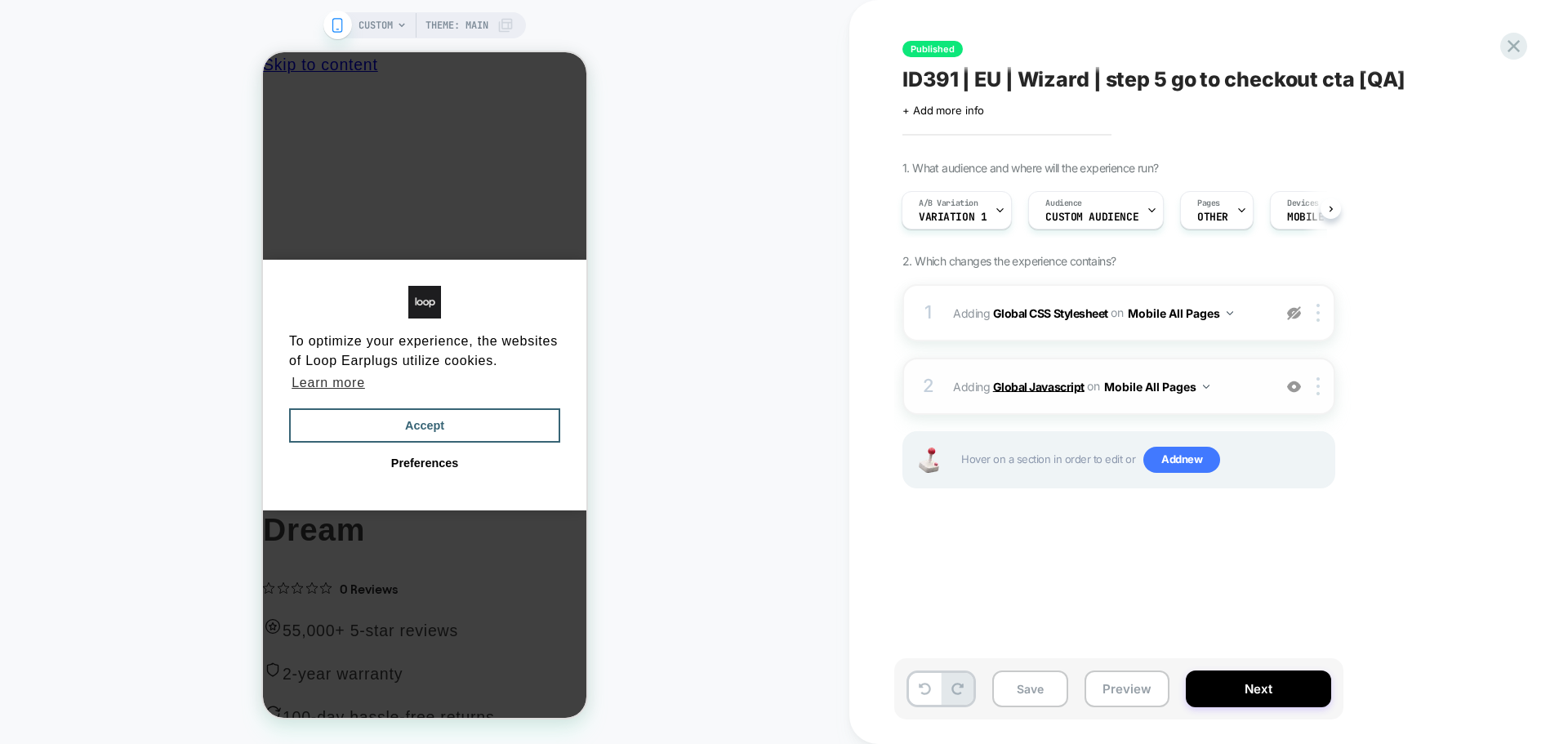
click at [1028, 383] on b "Global Javascript" at bounding box center [1039, 385] width 92 height 14
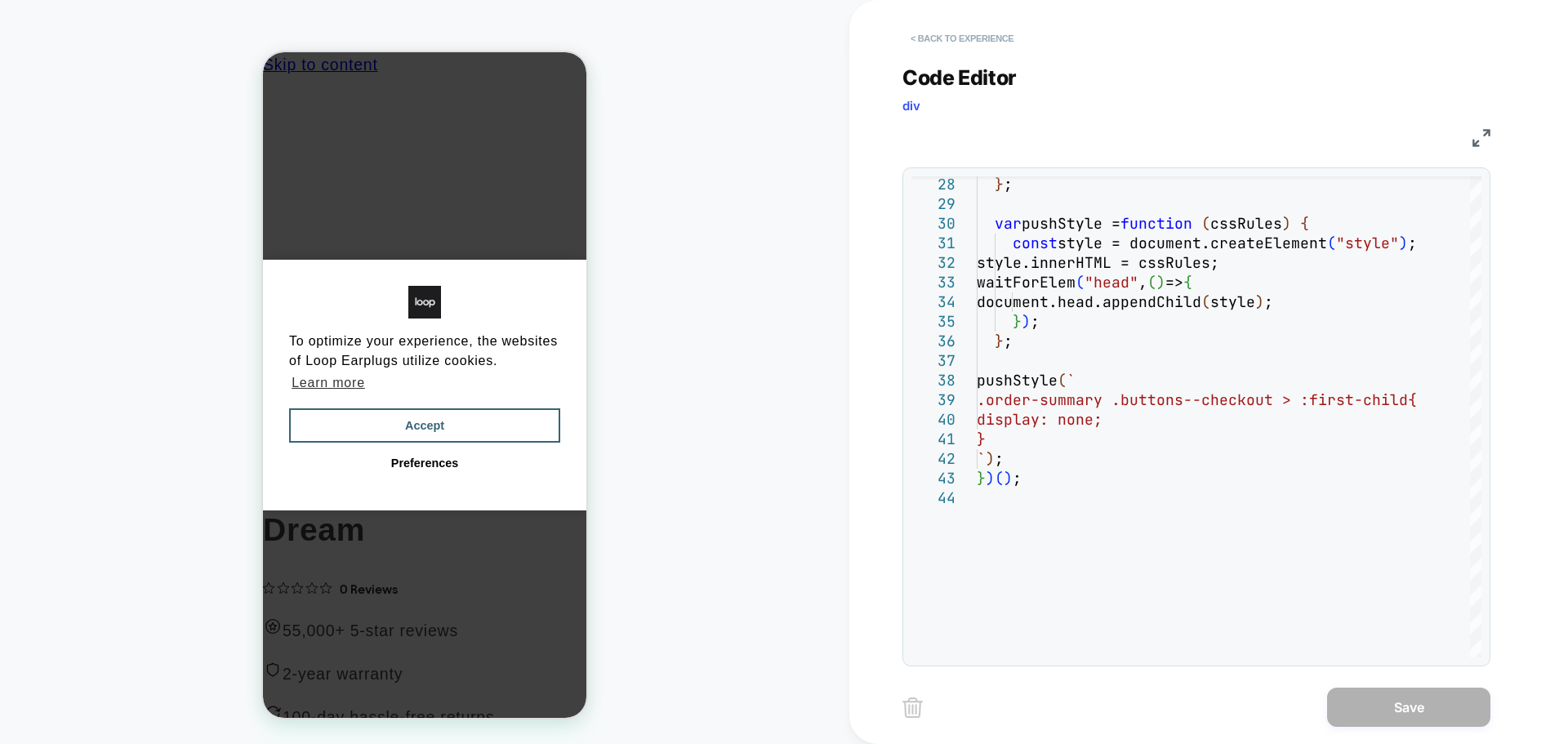
click at [986, 37] on button "< Back to experience" at bounding box center [962, 38] width 119 height 26
